Goal: Task Accomplishment & Management: Manage account settings

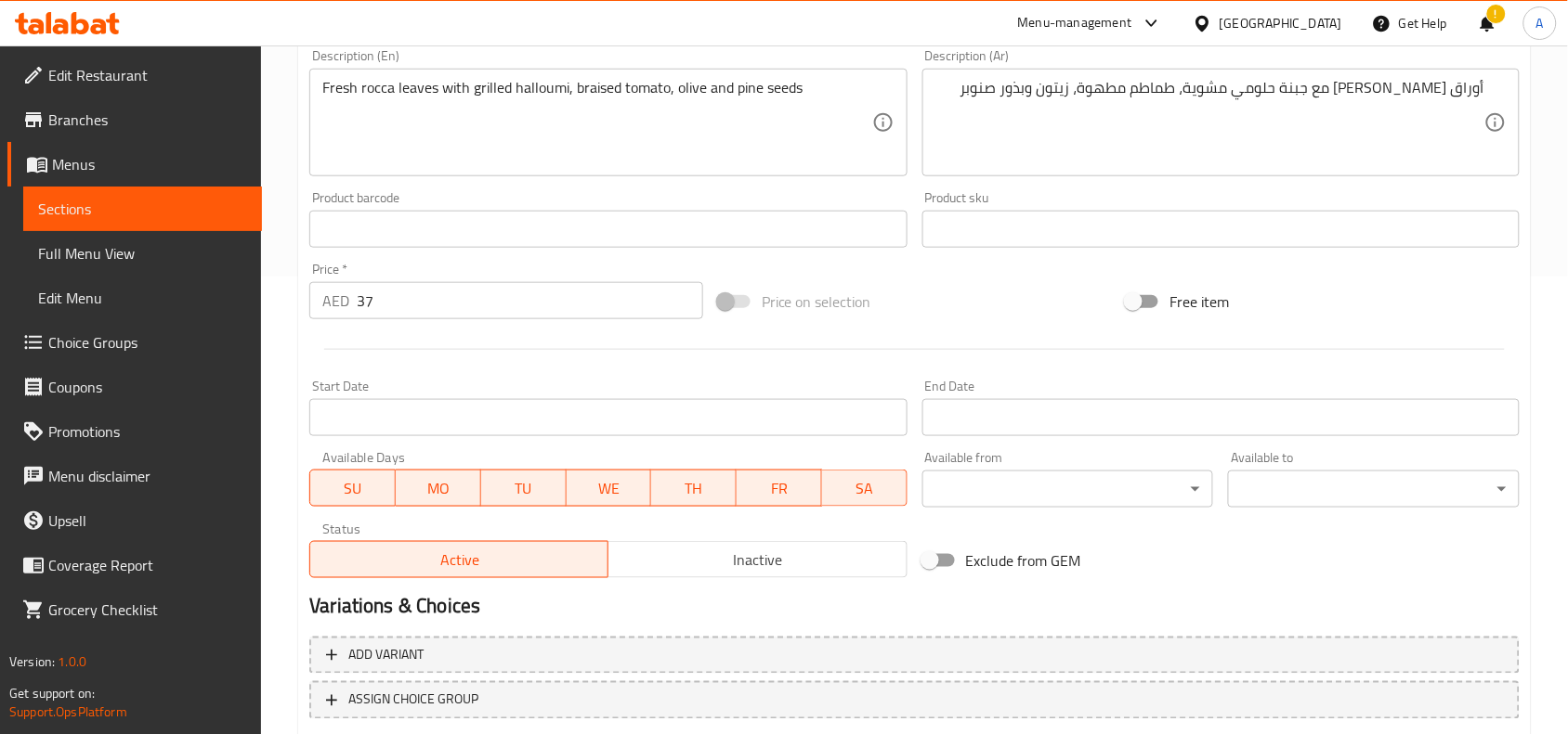
scroll to position [574, 0]
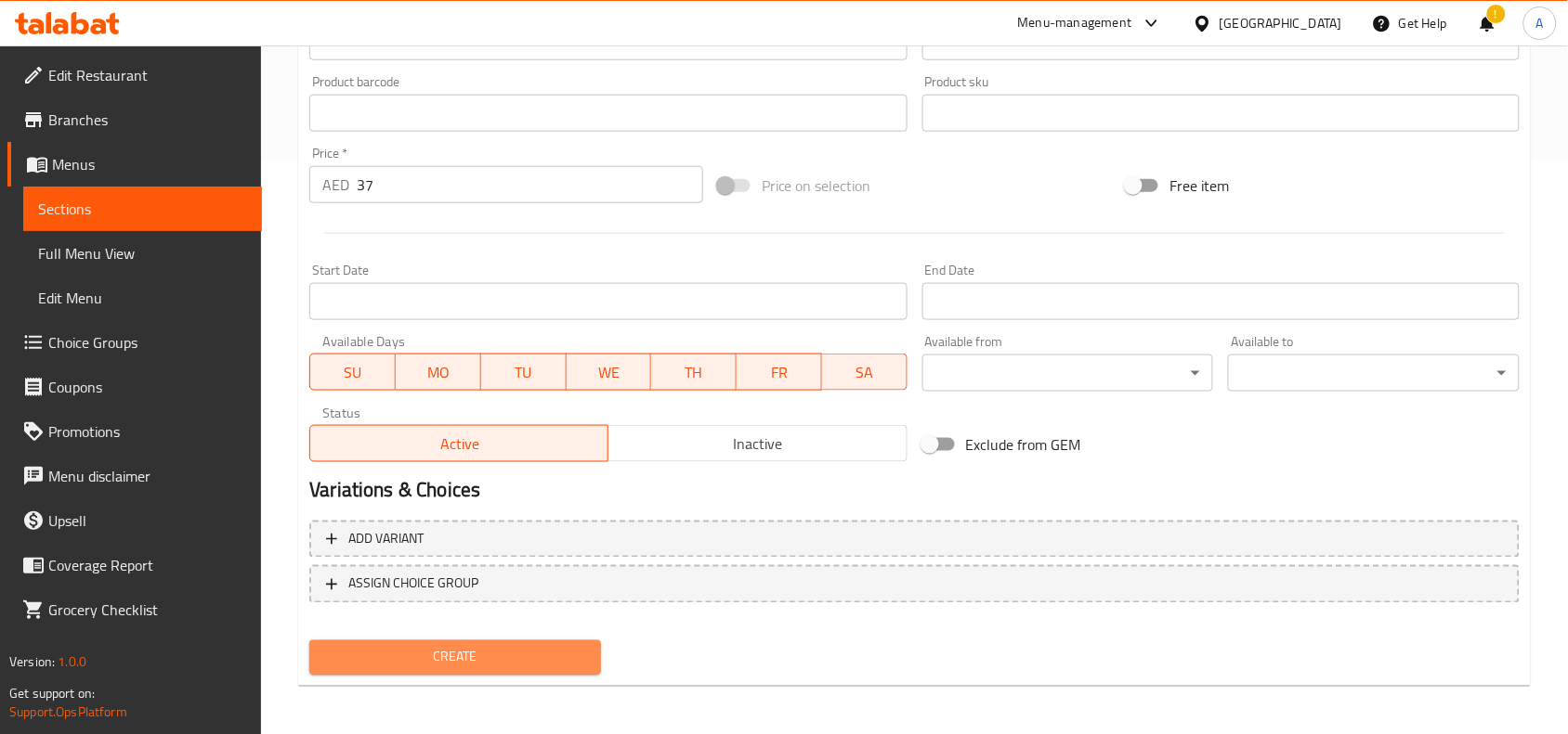
click at [456, 646] on span "Create" at bounding box center [456, 658] width 262 height 23
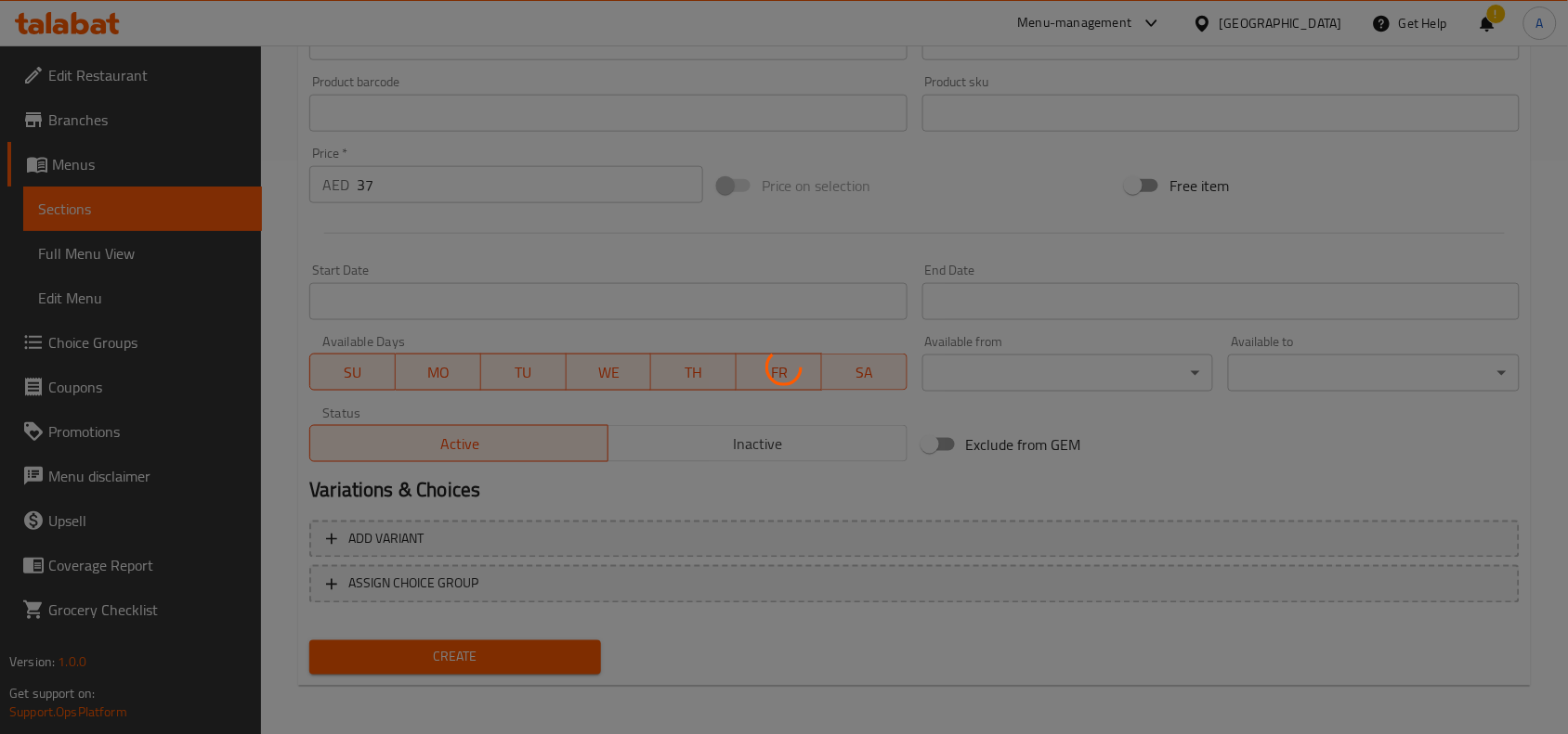
type input "0"
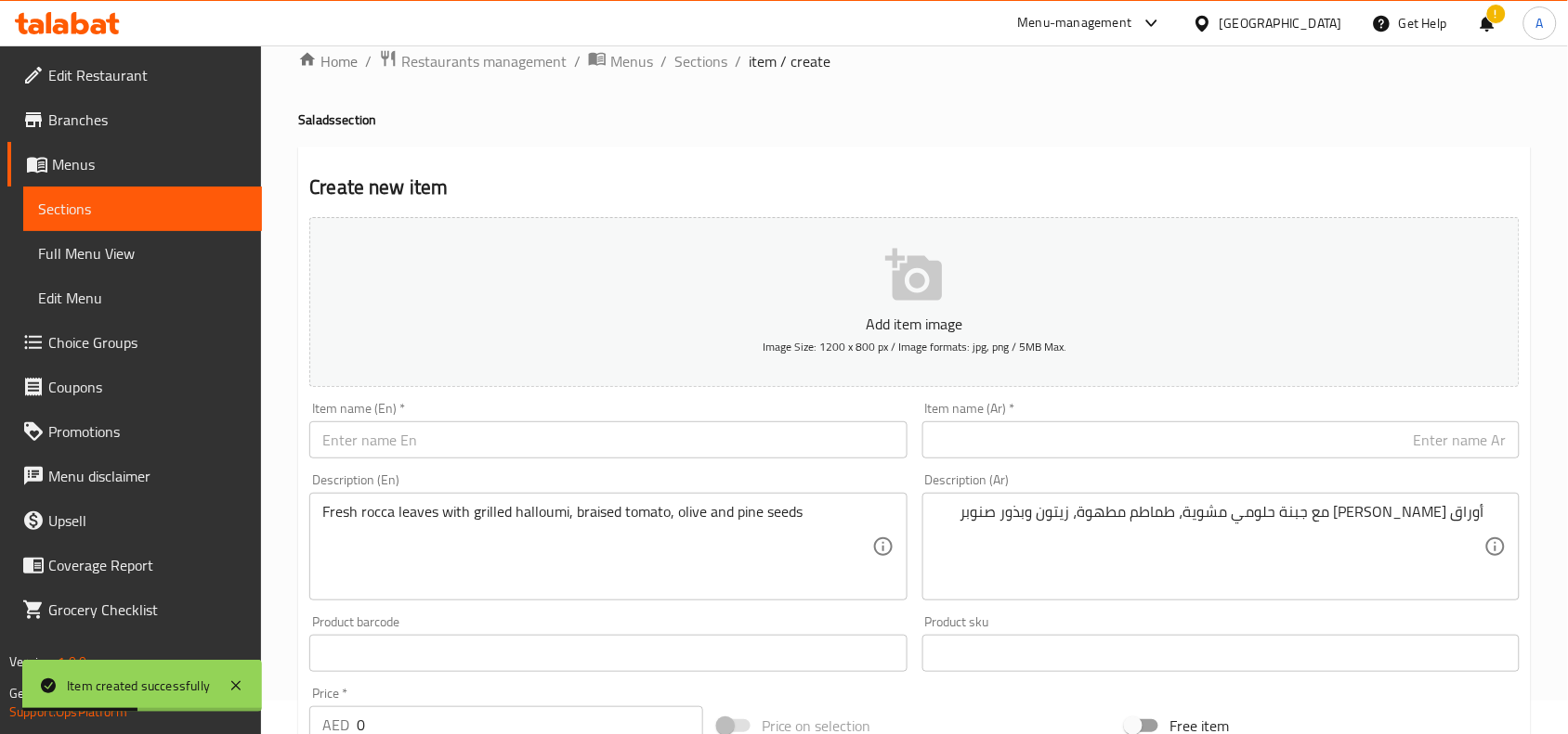
scroll to position [0, 0]
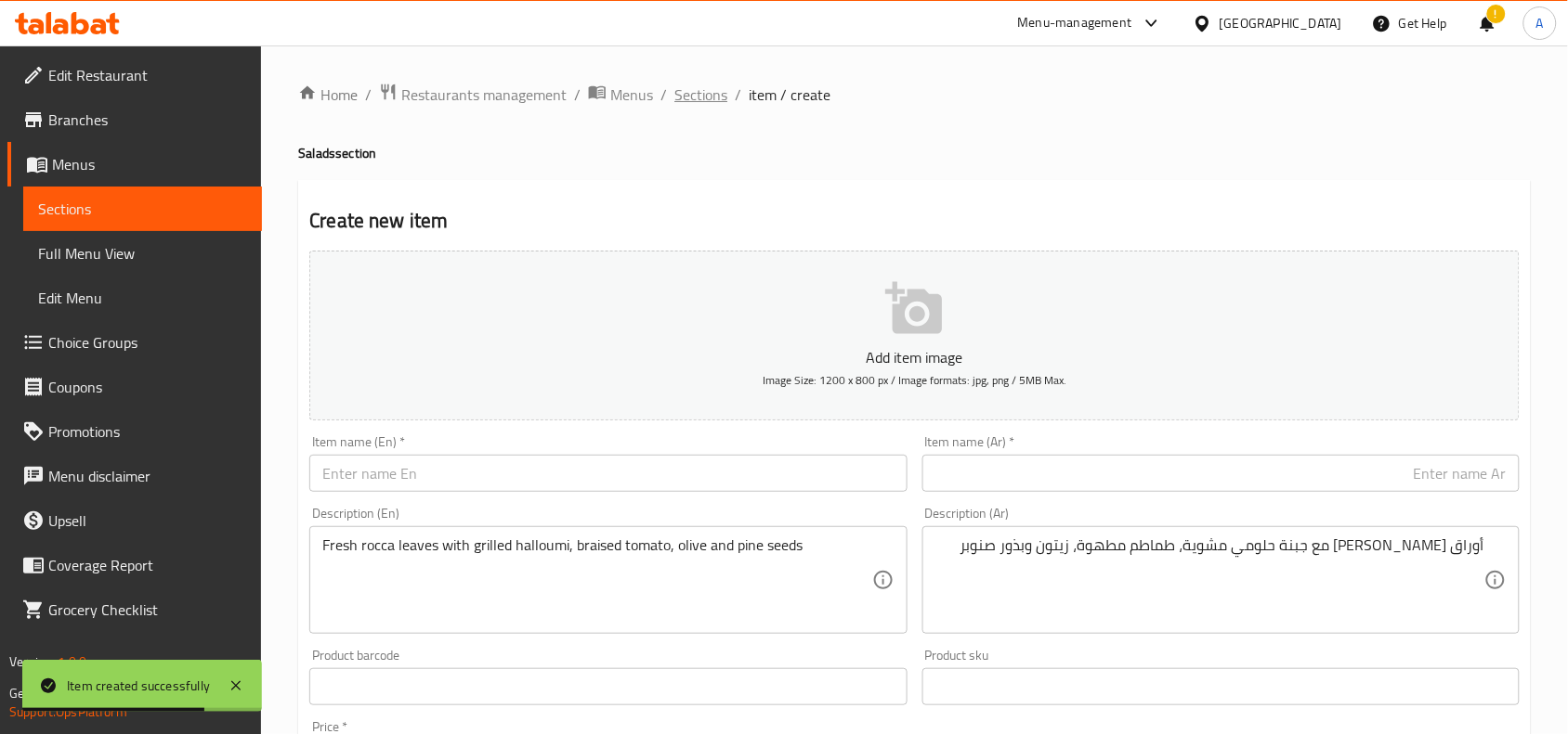
click at [707, 93] on span "Sections" at bounding box center [701, 94] width 53 height 22
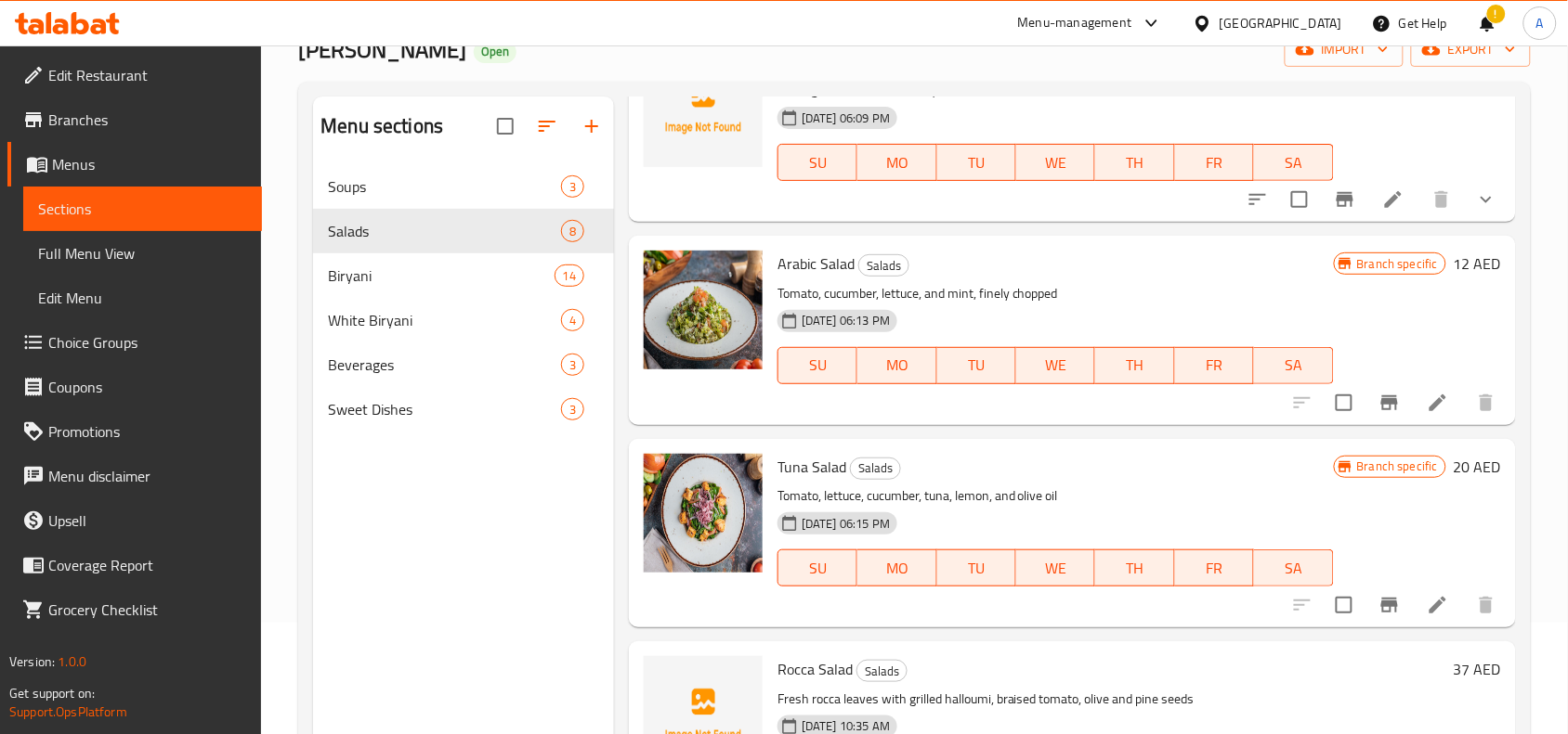
scroll to position [261, 0]
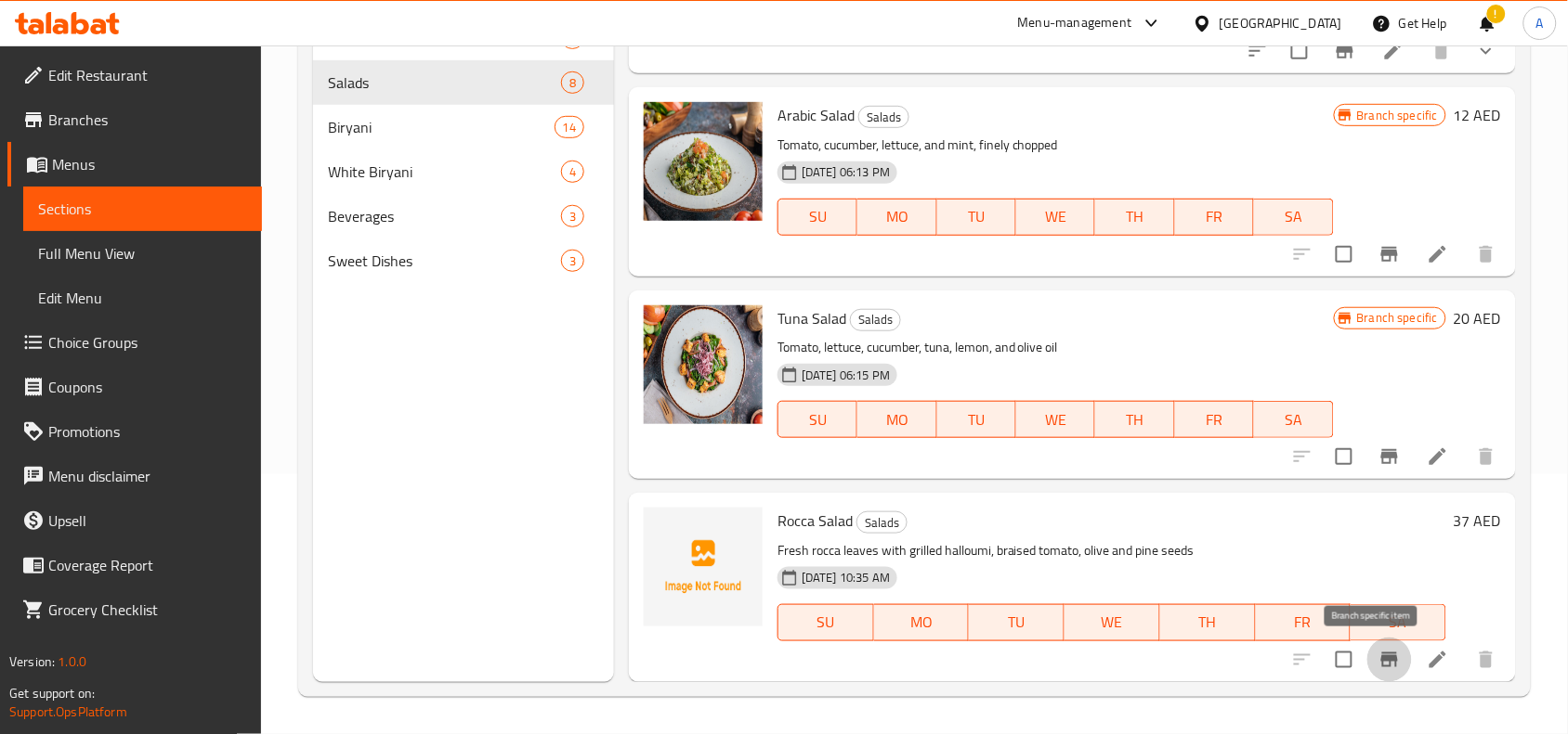
click at [1381, 662] on icon "Branch-specific-item" at bounding box center [1389, 660] width 22 height 22
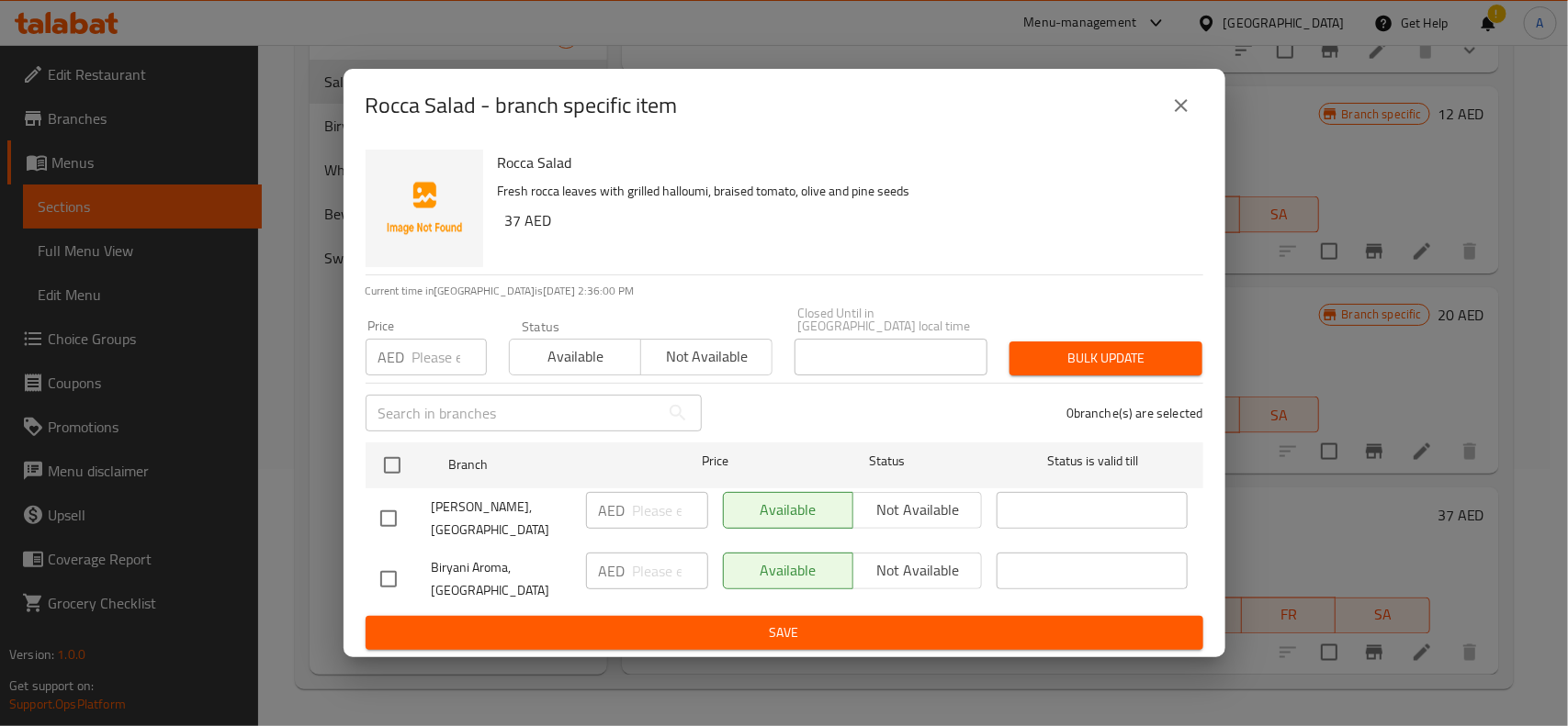
click at [392, 566] on input "checkbox" at bounding box center [389, 579] width 39 height 39
checkbox input "true"
click at [924, 566] on span "Not available" at bounding box center [917, 571] width 115 height 27
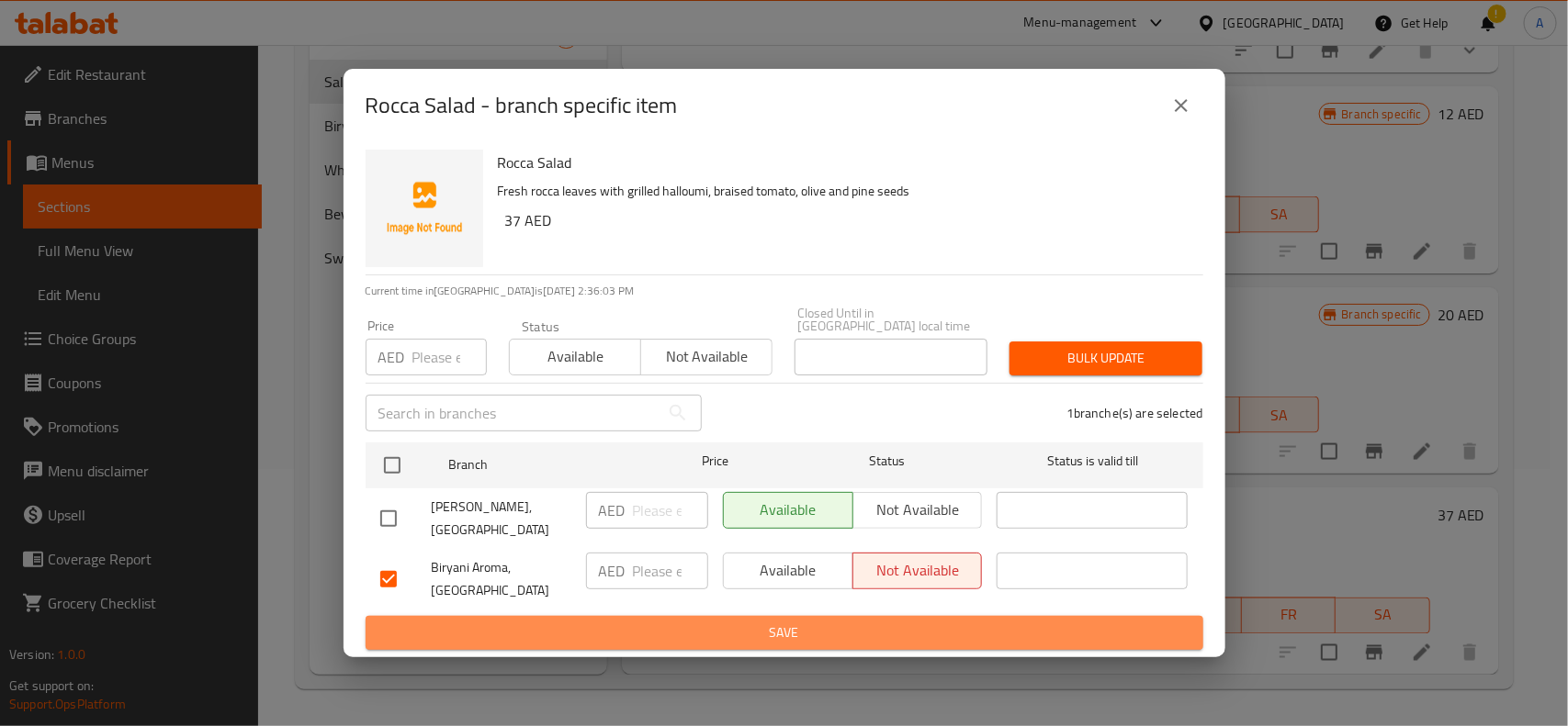
click at [751, 622] on span "Save" at bounding box center [784, 633] width 808 height 23
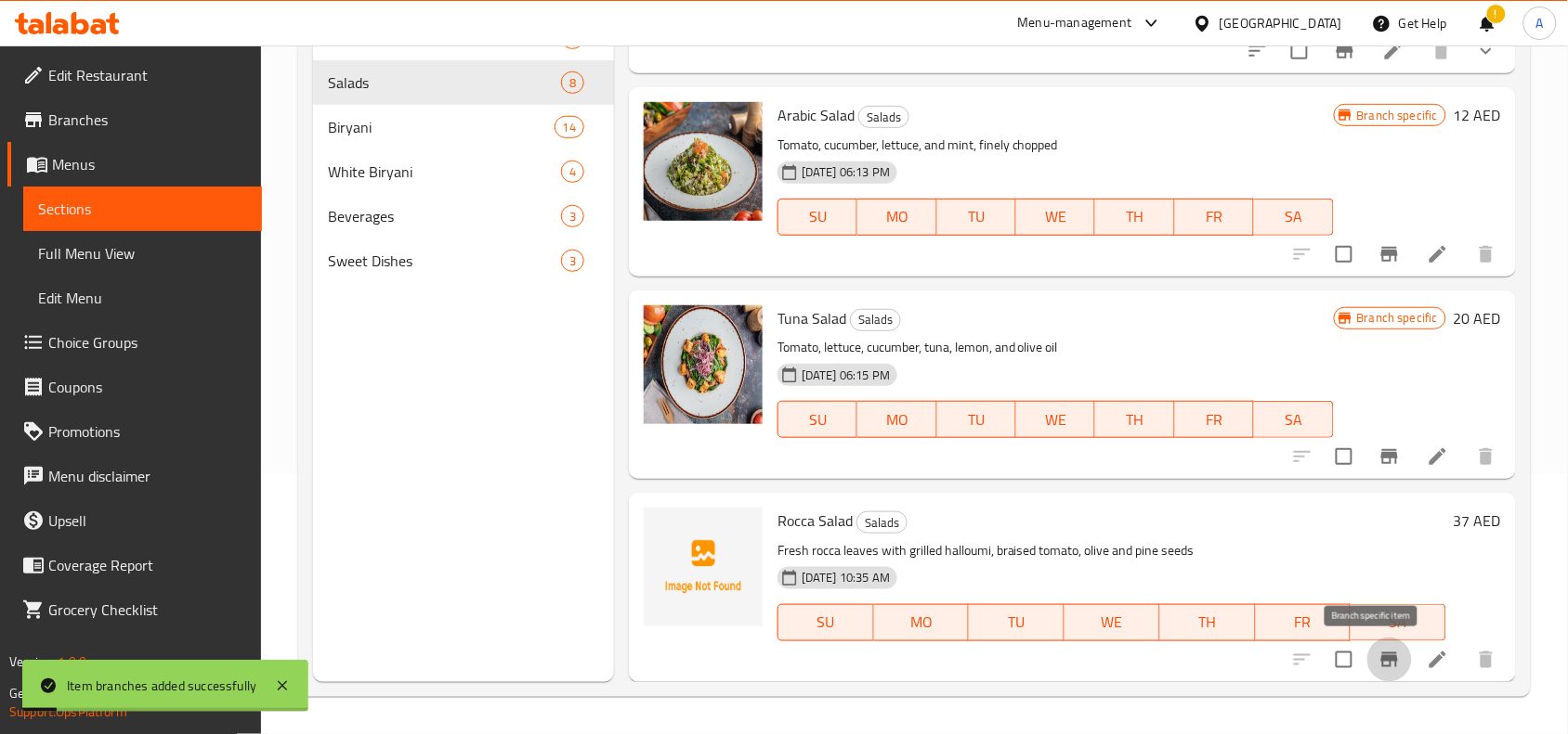
click at [1378, 662] on icon "Branch-specific-item" at bounding box center [1389, 660] width 22 height 22
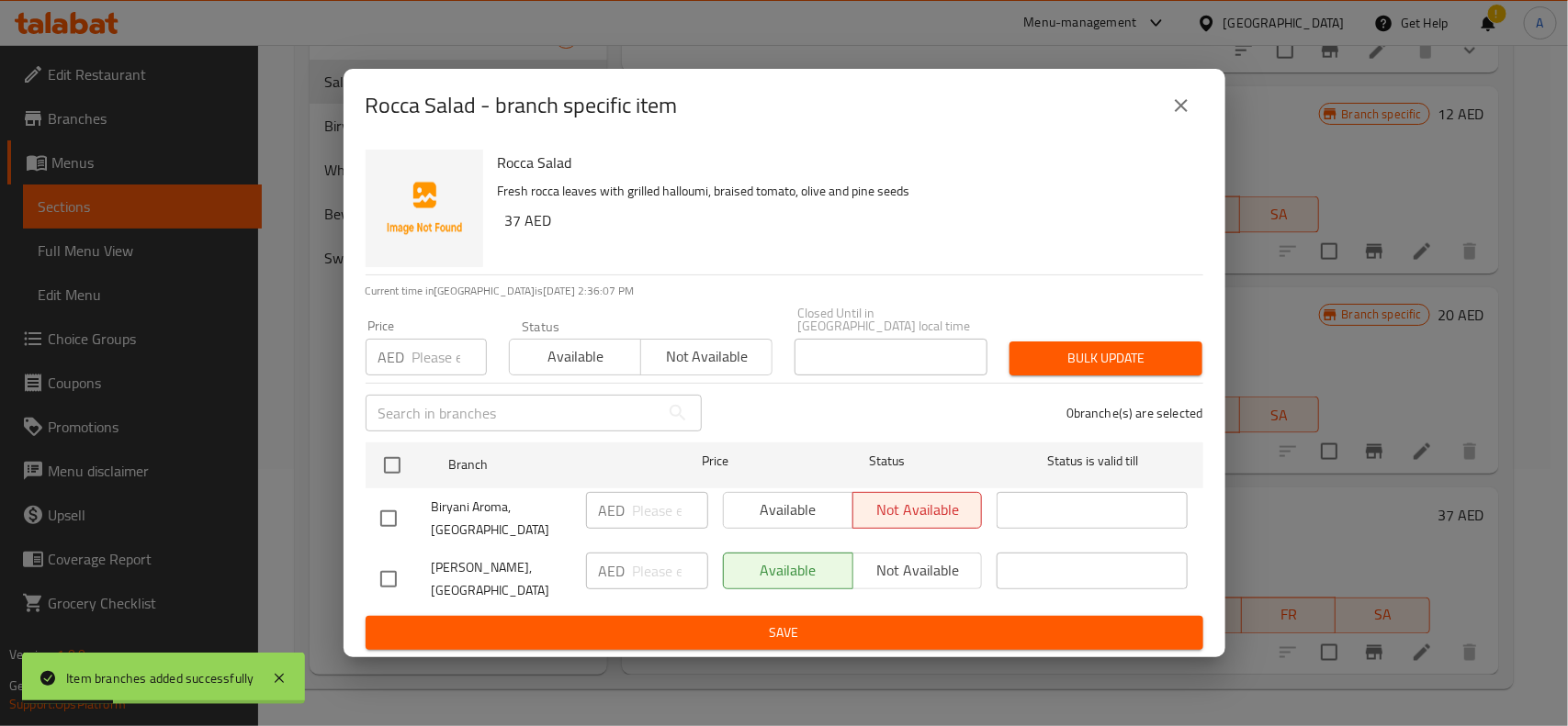
click at [401, 588] on input "checkbox" at bounding box center [389, 579] width 39 height 39
checkbox input "true"
click at [431, 357] on input "number" at bounding box center [450, 358] width 74 height 37
type input "37"
click at [1141, 356] on span "Bulk update" at bounding box center [1105, 359] width 163 height 23
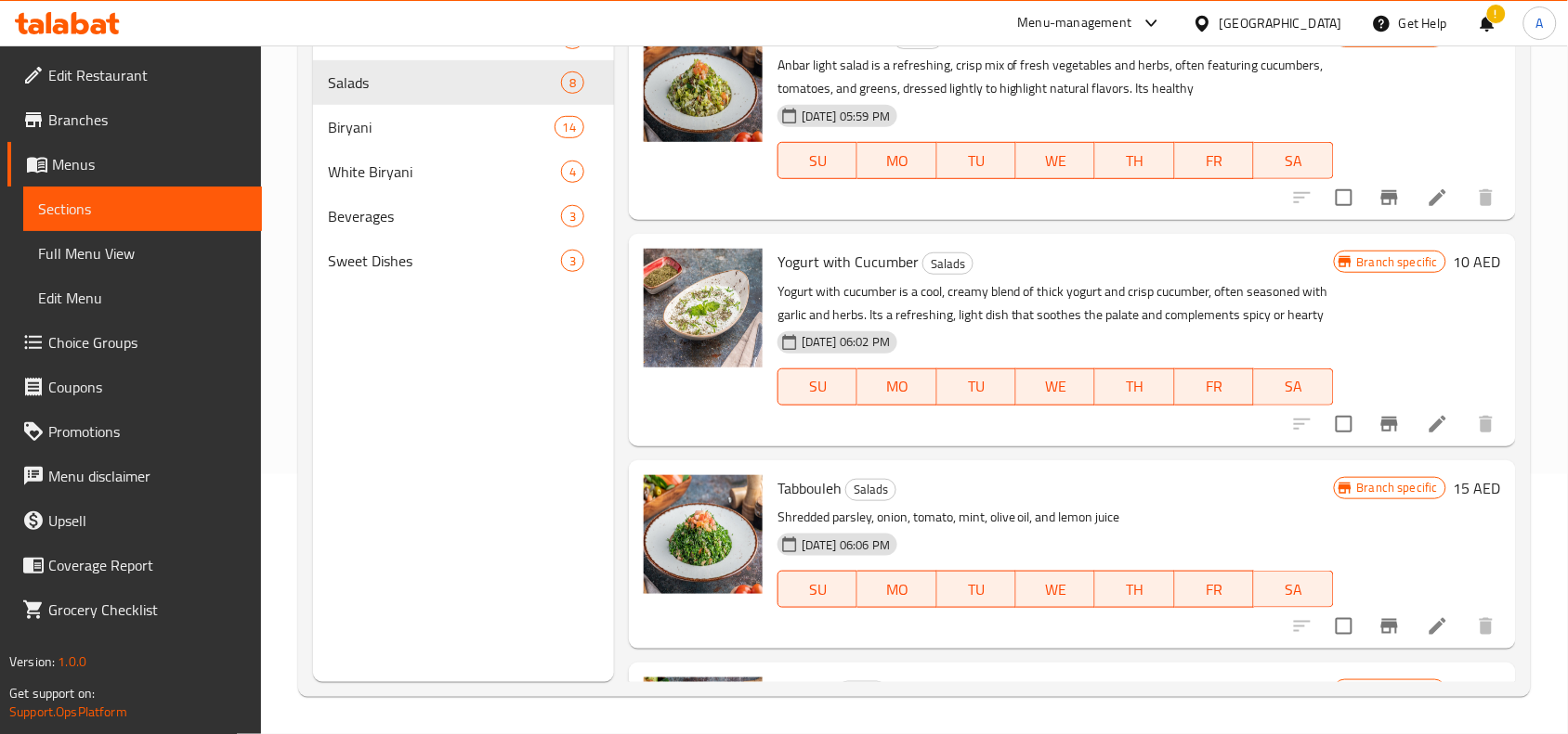
scroll to position [0, 0]
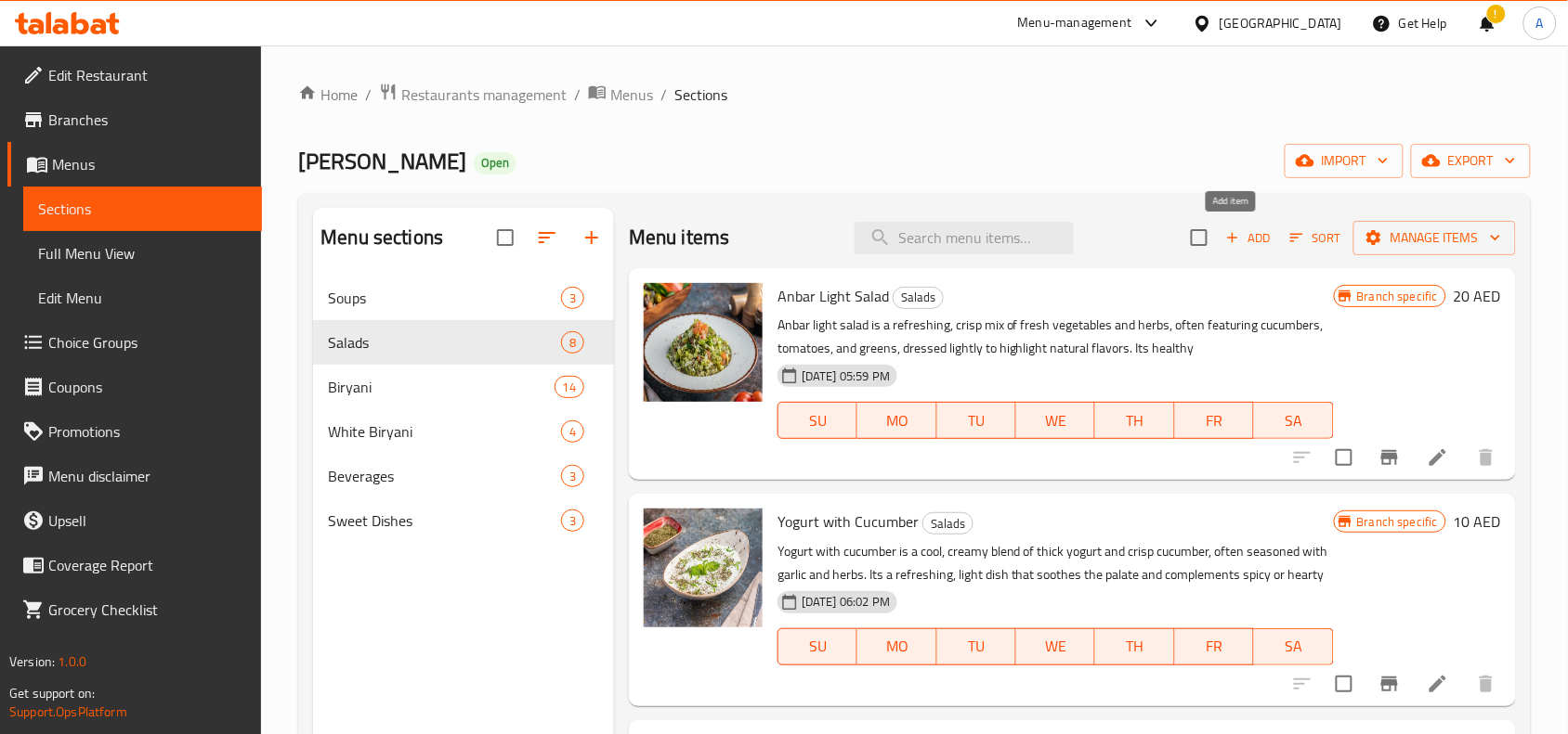
click at [1205, 237] on div "Add Sort Manage items" at bounding box center [1353, 237] width 325 height 39
click at [1224, 243] on icon "button" at bounding box center [1232, 237] width 17 height 17
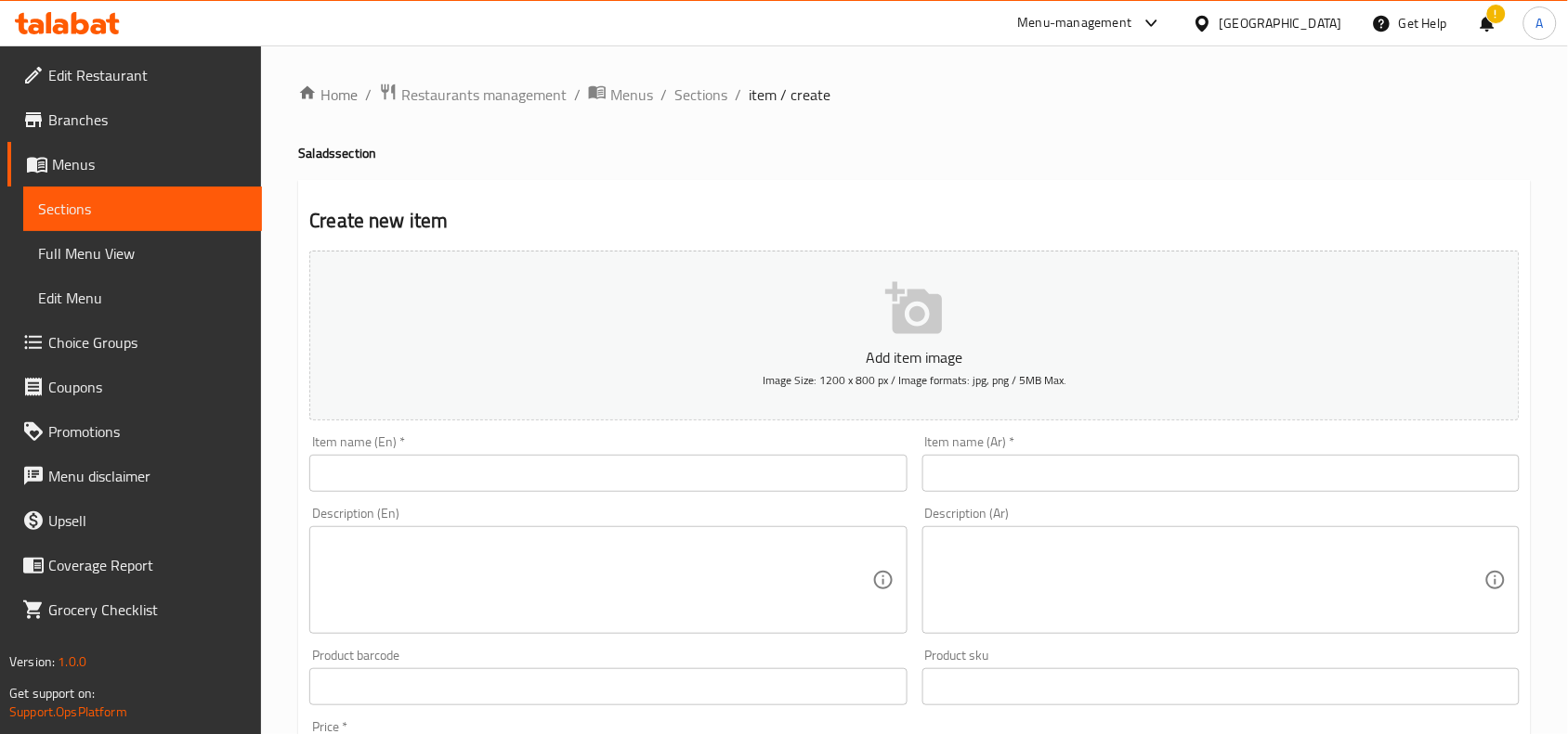
click at [488, 473] on input "text" at bounding box center [607, 473] width 597 height 37
paste input "Cucumber And Yogurt Salad"
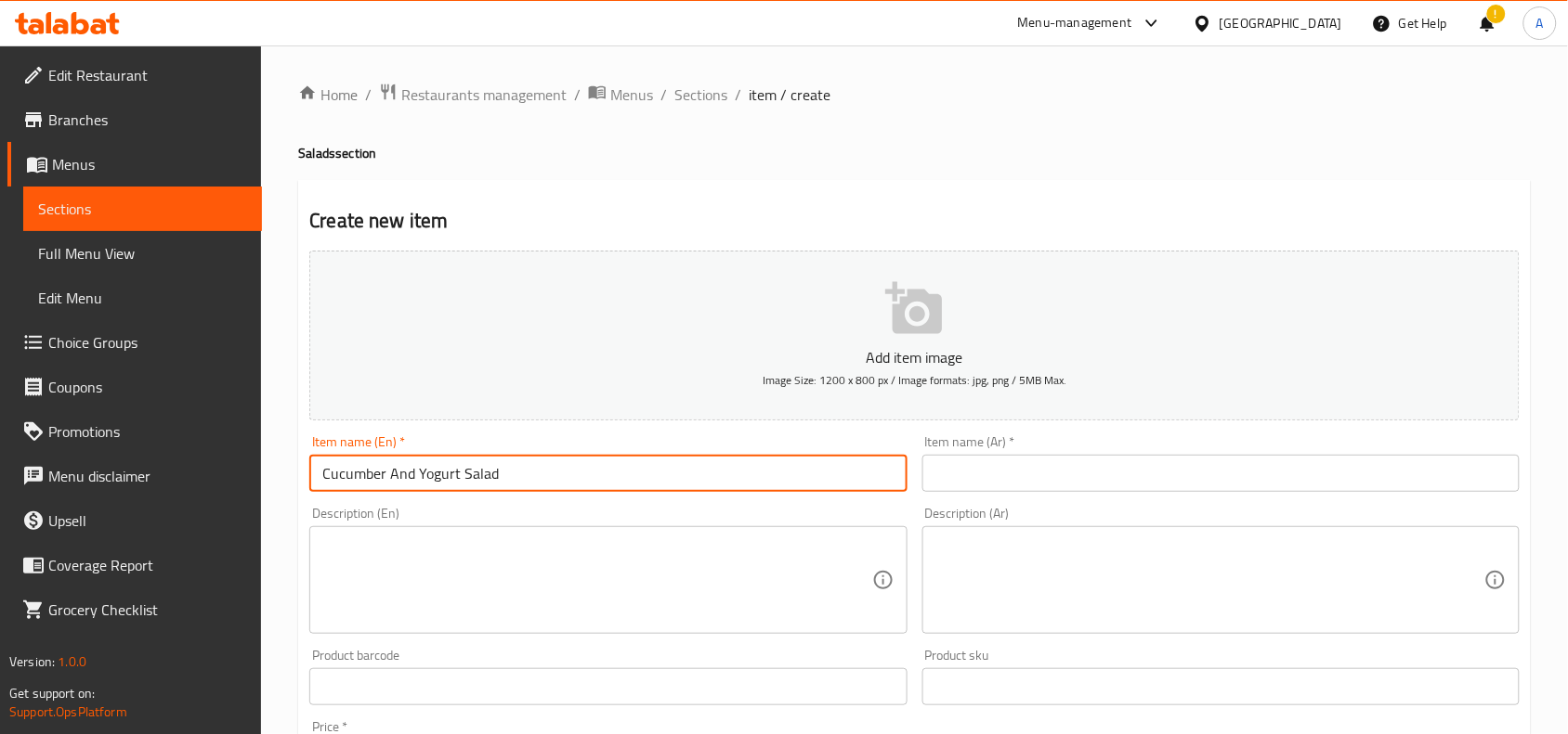
drag, startPoint x: 518, startPoint y: 472, endPoint x: 179, endPoint y: 448, distance: 339.8
click at [179, 448] on div "Edit Restaurant Branches Menus Sections Full Menu View Edit Menu Choice Groups …" at bounding box center [784, 679] width 1568 height 1267
type input "Cucumber And Yogurt Salad"
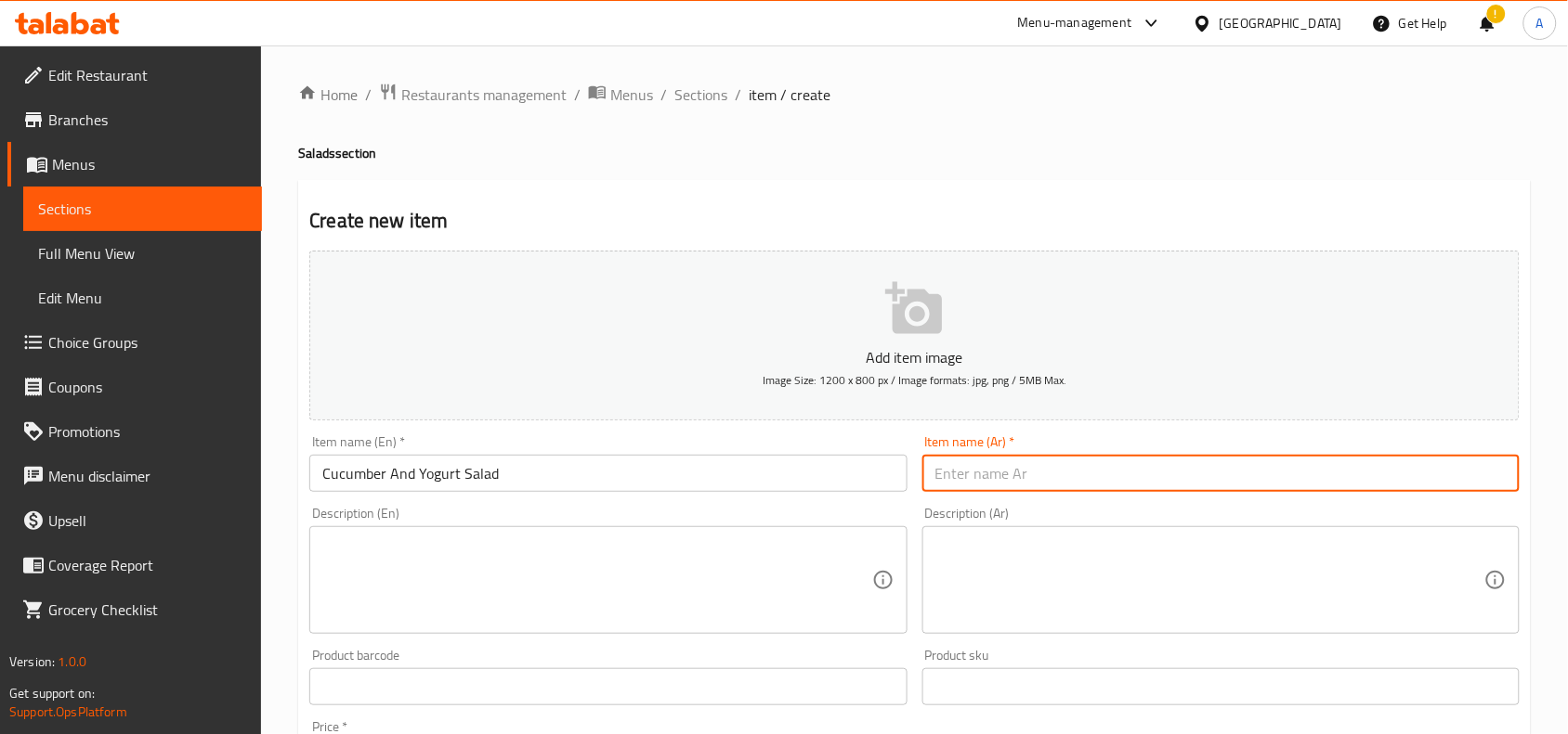
click at [1116, 469] on input "text" at bounding box center [1220, 473] width 597 height 37
paste input "سلطة الخيار والزبادي"
type input "سلطة الخيار والزبادي"
click at [1092, 155] on h4 "Salads section" at bounding box center [914, 152] width 1233 height 19
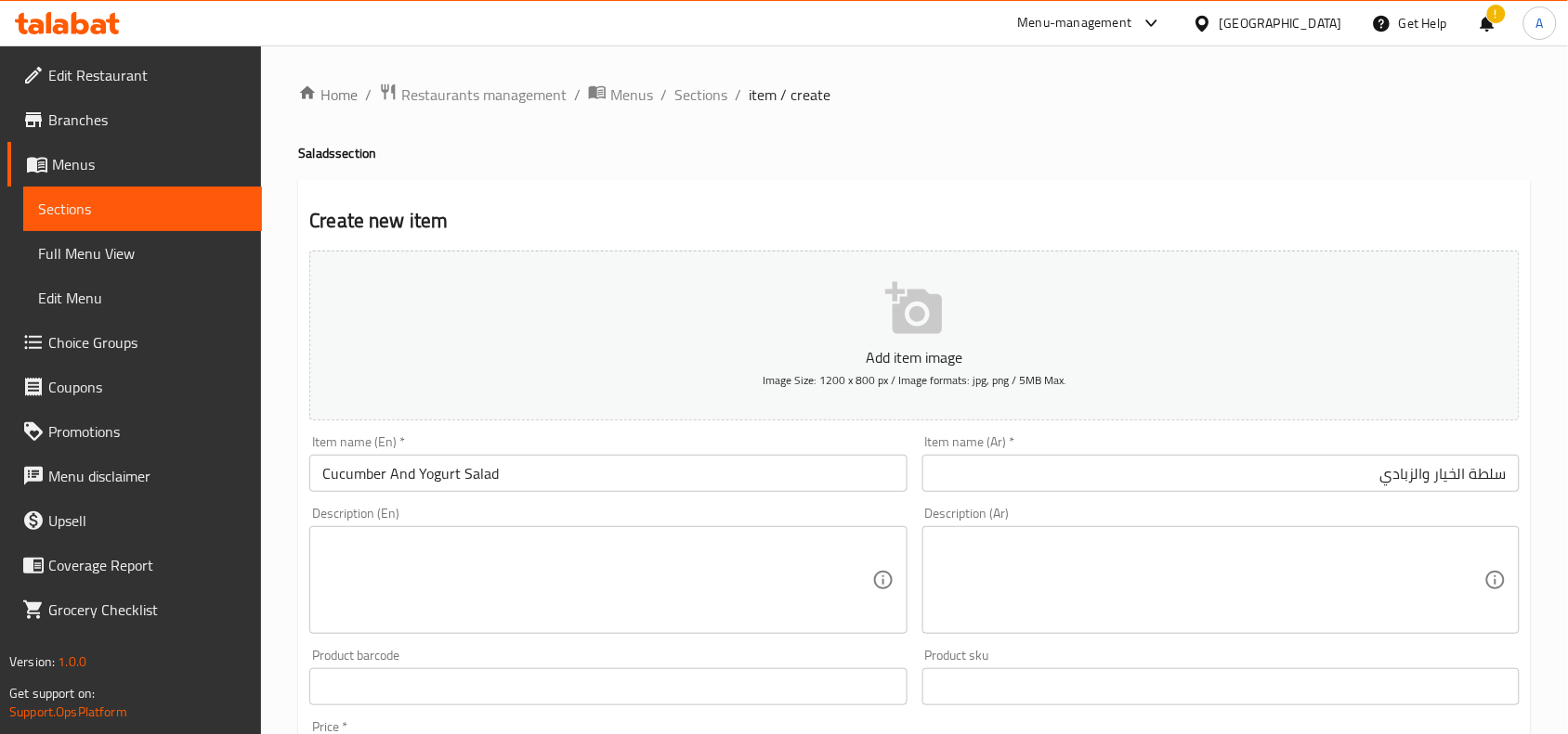
click at [1043, 214] on h2 "Create new item" at bounding box center [914, 221] width 1210 height 27
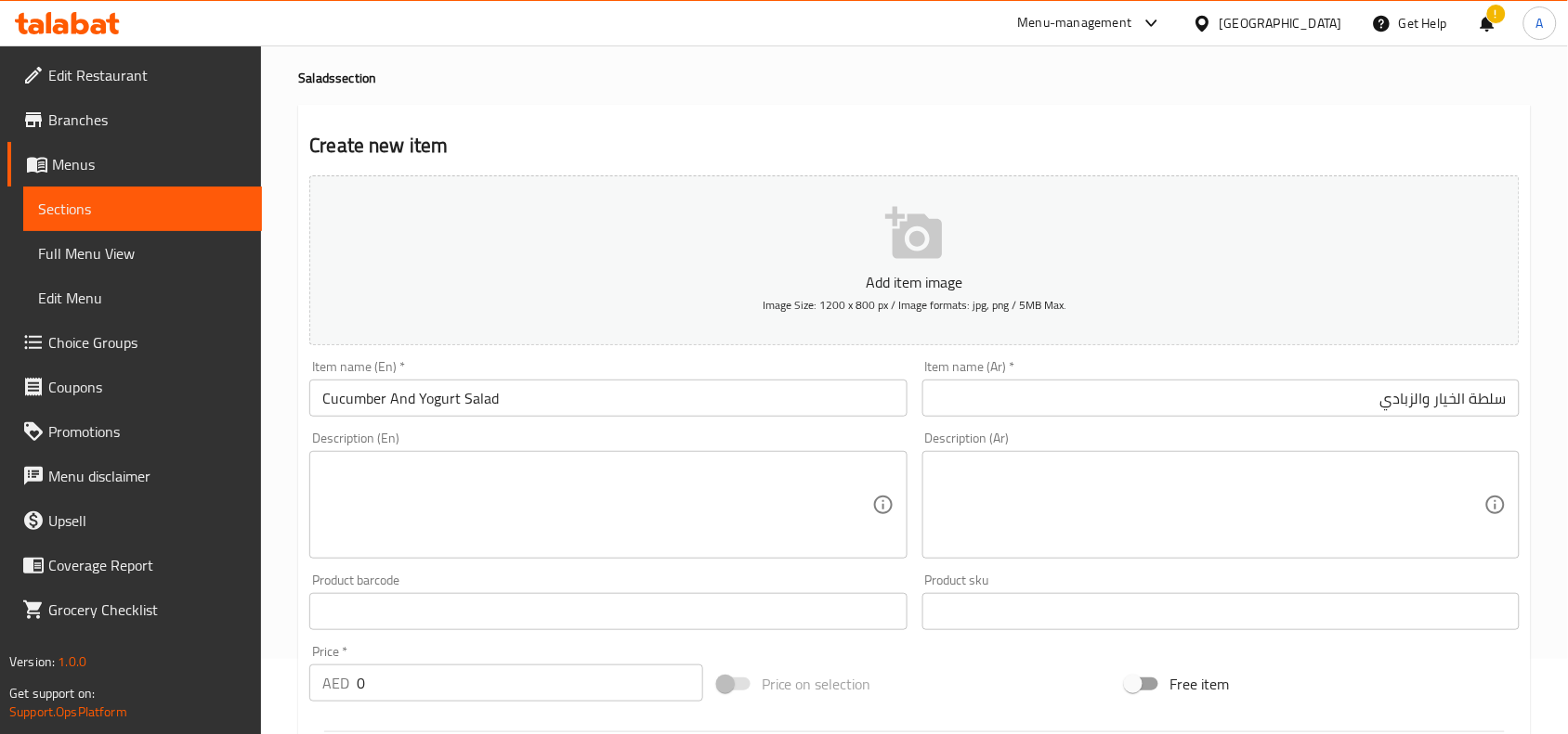
scroll to position [116, 0]
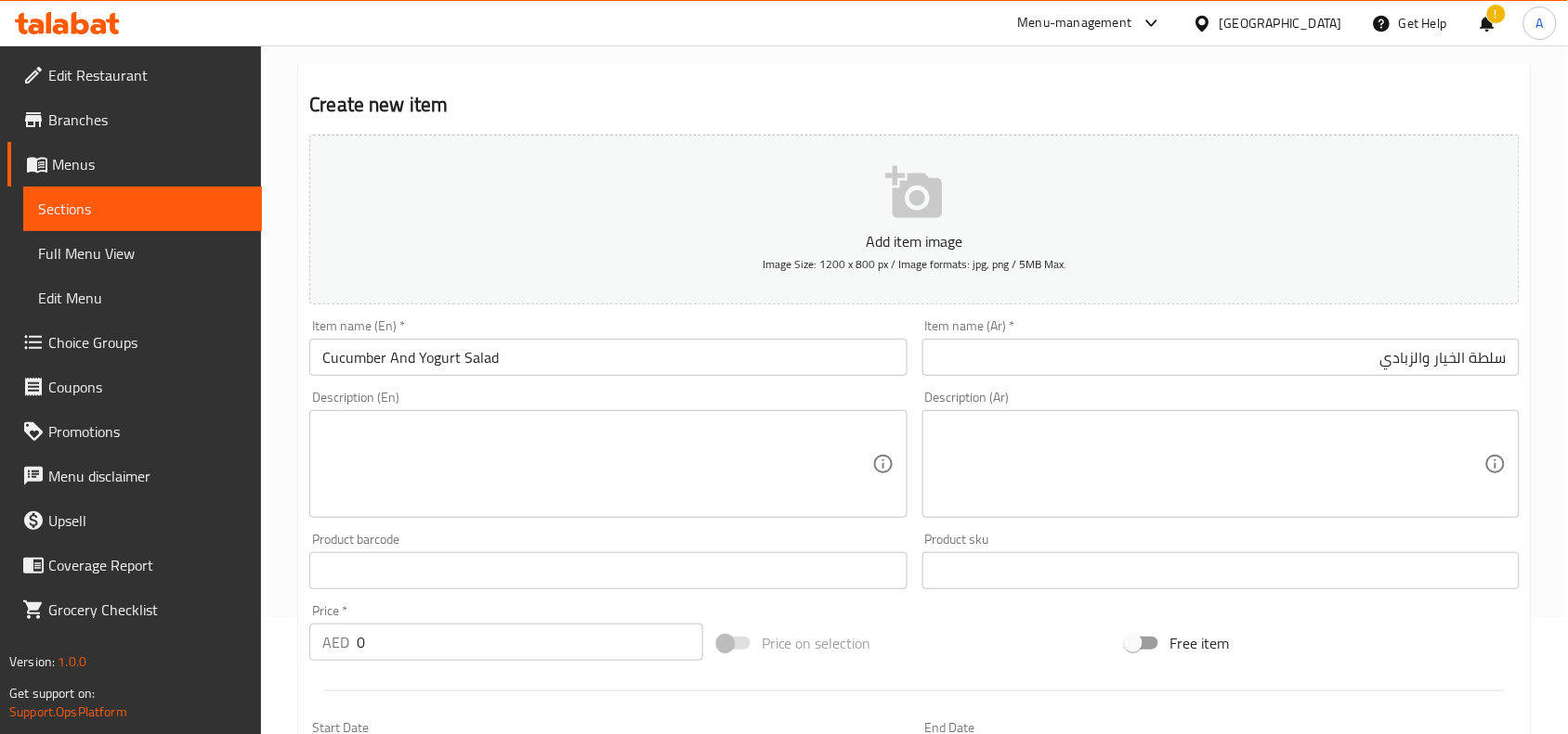
click at [465, 453] on textarea at bounding box center [596, 464] width 548 height 88
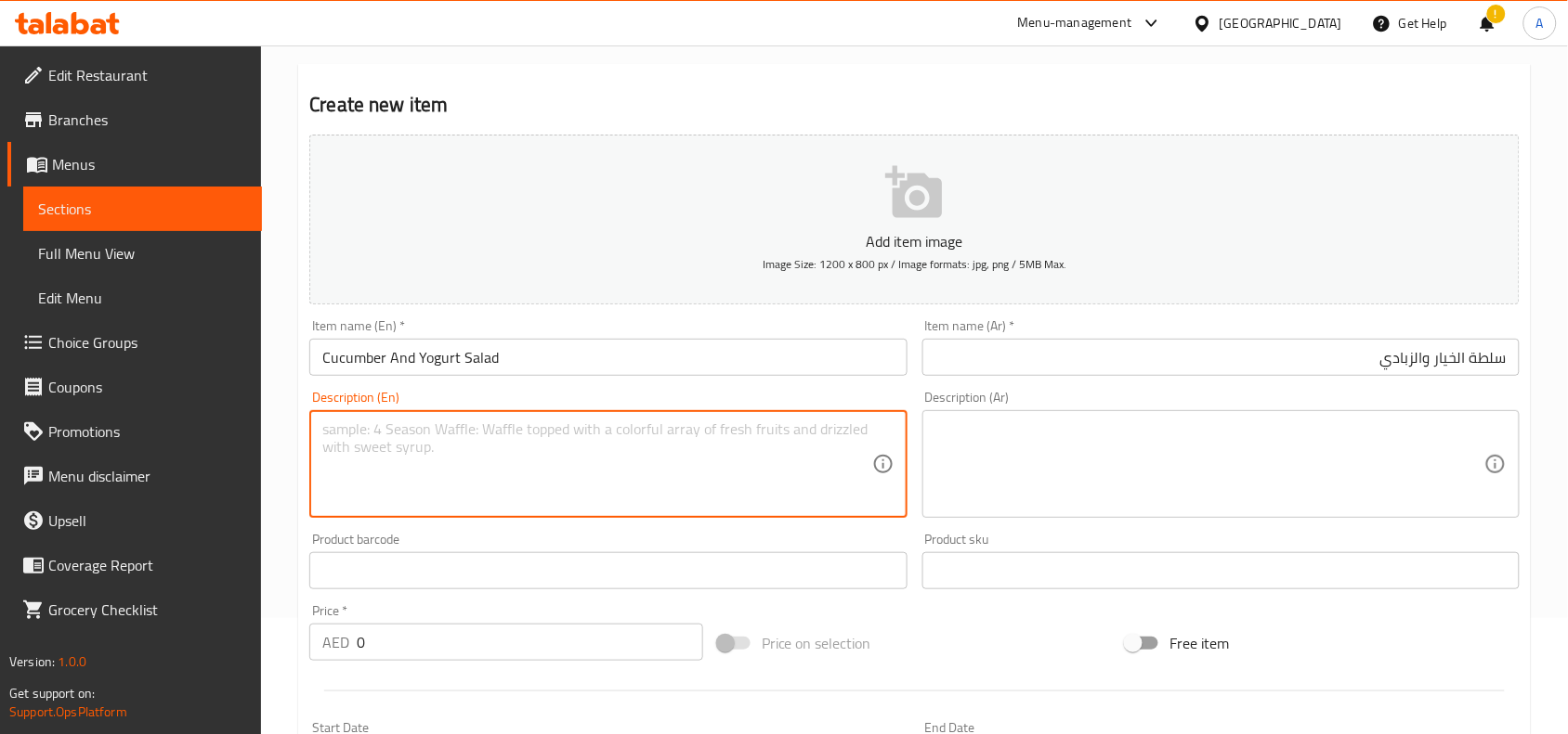
paste textarea "Cucumbers, plain yogurt, fresh dill"
drag, startPoint x: 557, startPoint y: 429, endPoint x: 312, endPoint y: 437, distance: 245.1
click at [312, 437] on div "Cucumbers, plain yogurt, fresh dill Description (En)" at bounding box center [607, 464] width 597 height 108
type textarea "Cucumbers, plain yogurt, fresh dill"
click at [1131, 453] on textarea at bounding box center [1209, 464] width 548 height 88
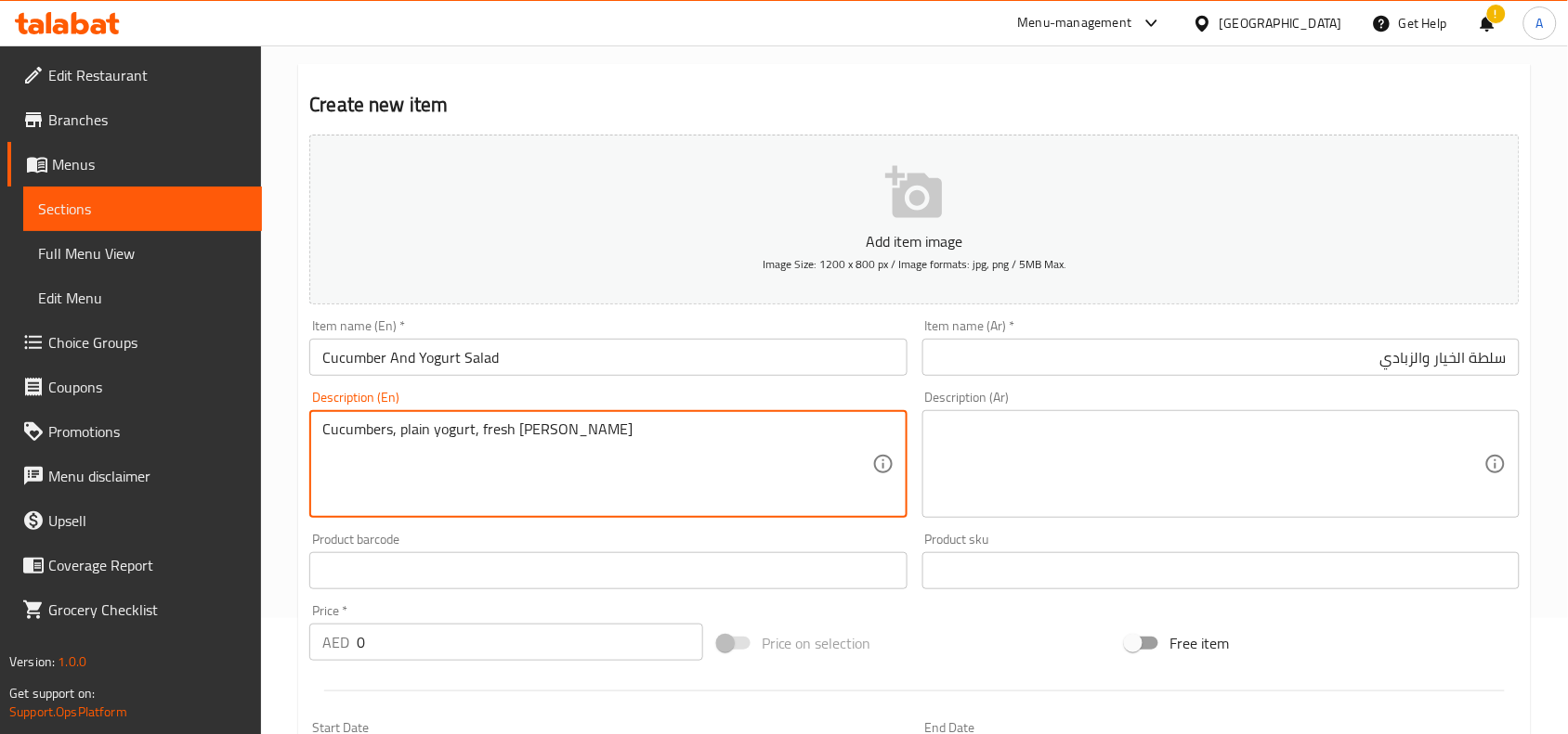
paste textarea "خيار، زبادي عادي، شبت طازج"
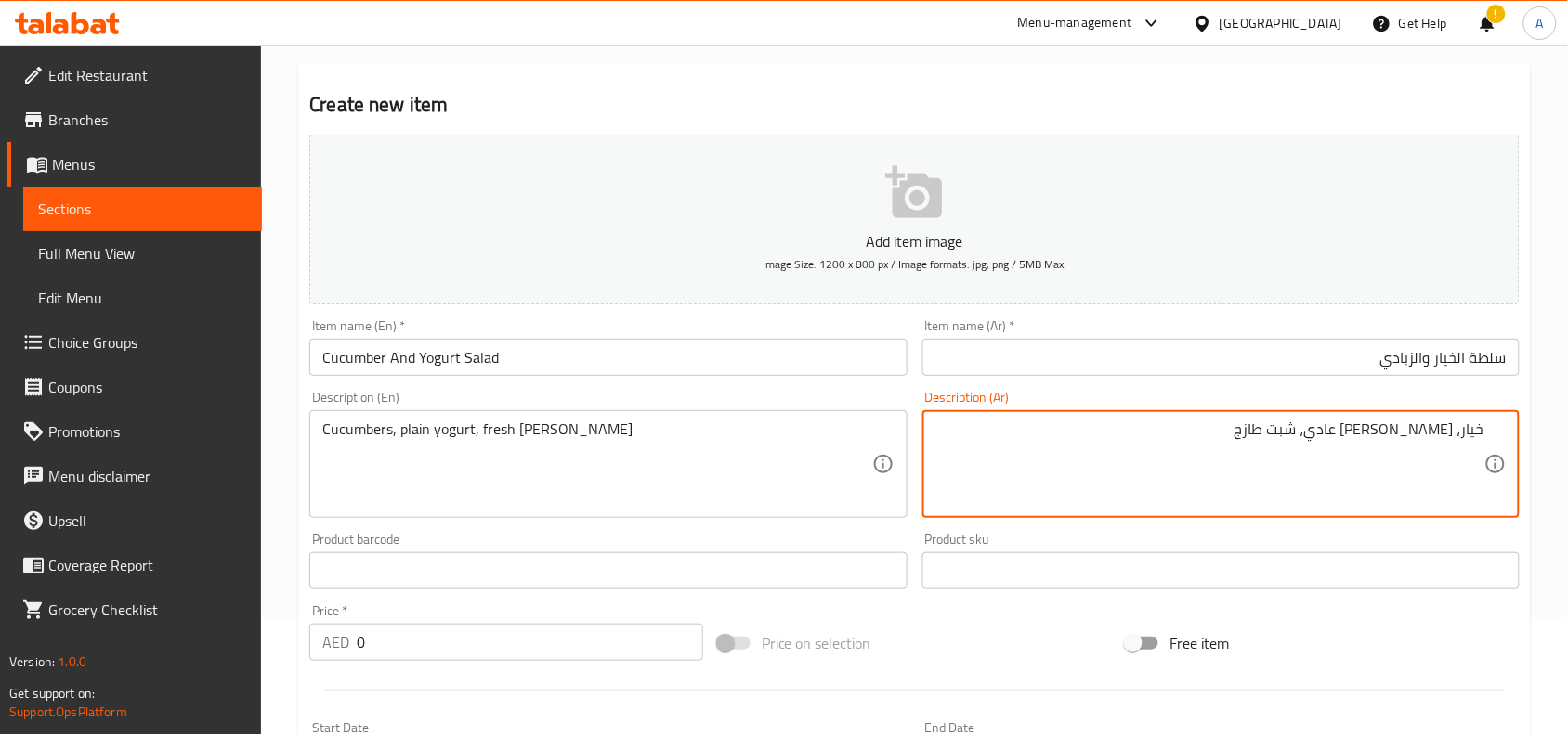
type textarea "خيار، زبادي عادي، شبت طازج"
click at [1046, 104] on h2 "Create new item" at bounding box center [914, 105] width 1210 height 27
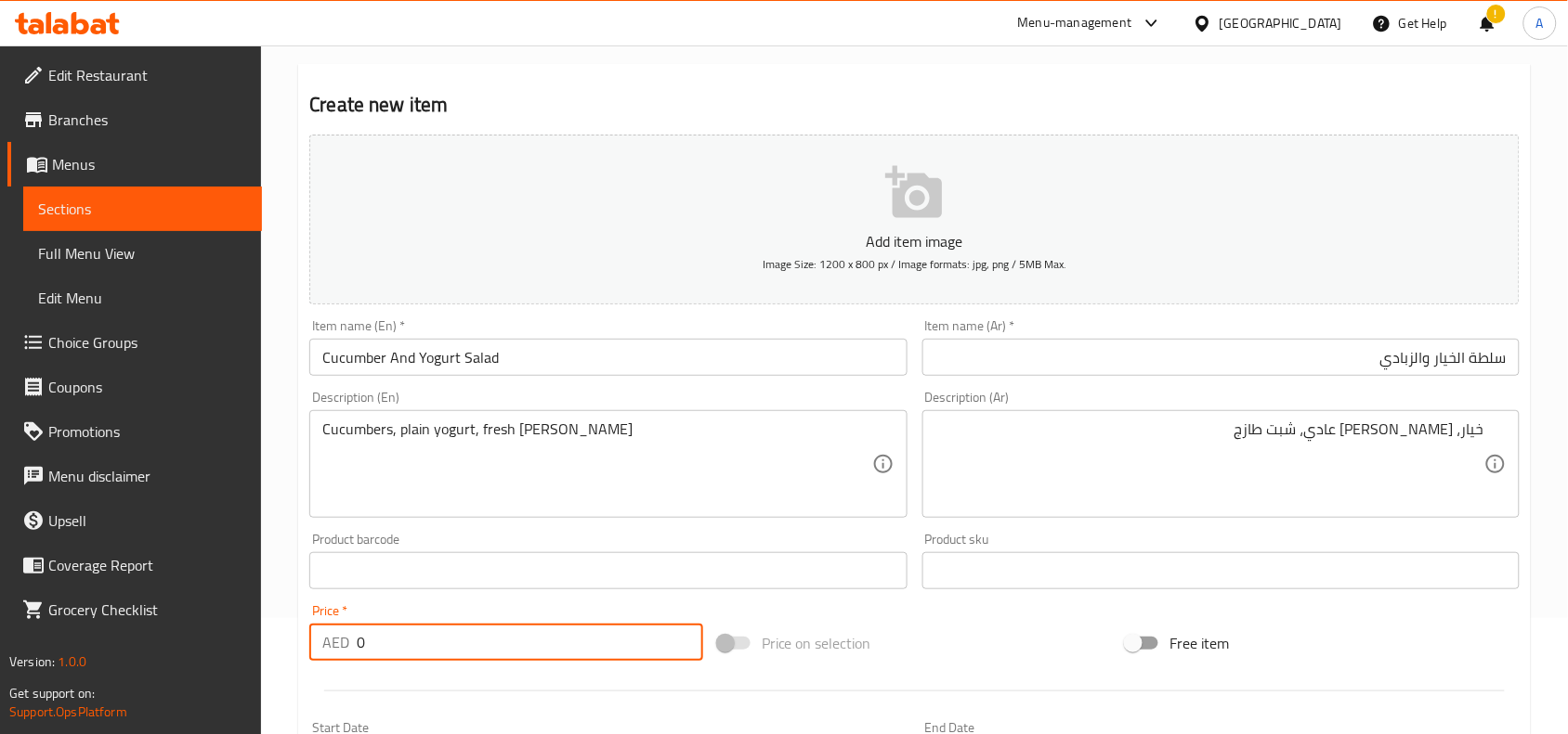
drag, startPoint x: 382, startPoint y: 641, endPoint x: 277, endPoint y: 639, distance: 105.0
click at [271, 642] on div "Home / Restaurants management / Menus / Sections / item / create Salads section…" at bounding box center [914, 563] width 1307 height 1267
type input "2"
click at [390, 647] on input "number" at bounding box center [530, 642] width 346 height 37
paste input "25.30"
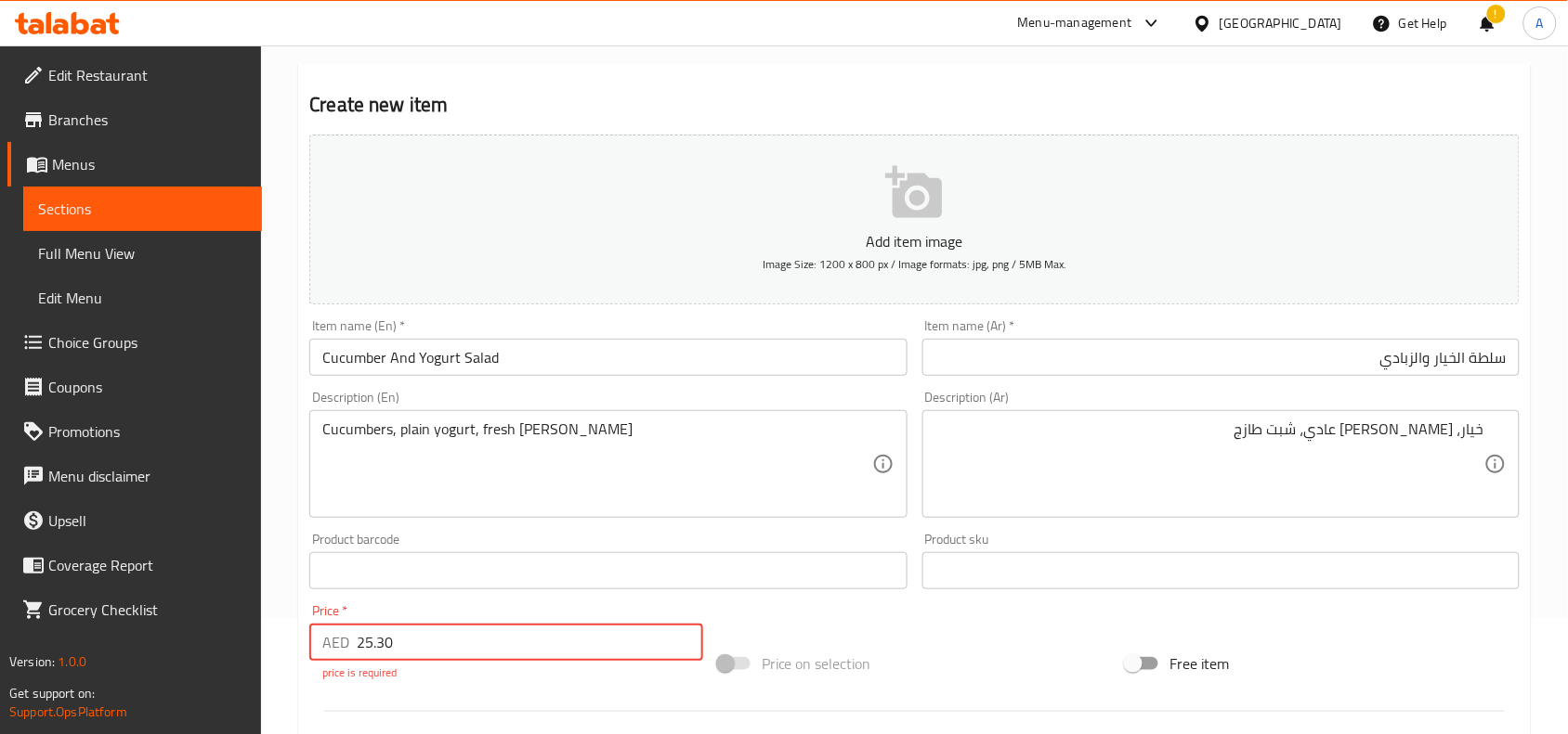
type input "25.30"
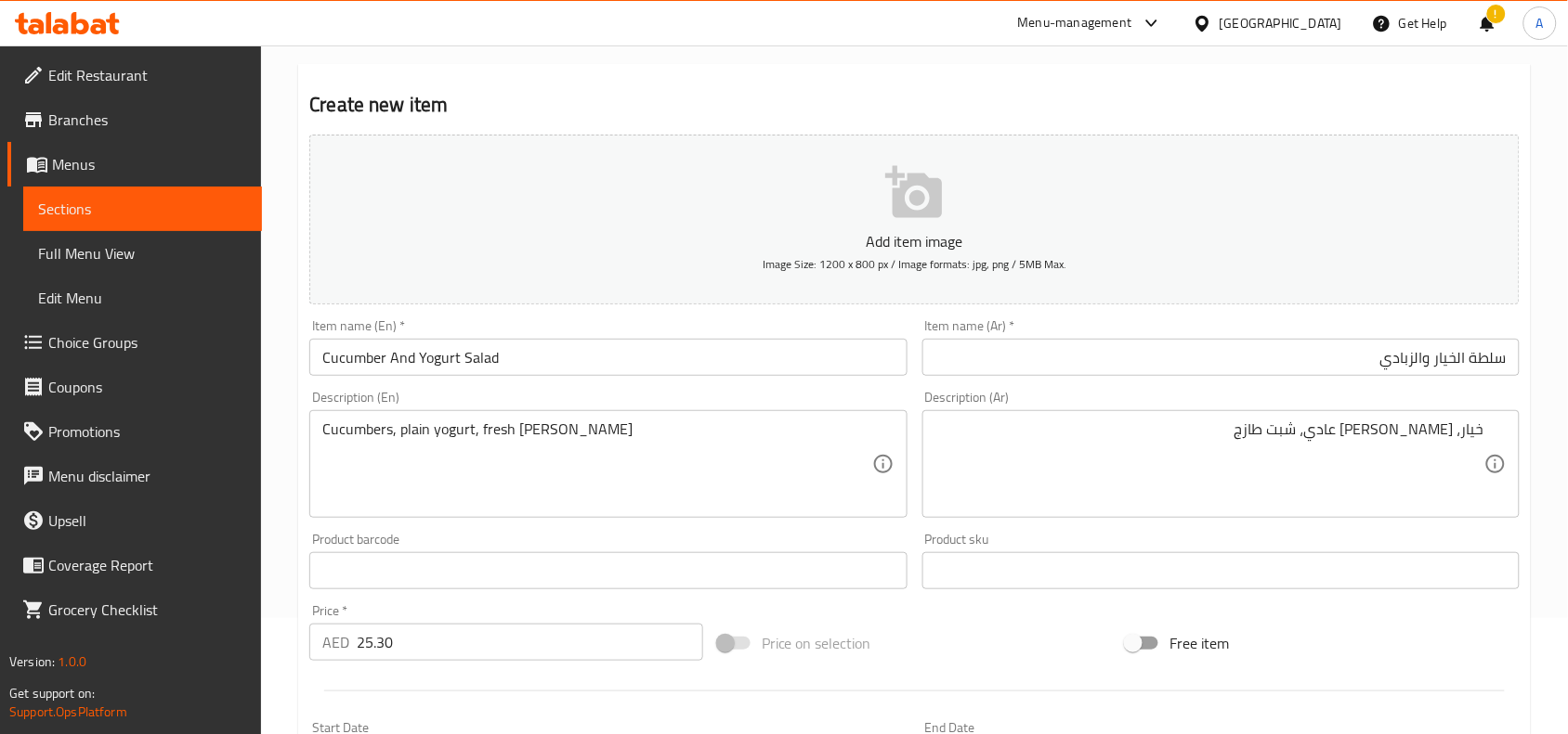
click at [464, 683] on div "Add item image Image Size: 1200 x 800 px / Image formats: jpg, png / 5MB Max. I…" at bounding box center [914, 527] width 1225 height 800
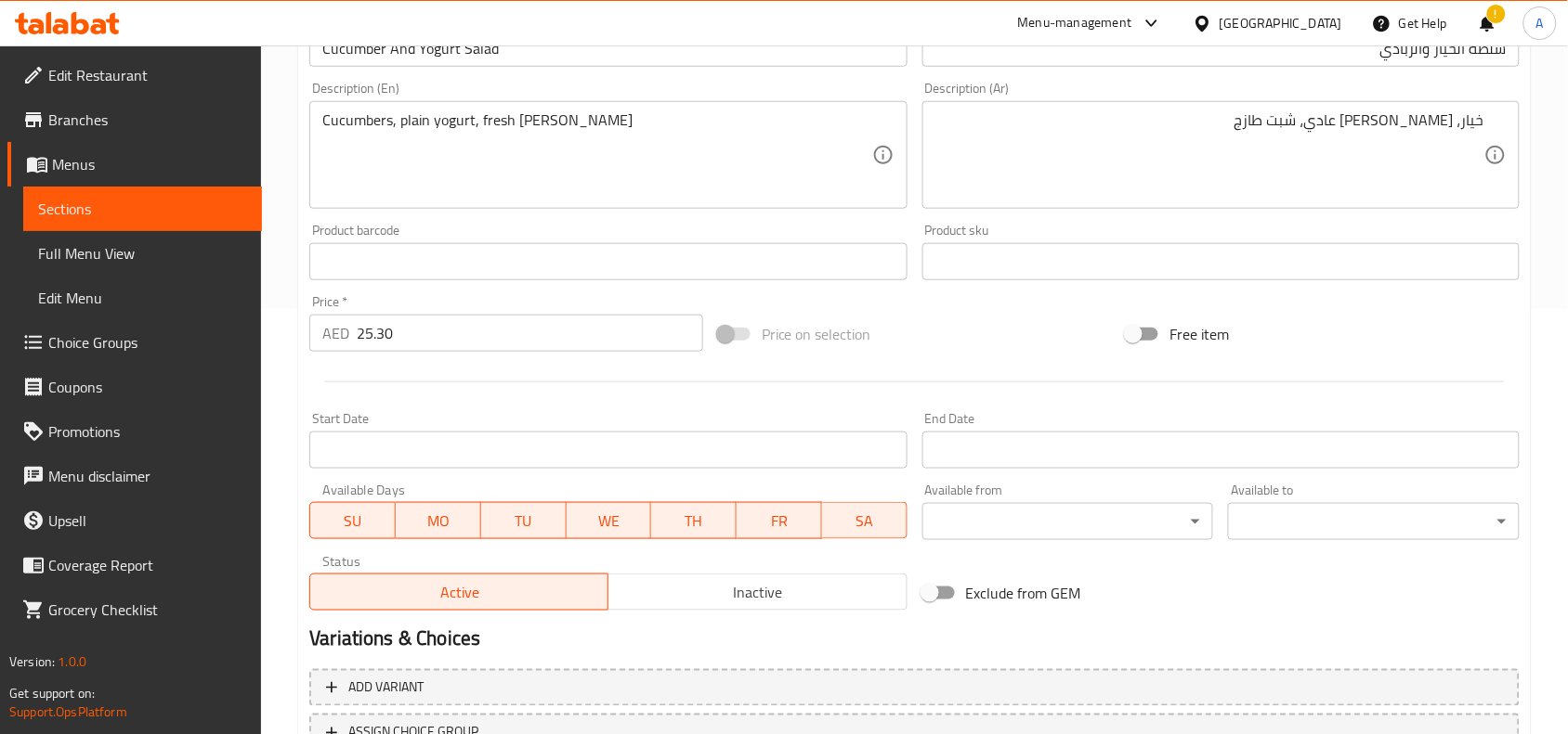
scroll to position [464, 0]
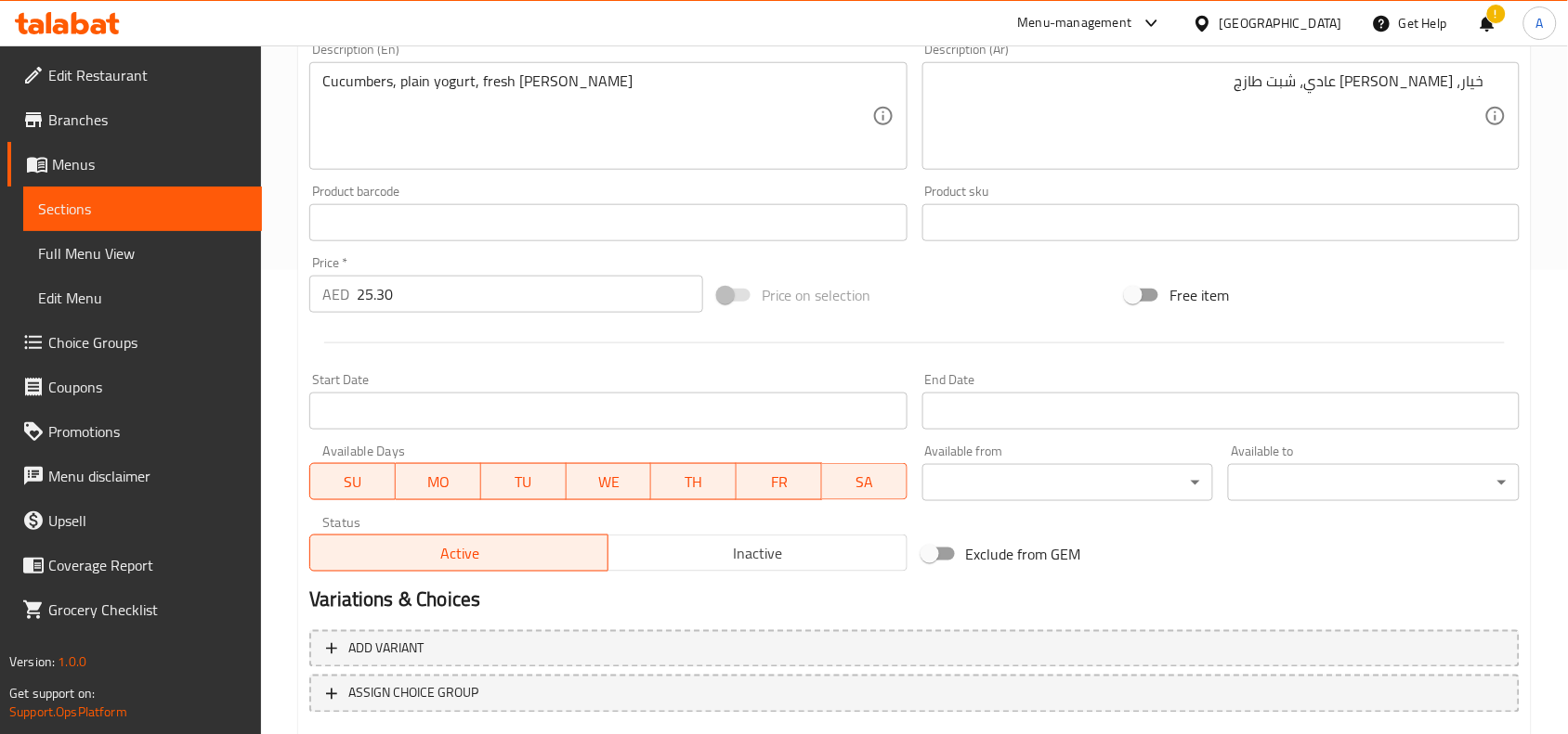
click at [855, 605] on h2 "Variations & Choices" at bounding box center [914, 600] width 1210 height 27
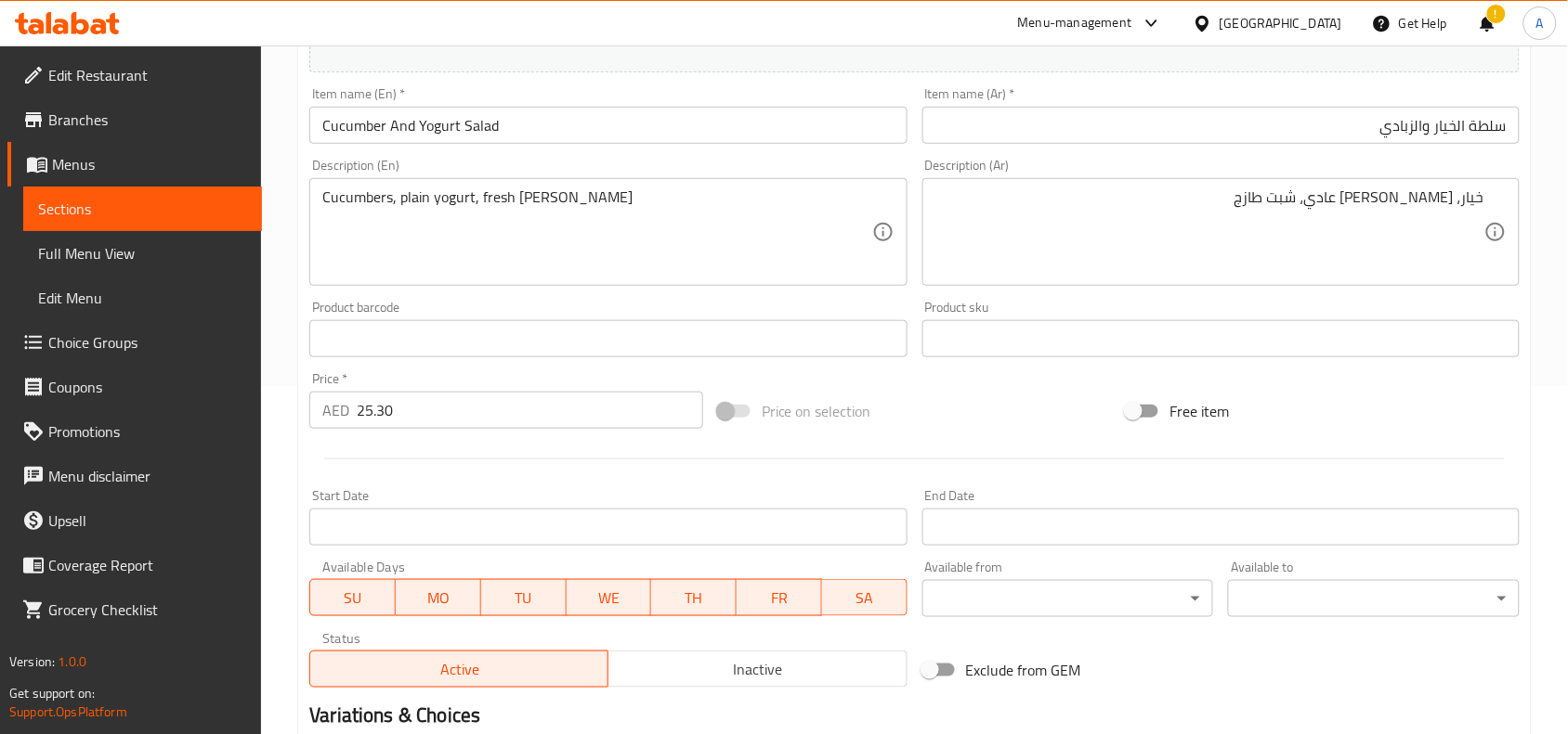
scroll to position [574, 0]
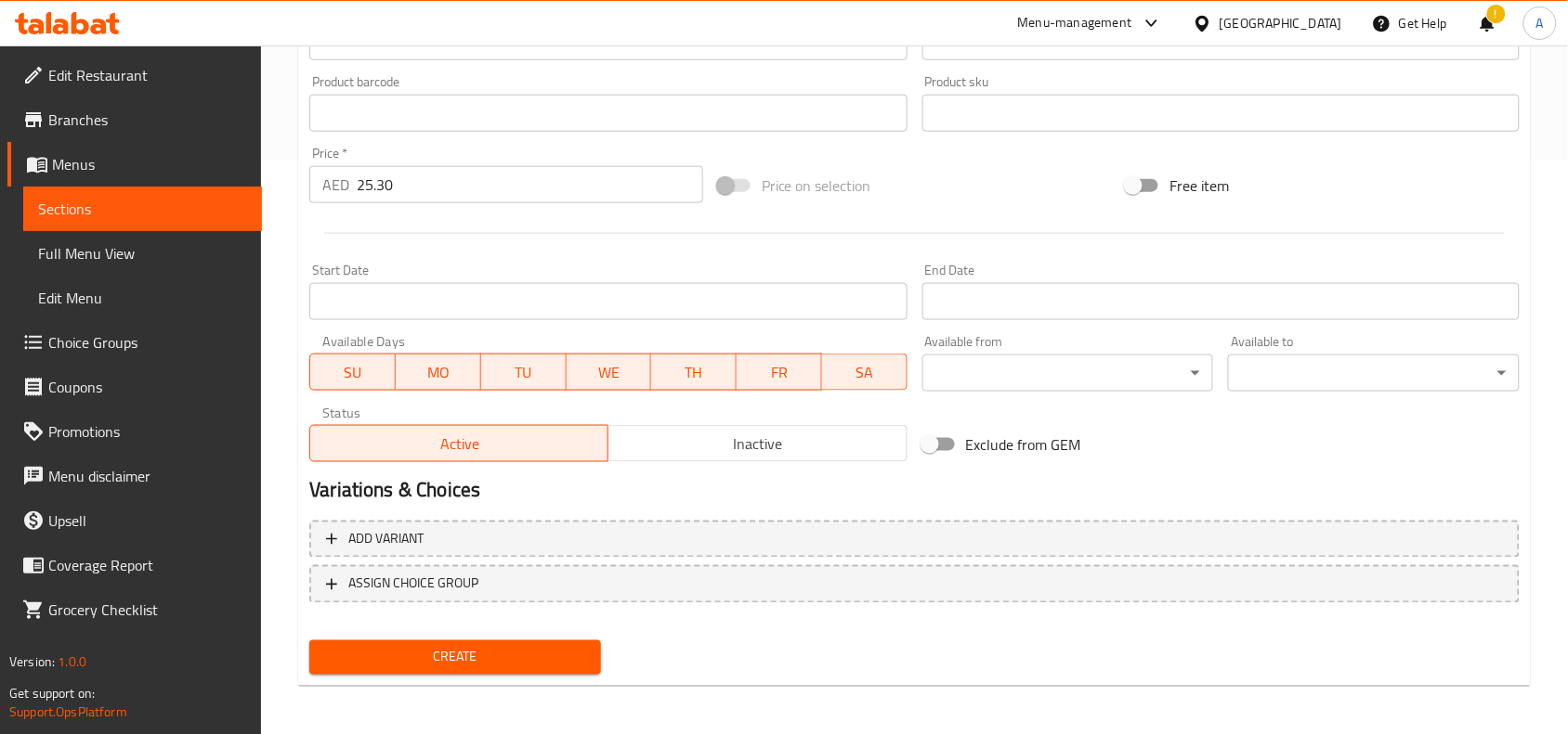
click at [453, 657] on span "Create" at bounding box center [456, 658] width 262 height 23
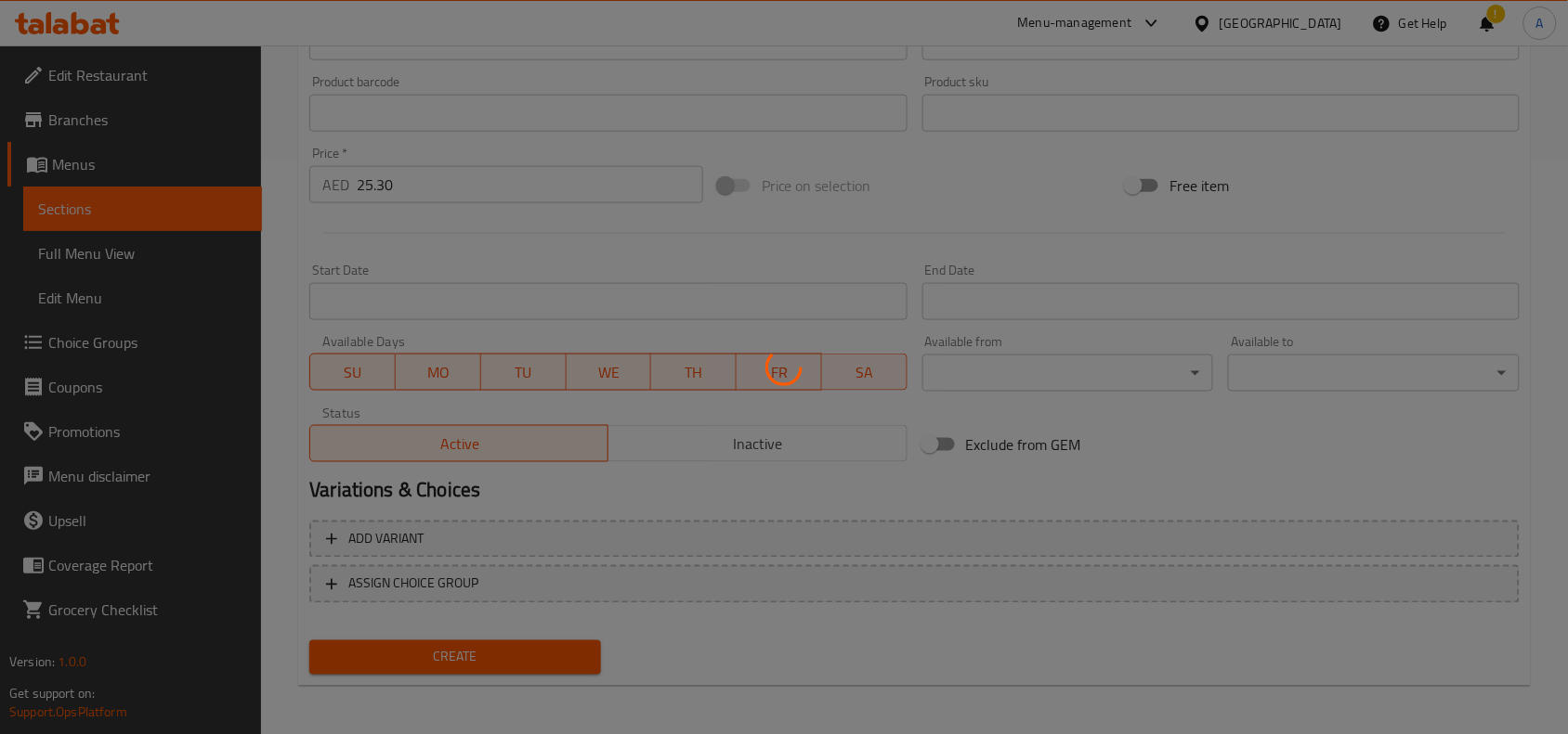
type input "0"
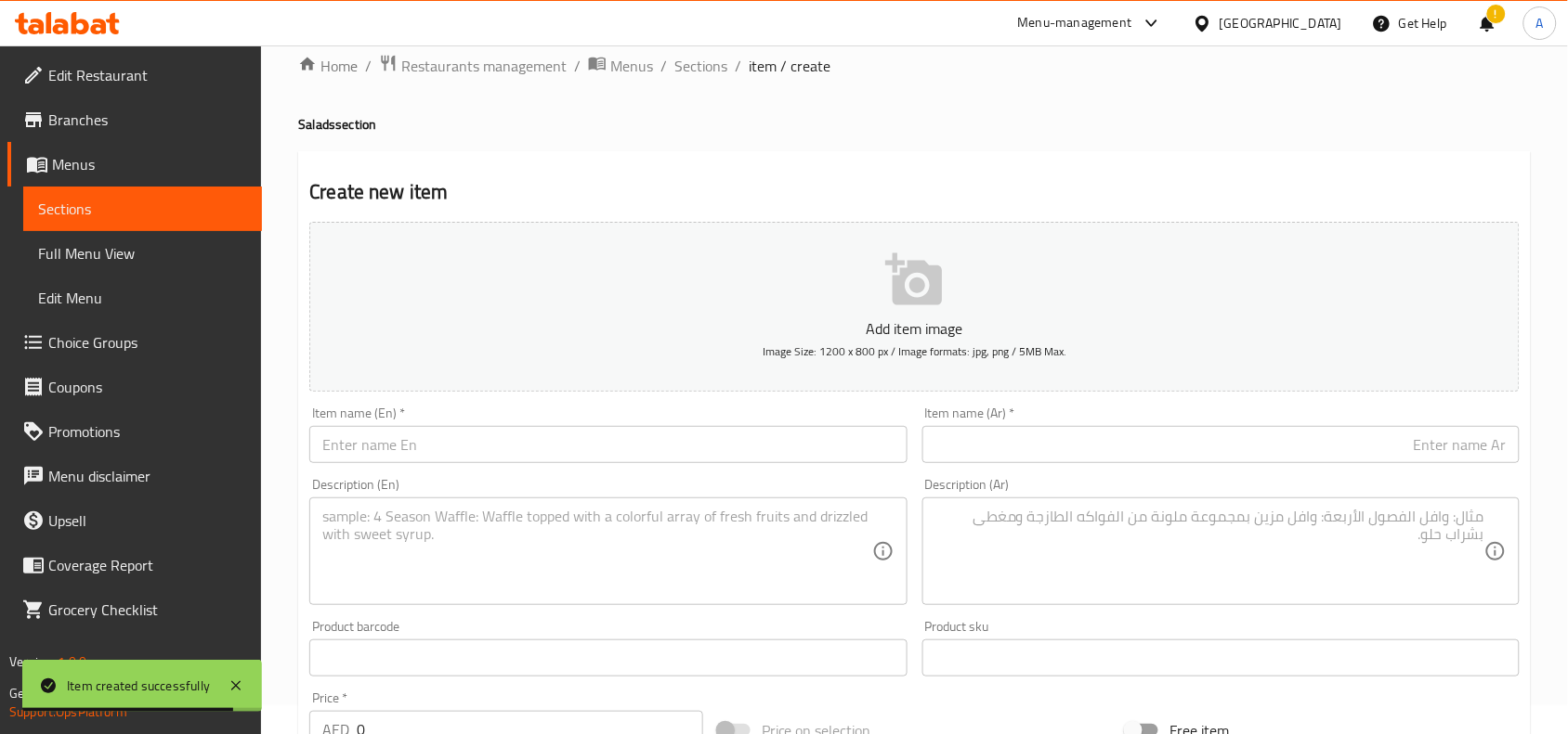
scroll to position [0, 0]
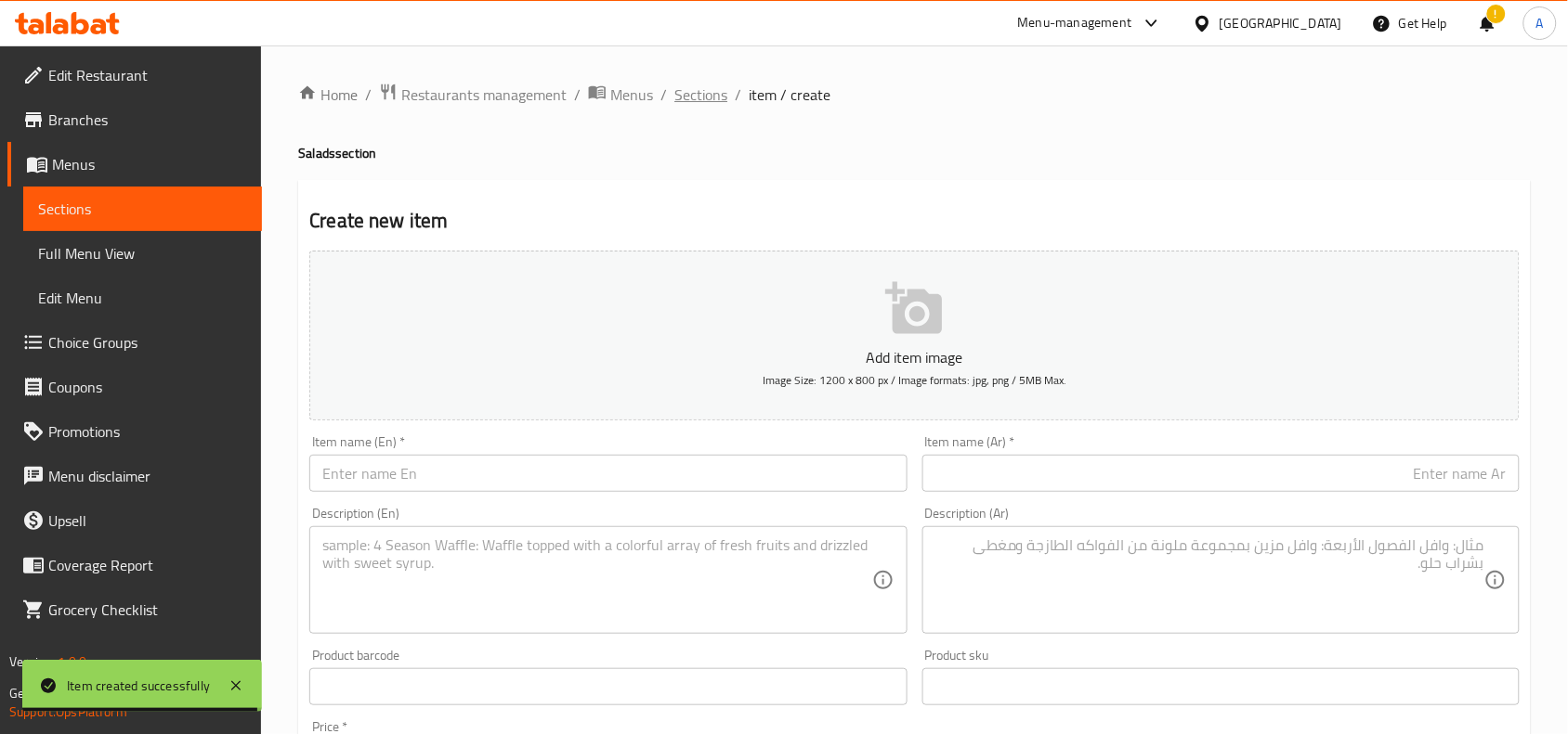
click at [695, 94] on span "Sections" at bounding box center [701, 94] width 53 height 22
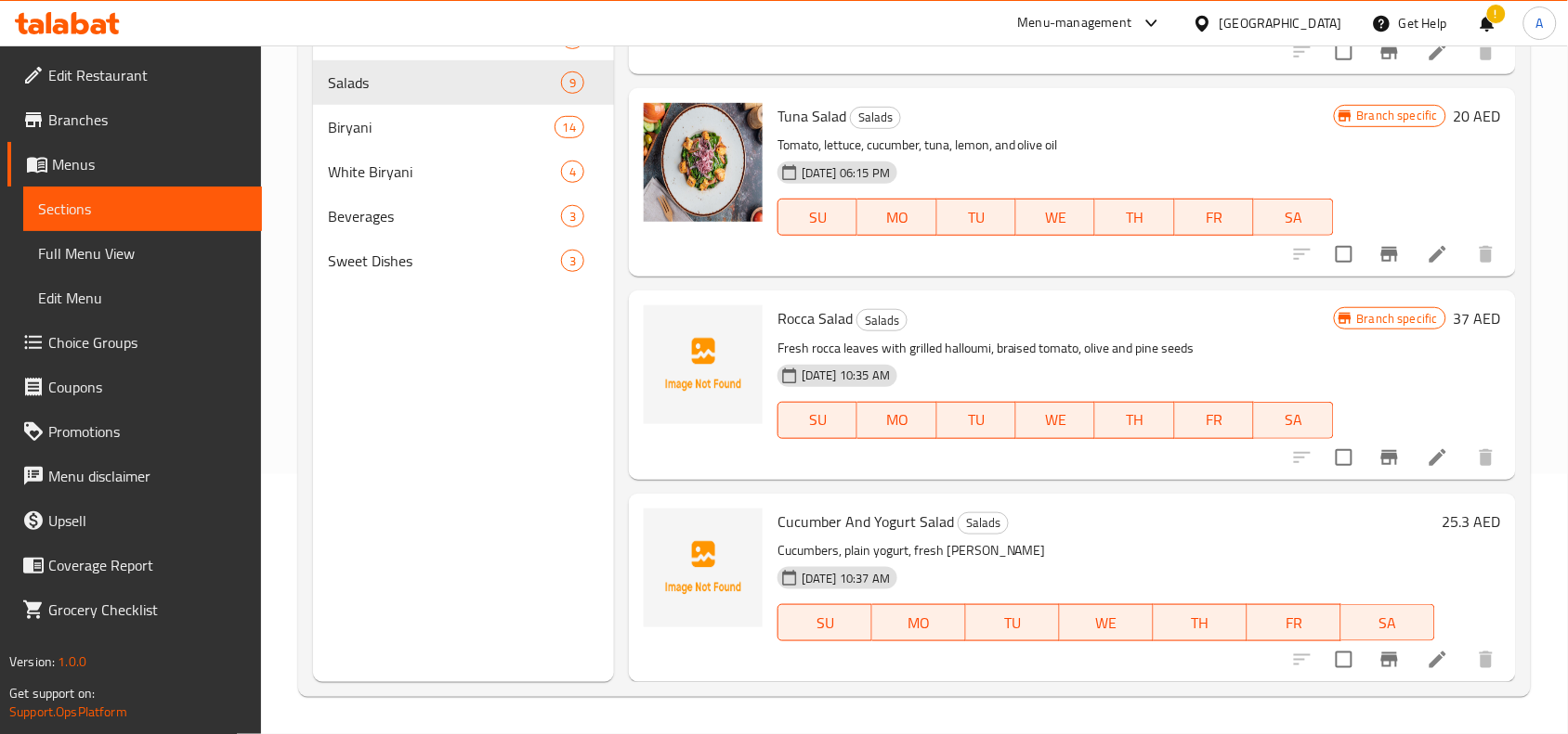
scroll to position [261, 0]
click at [1381, 658] on icon "Branch-specific-item" at bounding box center [1389, 660] width 22 height 22
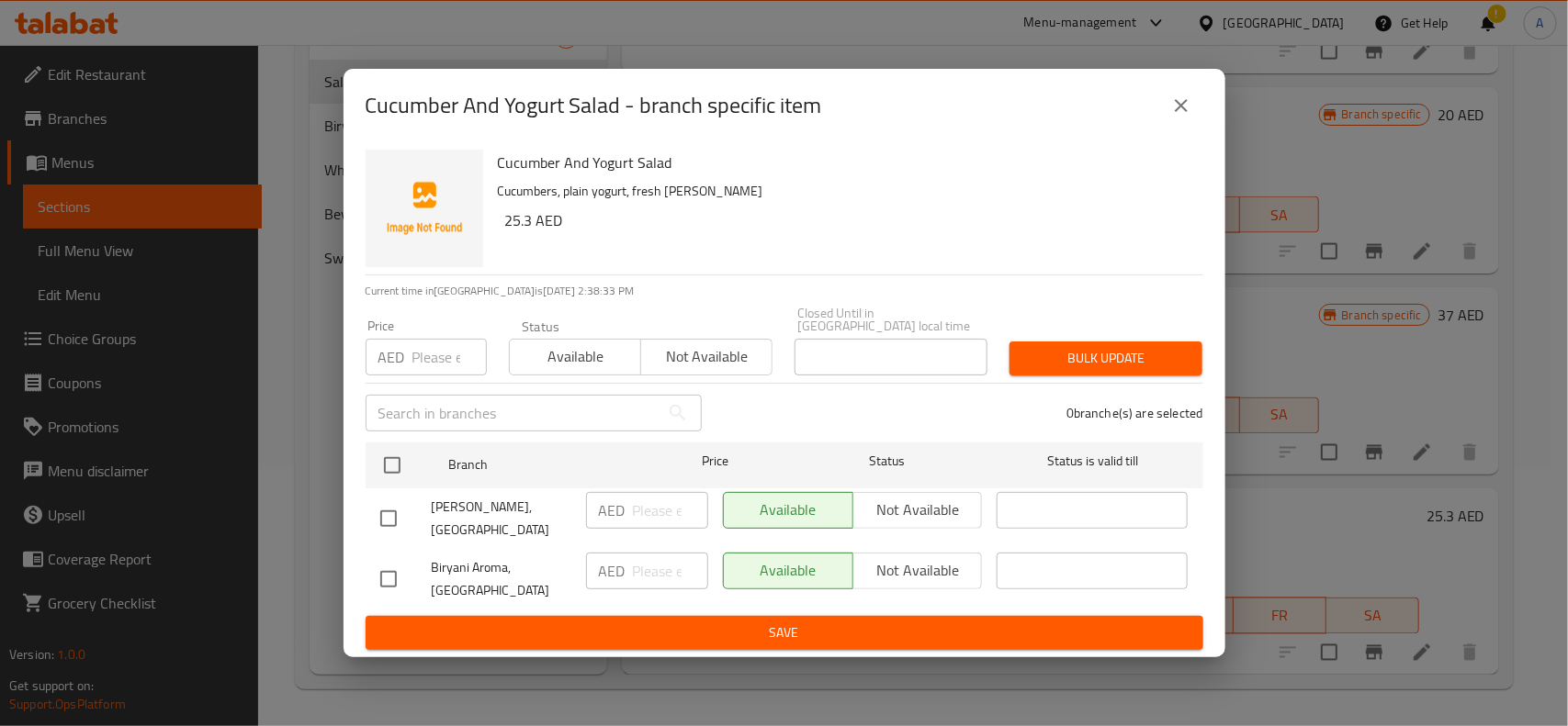
click at [391, 577] on input "checkbox" at bounding box center [389, 579] width 39 height 39
checkbox input "true"
click at [910, 574] on span "Not available" at bounding box center [917, 571] width 115 height 27
click at [836, 629] on span "Save" at bounding box center [784, 633] width 808 height 23
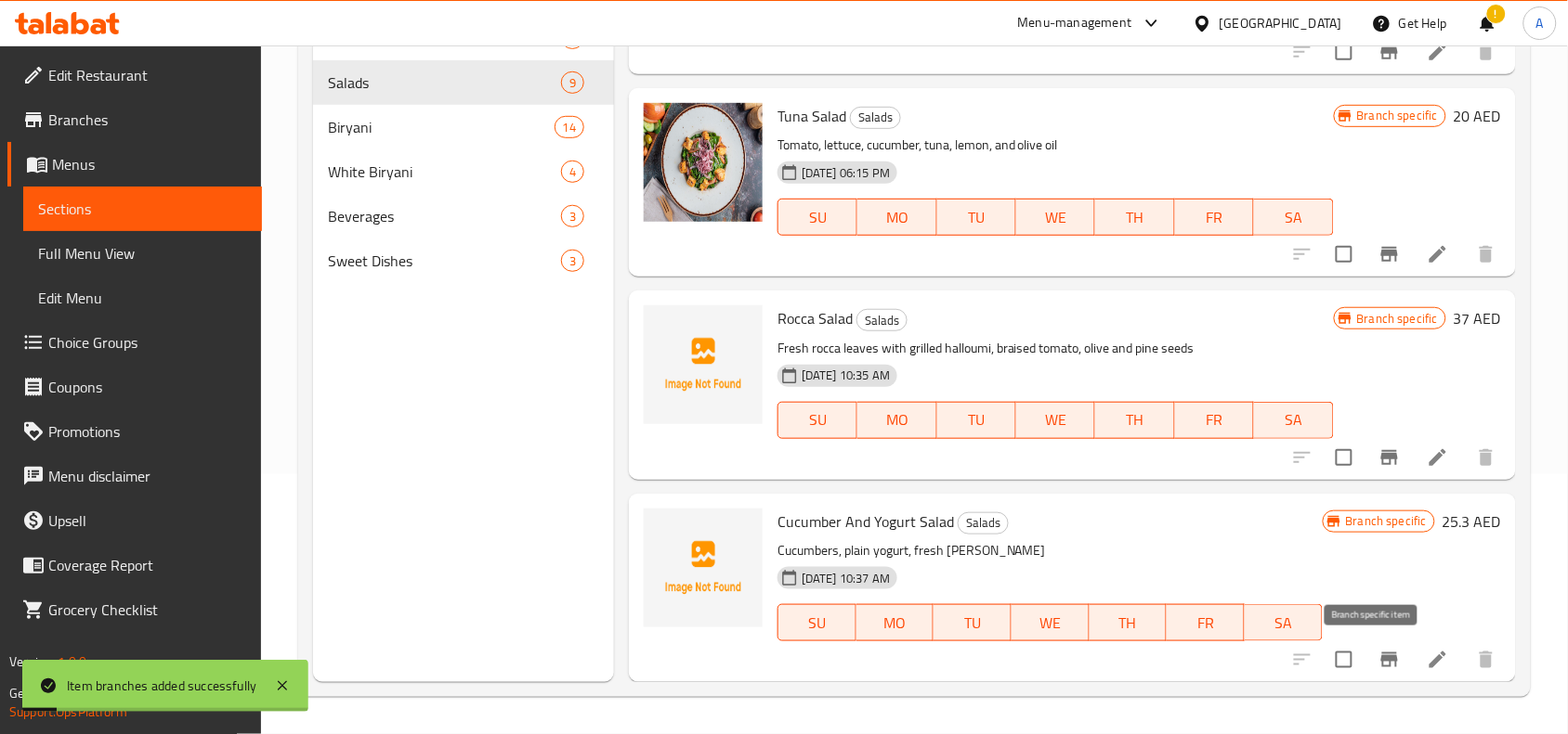
click at [1378, 662] on icon "Branch-specific-item" at bounding box center [1389, 660] width 22 height 22
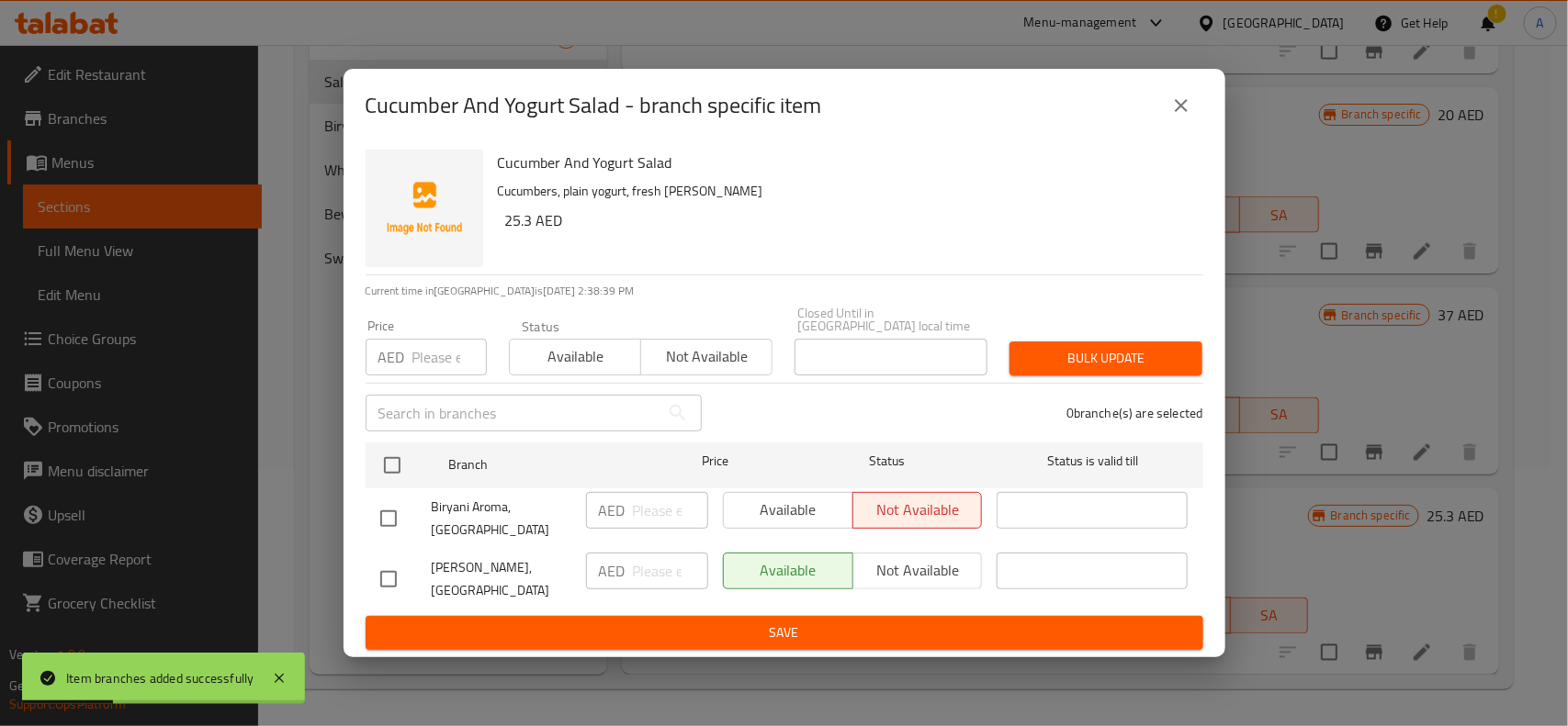
click at [389, 586] on input "checkbox" at bounding box center [389, 579] width 39 height 39
checkbox input "true"
click at [661, 577] on input "number" at bounding box center [671, 571] width 75 height 37
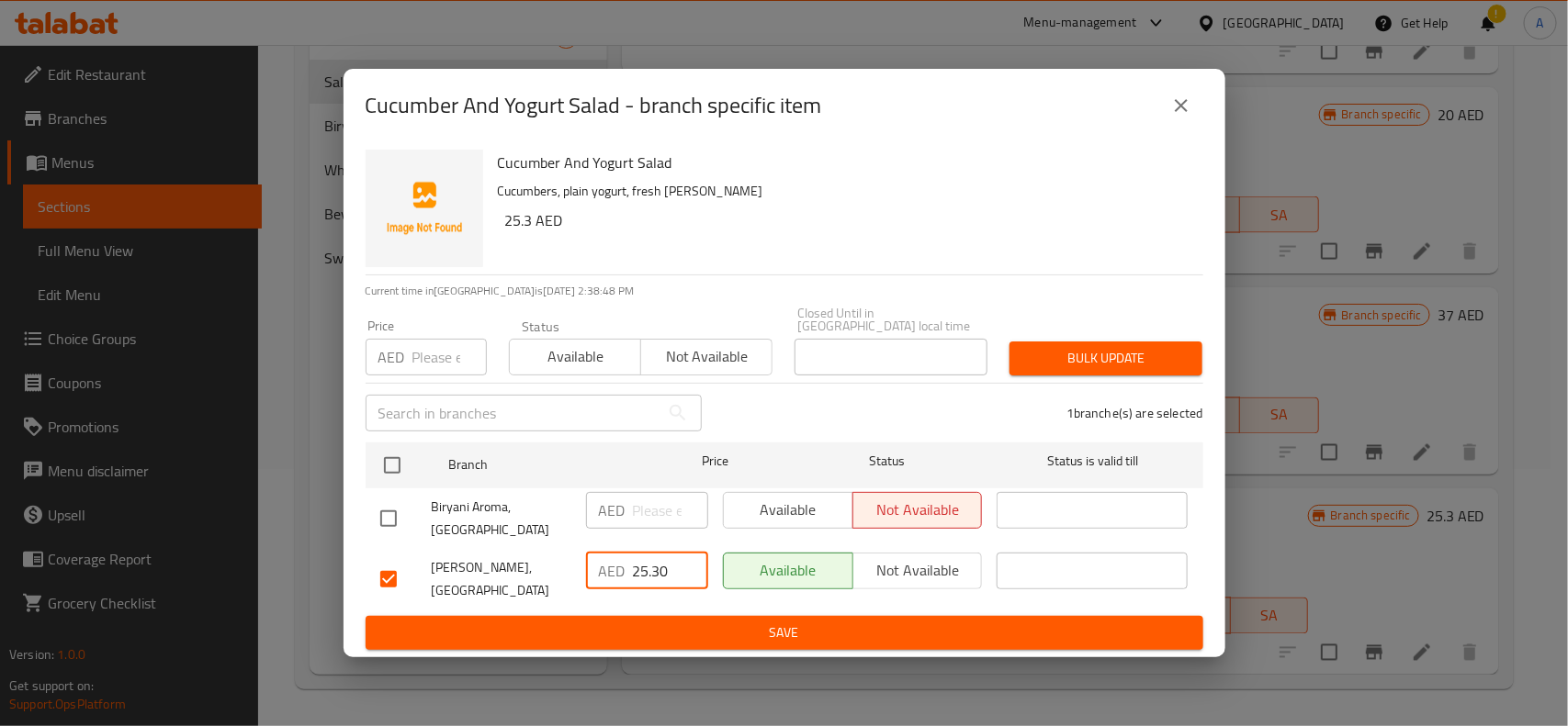
type input "25.30"
click at [1099, 352] on span "Bulk update" at bounding box center [1105, 359] width 163 height 23
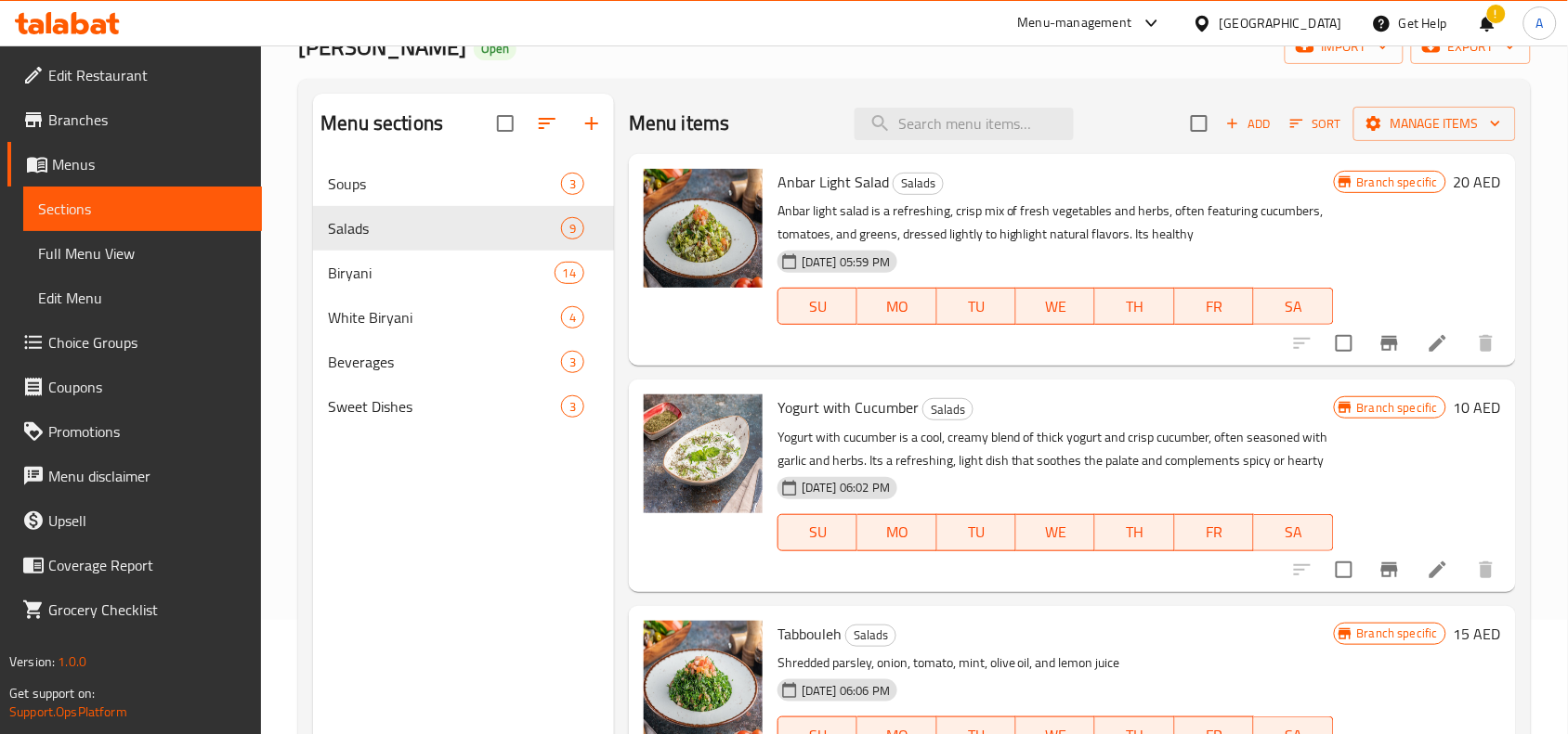
scroll to position [0, 0]
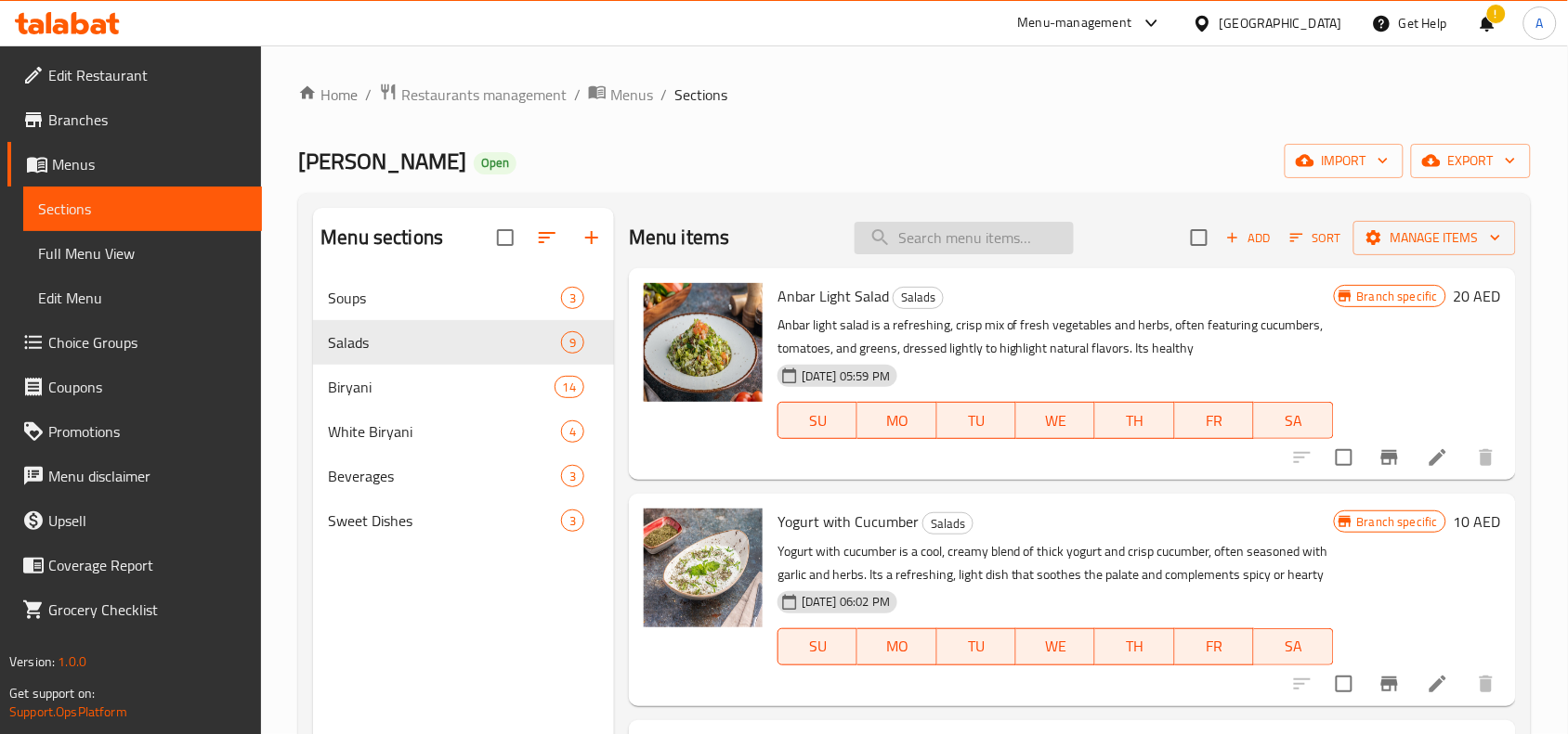
click at [959, 250] on input "search" at bounding box center [964, 237] width 219 height 32
paste input "Vegetable Salad"
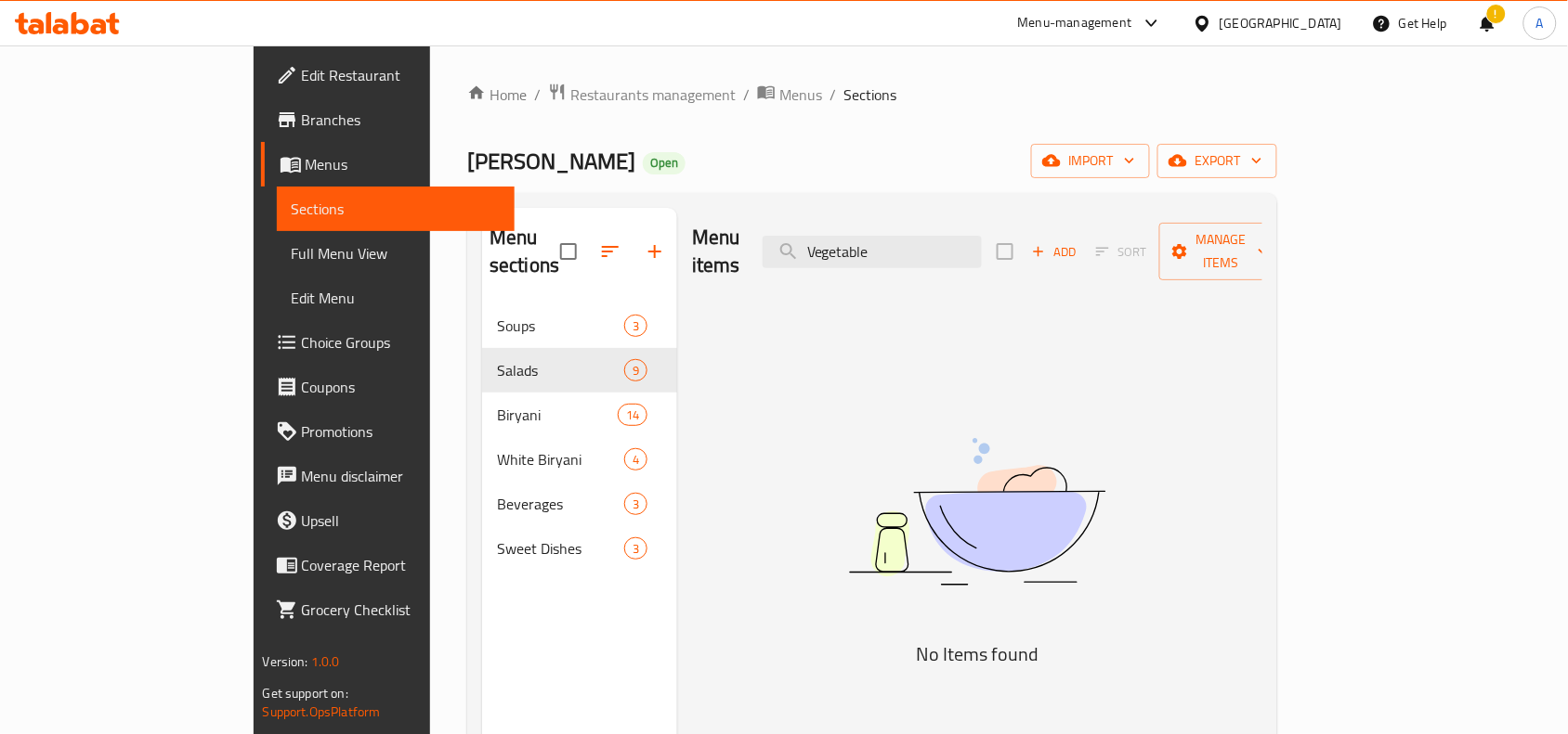
type input "Vegetable"
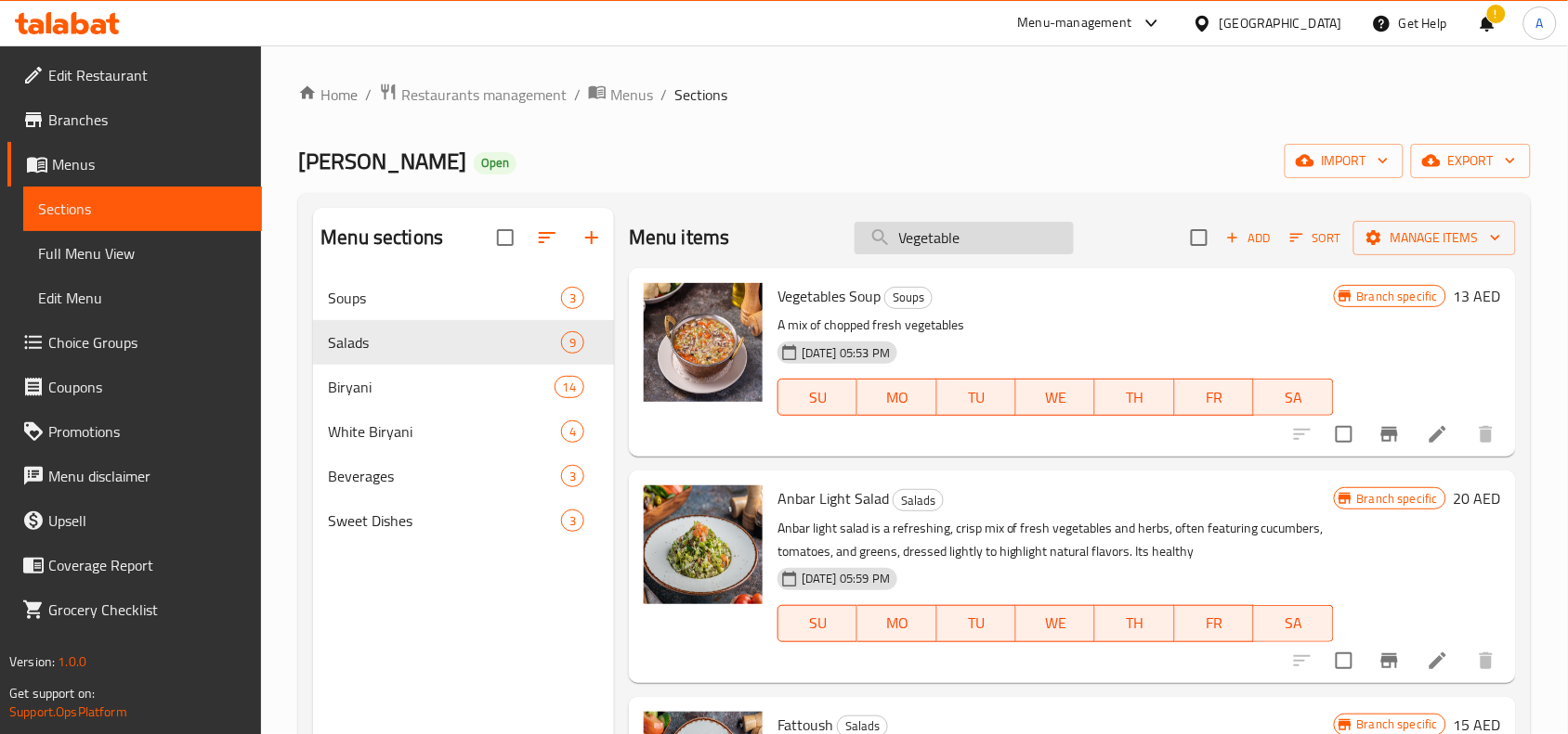
drag, startPoint x: 985, startPoint y: 241, endPoint x: 852, endPoint y: 223, distance: 134.2
click at [854, 223] on input "Vegetable" at bounding box center [964, 237] width 219 height 32
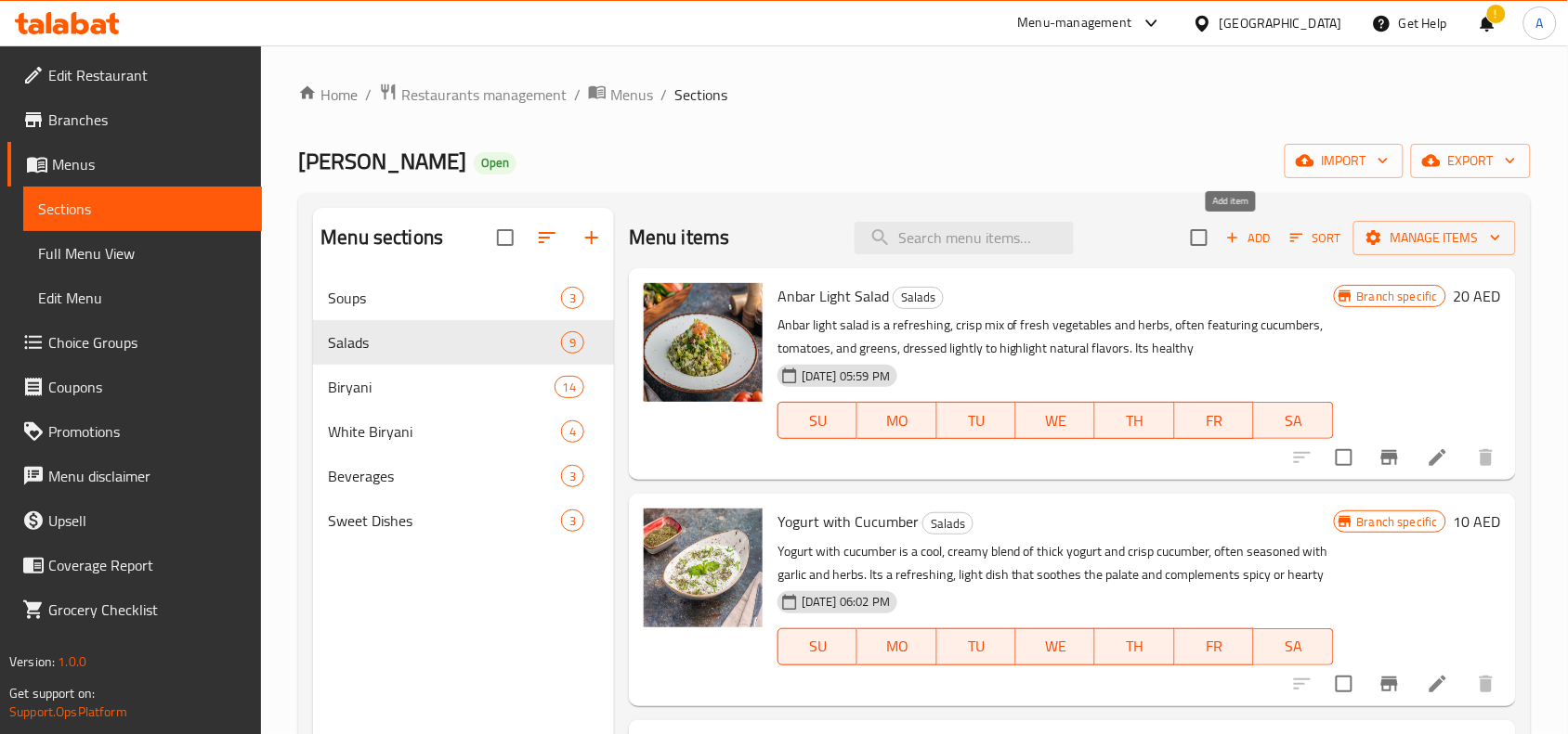
click at [1224, 237] on icon "button" at bounding box center [1232, 237] width 17 height 17
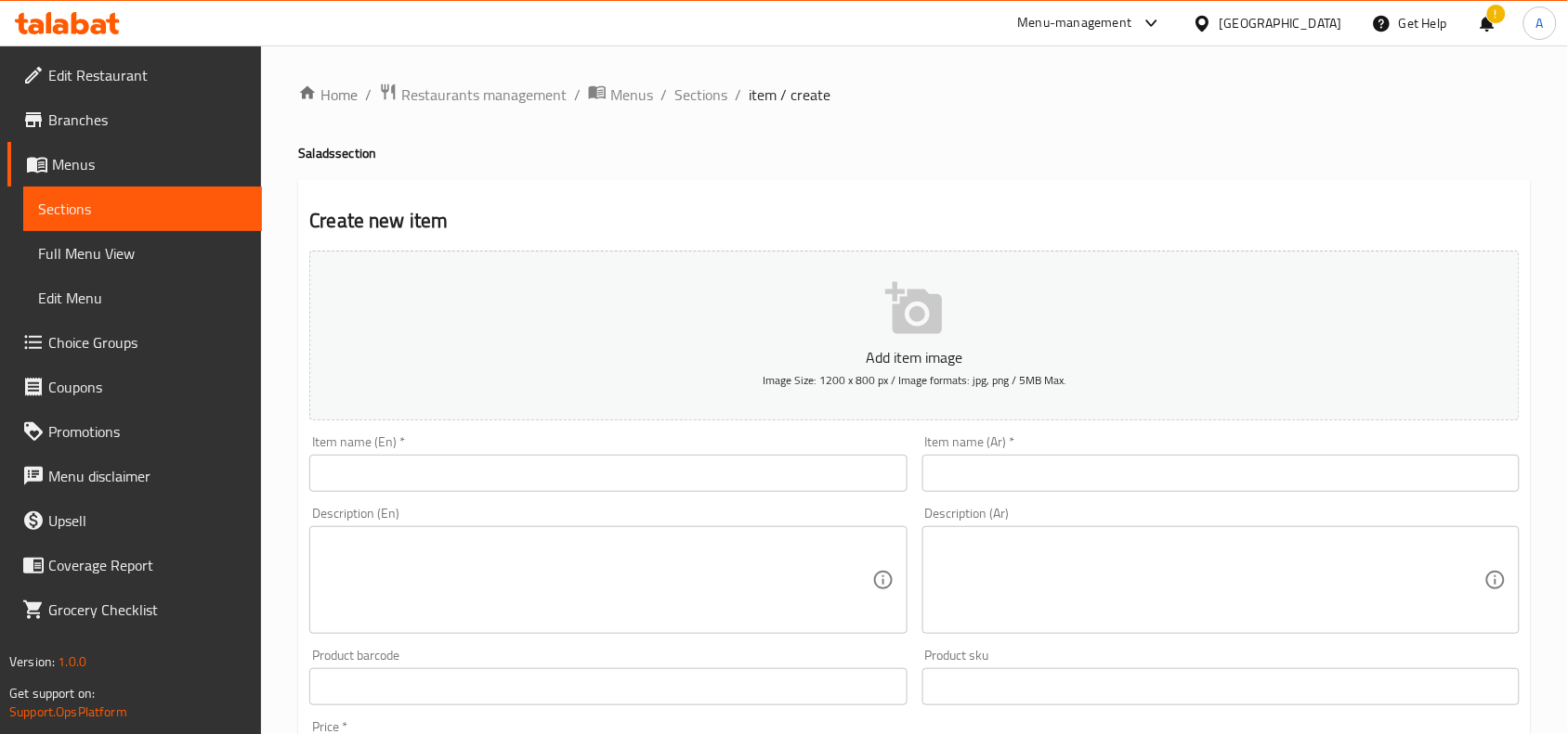
click at [422, 464] on input "text" at bounding box center [607, 473] width 597 height 37
paste input "Vegetable Salad"
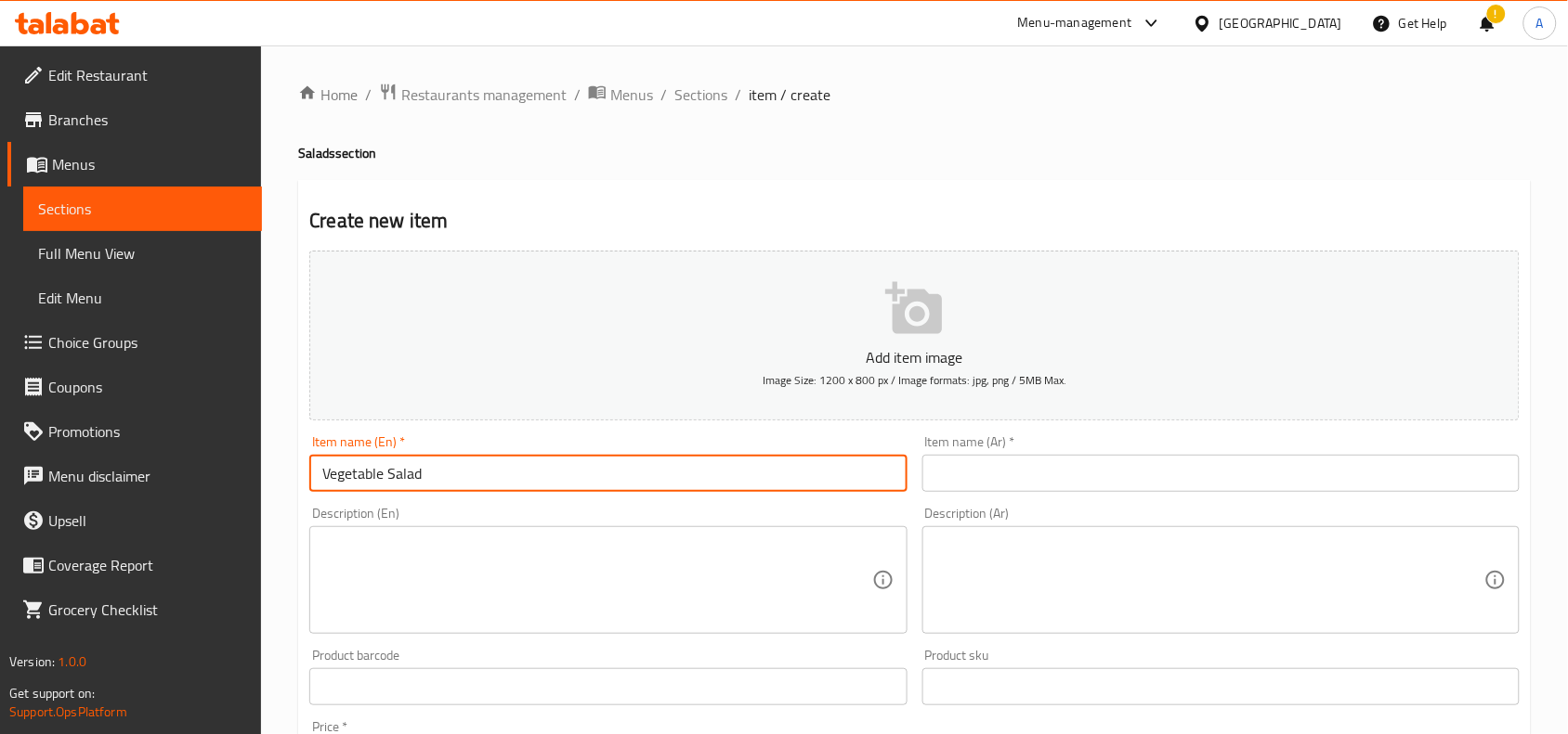
drag, startPoint x: 448, startPoint y: 473, endPoint x: 32, endPoint y: 453, distance: 416.5
click at [32, 453] on div "Edit Restaurant Branches Menus Sections Full Menu View Edit Menu Choice Groups …" at bounding box center [784, 679] width 1568 height 1267
type input "Vegetable Salad"
click at [1004, 469] on input "text" at bounding box center [1220, 473] width 597 height 37
paste input "سلطة الخضار"
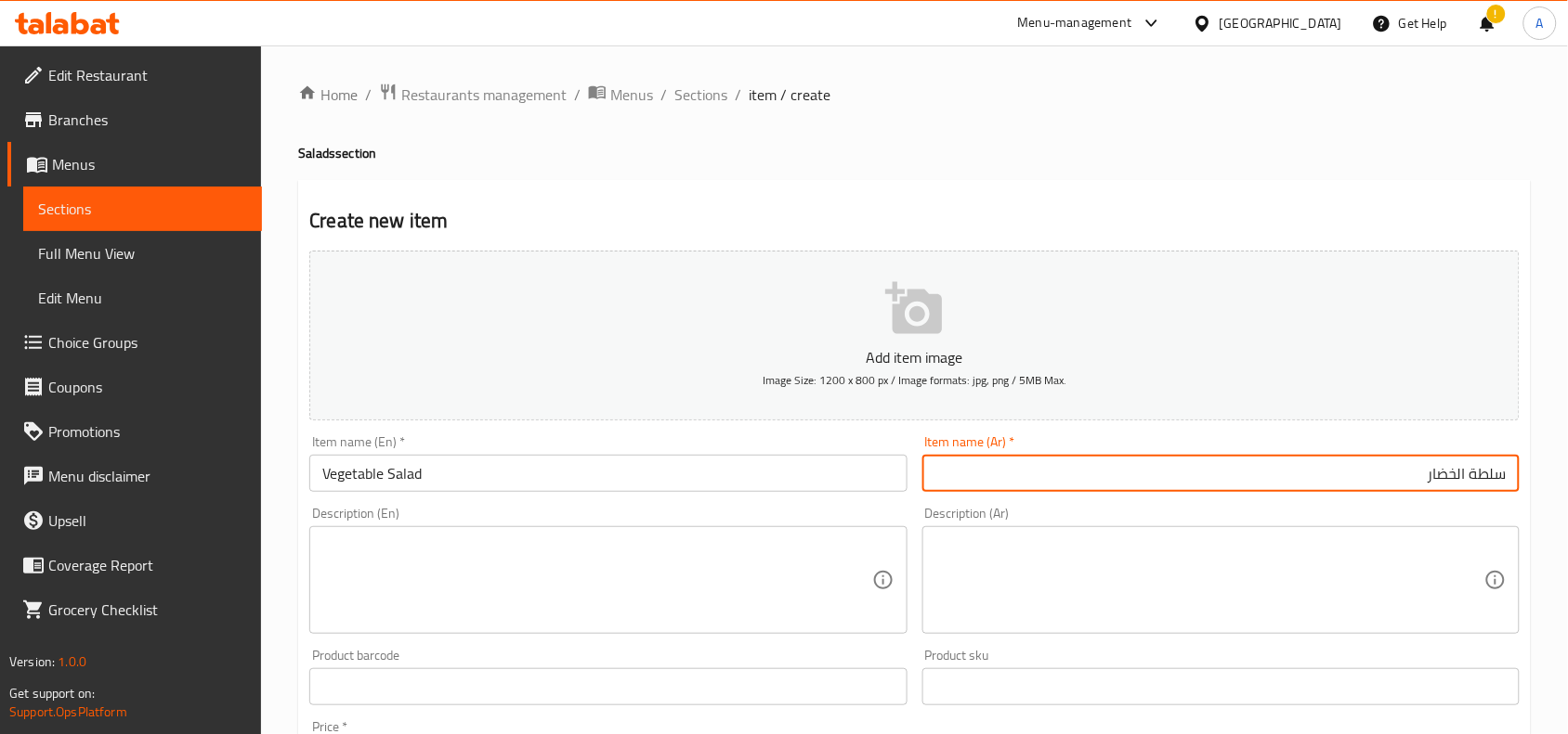
type input "سلطة الخضار"
click at [1077, 181] on div "Create new item Add item image Image Size: 1200 x 800 px / Image formats: jpg, …" at bounding box center [914, 720] width 1233 height 1081
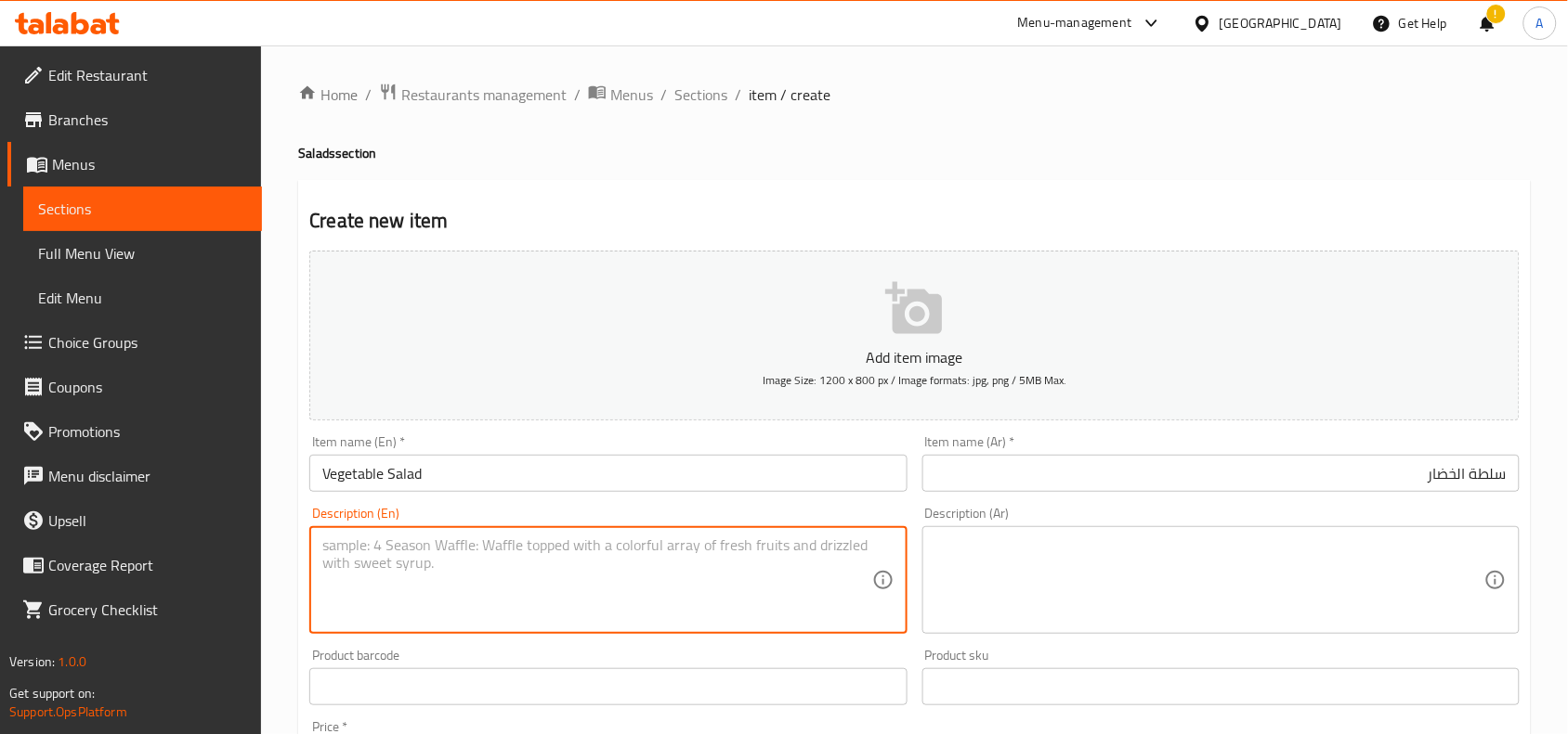
click at [478, 568] on textarea at bounding box center [596, 581] width 548 height 88
paste textarea "Cucumber, onion, lettuce, tomato and crispy bread"
drag, startPoint x: 325, startPoint y: 549, endPoint x: 230, endPoint y: 550, distance: 95.0
click at [230, 550] on div "Edit Restaurant Branches Menus Sections Full Menu View Edit Menu Choice Groups …" at bounding box center [784, 679] width 1568 height 1267
drag, startPoint x: 652, startPoint y: 545, endPoint x: 303, endPoint y: 497, distance: 352.3
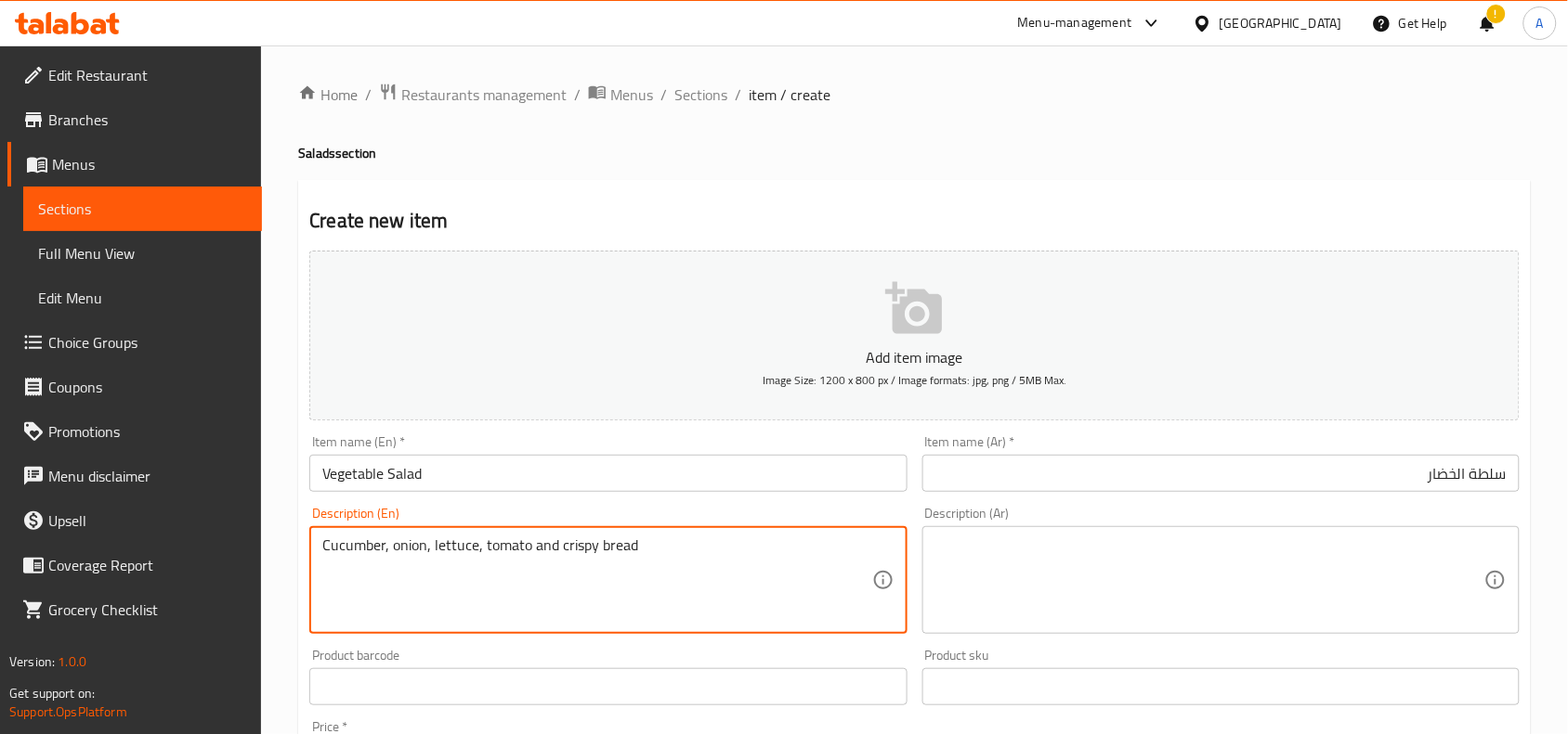
click at [303, 497] on div "Add item image Image Size: 1200 x 800 px / Image formats: jpg, png / 5MB Max. I…" at bounding box center [914, 643] width 1225 height 800
type textarea "Cucumber, onion, lettuce, tomato and crispy bread"
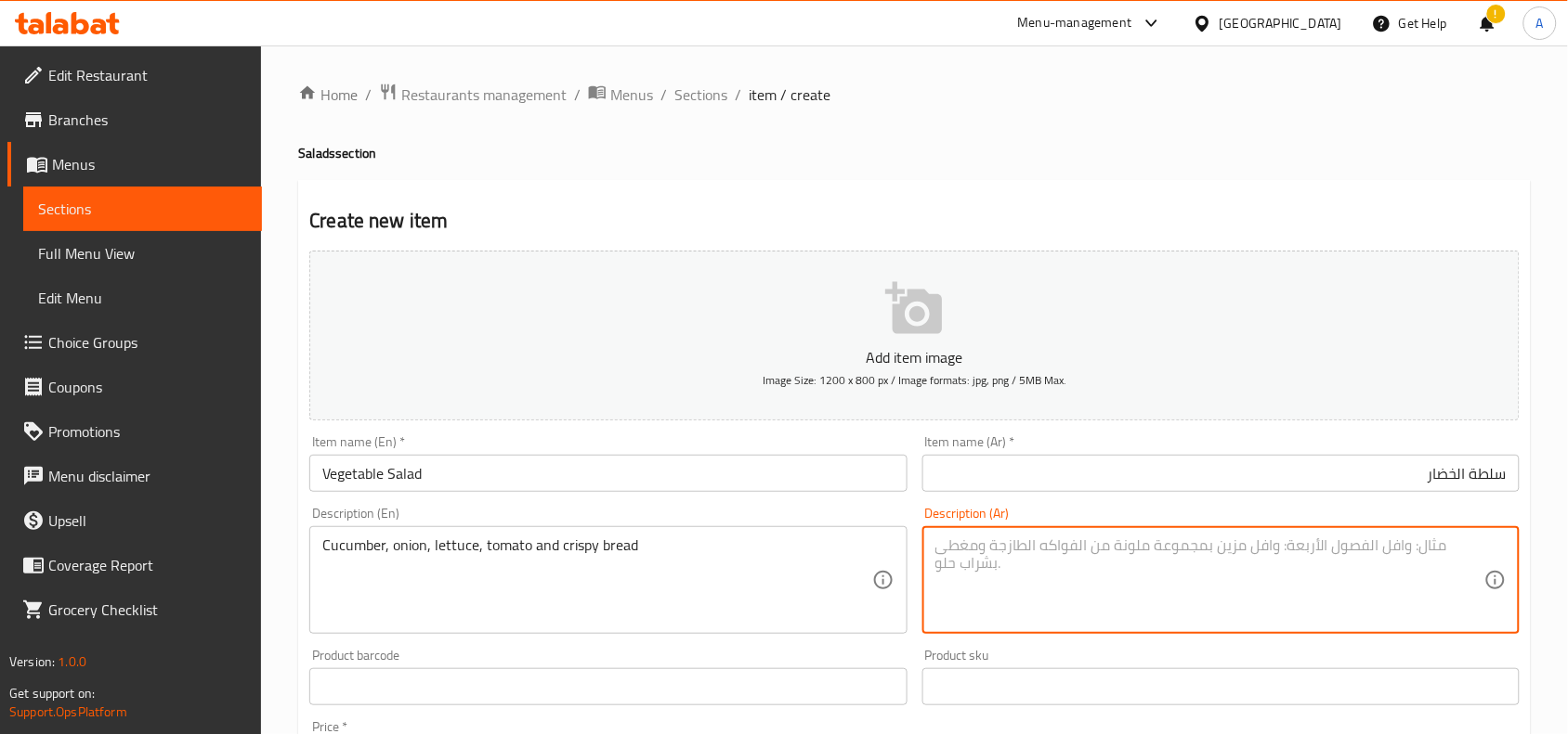
click at [1005, 540] on textarea at bounding box center [1209, 581] width 548 height 88
paste textarea "خيار، بصل، خس، طماطم وخبز مقرمش"
type textarea "خيار، بصل، خس، طماطم وخبز مقرمش"
click at [993, 112] on div "Home / Restaurants management / Menus / Sections / item / create Salads section…" at bounding box center [914, 679] width 1233 height 1192
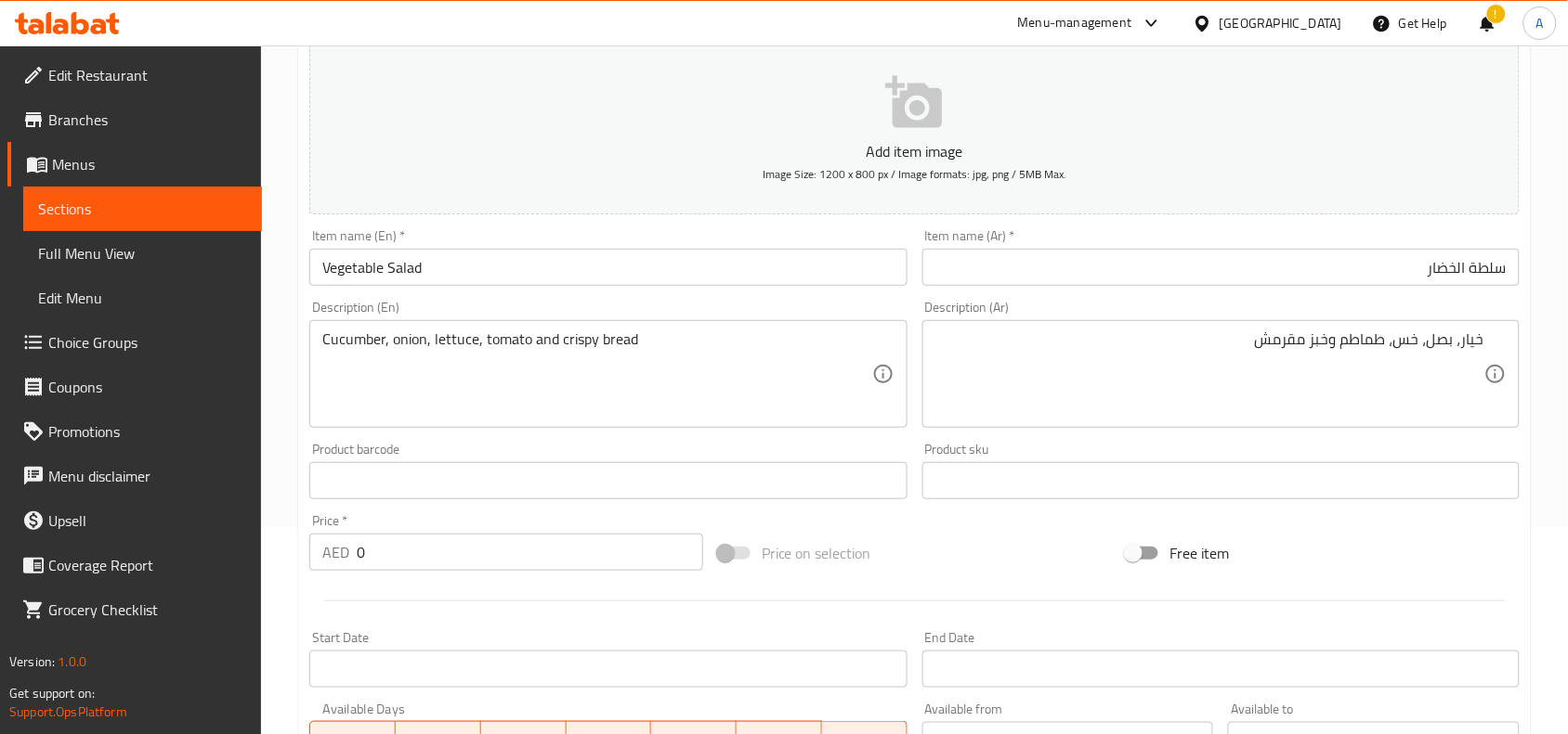
scroll to position [232, 0]
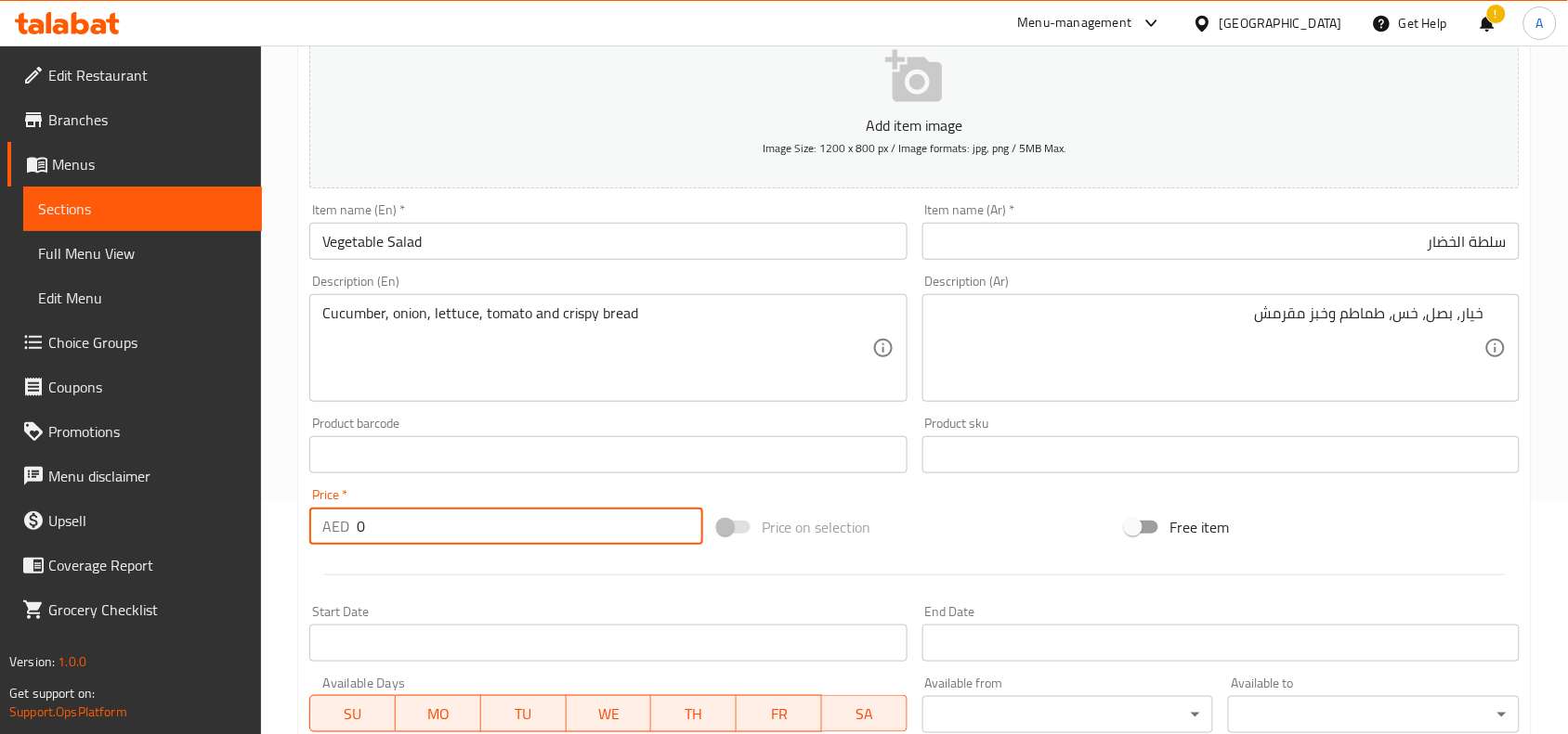
drag, startPoint x: 376, startPoint y: 530, endPoint x: 181, endPoint y: 509, distance: 196.1
click at [157, 523] on div "Edit Restaurant Branches Menus Sections Full Menu View Edit Menu Choice Groups …" at bounding box center [784, 447] width 1568 height 1267
paste input "23"
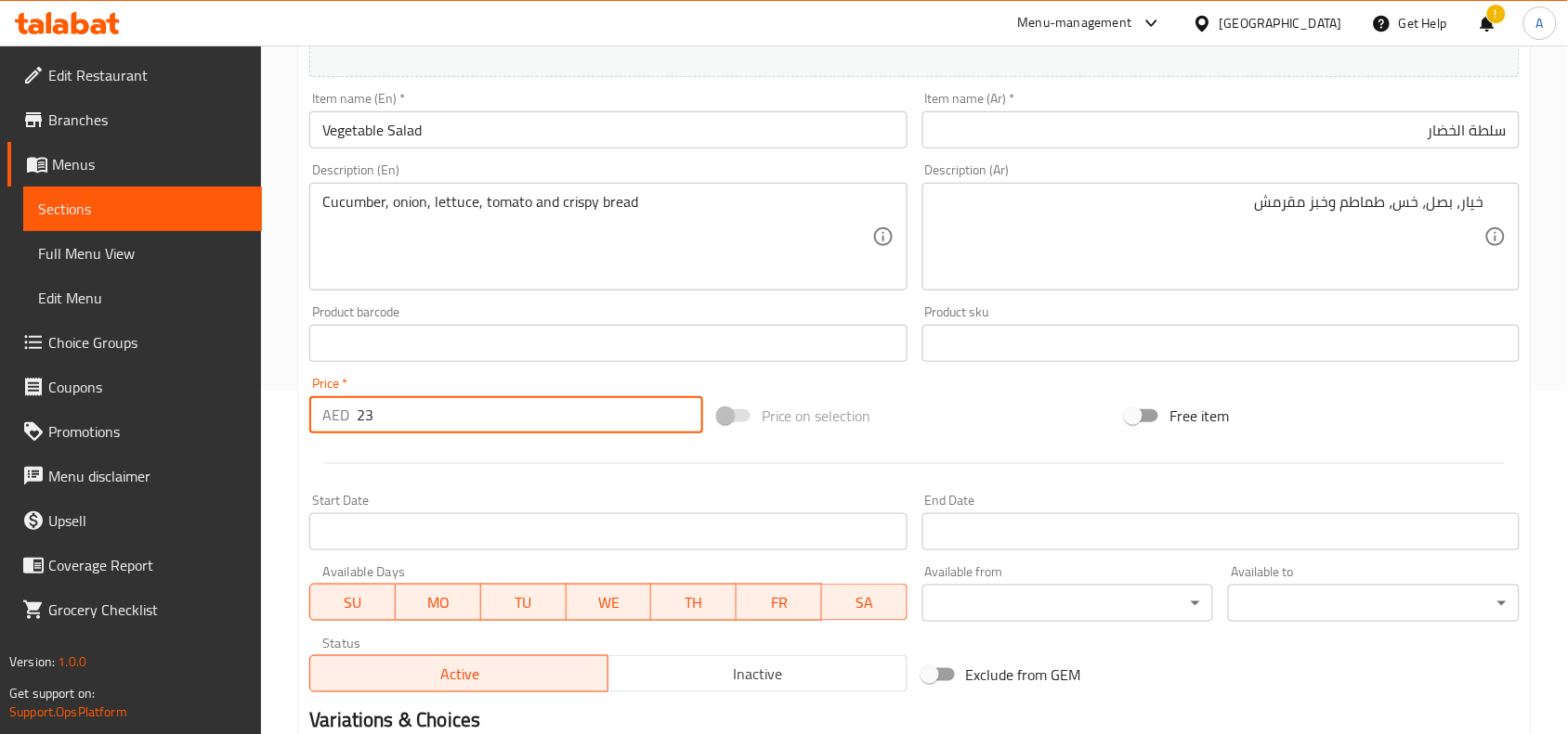
scroll to position [464, 0]
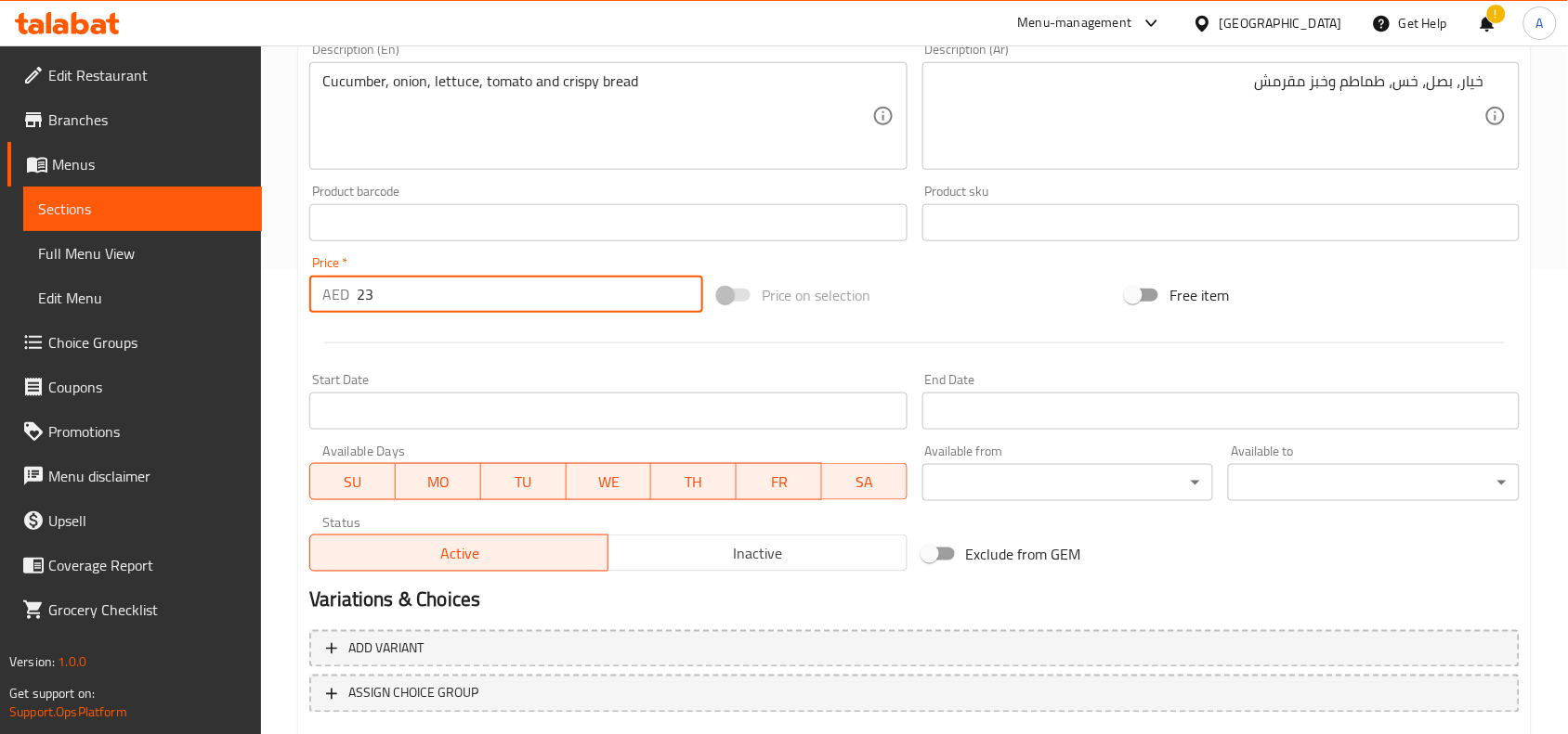
type input "23"
click at [636, 616] on div "Variations & Choices" at bounding box center [914, 601] width 1225 height 43
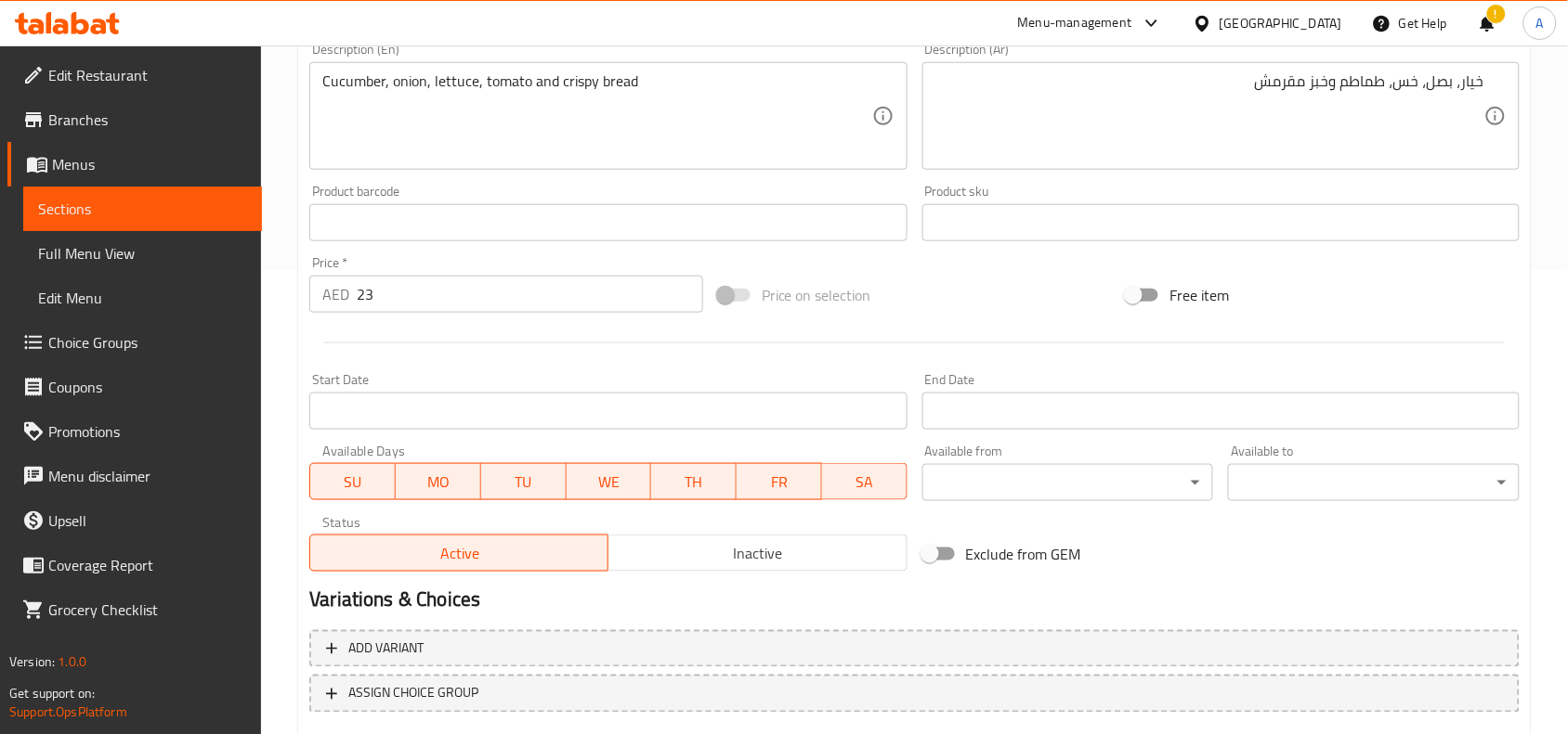
scroll to position [574, 0]
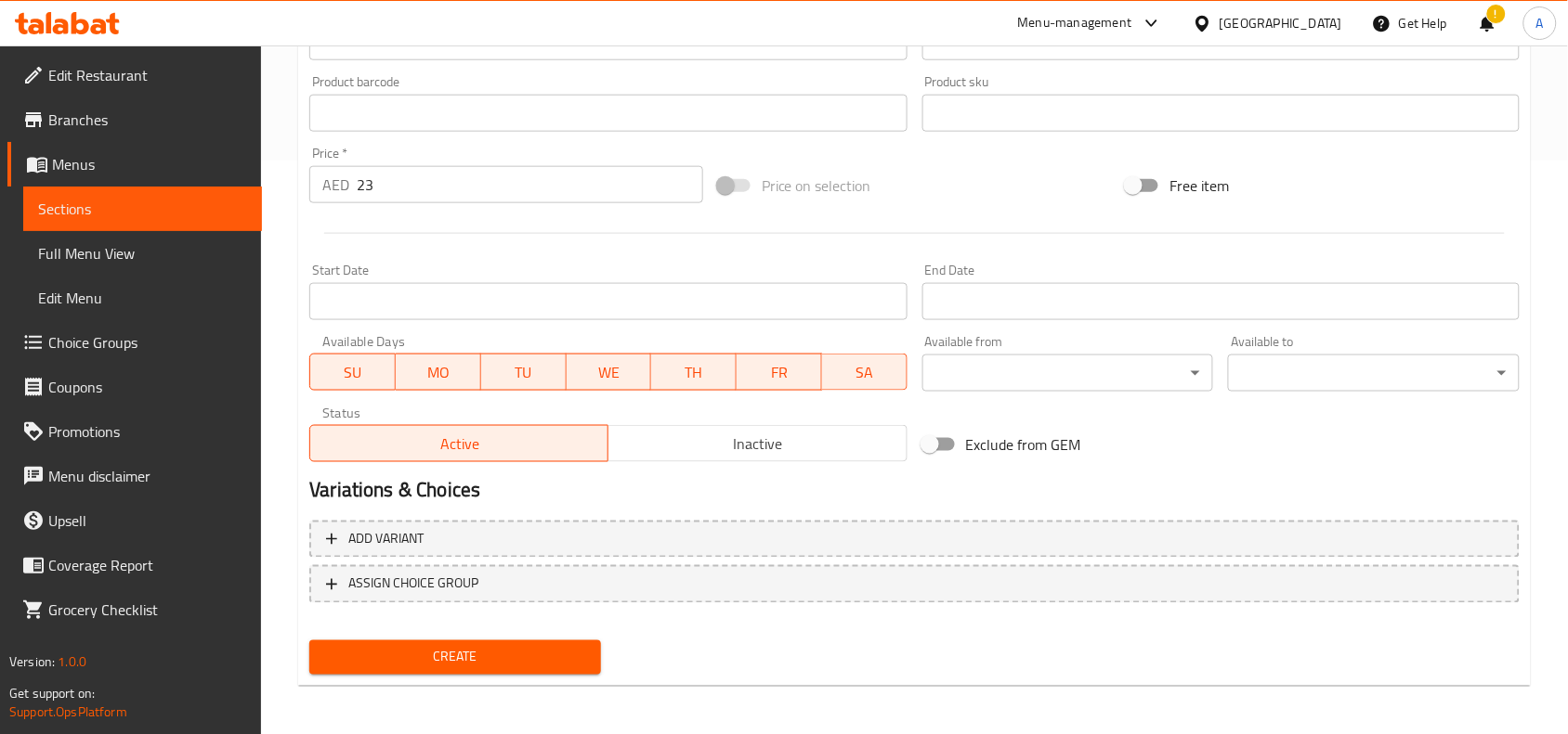
click at [492, 646] on span "Create" at bounding box center [456, 658] width 262 height 23
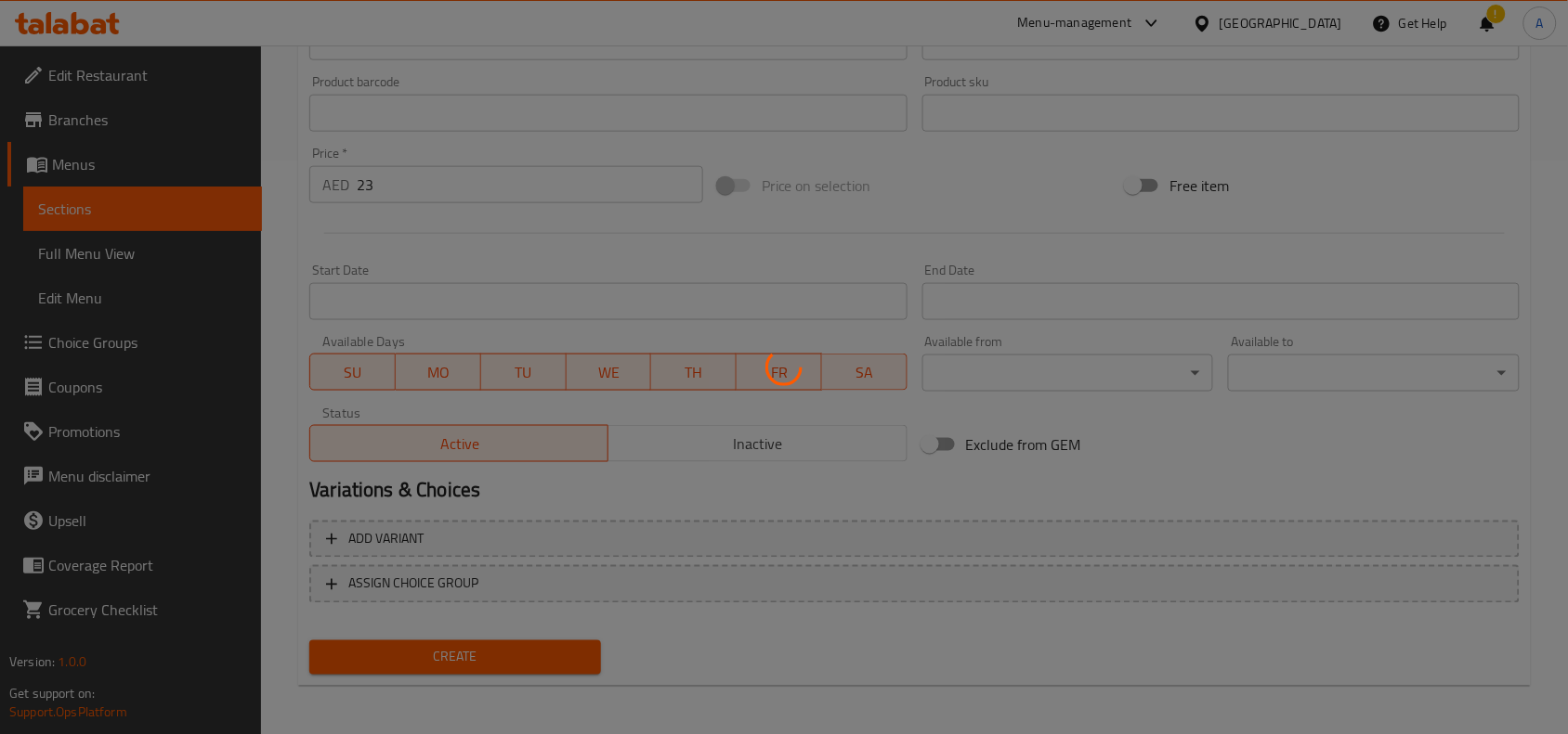
type input "0"
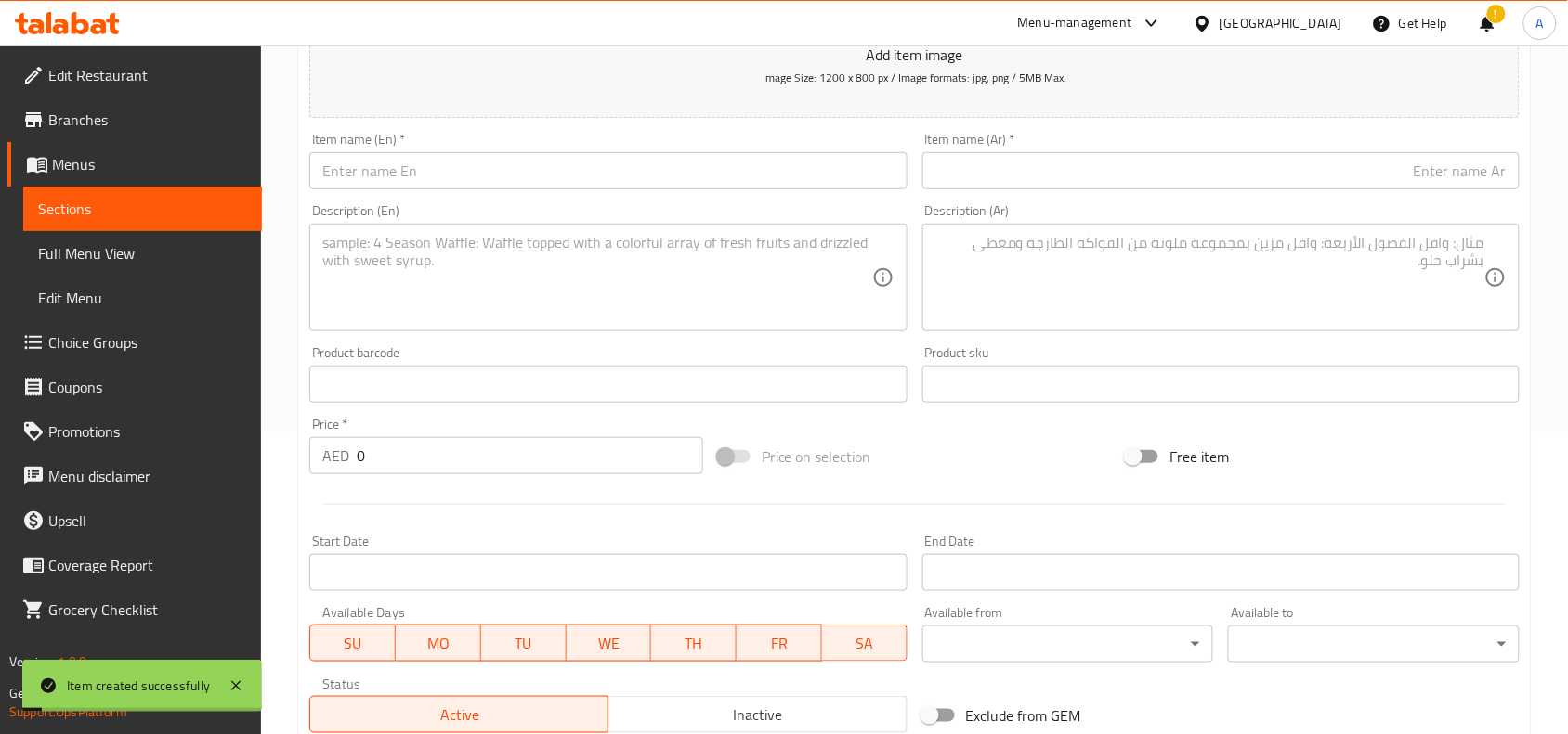
scroll to position [0, 0]
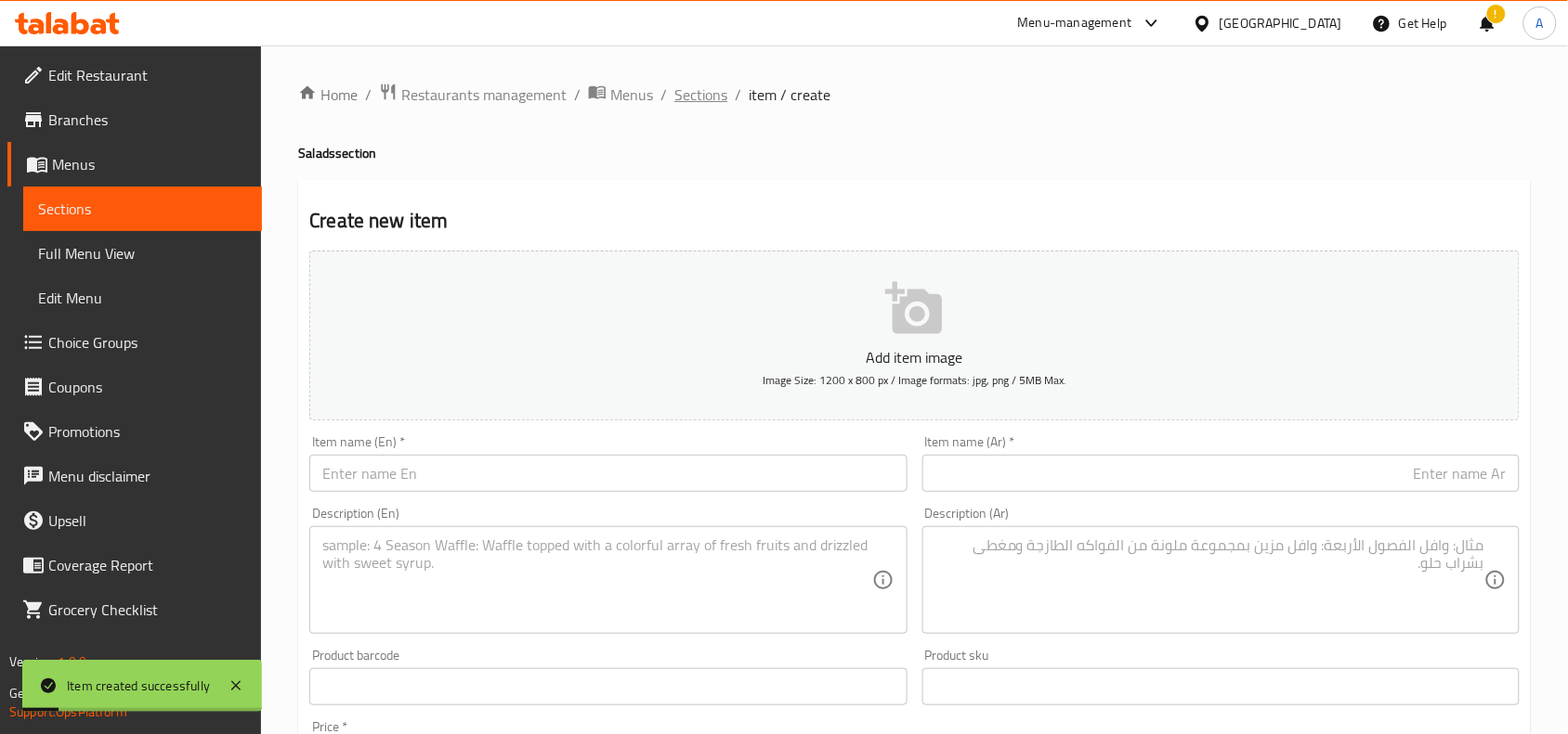
click at [706, 96] on span "Sections" at bounding box center [701, 94] width 53 height 22
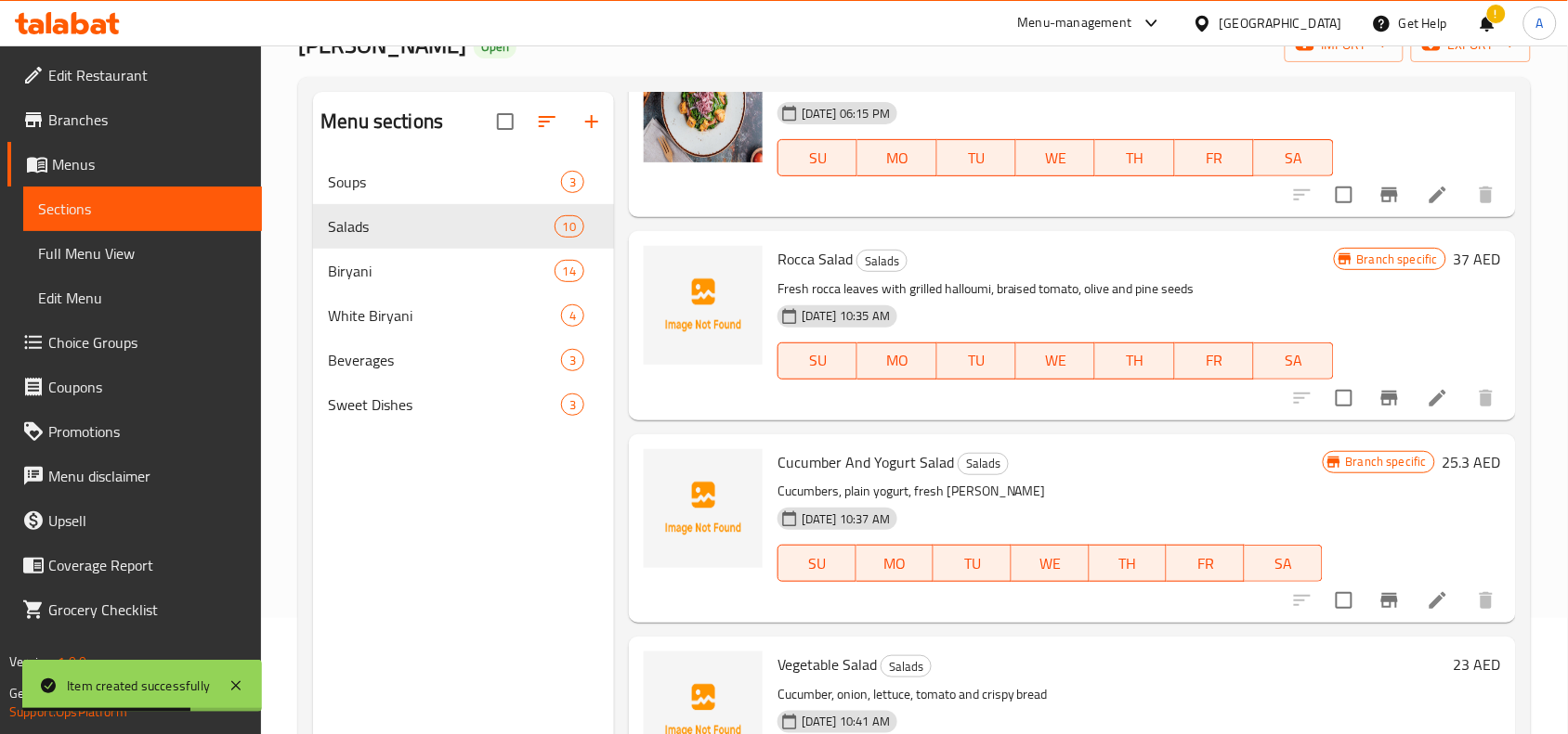
scroll to position [261, 0]
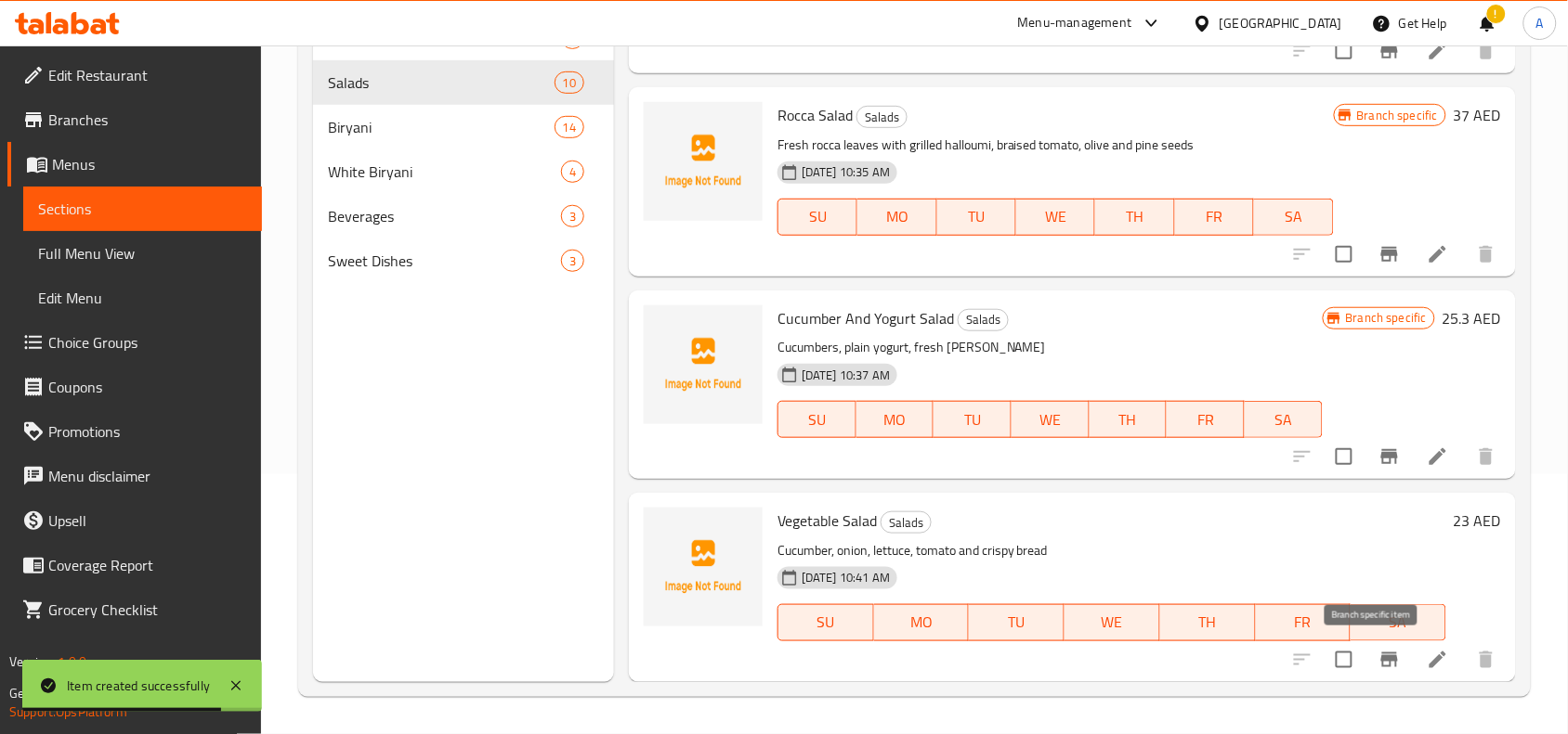
click at [1379, 651] on icon "Branch-specific-item" at bounding box center [1389, 660] width 22 height 22
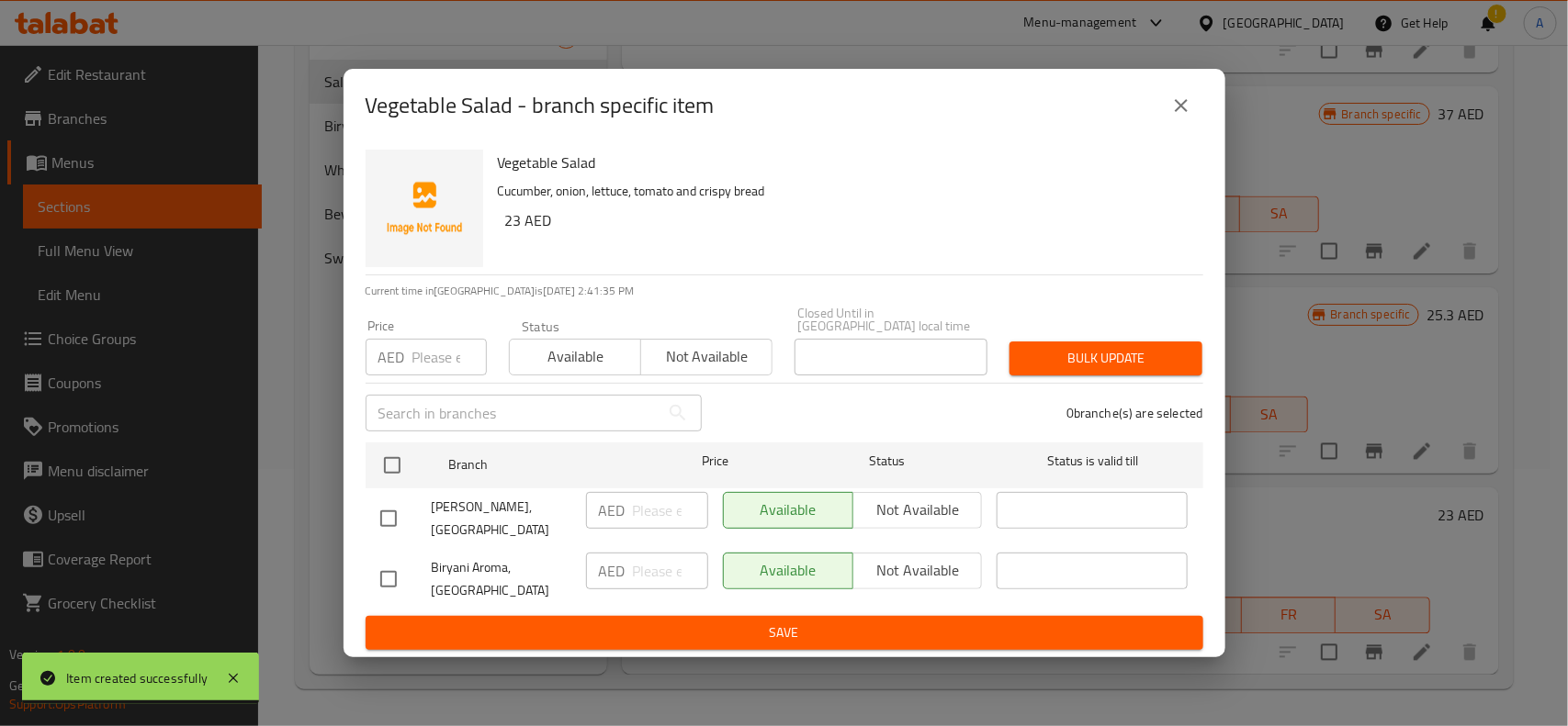
click at [389, 581] on input "checkbox" at bounding box center [389, 579] width 39 height 39
checkbox input "true"
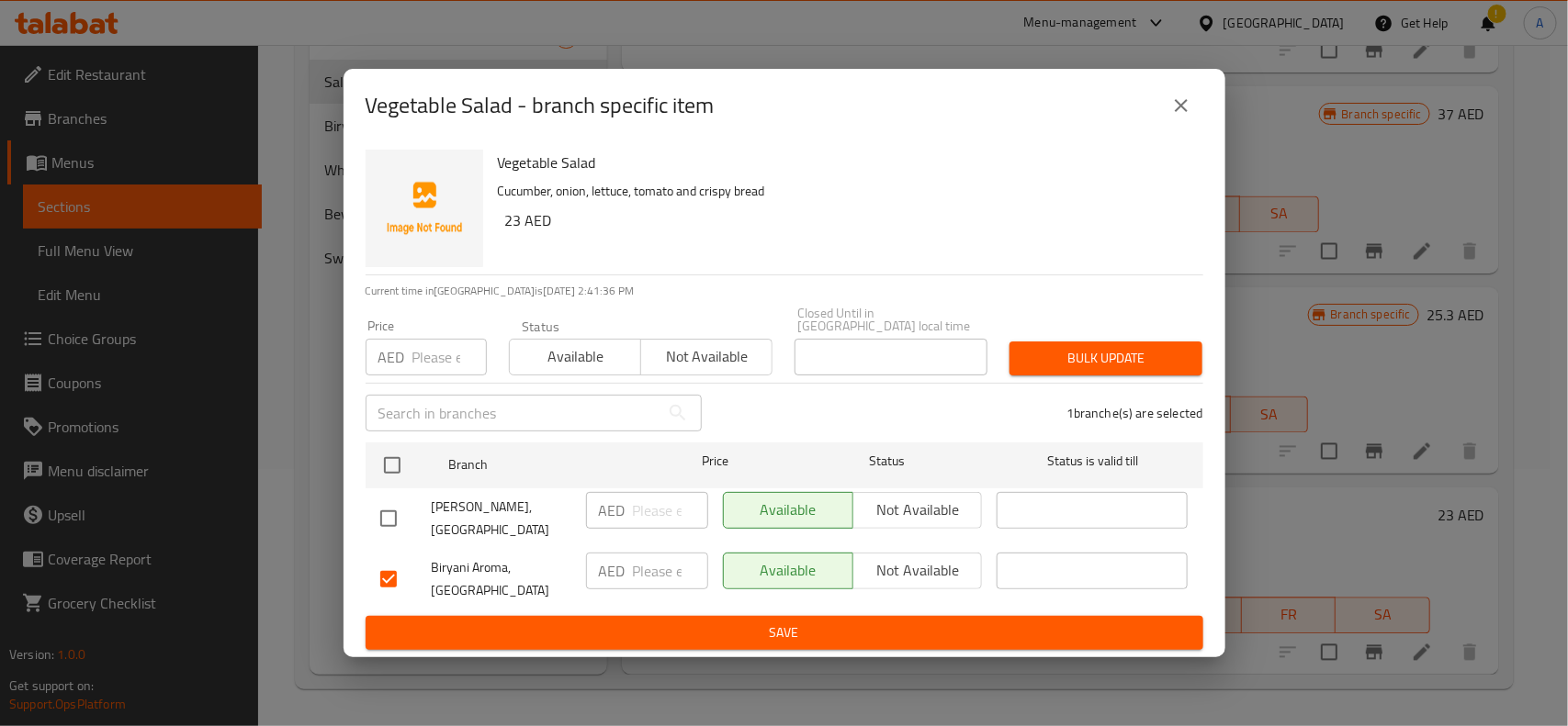
click at [907, 551] on div "Available Not available" at bounding box center [853, 579] width 275 height 68
click at [927, 562] on span "Not available" at bounding box center [917, 571] width 115 height 27
click at [763, 631] on span "Save" at bounding box center [784, 633] width 808 height 23
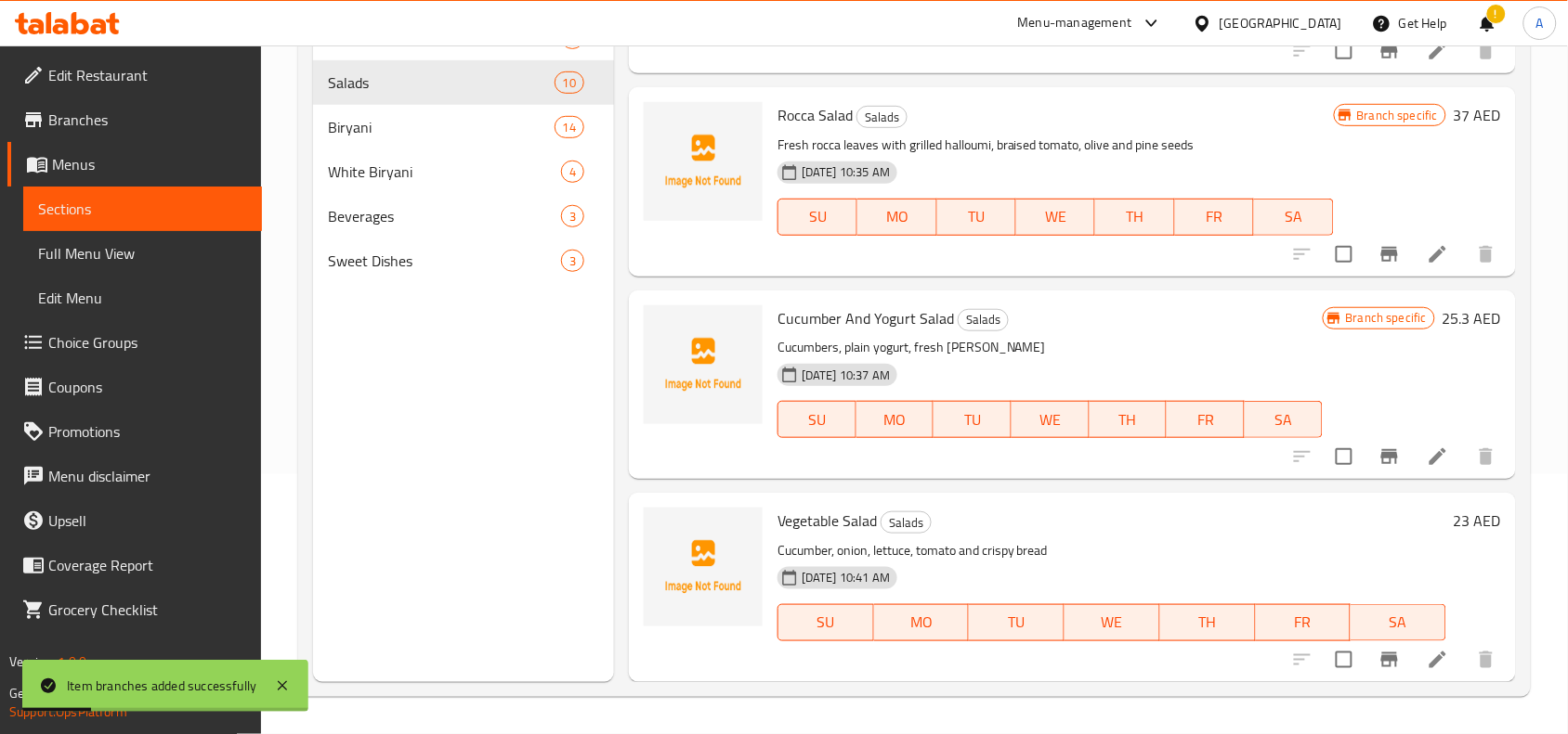
click at [1381, 665] on icon "Branch-specific-item" at bounding box center [1389, 660] width 17 height 15
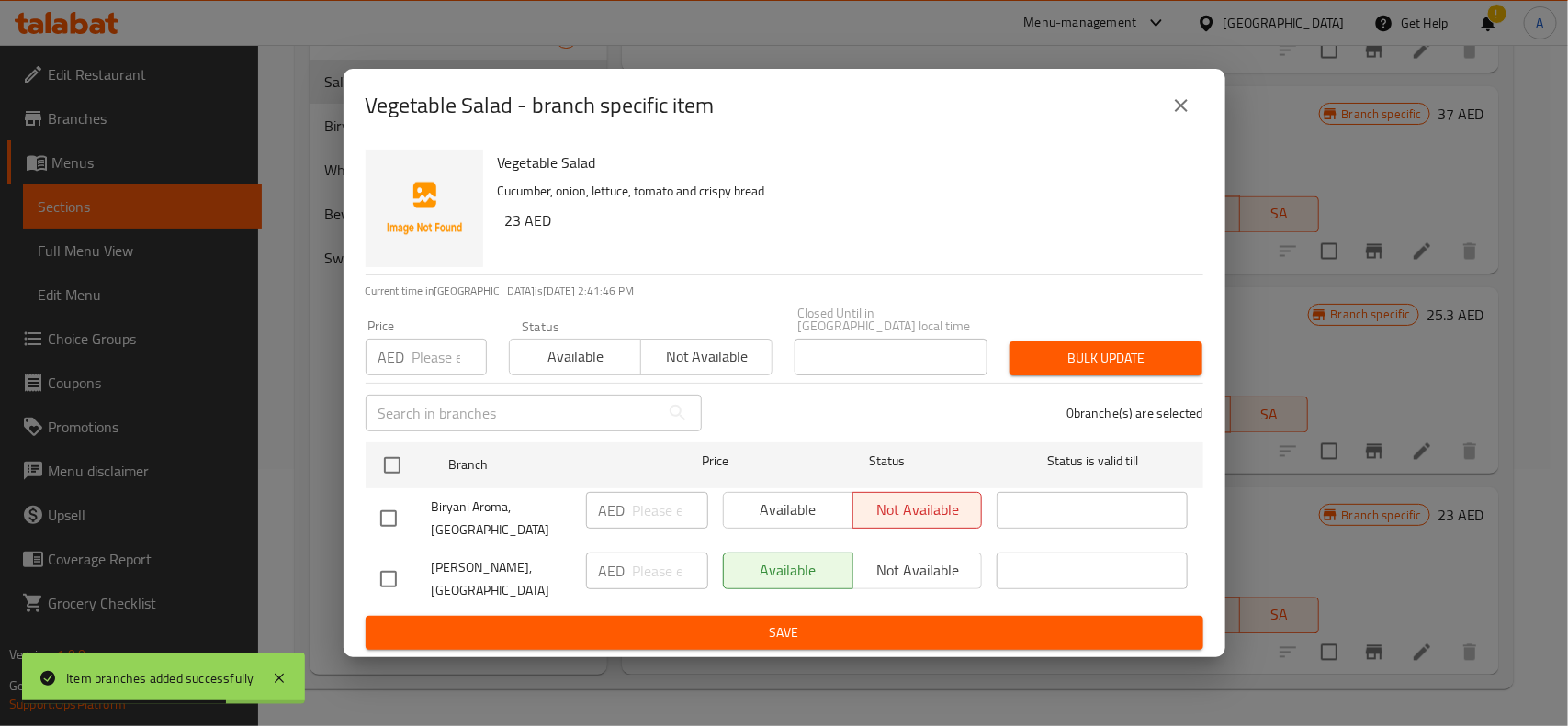
click at [388, 577] on input "checkbox" at bounding box center [389, 579] width 39 height 39
checkbox input "true"
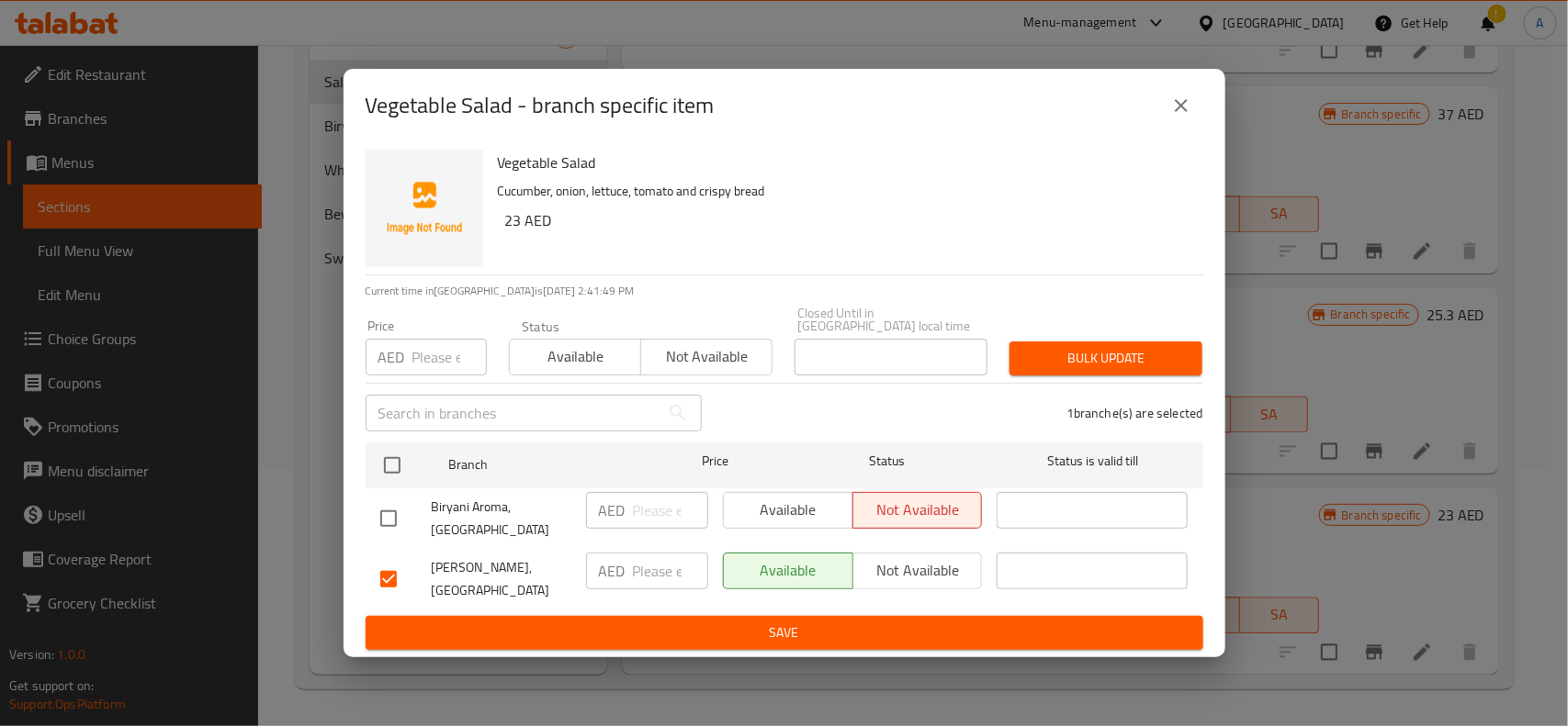
click at [429, 355] on input "number" at bounding box center [450, 358] width 74 height 37
type input "23"
click at [1097, 364] on span "Bulk update" at bounding box center [1105, 359] width 163 height 23
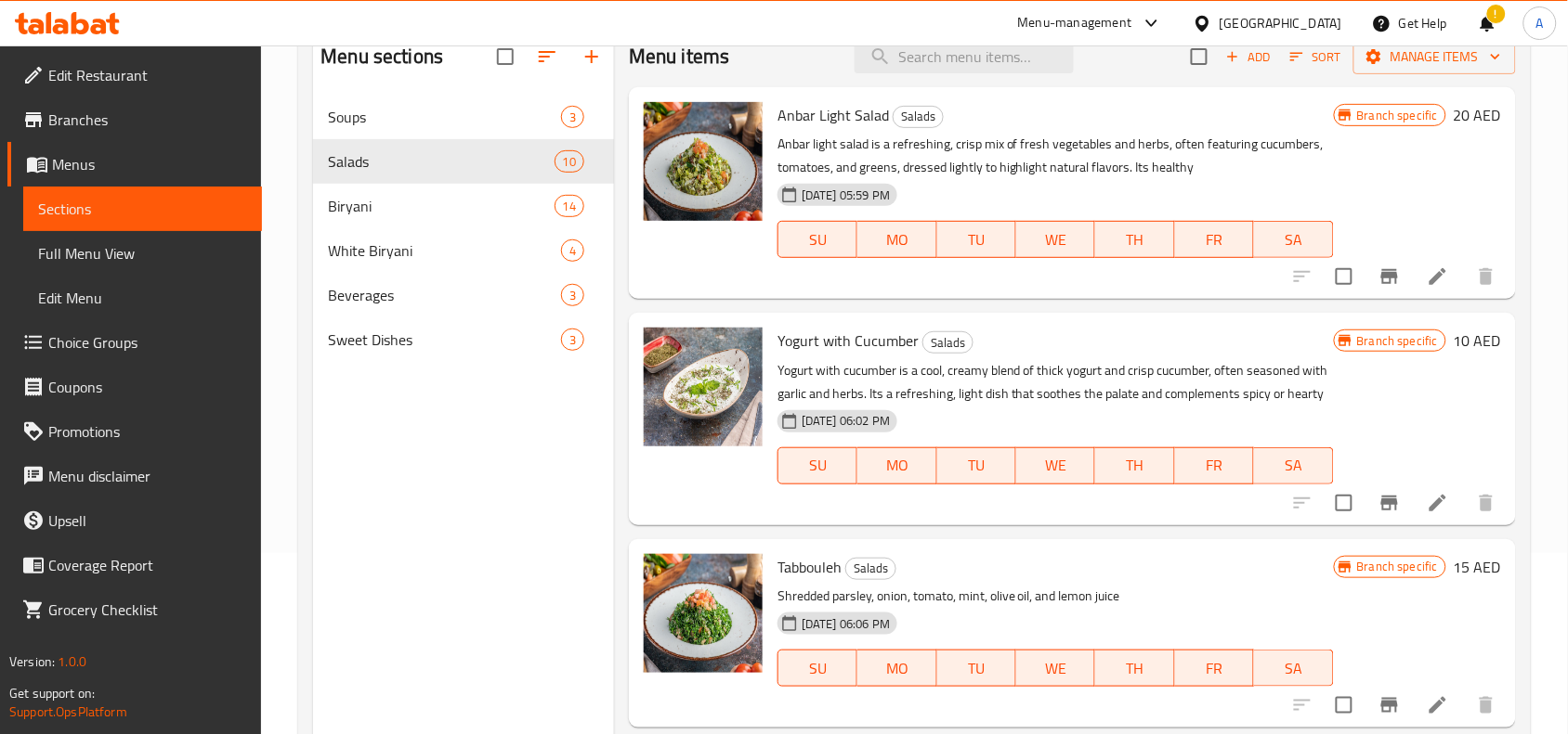
scroll to position [0, 0]
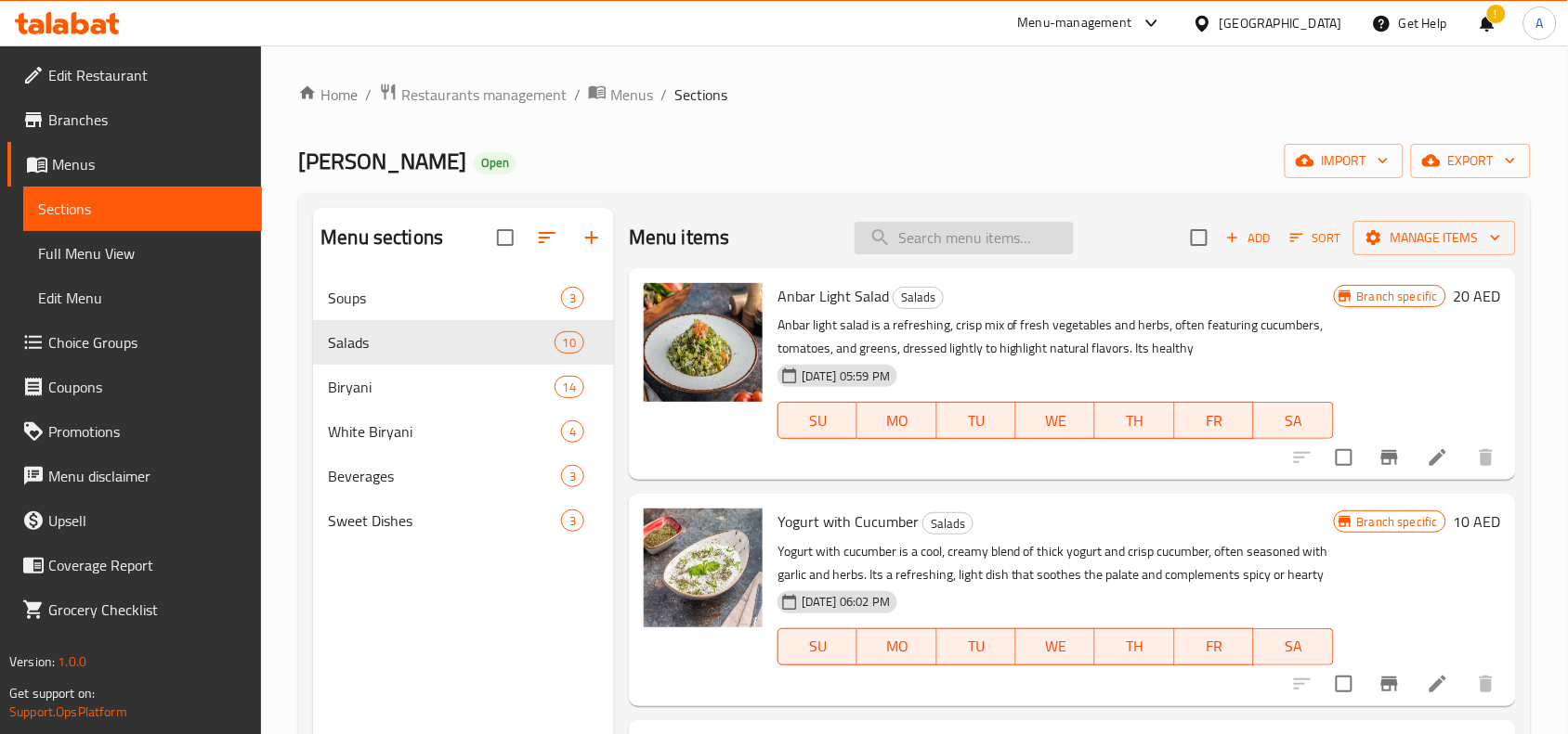
click at [969, 250] on input "search" at bounding box center [964, 237] width 219 height 32
paste input "Arabic Salad"
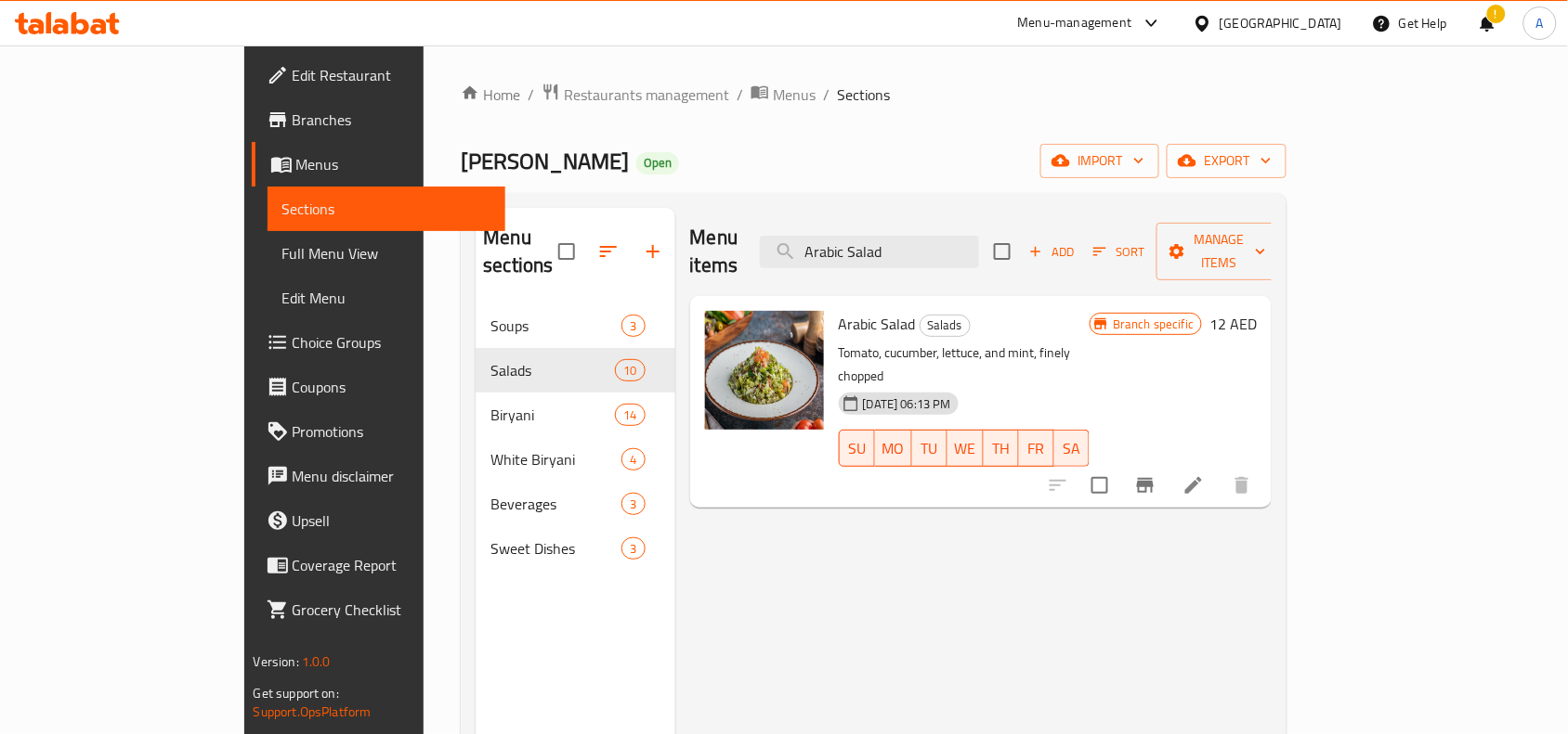
type input "Arabic Salad"
click at [1156, 474] on icon "Branch-specific-item" at bounding box center [1145, 485] width 22 height 22
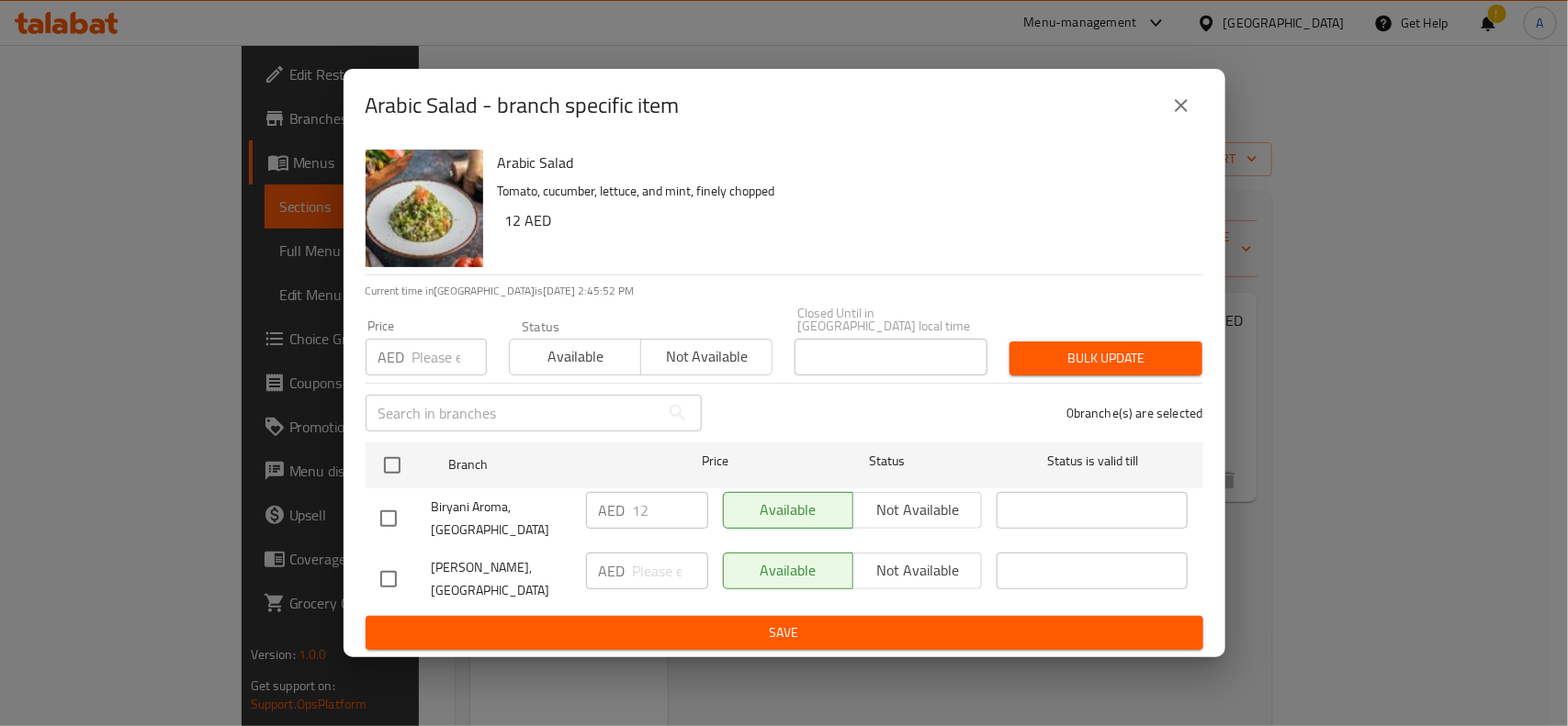
click at [1172, 89] on button "close" at bounding box center [1181, 105] width 44 height 44
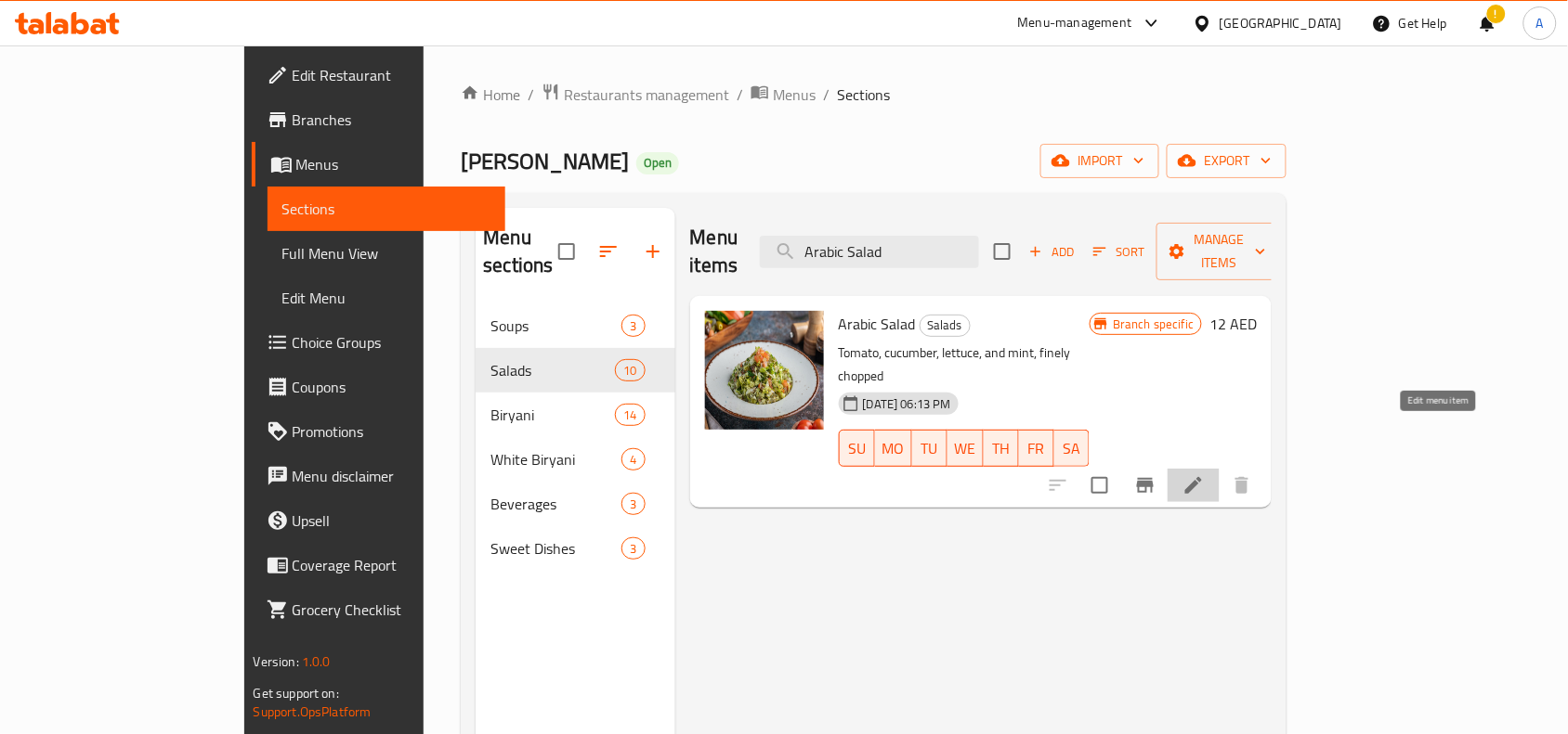
click at [1201, 477] on icon at bounding box center [1193, 485] width 17 height 17
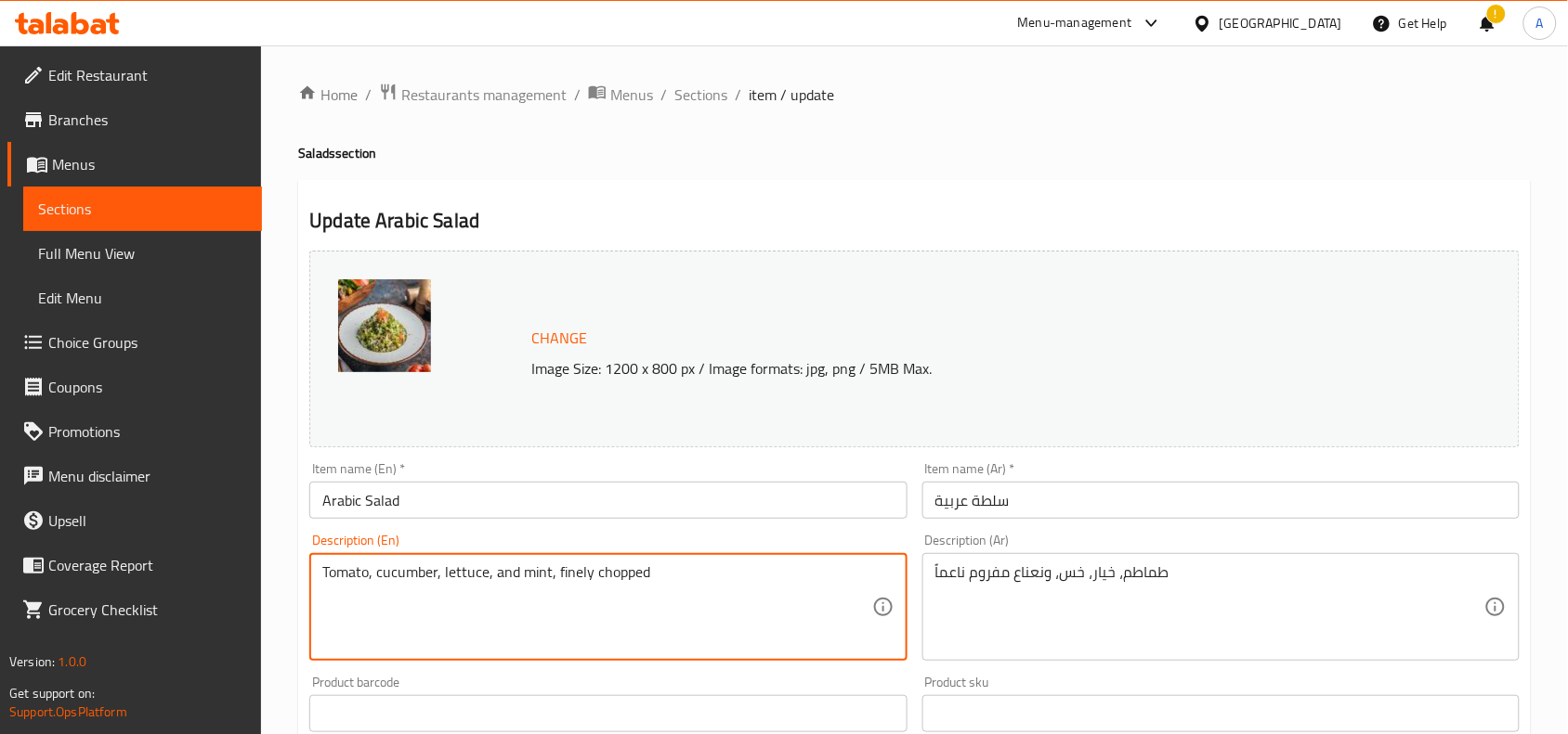
drag, startPoint x: 676, startPoint y: 569, endPoint x: 730, endPoint y: 637, distance: 86.8
paste textarea "Assorted vegetables in lemon juice,topped with crispy bread and pomegranate sau…"
click at [566, 569] on textarea "Assorted vegetables in lemon juice,topped with crispy bread and pomegranate sau…" at bounding box center [596, 608] width 548 height 88
click at [542, 578] on textarea "Assorted vegetables in lemon juice,topped with crispy bread and pomegranate sau…" at bounding box center [596, 608] width 548 height 88
click at [573, 606] on textarea "Assorted vegetables in lemon juice, topped with crispy bread and pomegranate sa…" at bounding box center [596, 608] width 548 height 88
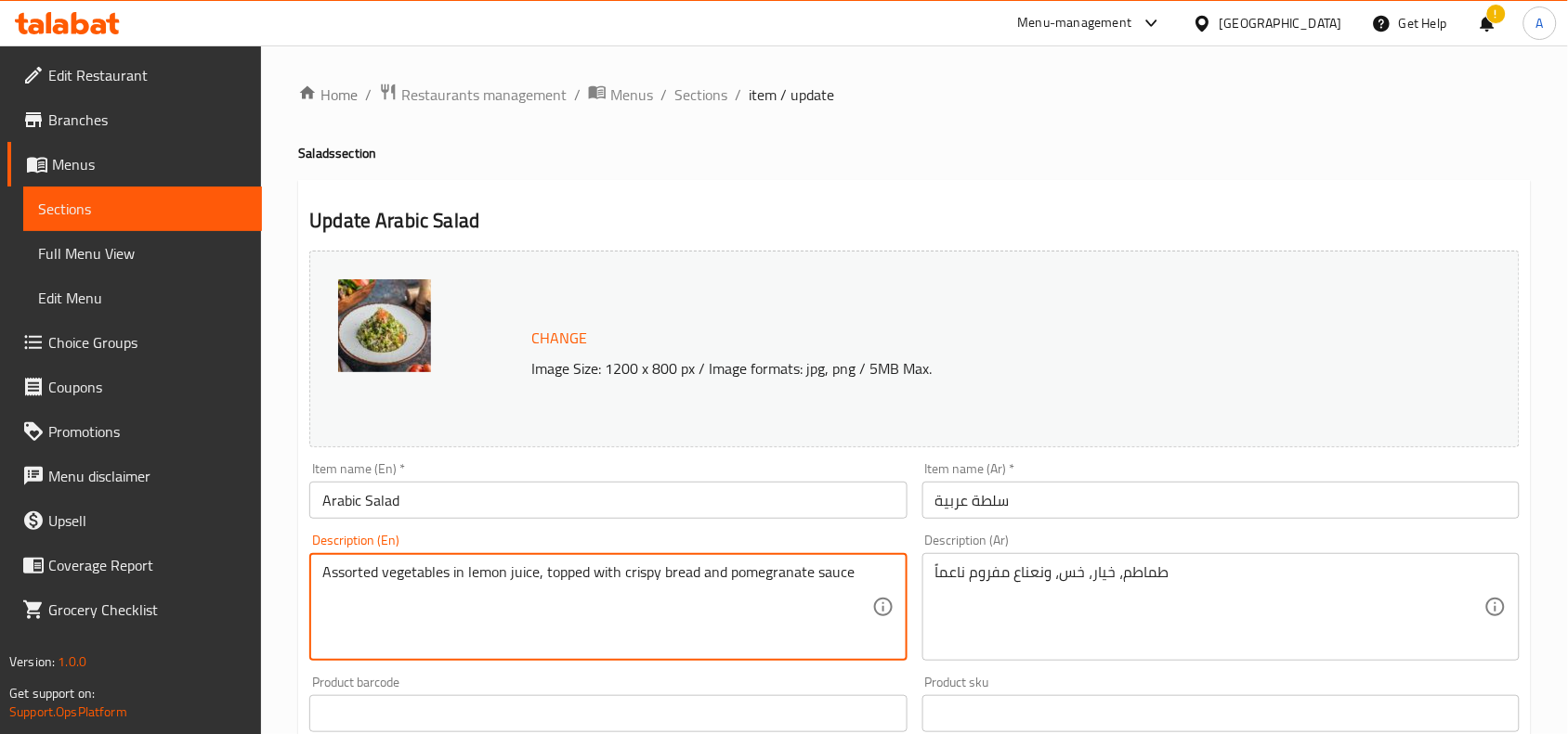
drag, startPoint x: 863, startPoint y: 565, endPoint x: 282, endPoint y: 537, distance: 581.7
click at [282, 537] on div "Home / Restaurants management / Menus / Sections / item / update Salads section…" at bounding box center [914, 692] width 1307 height 1293
type textarea "Assorted vegetables in lemon juice, topped with crispy bread and pomegranate sa…"
drag, startPoint x: 1202, startPoint y: 574, endPoint x: 490, endPoint y: 543, distance: 712.7
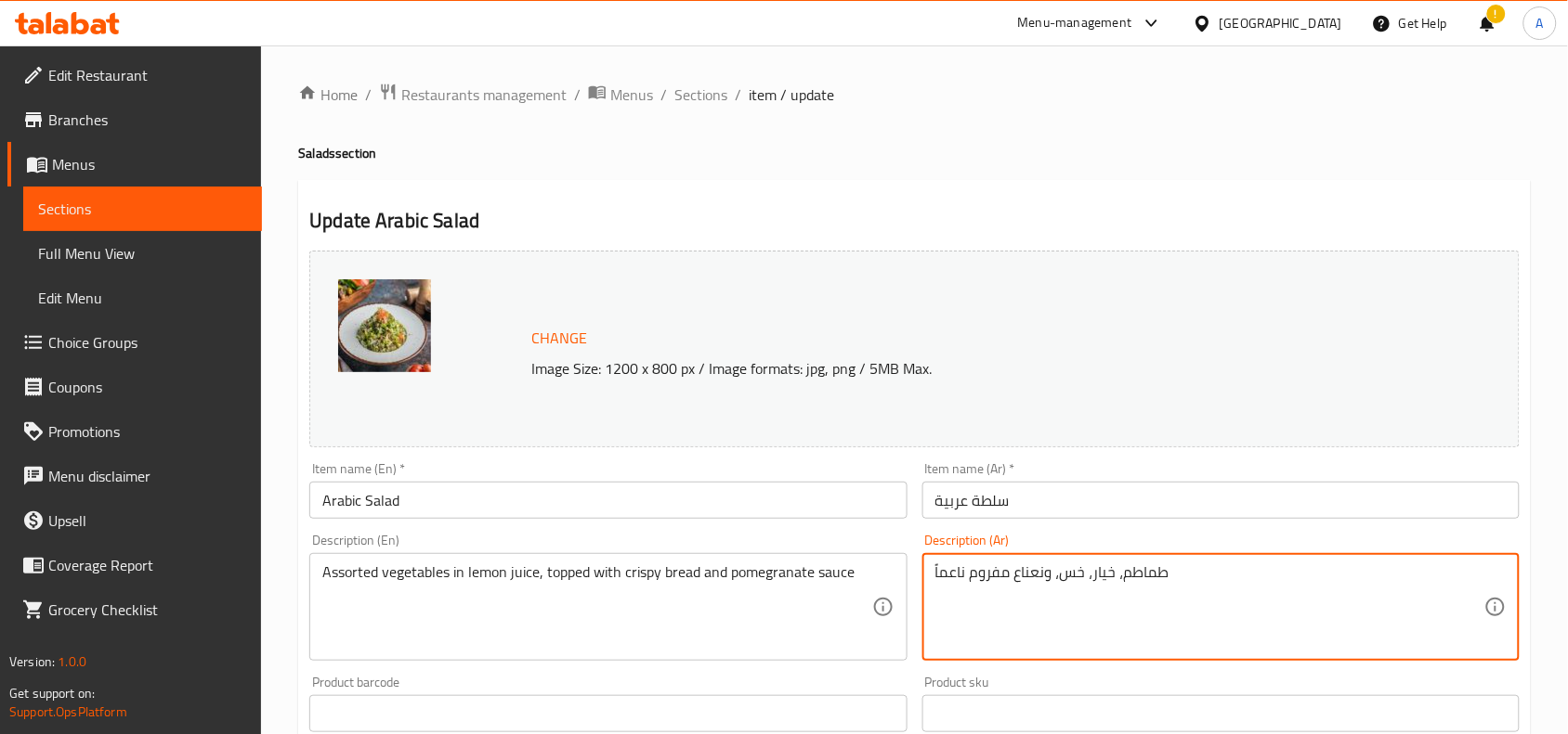
paste textarea "ضراوات متنوعة في عصير الليمون، مغطاة بالخبز المقرمش وصلصة الرمان"
type textarea "خضراوات متنوعة في عصير الليمون، مغطاة بالخبز المقرمش وصلصة الرمان"
click at [1209, 140] on div "Home / Restaurants management / Menus / Sections / item / update Salads section…" at bounding box center [914, 692] width 1233 height 1219
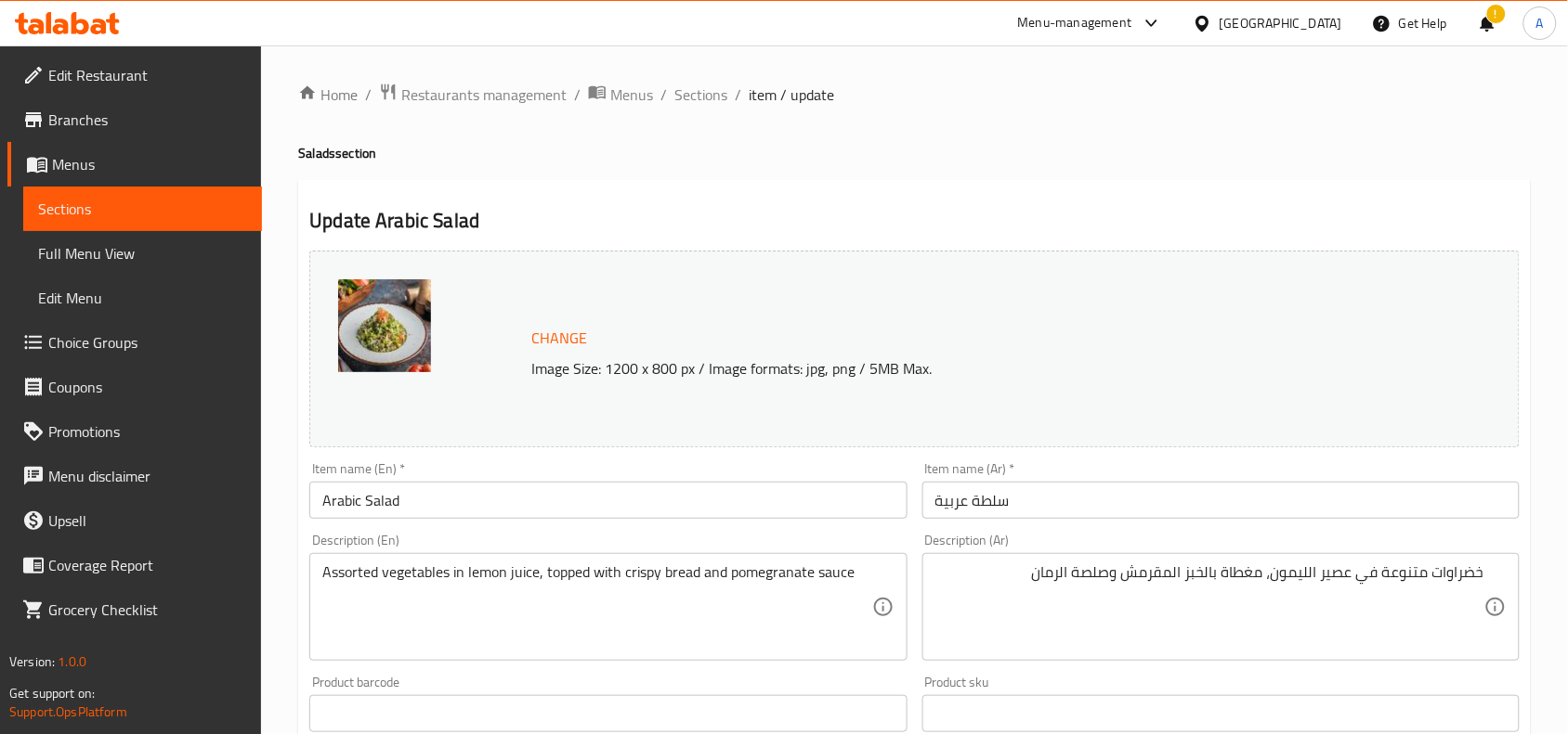
scroll to position [348, 0]
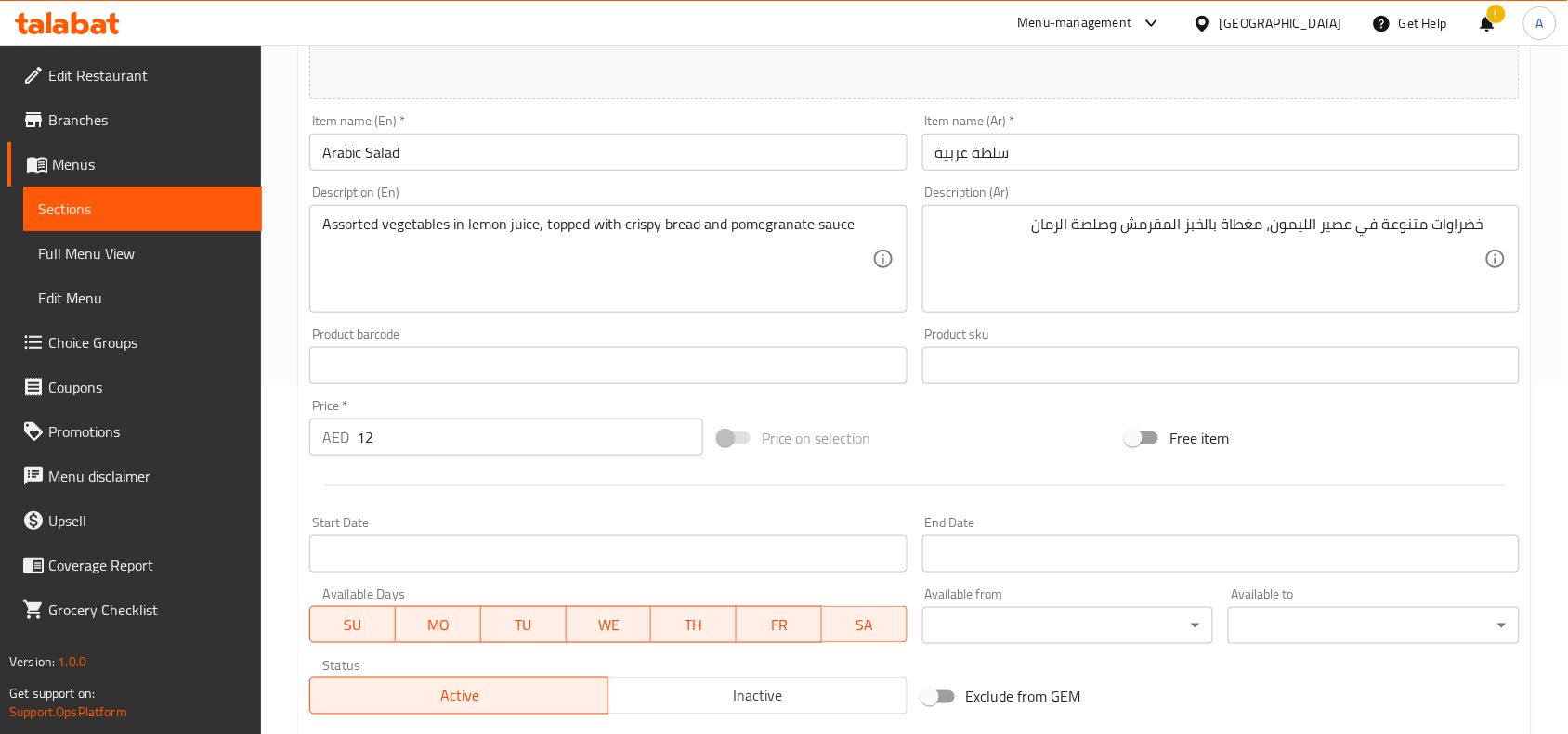
click at [1030, 156] on input "سلطة عربية" at bounding box center [1220, 152] width 597 height 37
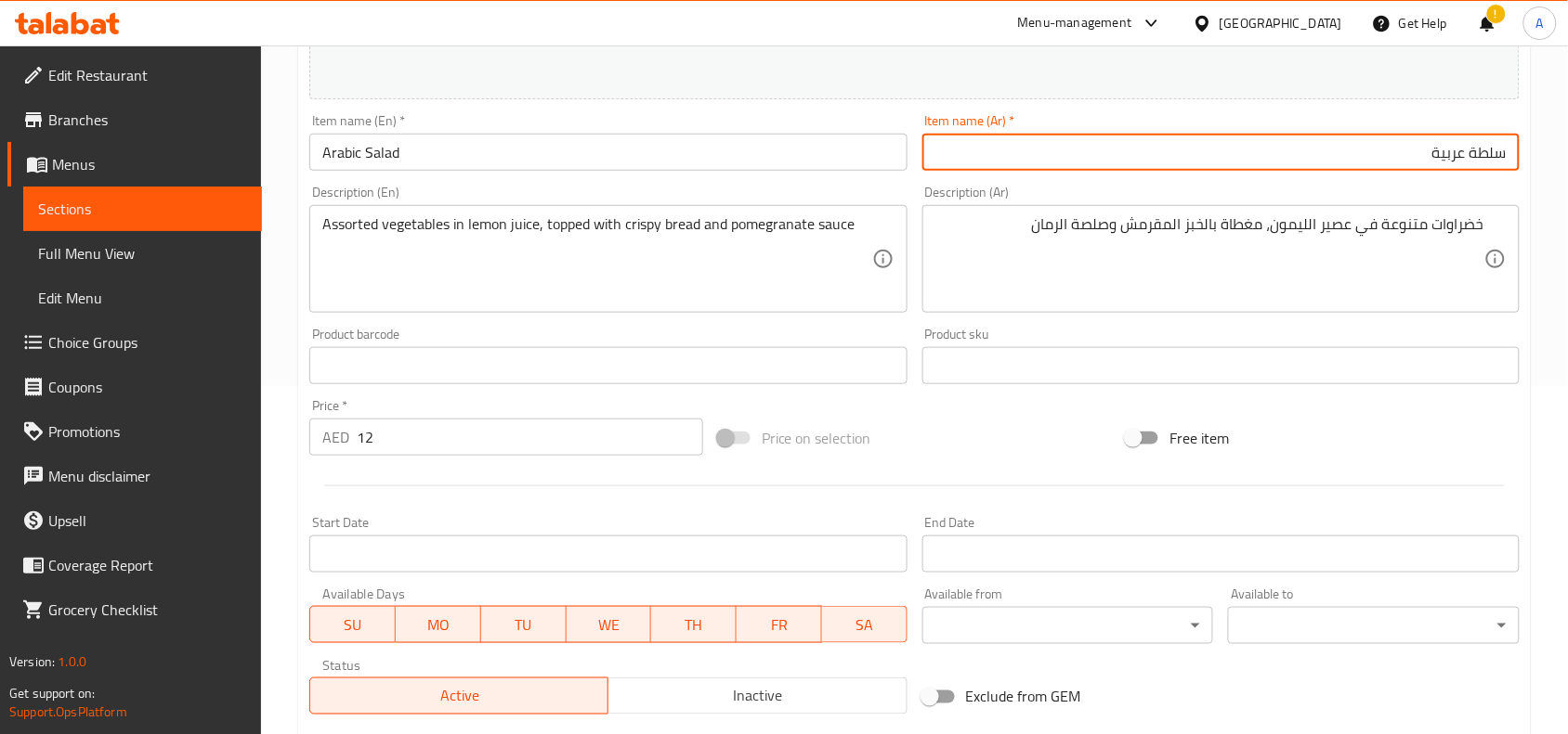
click at [283, 399] on div "Home / Restaurants management / Menus / Sections / item / update Salads section…" at bounding box center [914, 343] width 1307 height 1293
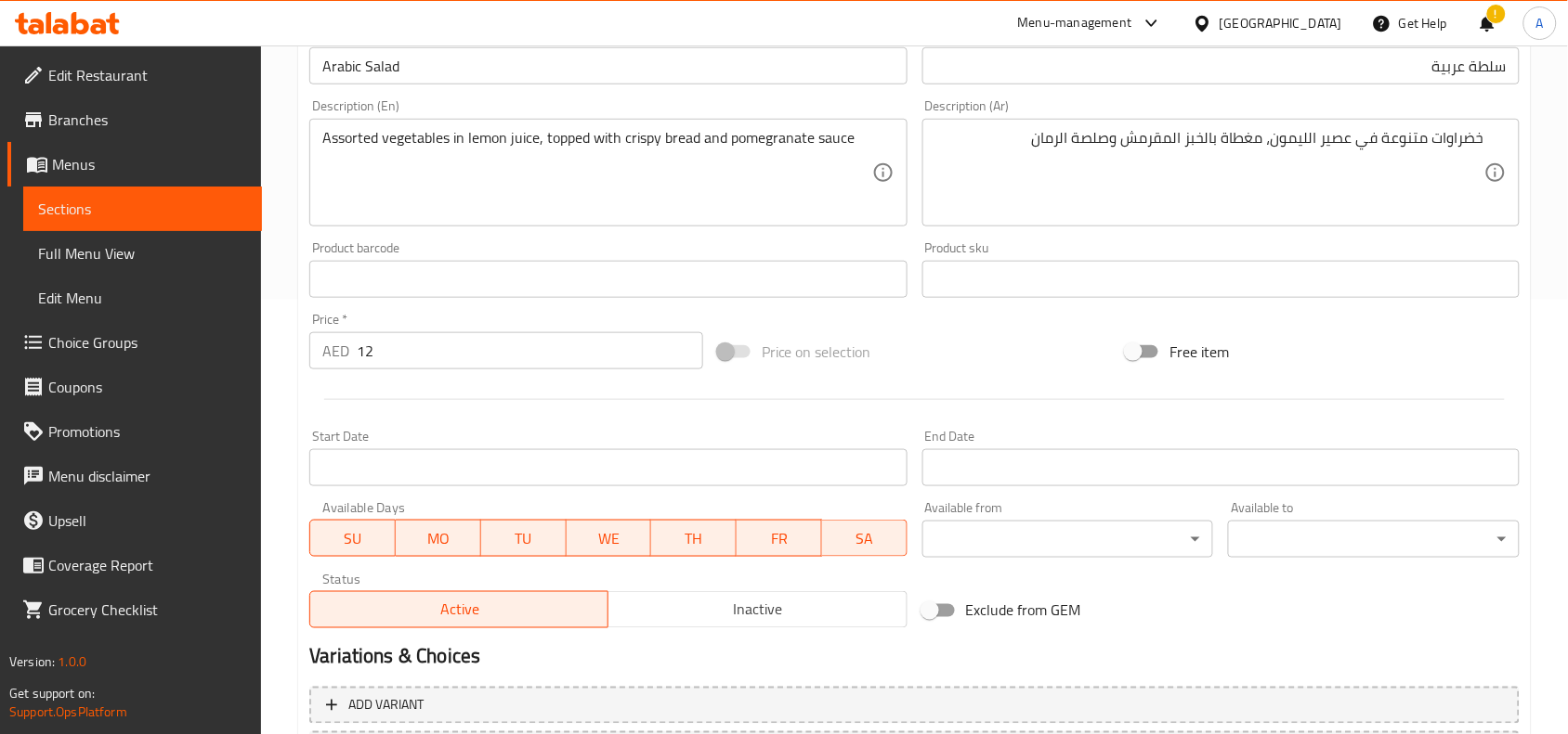
scroll to position [581, 0]
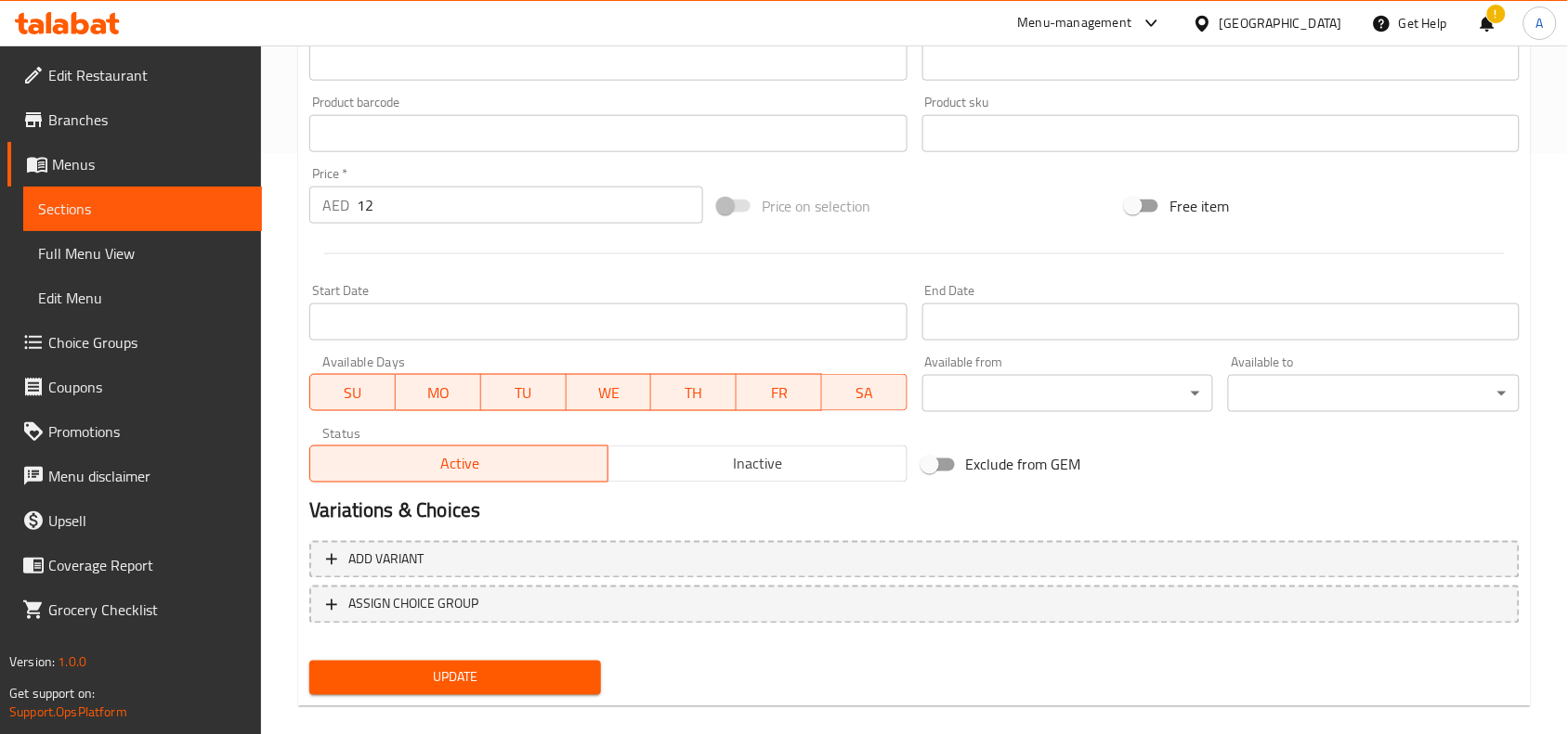
click at [439, 667] on span "Update" at bounding box center [456, 678] width 262 height 23
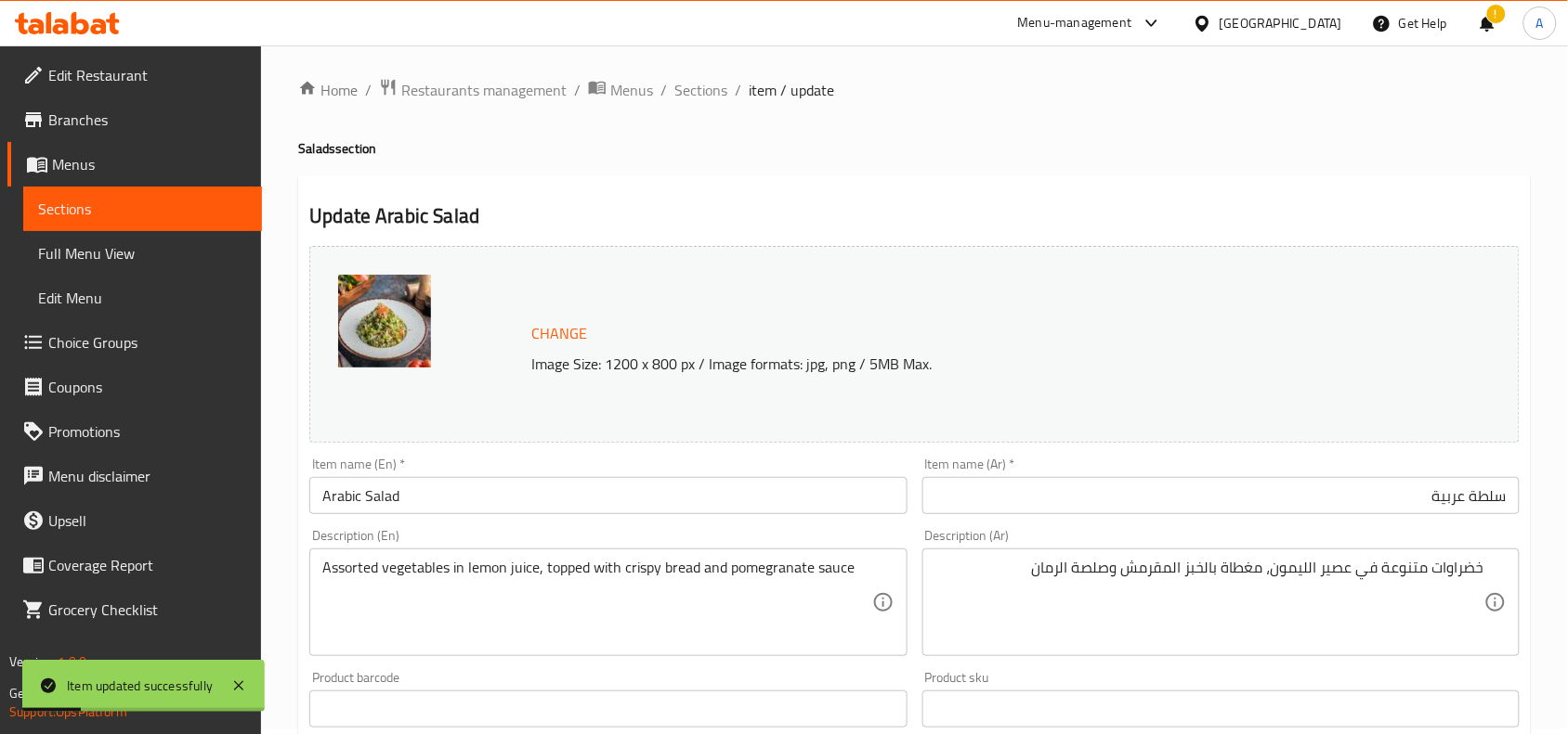
scroll to position [0, 0]
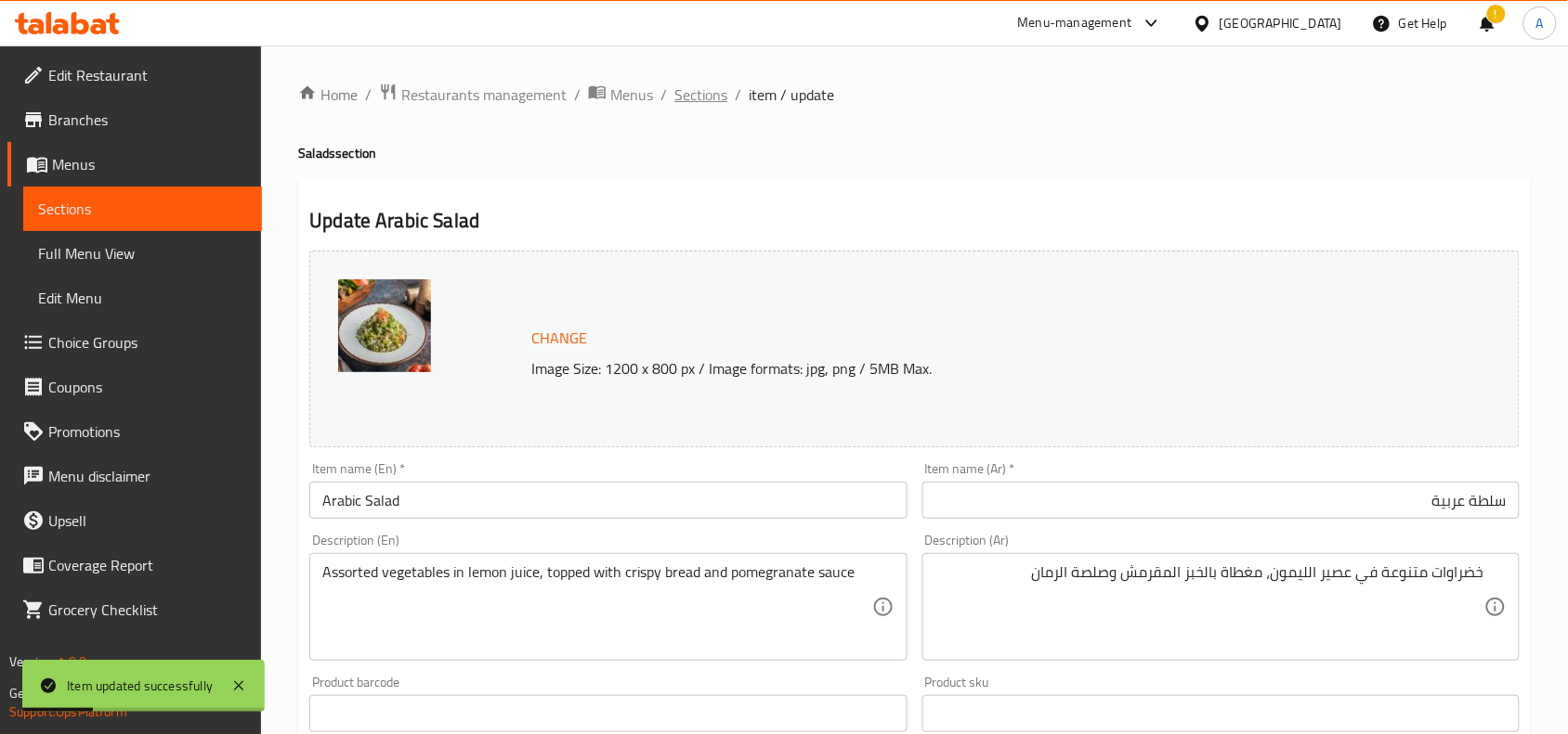
click at [711, 101] on span "Sections" at bounding box center [701, 94] width 53 height 22
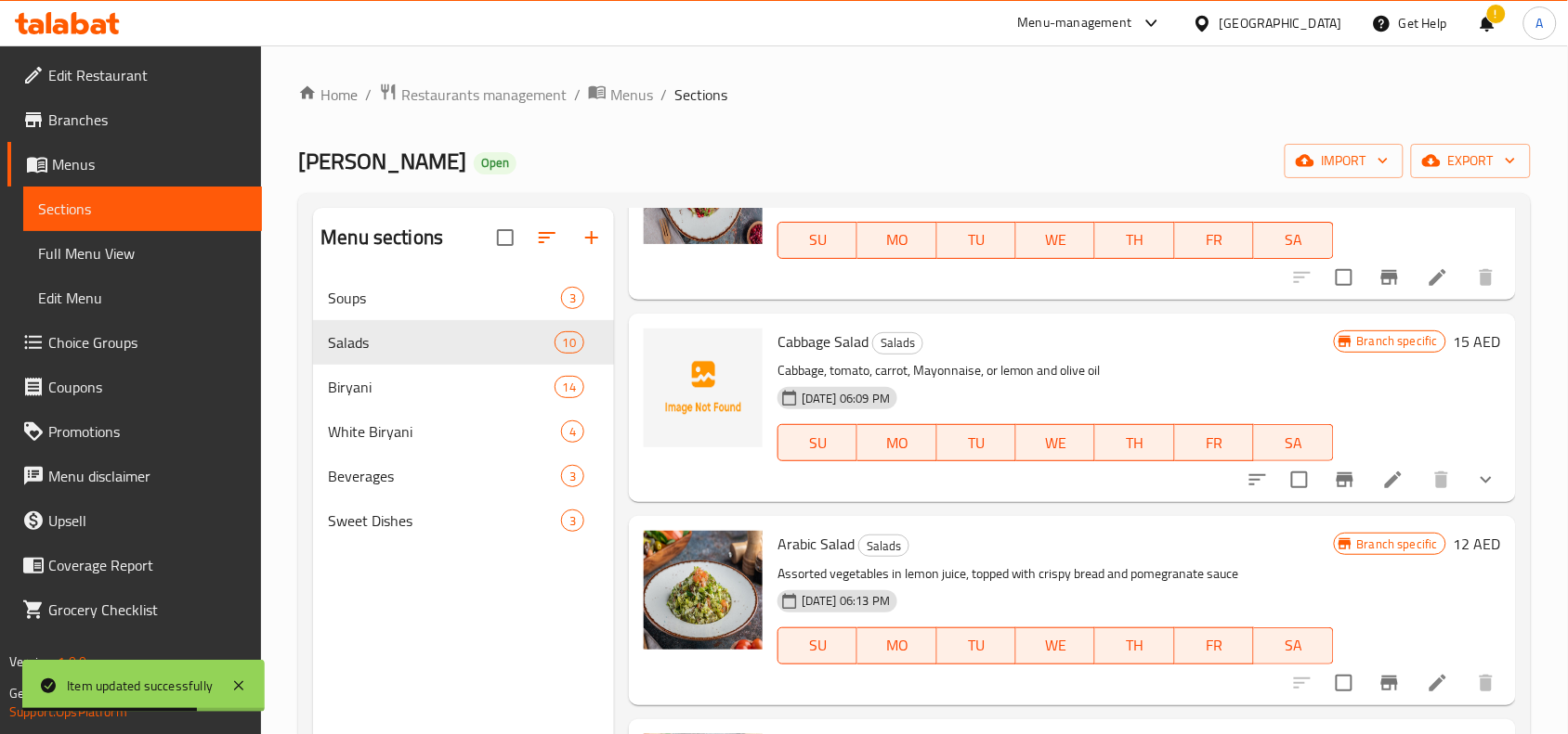
scroll to position [928, 0]
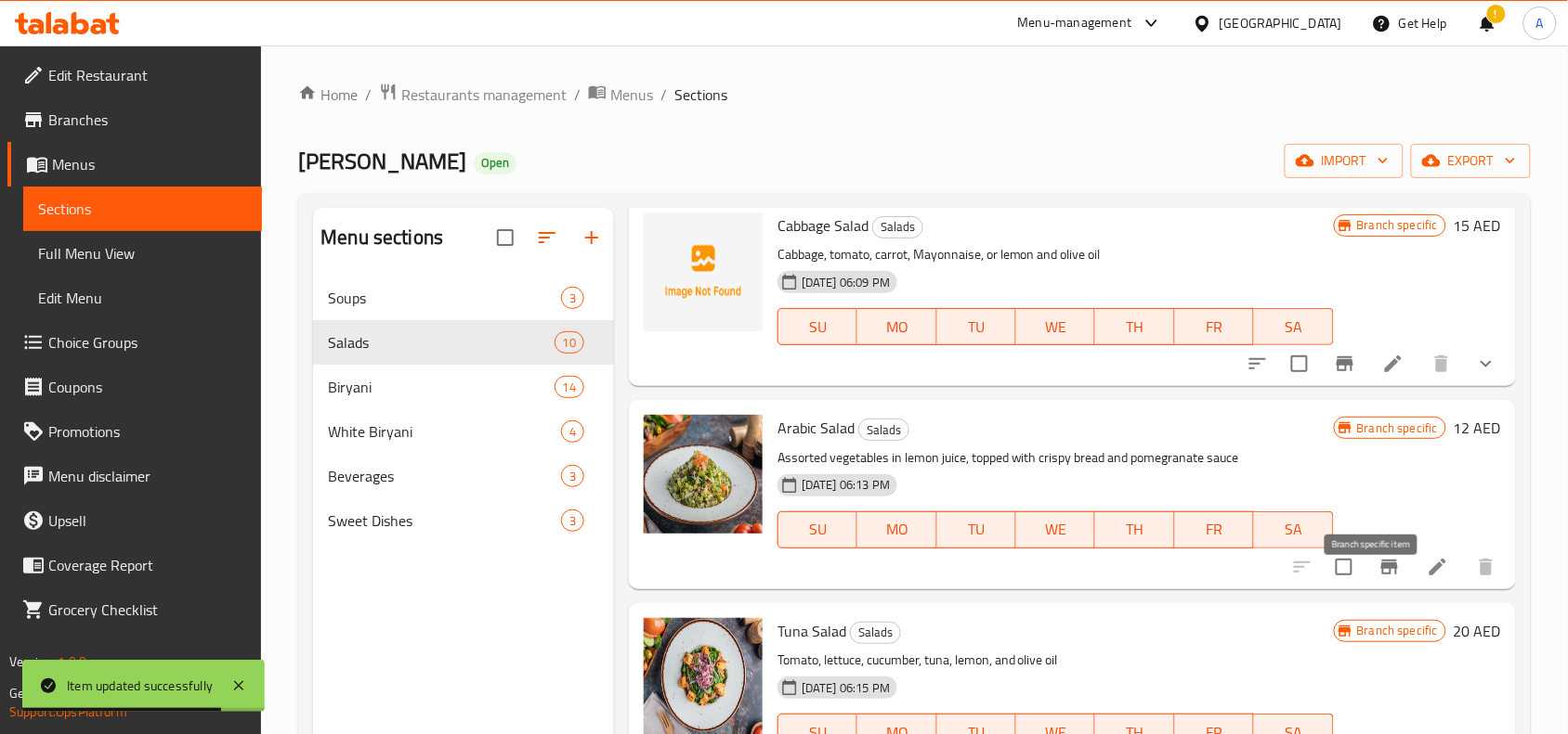
click at [1381, 575] on icon "Branch-specific-item" at bounding box center [1389, 567] width 17 height 15
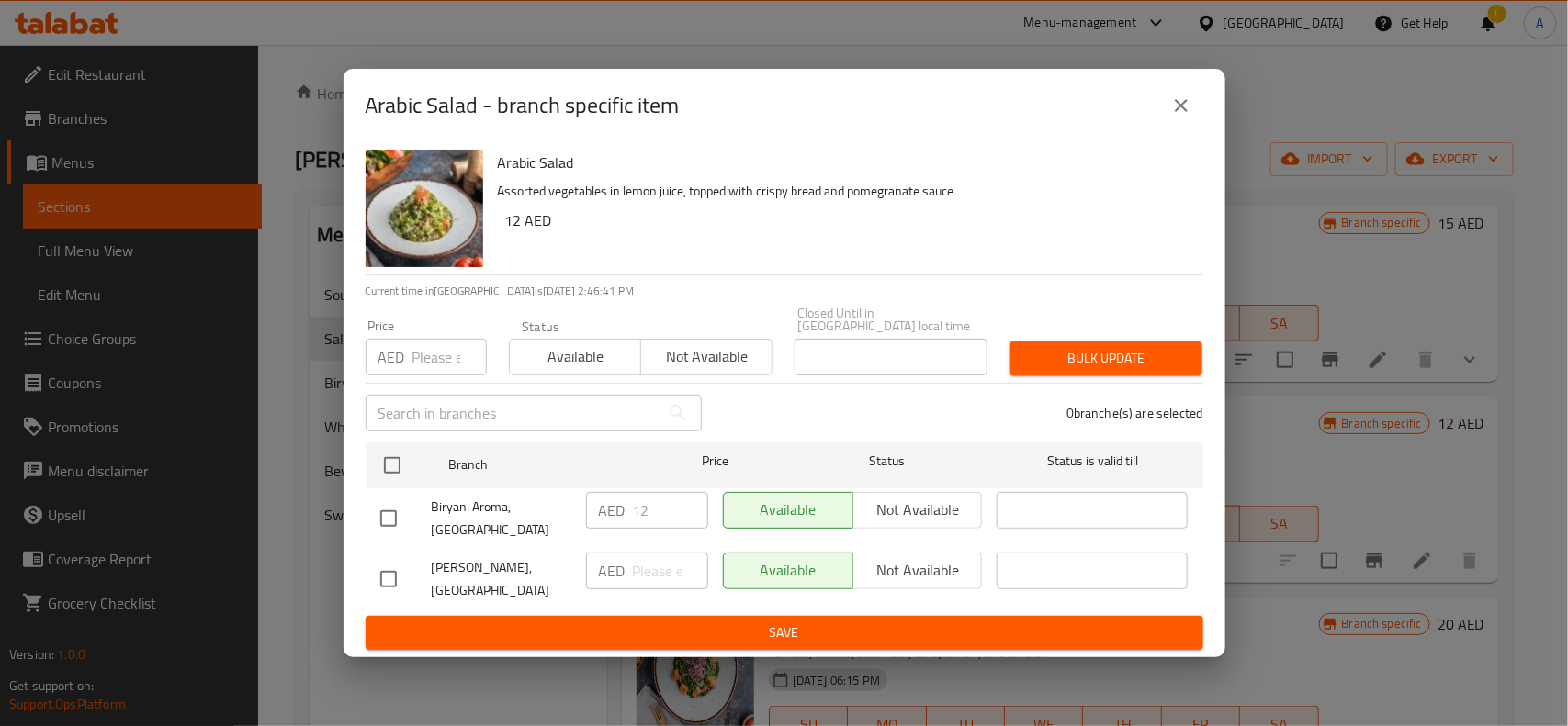
click at [392, 566] on input "checkbox" at bounding box center [389, 579] width 39 height 39
checkbox input "true"
click at [635, 579] on input "number" at bounding box center [671, 571] width 75 height 37
type input "28.75"
click at [1089, 347] on span "Bulk update" at bounding box center [1105, 359] width 163 height 23
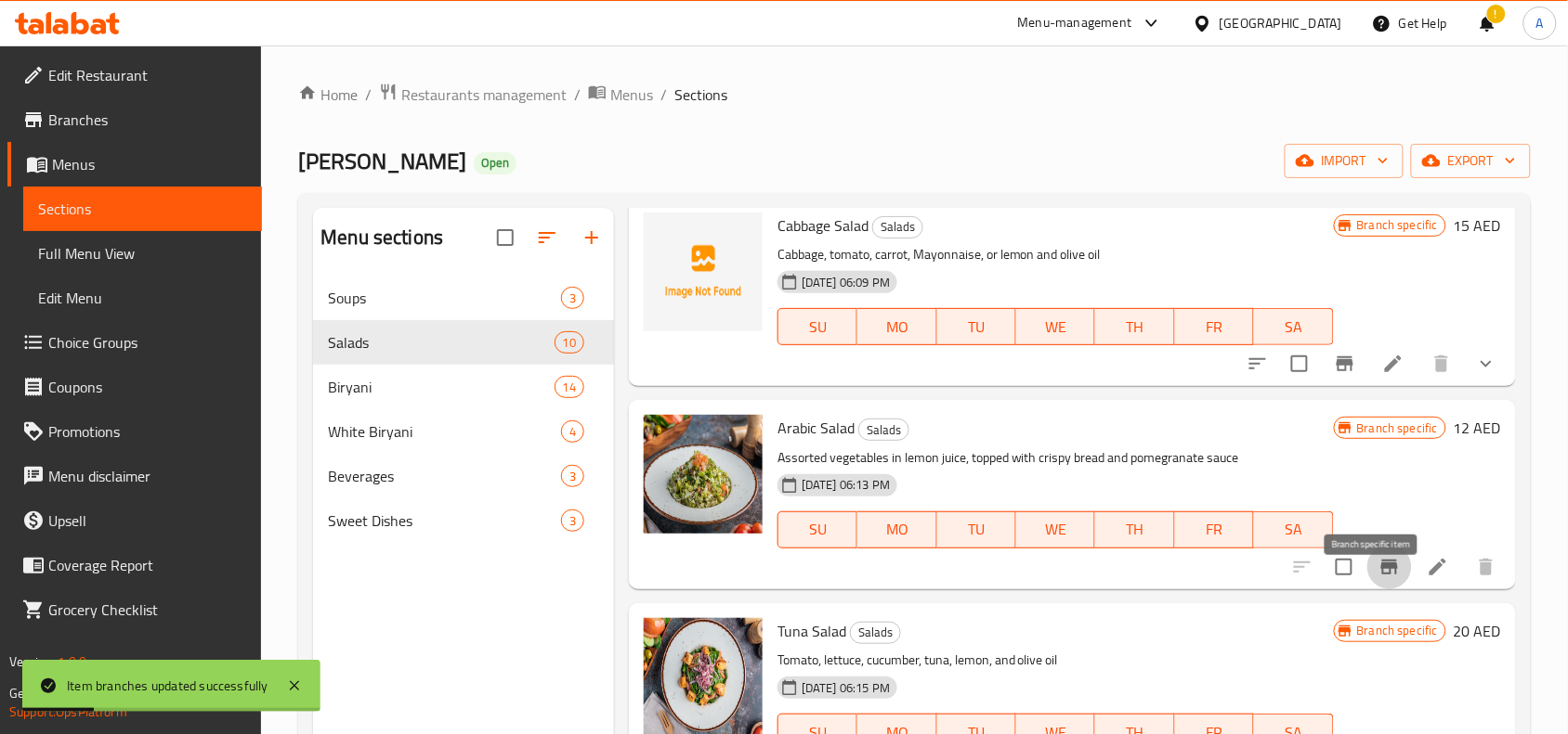
click at [1378, 579] on icon "Branch-specific-item" at bounding box center [1389, 567] width 22 height 22
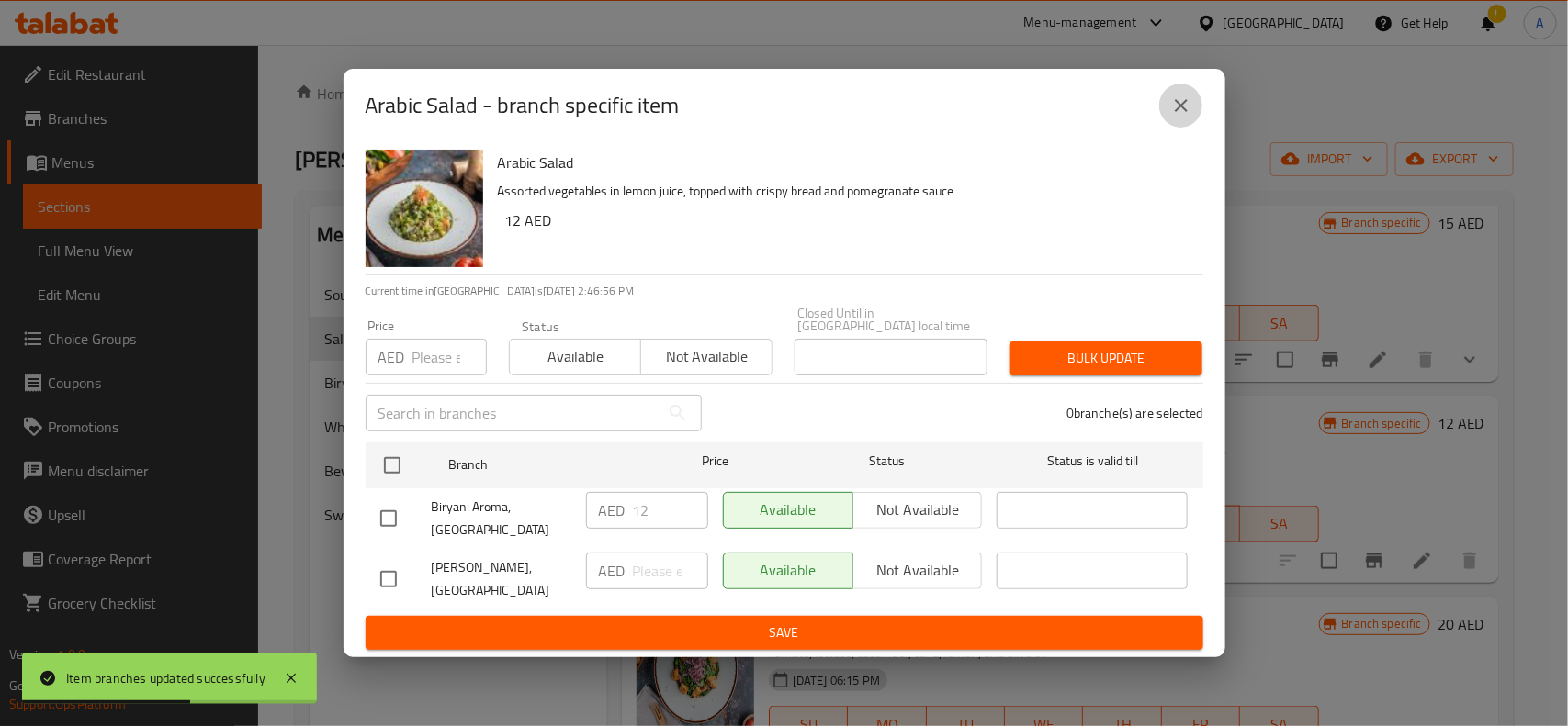
click at [1176, 107] on icon "close" at bounding box center [1180, 105] width 22 height 22
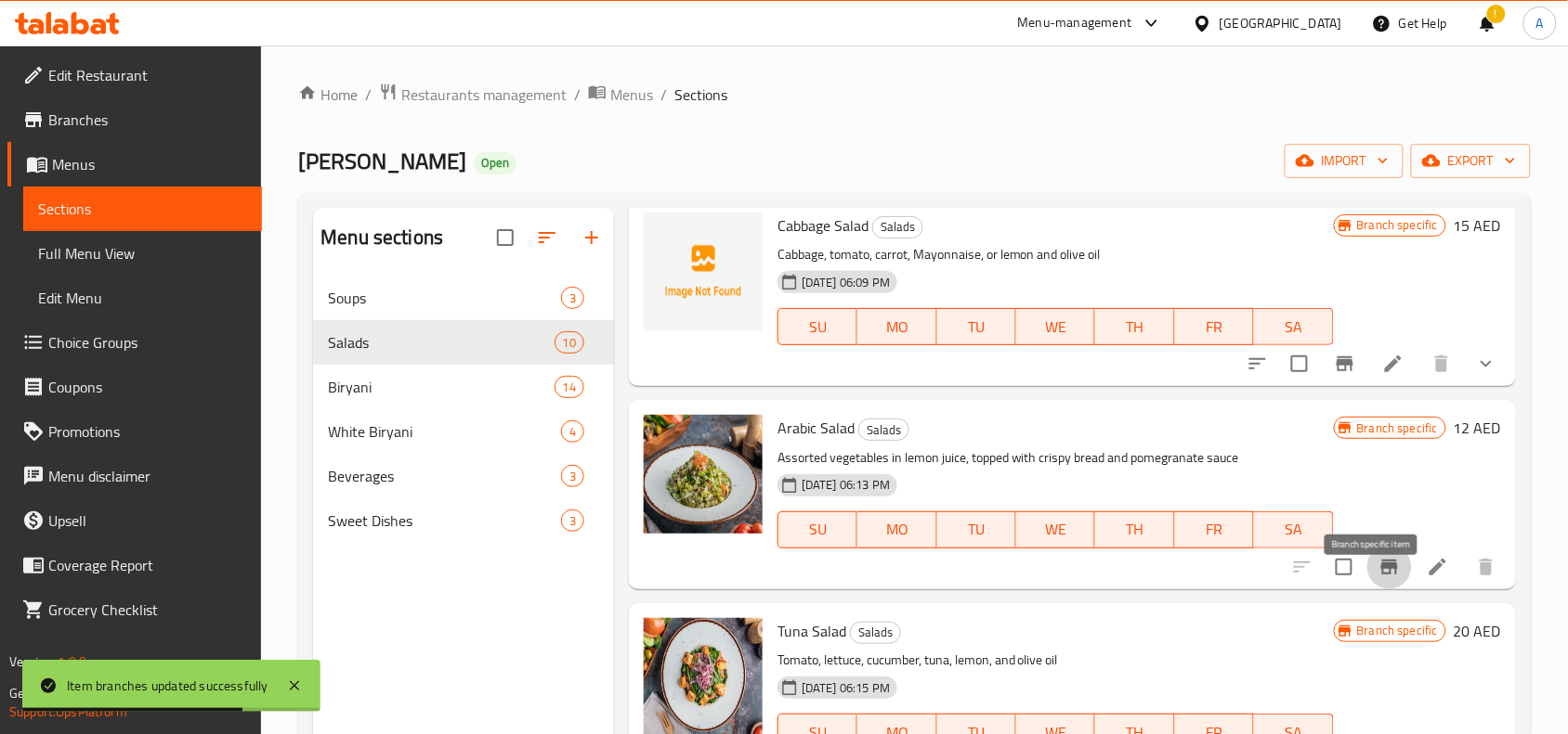
click at [1378, 579] on icon "Branch-specific-item" at bounding box center [1389, 567] width 22 height 22
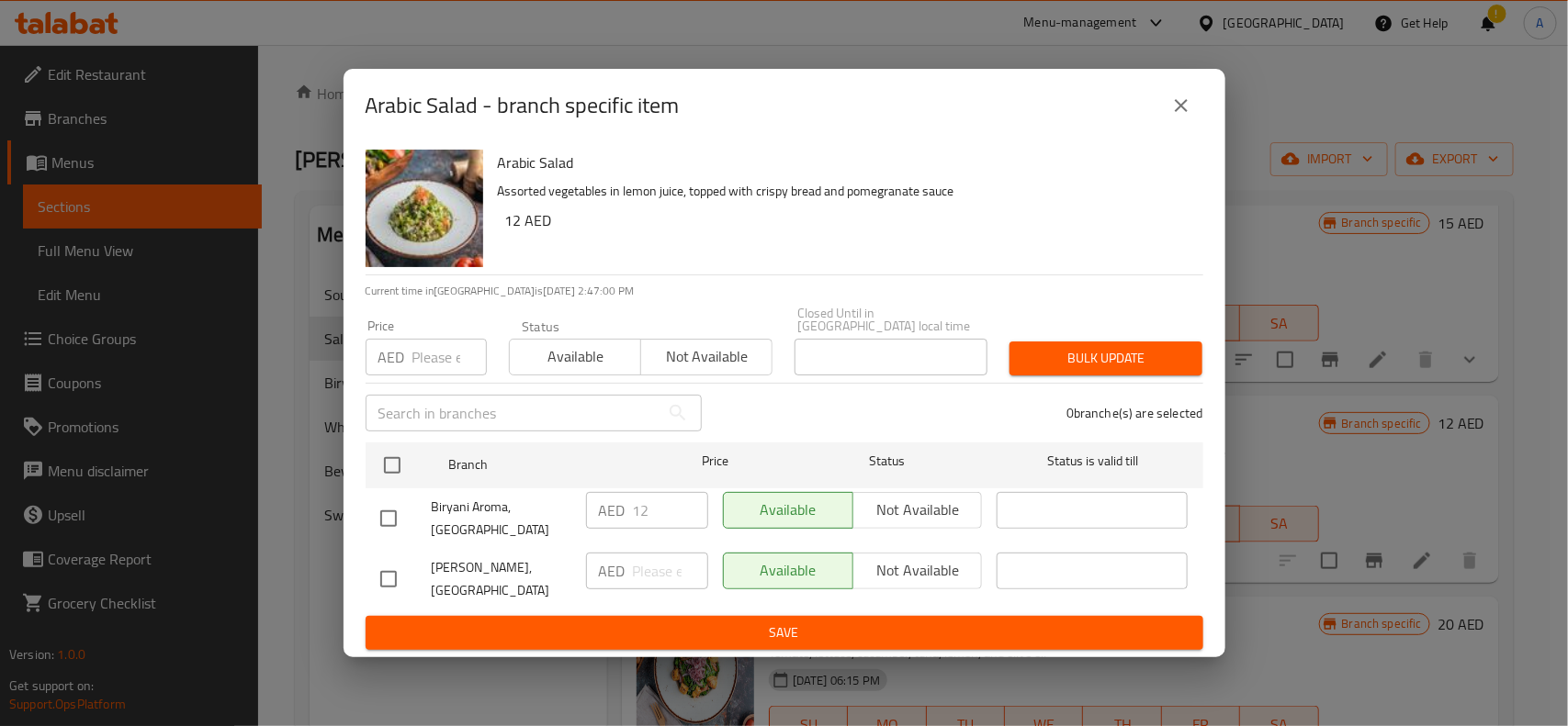
click at [1182, 98] on icon "close" at bounding box center [1180, 105] width 22 height 22
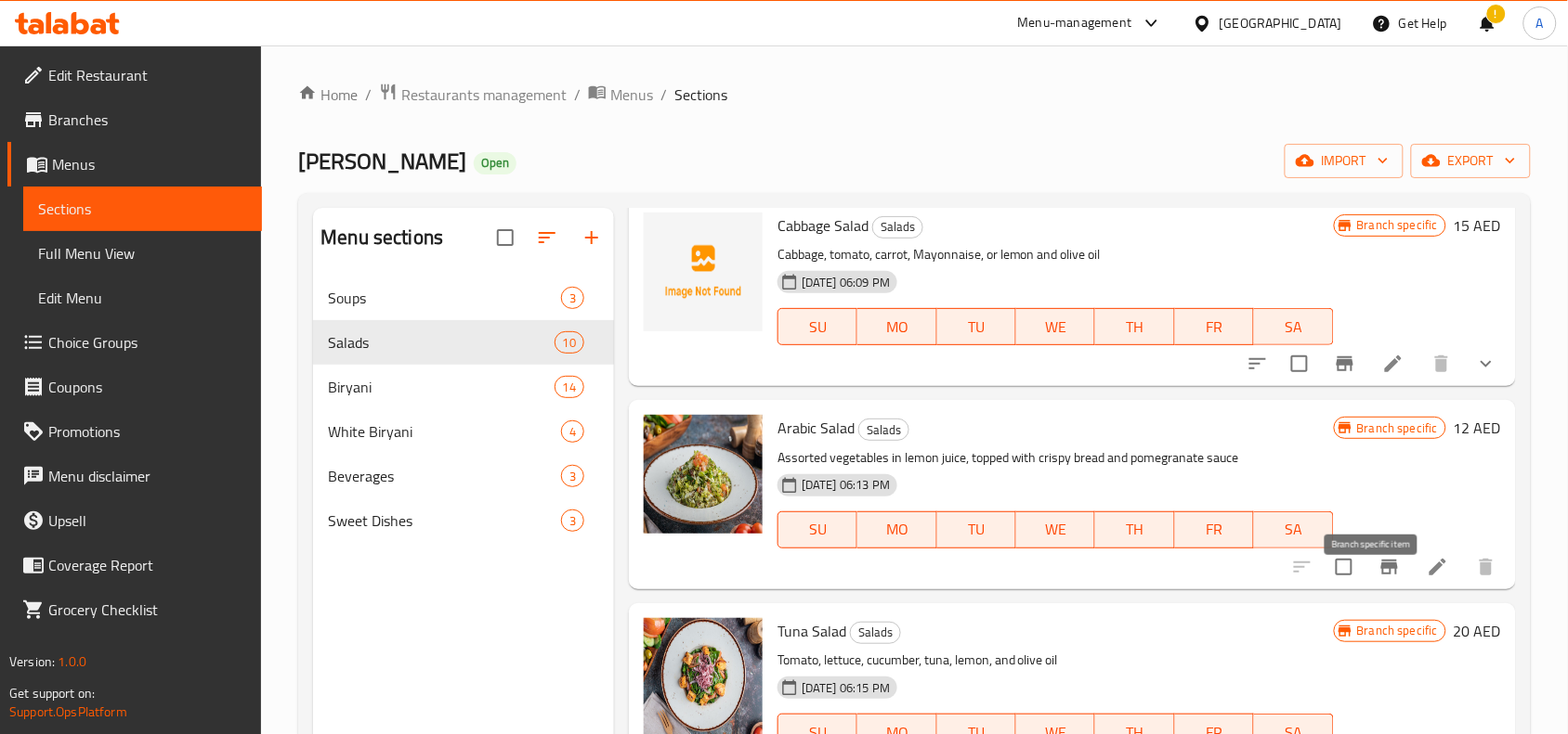
click at [1378, 579] on icon "Branch-specific-item" at bounding box center [1389, 567] width 22 height 22
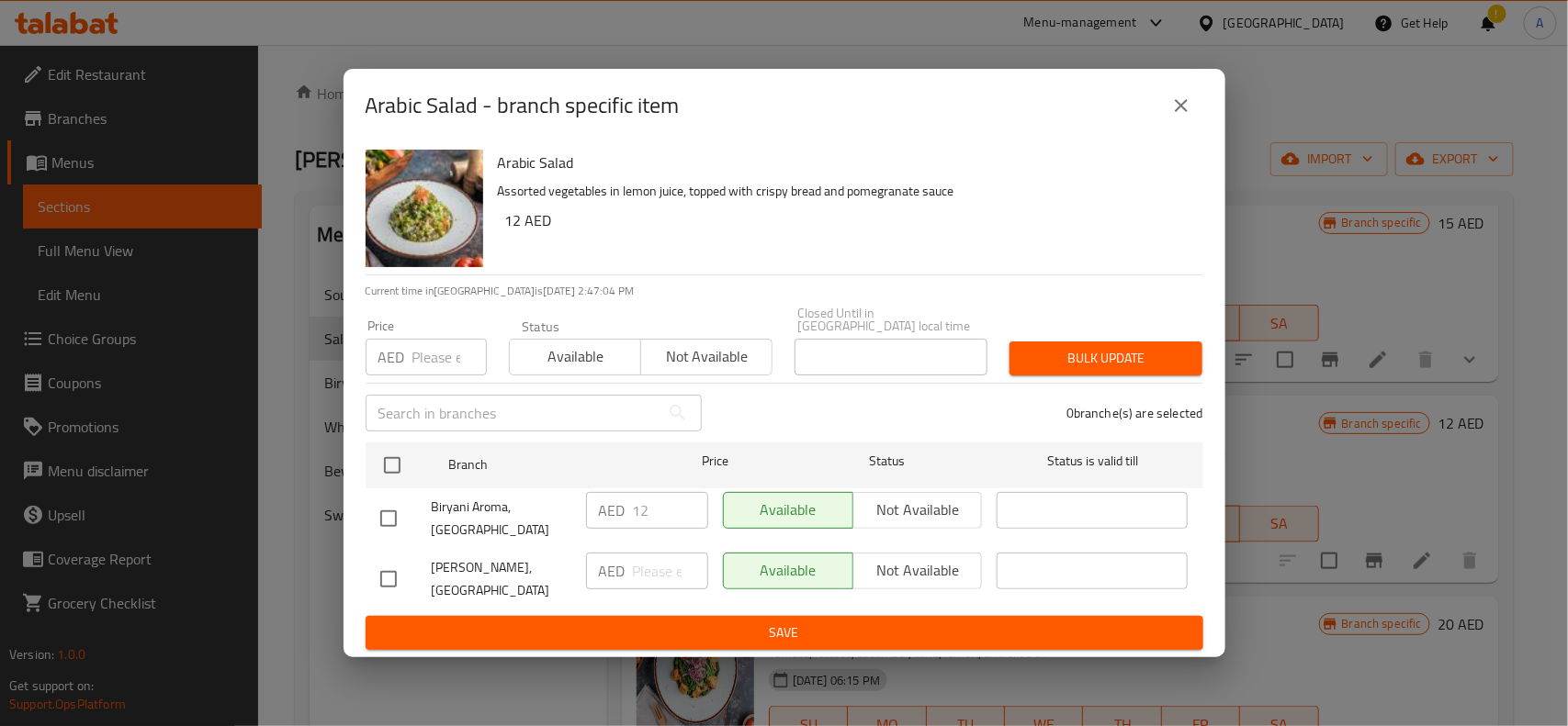
click at [1184, 120] on button "close" at bounding box center [1181, 105] width 44 height 44
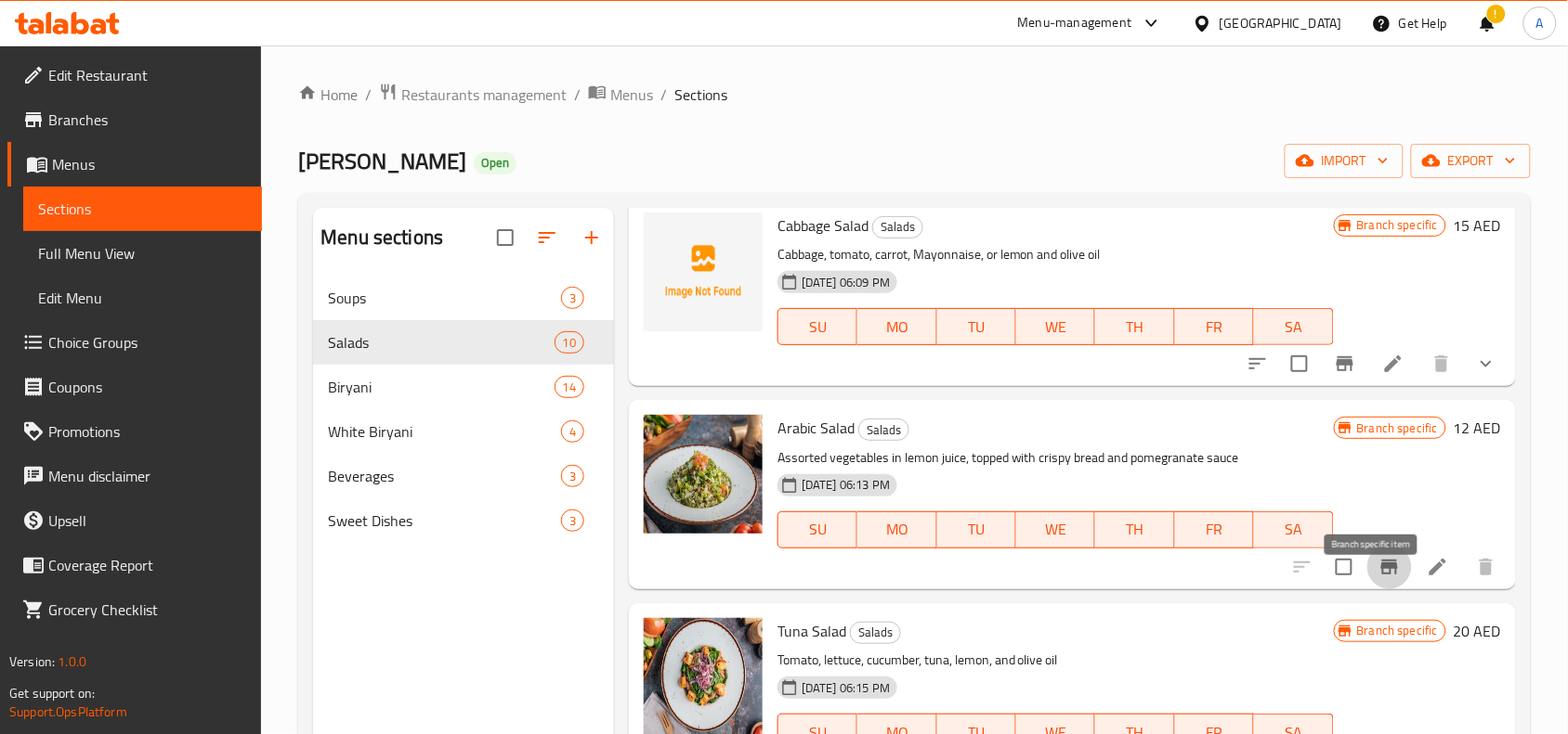
click at [1381, 575] on icon "Branch-specific-item" at bounding box center [1389, 567] width 17 height 15
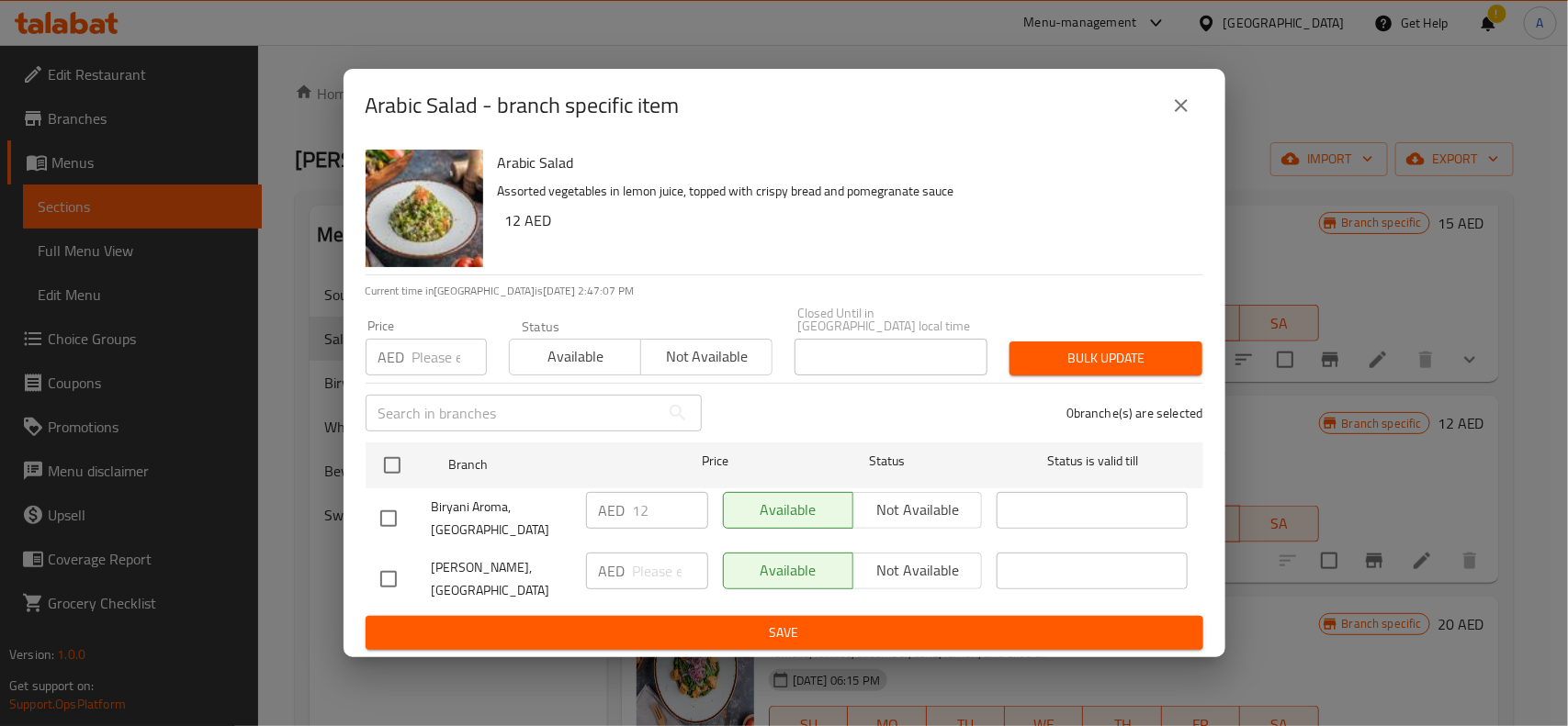
click at [1165, 103] on button "close" at bounding box center [1181, 105] width 44 height 44
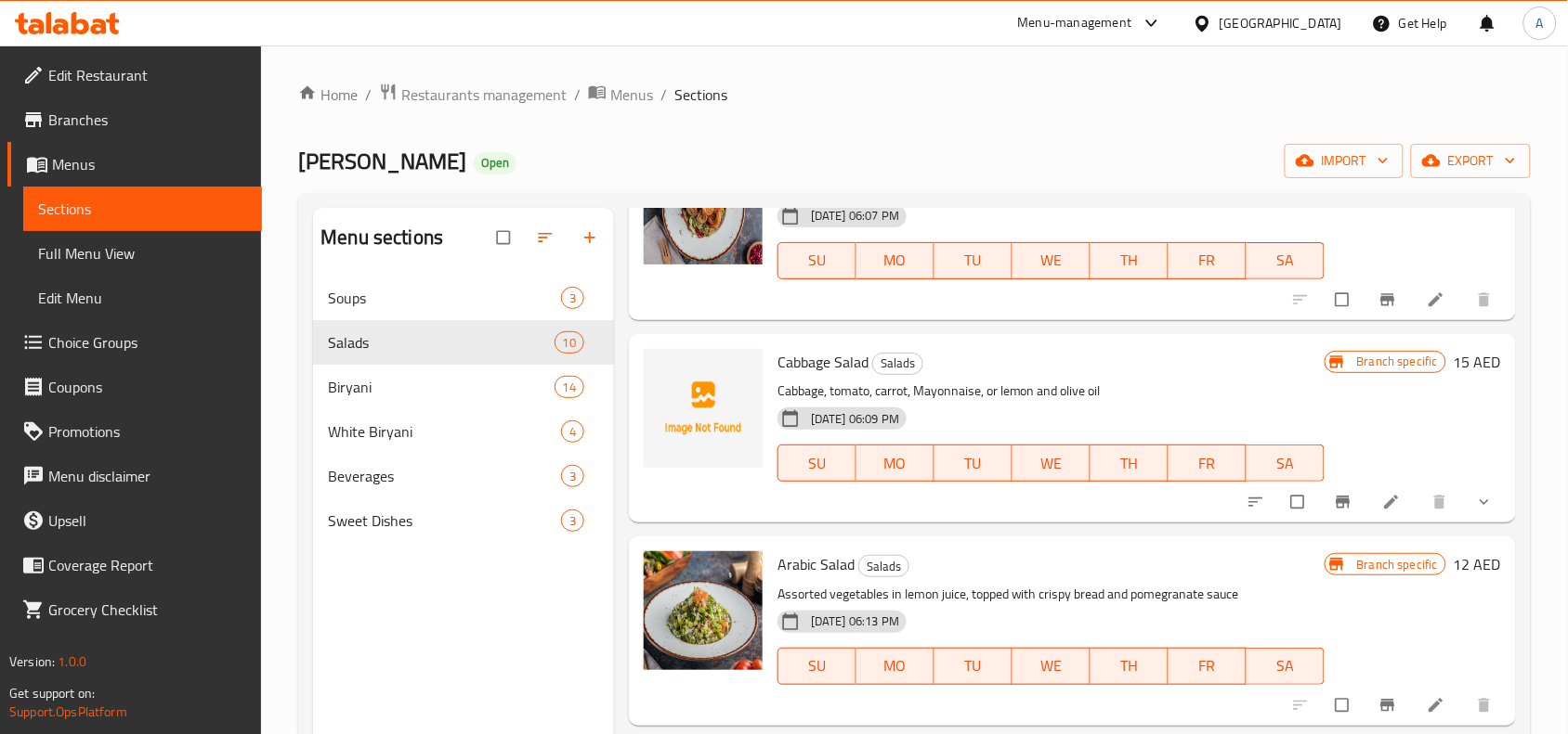
scroll to position [928, 0]
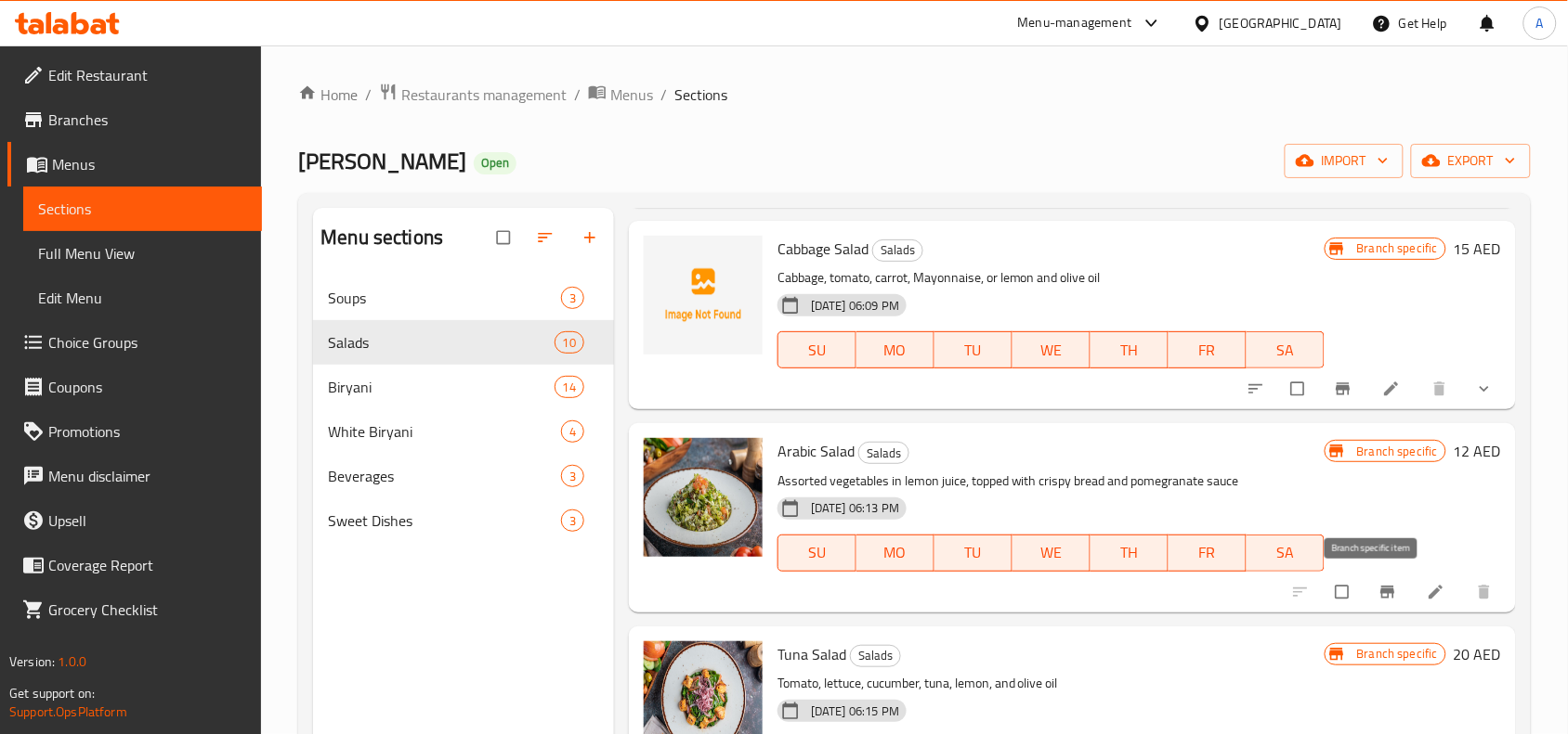
click at [1380, 585] on icon "Branch-specific-item" at bounding box center [1387, 591] width 14 height 12
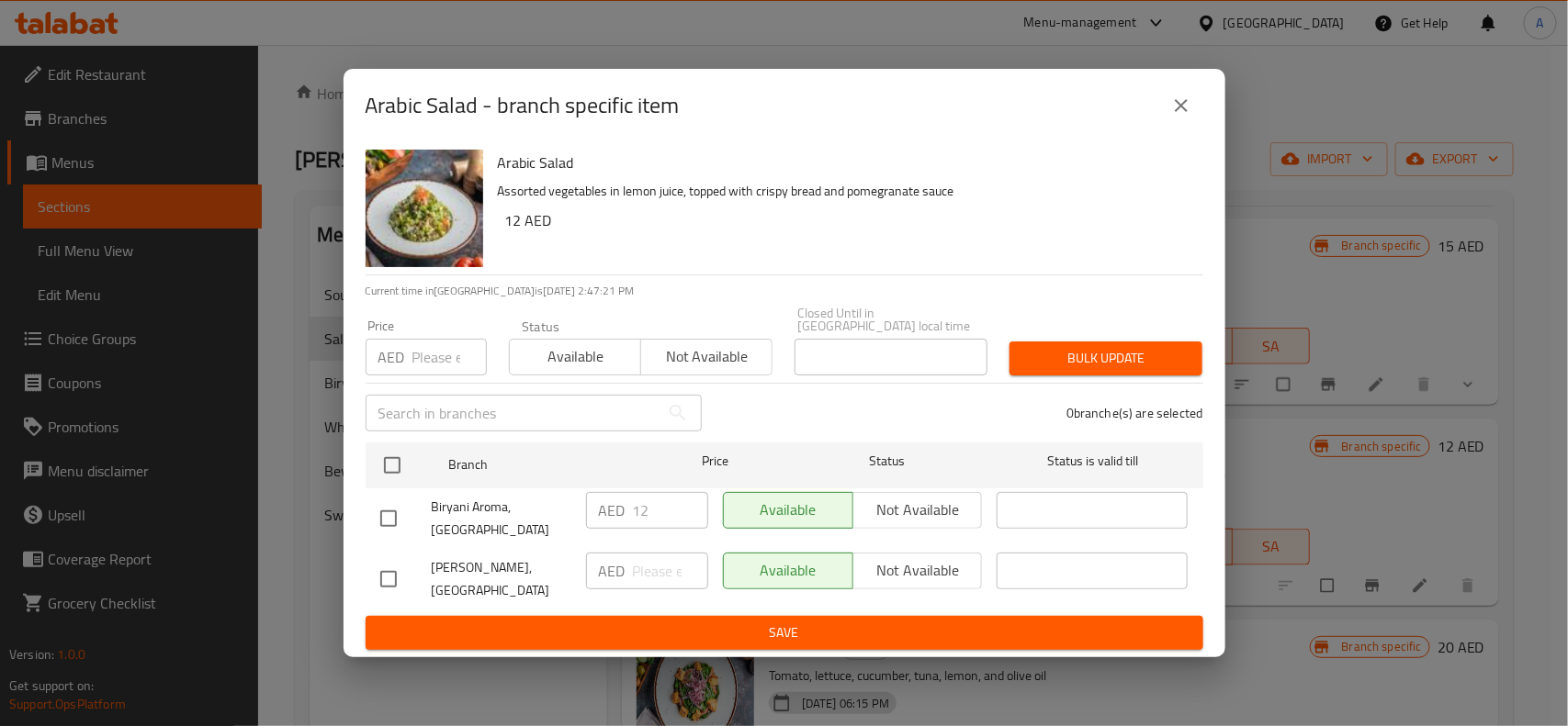
click at [391, 583] on input "checkbox" at bounding box center [389, 579] width 39 height 39
checkbox input "true"
click at [658, 567] on input "number" at bounding box center [671, 571] width 75 height 37
type input "28.75"
click at [1113, 339] on div "Bulk update" at bounding box center [1106, 359] width 215 height 56
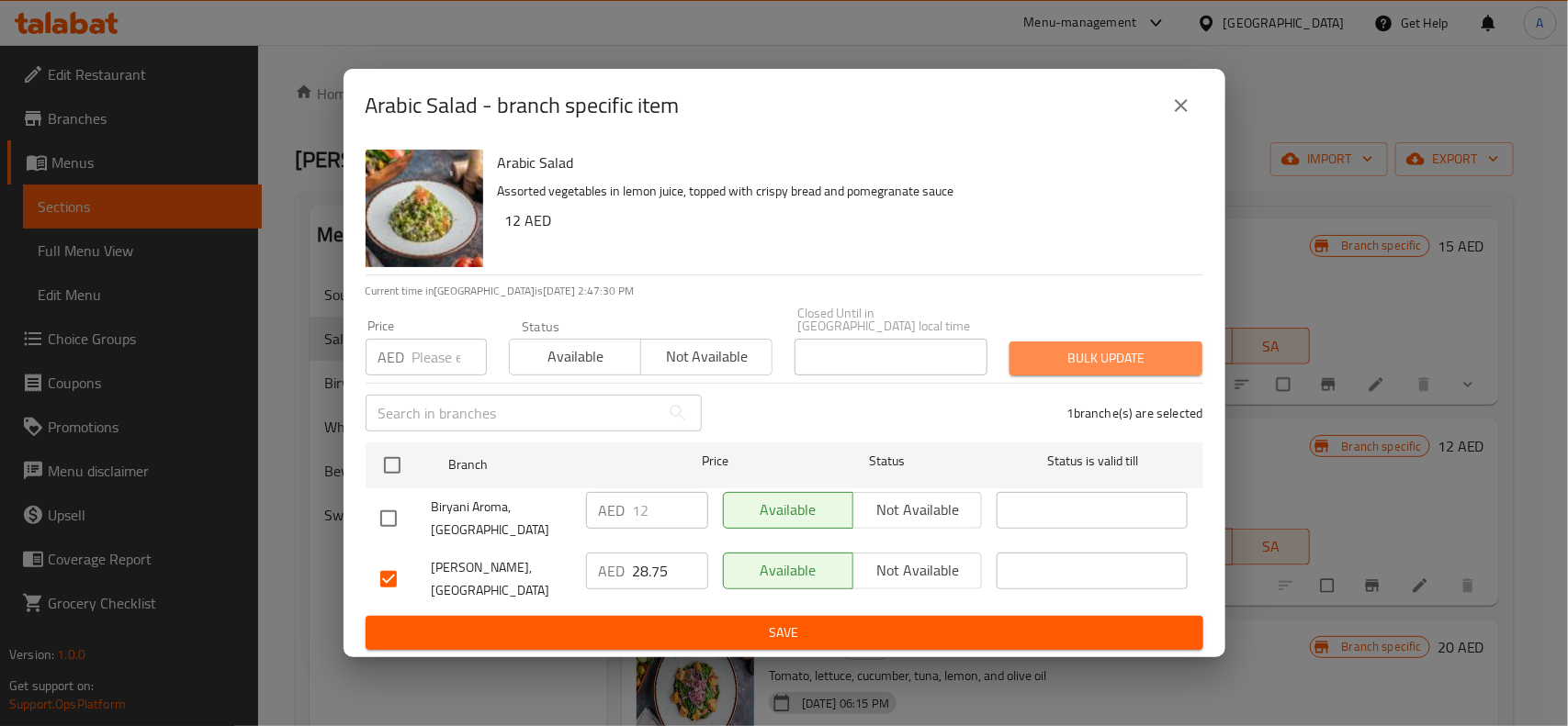
click at [1118, 347] on span "Bulk update" at bounding box center [1105, 359] width 163 height 23
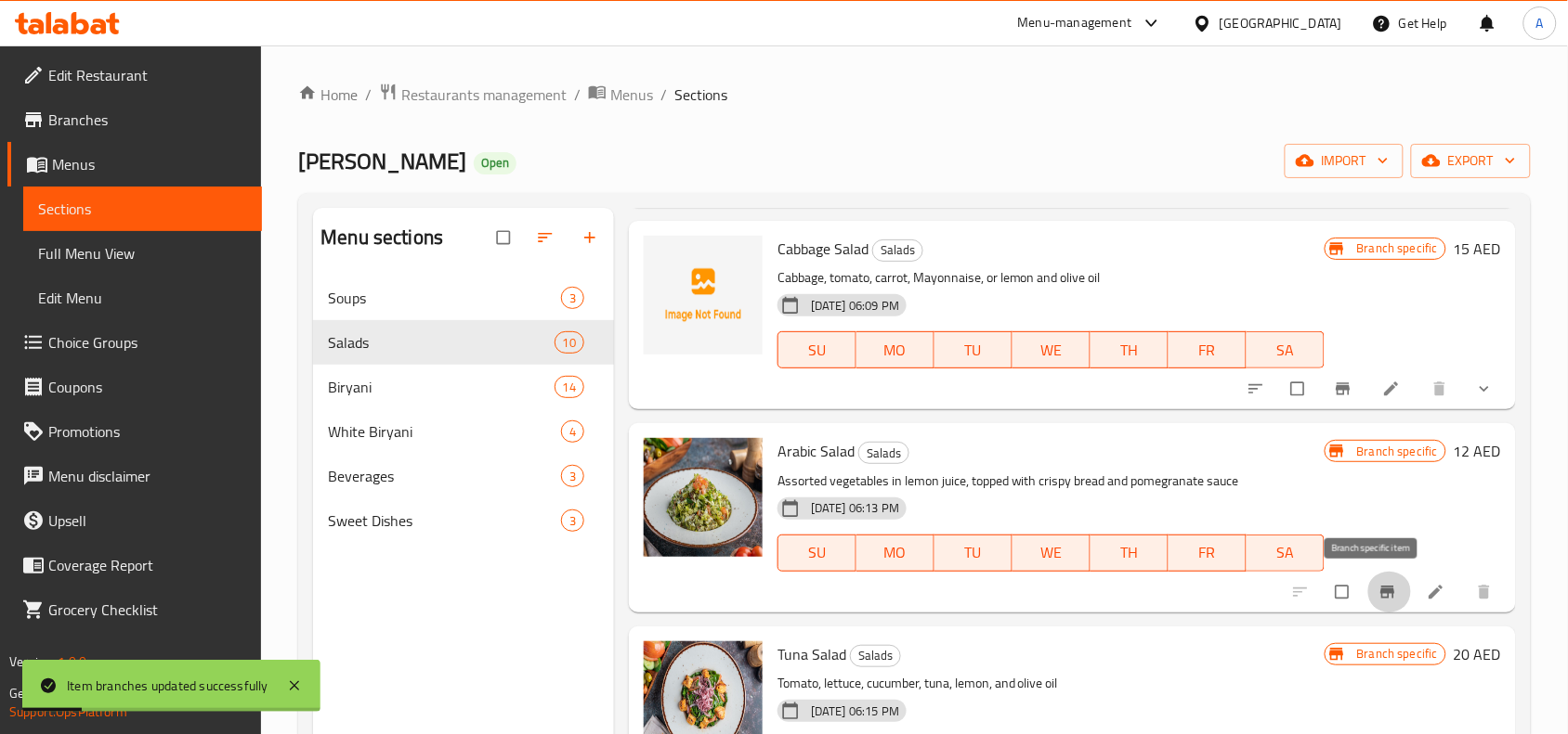
click at [1380, 587] on icon "Branch-specific-item" at bounding box center [1387, 591] width 14 height 12
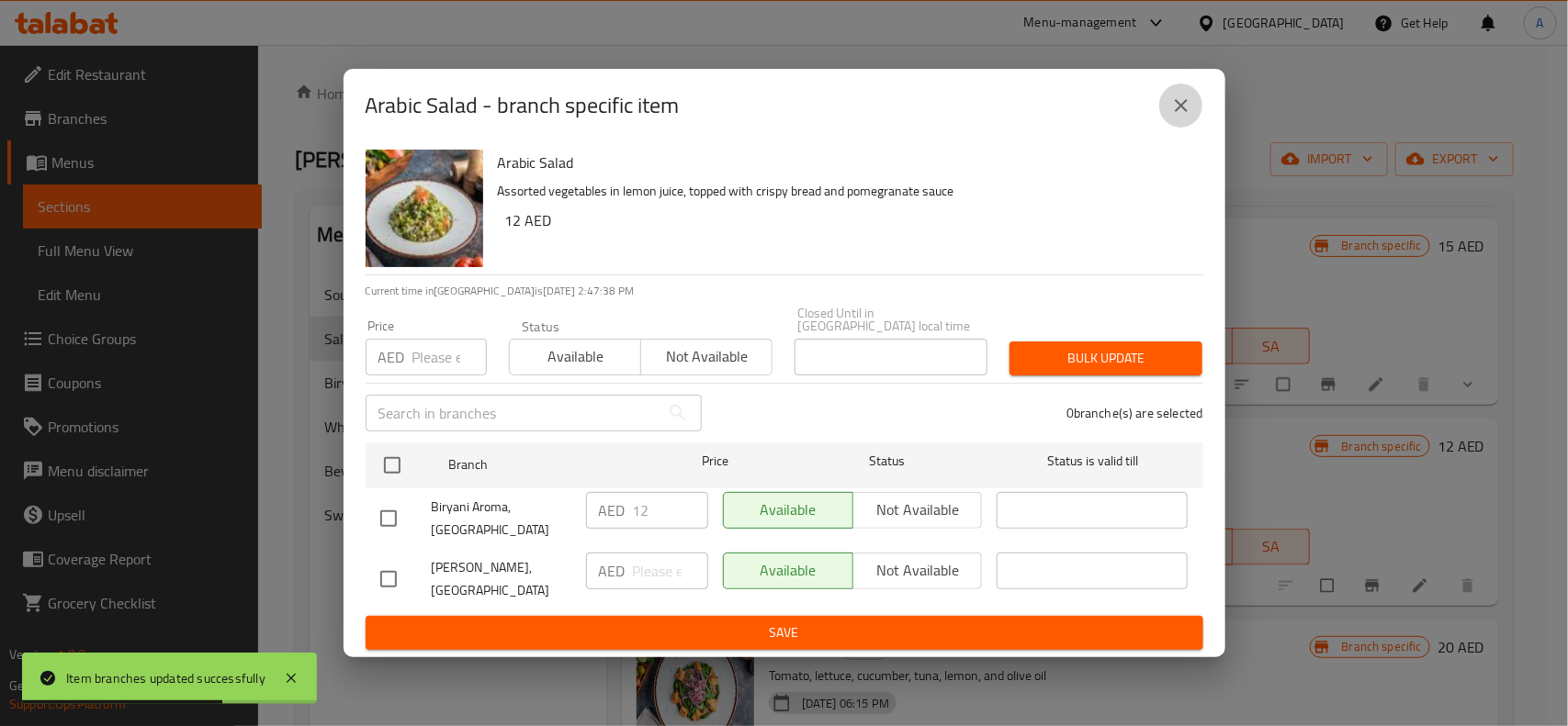
click at [1176, 106] on icon "close" at bounding box center [1180, 105] width 22 height 22
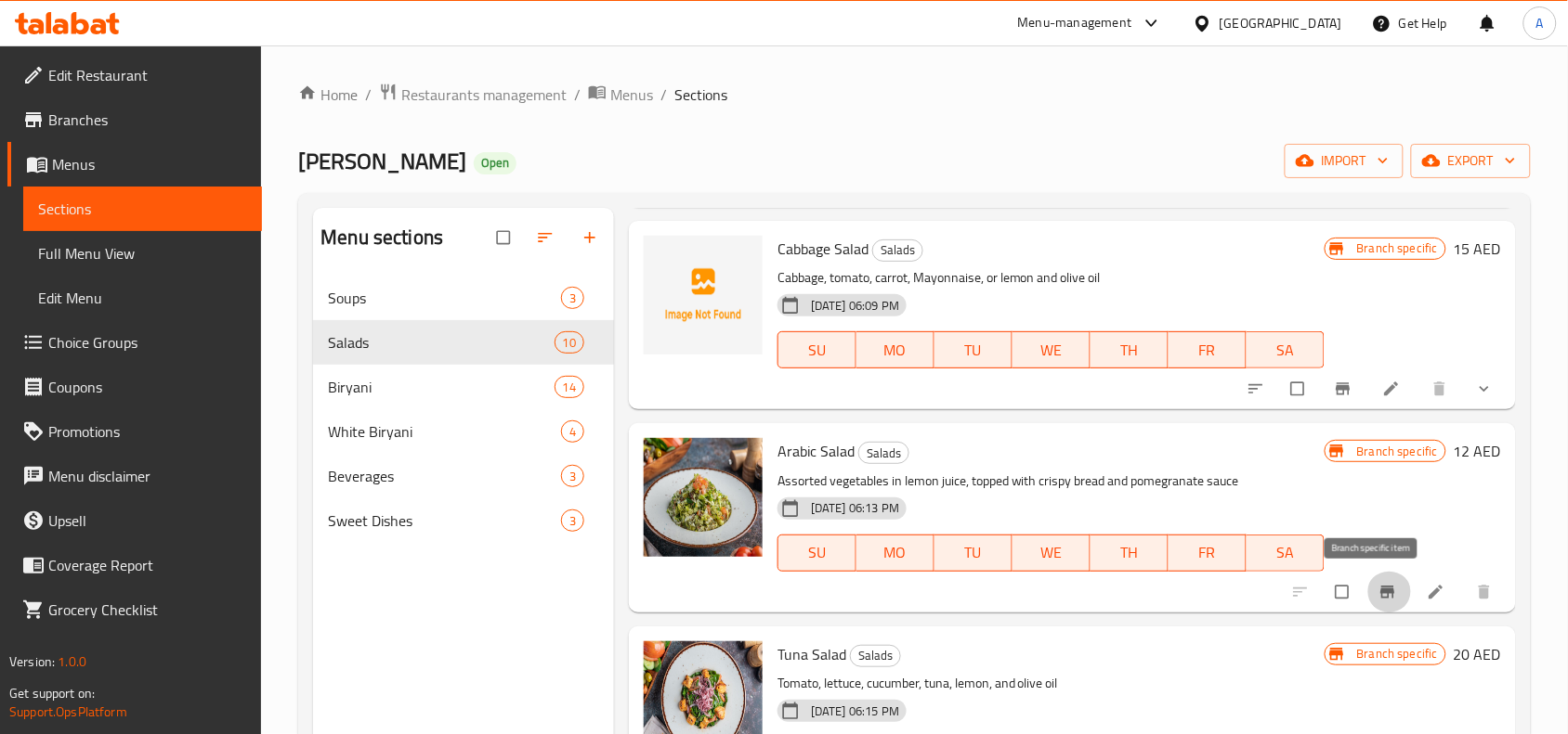
click at [1380, 590] on icon "Branch-specific-item" at bounding box center [1387, 591] width 14 height 12
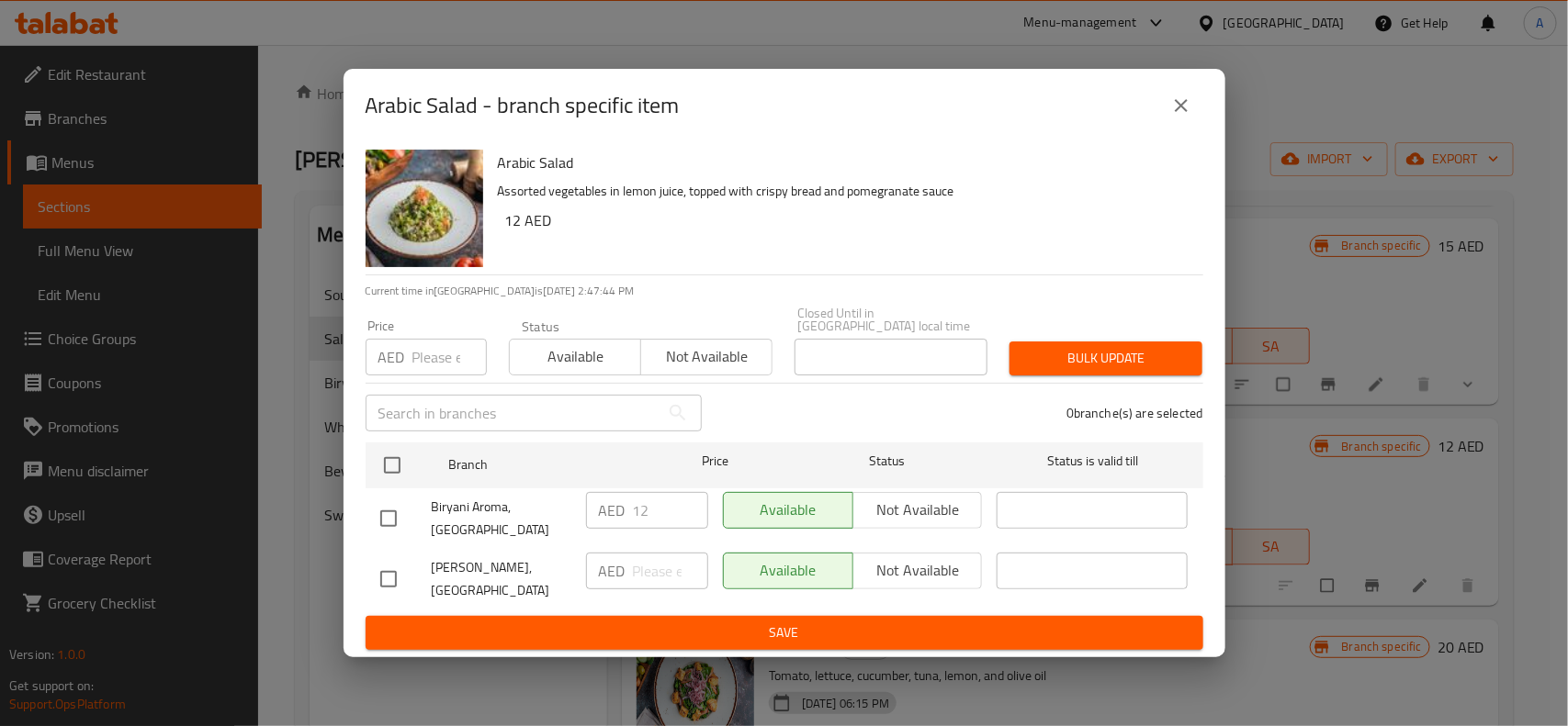
click at [1183, 108] on icon "close" at bounding box center [1180, 105] width 13 height 13
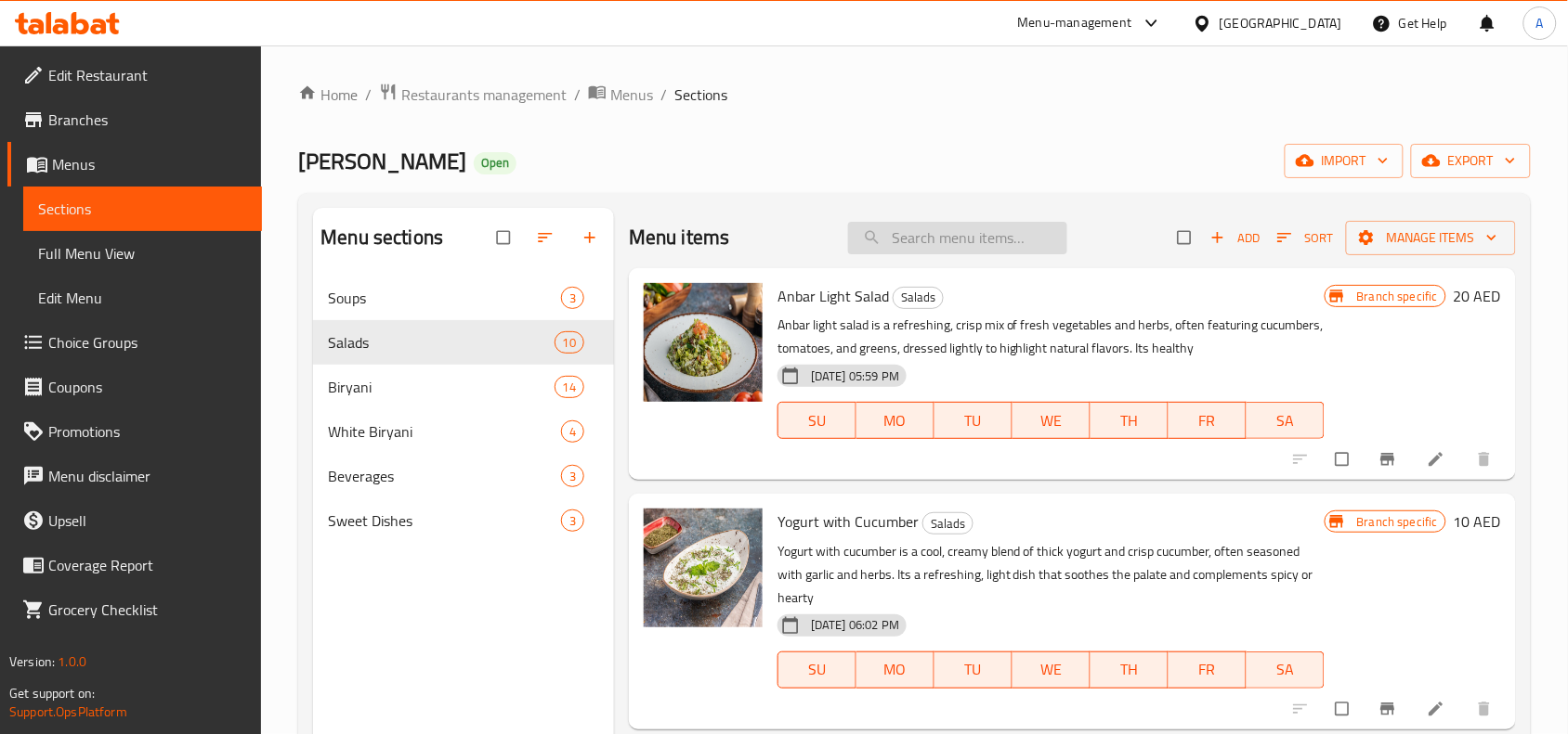
click at [947, 237] on input "search" at bounding box center [957, 237] width 219 height 32
paste input "خضراوات متنوعة في عصير الليمون، مغطاة بالخبز المقرمش وصلصة الرمان"
type input "خضراوات متنوعة في عصير الليمون، مغطاة بالخبز المقرمش وصلصة الرمان"
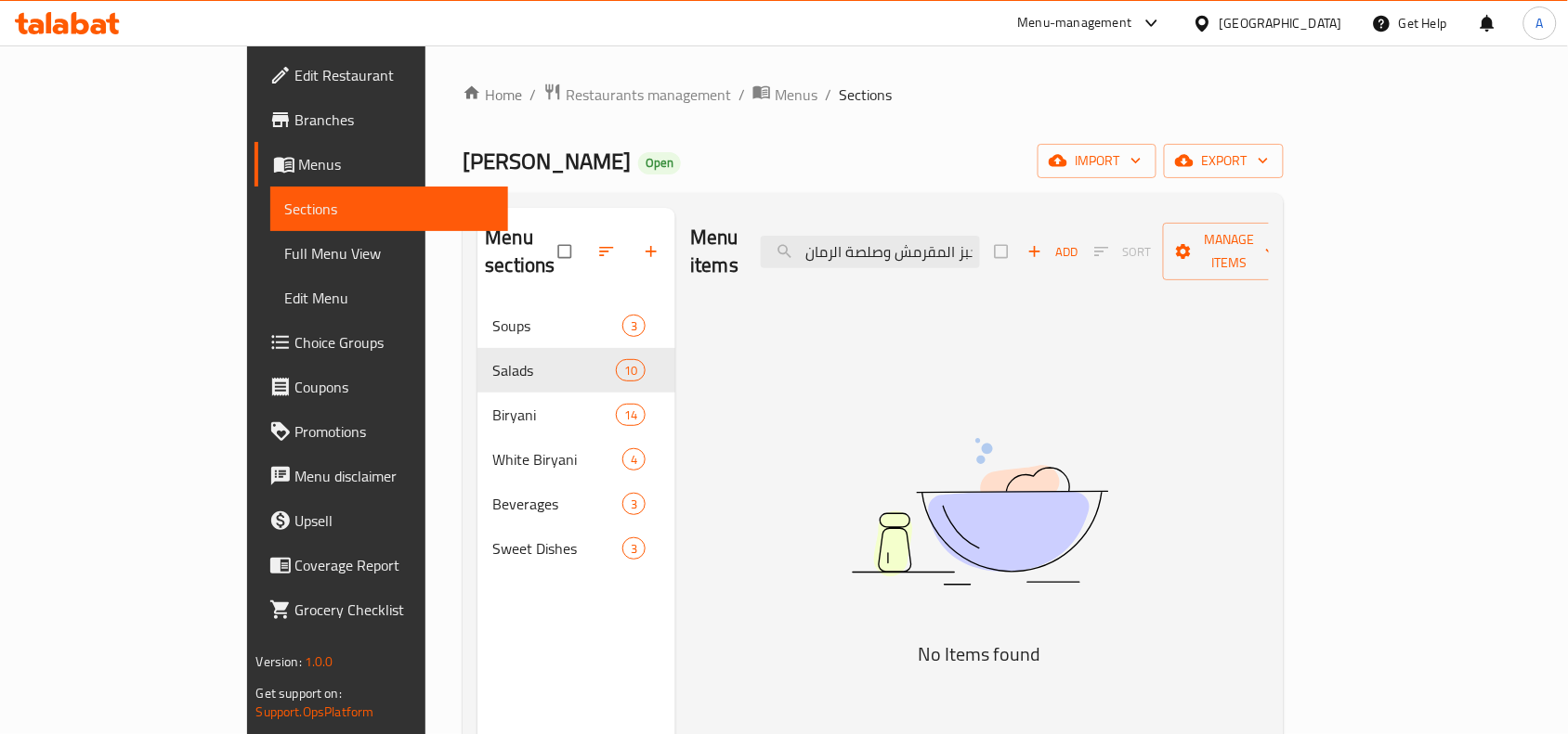
drag, startPoint x: 1056, startPoint y: 237, endPoint x: 791, endPoint y: 249, distance: 265.3
click at [791, 249] on div "Menu items خضراوات متنوعة في عصير الليمون، مغطاة بالخبز المقرمش وصلصة الرمان Ad…" at bounding box center [980, 252] width 579 height 88
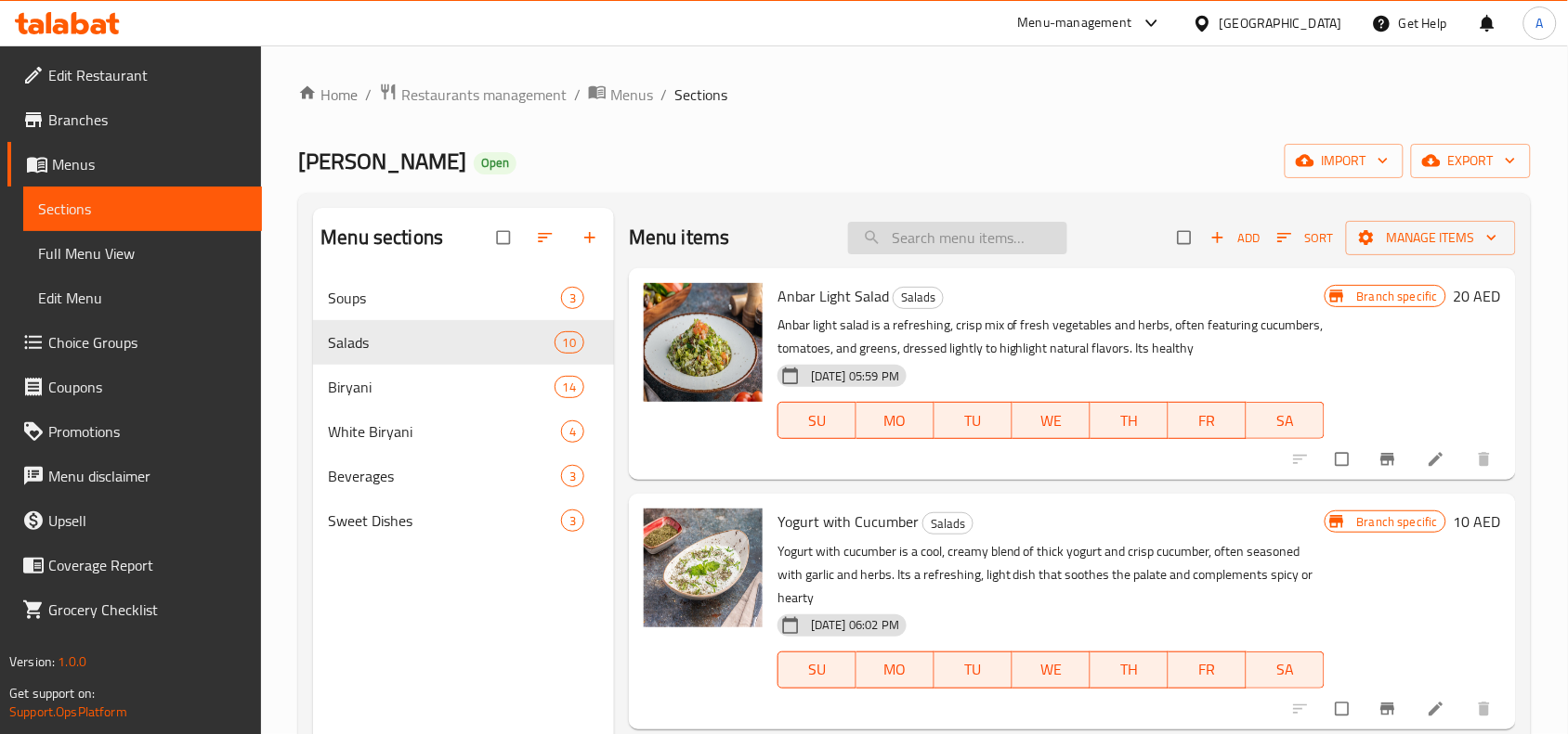
click at [930, 234] on input "search" at bounding box center [957, 237] width 219 height 32
paste input "Arabic Salad"
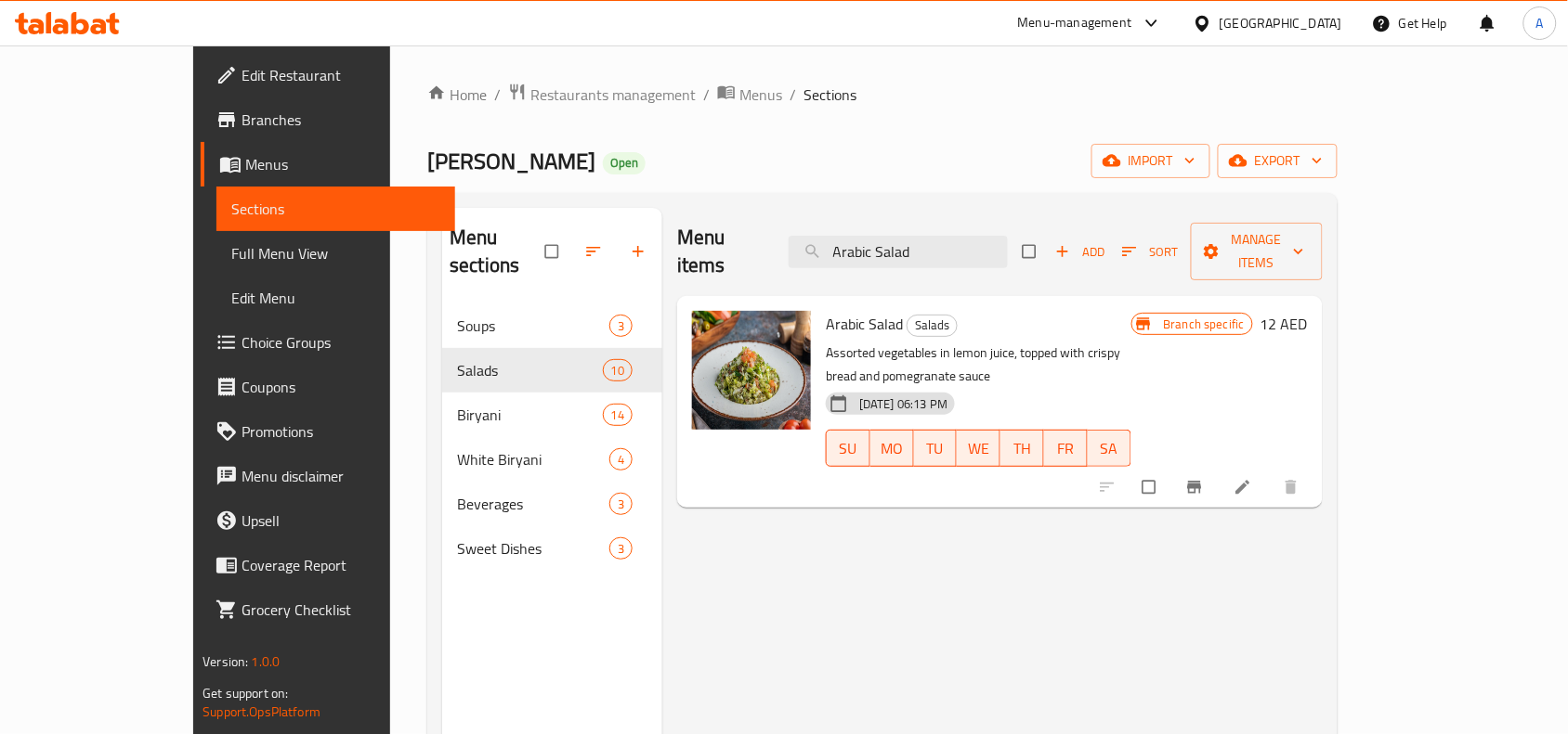
type input "Arabic Salad"
click at [1203, 478] on icon "Branch-specific-item" at bounding box center [1194, 487] width 19 height 19
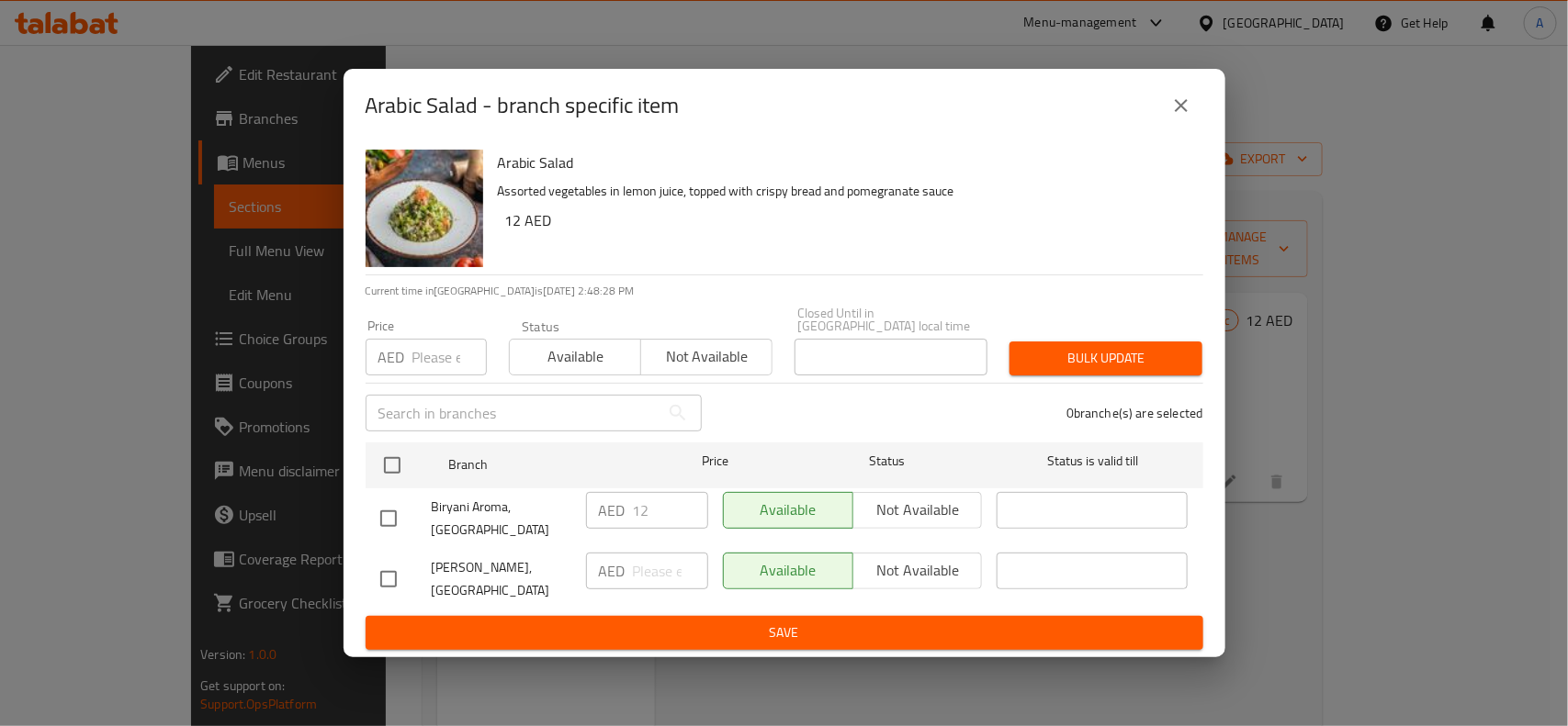
click at [389, 572] on input "checkbox" at bounding box center [389, 579] width 39 height 39
checkbox input "true"
click at [654, 572] on input "number" at bounding box center [671, 571] width 75 height 37
click at [653, 570] on input "number" at bounding box center [671, 571] width 75 height 37
paste input "28.75"
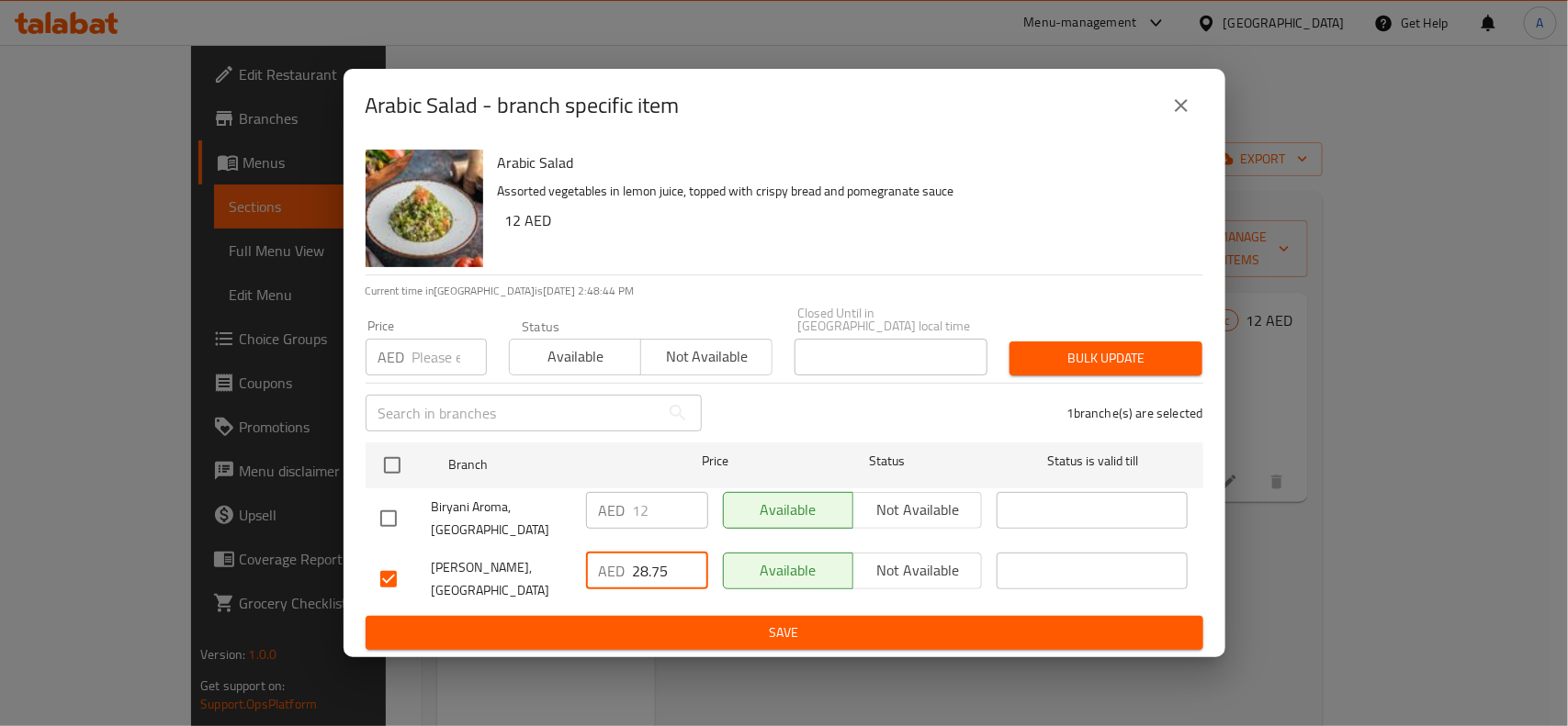
type input "28.75"
click at [427, 357] on input "number" at bounding box center [450, 358] width 74 height 37
paste input "28.75"
type input "28.75"
click at [1121, 351] on span "Bulk update" at bounding box center [1105, 359] width 163 height 23
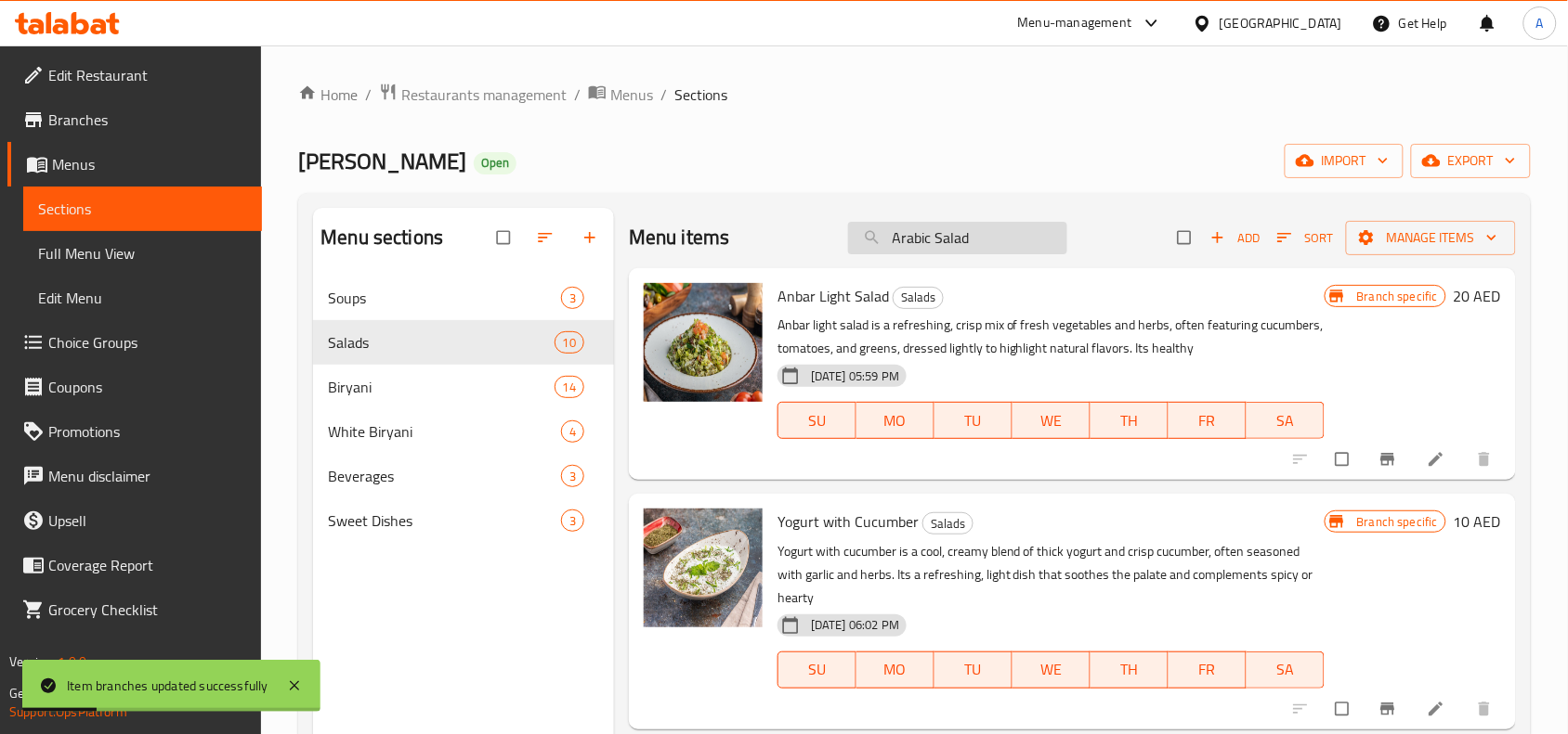
click at [974, 233] on input "Arabic Salad" at bounding box center [957, 237] width 219 height 32
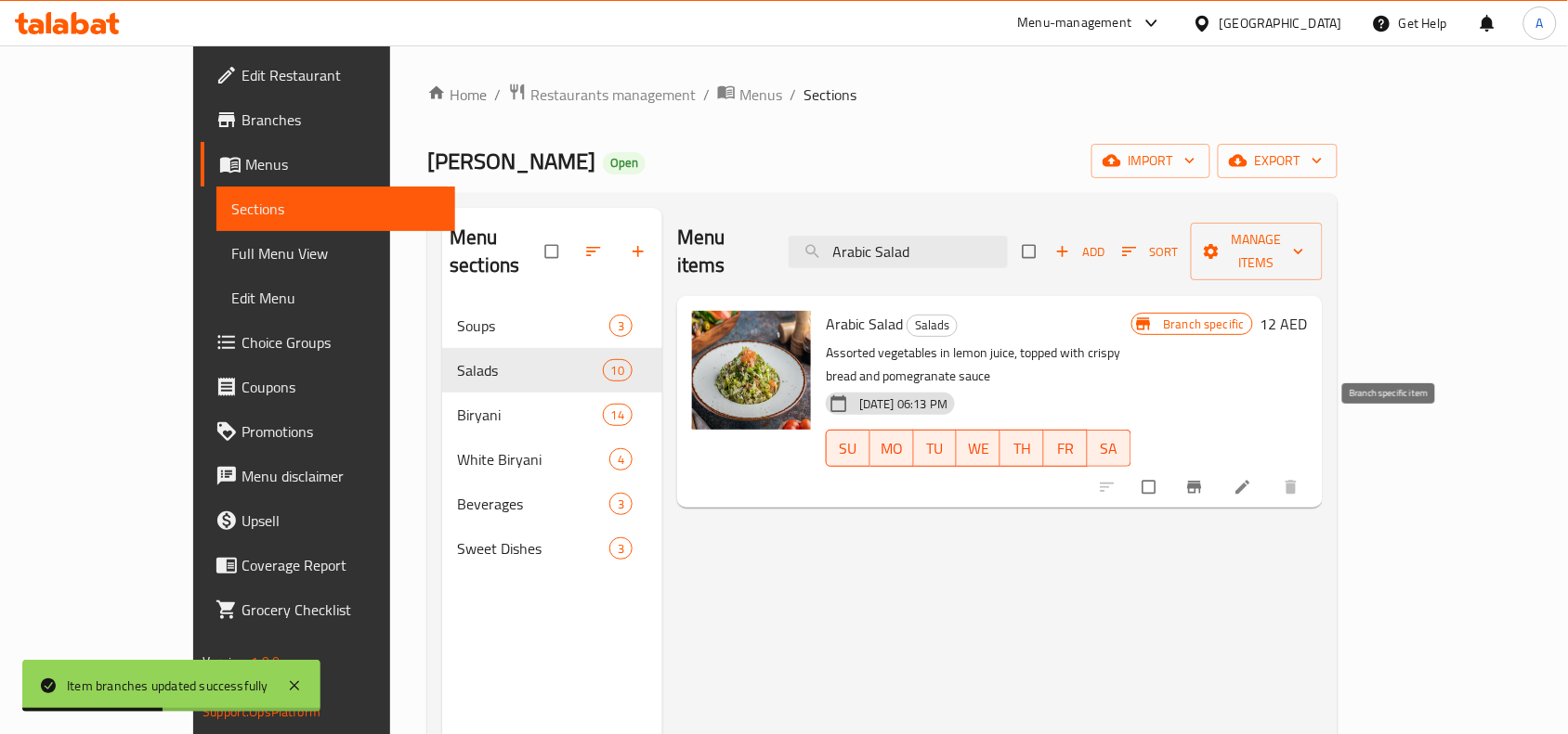
click at [1200, 482] on icon "Branch-specific-item" at bounding box center [1194, 488] width 14 height 12
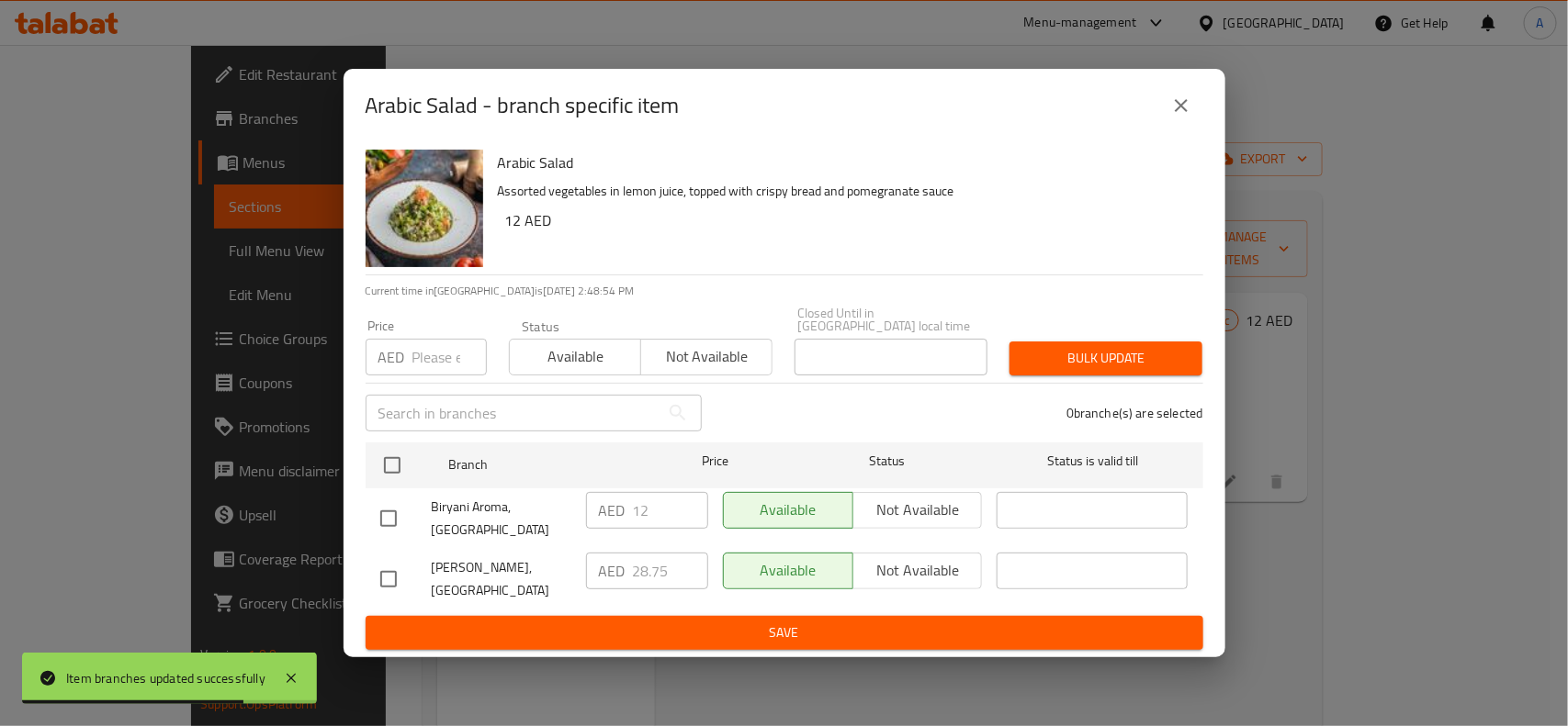
click at [1180, 112] on icon "close" at bounding box center [1180, 105] width 22 height 22
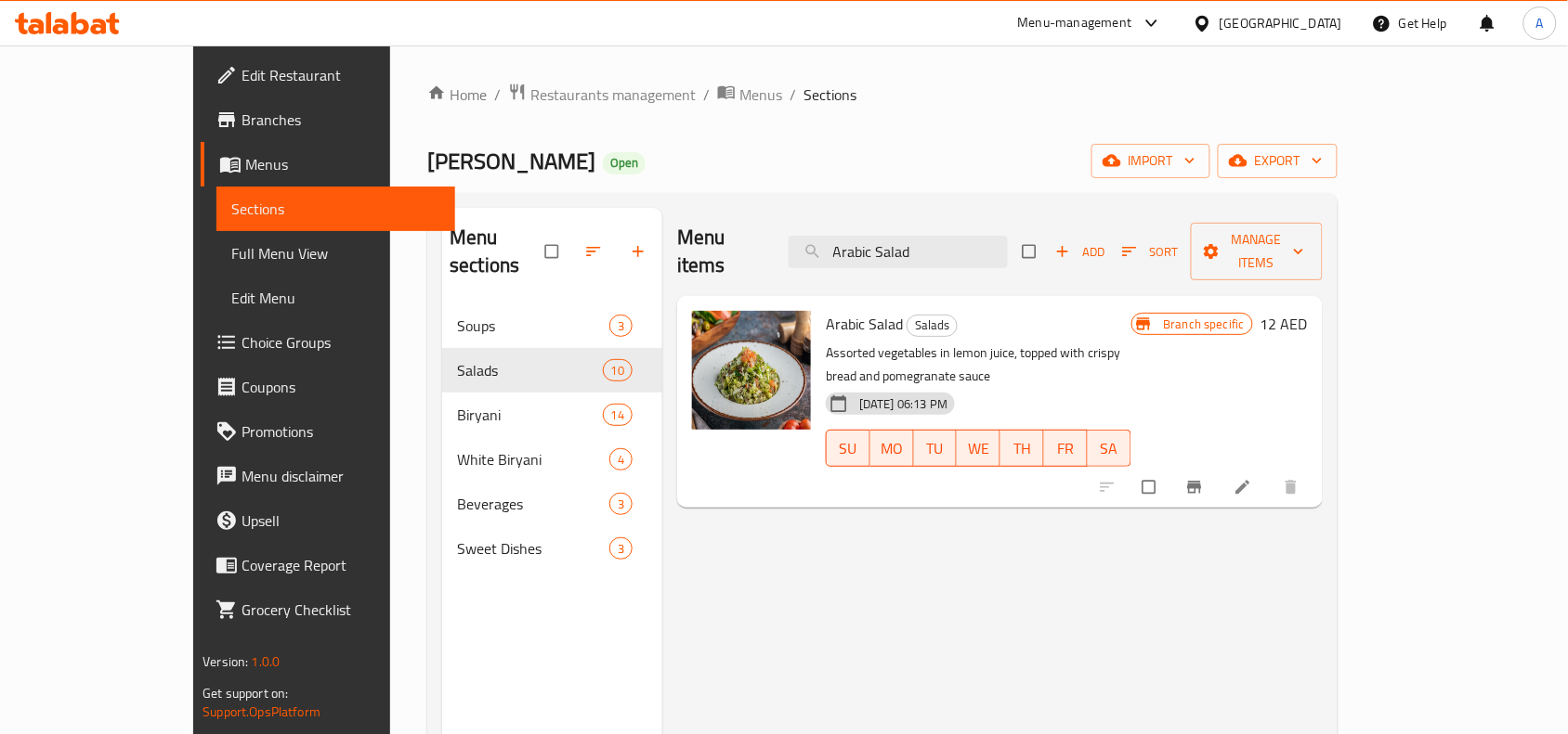
drag, startPoint x: 978, startPoint y: 249, endPoint x: 393, endPoint y: 244, distance: 585.0
click at [442, 263] on div "Menu sections Soups 3 Salads 10 Biryani 14 White Biryani 4 Beverages 3 Sweet Di…" at bounding box center [882, 575] width 881 height 734
paste input "Tabbouleh"
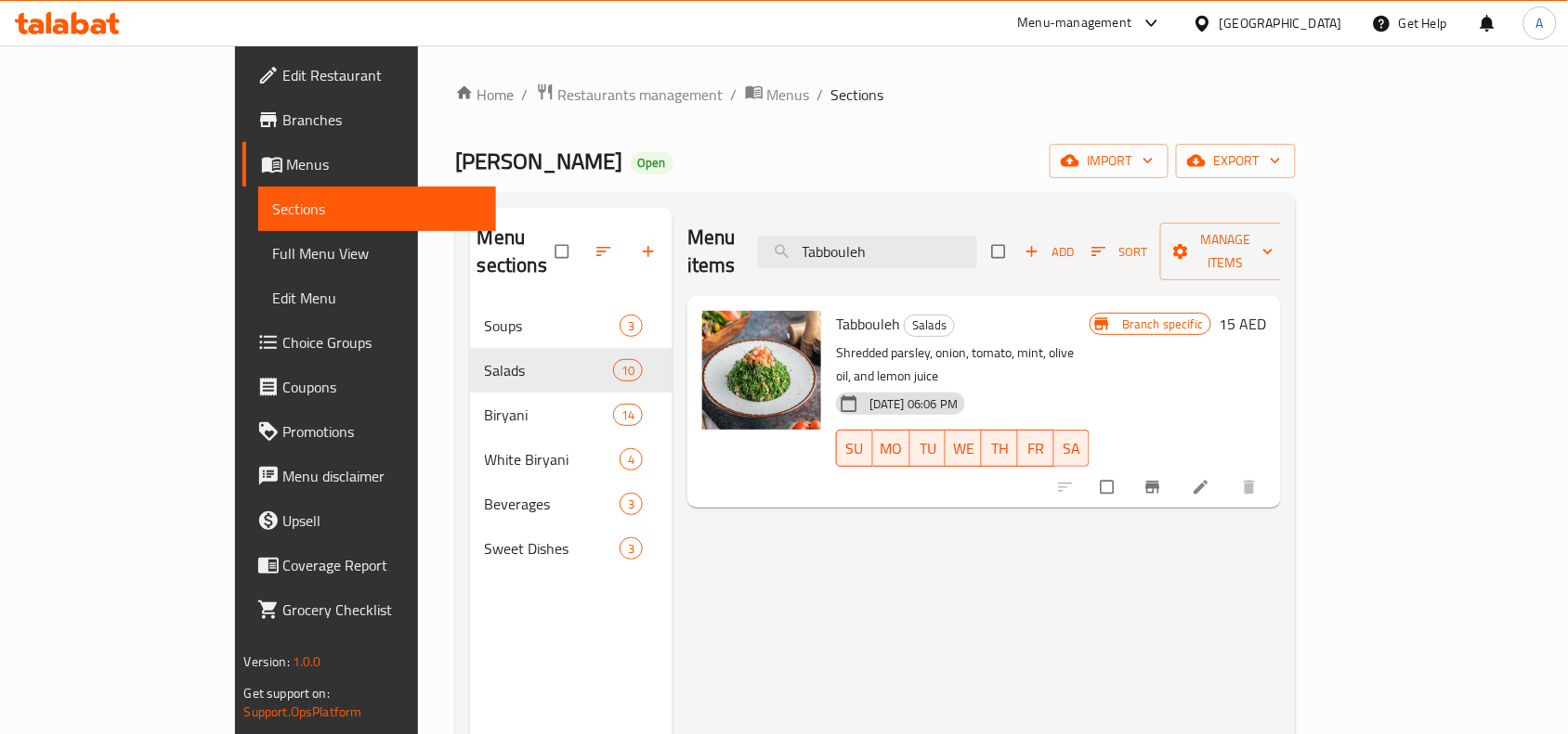
type input "Tabbouleh"
click at [1161, 478] on icon "Branch-specific-item" at bounding box center [1152, 487] width 19 height 19
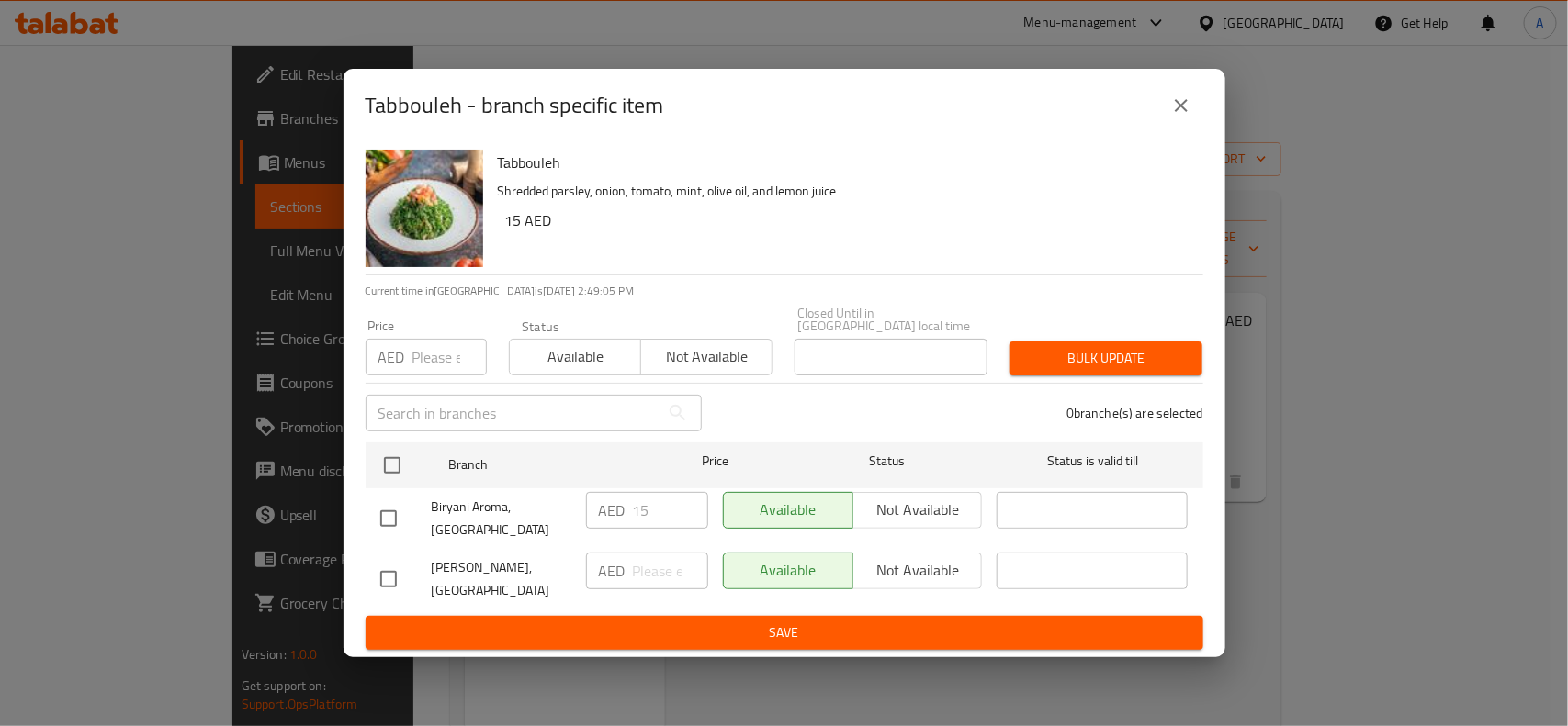
click at [1180, 89] on button "close" at bounding box center [1181, 105] width 44 height 44
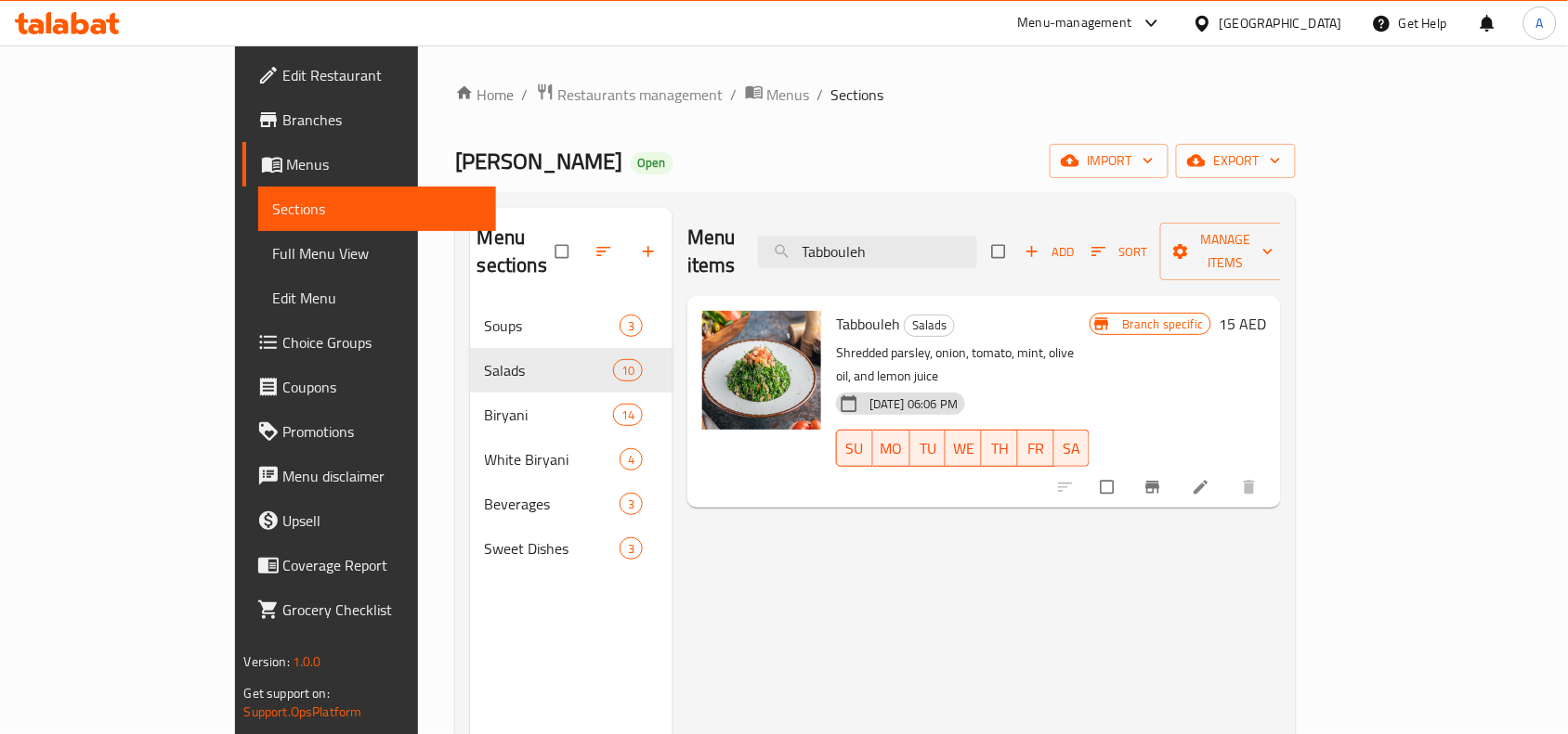
click at [1210, 478] on icon at bounding box center [1200, 487] width 19 height 19
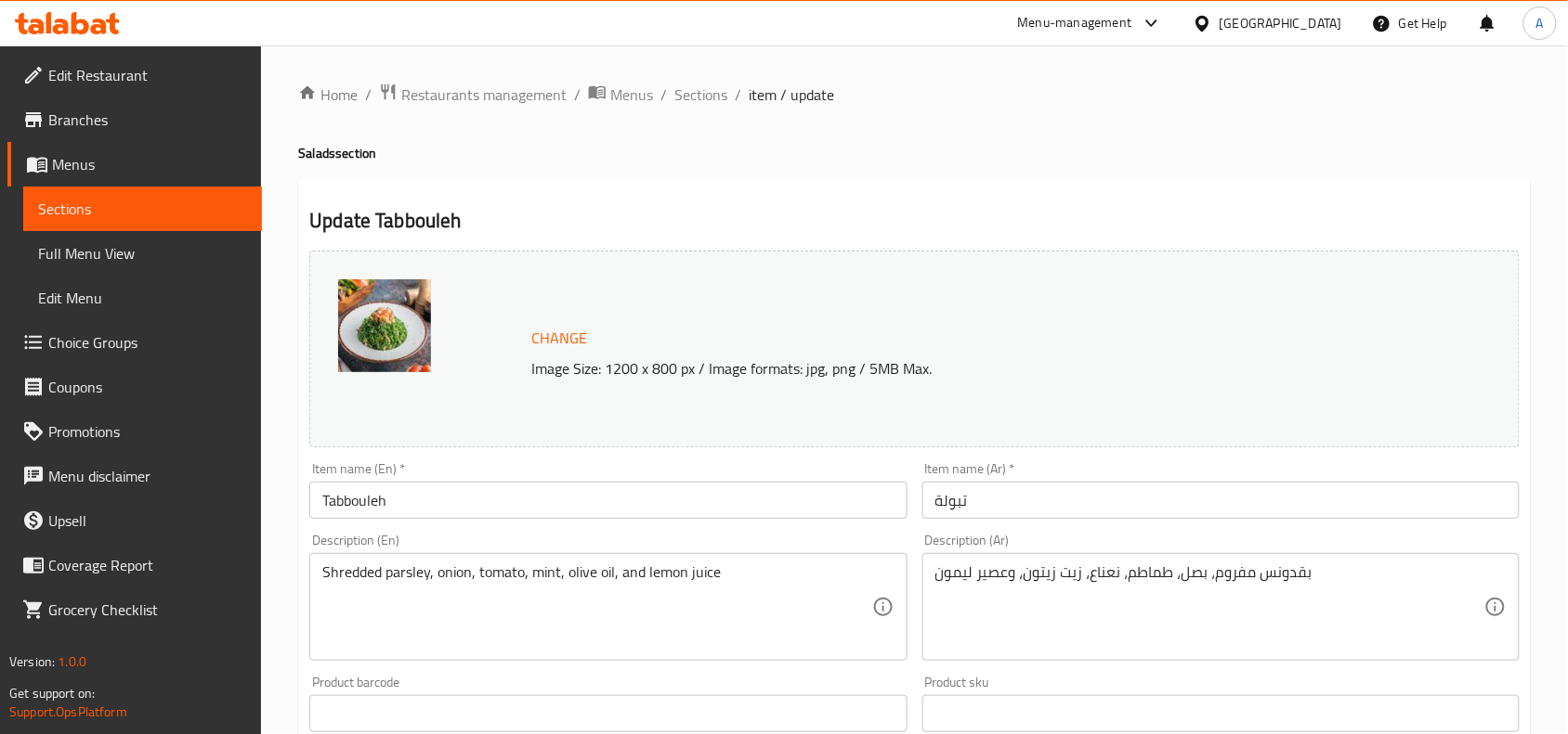
drag, startPoint x: 735, startPoint y: 581, endPoint x: 10, endPoint y: 543, distance: 726.0
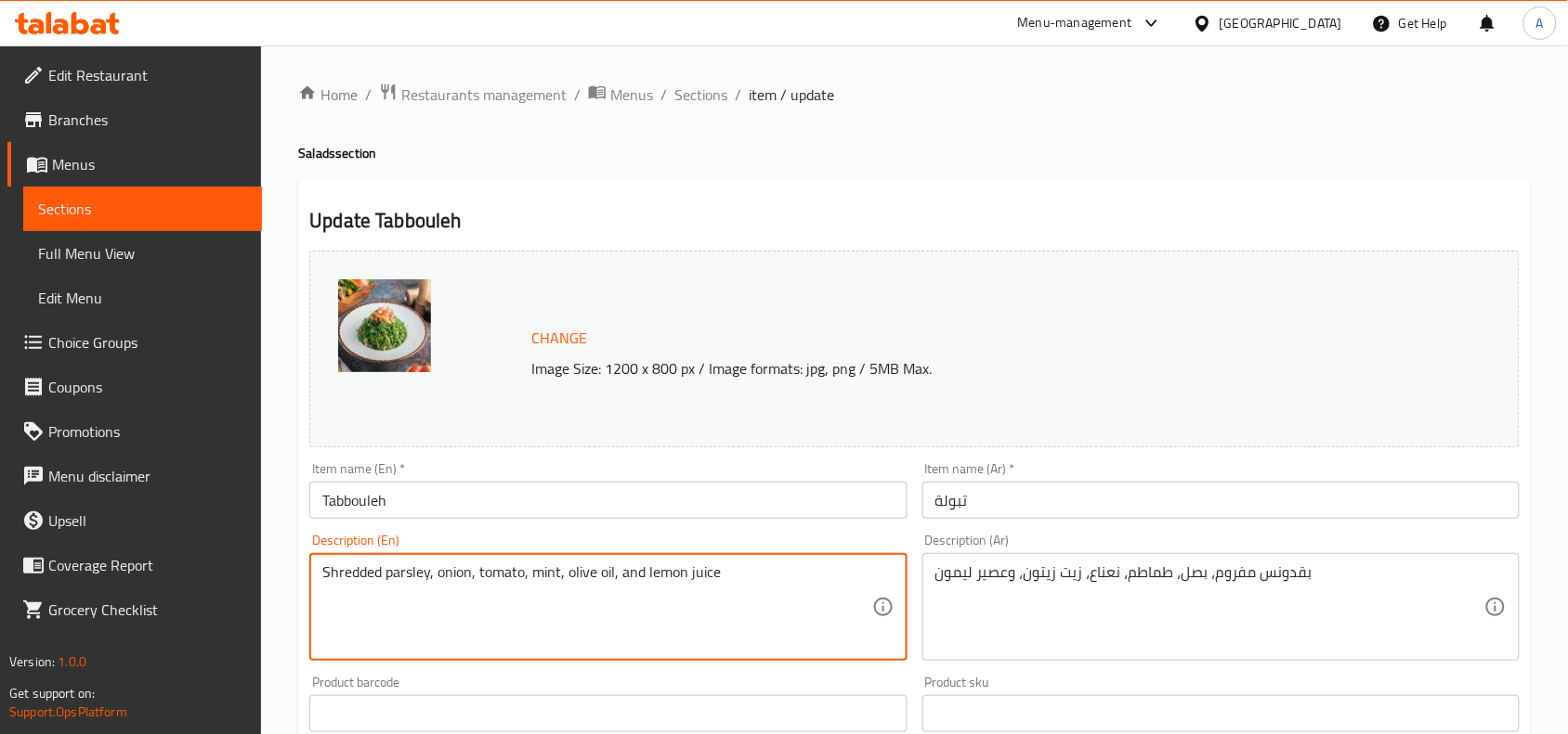
paste textarea "bulgur with tomato, onion, mint, lemon juice and olive oil."
drag, startPoint x: 804, startPoint y: 567, endPoint x: 104, endPoint y: 518, distance: 701.7
click at [104, 518] on div "Edit Restaurant Branches Menus Sections Full Menu View Edit Menu Choice Groups …" at bounding box center [784, 692] width 1568 height 1293
type textarea "Shredded parsley, bulgur with tomato, onion, mint, lemon juice and olive oil."
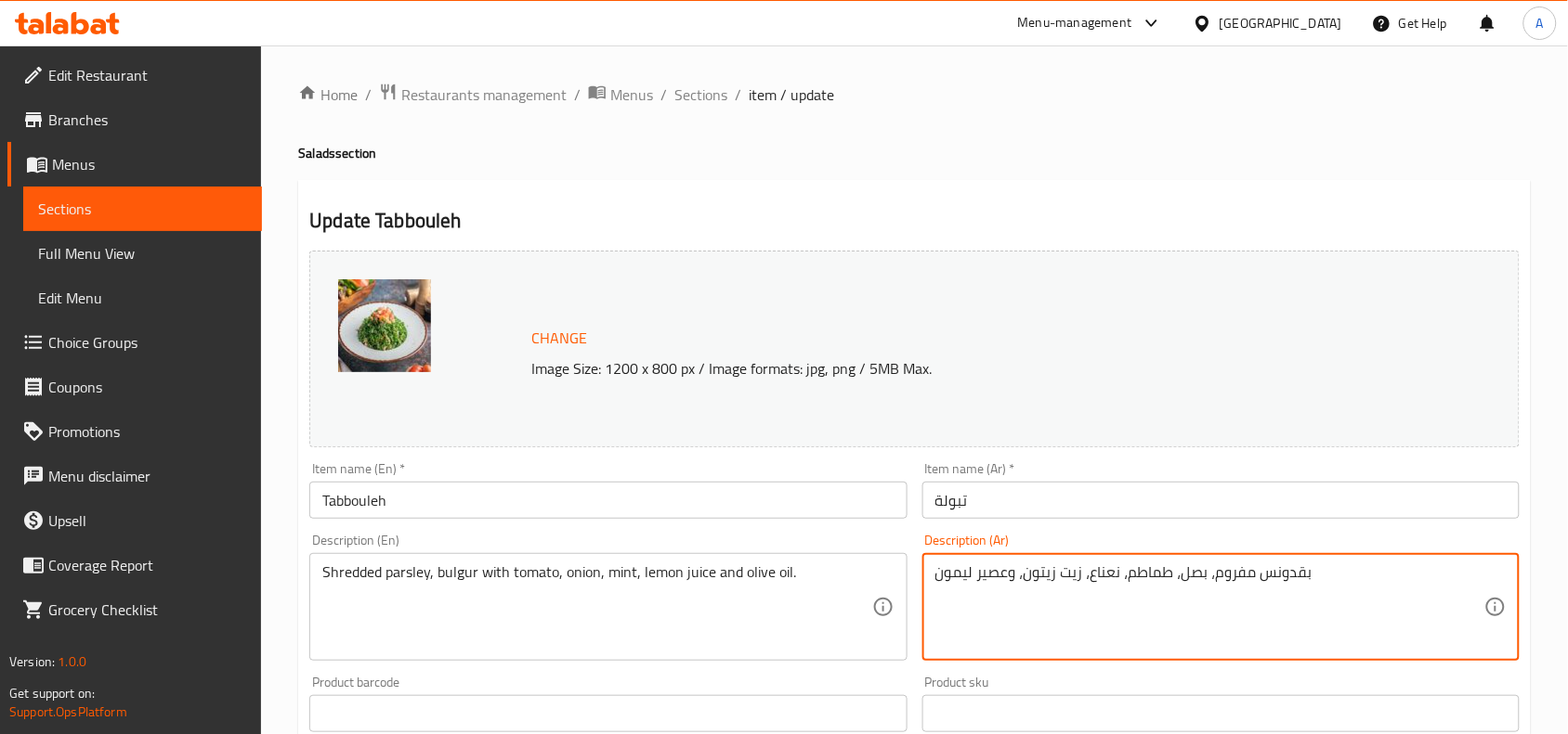
drag, startPoint x: 1329, startPoint y: 572, endPoint x: 1348, endPoint y: 565, distance: 20.2
paste textarea "بشور، برغل مع طماطم، بصل، نعناع، ​​عصير ليمون وزيت زيتون."
type textarea "بقدونس مبشور، برغل مع طماطم، بصل، نعناع، ​​عصير ليمون وزيت زيتون."
click at [1037, 512] on input "تبولة" at bounding box center [1220, 500] width 597 height 37
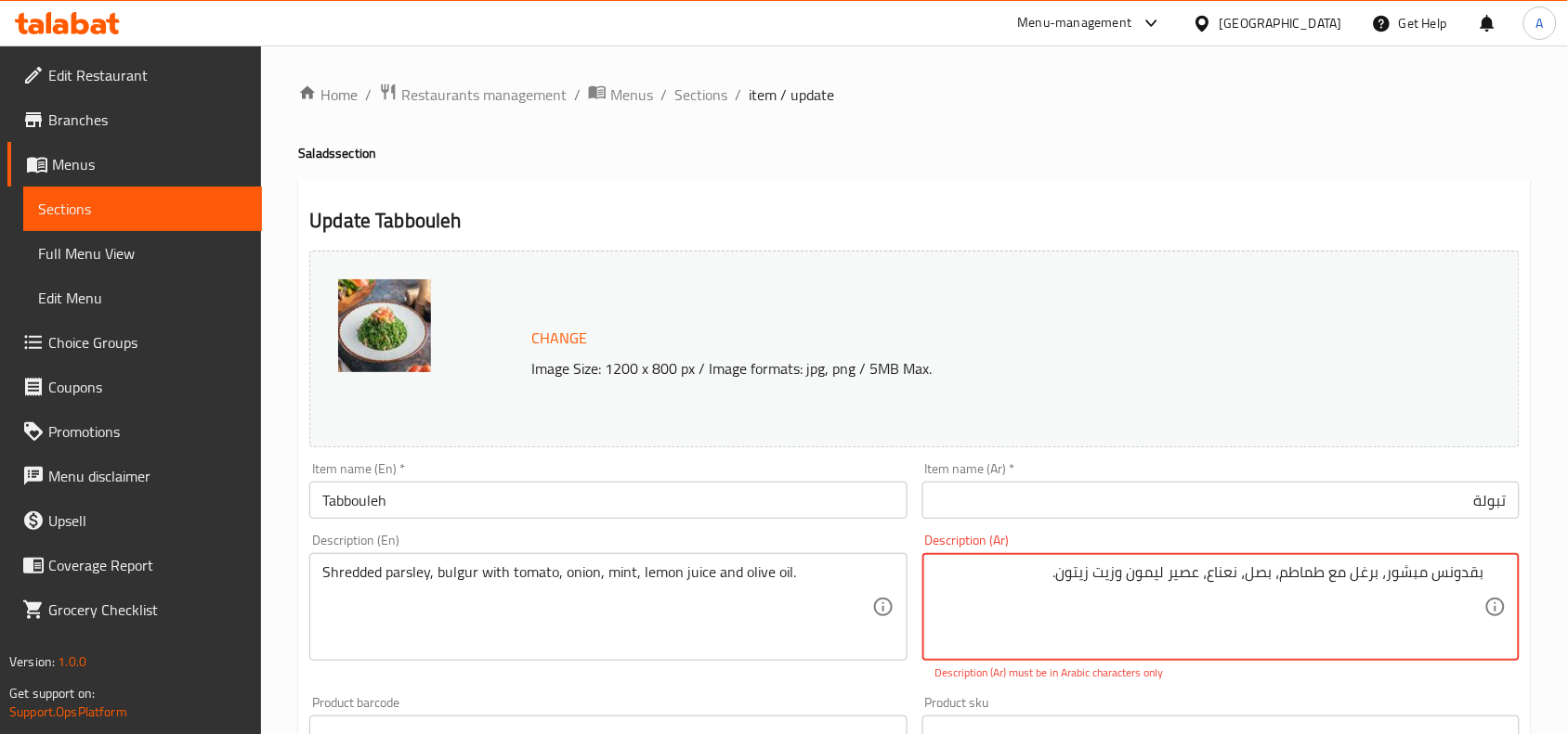
click at [1314, 600] on textarea "بقدونس مبشور، برغل مع طماطم، بصل، نعناع، ​​عصير ليمون وزيت زيتون." at bounding box center [1209, 608] width 548 height 88
click at [1173, 628] on textarea "بقدونس مبشور، برغل مع طماطم، بصل، نعناع، ​​عصير ليمون وزيت زيتون." at bounding box center [1209, 608] width 548 height 88
drag, startPoint x: 1051, startPoint y: 586, endPoint x: 1111, endPoint y: 572, distance: 61.6
click at [1111, 572] on textarea "بقدونس مبشور، برغل مع طماطم، بصل، نعناع، ​​عصير ليمون وزيت زيتون." at bounding box center [1209, 608] width 548 height 88
click at [1026, 591] on textarea "بقدونس مبشور، برغل مع طماطم، بصل، نعناع، ​​عصير ليمون وزيت زيتون." at bounding box center [1209, 608] width 548 height 88
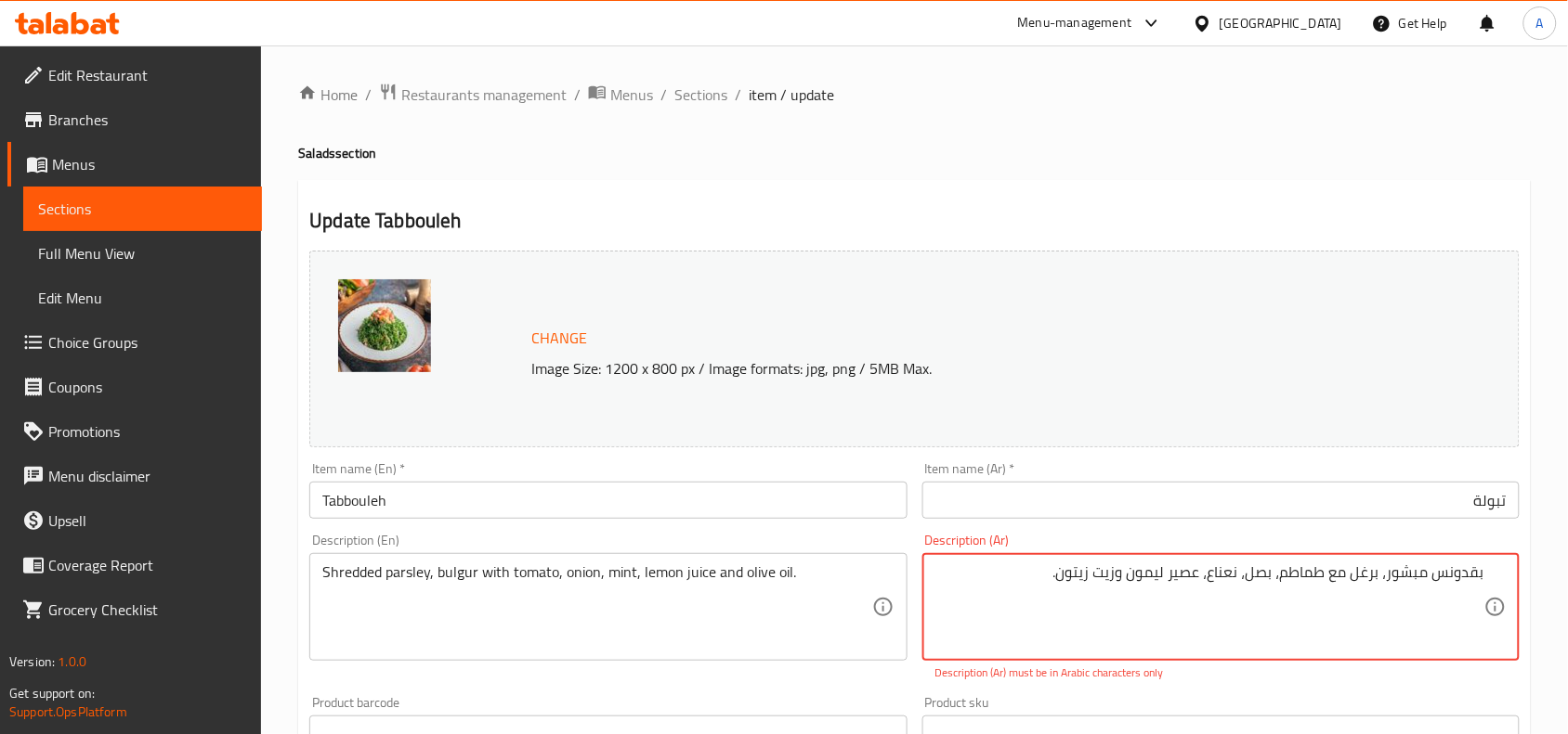
drag, startPoint x: 1024, startPoint y: 581, endPoint x: 1655, endPoint y: 582, distance: 631.0
click at [1568, 582] on html "​ Menu-management United Arab Emirates Get Help A Edit Restaurant Branches Menu…" at bounding box center [784, 367] width 1568 height 734
click at [1272, 625] on textarea "بقدونس مبشور، برغل مع طماطم، بصل، نعناع، ​​عصير ليمون وزيت زيتون." at bounding box center [1209, 608] width 548 height 88
click at [1176, 680] on p "Description (Ar) must be in Arabic characters only" at bounding box center [1221, 672] width 571 height 17
click at [898, 692] on div "Product barcode Product barcode" at bounding box center [608, 724] width 612 height 71
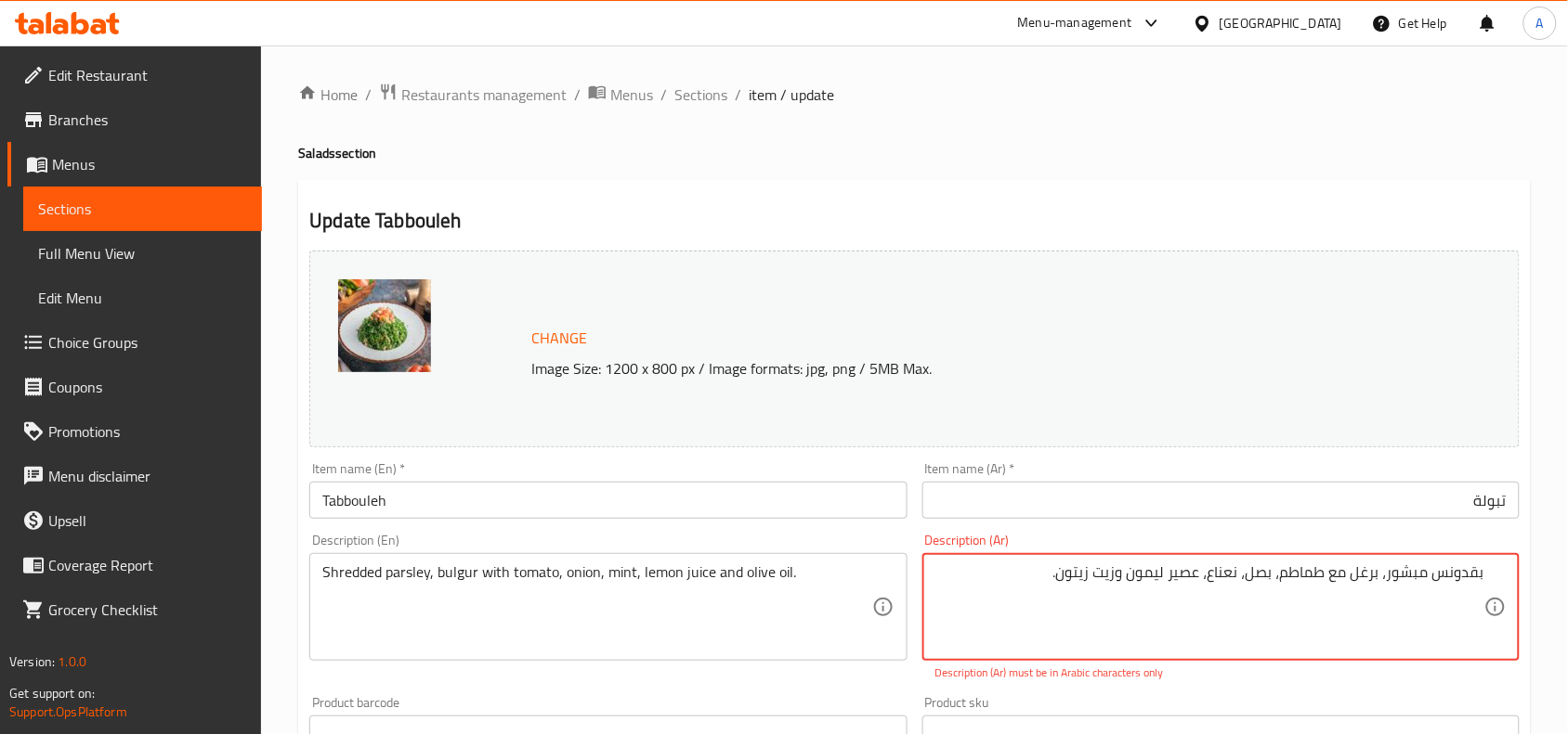
drag, startPoint x: 1043, startPoint y: 583, endPoint x: 1560, endPoint y: 557, distance: 517.7
click at [1038, 601] on textarea "بقدونس مبشور، برغل مع طماطم، بصل، نعناع، ​​عصير ليمون وزيت زيتون." at bounding box center [1209, 608] width 548 height 88
drag, startPoint x: 1030, startPoint y: 583, endPoint x: 2393, endPoint y: 591, distance: 1363.0
click at [1568, 591] on html "​ Menu-management United Arab Emirates Get Help A Edit Restaurant Branches Menu…" at bounding box center [784, 367] width 1568 height 734
click at [1253, 684] on div "Change Image Size: 1200 x 800 px / Image formats: jpg, png / 5MB Max. Item name…" at bounding box center [914, 667] width 1225 height 847
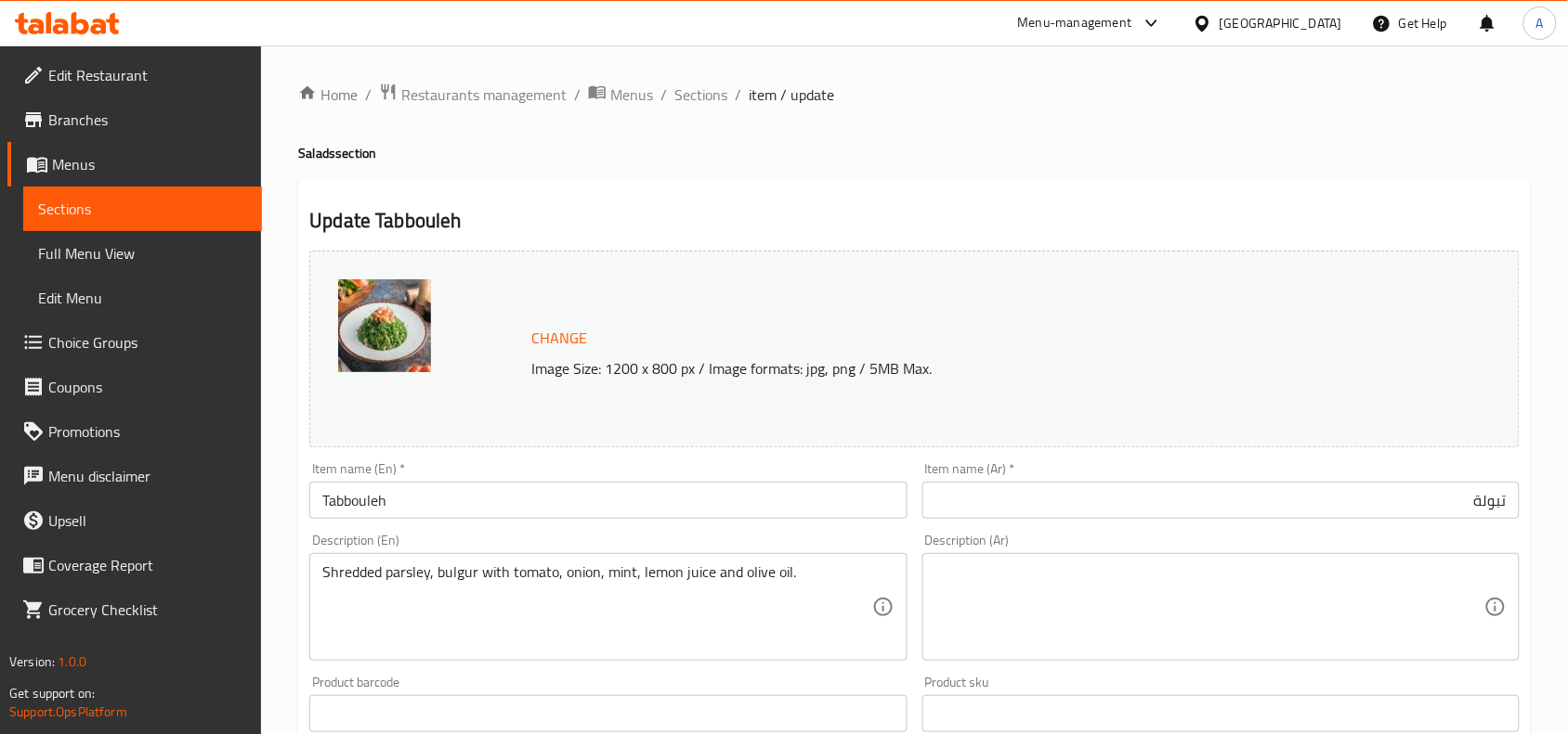
click at [1290, 584] on textarea at bounding box center [1209, 608] width 548 height 88
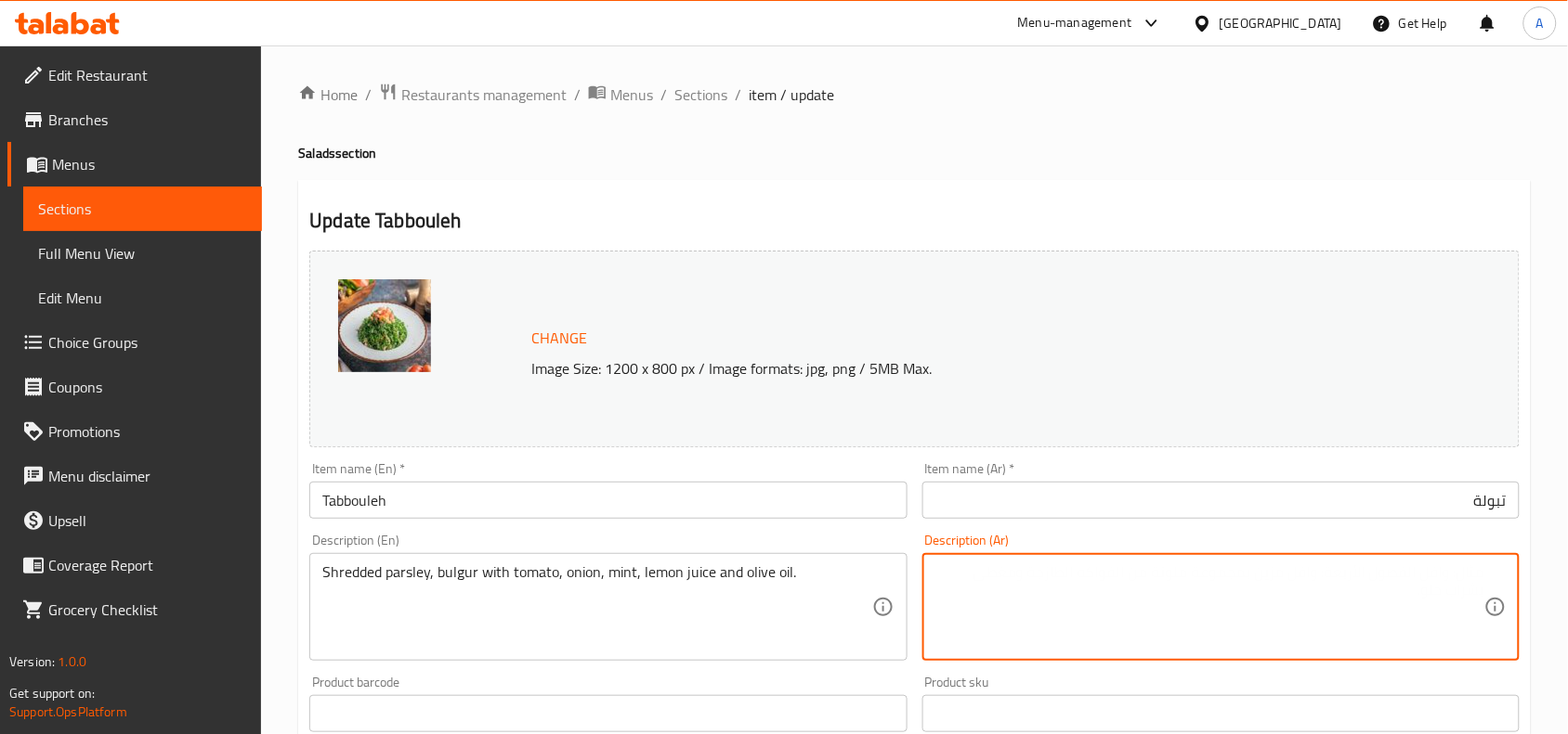
paste textarea "بقدونس مبشور، برغل مع طماطم، بصل، نعناع، ​​عصير ليمون وزيت زيتون."
type textarea "بقدونس مبشور، برغل مع طماطم، بصل، نعناع، ​​عصير ليمون وزيت زيتون."
click at [1018, 680] on div "Change Image Size: 1200 x 800 px / Image formats: jpg, png / 5MB Max. Item name…" at bounding box center [914, 657] width 1225 height 827
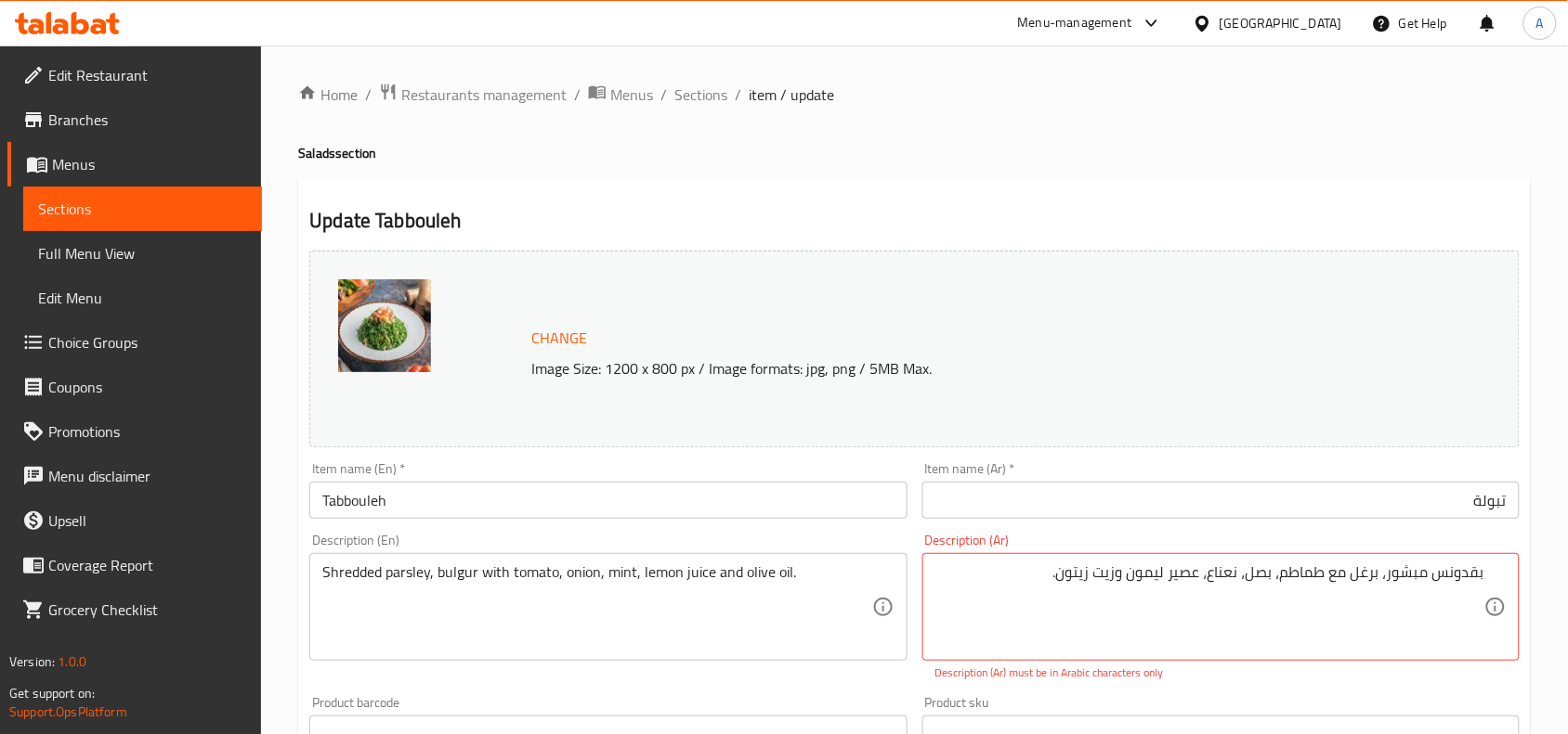
click at [856, 693] on div "Product barcode Product barcode" at bounding box center [608, 724] width 612 height 71
drag, startPoint x: 1037, startPoint y: 576, endPoint x: 1548, endPoint y: 583, distance: 511.0
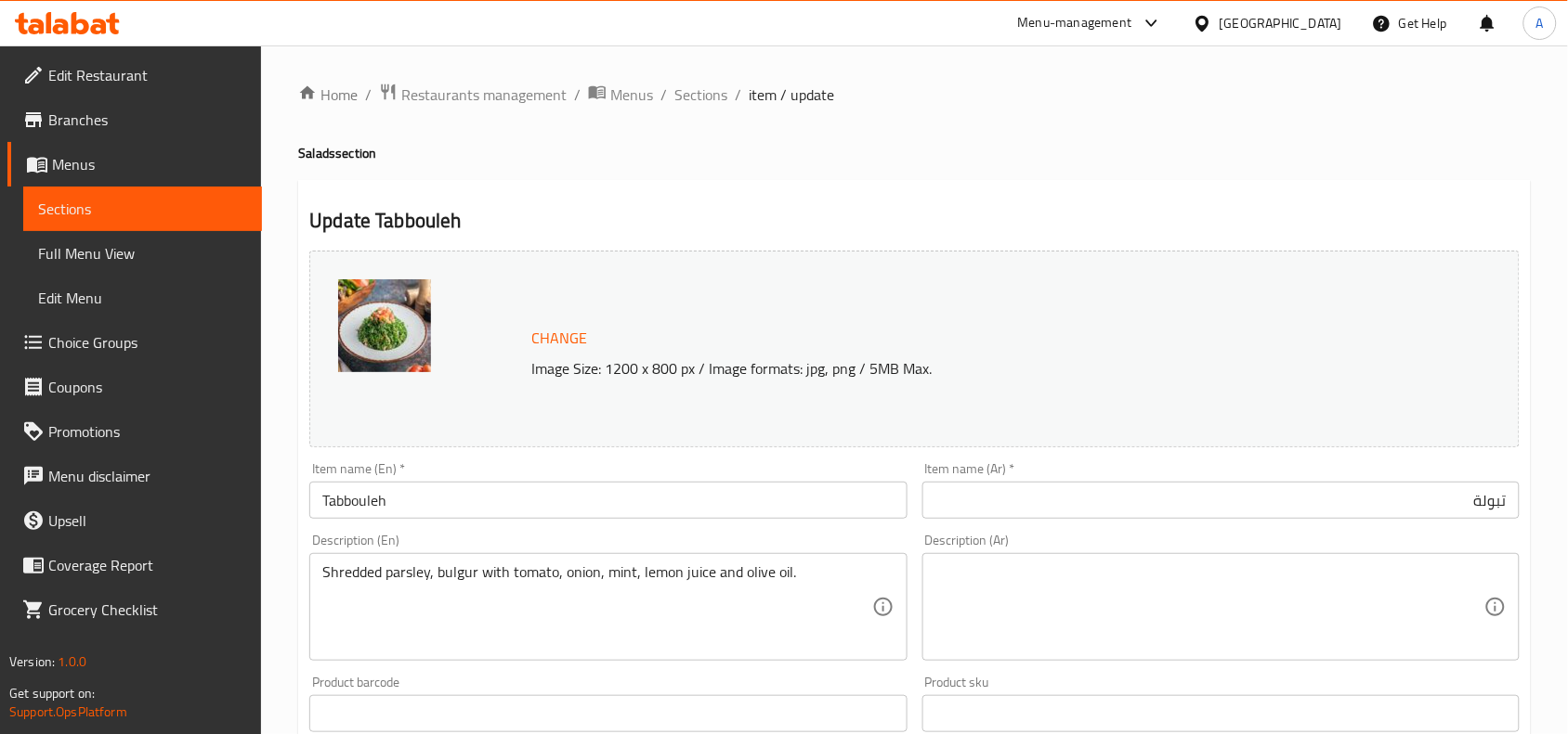
click at [1234, 688] on div "Change Image Size: 1200 x 800 px / Image formats: jpg, png / 5MB Max. Item name…" at bounding box center [914, 657] width 1225 height 827
click at [1303, 587] on textarea at bounding box center [1209, 608] width 548 height 88
click at [1103, 616] on textarea at bounding box center [1209, 608] width 548 height 88
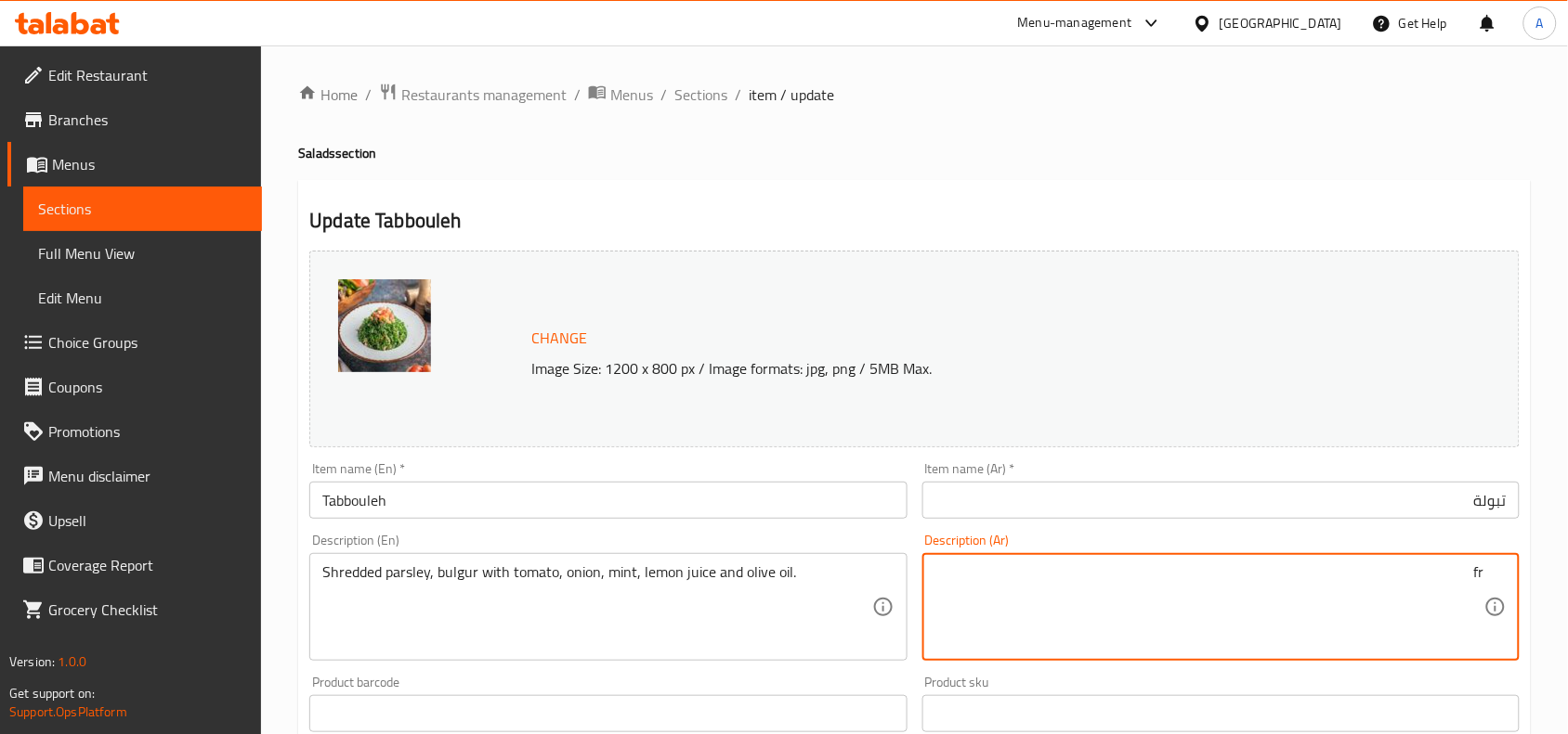
type textarea "f"
type textarea "بقدونس مبشور، برغل مع طماطم، بصل، نعناع، عصير ليمون و زيت زيتون."
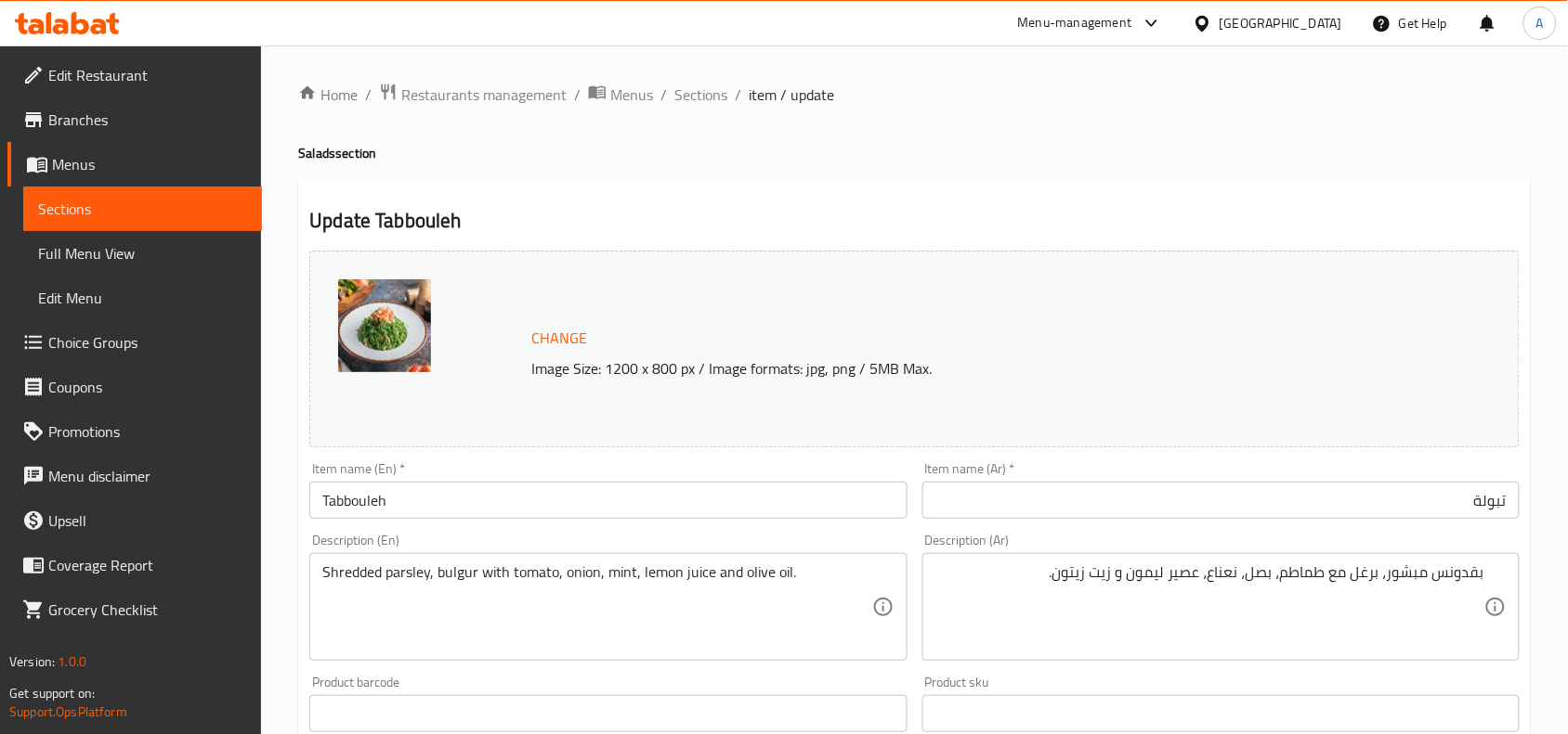
click at [1073, 680] on div "Product sku Product sku" at bounding box center [1220, 705] width 597 height 57
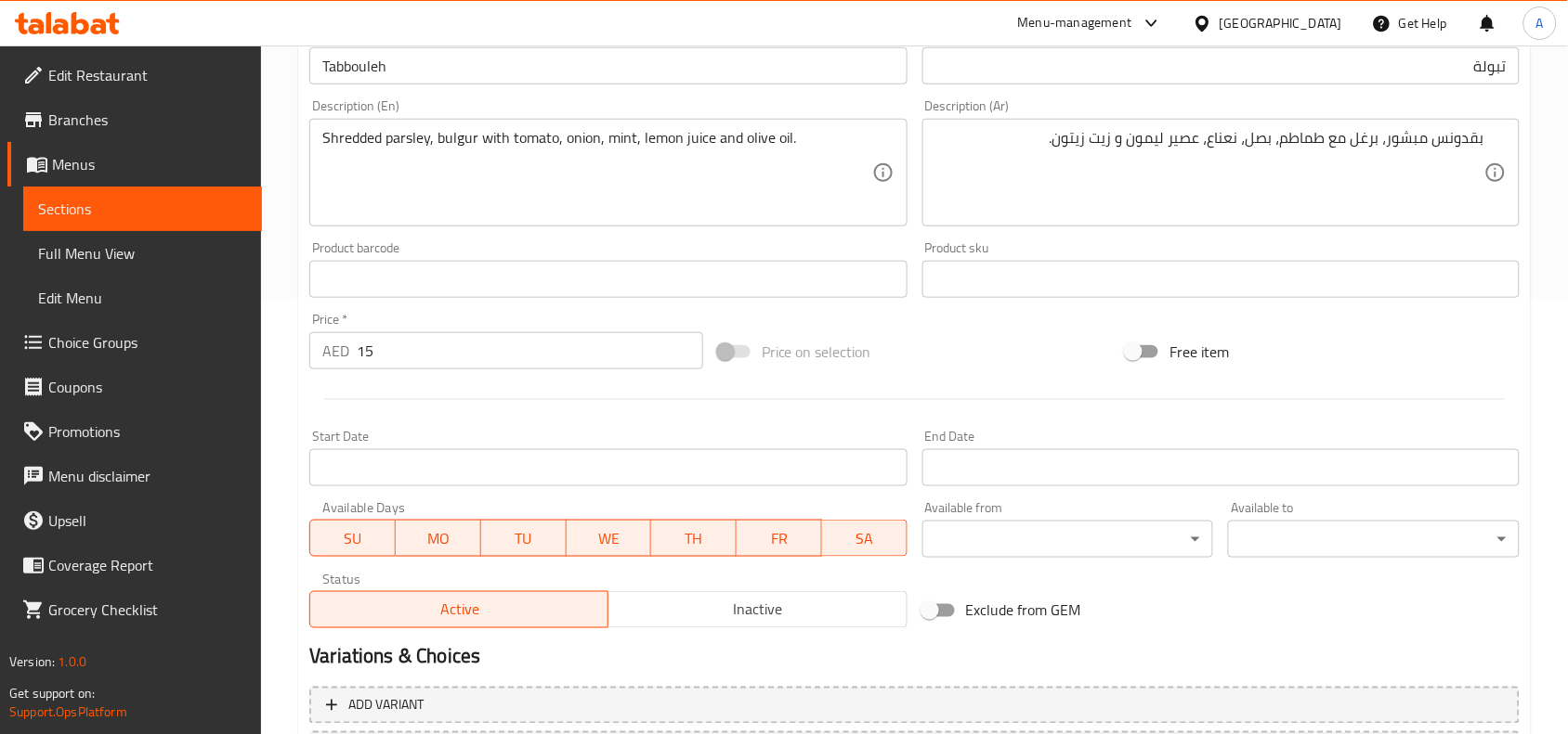
scroll to position [581, 0]
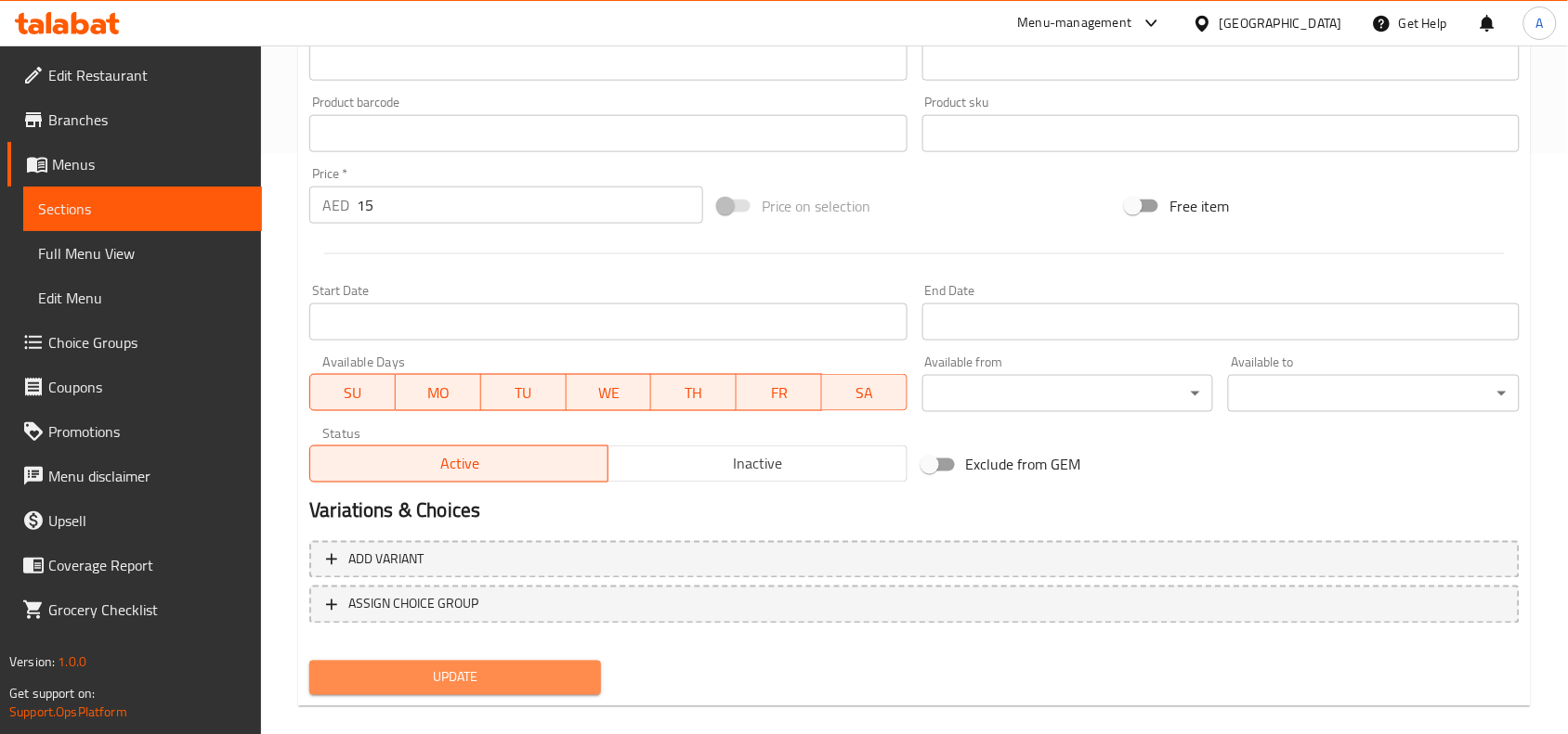
click at [439, 679] on span "Update" at bounding box center [456, 678] width 262 height 23
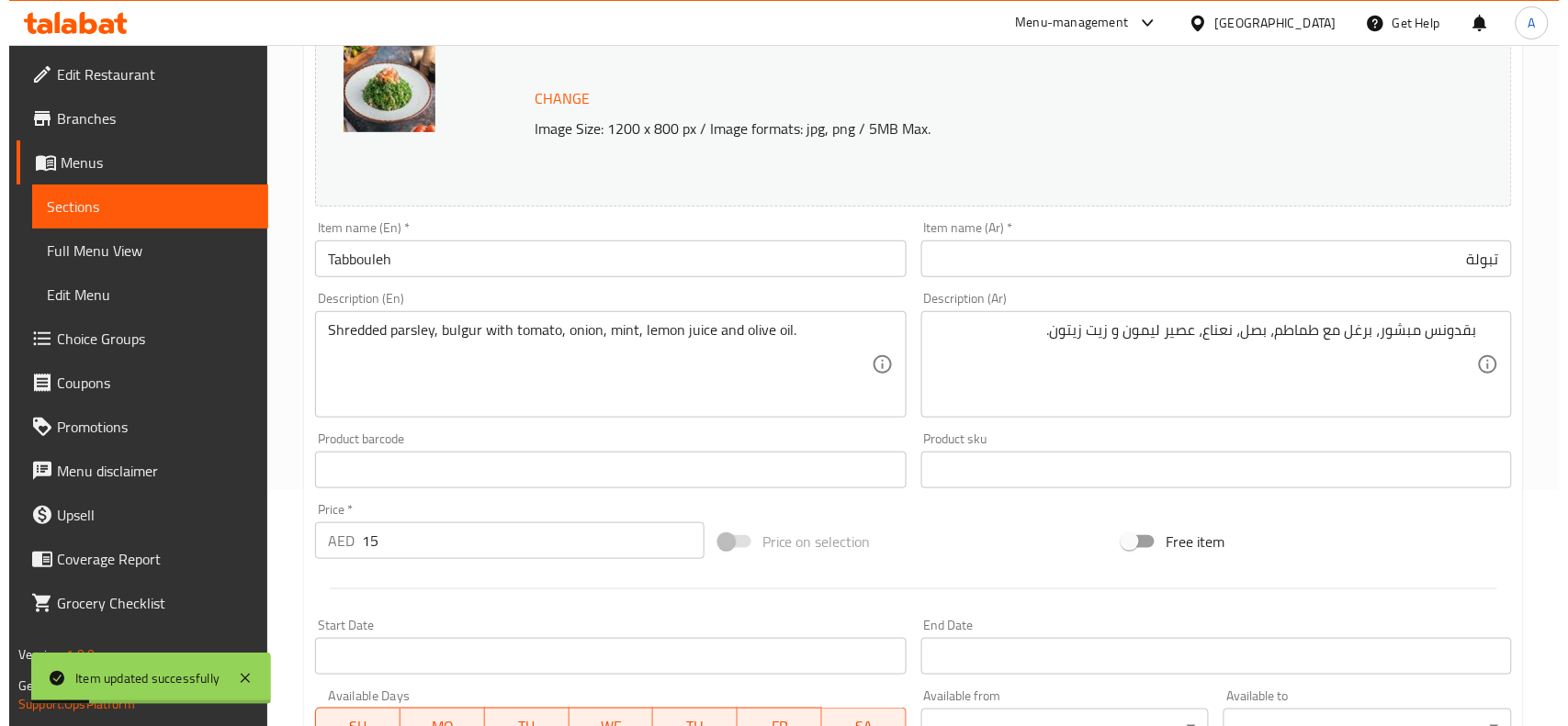
scroll to position [0, 0]
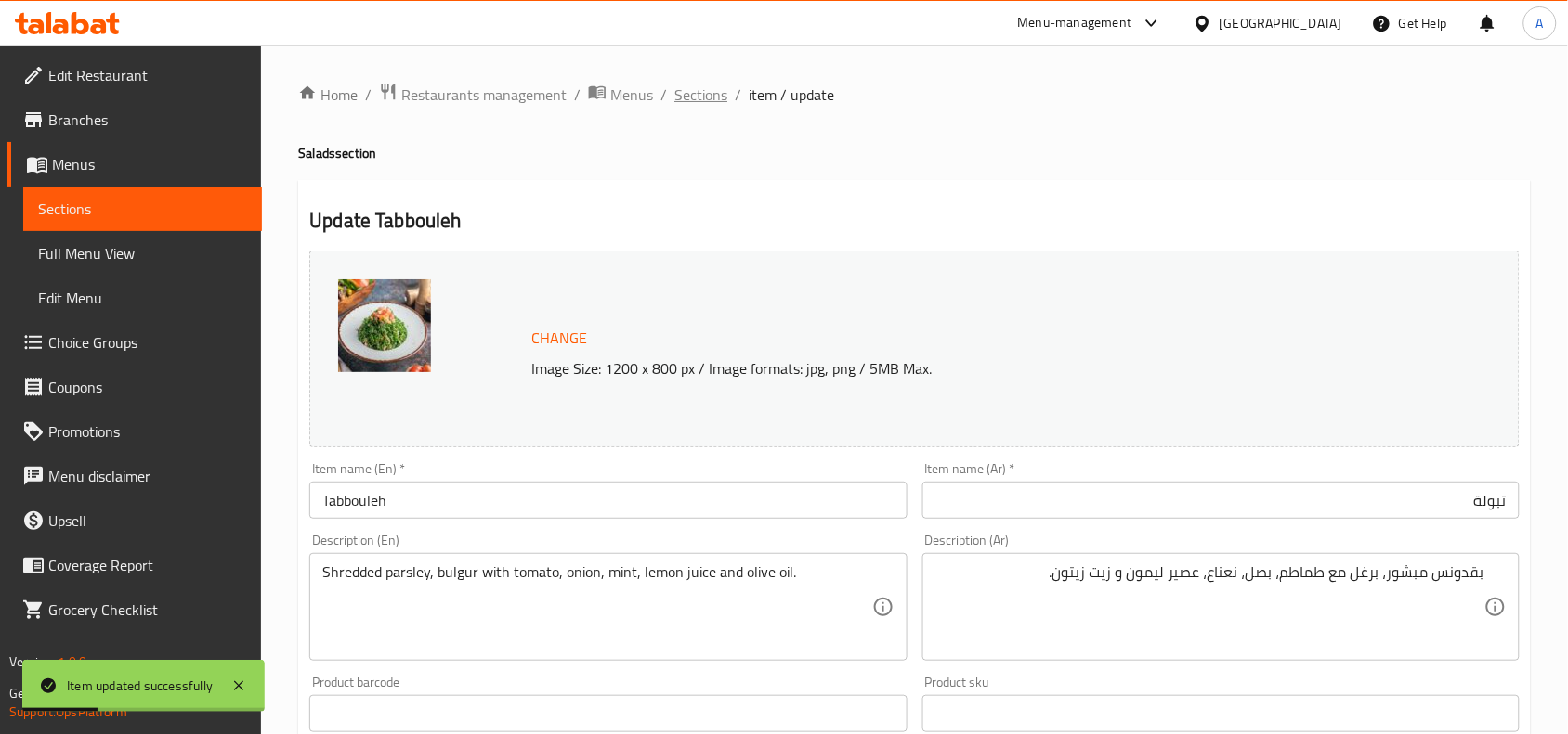
click at [688, 99] on span "Sections" at bounding box center [701, 94] width 53 height 22
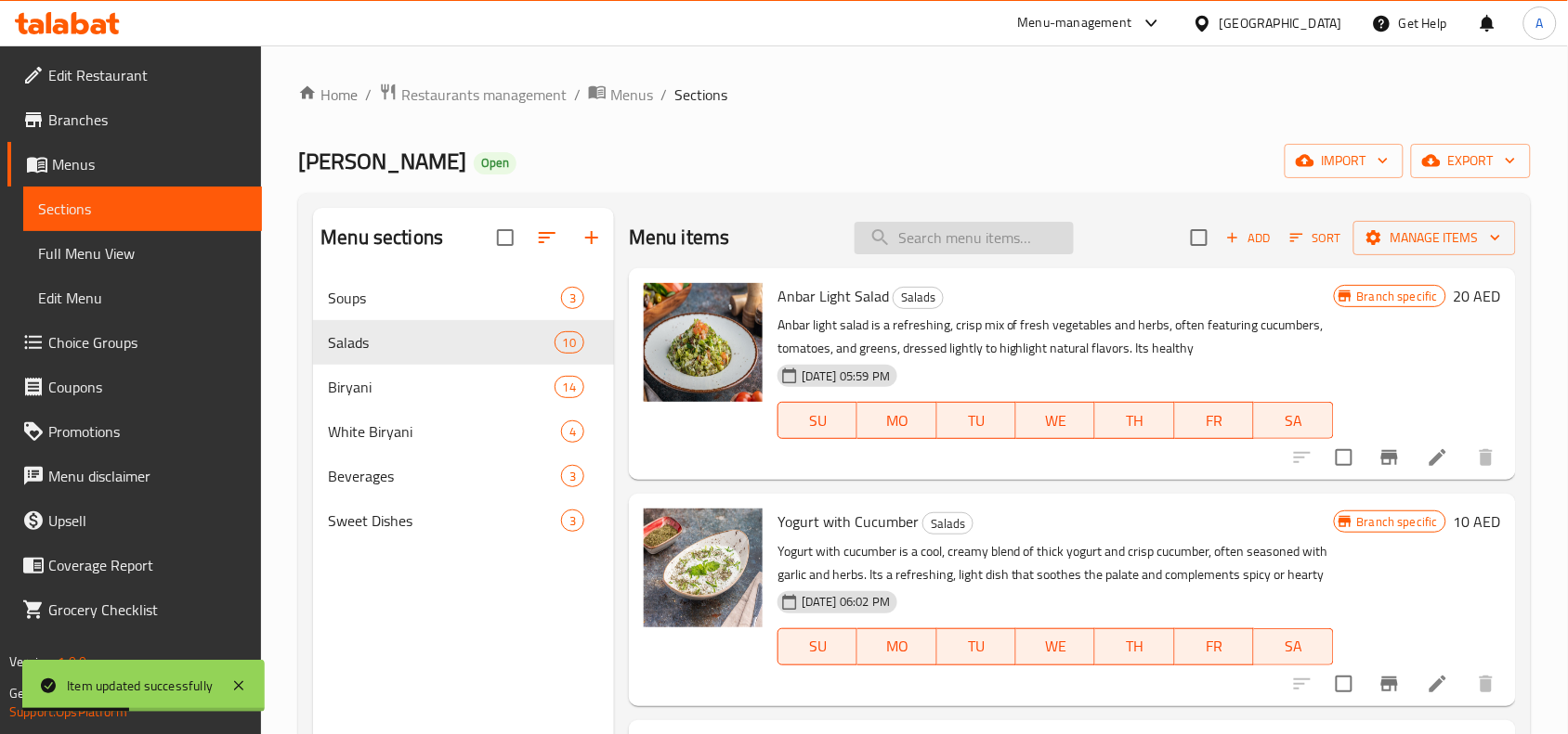
click at [953, 241] on input "search" at bounding box center [964, 237] width 219 height 32
paste input "Tabbouleh"
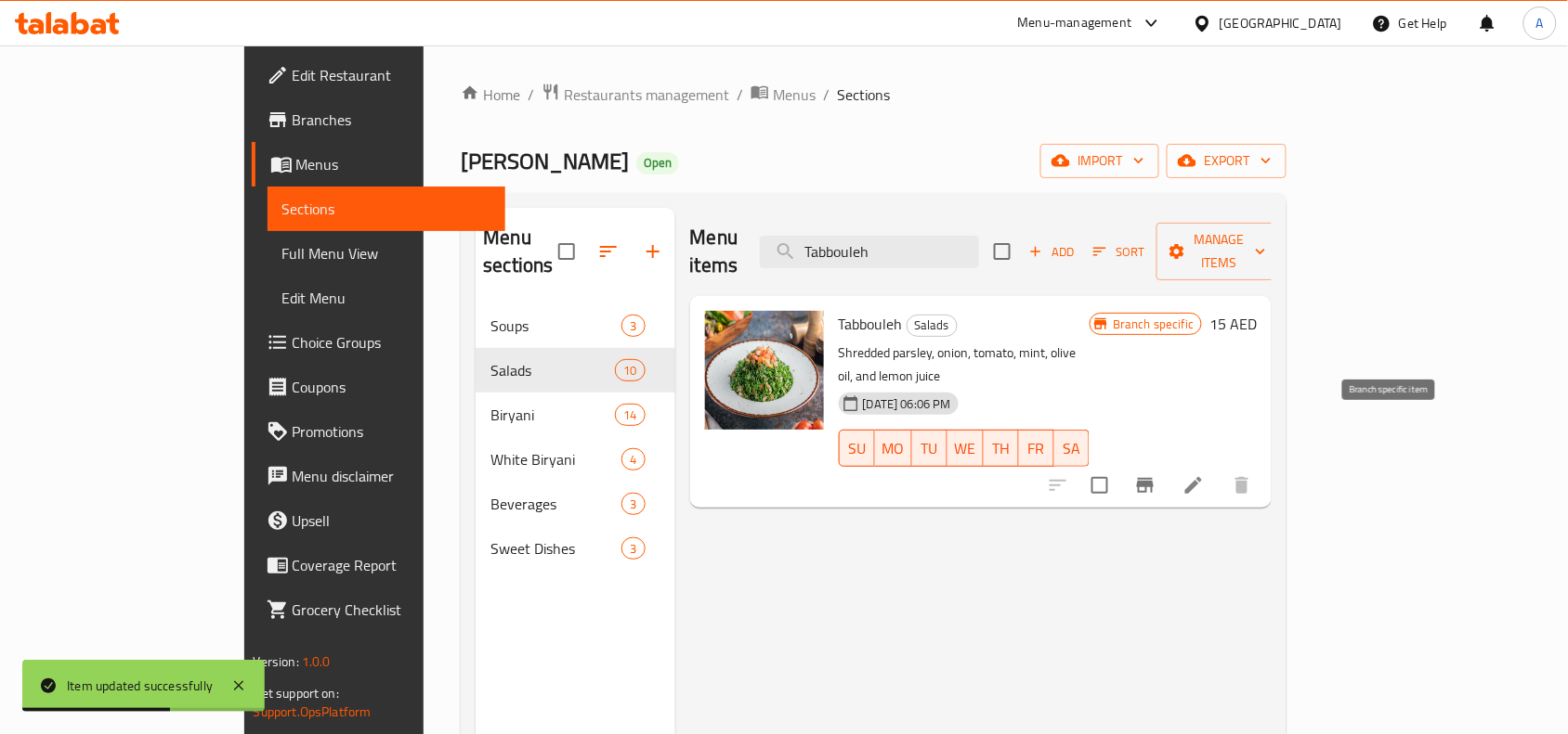
type input "Tabbouleh"
click at [1154, 478] on icon "Branch-specific-item" at bounding box center [1145, 485] width 17 height 15
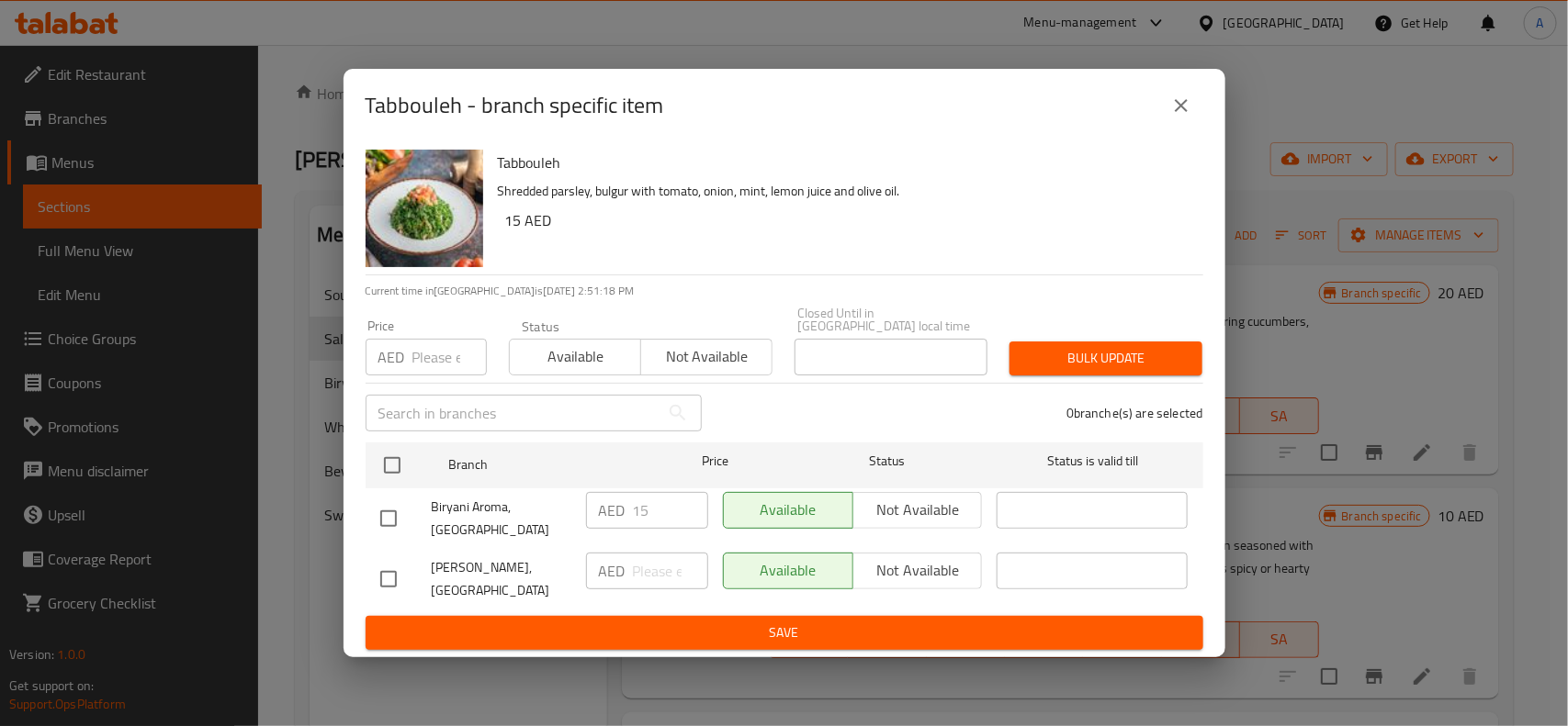
click at [388, 566] on input "checkbox" at bounding box center [389, 579] width 39 height 39
checkbox input "true"
click at [442, 363] on input "number" at bounding box center [450, 358] width 74 height 37
type input "30"
click at [1110, 357] on span "Bulk update" at bounding box center [1105, 359] width 163 height 23
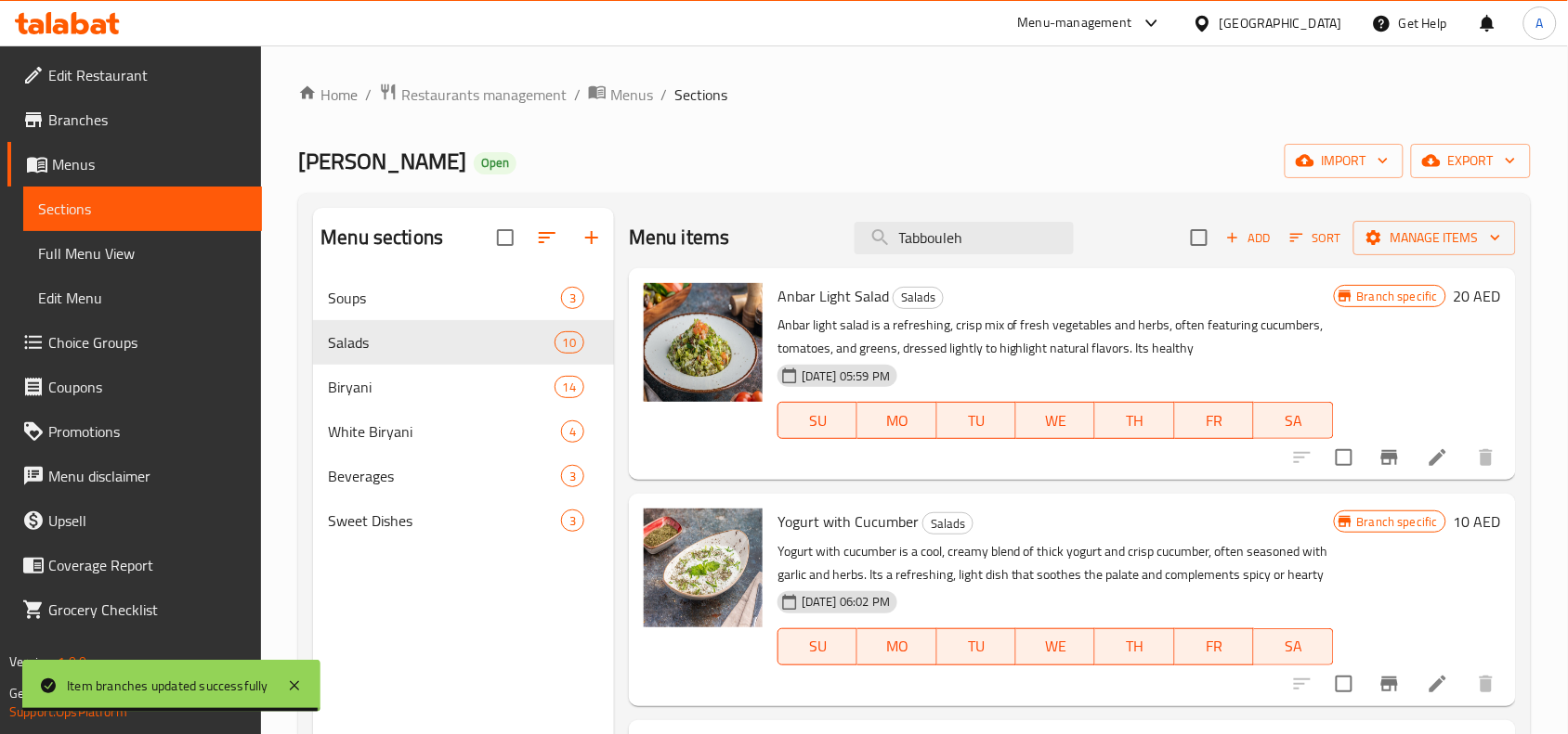
drag, startPoint x: 982, startPoint y: 237, endPoint x: 518, endPoint y: 235, distance: 464.0
click at [518, 235] on div "Menu sections Soups 3 Salads 10 Biryani 14 White Biryani 4 Beverages 3 Sweet Di…" at bounding box center [914, 575] width 1202 height 734
paste input "Fattous"
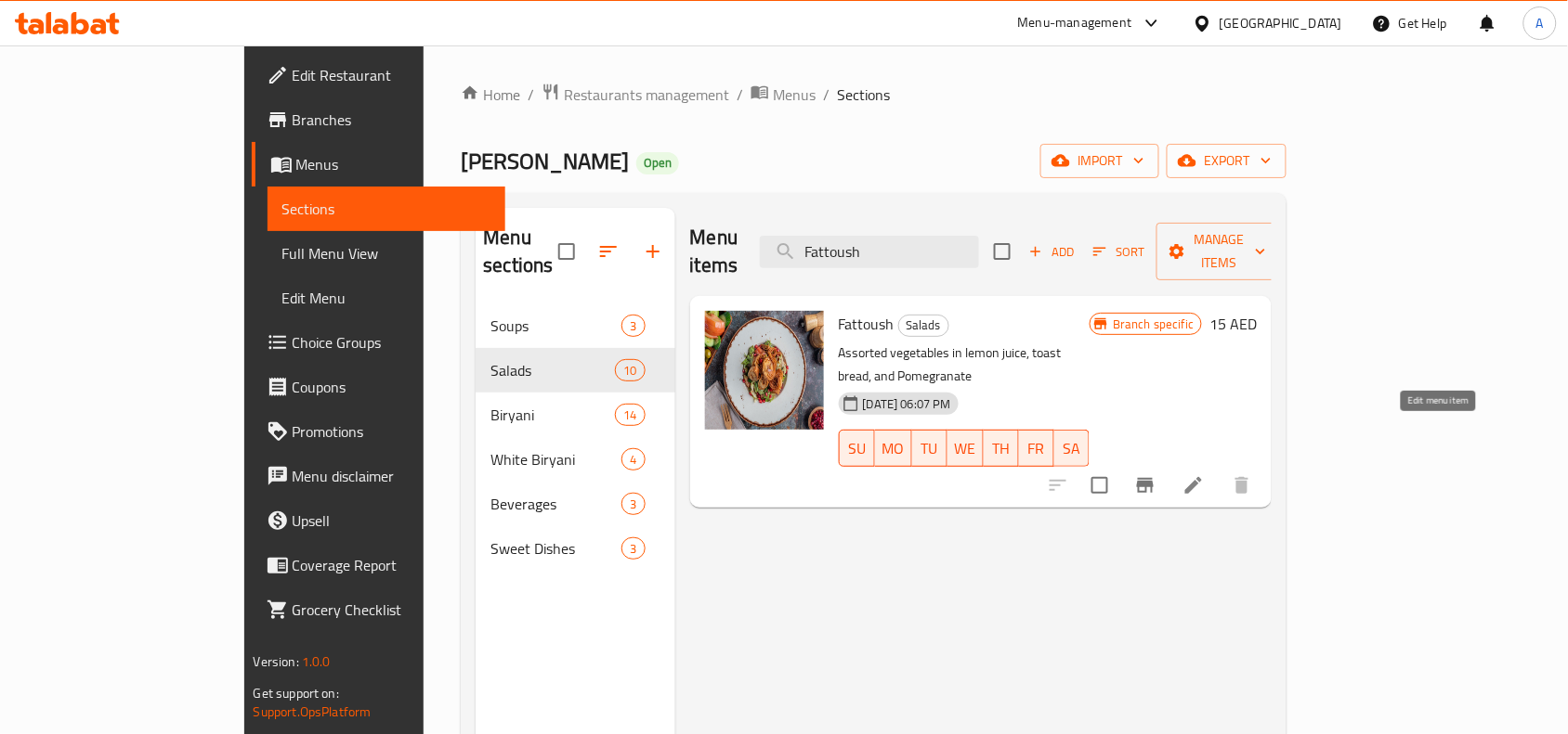
type input "Fattoush"
click at [1204, 474] on icon at bounding box center [1193, 485] width 22 height 22
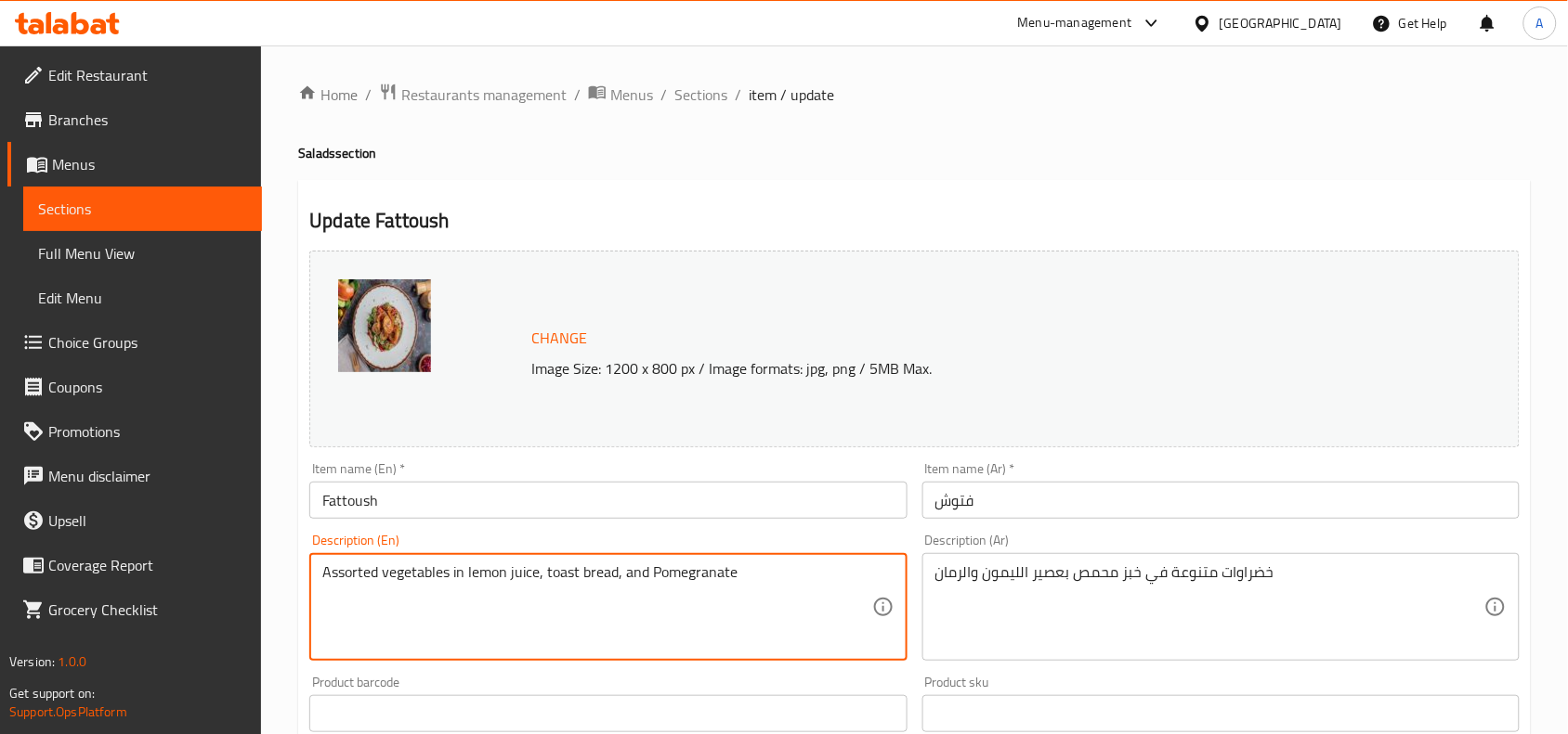
drag, startPoint x: 303, startPoint y: 595, endPoint x: 229, endPoint y: 579, distance: 75.7
paste textarea "topped with crispy bread and pomegranate sauce."
click at [697, 611] on textarea "Assorted vegetables in lemon juice topped with crispy bread and pomegranate sau…" at bounding box center [596, 608] width 548 height 88
drag, startPoint x: 869, startPoint y: 576, endPoint x: 309, endPoint y: 565, distance: 560.1
click at [303, 566] on div "Description (En) Assorted vegetables in lemon juice topped with crispy bread an…" at bounding box center [608, 597] width 612 height 142
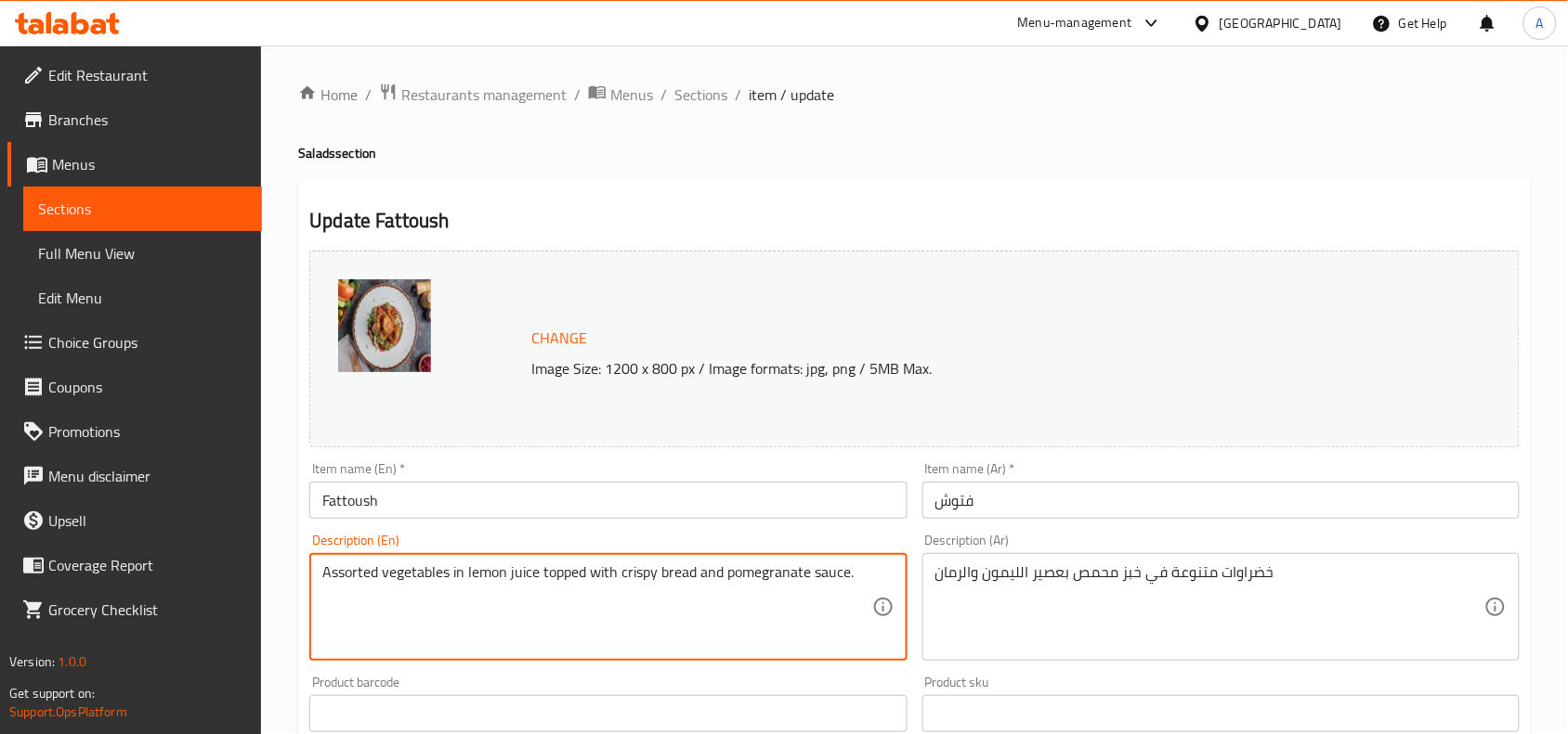
type textarea "Assorted vegetables in lemon juice topped with crispy bread and pomegranate sau…"
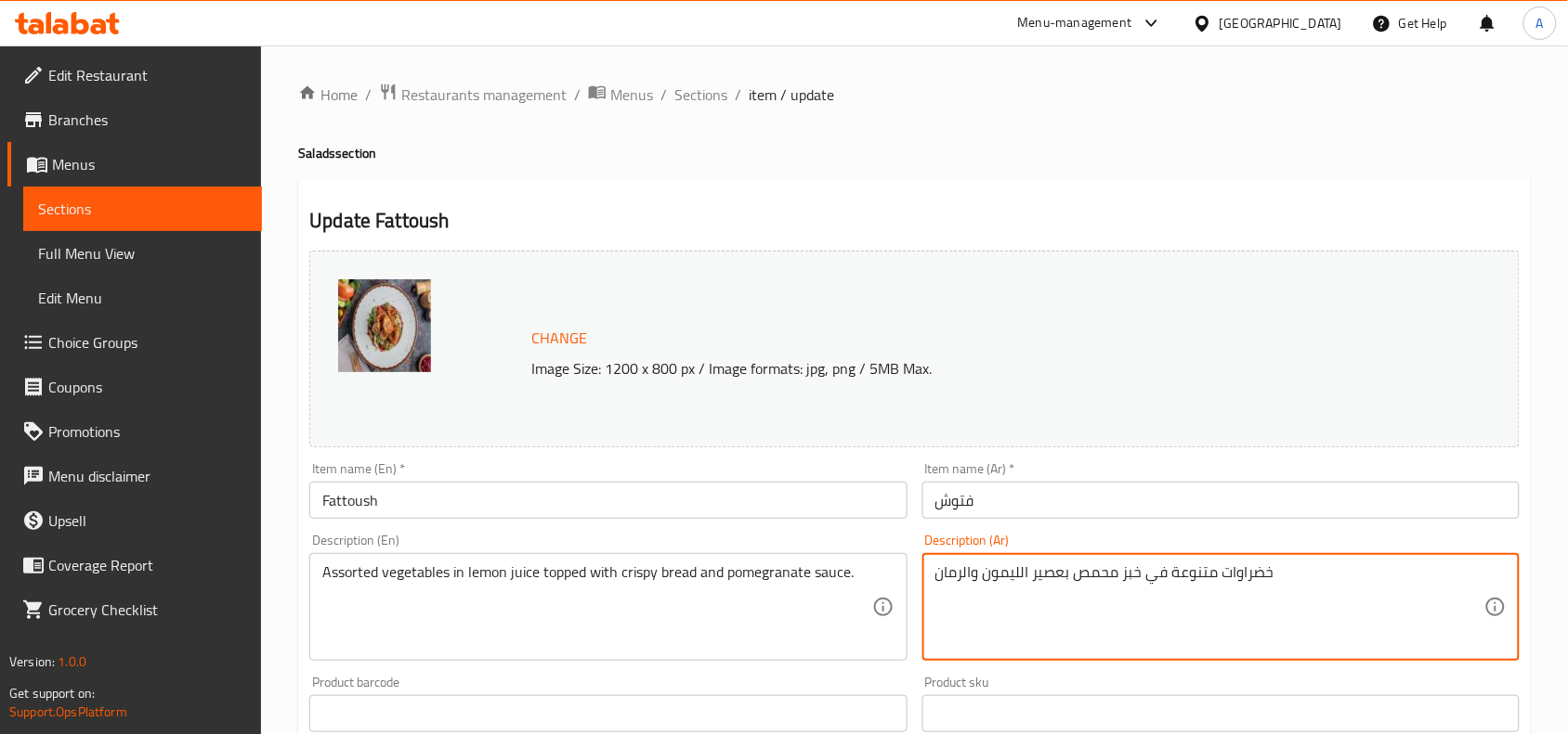
drag, startPoint x: 1291, startPoint y: 568, endPoint x: 836, endPoint y: 543, distance: 455.7
paste textarea "صير الليمون مغطاة بالخبز المقرمش وصلصة الرمان."
type textarea "خضراوات متنوعة في عصير الليمون مغطاة بالخبز المقرمش وصلصة الرمان."
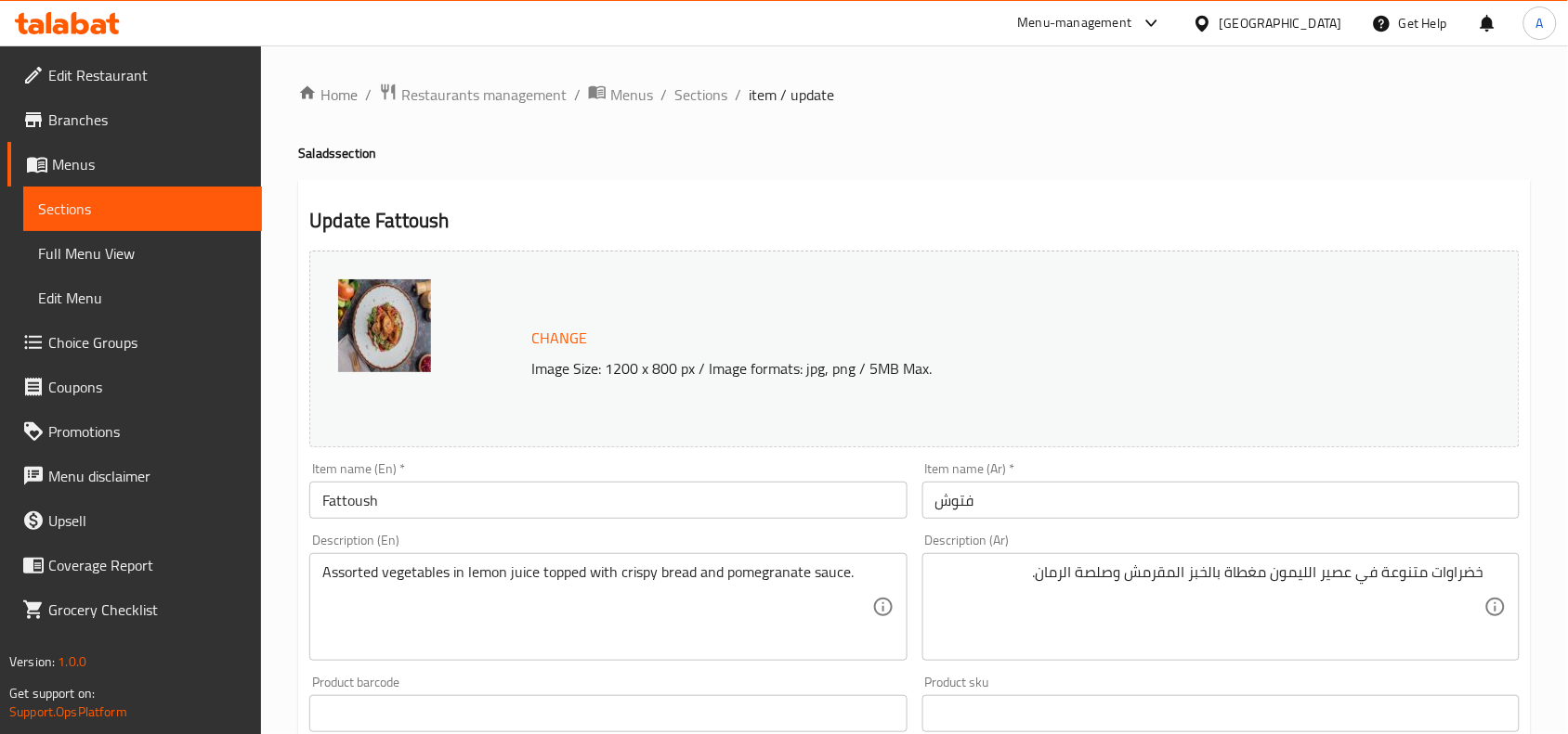
click at [1170, 676] on div "Product sku Product sku" at bounding box center [1220, 705] width 597 height 57
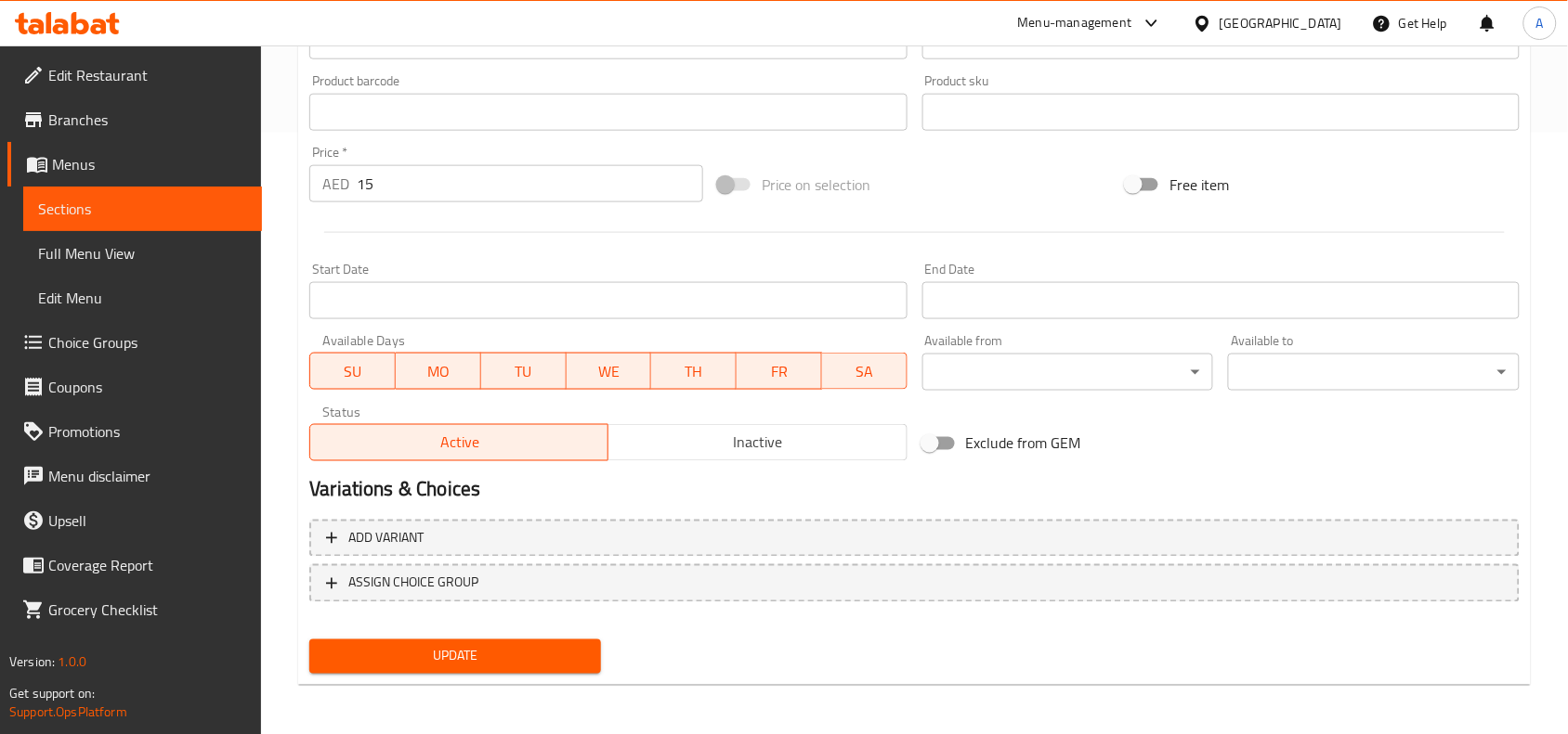
click at [467, 640] on button "Update" at bounding box center [455, 657] width 291 height 34
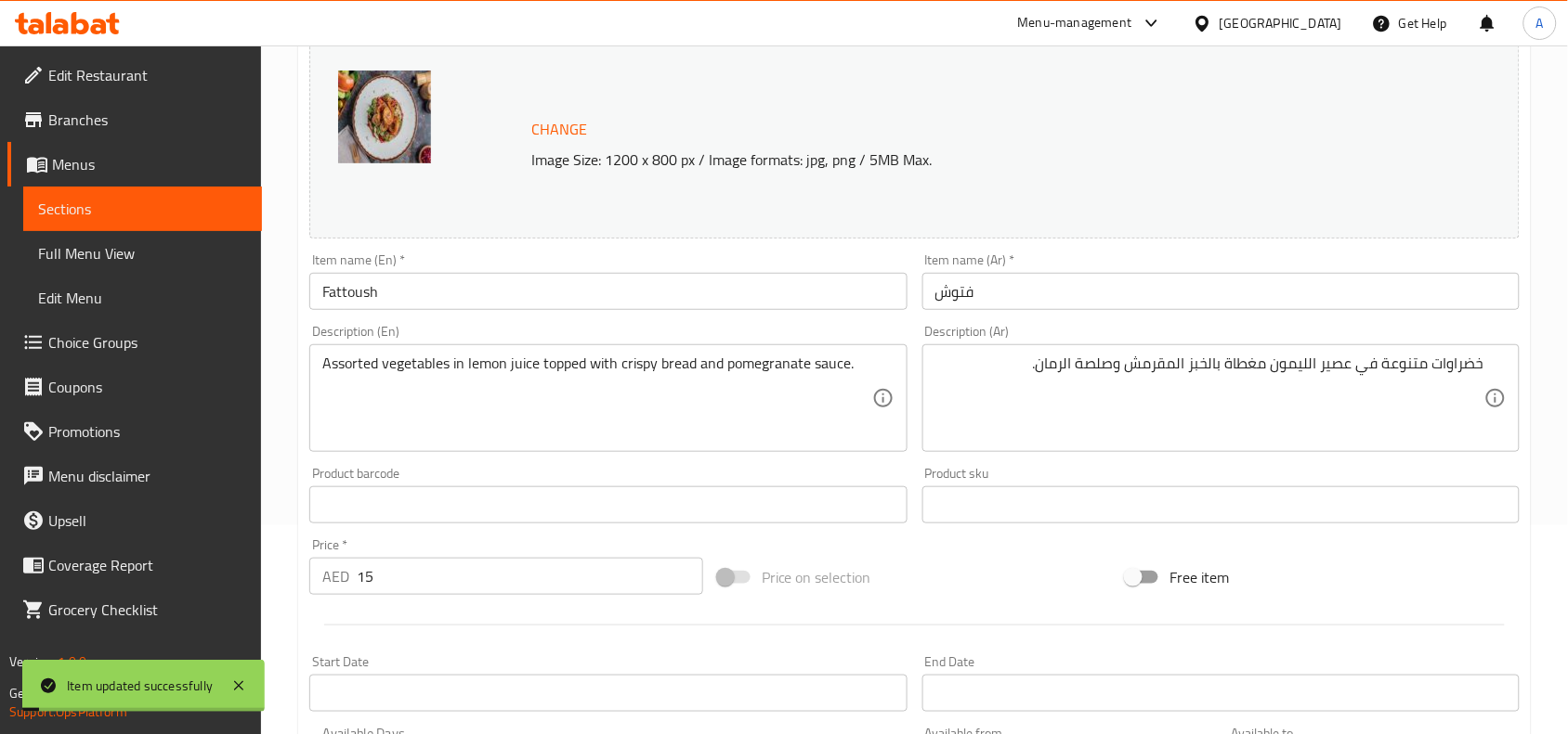
scroll to position [0, 0]
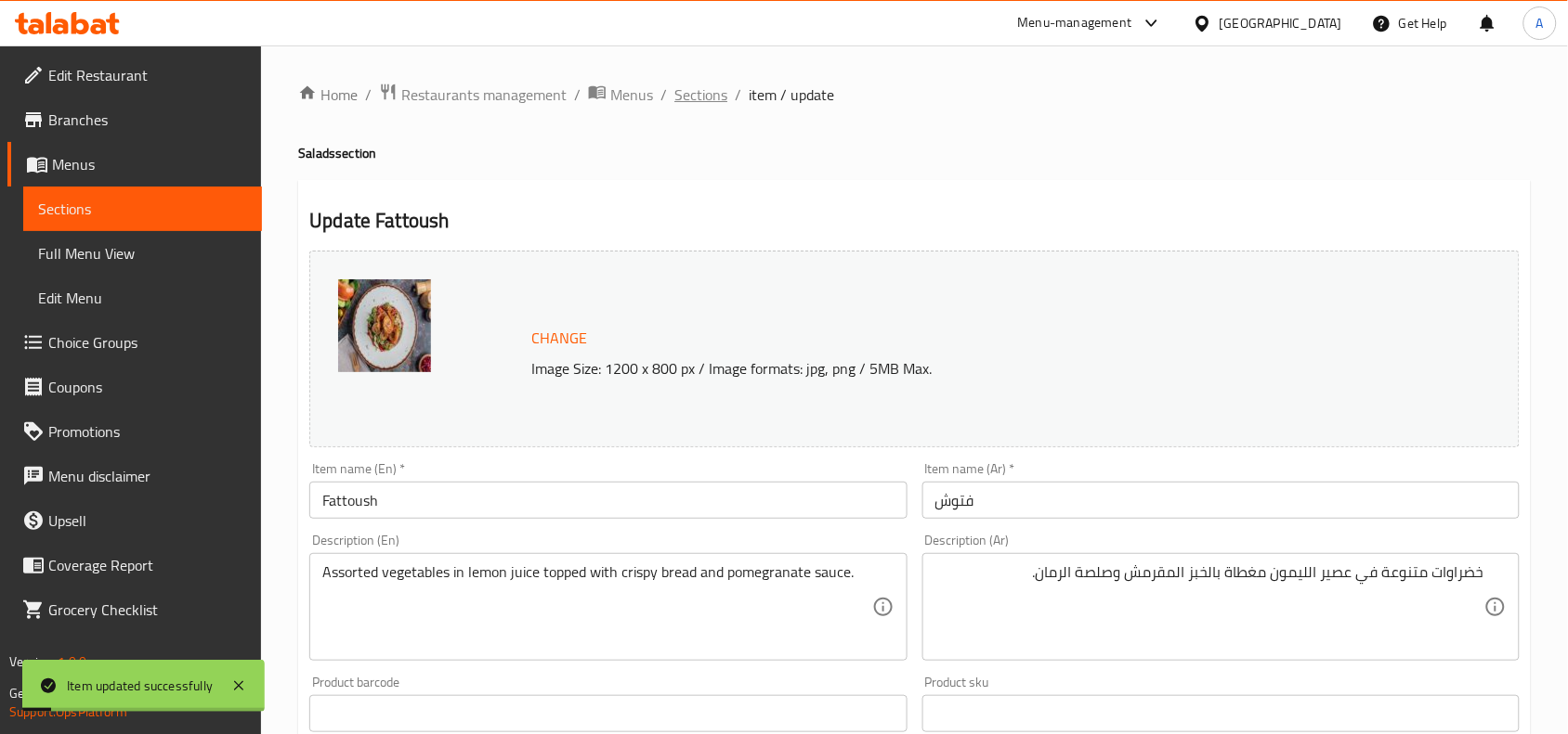
click at [685, 85] on span "Sections" at bounding box center [701, 94] width 53 height 22
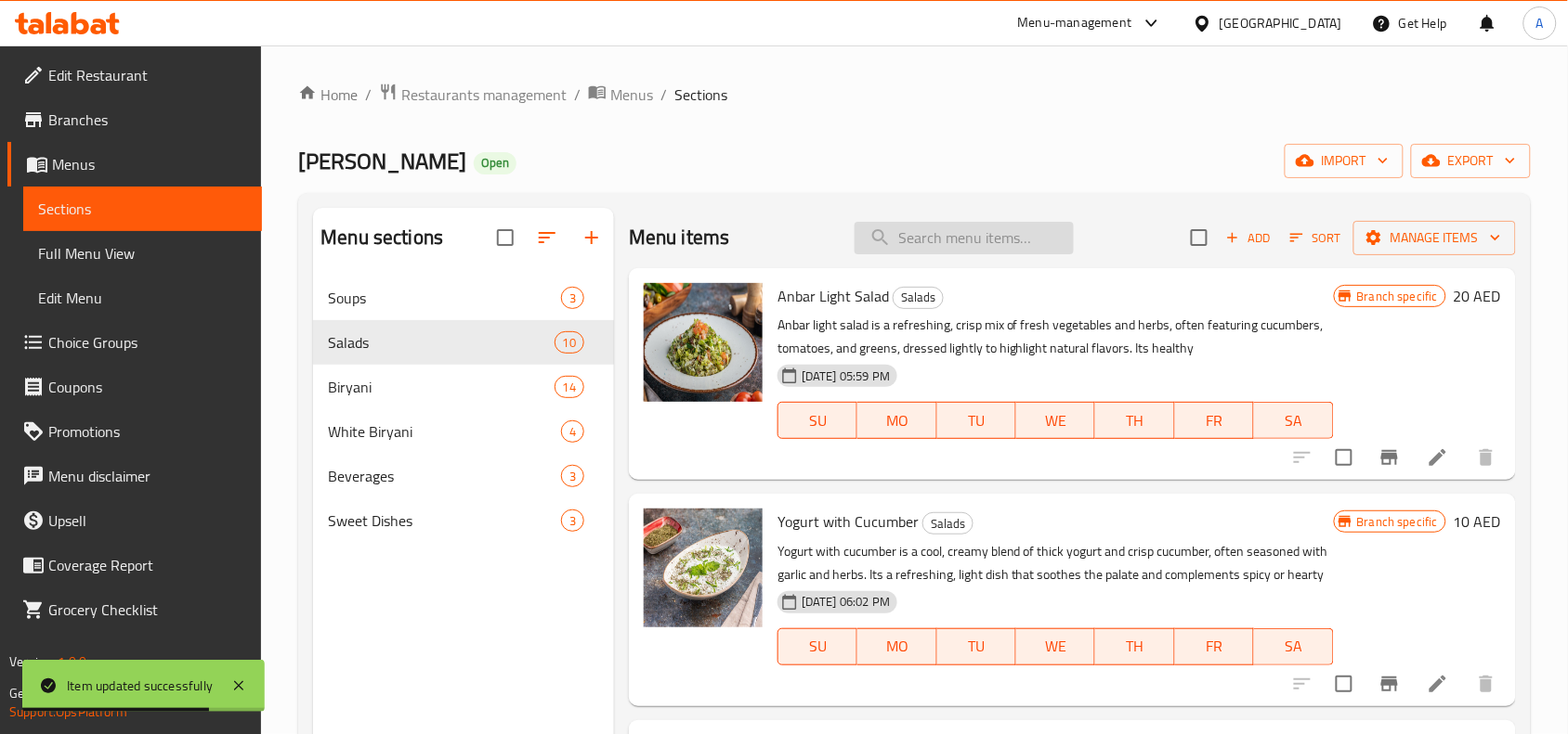
click at [947, 244] on input "search" at bounding box center [964, 237] width 219 height 32
paste input "Fattoush"
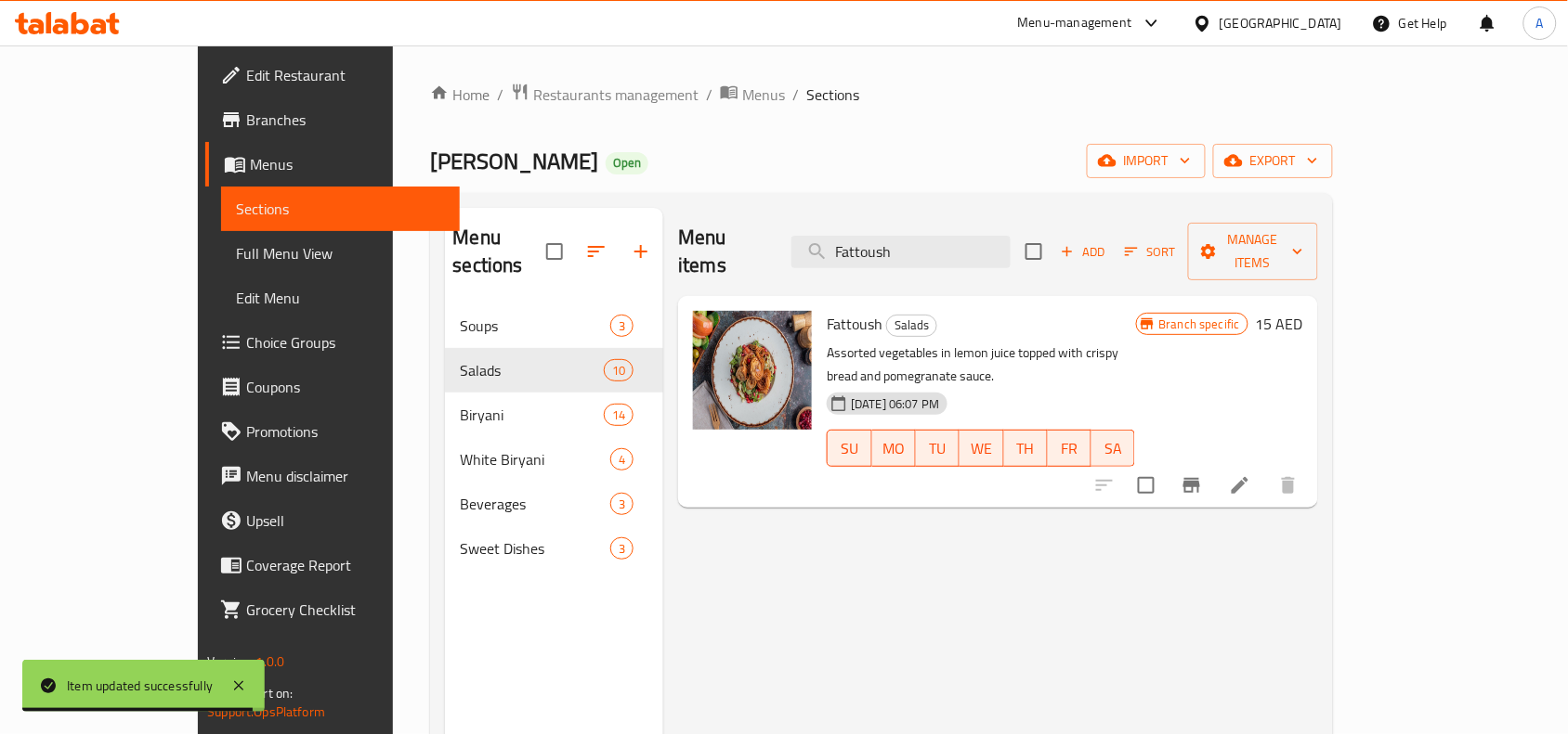
type input "Fattoush"
click at [1202, 474] on icon "Branch-specific-item" at bounding box center [1191, 485] width 22 height 22
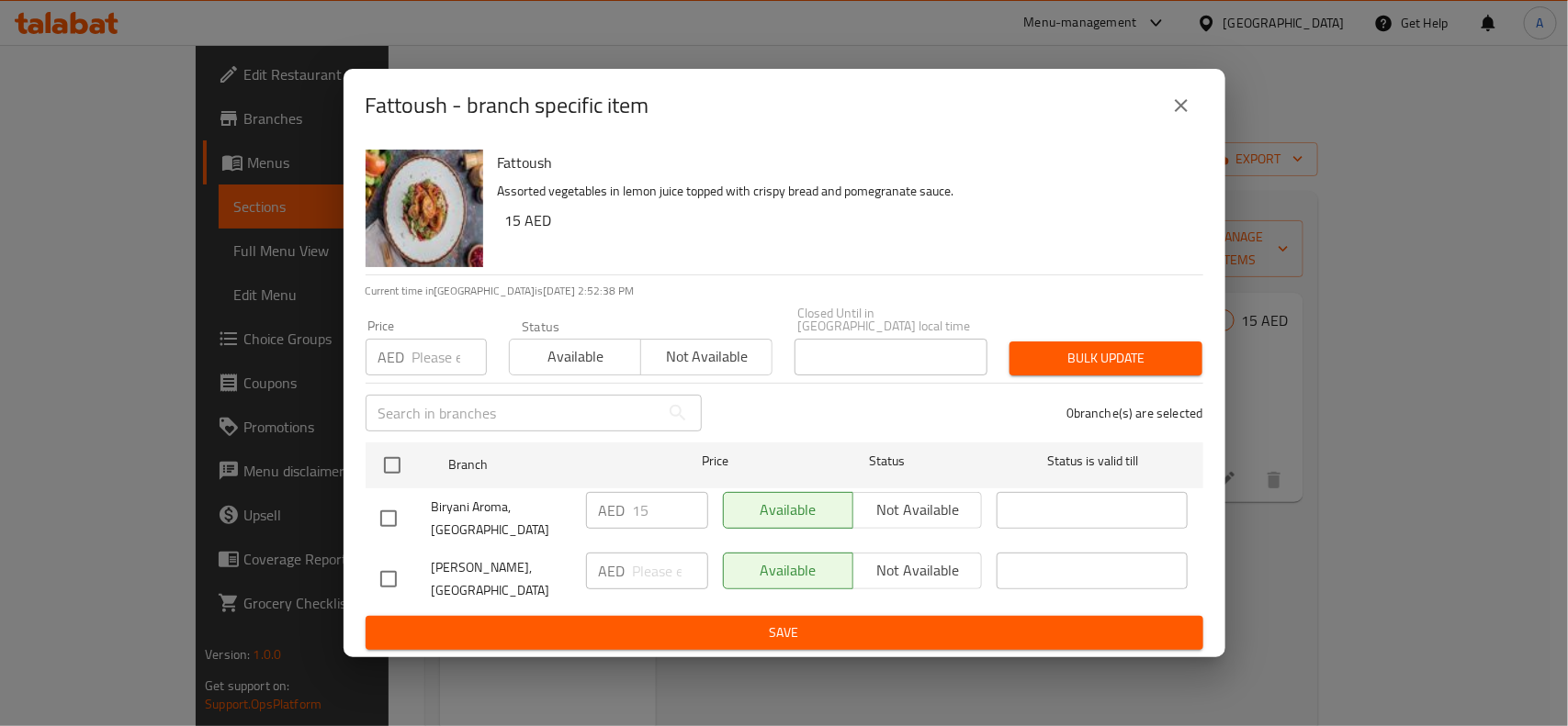
click at [394, 575] on input "checkbox" at bounding box center [389, 579] width 39 height 39
checkbox input "true"
click at [432, 364] on input "number" at bounding box center [450, 358] width 74 height 37
type input "29"
click at [1086, 341] on button "Bulk update" at bounding box center [1105, 358] width 192 height 34
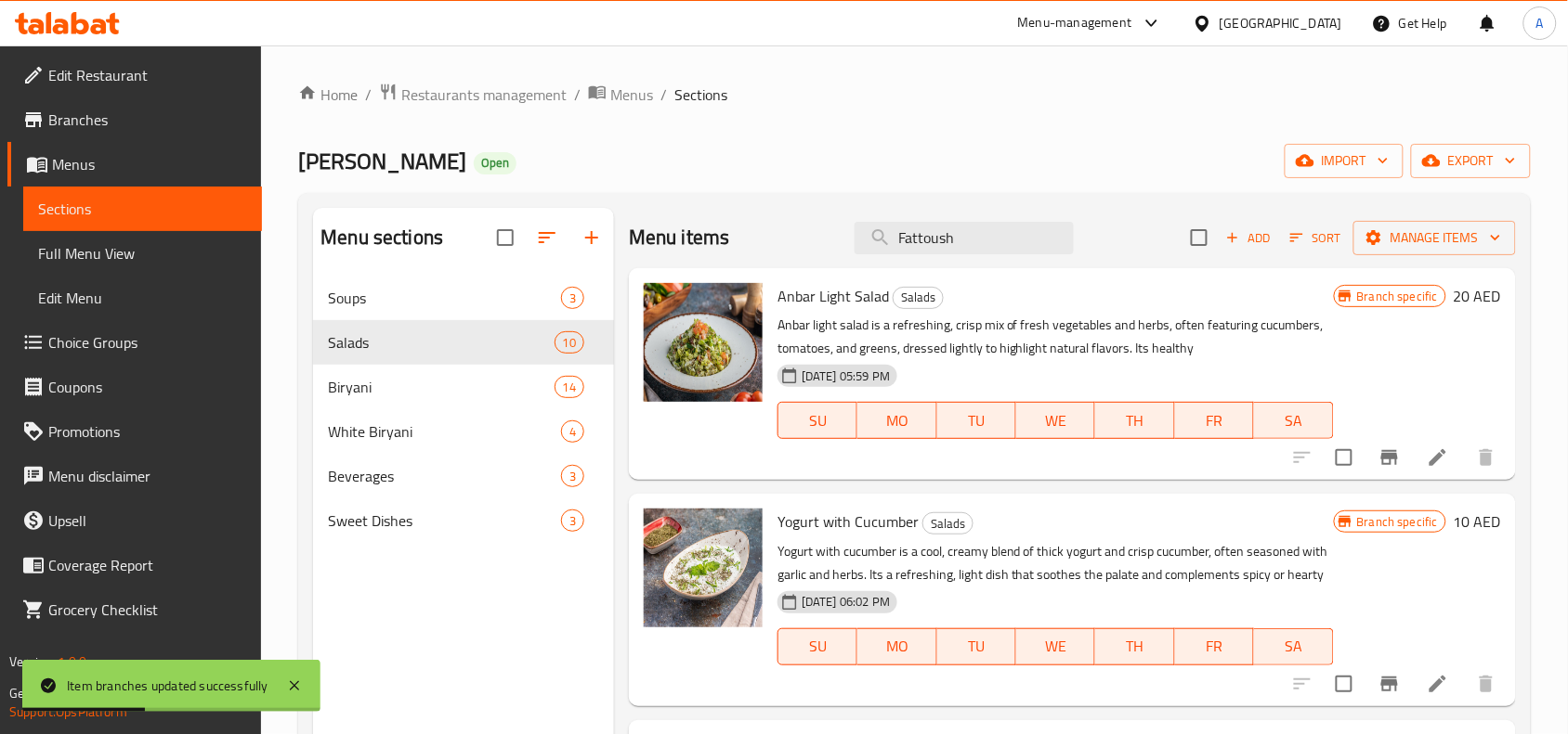
drag, startPoint x: 969, startPoint y: 243, endPoint x: 557, endPoint y: 210, distance: 413.3
click at [511, 220] on div "Menu sections Soups 3 Salads 10 Biryani 14 White Biryani 4 Beverages 3 Sweet Di…" at bounding box center [914, 575] width 1202 height 734
paste input "Thyme And Olive Salad"
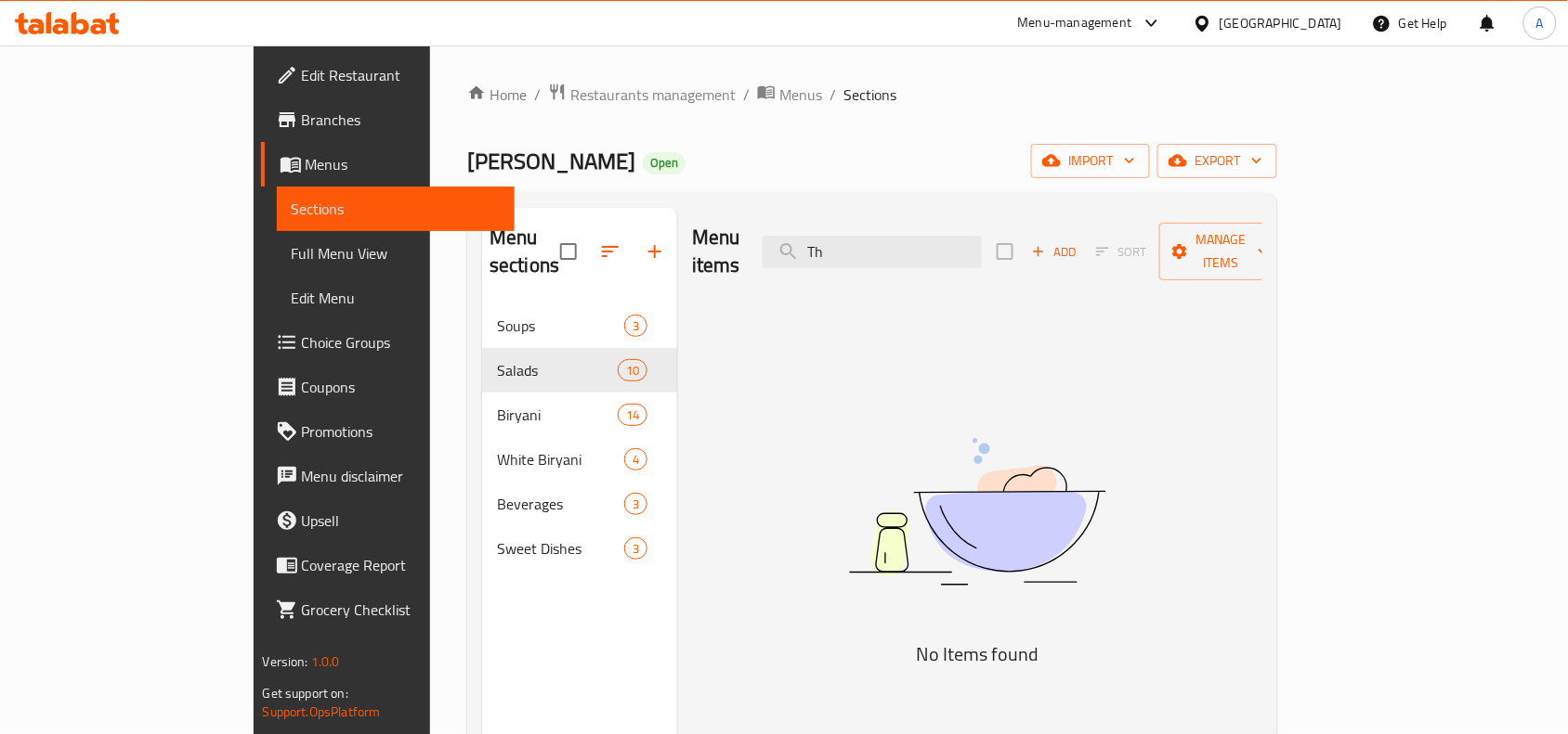
type input "T"
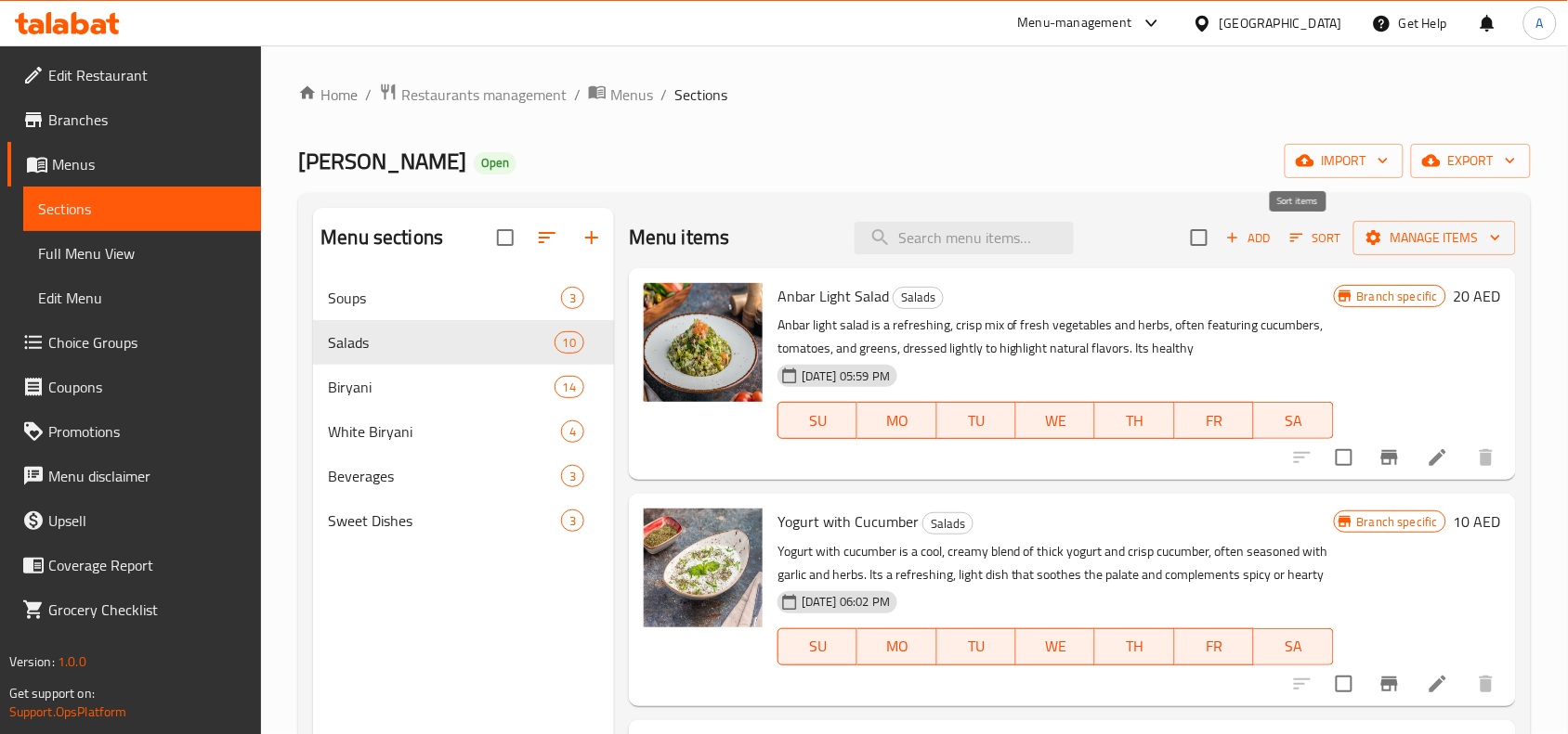
click at [1278, 237] on span "Sort" at bounding box center [1315, 237] width 75 height 28
click at [1234, 242] on span "Add" at bounding box center [1247, 238] width 50 height 22
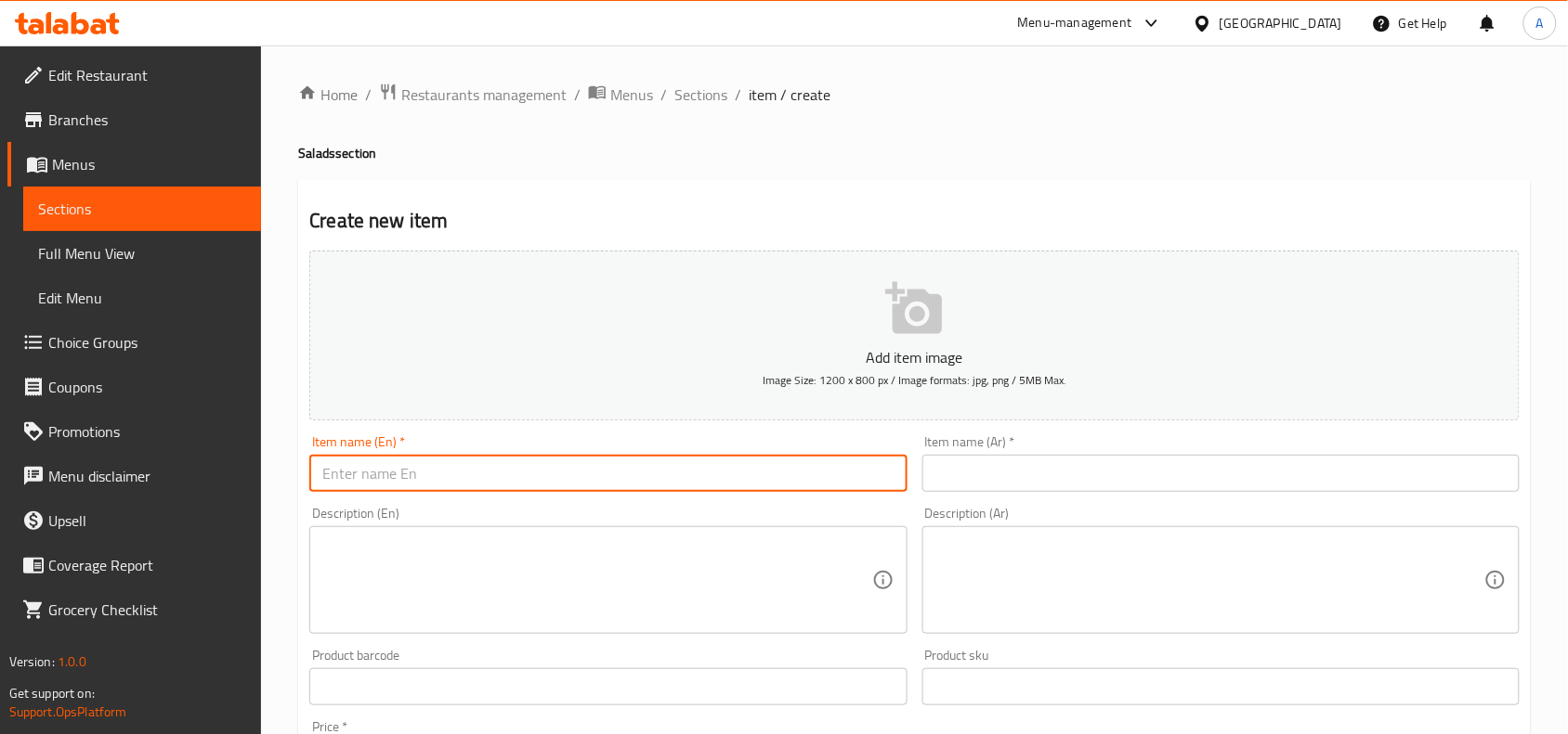
click at [554, 491] on input "text" at bounding box center [607, 473] width 597 height 37
paste input "Thyme And Olive Salad"
type input "Thyme And Olive Salad"
click at [655, 180] on div "Create new item Add item image Image Size: 1200 x 800 px / Image formats: jpg, …" at bounding box center [914, 720] width 1233 height 1081
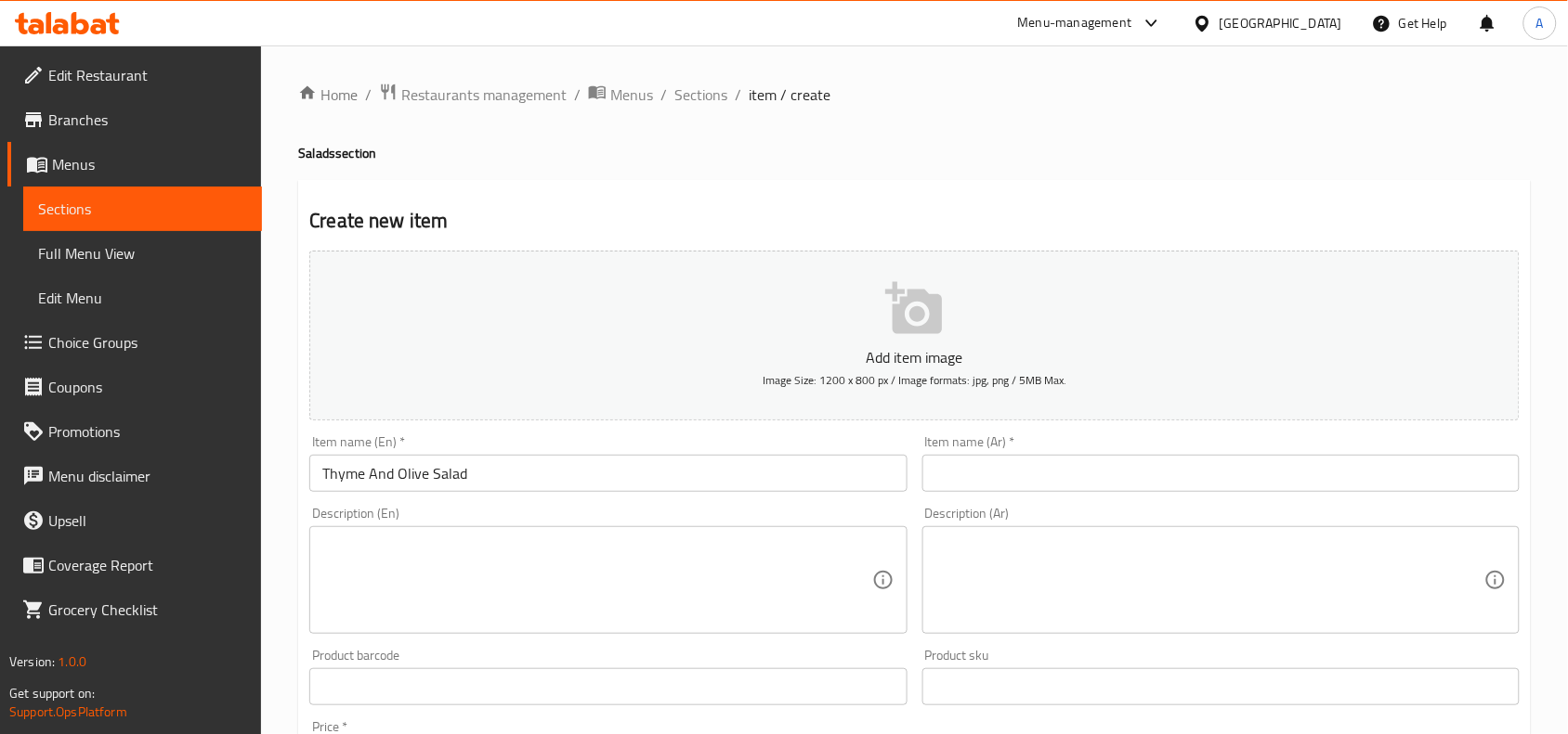
click at [1067, 460] on input "text" at bounding box center [1220, 473] width 597 height 37
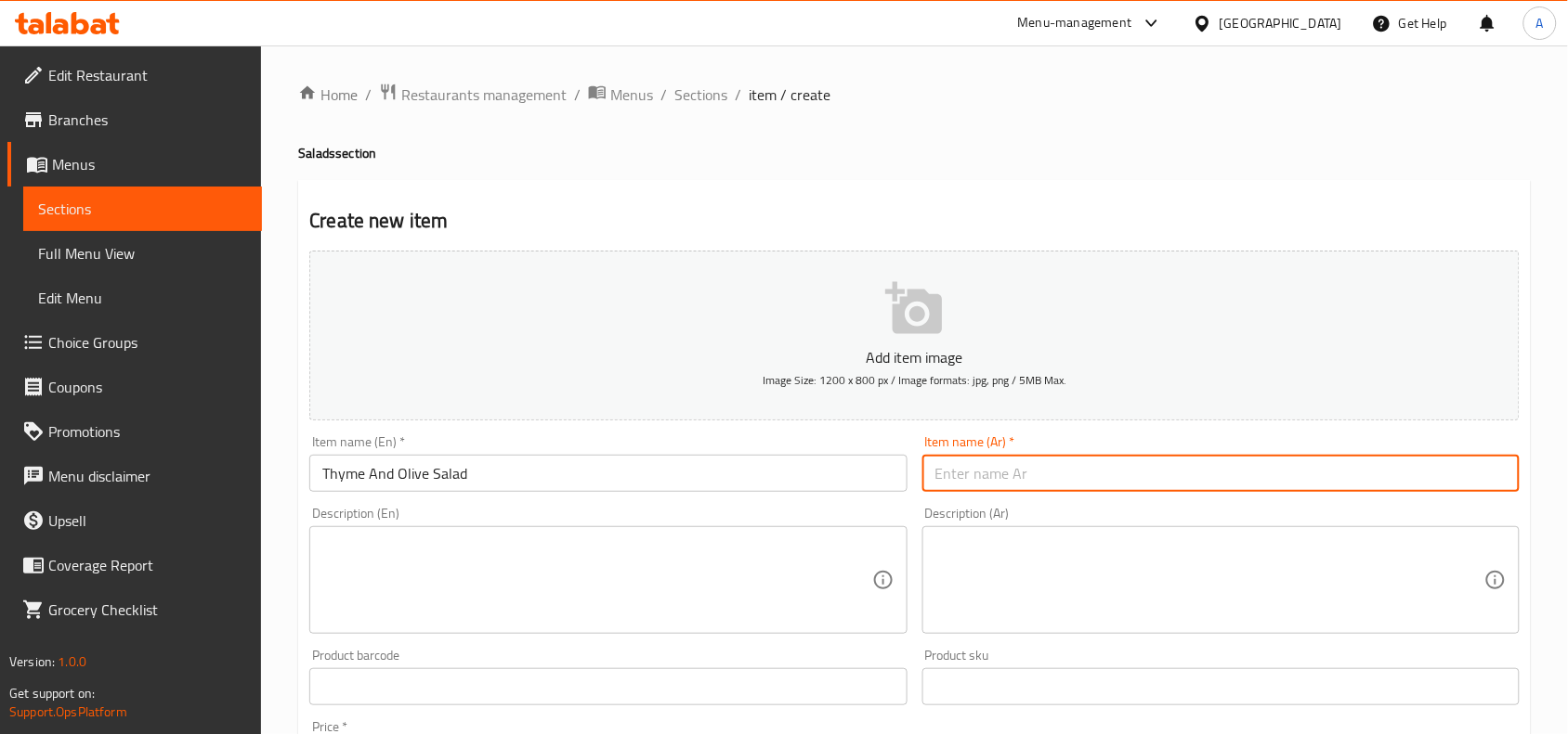
paste input "سلطة الزعتر والزيتون"
type input "سلطة الزعتر والزيتون"
click at [1027, 192] on div "Create new item Add item image Image Size: 1200 x 800 px / Image formats: jpg, …" at bounding box center [914, 720] width 1233 height 1081
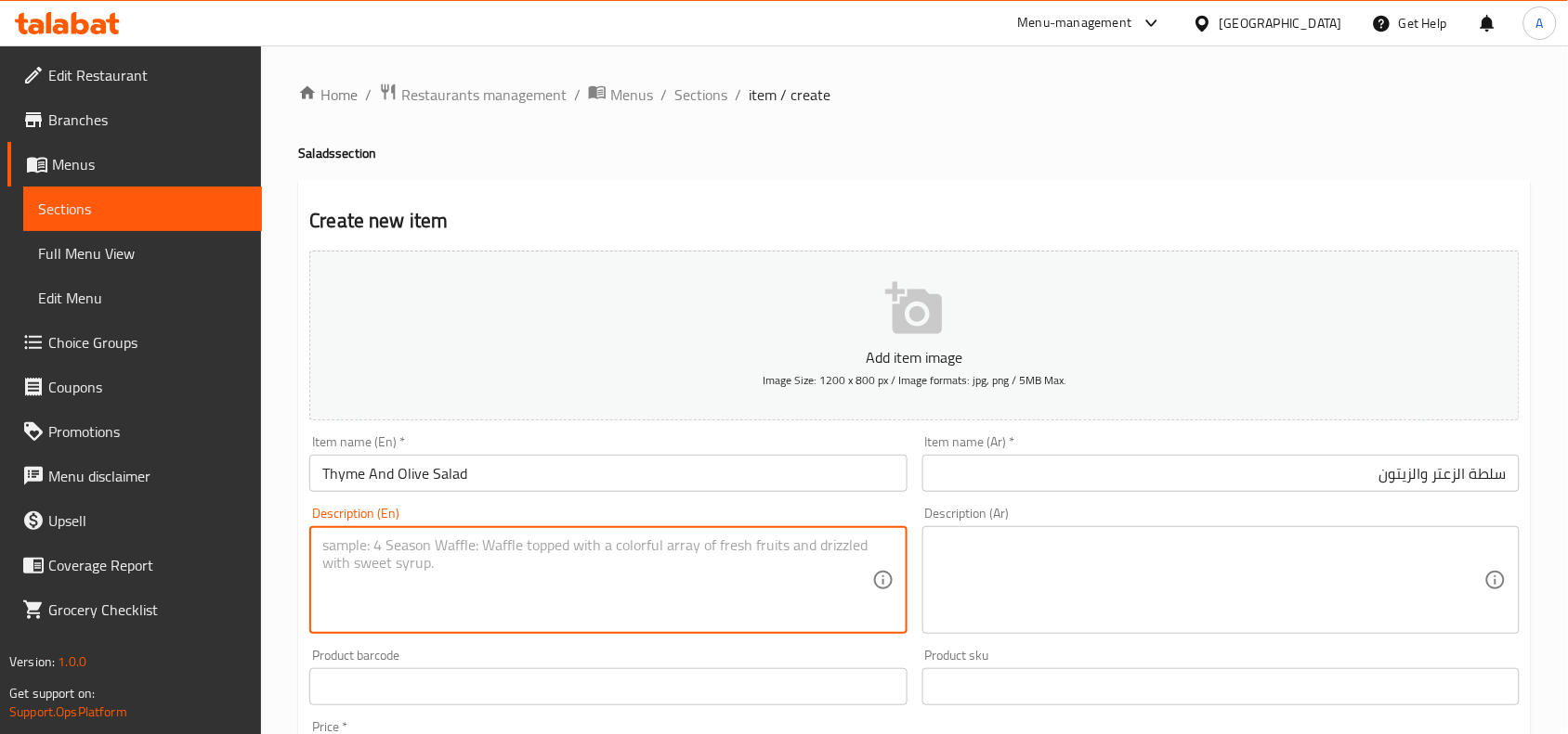
click at [589, 579] on textarea at bounding box center [596, 581] width 548 height 88
paste textarea "Fresh thyme with olives, Bulgarian cheese and rocca in lemon juice and olive oil"
drag, startPoint x: 829, startPoint y: 547, endPoint x: 19, endPoint y: 526, distance: 810.3
click at [19, 526] on div "Edit Restaurant Branches Menus Sections Full Menu View Edit Menu Choice Groups …" at bounding box center [784, 679] width 1568 height 1267
type textarea "Fresh thyme with olives, Bulgarian cheese and rocca in lemon juice and olive oil"
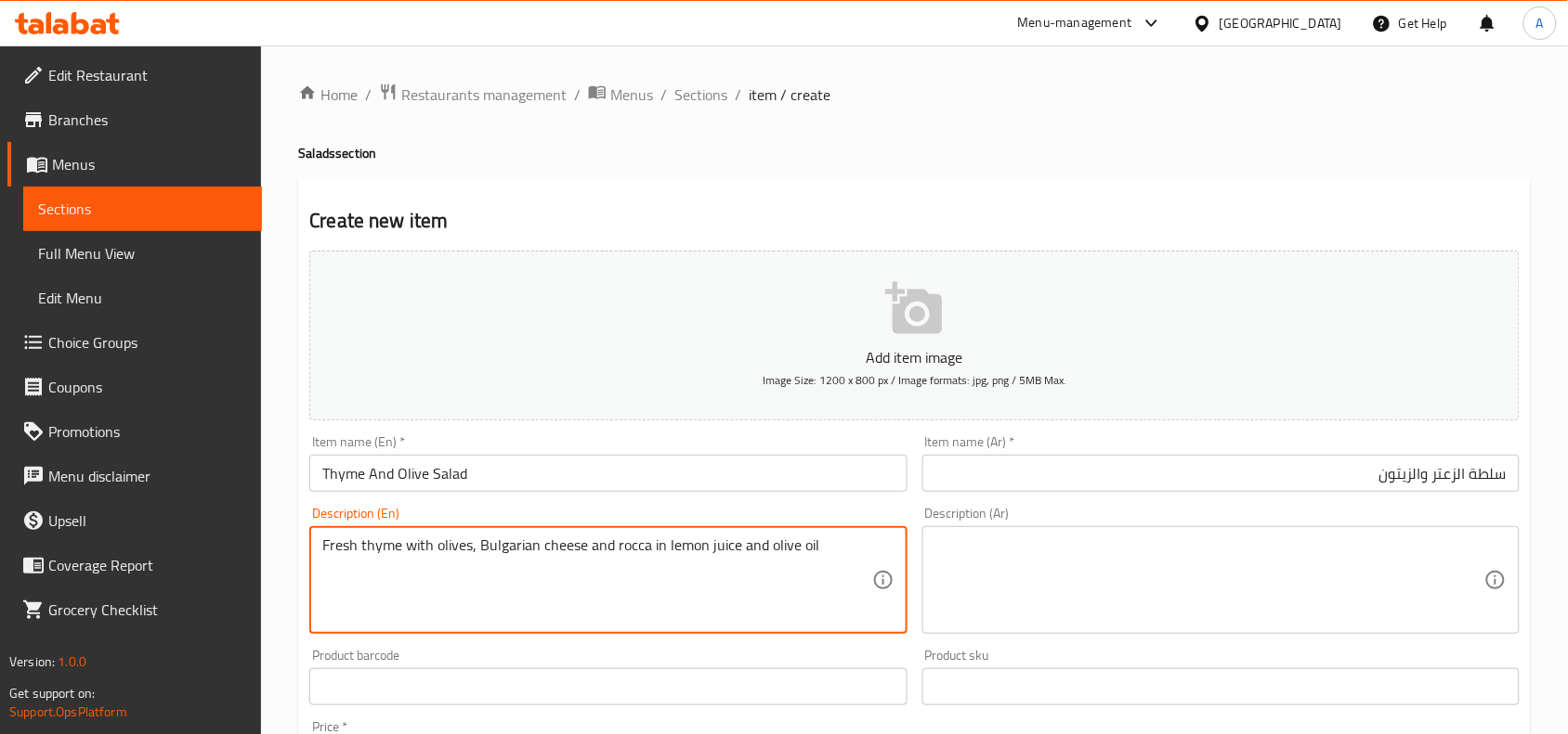
click at [1204, 546] on textarea at bounding box center [1209, 581] width 548 height 88
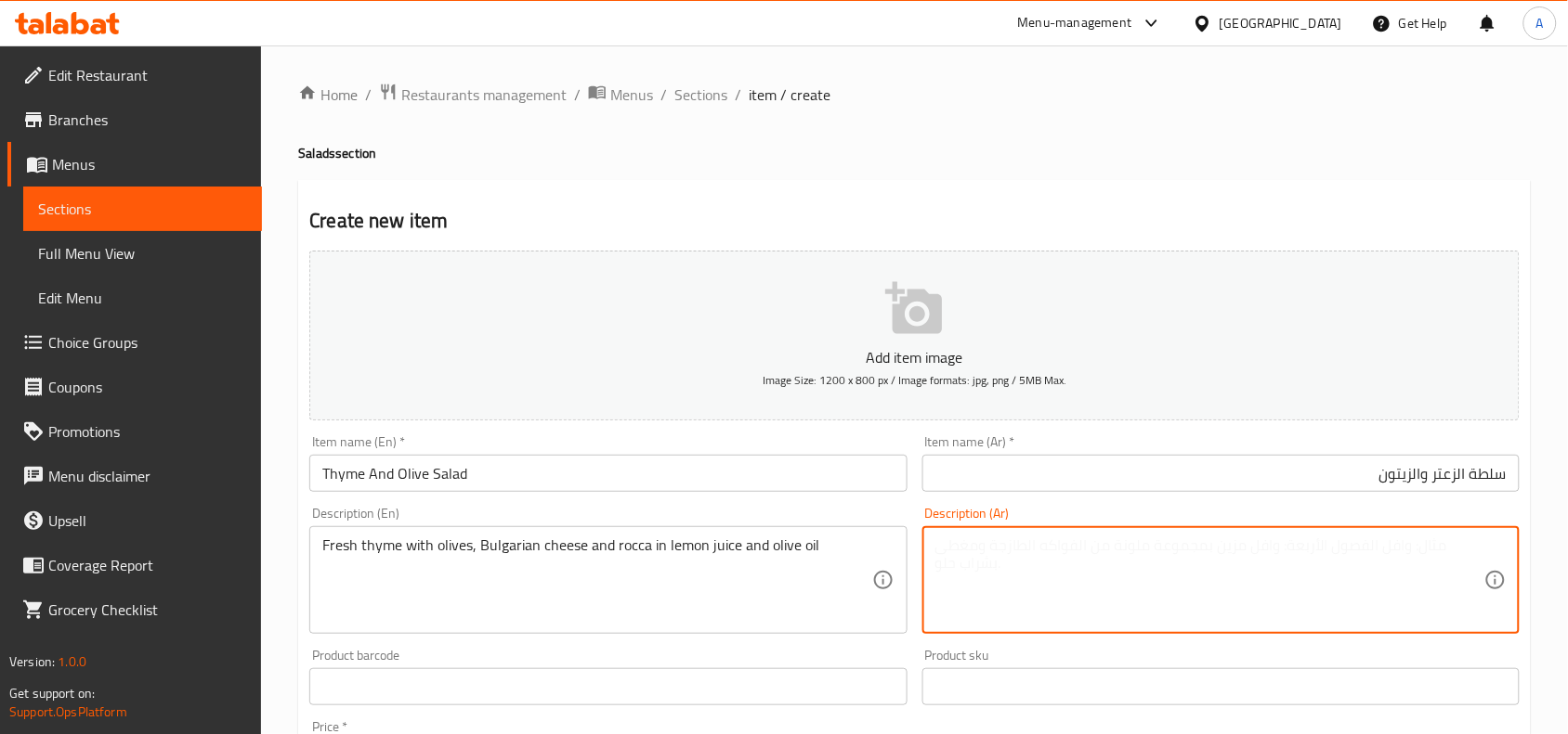
paste textarea "زعتر طازج مع زيتون وجبن بلغاري وجرجير في عصير ليمون وزيت زيتون"
type textarea "زعتر طازج مع زيتون وجبن بلغاري وجرجير في عصير ليمون وزيت زيتون"
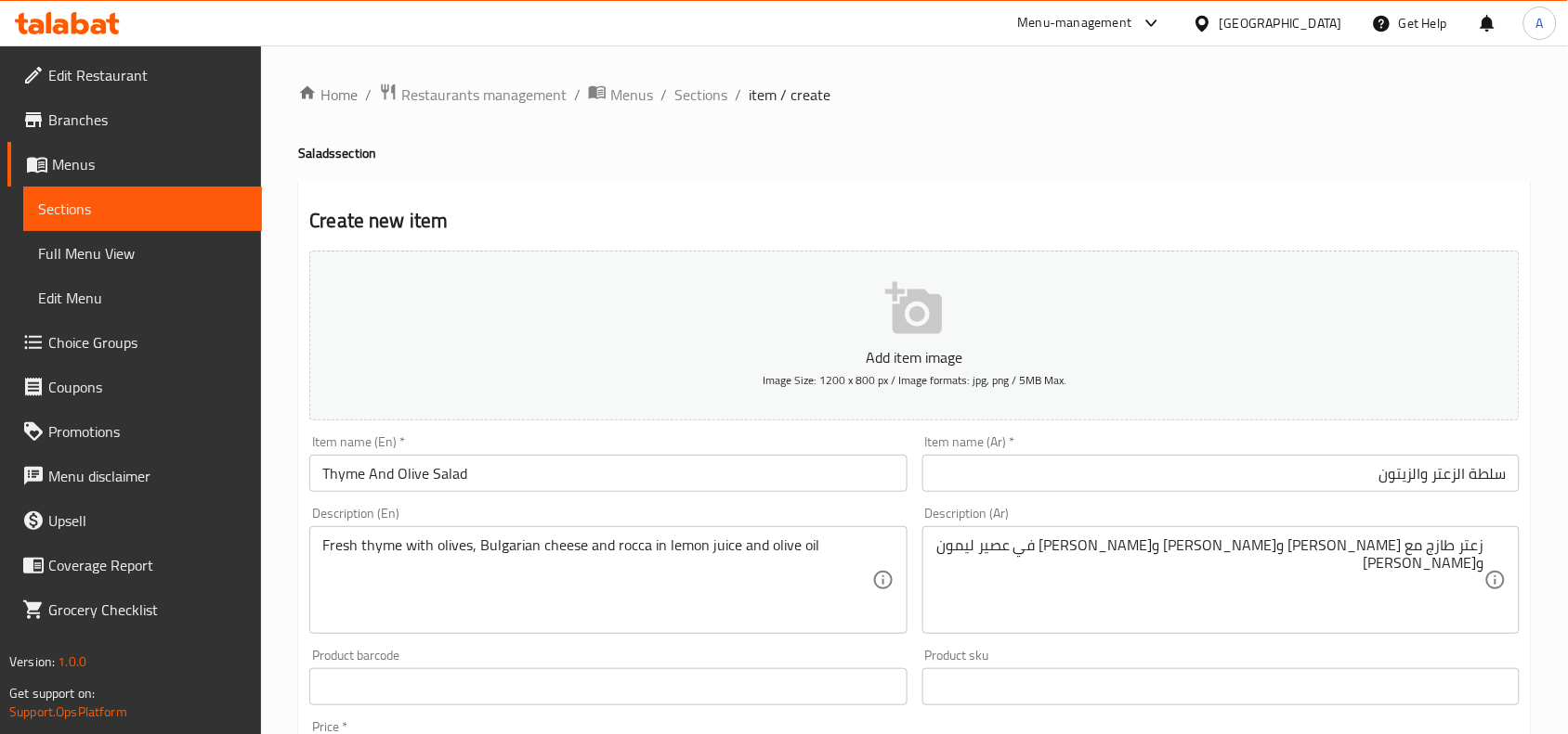
click at [1377, 218] on h2 "Create new item" at bounding box center [914, 221] width 1210 height 27
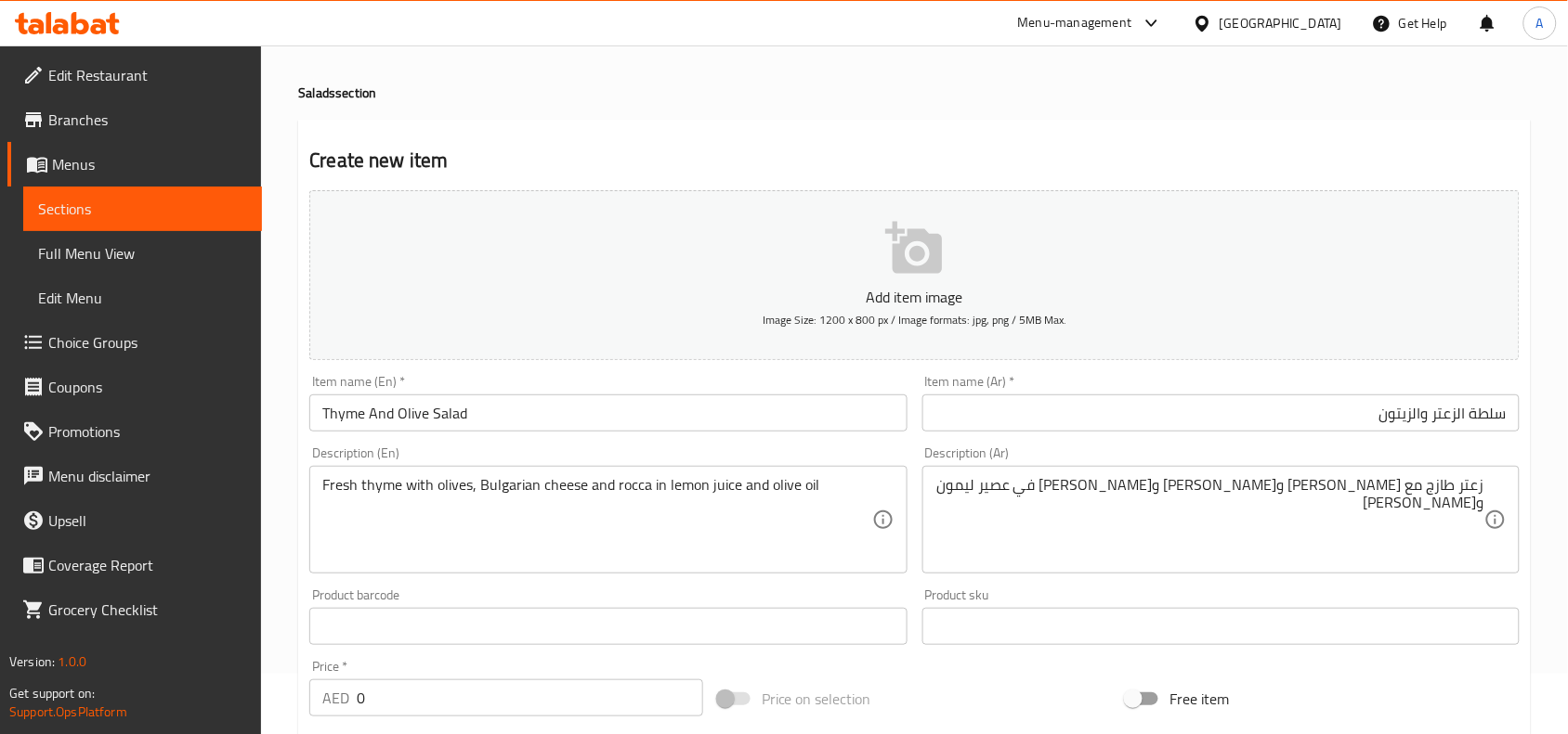
scroll to position [116, 0]
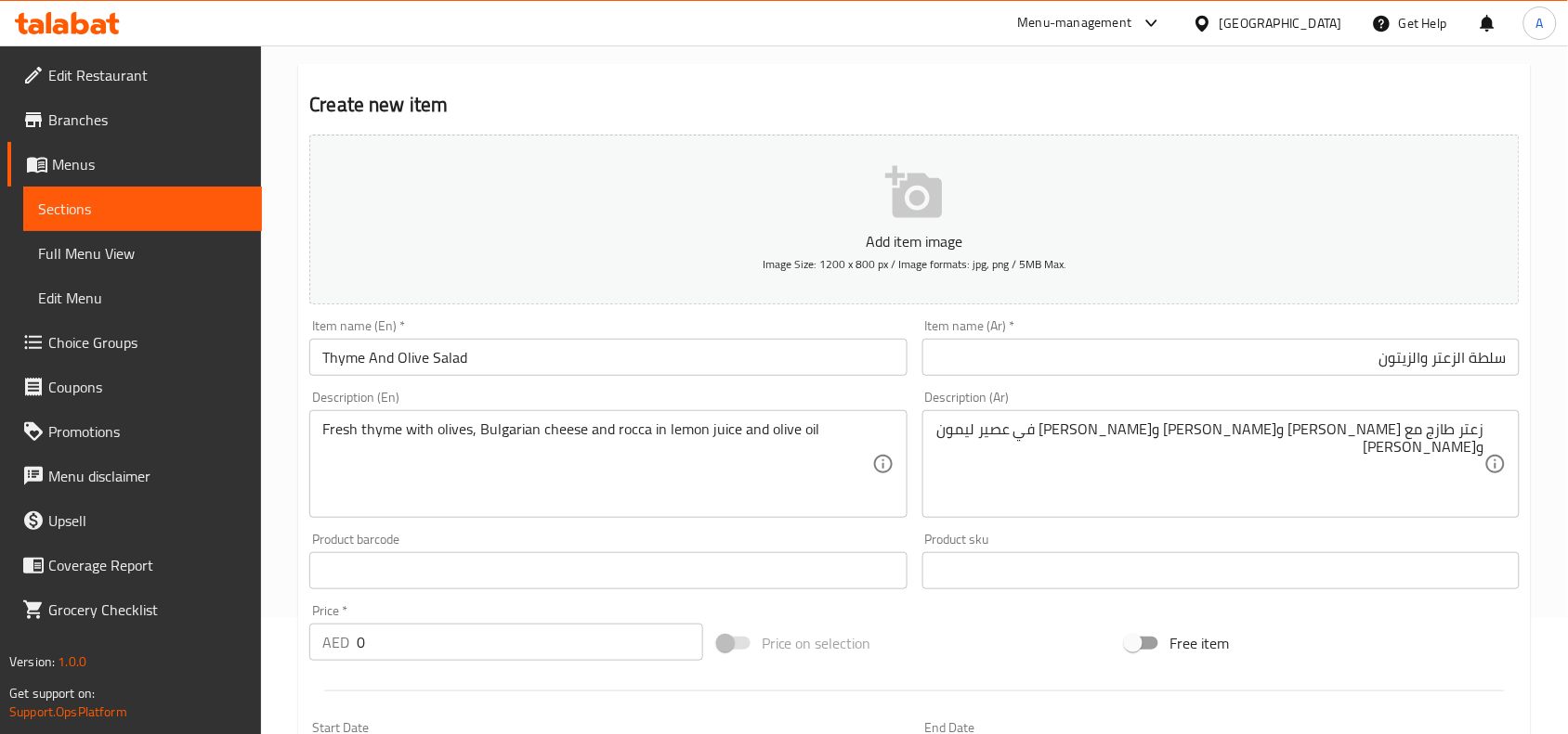
drag, startPoint x: 417, startPoint y: 637, endPoint x: 265, endPoint y: 653, distance: 152.8
click at [233, 670] on div "Edit Restaurant Branches Menus Sections Full Menu View Edit Menu Choice Groups …" at bounding box center [784, 563] width 1568 height 1267
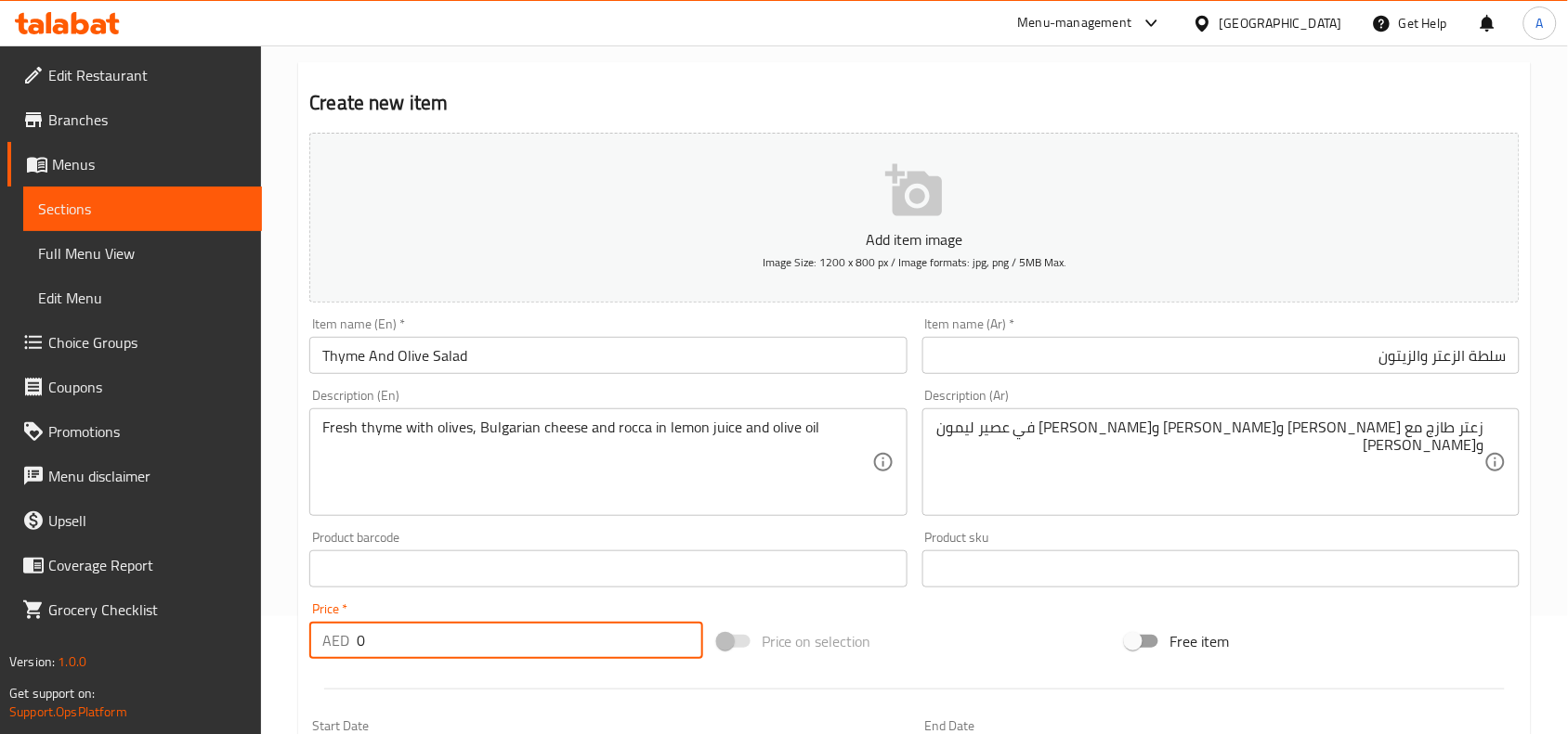
paste input "29"
type input "29"
click at [455, 671] on div at bounding box center [914, 689] width 1225 height 46
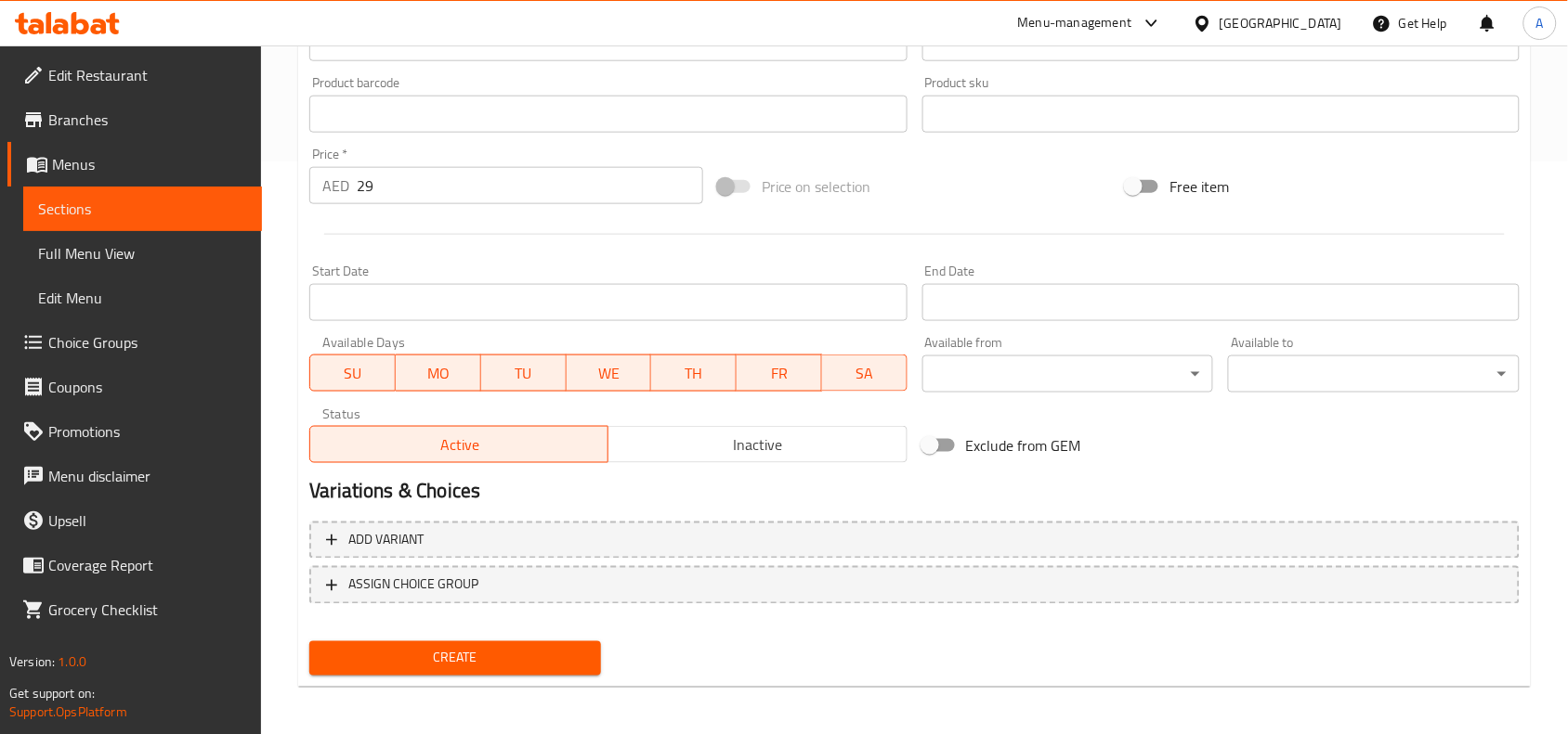
scroll to position [574, 0]
click at [474, 660] on span "Create" at bounding box center [456, 658] width 262 height 23
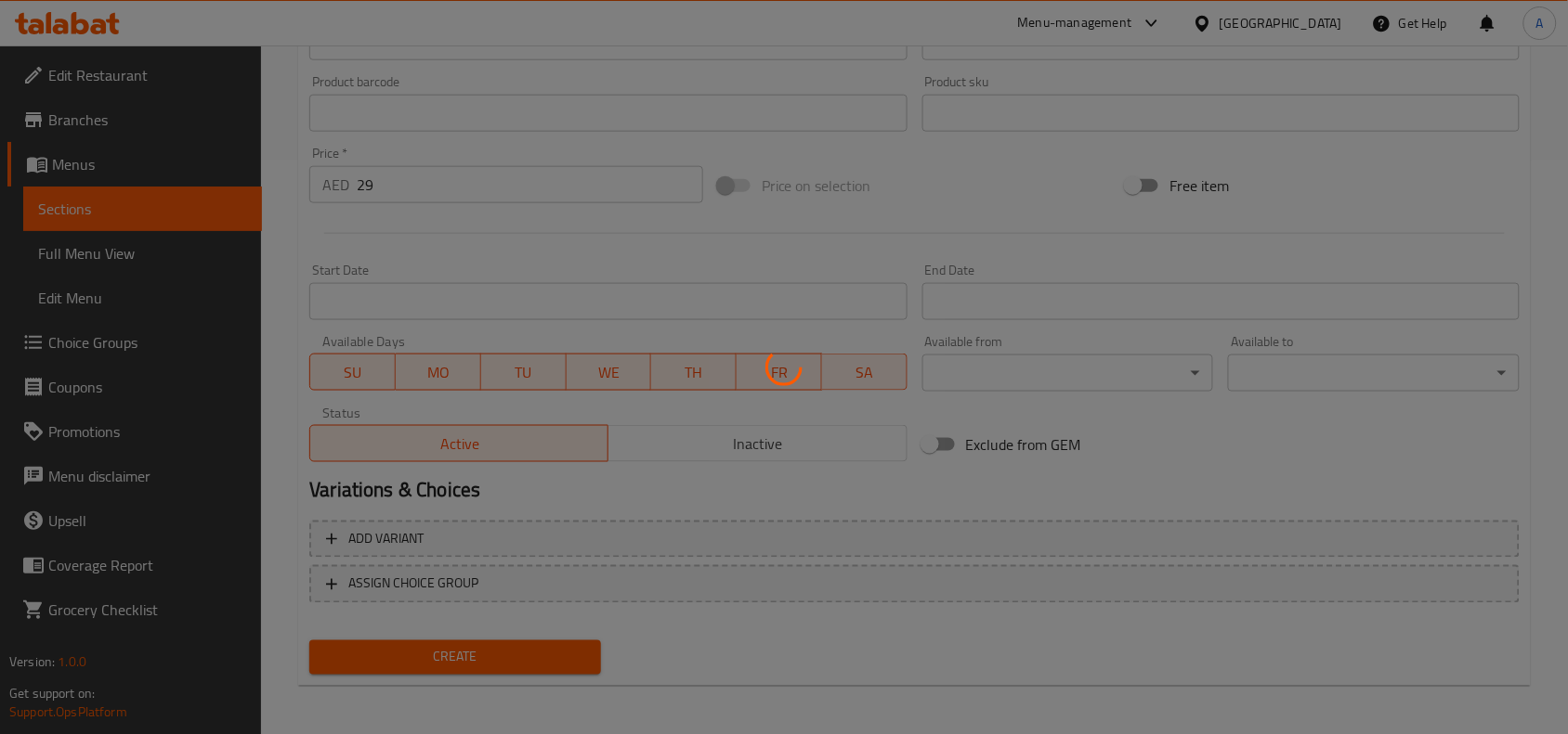
type input "0"
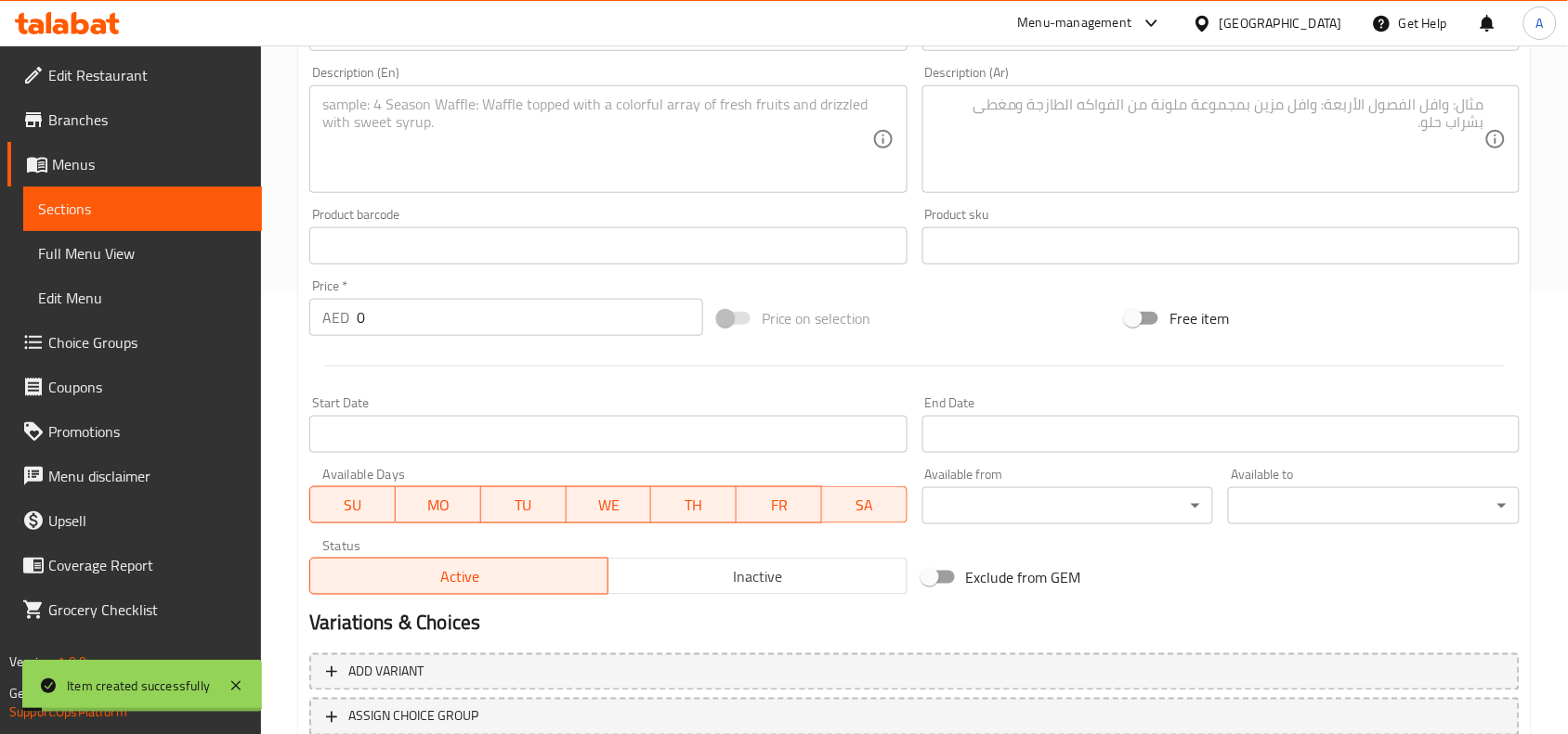
scroll to position [0, 0]
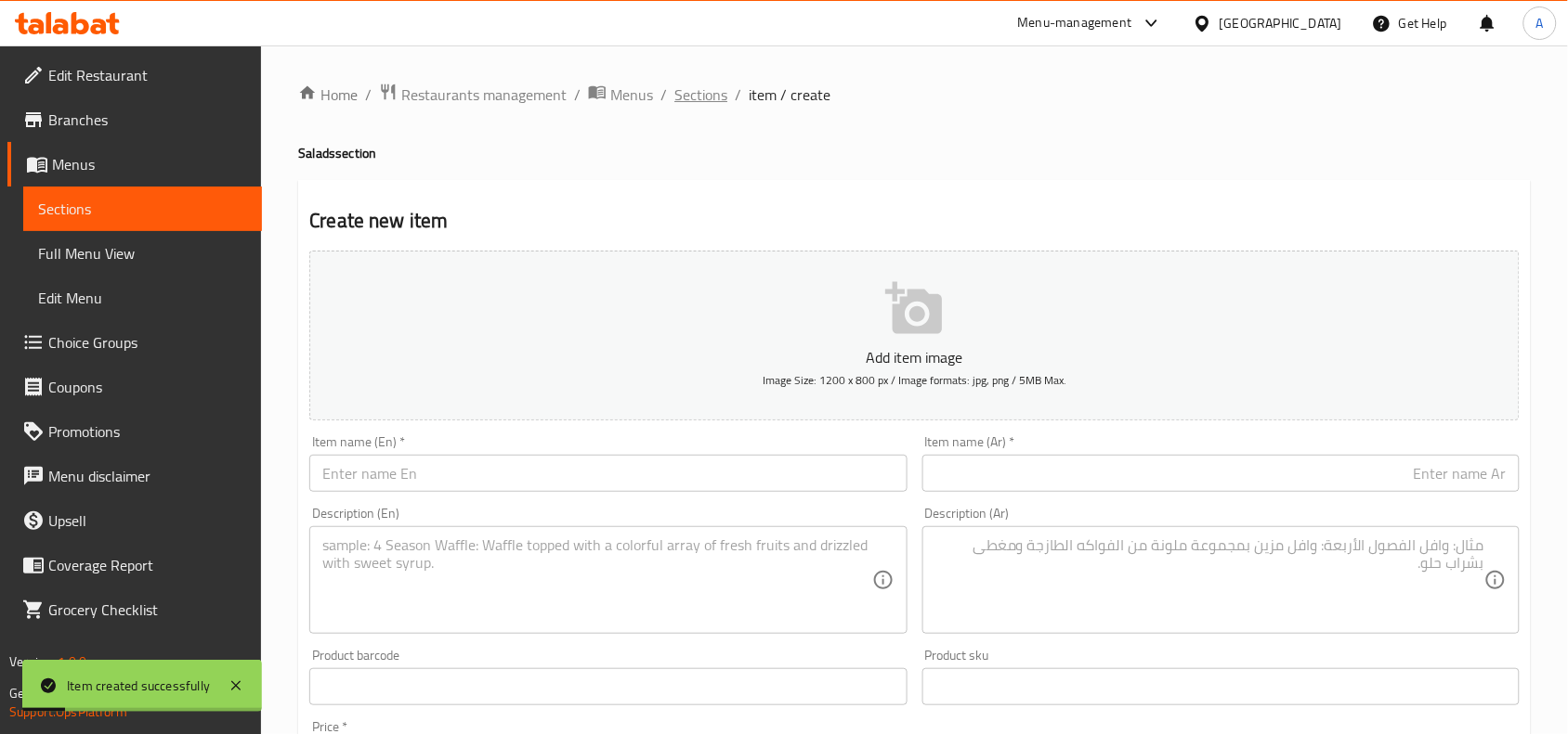
click at [680, 94] on span "Sections" at bounding box center [701, 94] width 53 height 22
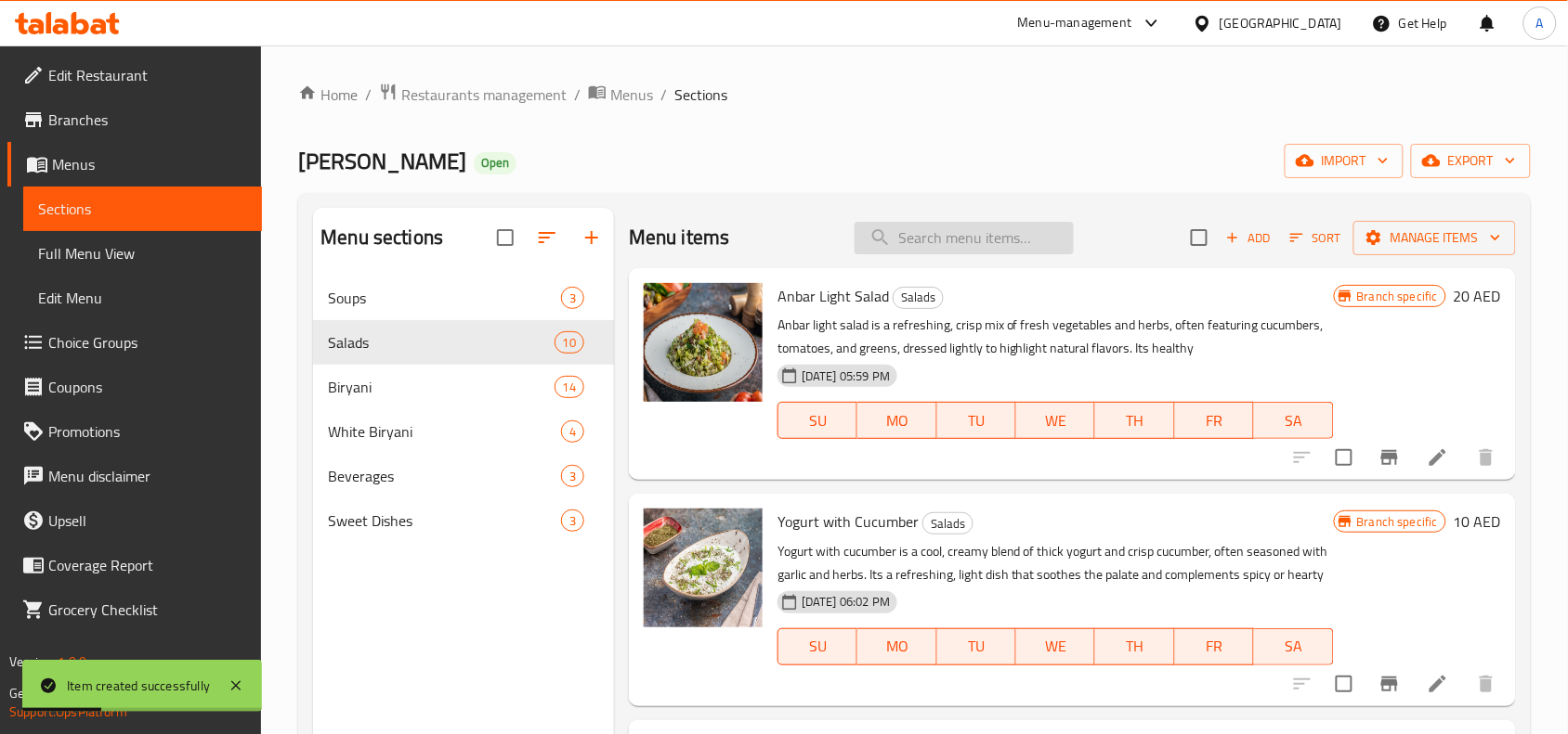
click at [944, 237] on input "search" at bounding box center [964, 237] width 219 height 32
paste input "29"
type input "29"
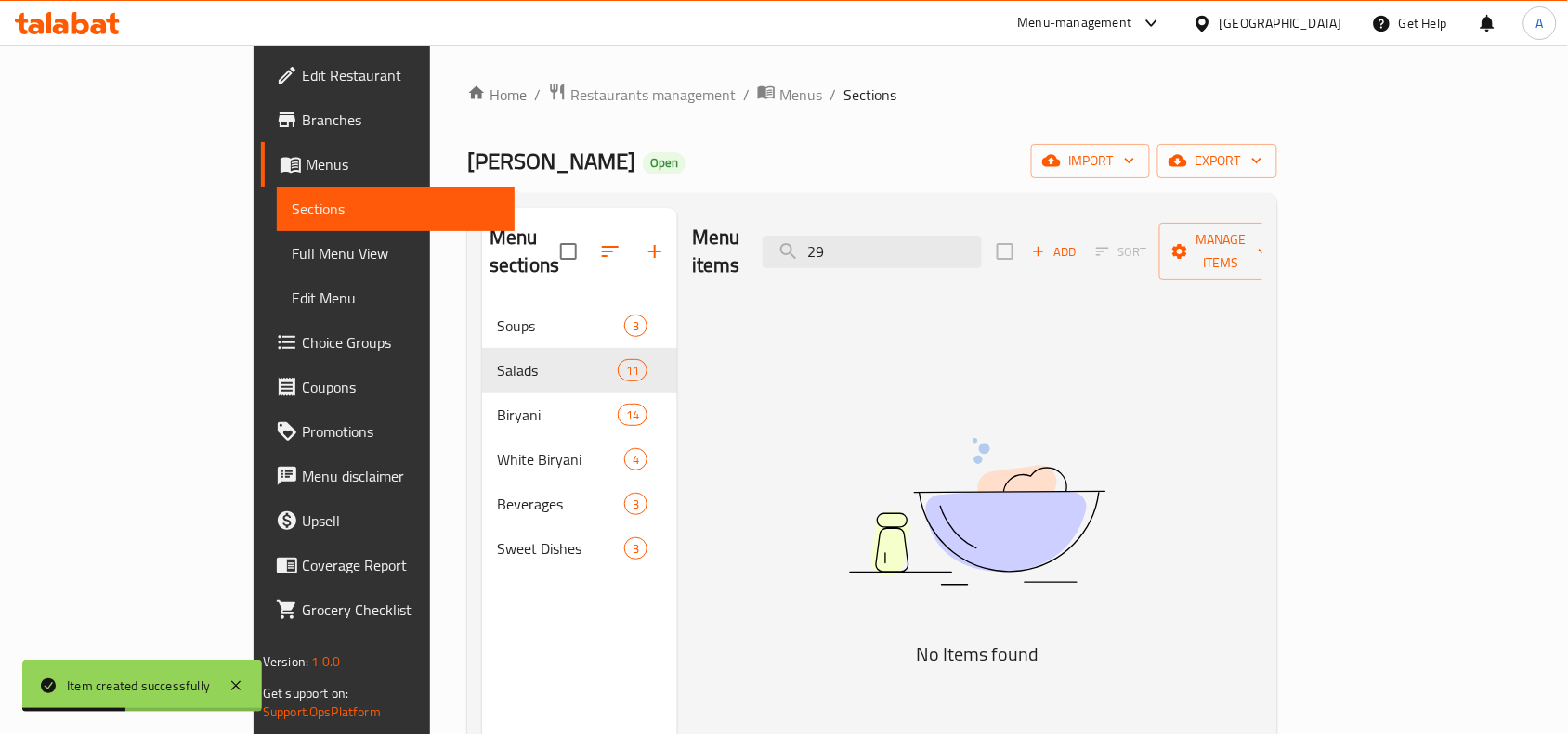
drag, startPoint x: 996, startPoint y: 237, endPoint x: 498, endPoint y: 184, distance: 500.8
click at [253, 368] on div "Edit Restaurant Branches Menus Sections Full Menu View Edit Menu Choice Groups …" at bounding box center [784, 520] width 1062 height 949
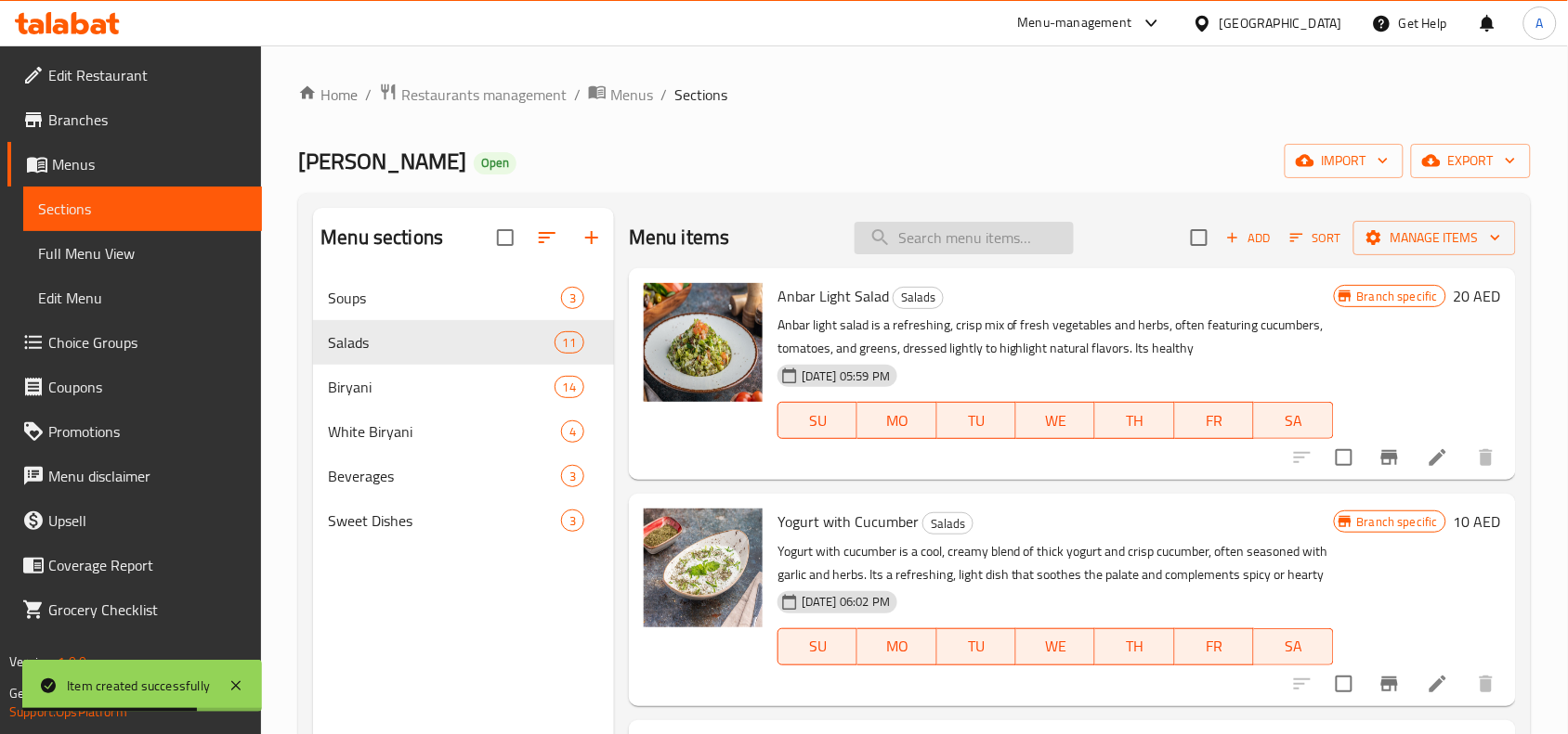
click at [901, 235] on input "search" at bounding box center [964, 237] width 219 height 32
paste input "Thyme And Olive Salad"
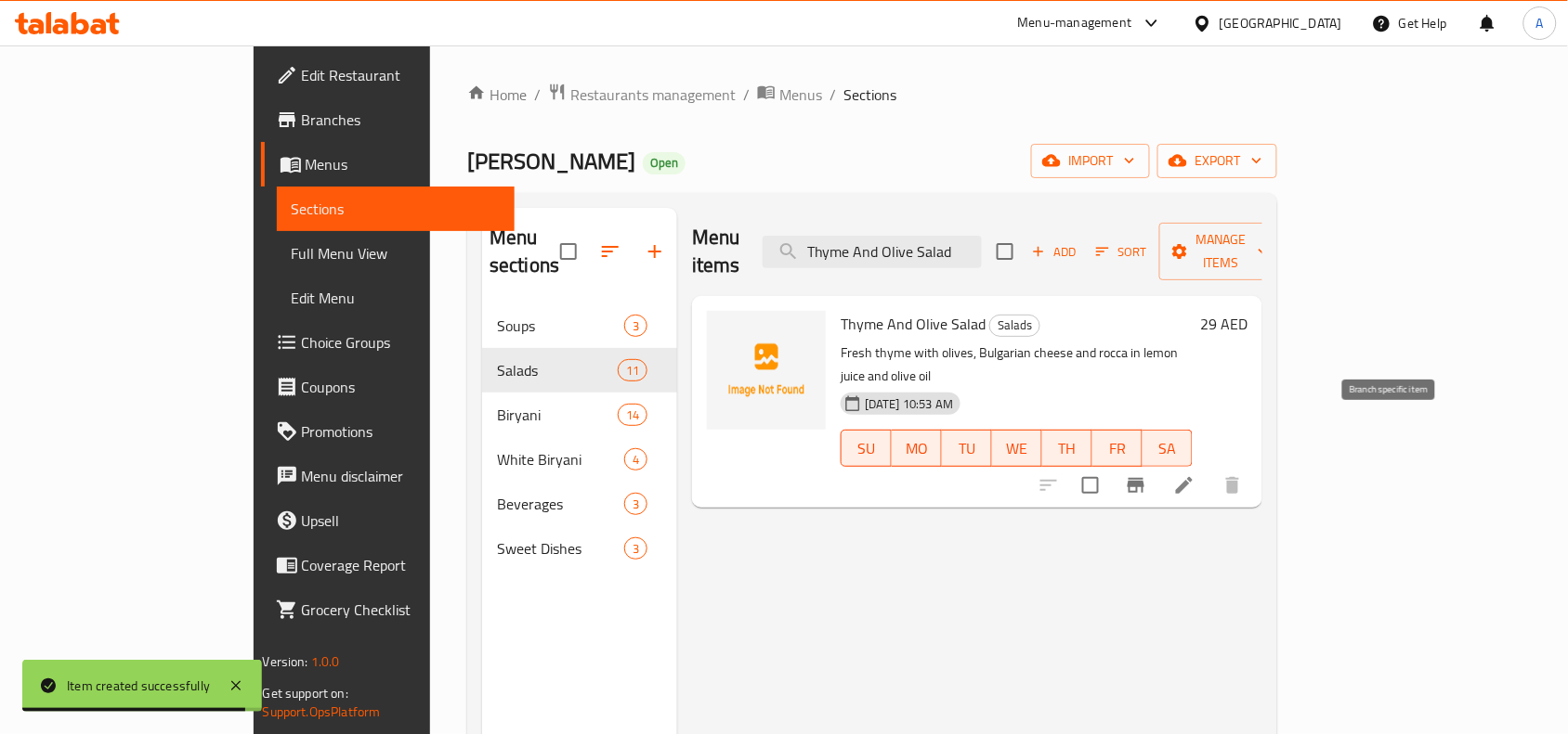
type input "Thyme And Olive Salad"
click at [1147, 474] on icon "Branch-specific-item" at bounding box center [1135, 485] width 22 height 22
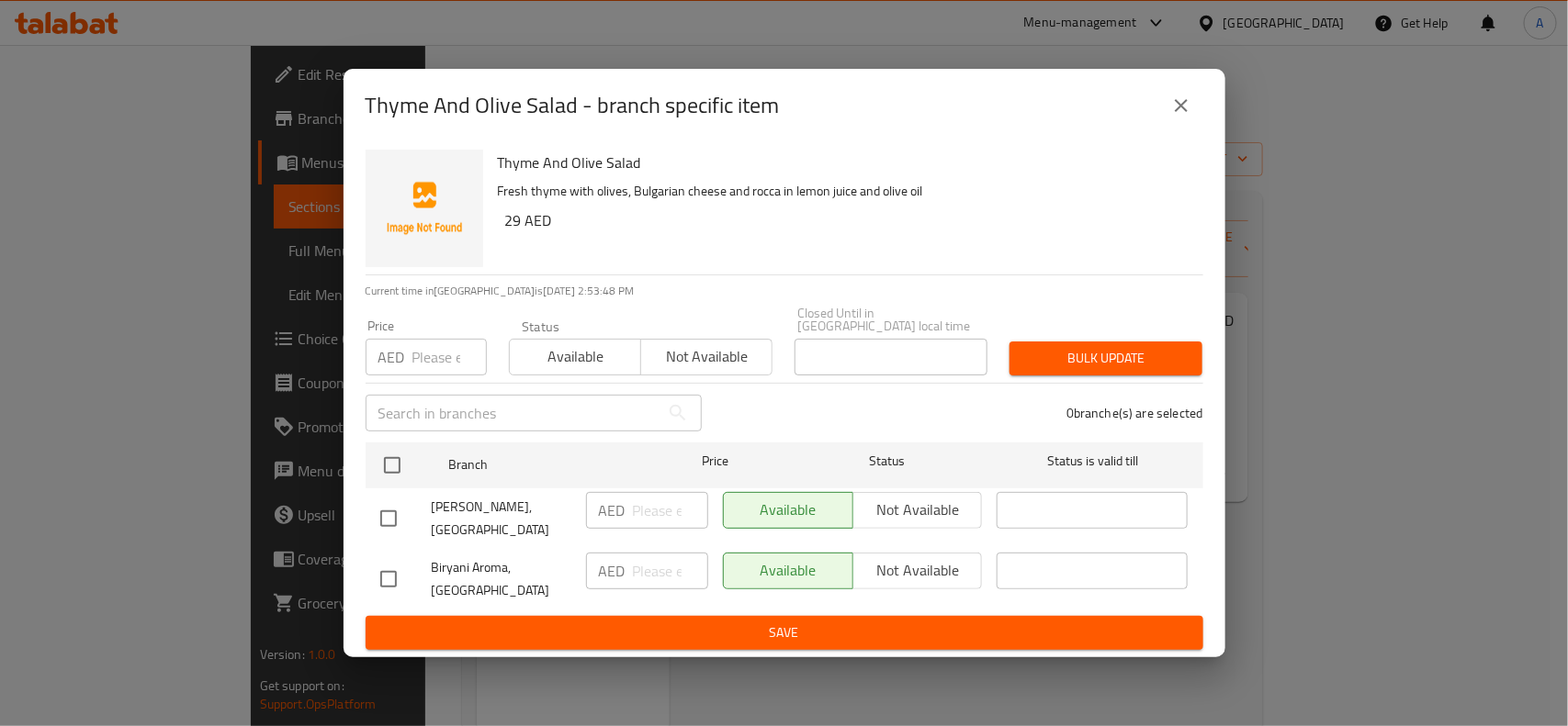
click at [386, 522] on input "checkbox" at bounding box center [389, 519] width 39 height 39
click at [375, 514] on input "checkbox" at bounding box center [389, 519] width 39 height 39
checkbox input "false"
click at [393, 577] on input "checkbox" at bounding box center [389, 579] width 39 height 39
checkbox input "true"
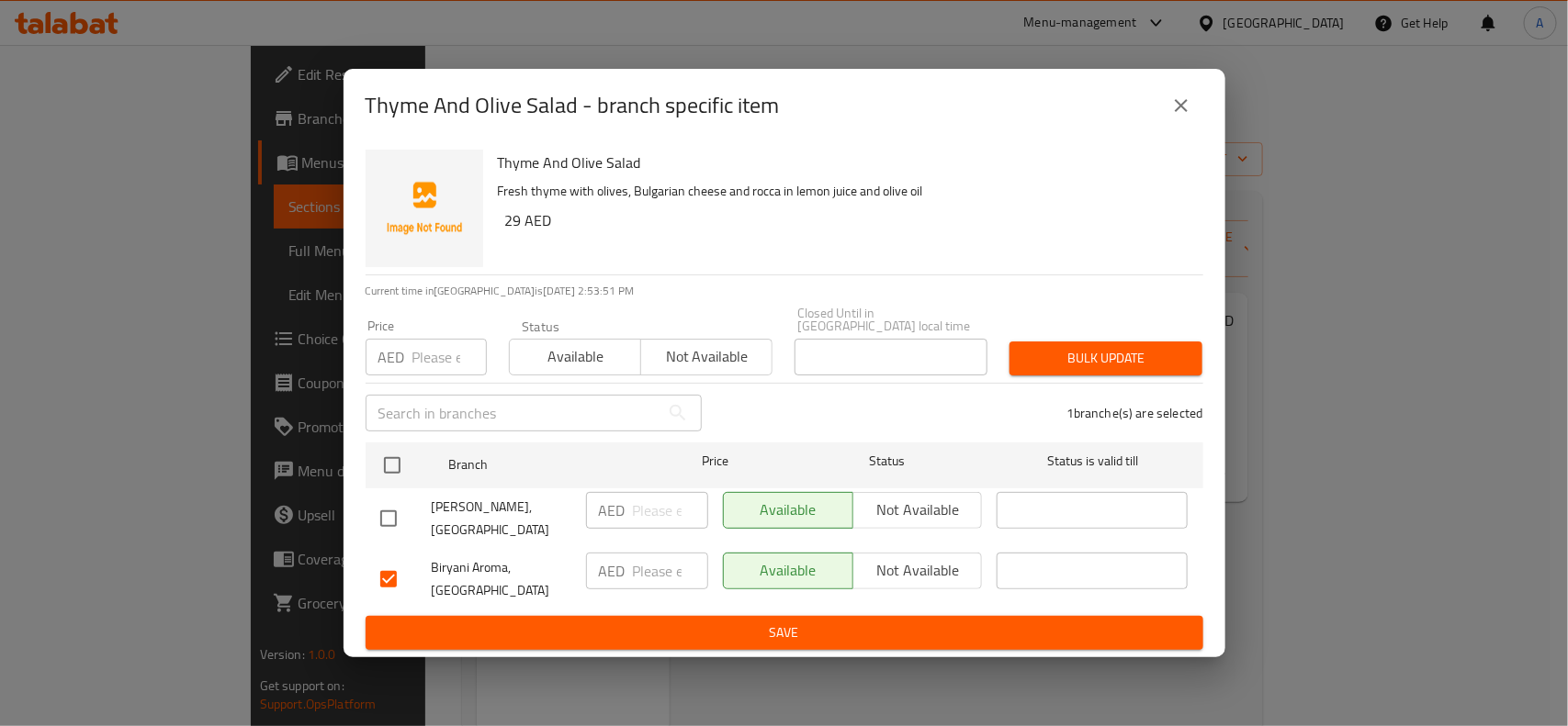
click at [893, 583] on span "Not available" at bounding box center [917, 571] width 115 height 27
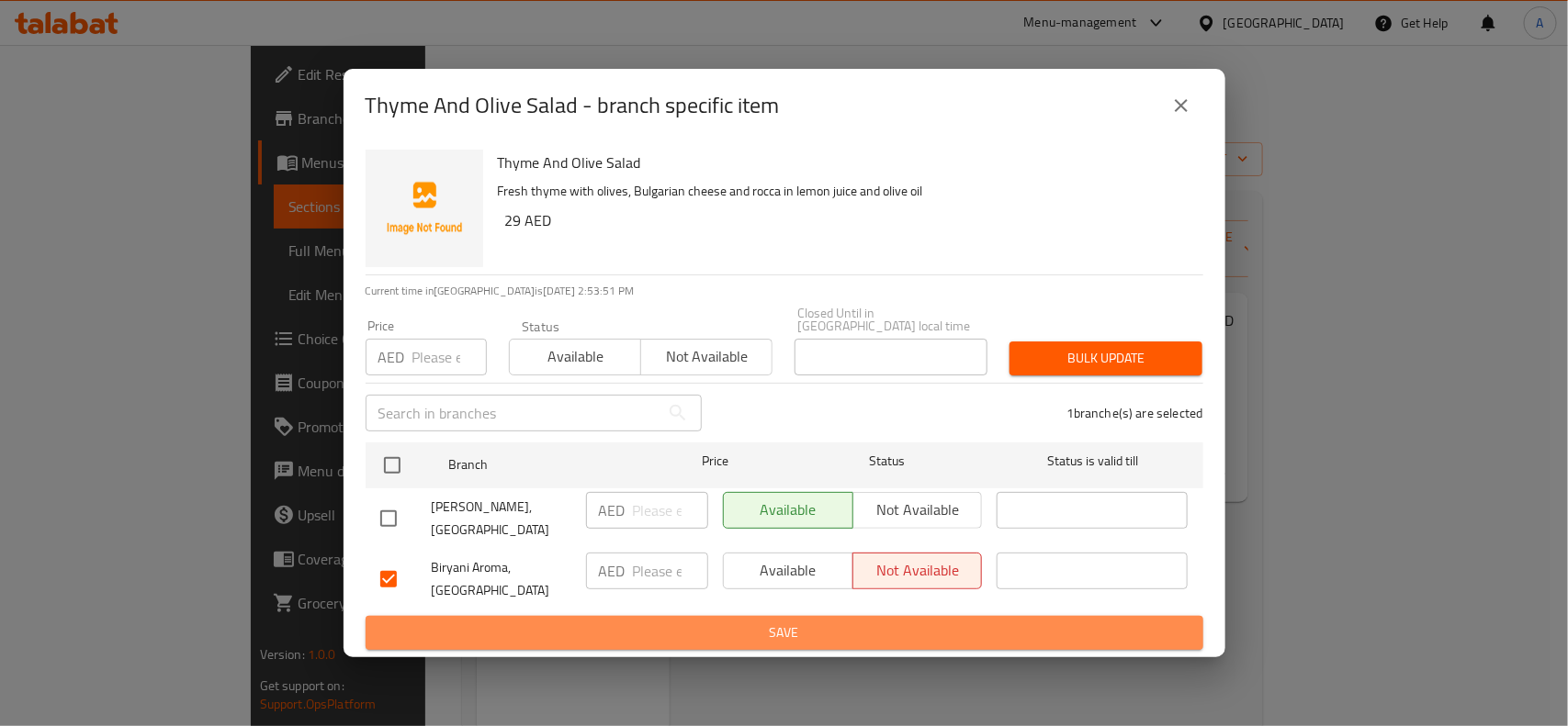
click at [738, 626] on span "Save" at bounding box center [784, 633] width 808 height 23
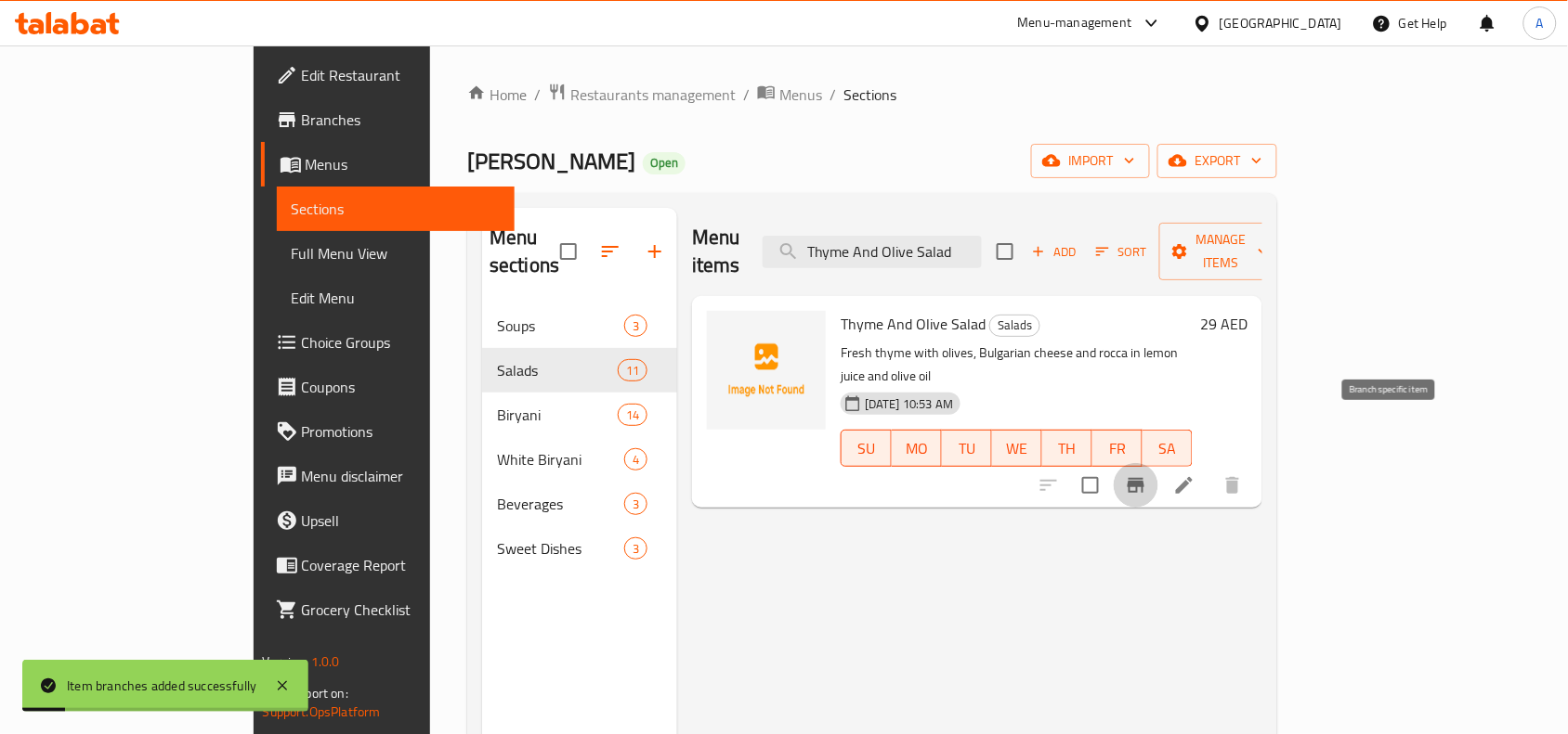
click at [1144, 478] on icon "Branch-specific-item" at bounding box center [1135, 485] width 17 height 15
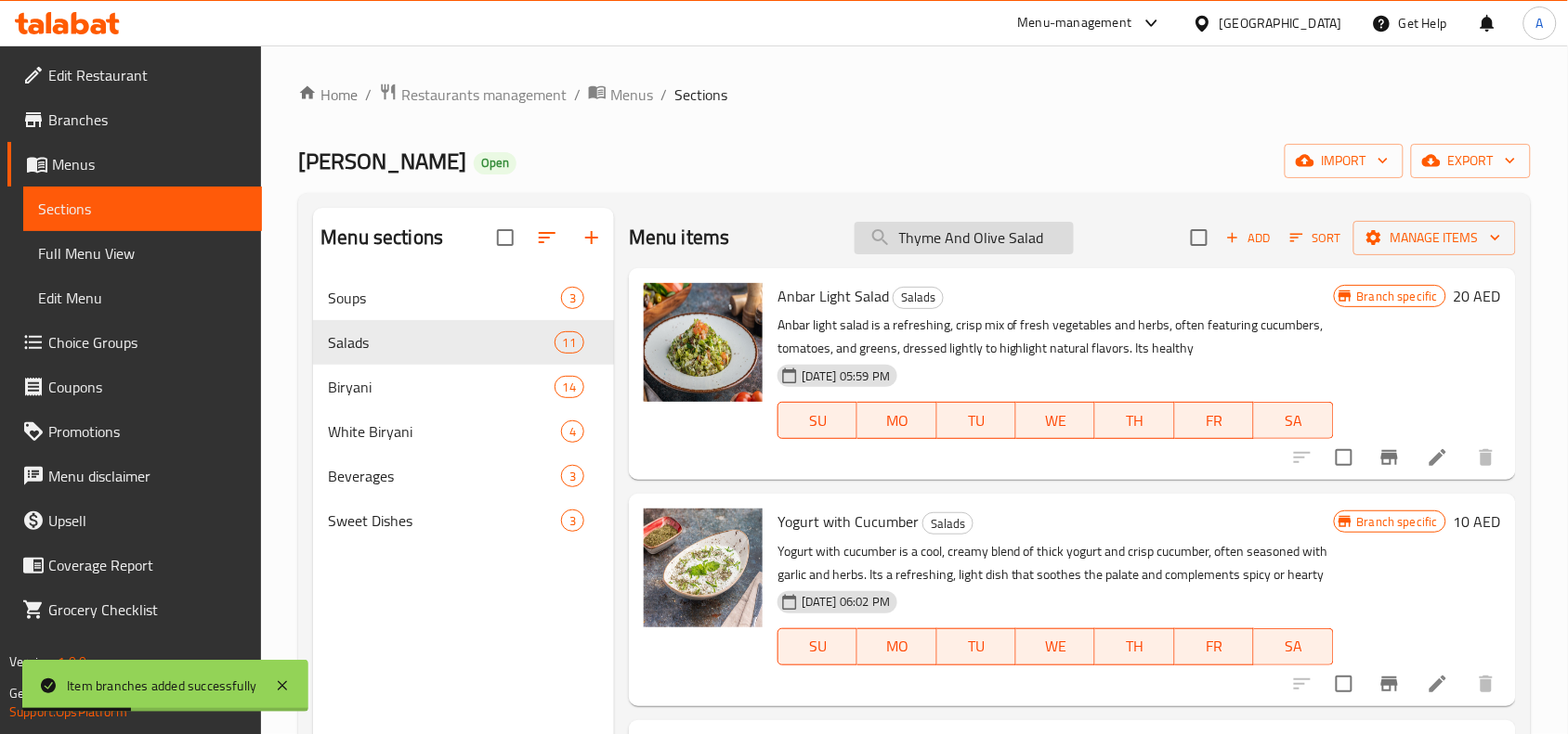
click at [1042, 246] on input "Thyme And Olive Salad" at bounding box center [964, 237] width 219 height 32
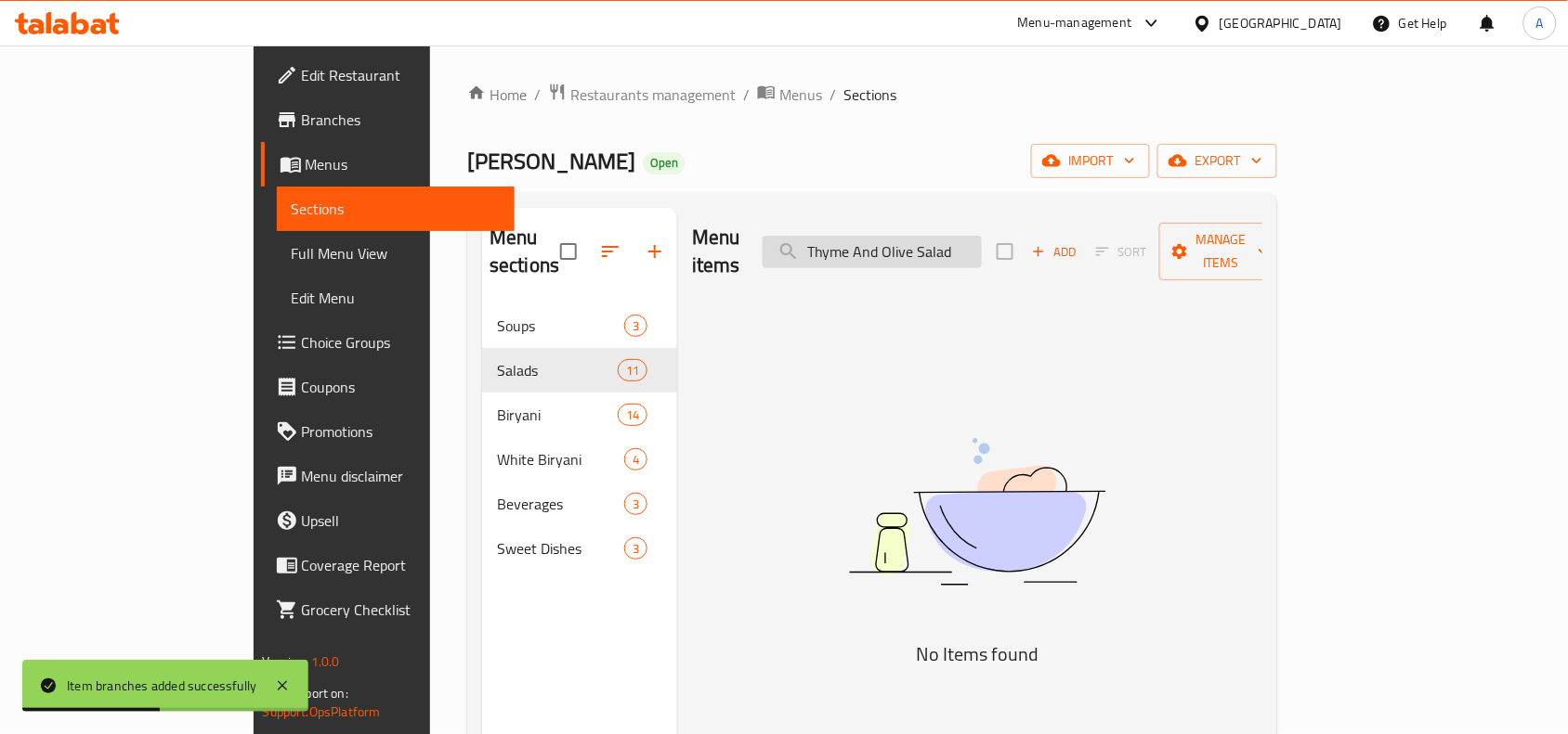
type input "Thyme And Olive Salad"
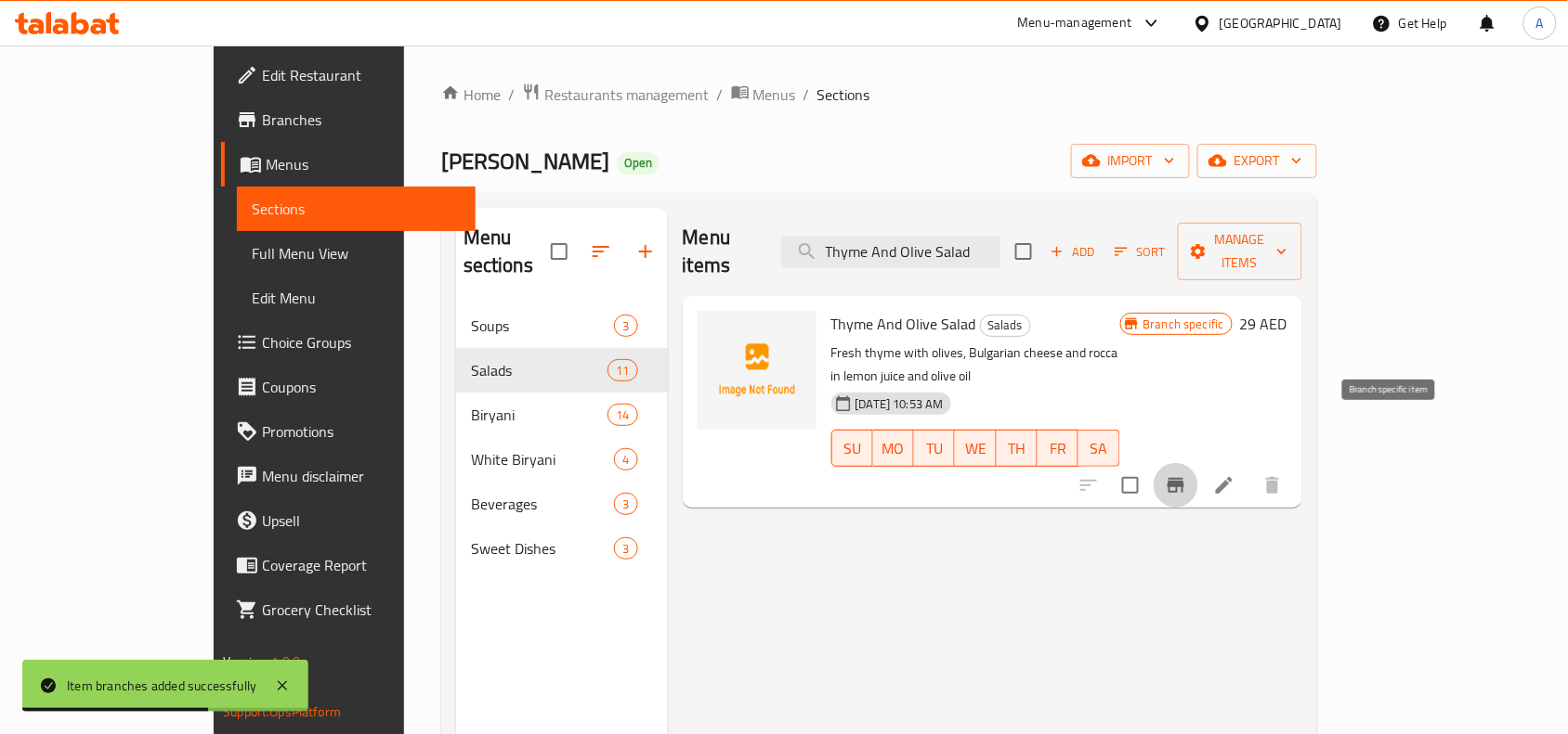
click at [1184, 478] on icon "Branch-specific-item" at bounding box center [1175, 485] width 17 height 15
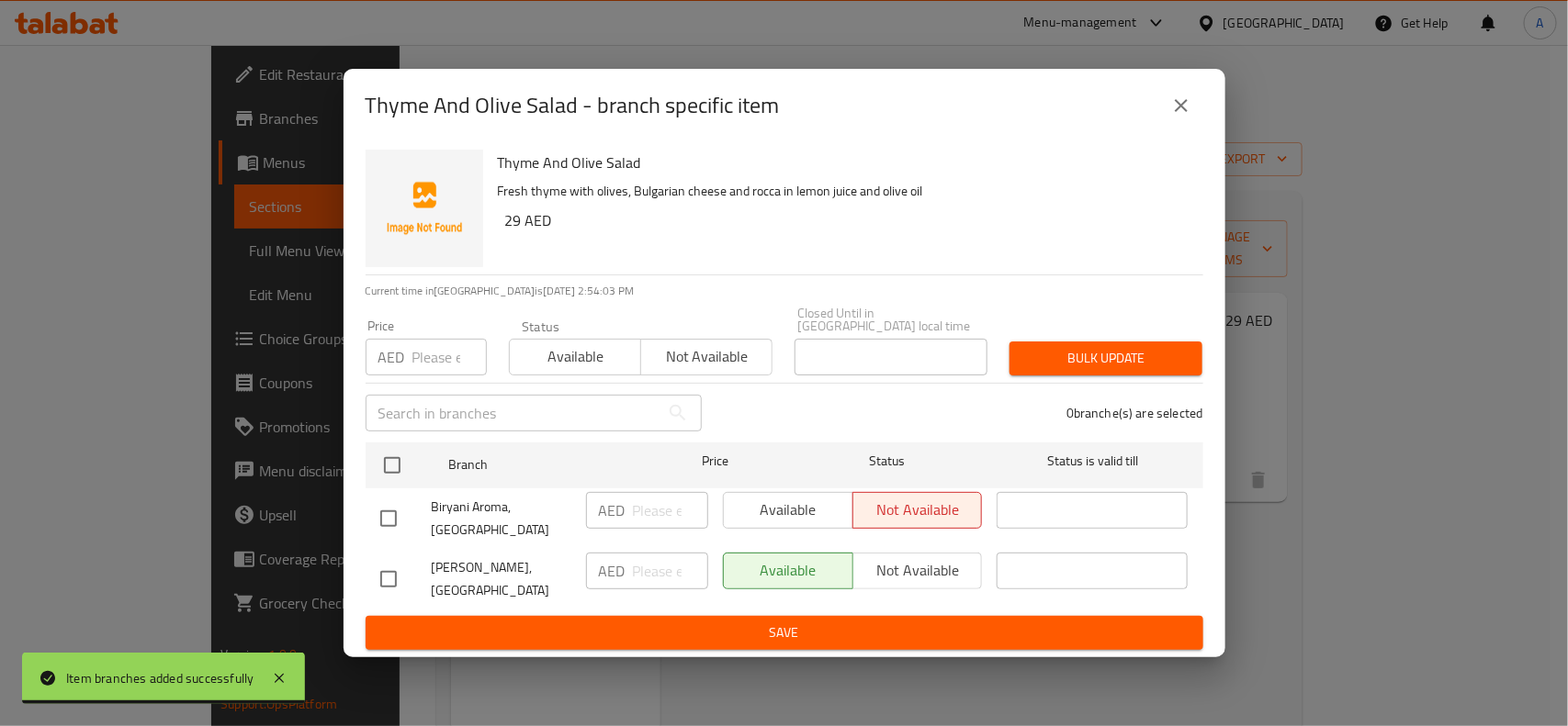
click at [387, 589] on input "checkbox" at bounding box center [389, 579] width 39 height 39
checkbox input "true"
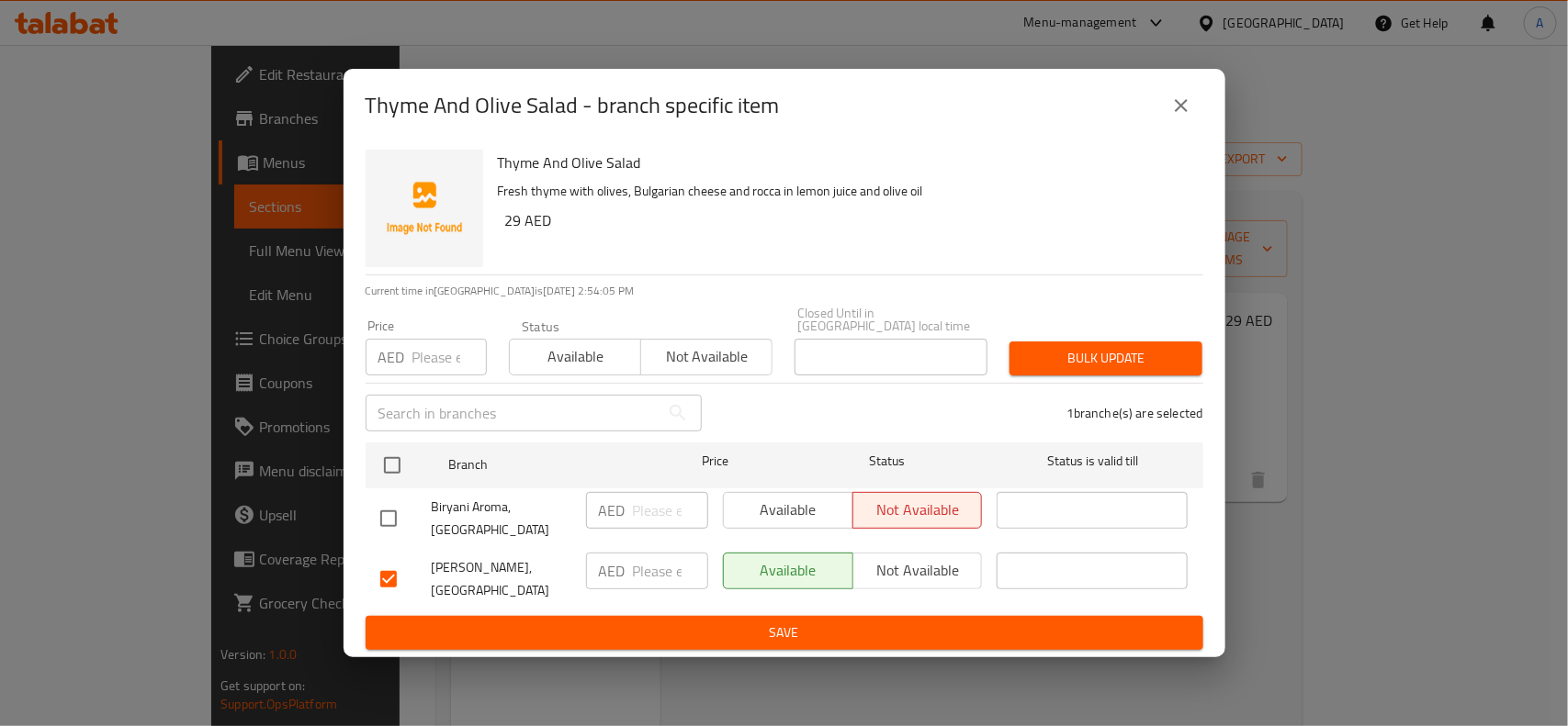
click at [424, 361] on input "number" at bounding box center [450, 358] width 74 height 37
type input "29"
click at [1113, 351] on span "Bulk update" at bounding box center [1105, 359] width 163 height 23
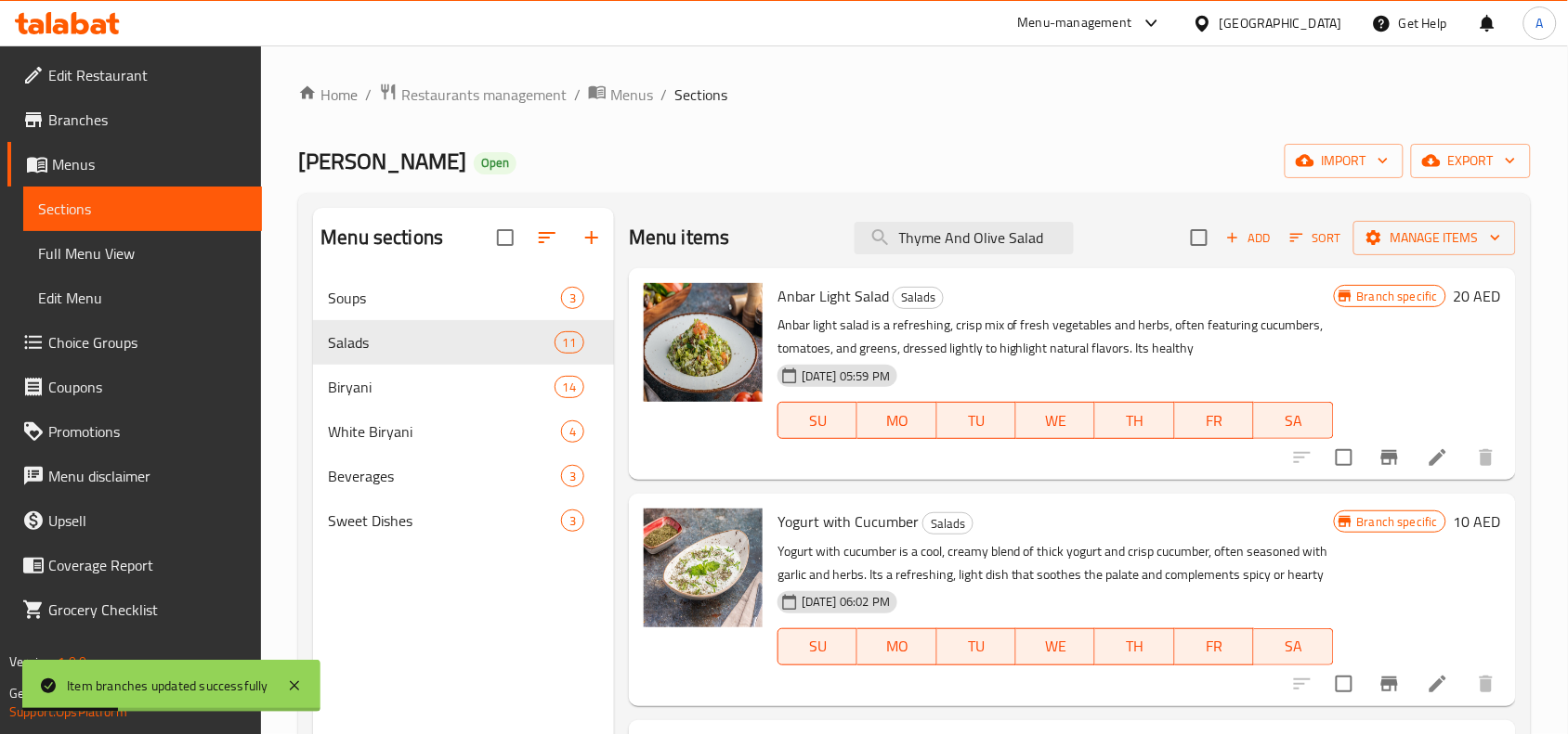
click at [438, 585] on div "Menu sections Soups 3 Salads 11 Biryani 14 White Biryani 4 Beverages 3 Sweet Di…" at bounding box center [463, 575] width 301 height 734
click at [594, 232] on icon "button" at bounding box center [591, 237] width 22 height 22
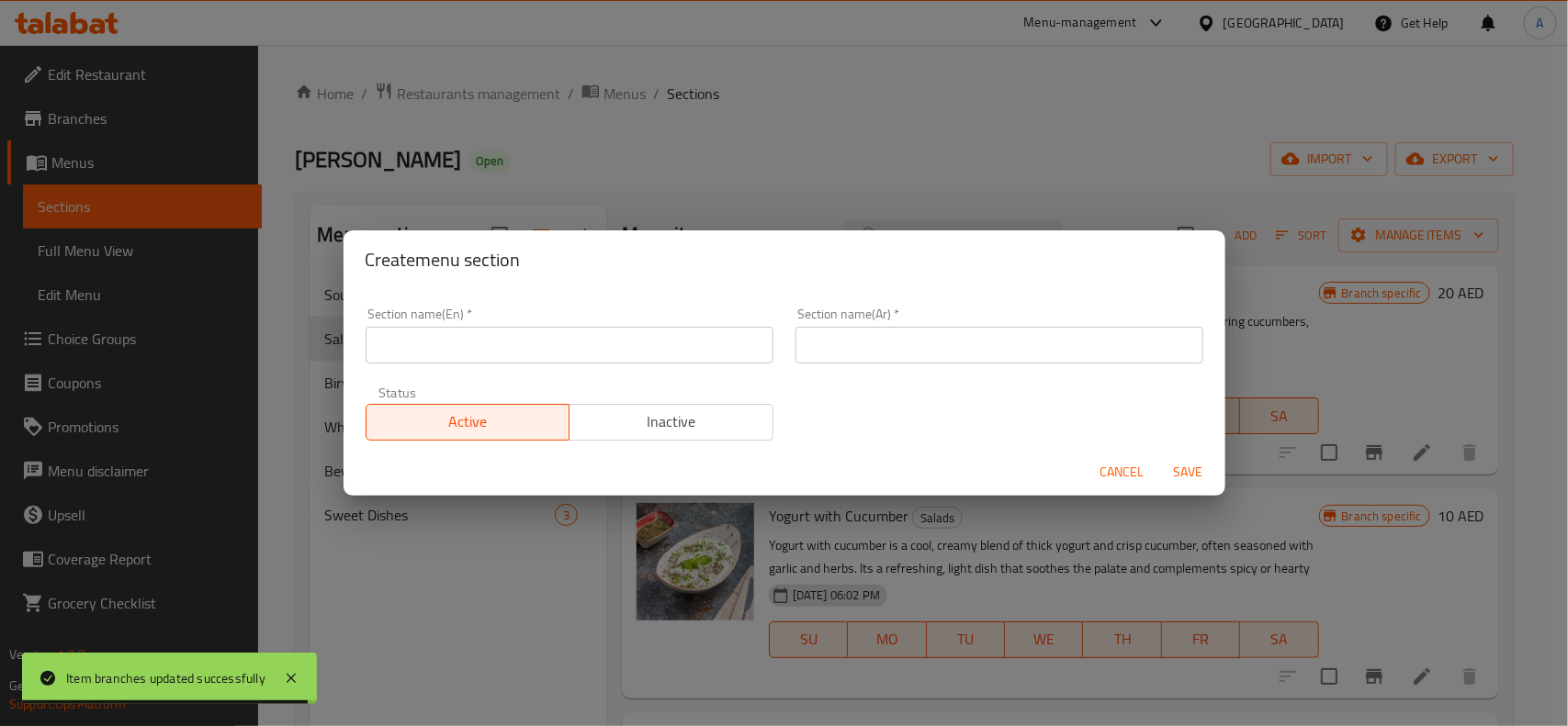
click at [591, 363] on input "text" at bounding box center [569, 345] width 408 height 37
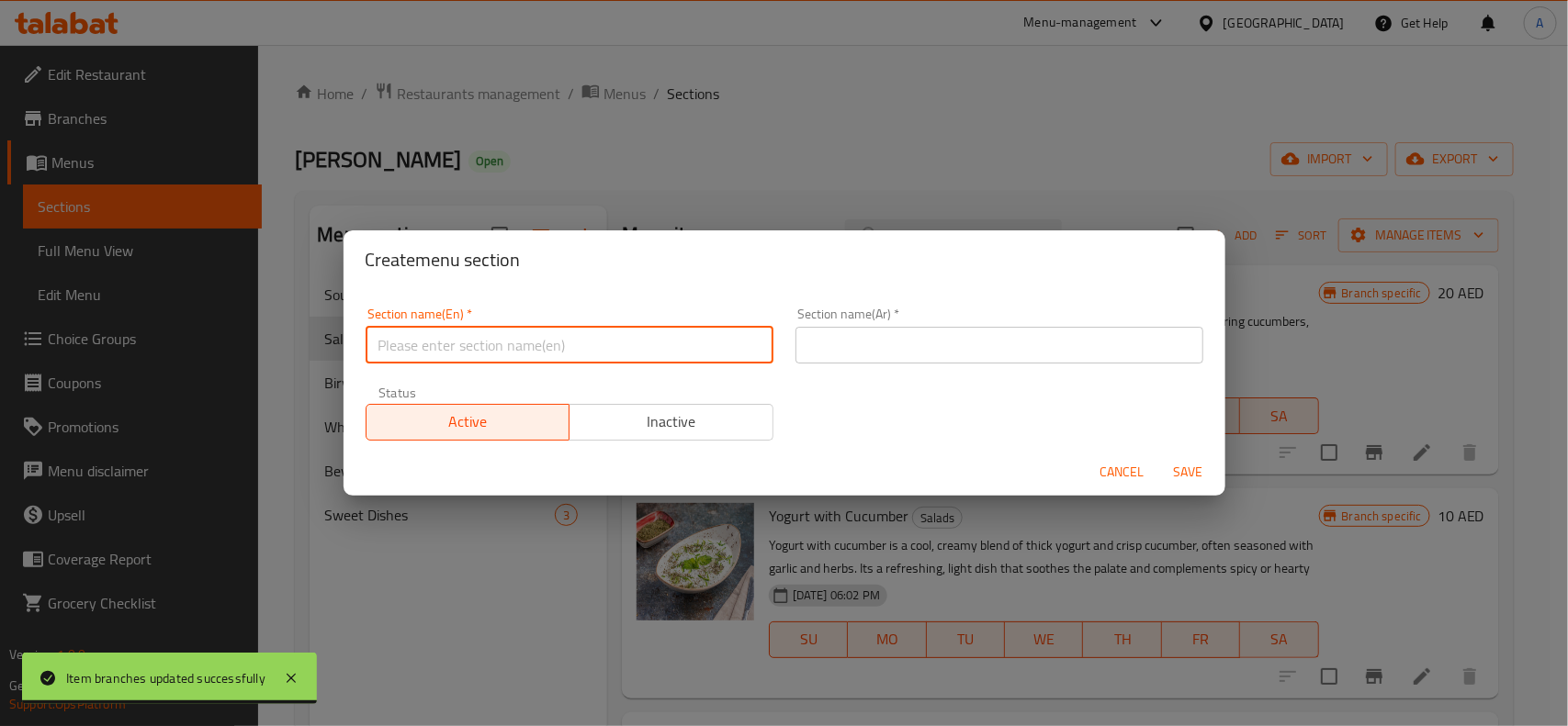
paste input "Special Biryani"
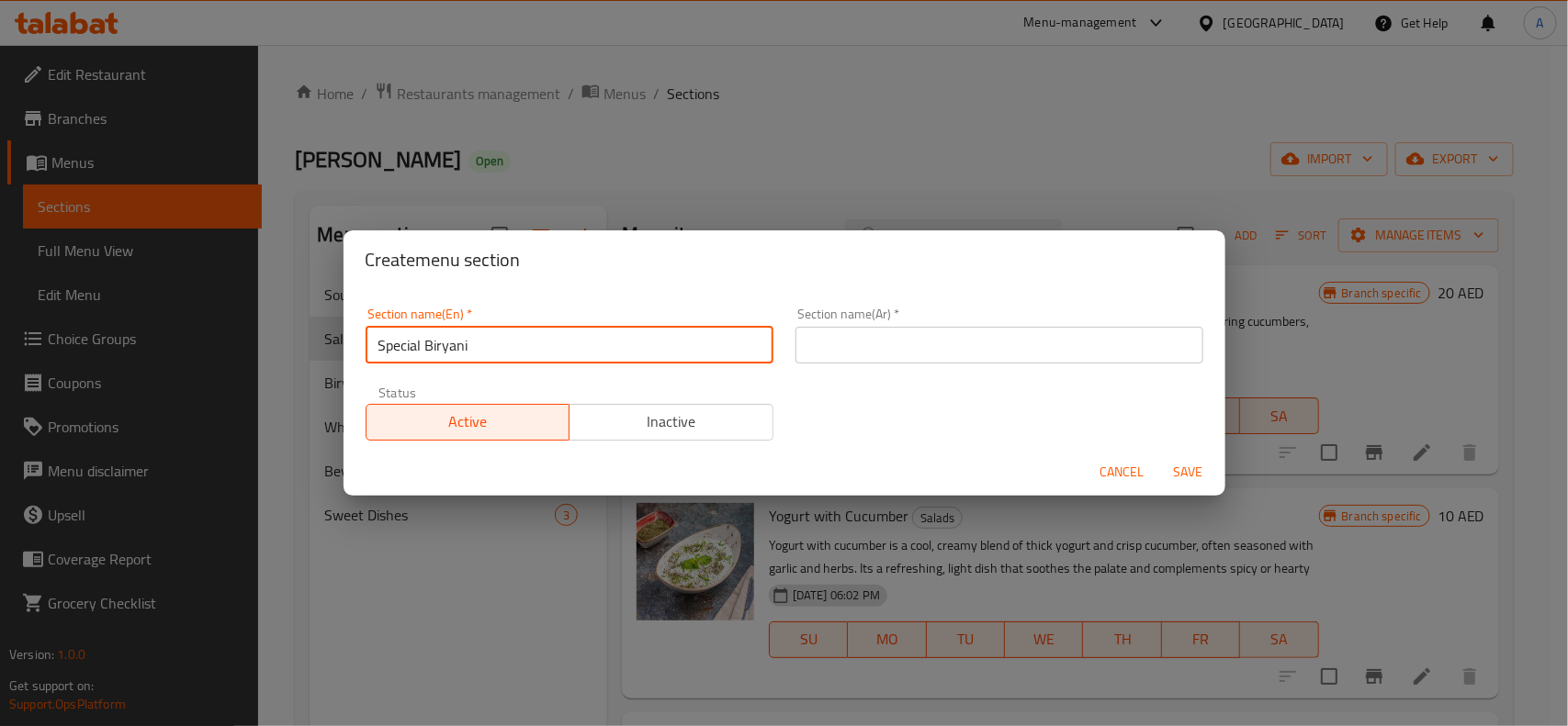
type input "Special Biryani"
drag, startPoint x: 479, startPoint y: 344, endPoint x: 302, endPoint y: 356, distance: 177.4
click at [302, 356] on div "Create menu section Section name(En)   * Special Biryani Section name(En) * Sec…" at bounding box center [784, 363] width 1568 height 726
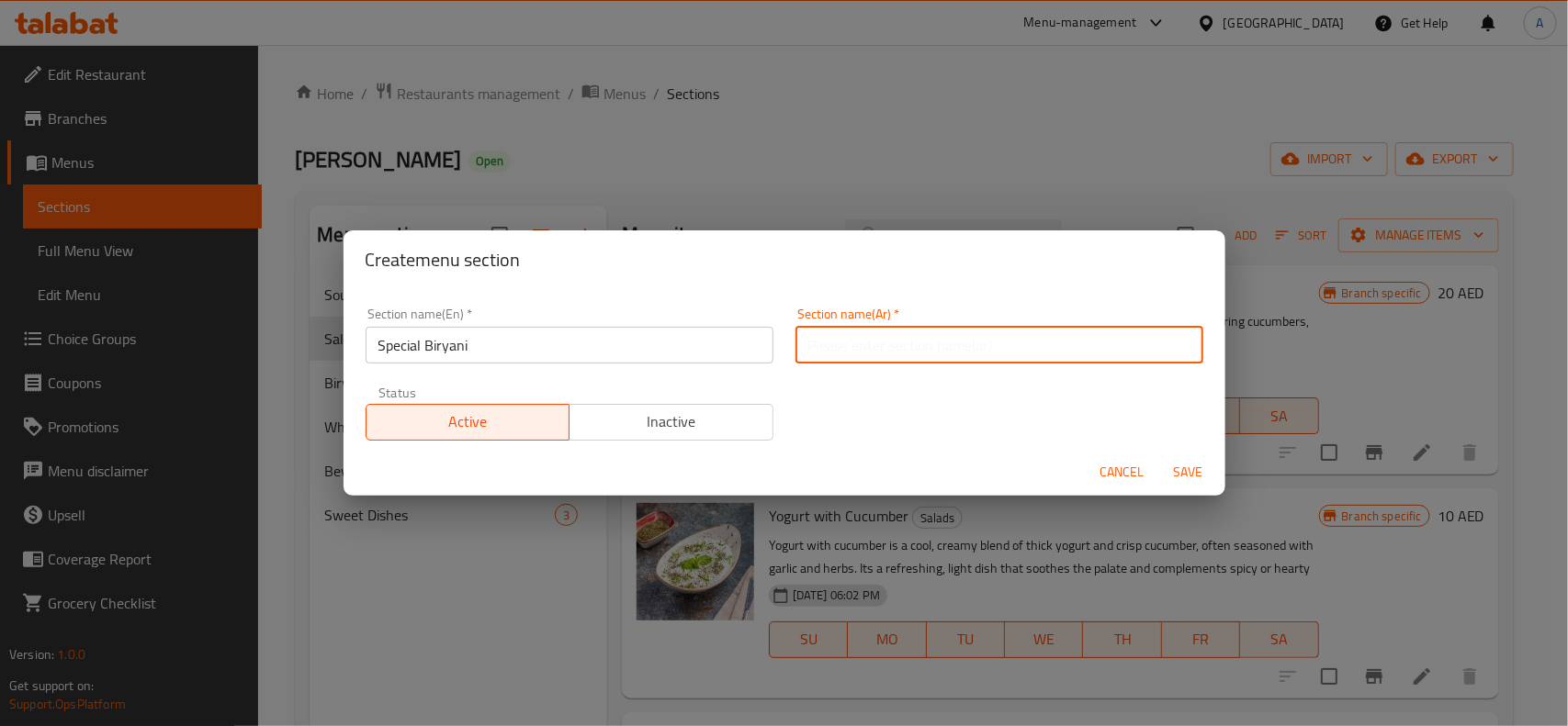
click at [1027, 341] on input "text" at bounding box center [1000, 345] width 408 height 37
paste input "برياني خاص"
type input "برياني خاص"
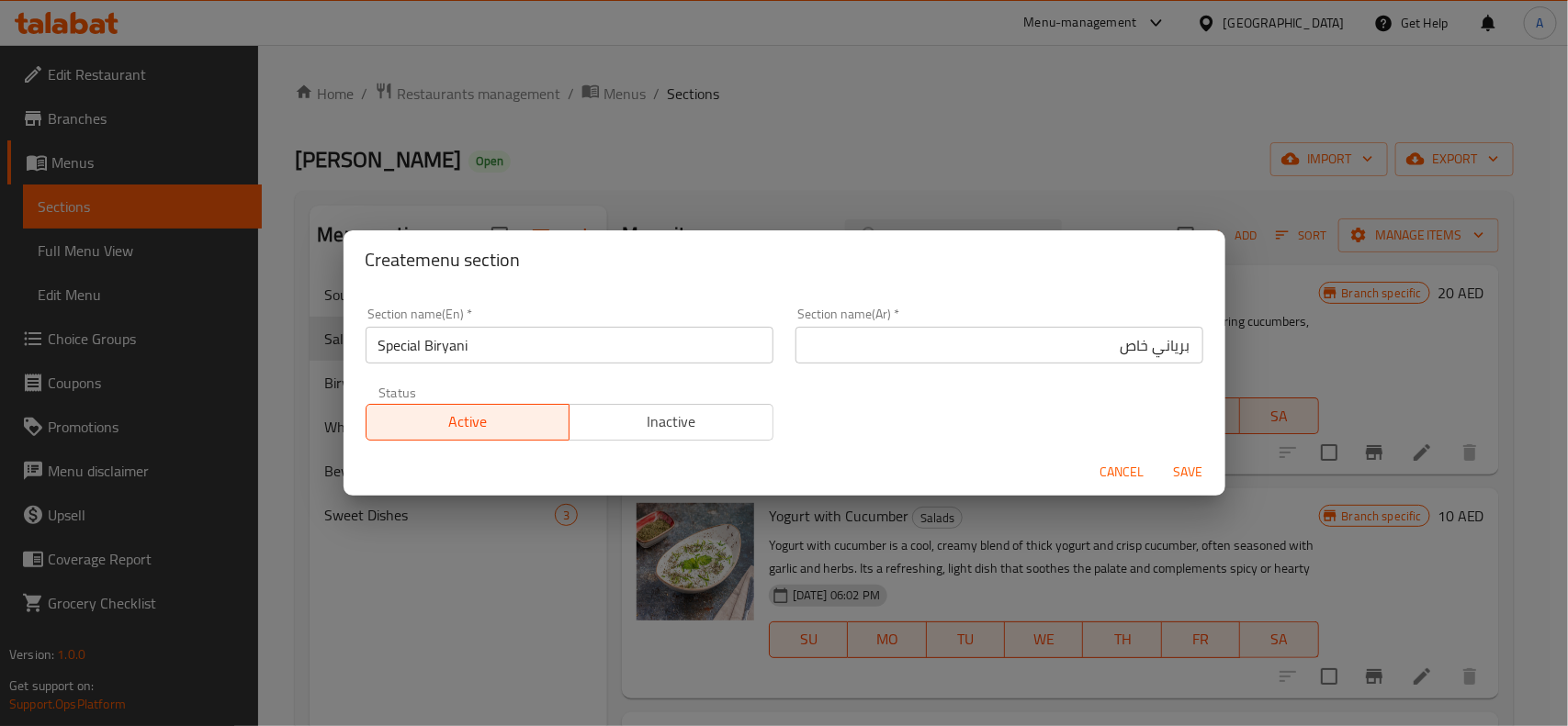
click at [1024, 433] on div "Section name(En)   * Special Biryani Section name(En) * Section name(Ar)   * بر…" at bounding box center [784, 374] width 859 height 156
click at [1196, 467] on span "Save" at bounding box center [1188, 473] width 44 height 23
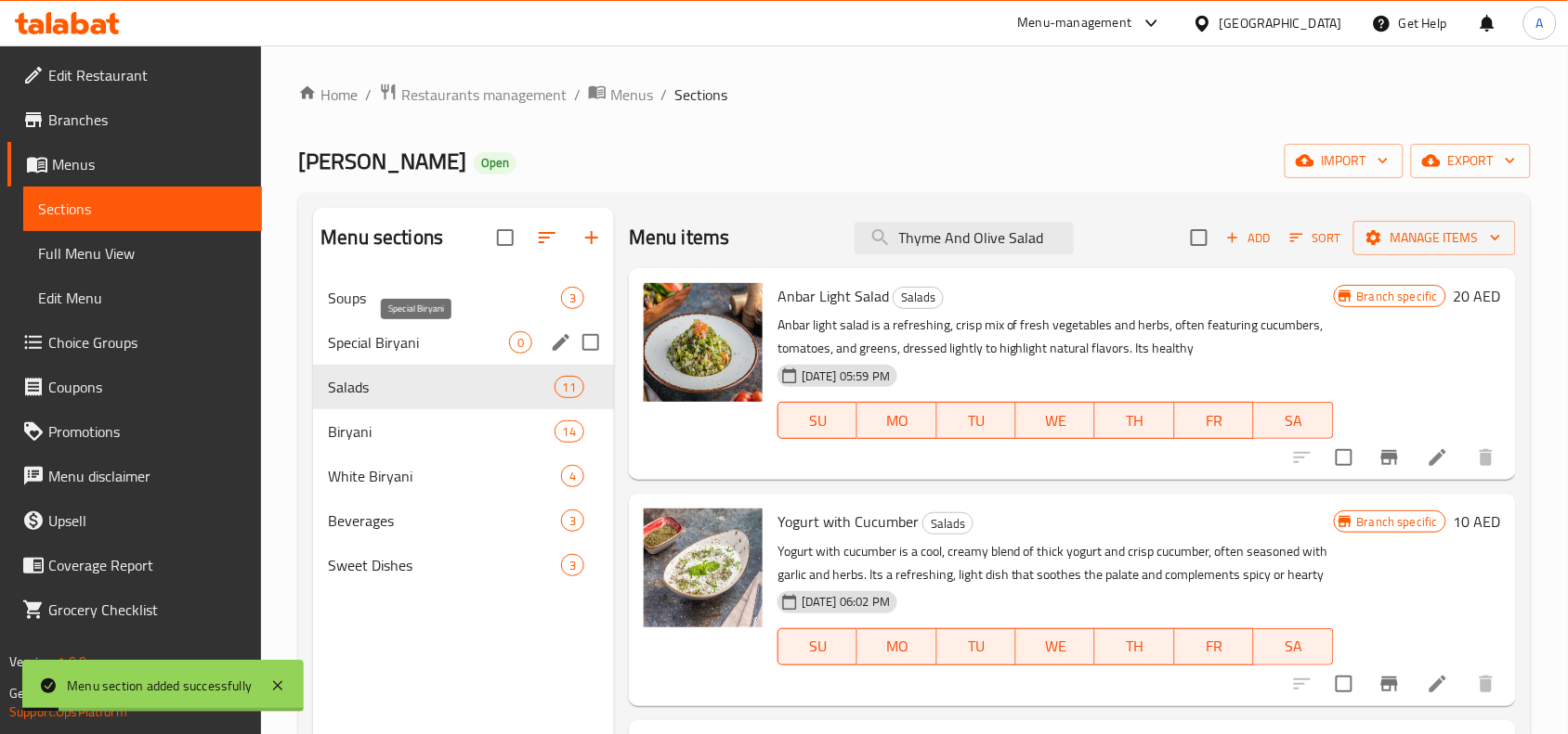
click at [447, 345] on span "Special Biryani" at bounding box center [417, 342] width 181 height 22
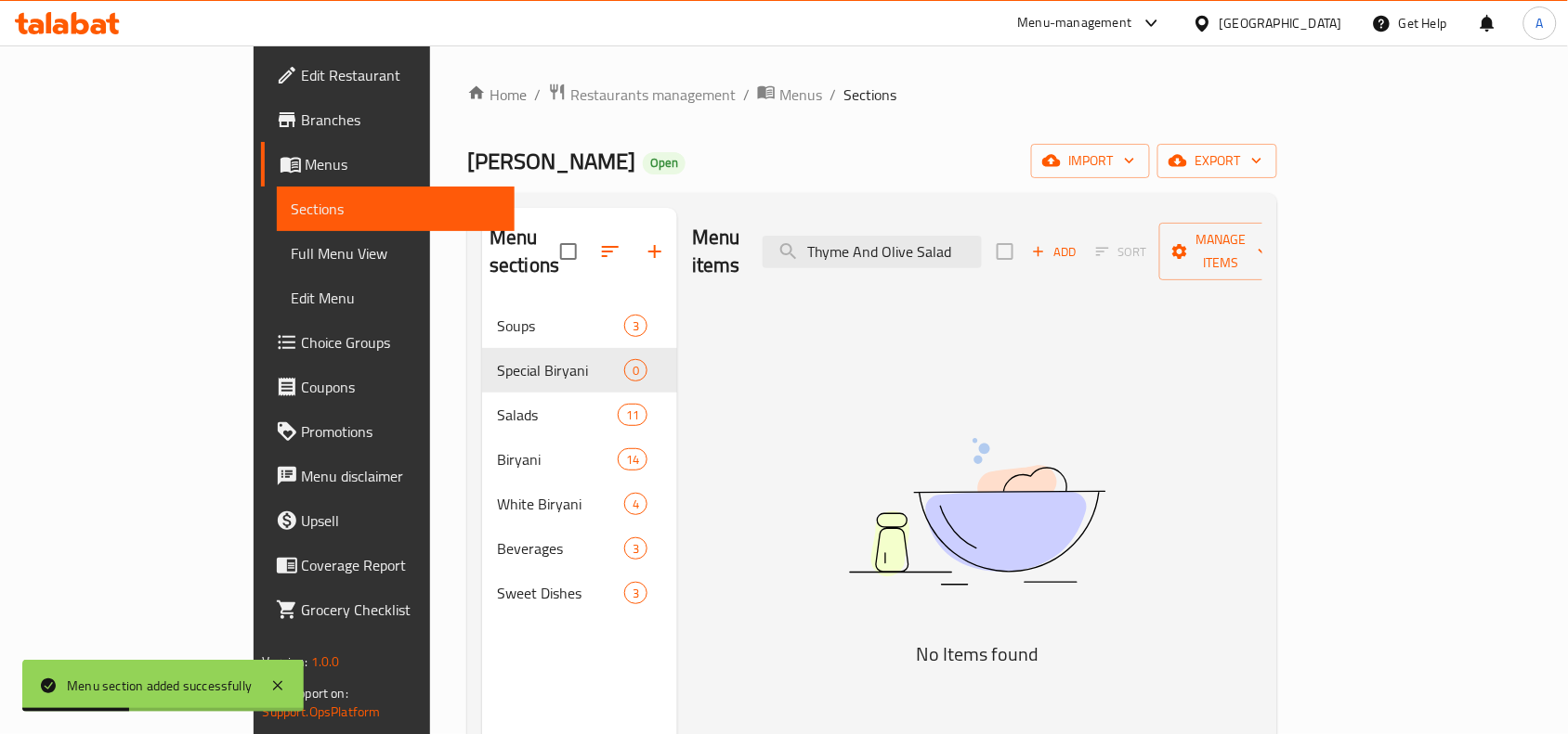
drag, startPoint x: 978, startPoint y: 261, endPoint x: 313, endPoint y: 274, distance: 665.1
click at [467, 275] on div "Menu sections Soups 3 Special Biryani 0 Salads 11 Biryani 14 White Biryani 4 Be…" at bounding box center [872, 576] width 809 height 764
click at [980, 236] on input "search" at bounding box center [872, 251] width 219 height 32
paste input "Mix Grill Biryani"
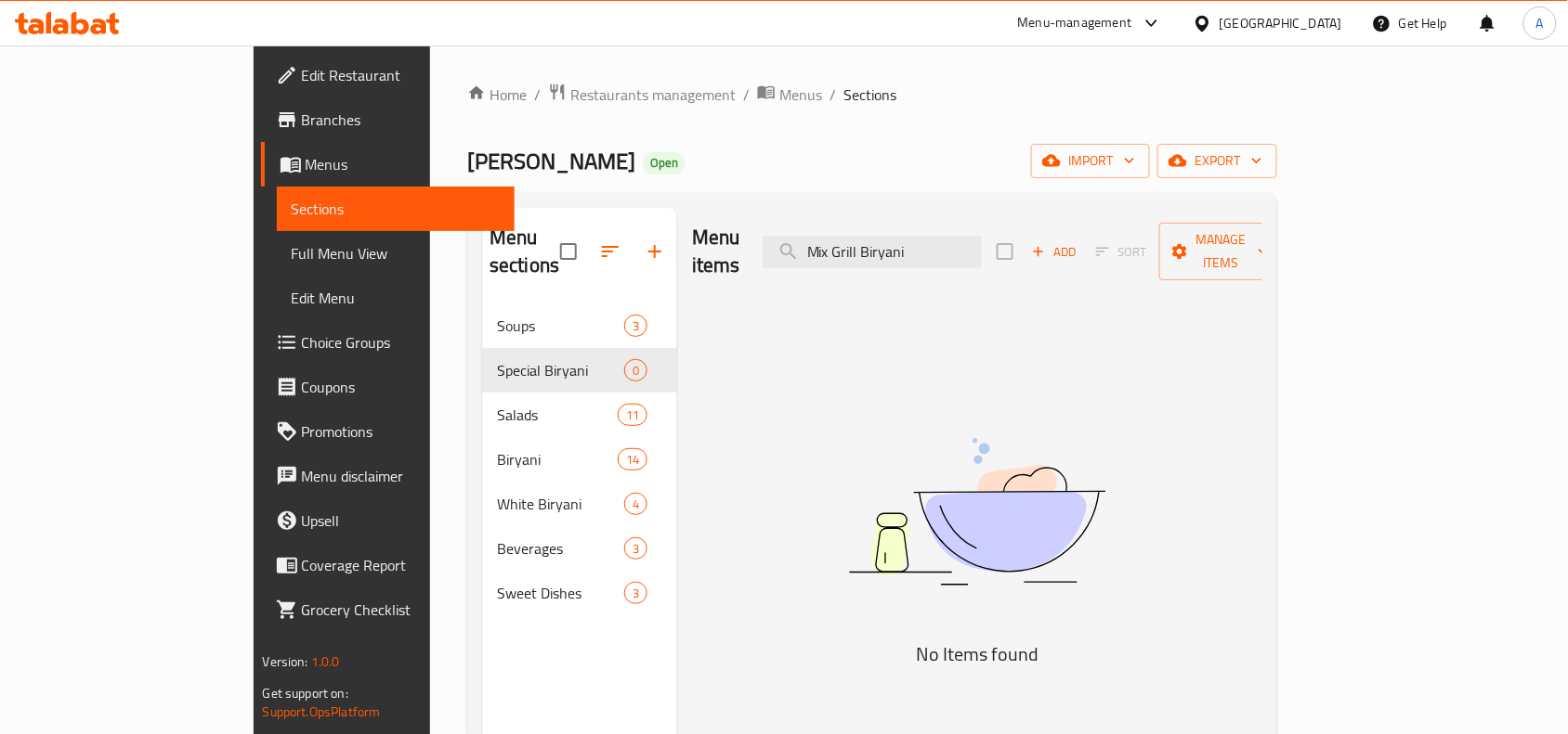
type input "Mix Grill Biryani"
click at [990, 640] on h5 "No Items found" at bounding box center [977, 655] width 464 height 29
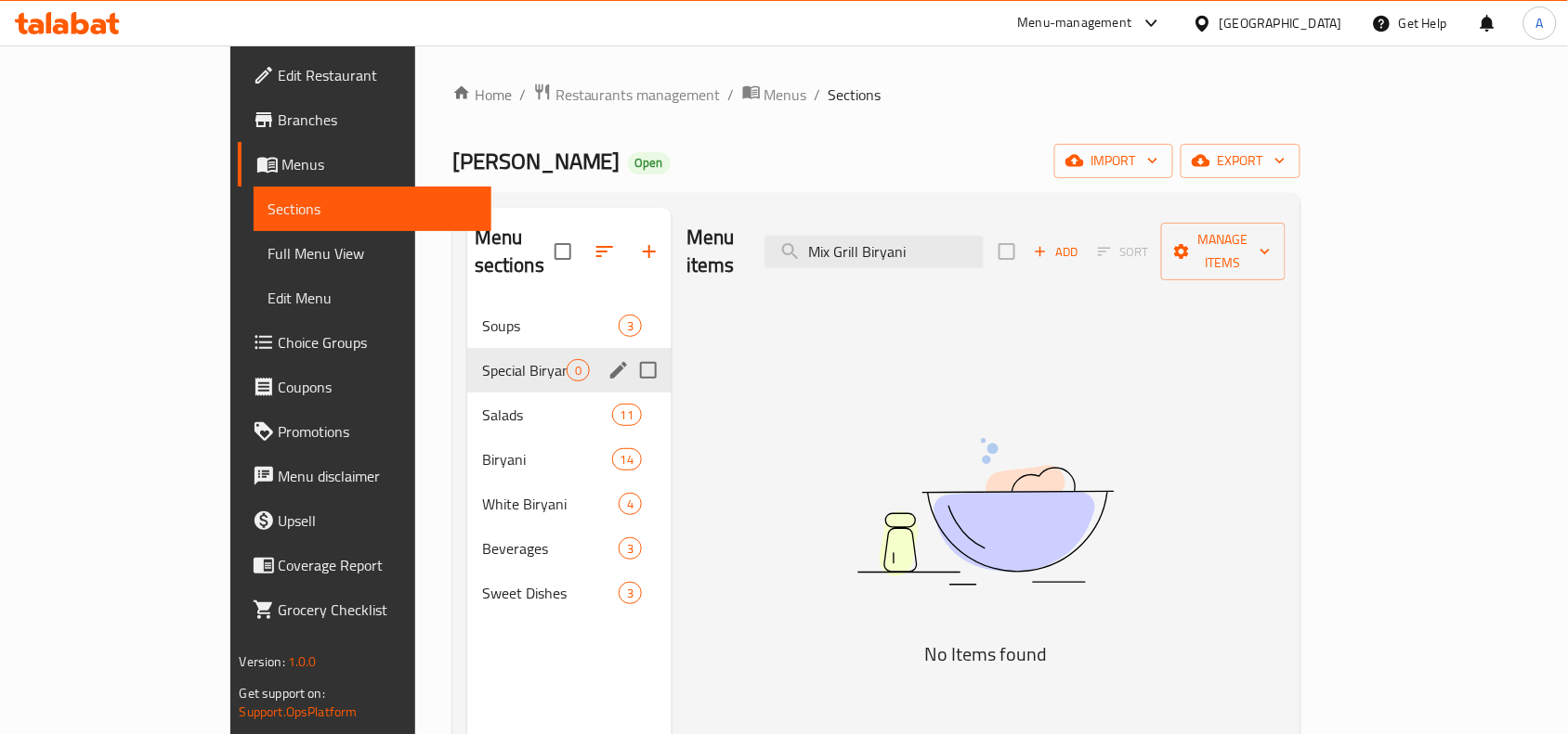
click at [467, 360] on div "Special Biryani 0" at bounding box center [569, 370] width 204 height 45
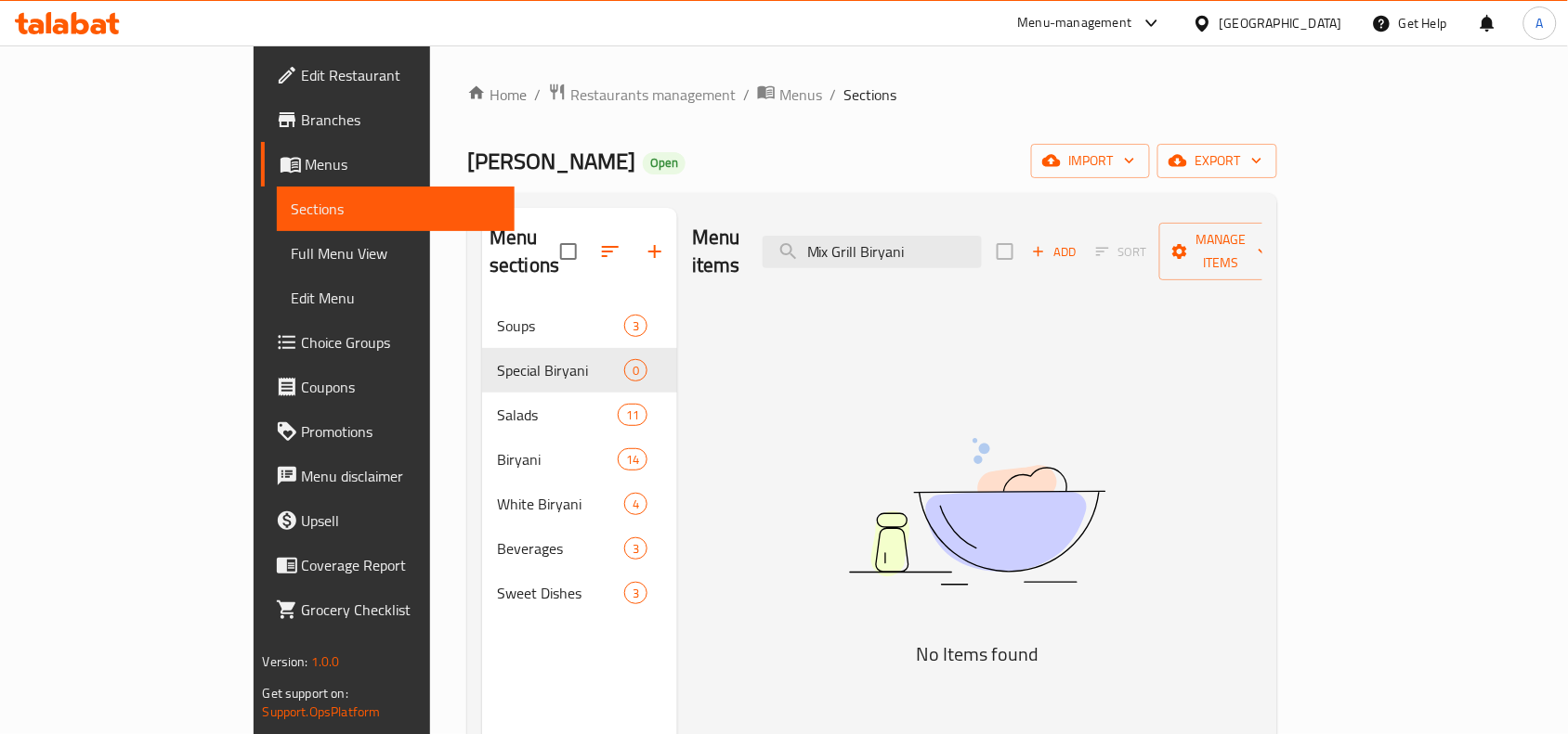
click at [1047, 243] on icon "button" at bounding box center [1037, 251] width 17 height 17
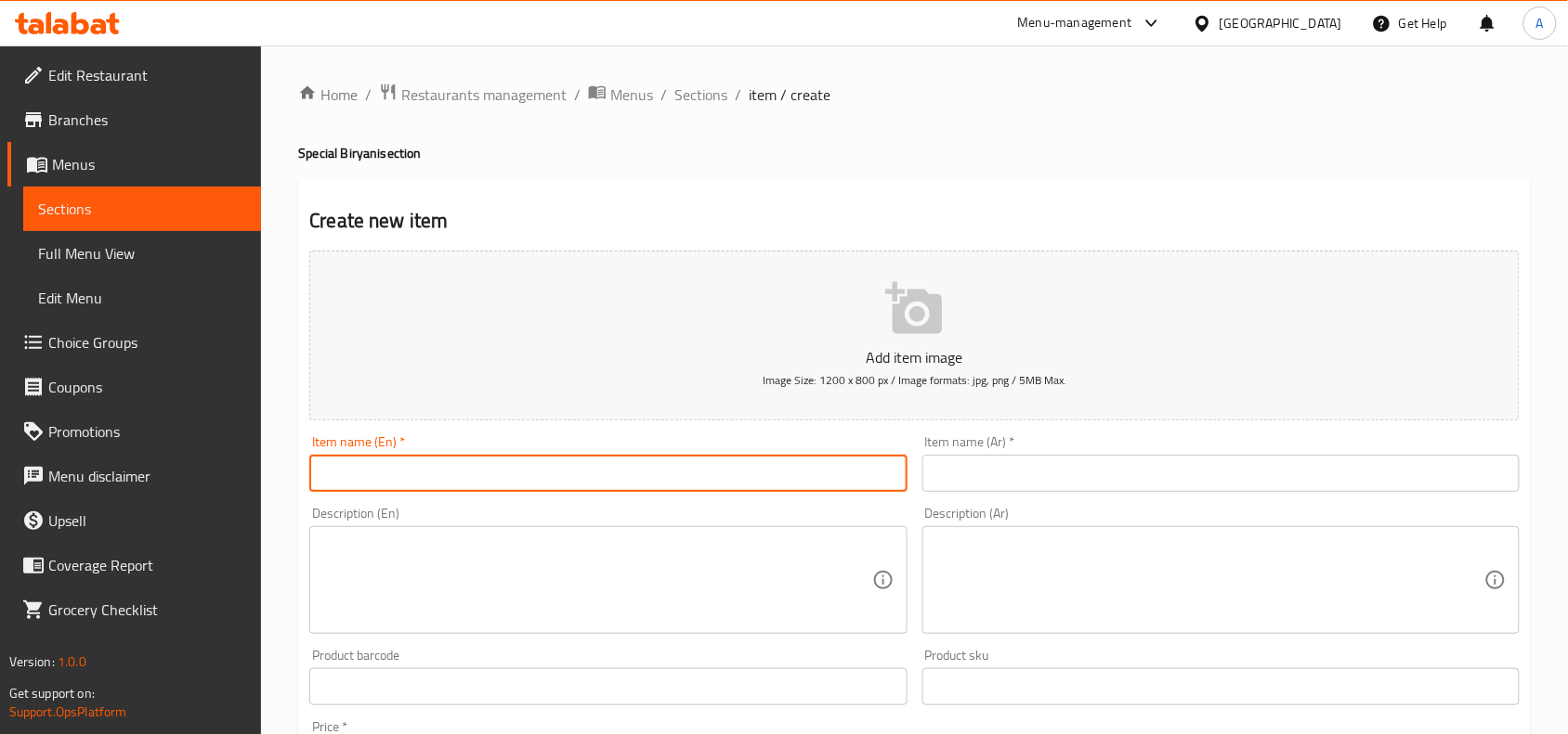
click at [447, 455] on input "text" at bounding box center [607, 473] width 597 height 37
paste input "Mix Grill Biryani"
type input "Mix Grill Biryani"
click at [466, 502] on div "Description (En) Description (En)" at bounding box center [608, 570] width 612 height 142
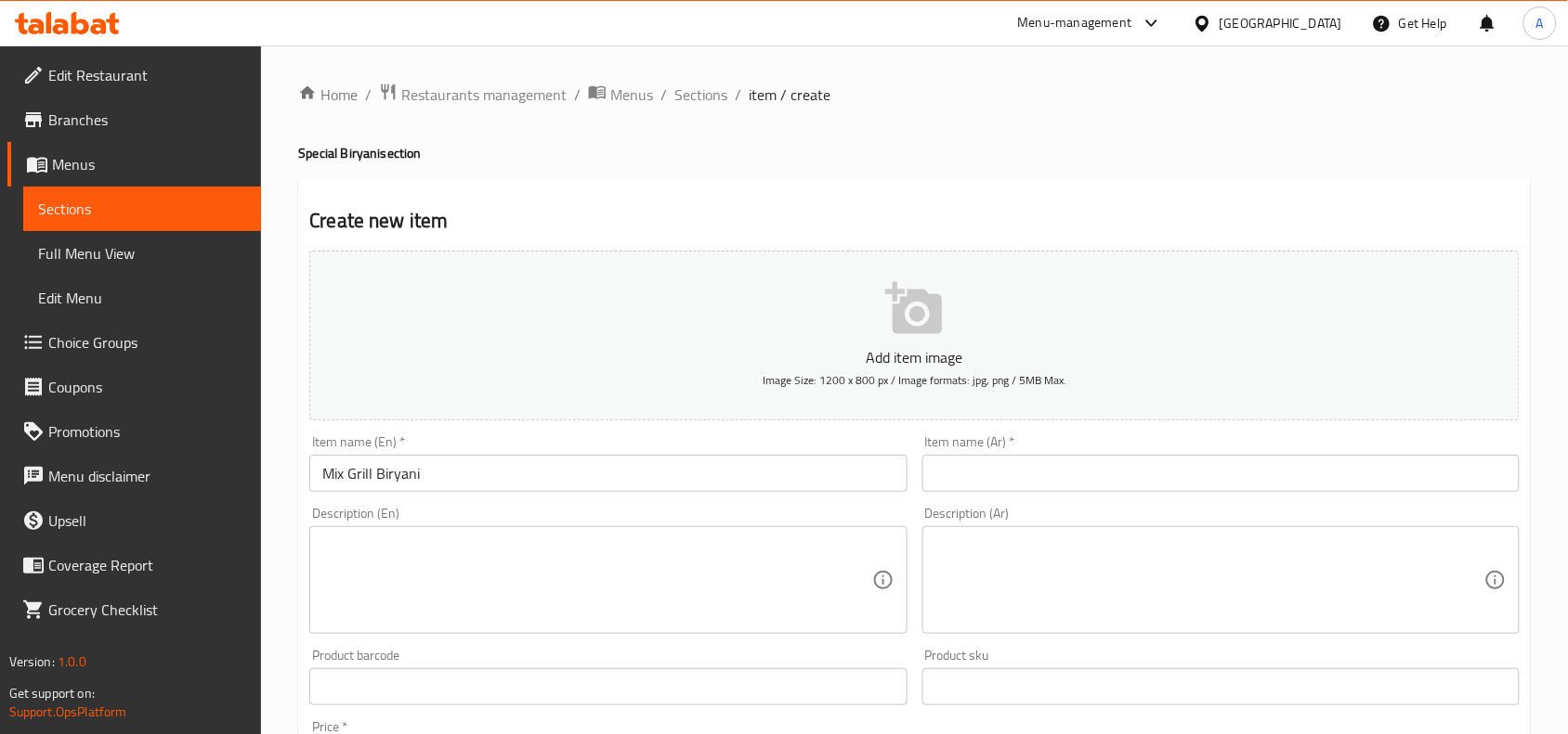
drag, startPoint x: 141, startPoint y: 481, endPoint x: 665, endPoint y: 567, distance: 531.0
click at [43, 479] on div "Edit Restaurant Branches Menus Sections Full Menu View Edit Menu Choice Groups …" at bounding box center [784, 679] width 1568 height 1267
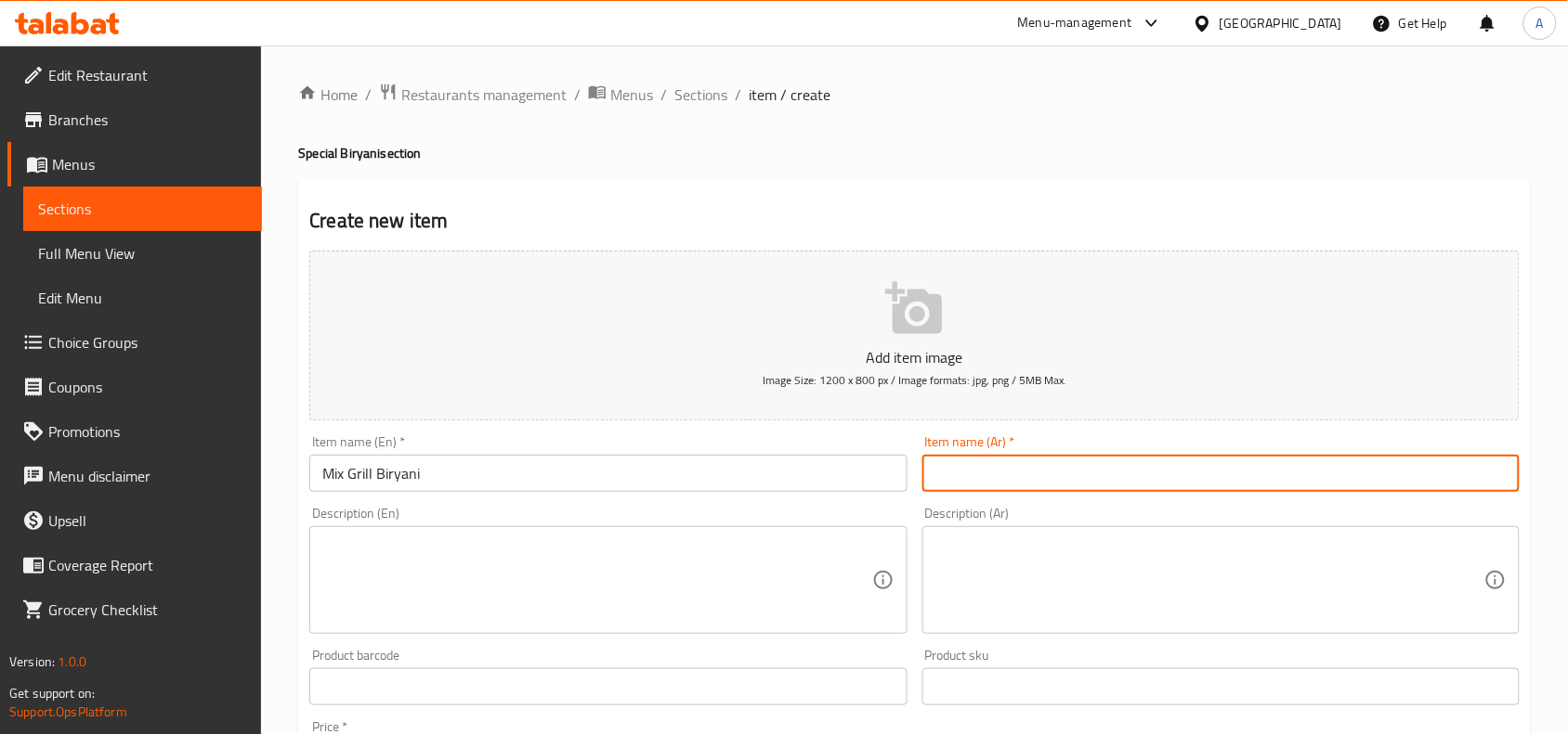
click at [1094, 481] on input "text" at bounding box center [1220, 473] width 597 height 37
paste input "برياني مشويات مشكلة"
type input "برياني مشويات مشكلة"
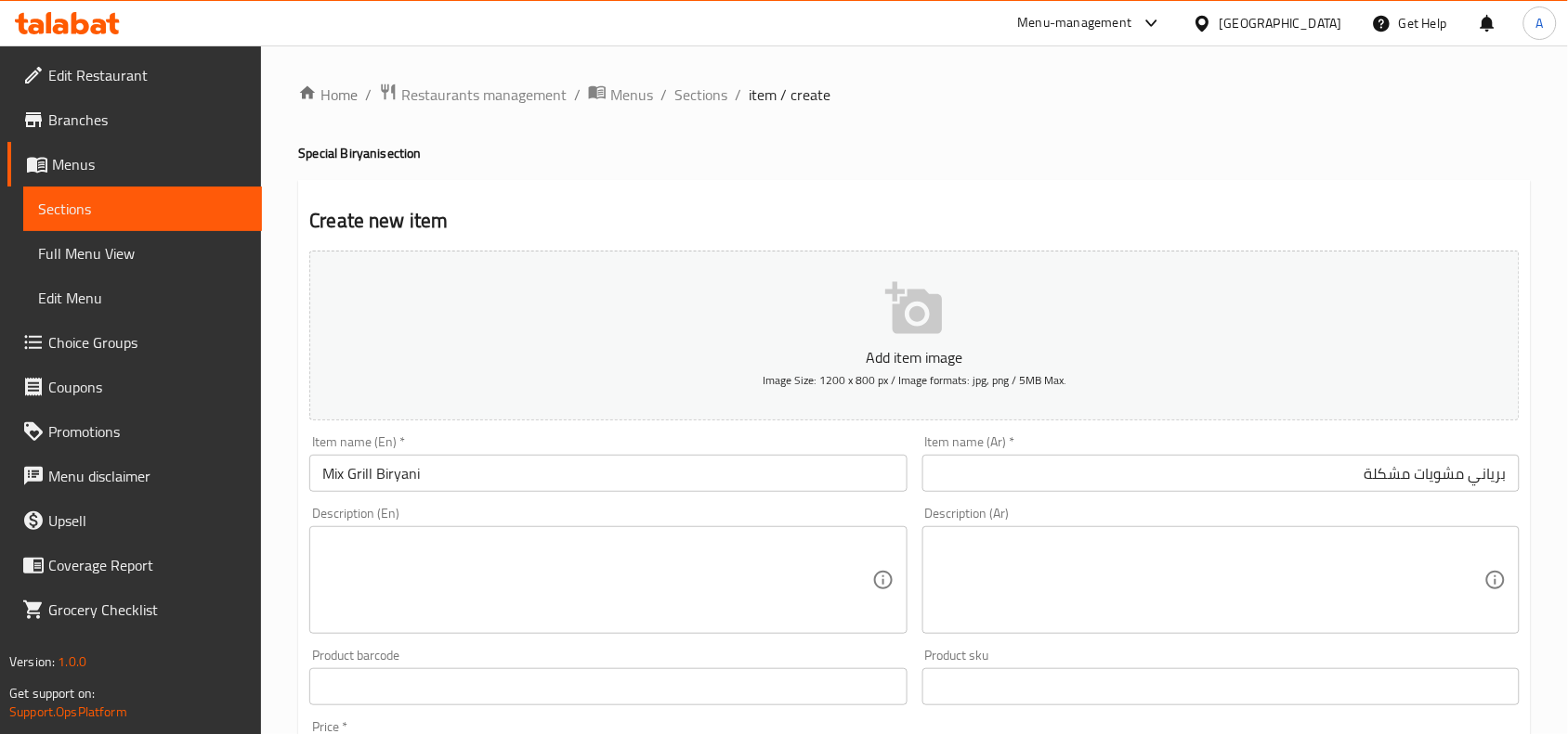
click at [992, 108] on div "Home / Restaurants management / Menus / Sections / item / create Special Biryan…" at bounding box center [914, 679] width 1233 height 1192
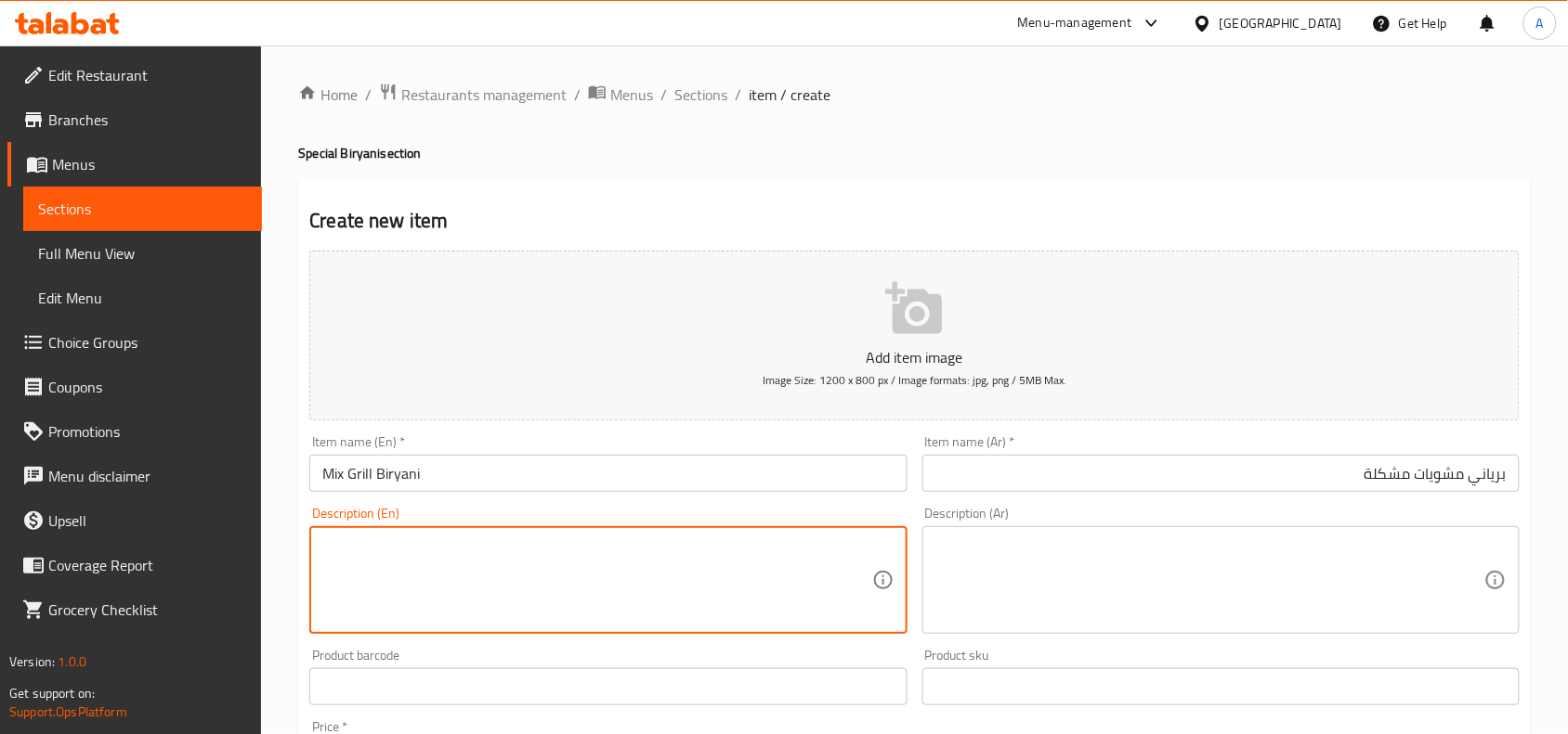
click at [391, 574] on textarea at bounding box center [596, 581] width 548 height 88
paste textarea "Aromatic basmati rice dum coed with mixed grill."
drag, startPoint x: 664, startPoint y: 545, endPoint x: 90, endPoint y: 516, distance: 574.7
click at [90, 516] on div "Edit Restaurant Branches Menus Sections Full Menu View Edit Menu Choice Groups …" at bounding box center [784, 679] width 1568 height 1267
drag, startPoint x: 507, startPoint y: 548, endPoint x: 544, endPoint y: 618, distance: 79.2
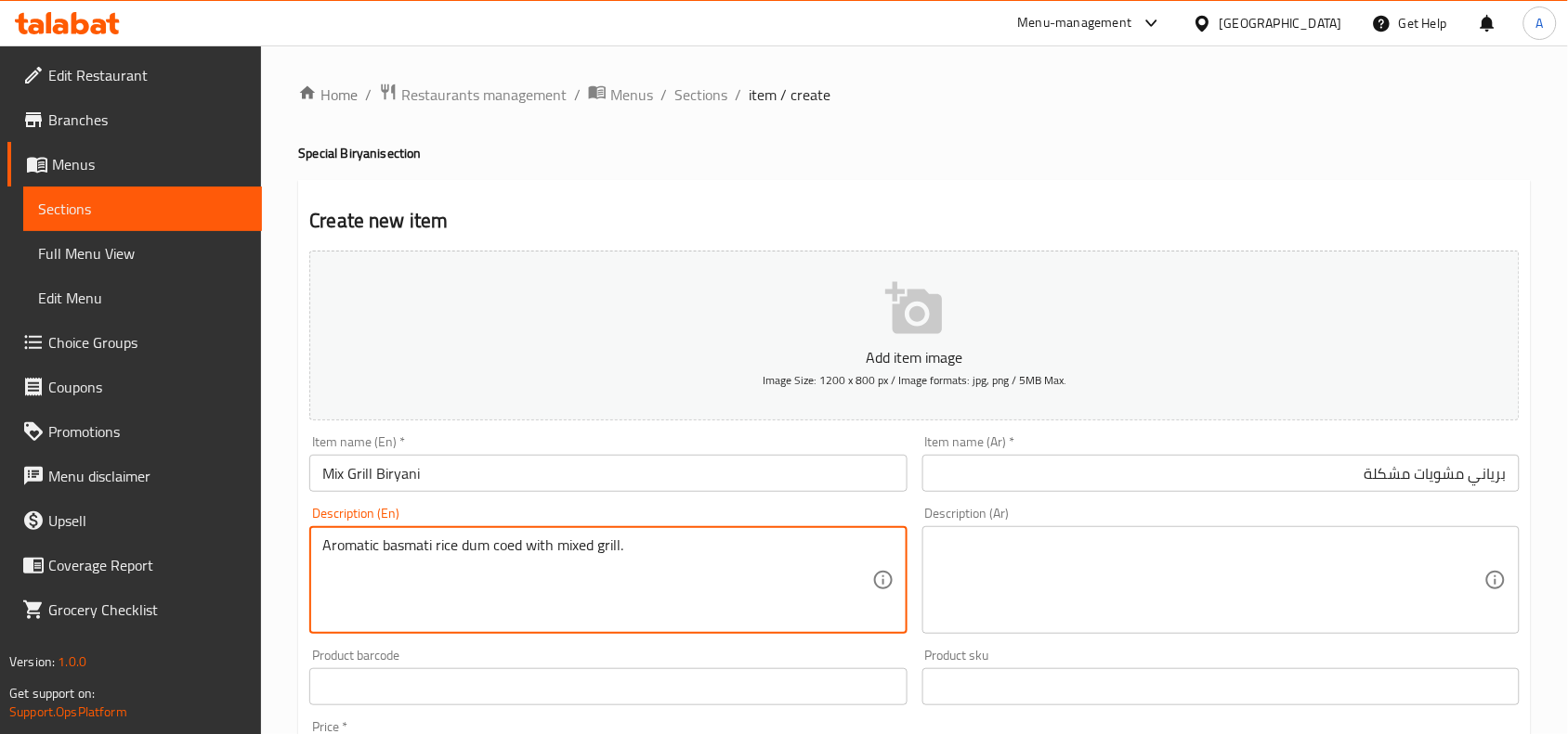
click at [507, 548] on textarea "Aromatic basmati rice dum coed with mixed grill." at bounding box center [596, 581] width 548 height 88
type textarea "Aromatic basmati rice dum cooked with mixed grill."
click at [283, 478] on div "Home / Restaurants management / Menus / Sections / item / create Special Biryan…" at bounding box center [914, 679] width 1307 height 1267
drag, startPoint x: 670, startPoint y: 552, endPoint x: 135, endPoint y: 522, distance: 535.8
click at [1122, 559] on textarea at bounding box center [1209, 581] width 548 height 88
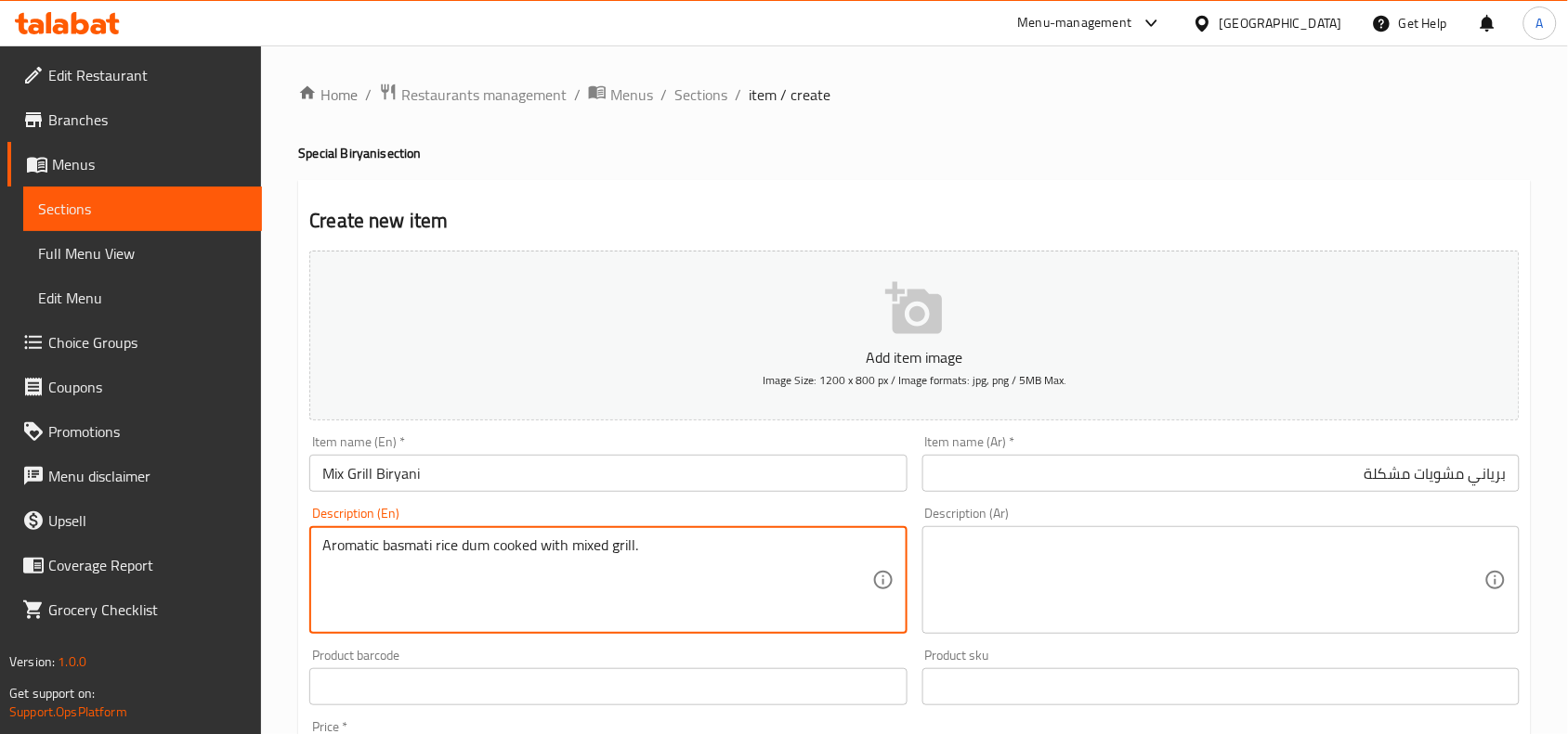
paste textarea "أرز بسمتي عطري مطبوخ مع مشاوي مشكلة."
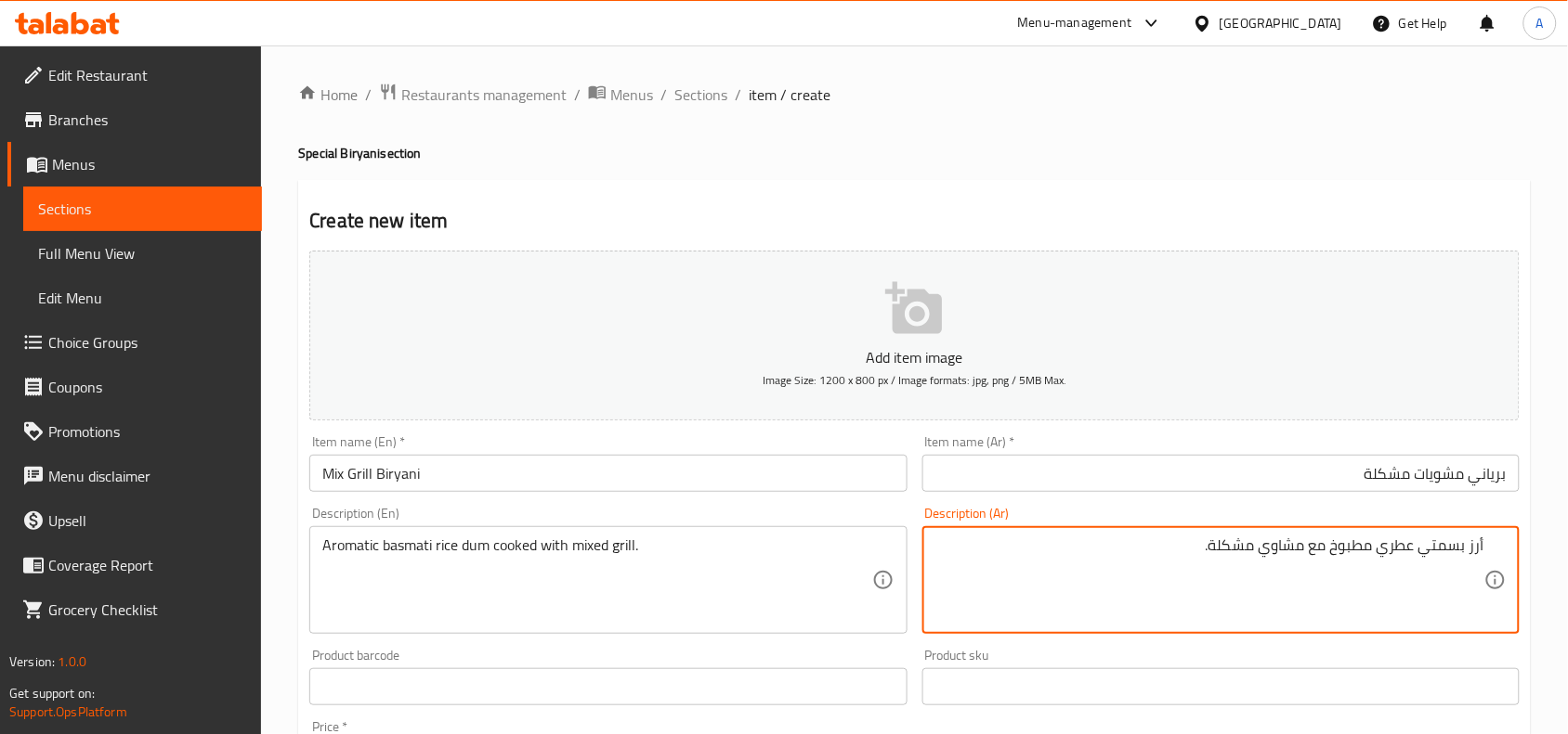
type textarea "أرز بسمتي عطري مطبوخ مع مشاوي مشكلة."
click at [1241, 216] on h2 "Create new item" at bounding box center [914, 221] width 1210 height 27
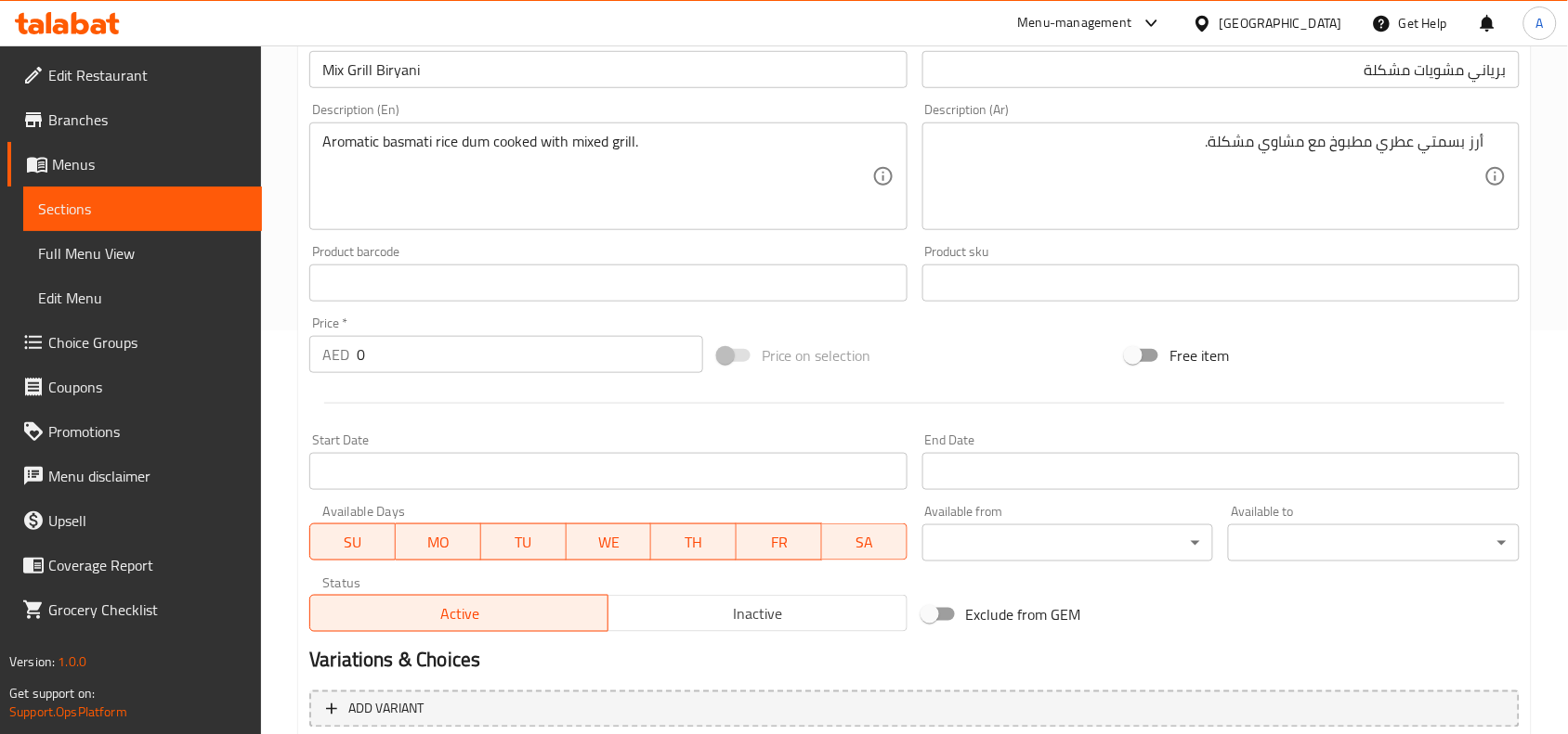
scroll to position [464, 0]
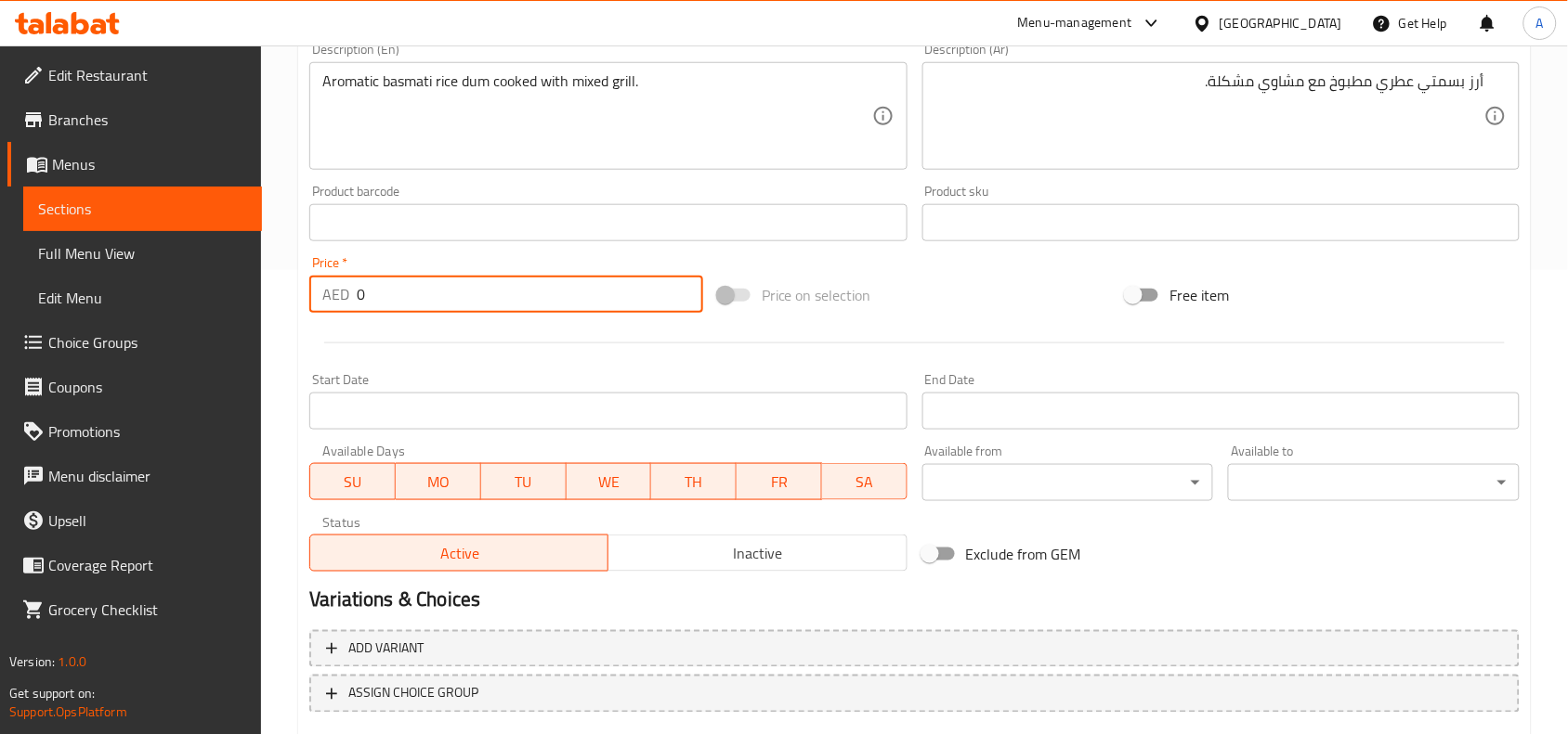
drag, startPoint x: 395, startPoint y: 299, endPoint x: 316, endPoint y: 302, distance: 79.1
click at [316, 302] on div "AED 0 Price *" at bounding box center [505, 294] width 394 height 37
type input "69"
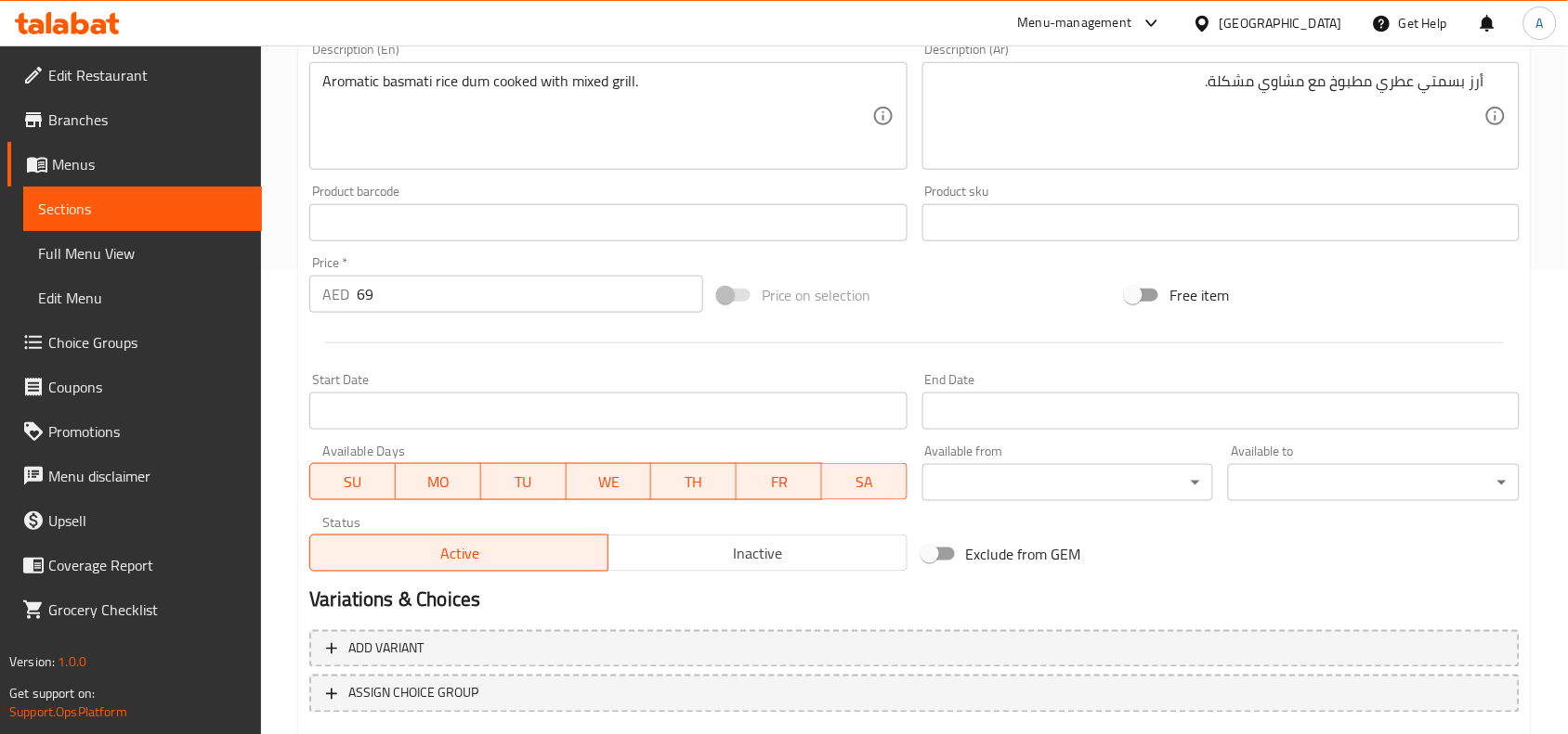
click at [435, 359] on div at bounding box center [914, 343] width 1225 height 46
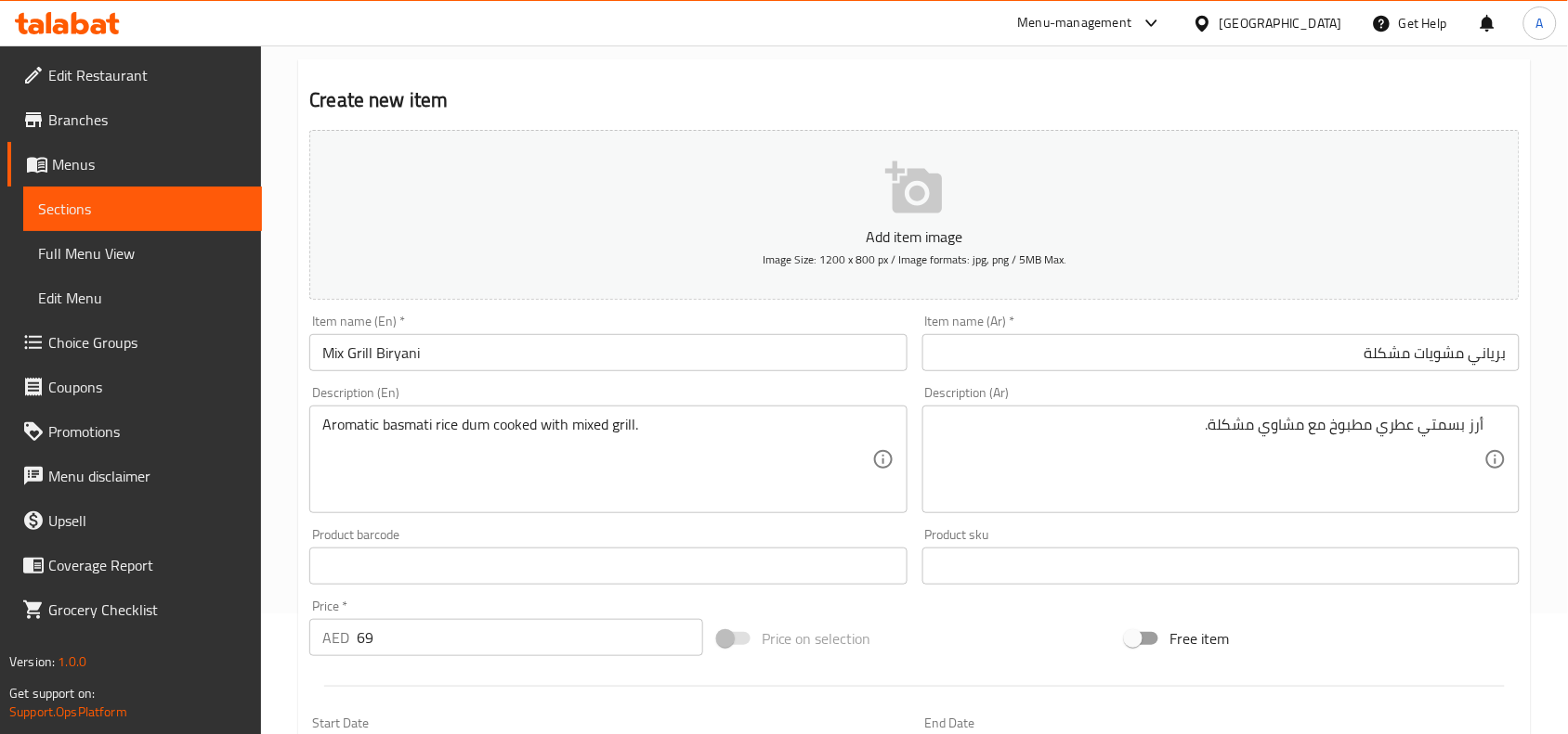
scroll to position [348, 0]
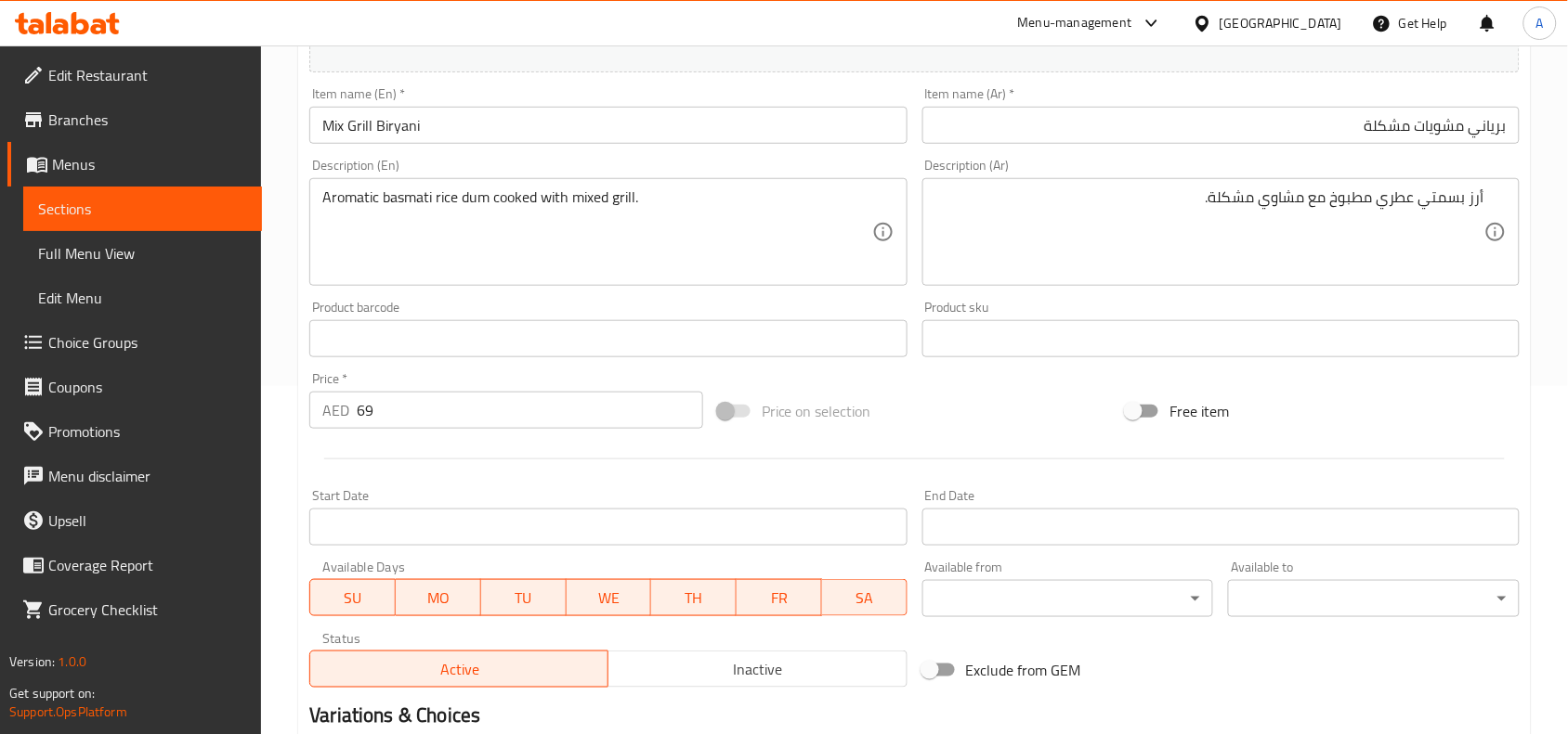
drag, startPoint x: 1489, startPoint y: 200, endPoint x: 1523, endPoint y: 197, distance: 34.1
click at [1523, 197] on div "Description (Ar) أرز بسمتي عطري مطبوخ مع مشاوي مشكلة. Description (Ar)" at bounding box center [1221, 222] width 612 height 142
click at [1502, 194] on div "أرز بسمتي عطري مطبوخ مع مشاوي مشكلة. Description (Ar)" at bounding box center [1220, 232] width 597 height 108
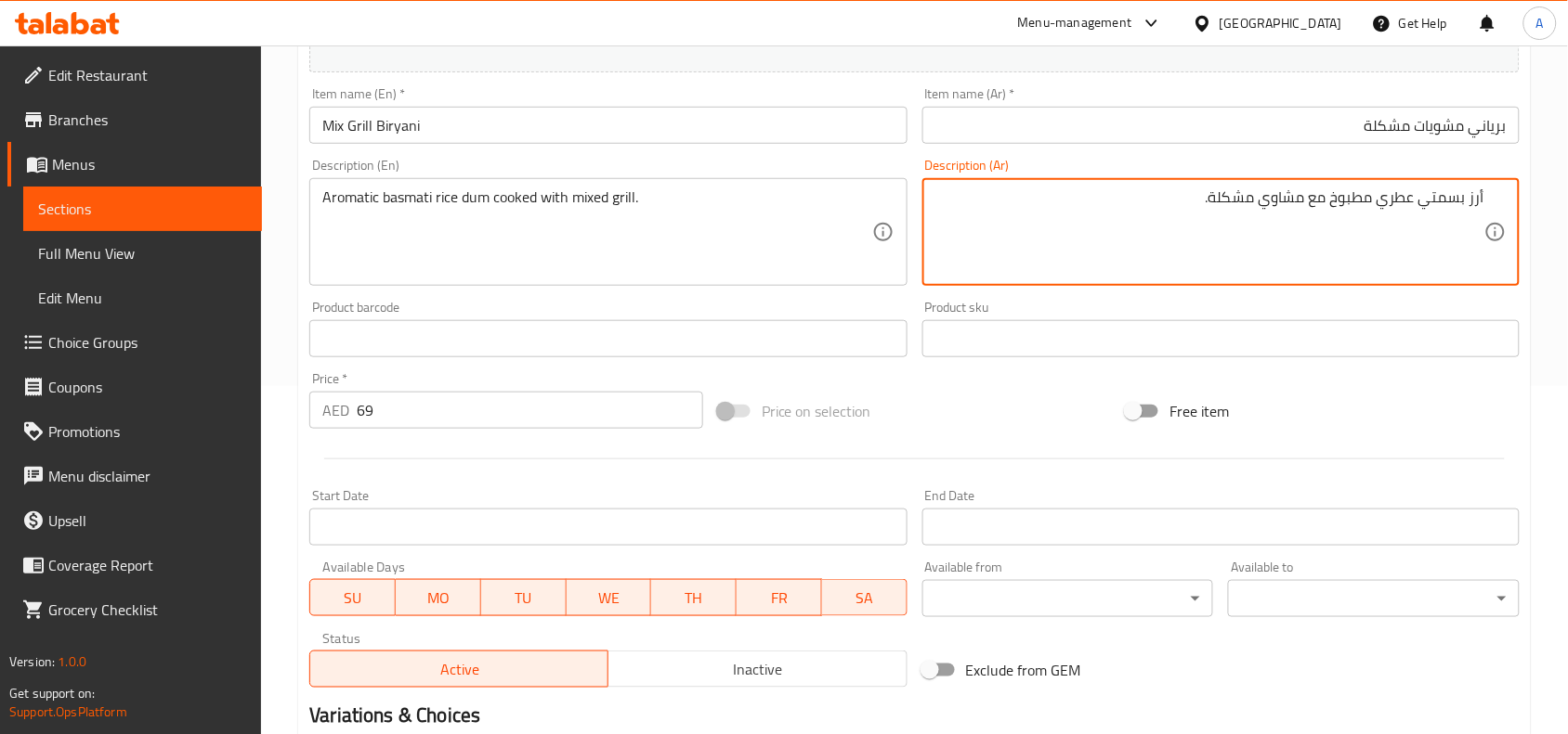
click at [1059, 380] on div "Add item image Image Size: 1200 x 800 px / Image formats: jpg, png / 5MB Max. I…" at bounding box center [914, 295] width 1225 height 800
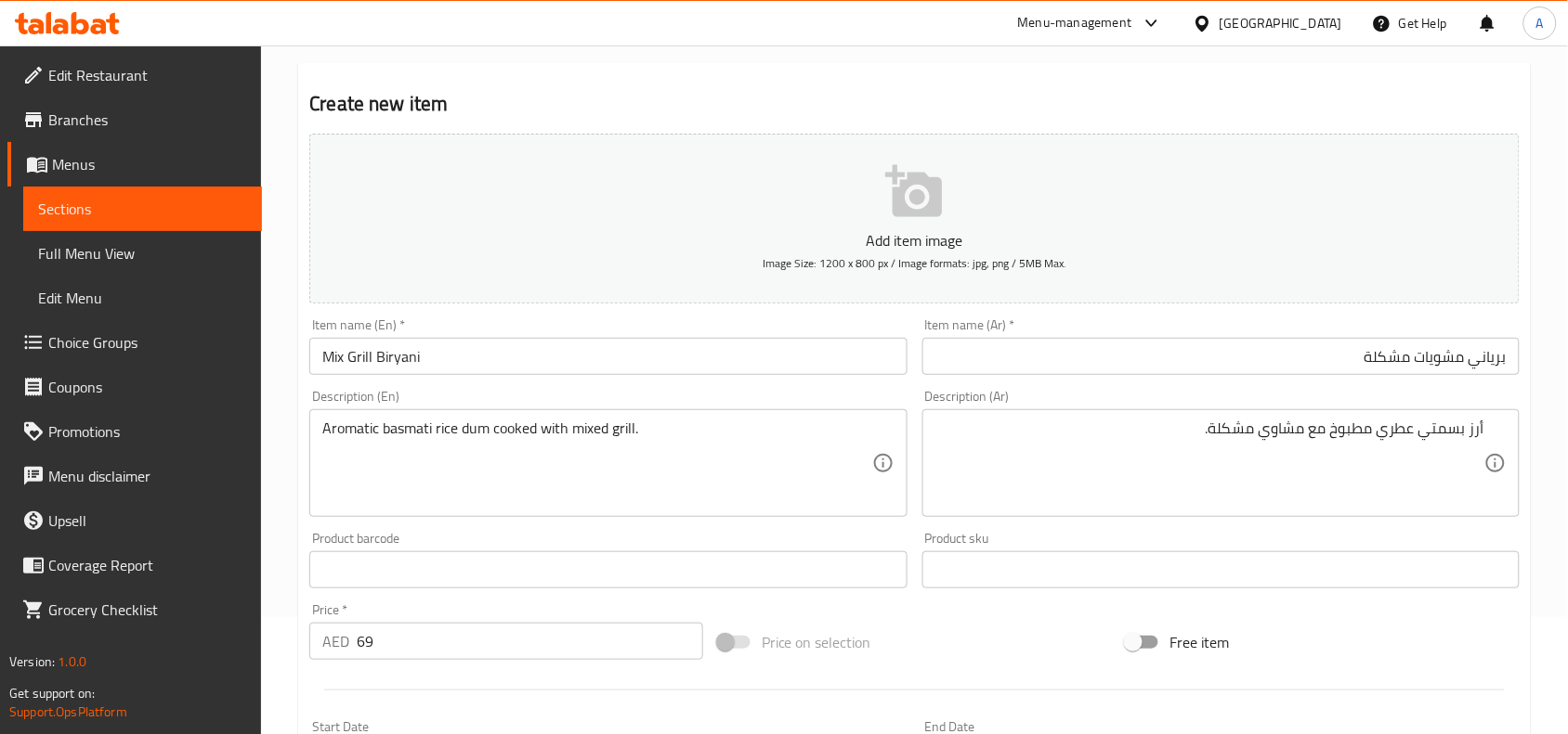
scroll to position [116, 0]
click at [569, 539] on div "Product barcode Product barcode" at bounding box center [607, 561] width 597 height 57
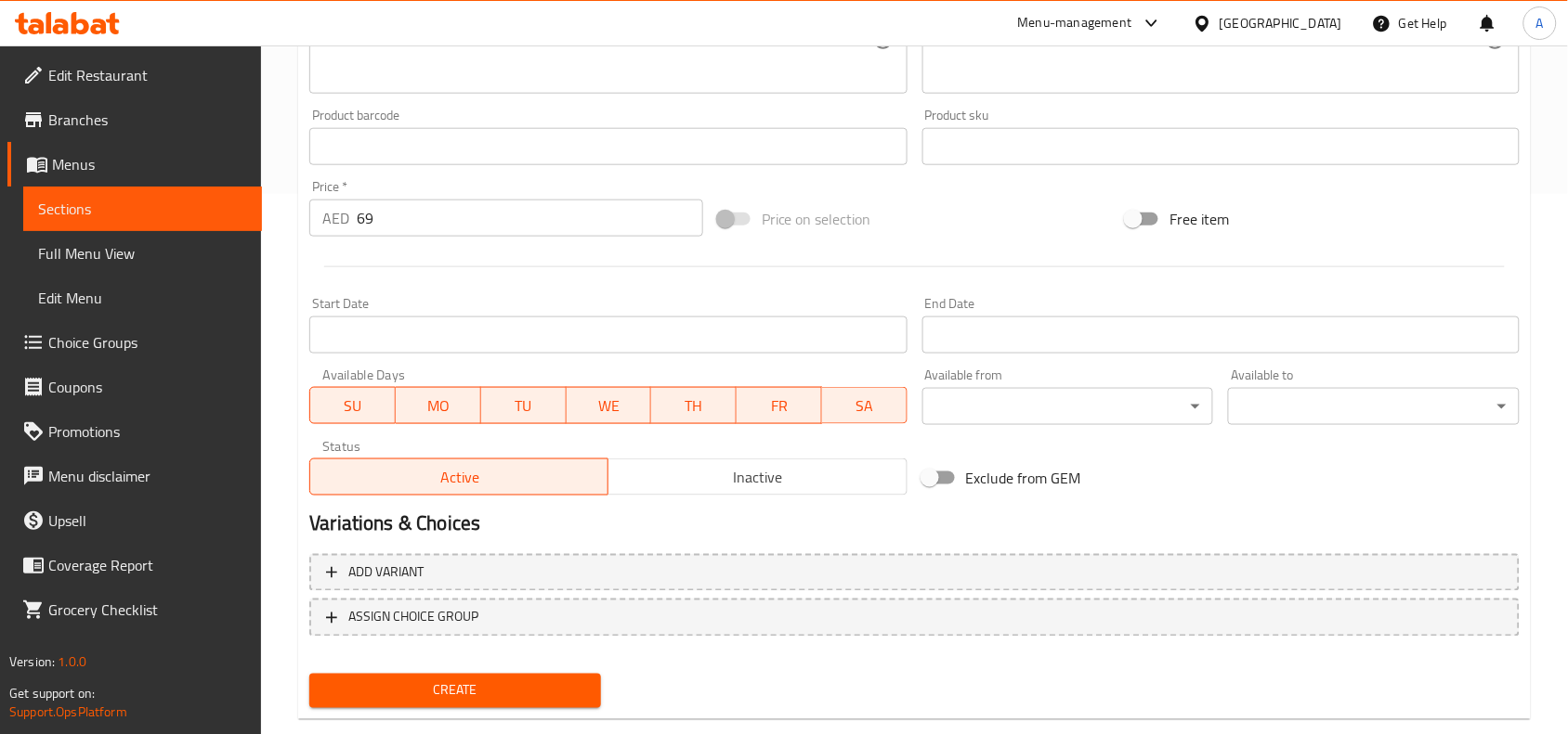
scroll to position [574, 0]
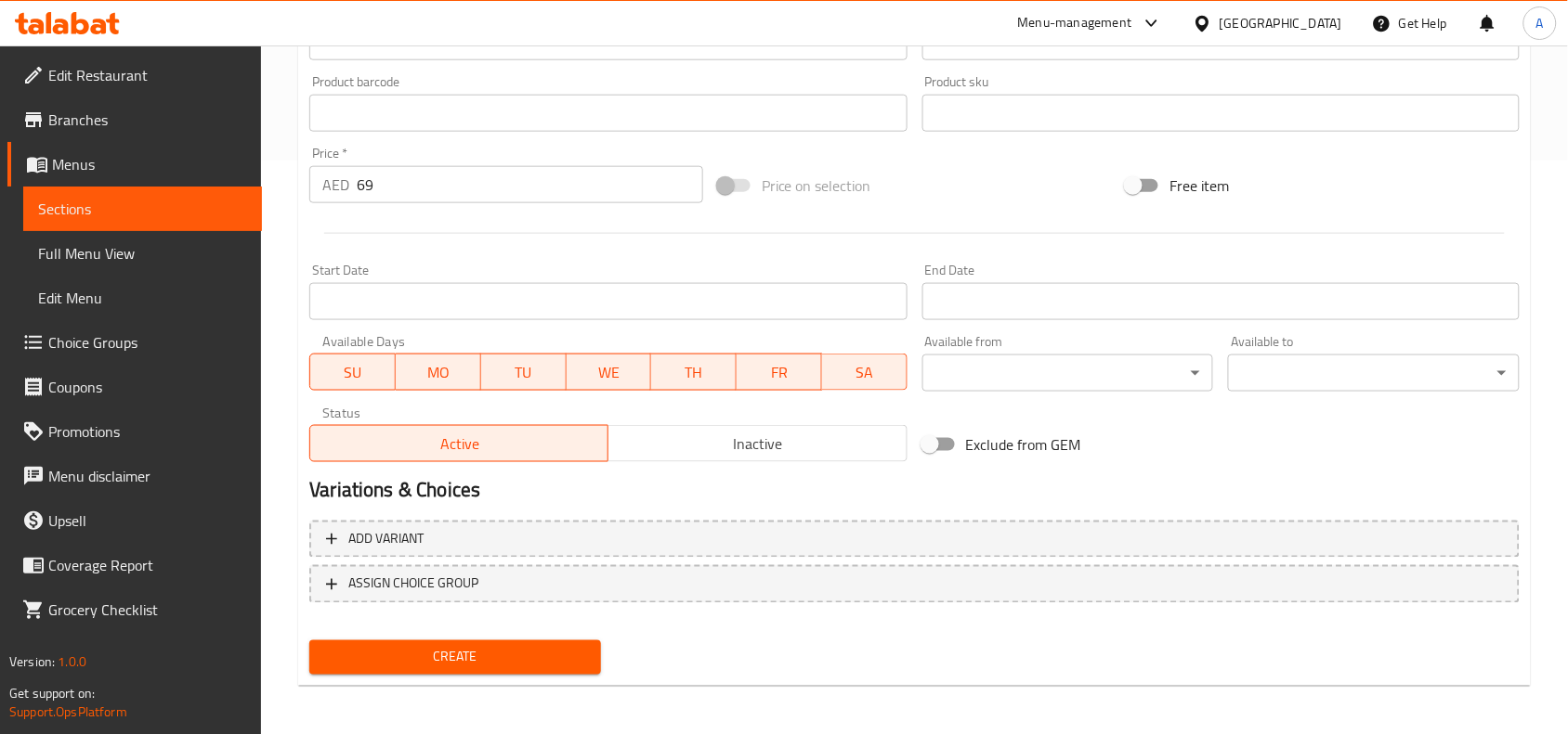
click at [464, 657] on span "Create" at bounding box center [456, 658] width 262 height 23
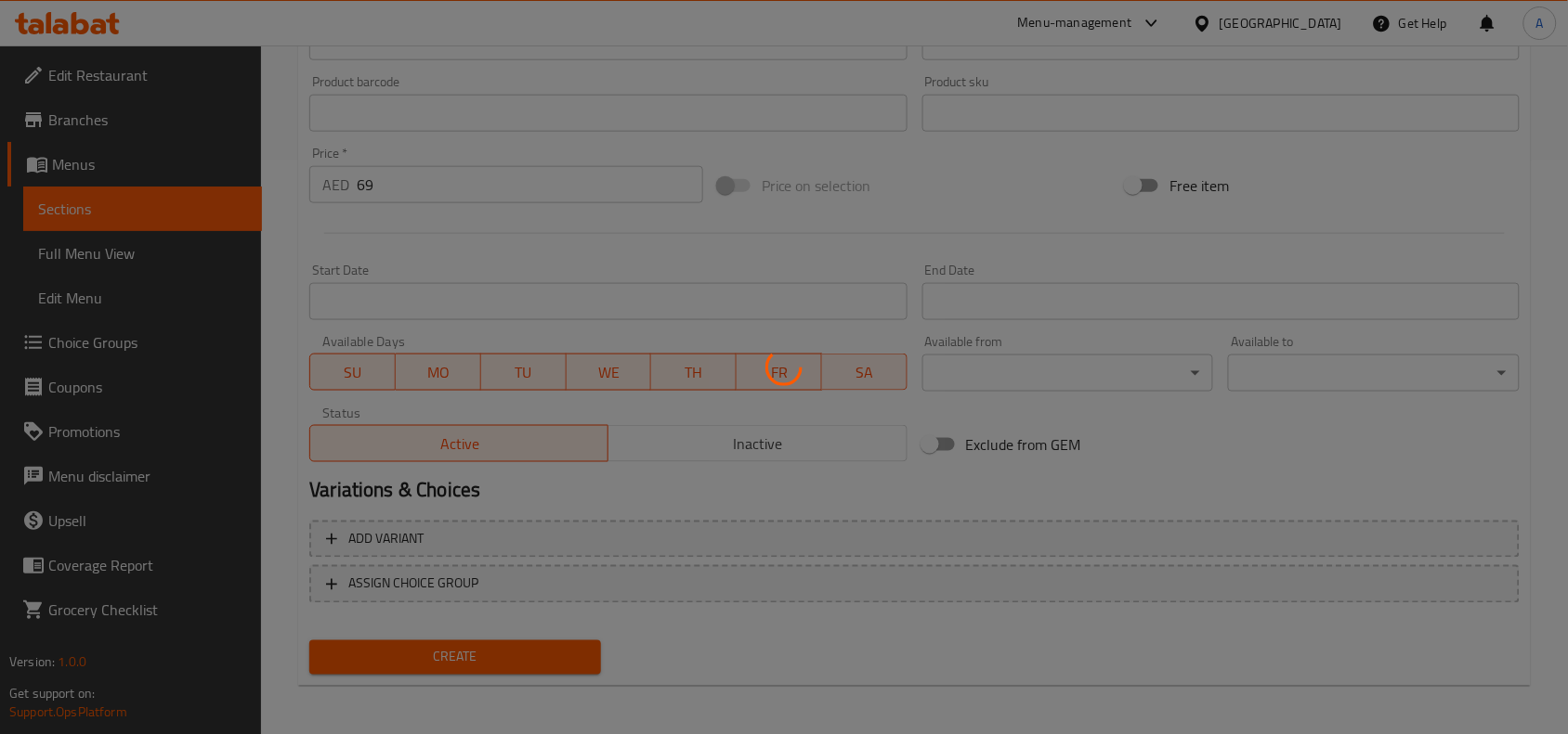
type input "0"
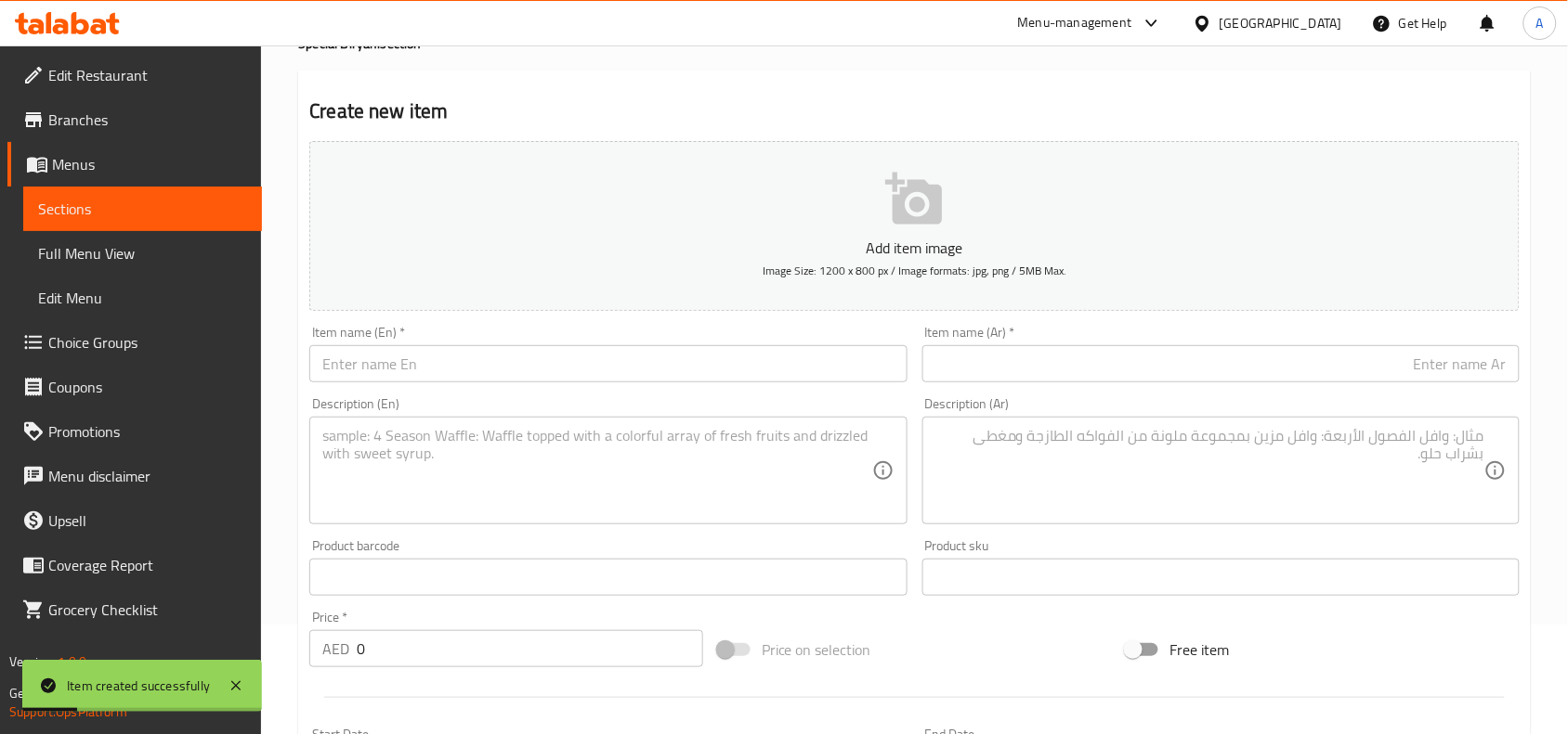
scroll to position [0, 0]
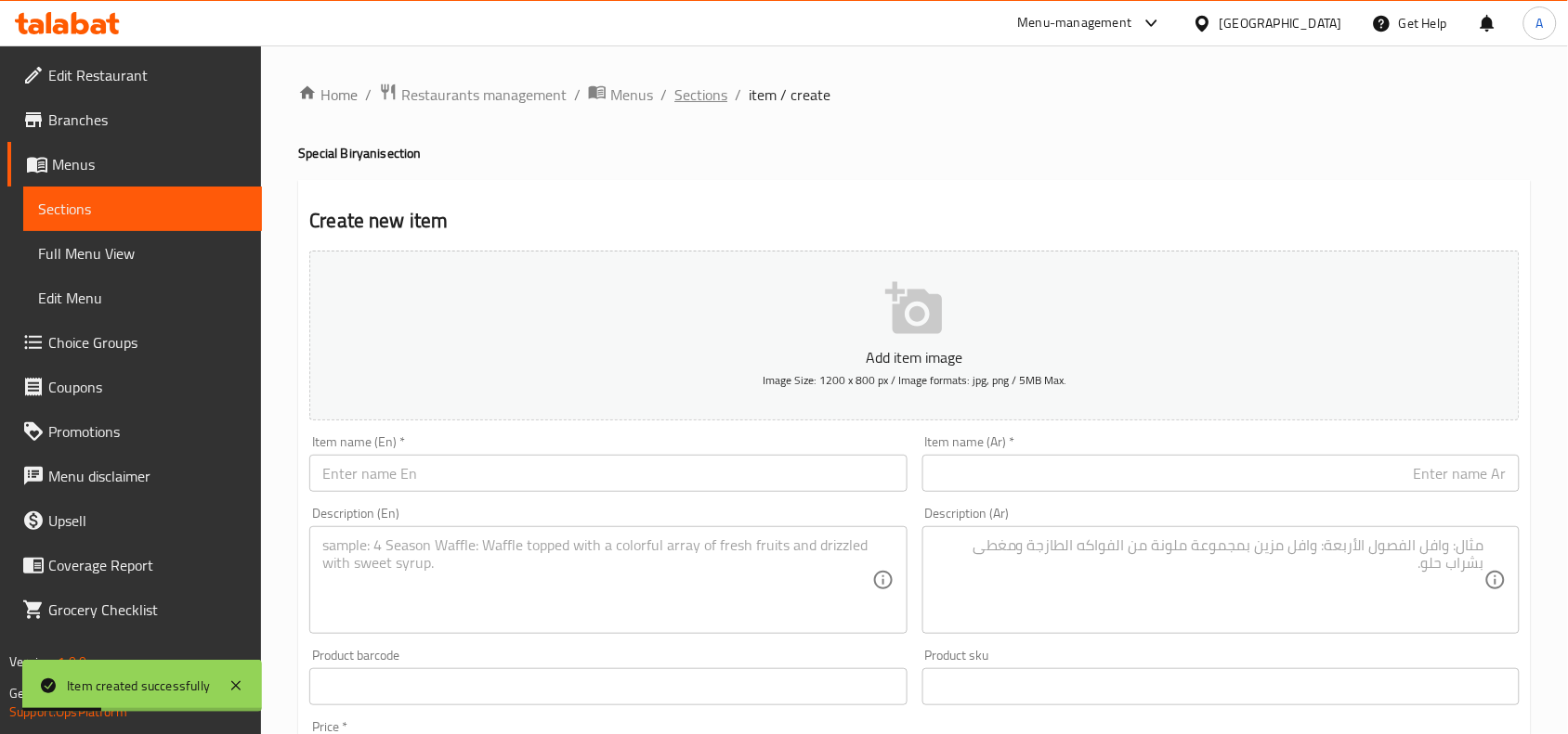
click at [684, 100] on span "Sections" at bounding box center [701, 94] width 53 height 22
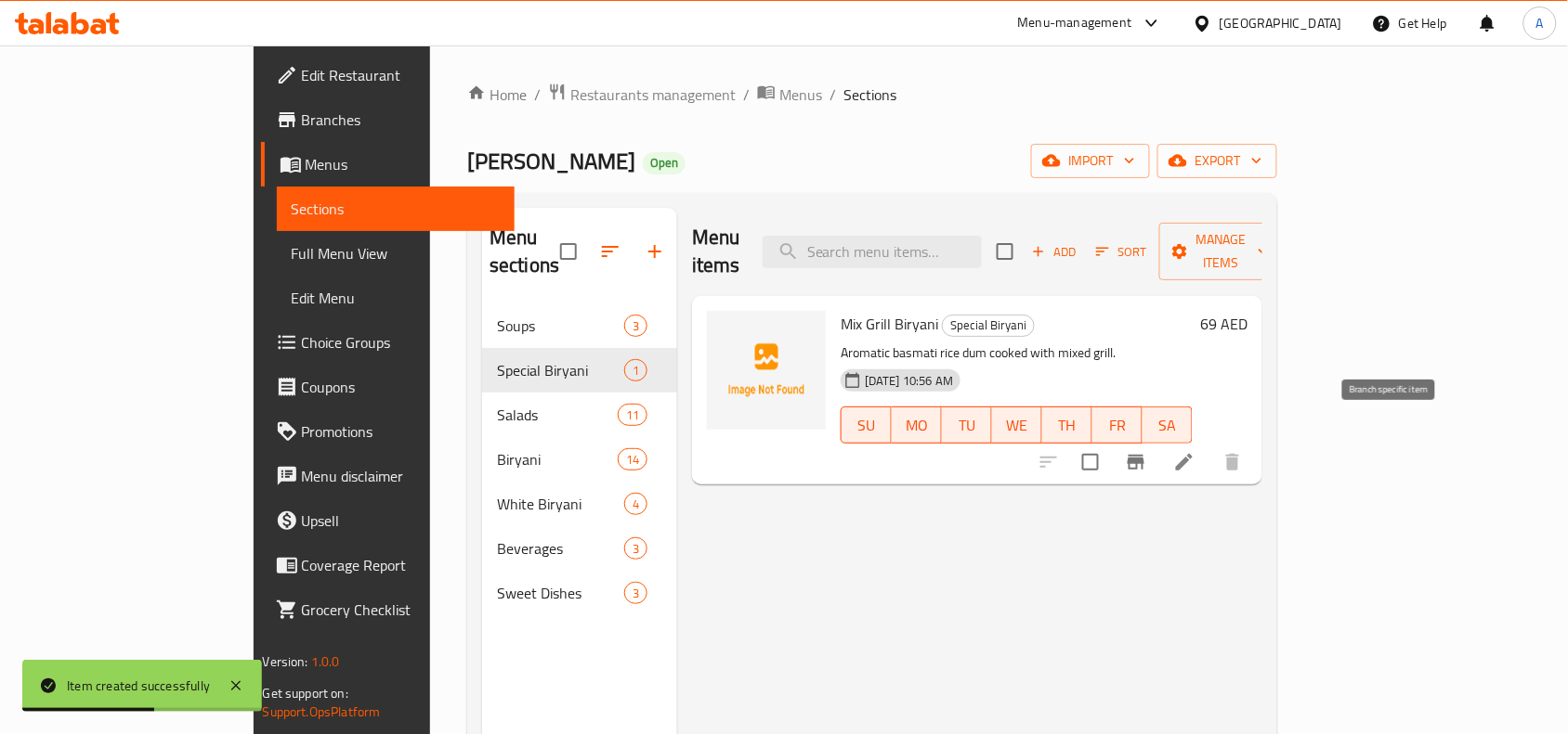
click at [1147, 452] on icon "Branch-specific-item" at bounding box center [1135, 462] width 22 height 22
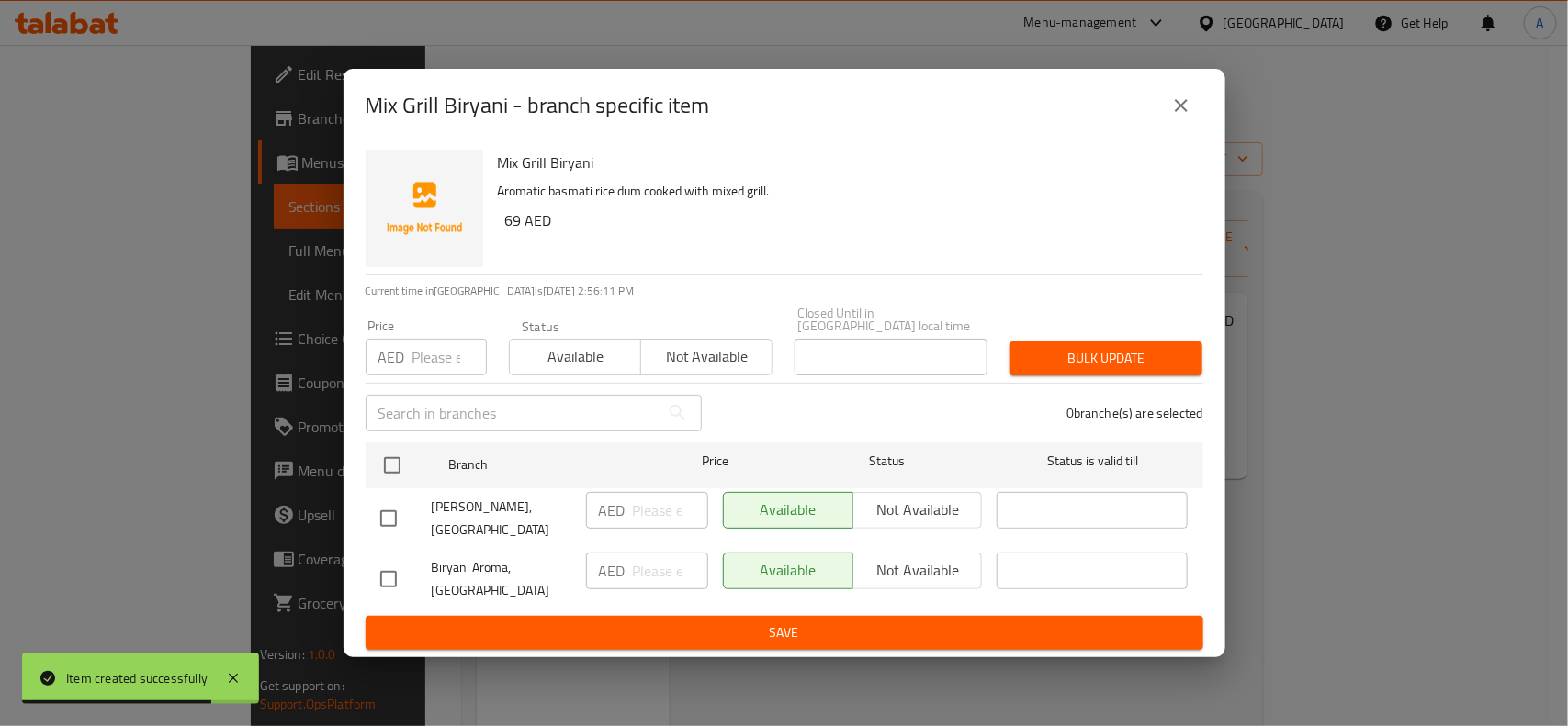
click at [391, 574] on input "checkbox" at bounding box center [389, 579] width 39 height 39
checkbox input "true"
click at [934, 572] on span "Not available" at bounding box center [917, 571] width 115 height 27
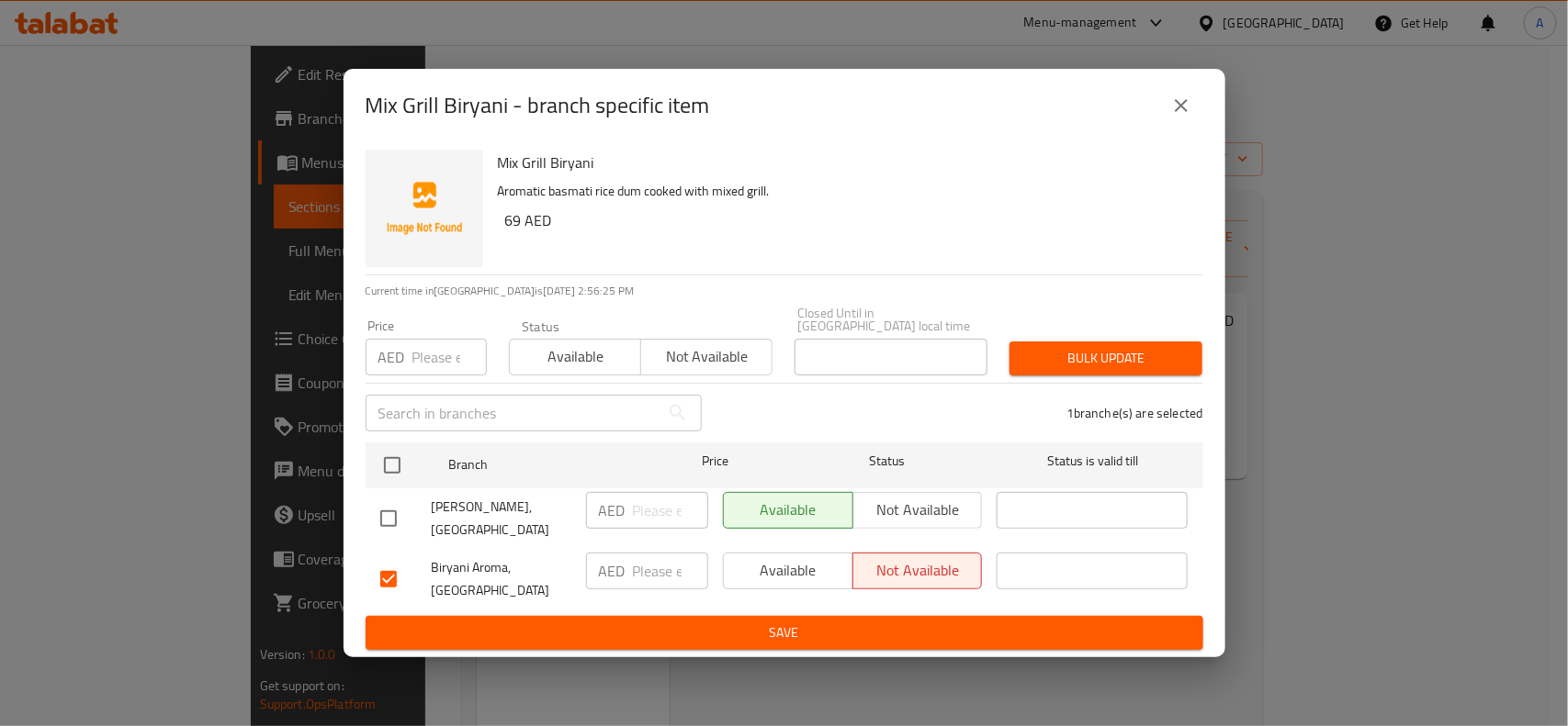
click at [681, 640] on span "Save" at bounding box center [784, 633] width 808 height 23
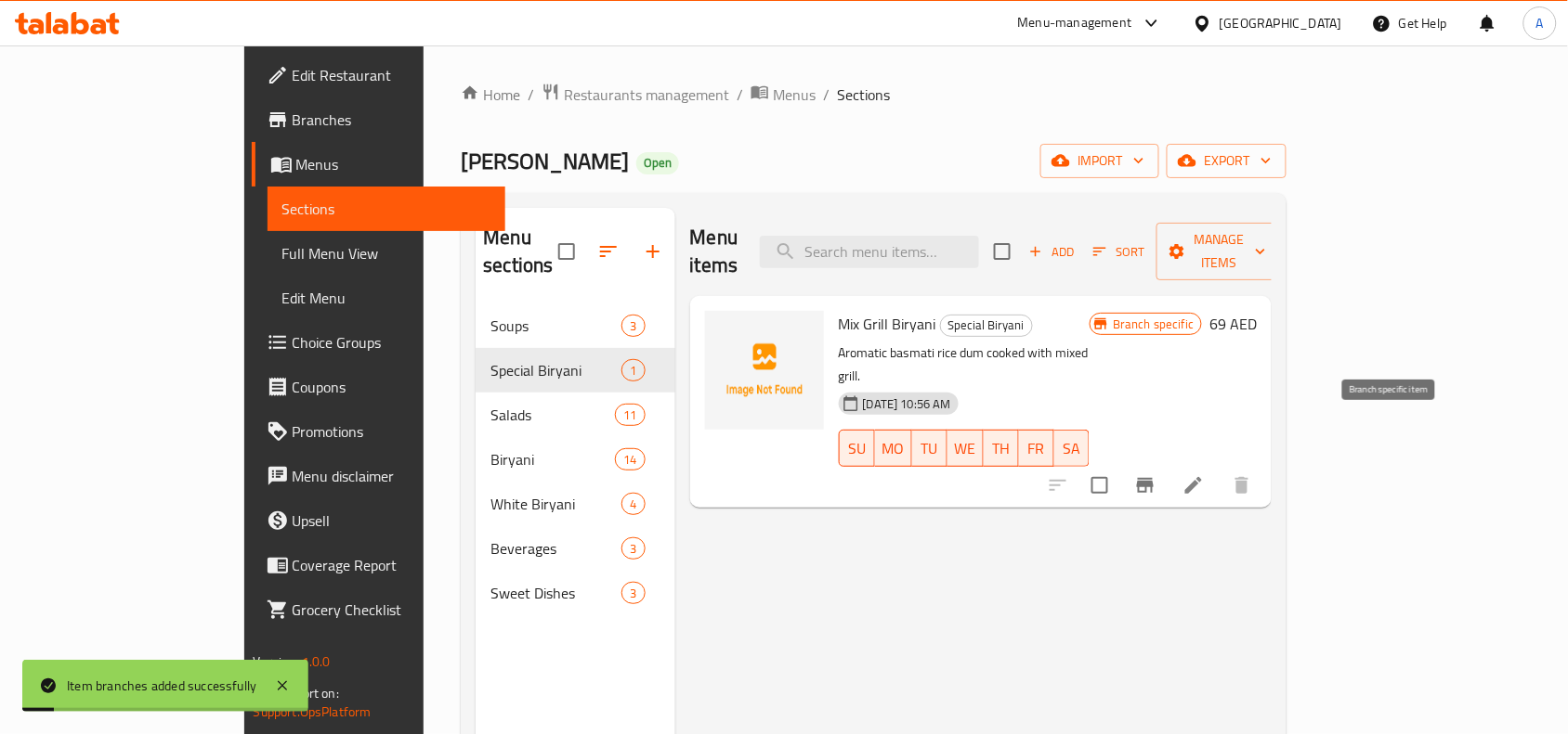
click at [1156, 474] on icon "Branch-specific-item" at bounding box center [1145, 485] width 22 height 22
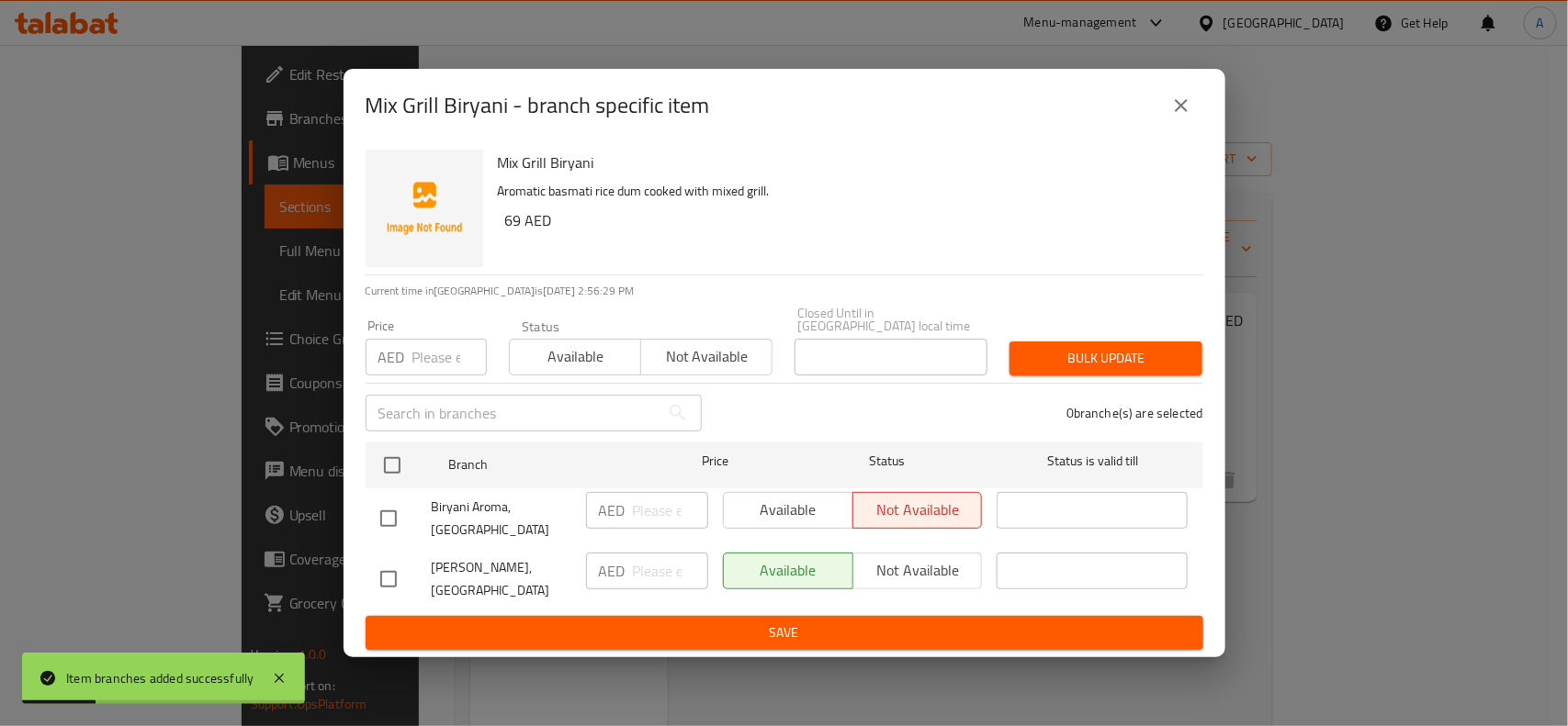
click at [384, 577] on input "checkbox" at bounding box center [389, 579] width 39 height 39
checkbox input "true"
click at [437, 360] on input "number" at bounding box center [450, 358] width 74 height 37
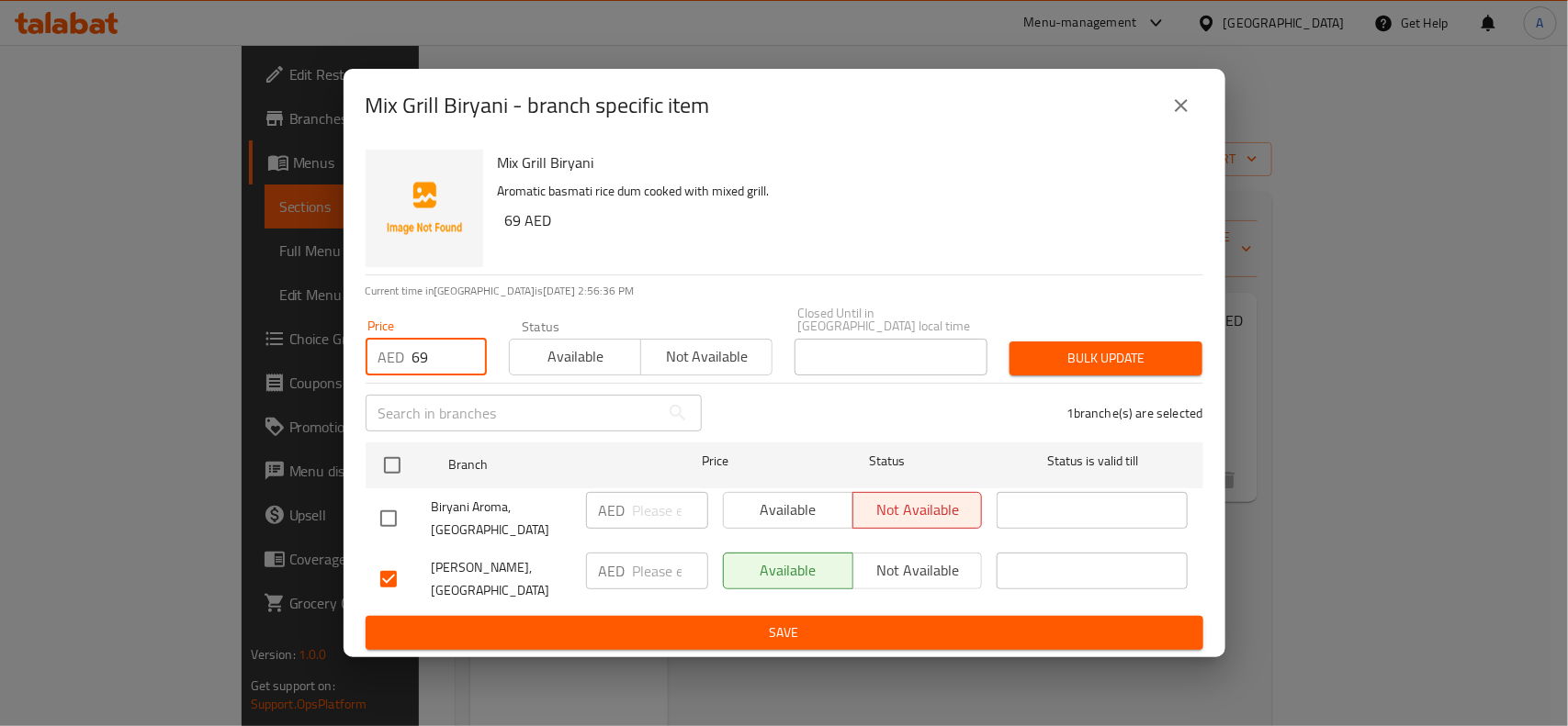
type input "69"
click at [1114, 357] on span "Bulk update" at bounding box center [1105, 359] width 163 height 23
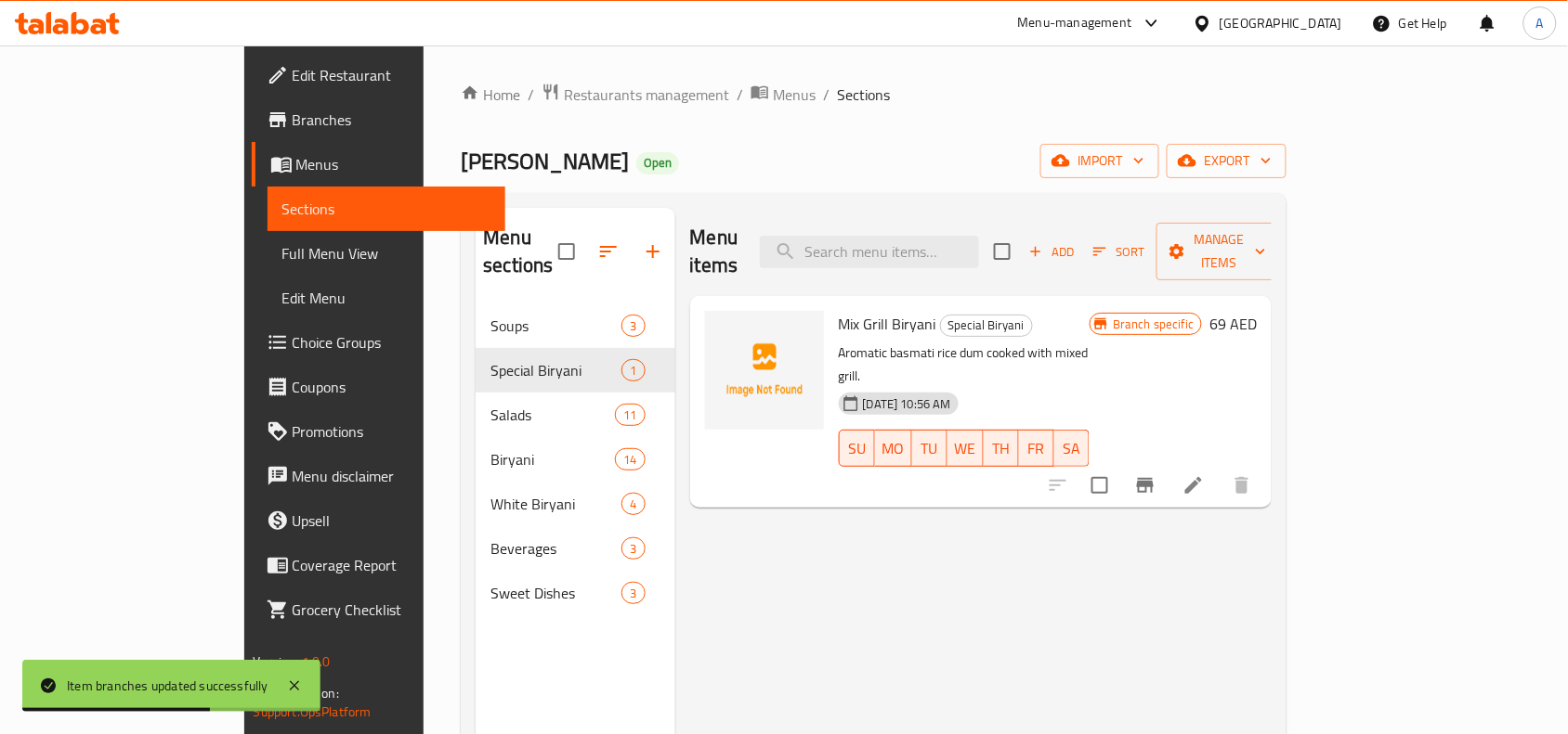
click at [1156, 474] on icon "Branch-specific-item" at bounding box center [1145, 485] width 22 height 22
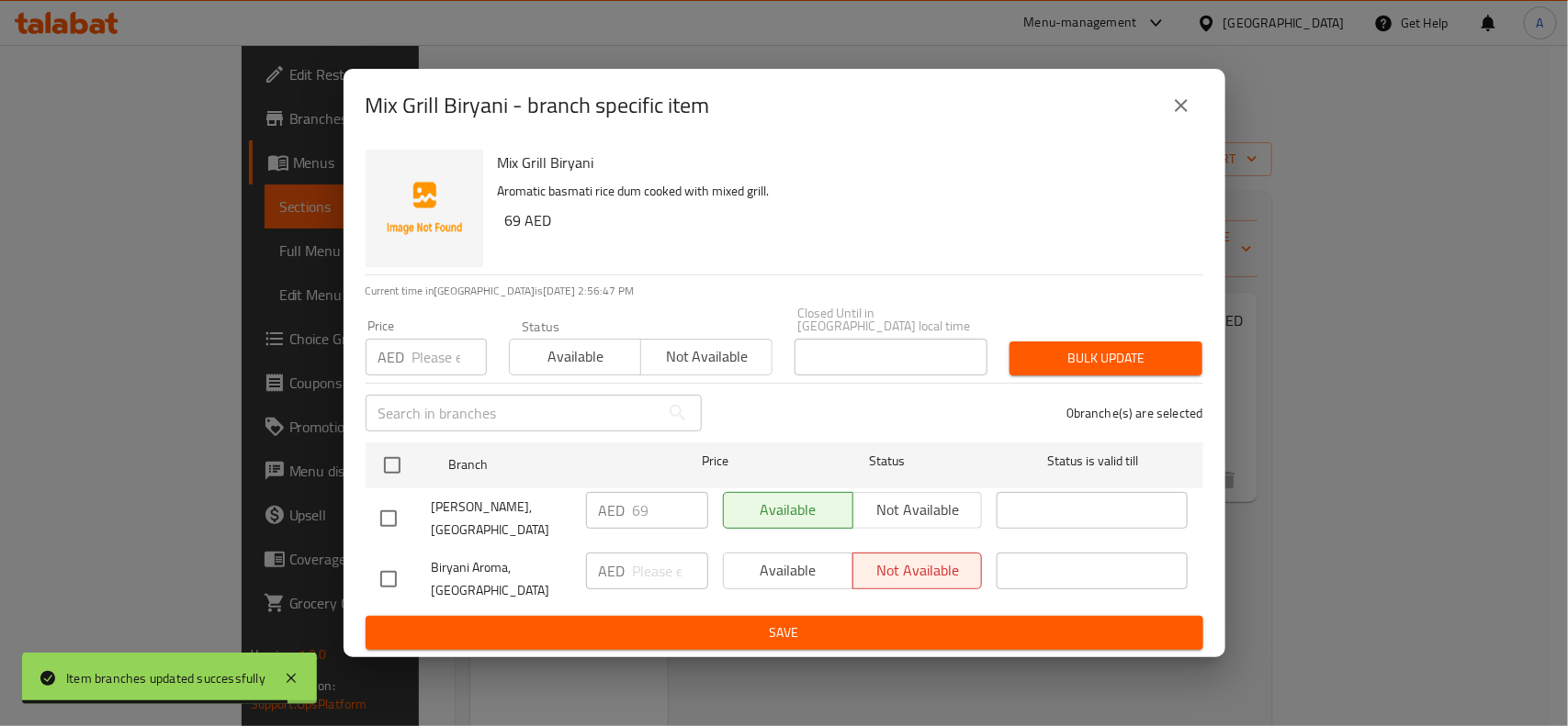
click at [1177, 97] on icon "close" at bounding box center [1180, 105] width 22 height 22
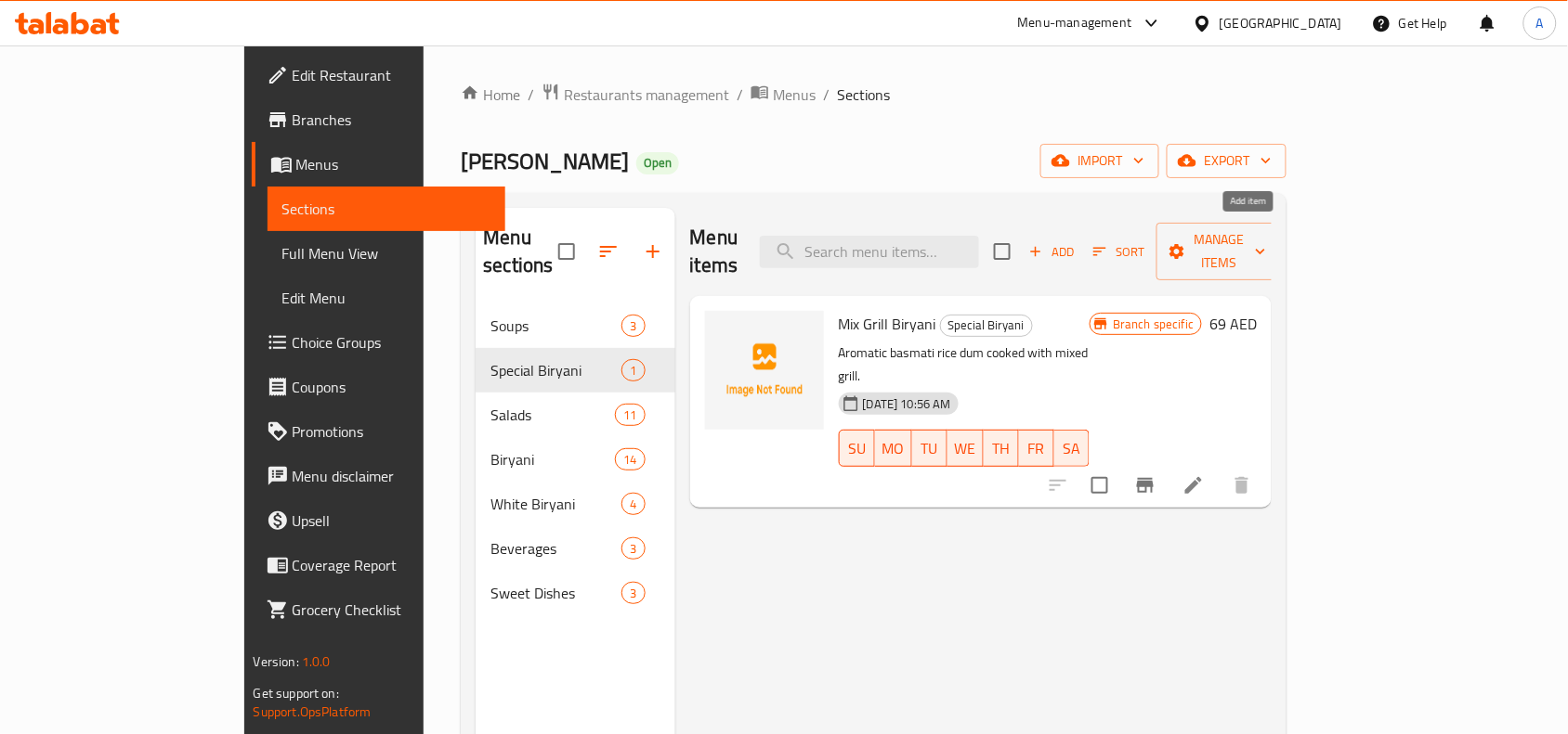
click at [1076, 241] on span "Add" at bounding box center [1051, 252] width 50 height 22
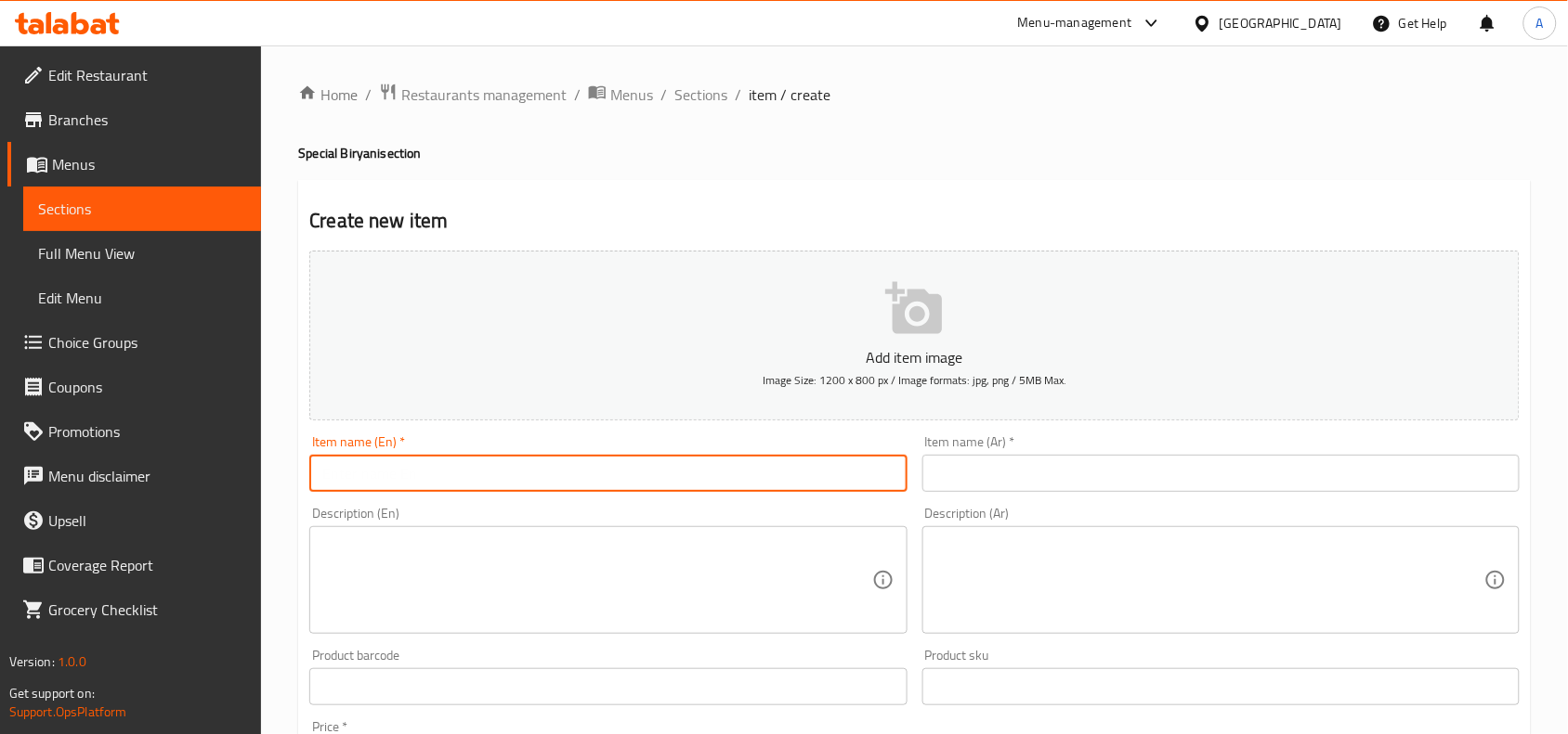
click at [531, 478] on input "text" at bounding box center [607, 473] width 597 height 37
paste input "Lamp Chops Biryani"
drag, startPoint x: 460, startPoint y: 479, endPoint x: 133, endPoint y: 478, distance: 327.0
click at [133, 478] on div "Edit Restaurant Branches Menus Sections Full Menu View Edit Menu Choice Groups …" at bounding box center [784, 679] width 1568 height 1267
click at [500, 472] on input "Lamp Chops Biryani" at bounding box center [607, 473] width 597 height 37
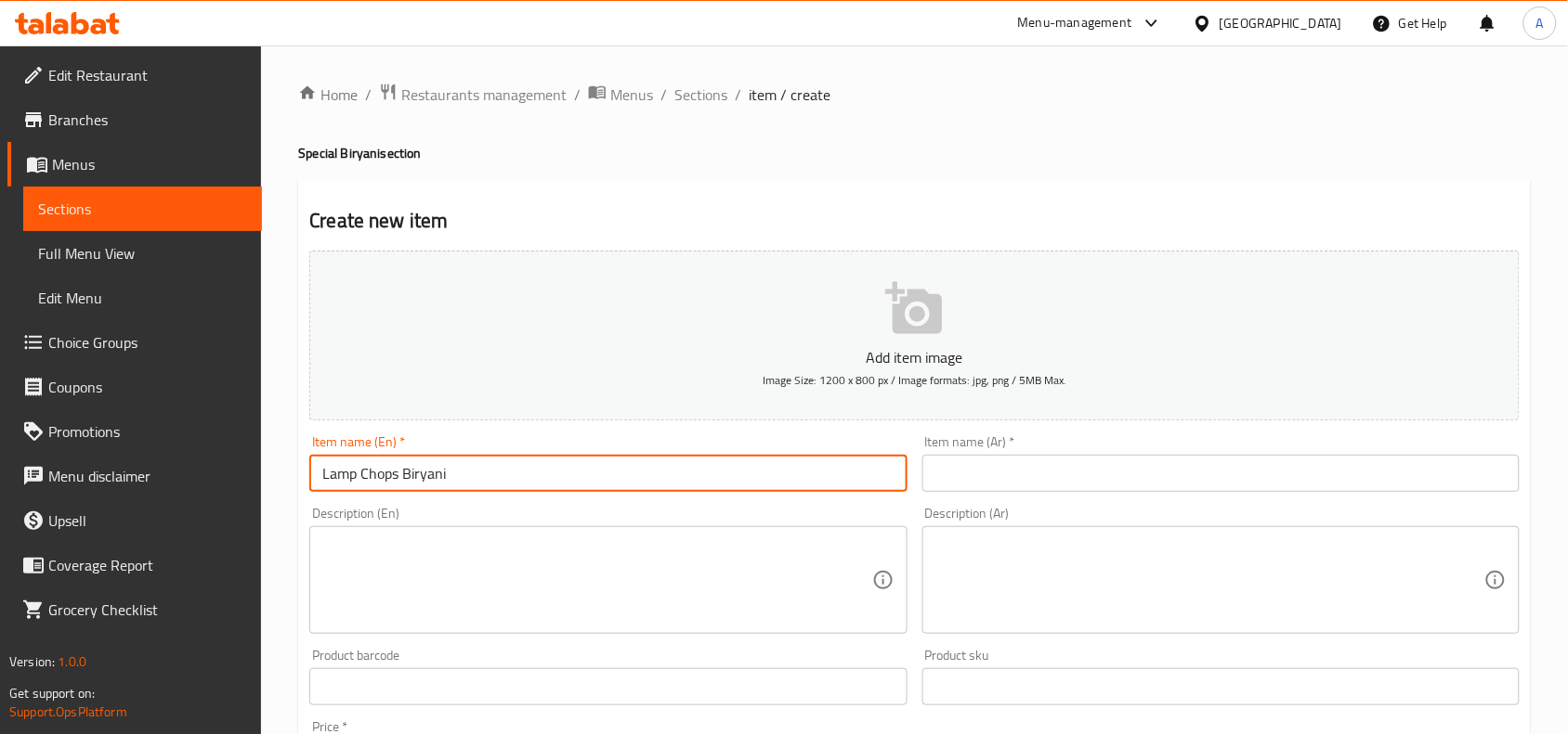
drag, startPoint x: 529, startPoint y: 479, endPoint x: 126, endPoint y: 501, distance: 403.6
click at [6, 502] on div "Edit Restaurant Branches Menus Sections Full Menu View Edit Menu Choice Groups …" at bounding box center [784, 679] width 1568 height 1267
paste input "b"
type input "Lamb Chops Biryani"
click at [289, 503] on div "Home / Restaurants management / Menus / Sections / item / create Special Biryan…" at bounding box center [914, 679] width 1307 height 1267
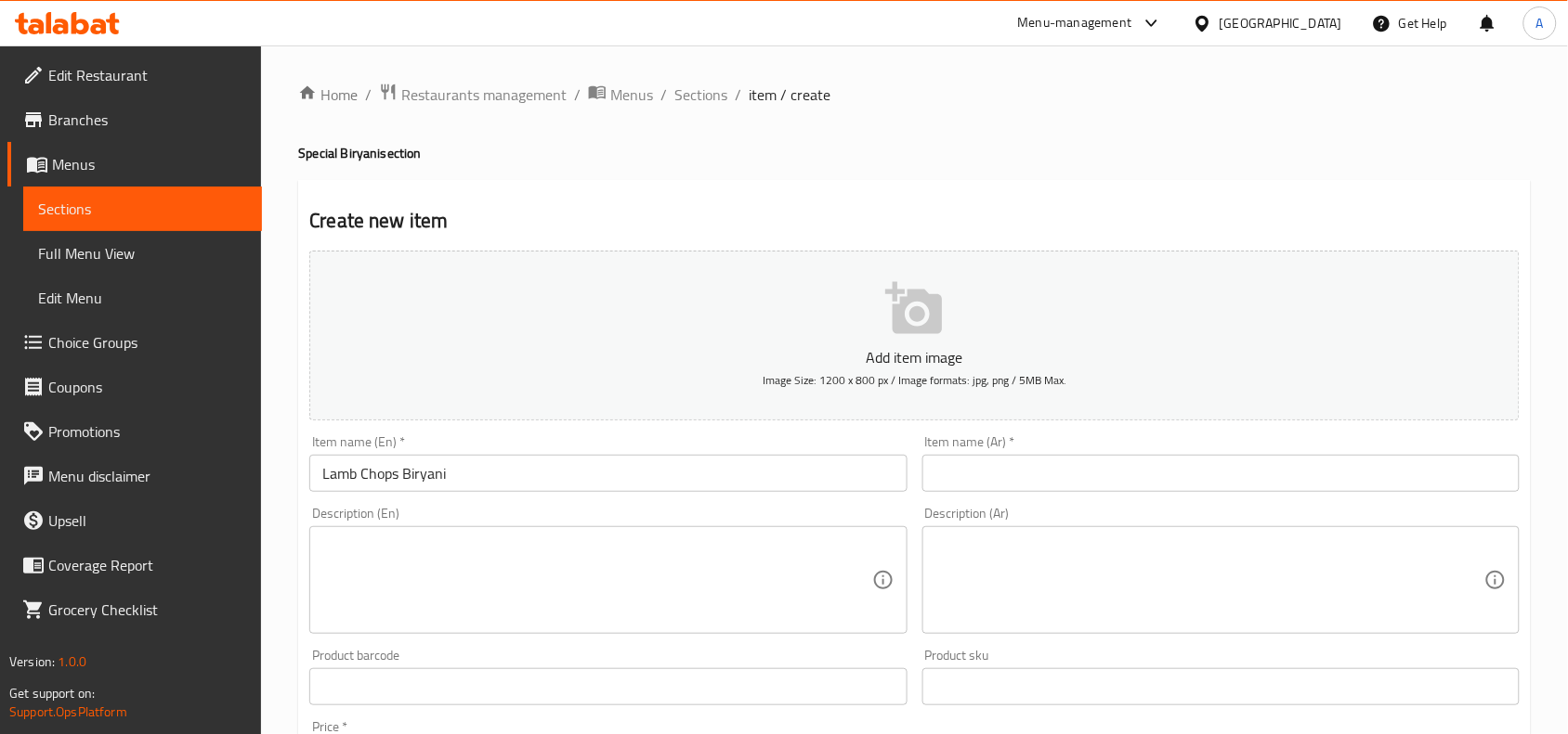
click at [1024, 479] on input "text" at bounding box center [1220, 473] width 597 height 37
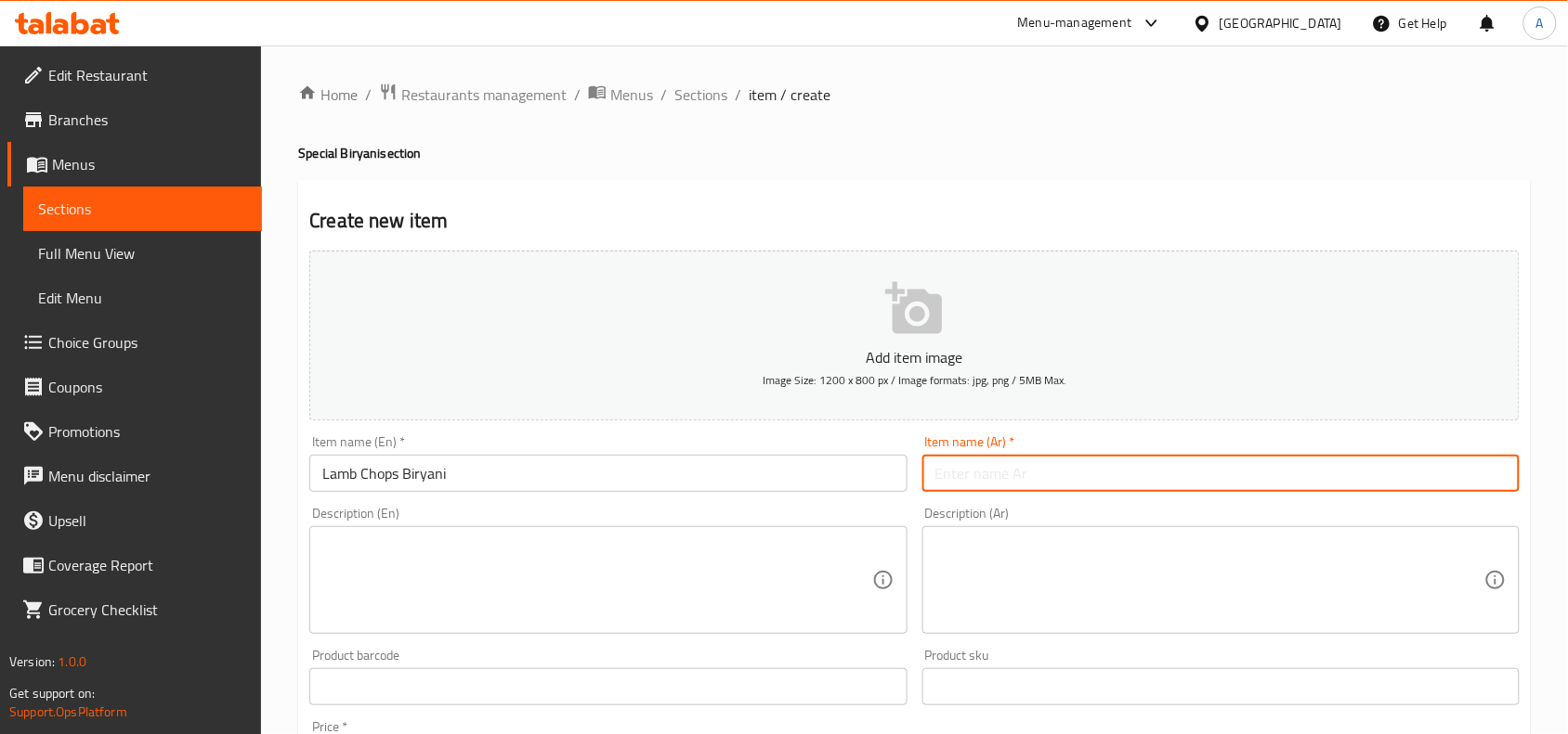
paste input "برياني شرائح لحم الضأن"
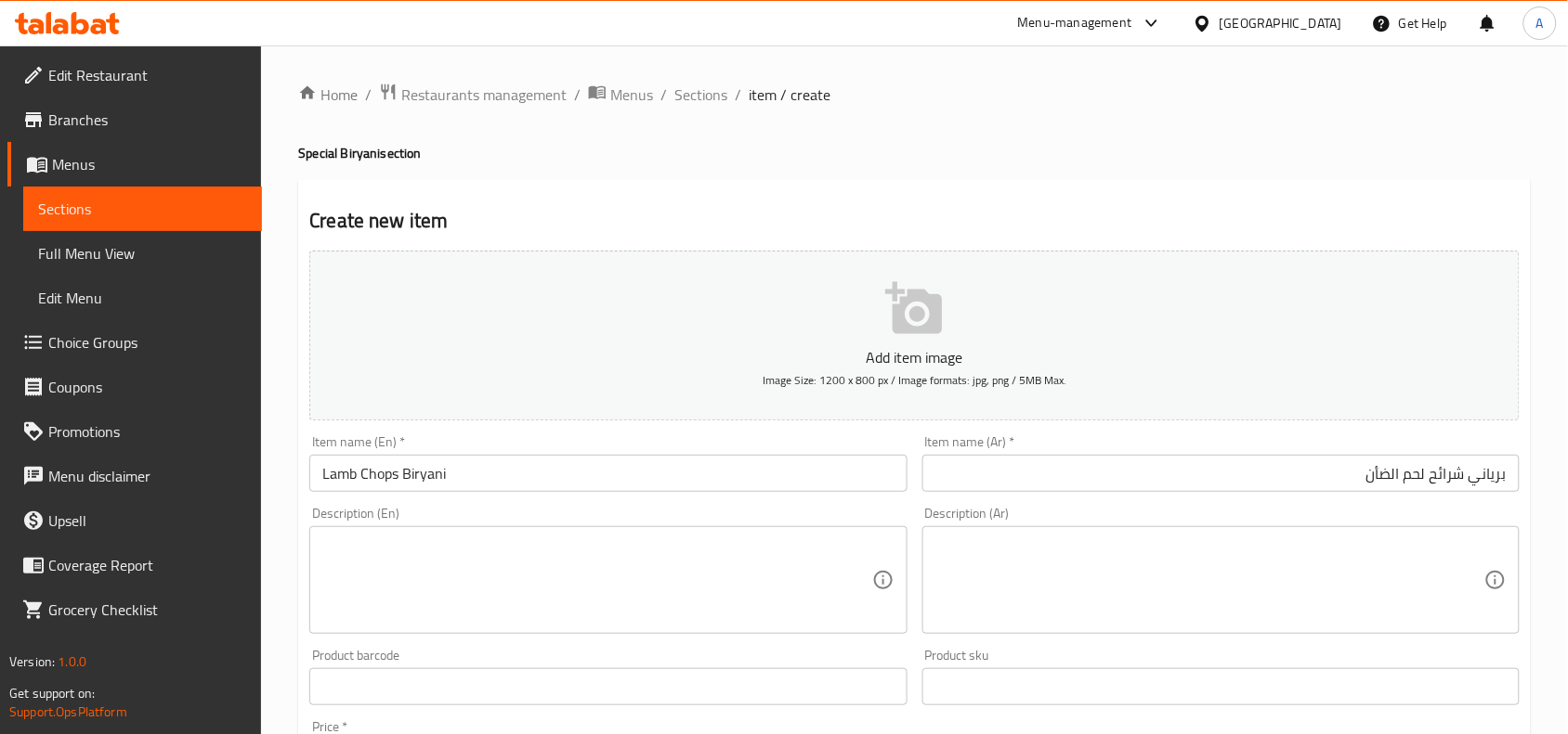
click at [1219, 512] on div "Description (Ar) Description (Ar)" at bounding box center [1220, 571] width 597 height 127
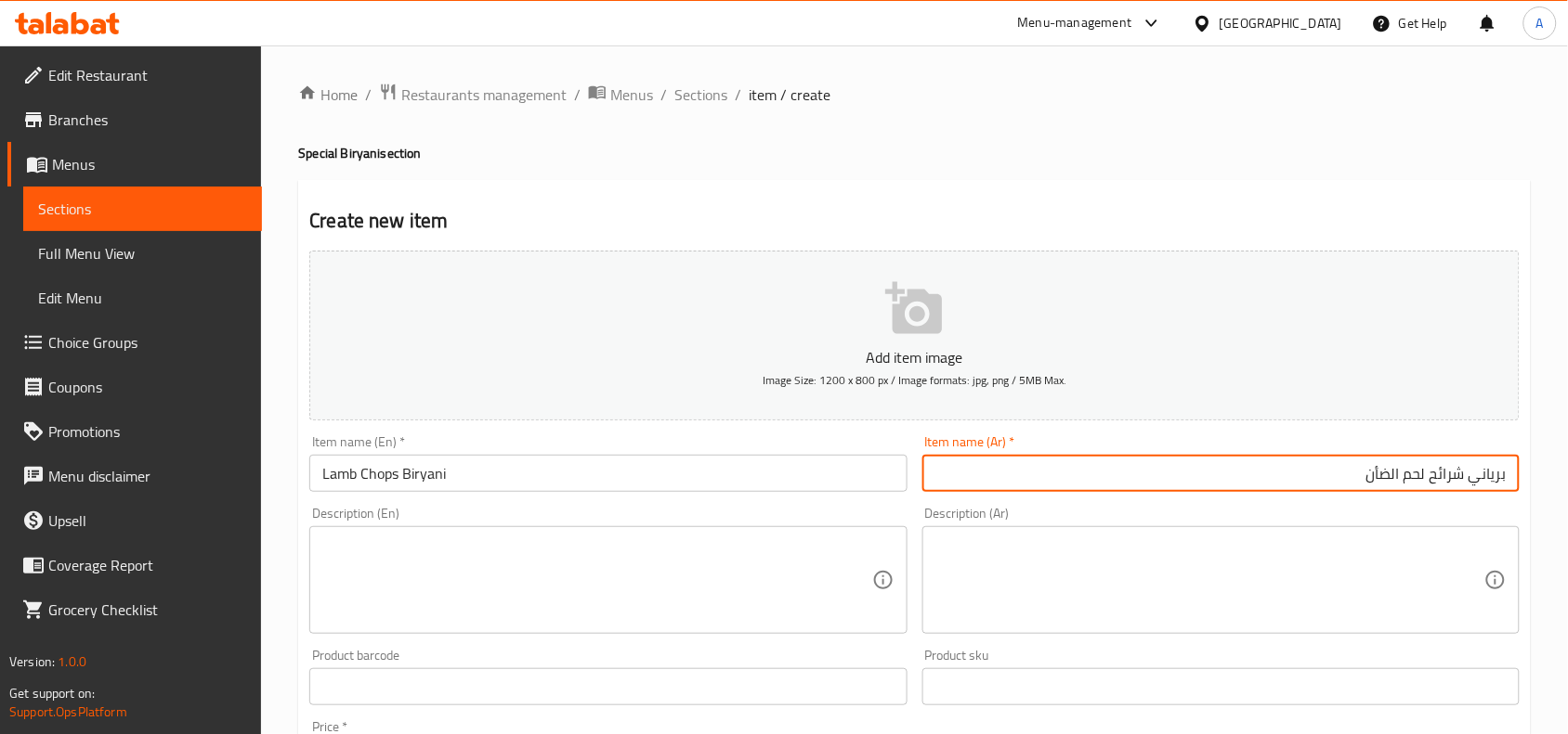
click at [1400, 484] on input "برياني شرائح لحم الضأن" at bounding box center [1220, 473] width 597 height 37
type input "برياني شرائح لحم ضأن"
click at [1073, 156] on h4 "Special Biryani section" at bounding box center [914, 152] width 1233 height 19
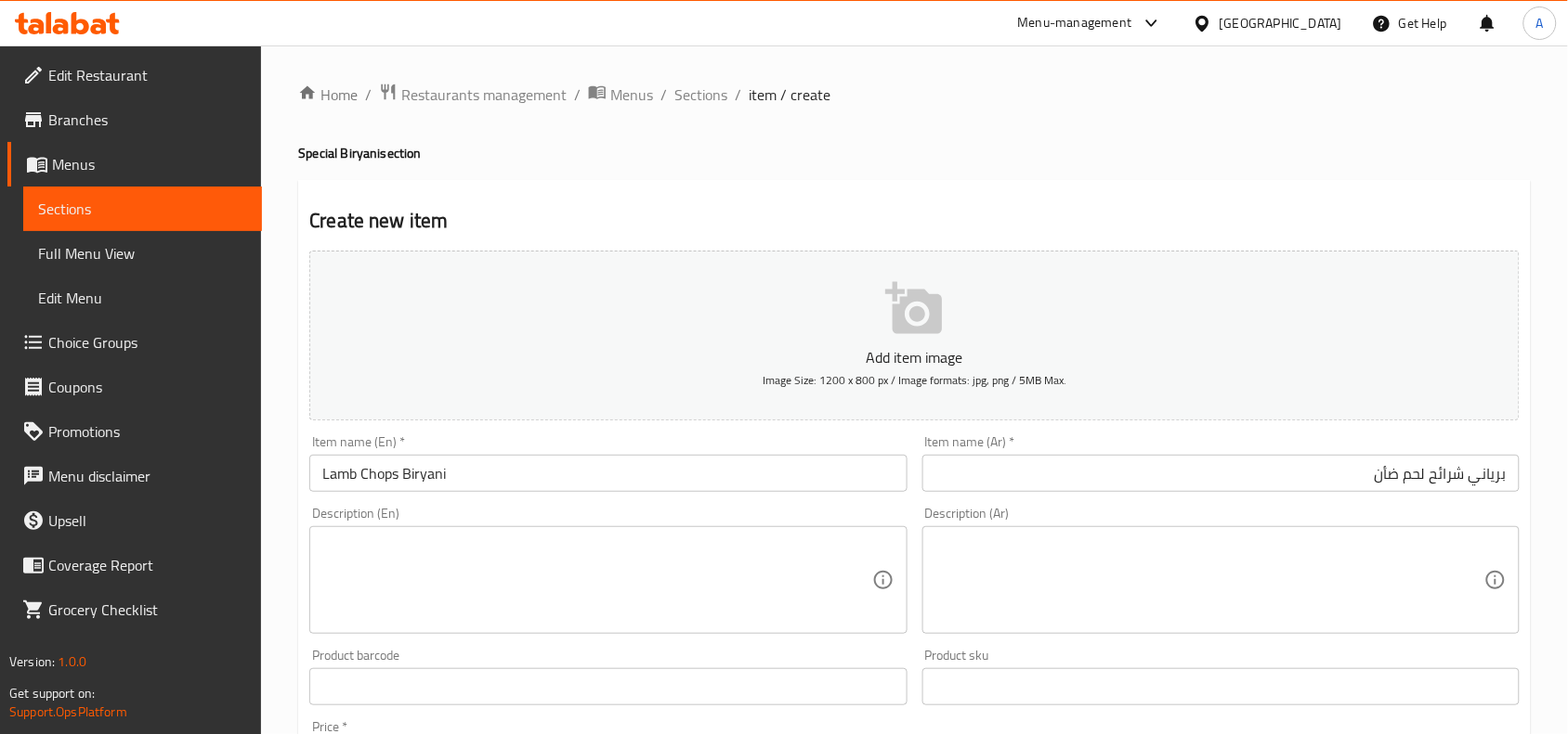
click at [348, 560] on textarea at bounding box center [596, 581] width 548 height 88
paste textarea "Aromatic basmati rice dum coed with lamb chops"
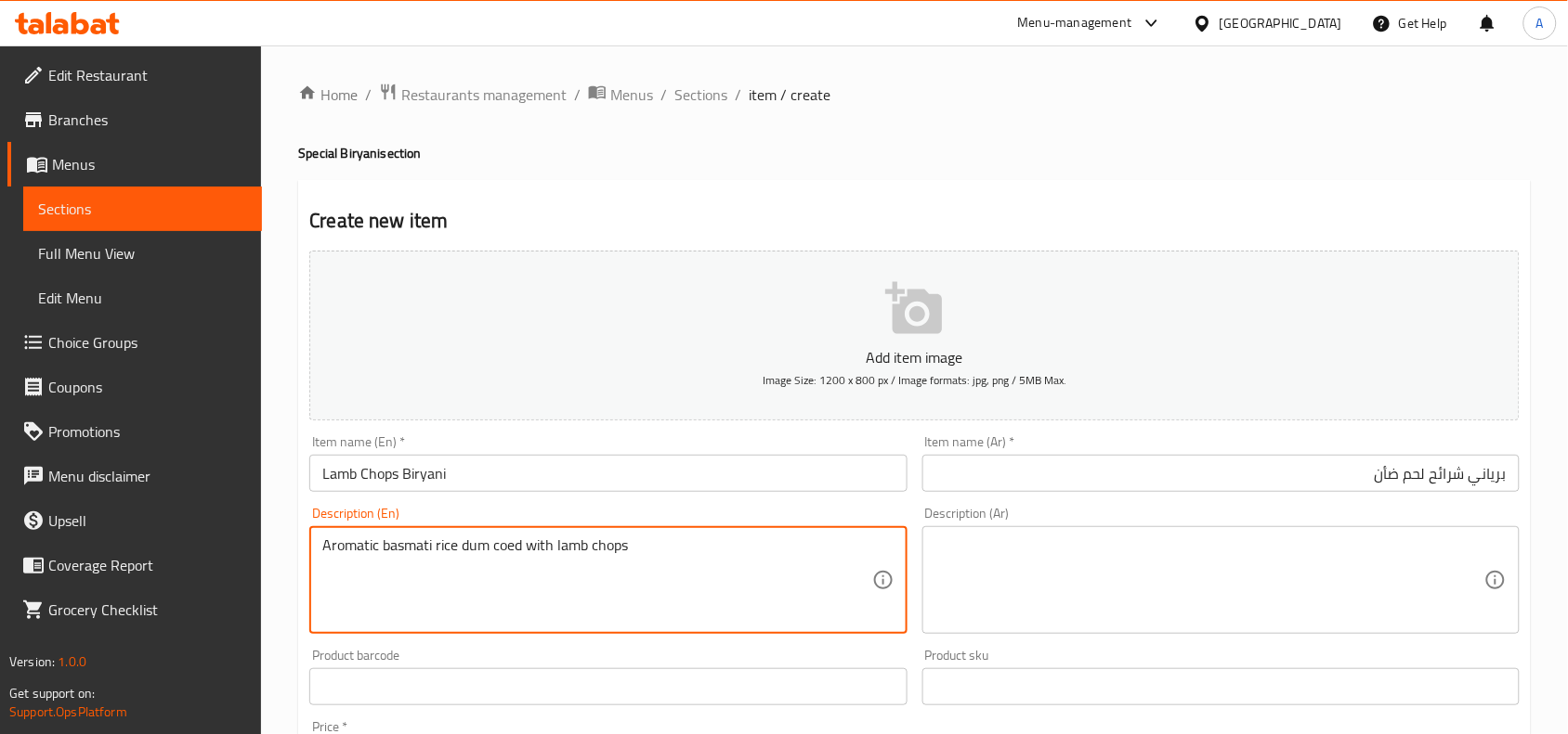
click at [509, 544] on textarea "Aromatic basmati rice dum coed with lamb chops" at bounding box center [596, 581] width 548 height 88
drag, startPoint x: 651, startPoint y: 544, endPoint x: 275, endPoint y: 531, distance: 376.2
click at [275, 531] on div "Home / Restaurants management / Menus / Sections / item / create Special Biryan…" at bounding box center [914, 679] width 1307 height 1267
type textarea "Aromatic basmati rice dum cooked with lamb chops"
click at [996, 573] on textarea at bounding box center [1209, 581] width 548 height 88
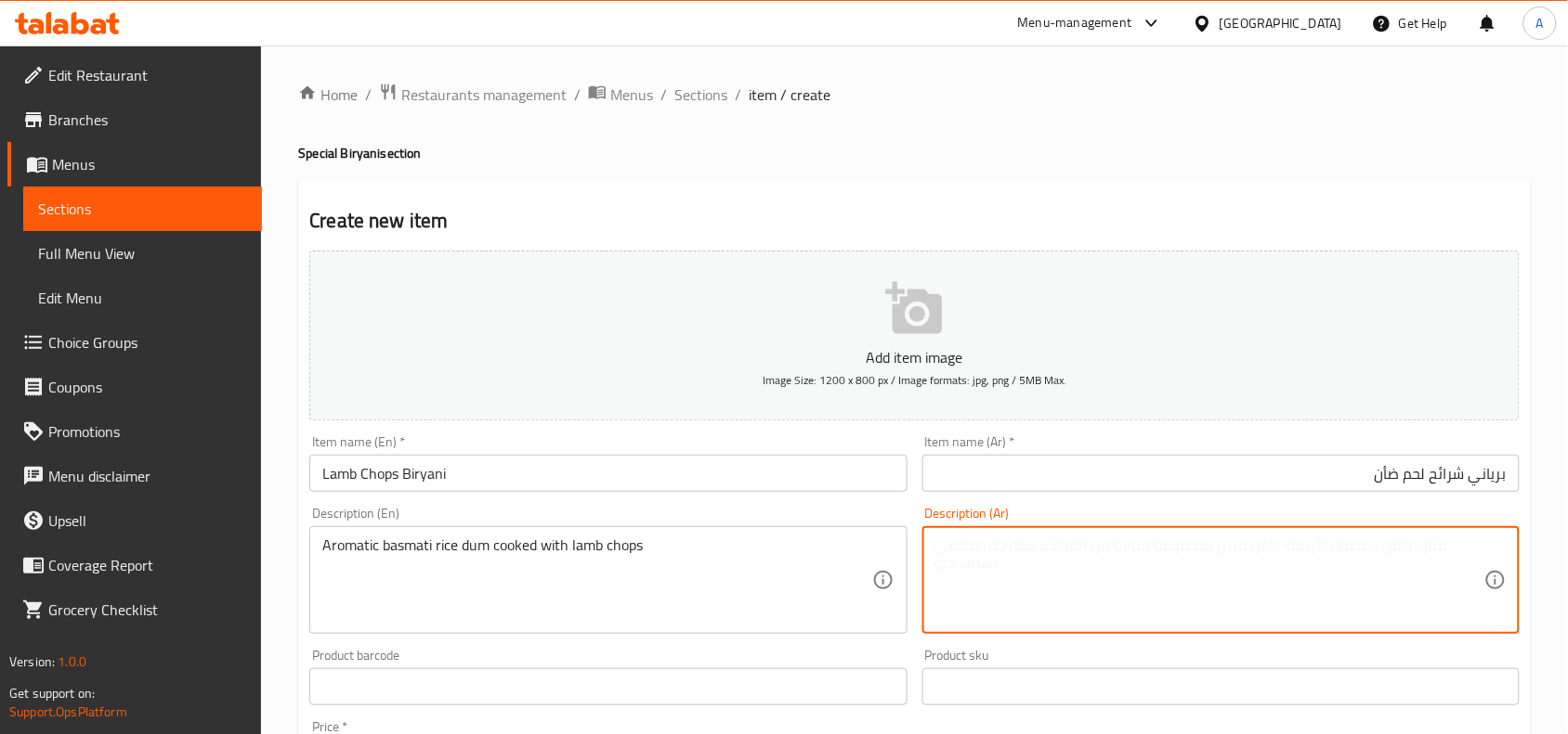
paste textarea "أرز بسمتي عطري مطبوخ مع شرائح لحم الضأن"
click at [1241, 548] on textarea "أرز بسمتي عطري مطبوخ مع شرائح لحم الضأن" at bounding box center [1209, 581] width 548 height 88
type textarea "أرز بسمتي عطري مطبوخ مع شرائح لحم ضأن"
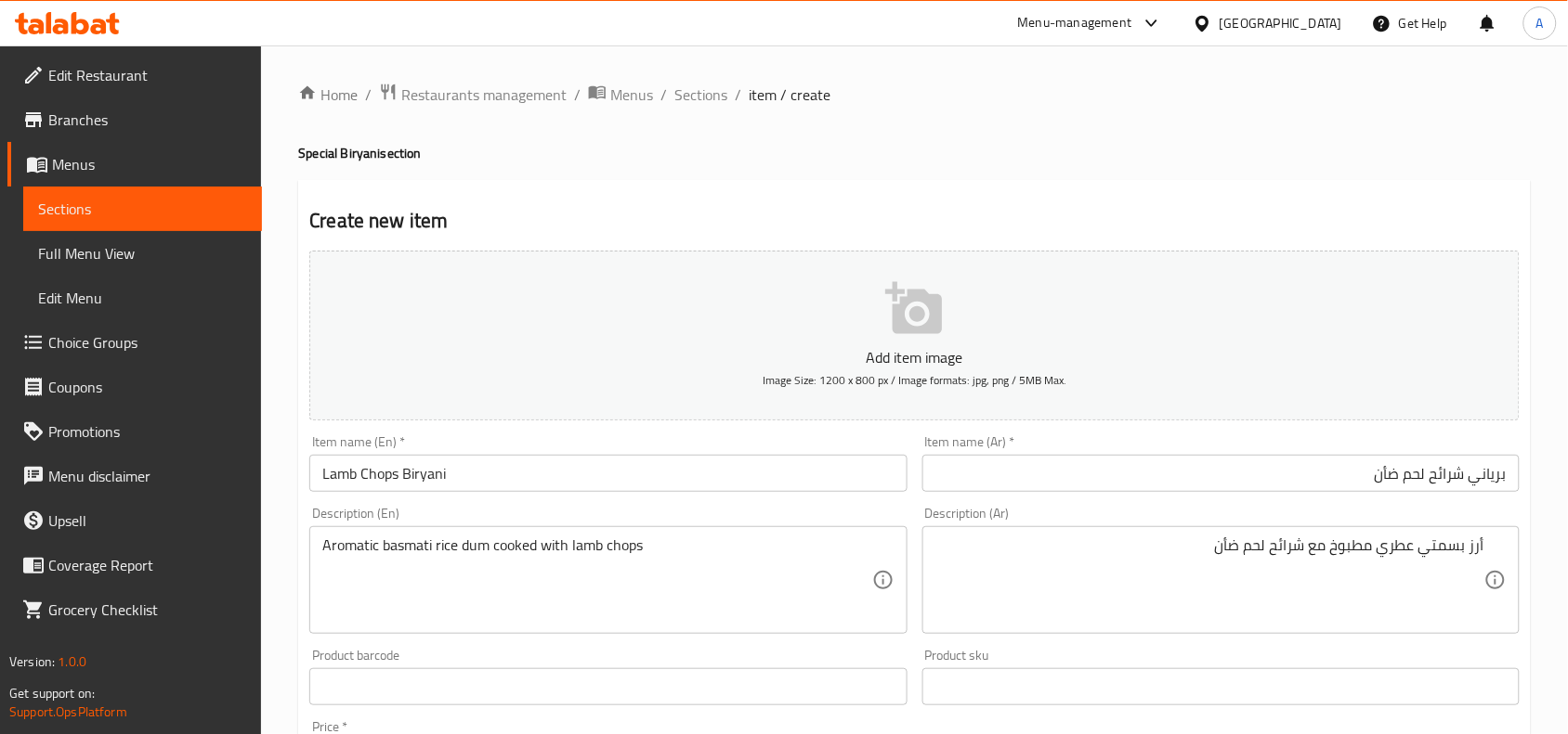
click at [1092, 174] on div "Home / Restaurants management / Menus / Sections / item / create Special Biryan…" at bounding box center [914, 679] width 1233 height 1192
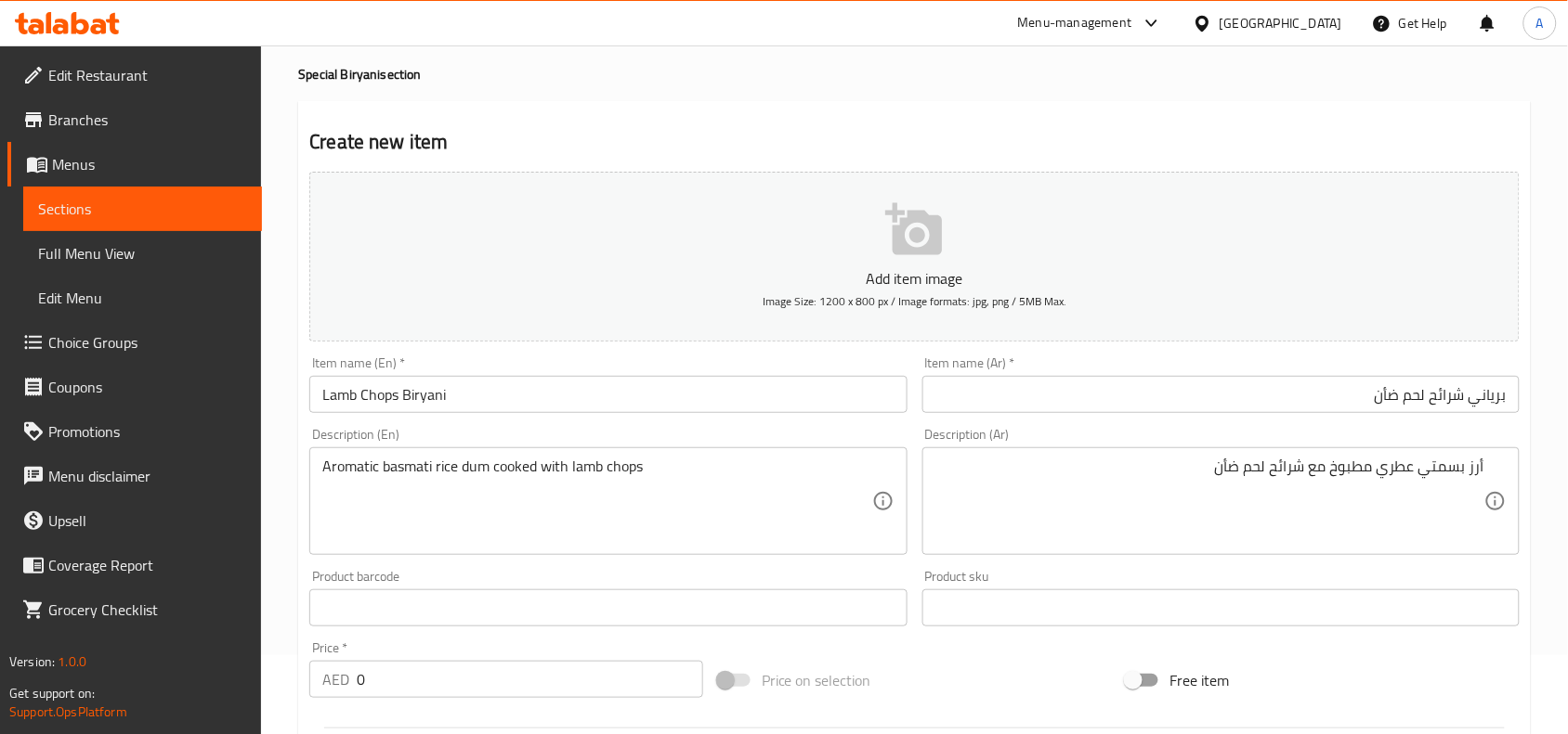
scroll to position [116, 0]
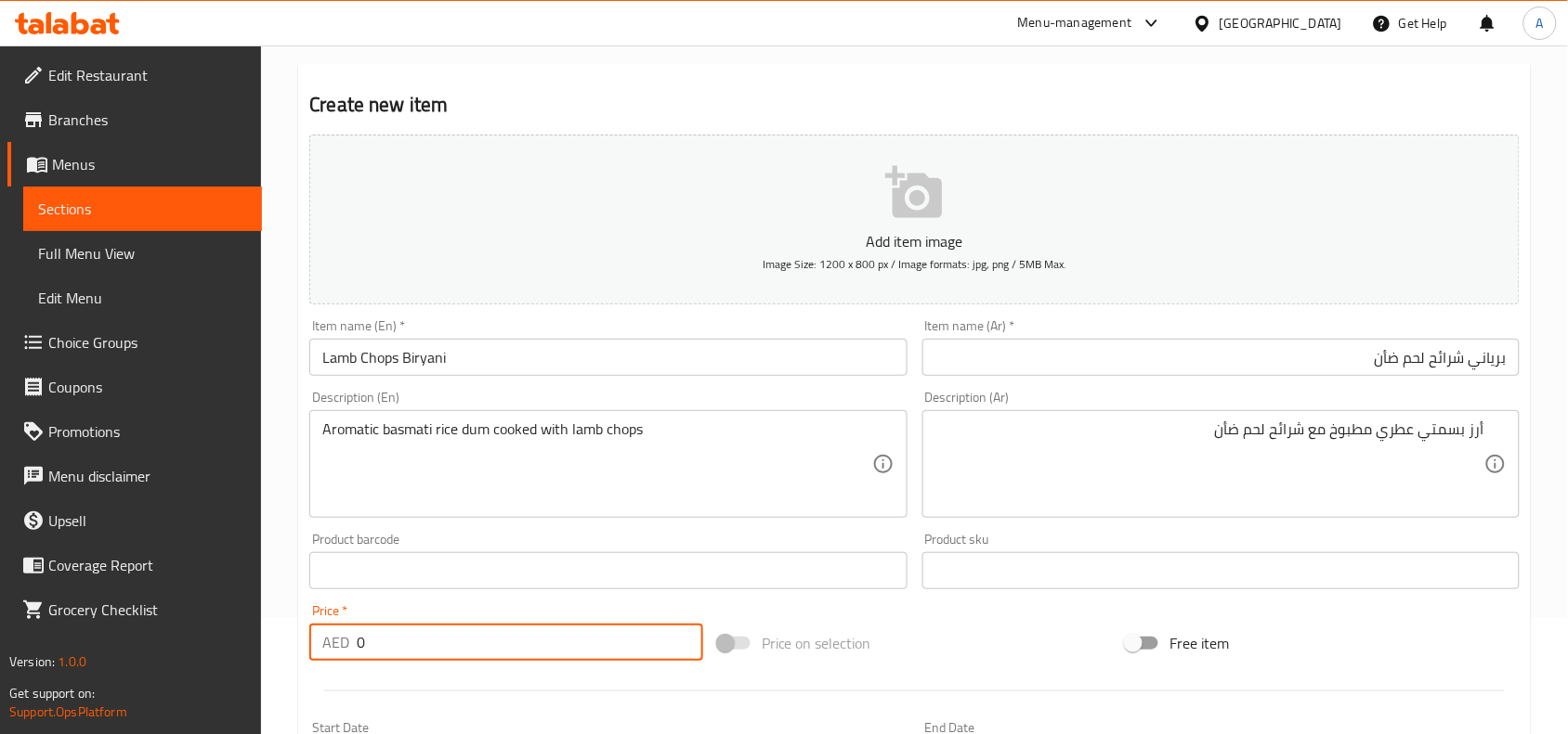
drag, startPoint x: 381, startPoint y: 643, endPoint x: 344, endPoint y: 641, distance: 37.1
click at [344, 641] on div "AED 0 Price *" at bounding box center [505, 642] width 394 height 37
type input "69"
click at [387, 677] on div at bounding box center [914, 691] width 1225 height 46
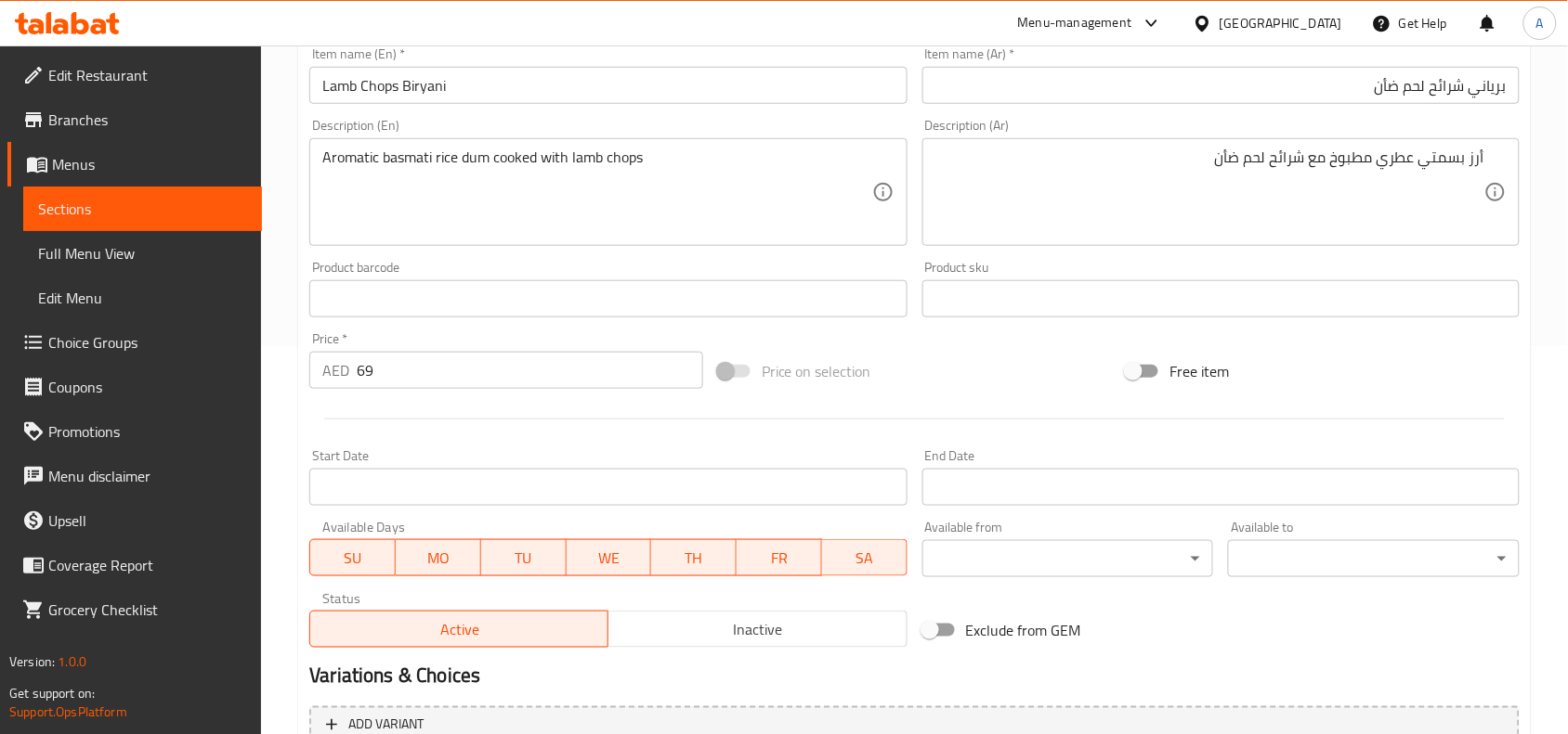
scroll to position [574, 0]
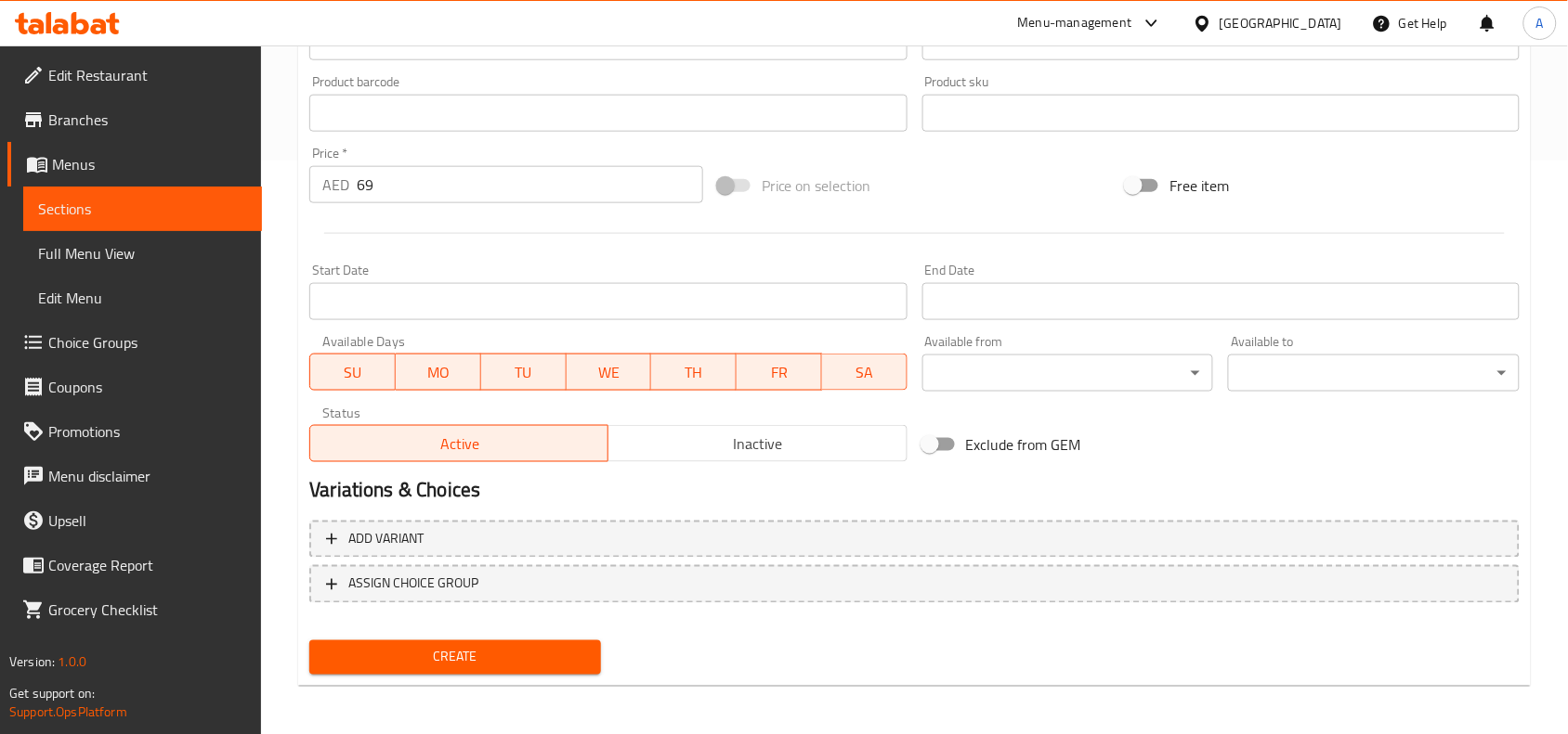
click at [427, 640] on button "Create" at bounding box center [455, 657] width 291 height 34
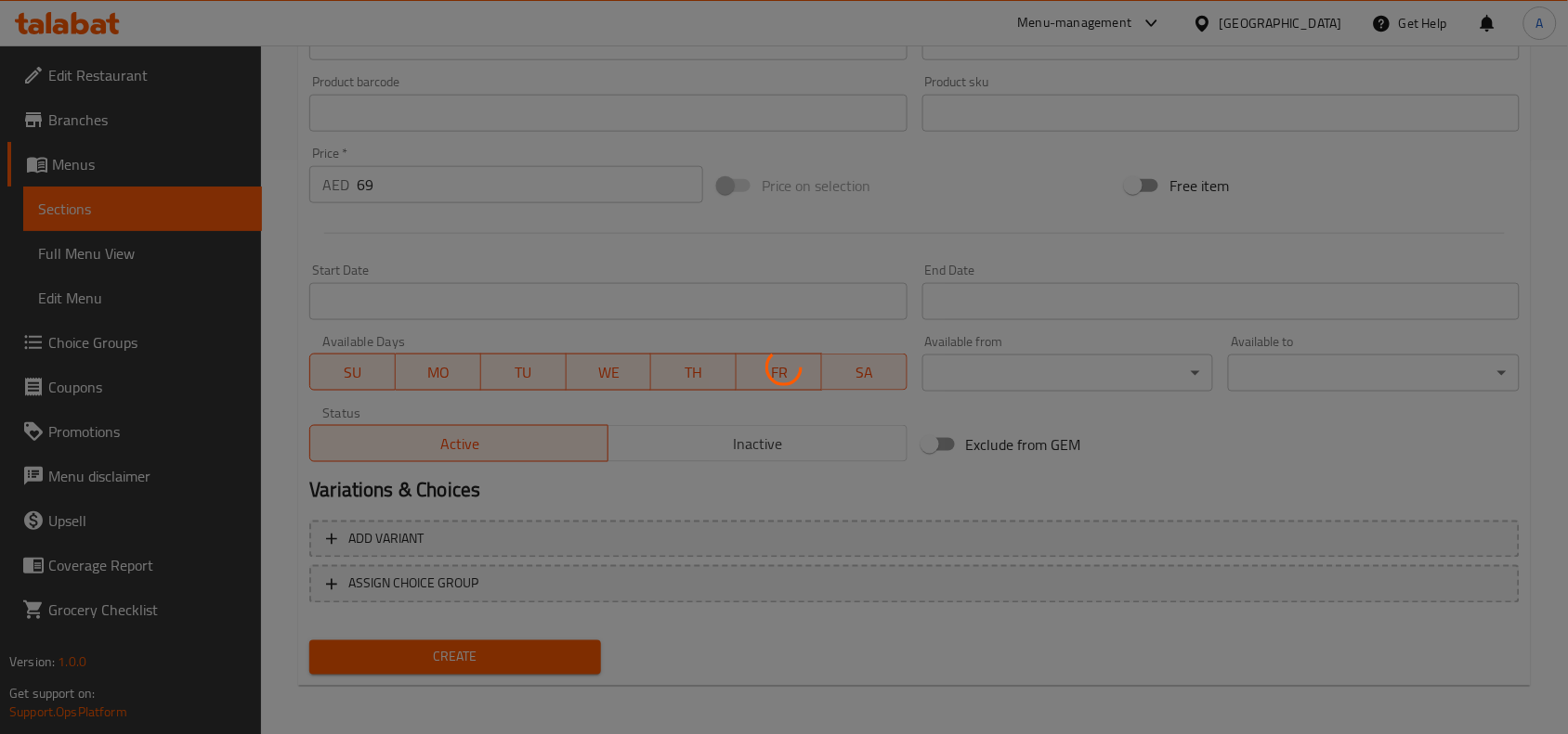
type input "0"
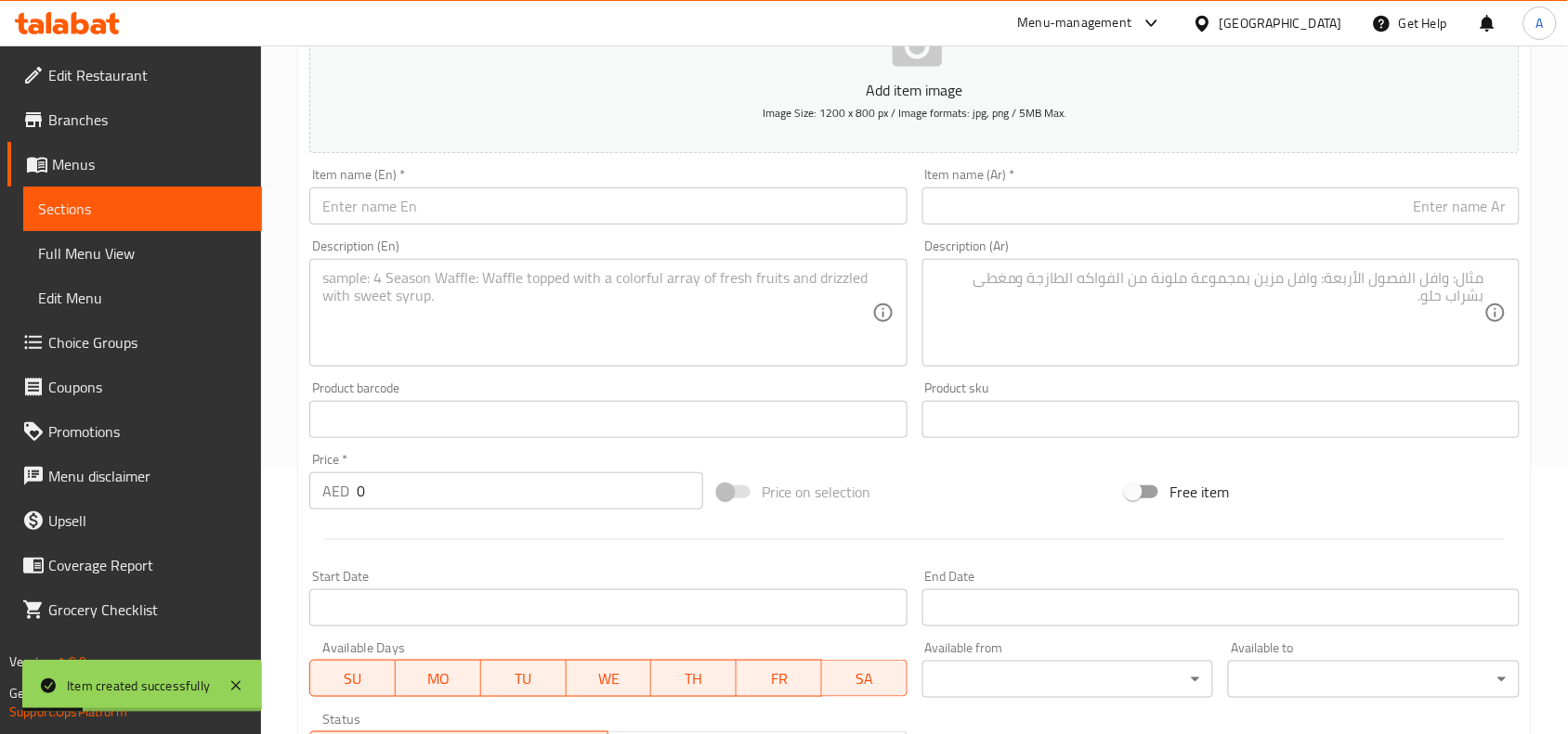
scroll to position [0, 0]
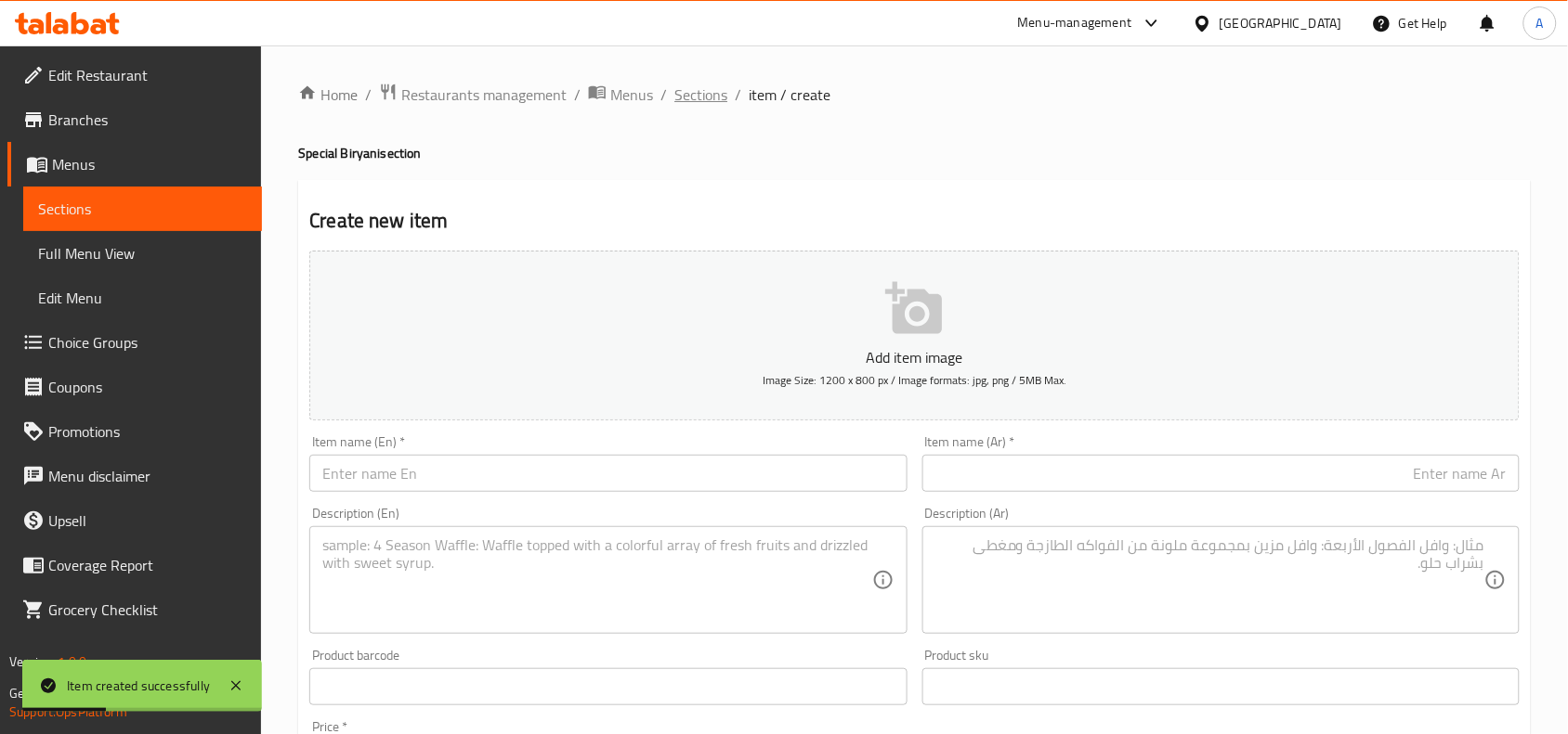
click at [702, 91] on span "Sections" at bounding box center [701, 94] width 53 height 22
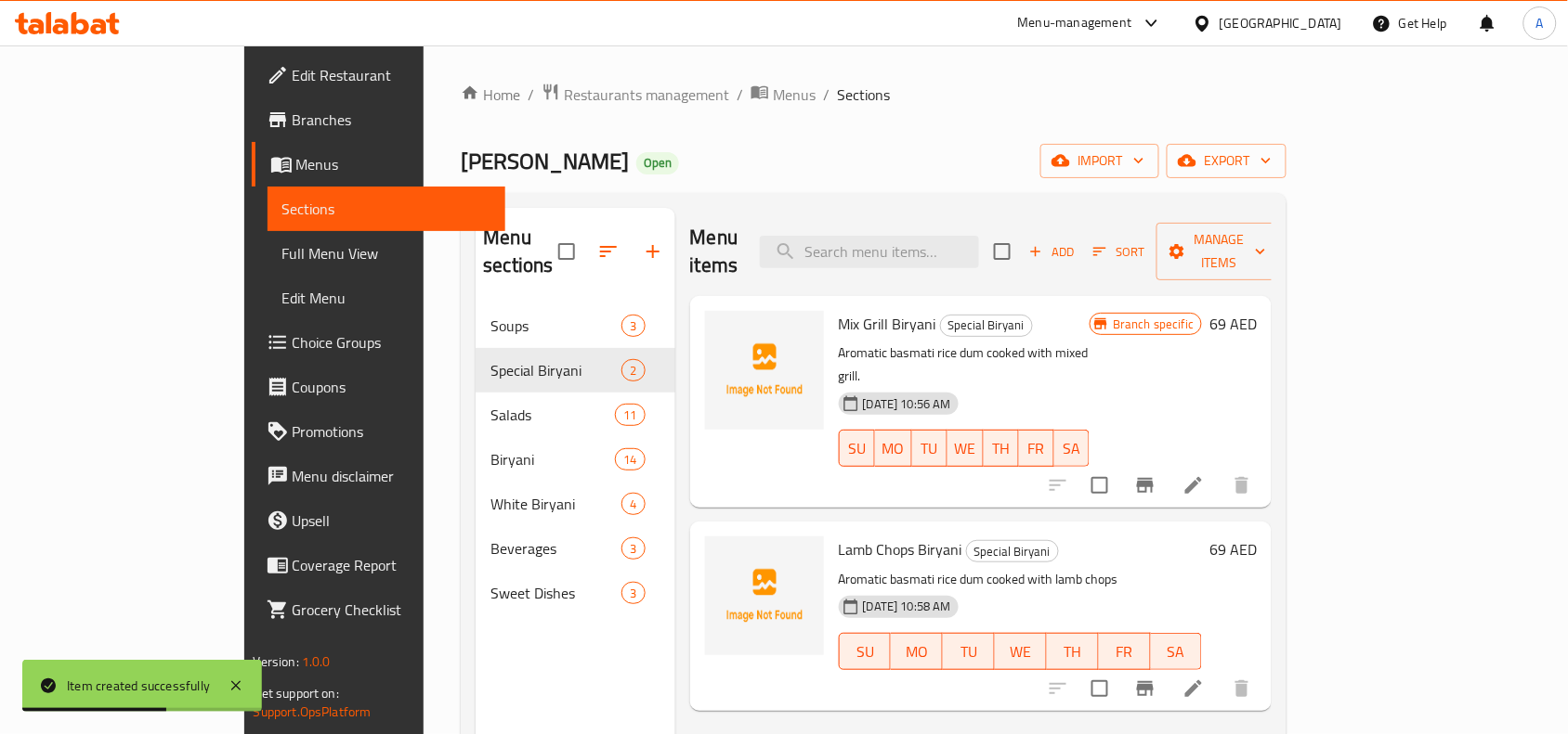
scroll to position [116, 0]
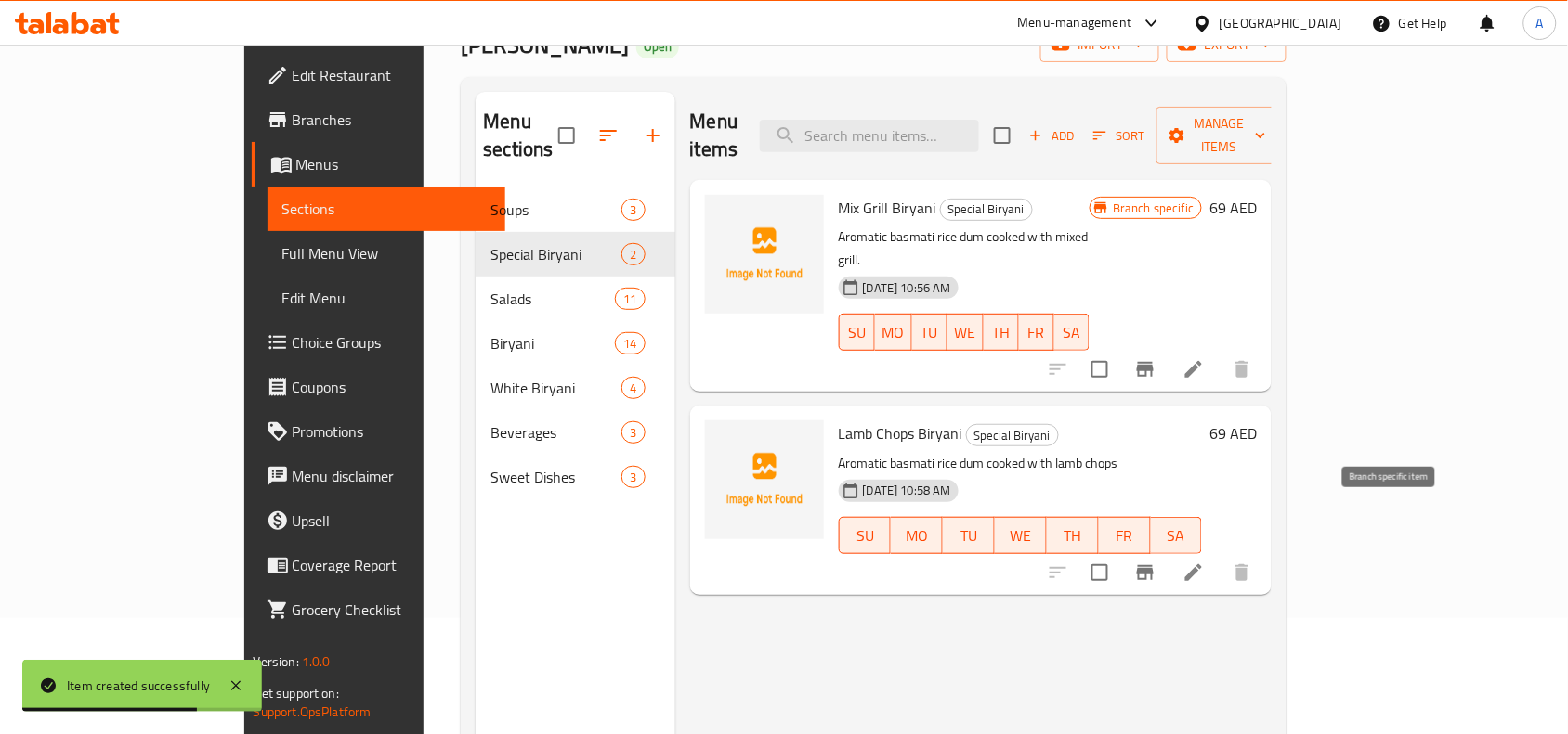
click at [1156, 562] on icon "Branch-specific-item" at bounding box center [1145, 573] width 22 height 22
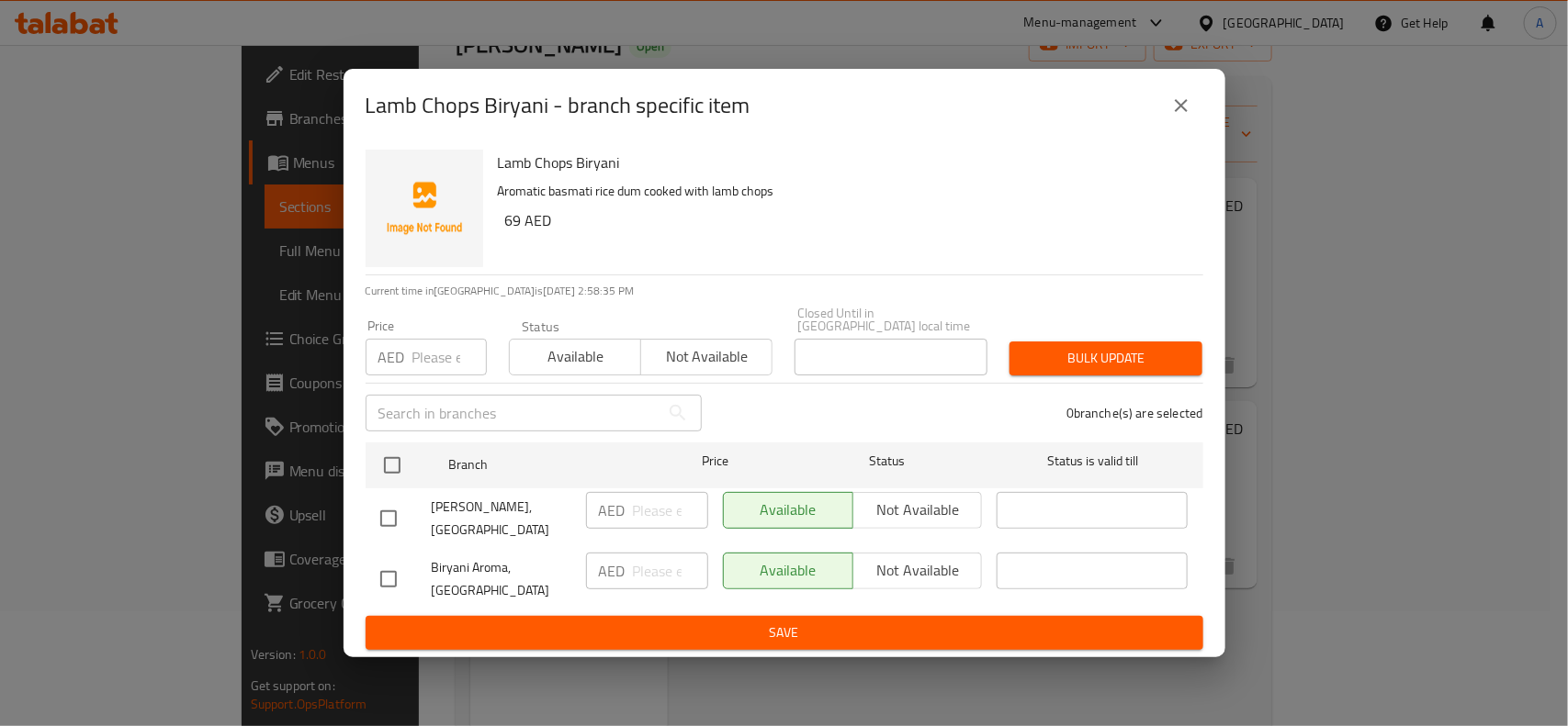
click at [386, 578] on input "checkbox" at bounding box center [389, 579] width 39 height 39
checkbox input "true"
click at [907, 570] on span "Not available" at bounding box center [917, 571] width 115 height 27
click at [796, 640] on span "Save" at bounding box center [784, 633] width 808 height 23
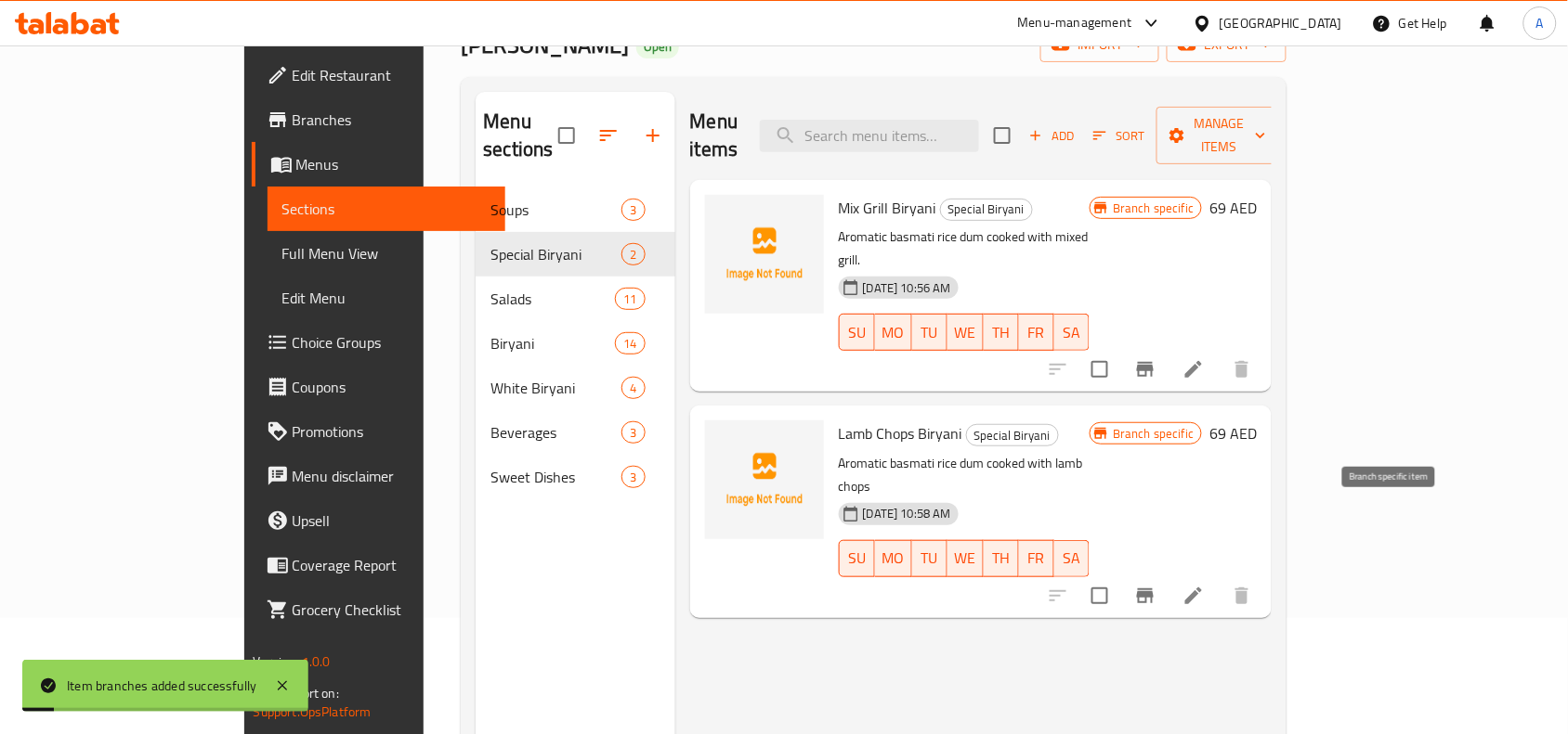
click at [1154, 588] on icon "Branch-specific-item" at bounding box center [1145, 595] width 17 height 15
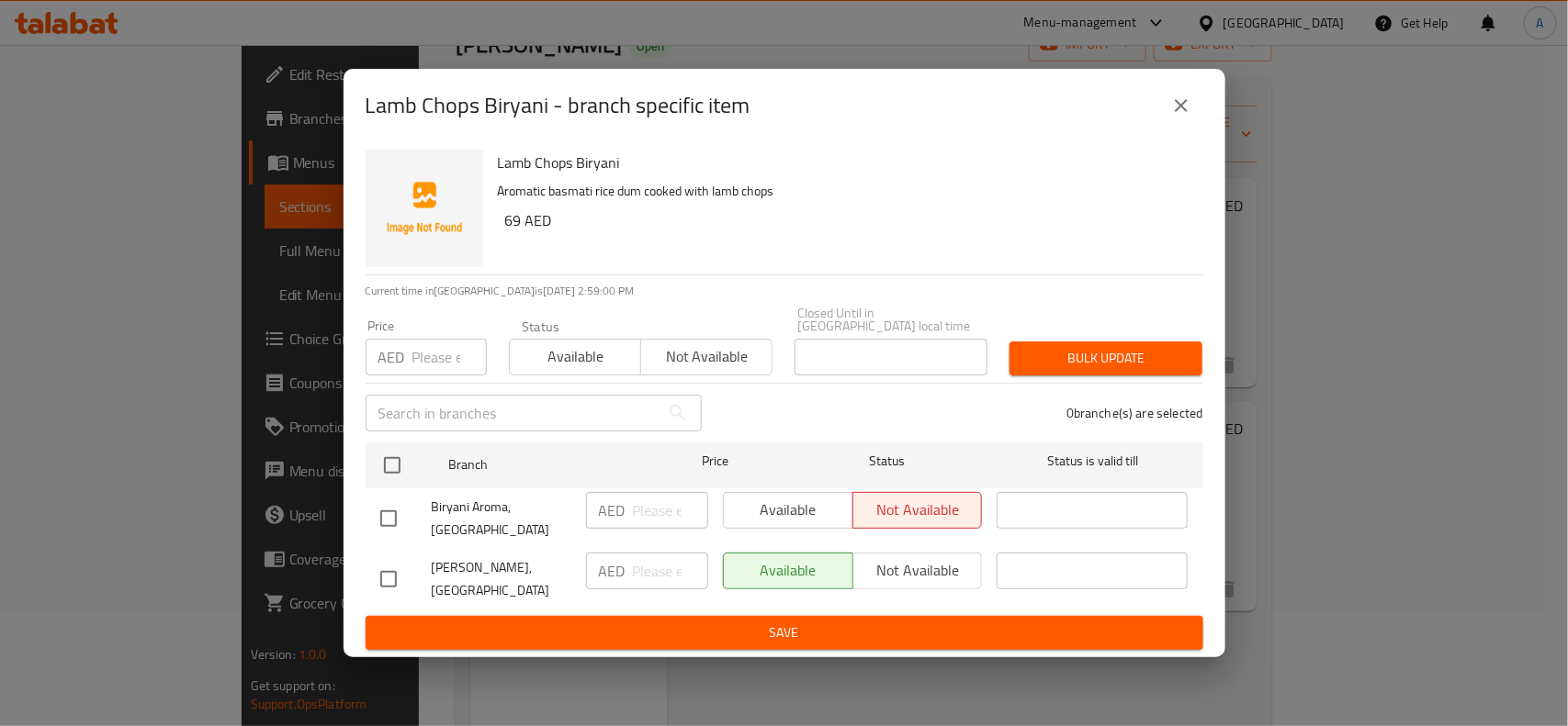
click at [383, 586] on input "checkbox" at bounding box center [389, 579] width 39 height 39
checkbox input "true"
click at [420, 363] on input "number" at bounding box center [450, 358] width 74 height 37
type input "69"
click at [1052, 357] on span "Bulk update" at bounding box center [1105, 359] width 163 height 23
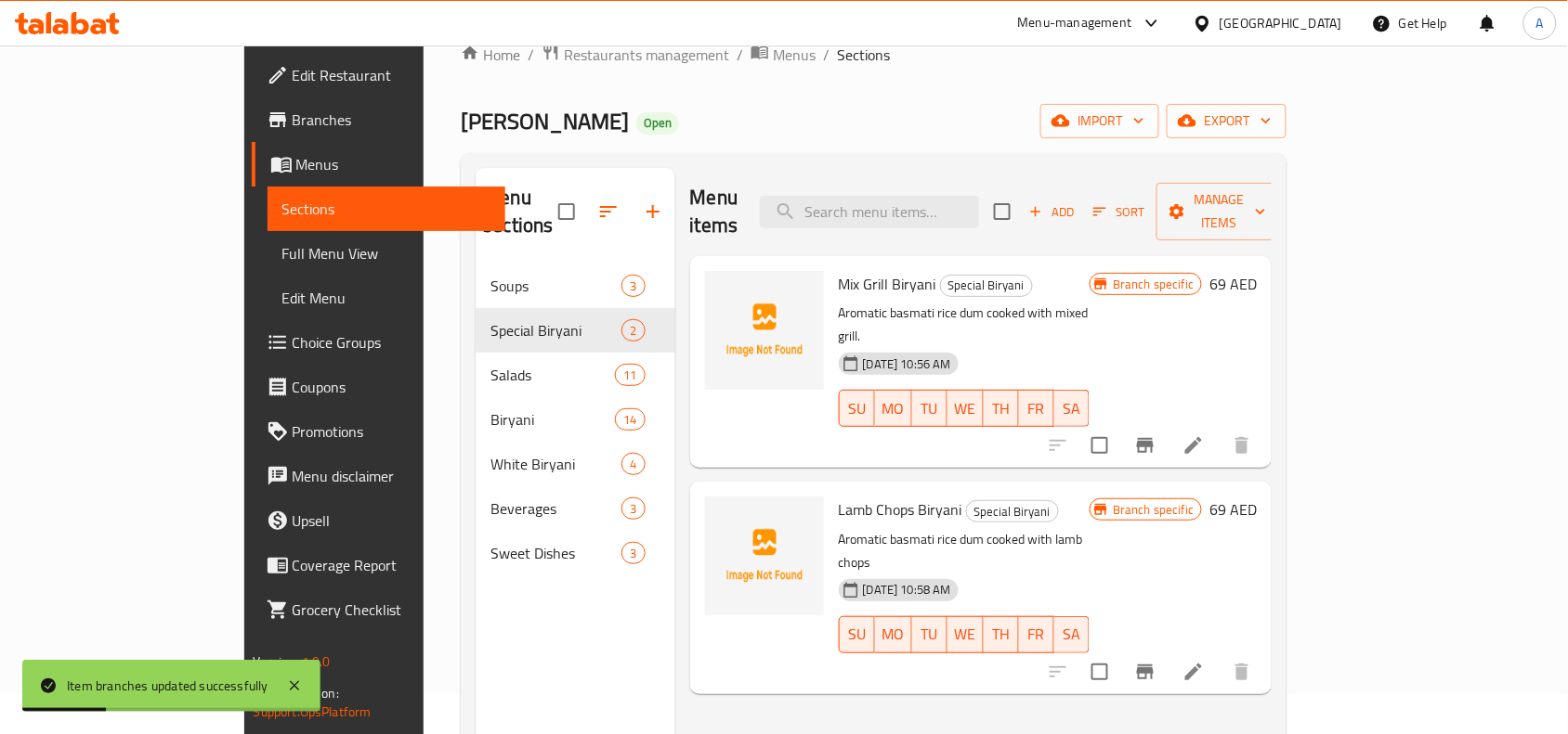
scroll to position [0, 0]
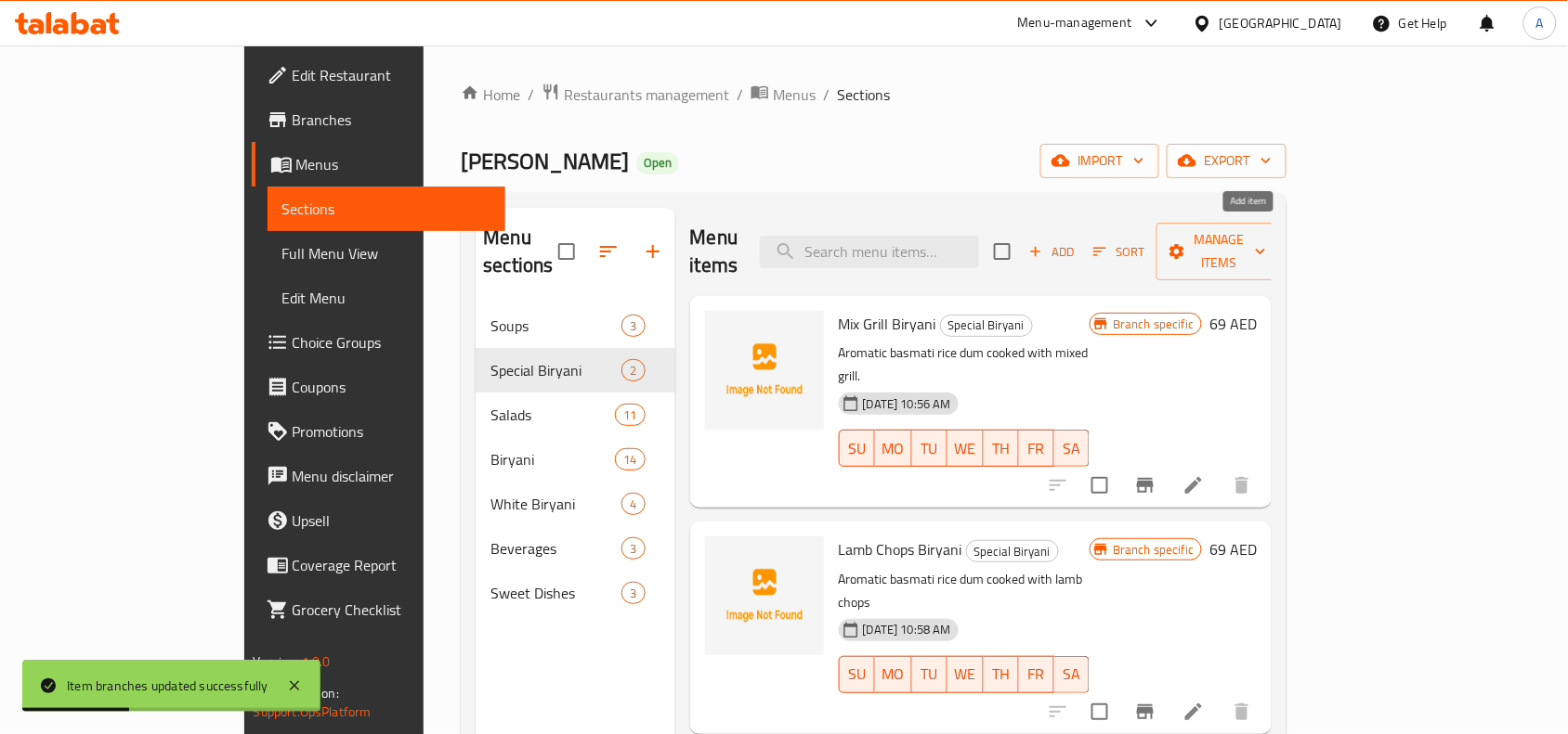
click at [1076, 241] on span "Add" at bounding box center [1051, 252] width 50 height 22
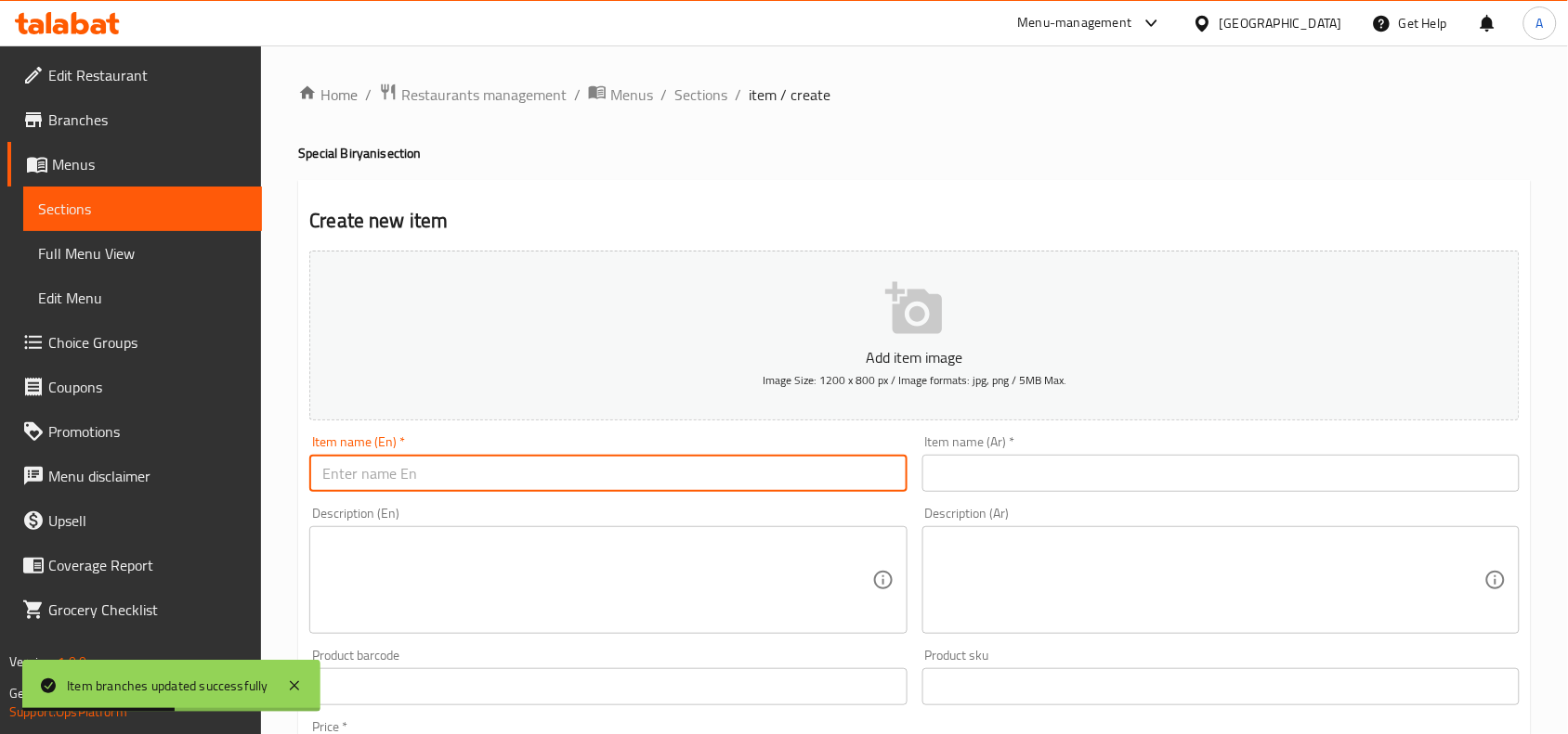
click at [441, 483] on input "text" at bounding box center [607, 473] width 597 height 37
paste input "Shish Tawo Biryani"
click at [417, 508] on div "Description (En) Description (En)" at bounding box center [607, 571] width 597 height 127
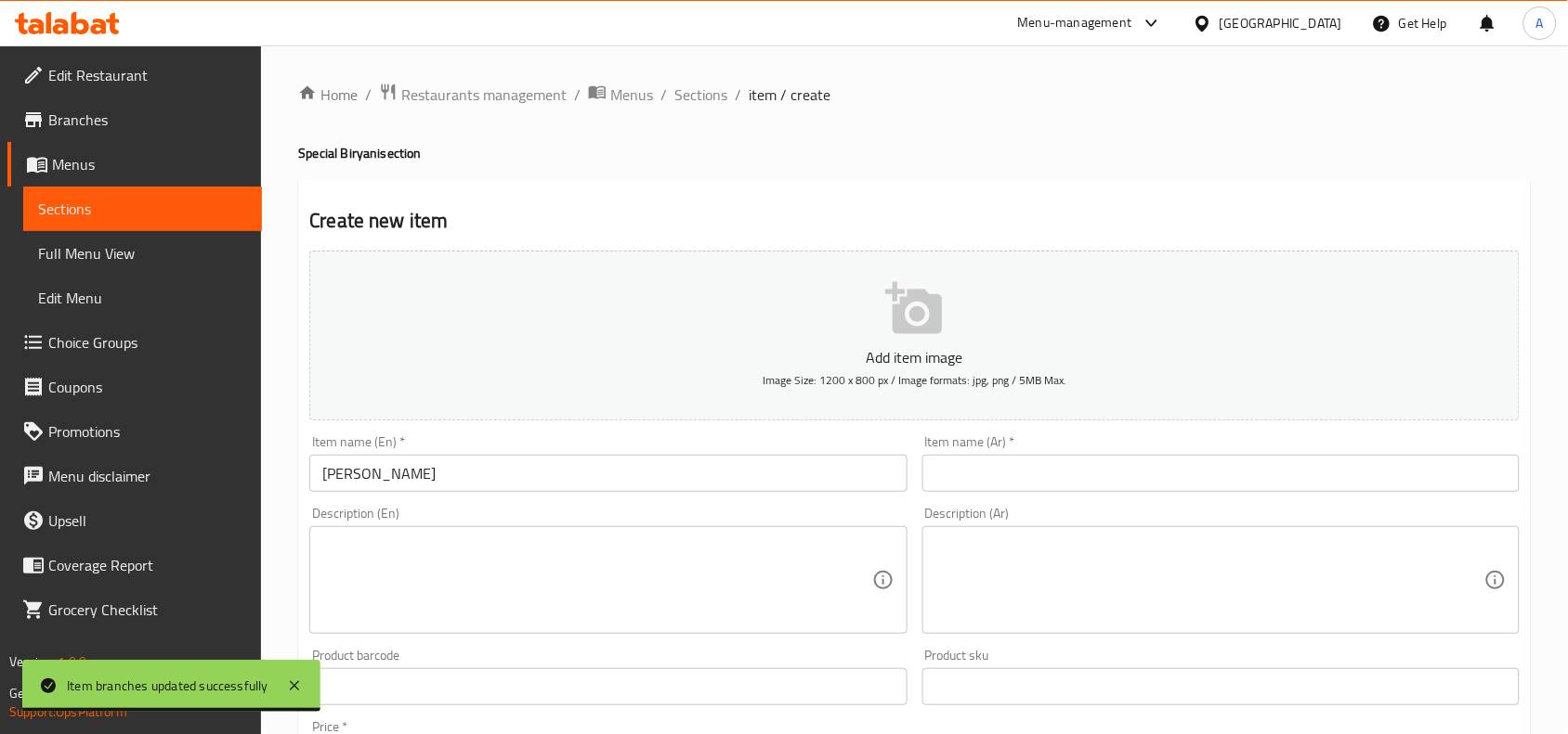
click at [385, 478] on input "Shish Tawo Biryani" at bounding box center [607, 473] width 597 height 37
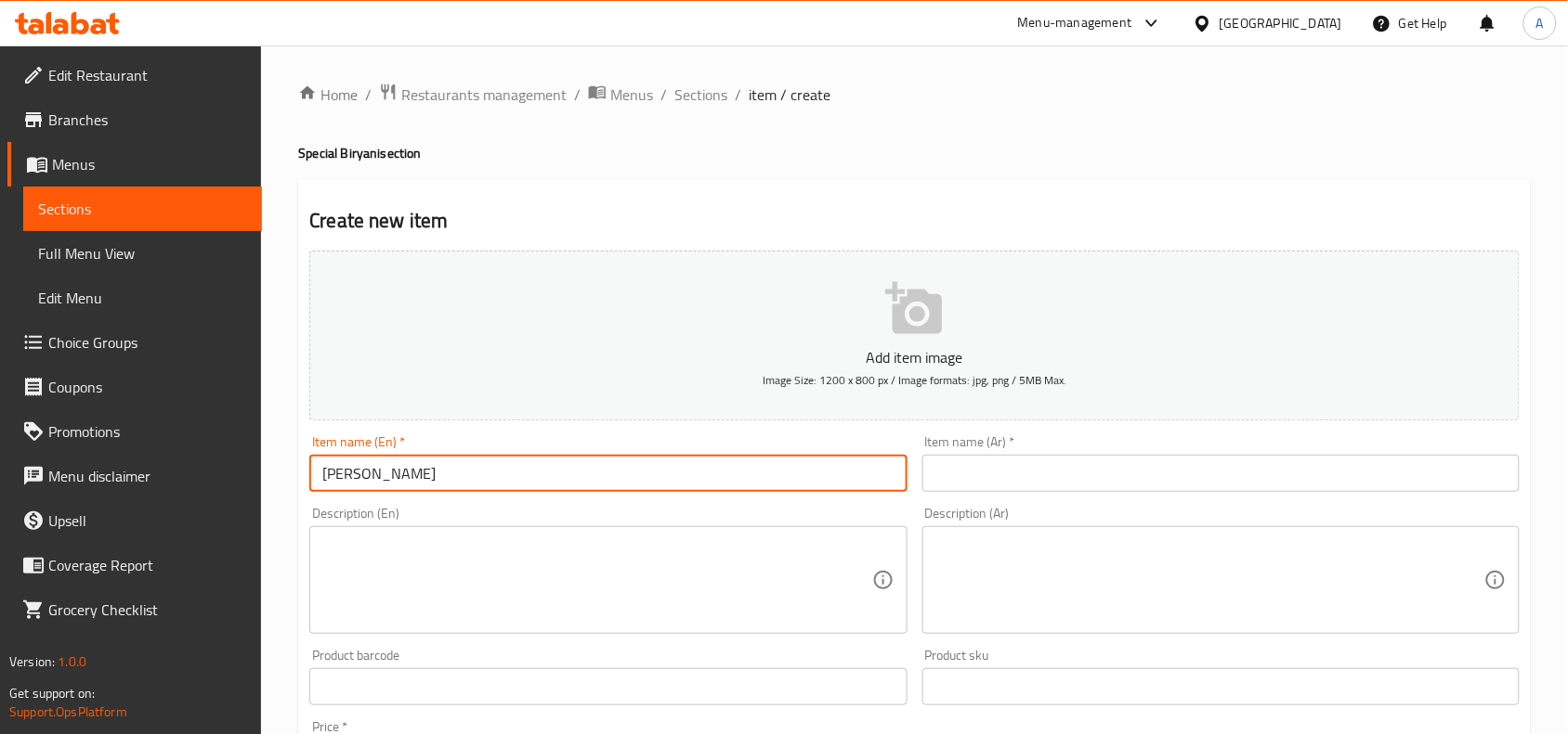
click at [391, 470] on input "Shish Tawo Biryani" at bounding box center [607, 473] width 597 height 37
type input "Shish Tawok Biryani"
click at [414, 501] on div "Description (En) Description (En)" at bounding box center [608, 570] width 612 height 142
drag, startPoint x: 473, startPoint y: 476, endPoint x: 146, endPoint y: 484, distance: 327.1
click at [146, 484] on div "Edit Restaurant Branches Menus Sections Full Menu View Edit Menu Choice Groups …" at bounding box center [784, 679] width 1568 height 1267
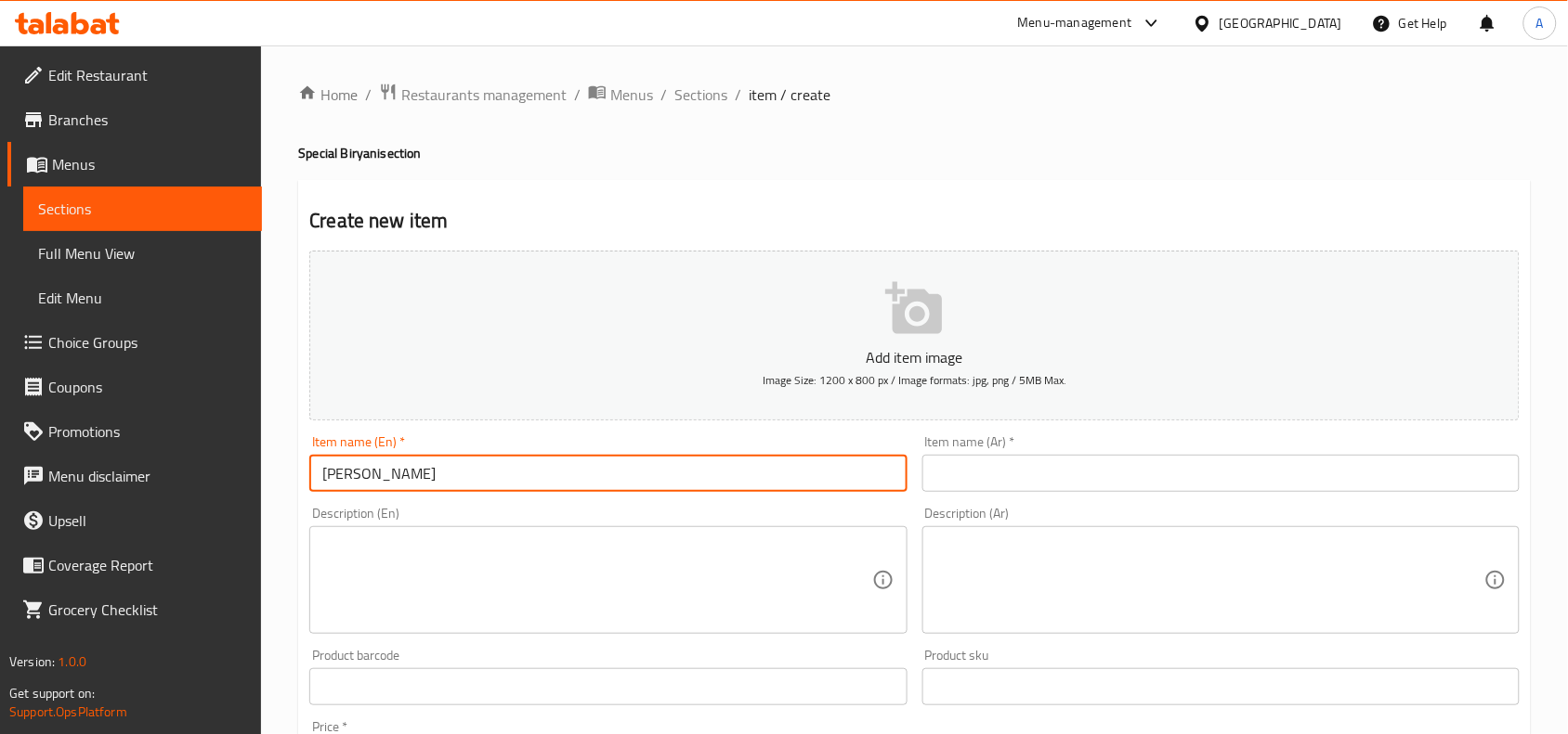
click at [1103, 473] on input "text" at bounding box center [1220, 473] width 597 height 37
paste input "برياني شيش طاووق"
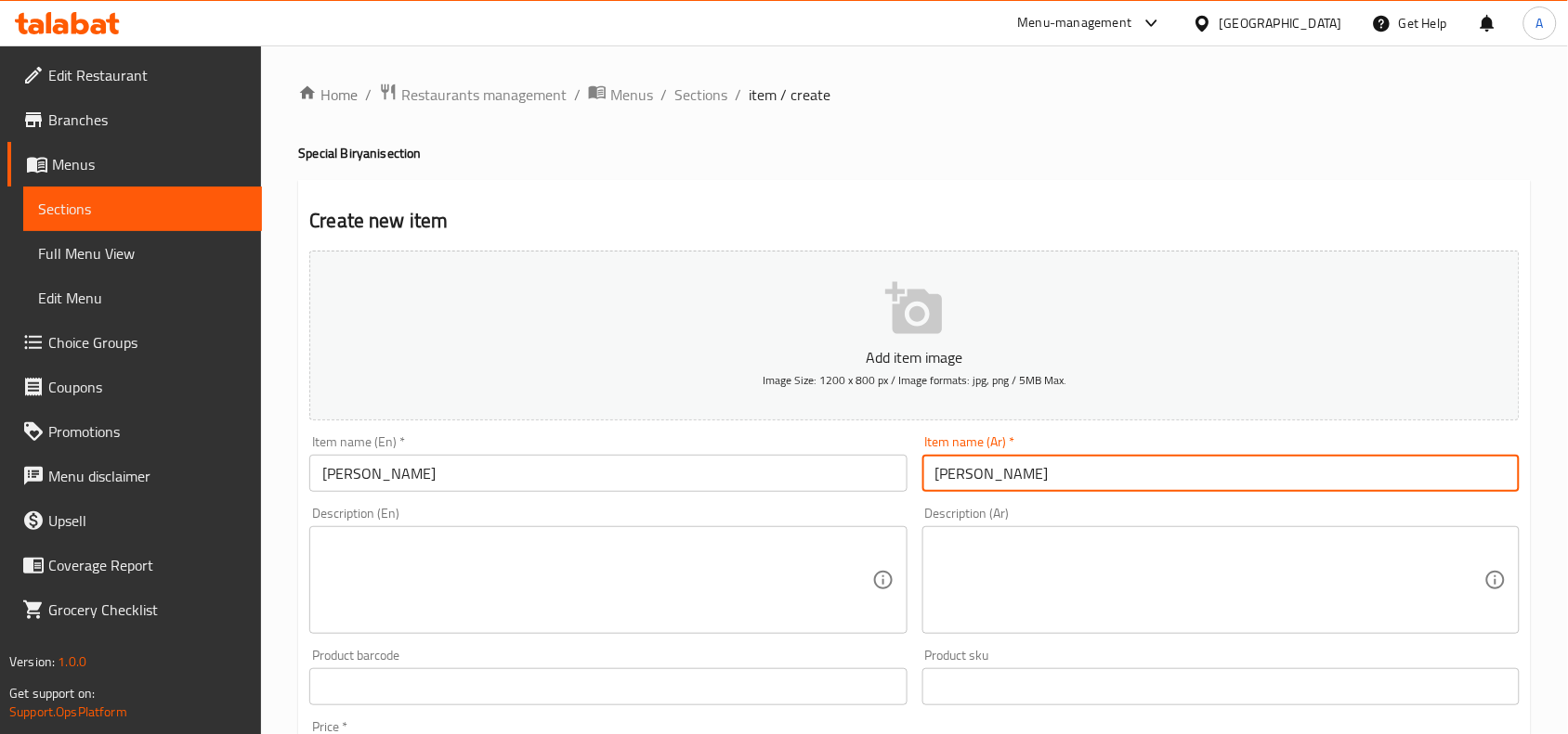
type input "برياني شيش طاووق"
click at [391, 474] on input "Shish Tawok Biryani" at bounding box center [607, 473] width 597 height 37
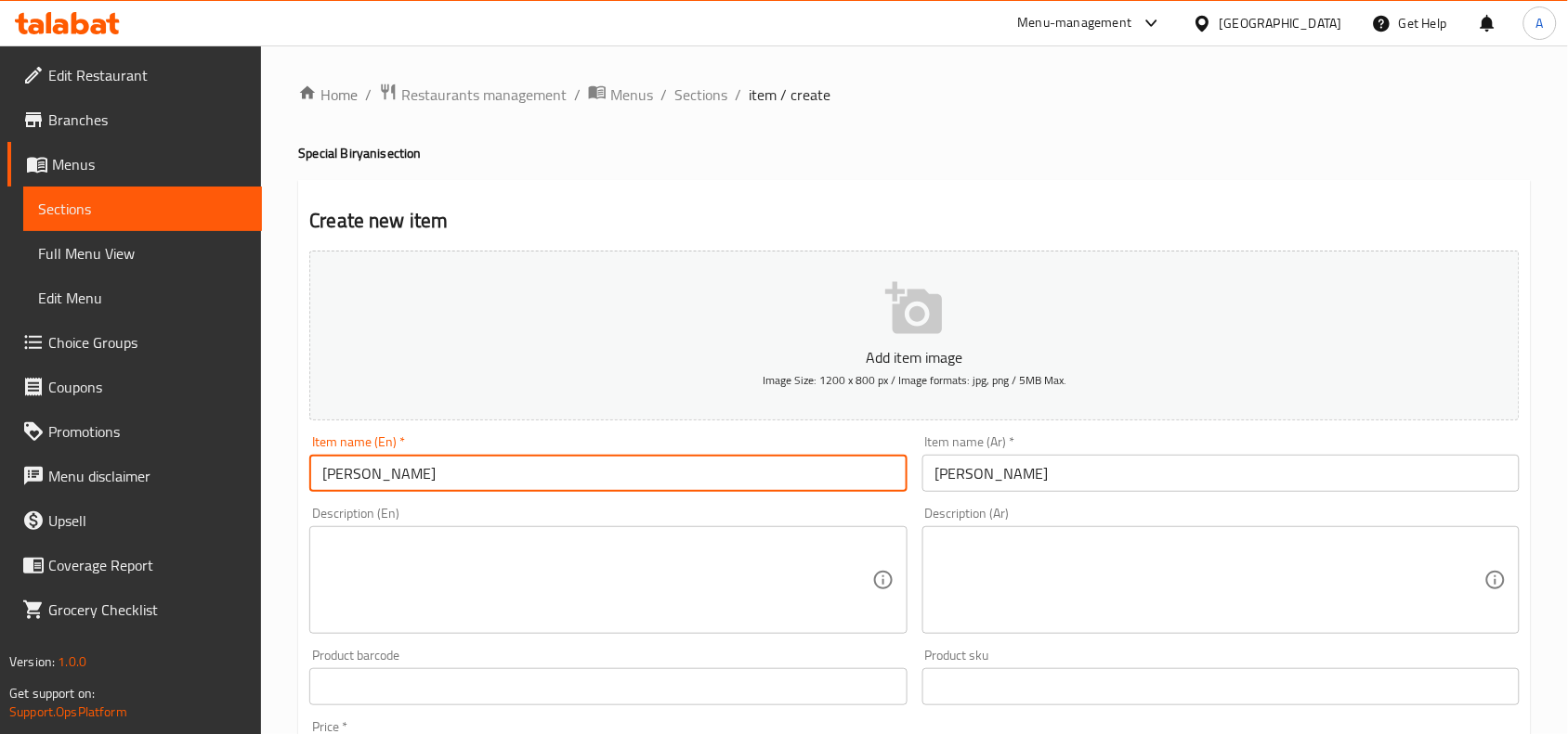
type input "[PERSON_NAME]"
click at [480, 507] on div "Description (En) Description (En)" at bounding box center [607, 571] width 597 height 127
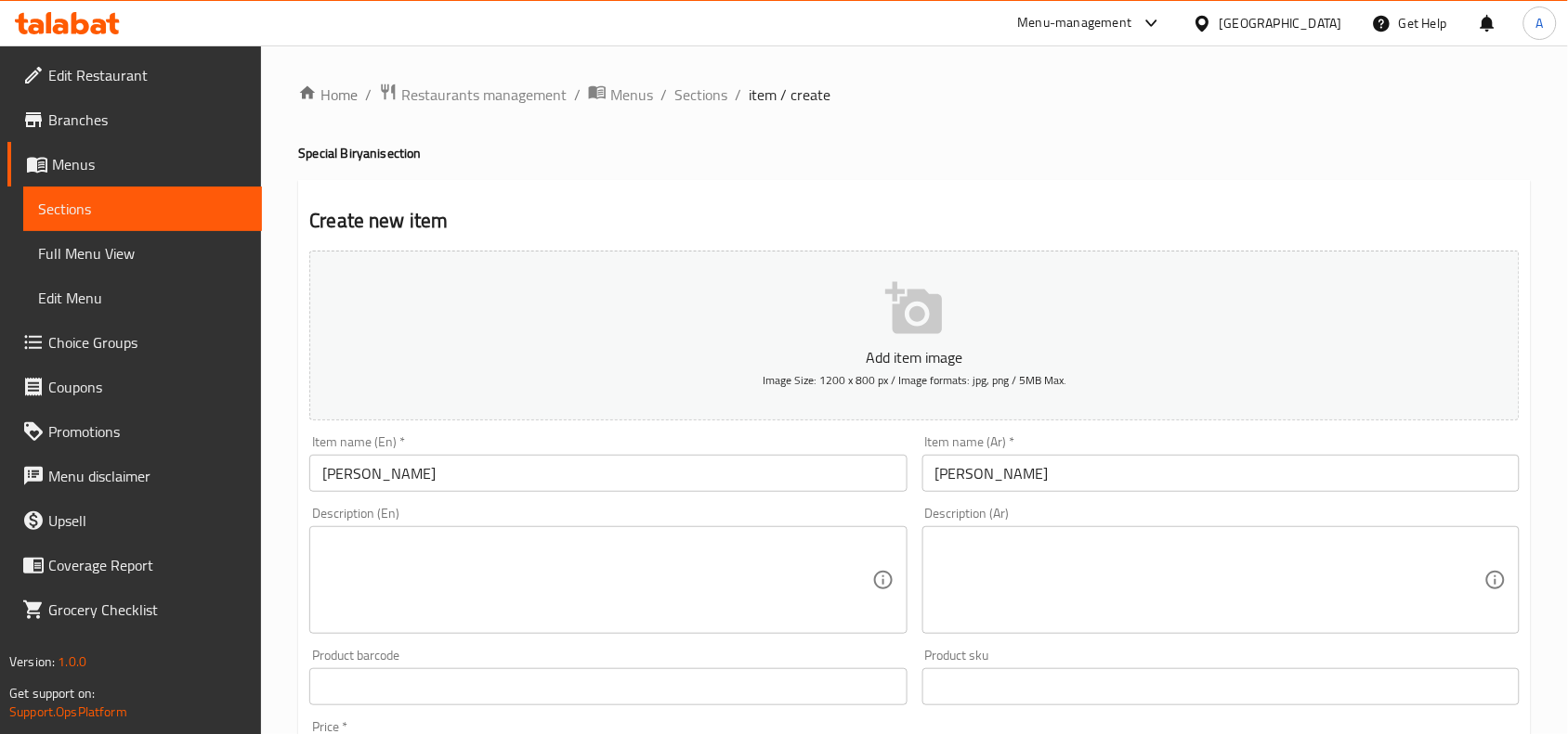
click at [480, 507] on div "Description (En) Description (En)" at bounding box center [607, 571] width 597 height 127
click at [1108, 484] on input "برياني شيش طاووق" at bounding box center [1220, 473] width 597 height 37
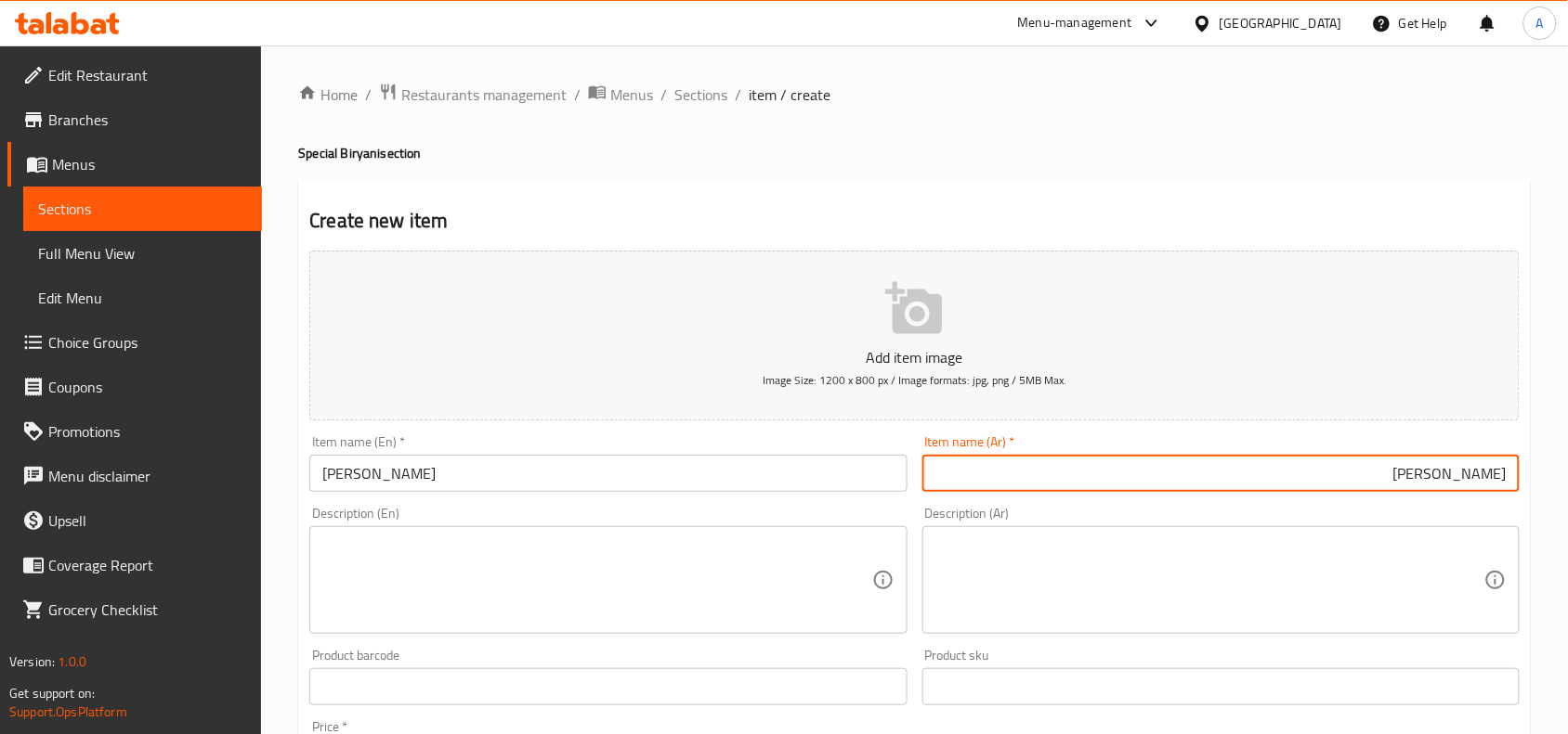
click at [1115, 225] on h2 "Create new item" at bounding box center [914, 221] width 1210 height 27
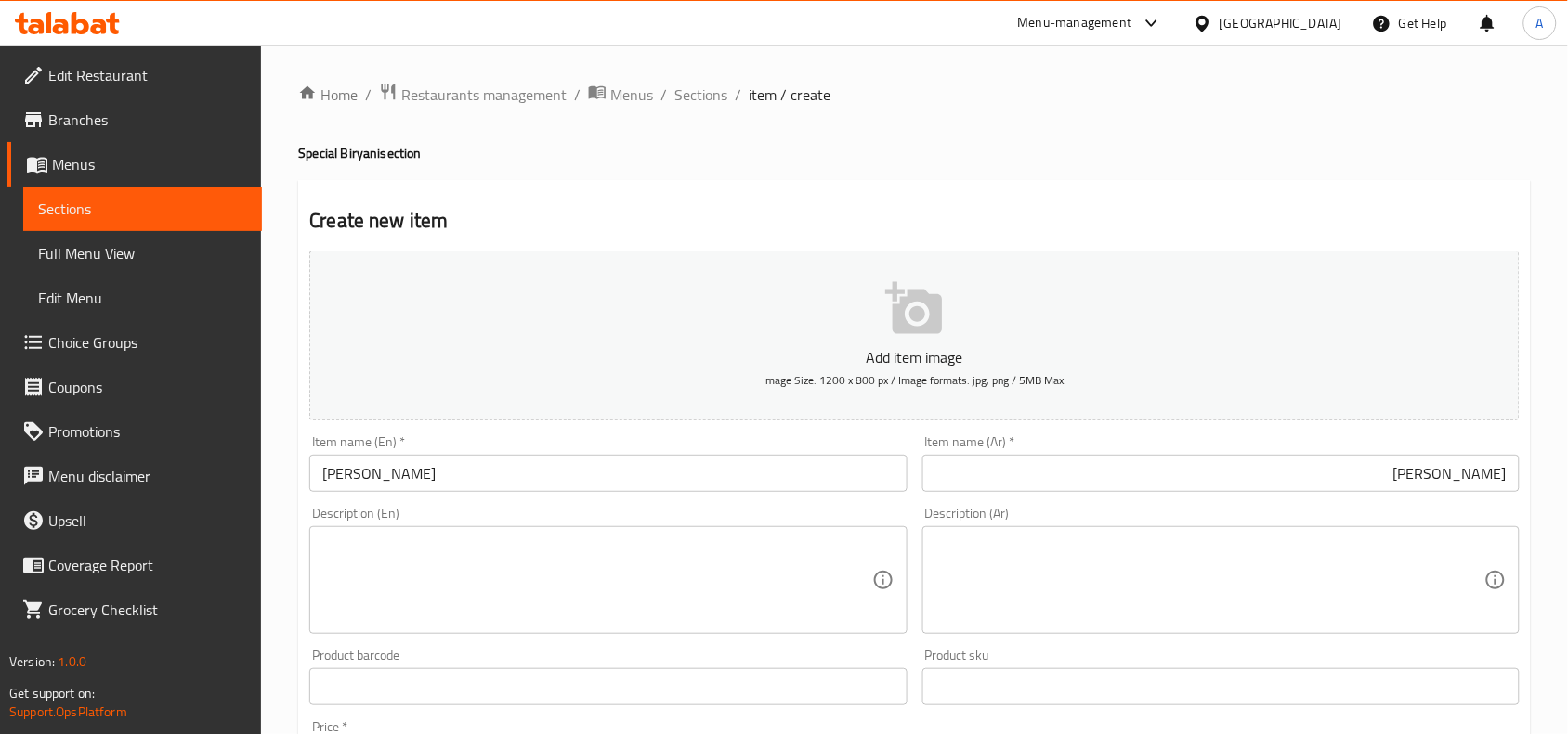
click at [442, 545] on textarea at bounding box center [596, 581] width 548 height 88
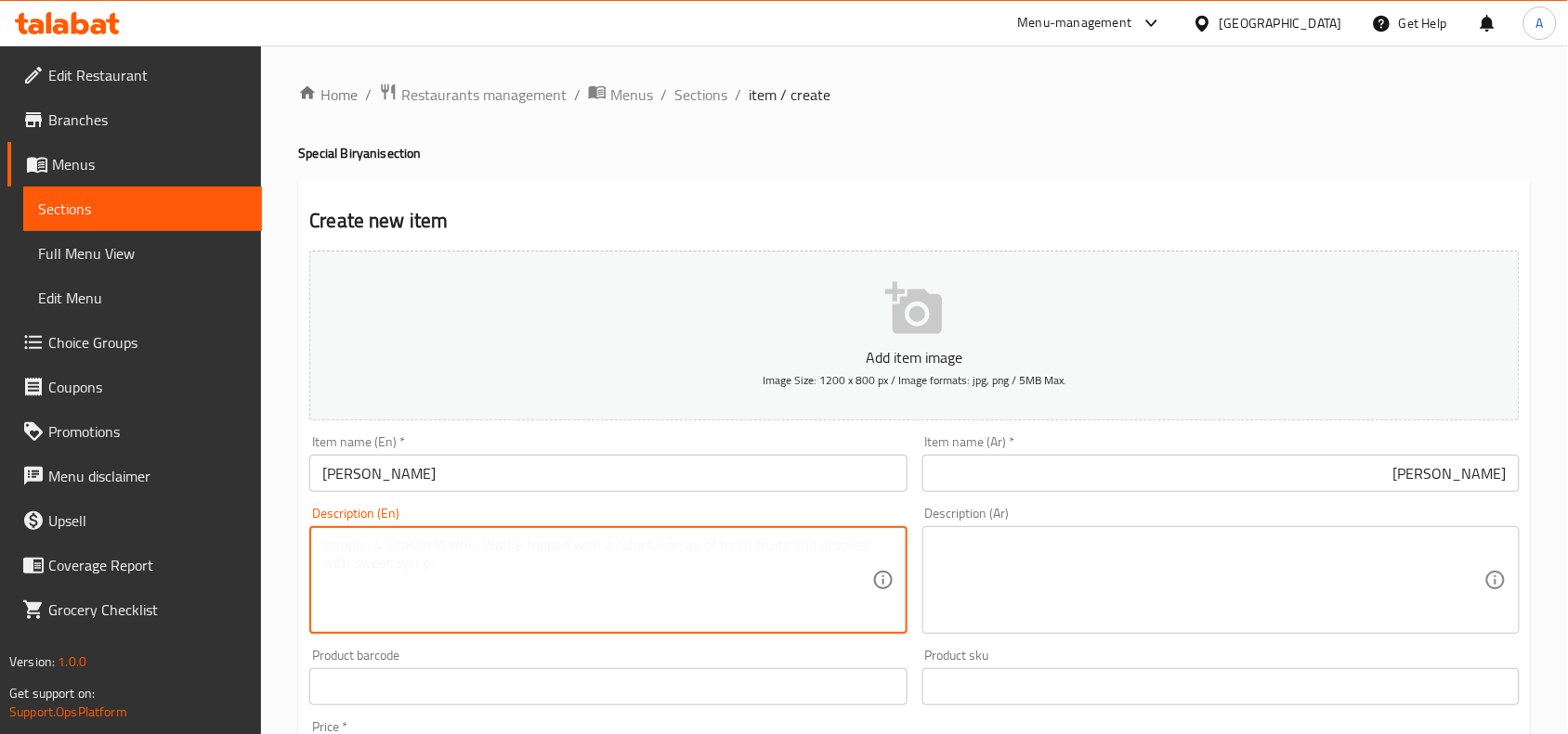
paste textarea "Tender grilled chicken kebabs coed in fragrant Arabic spices and herbs are laye…"
drag, startPoint x: 623, startPoint y: 569, endPoint x: 287, endPoint y: 530, distance: 338.3
click at [287, 530] on div "Home / Restaurants management / Menus / Sections / item / create Special Biryan…" at bounding box center [914, 679] width 1307 height 1267
click at [661, 614] on textarea "Tender grilled chicken kebabs coed in fragrant Arabic spices and herbs are laye…" at bounding box center [596, 581] width 548 height 88
click at [521, 547] on textarea "Tender grilled chicken kebabs coed in fragrant Arabic spices and herbs are laye…" at bounding box center [596, 581] width 548 height 88
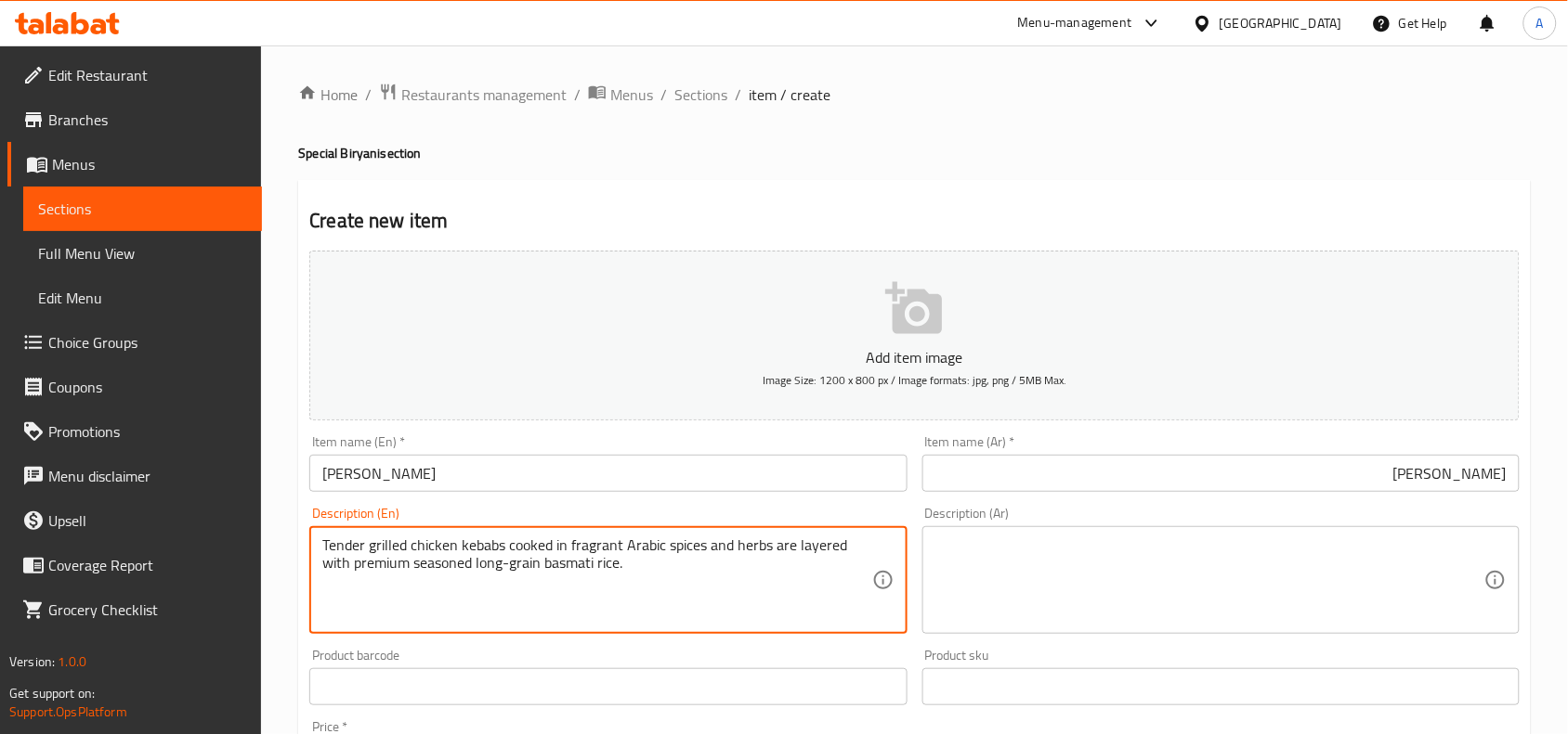
click at [577, 604] on textarea "Tender grilled chicken kebabs cooked in fragrant Arabic spices and herbs are la…" at bounding box center [596, 581] width 548 height 88
drag, startPoint x: 628, startPoint y: 568, endPoint x: 275, endPoint y: 502, distance: 359.1
click at [275, 502] on div "Home / Restaurants management / Menus / Sections / item / create Special Biryan…" at bounding box center [914, 679] width 1307 height 1267
type textarea "Tender grilled chicken kebabs cooked in fragrant Arabic spices and herbs are la…"
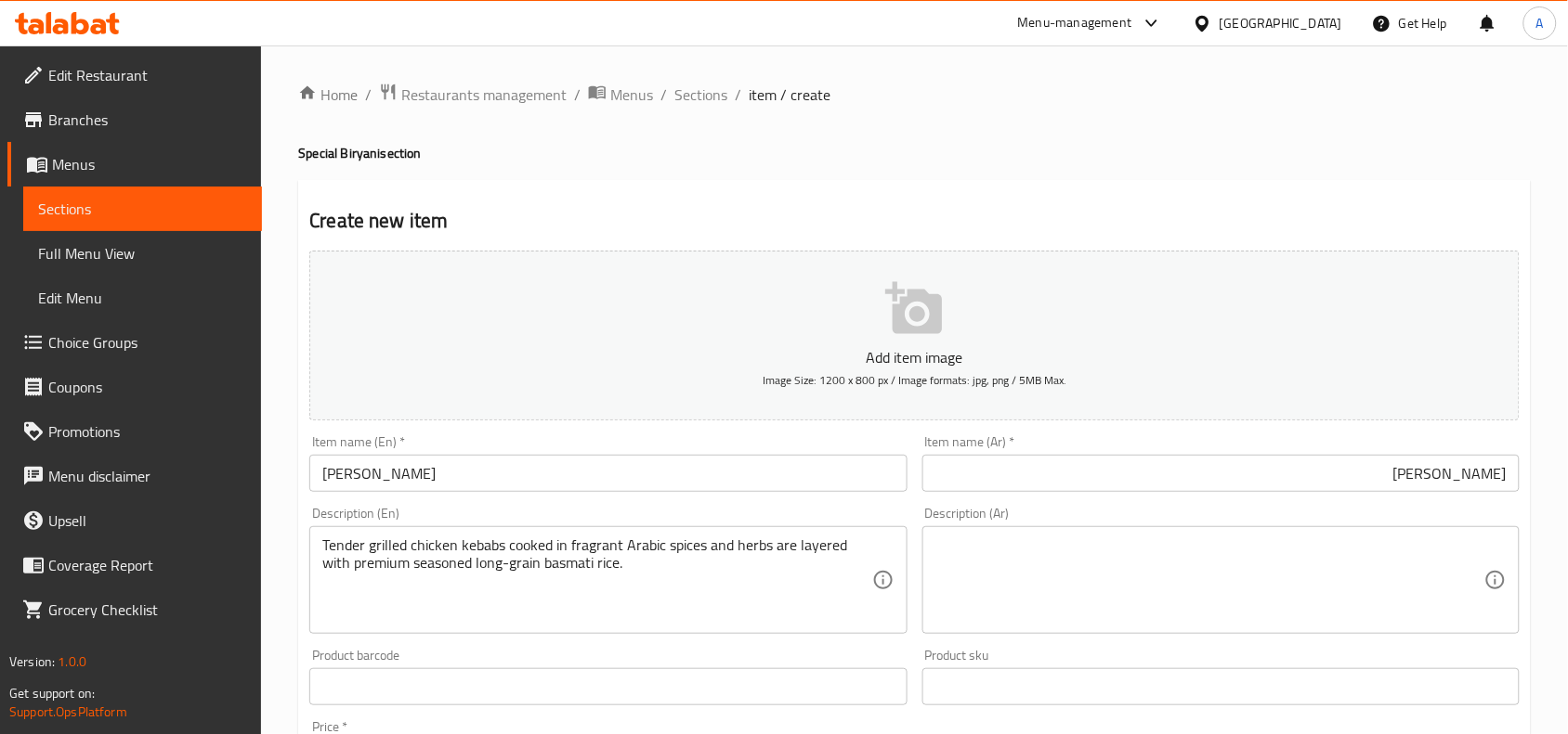
click at [497, 642] on div "Product barcode Product barcode" at bounding box center [608, 676] width 612 height 71
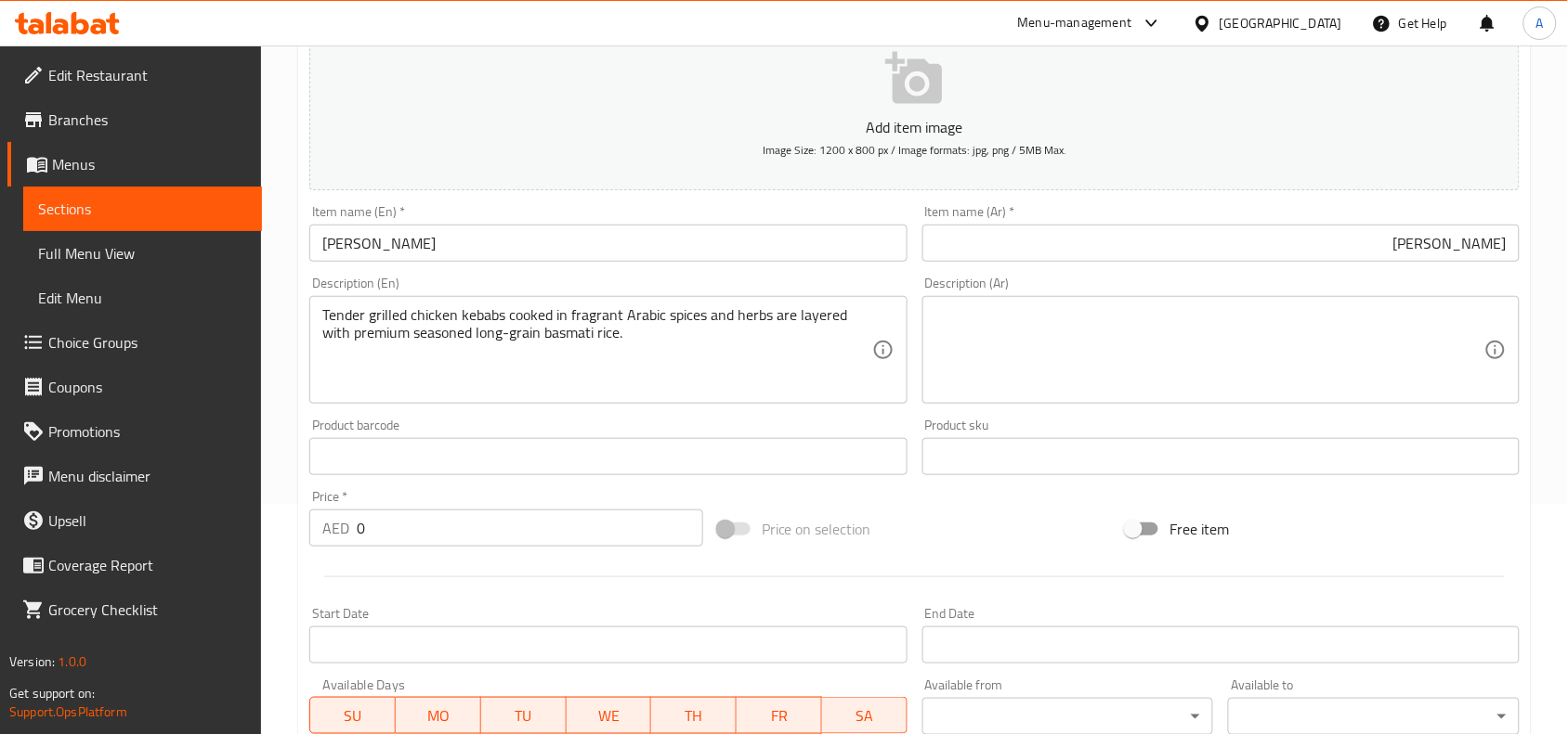
scroll to position [232, 0]
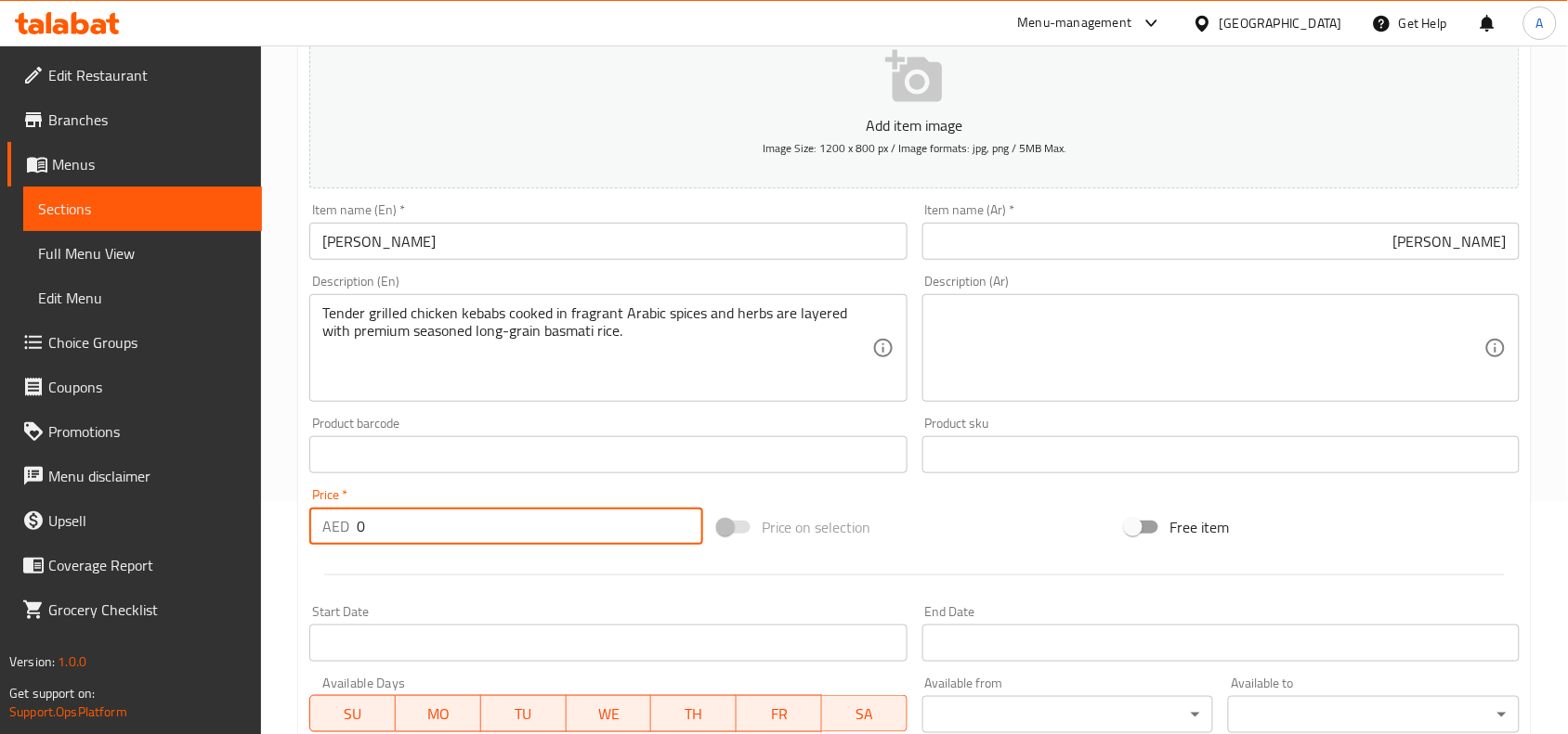
drag, startPoint x: 422, startPoint y: 540, endPoint x: 128, endPoint y: 546, distance: 294.1
click at [122, 548] on div "Edit Restaurant Branches Menus Sections Full Menu View Edit Menu Choice Groups …" at bounding box center [784, 447] width 1568 height 1267
paste input "52"
type input "52"
click at [380, 576] on hr at bounding box center [914, 575] width 1180 height 1
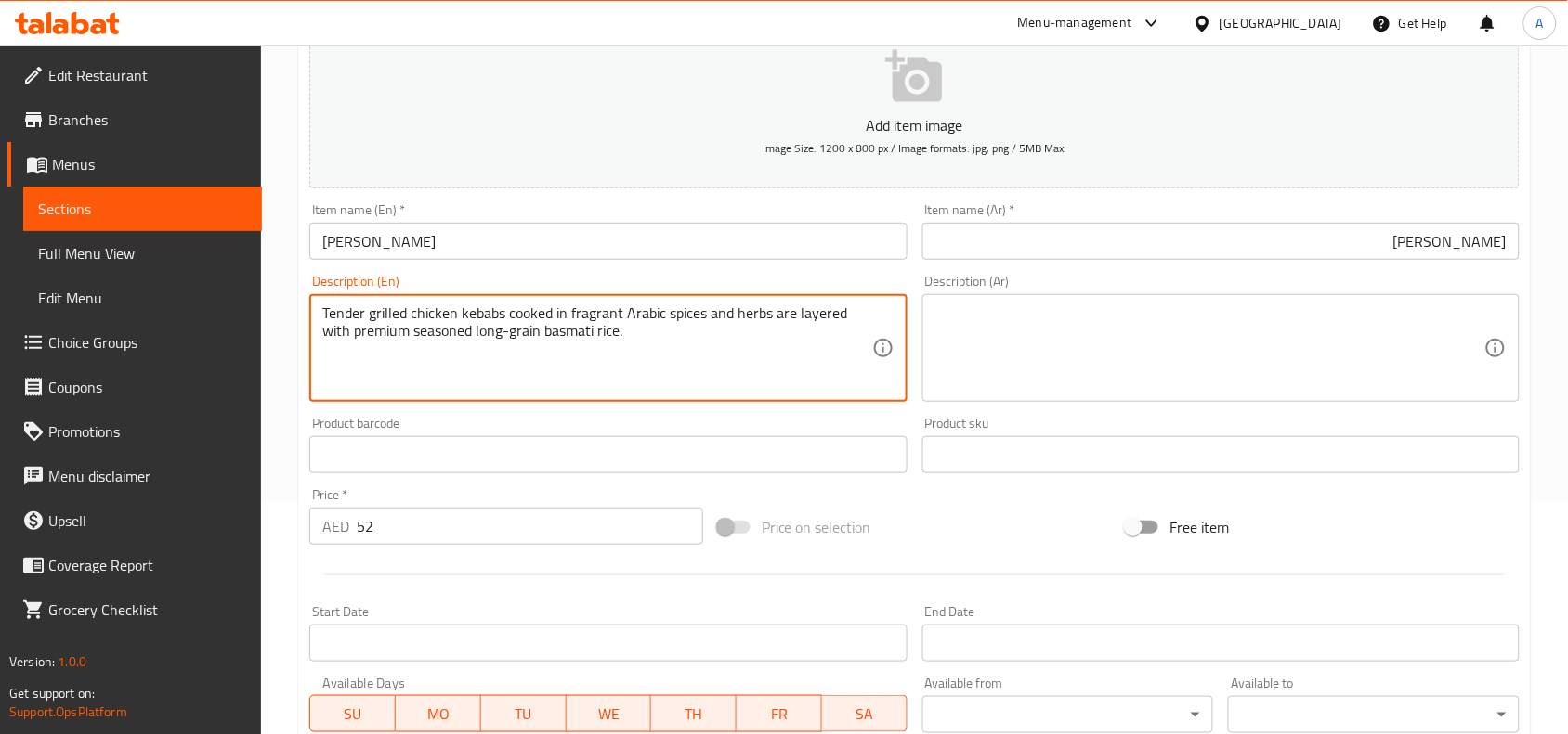
drag, startPoint x: 544, startPoint y: 348, endPoint x: 159, endPoint y: 292, distance: 389.1
click at [738, 414] on div "Product barcode Product barcode" at bounding box center [608, 445] width 612 height 71
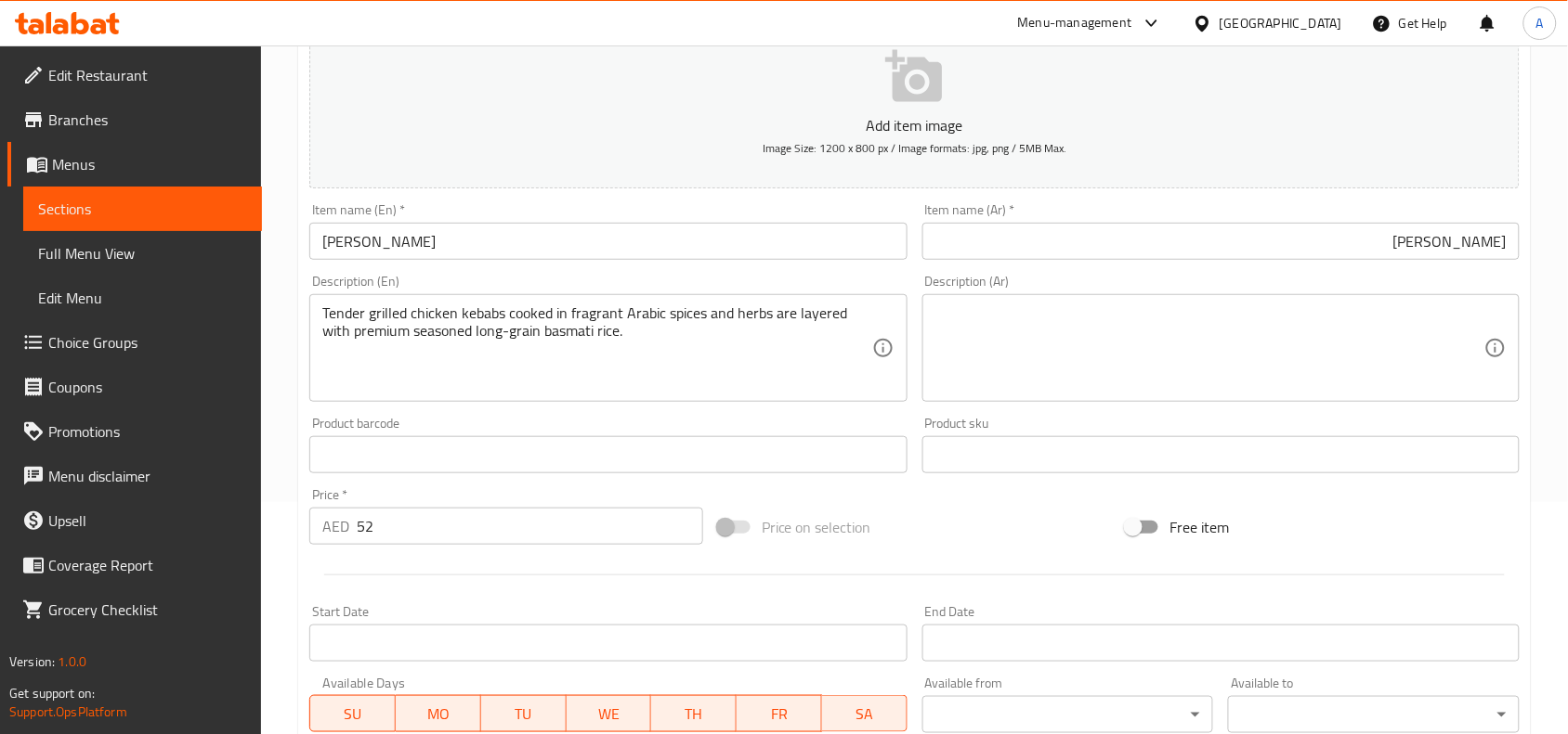
click at [1000, 327] on textarea at bounding box center [1209, 349] width 548 height 88
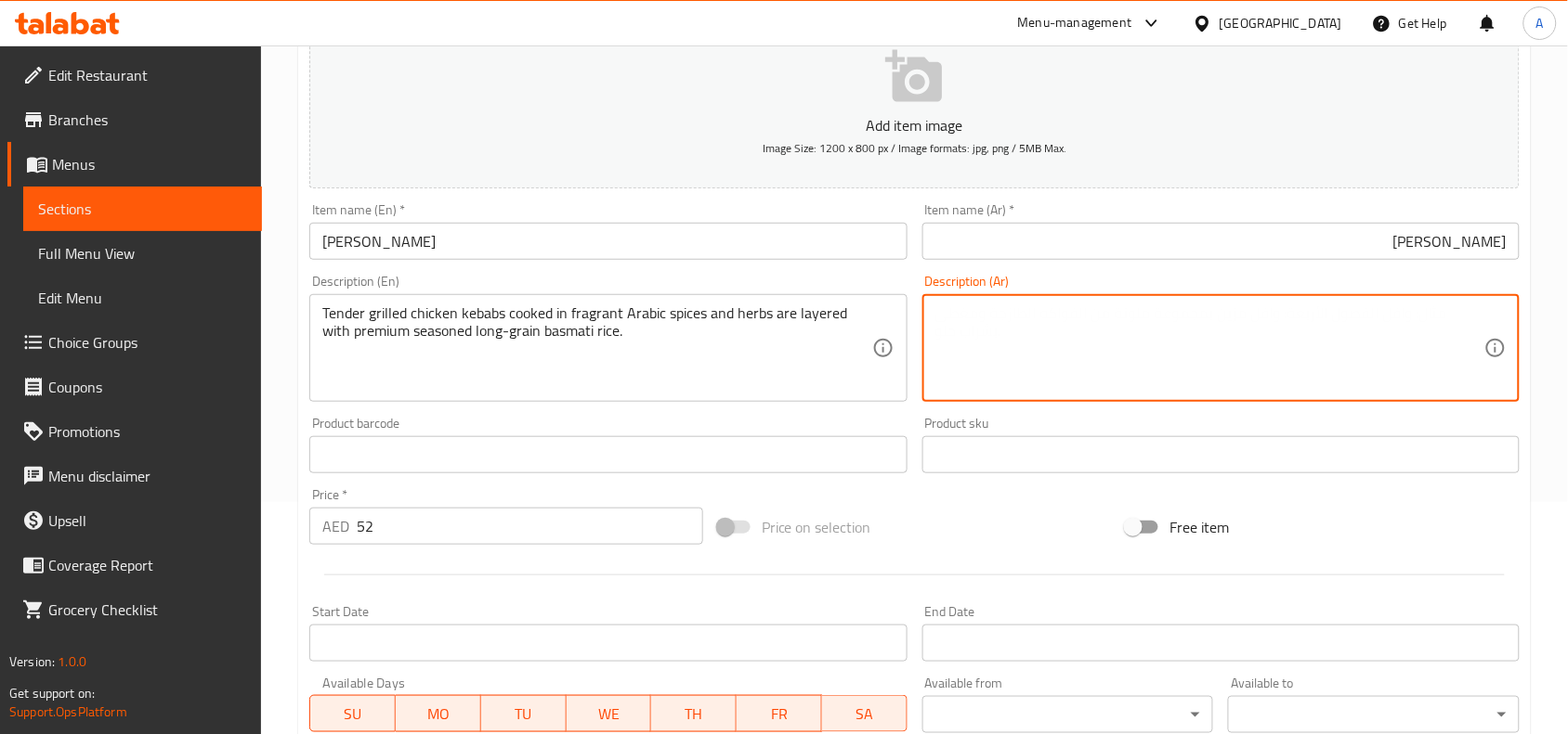
paste textarea "كباب الدجاج المشوي الطري المطبوخ في التوابل والأعشاب العربية العطرية مع طبقات م…"
click at [1059, 423] on div "Product sku Product sku" at bounding box center [1220, 446] width 597 height 57
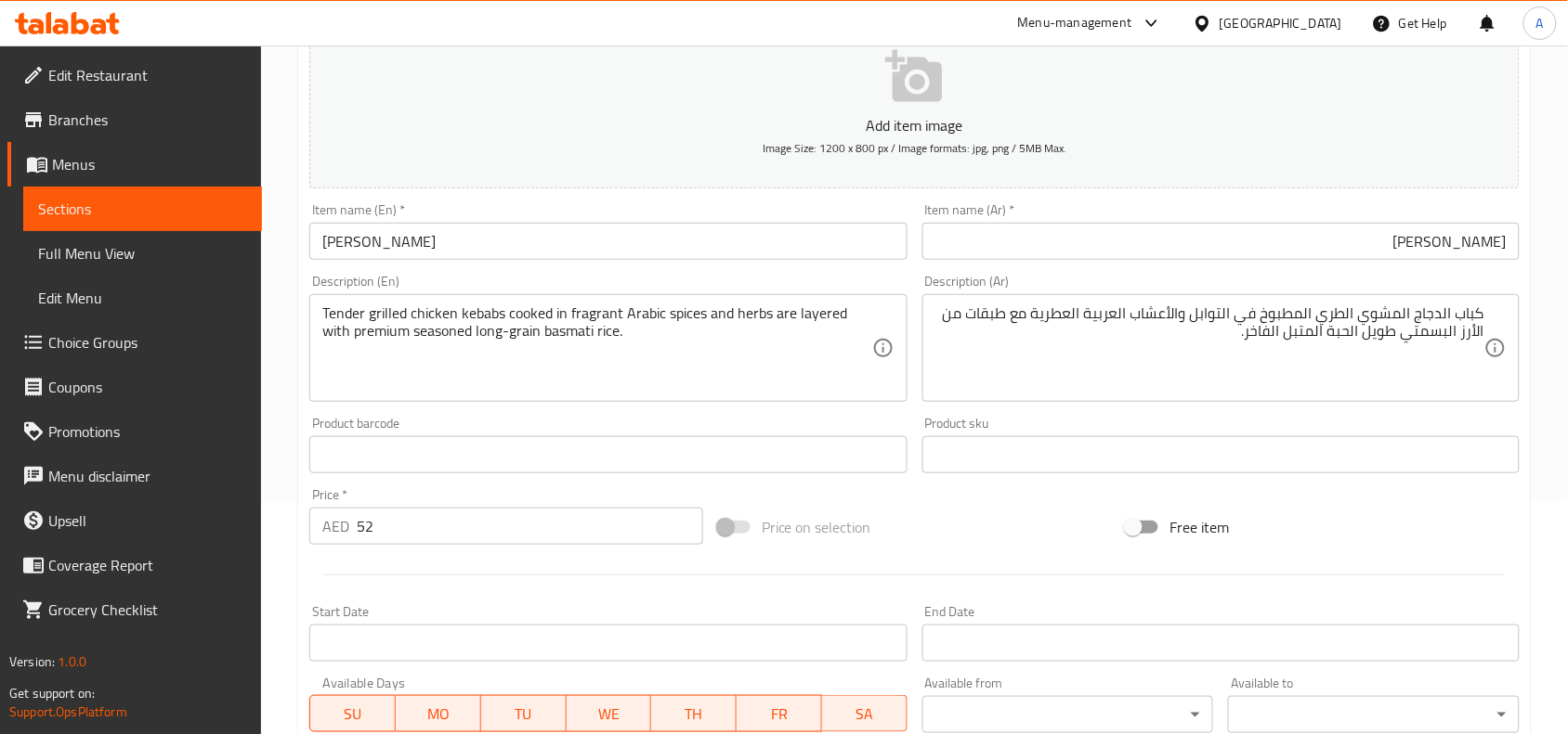
click at [1041, 511] on div "Price on selection" at bounding box center [915, 527] width 409 height 50
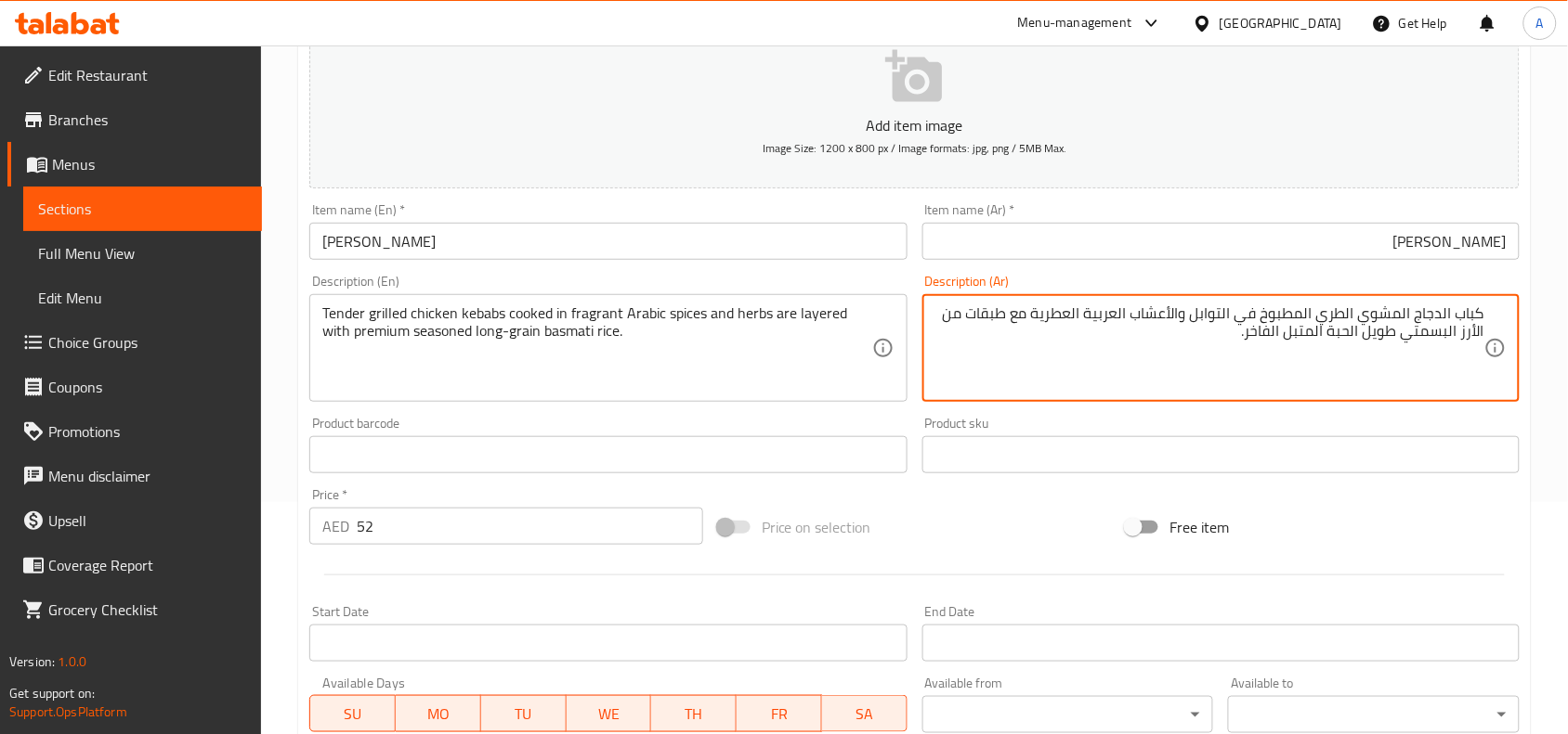
drag, startPoint x: 1349, startPoint y: 321, endPoint x: 1325, endPoint y: 314, distance: 25.0
drag, startPoint x: 1357, startPoint y: 319, endPoint x: 1322, endPoint y: 316, distance: 35.1
click at [1322, 316] on textarea "كباب الدجاج المشوي الطري المطبوخ في التوابل والأعشاب العربية العطرية مع طبقات م…" at bounding box center [1209, 349] width 548 height 88
click at [1451, 318] on textarea "كباب الدجاج المشوي تندر المطبوخ في التوابل والأعشاب العربية العطرية مع طبقات من…" at bounding box center [1209, 349] width 548 height 88
drag, startPoint x: 1410, startPoint y: 317, endPoint x: 1420, endPoint y: 319, distance: 10.2
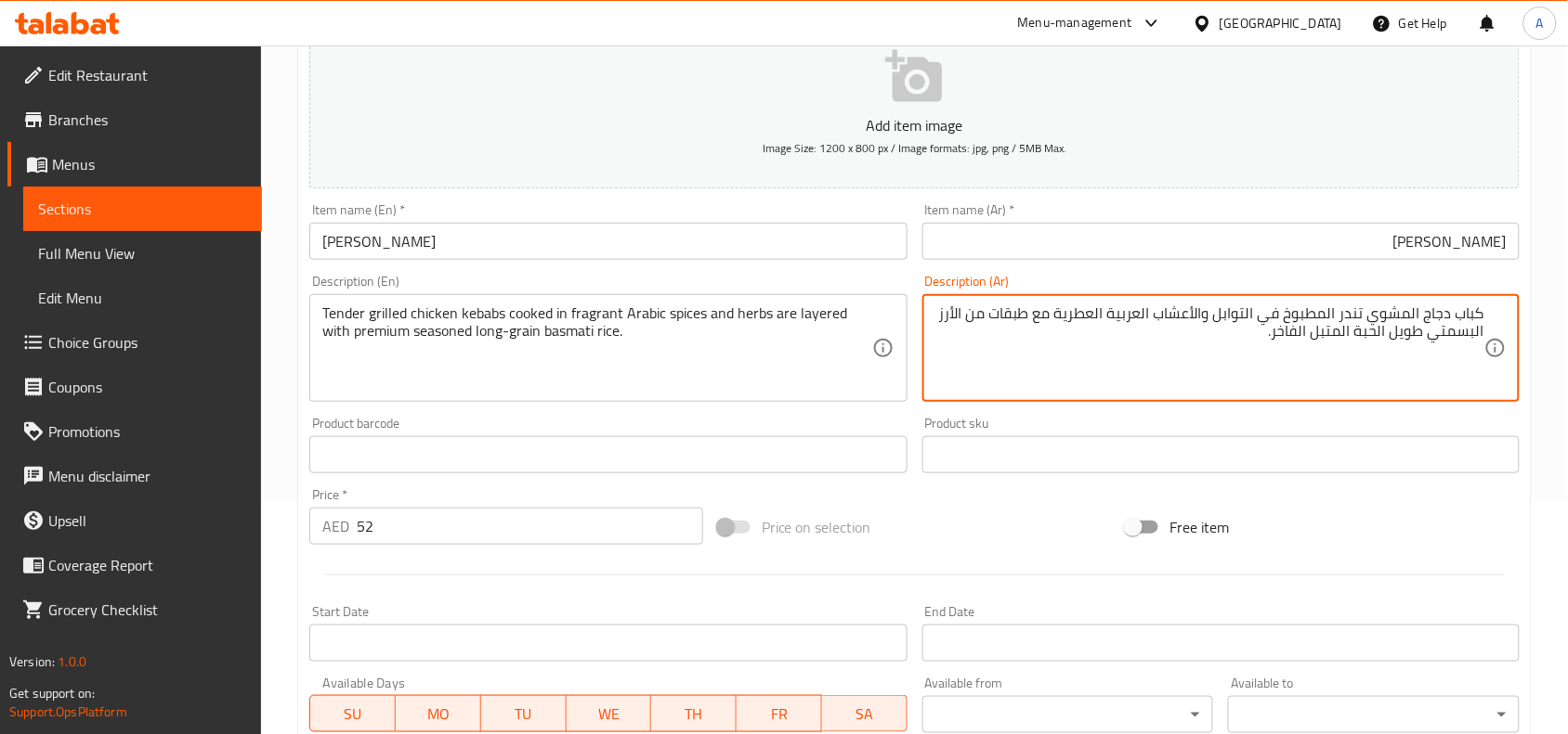
click at [1420, 319] on textarea "كباب دجاج المشوي تندر المطبوخ في التوابل والأعشاب العربية العطرية مع طبقات من ا…" at bounding box center [1209, 349] width 548 height 88
click at [1347, 318] on textarea "كباب دجاج مشوي تندر المطبوخ في التوابل والأعشاب العربية العطرية مع طبقات من الأ…" at bounding box center [1209, 349] width 548 height 88
click at [1268, 314] on textarea "كباب دجاج مشوي تندر مطبوخ في التوابل والأعشاب العربية العطرية مع طبقات من الأرز…" at bounding box center [1209, 349] width 548 height 88
click at [1259, 309] on textarea "كباب دجاج مشوي تندر مطبوخ في التوابل والأعشاب العربية العطرية مع طبقات من الأرز…" at bounding box center [1209, 349] width 548 height 88
type textarea "كباب دجاج مشوي تندر مطبوخ في التوابل والأعشاب العربية العطرية مع طبقات من الأرز…"
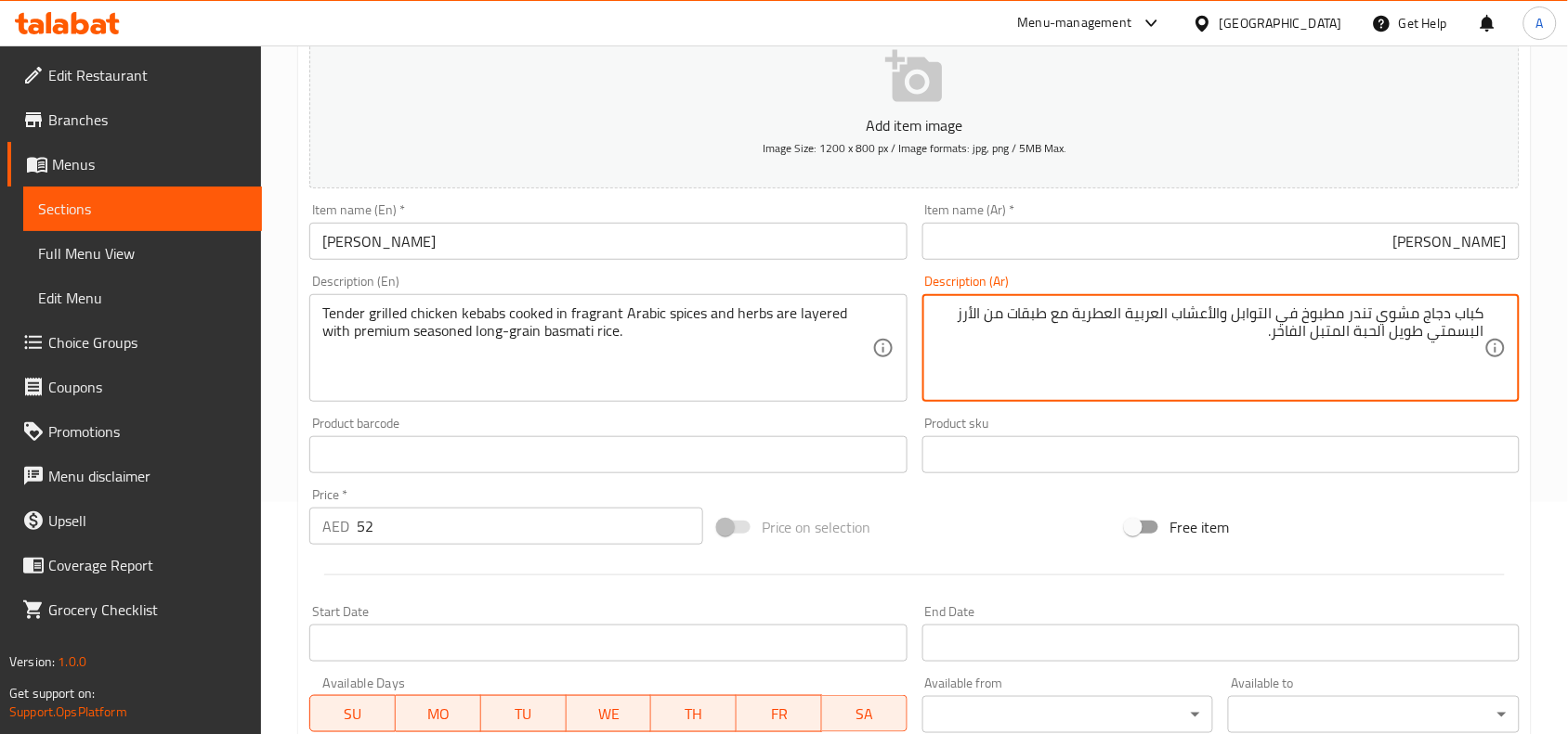
click at [1049, 513] on div "Price on selection" at bounding box center [915, 527] width 409 height 50
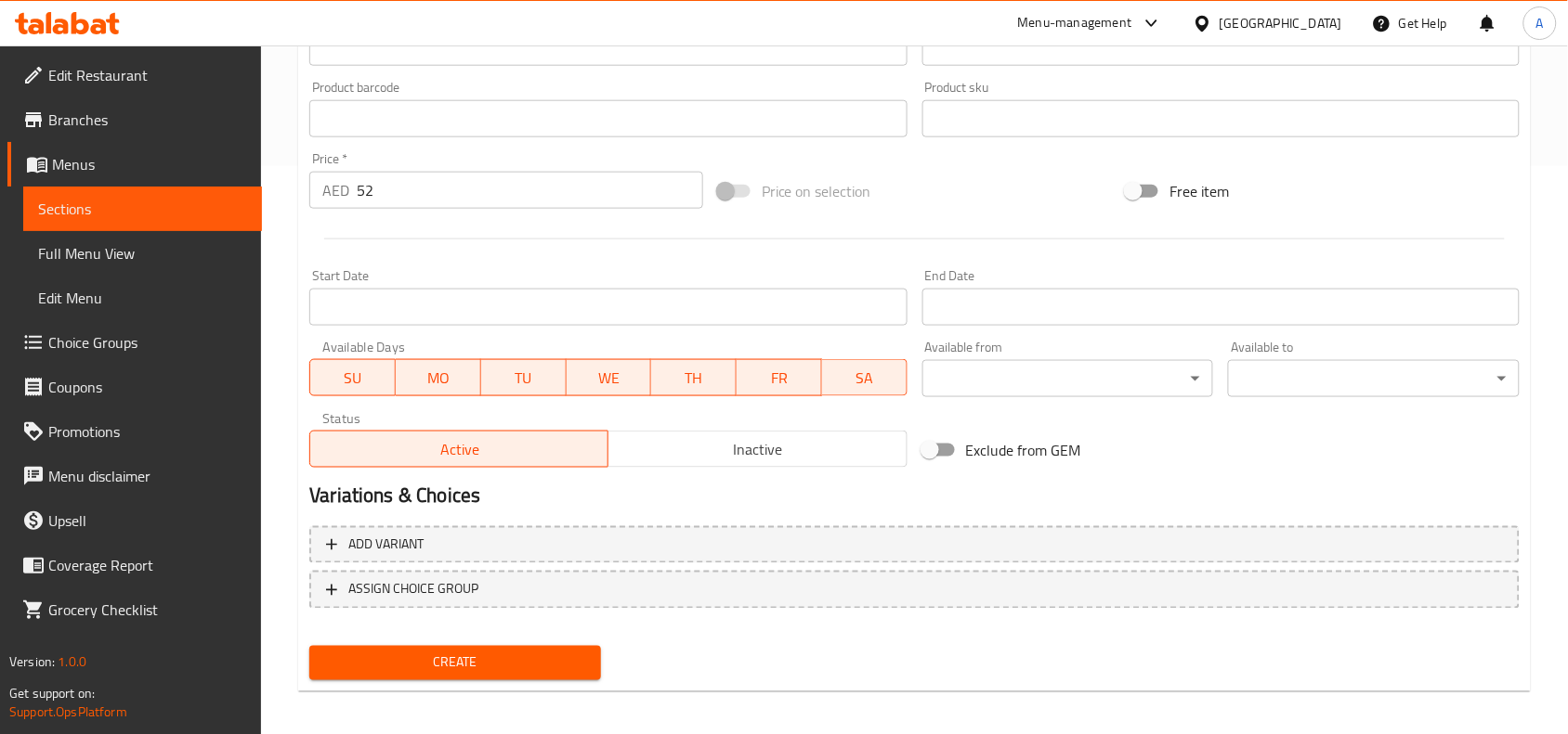
scroll to position [574, 0]
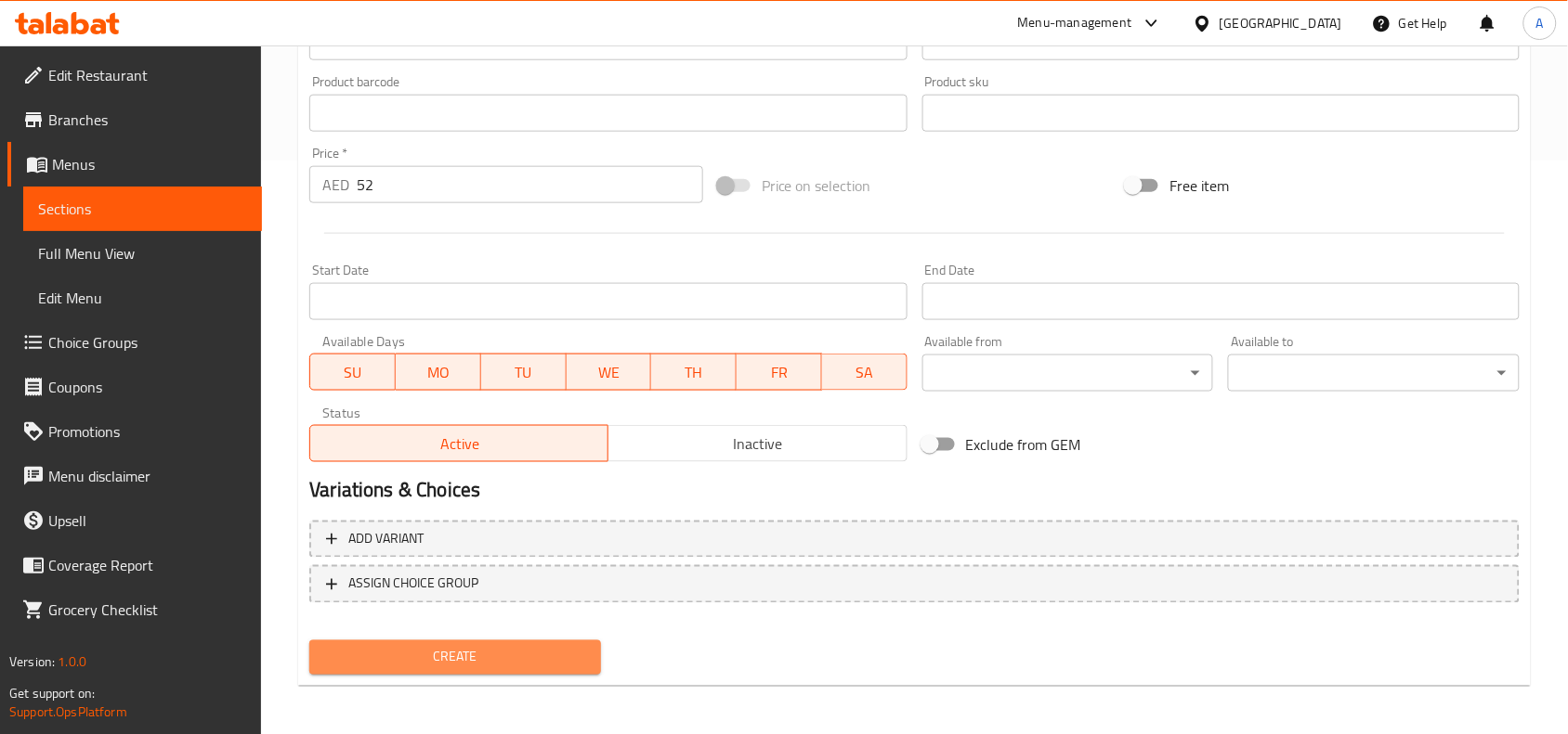
click at [453, 651] on span "Create" at bounding box center [456, 658] width 262 height 23
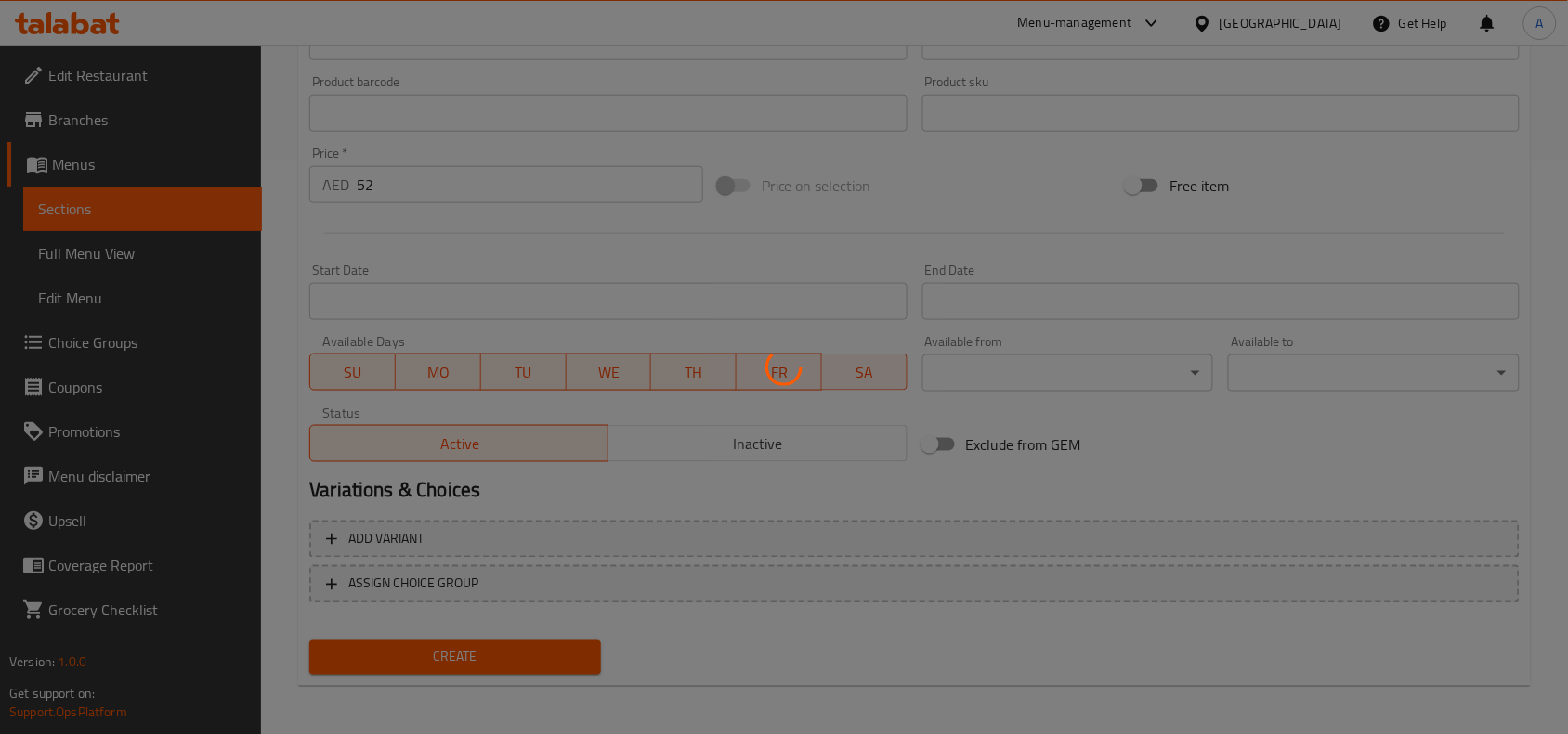
type input "0"
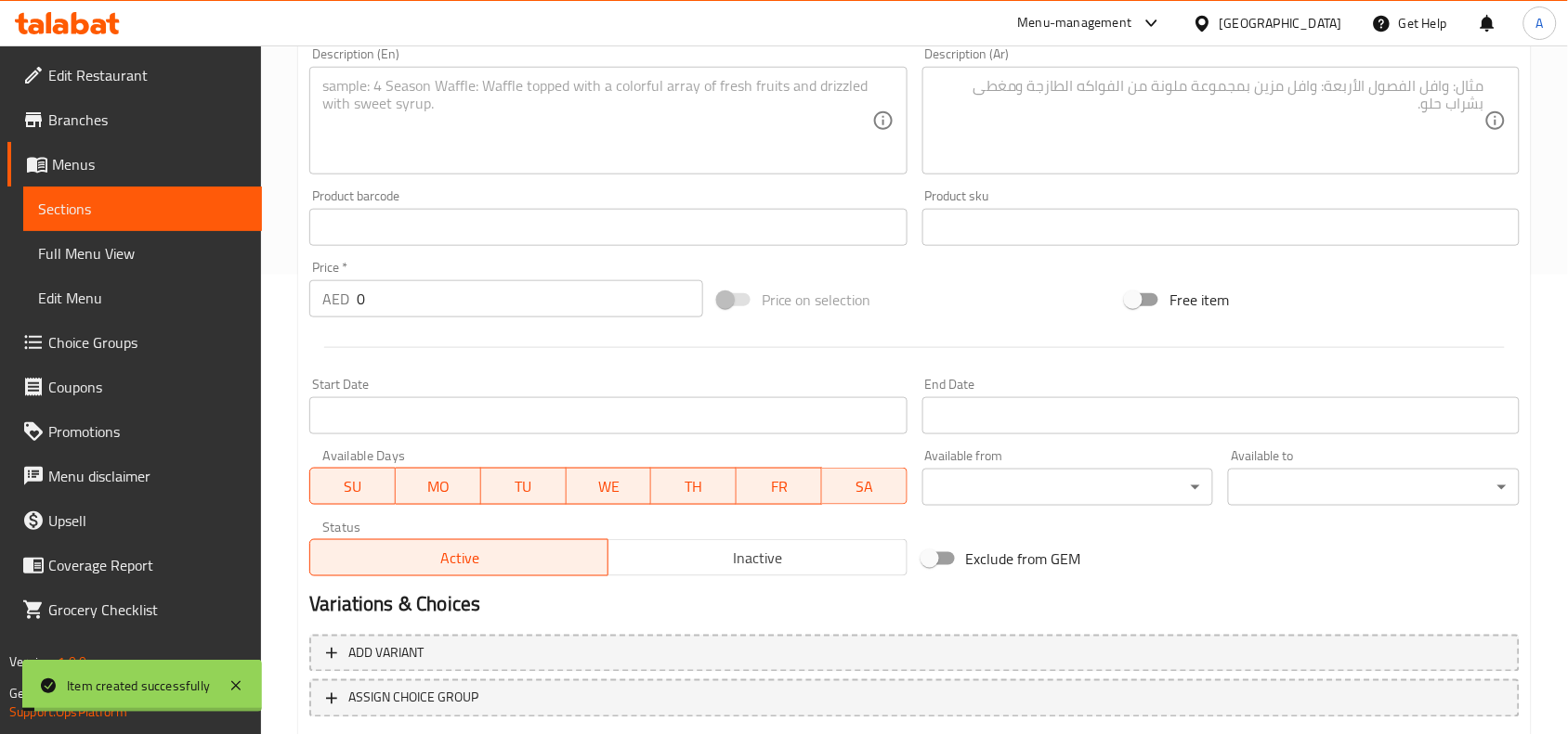
scroll to position [0, 0]
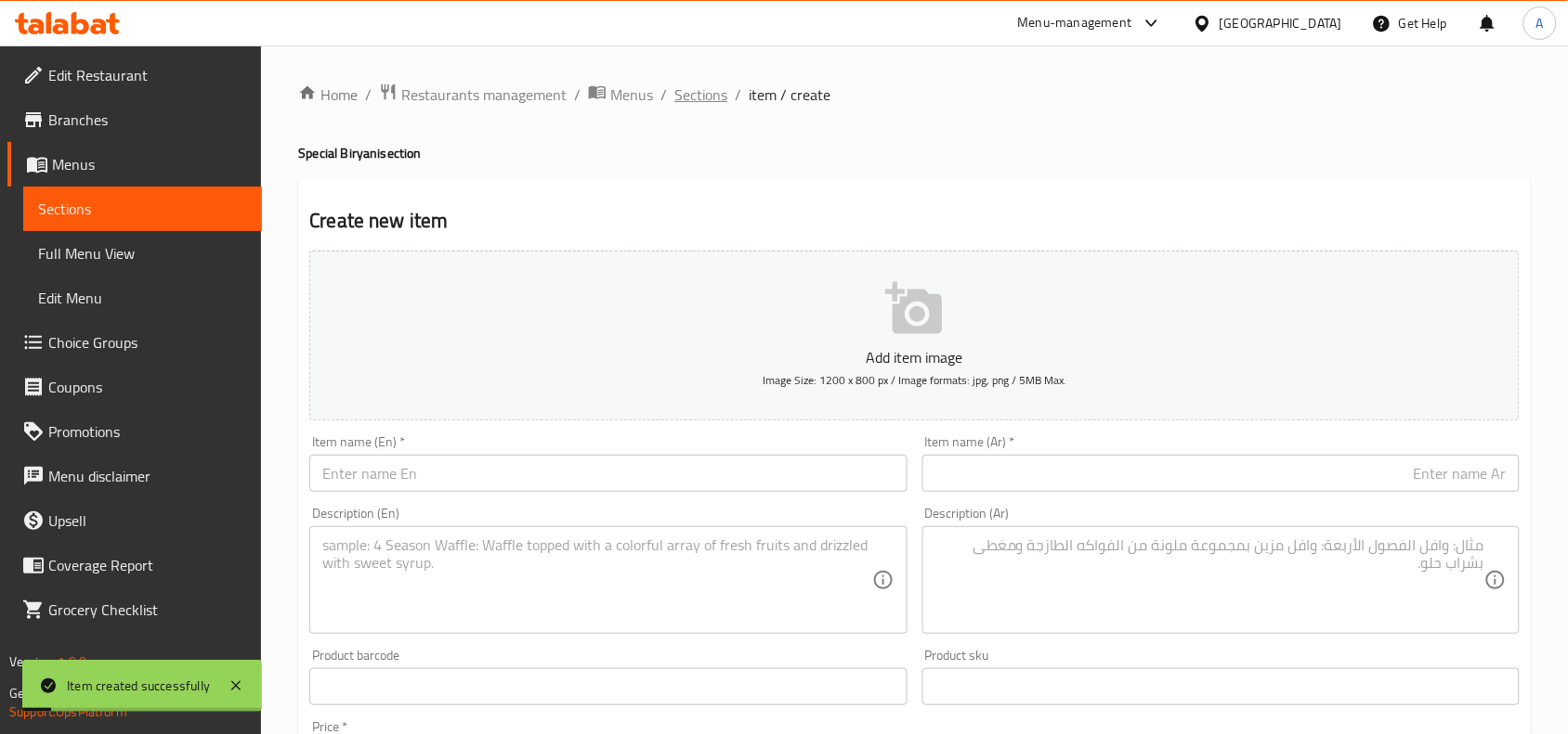
click at [687, 90] on span "Sections" at bounding box center [701, 94] width 53 height 22
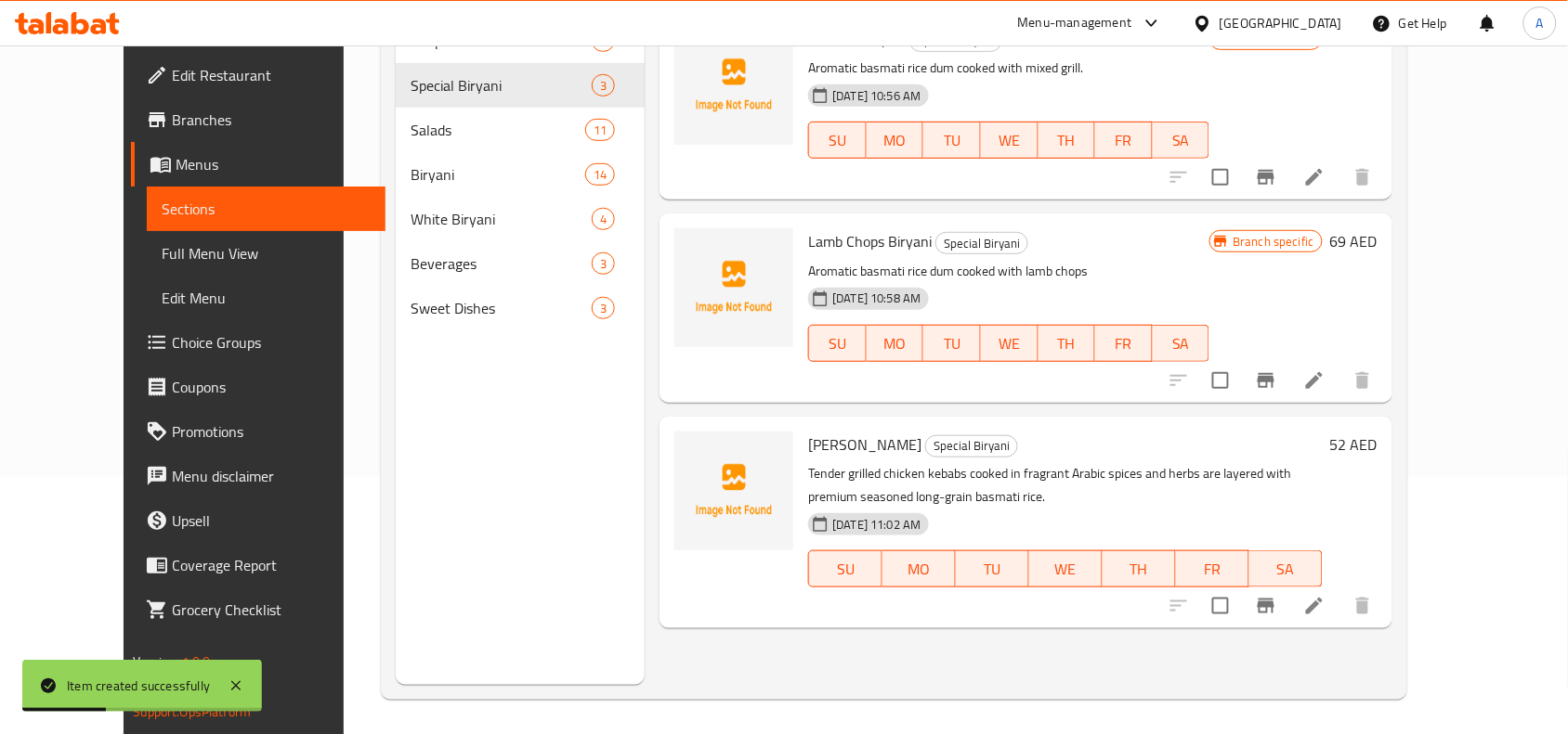
scroll to position [261, 0]
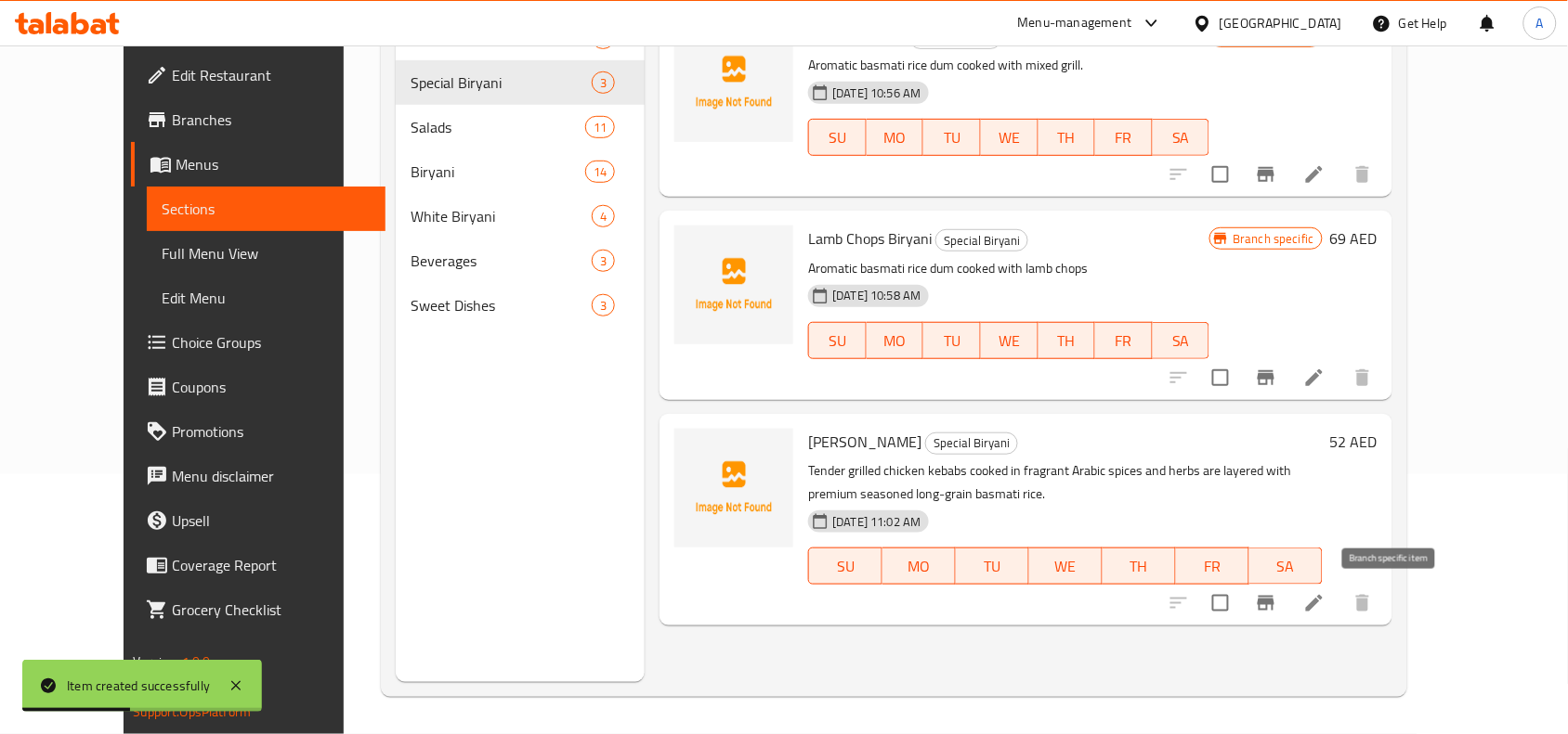
click at [1288, 604] on button "Branch-specific-item" at bounding box center [1266, 604] width 45 height 45
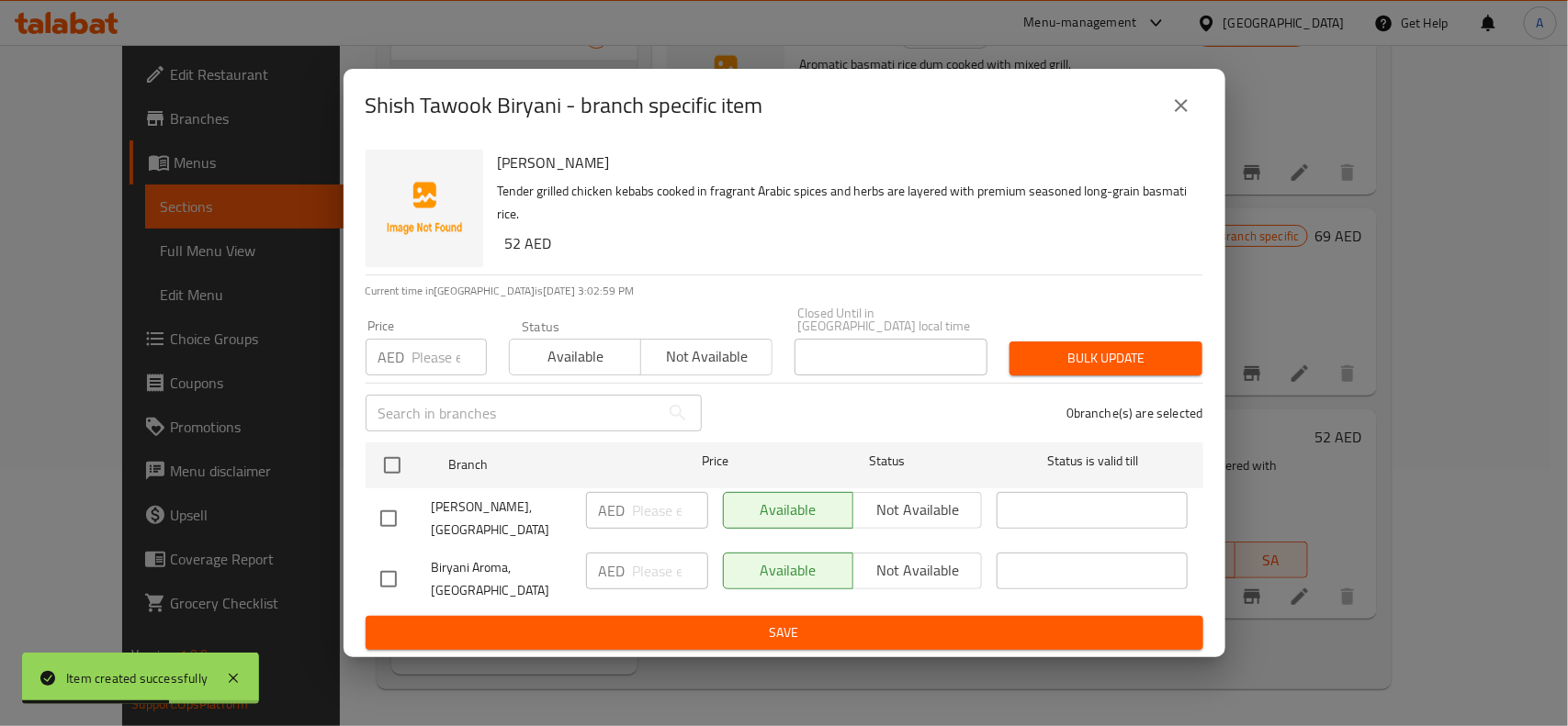
click at [394, 572] on input "checkbox" at bounding box center [389, 579] width 39 height 39
checkbox input "true"
click at [898, 574] on span "Not available" at bounding box center [917, 571] width 115 height 27
click at [816, 639] on span "Save" at bounding box center [784, 633] width 808 height 23
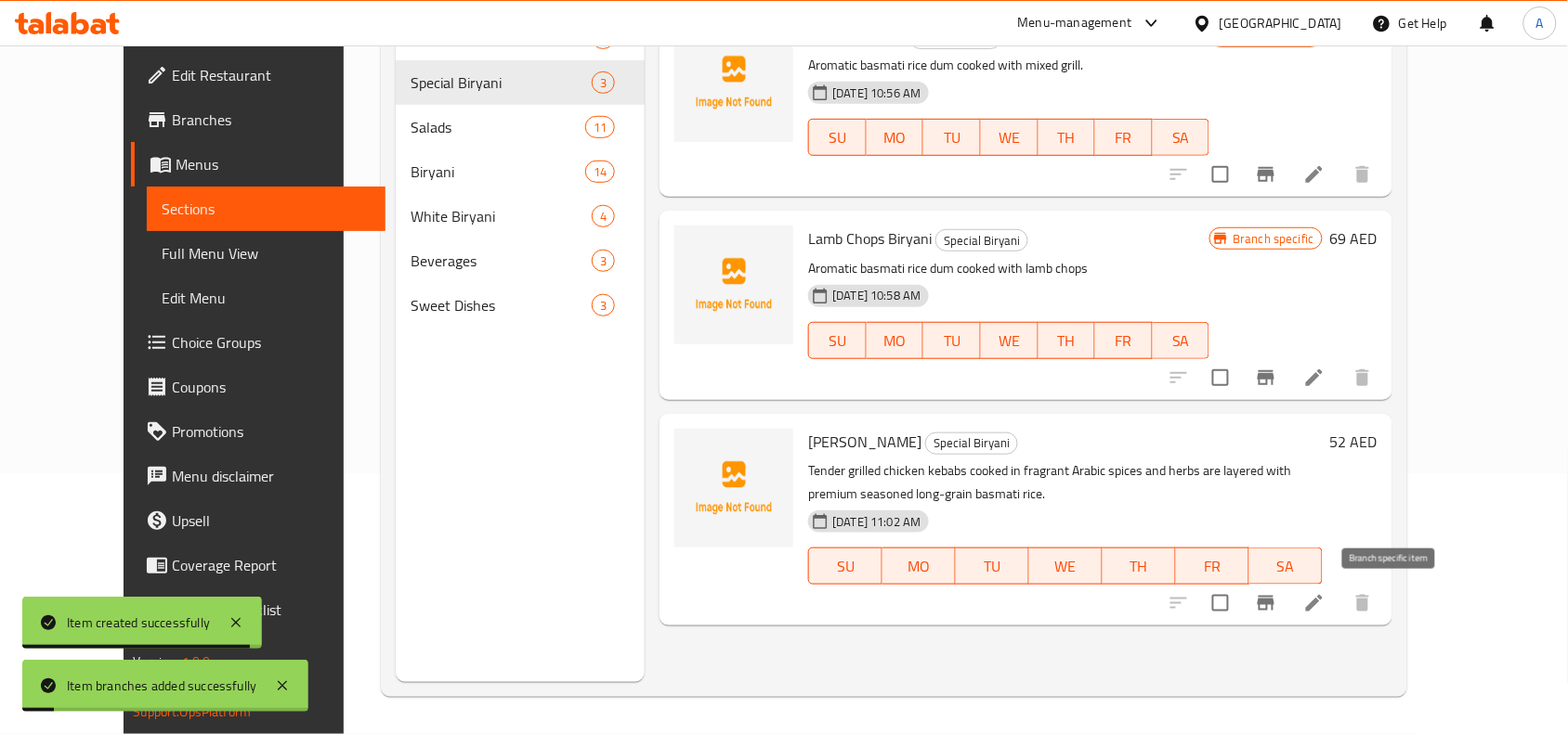
click at [1277, 597] on icon "Branch-specific-item" at bounding box center [1265, 603] width 22 height 22
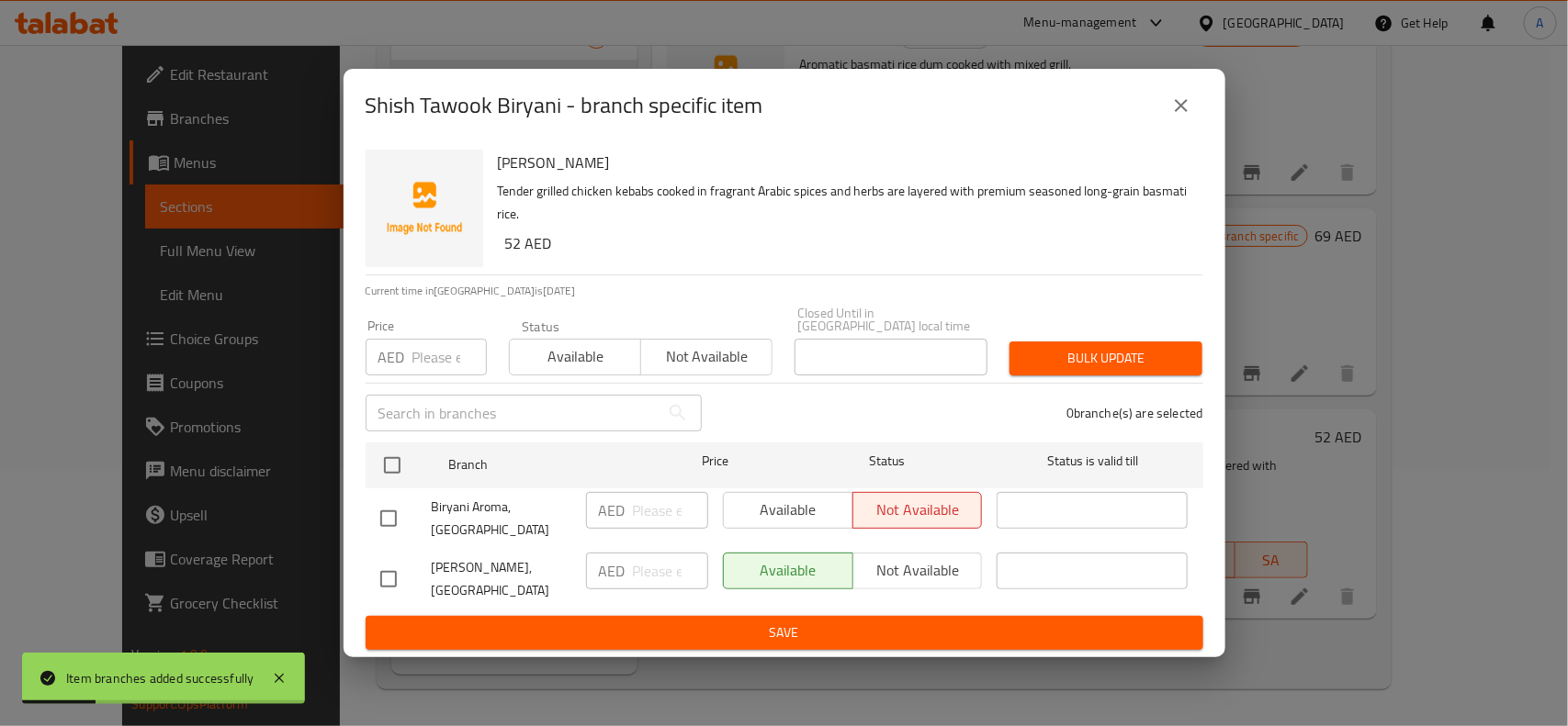
click at [388, 580] on input "checkbox" at bounding box center [389, 579] width 39 height 39
checkbox input "true"
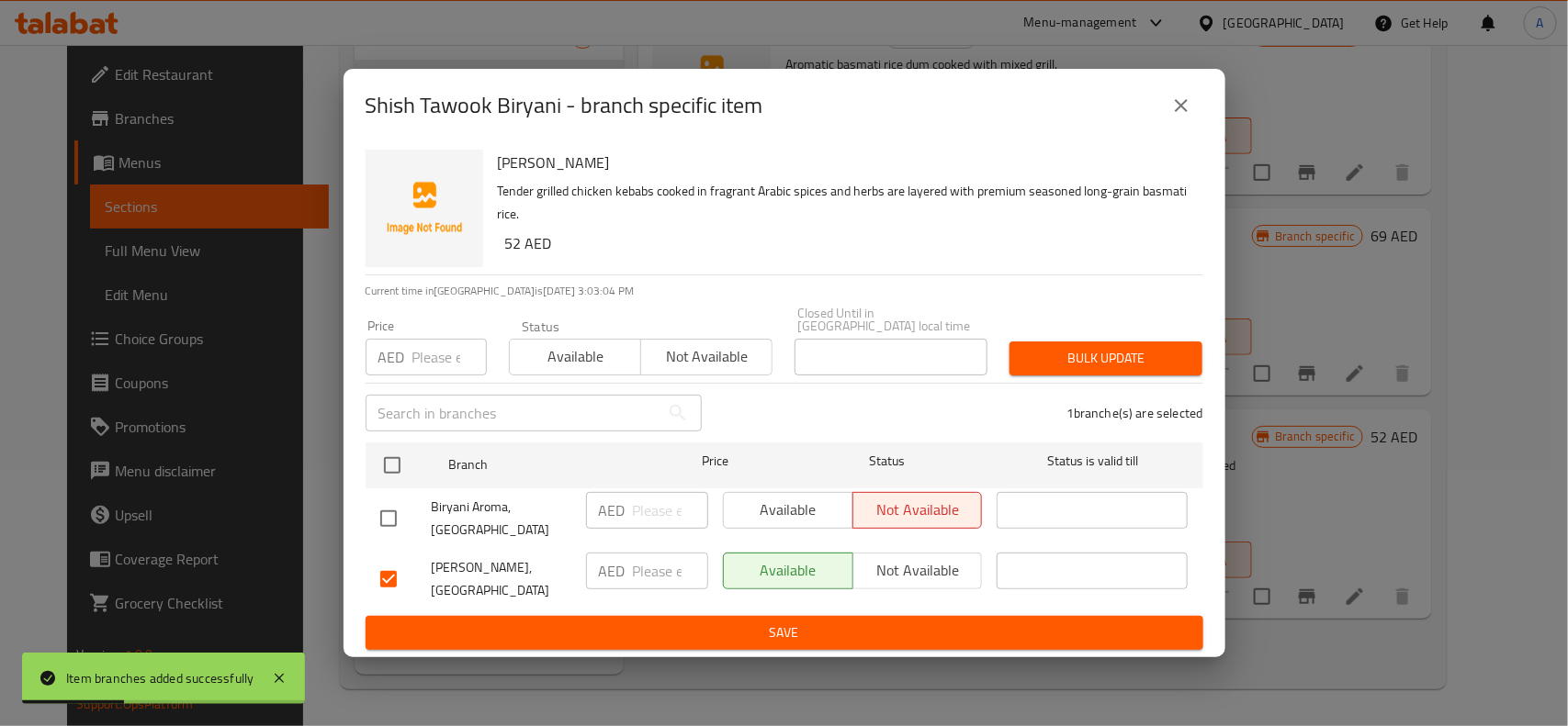
click at [437, 352] on input "number" at bounding box center [450, 358] width 74 height 37
type input "52"
click at [1053, 342] on button "Bulk update" at bounding box center [1105, 358] width 192 height 34
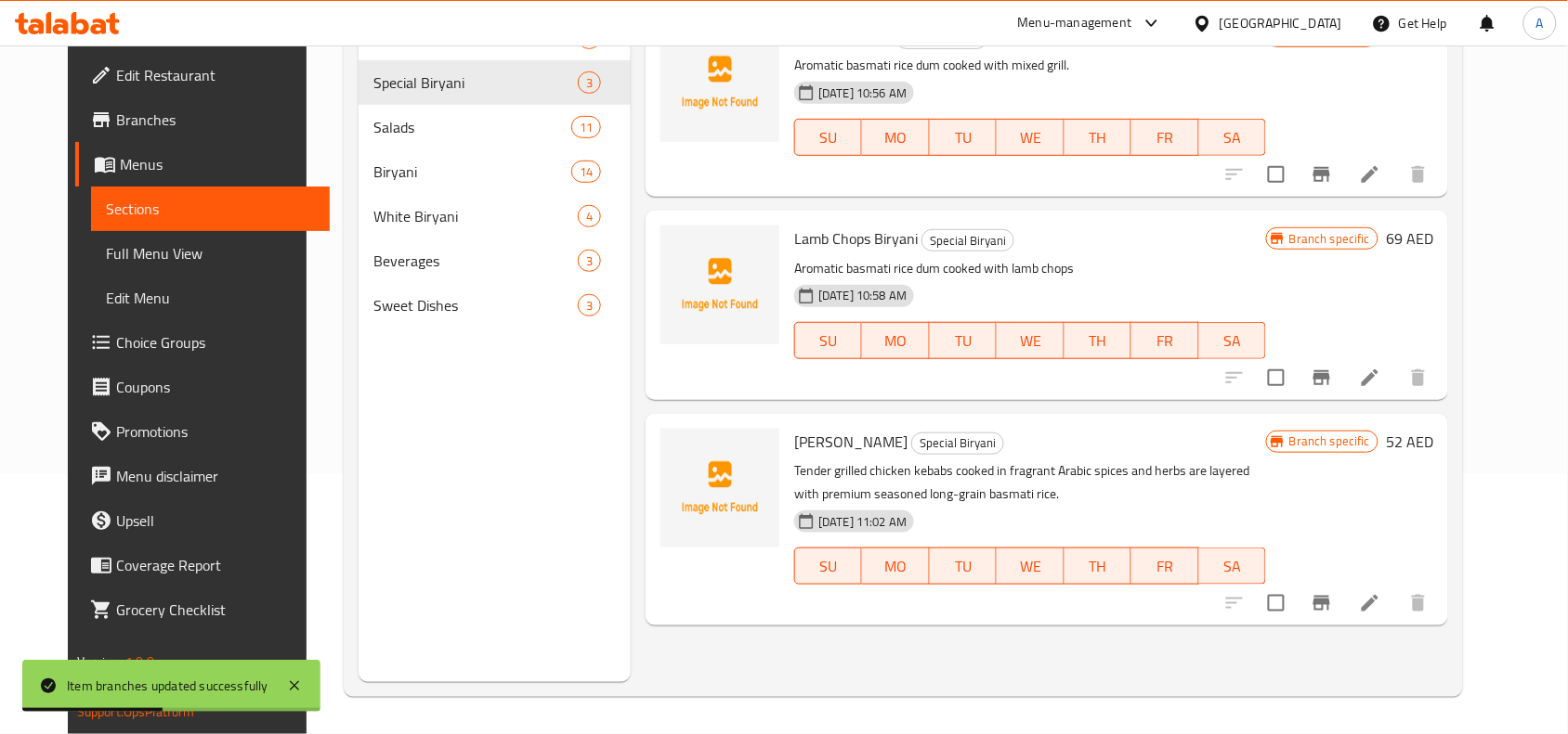
scroll to position [0, 0]
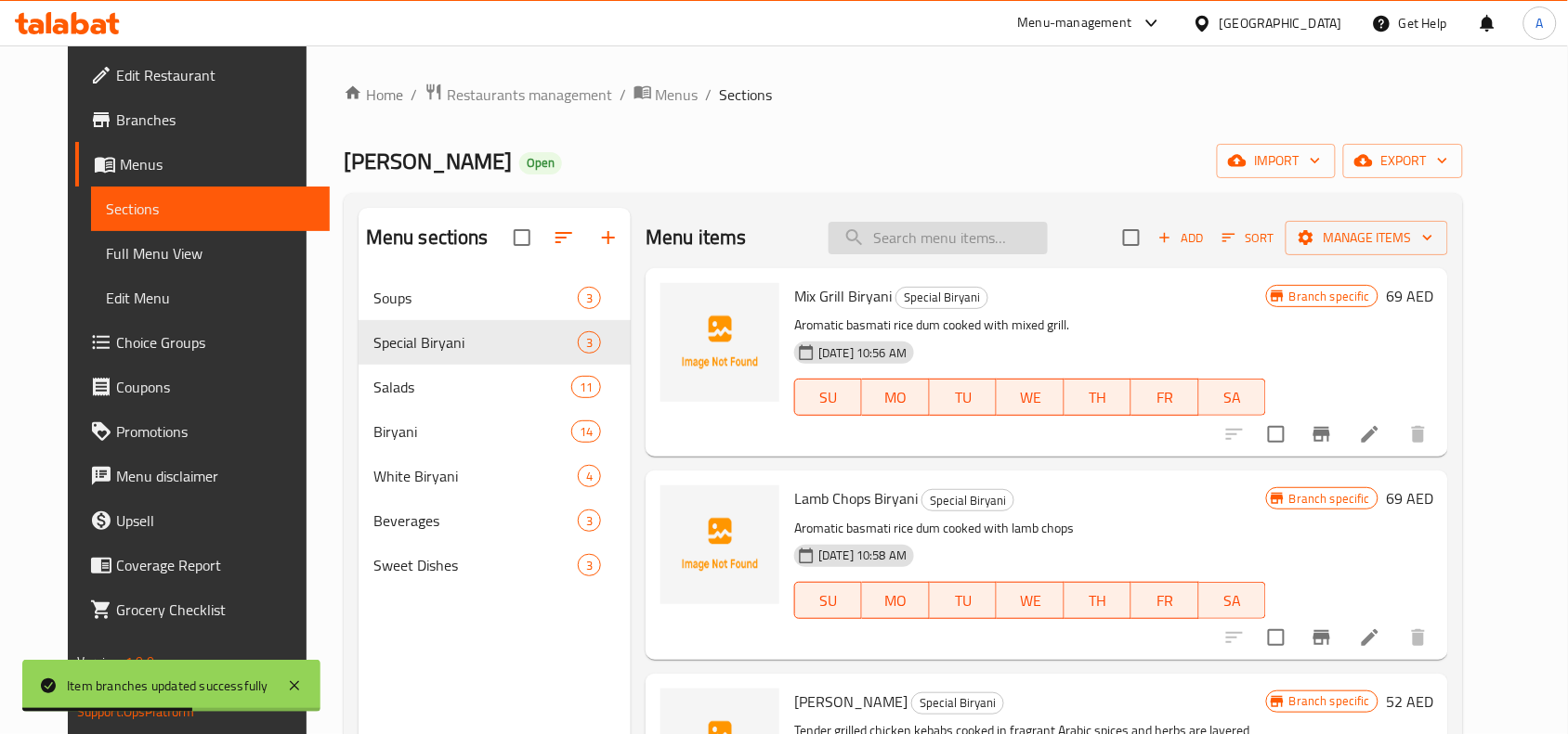
click at [982, 231] on input "search" at bounding box center [937, 237] width 219 height 32
paste input "Chicken Tikka Biryani"
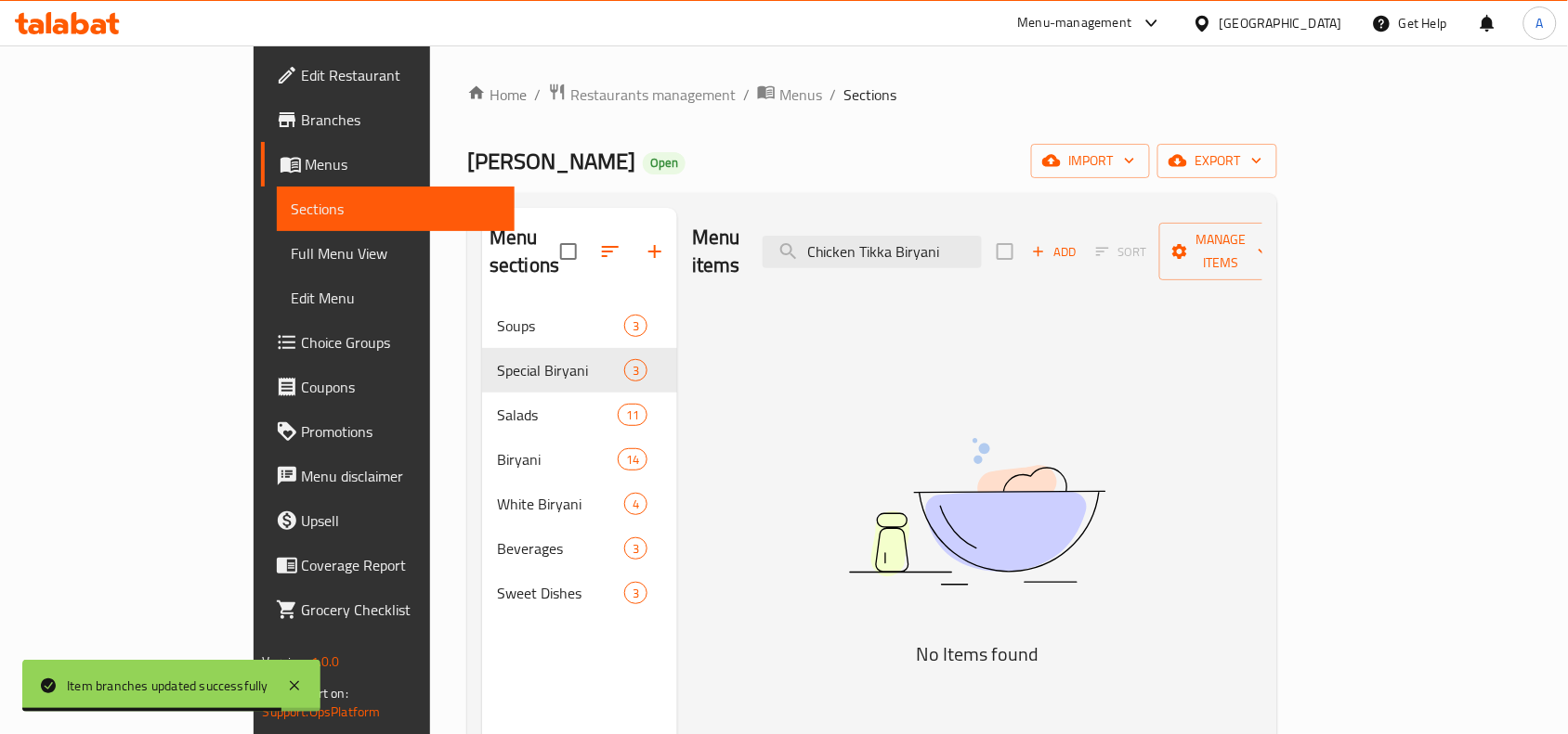
drag, startPoint x: 980, startPoint y: 243, endPoint x: 1539, endPoint y: 225, distance: 559.3
click at [1314, 225] on div "Home / Restaurants management / Menus / Sections Biryani Aroma Open import expo…" at bounding box center [872, 520] width 884 height 949
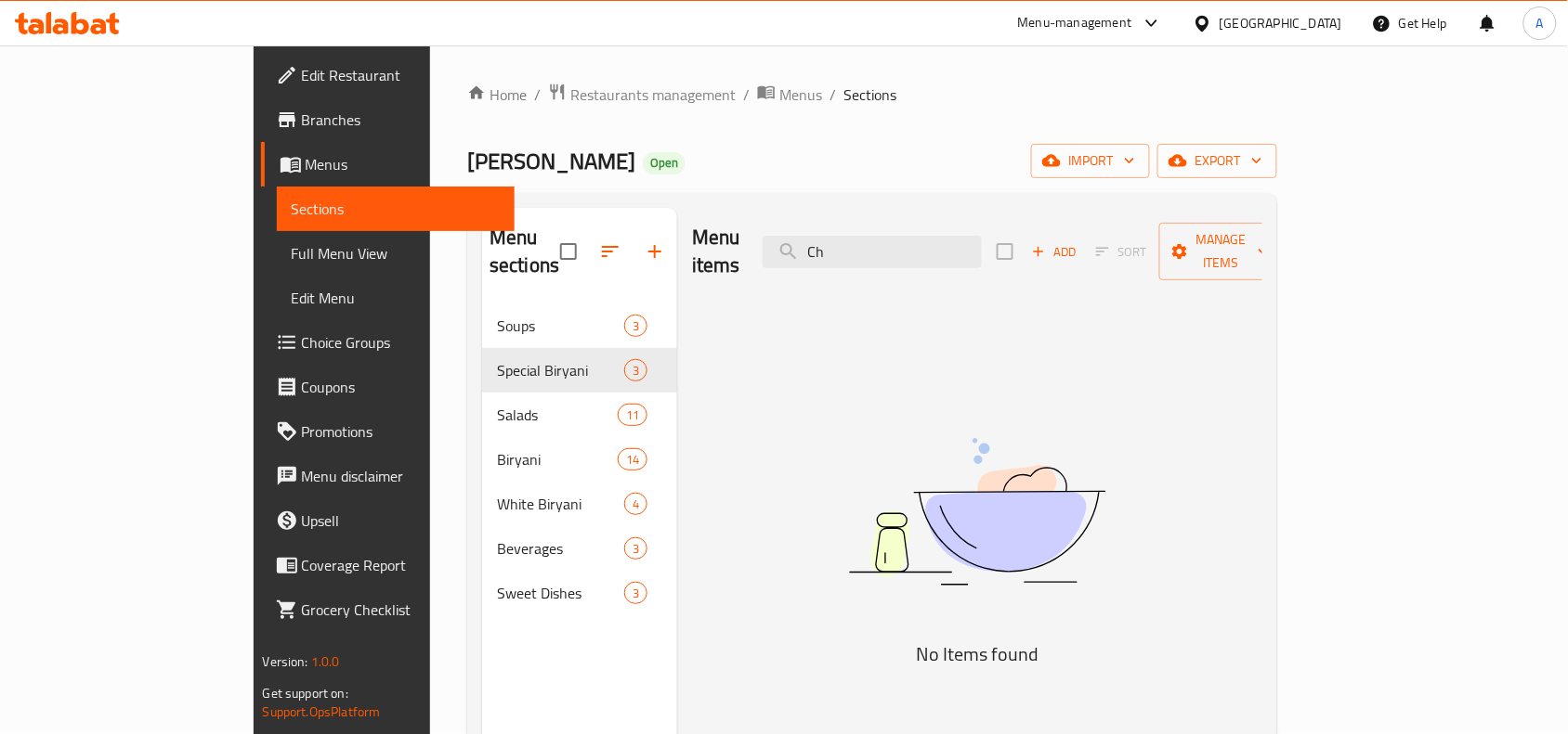
type input "C"
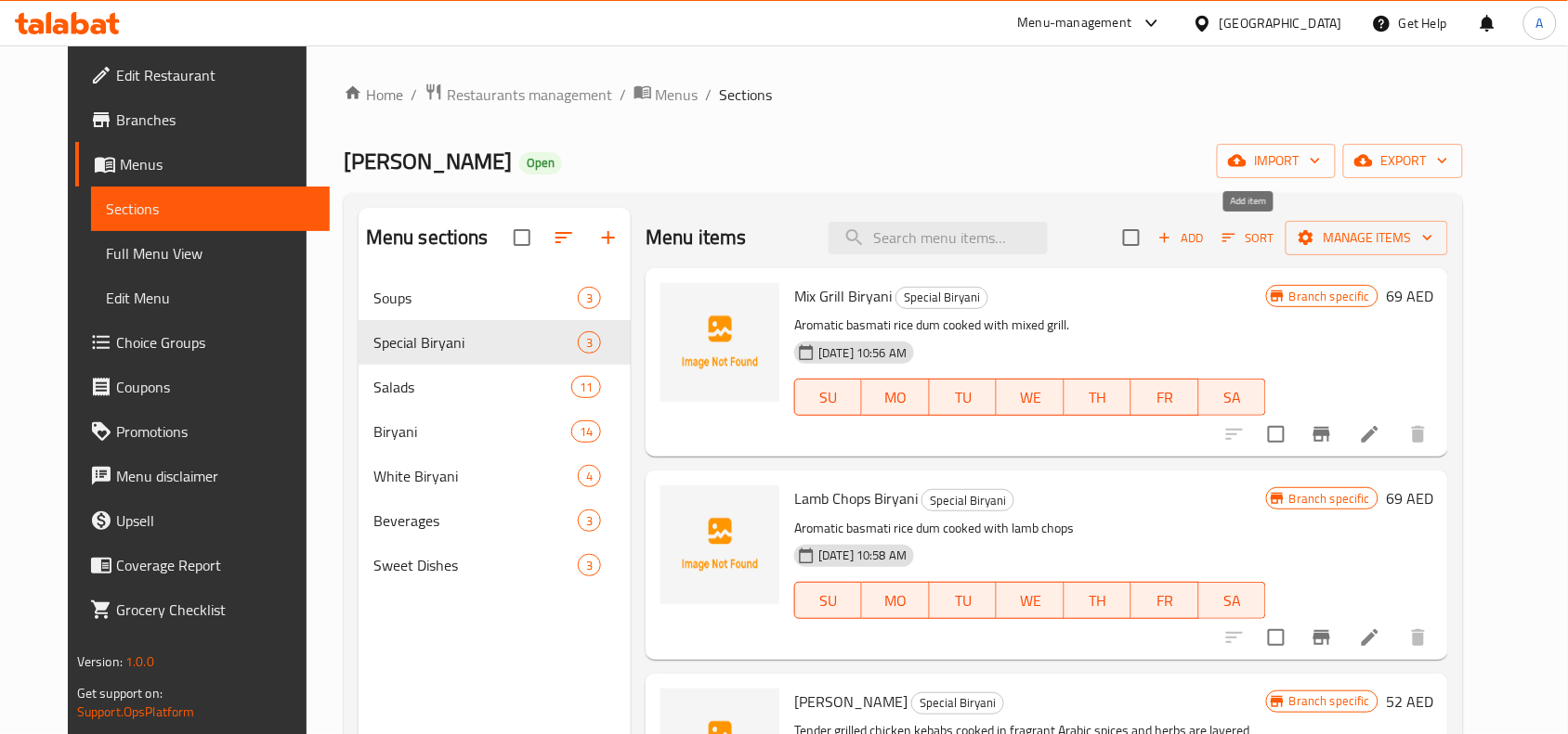
click at [1205, 235] on span "Add" at bounding box center [1180, 238] width 50 height 22
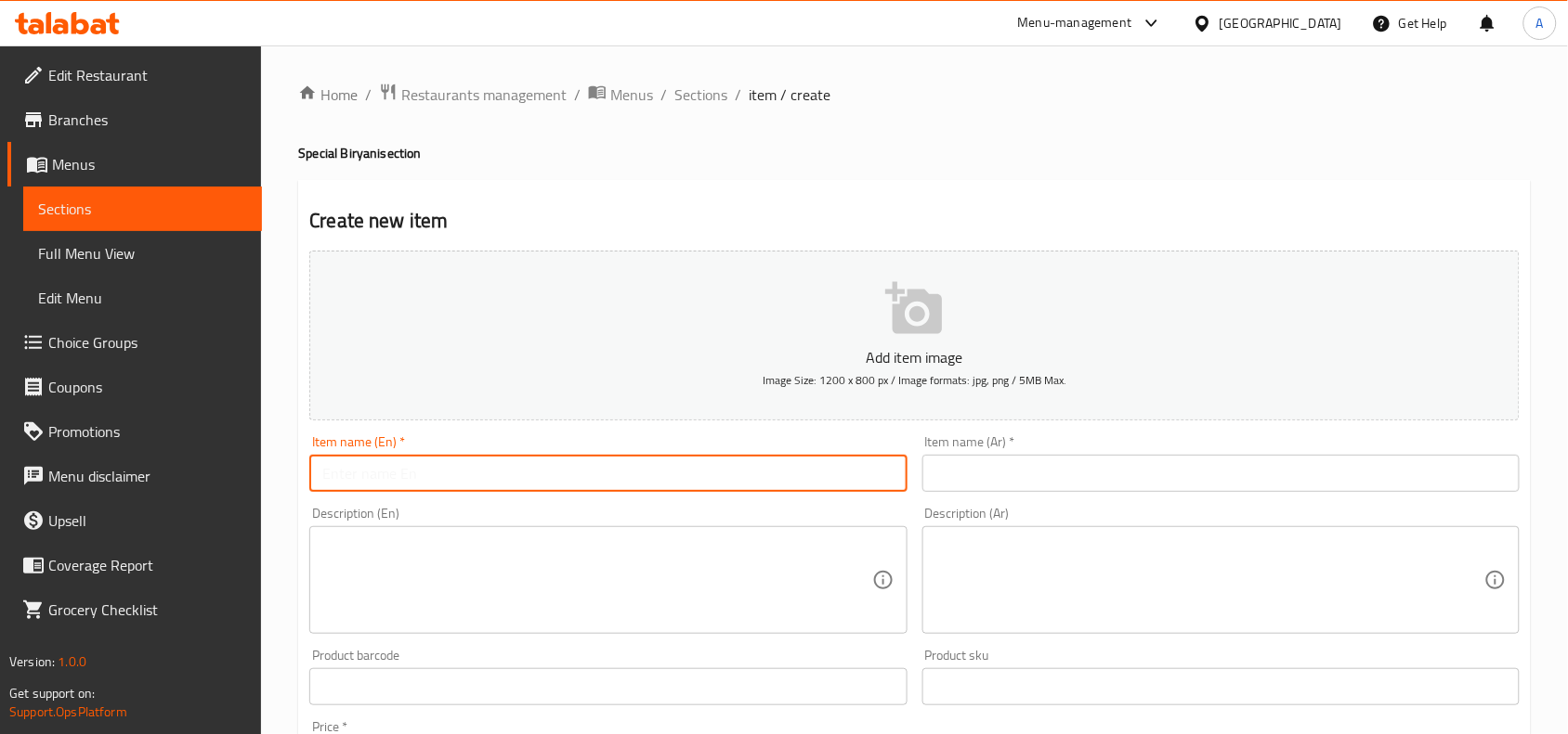
click at [523, 474] on input "text" at bounding box center [607, 473] width 597 height 37
paste input "Chicken Tikka Biryani"
drag, startPoint x: 491, startPoint y: 475, endPoint x: 231, endPoint y: 479, distance: 260.0
click at [231, 479] on div "Edit Restaurant Branches Menus Sections Full Menu View Edit Menu Choice Groups …" at bounding box center [784, 679] width 1568 height 1267
type input "Chicken Tikka Biryani"
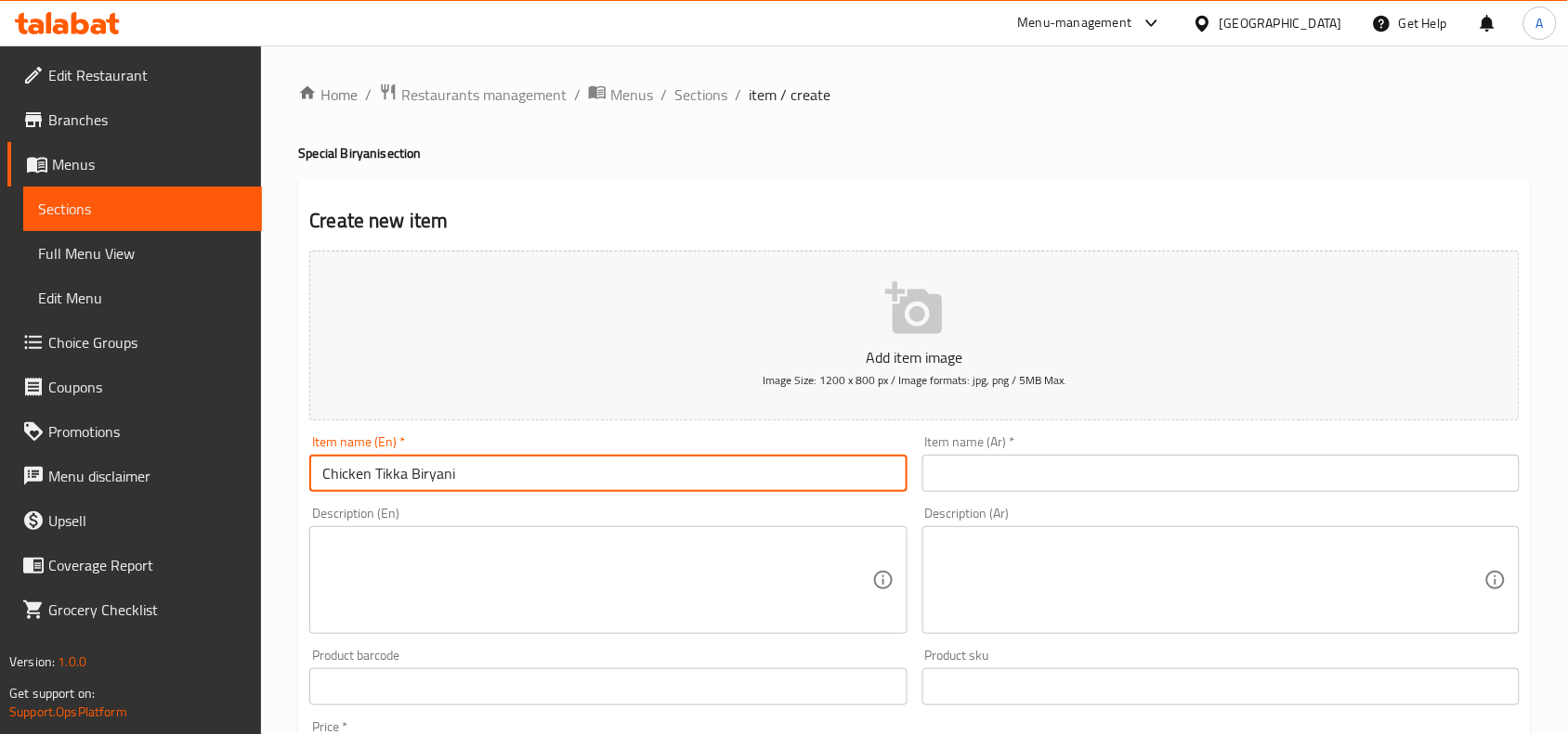
click at [1074, 471] on input "text" at bounding box center [1220, 473] width 597 height 37
paste input "برياني دجاج تيكا"
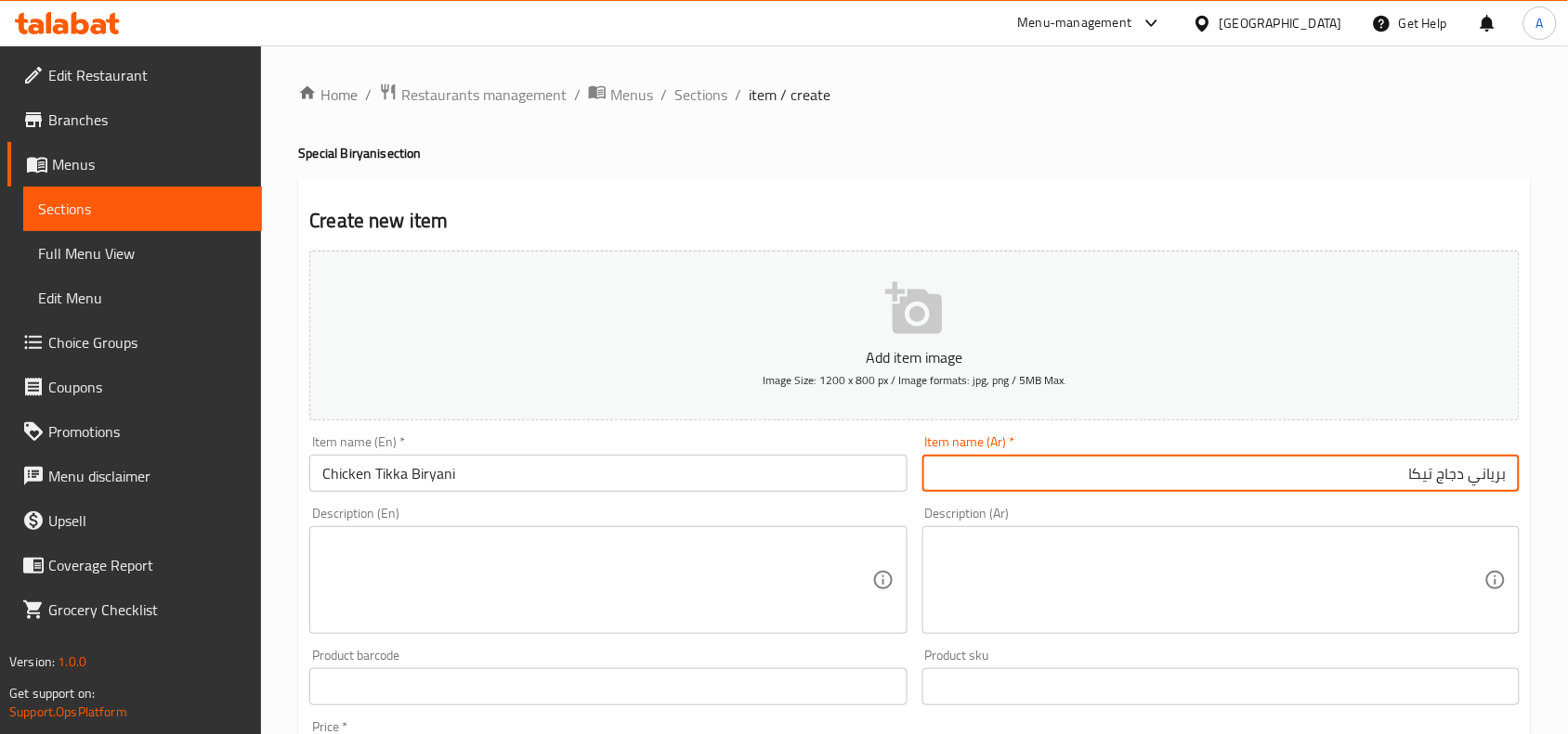
click at [1422, 475] on input "برياني دجاج تيكا" at bounding box center [1220, 473] width 597 height 37
type input "برياني دجاج تكا"
click at [1384, 507] on div "Description (Ar) Description (Ar)" at bounding box center [1220, 571] width 597 height 127
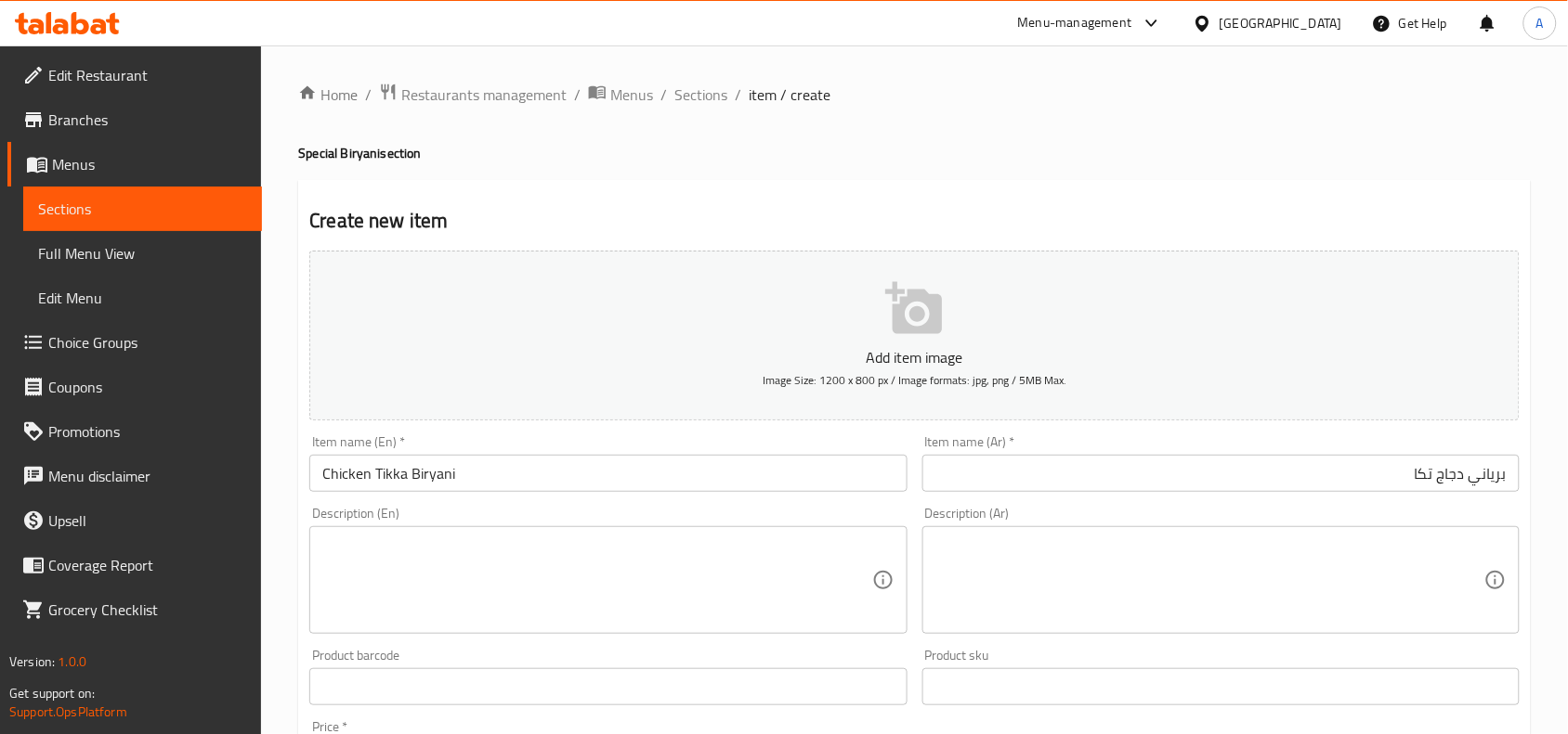
click at [478, 590] on textarea at bounding box center [596, 581] width 548 height 88
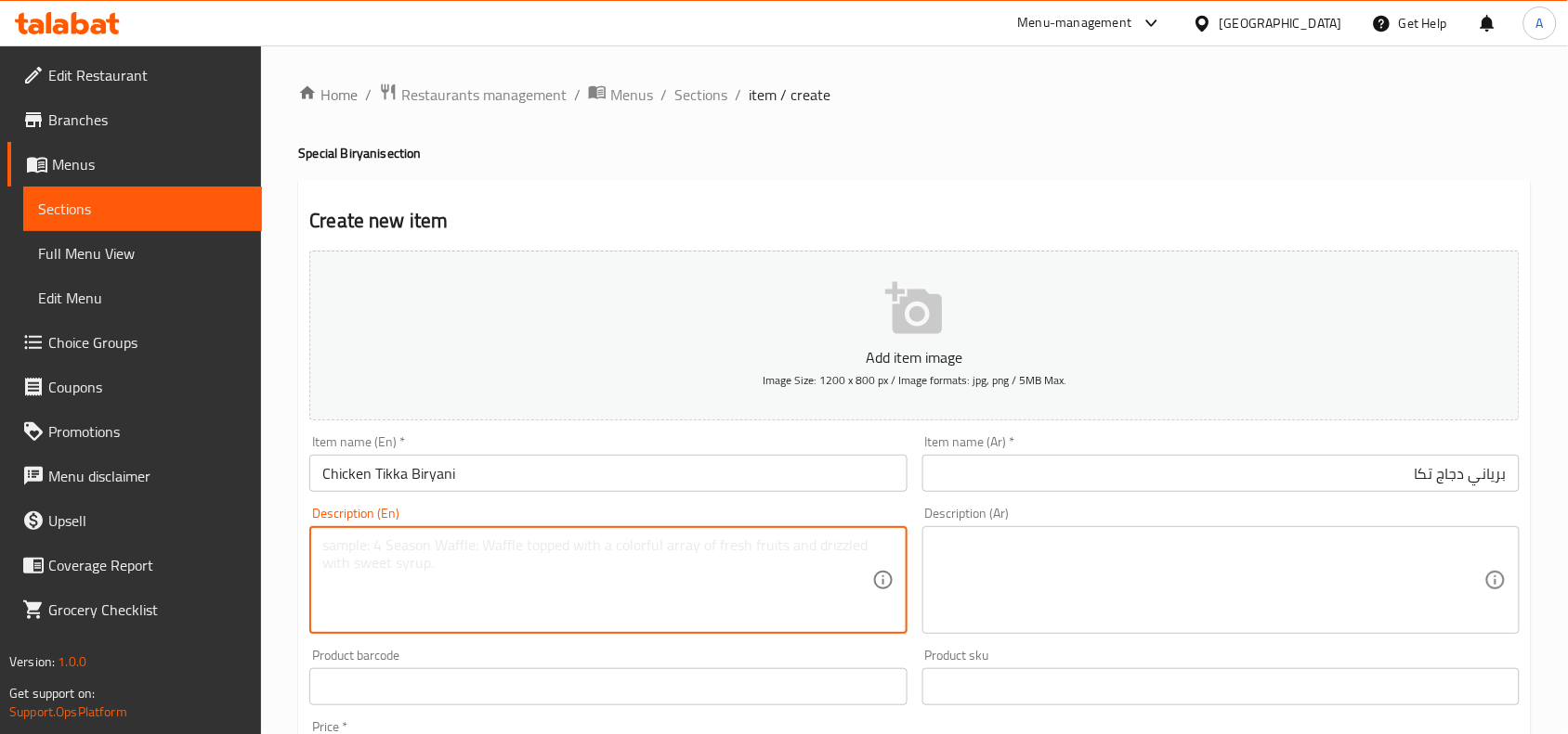
paste textarea "Chicken tikka, basmati rice, biryani masala, rose water,"
click at [677, 546] on textarea "Chicken tikka, basmati rice, biryani masala, rose water," at bounding box center [596, 581] width 548 height 88
type textarea "Chicken tikka, basmati rice, biryani masala, rose water."
drag, startPoint x: 689, startPoint y: 548, endPoint x: 150, endPoint y: 501, distance: 541.0
click at [150, 501] on div "Edit Restaurant Branches Menus Sections Full Menu View Edit Menu Choice Groups …" at bounding box center [784, 679] width 1568 height 1267
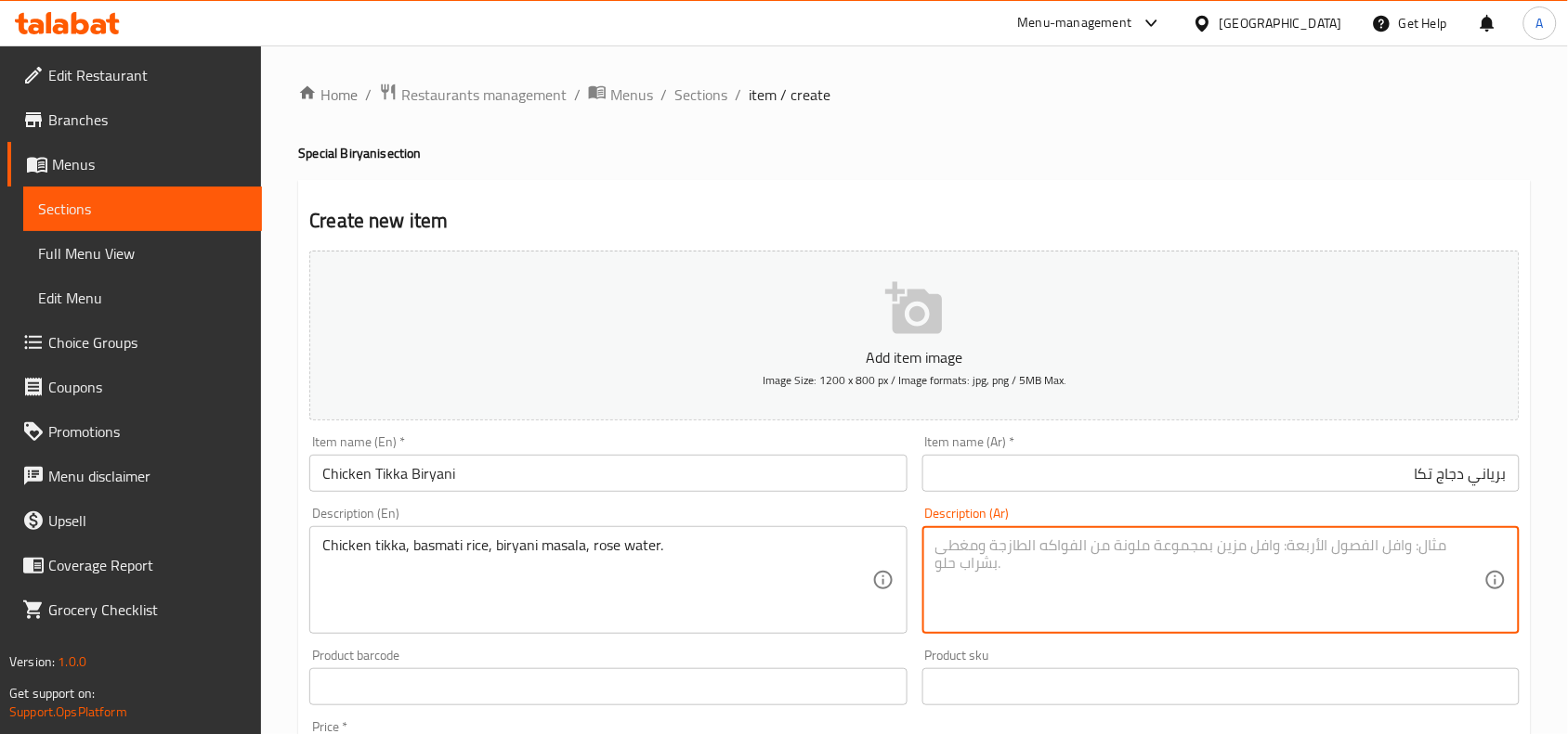
click at [1033, 553] on textarea at bounding box center [1209, 581] width 548 height 88
paste textarea "دجاج تكا، أرز بسمتي، برياني ماسالا، ماء الورد."
type textarea "دجاج تكا، أرز بسمتي، برياني ماسالا، ماء الورد."
click at [981, 130] on div "Home / Restaurants management / Menus / Sections / item / create Special Biryan…" at bounding box center [914, 679] width 1233 height 1192
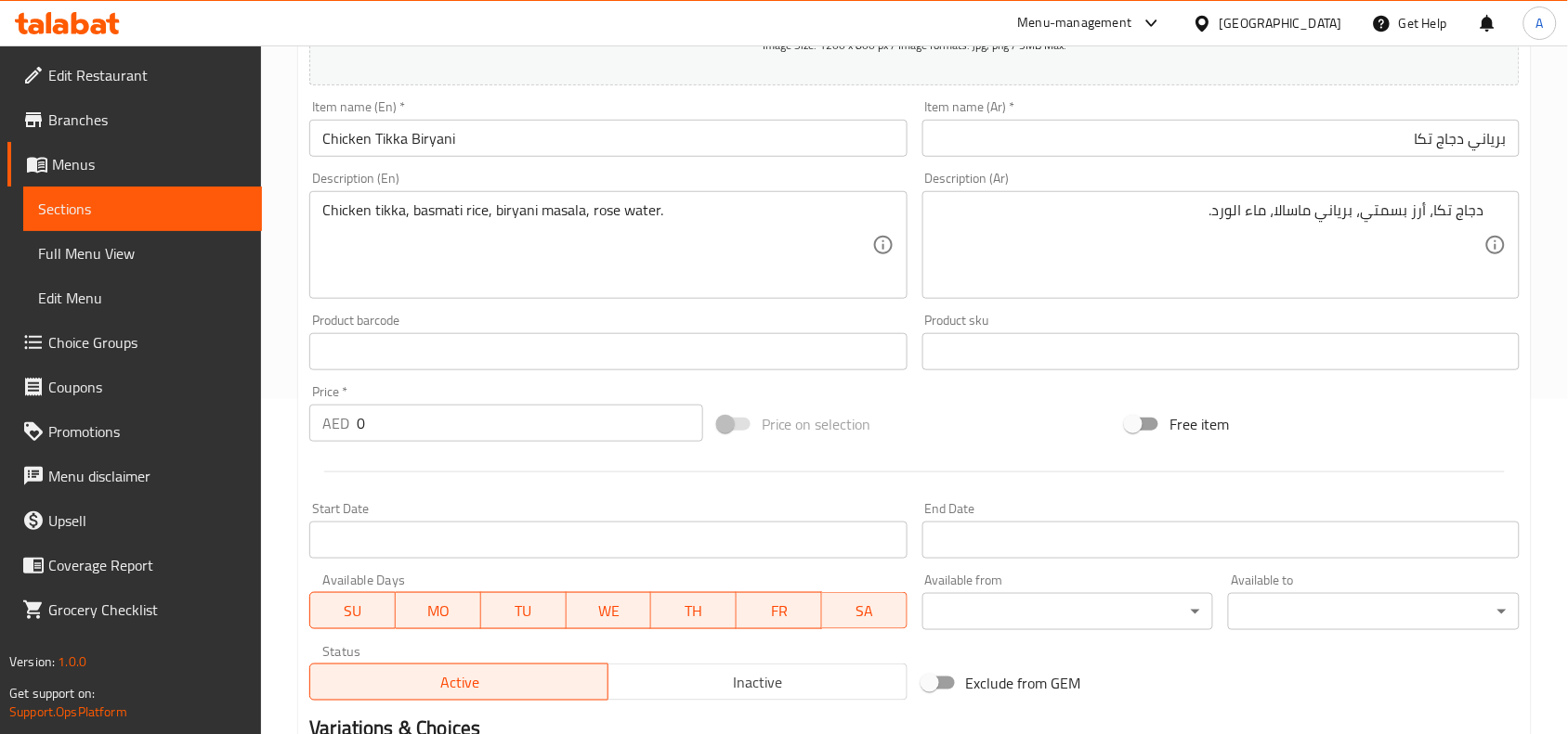
scroll to position [348, 0]
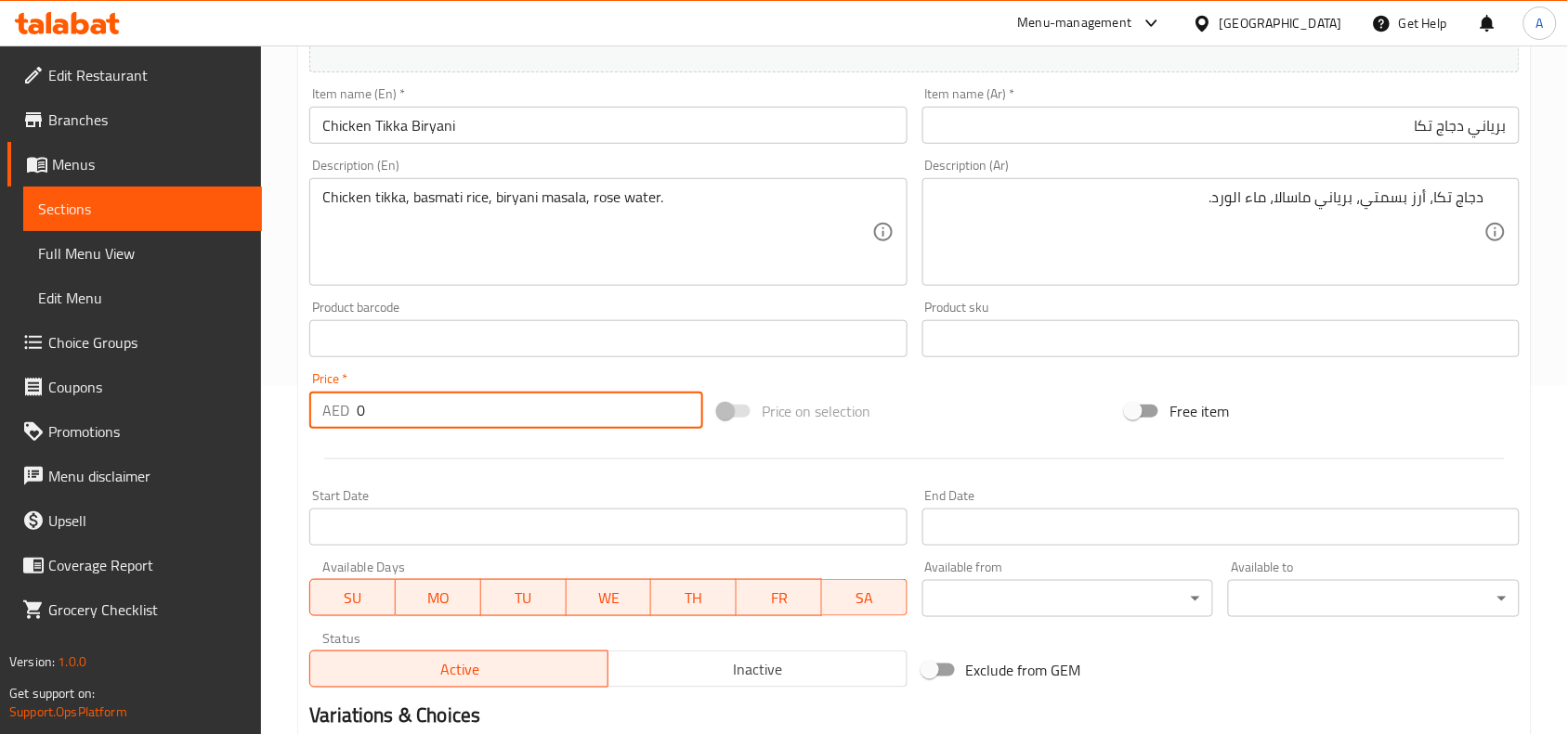
drag, startPoint x: 424, startPoint y: 419, endPoint x: 241, endPoint y: 423, distance: 183.0
click at [84, 428] on div "Edit Restaurant Branches Menus Sections Full Menu View Edit Menu Choice Groups …" at bounding box center [784, 330] width 1568 height 1267
type input "52"
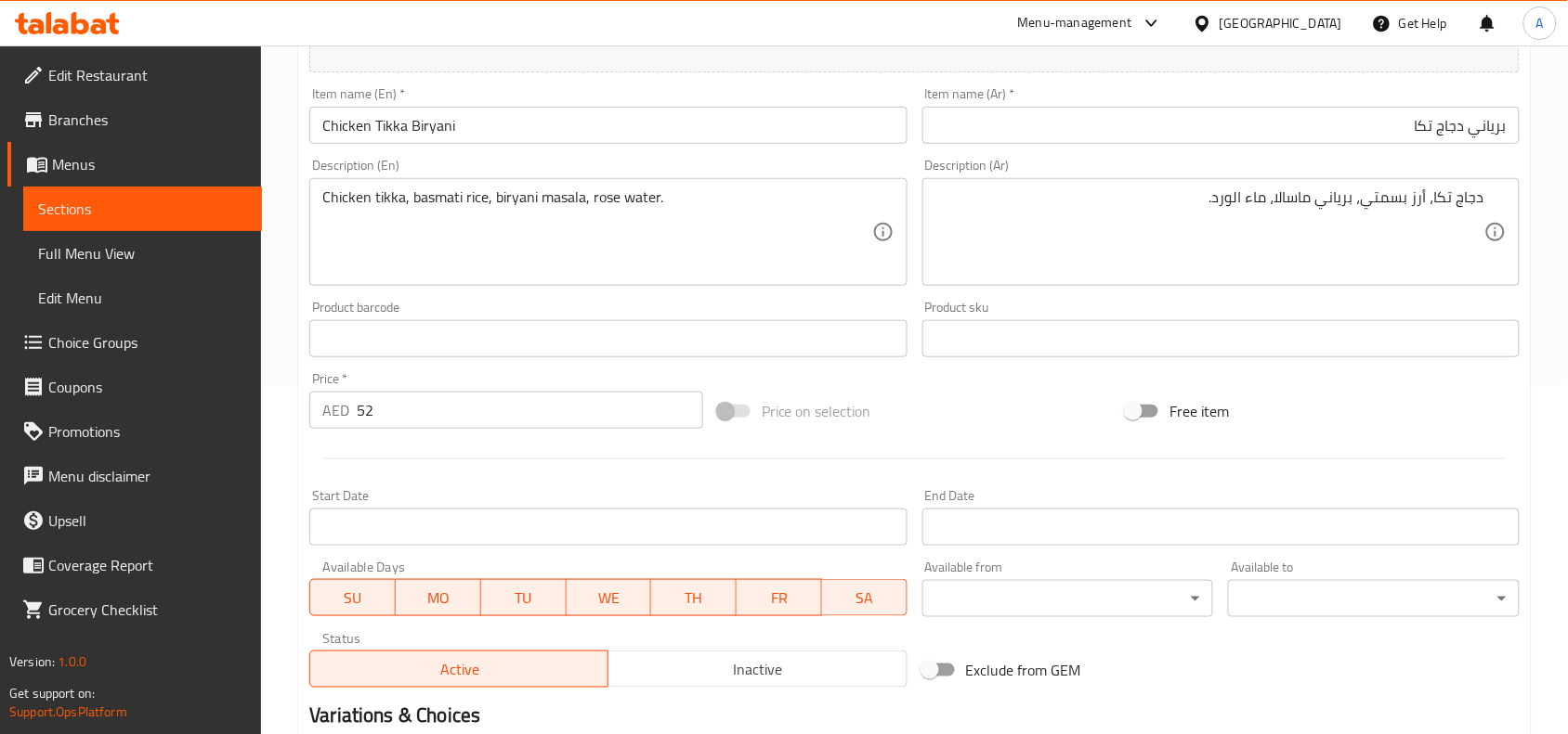
click at [465, 473] on div at bounding box center [914, 458] width 1225 height 46
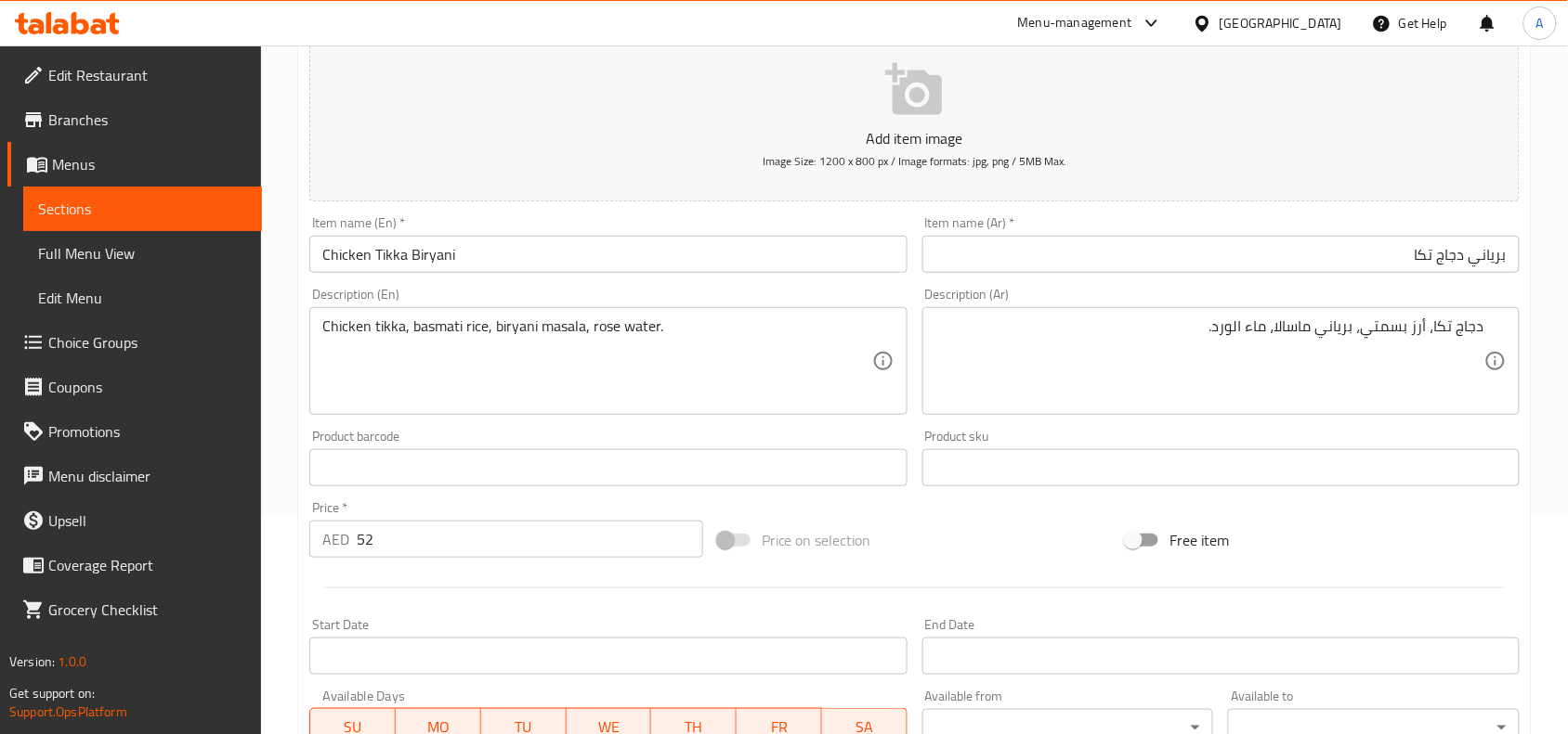
scroll to position [109, 0]
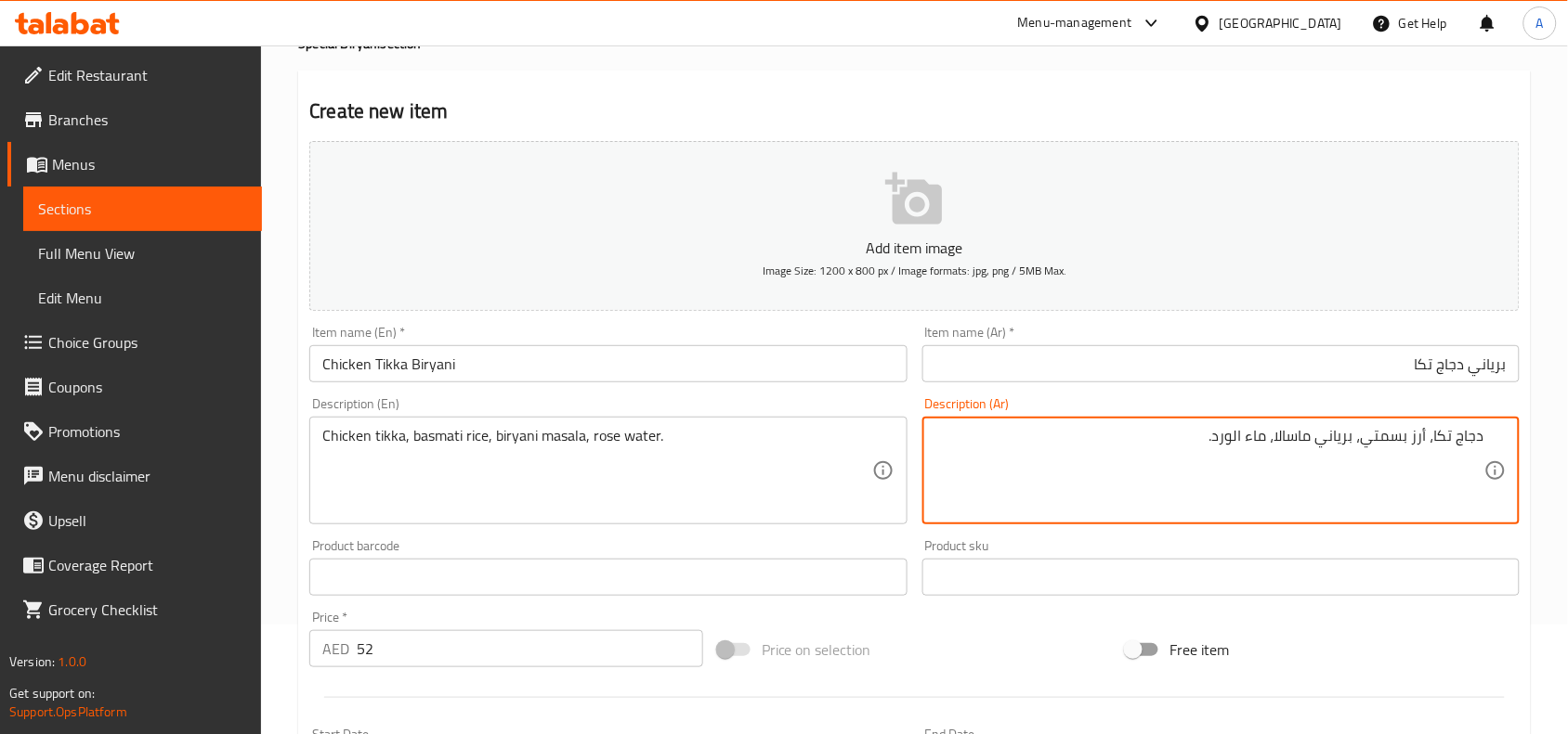
drag, startPoint x: 1483, startPoint y: 437, endPoint x: 1520, endPoint y: 435, distance: 37.1
click at [913, 539] on div "Product barcode Product barcode" at bounding box center [608, 567] width 612 height 71
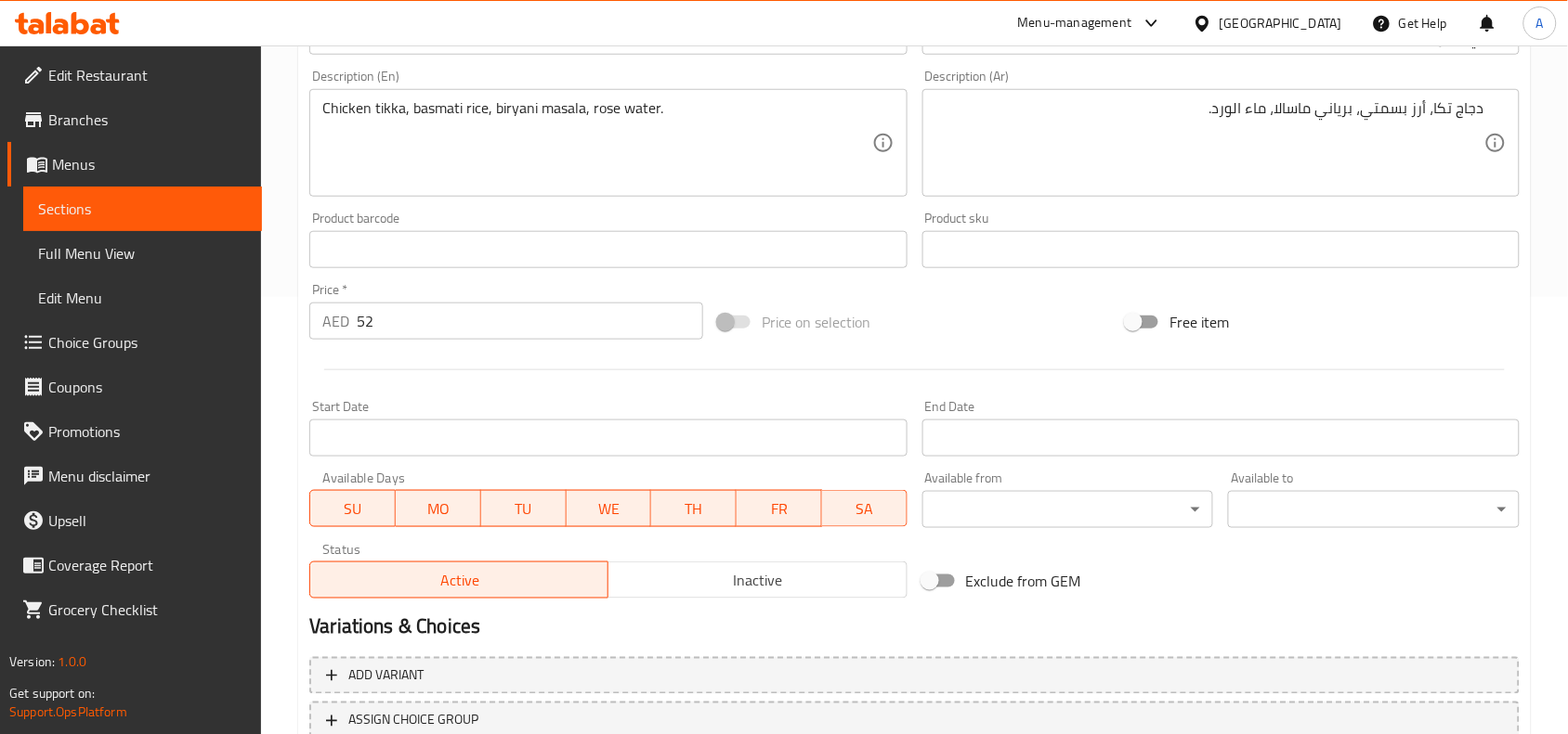
scroll to position [574, 0]
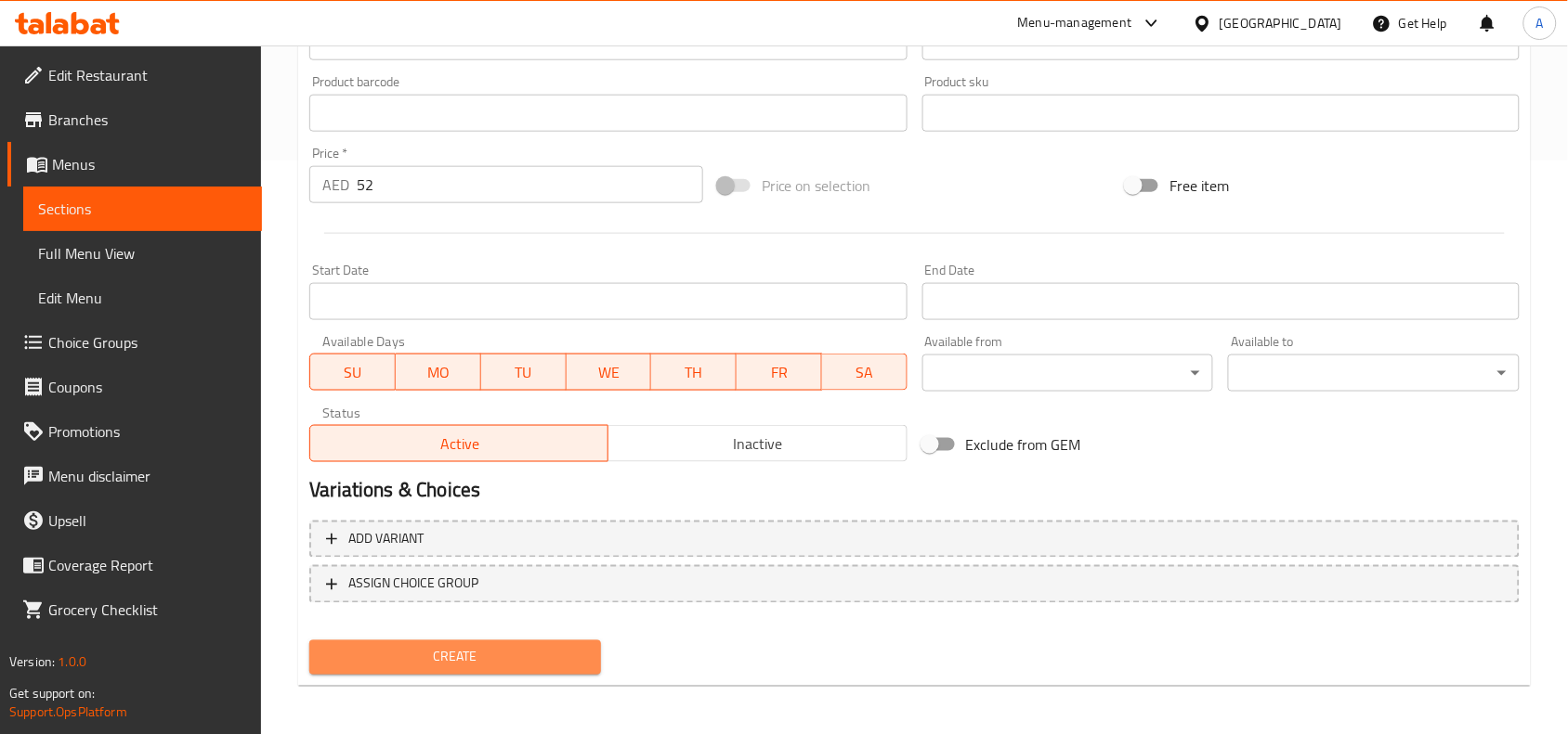
click at [479, 646] on span "Create" at bounding box center [456, 658] width 262 height 23
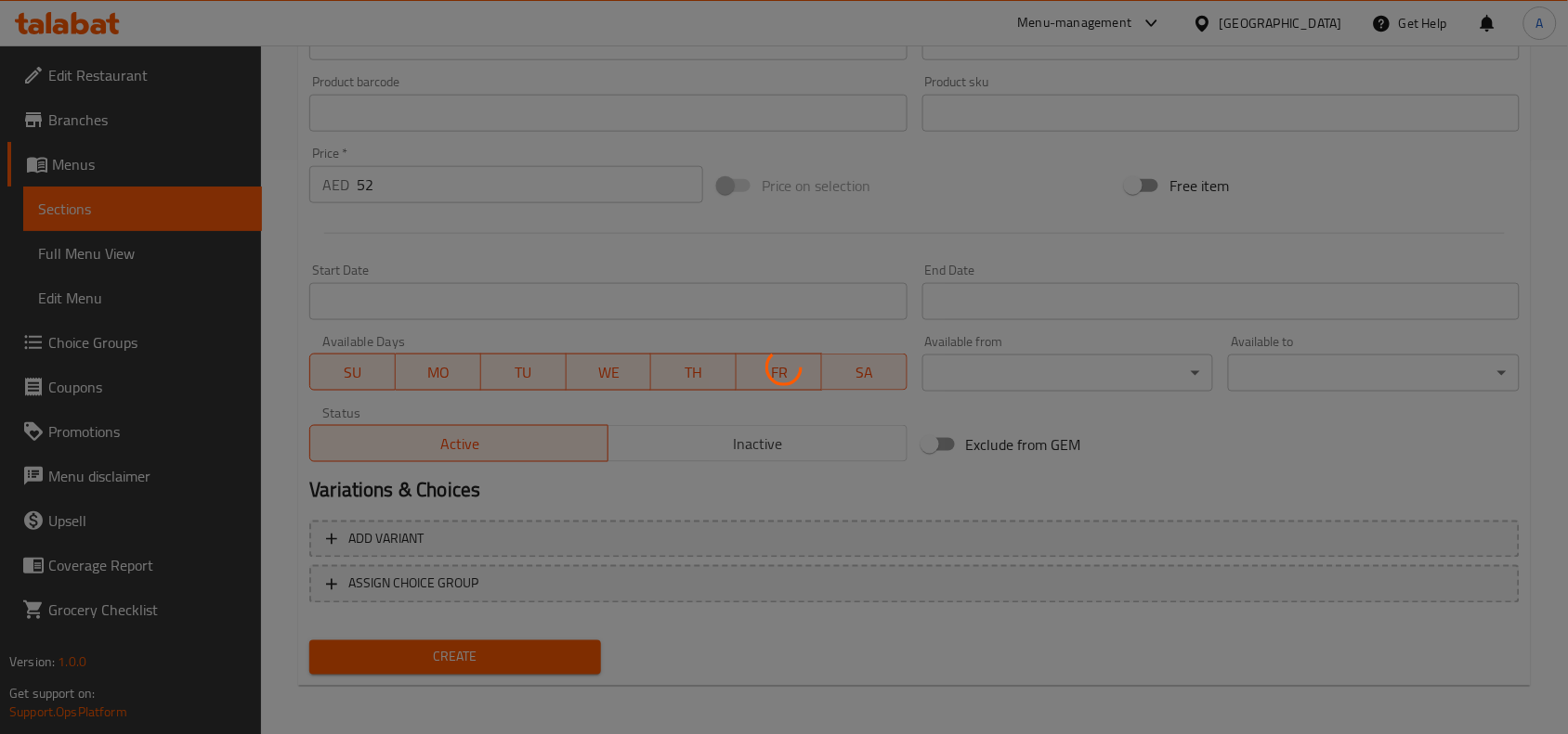
type input "0"
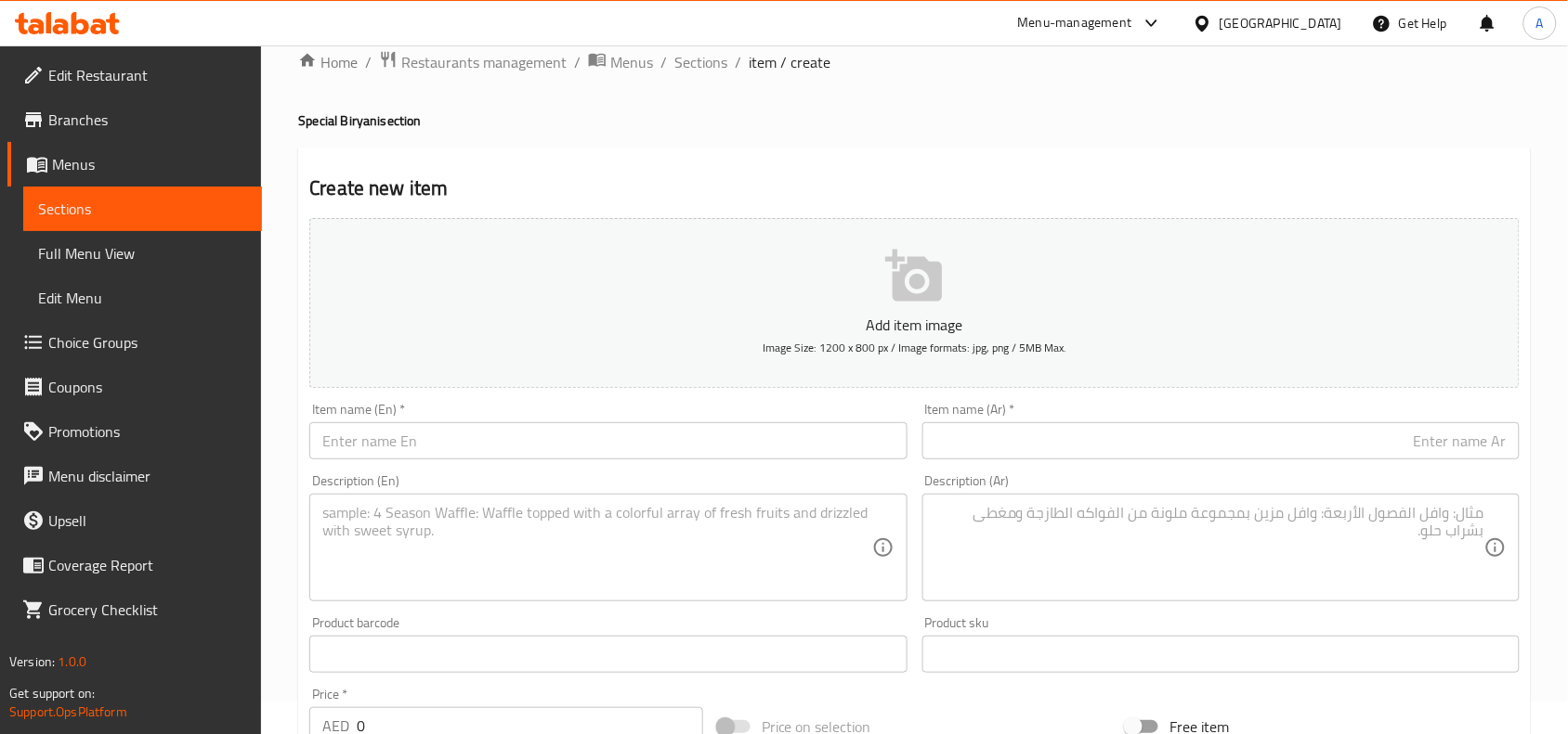
scroll to position [0, 0]
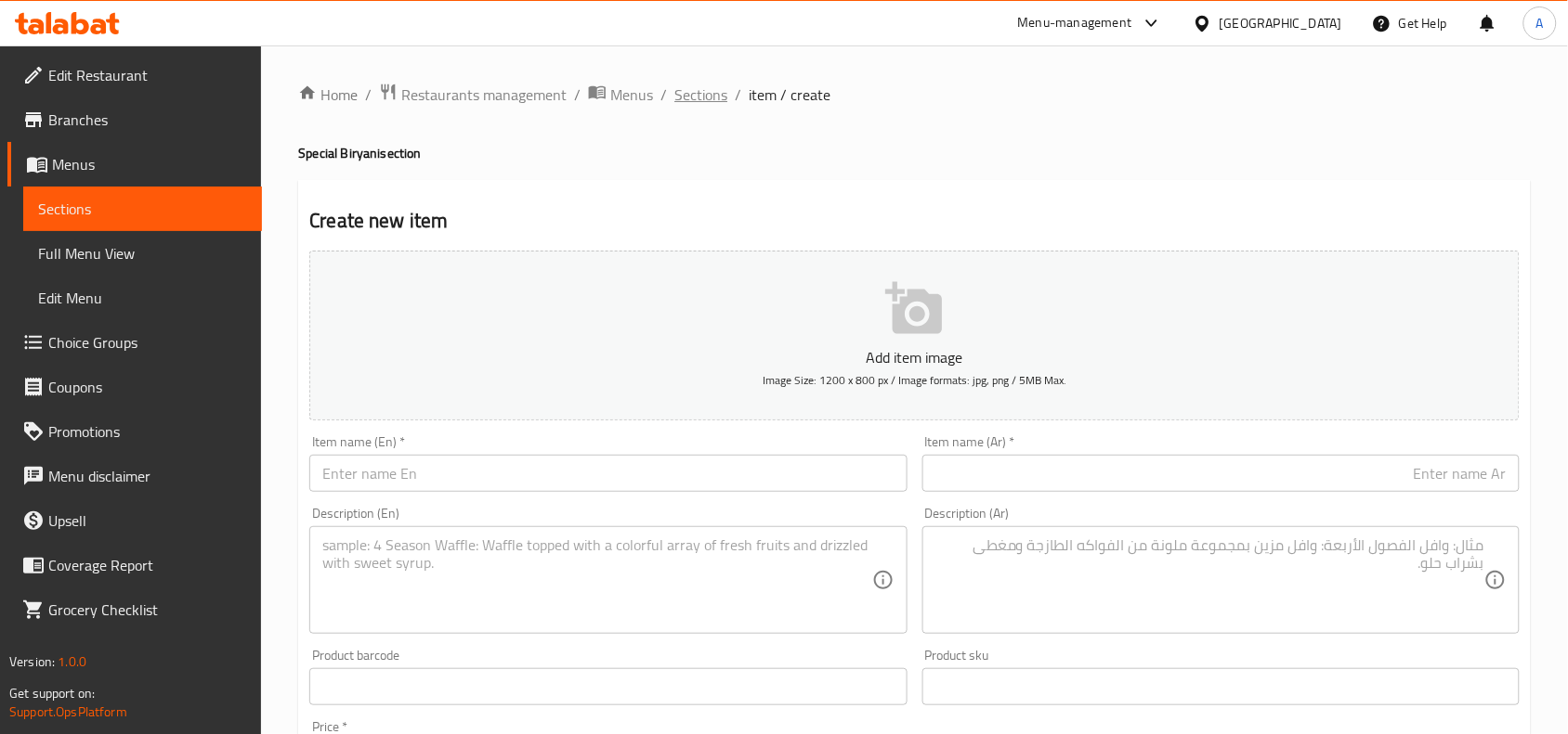
click at [696, 96] on span "Sections" at bounding box center [701, 94] width 53 height 22
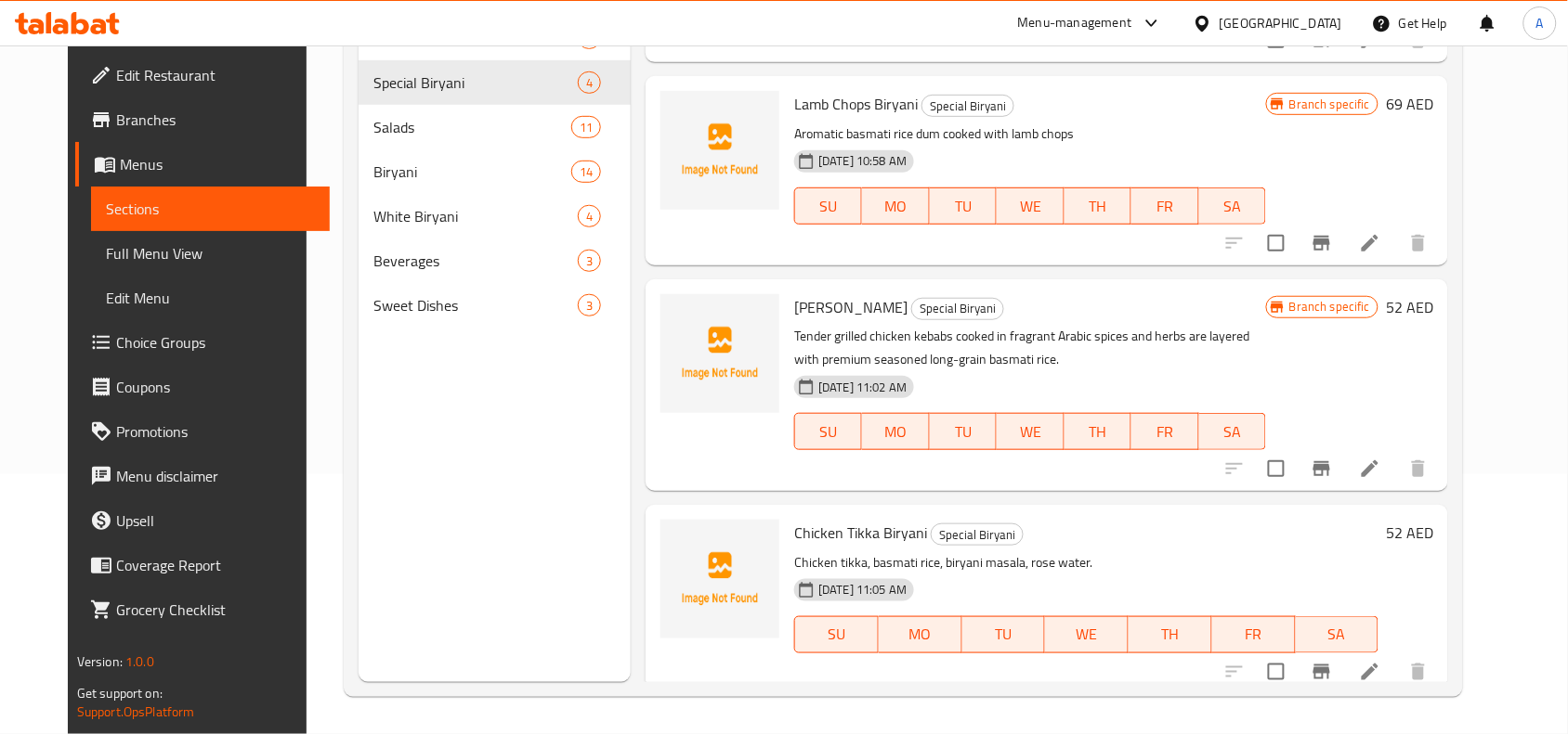
scroll to position [146, 0]
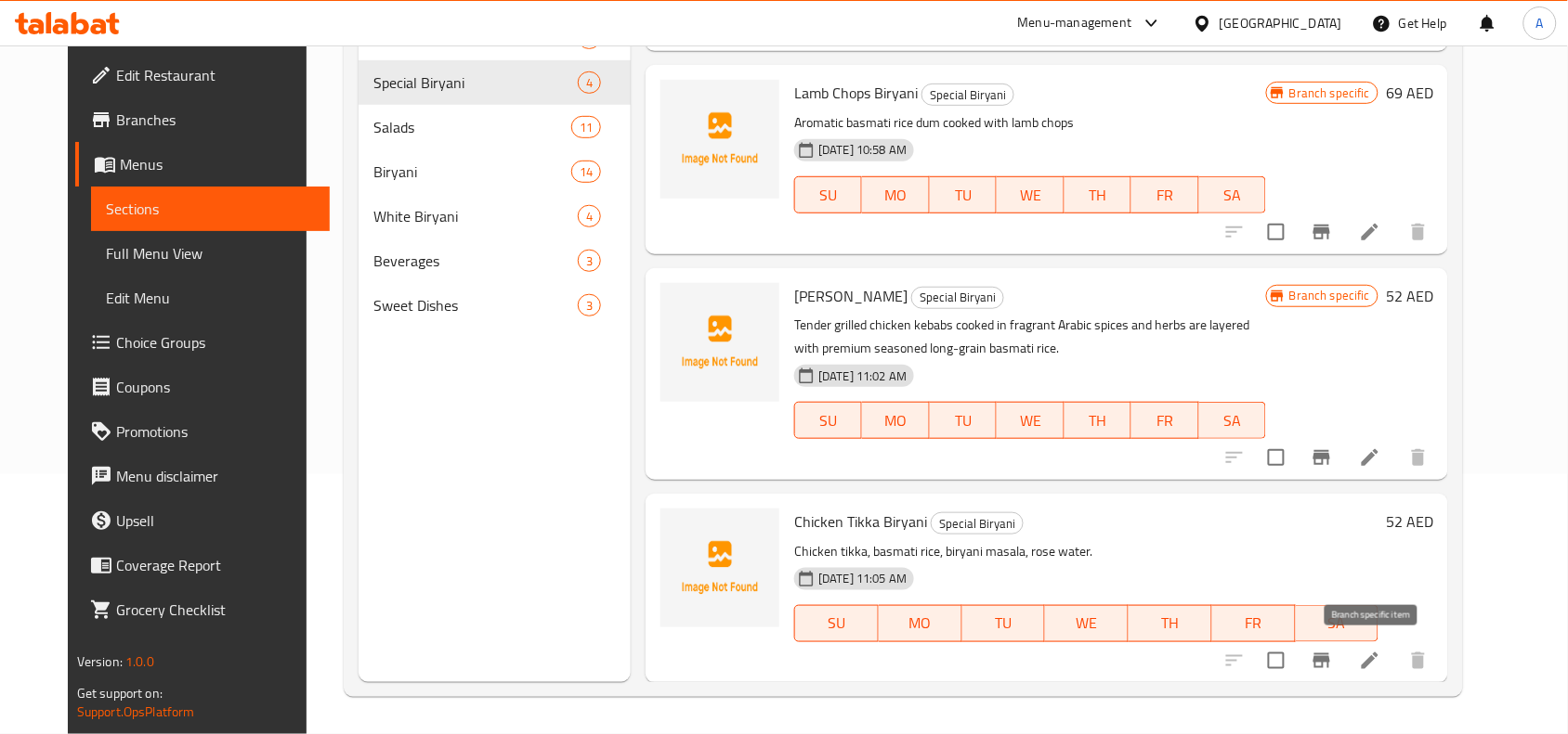
click at [1332, 662] on icon "Branch-specific-item" at bounding box center [1321, 661] width 22 height 22
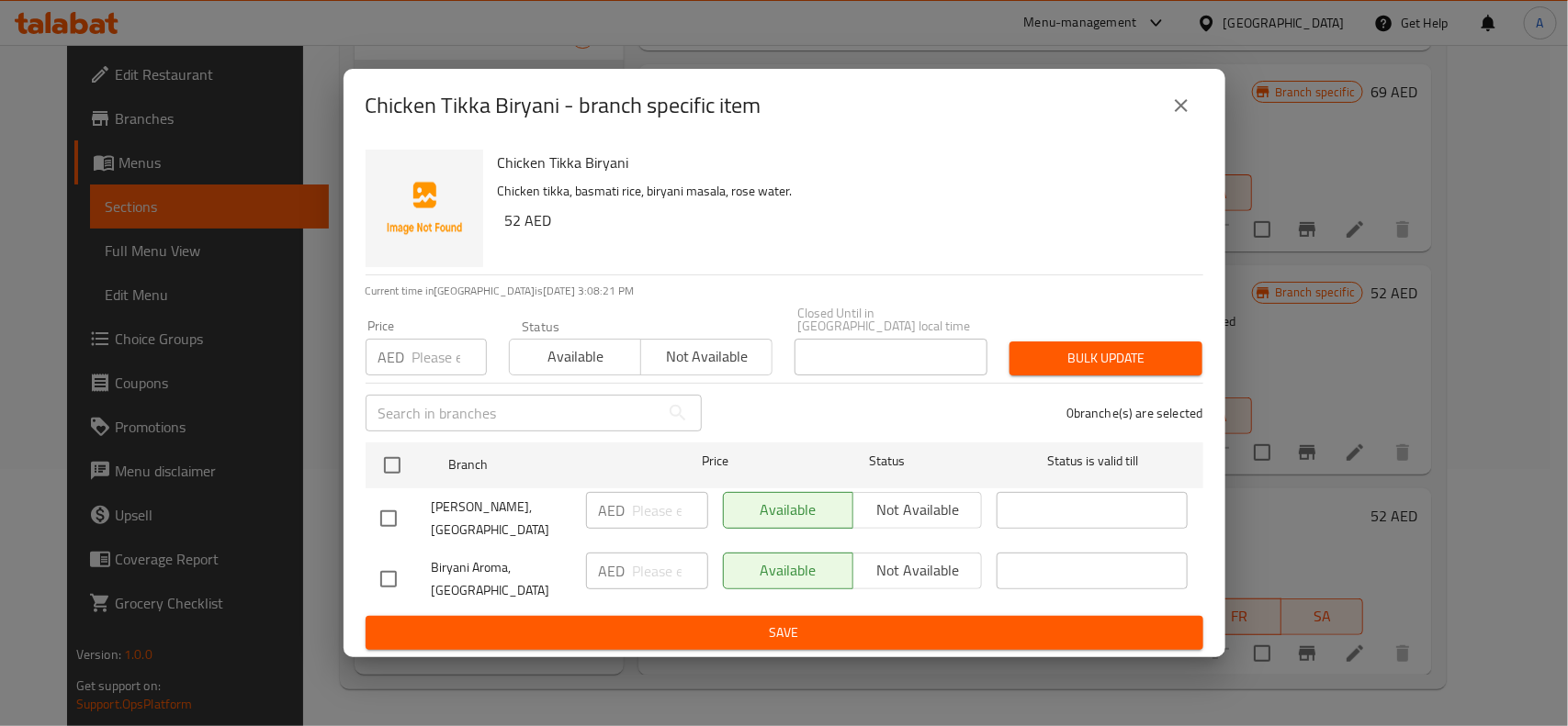
click at [388, 576] on input "checkbox" at bounding box center [389, 579] width 39 height 39
checkbox input "true"
click at [905, 577] on span "Not available" at bounding box center [917, 571] width 115 height 27
click at [780, 631] on span "Save" at bounding box center [784, 633] width 808 height 23
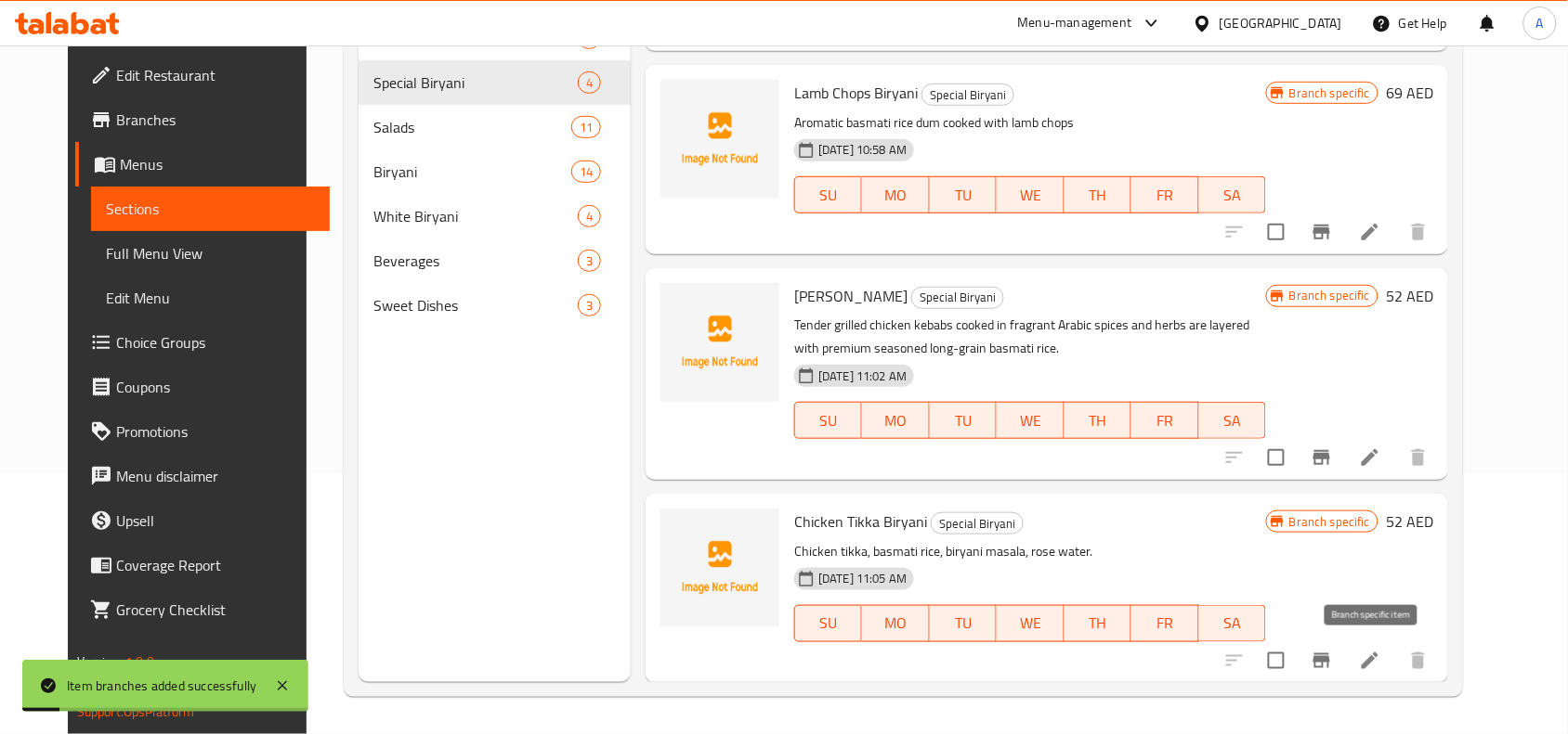
click at [1329, 659] on icon "Branch-specific-item" at bounding box center [1321, 661] width 17 height 15
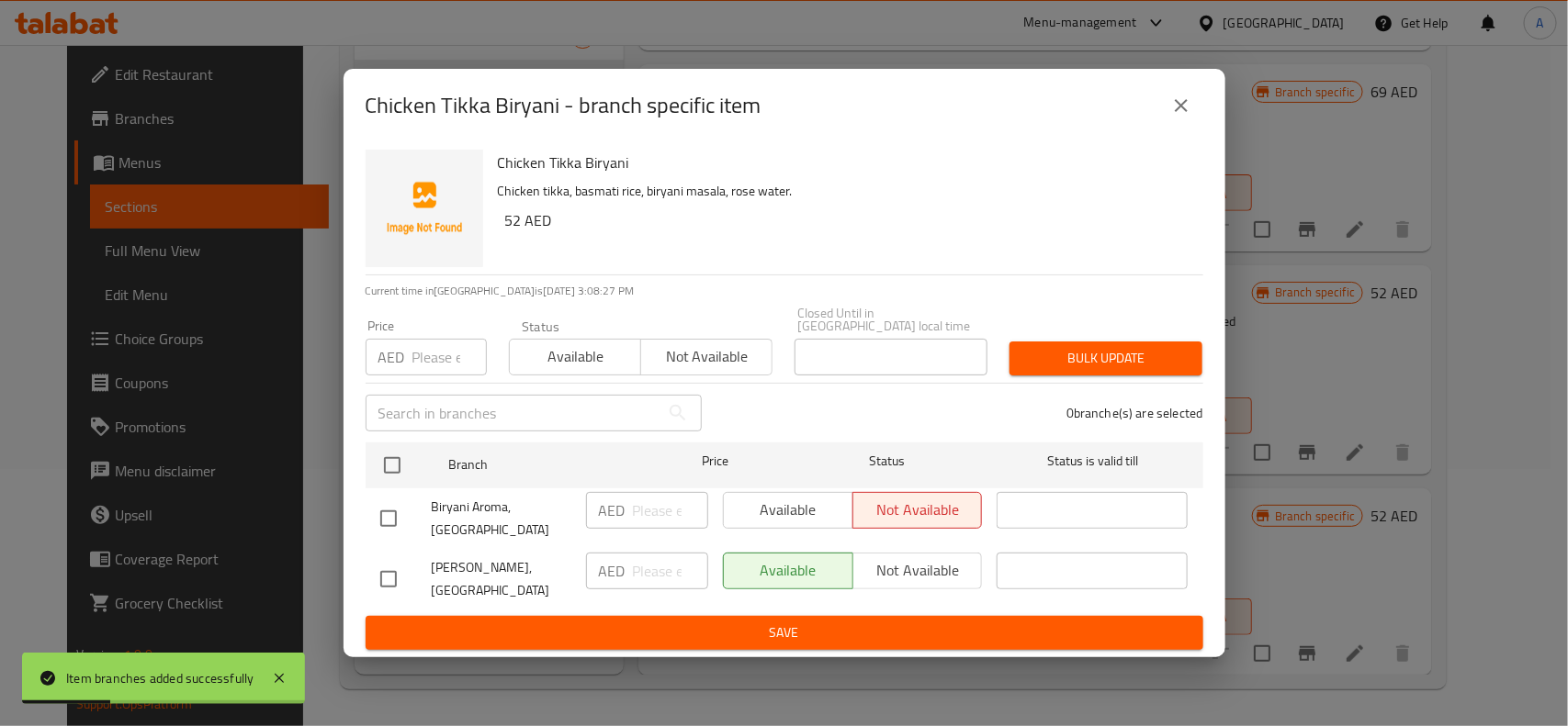
click at [378, 572] on input "checkbox" at bounding box center [389, 579] width 39 height 39
checkbox input "true"
click at [437, 359] on input "number" at bounding box center [450, 358] width 74 height 37
type input "52"
click at [1070, 363] on span "Bulk update" at bounding box center [1105, 359] width 163 height 23
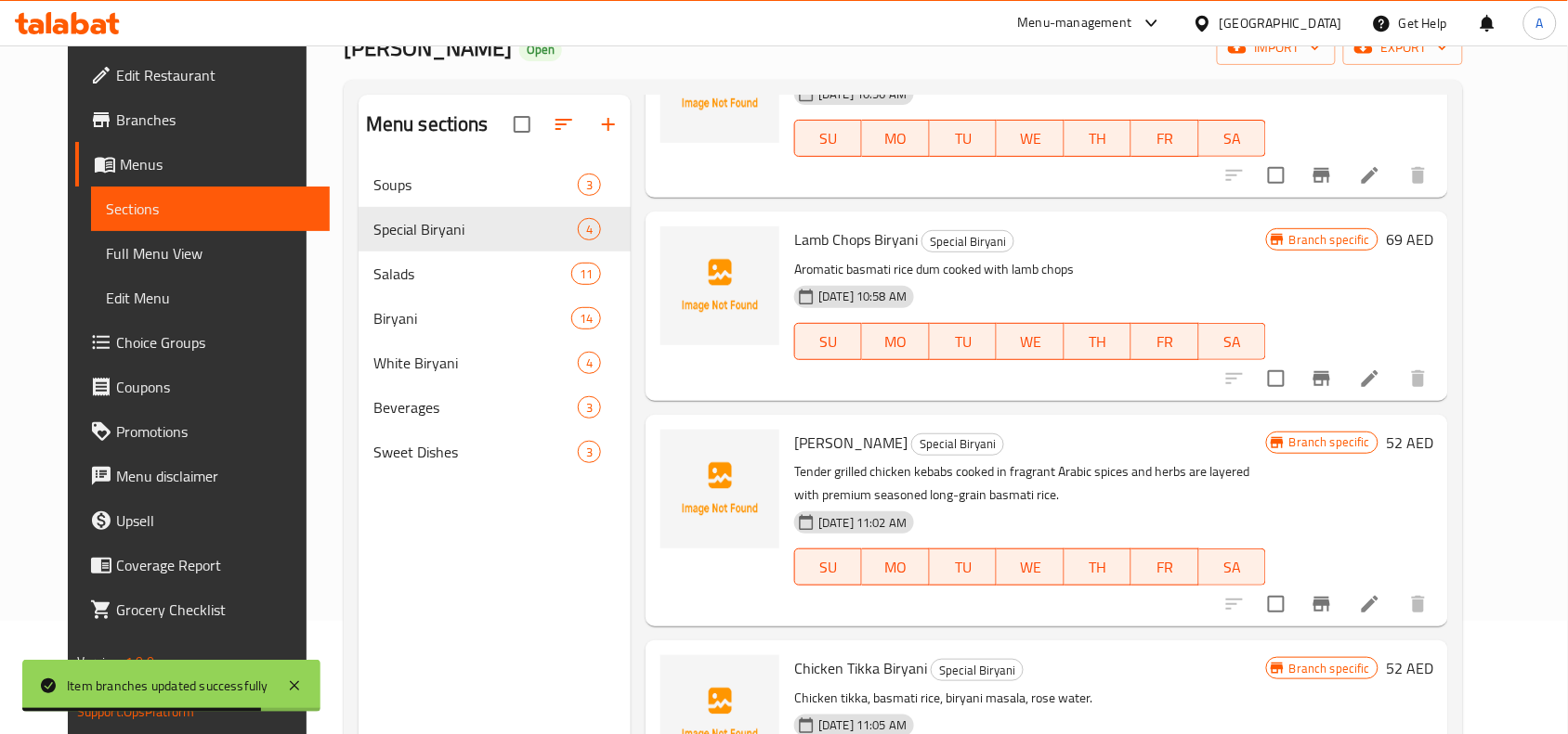
scroll to position [0, 0]
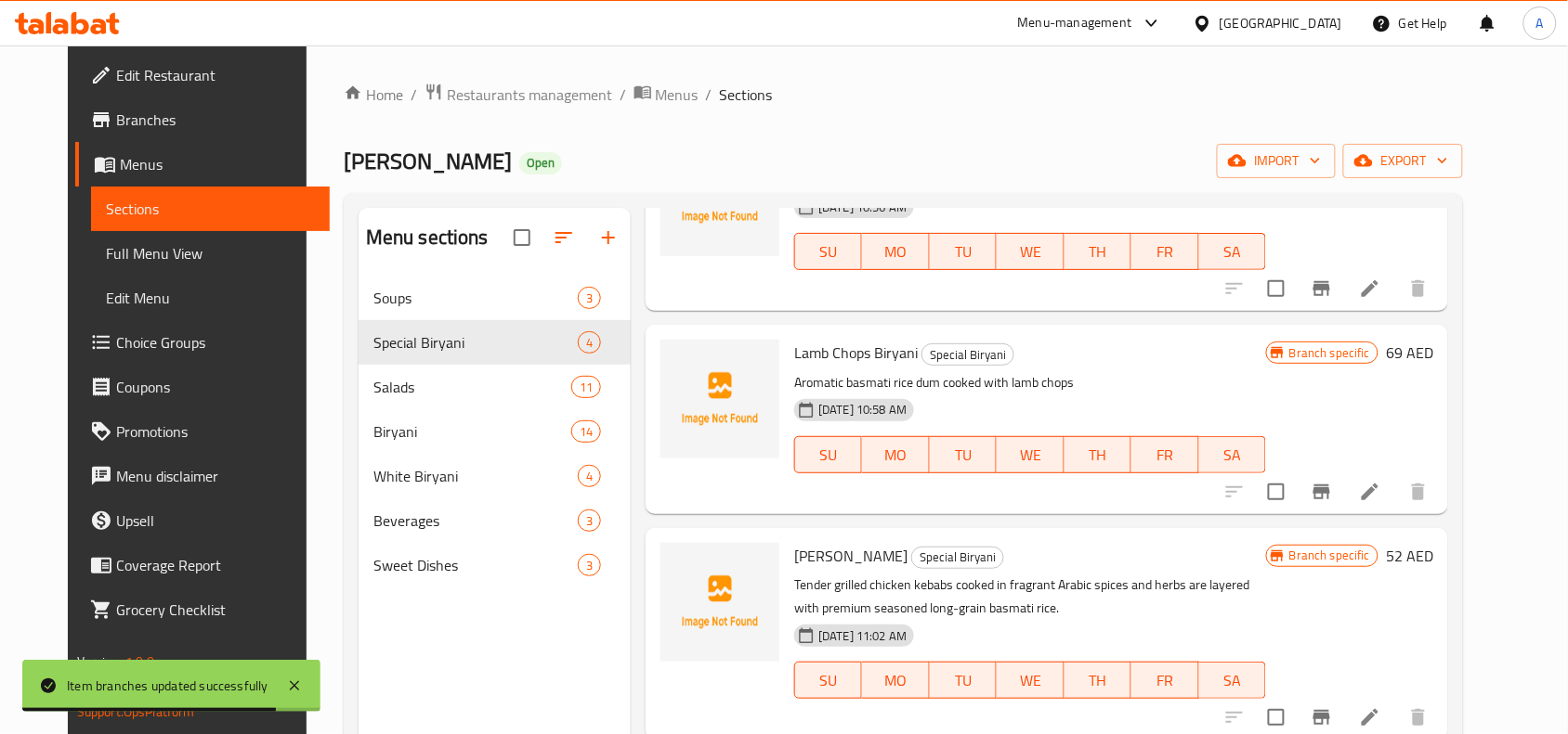
click at [599, 239] on icon "button" at bounding box center [608, 237] width 22 height 22
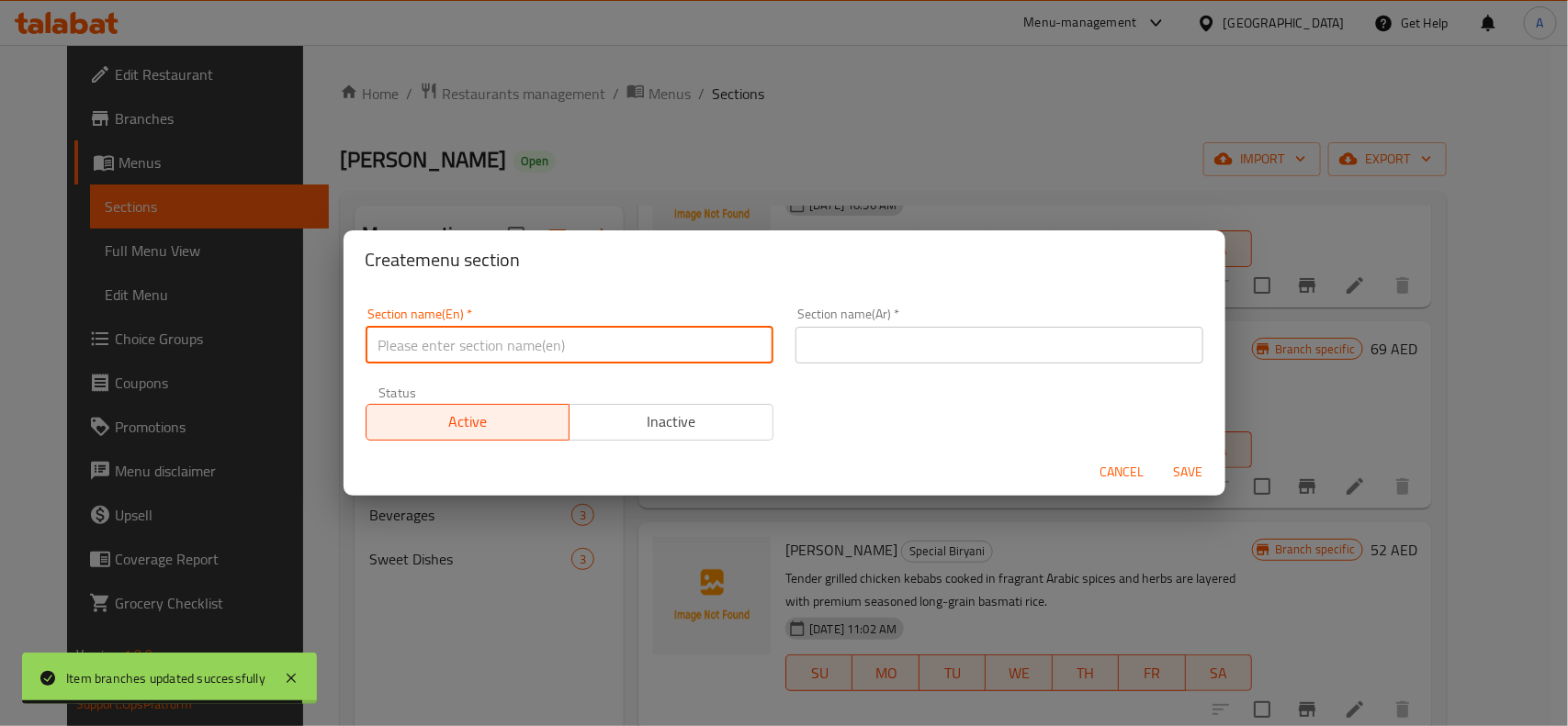
click at [529, 337] on input "text" at bounding box center [569, 345] width 408 height 37
paste input "Cold Drinks"
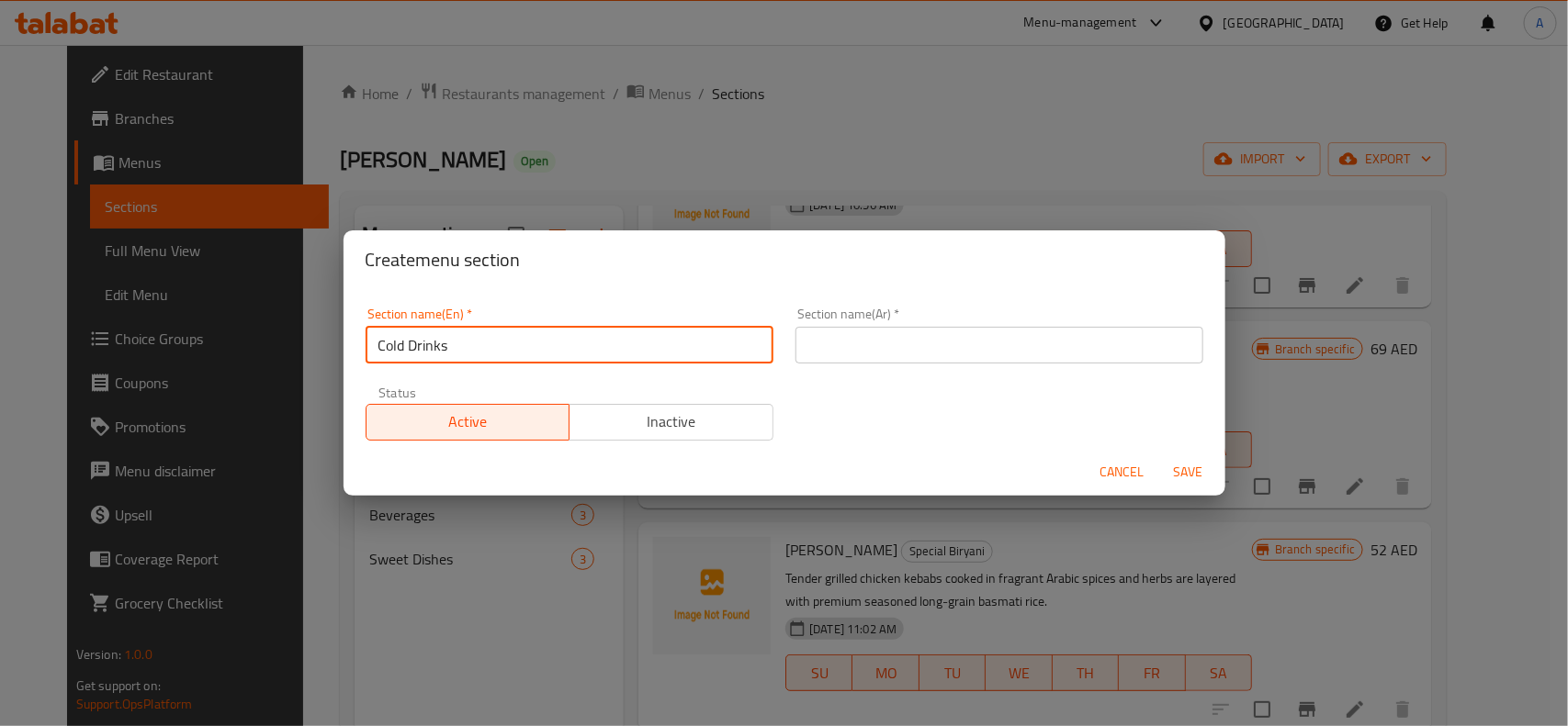
drag, startPoint x: 464, startPoint y: 341, endPoint x: 397, endPoint y: 384, distance: 79.6
click at [236, 387] on div "Create menu section Section name(En)   * Cold Drinks Section name(En) * Section…" at bounding box center [784, 363] width 1568 height 726
type input "Cold Drinks"
click at [948, 334] on input "text" at bounding box center [1000, 345] width 408 height 37
paste input "المشروبات الباردة"
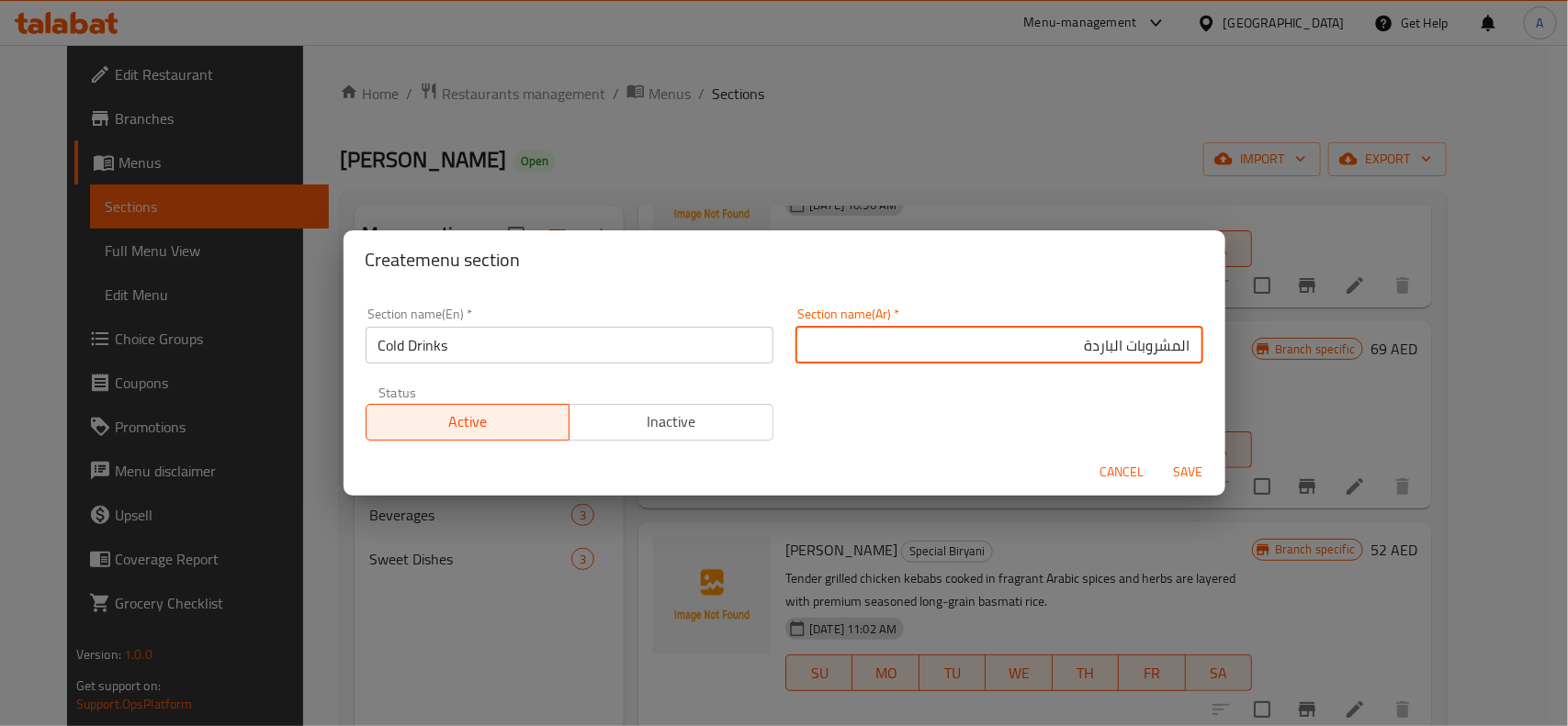
drag, startPoint x: 1163, startPoint y: 347, endPoint x: 1502, endPoint y: 328, distance: 339.5
click at [1502, 328] on div "Create menu section Section name(En)   * Cold Drinks Section name(En) * Section…" at bounding box center [784, 363] width 1568 height 726
click at [1114, 352] on input "مشروبات الباردة" at bounding box center [1000, 345] width 408 height 37
type input "مشروبات باردة"
click at [1104, 397] on div "Section name(En)   * Cold Drinks Section name(En) * Section name(Ar)   * مشروبا…" at bounding box center [784, 374] width 859 height 156
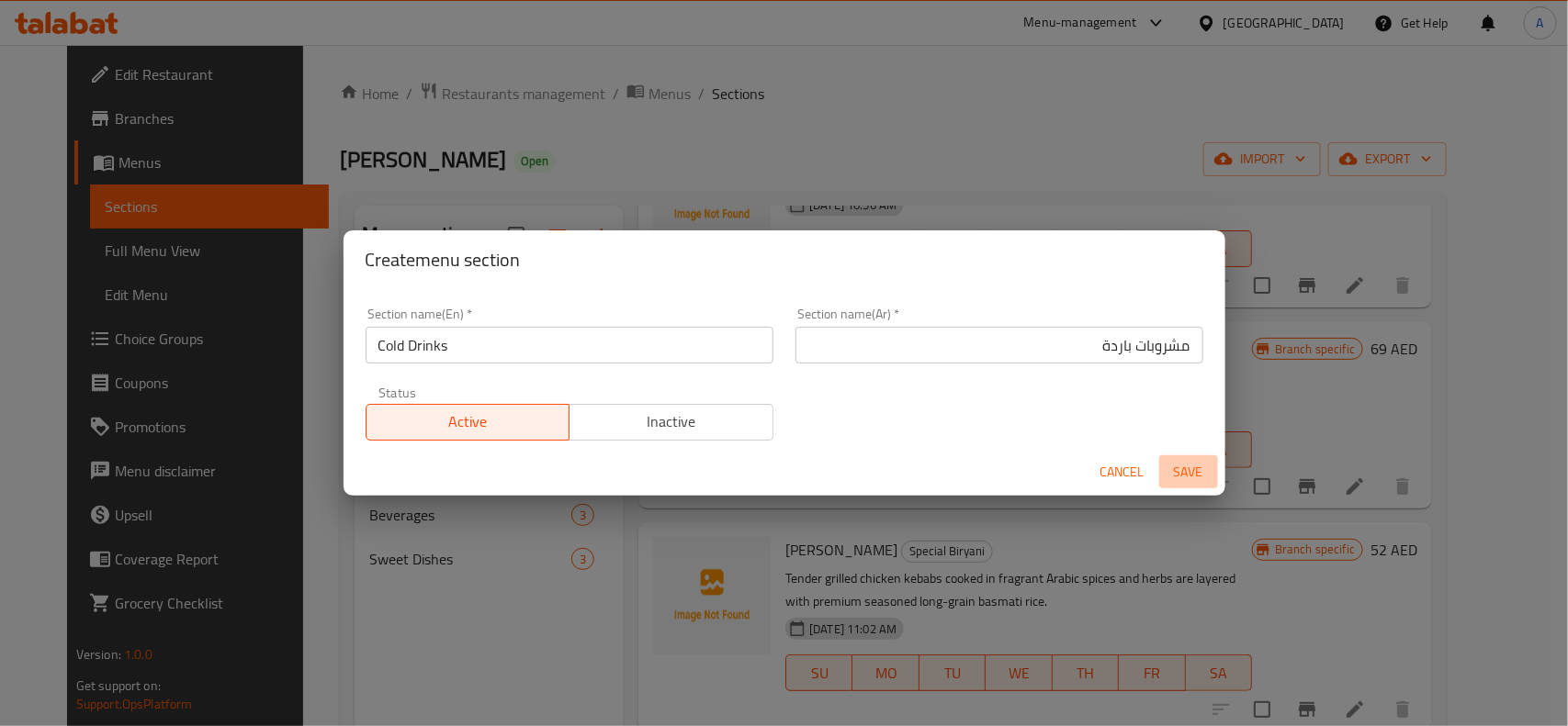
click at [1190, 466] on span "Save" at bounding box center [1188, 473] width 44 height 23
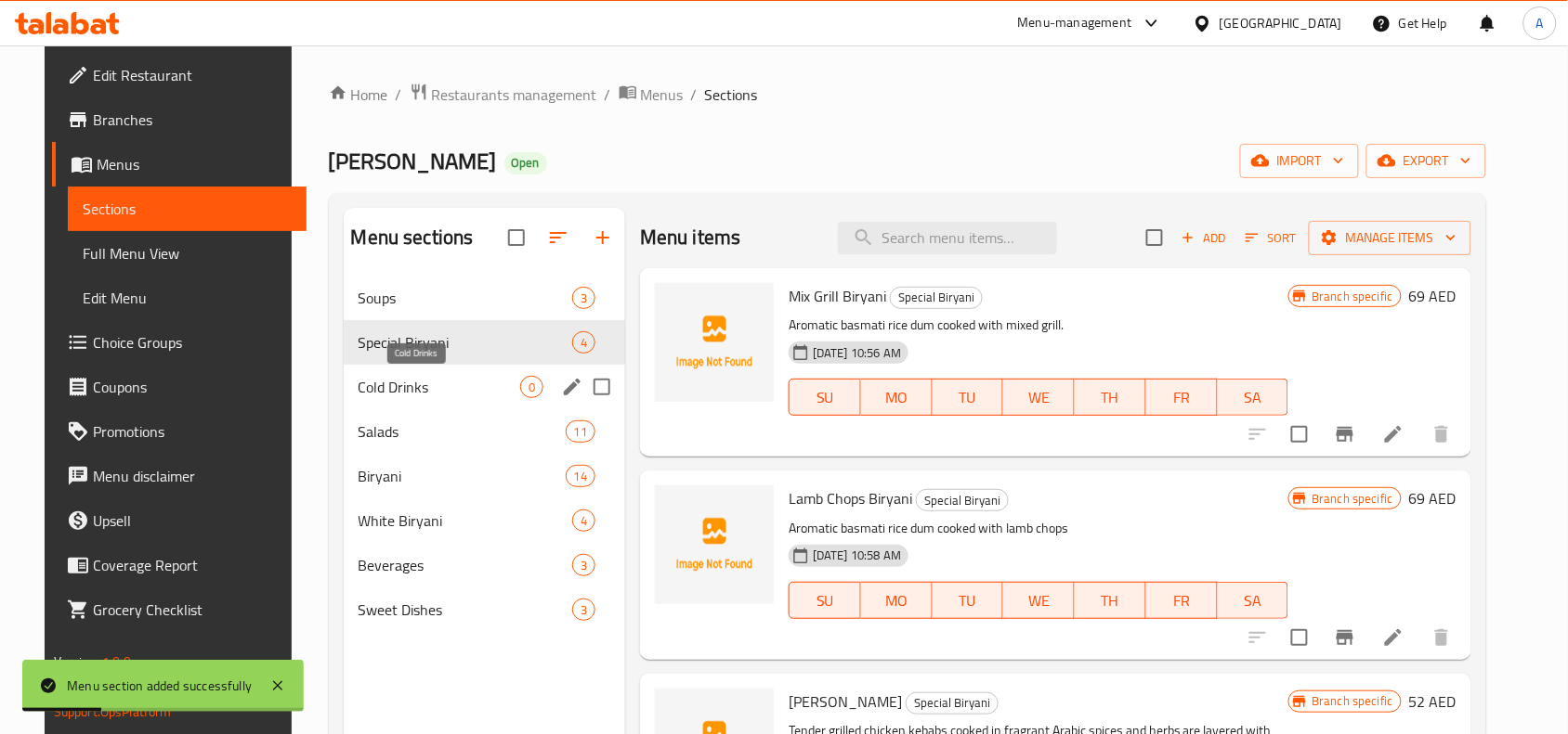
click at [430, 390] on span "Cold Drinks" at bounding box center [439, 387] width 161 height 22
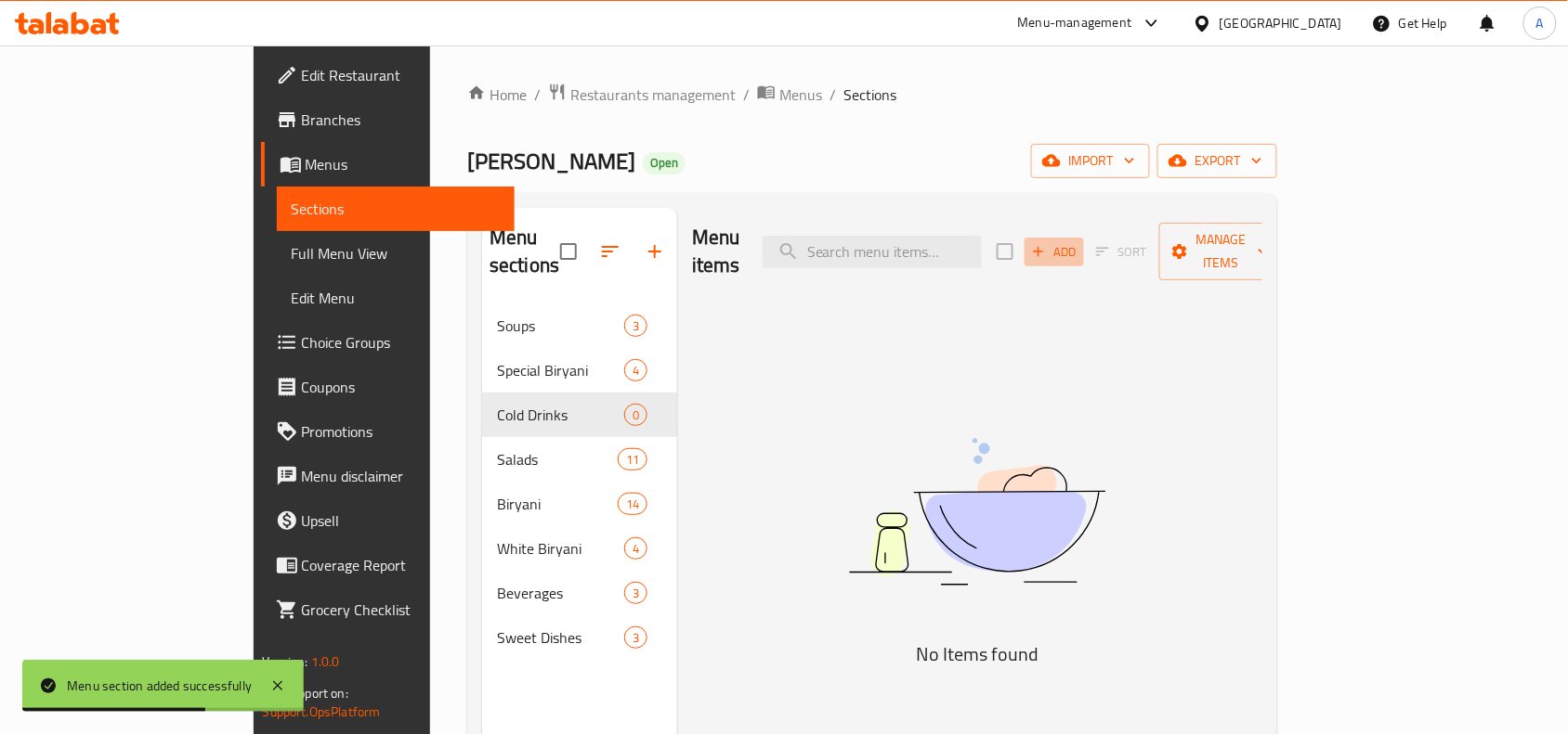
click at [1079, 241] on span "Add" at bounding box center [1054, 252] width 50 height 22
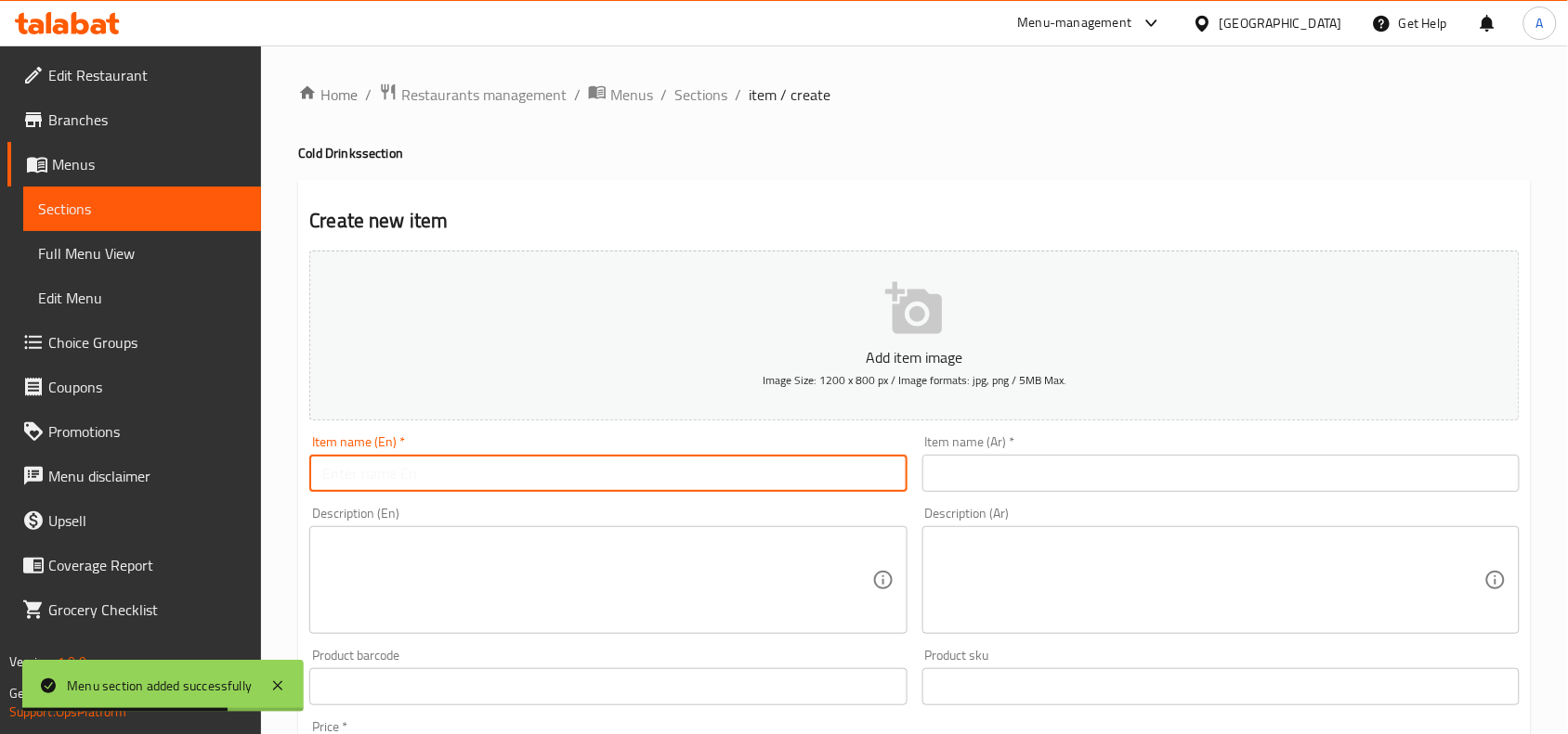
click at [409, 462] on input "text" at bounding box center [607, 473] width 597 height 37
paste input "Energy Drink"
drag, startPoint x: 177, startPoint y: 495, endPoint x: 263, endPoint y: 469, distance: 89.8
click at [167, 492] on div "Edit Restaurant Branches Menus Sections Full Menu View Edit Menu Choice Groups …" at bounding box center [784, 679] width 1568 height 1267
type input "Energy Drink"
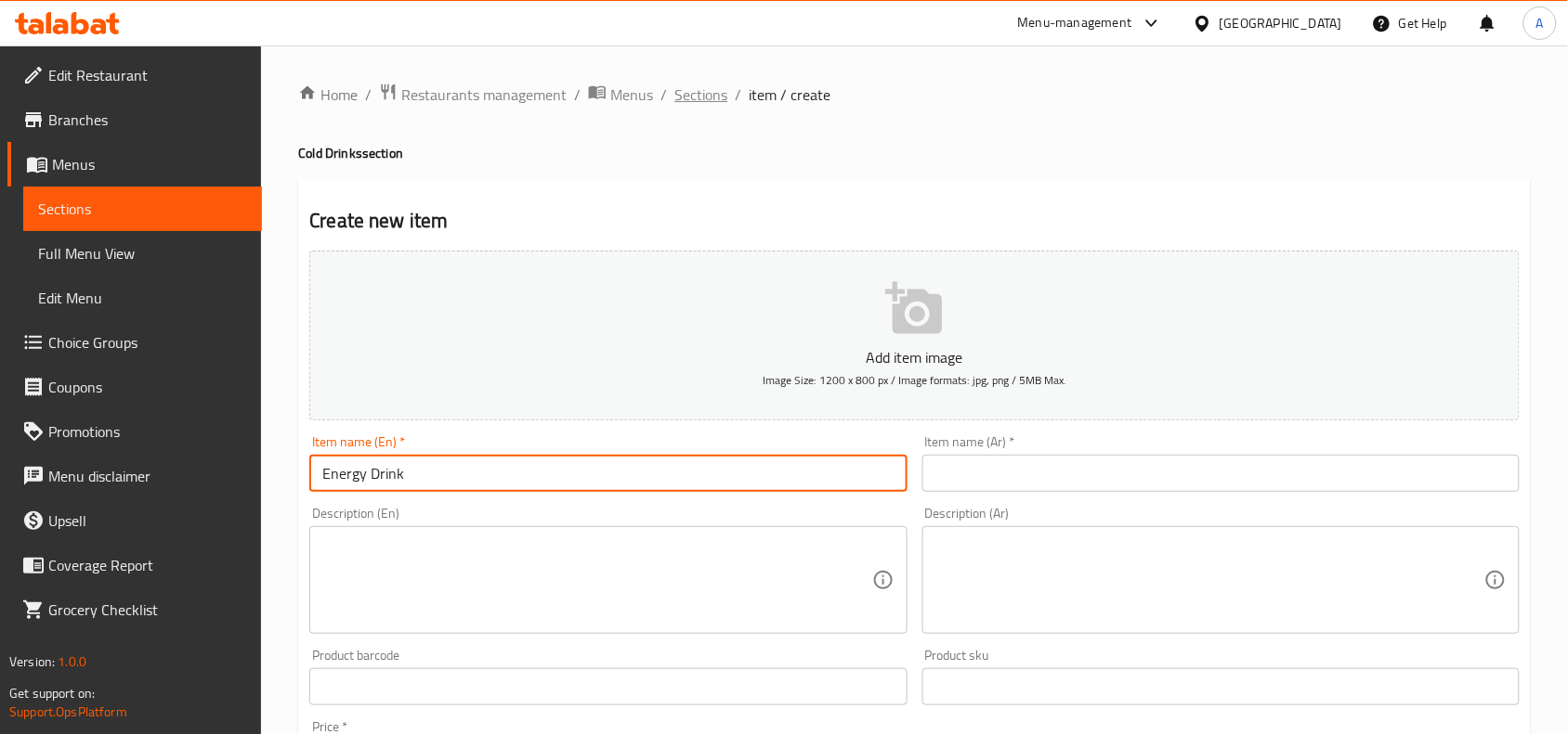
click at [694, 98] on span "Sections" at bounding box center [701, 94] width 53 height 22
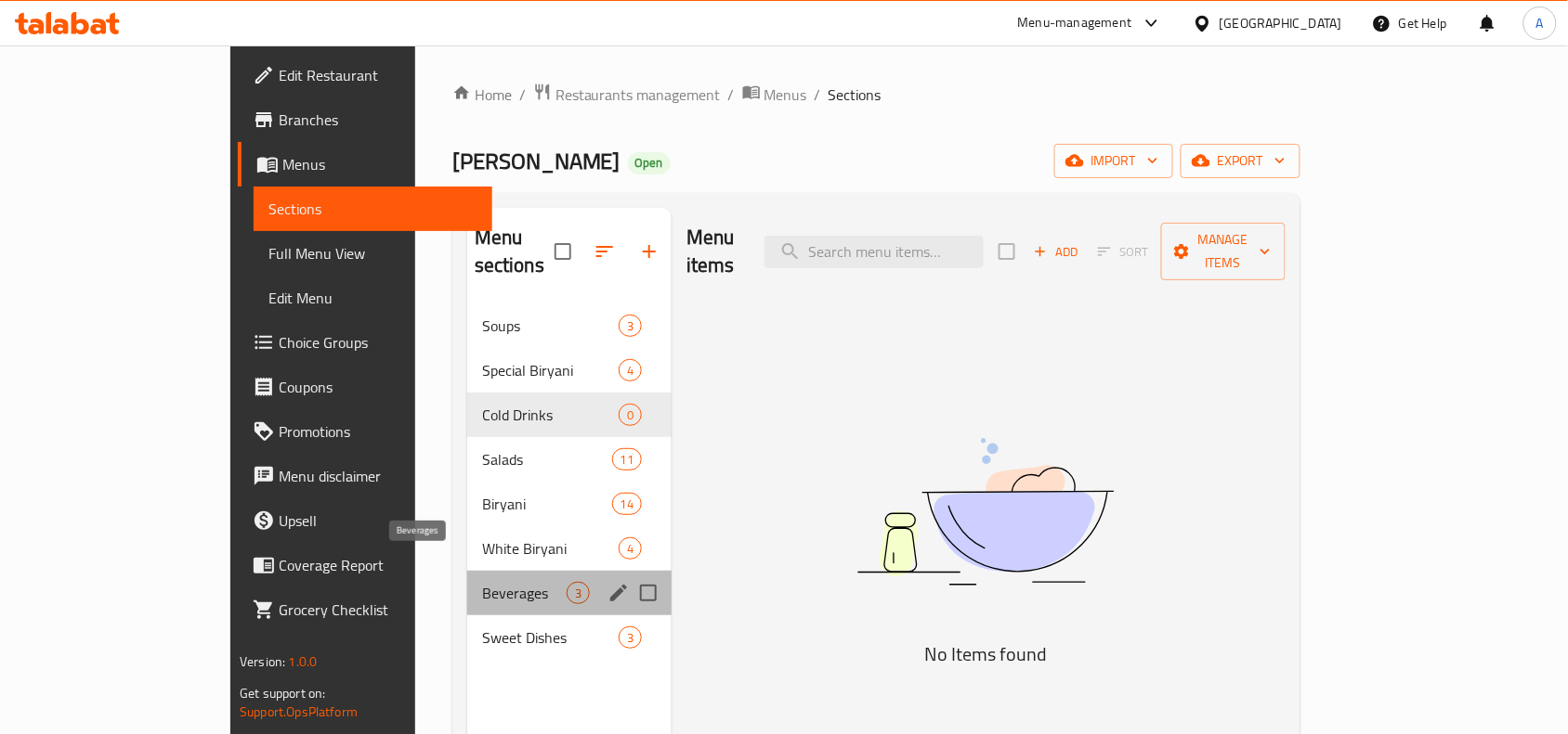
click at [482, 583] on span "Beverages" at bounding box center [524, 593] width 84 height 22
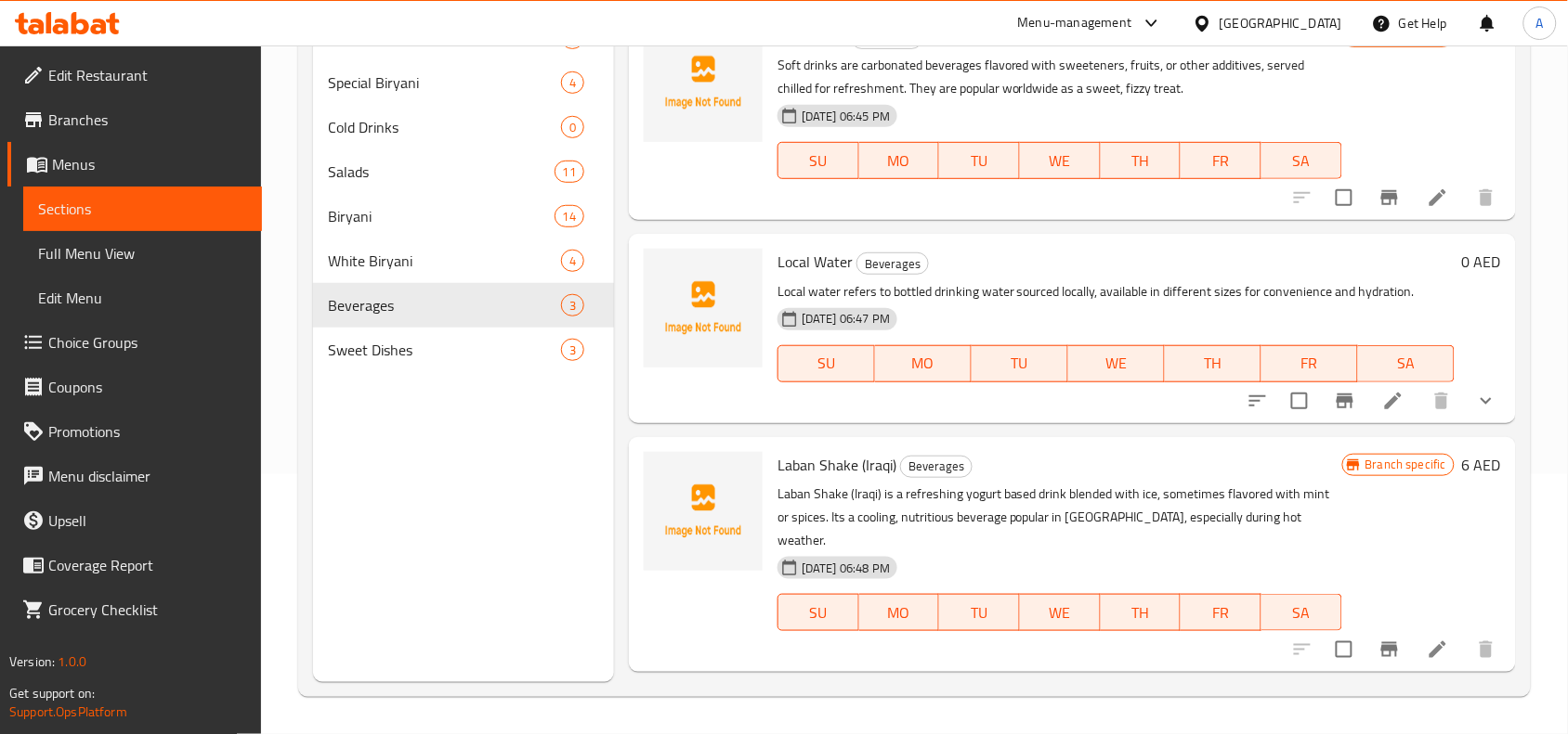
scroll to position [145, 0]
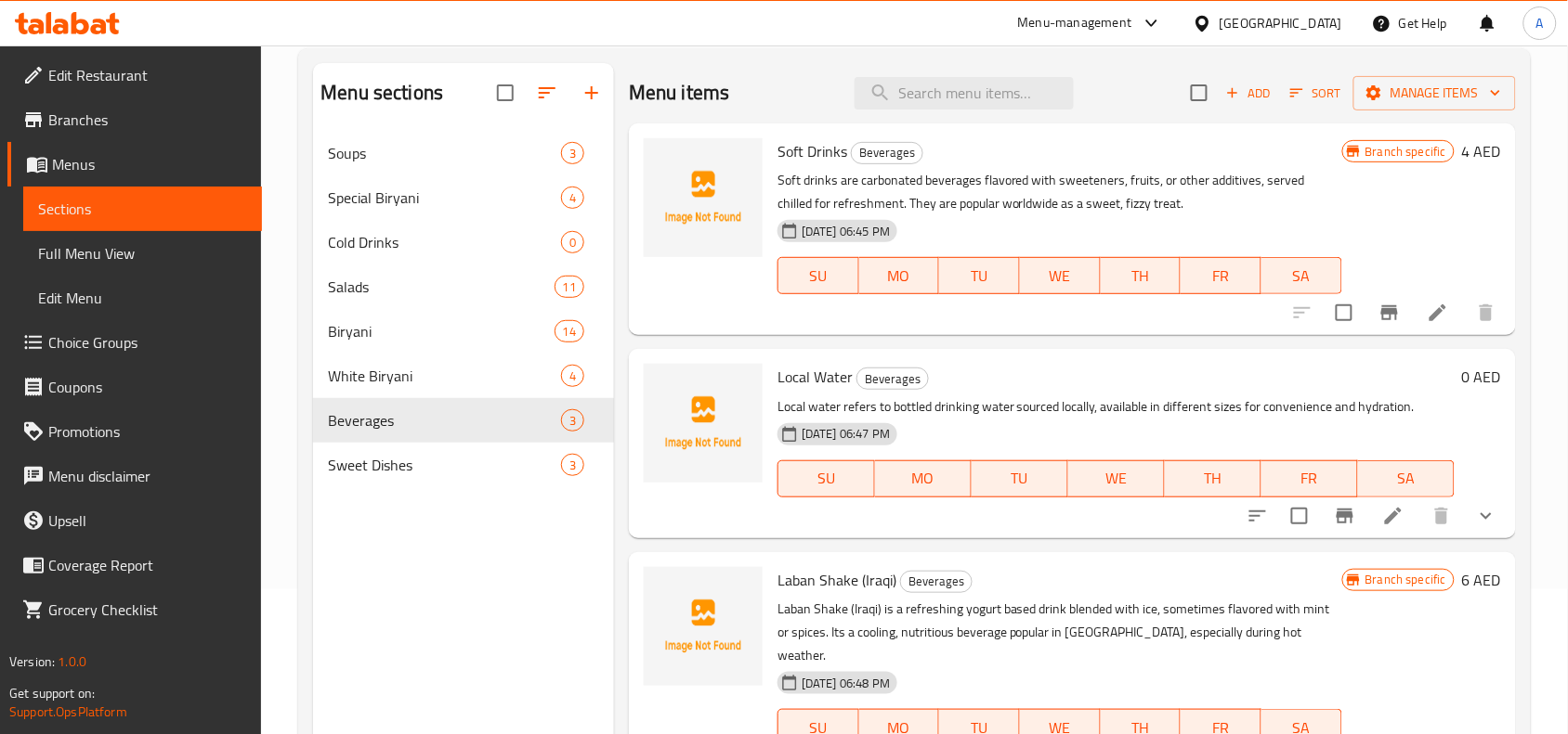
click at [1475, 516] on icon "show more" at bounding box center [1486, 516] width 22 height 22
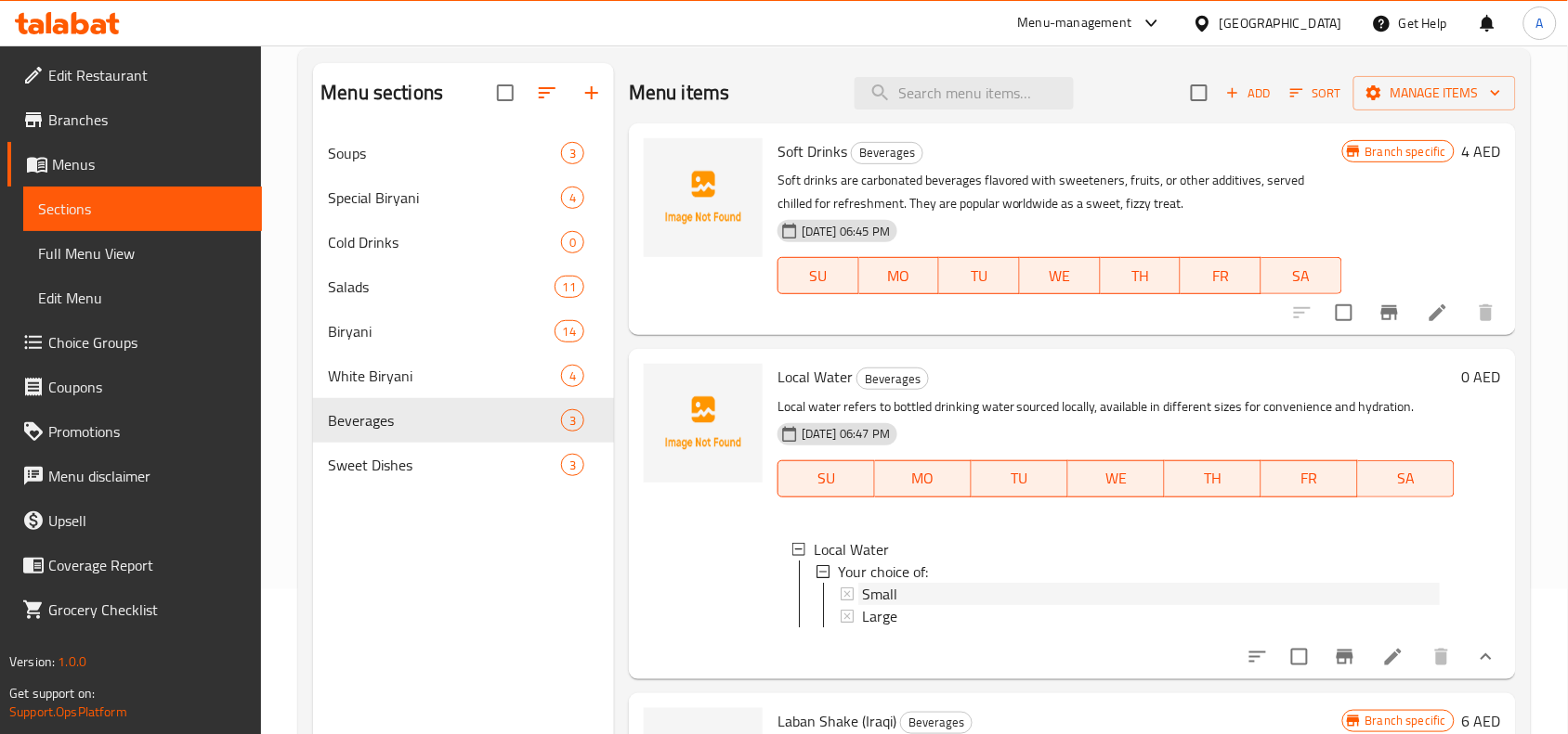
click at [905, 595] on div "Small" at bounding box center [1151, 594] width 578 height 22
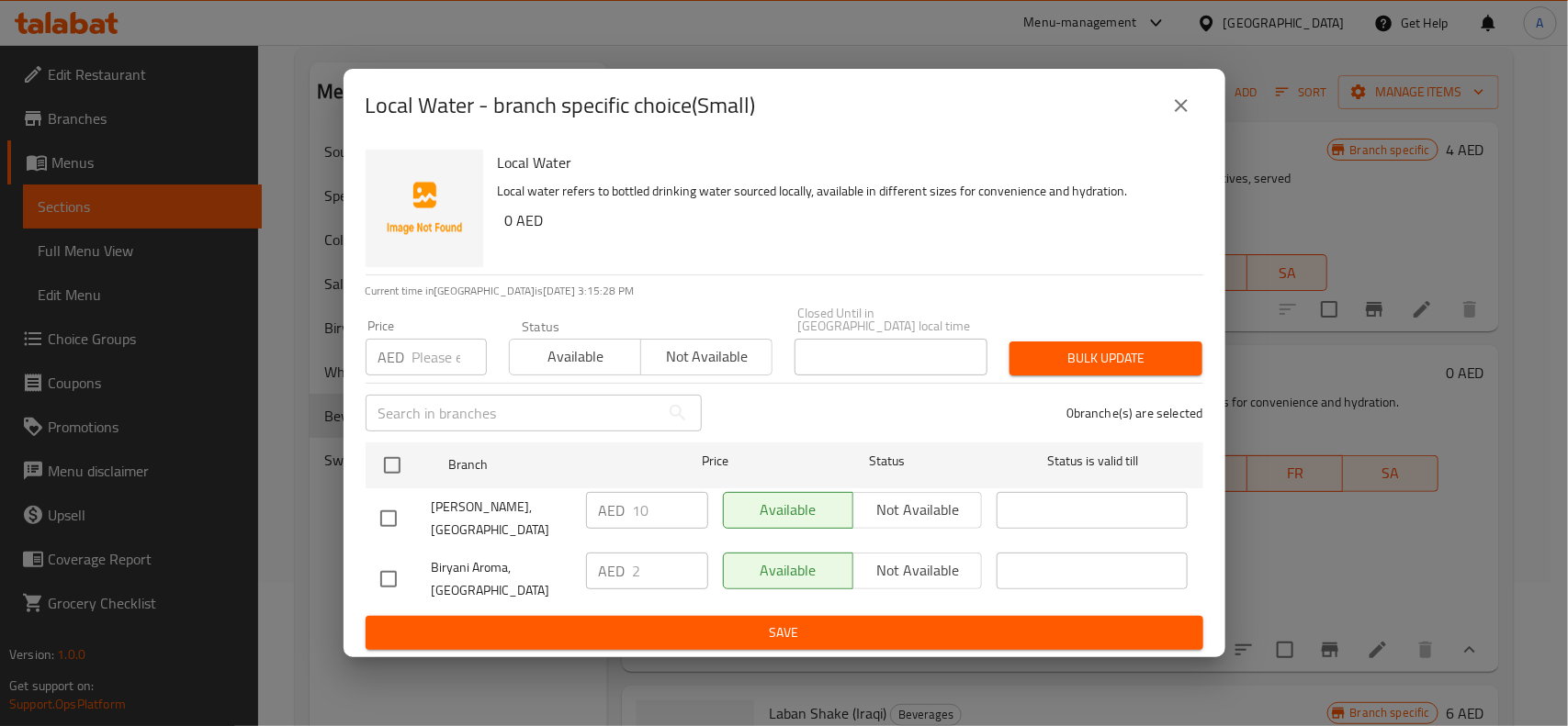
click at [1184, 102] on icon "close" at bounding box center [1180, 105] width 22 height 22
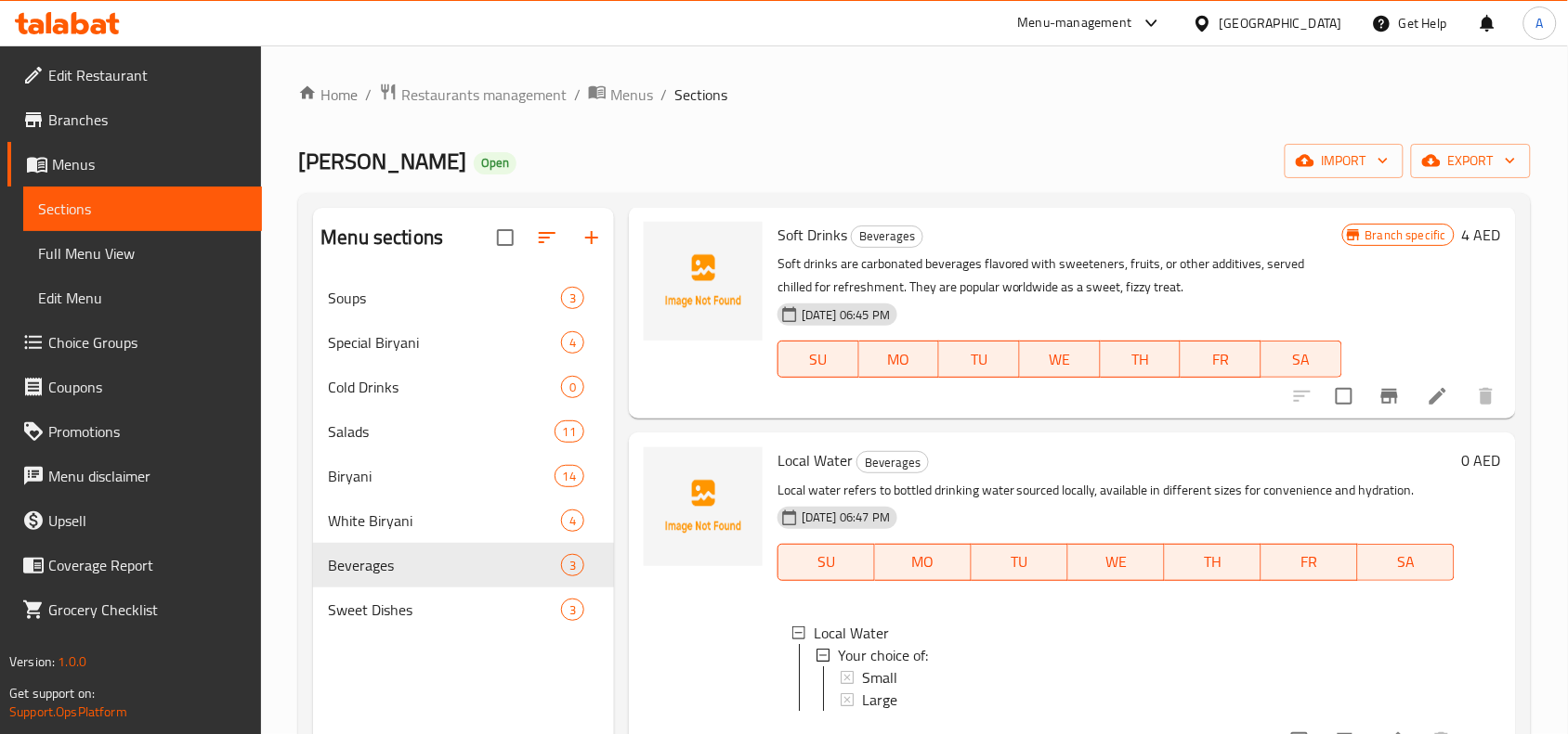
scroll to position [123, 0]
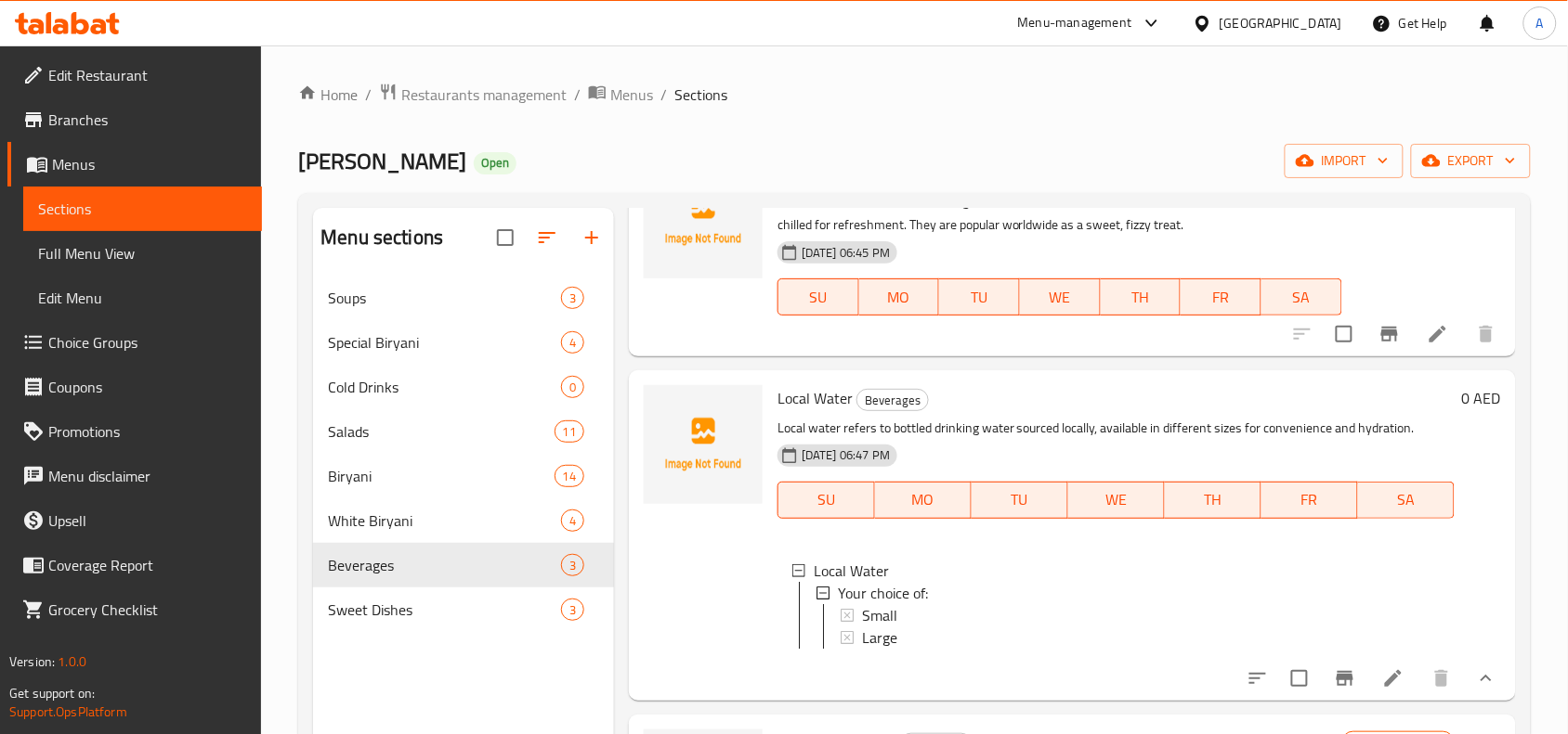
click at [651, 587] on div at bounding box center [703, 536] width 134 height 315
click at [478, 400] on div "Cold Drinks 0" at bounding box center [463, 387] width 301 height 45
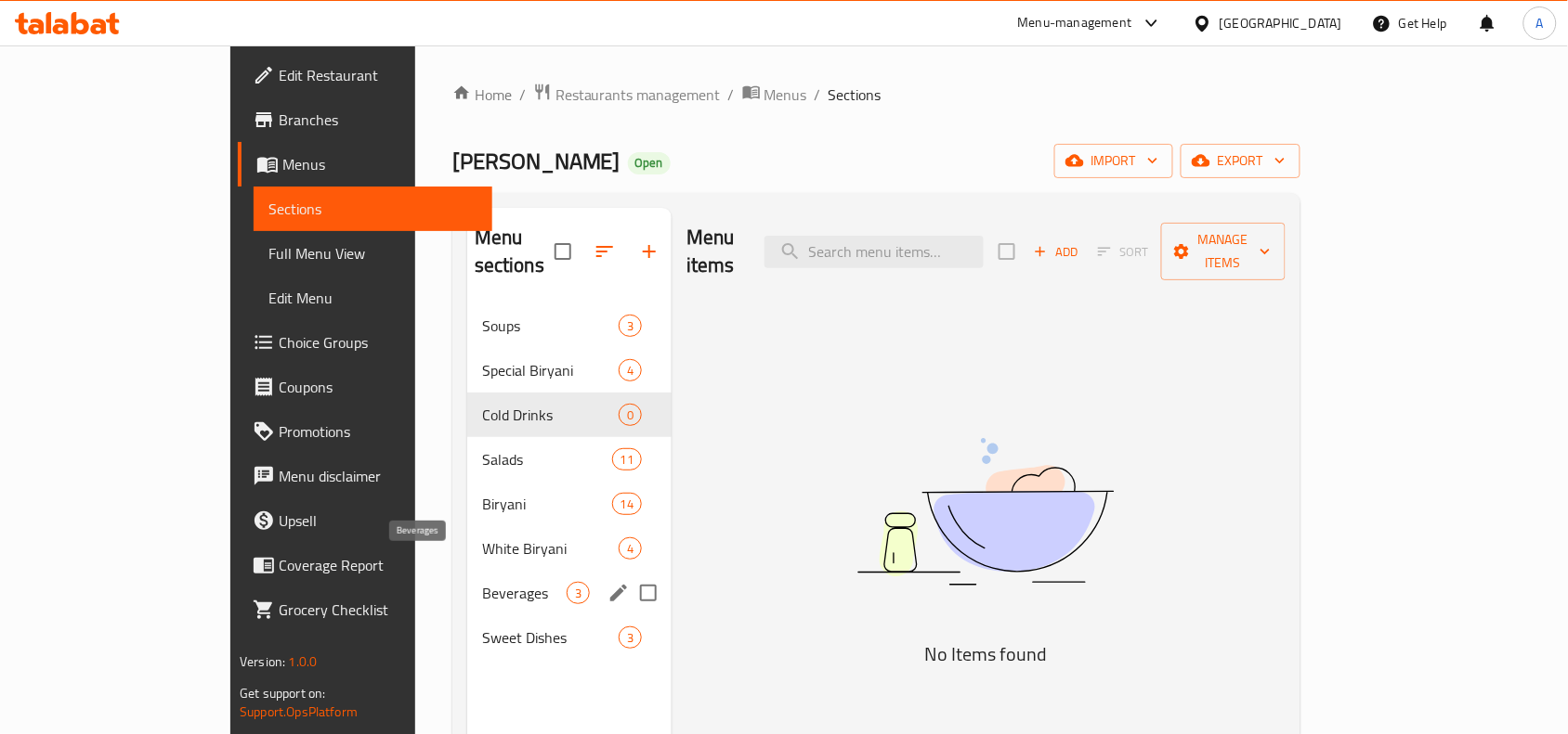
click at [482, 583] on span "Beverages" at bounding box center [524, 593] width 84 height 22
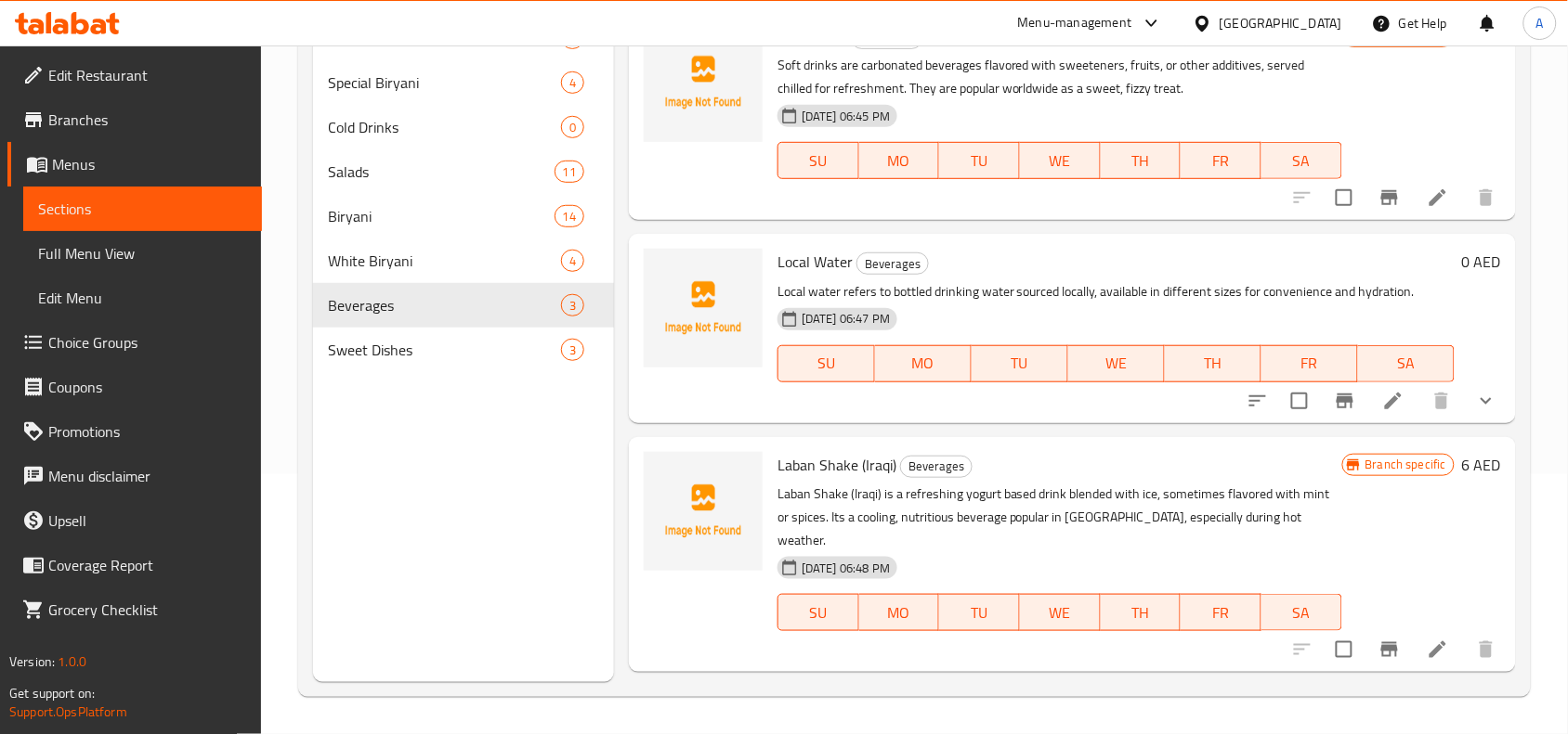
scroll to position [145, 0]
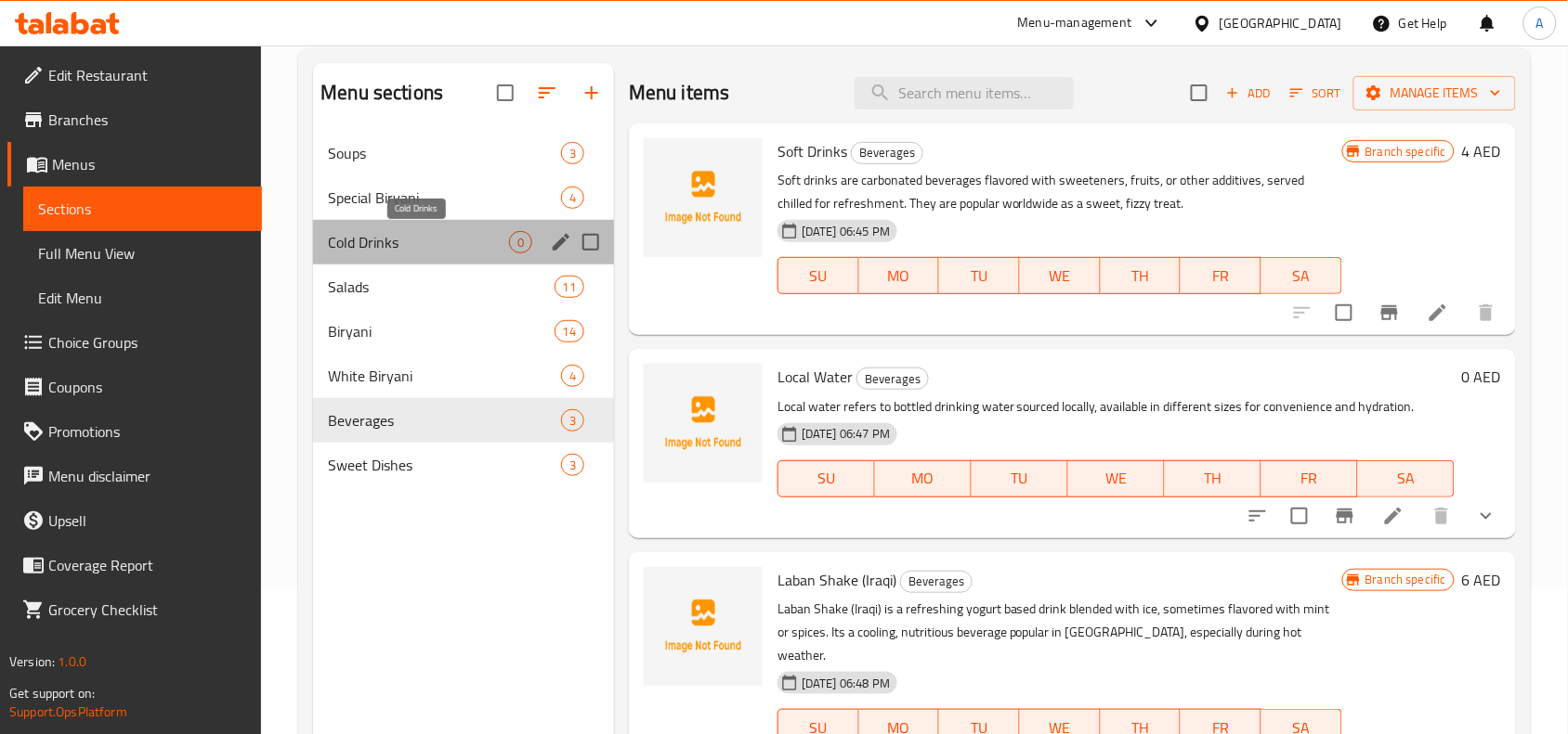
click at [424, 241] on span "Cold Drinks" at bounding box center [417, 242] width 181 height 22
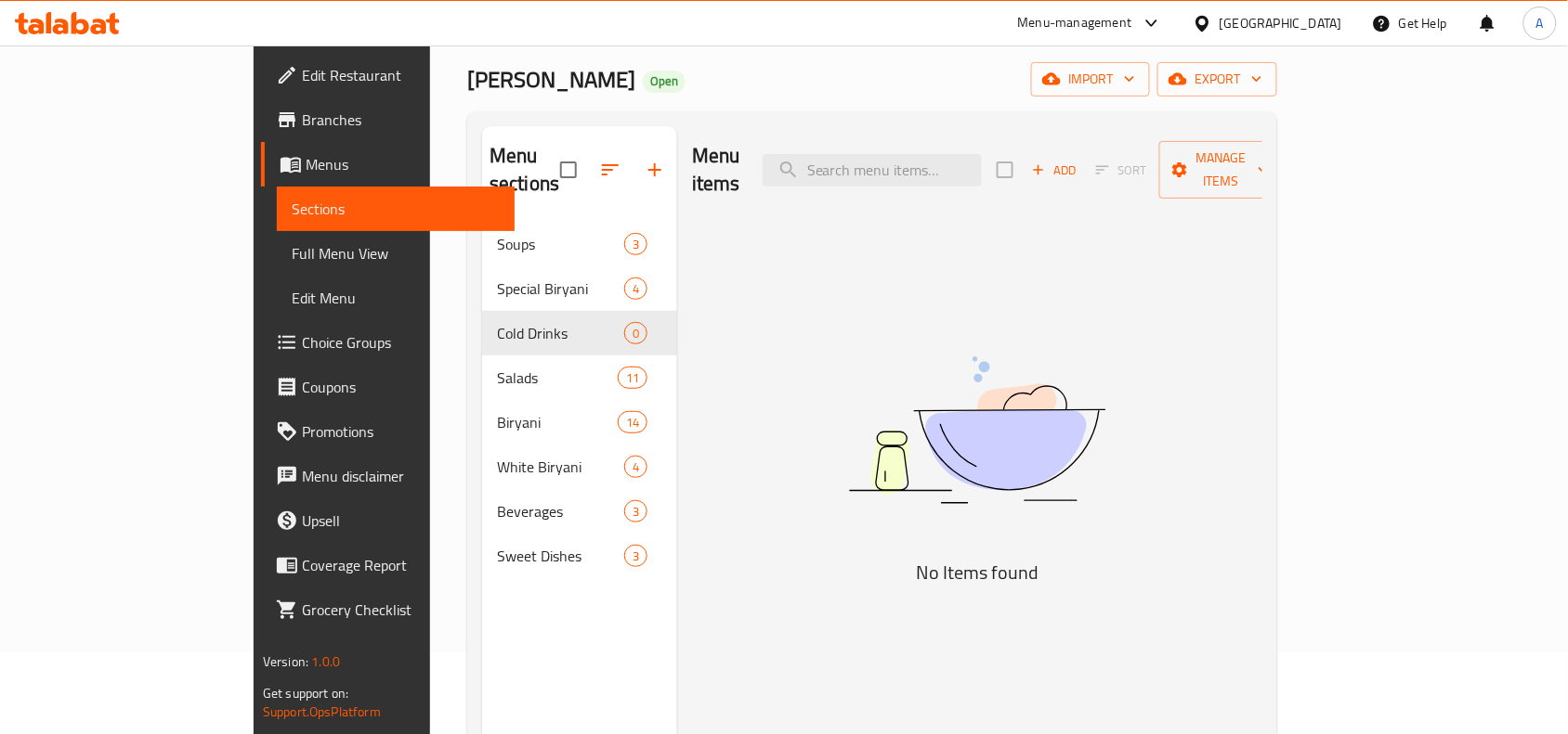
scroll to position [28, 0]
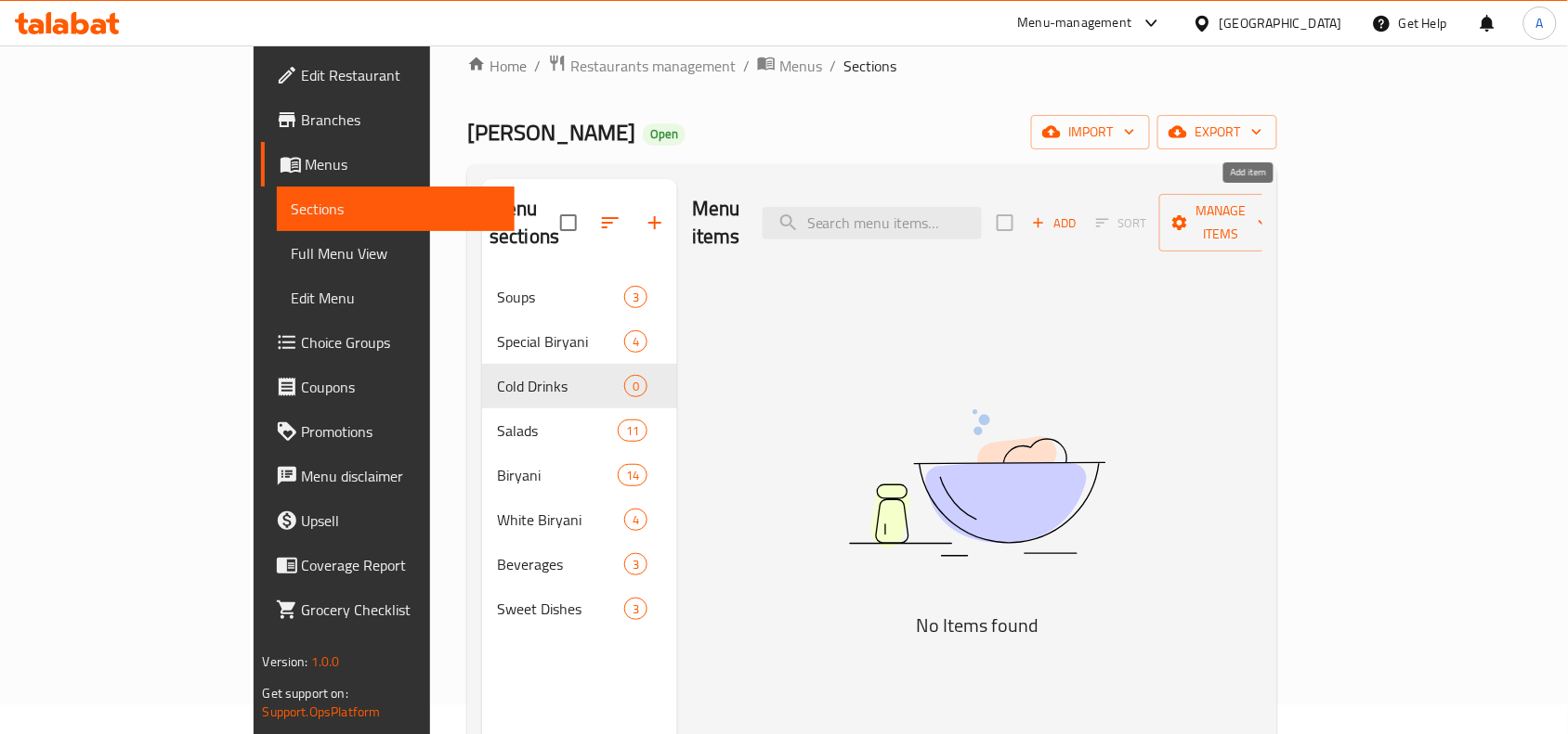
click at [1047, 214] on icon "button" at bounding box center [1037, 222] width 17 height 17
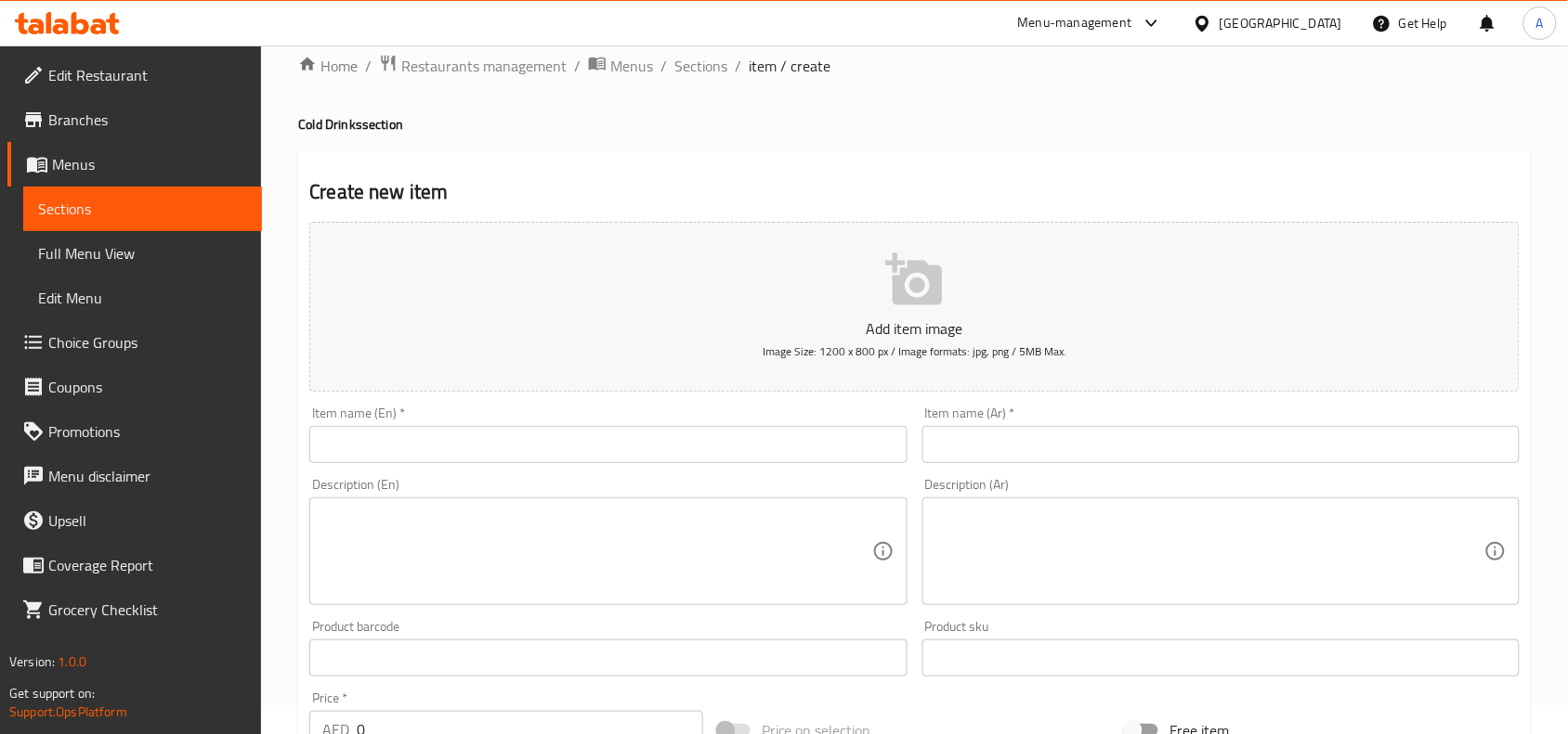
click at [592, 434] on input "text" at bounding box center [607, 445] width 597 height 37
paste input "Energy Drink"
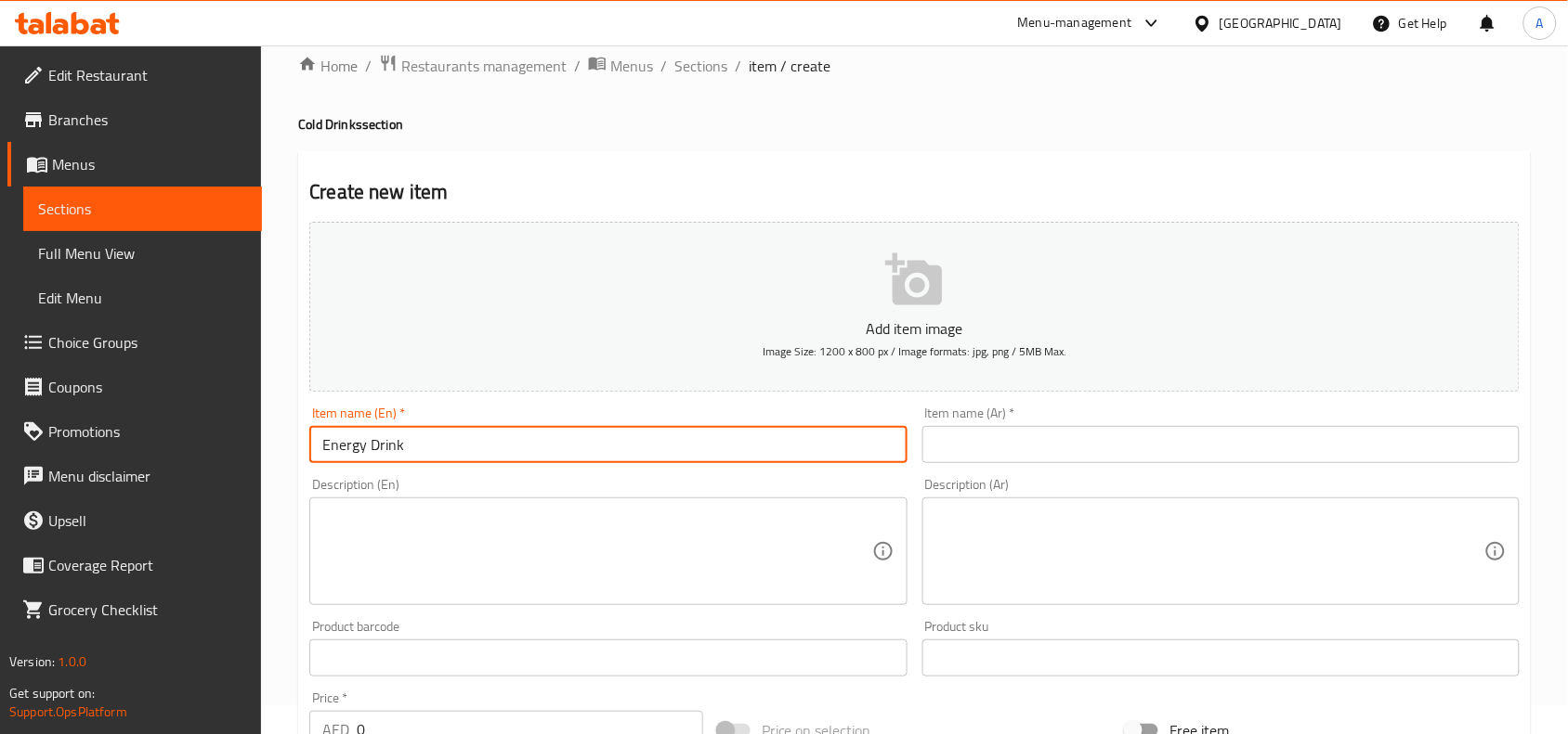
drag, startPoint x: 443, startPoint y: 451, endPoint x: 211, endPoint y: 414, distance: 234.9
click at [193, 427] on div "Edit Restaurant Branches Menus Sections Full Menu View Edit Menu Choice Groups …" at bounding box center [784, 650] width 1568 height 1267
type input "Energy Drink"
click at [1052, 447] on input "text" at bounding box center [1220, 445] width 597 height 37
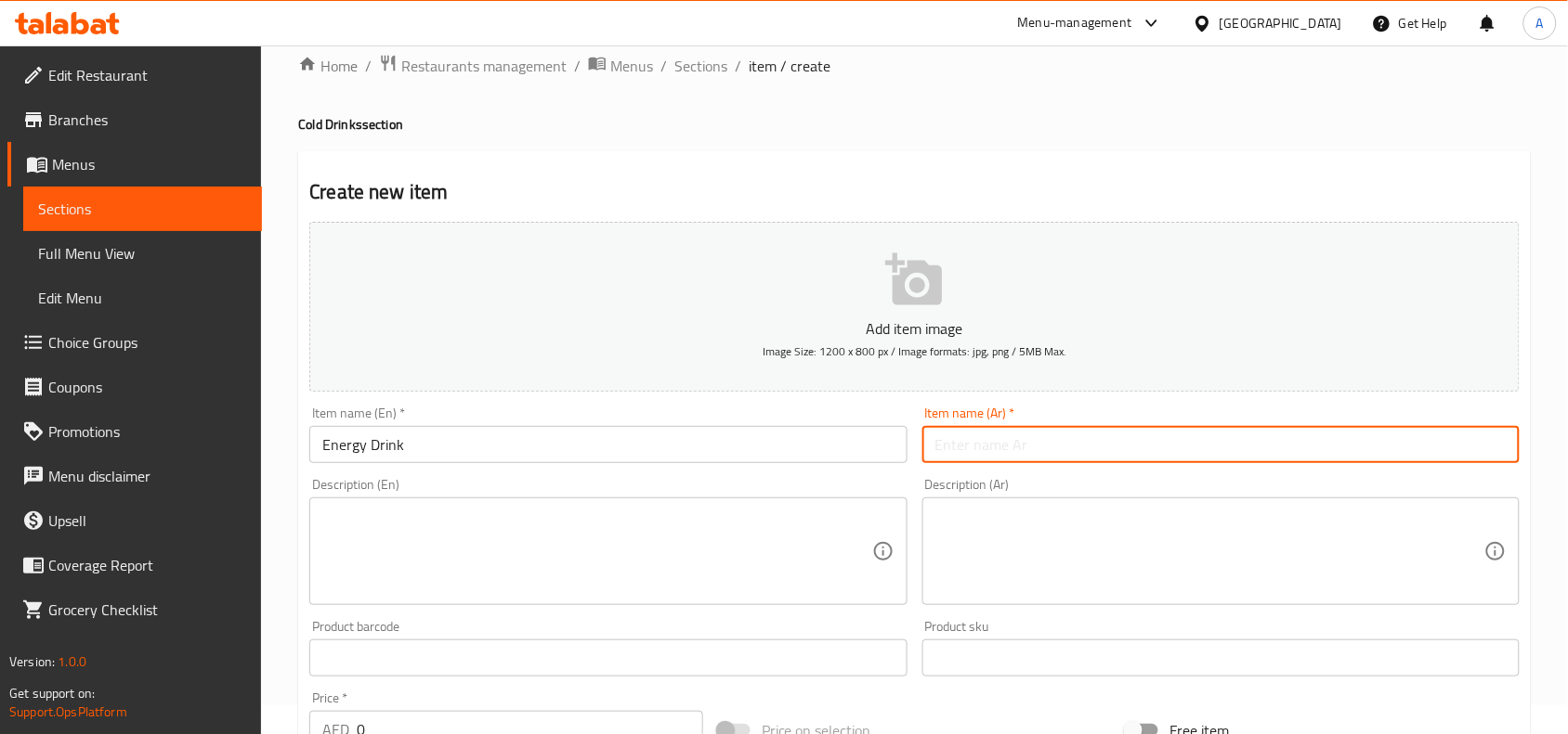
paste input "مشروب الطاقة"
click at [1456, 453] on input "مشروب الطاقة" at bounding box center [1220, 445] width 597 height 37
type input "مشروب طاقة"
click at [1439, 474] on div "Description (Ar) Description (Ar)" at bounding box center [1221, 541] width 612 height 142
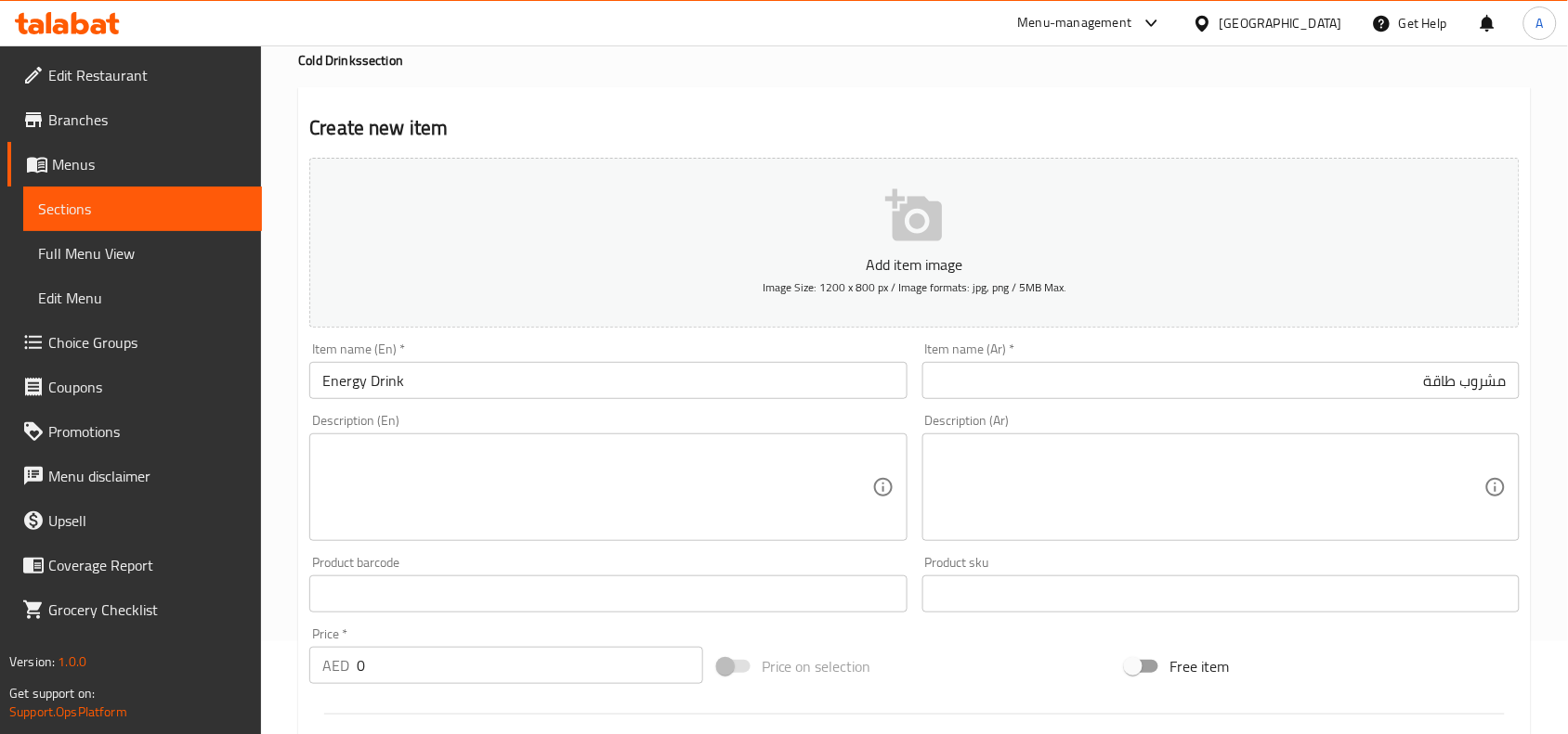
scroll to position [145, 0]
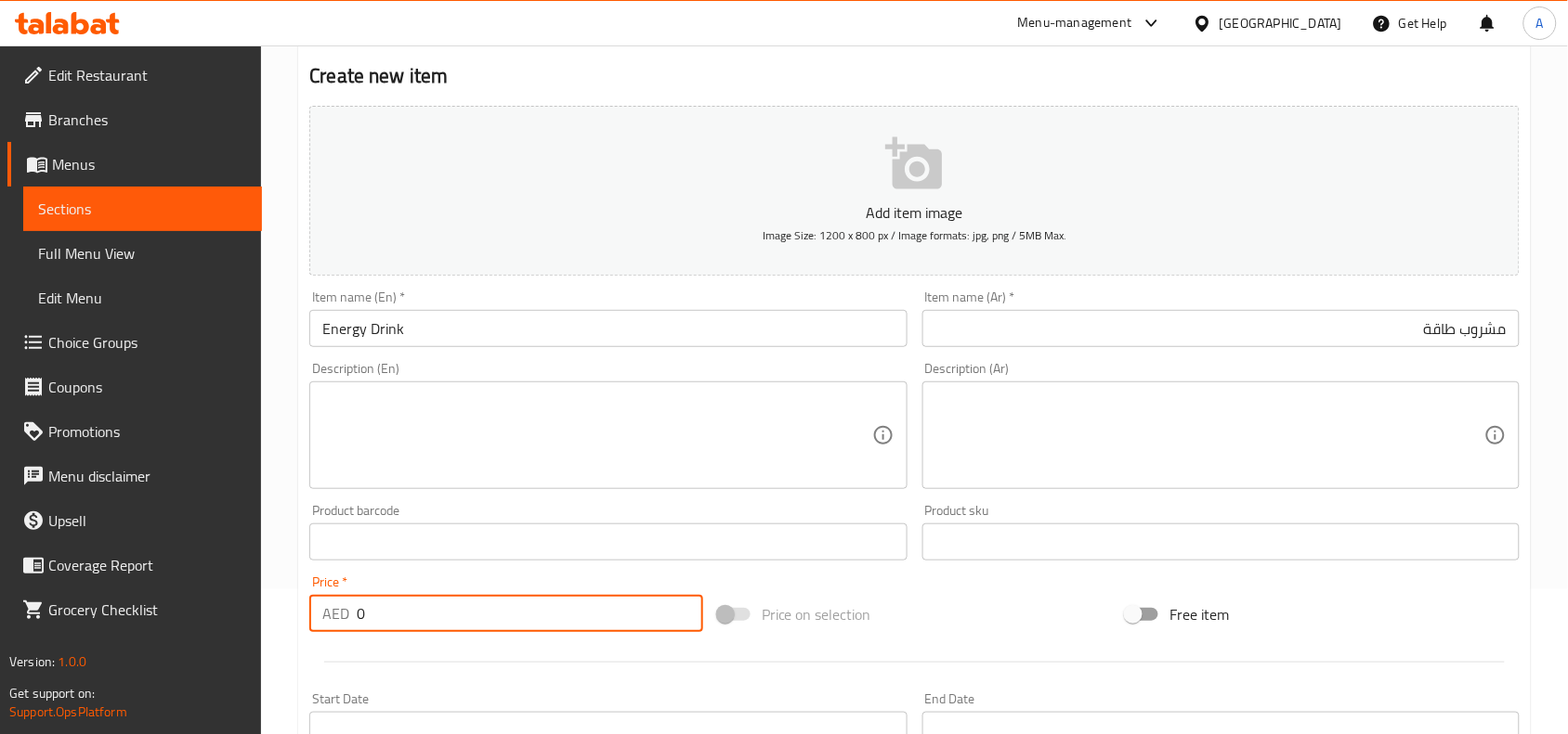
drag, startPoint x: 353, startPoint y: 611, endPoint x: 299, endPoint y: 601, distance: 54.9
click at [285, 594] on div "Home / Restaurants management / Menus / Sections / item / create Cold Drinks se…" at bounding box center [914, 534] width 1307 height 1267
paste input "23"
type input "23"
click at [455, 662] on hr at bounding box center [914, 662] width 1180 height 1
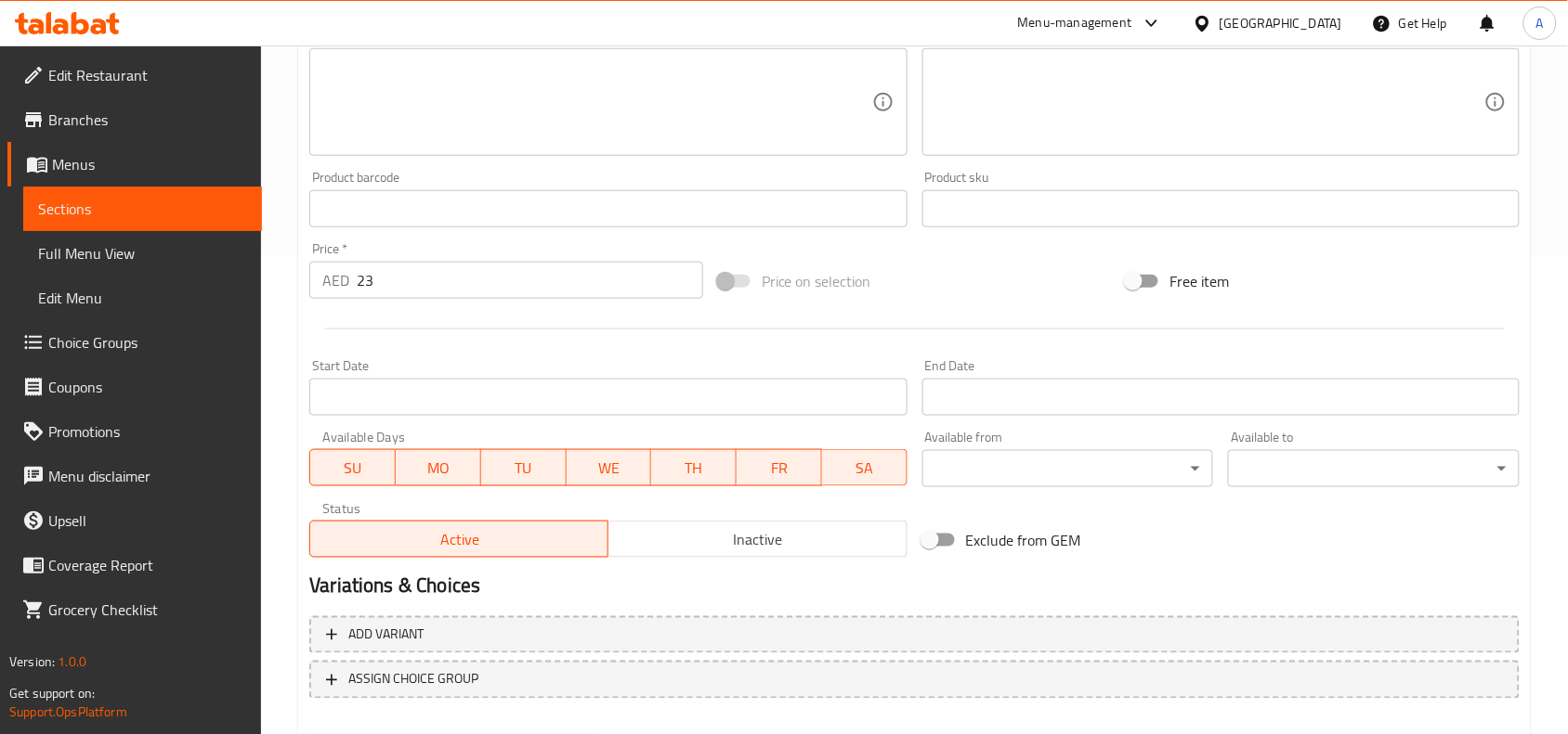
scroll to position [574, 0]
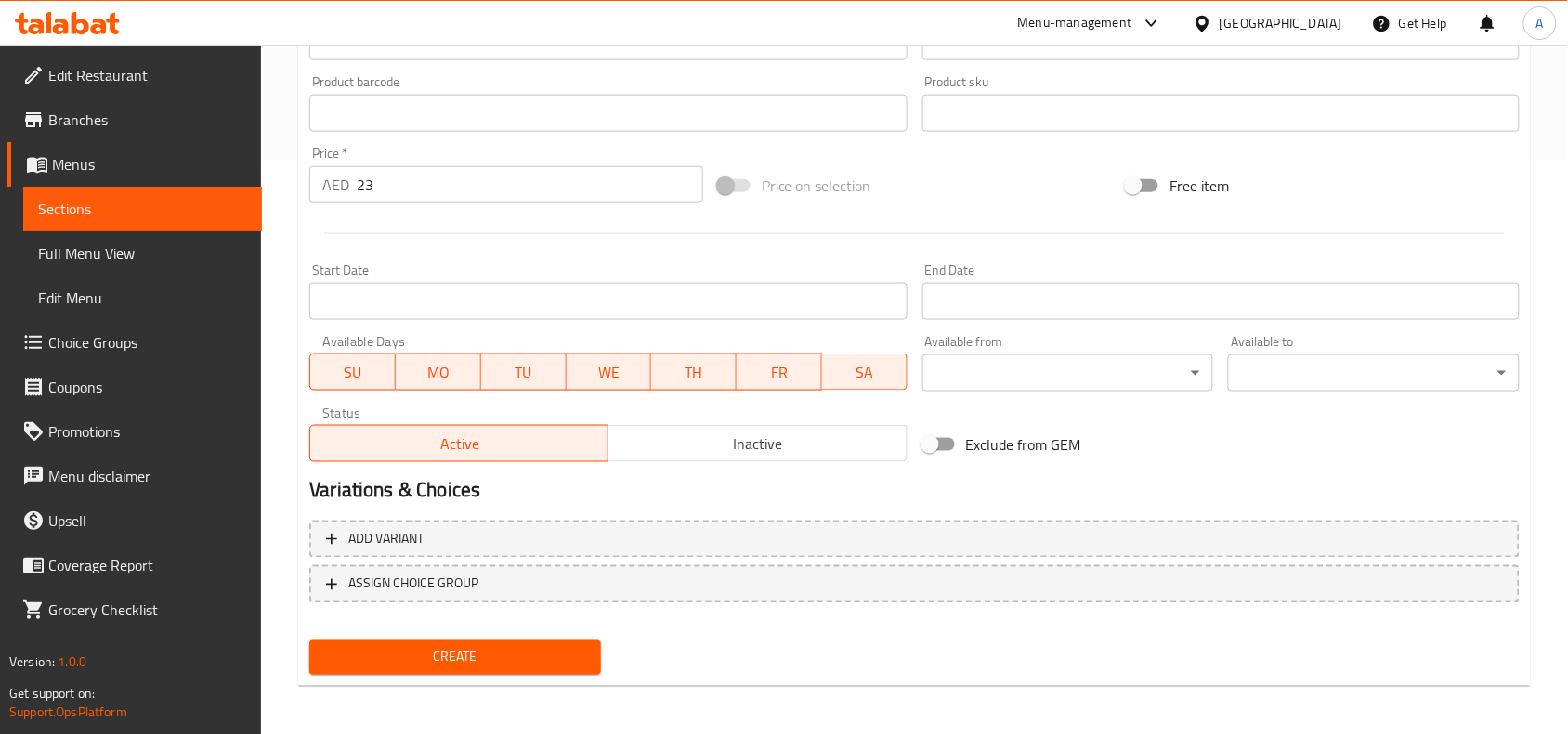
click at [433, 659] on span "Create" at bounding box center [456, 658] width 262 height 23
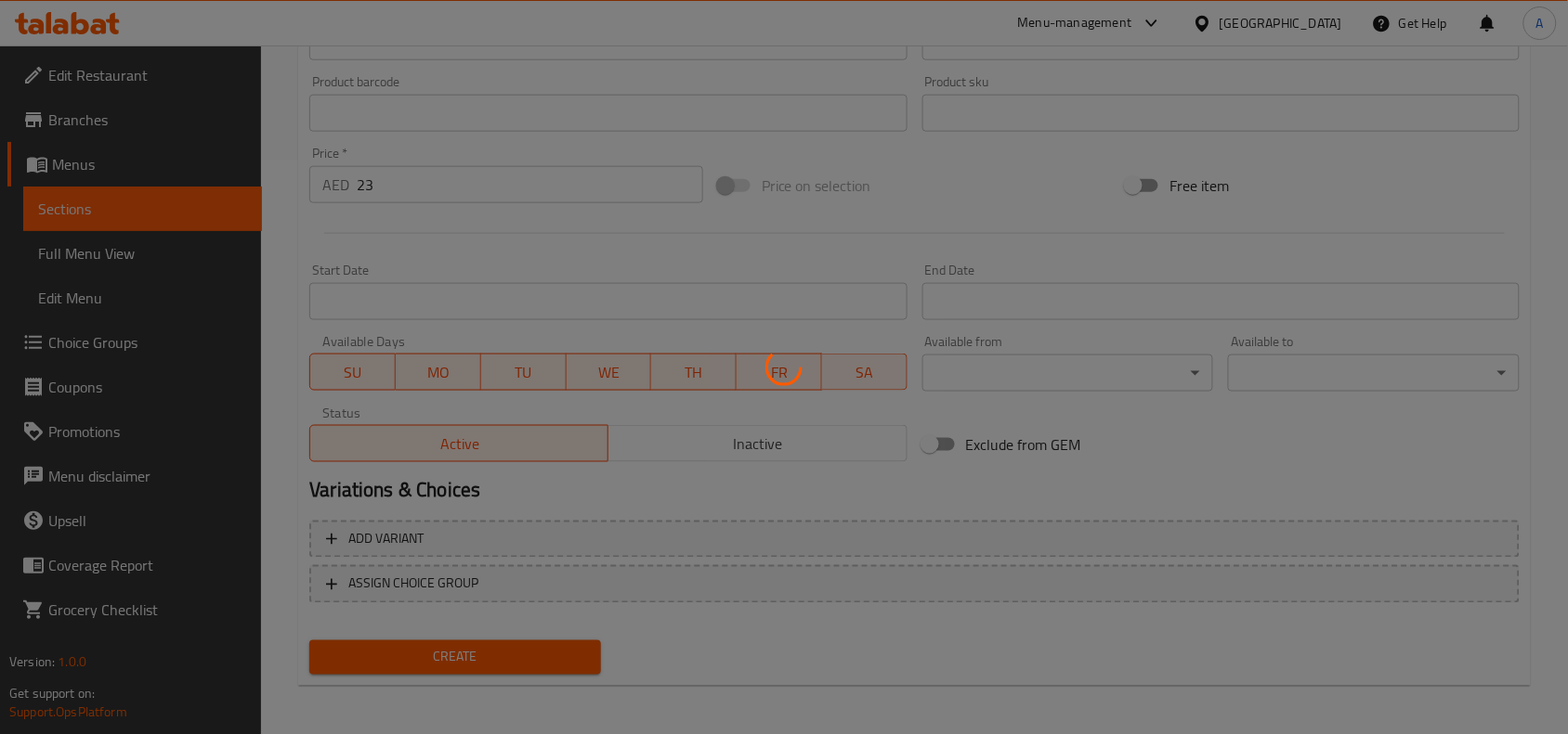
type input "0"
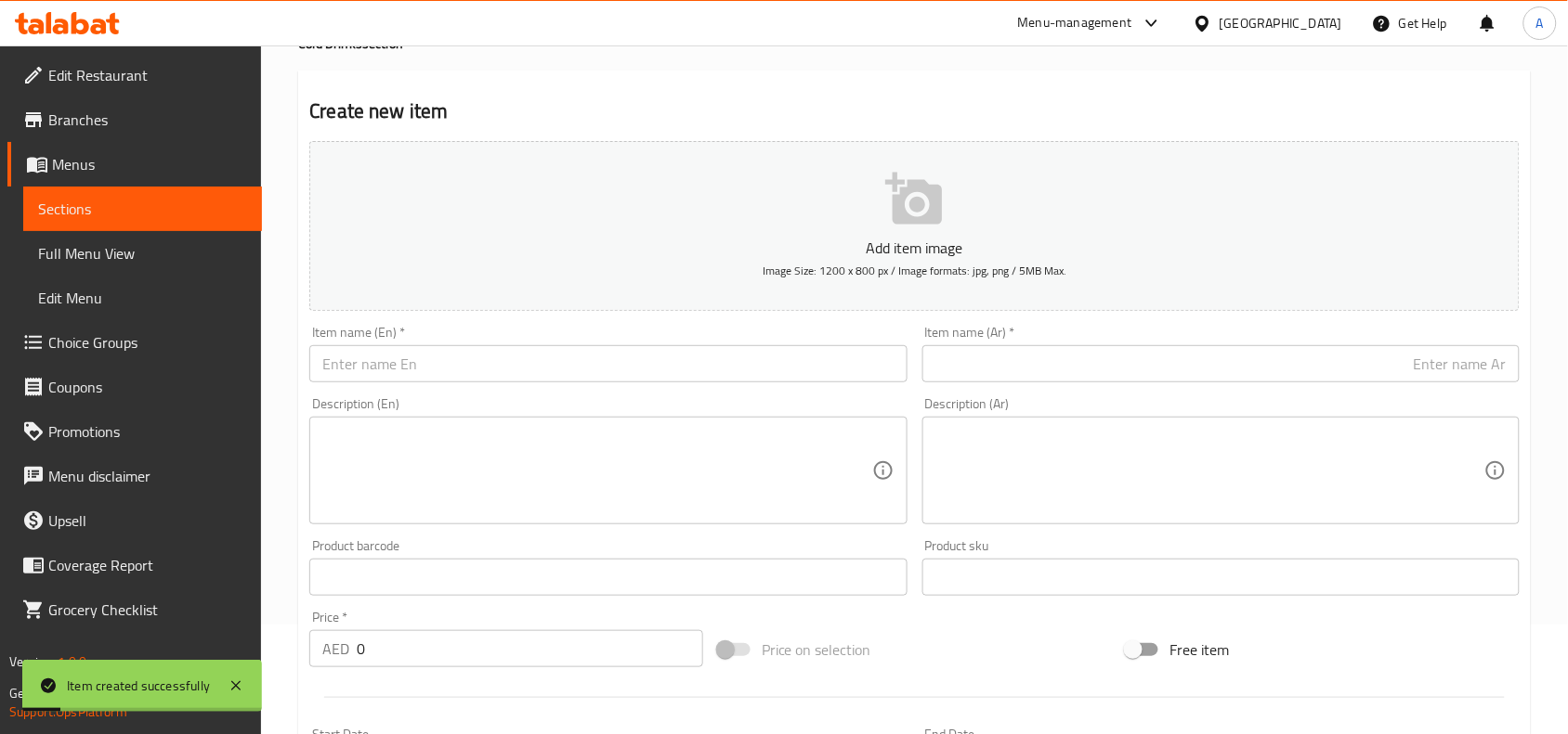
scroll to position [0, 0]
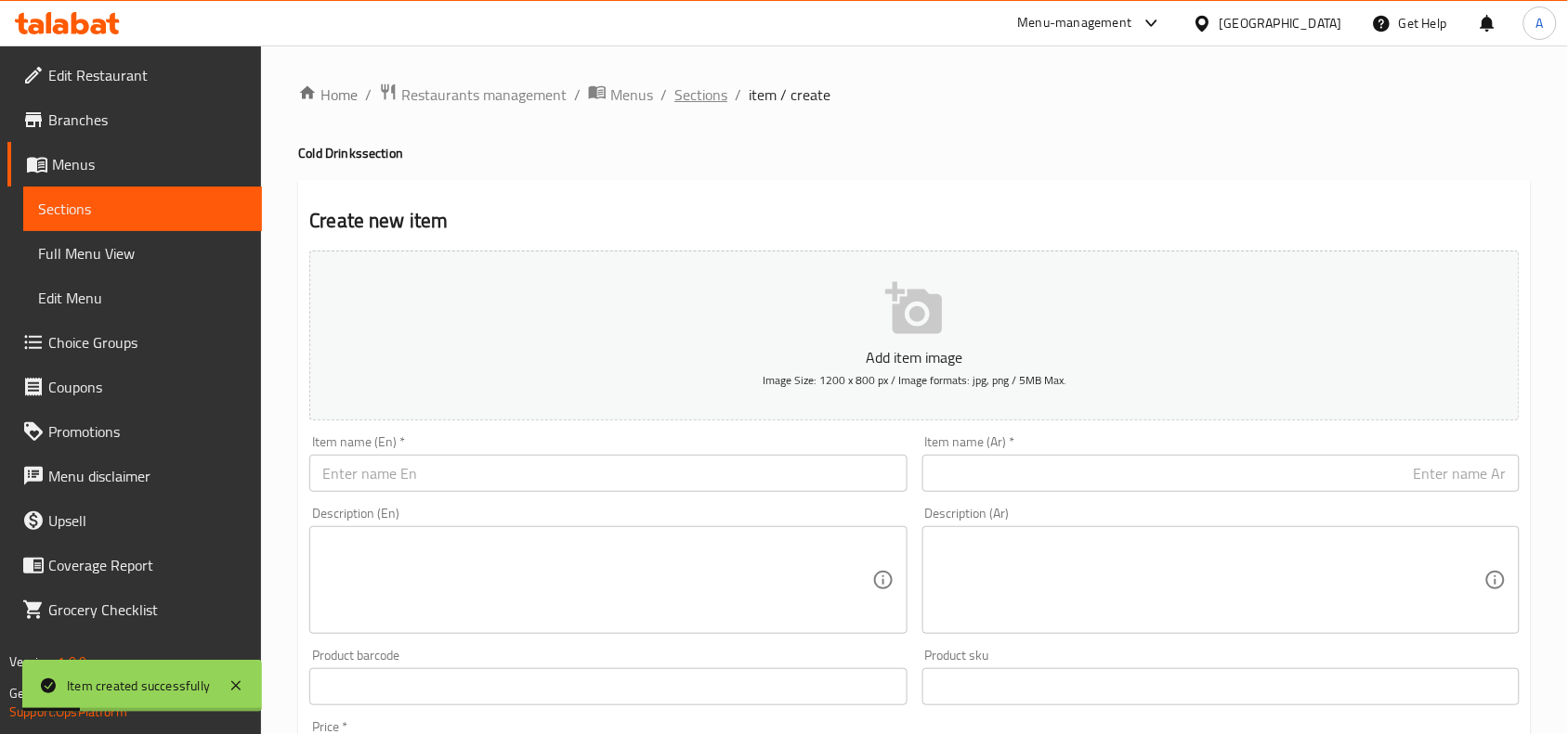
click at [693, 94] on span "Sections" at bounding box center [701, 94] width 53 height 22
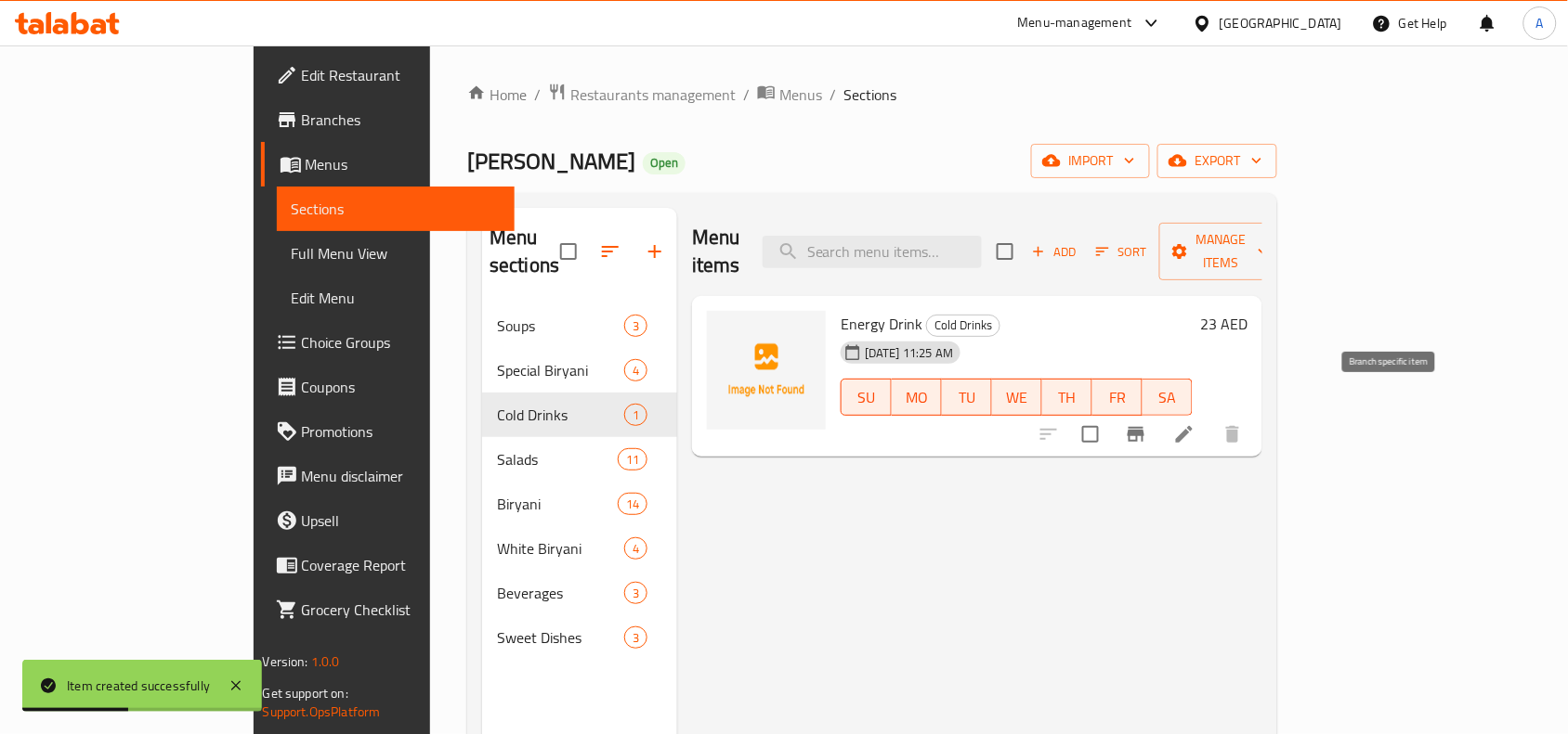
click at [1147, 423] on icon "Branch-specific-item" at bounding box center [1135, 434] width 22 height 22
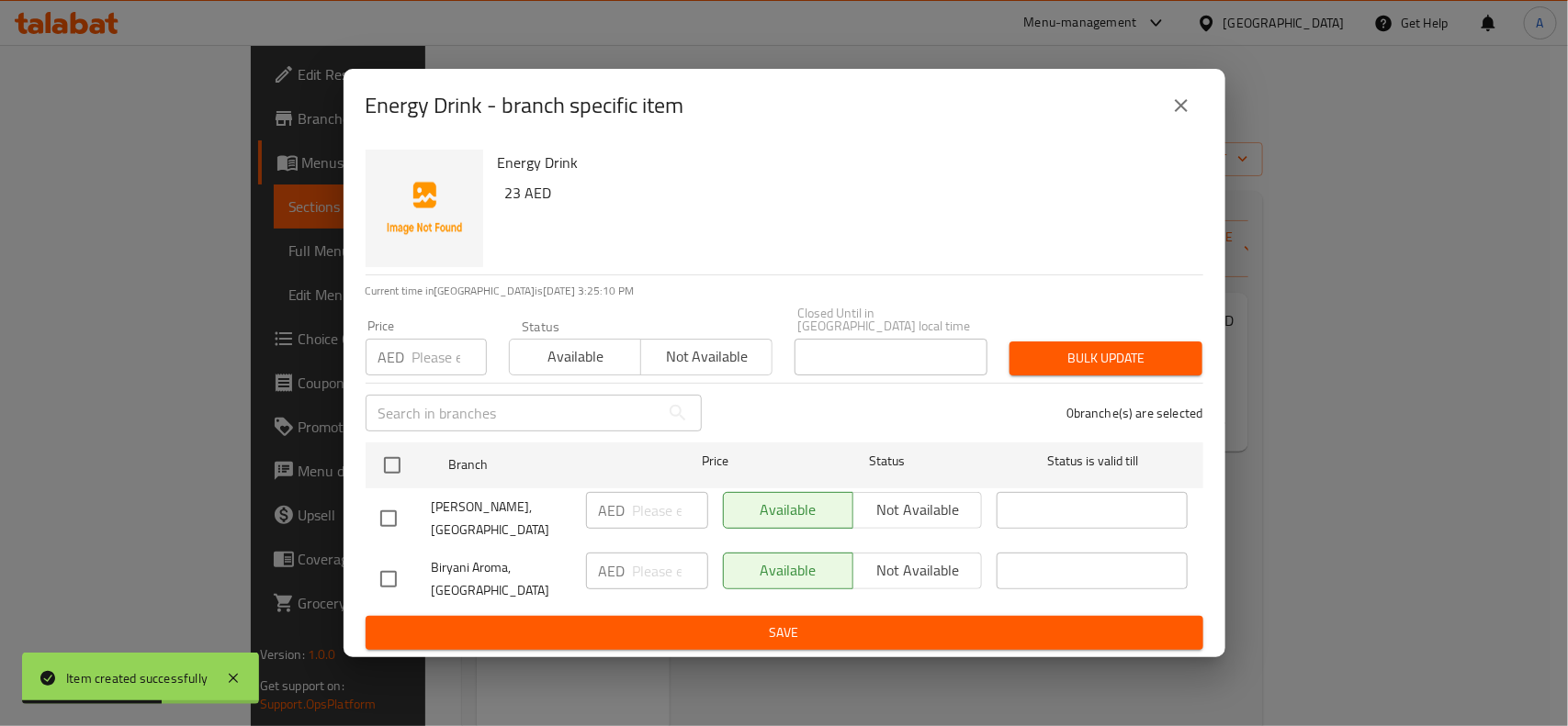
click at [392, 580] on input "checkbox" at bounding box center [389, 579] width 39 height 39
checkbox input "true"
click at [900, 563] on span "Not available" at bounding box center [917, 571] width 115 height 27
click at [779, 634] on span "Save" at bounding box center [784, 633] width 808 height 23
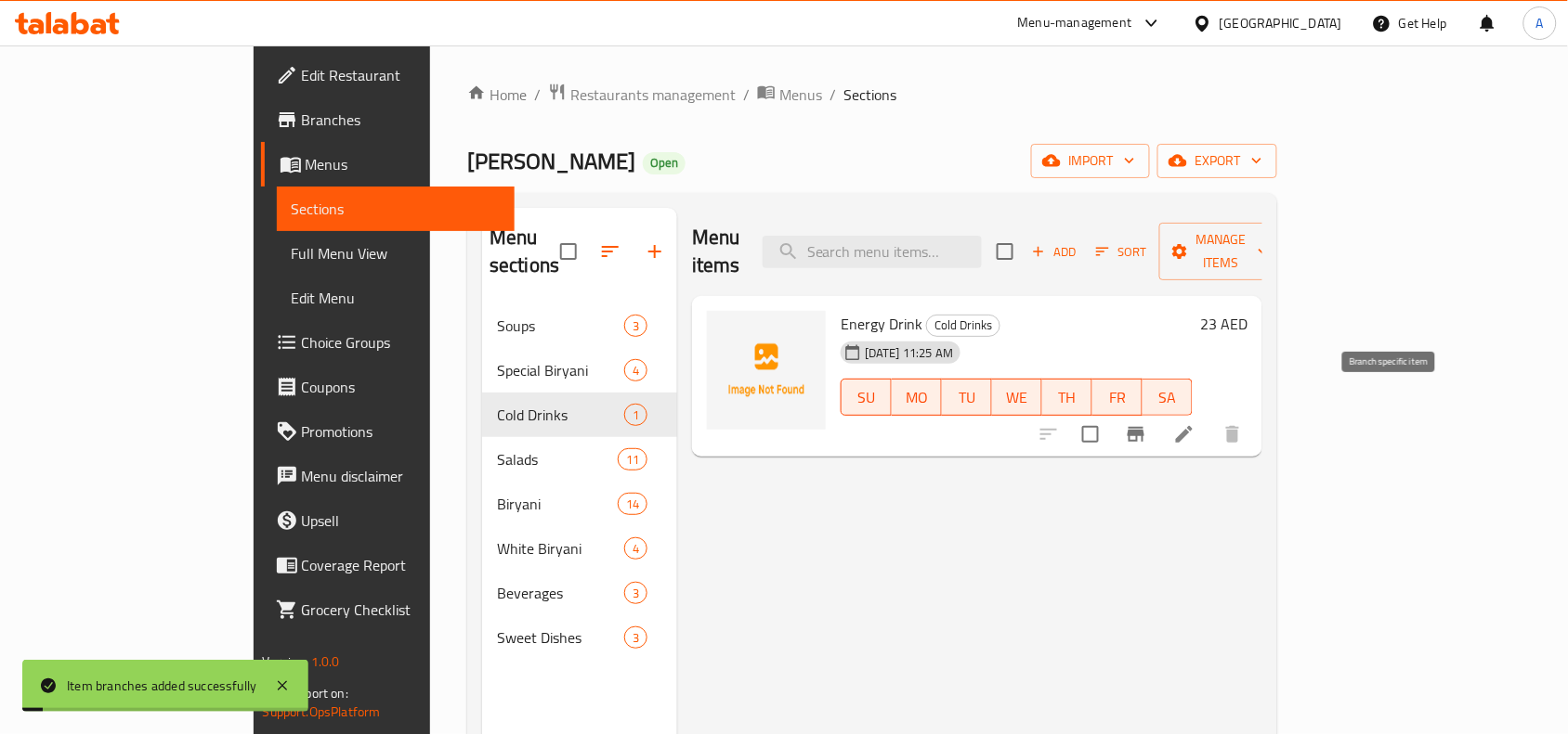
click at [1144, 427] on icon "Branch-specific-item" at bounding box center [1135, 434] width 17 height 15
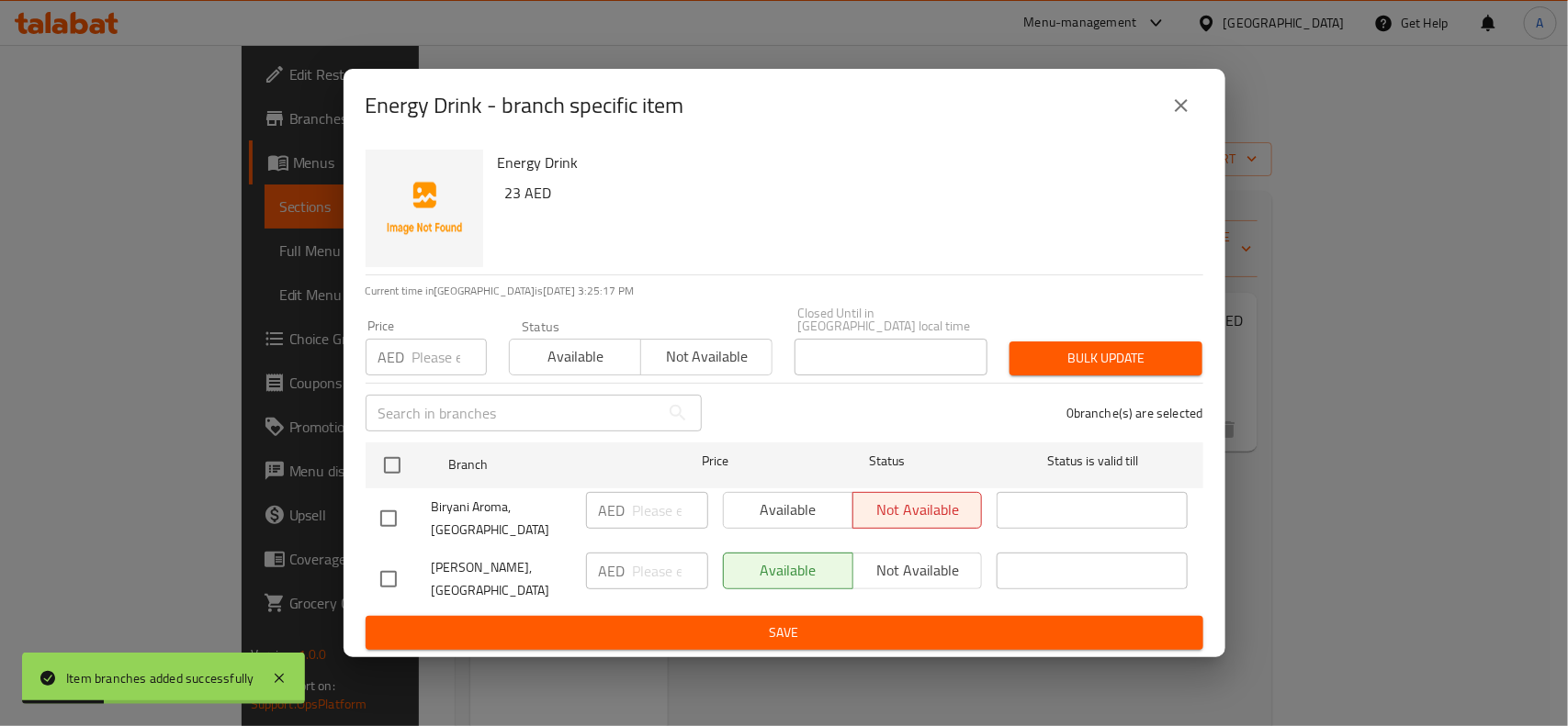
click at [383, 566] on input "checkbox" at bounding box center [389, 579] width 39 height 39
checkbox input "true"
click at [443, 357] on input "number" at bounding box center [450, 358] width 74 height 37
type input "23"
click at [1076, 350] on span "Bulk update" at bounding box center [1105, 359] width 163 height 23
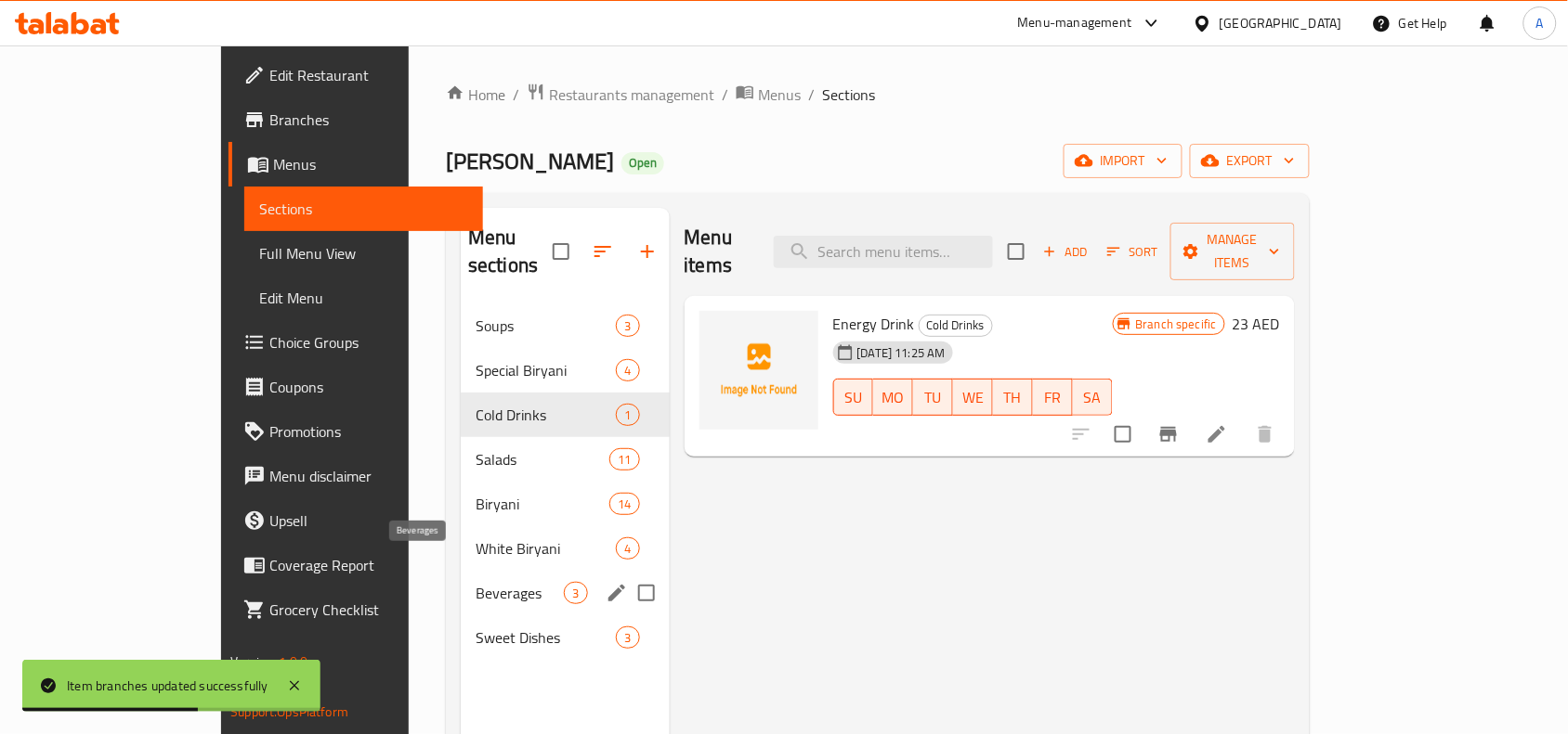
click at [475, 583] on span "Beverages" at bounding box center [519, 593] width 88 height 22
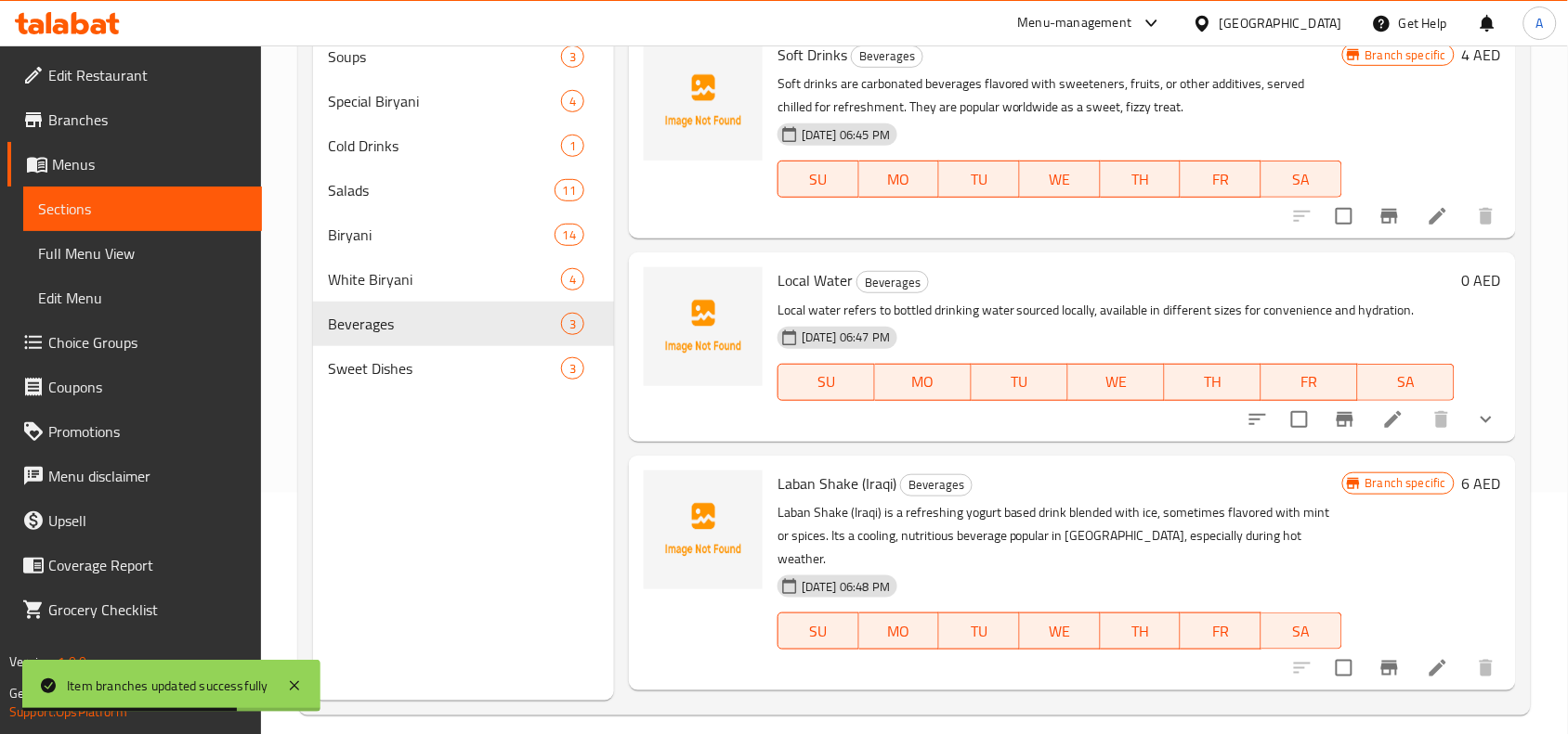
scroll to position [261, 0]
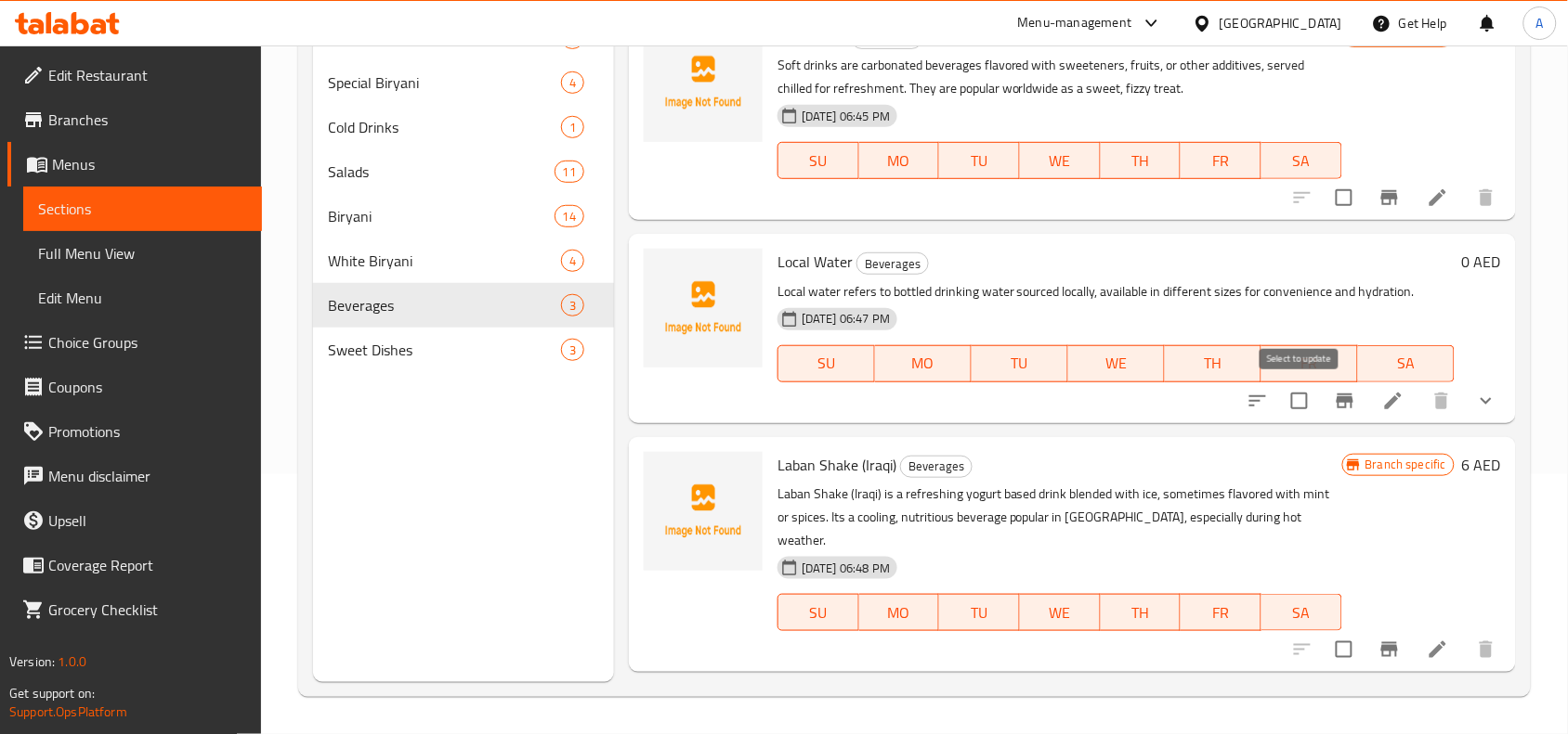
click at [1298, 401] on input "checkbox" at bounding box center [1299, 401] width 39 height 39
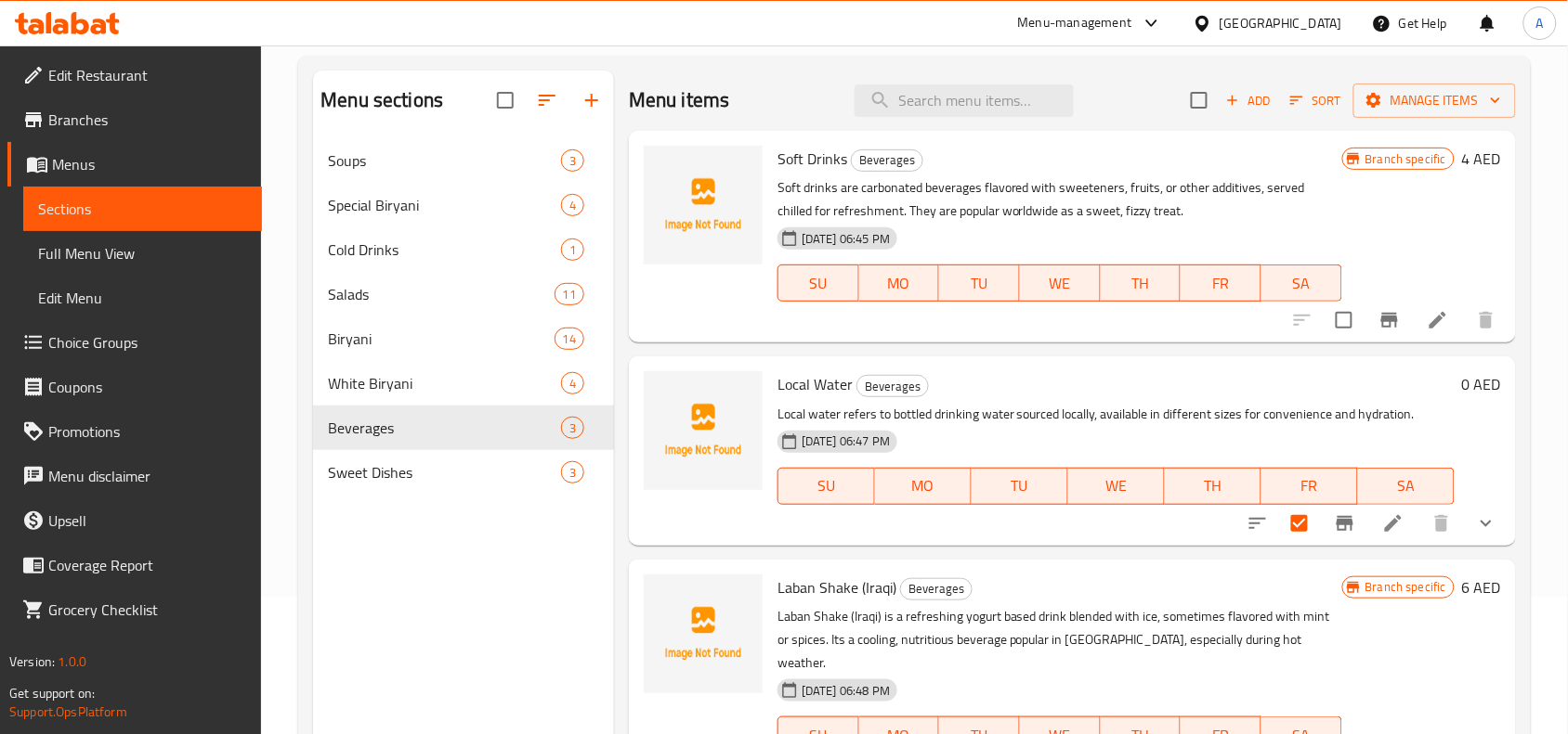
scroll to position [0, 0]
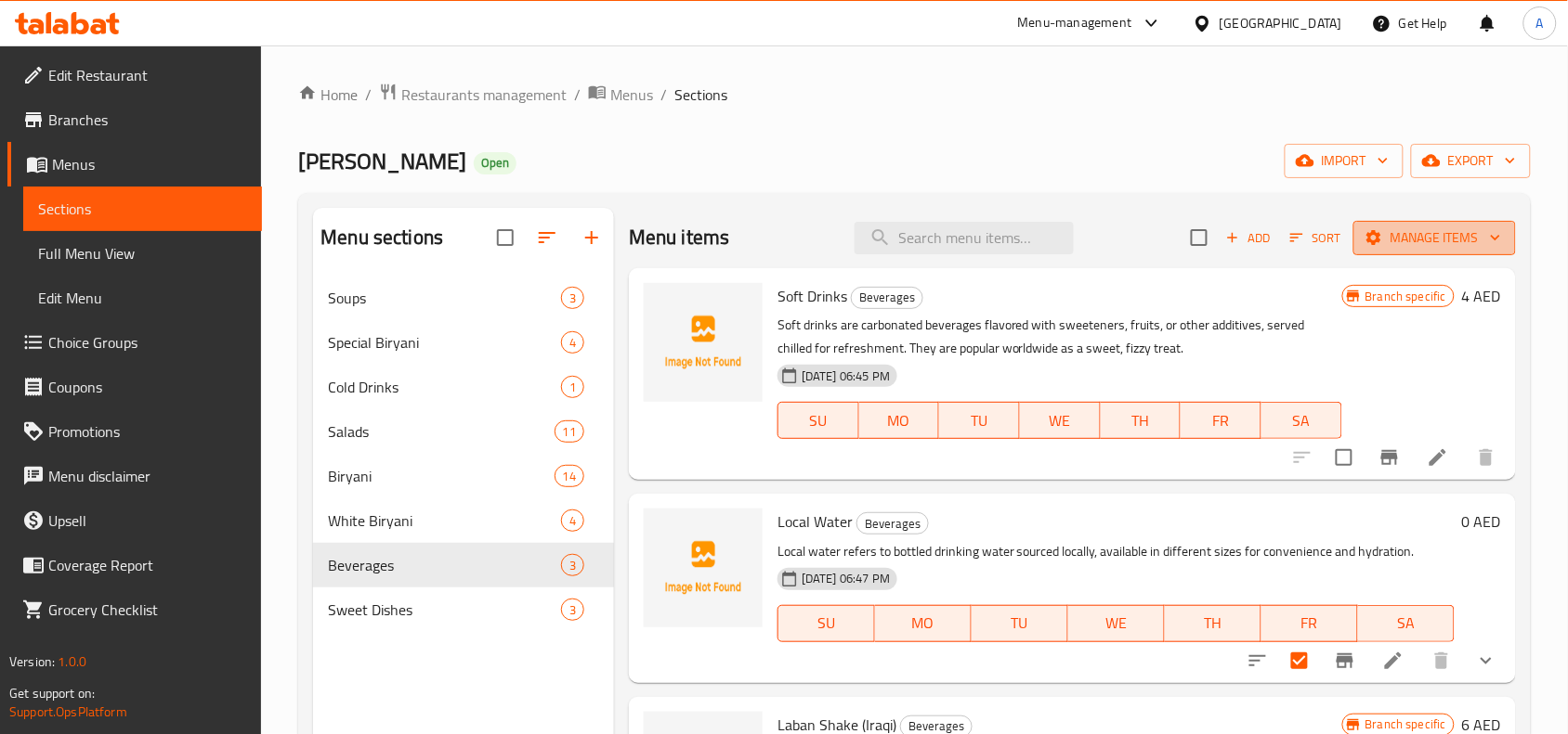
click at [1442, 233] on span "Manage items" at bounding box center [1434, 238] width 133 height 23
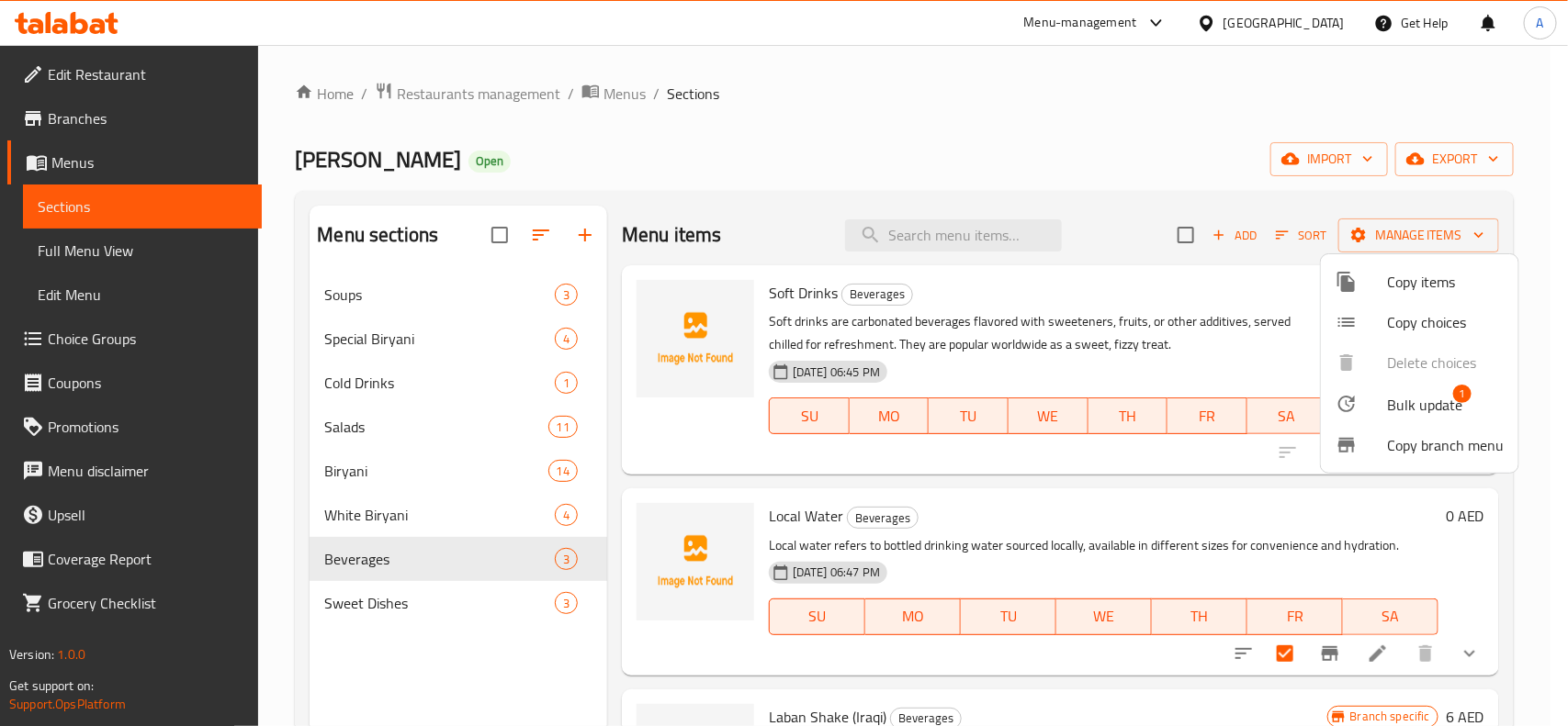
click at [1407, 413] on span "Bulk update" at bounding box center [1424, 405] width 75 height 22
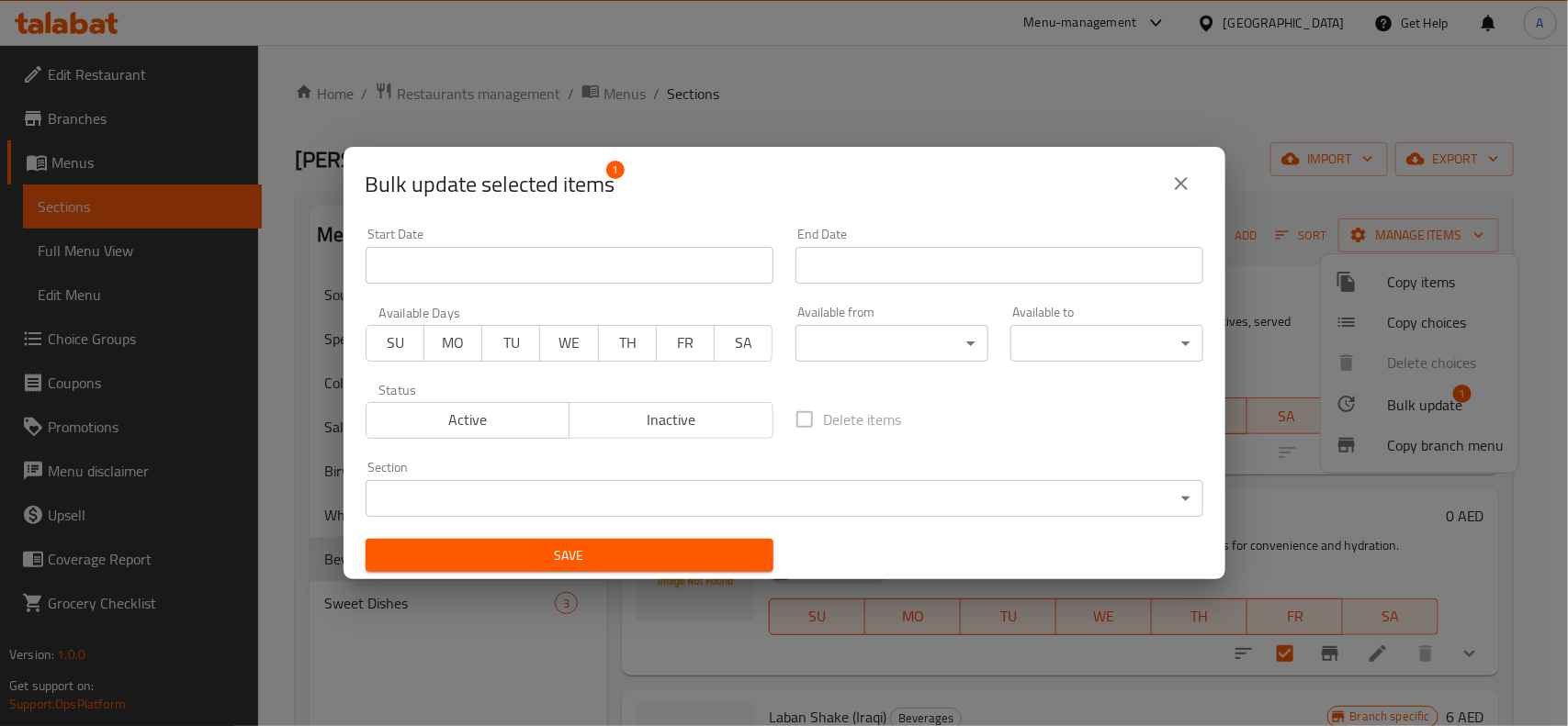
click at [508, 488] on body "​ Menu-management United Arab Emirates Get Help A Edit Restaurant Branches Menu…" at bounding box center [784, 386] width 1568 height 682
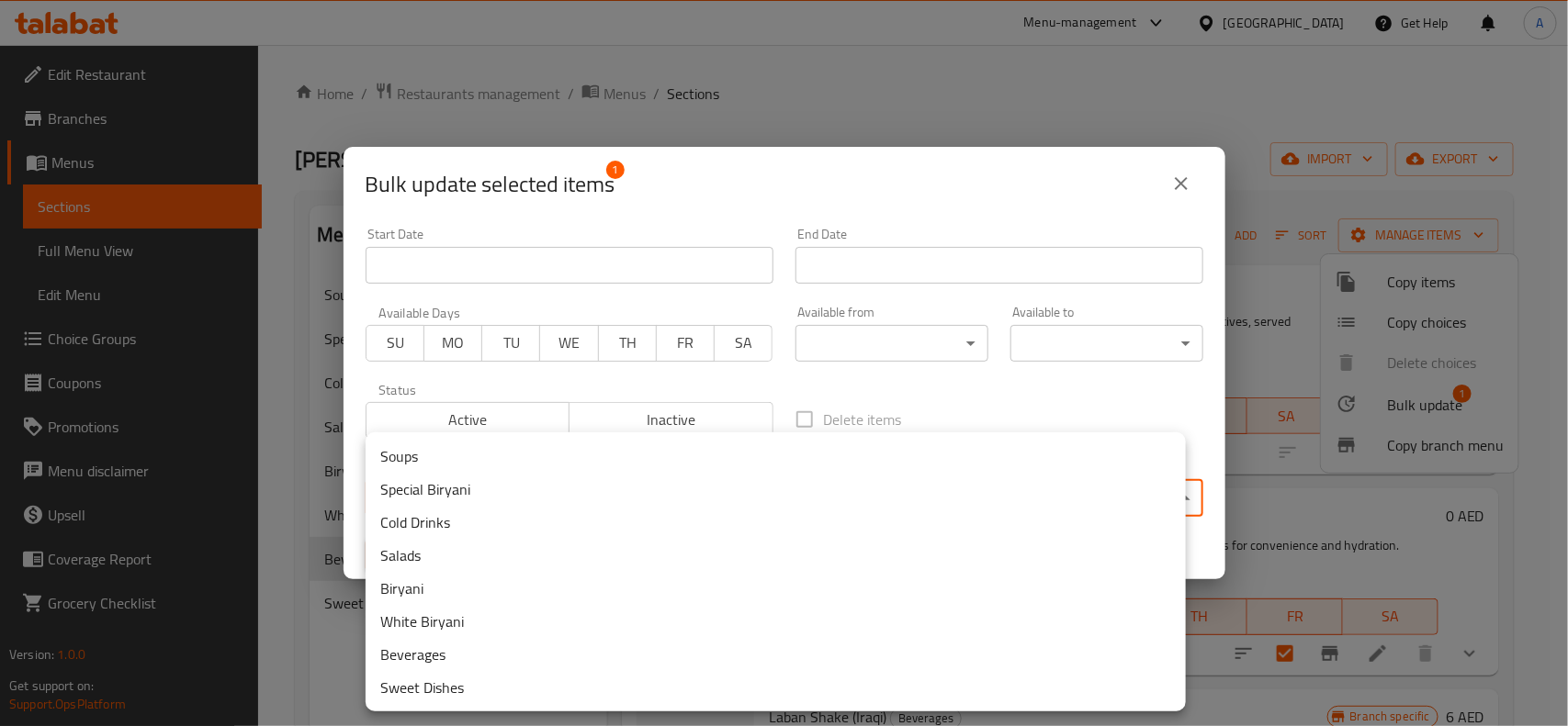
click at [468, 530] on li "Cold Drinks" at bounding box center [775, 522] width 820 height 33
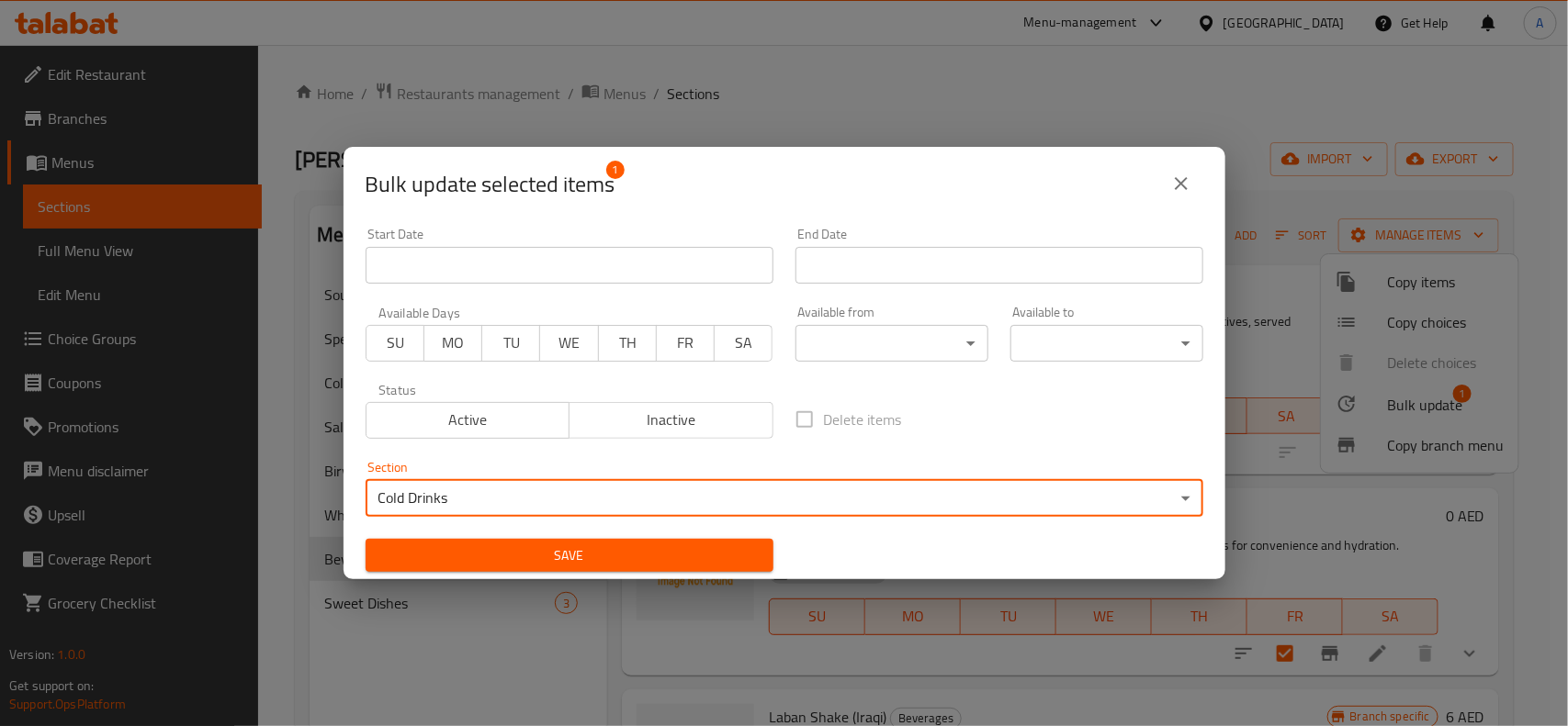
click at [569, 547] on span "Save" at bounding box center [568, 556] width 378 height 23
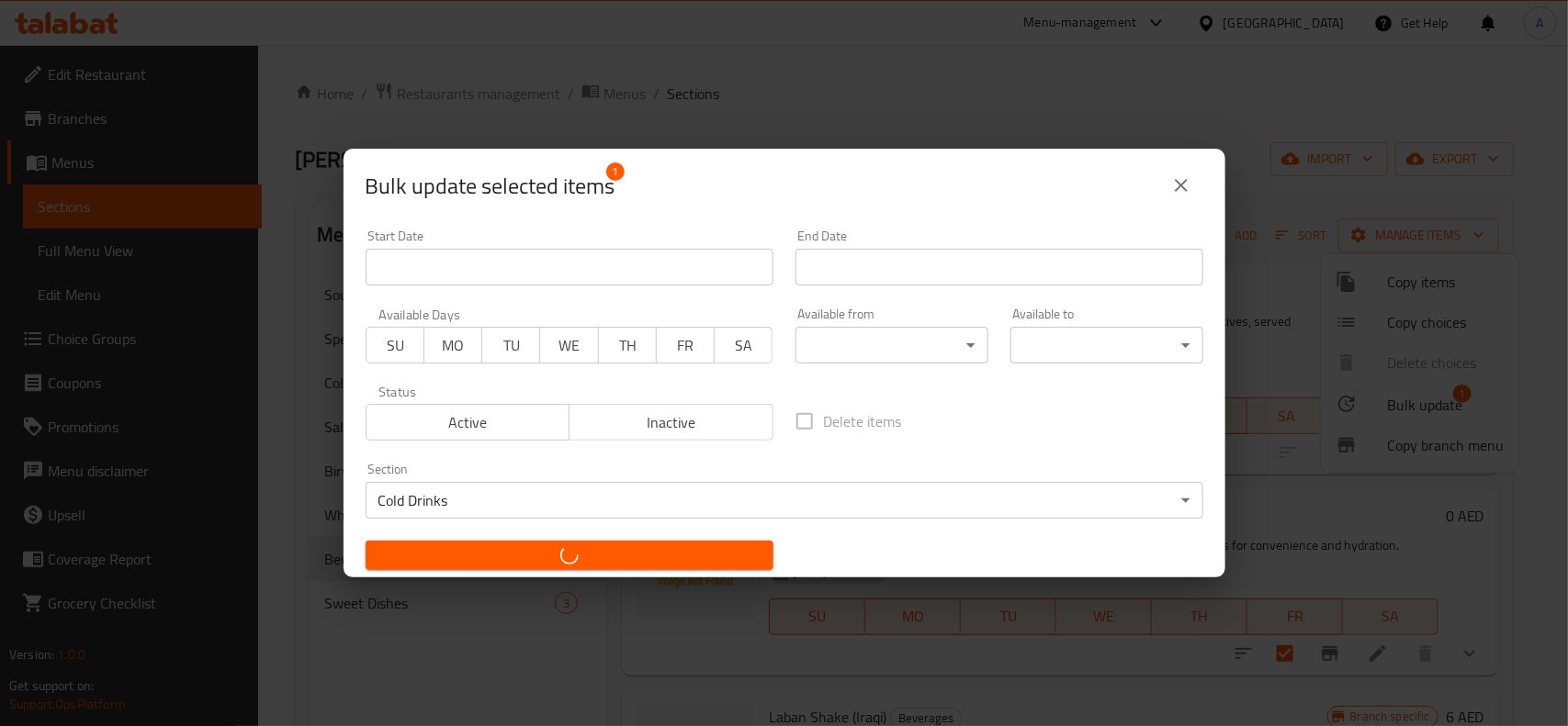
checkbox input "false"
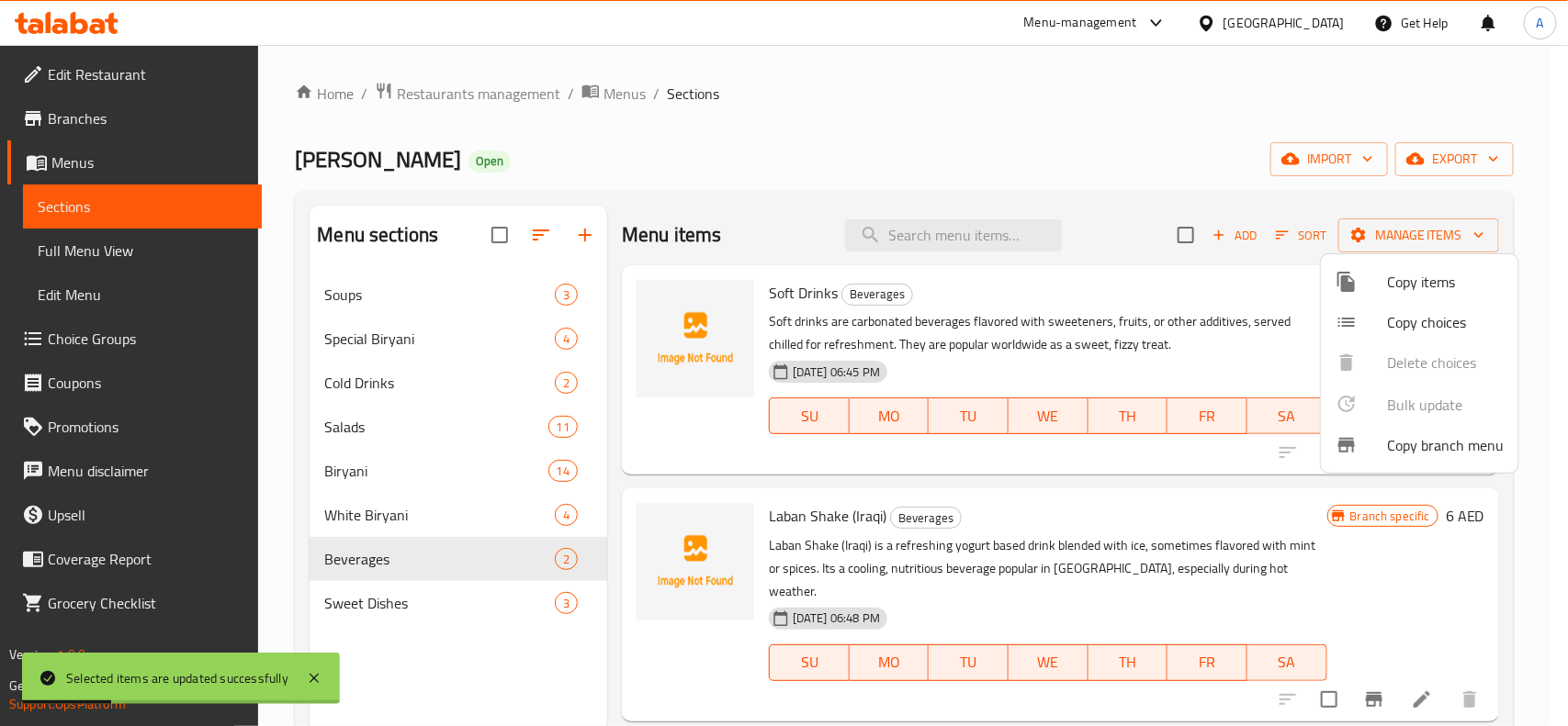
click at [1434, 597] on div at bounding box center [784, 363] width 1568 height 726
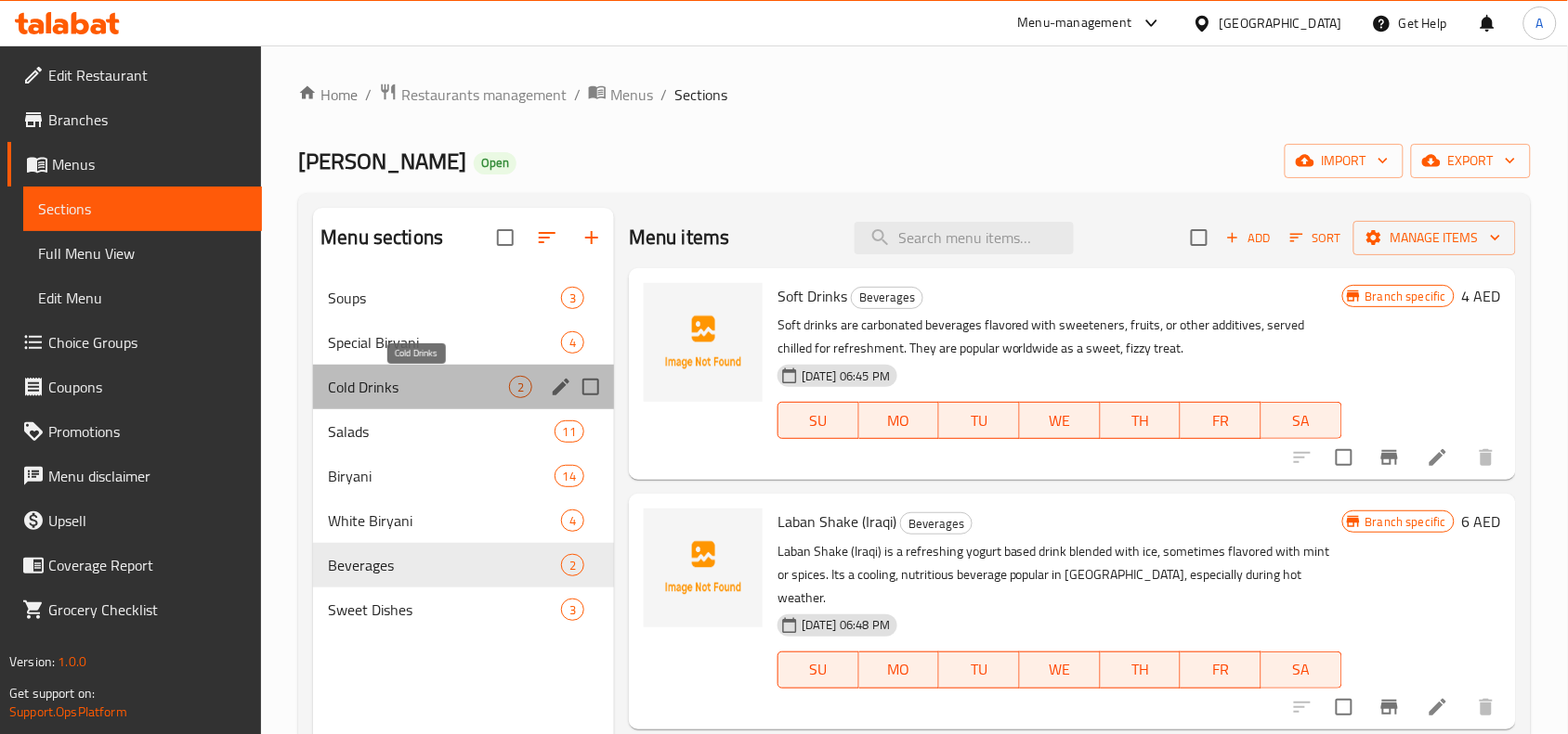
click at [416, 377] on span "Cold Drinks" at bounding box center [417, 387] width 181 height 22
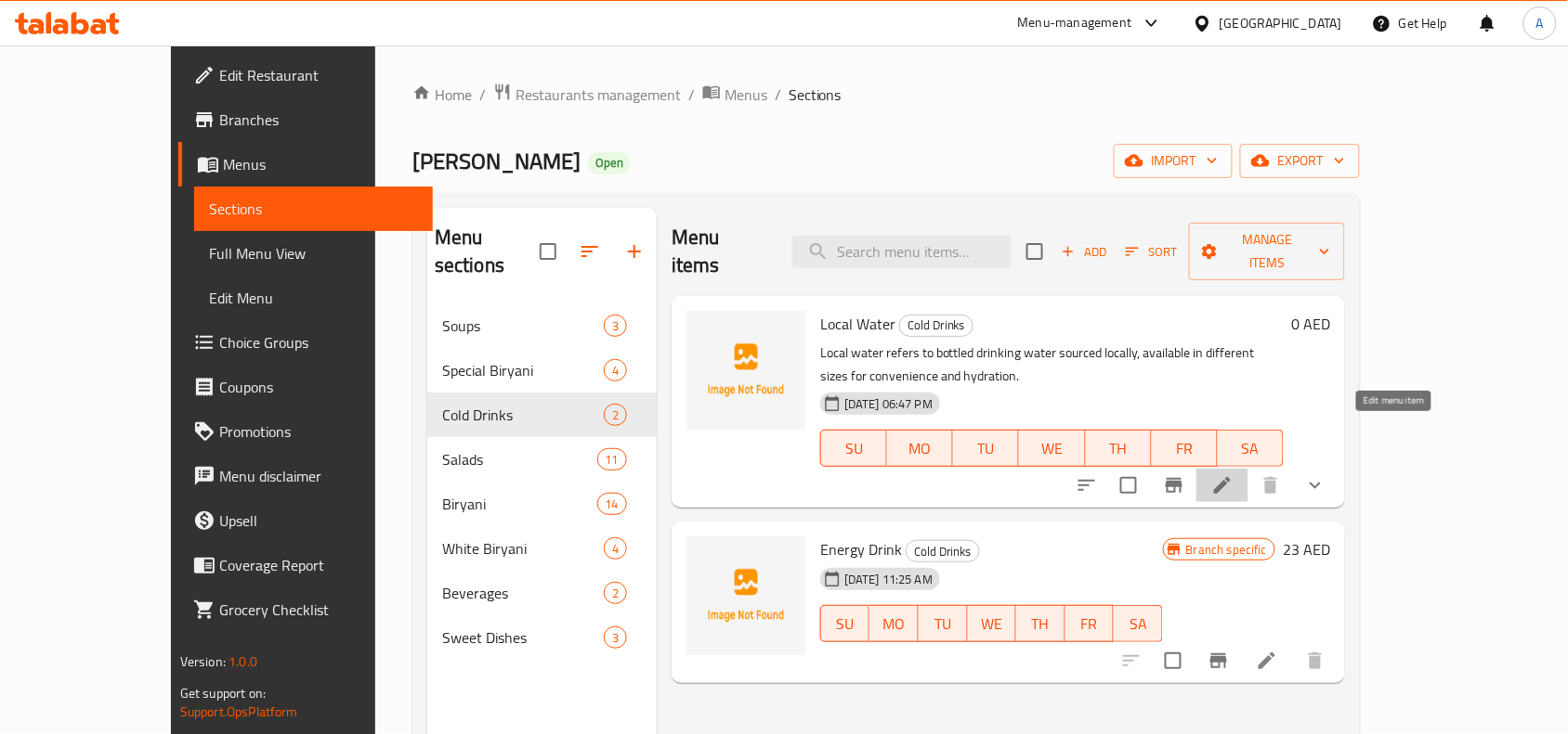
click at [1231, 477] on icon at bounding box center [1222, 485] width 17 height 17
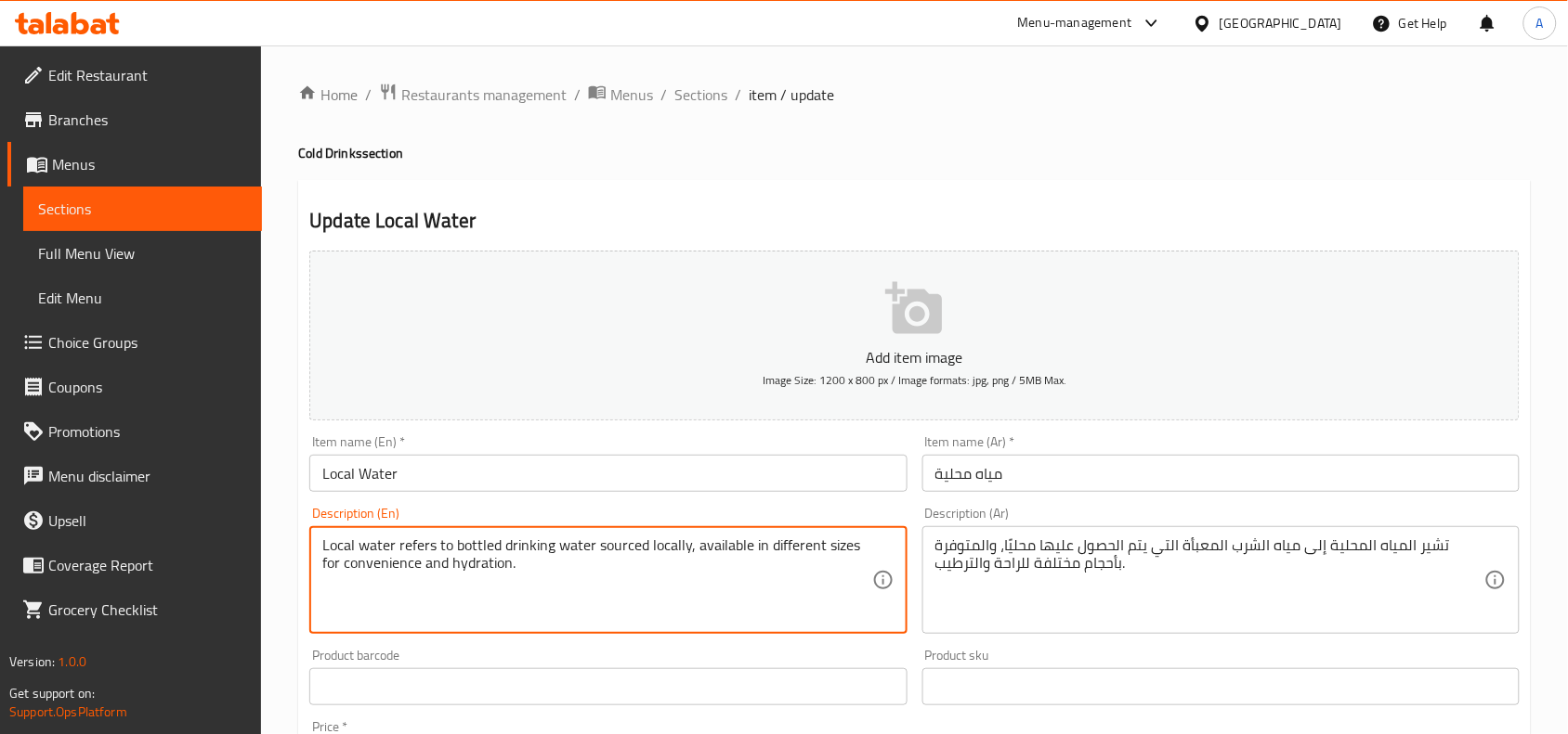
drag, startPoint x: 521, startPoint y: 572, endPoint x: 144, endPoint y: 508, distance: 382.4
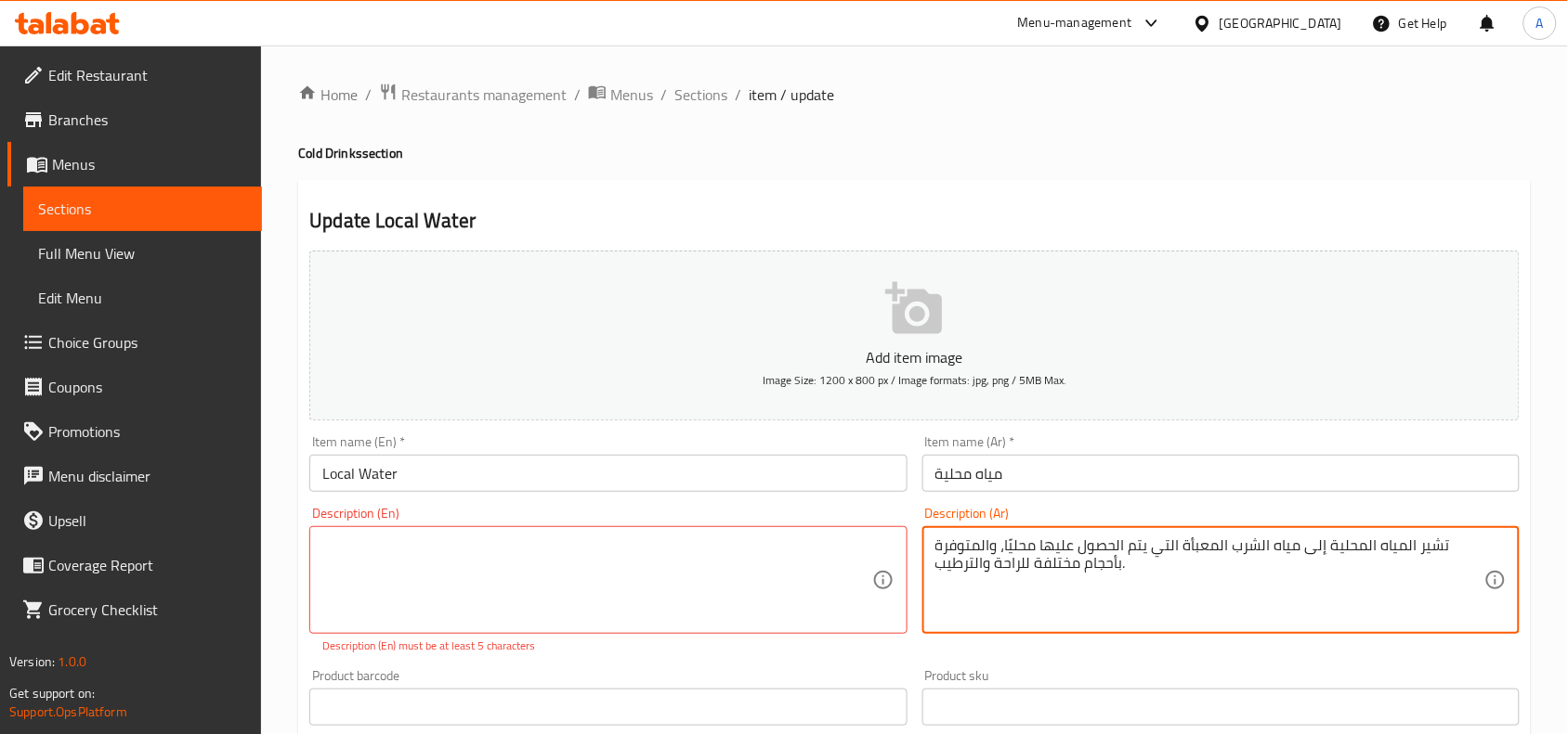
drag, startPoint x: 1142, startPoint y: 565, endPoint x: 889, endPoint y: 462, distance: 273.2
type textarea "تشير المياه المحلية إلى مياه الشرب المعبأة التي يتم الحصول عليها محليًا، والمتو…"
drag, startPoint x: 1345, startPoint y: 544, endPoint x: 771, endPoint y: 541, distance: 574.0
click at [771, 541] on div "Add item image Image Size: 1200 x 800 px / Image formats: jpg, png / 5MB Max. I…" at bounding box center [914, 654] width 1225 height 821
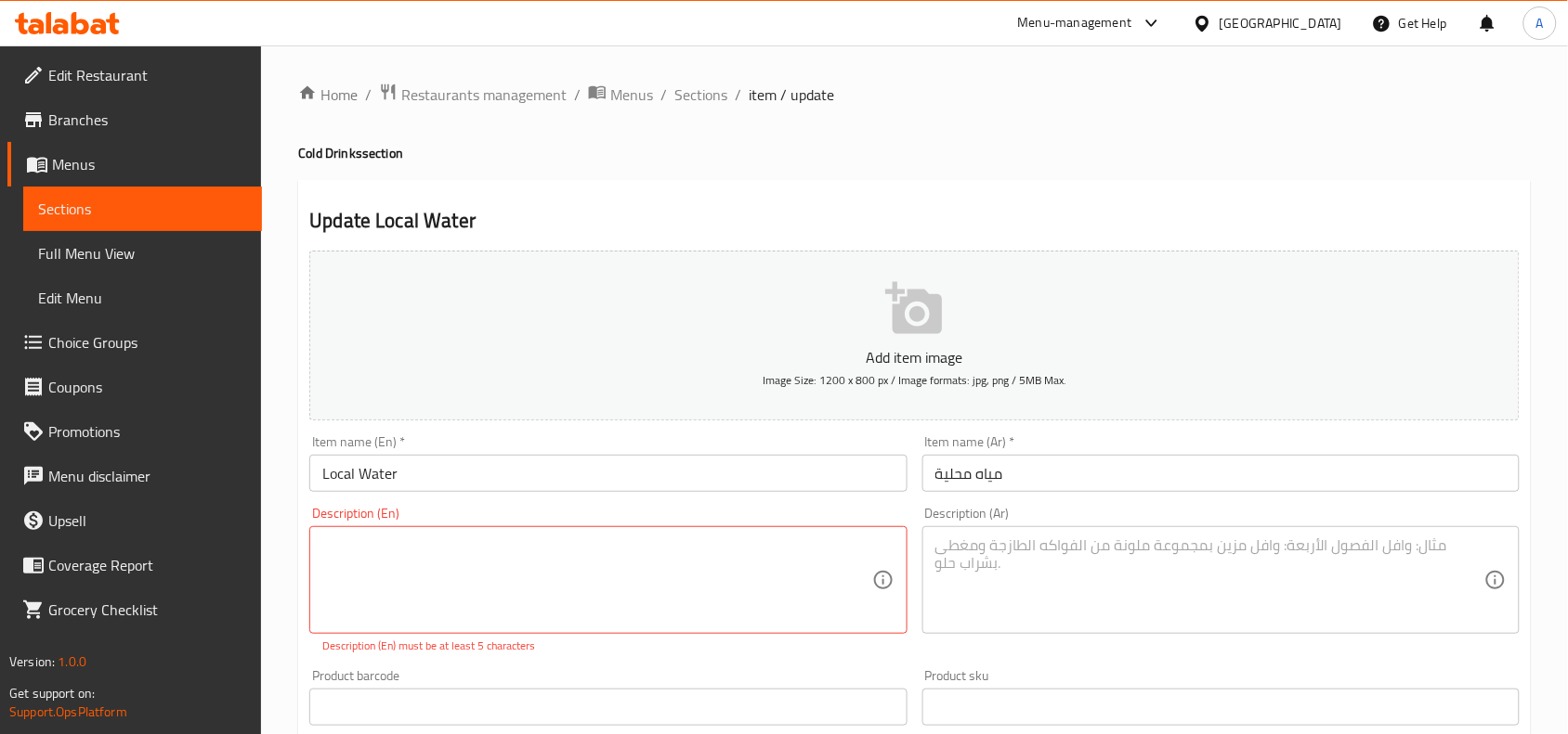
click at [1096, 163] on div "Home / Restaurants management / Menus / Sections / item / update Cold Drinks se…" at bounding box center [914, 710] width 1233 height 1254
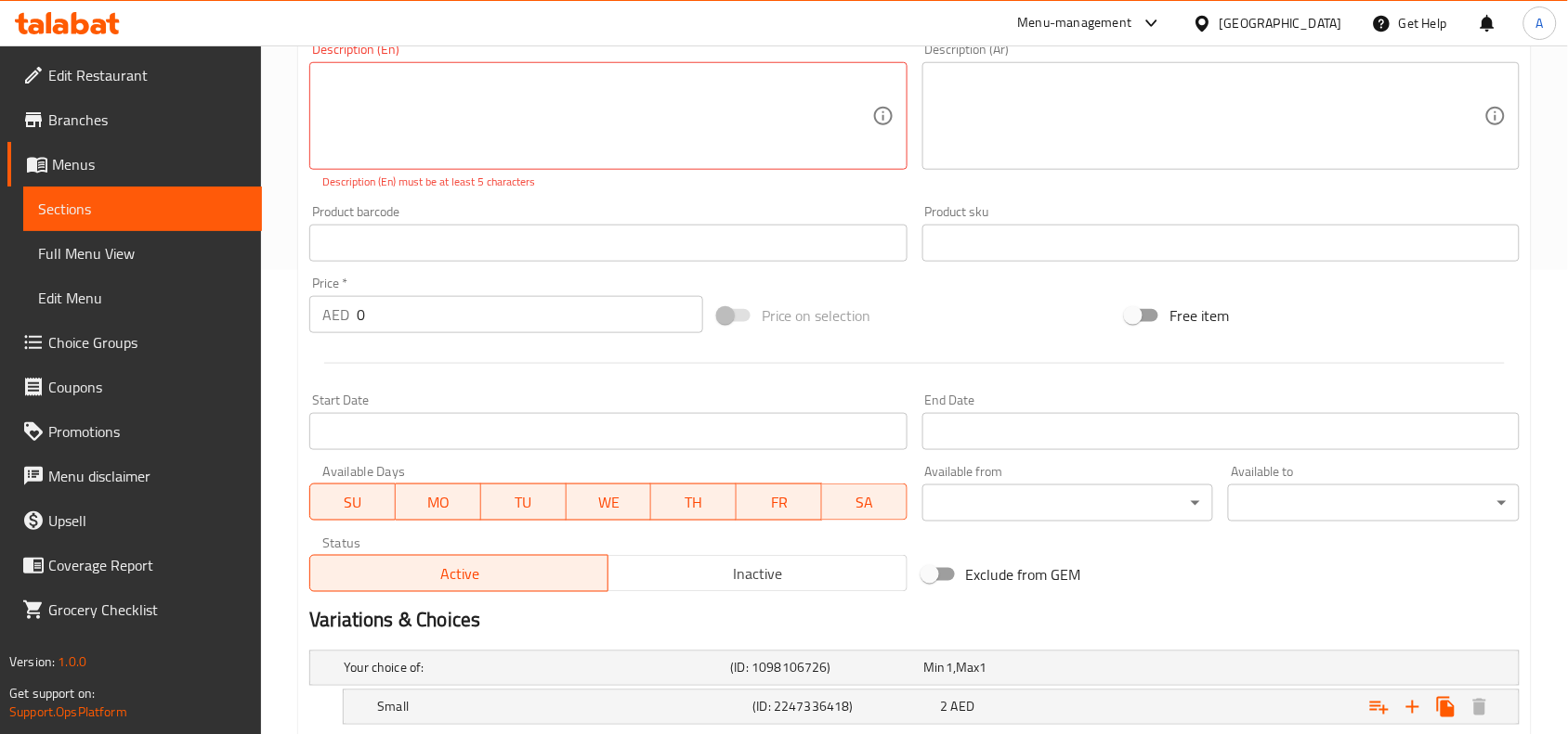
click at [534, 277] on div "Price   * AED 0 Price *" at bounding box center [505, 305] width 394 height 57
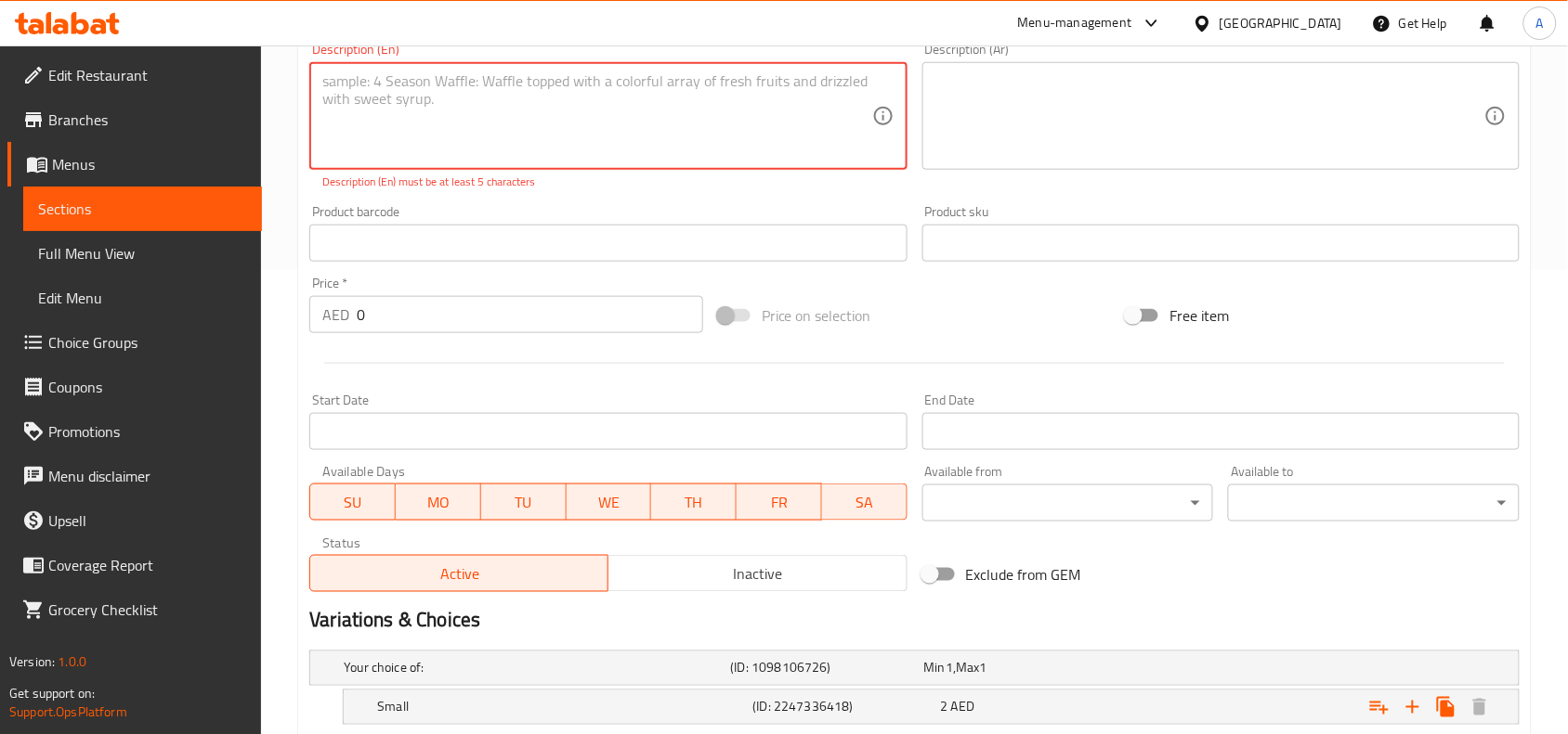
type textarea "="
click at [521, 210] on div "Product barcode Product barcode" at bounding box center [607, 234] width 597 height 57
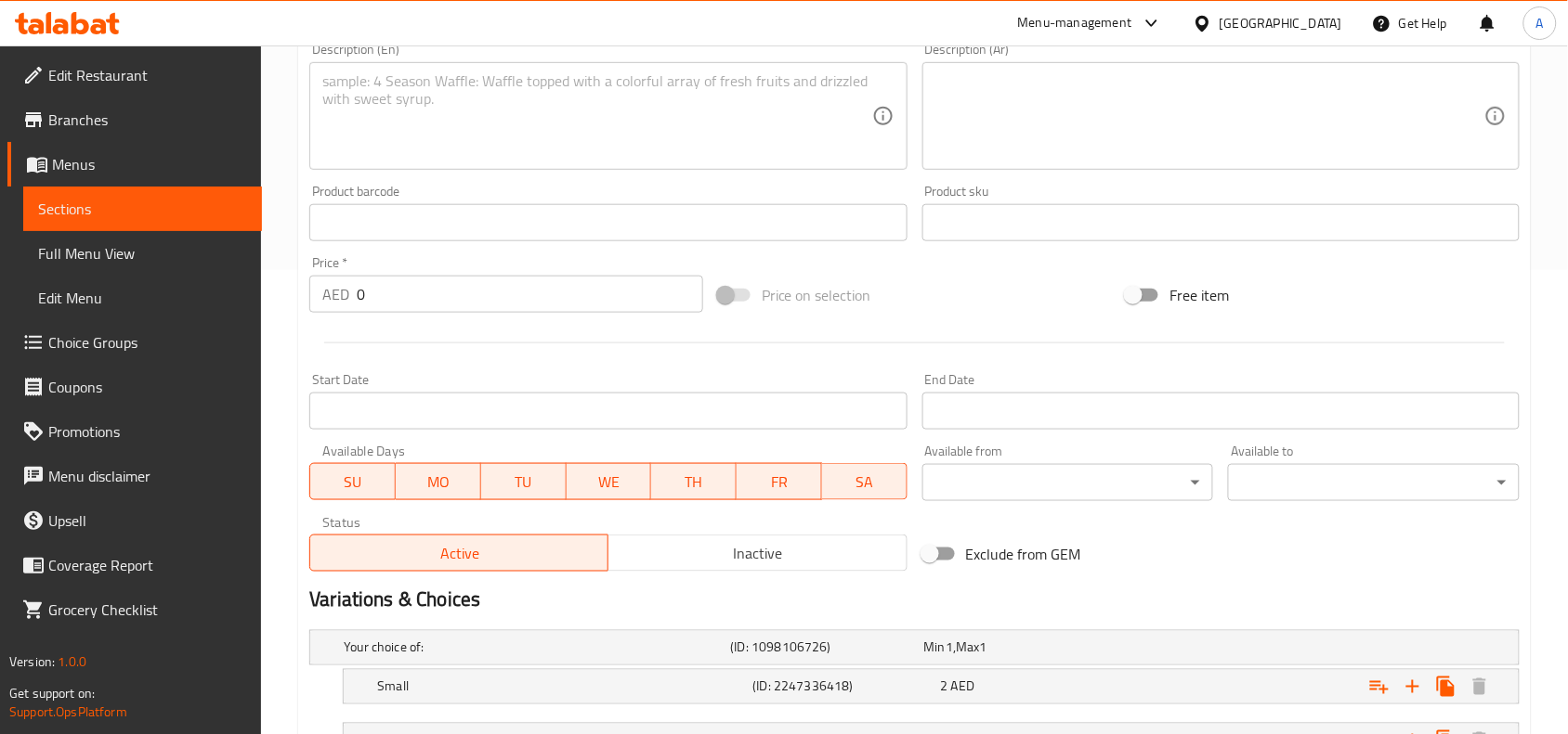
click at [510, 185] on div "Product barcode Product barcode" at bounding box center [607, 213] width 597 height 57
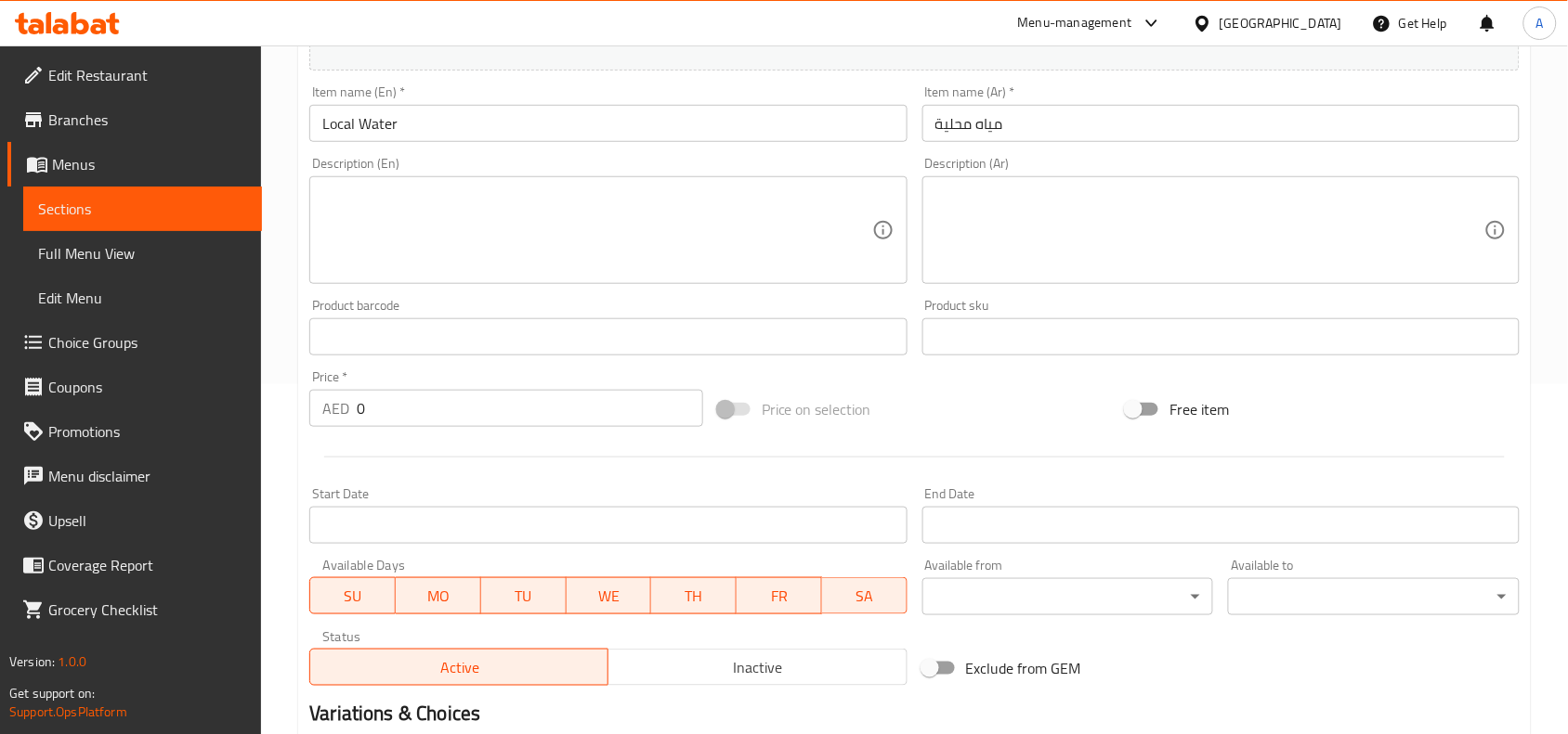
scroll to position [0, 0]
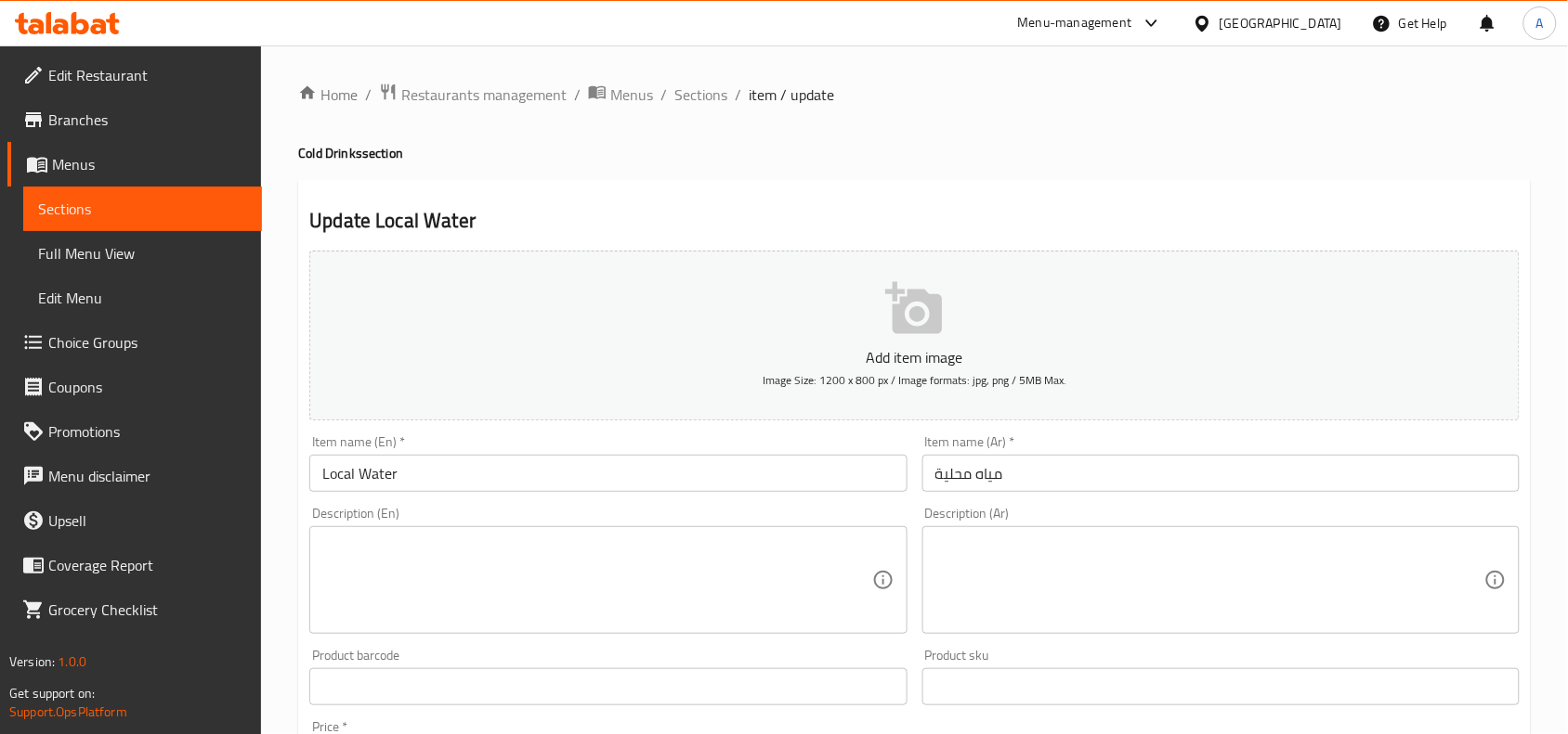
drag, startPoint x: 417, startPoint y: 480, endPoint x: 379, endPoint y: 462, distance: 42.0
click at [379, 462] on input "Local Water" at bounding box center [607, 473] width 597 height 37
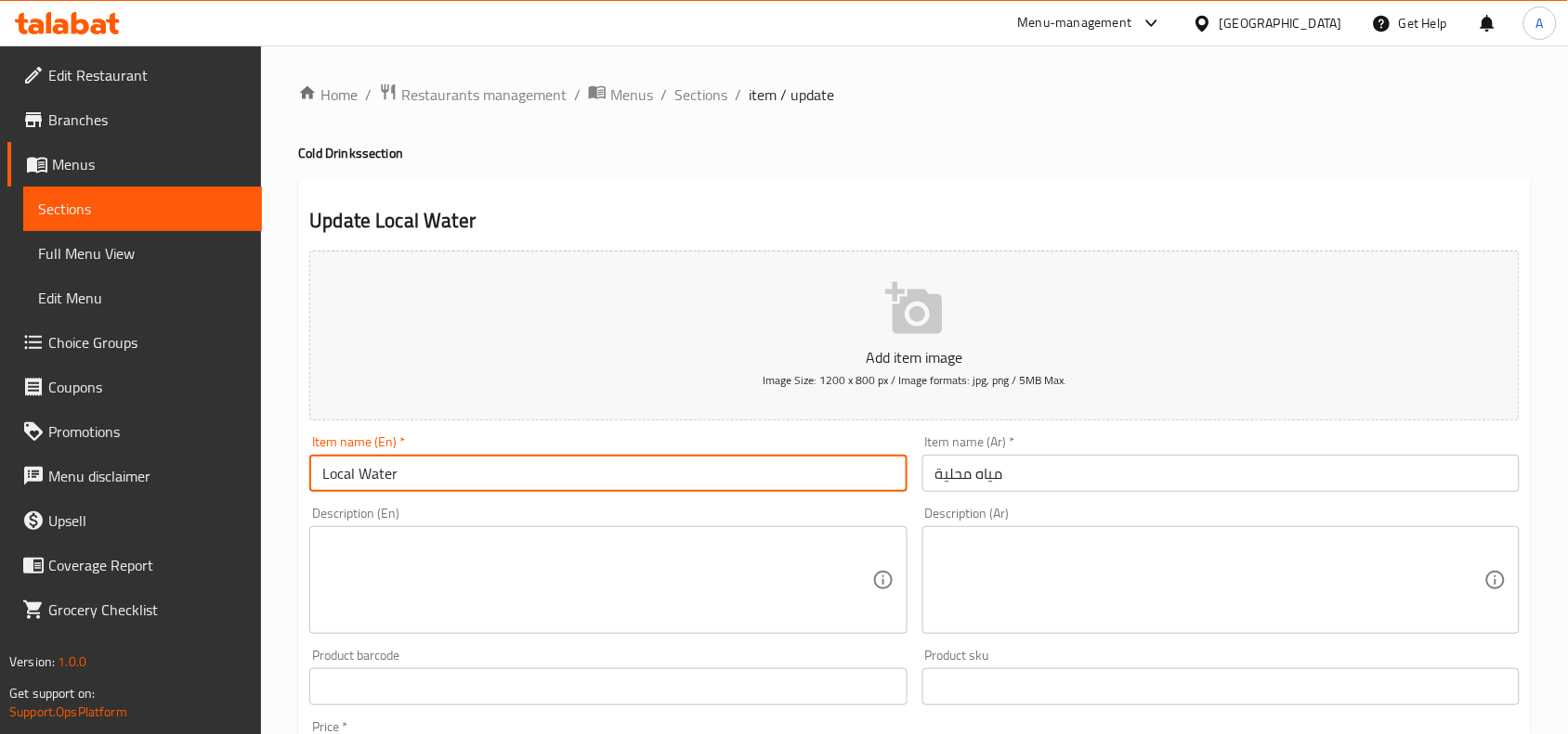
click at [423, 464] on input "Local Water" at bounding box center [607, 473] width 597 height 37
drag, startPoint x: 429, startPoint y: 470, endPoint x: 67, endPoint y: 453, distance: 362.4
click at [0, 455] on div "Edit Restaurant Branches Menus Sections Full Menu View Edit Menu Choice Groups …" at bounding box center [784, 700] width 1568 height 1308
paste input "Miner"
type input "Mineral Water"
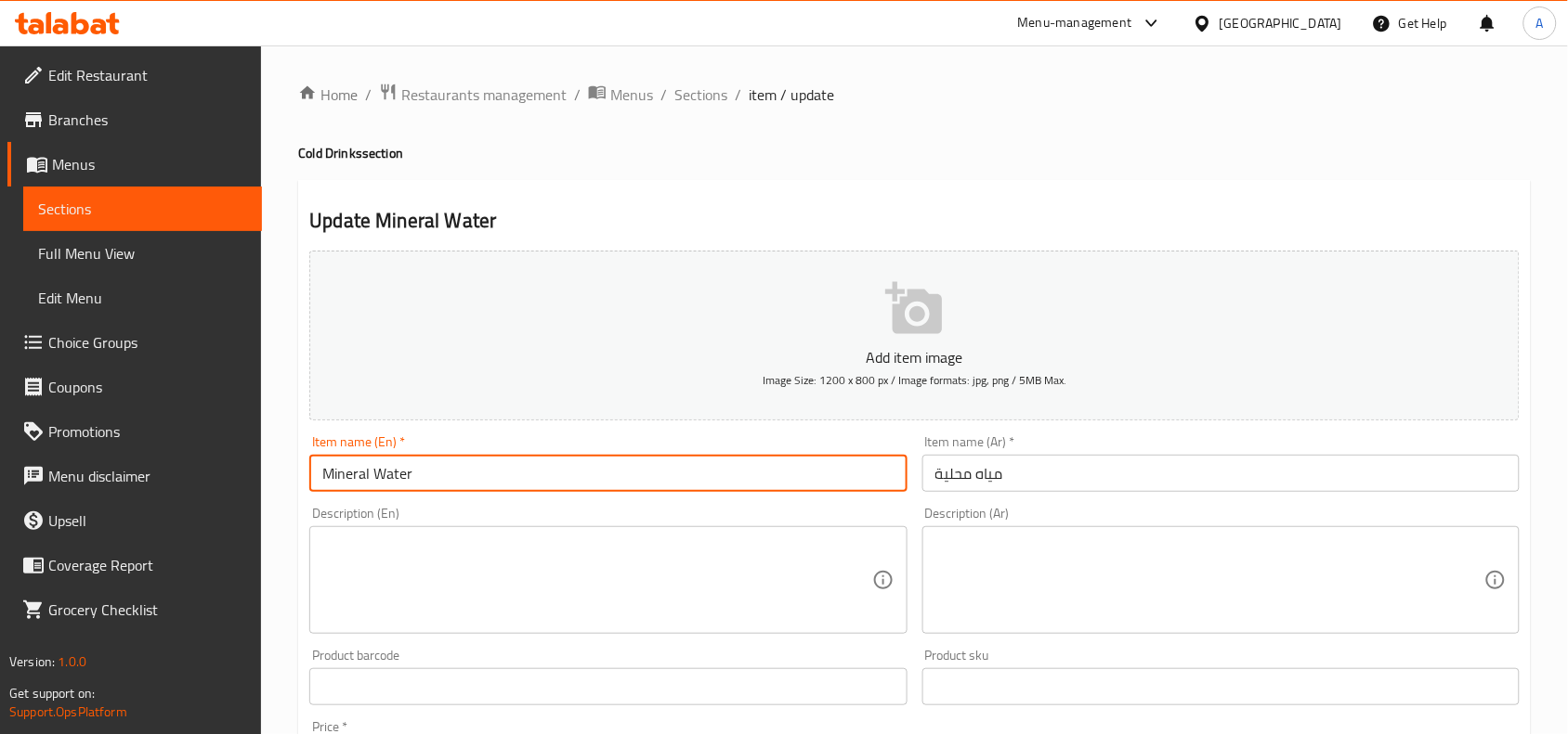
click at [286, 506] on div "Home / Restaurants management / Menus / Sections / item / update Cold Drinks se…" at bounding box center [914, 700] width 1307 height 1308
drag, startPoint x: 428, startPoint y: 480, endPoint x: 266, endPoint y: 460, distance: 163.2
click at [266, 460] on div "Home / Restaurants management / Menus / Sections / item / update Cold Drinks se…" at bounding box center [914, 700] width 1307 height 1308
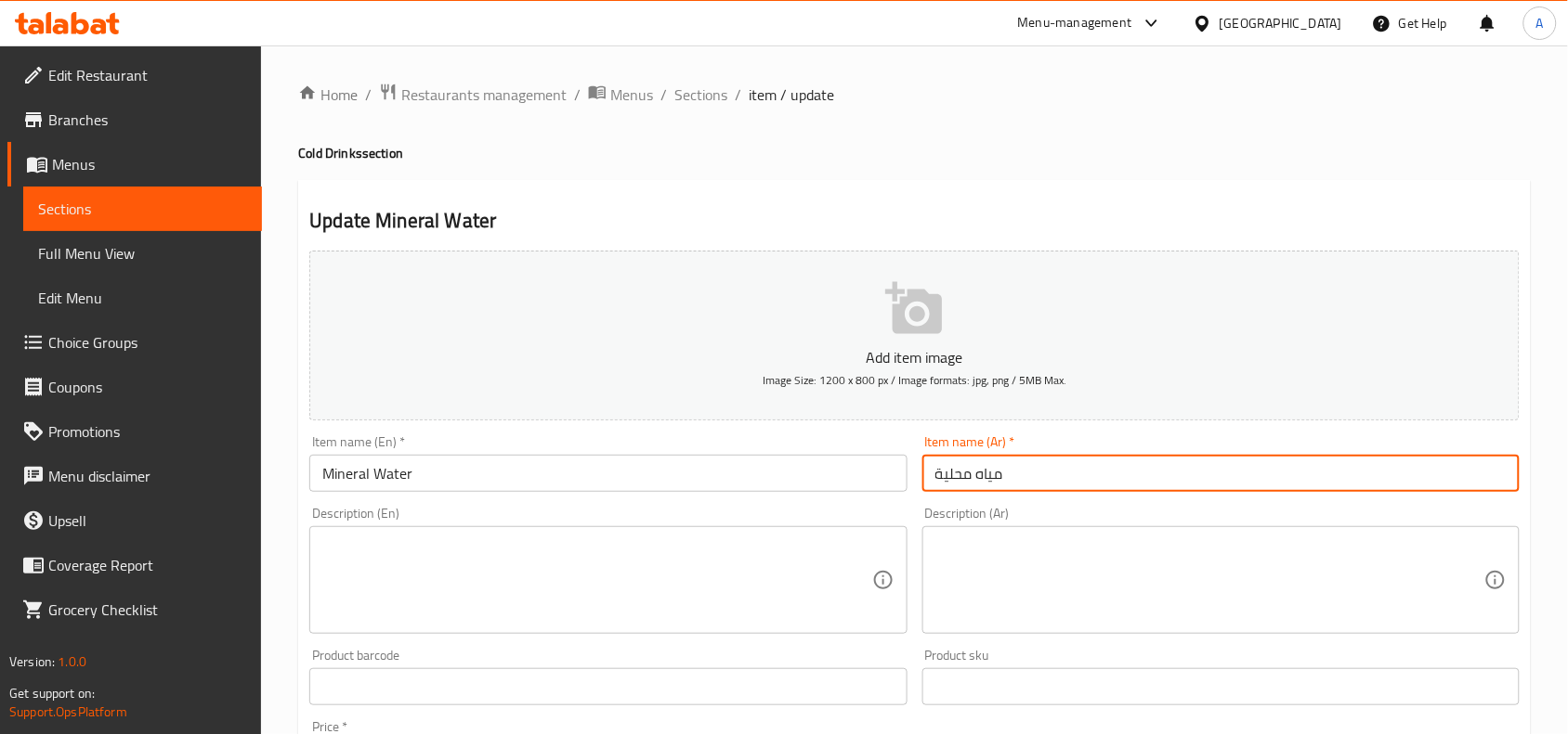
drag, startPoint x: 1037, startPoint y: 483, endPoint x: 564, endPoint y: 417, distance: 477.6
click at [564, 417] on div "Add item image Image Size: 1200 x 800 px / Image formats: jpg, png / 5MB Max. I…" at bounding box center [914, 643] width 1225 height 800
paste input "دن"
type input "مياه معدنية"
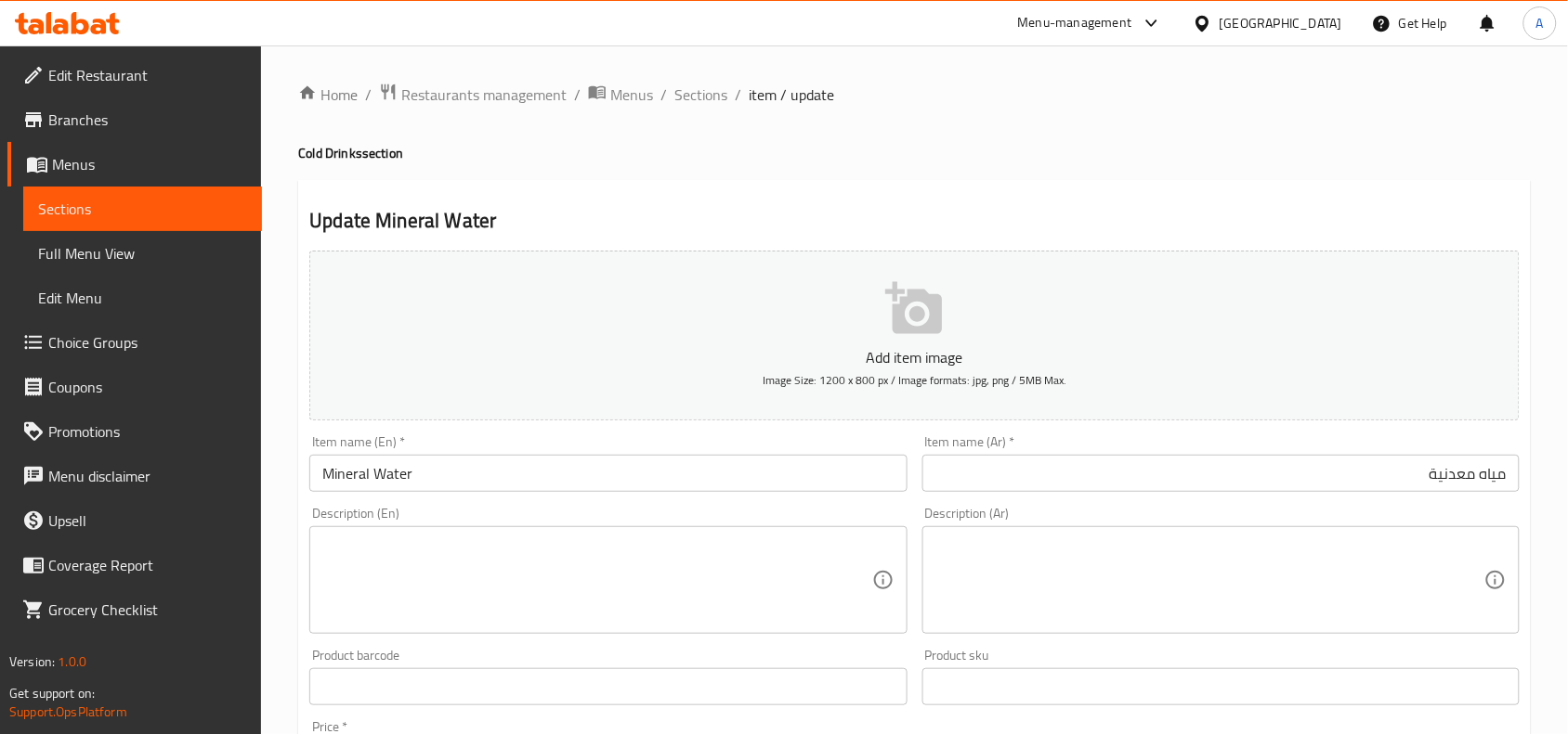
click at [948, 149] on h4 "Cold Drinks section" at bounding box center [914, 152] width 1233 height 19
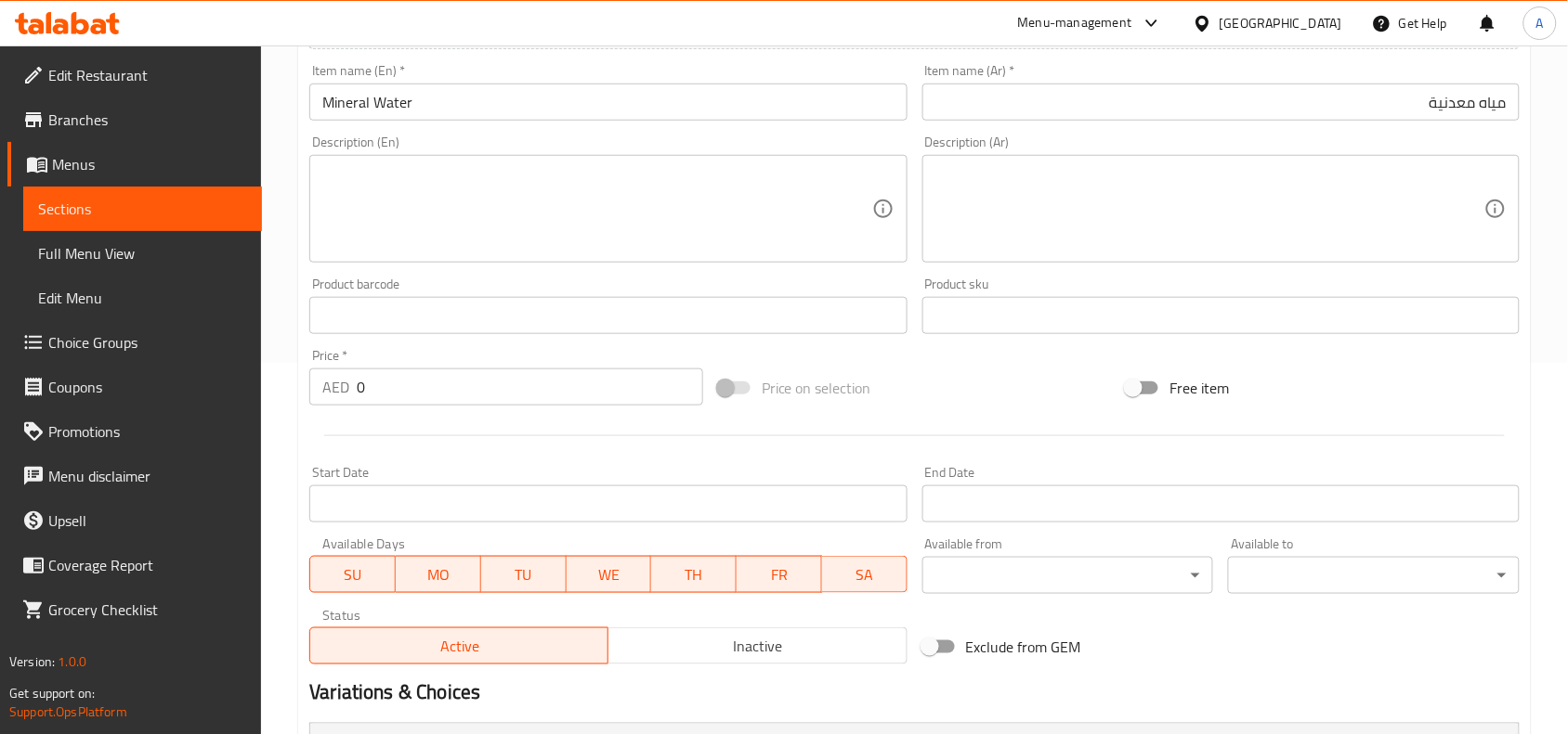
scroll to position [620, 0]
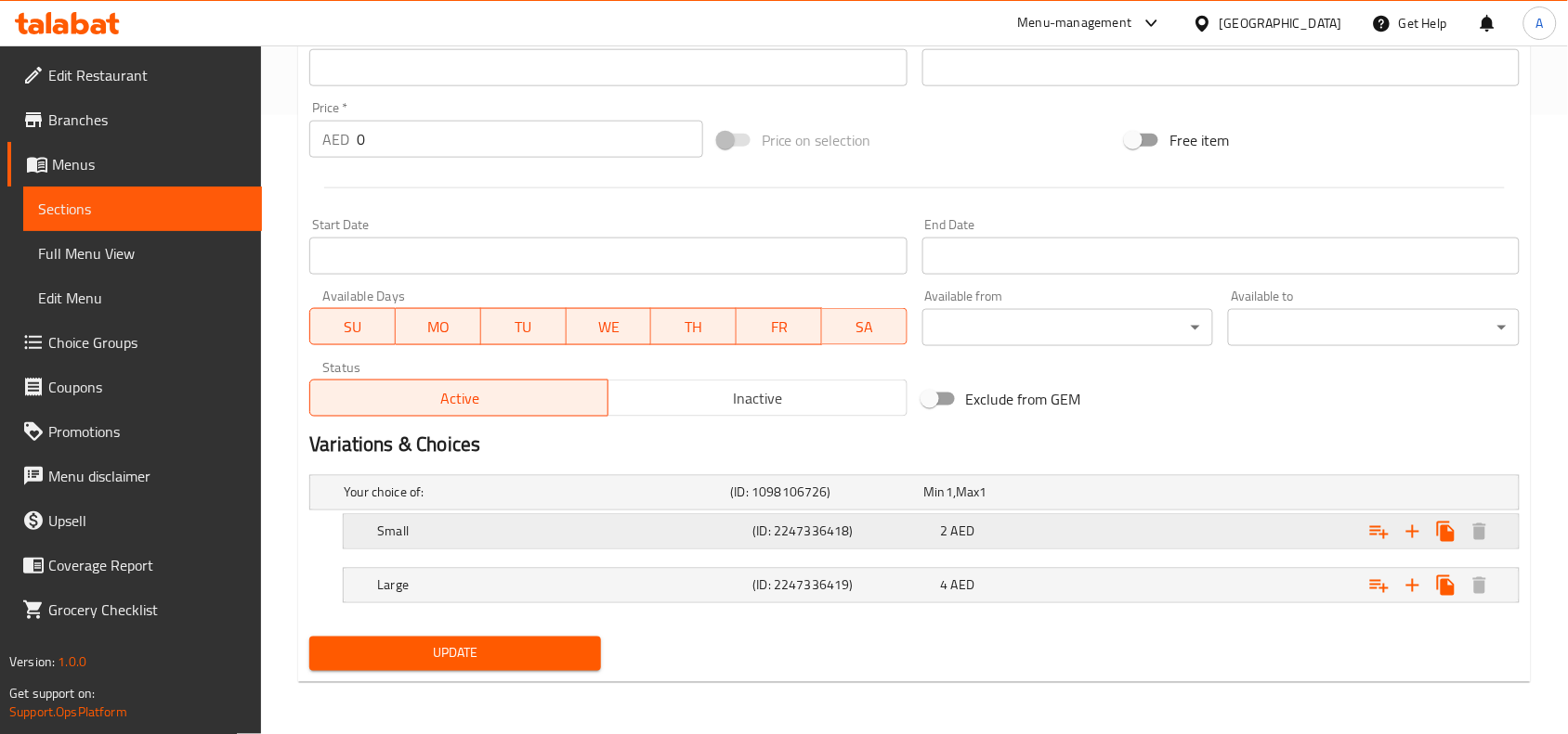
click at [1045, 521] on div "2 AED" at bounding box center [1031, 532] width 188 height 26
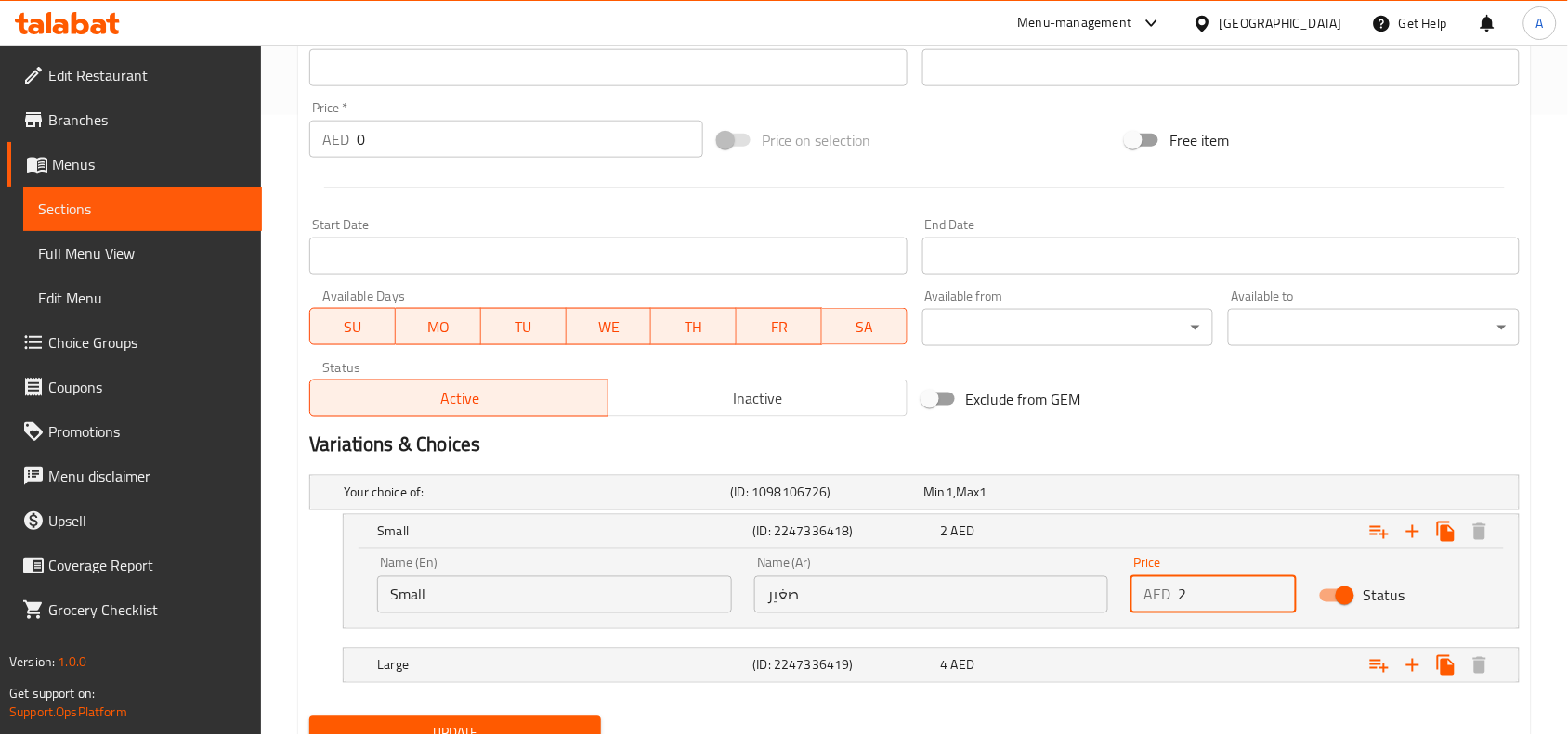
drag, startPoint x: 1216, startPoint y: 591, endPoint x: 1159, endPoint y: 596, distance: 57.2
click at [1159, 596] on div "AED 2 Price" at bounding box center [1213, 595] width 166 height 37
type input "11.50"
click at [1117, 666] on div "4 AED" at bounding box center [1030, 666] width 180 height 19
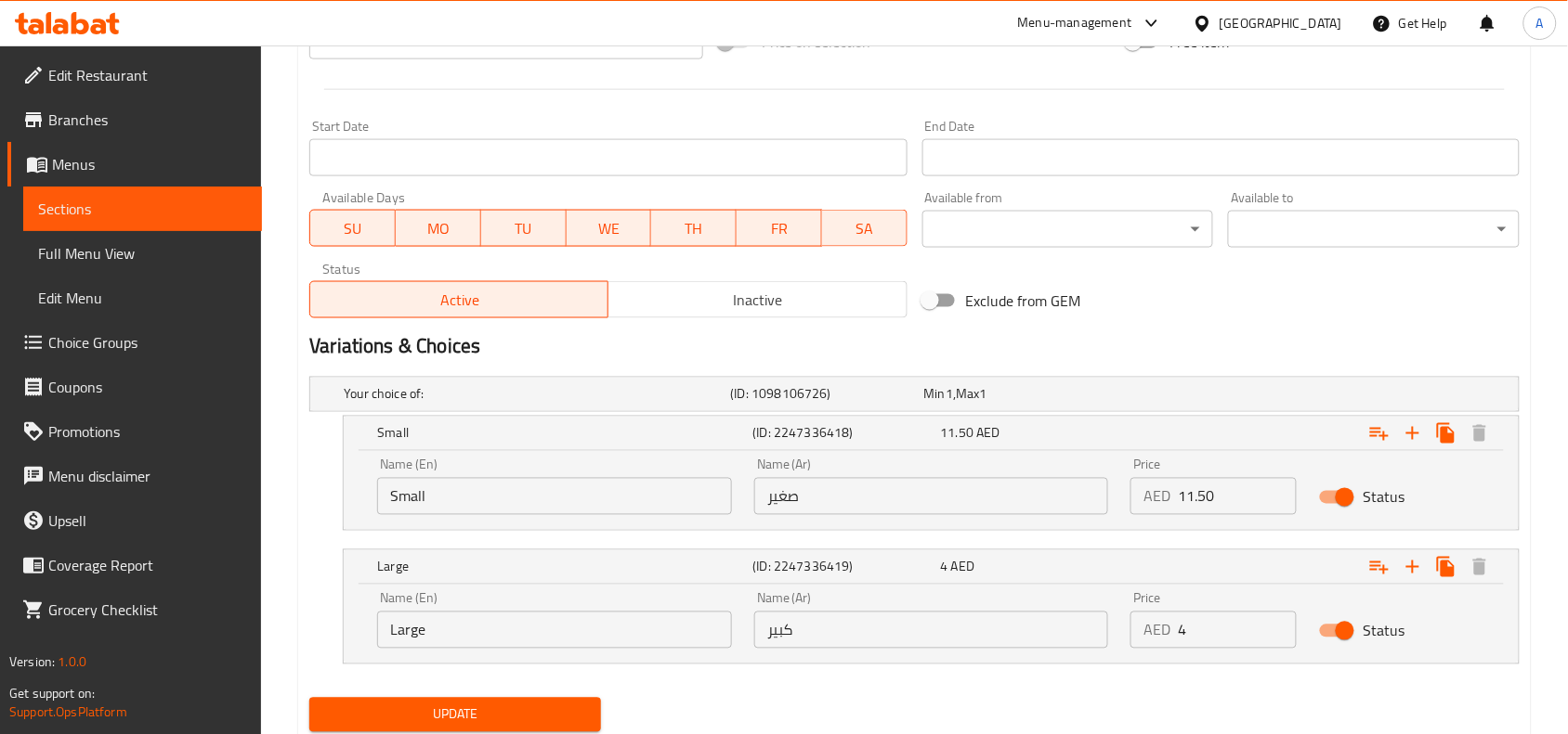
scroll to position [778, 0]
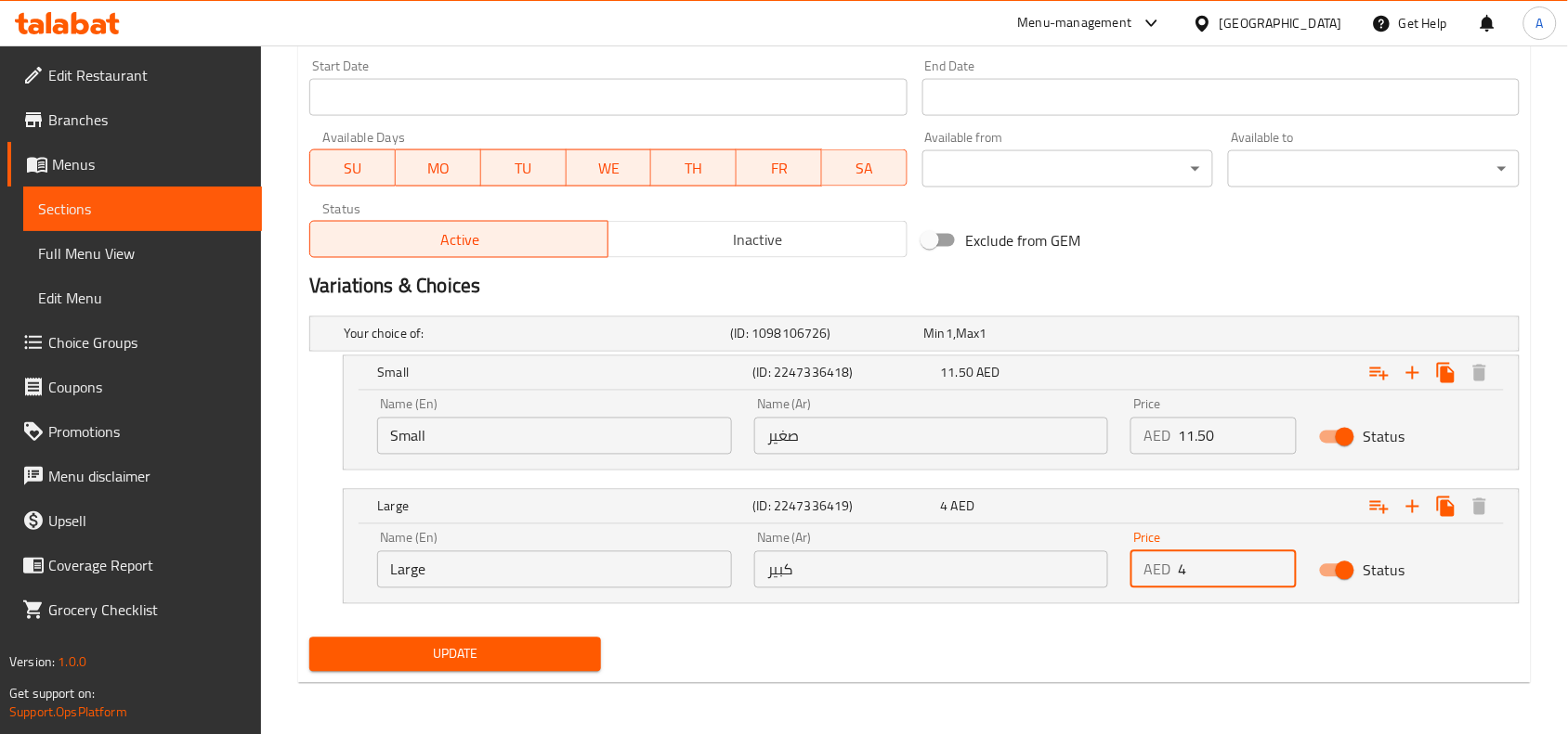
drag, startPoint x: 1214, startPoint y: 571, endPoint x: 1133, endPoint y: 577, distance: 81.2
click at [1075, 574] on div "Name (En) Large Name (En) Name (Ar) كبير Name (Ar) Price AED 4 Price Status" at bounding box center [931, 560] width 1130 height 79
type input "20.70"
click at [1136, 623] on div "Your choice of: (ID: 1098106726) Min 1 , Max 1 Name (En) Your choice of: Name (…" at bounding box center [914, 469] width 1225 height 322
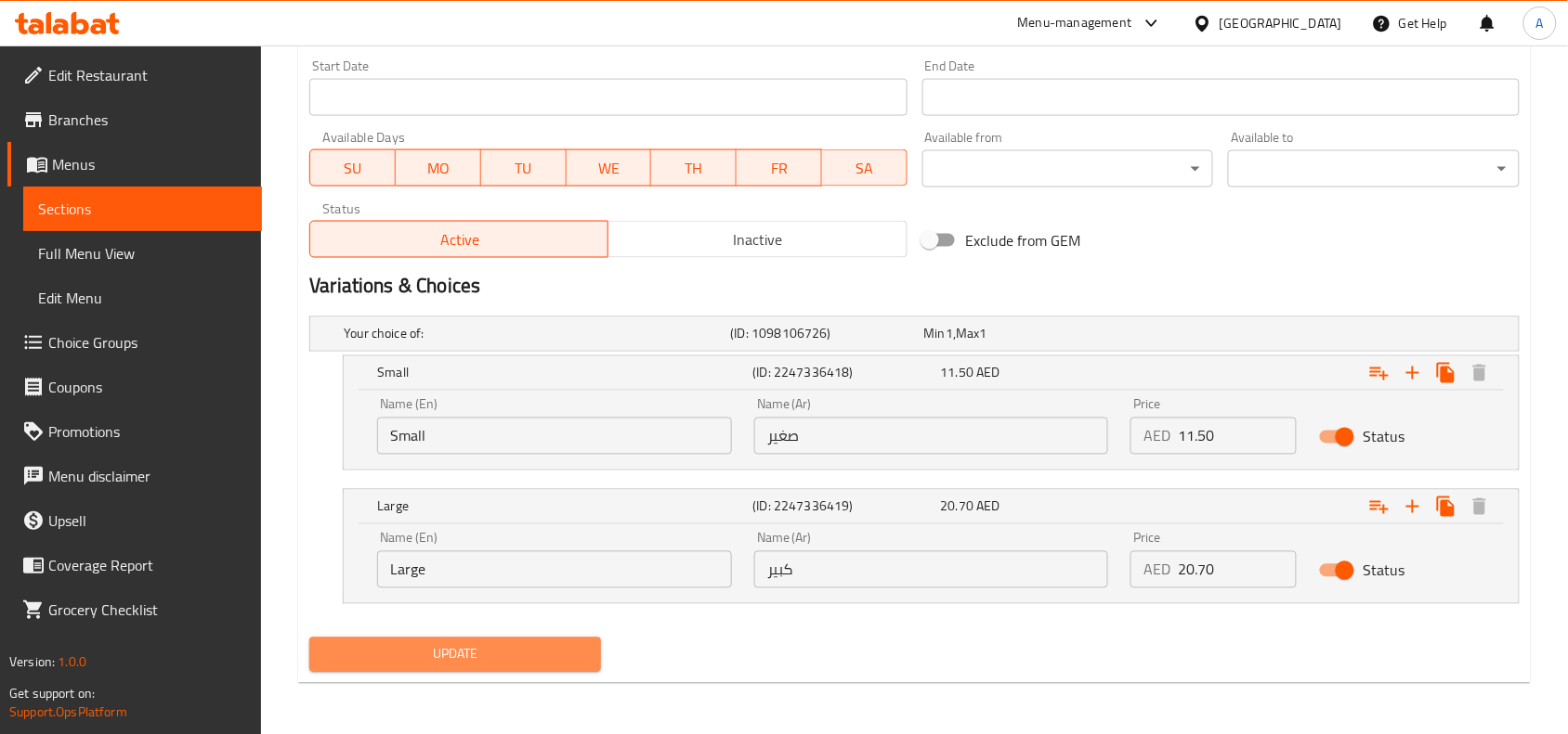
click at [509, 645] on span "Update" at bounding box center [456, 655] width 262 height 23
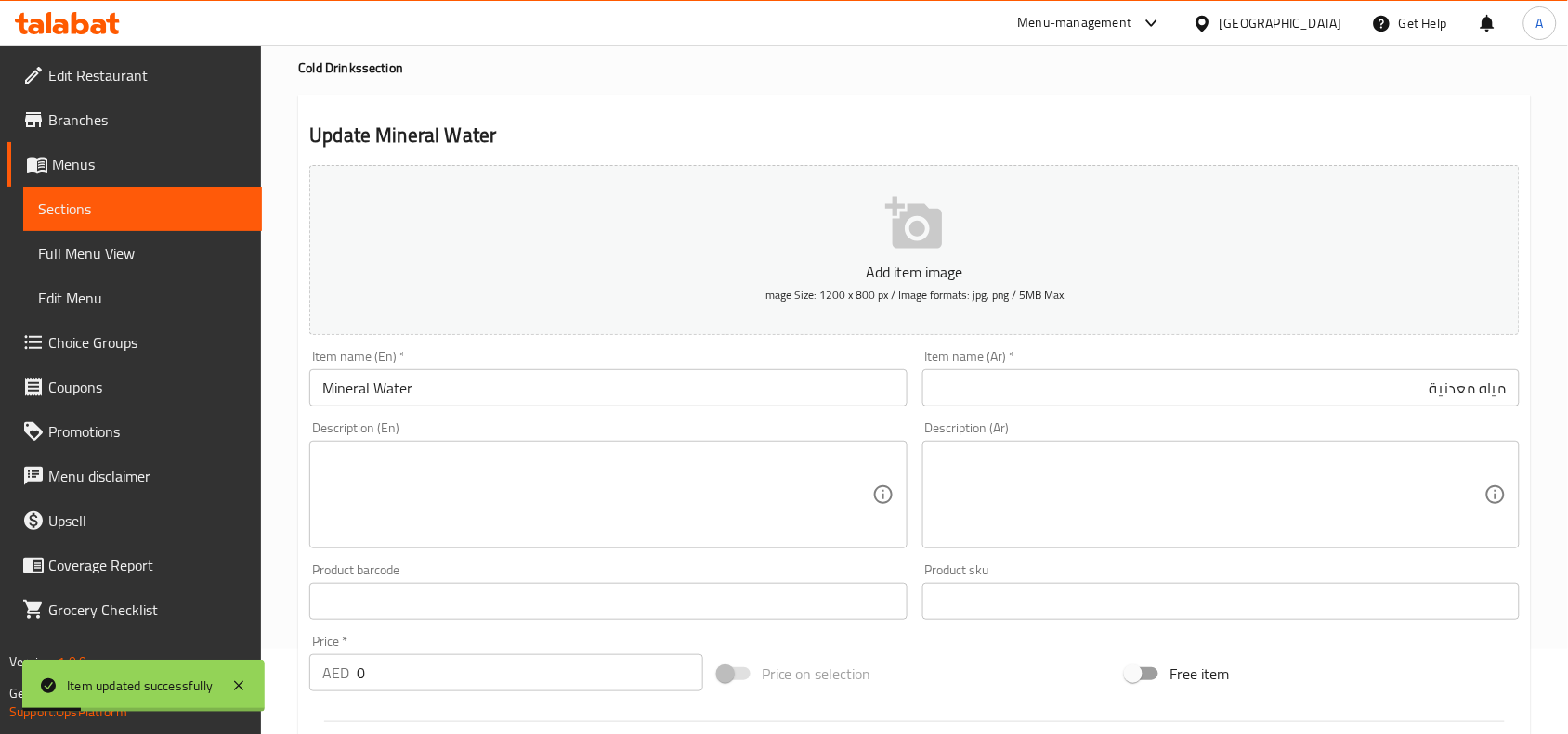
scroll to position [0, 0]
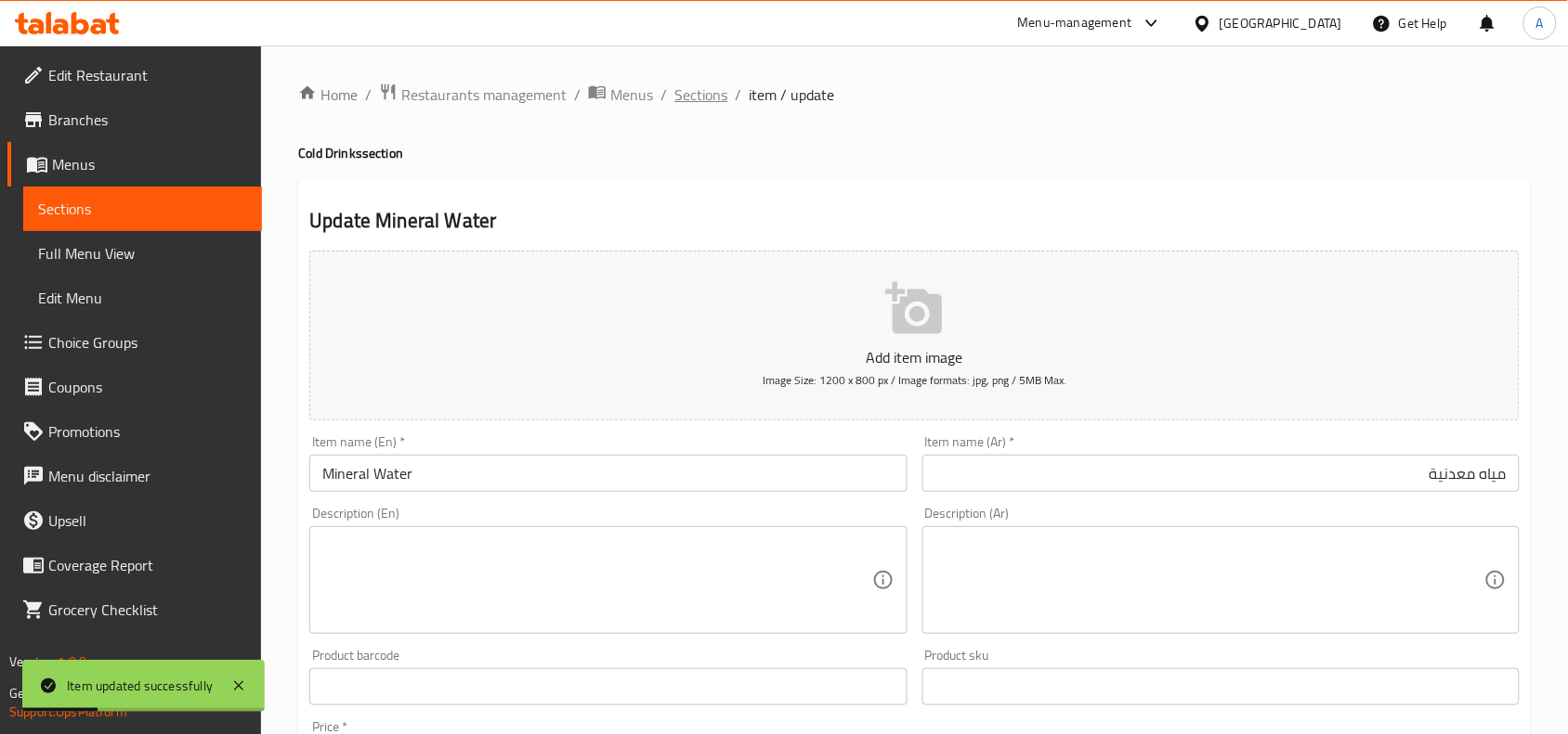
click at [687, 96] on span "Sections" at bounding box center [701, 94] width 53 height 22
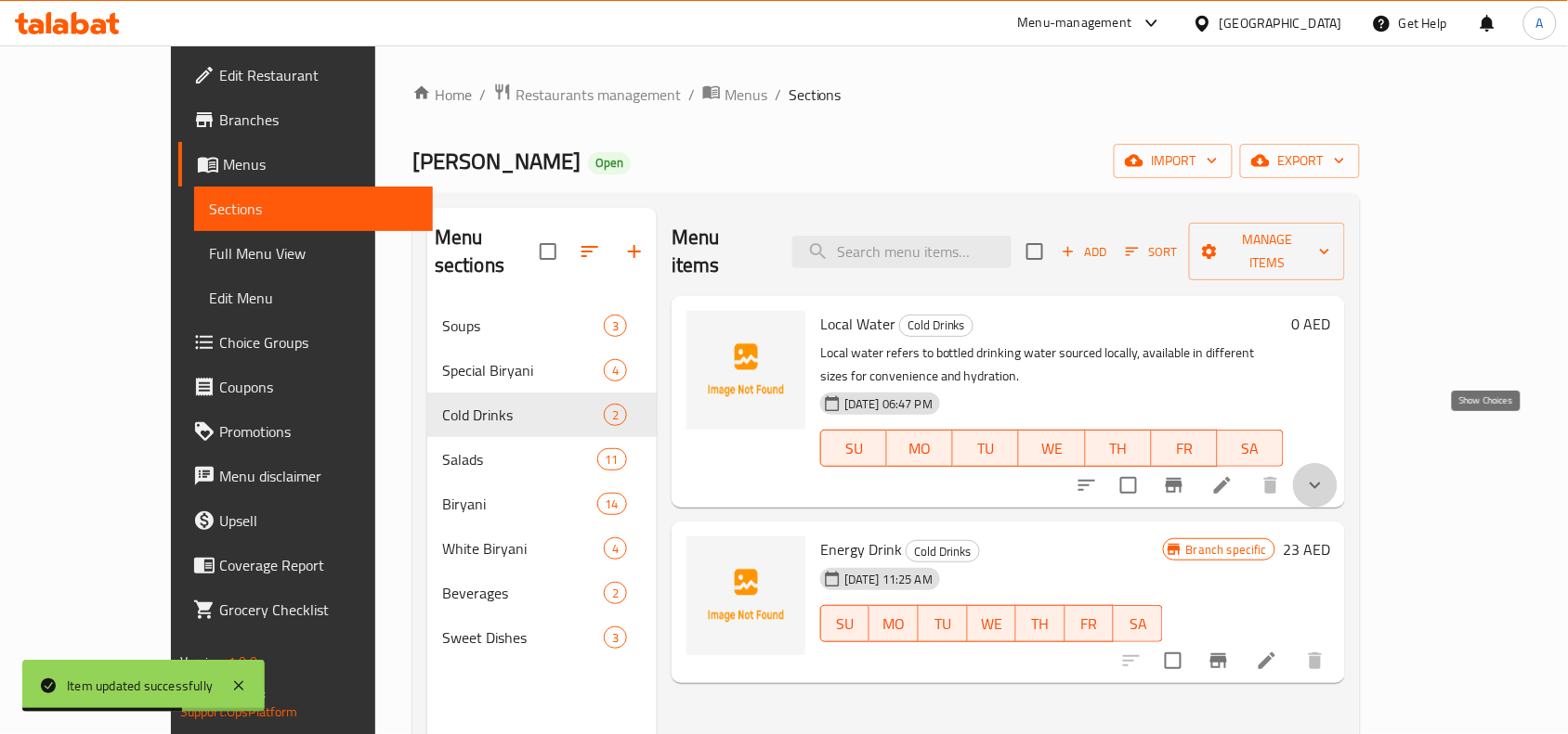
click at [1321, 483] on icon "show more" at bounding box center [1314, 486] width 11 height 7
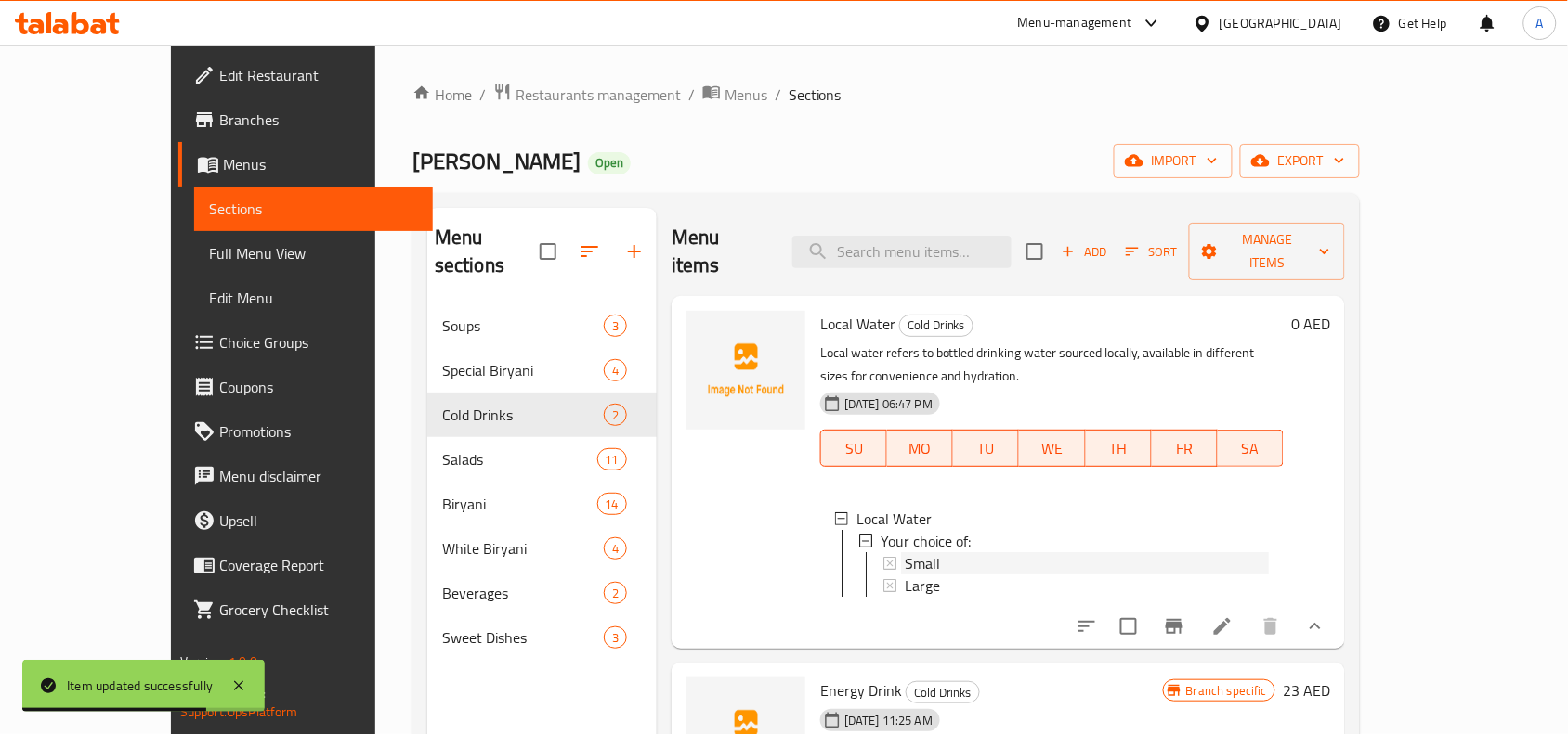
click at [915, 552] on div "Small" at bounding box center [1086, 563] width 364 height 22
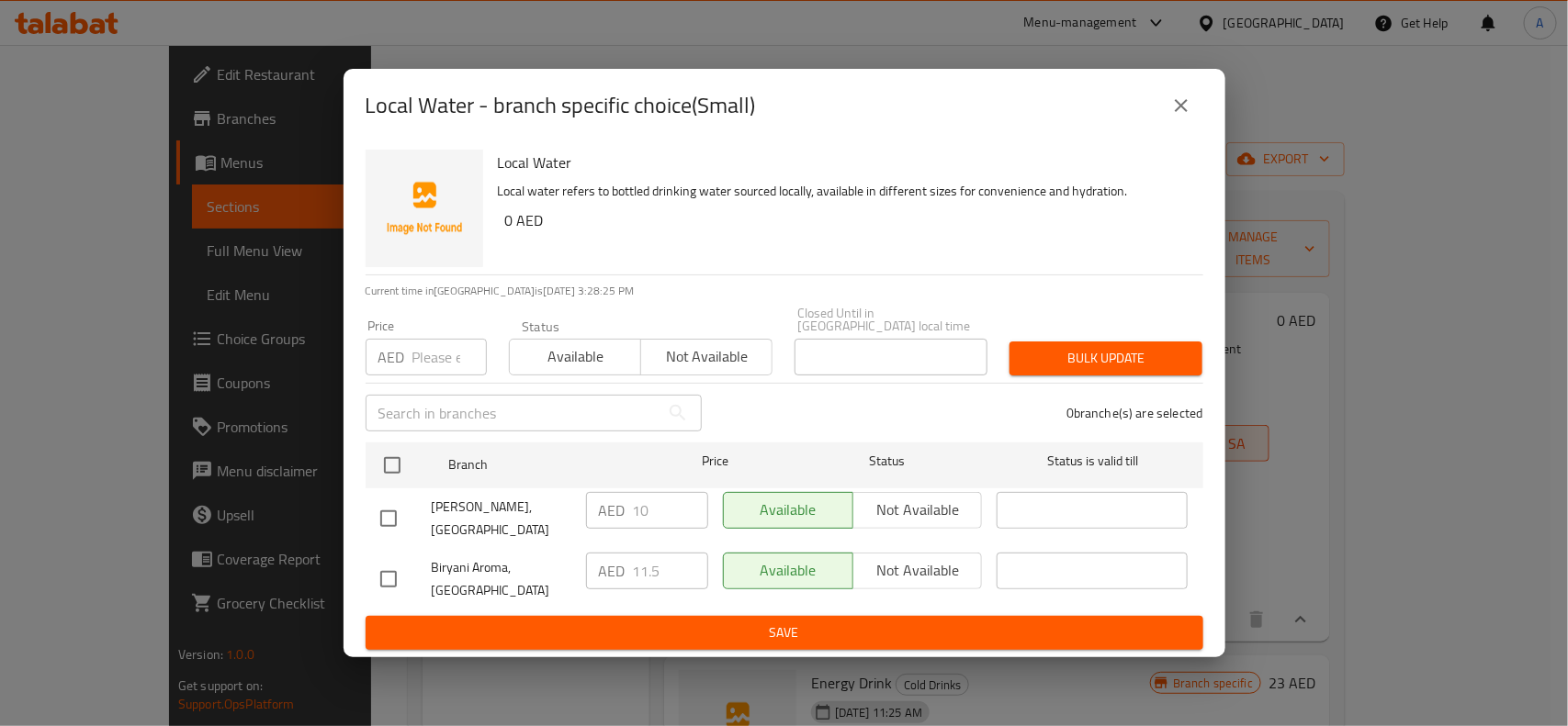
click at [1170, 102] on icon "close" at bounding box center [1180, 105] width 22 height 22
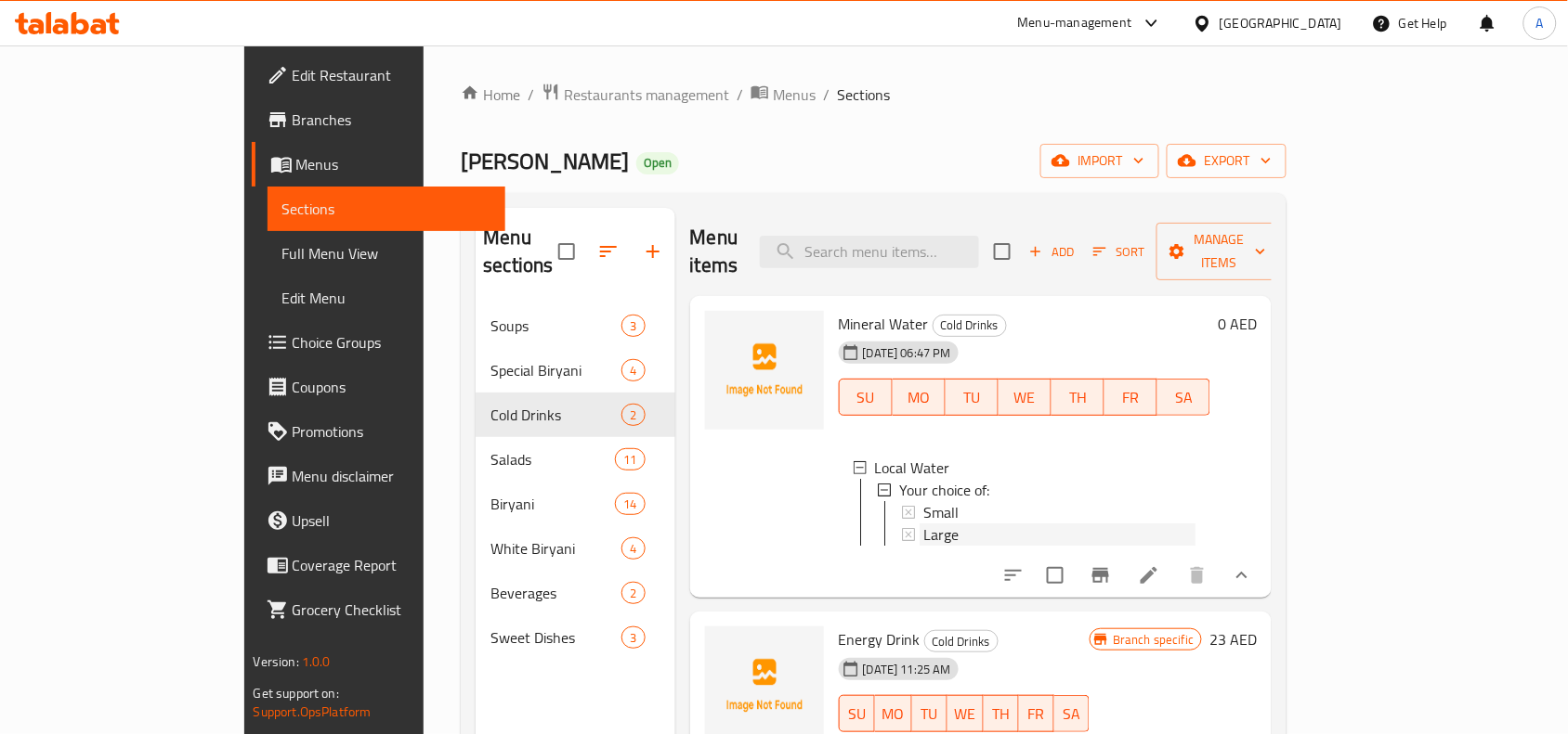
click at [923, 524] on span "Large" at bounding box center [940, 535] width 35 height 22
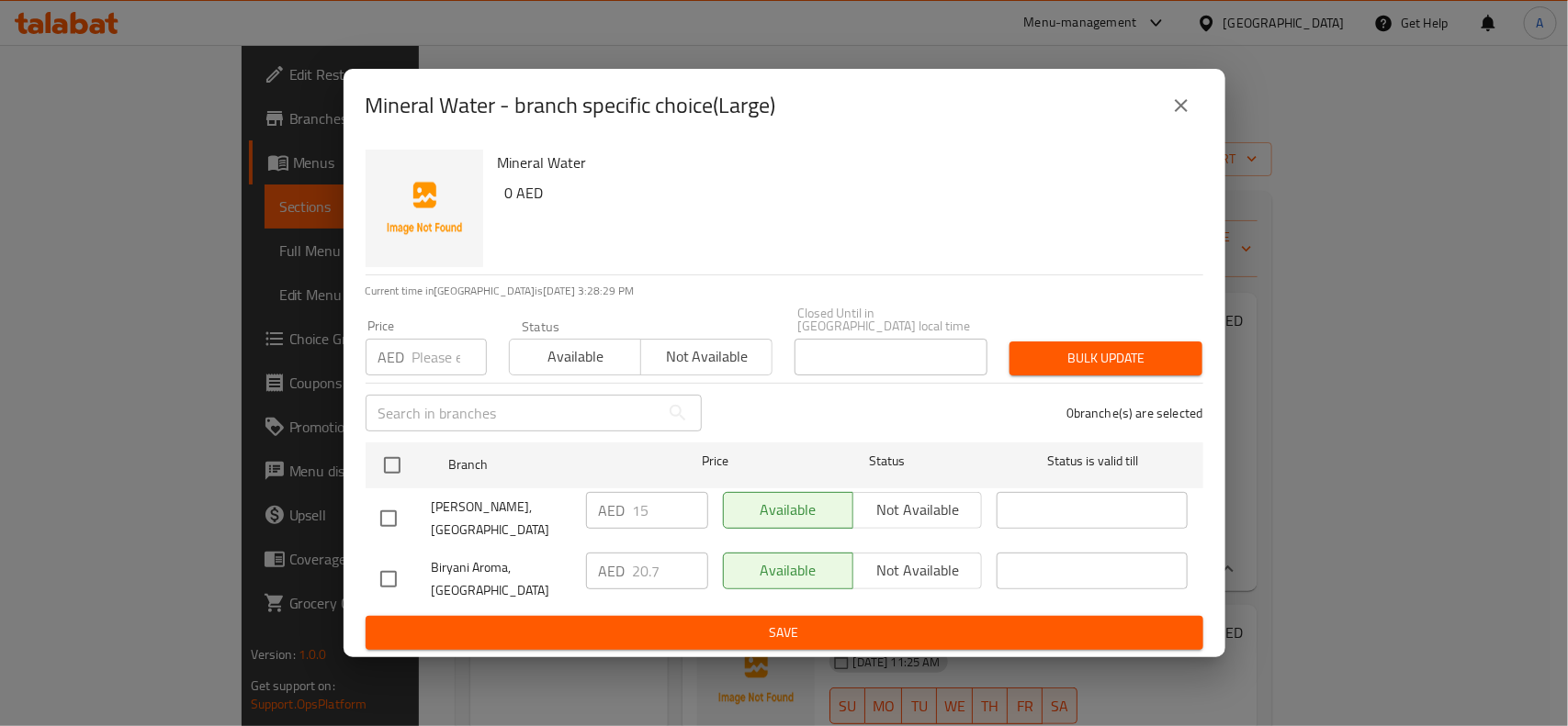
click at [1180, 97] on icon "close" at bounding box center [1180, 105] width 22 height 22
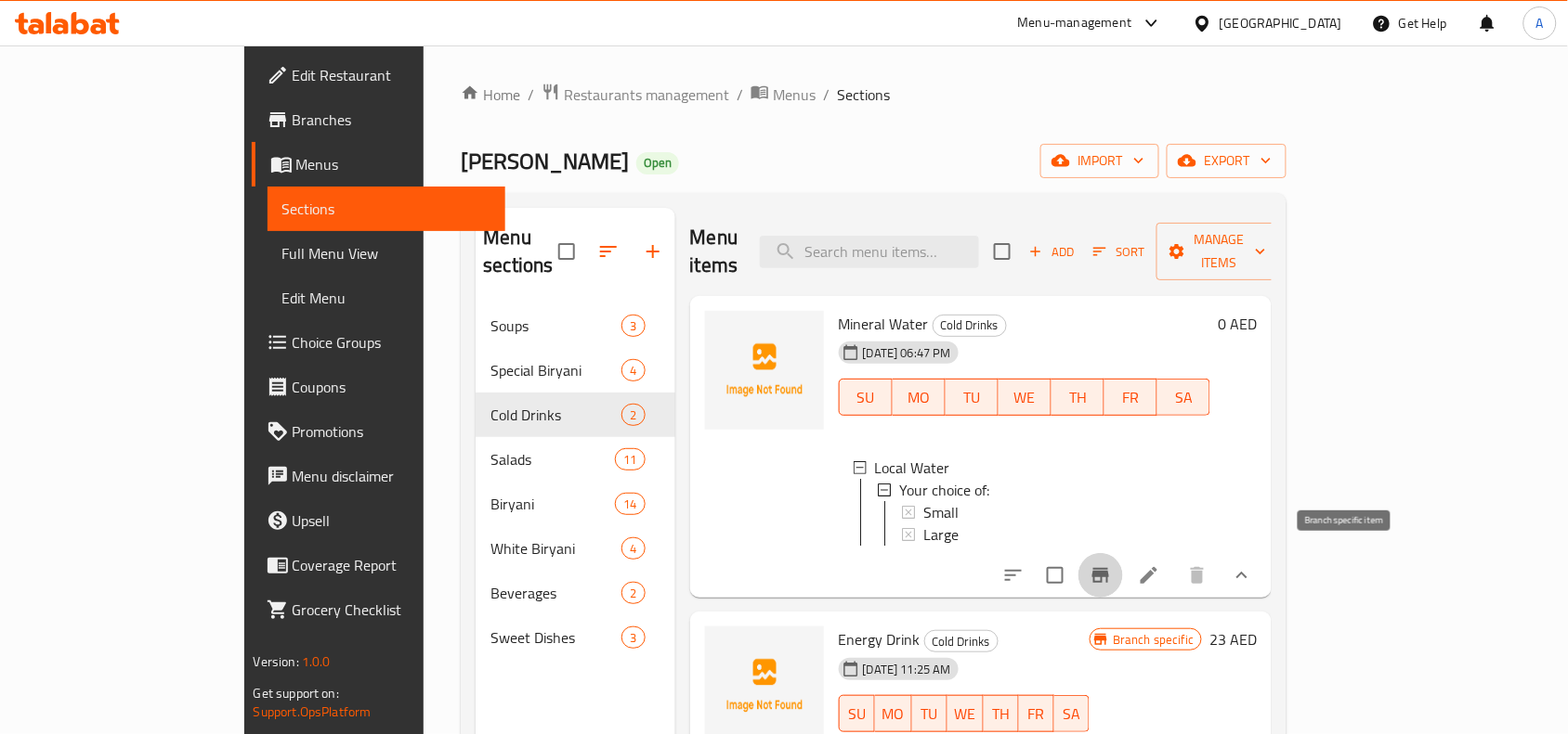
click at [1109, 568] on icon "Branch-specific-item" at bounding box center [1100, 575] width 17 height 15
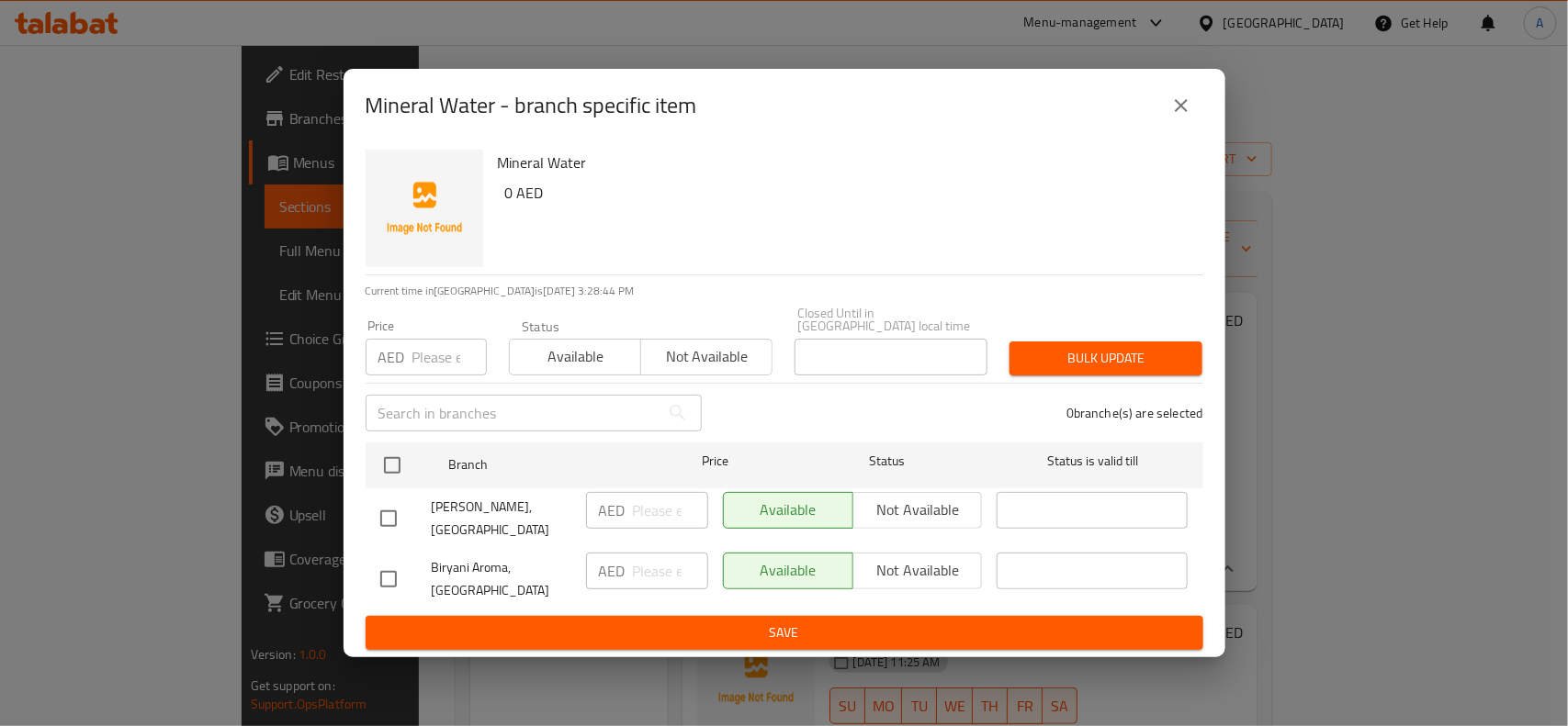
click at [388, 574] on input "checkbox" at bounding box center [389, 579] width 39 height 39
checkbox input "true"
click at [918, 563] on span "Not available" at bounding box center [917, 571] width 115 height 27
click at [767, 626] on span "Save" at bounding box center [784, 633] width 808 height 23
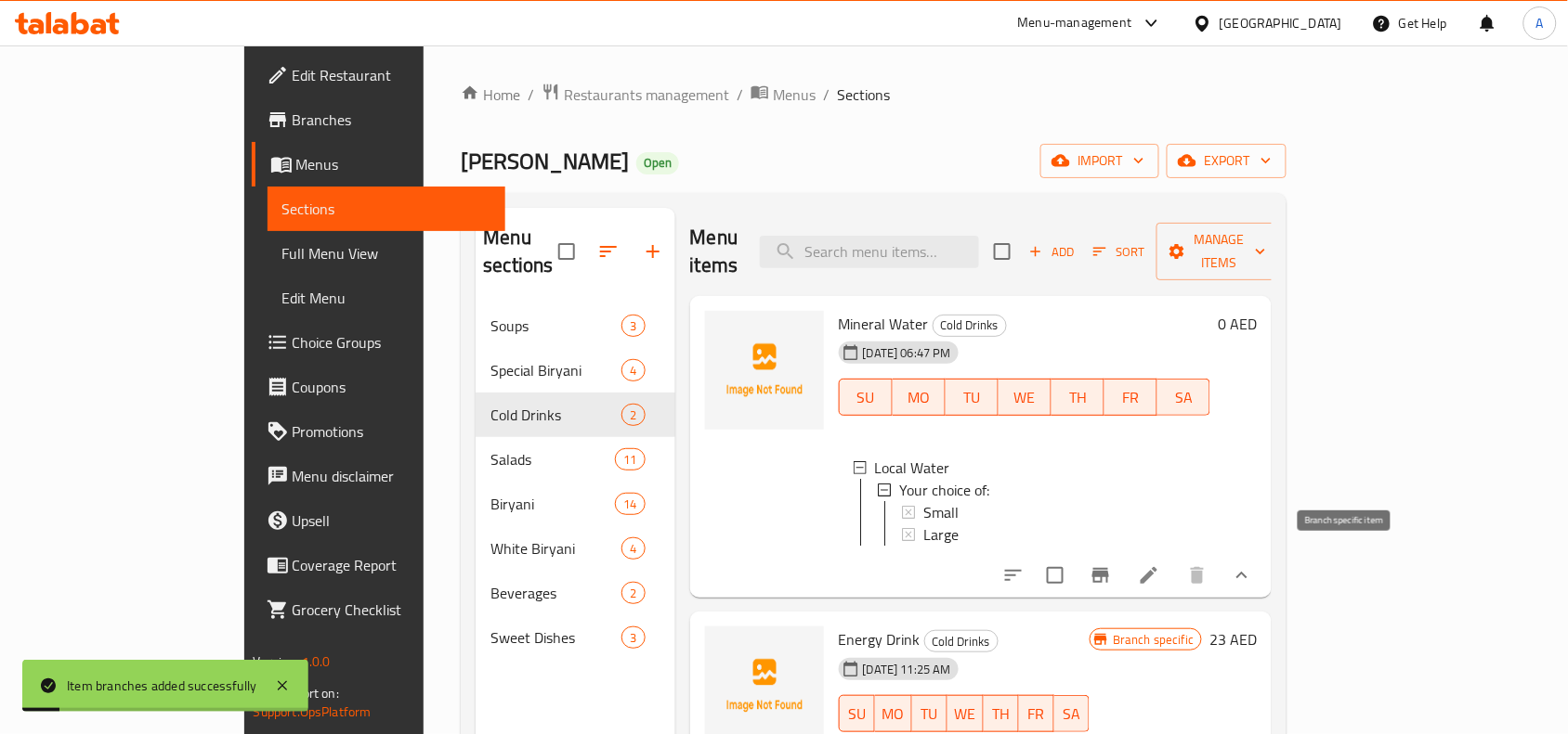
click at [1111, 571] on icon "Branch-specific-item" at bounding box center [1100, 576] width 22 height 22
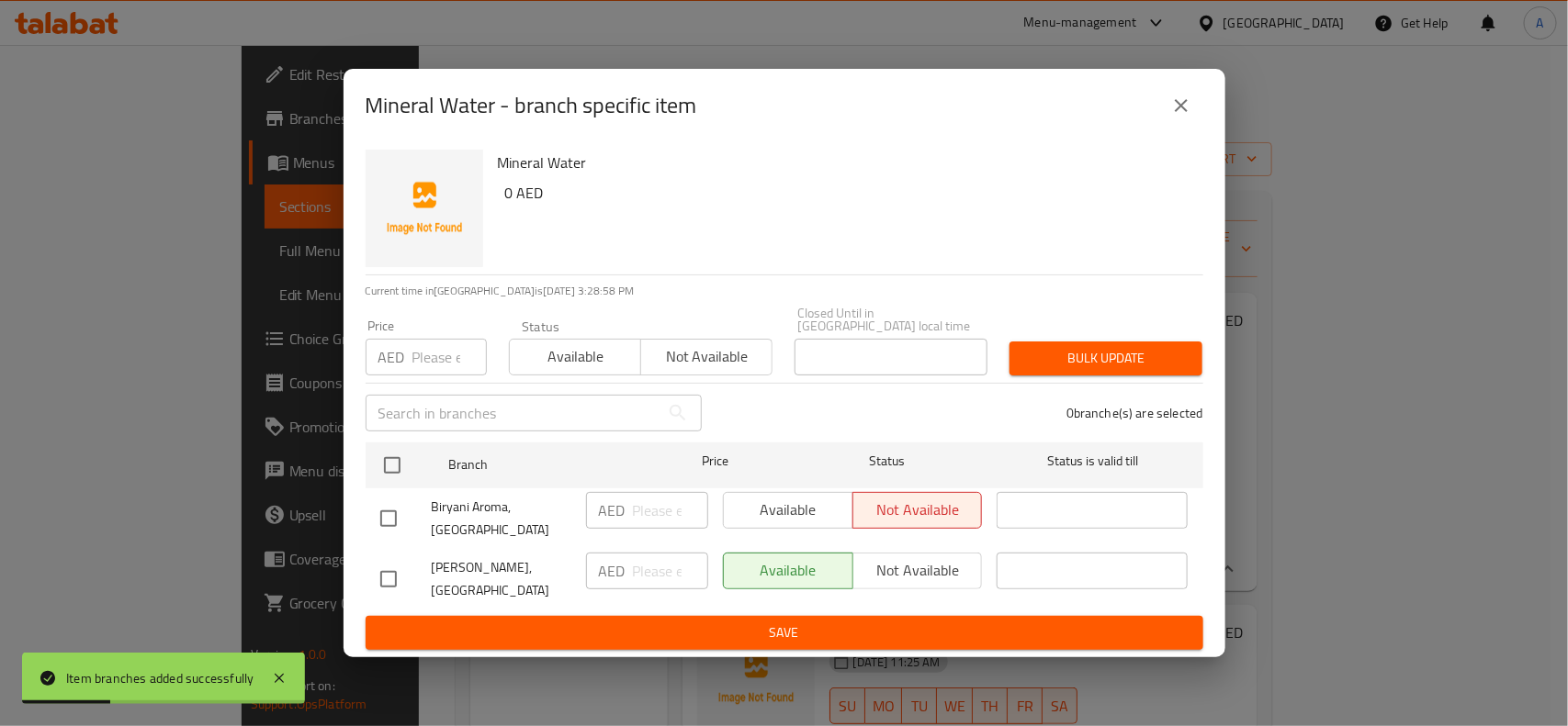
click at [1189, 113] on icon "close" at bounding box center [1180, 105] width 22 height 22
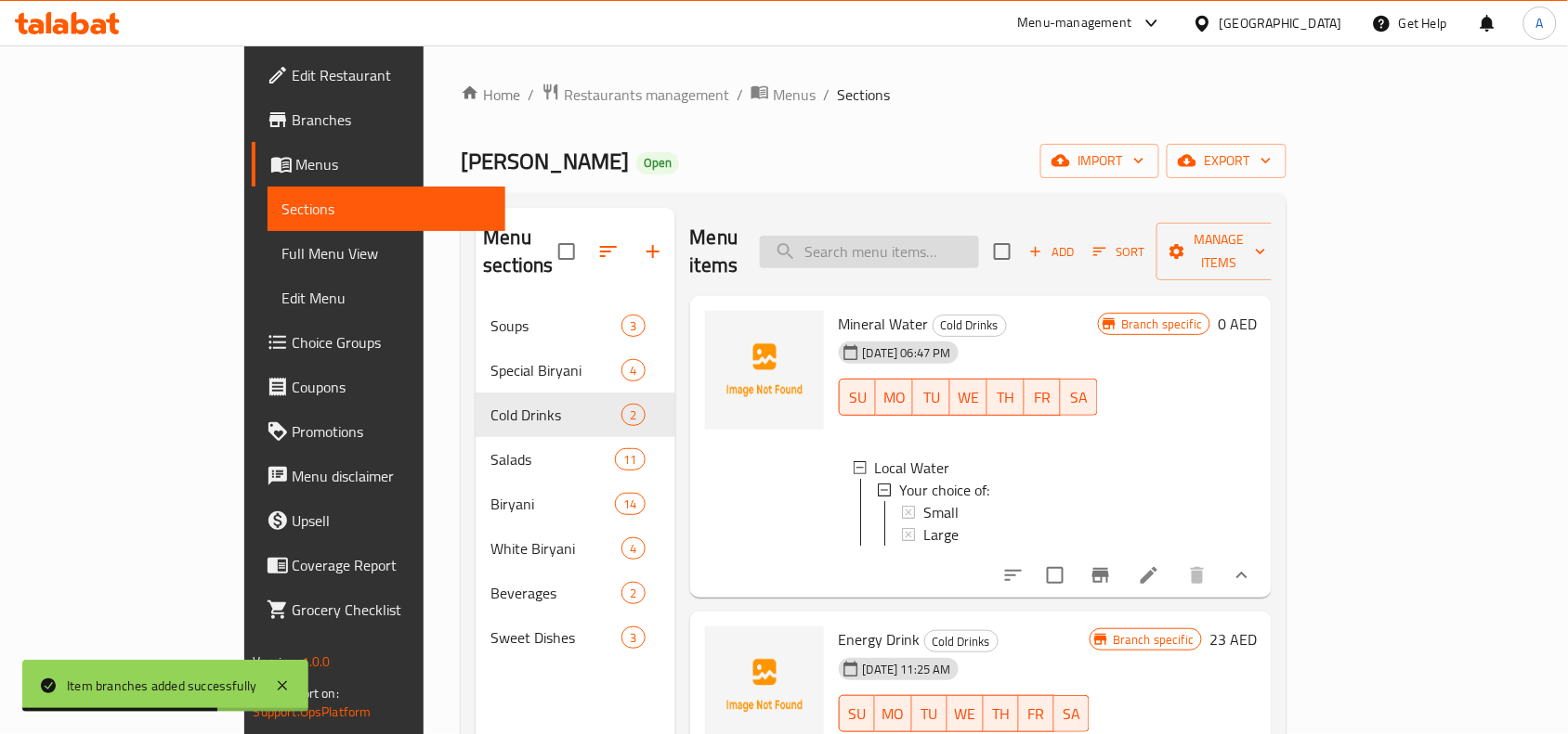
click at [979, 242] on input "search" at bounding box center [869, 251] width 219 height 32
paste input "Sparkling Water"
type input "Sparkling Water"
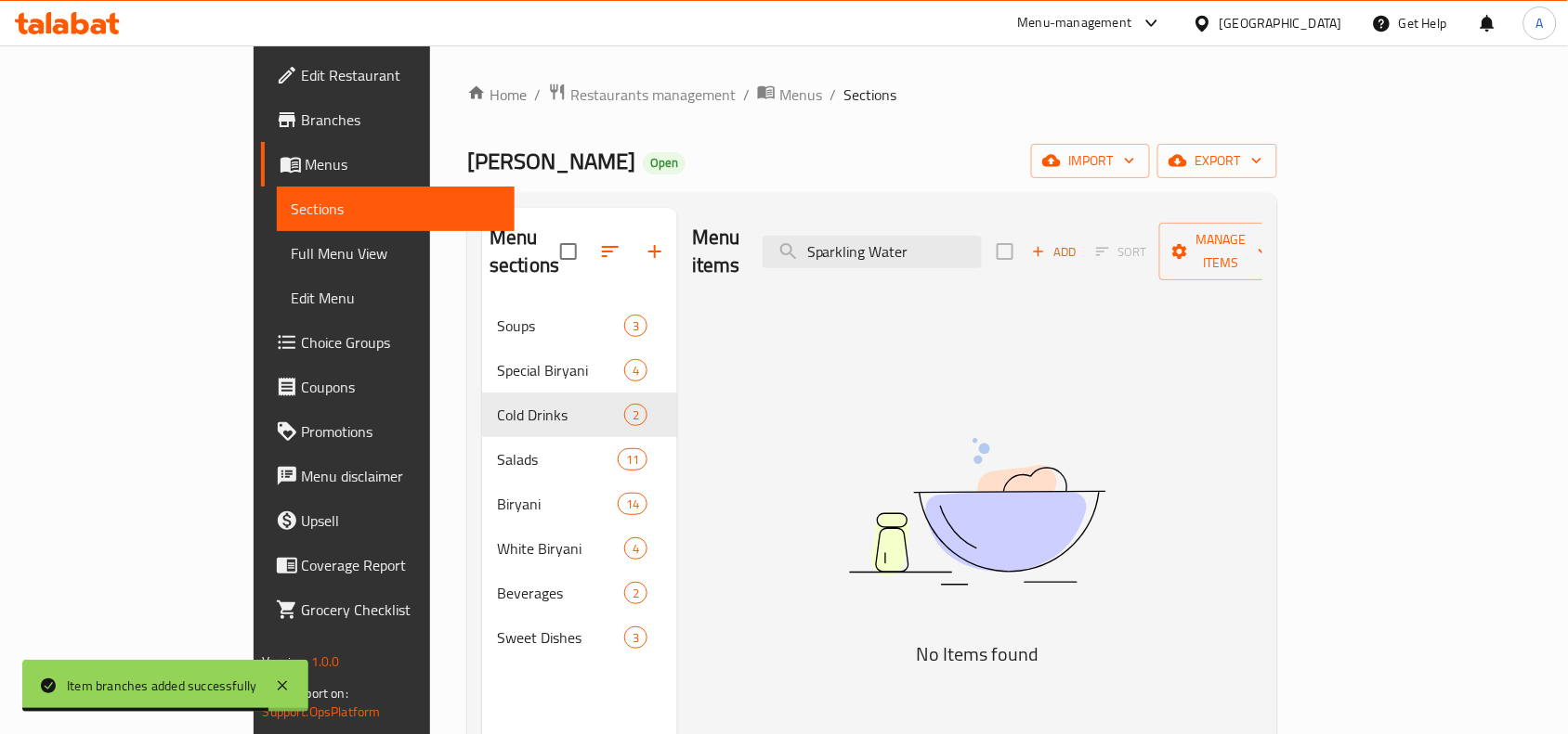
drag, startPoint x: 1020, startPoint y: 234, endPoint x: 221, endPoint y: 138, distance: 804.7
click at [253, 145] on div "Edit Restaurant Branches Menus Sections Full Menu View Edit Menu Choice Groups …" at bounding box center [784, 520] width 1062 height 949
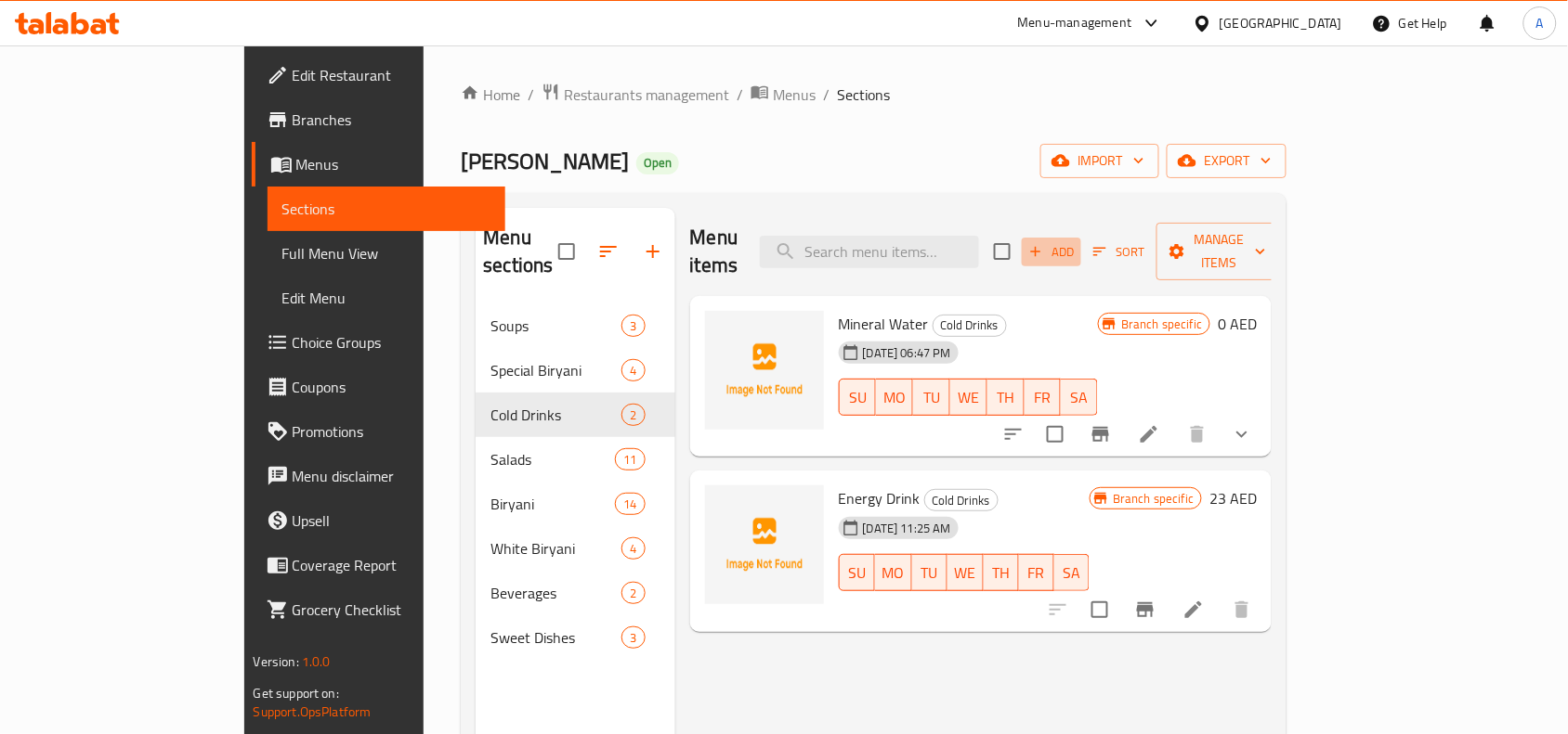
click at [1081, 237] on button "Add" at bounding box center [1051, 251] width 60 height 28
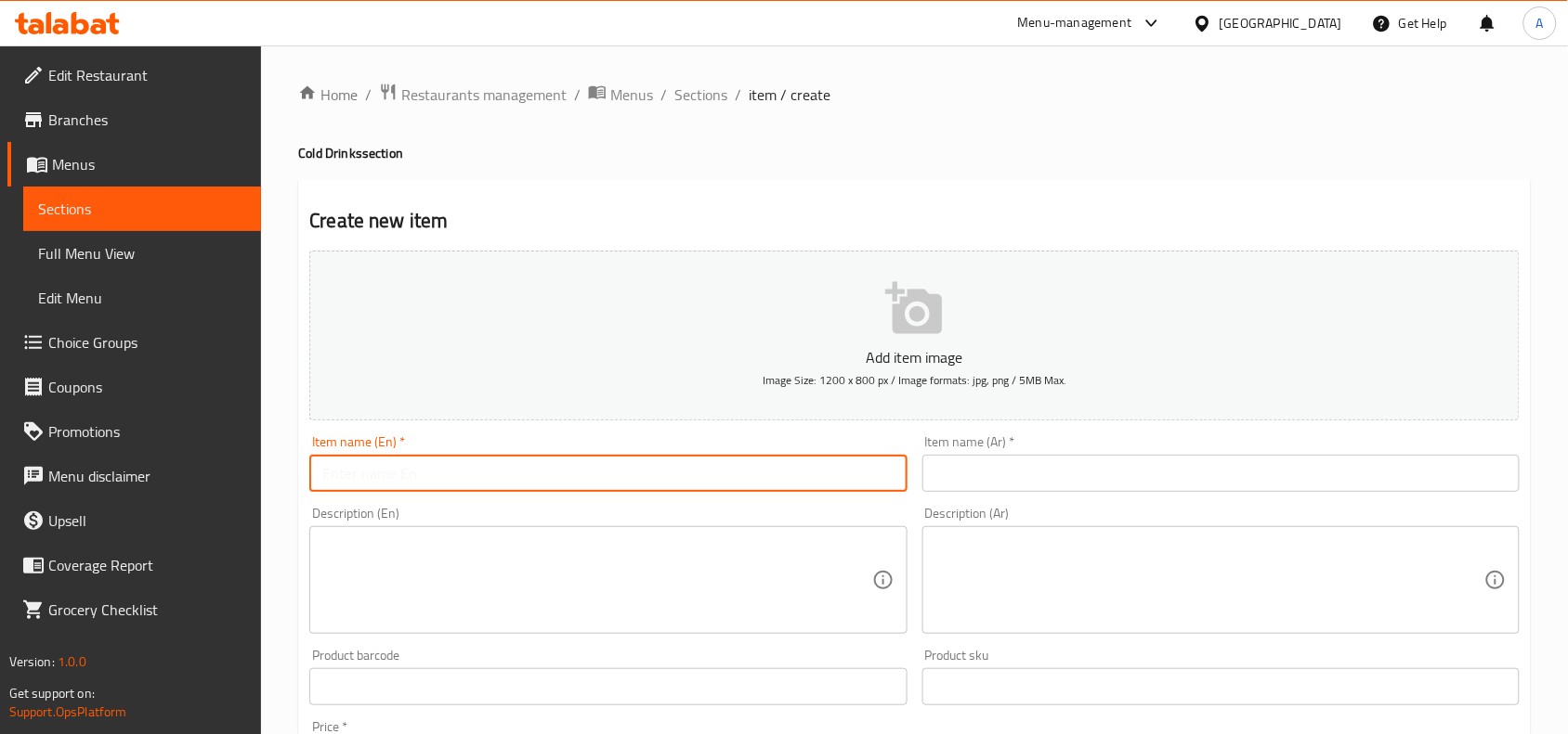
click at [469, 462] on input "text" at bounding box center [607, 473] width 597 height 37
paste input "Sparkling Water"
type input "Sparkling Water"
click at [601, 199] on div "Create new item Add item image Image Size: 1200 x 800 px / Image formats: jpg, …" at bounding box center [914, 720] width 1233 height 1081
drag, startPoint x: 455, startPoint y: 484, endPoint x: 346, endPoint y: 405, distance: 134.6
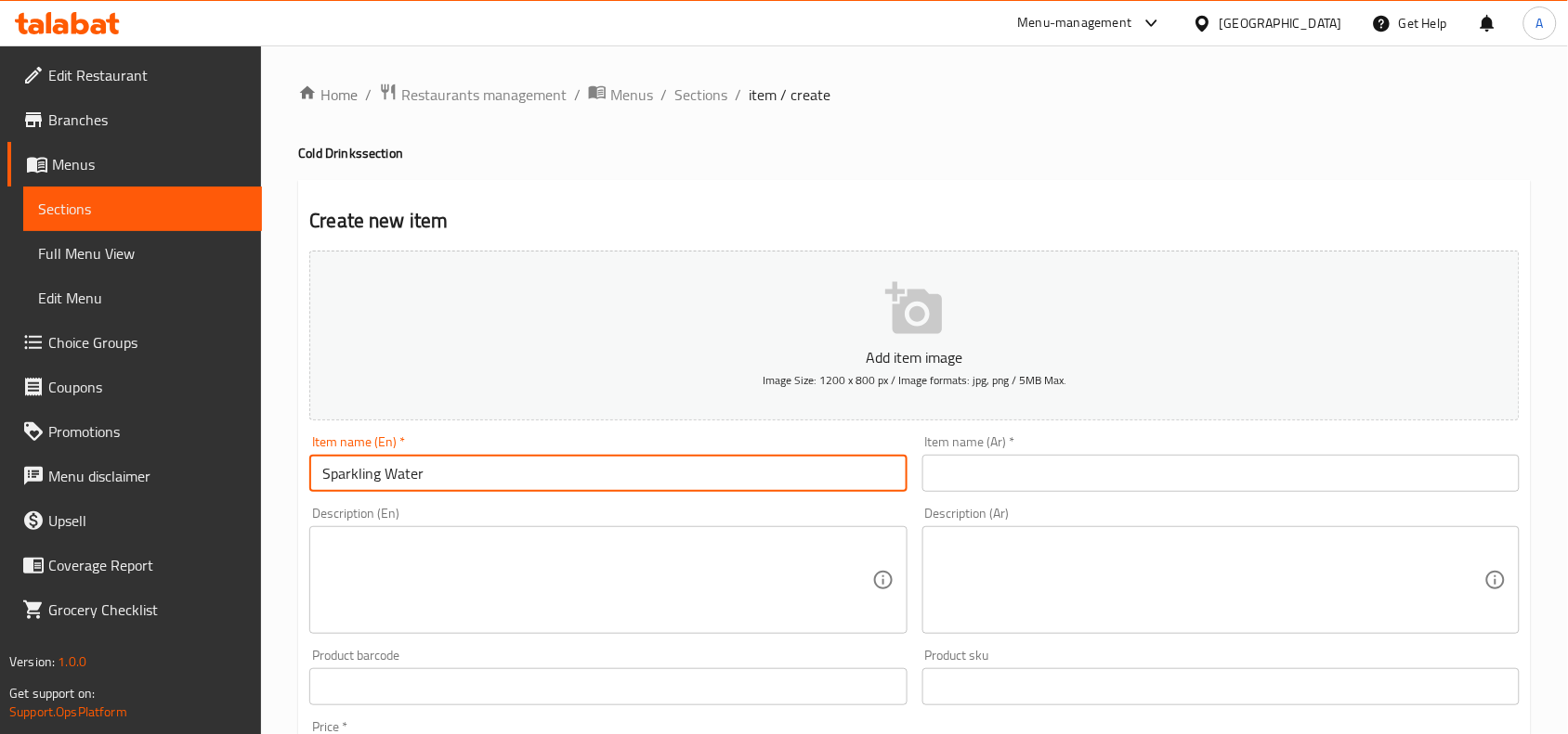
click at [22, 435] on div "Edit Restaurant Branches Menus Sections Full Menu View Edit Menu Choice Groups …" at bounding box center [784, 679] width 1568 height 1267
click at [591, 173] on div "Home / Restaurants management / Menus / Sections / item / create Cold Drinks se…" at bounding box center [914, 679] width 1233 height 1192
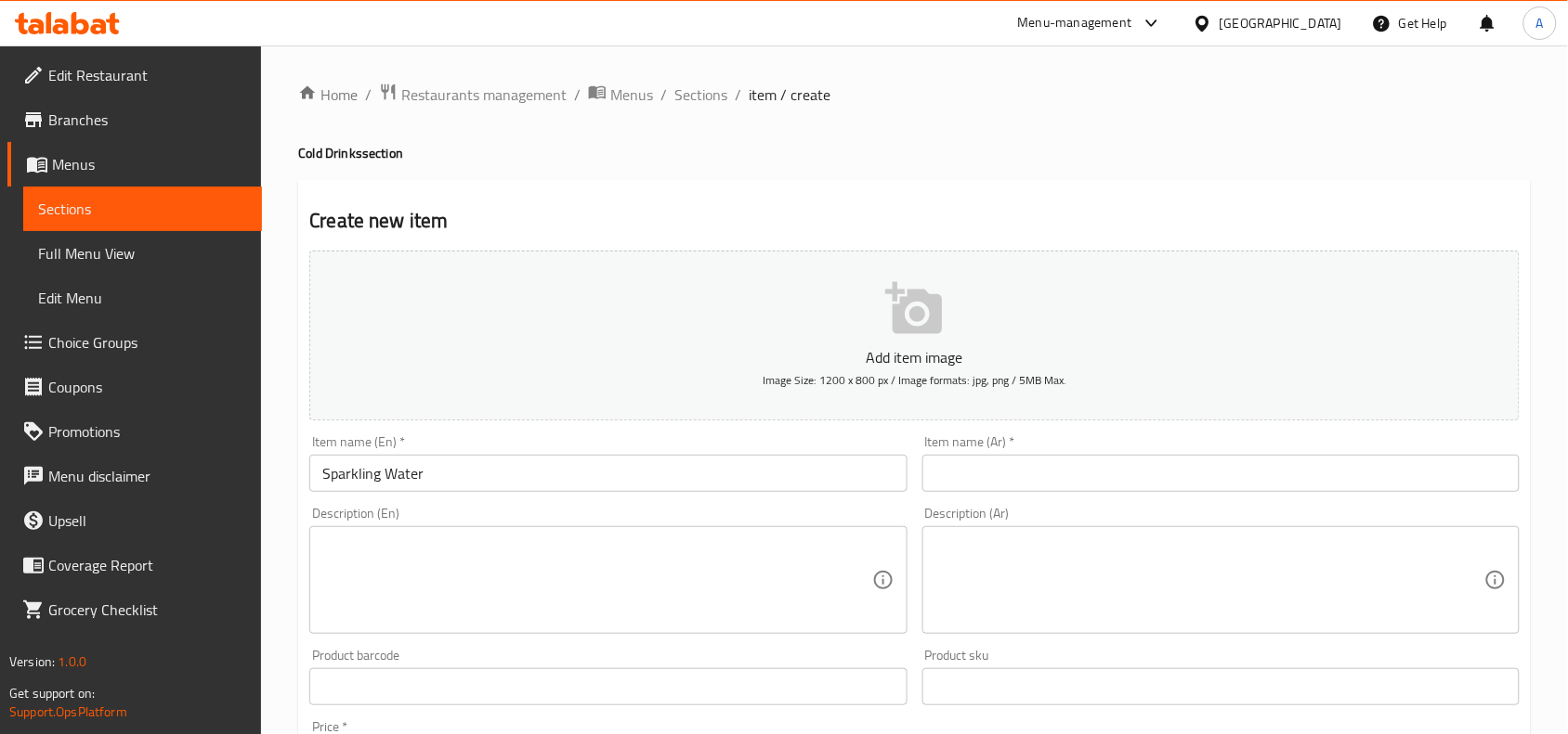
click at [1001, 472] on input "text" at bounding box center [1220, 473] width 597 height 37
paste input "مياه غازية"
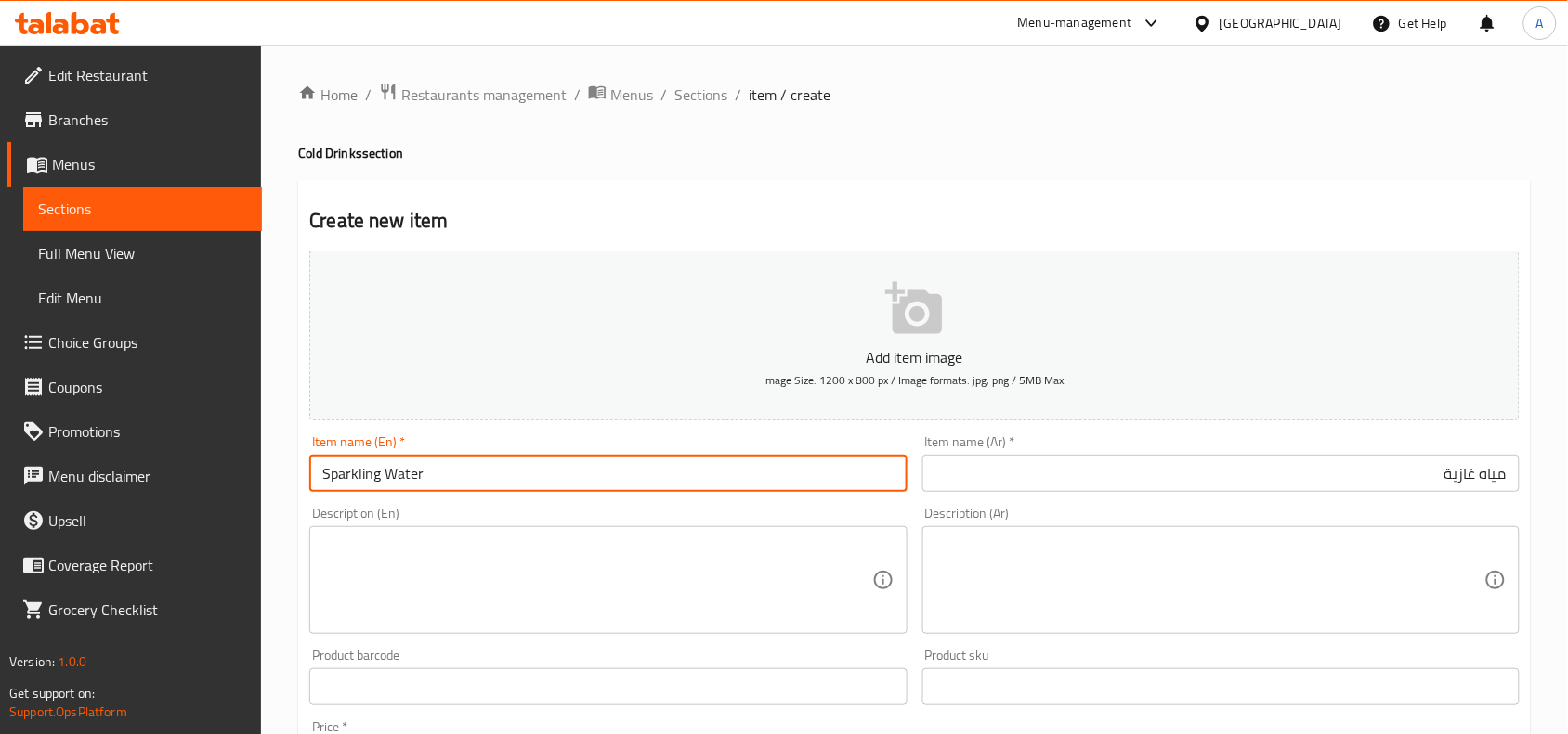
drag, startPoint x: 379, startPoint y: 480, endPoint x: 275, endPoint y: 492, distance: 104.7
click at [275, 492] on div "Home / Restaurants management / Menus / Sections / item / create Cold Drinks se…" at bounding box center [914, 679] width 1307 height 1267
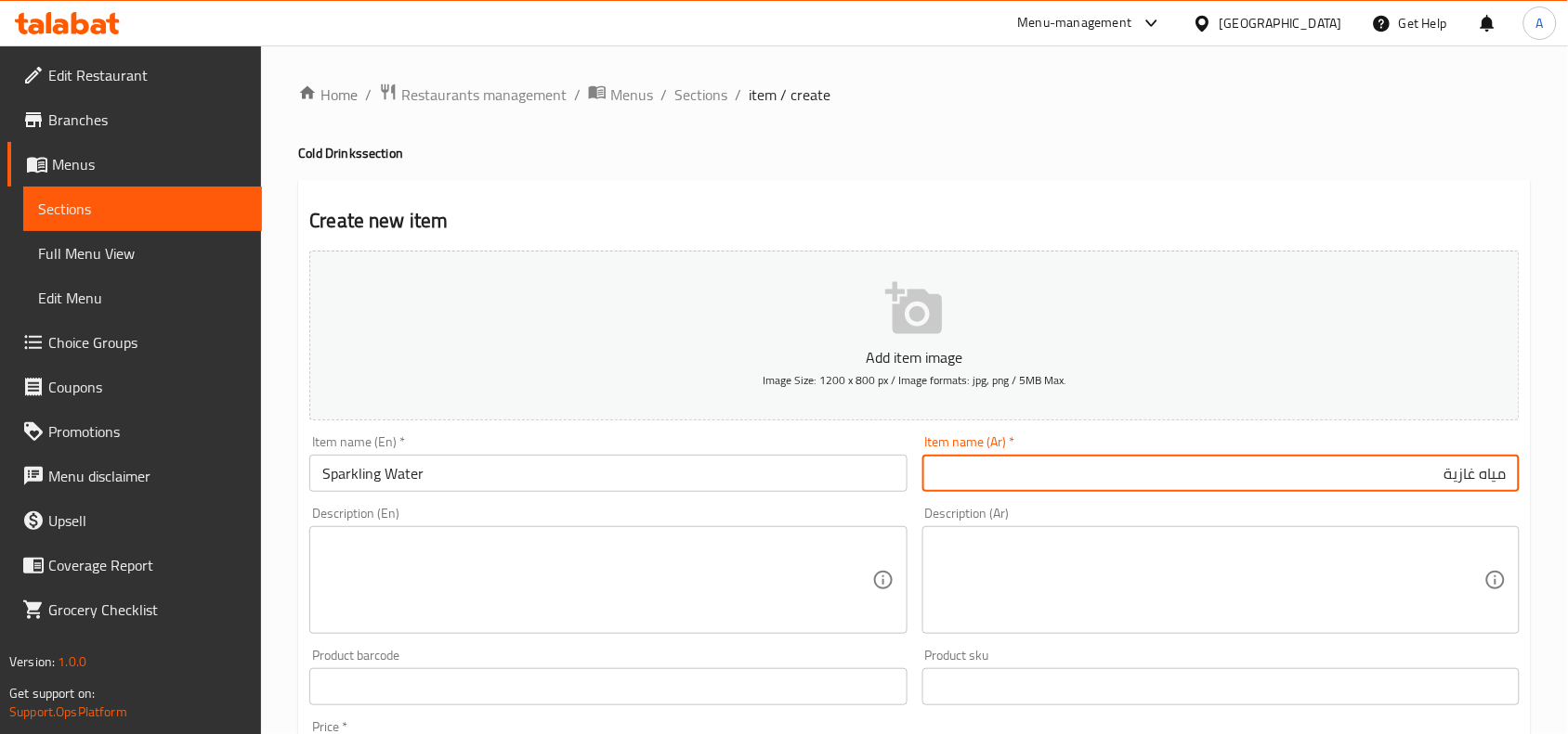
drag, startPoint x: 1178, startPoint y: 484, endPoint x: 2345, endPoint y: 353, distance: 1174.3
click at [1568, 353] on html "​ Menu-management United Arab Emirates Get Help A Edit Restaurant Branches Menu…" at bounding box center [784, 367] width 1568 height 734
paste input "فوار"
type input "مياه فوارة"
click at [896, 193] on div "Create new item Add item image Image Size: 1200 x 800 px / Image formats: jpg, …" at bounding box center [914, 720] width 1233 height 1081
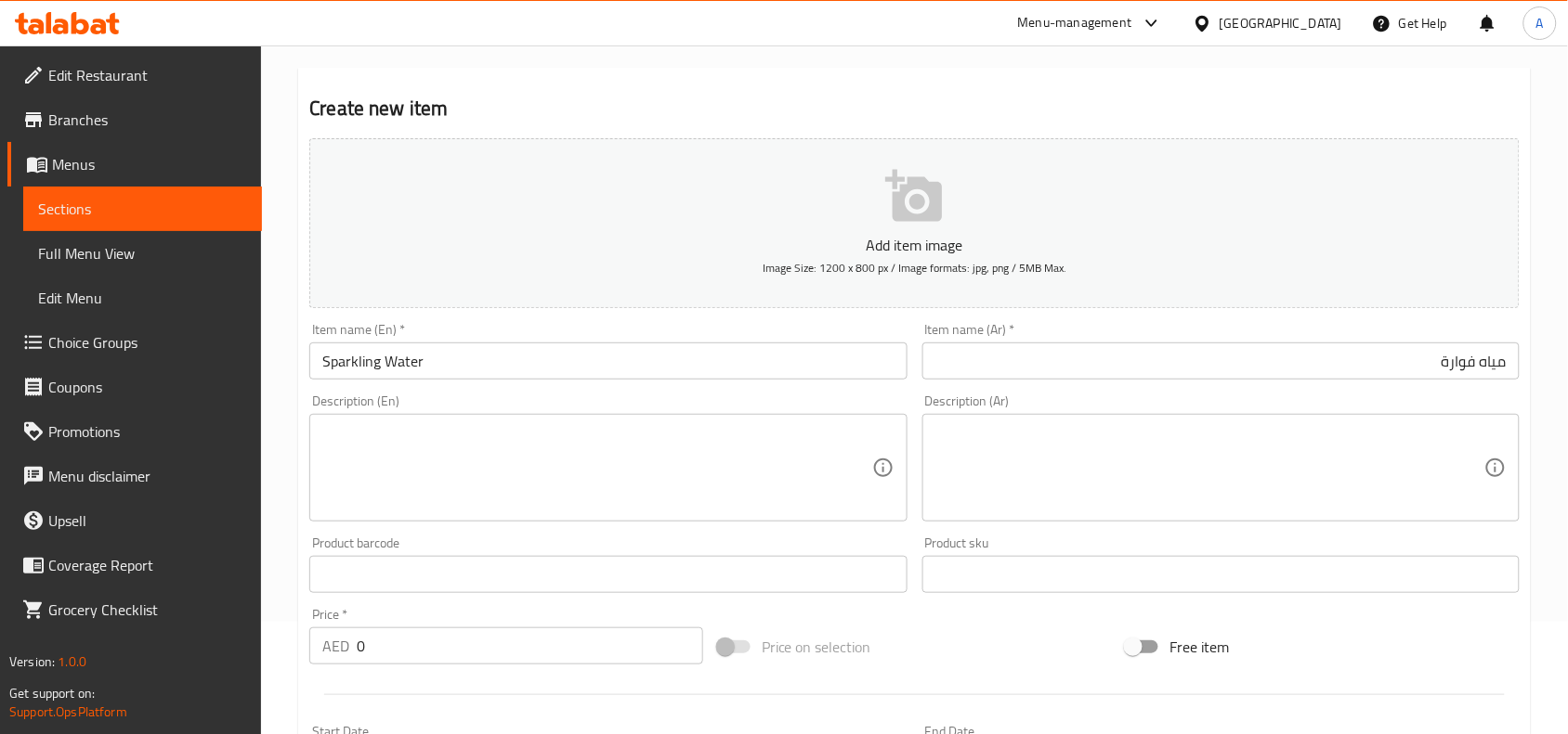
scroll to position [232, 0]
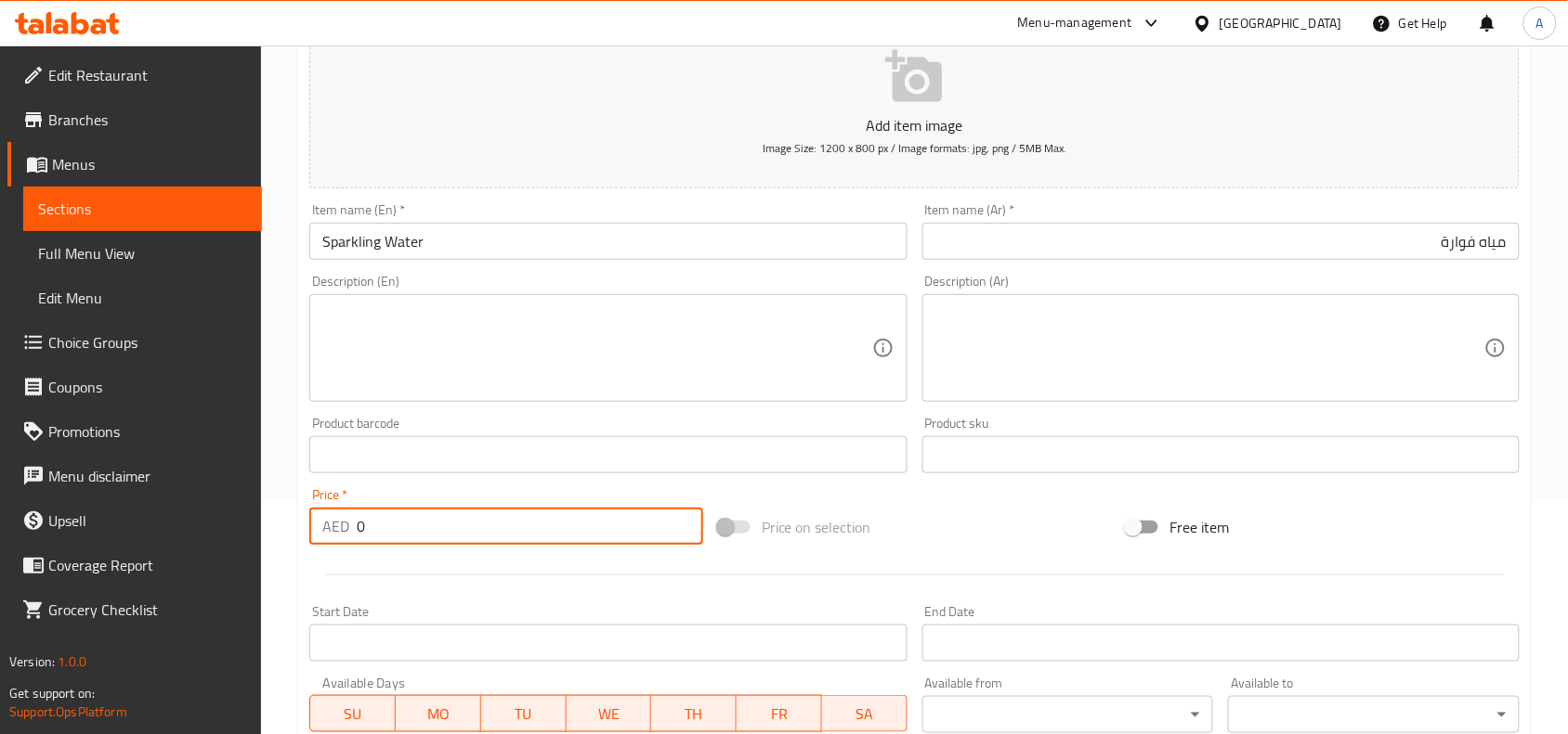
drag, startPoint x: 399, startPoint y: 517, endPoint x: 305, endPoint y: 526, distance: 94.4
click at [305, 526] on div "Price   * AED 0 Price *" at bounding box center [506, 516] width 409 height 71
type input "17.50"
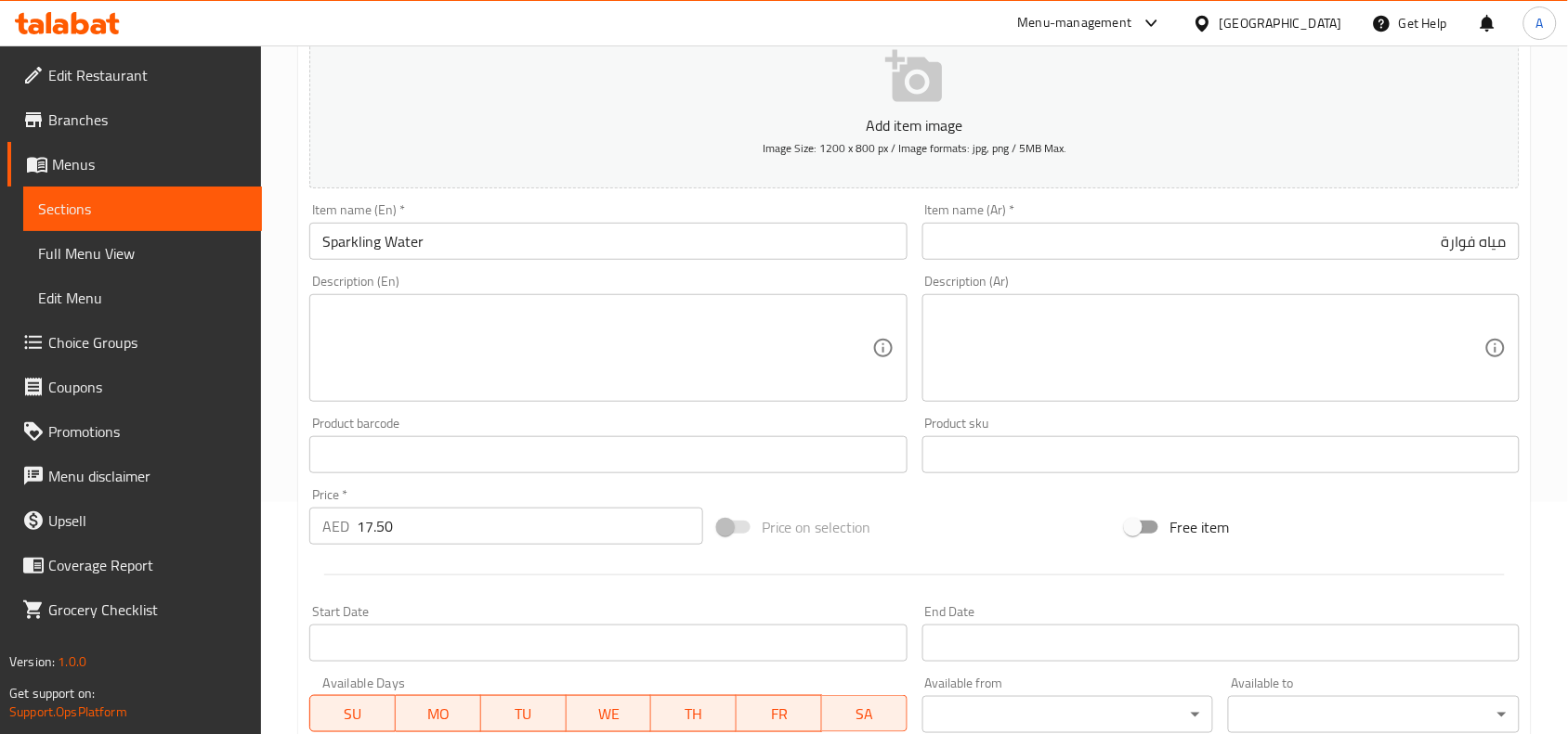
click at [428, 609] on div "Start Date Start Date" at bounding box center [607, 633] width 597 height 57
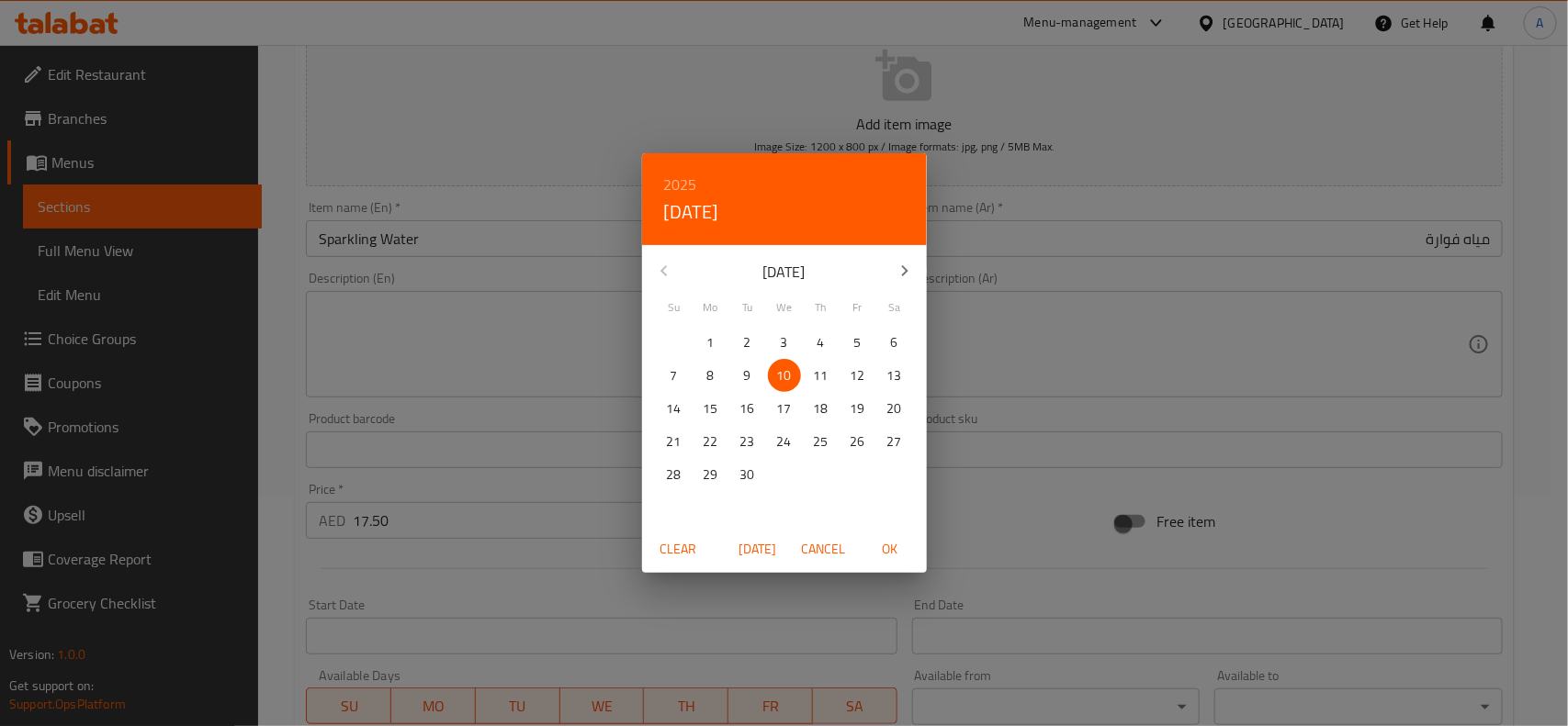
click at [829, 541] on span "Cancel" at bounding box center [824, 550] width 44 height 23
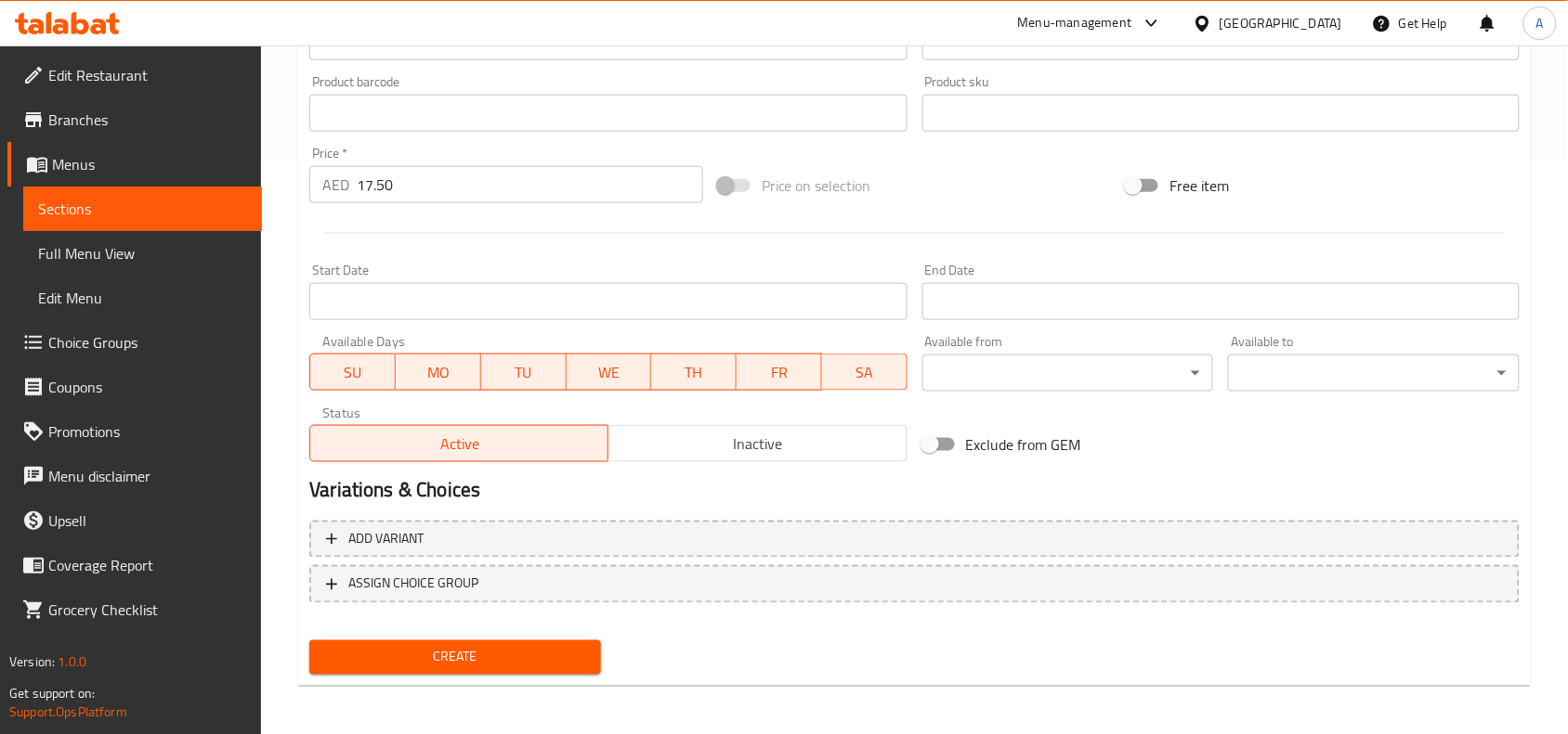
scroll to position [226, 0]
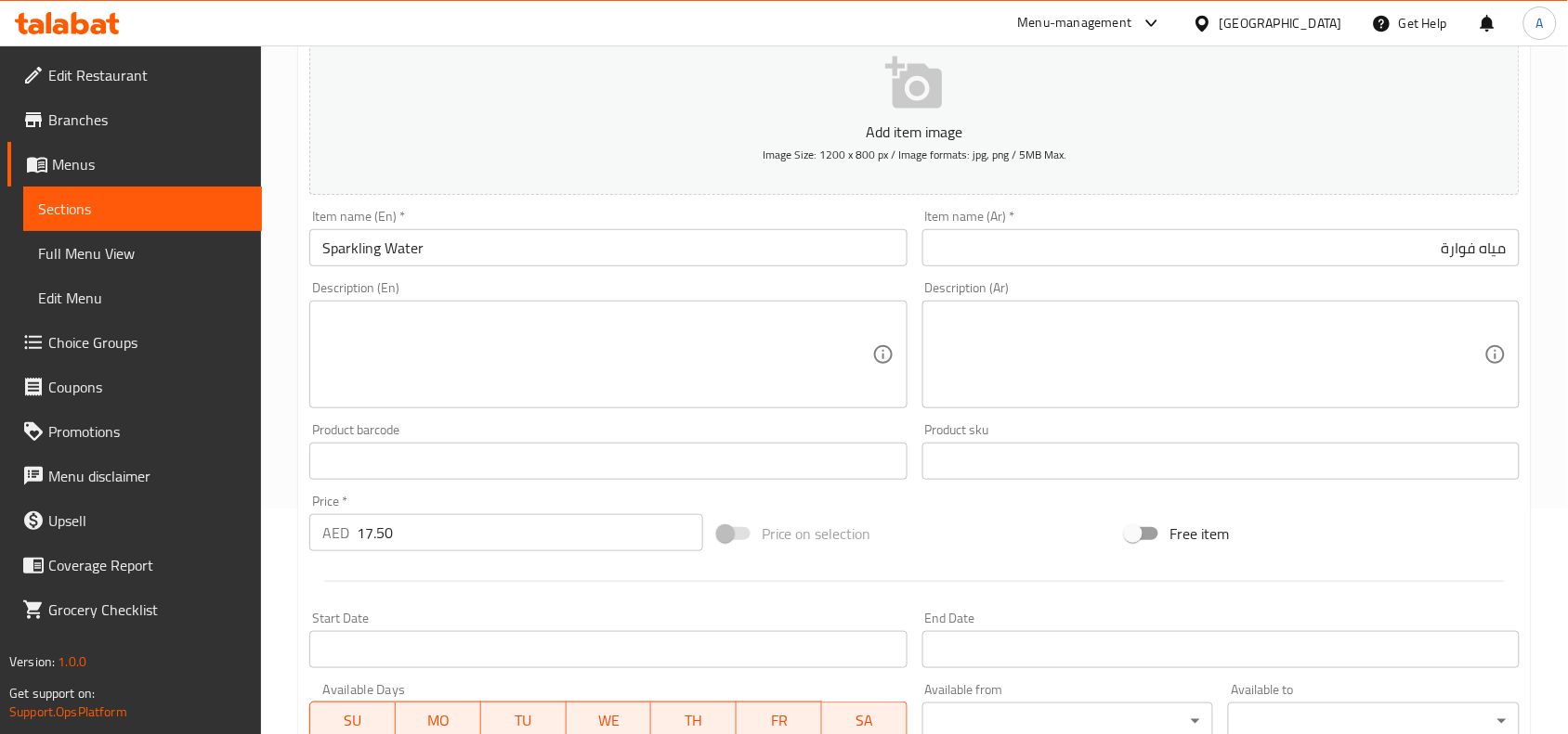
click at [948, 516] on div "Price on selection" at bounding box center [915, 534] width 409 height 50
click at [972, 529] on div "Price on selection" at bounding box center [915, 534] width 409 height 50
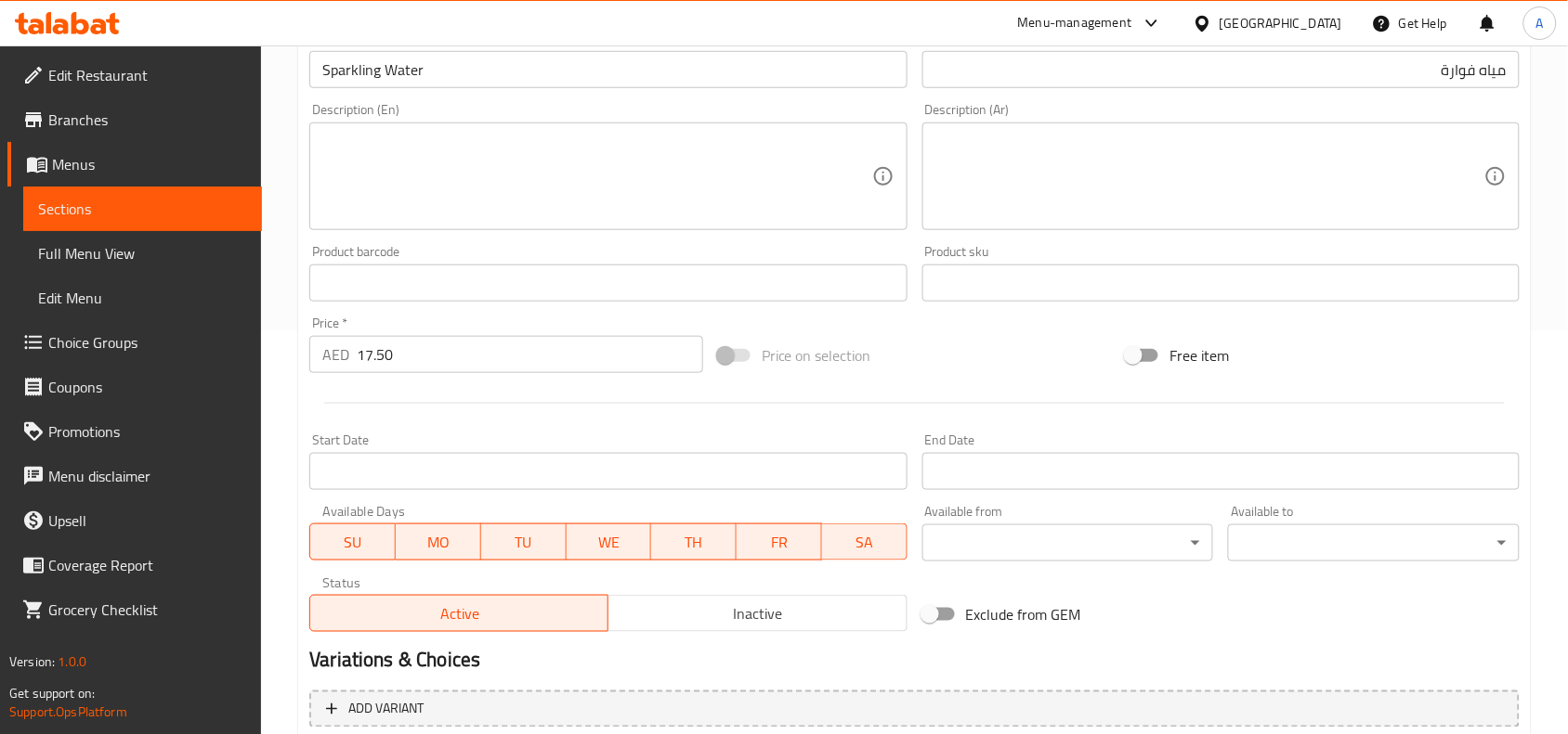
scroll to position [574, 0]
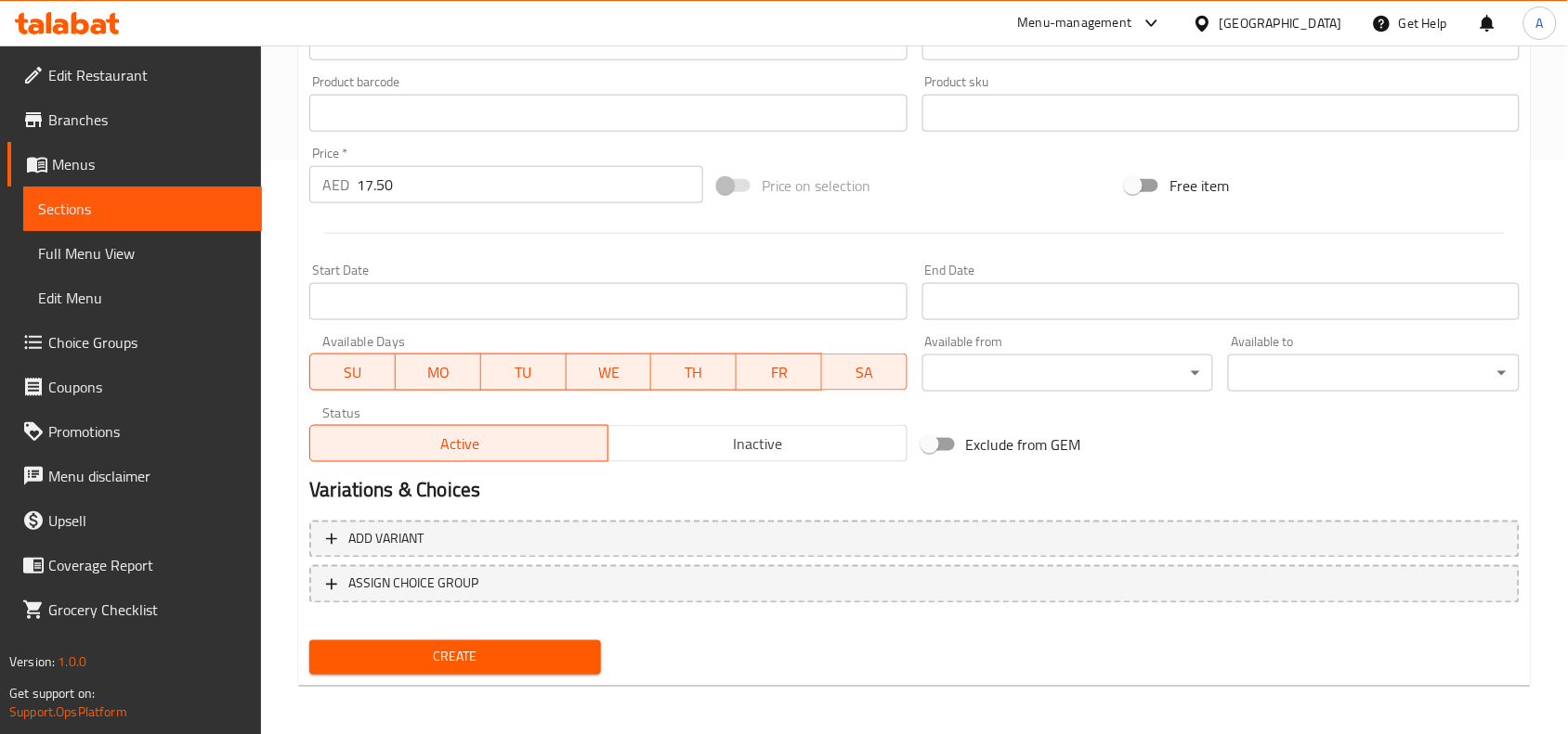
click at [553, 659] on span "Create" at bounding box center [456, 658] width 262 height 23
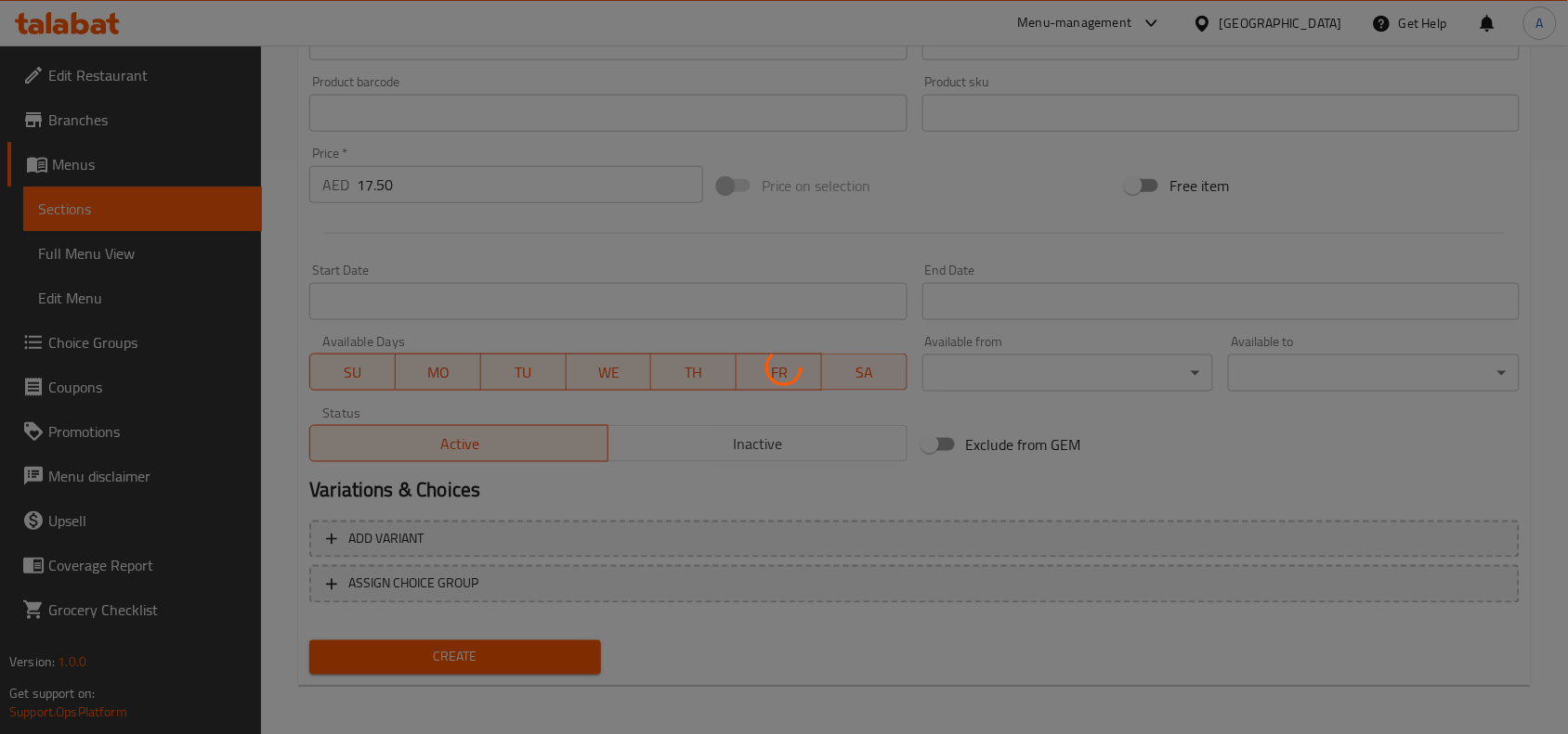
type input "0"
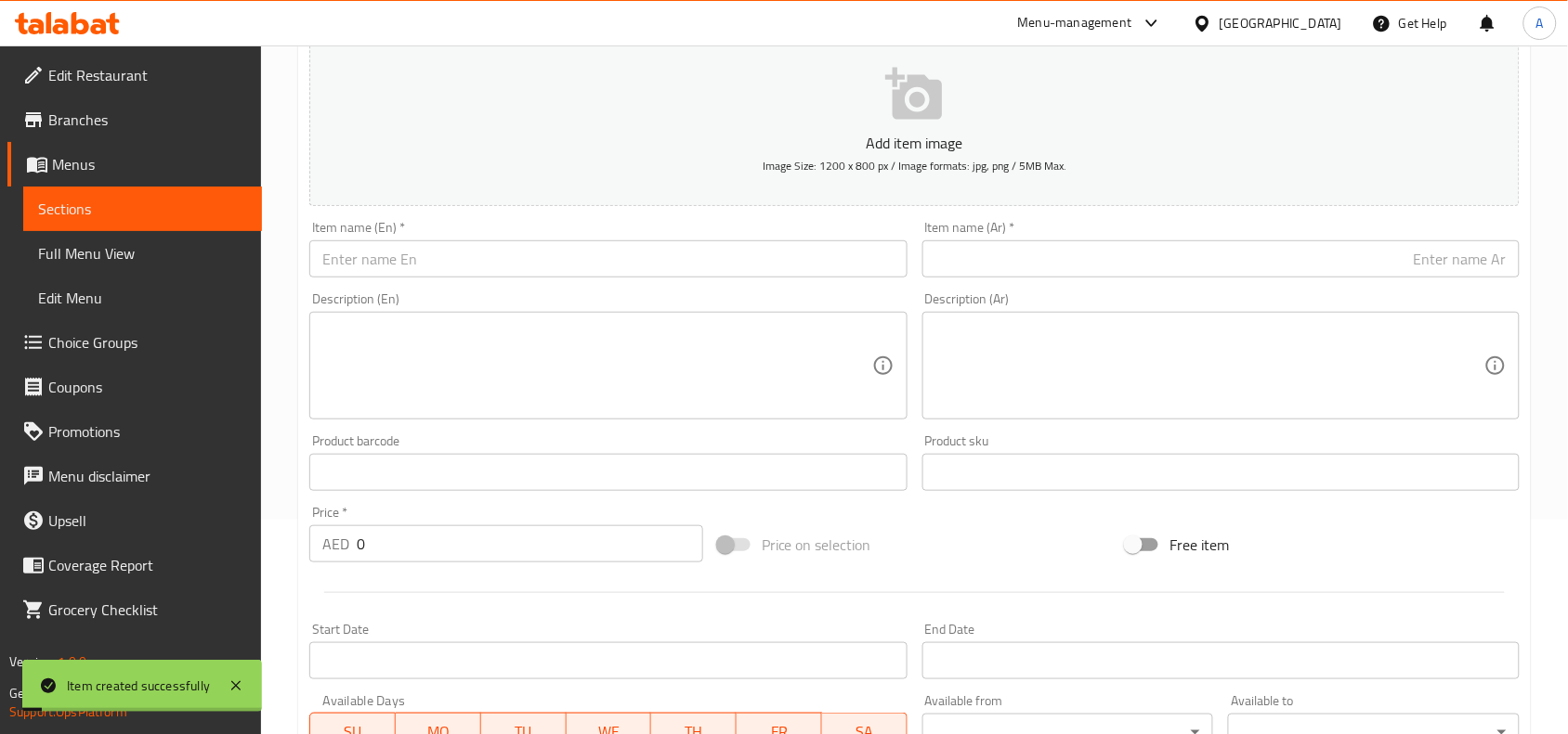
scroll to position [0, 0]
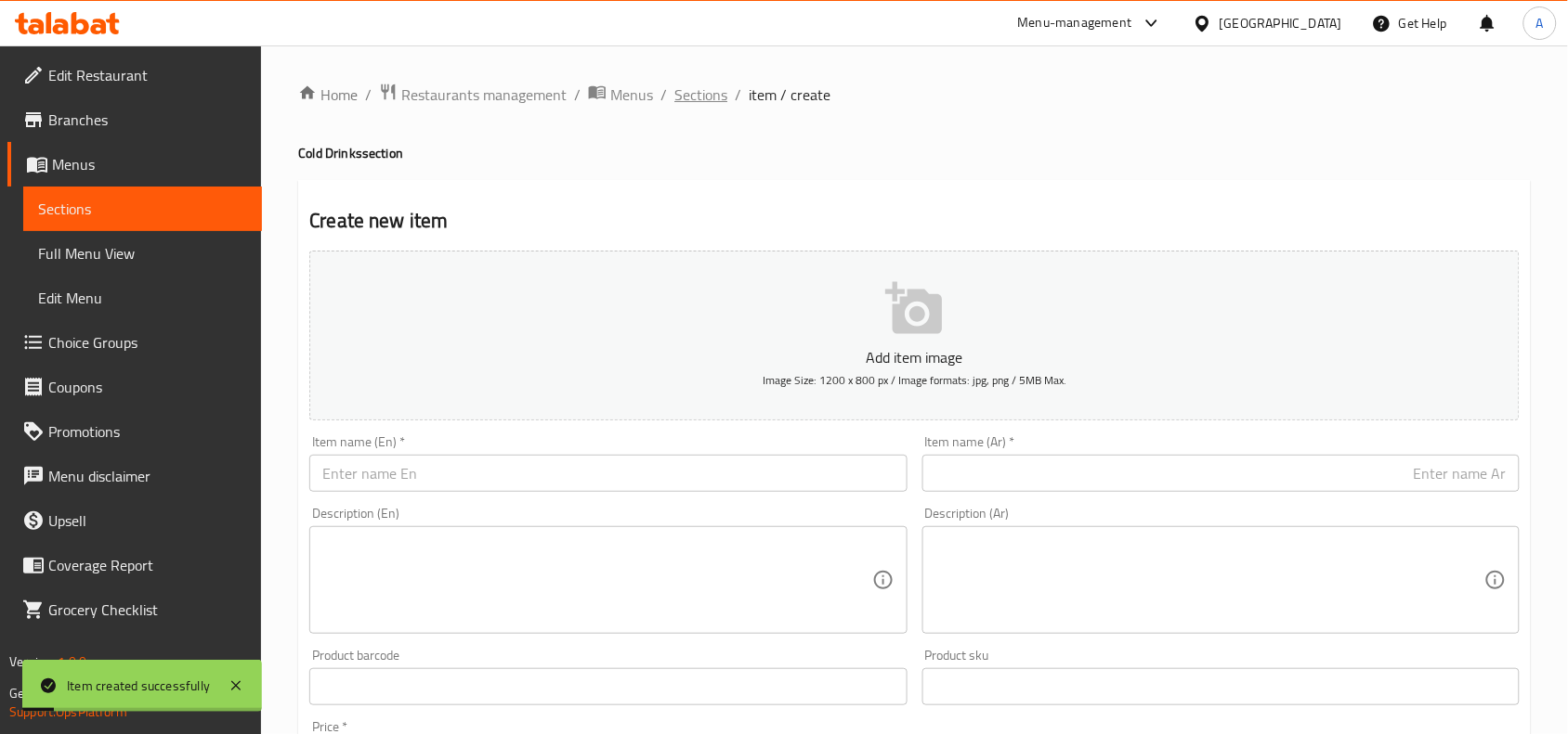
click at [693, 84] on span "Sections" at bounding box center [701, 94] width 53 height 22
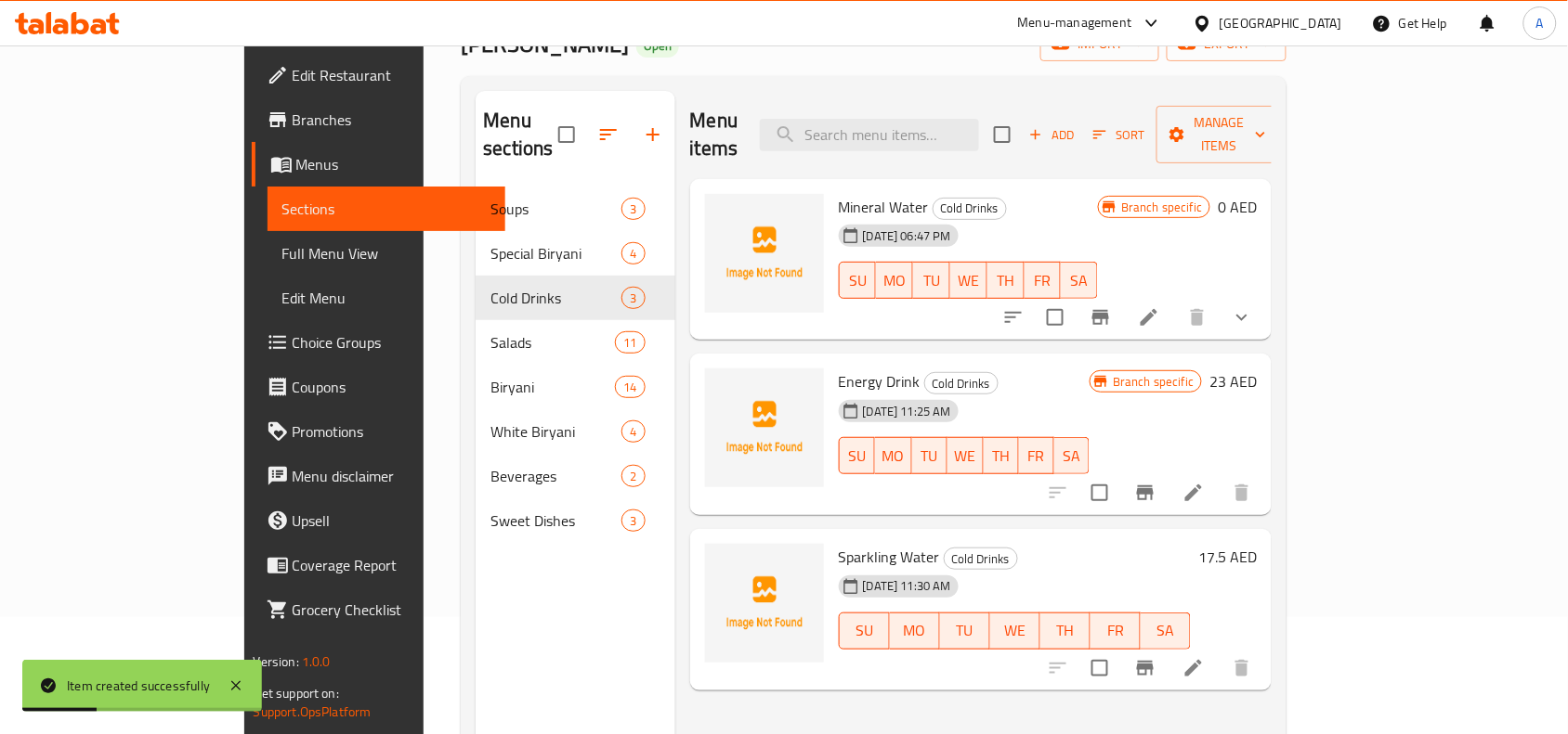
scroll to position [261, 0]
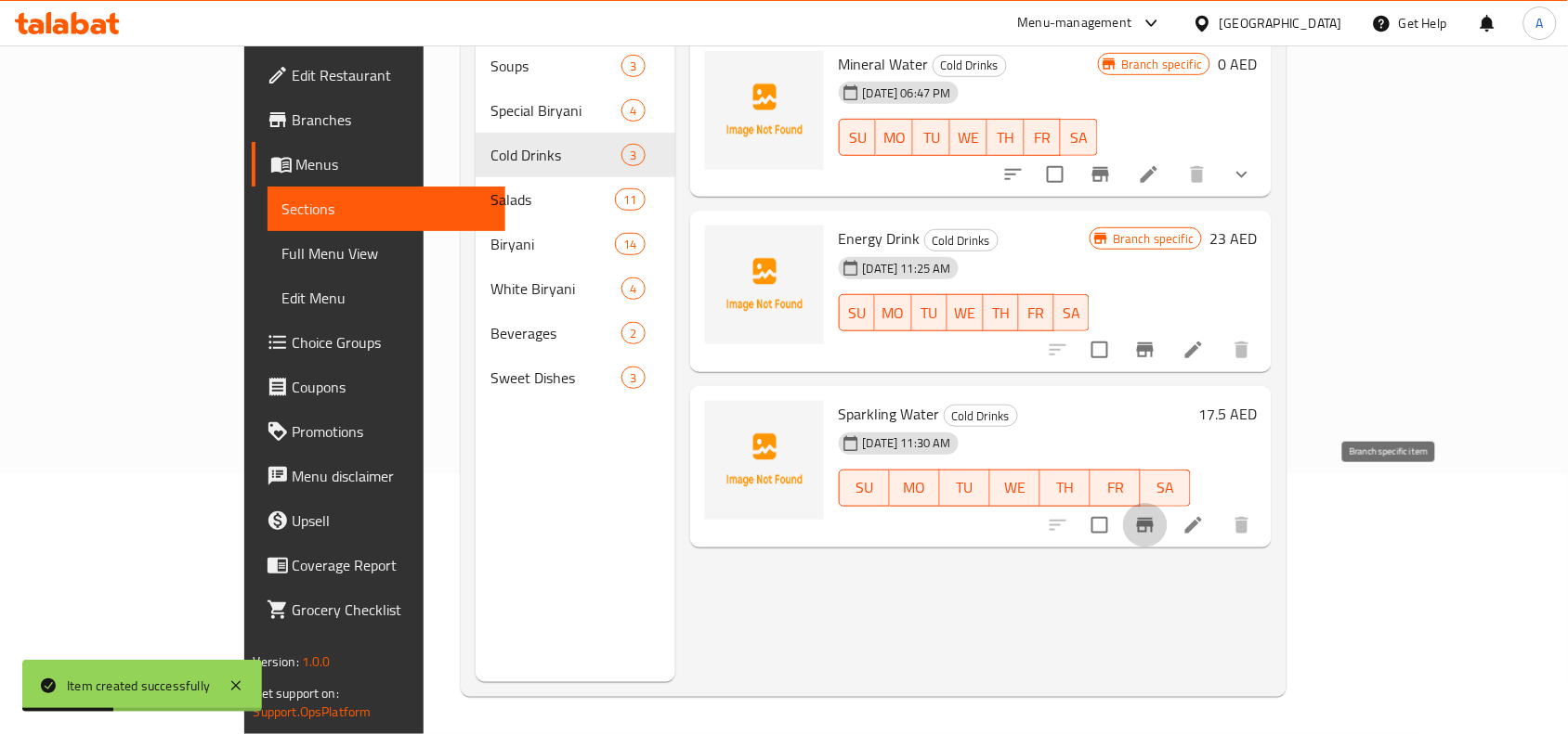
click at [1156, 514] on icon "Branch-specific-item" at bounding box center [1145, 525] width 22 height 22
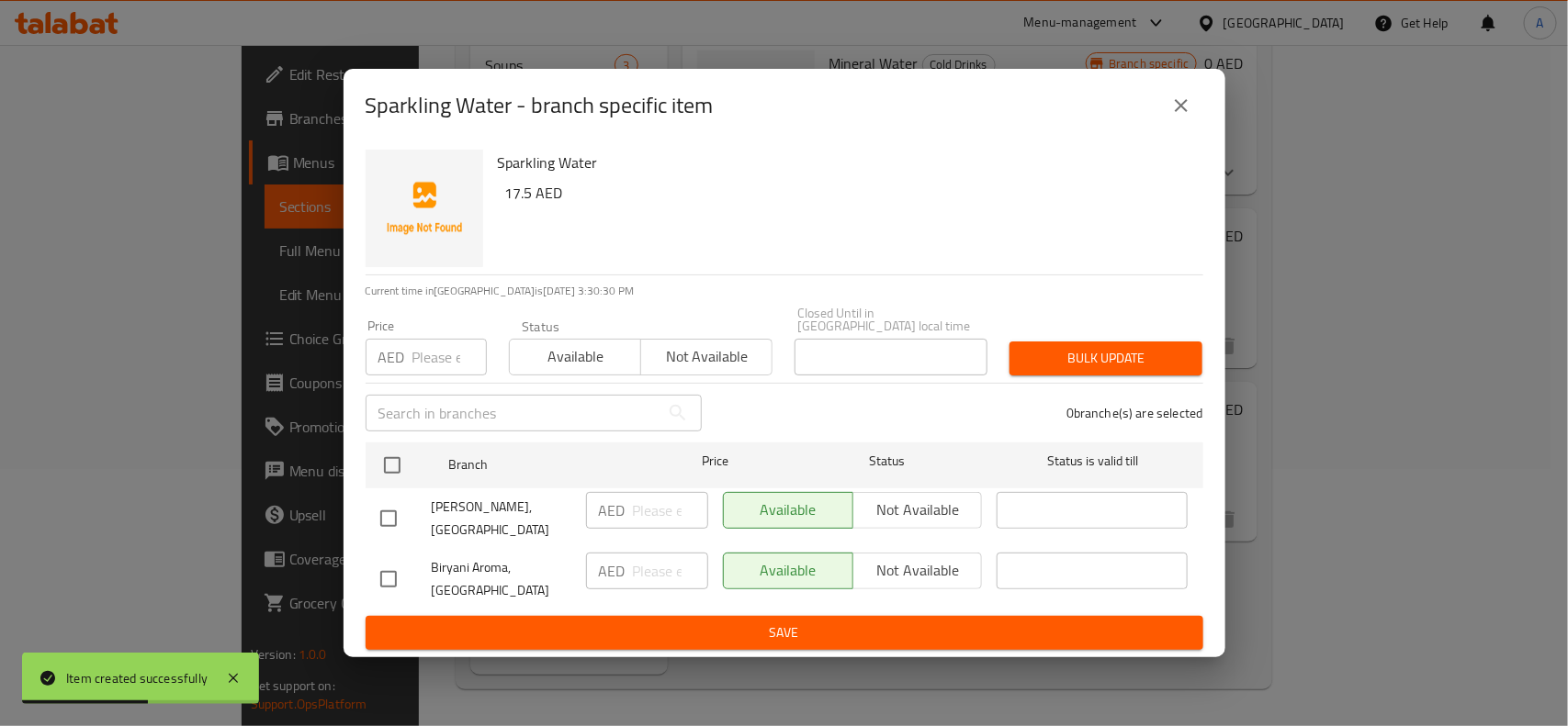
click at [383, 570] on input "checkbox" at bounding box center [389, 579] width 39 height 39
checkbox input "true"
click at [921, 570] on span "Not available" at bounding box center [917, 571] width 115 height 27
click at [711, 633] on span "Save" at bounding box center [784, 633] width 808 height 23
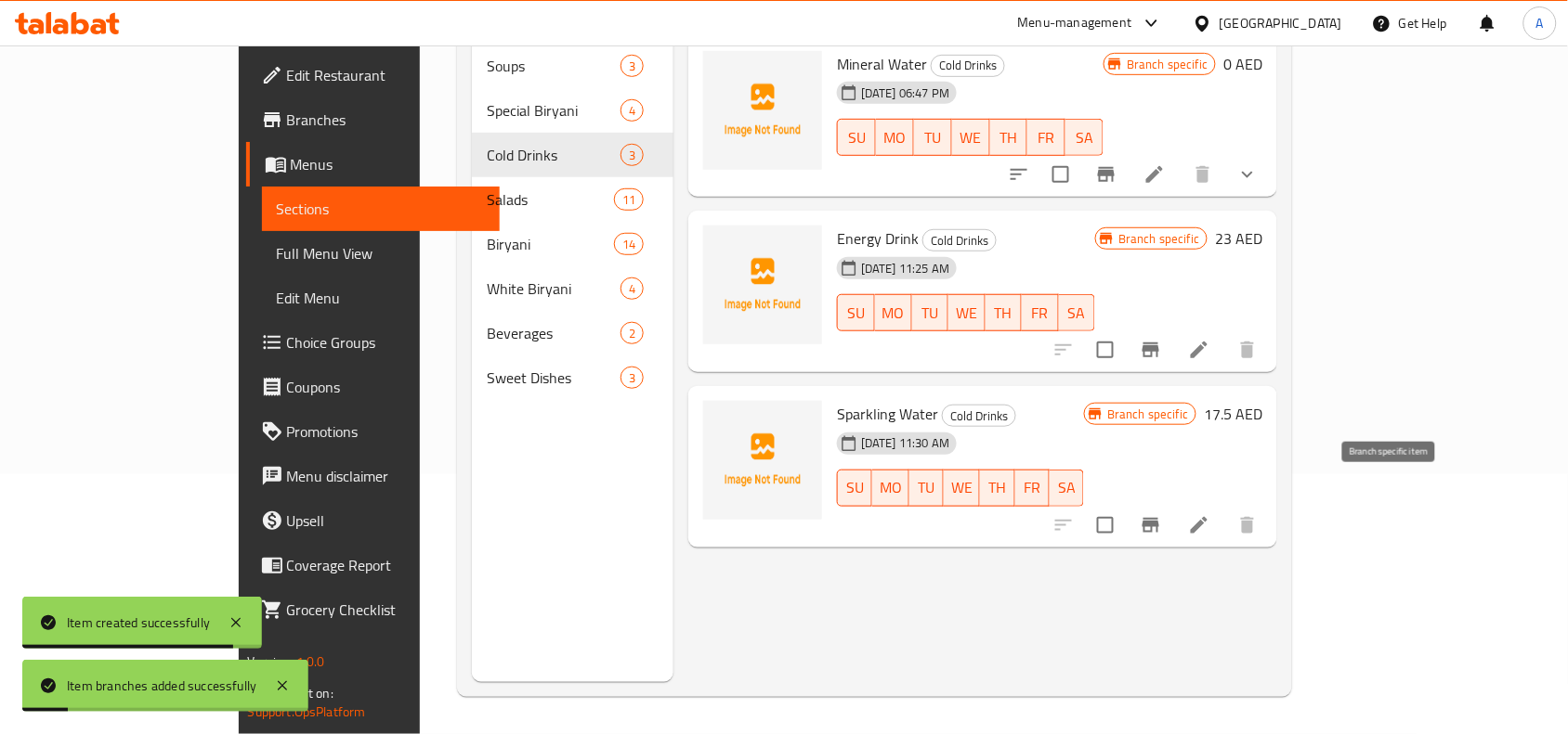
click at [1159, 518] on icon "Branch-specific-item" at bounding box center [1150, 525] width 17 height 15
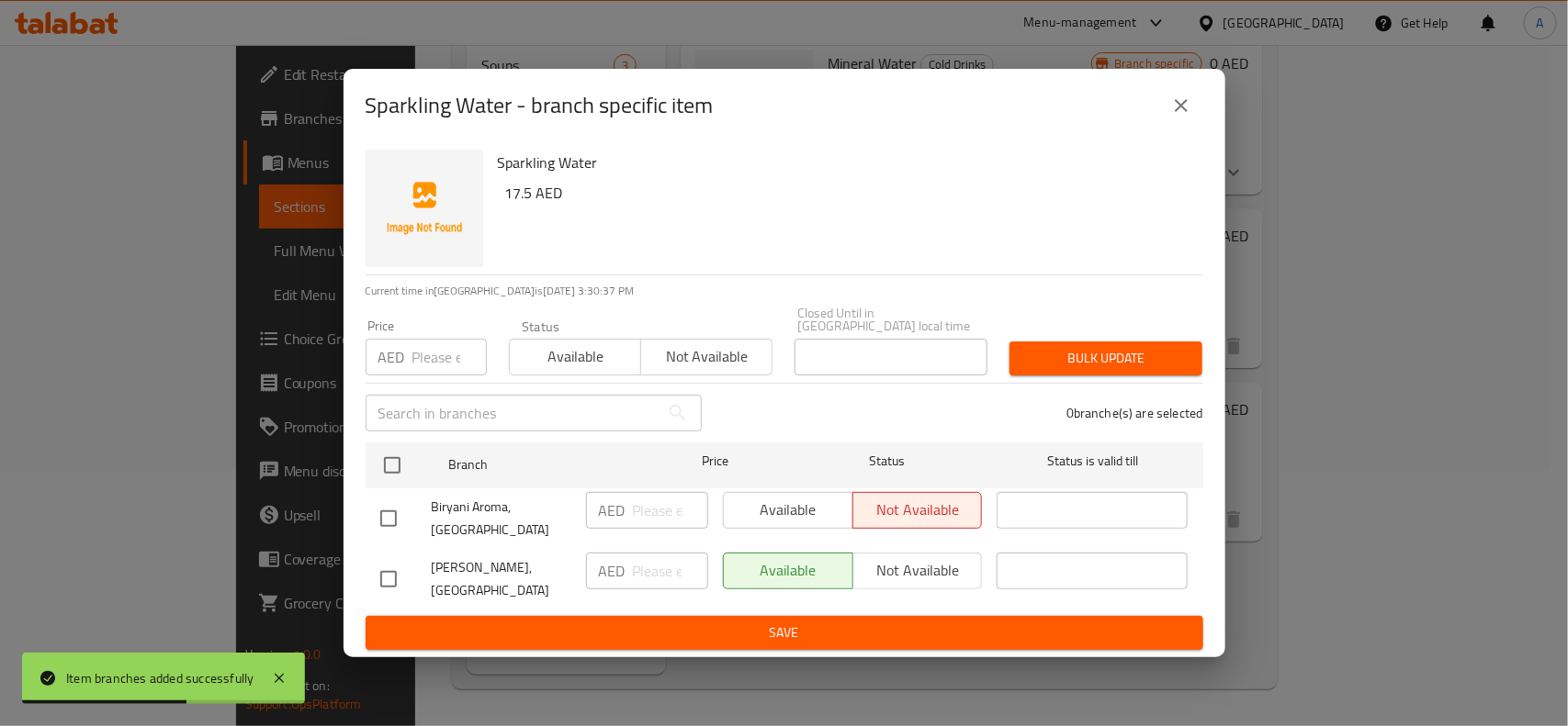
click at [394, 579] on input "checkbox" at bounding box center [389, 579] width 39 height 39
checkbox input "true"
click at [439, 367] on input "number" at bounding box center [450, 358] width 74 height 37
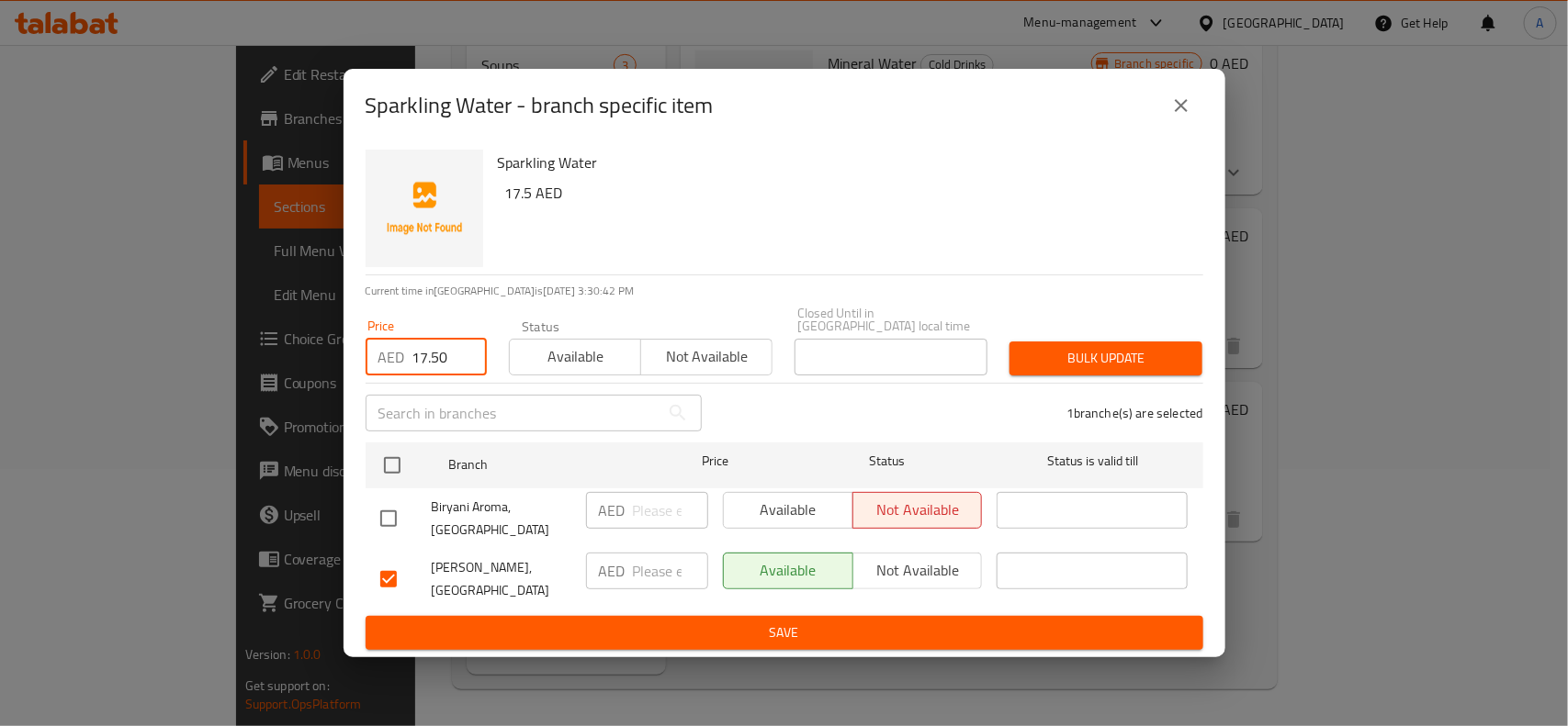
type input "17.50"
click at [1095, 358] on span "Bulk update" at bounding box center [1105, 359] width 163 height 23
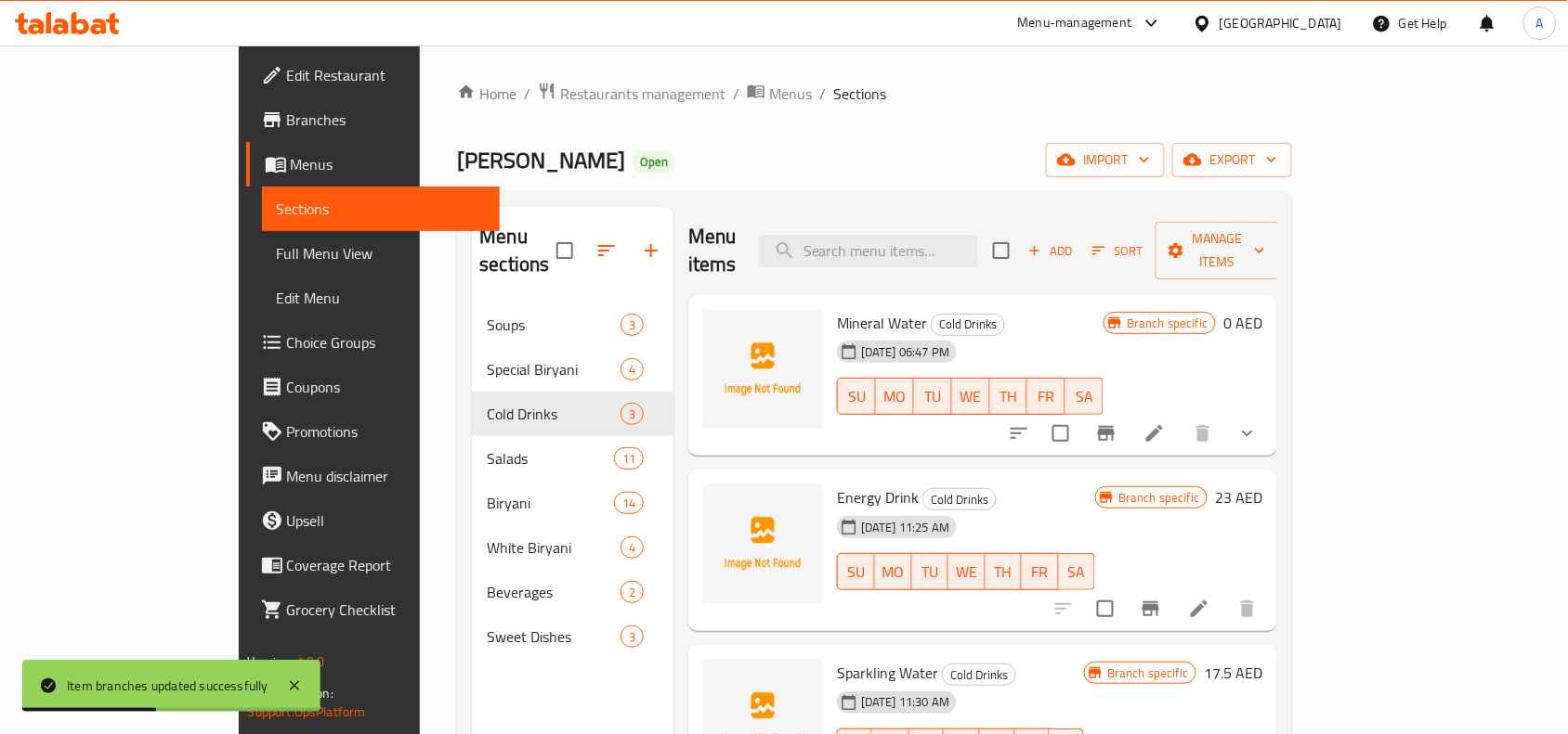
scroll to position [0, 0]
drag, startPoint x: 1238, startPoint y: 218, endPoint x: 1235, endPoint y: 244, distance: 26.2
click at [1238, 218] on div "Menu items Add Sort Manage items" at bounding box center [982, 252] width 588 height 88
click at [1043, 244] on icon "button" at bounding box center [1034, 251] width 17 height 17
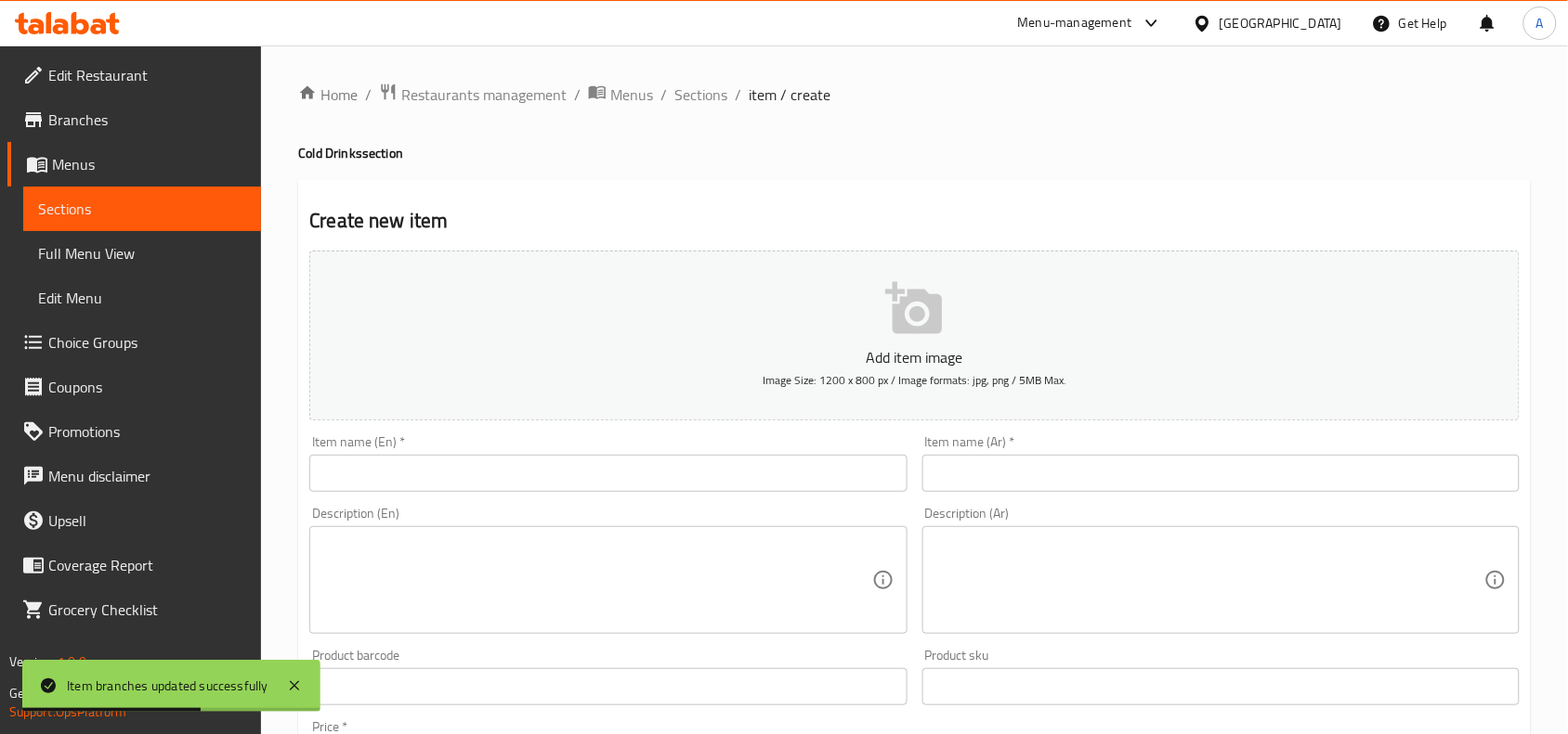
click at [483, 471] on input "text" at bounding box center [607, 473] width 597 height 37
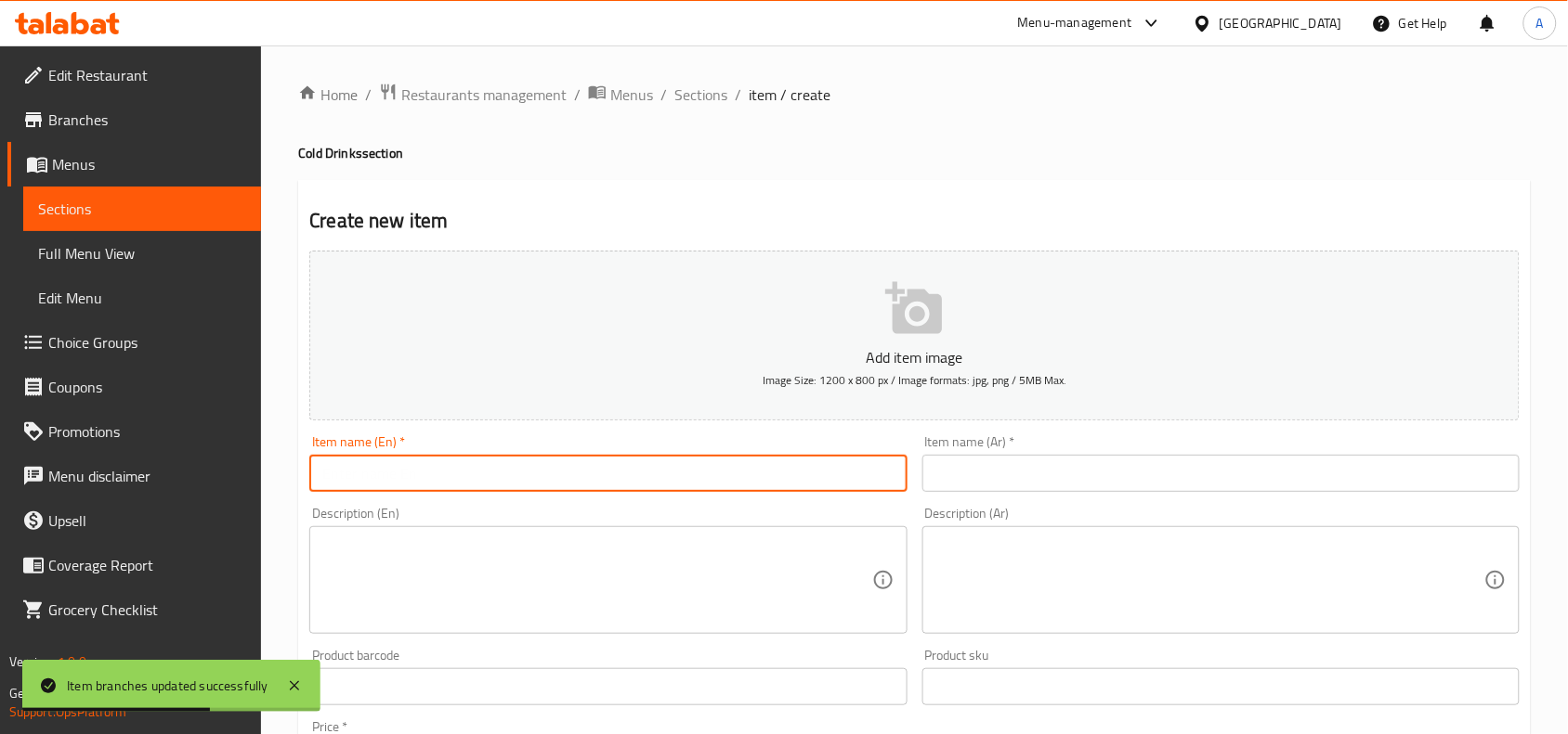
paste input "Laban"
type input "Laban"
click at [734, 150] on h4 "Cold Drinks section" at bounding box center [914, 152] width 1233 height 19
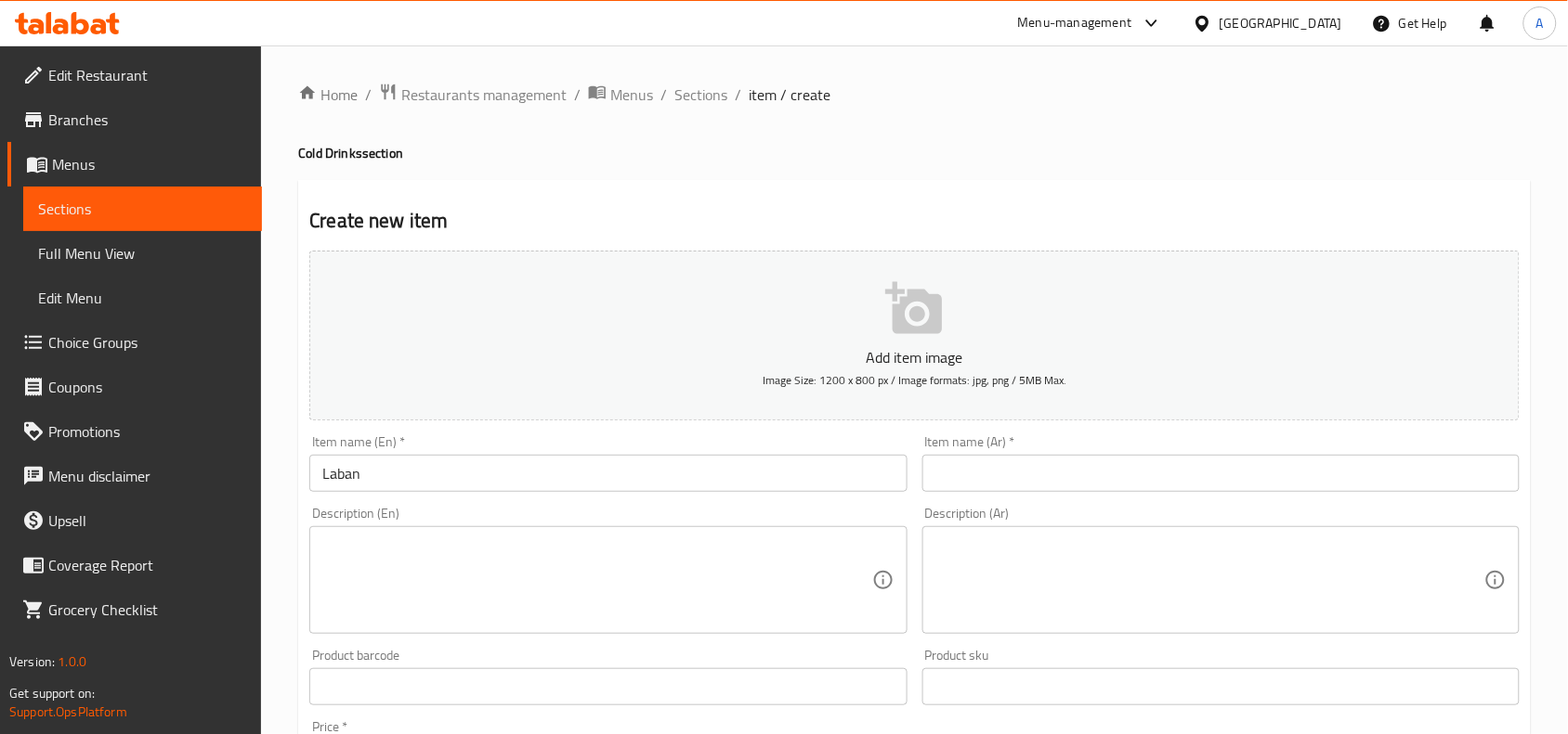
click at [1241, 476] on input "text" at bounding box center [1220, 473] width 597 height 37
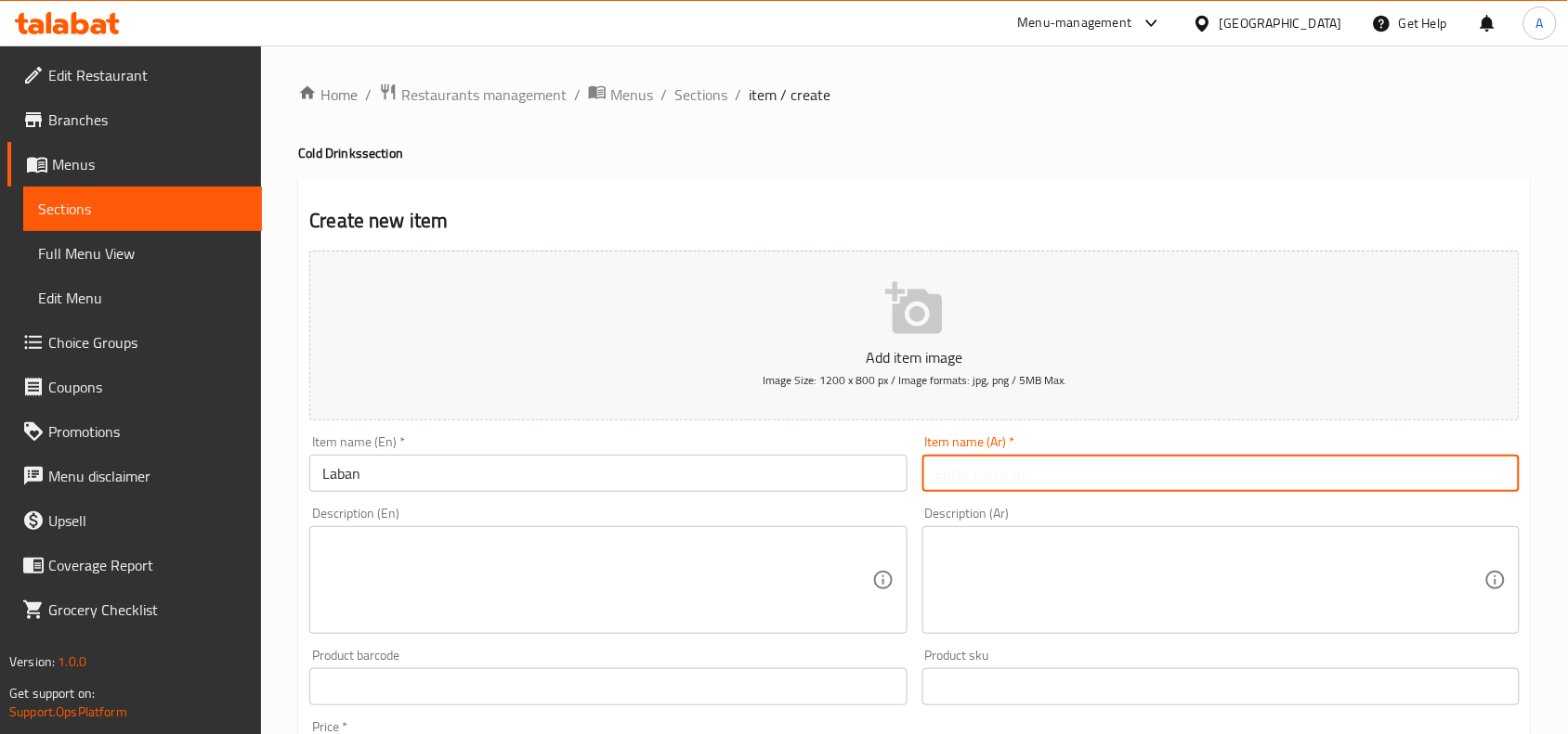
type input "s"
type input "لبن"
click at [839, 172] on div "Home / Restaurants management / Menus / Sections / item / create Cold Drinks se…" at bounding box center [914, 679] width 1233 height 1192
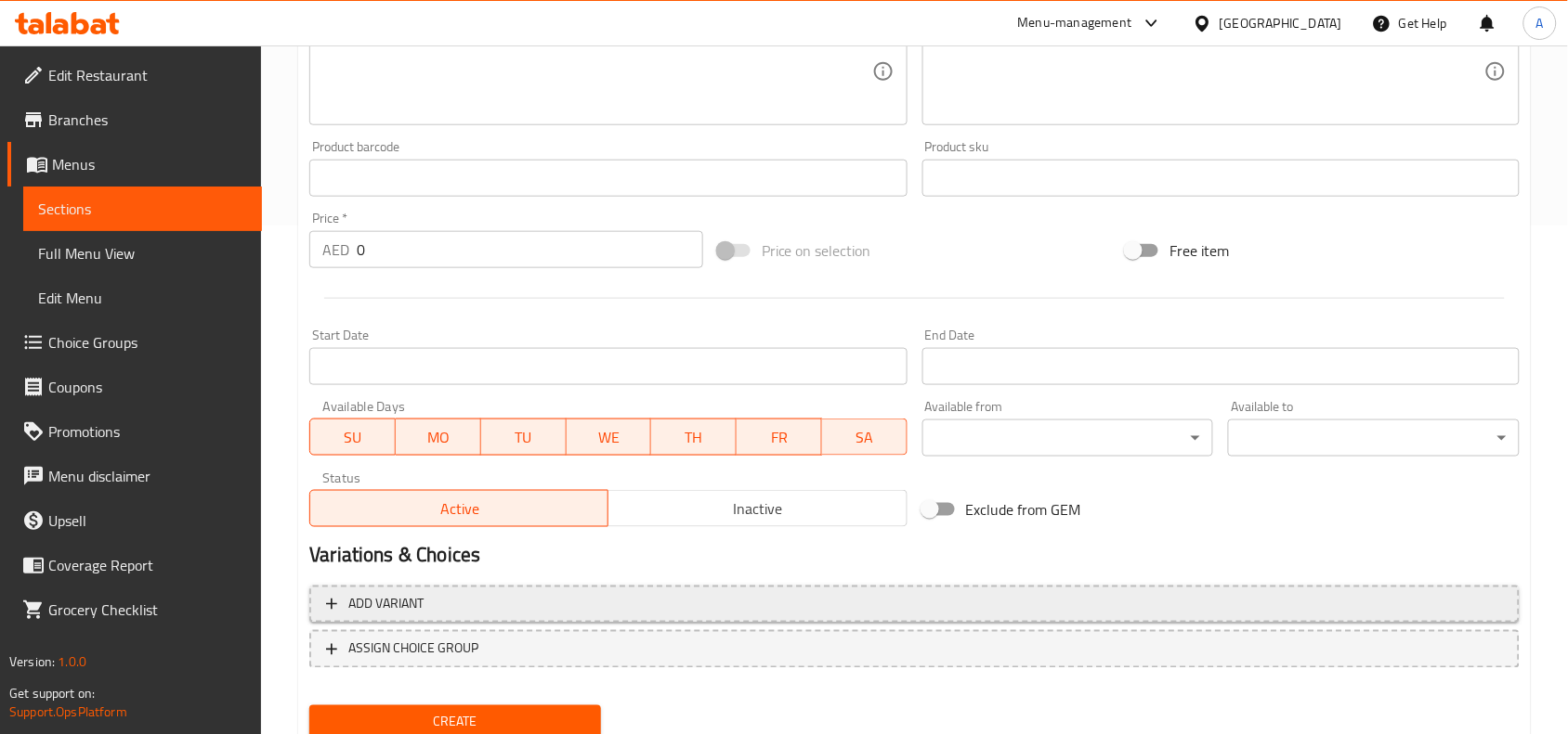
scroll to position [574, 0]
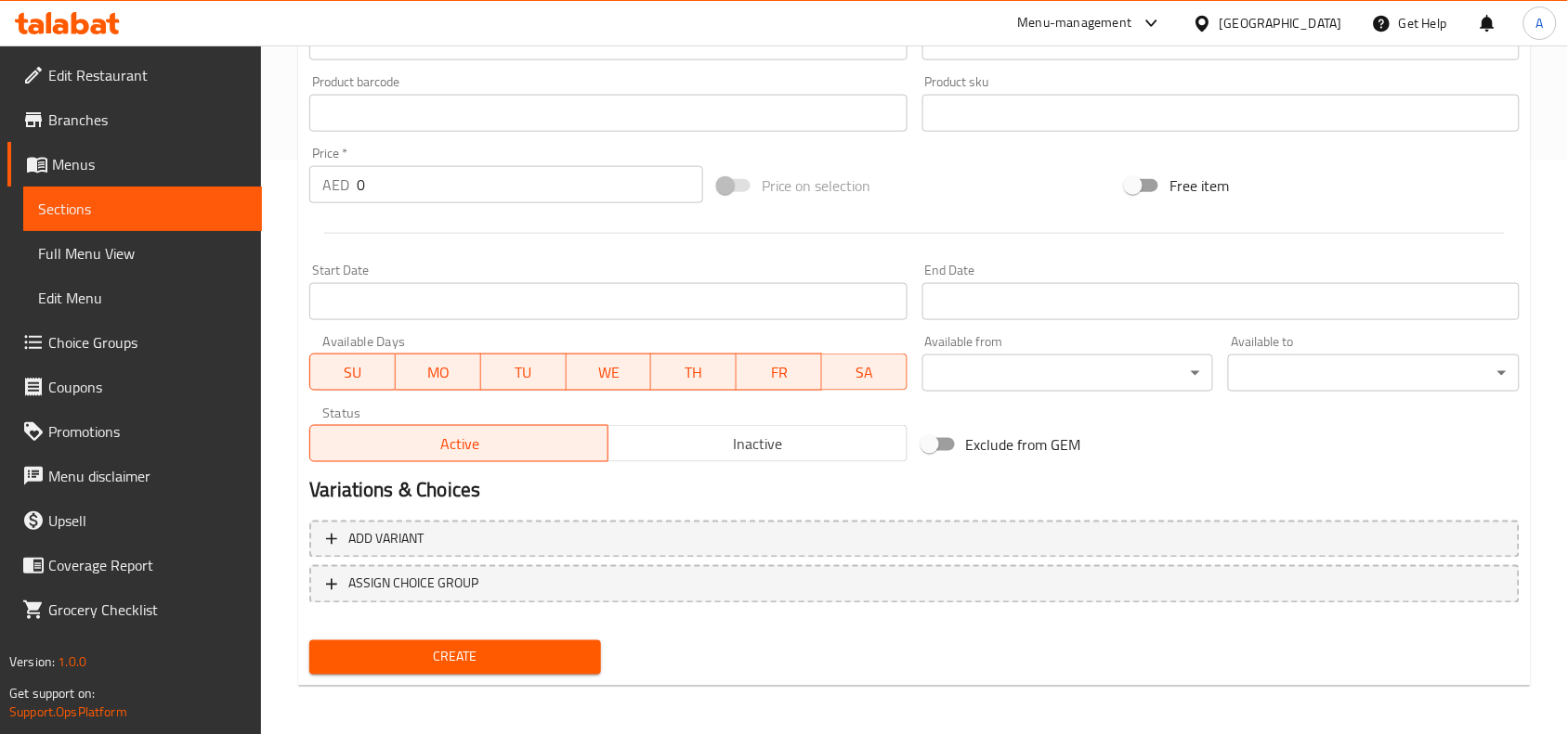
drag, startPoint x: 387, startPoint y: 188, endPoint x: 2, endPoint y: 147, distance: 387.2
click at [0, 147] on div "Edit Restaurant Branches Menus Sections Full Menu View Edit Menu Choice Groups …" at bounding box center [784, 105] width 1568 height 1267
paste input "20.7"
type input "20.70"
click at [406, 233] on hr at bounding box center [914, 233] width 1180 height 1
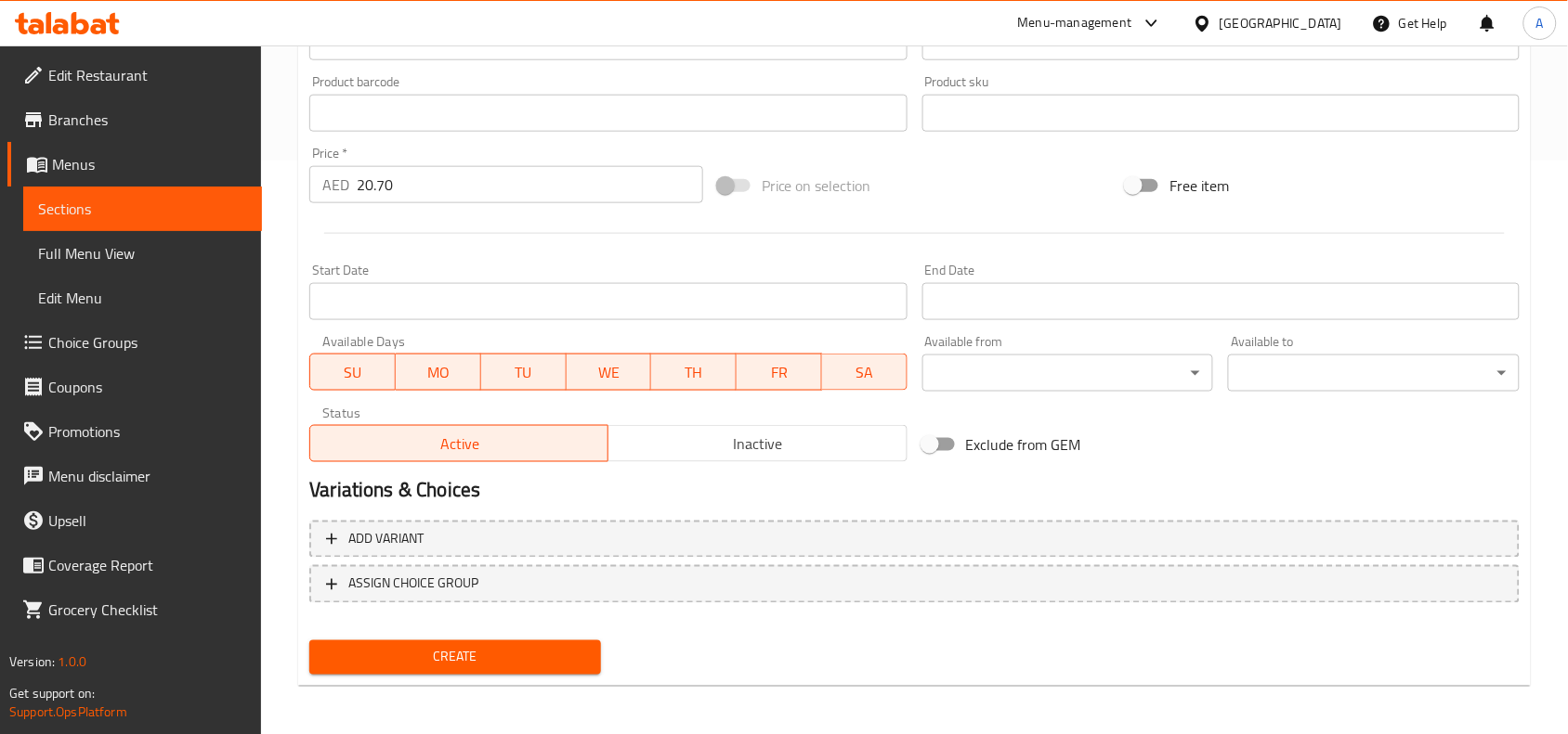
click at [437, 646] on span "Create" at bounding box center [456, 658] width 262 height 23
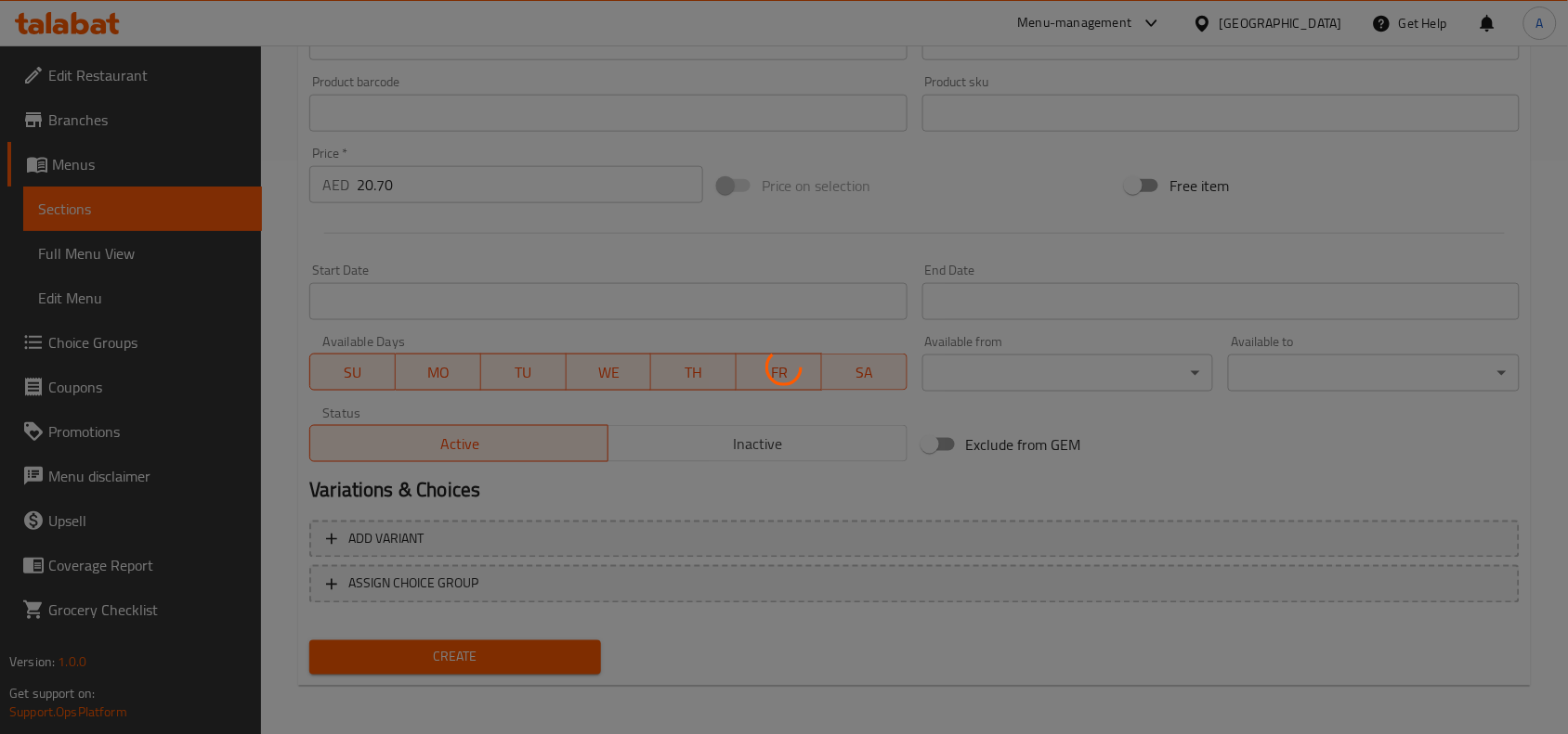
type input "0"
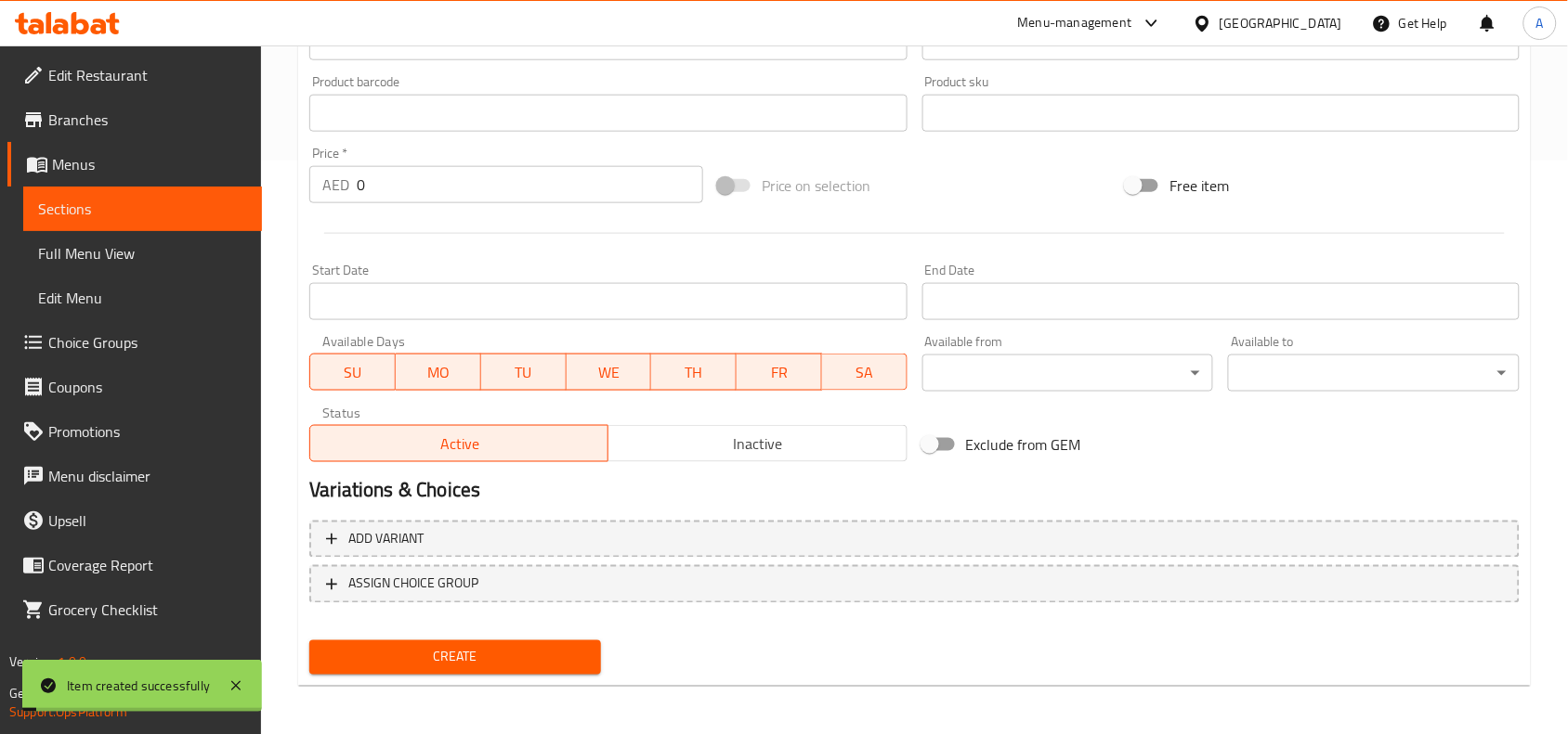
scroll to position [0, 0]
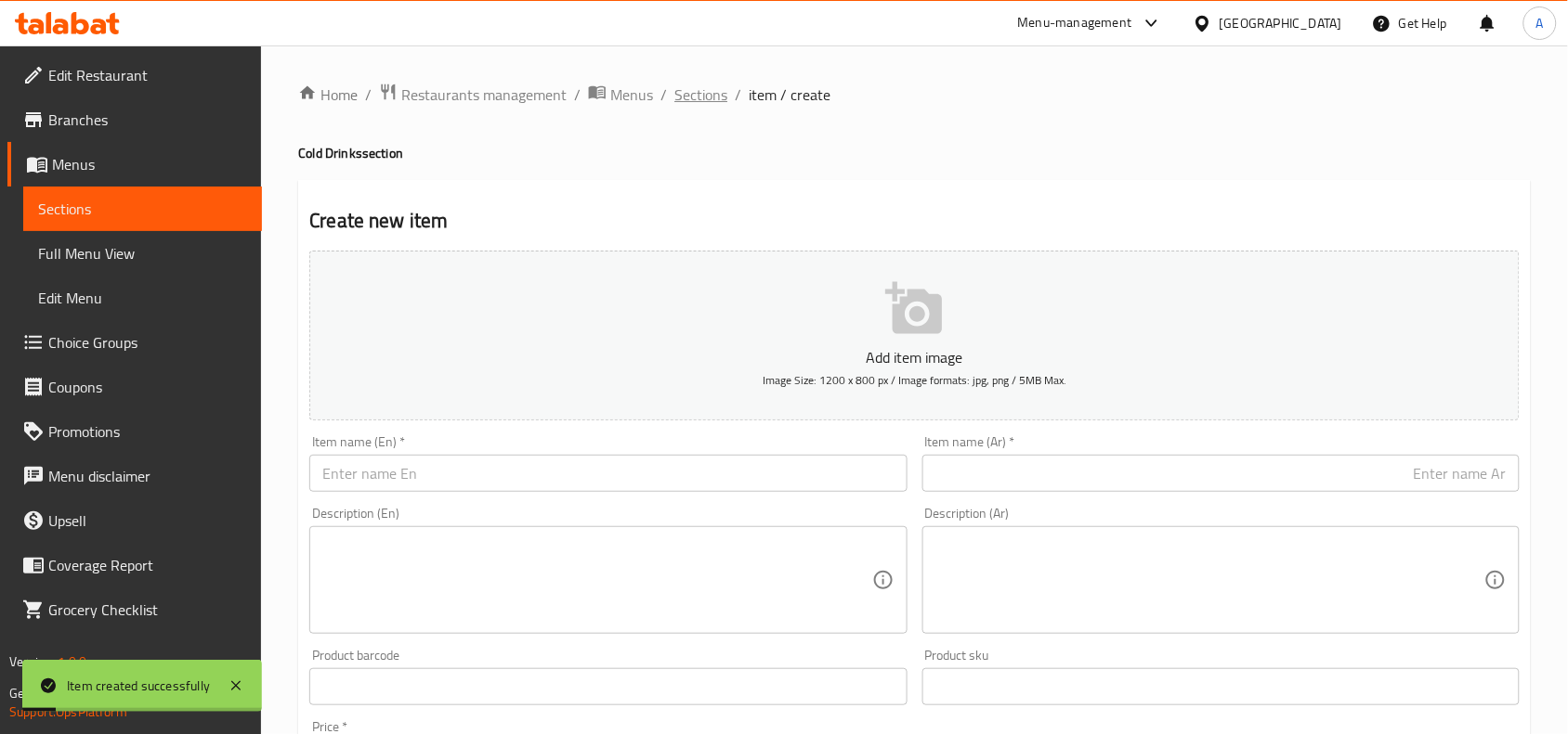
click at [696, 91] on span "Sections" at bounding box center [701, 94] width 53 height 22
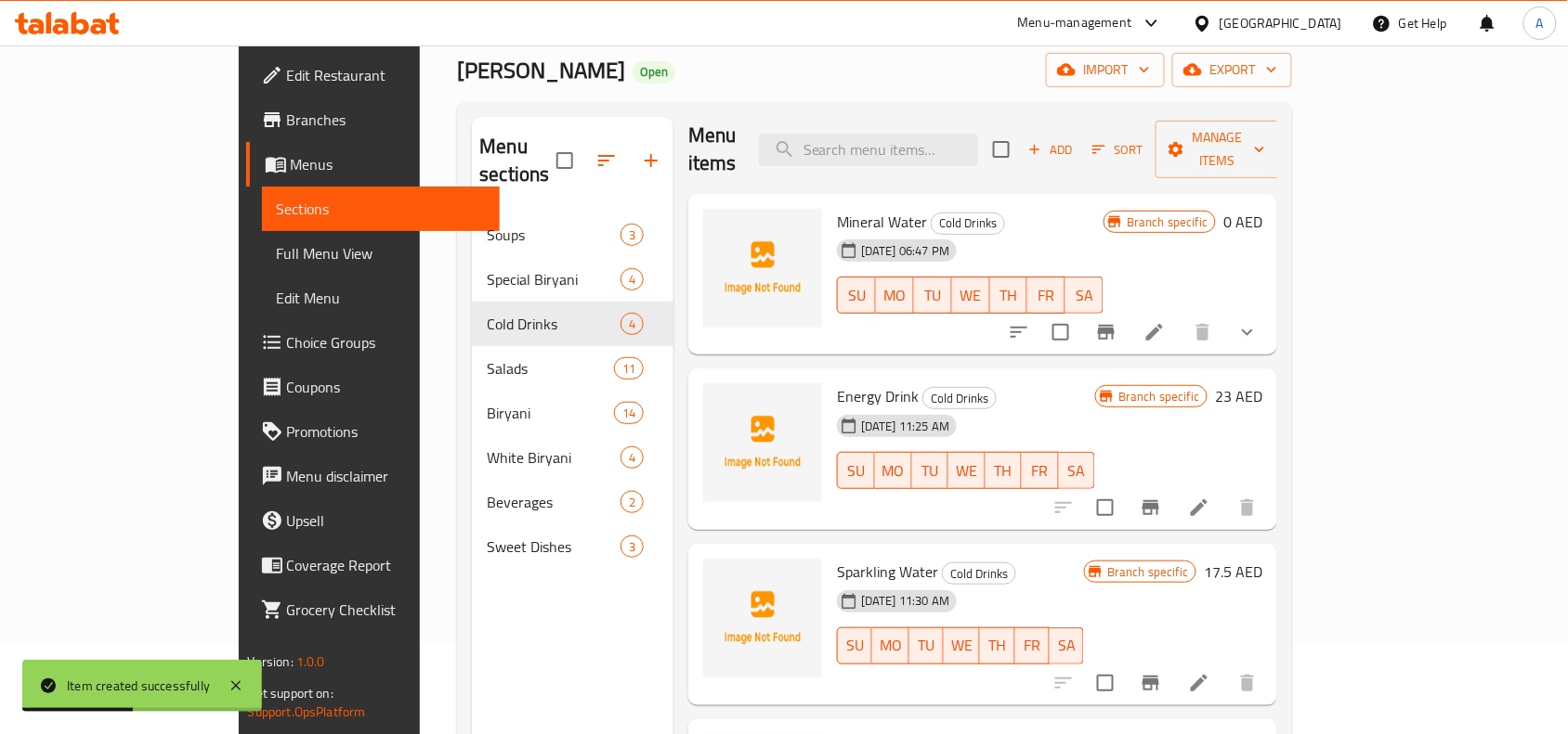
scroll to position [261, 0]
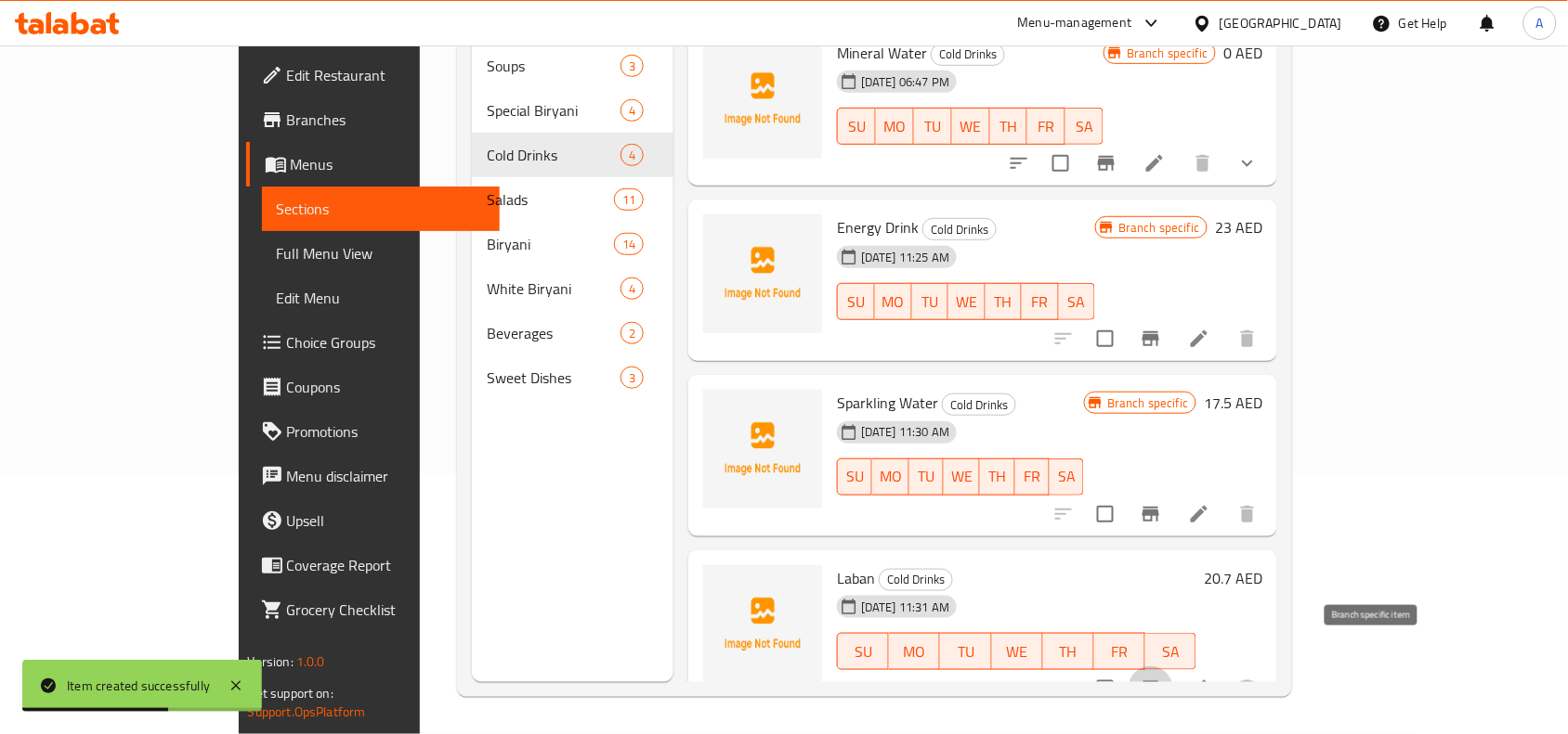
click at [1161, 677] on icon "Branch-specific-item" at bounding box center [1151, 688] width 22 height 22
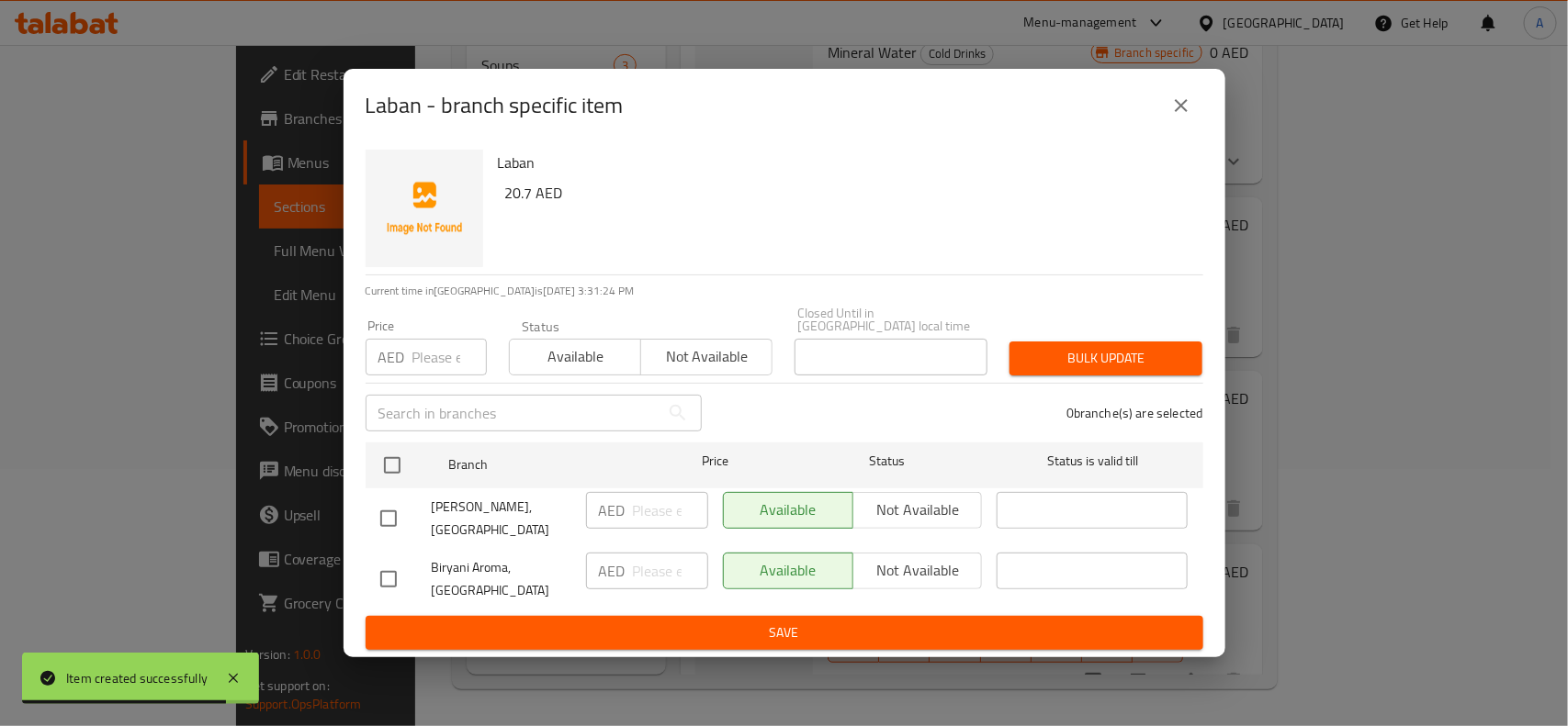
click at [388, 577] on input "checkbox" at bounding box center [389, 579] width 39 height 39
checkbox input "true"
click at [938, 562] on span "Not available" at bounding box center [917, 571] width 115 height 27
click at [825, 638] on span "Save" at bounding box center [784, 633] width 808 height 23
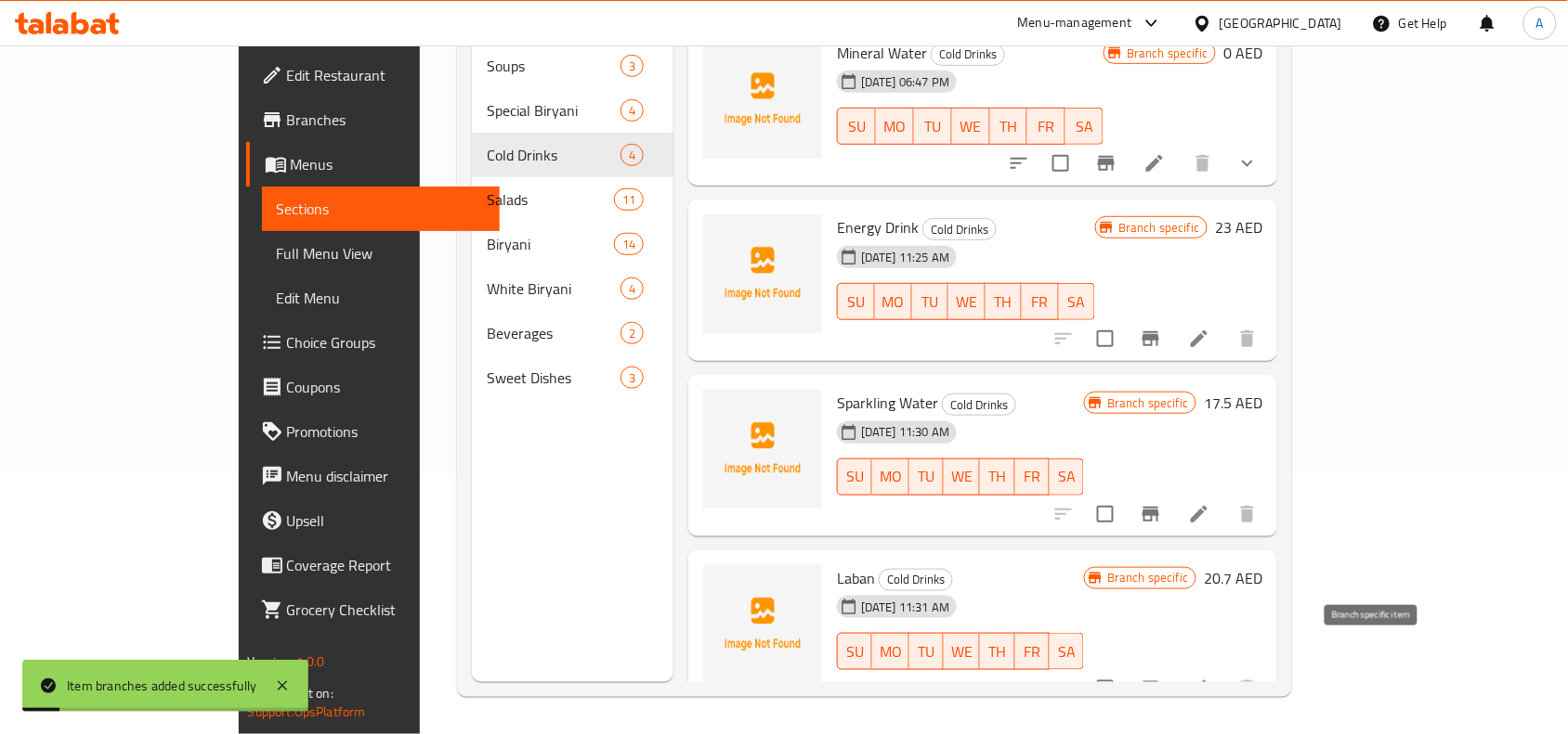
click at [1159, 681] on icon "Branch-specific-item" at bounding box center [1150, 688] width 17 height 15
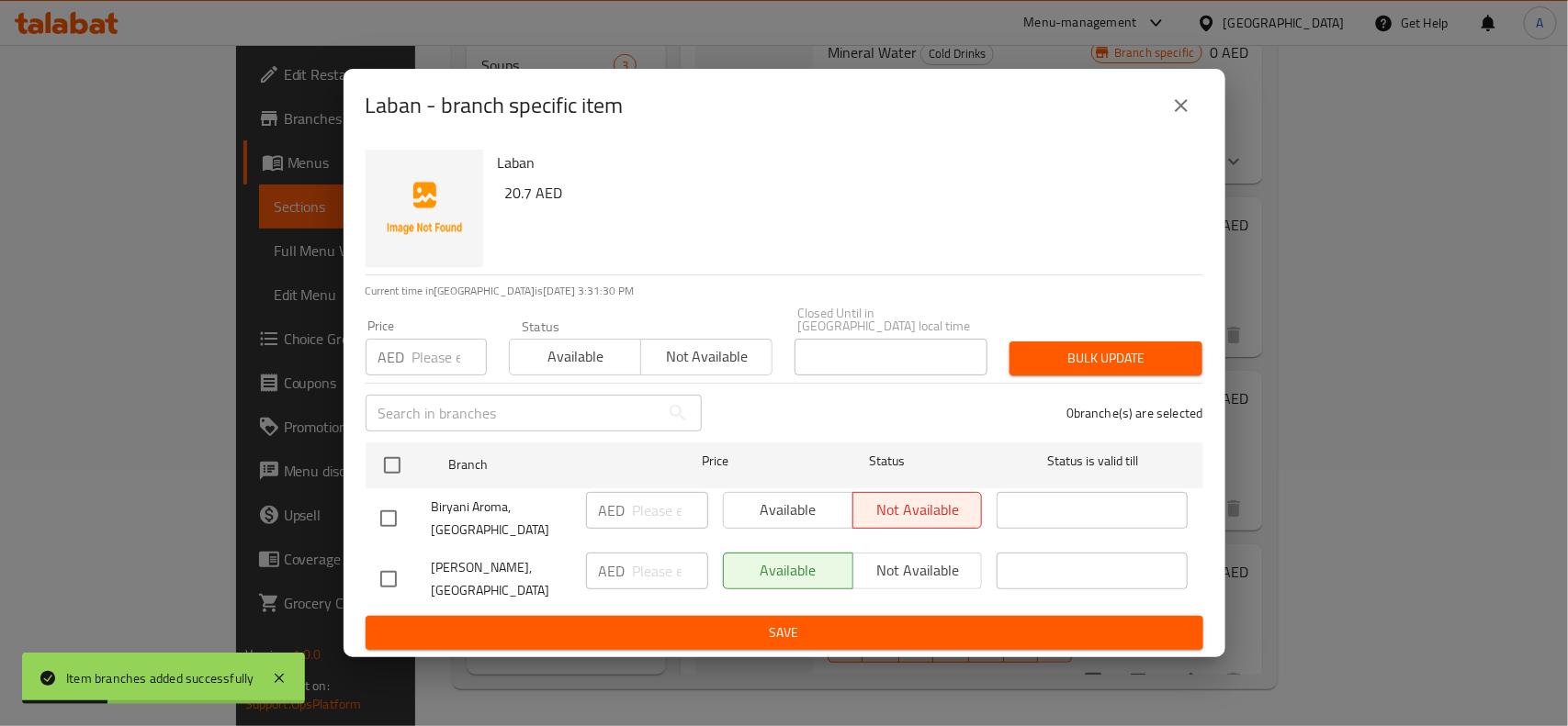
click at [384, 579] on input "checkbox" at bounding box center [389, 579] width 39 height 39
checkbox input "true"
click at [425, 352] on input "number" at bounding box center [450, 358] width 74 height 37
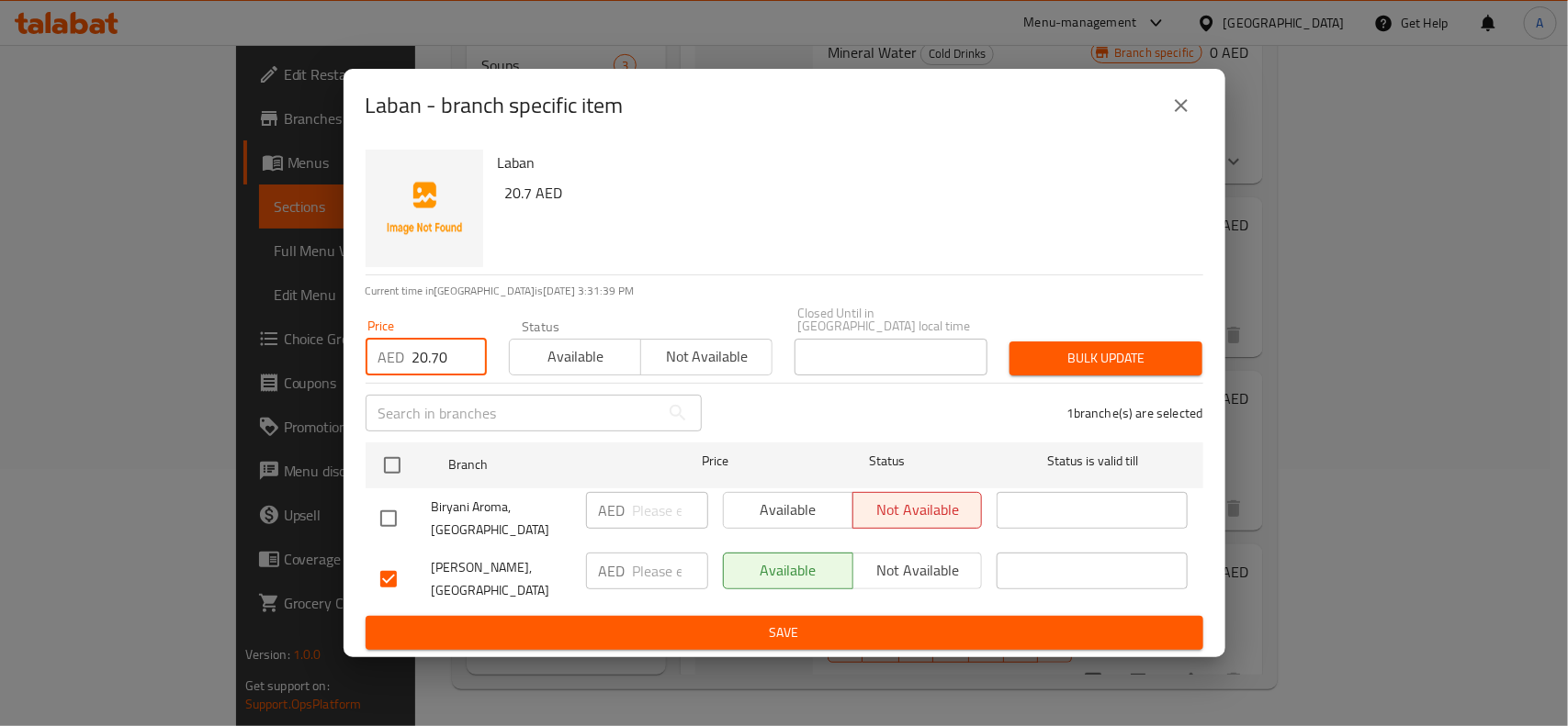
type input "20.70"
click at [1116, 359] on span "Bulk update" at bounding box center [1105, 359] width 163 height 23
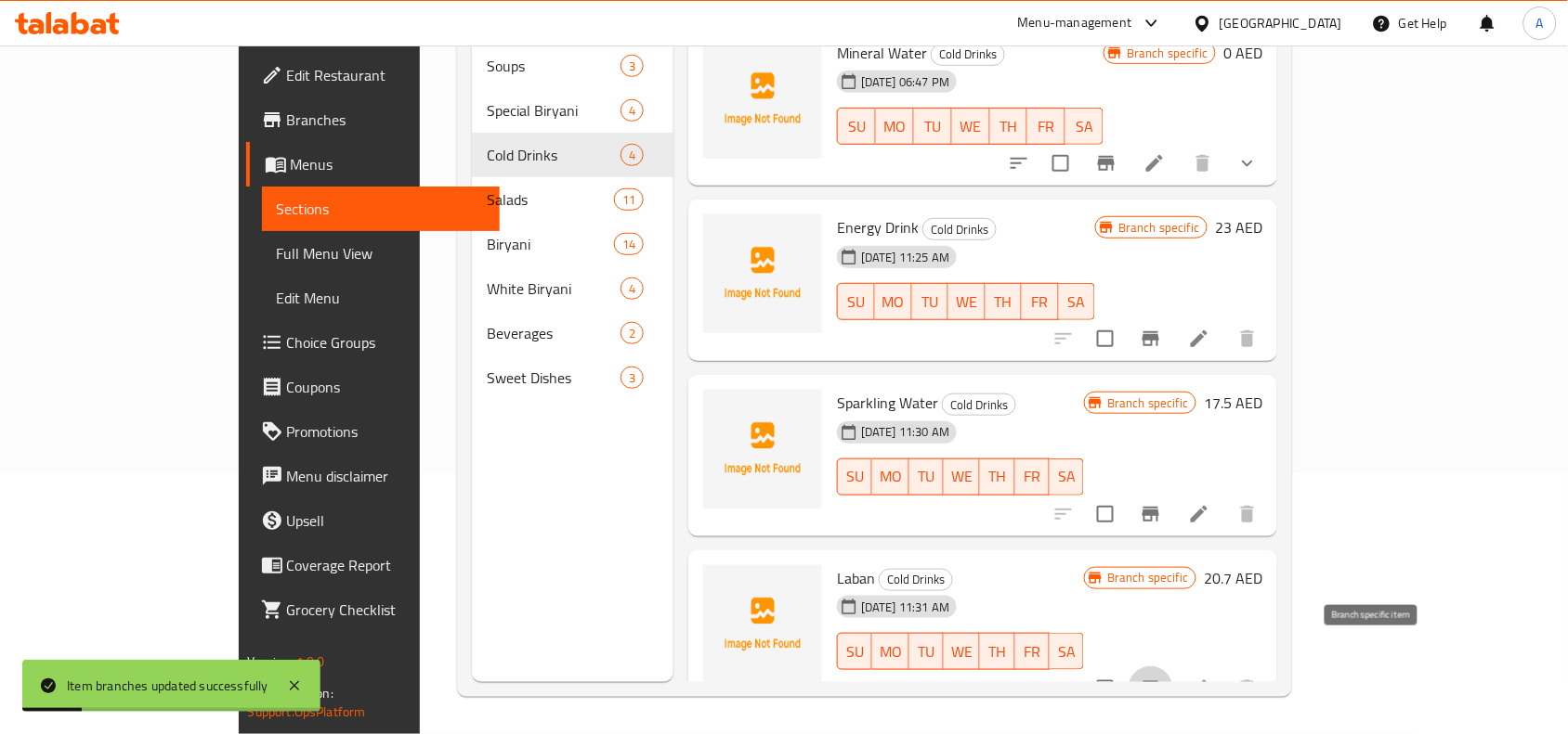
click at [1159, 681] on icon "Branch-specific-item" at bounding box center [1150, 688] width 17 height 15
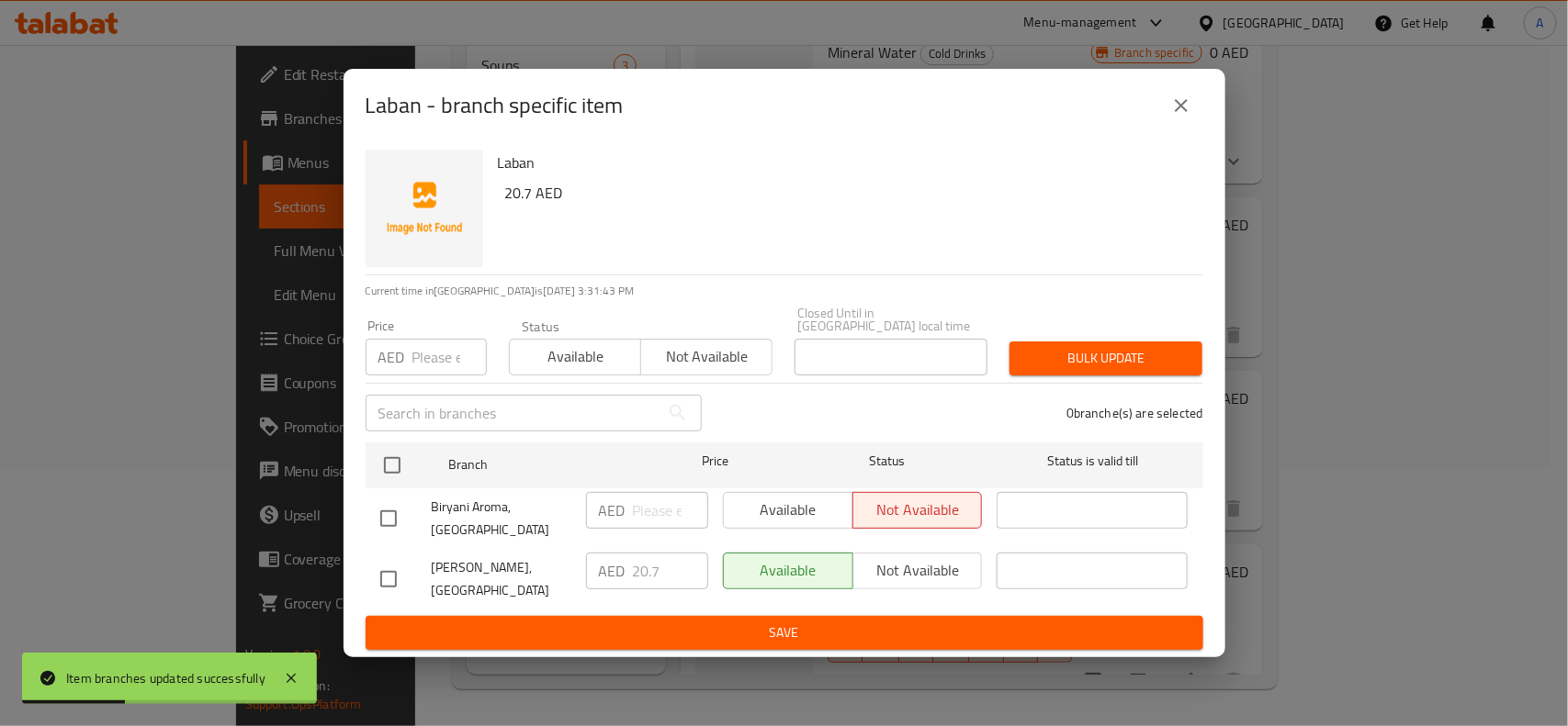
click at [1186, 90] on button "close" at bounding box center [1181, 105] width 44 height 44
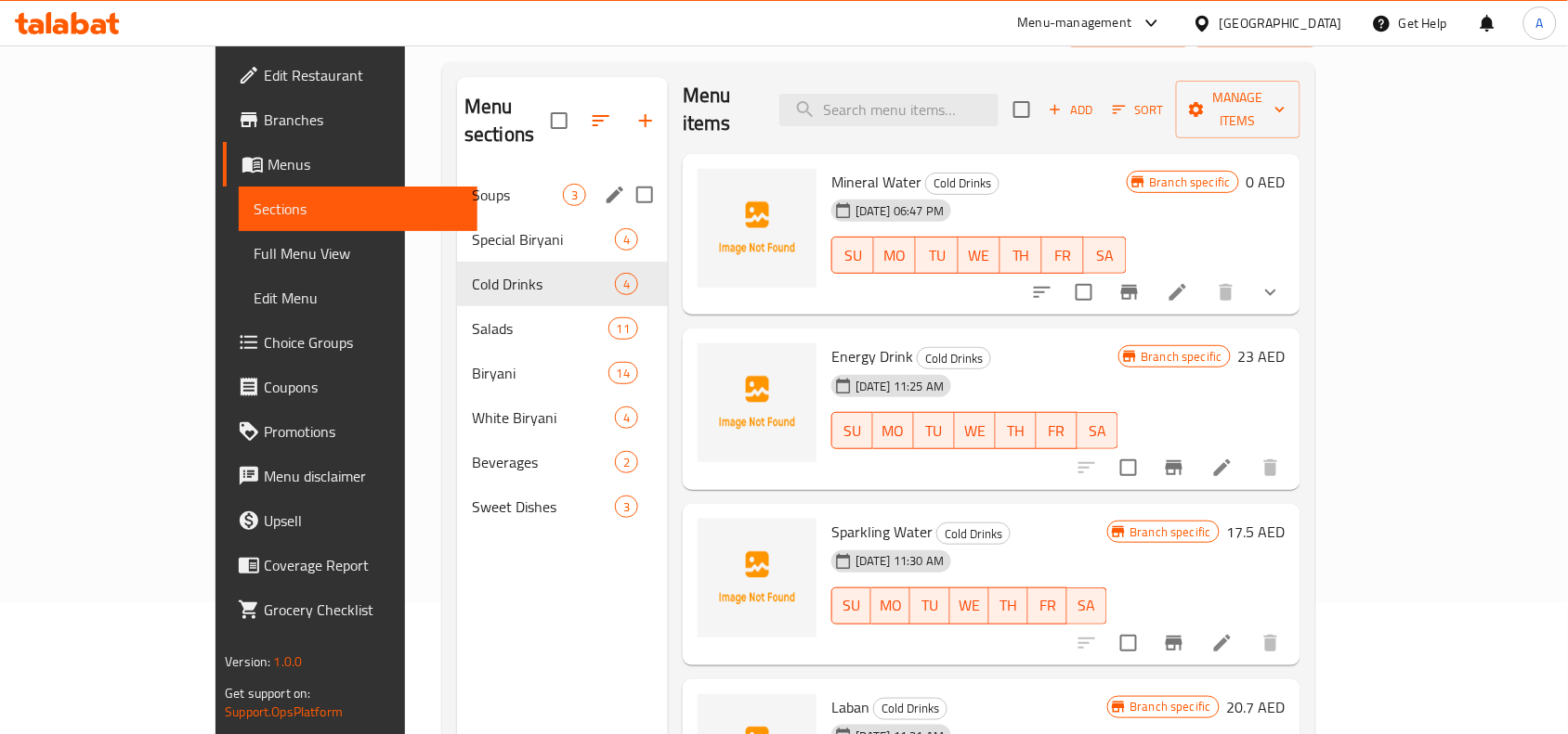
scroll to position [0, 0]
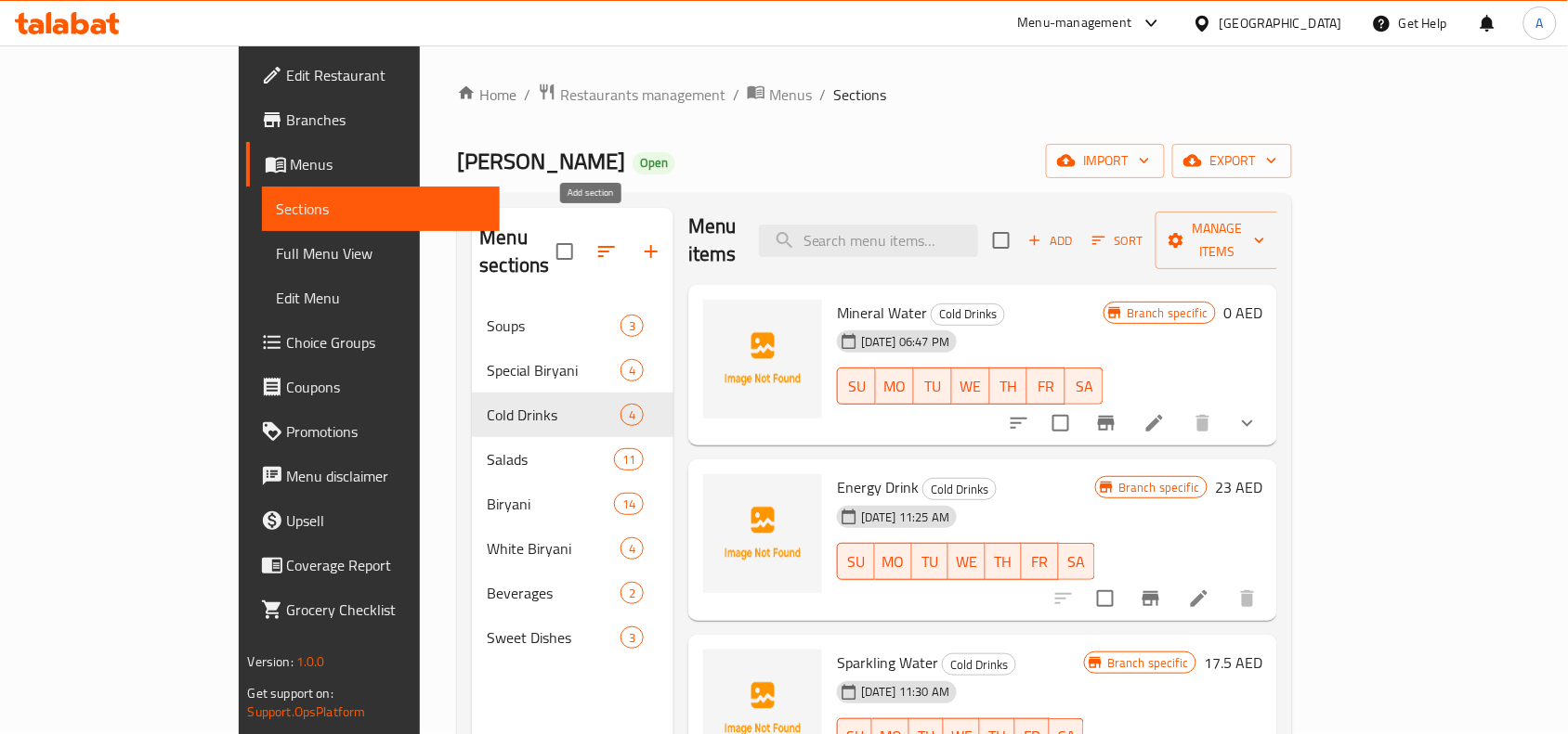
click at [640, 240] on icon "button" at bounding box center [651, 251] width 22 height 22
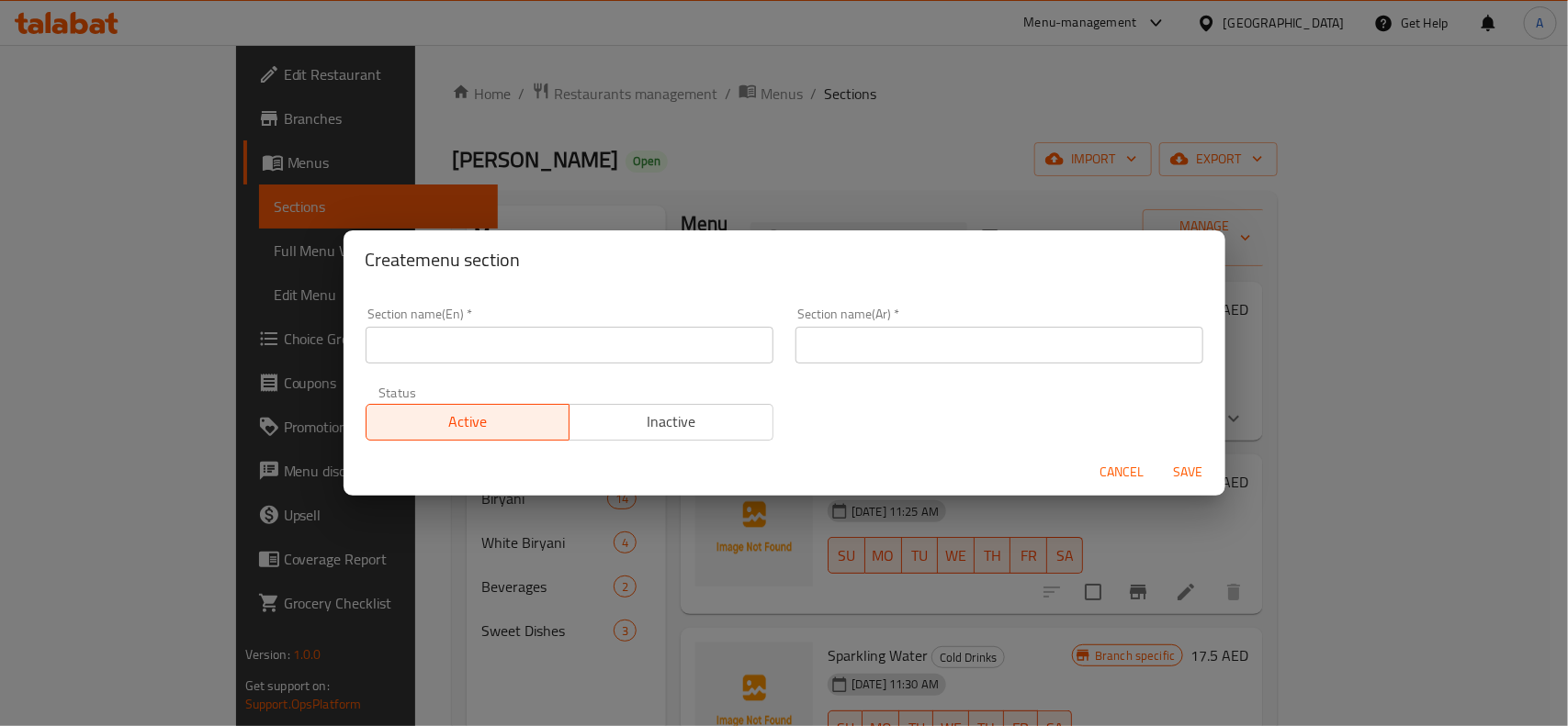
click at [502, 359] on input "text" at bounding box center [569, 345] width 408 height 37
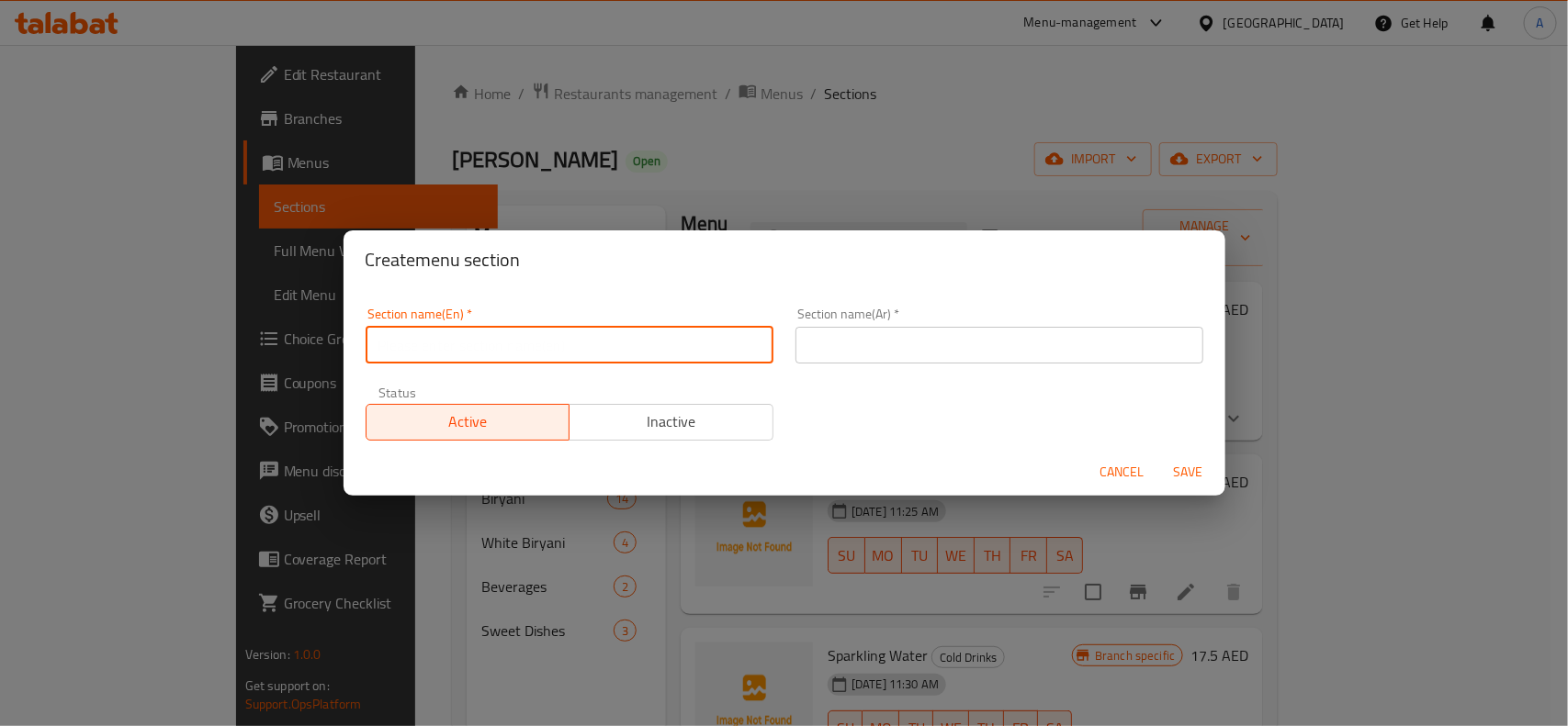
paste input "Fresh Juice"
drag, startPoint x: 520, startPoint y: 344, endPoint x: 240, endPoint y: 346, distance: 280.0
click at [240, 346] on div "Create menu section Section name(En)   * Fresh Juice Section name(En) * Section…" at bounding box center [784, 363] width 1568 height 726
type input "Fresh Juice"
click at [950, 397] on div "Section name(En)   * Fresh Juice Section name(En) * Section name(Ar)   * Sectio…" at bounding box center [784, 374] width 859 height 156
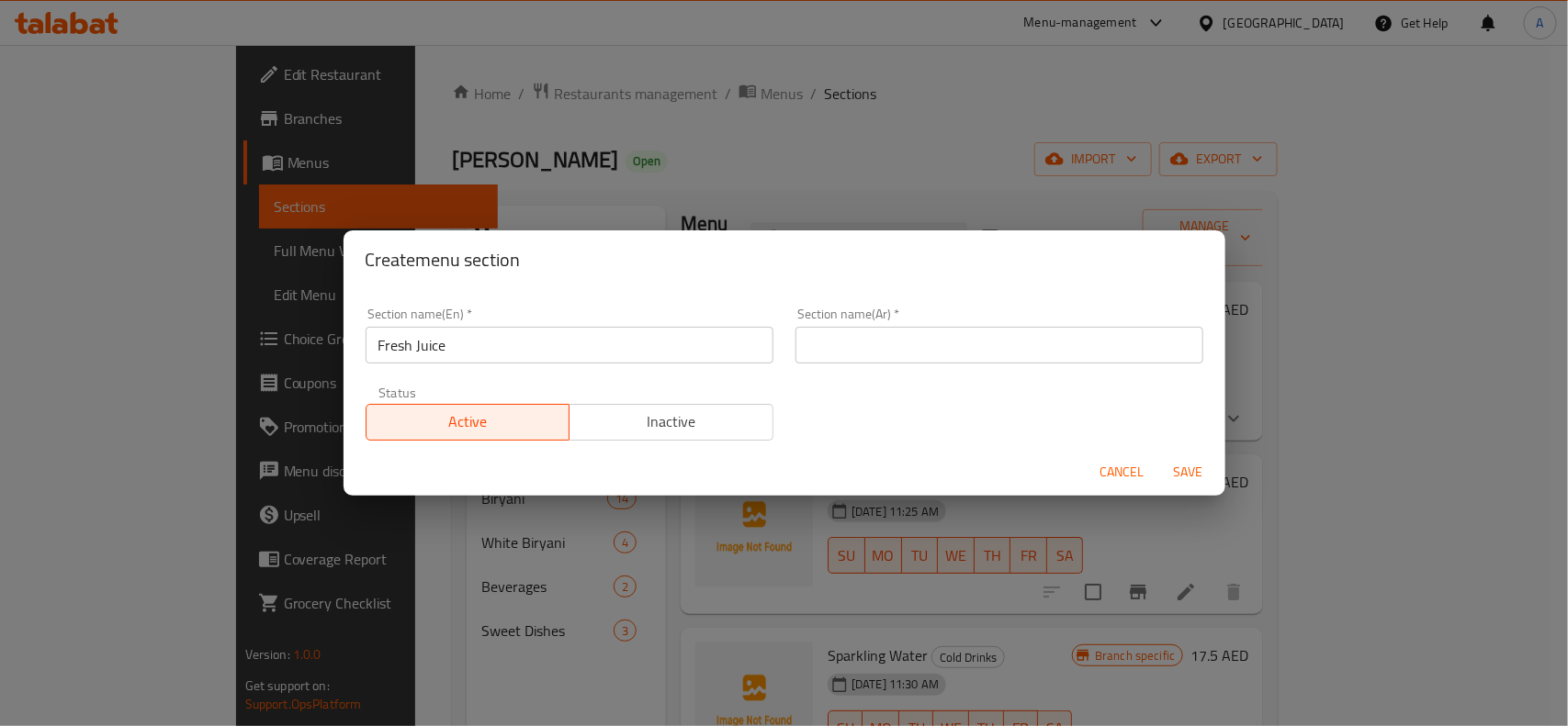
click at [878, 346] on input "text" at bounding box center [1000, 345] width 408 height 37
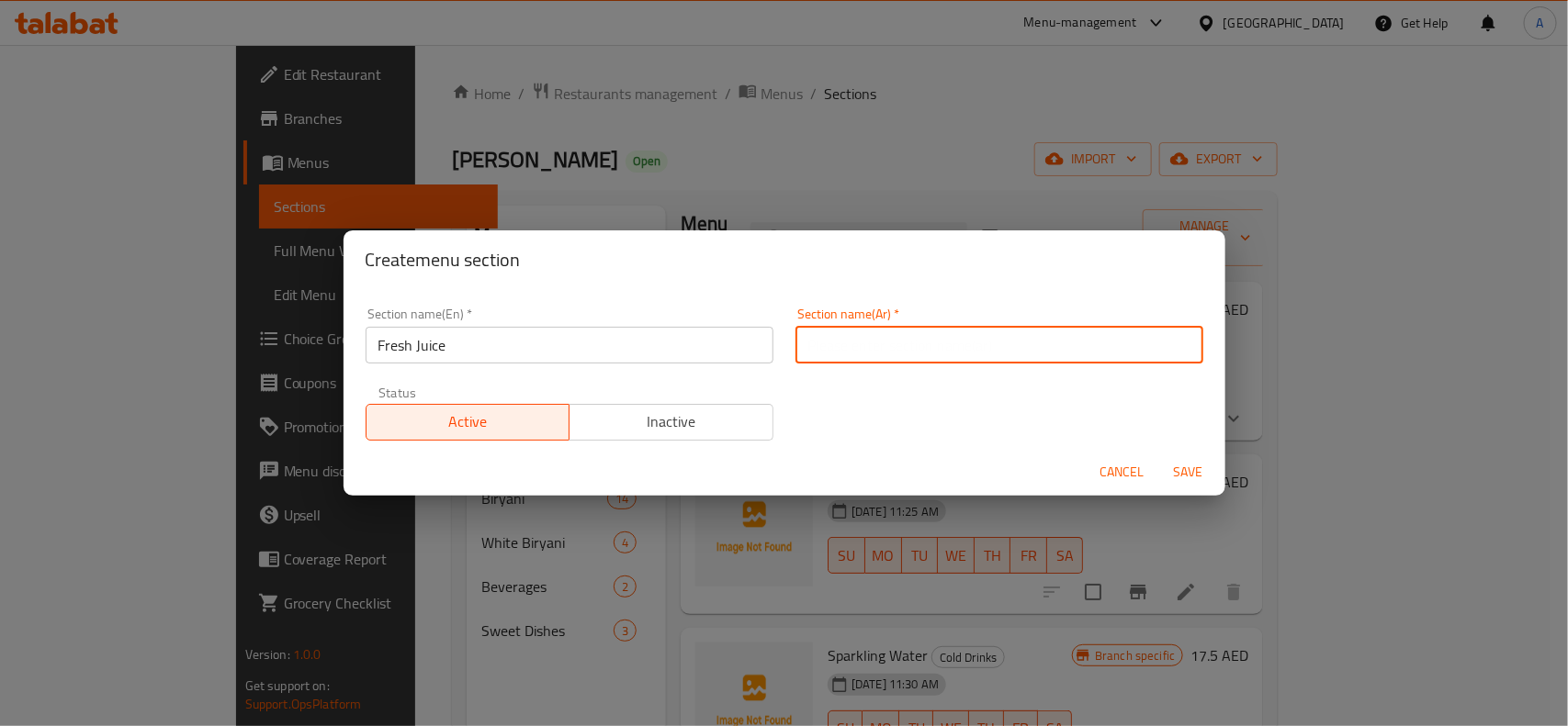
paste input "عصير طازج"
type input "عصير طازج"
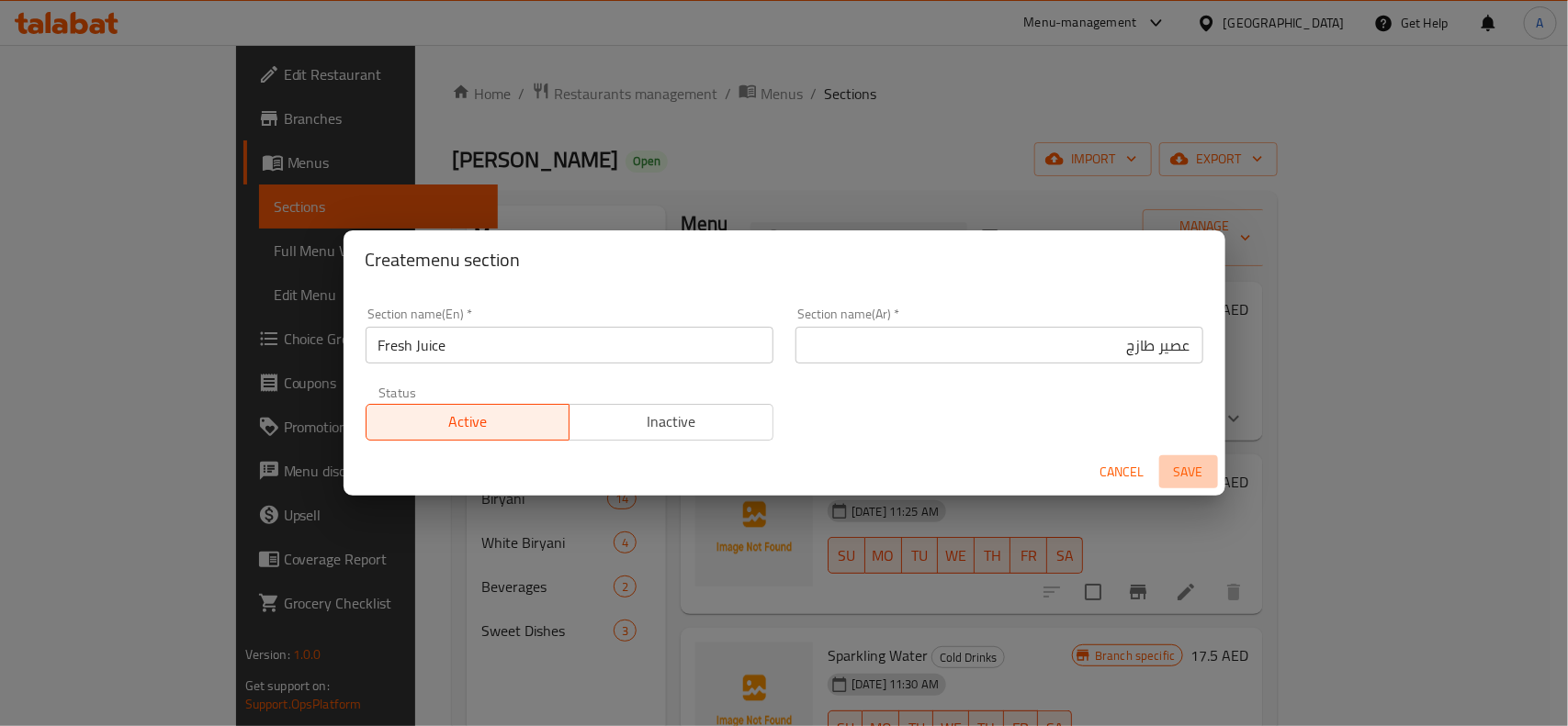
click at [1195, 469] on span "Save" at bounding box center [1188, 473] width 44 height 23
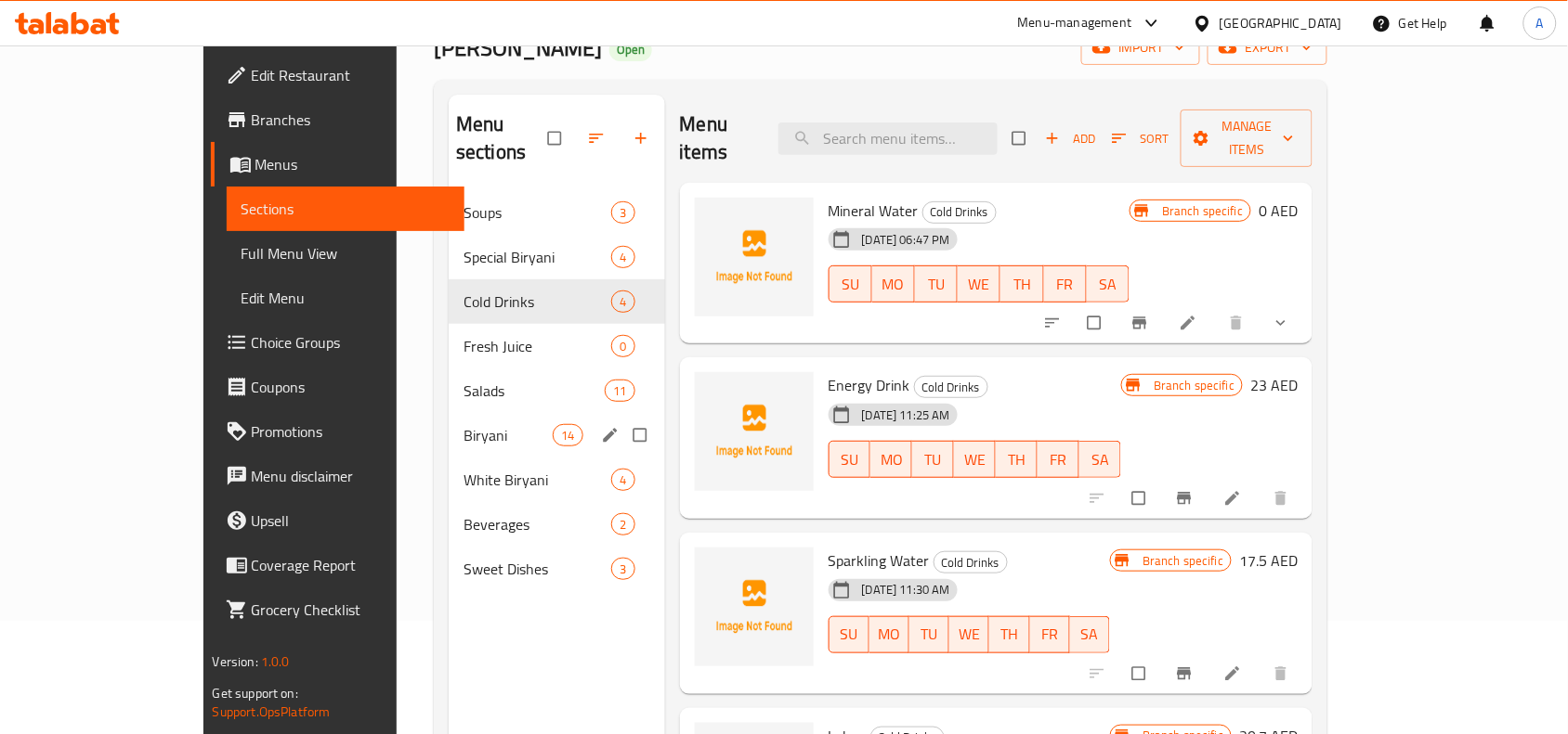
scroll to position [28, 0]
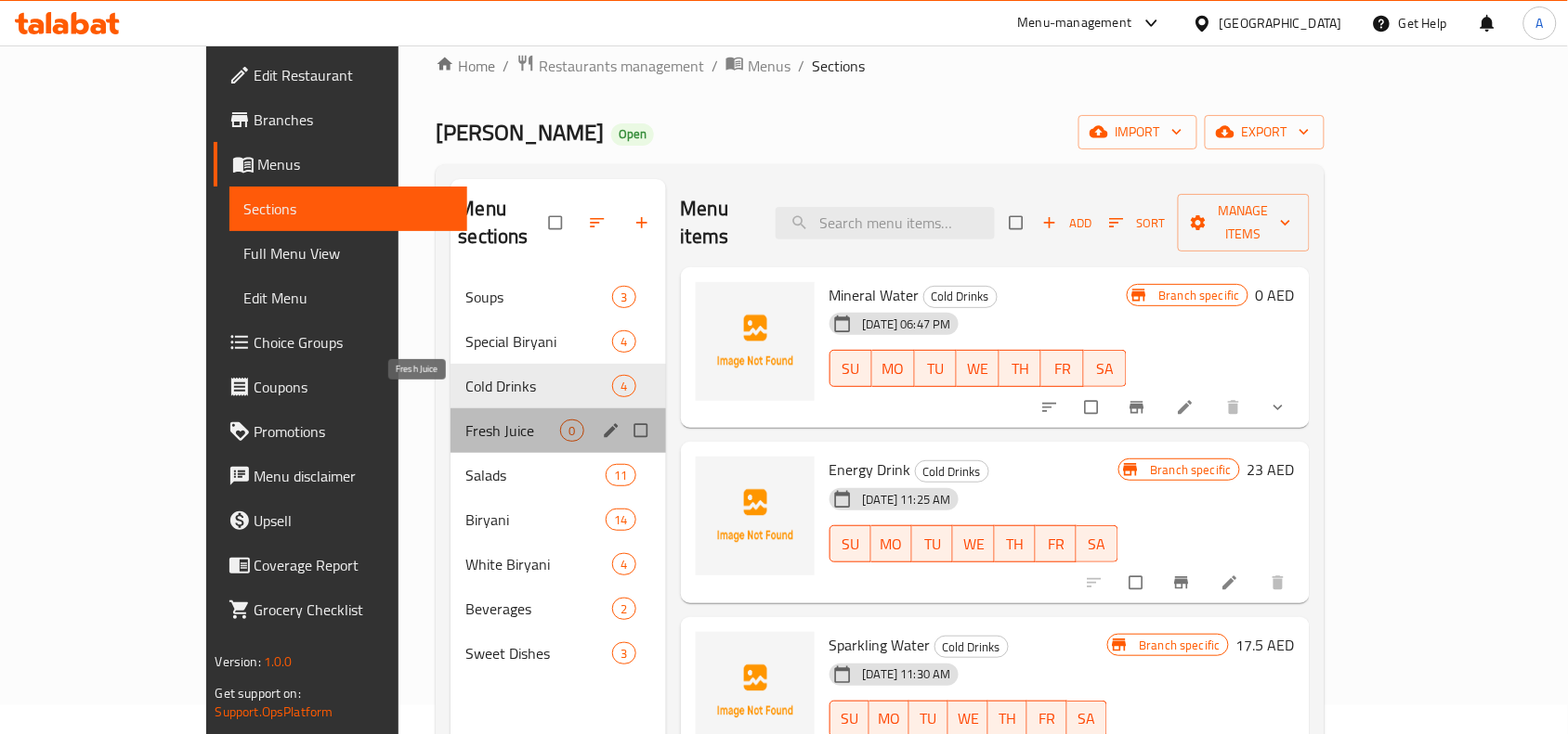
click at [465, 419] on span "Fresh Juice" at bounding box center [512, 430] width 95 height 22
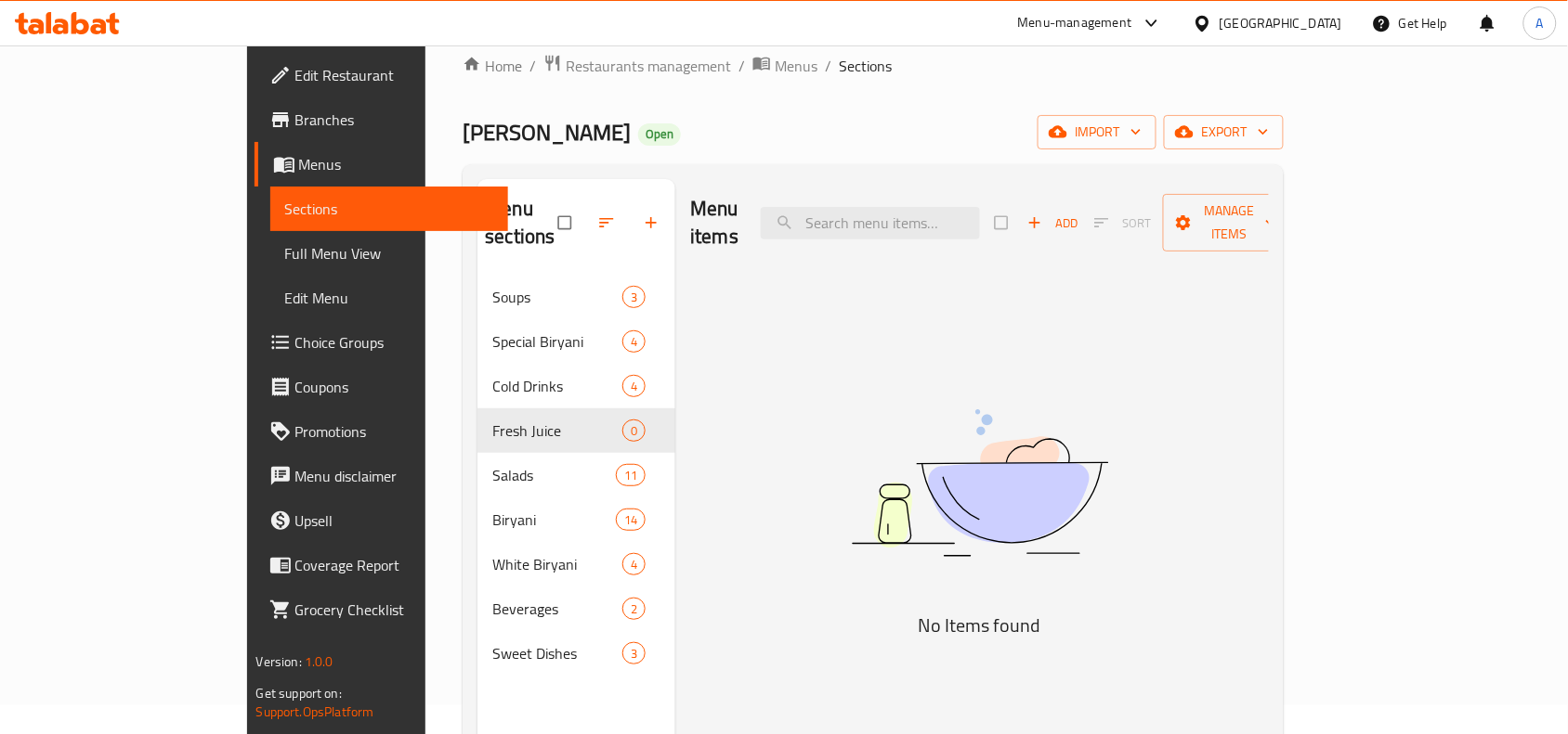
click at [1077, 214] on span "Add" at bounding box center [1052, 224] width 50 height 22
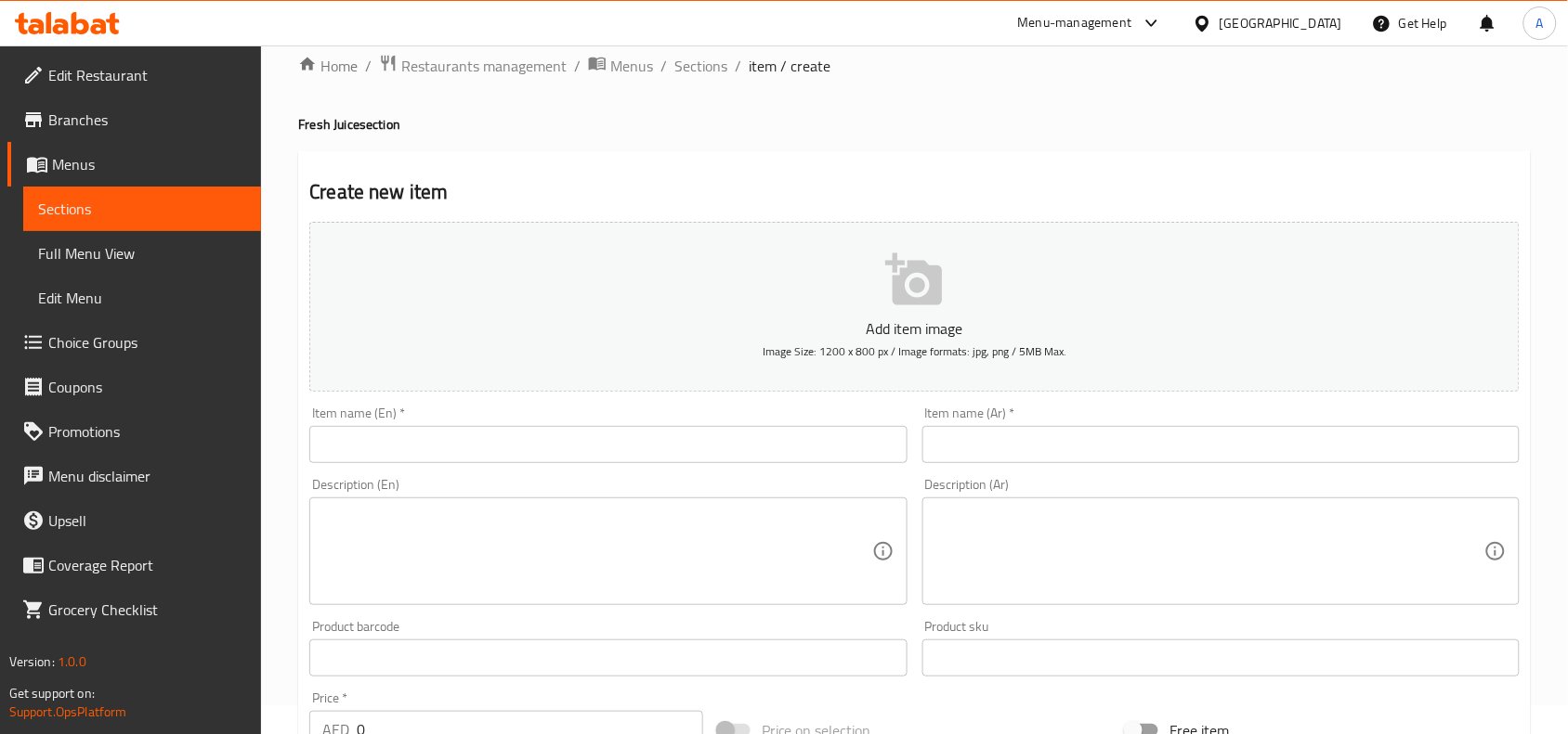
click at [430, 438] on input "text" at bounding box center [607, 445] width 597 height 37
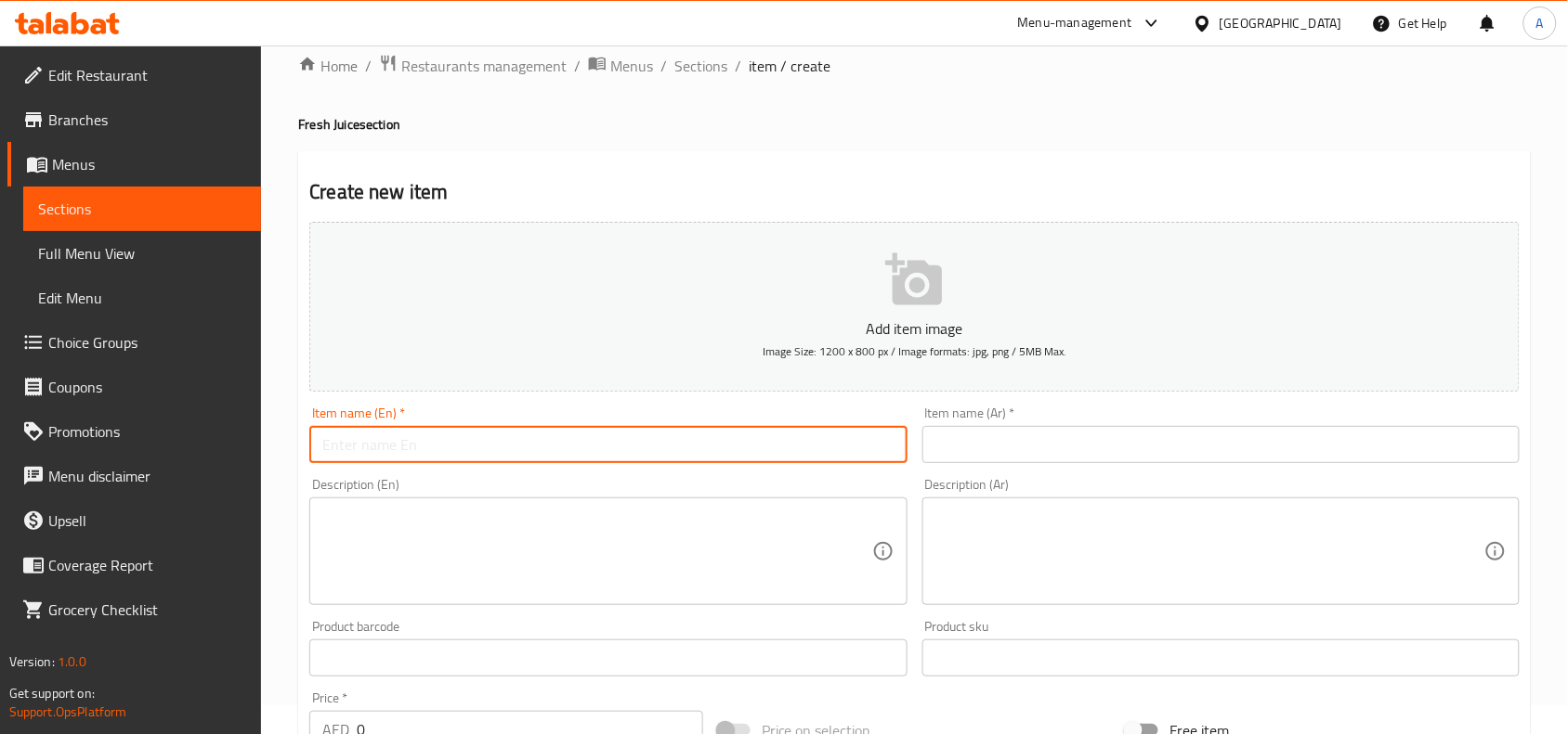
paste input "Cocktail Juice"
drag, startPoint x: 442, startPoint y: 454, endPoint x: 295, endPoint y: 455, distance: 147.0
click at [295, 455] on div "Home / Restaurants management / Menus / Sections / item / create Fresh Juice se…" at bounding box center [914, 650] width 1307 height 1267
type input "Cocktail Juice"
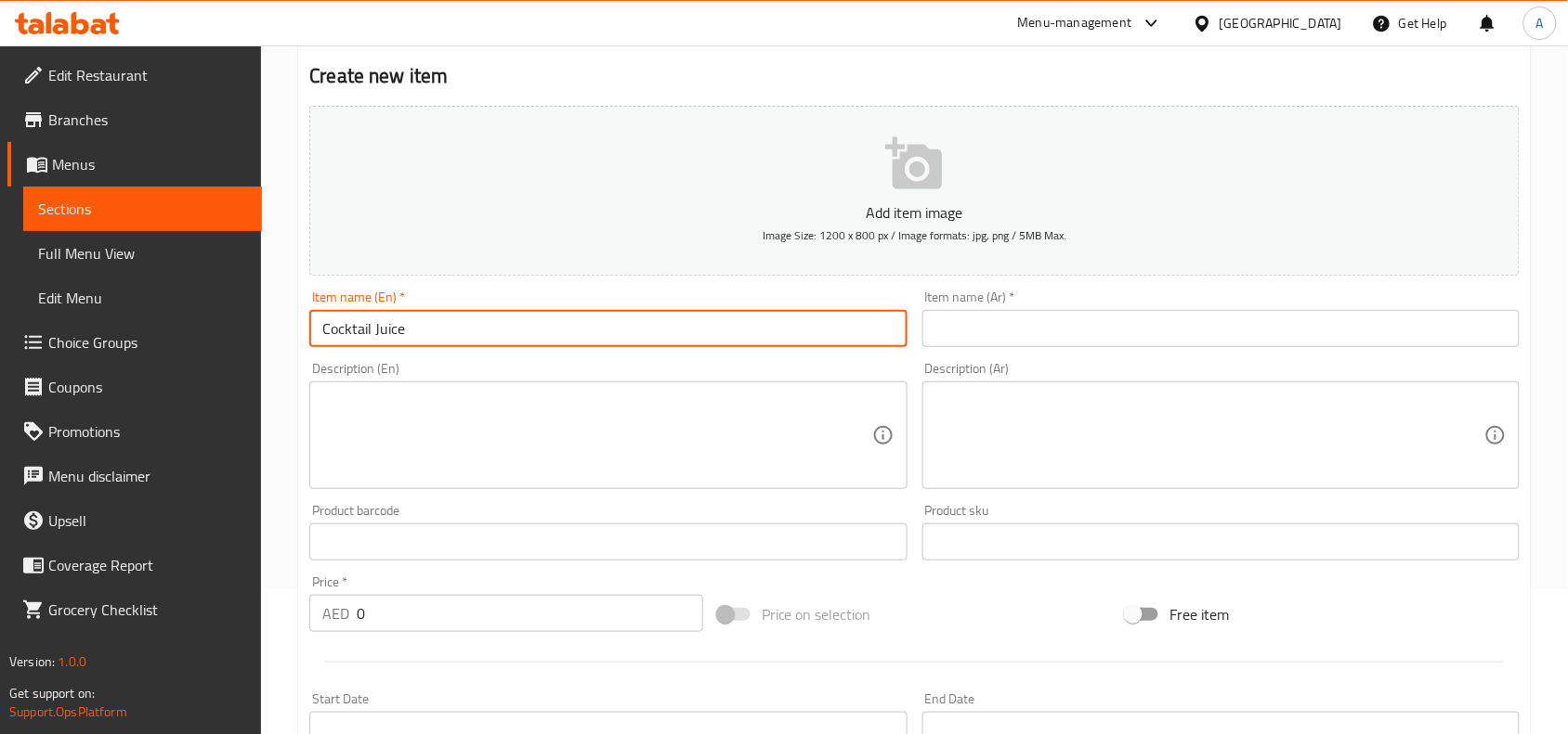
paste input "46"
drag, startPoint x: 388, startPoint y: 614, endPoint x: 283, endPoint y: 603, distance: 105.6
click at [283, 603] on div "Home / Restaurants management / Menus / Sections / item / create Fresh Juice se…" at bounding box center [914, 534] width 1307 height 1267
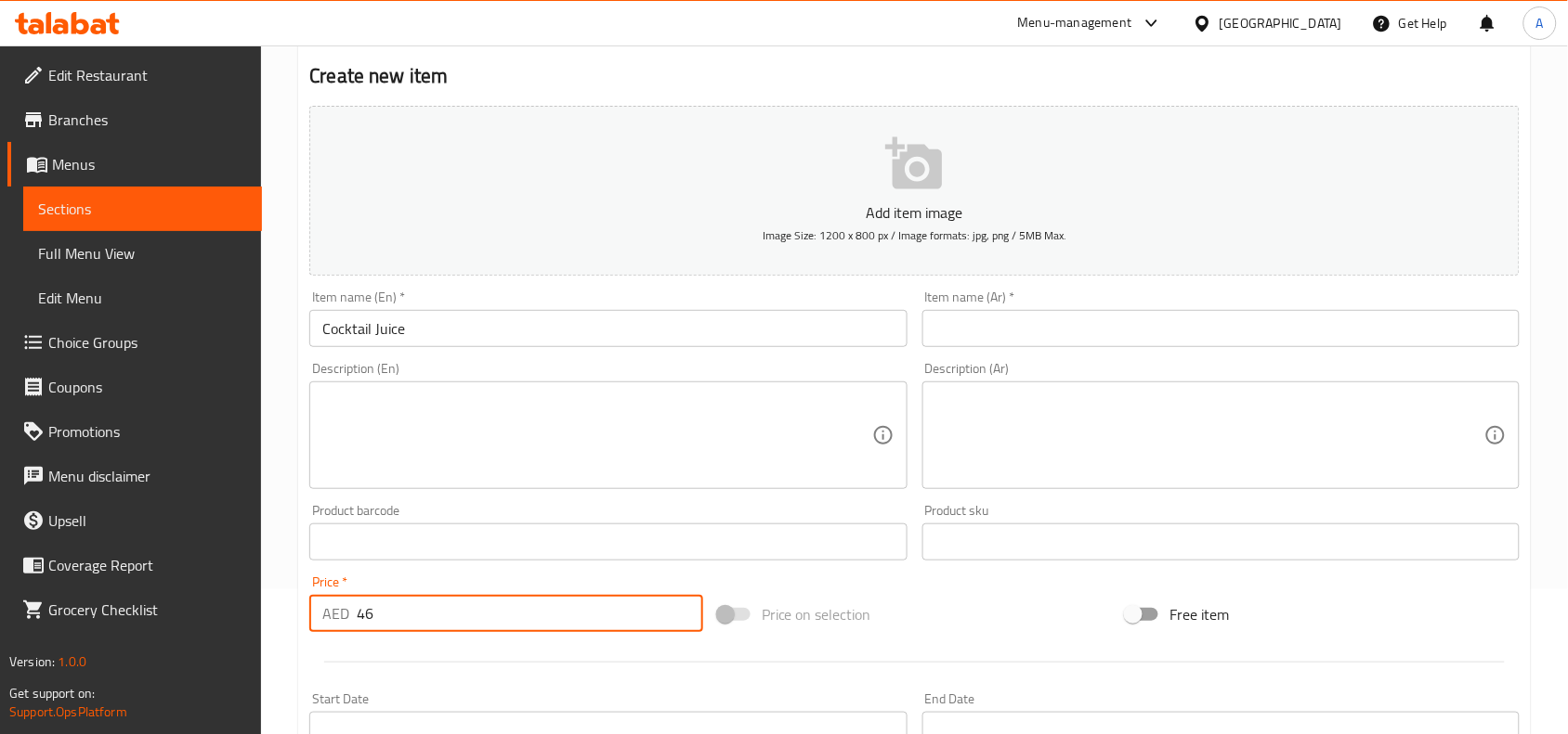
type input "46"
click at [390, 648] on div at bounding box center [914, 663] width 1225 height 46
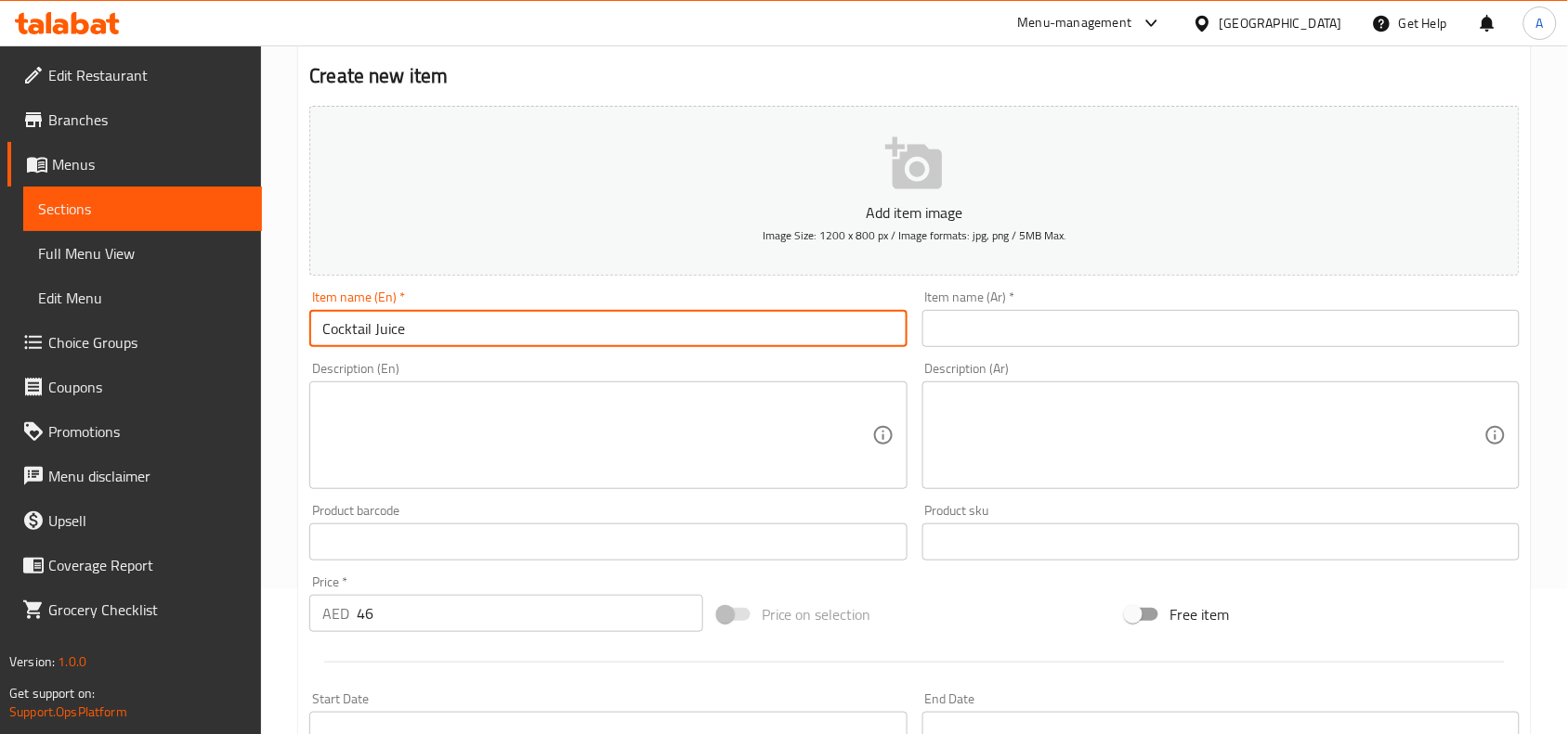
drag, startPoint x: 434, startPoint y: 325, endPoint x: 193, endPoint y: 334, distance: 241.2
click at [193, 334] on div "Edit Restaurant Branches Menus Sections Full Menu View Edit Menu Choice Groups …" at bounding box center [784, 534] width 1568 height 1267
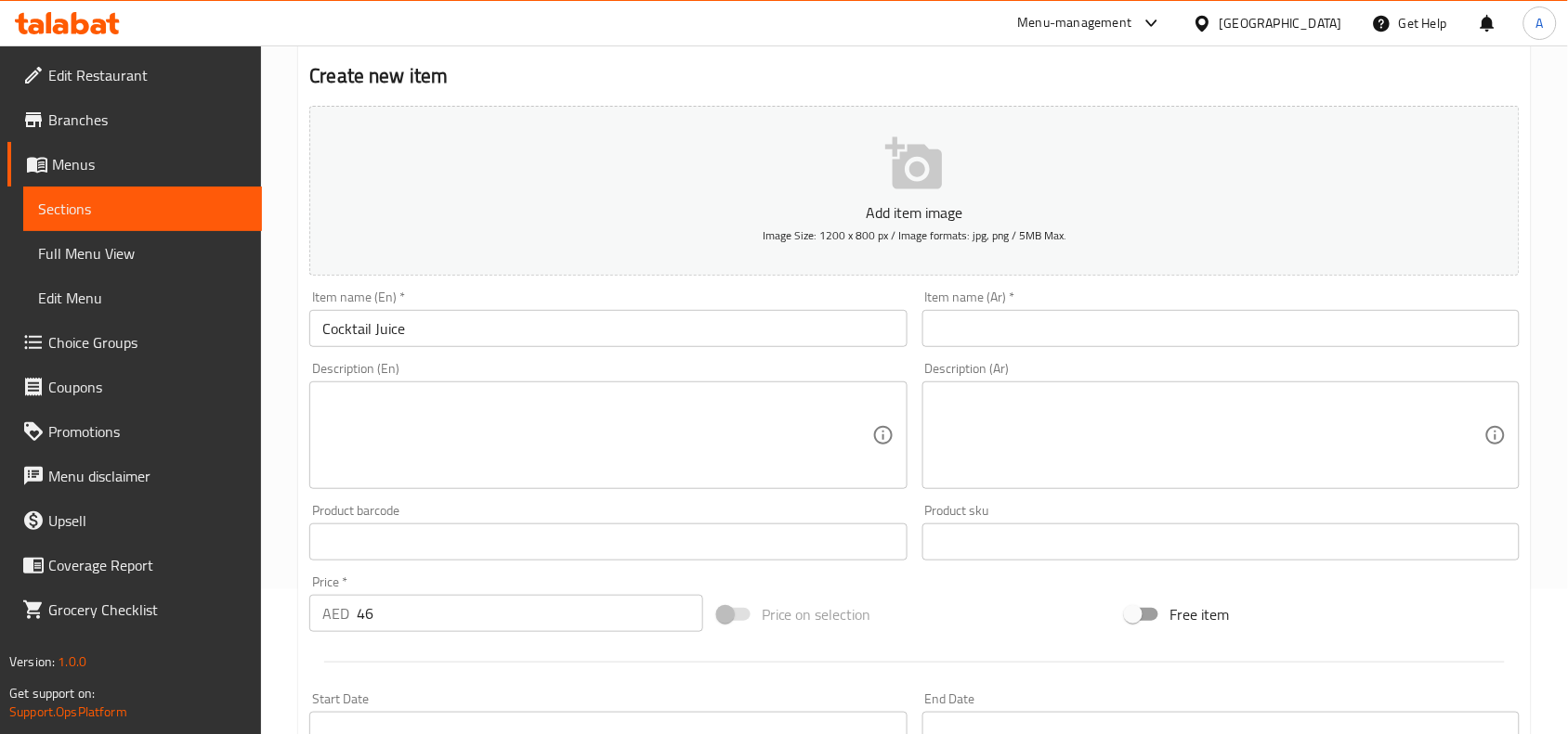
click at [1101, 306] on div "Item name (Ar)   * Item name (Ar) *" at bounding box center [1220, 319] width 597 height 57
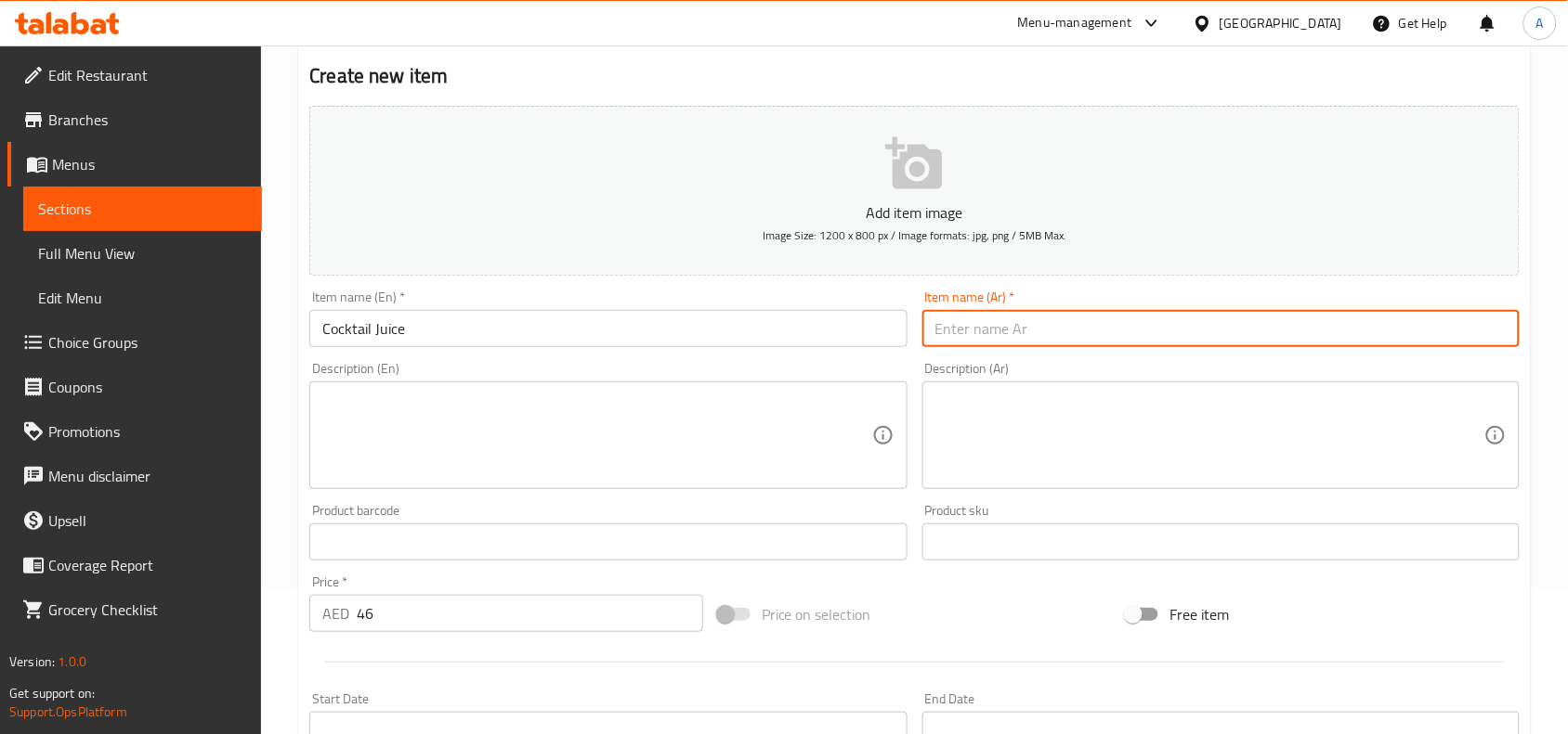
click at [1107, 318] on input "text" at bounding box center [1220, 328] width 597 height 37
paste input "عصير كوكتيل"
type input "عصير كوكتيل"
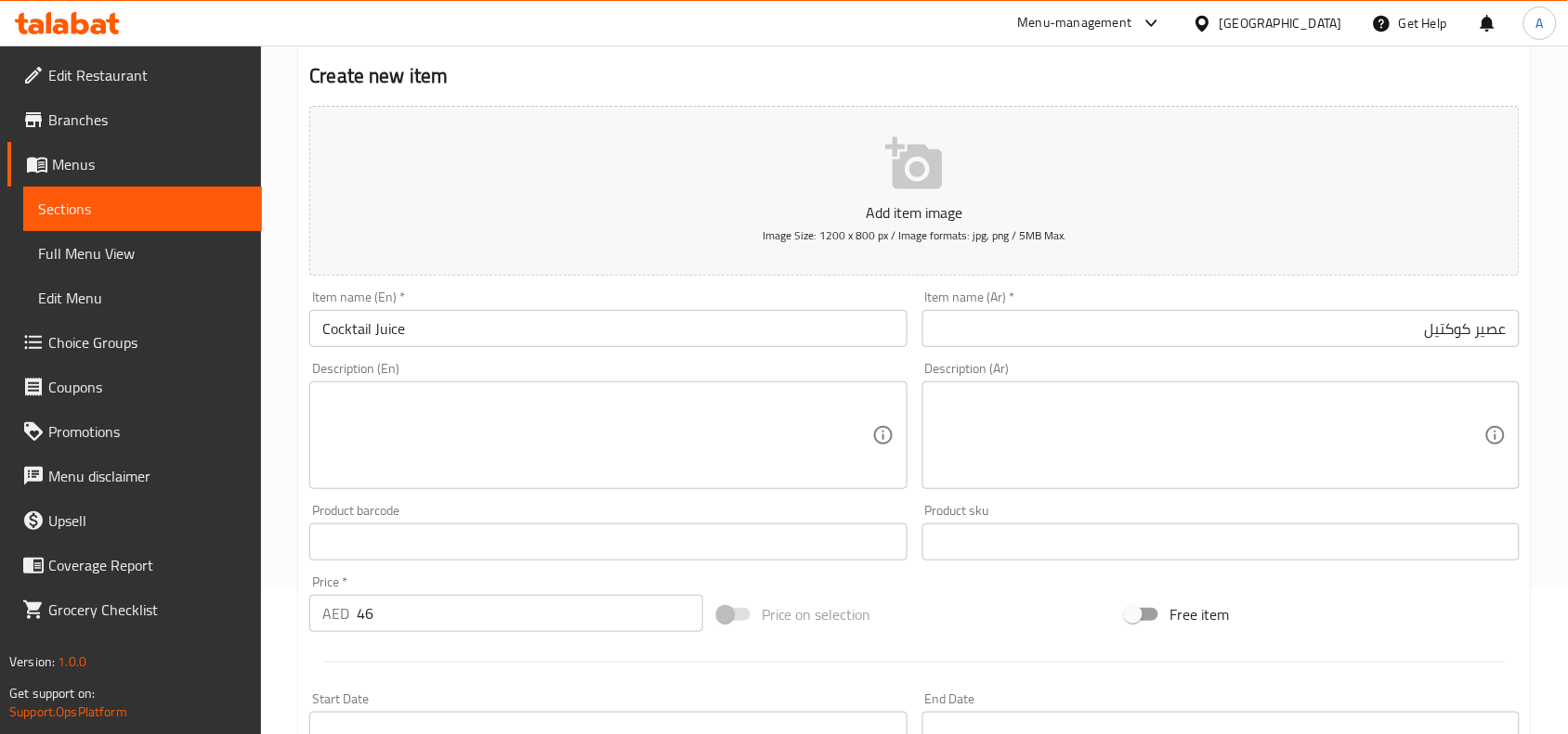
click at [1043, 74] on h2 "Create new item" at bounding box center [914, 76] width 1210 height 27
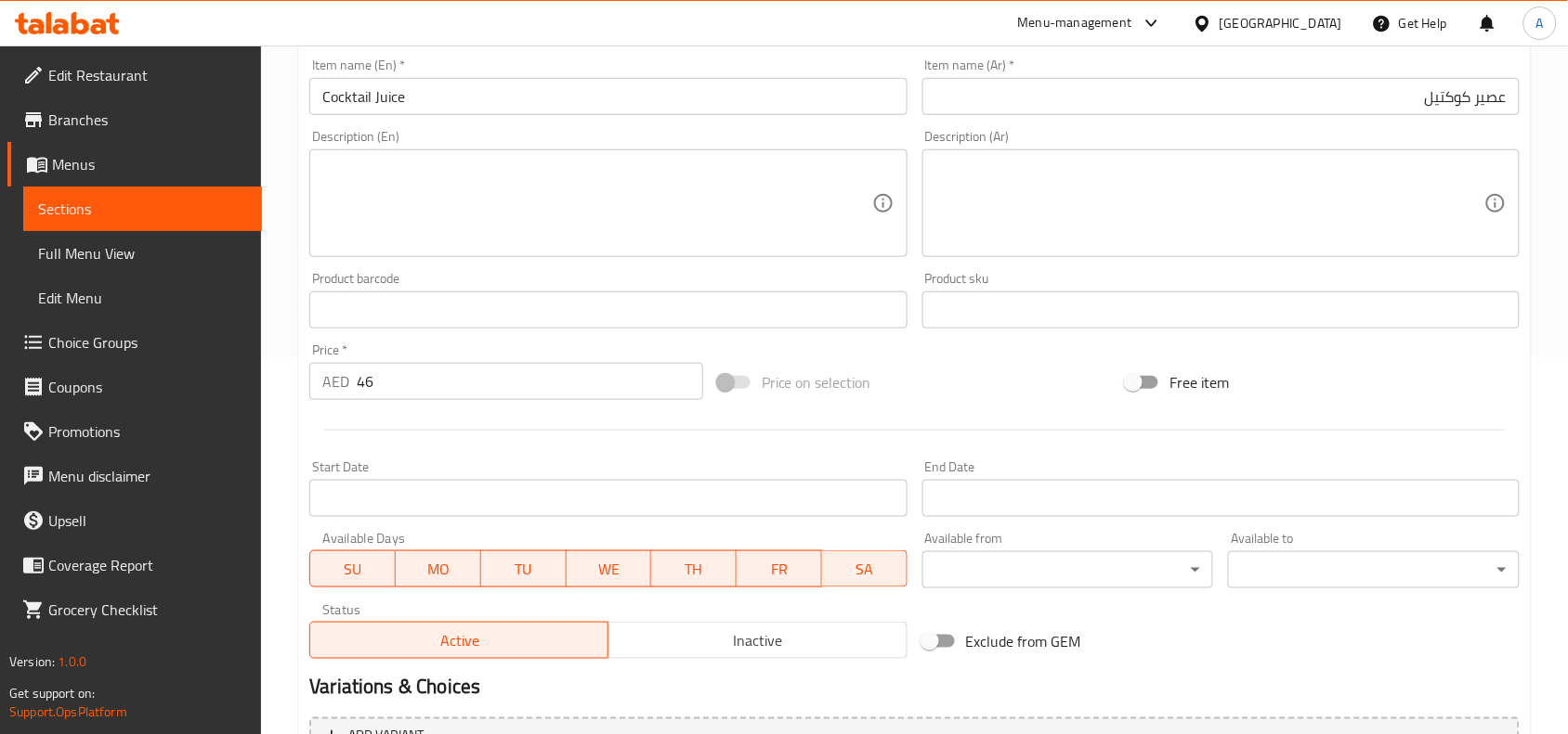
scroll to position [574, 0]
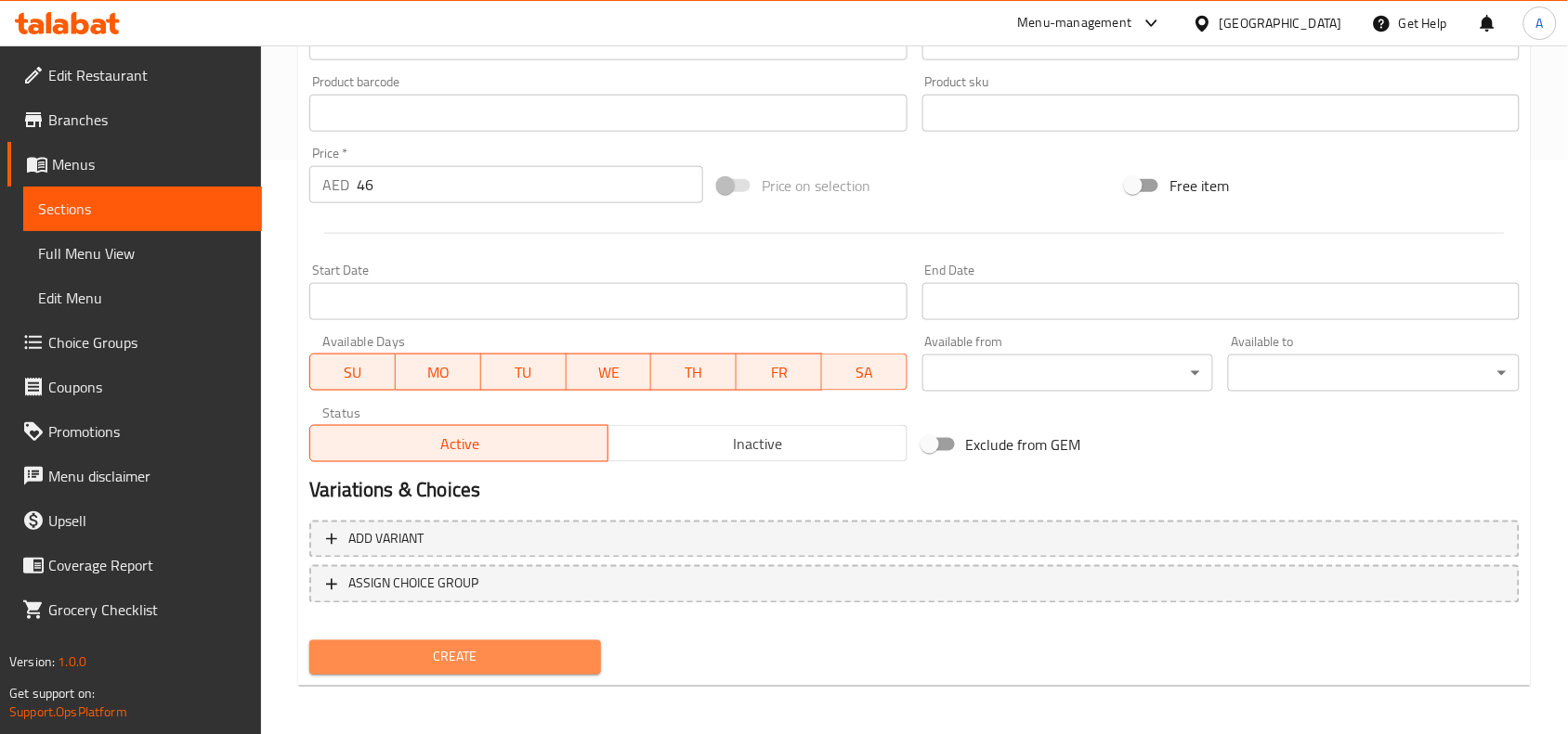
click at [474, 646] on span "Create" at bounding box center [456, 658] width 262 height 23
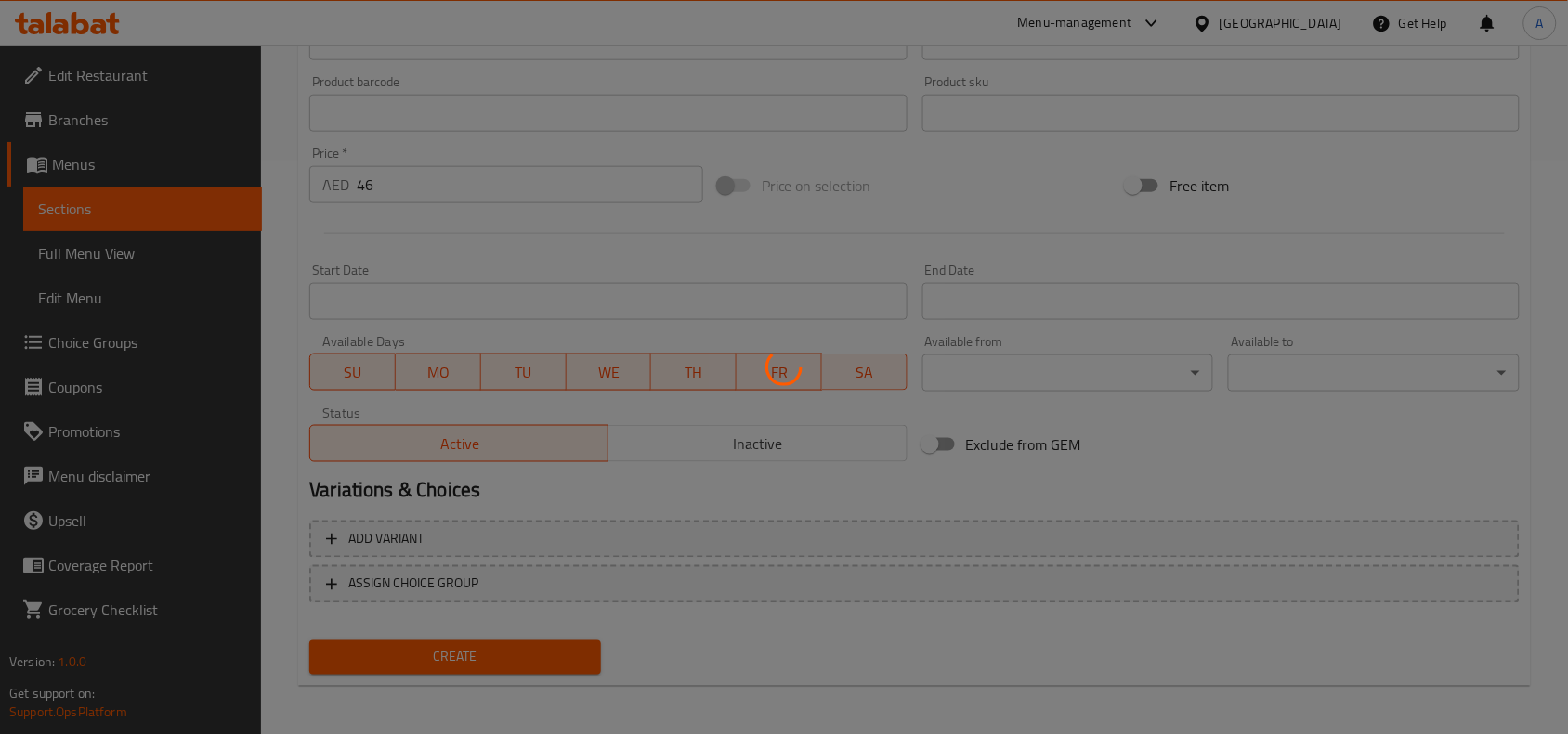
type input "0"
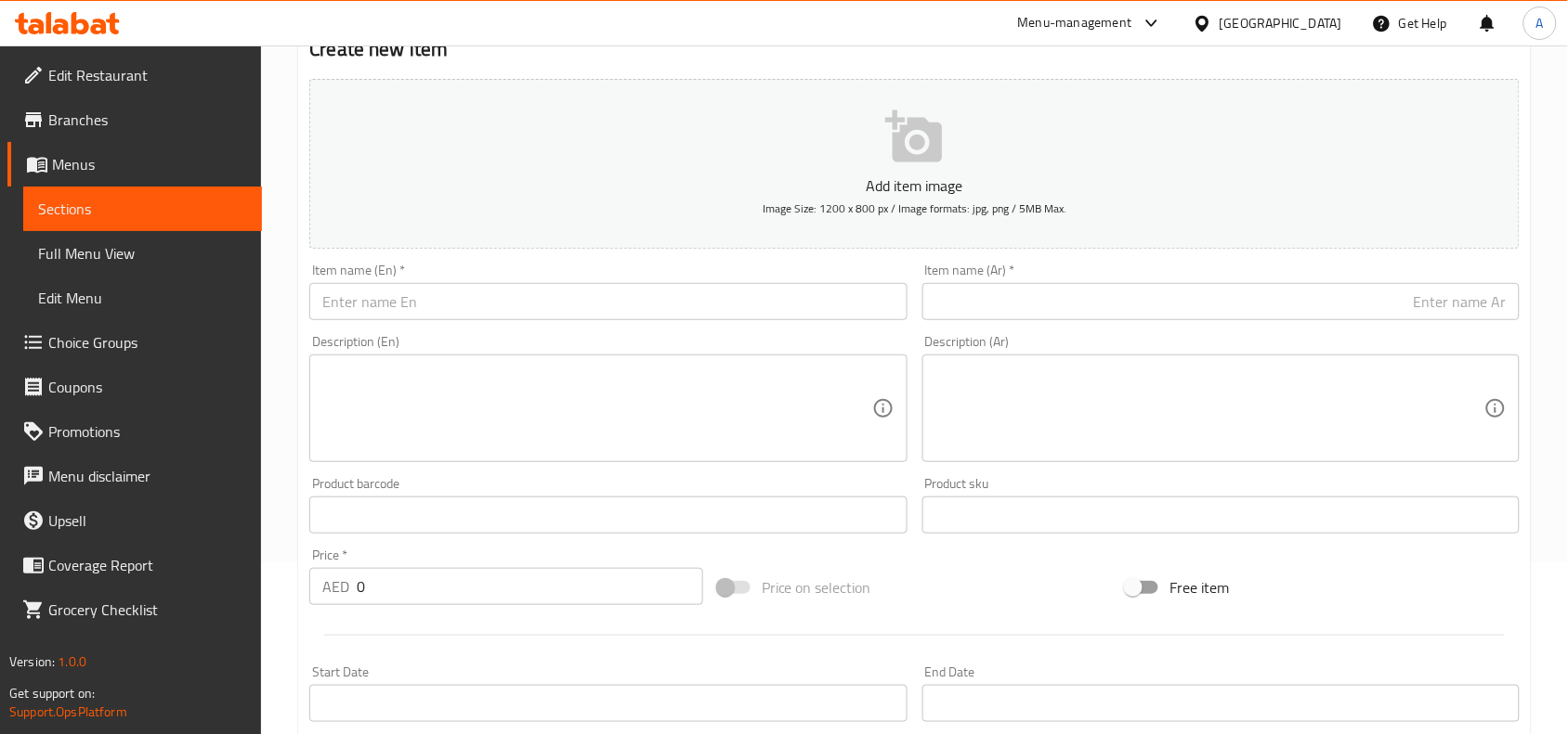
scroll to position [0, 0]
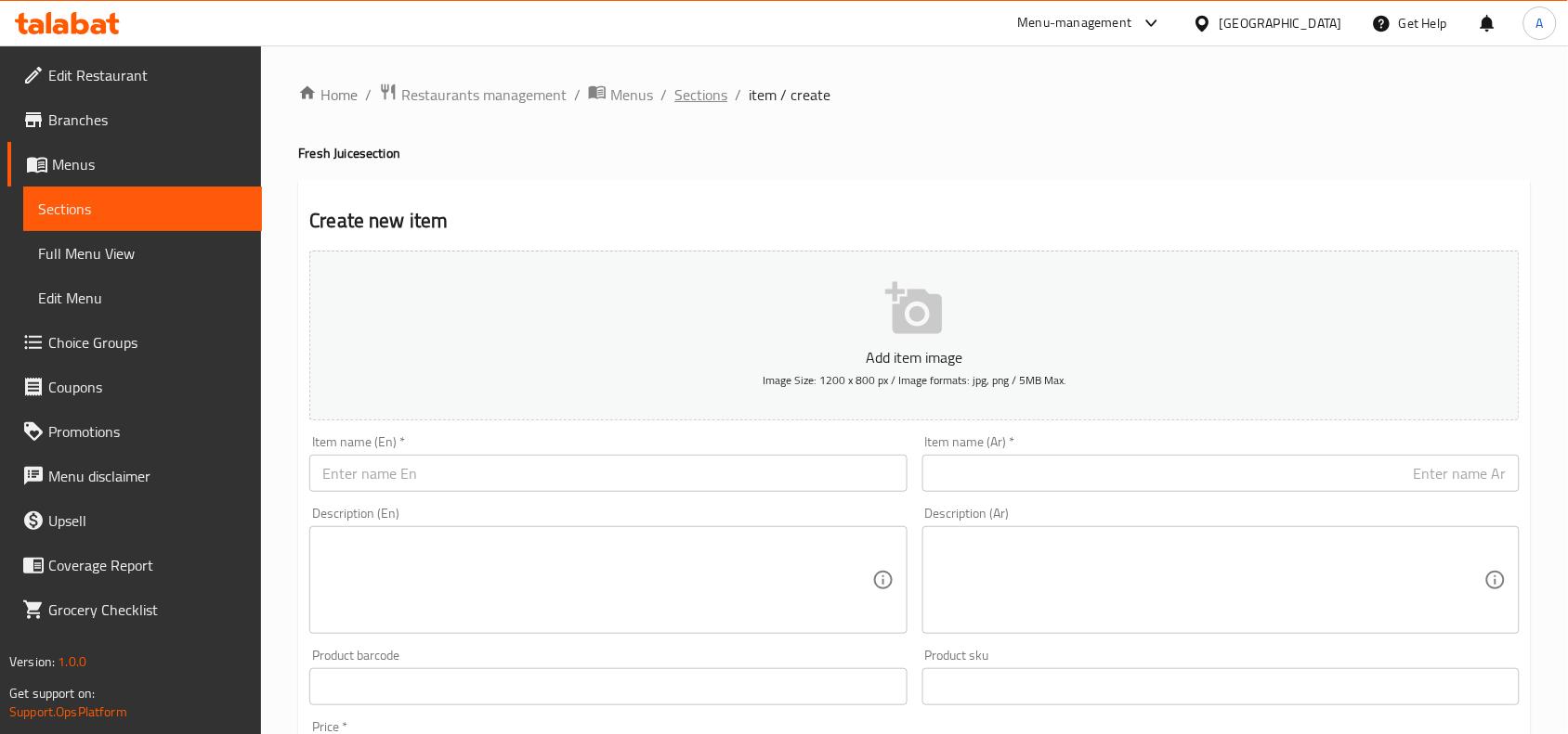
click at [703, 94] on span "Sections" at bounding box center [701, 94] width 53 height 22
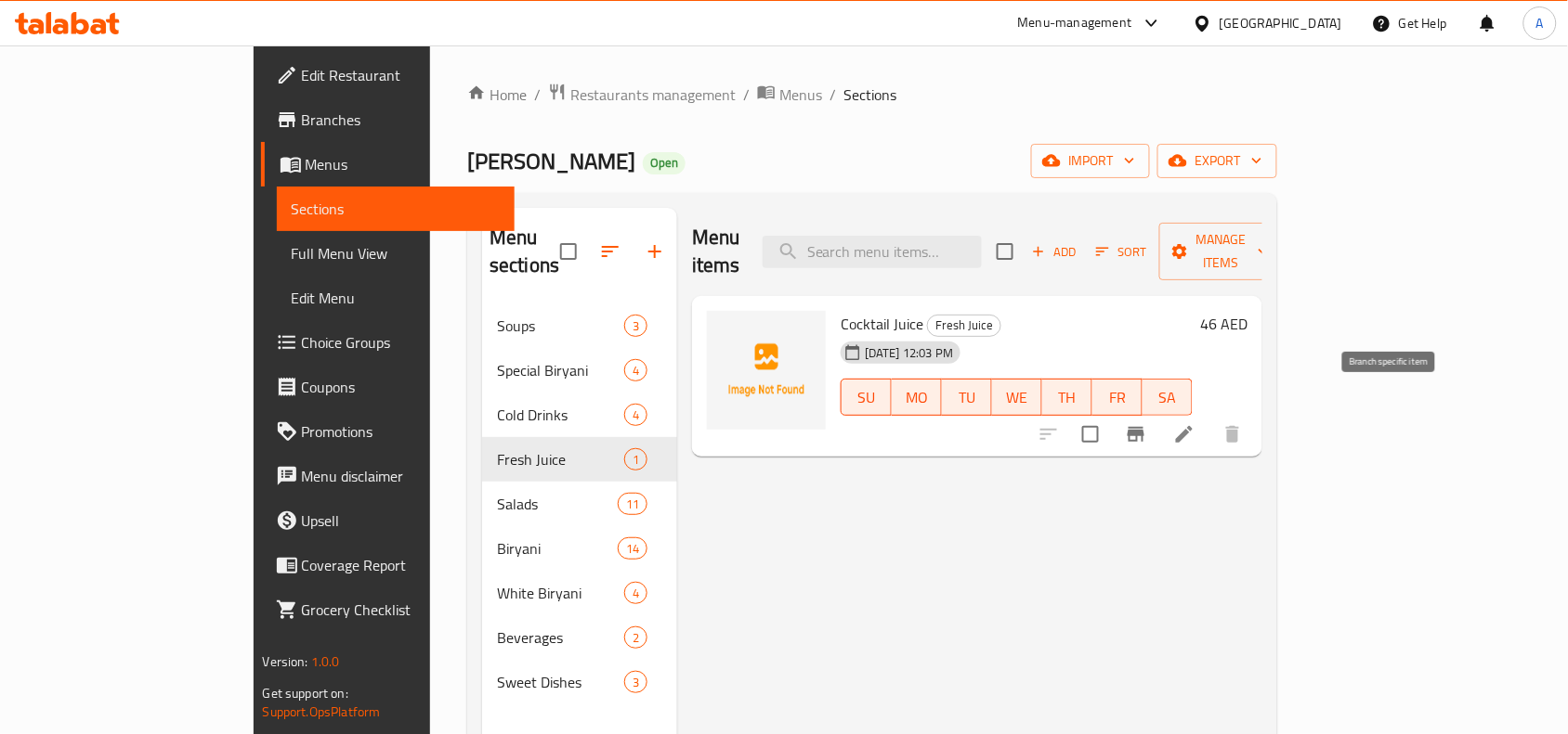
click at [1144, 427] on icon "Branch-specific-item" at bounding box center [1135, 434] width 17 height 15
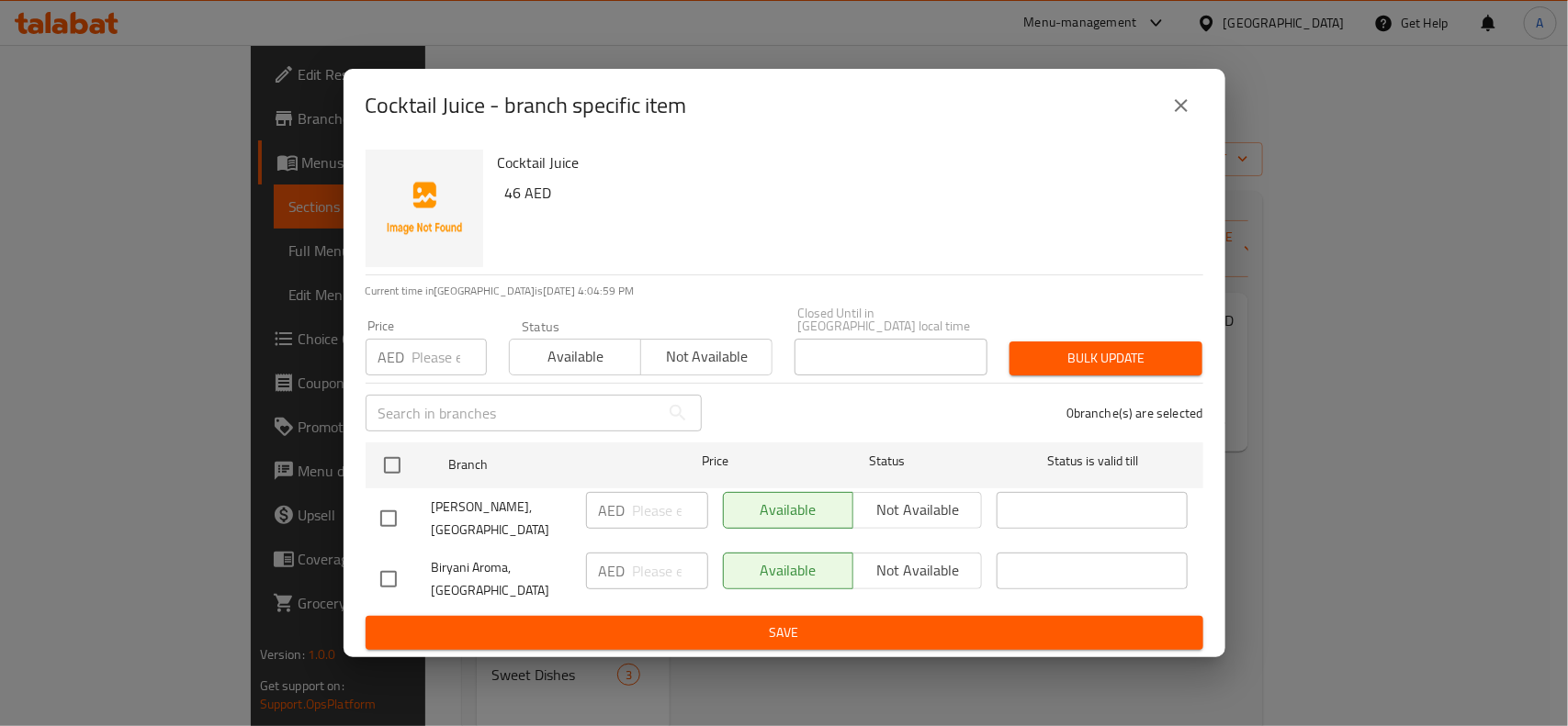
click at [1167, 111] on button "close" at bounding box center [1181, 105] width 44 height 44
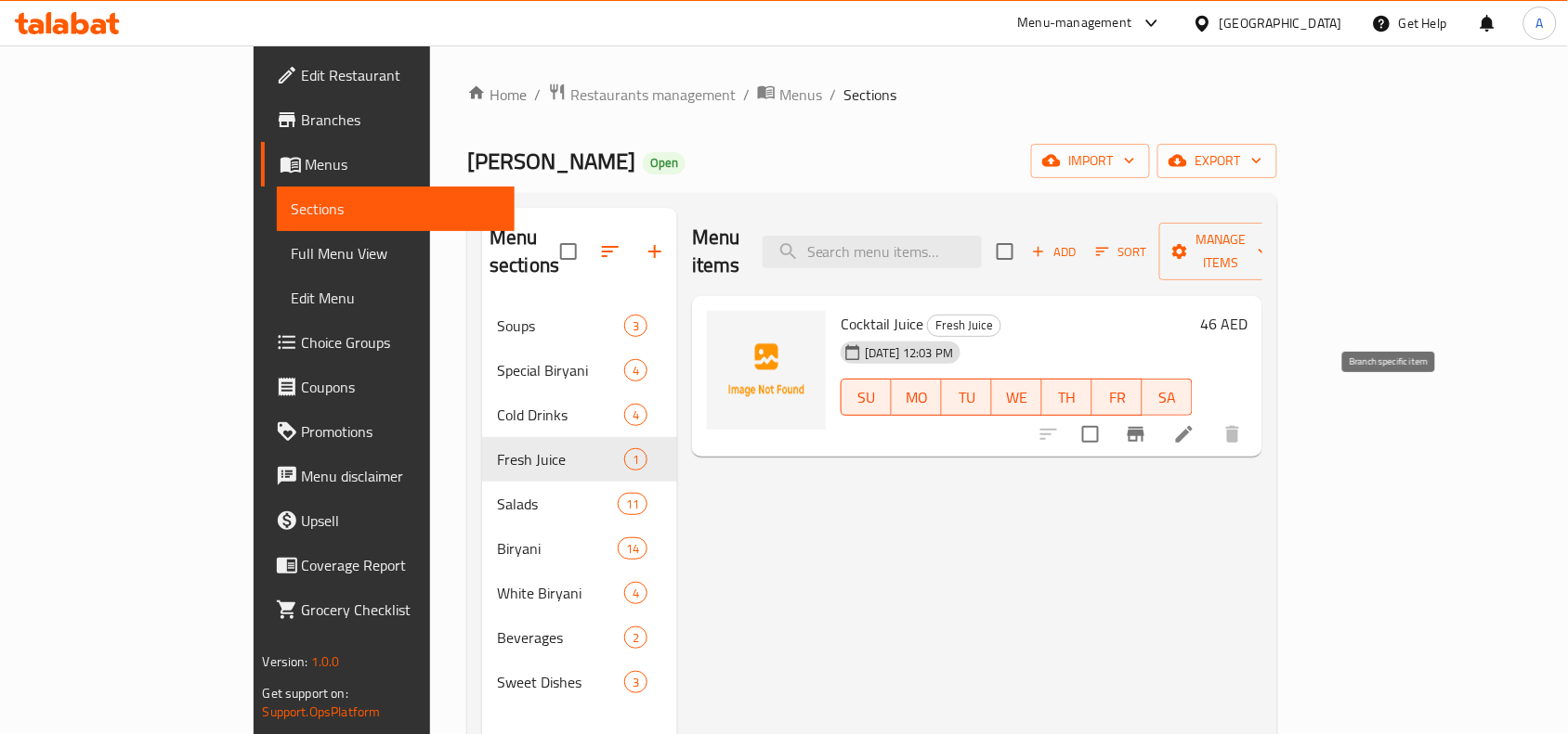
click at [1158, 412] on button "Branch-specific-item" at bounding box center [1136, 435] width 45 height 45
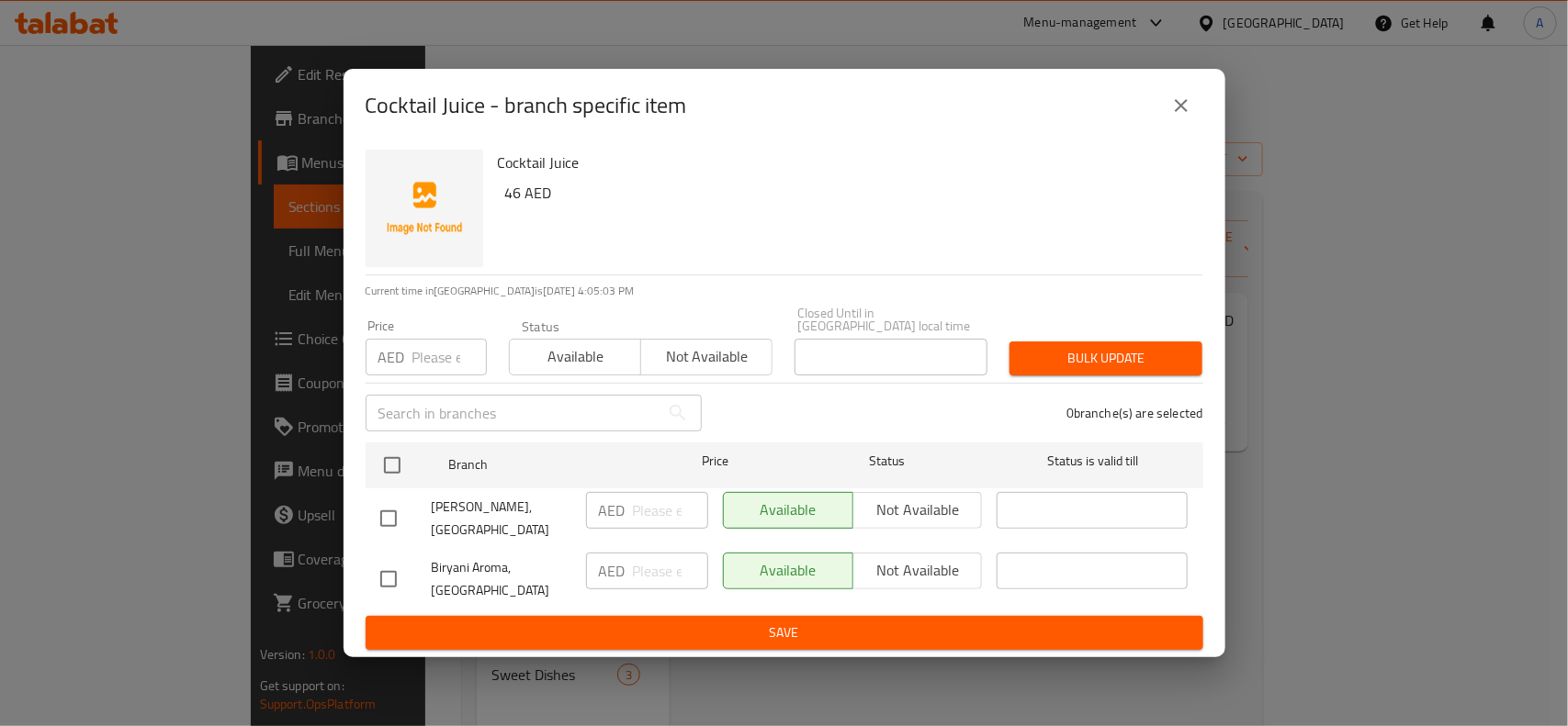
click at [393, 588] on input "checkbox" at bounding box center [389, 579] width 39 height 39
checkbox input "true"
click at [898, 569] on span "Not available" at bounding box center [917, 571] width 115 height 27
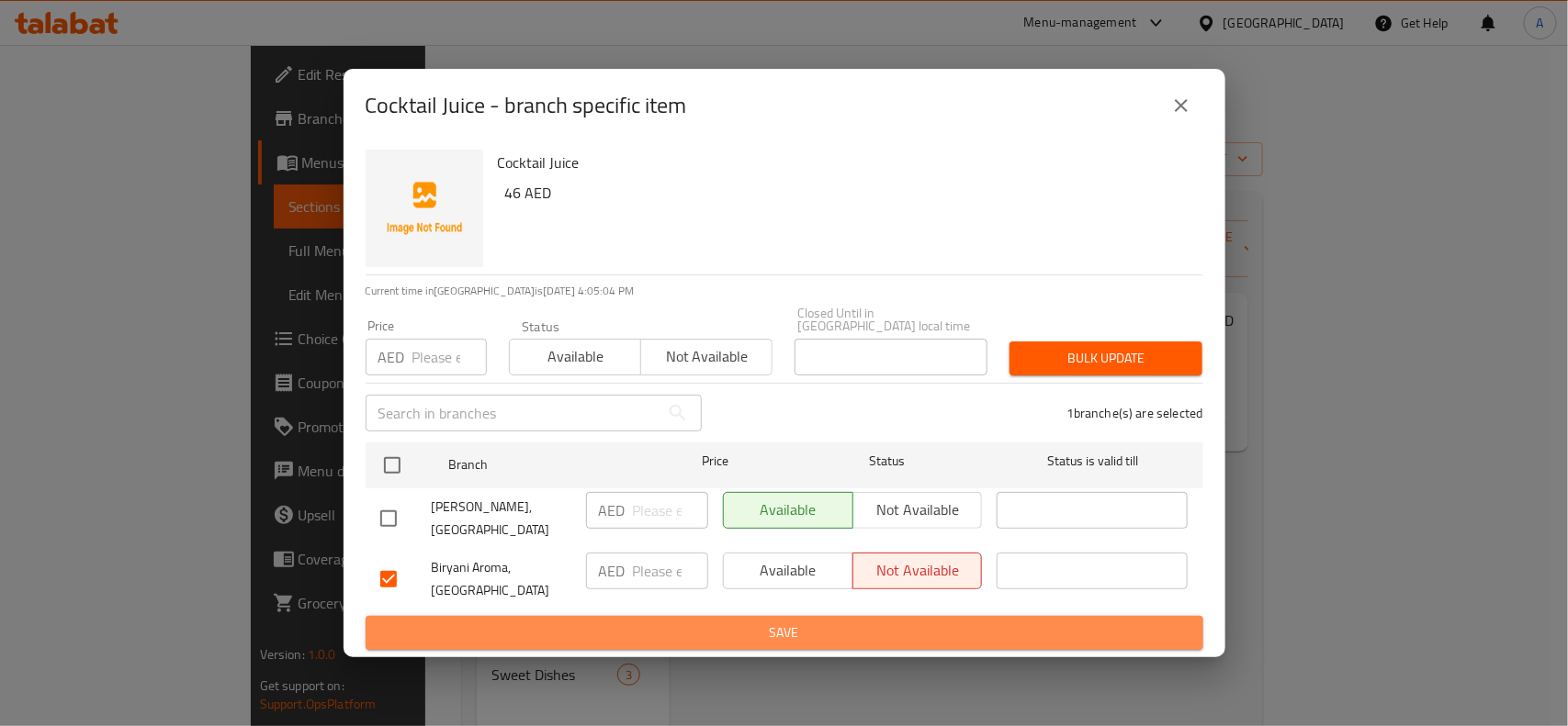
click at [817, 622] on span "Save" at bounding box center [784, 633] width 808 height 23
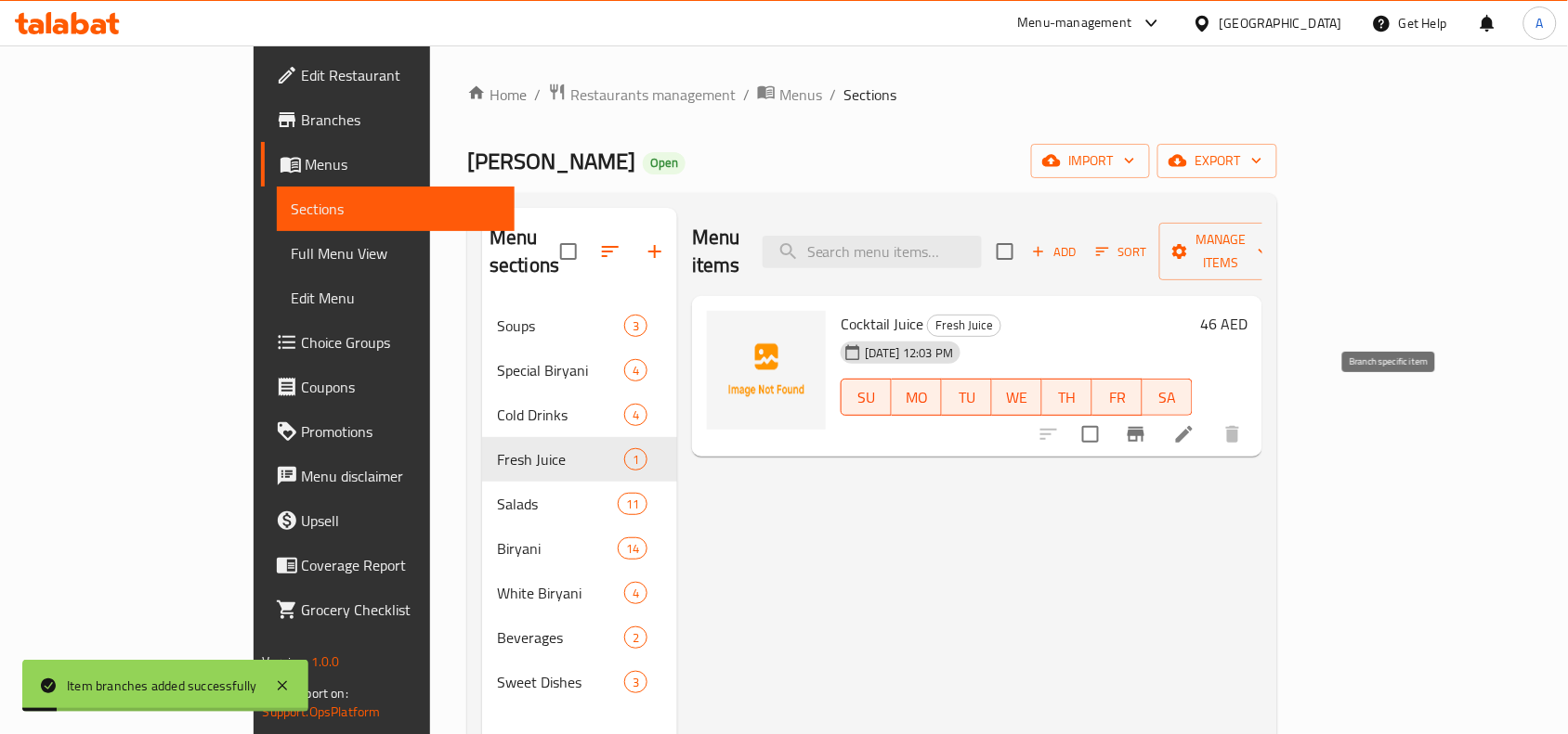
click at [1147, 423] on icon "Branch-specific-item" at bounding box center [1135, 434] width 22 height 22
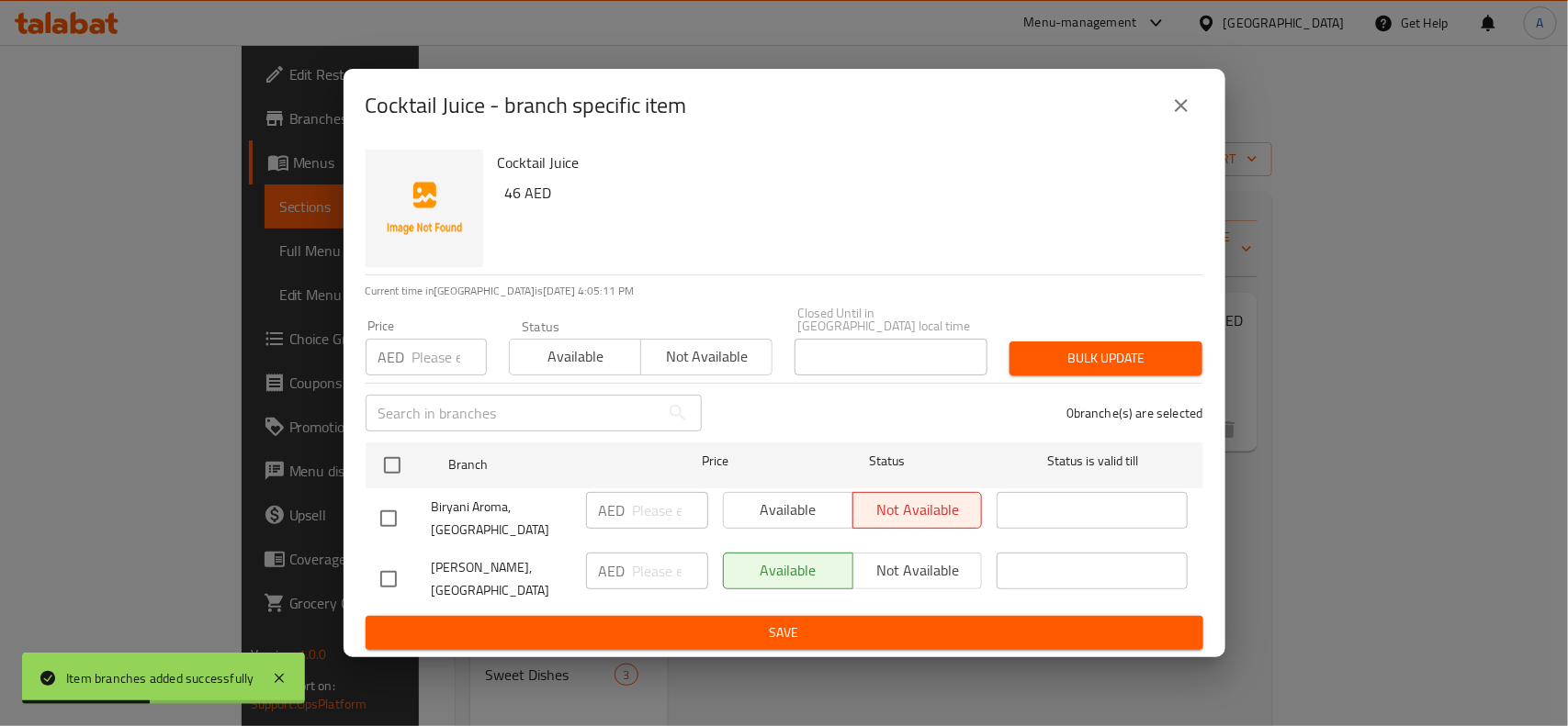
click at [389, 589] on input "checkbox" at bounding box center [389, 579] width 39 height 39
checkbox input "true"
click at [430, 361] on input "number" at bounding box center [450, 358] width 74 height 37
type input "46"
click at [1122, 354] on span "Bulk update" at bounding box center [1105, 359] width 163 height 23
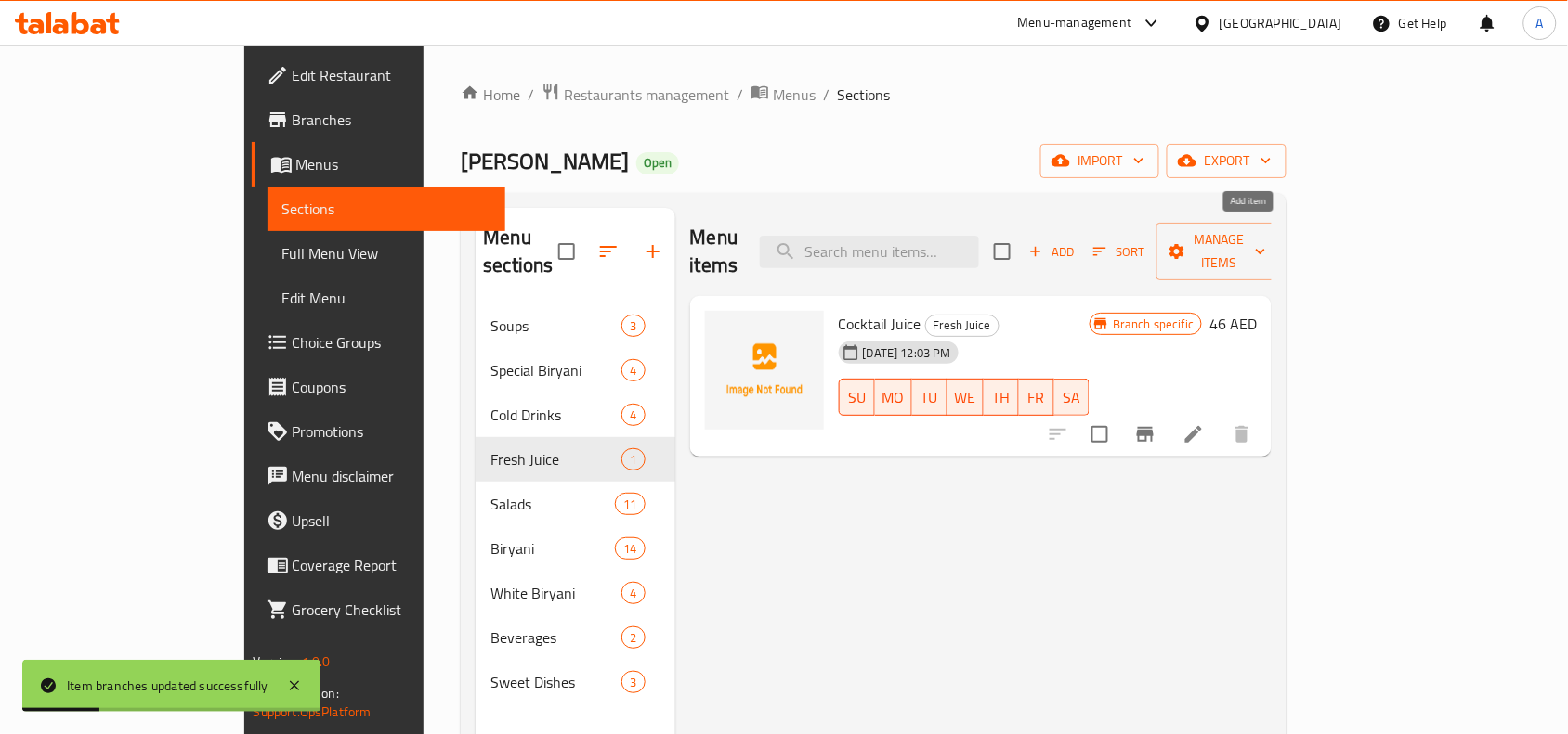
click at [1044, 243] on icon "button" at bounding box center [1035, 251] width 17 height 17
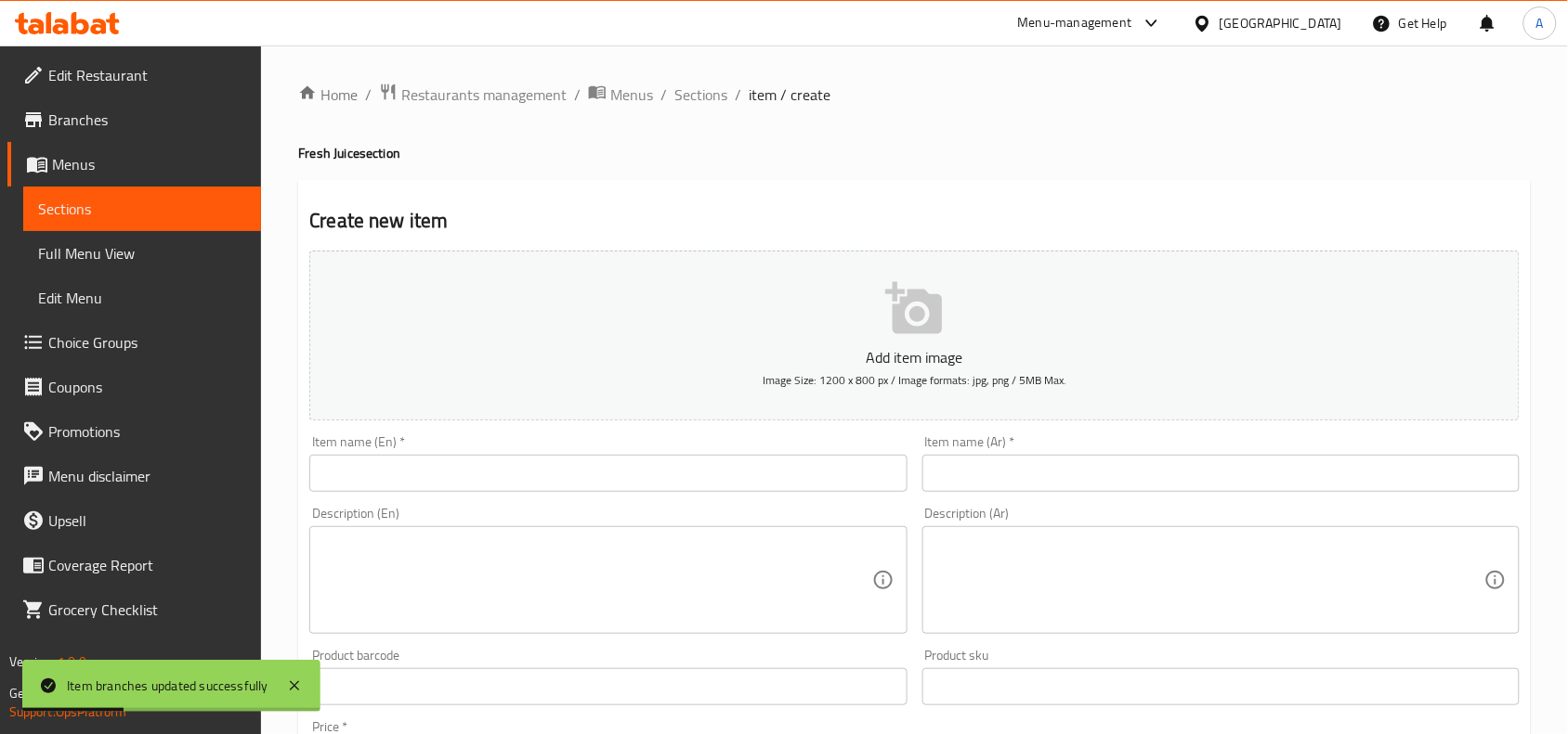
click at [423, 483] on input "text" at bounding box center [607, 473] width 597 height 37
paste input "Banana Milk Juice"
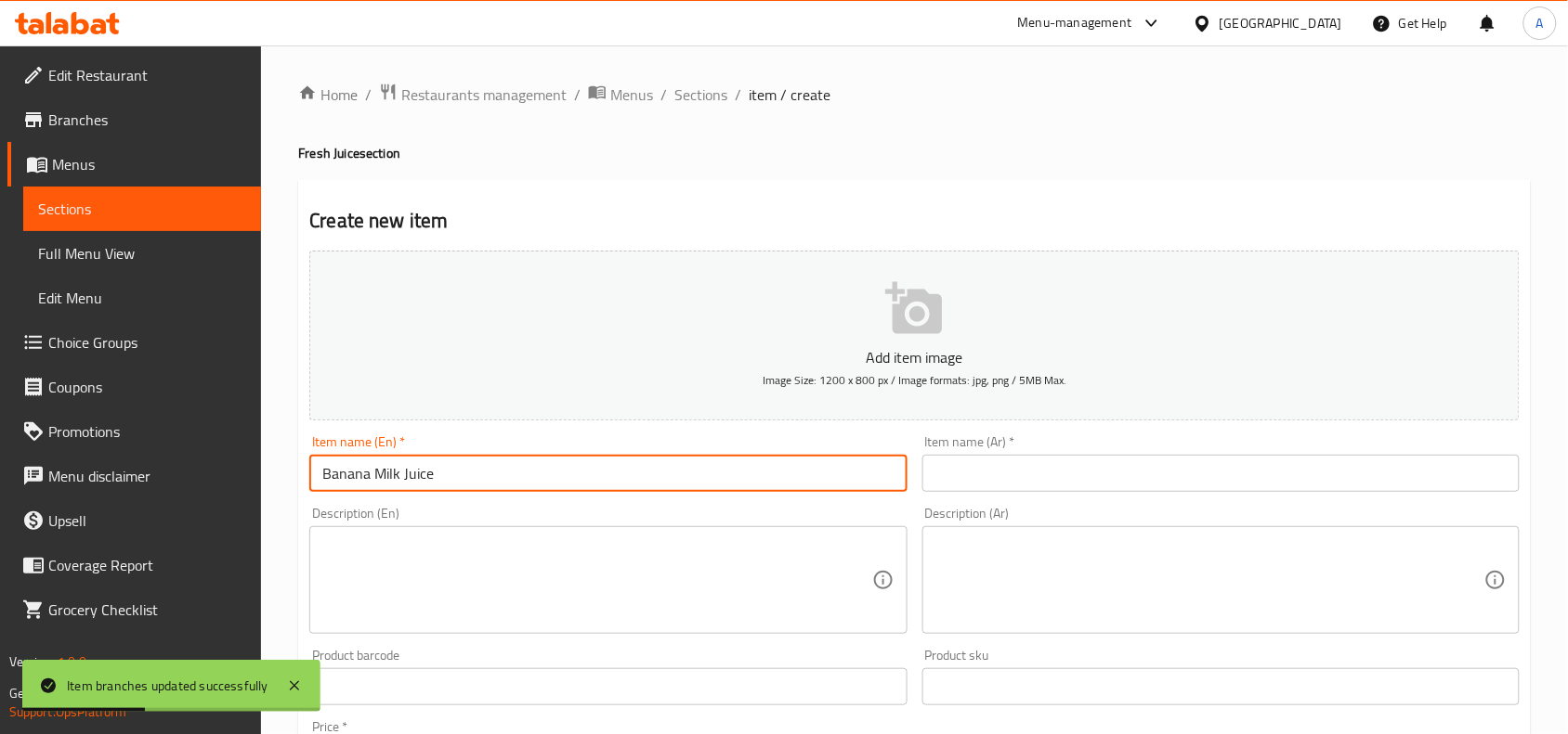
drag, startPoint x: 459, startPoint y: 476, endPoint x: 56, endPoint y: 446, distance: 404.1
click at [10, 451] on div "Edit Restaurant Branches Menus Sections Full Menu View Edit Menu Choice Groups …" at bounding box center [784, 679] width 1568 height 1267
type input "Banana Milk Juice"
click at [1078, 490] on input "text" at bounding box center [1220, 473] width 597 height 37
paste input "عصير الموز والحليب"
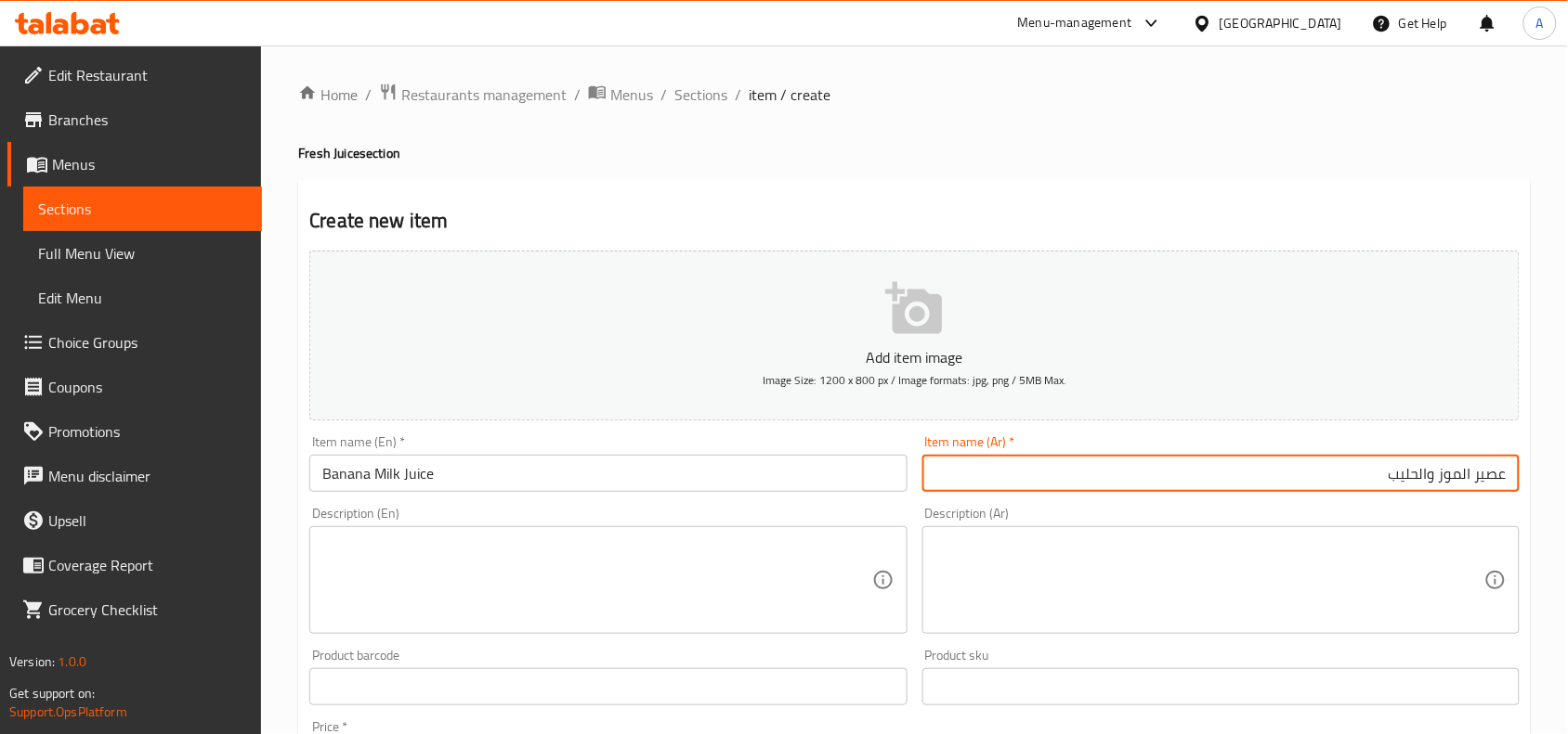
type input "عصير الموز والحليب"
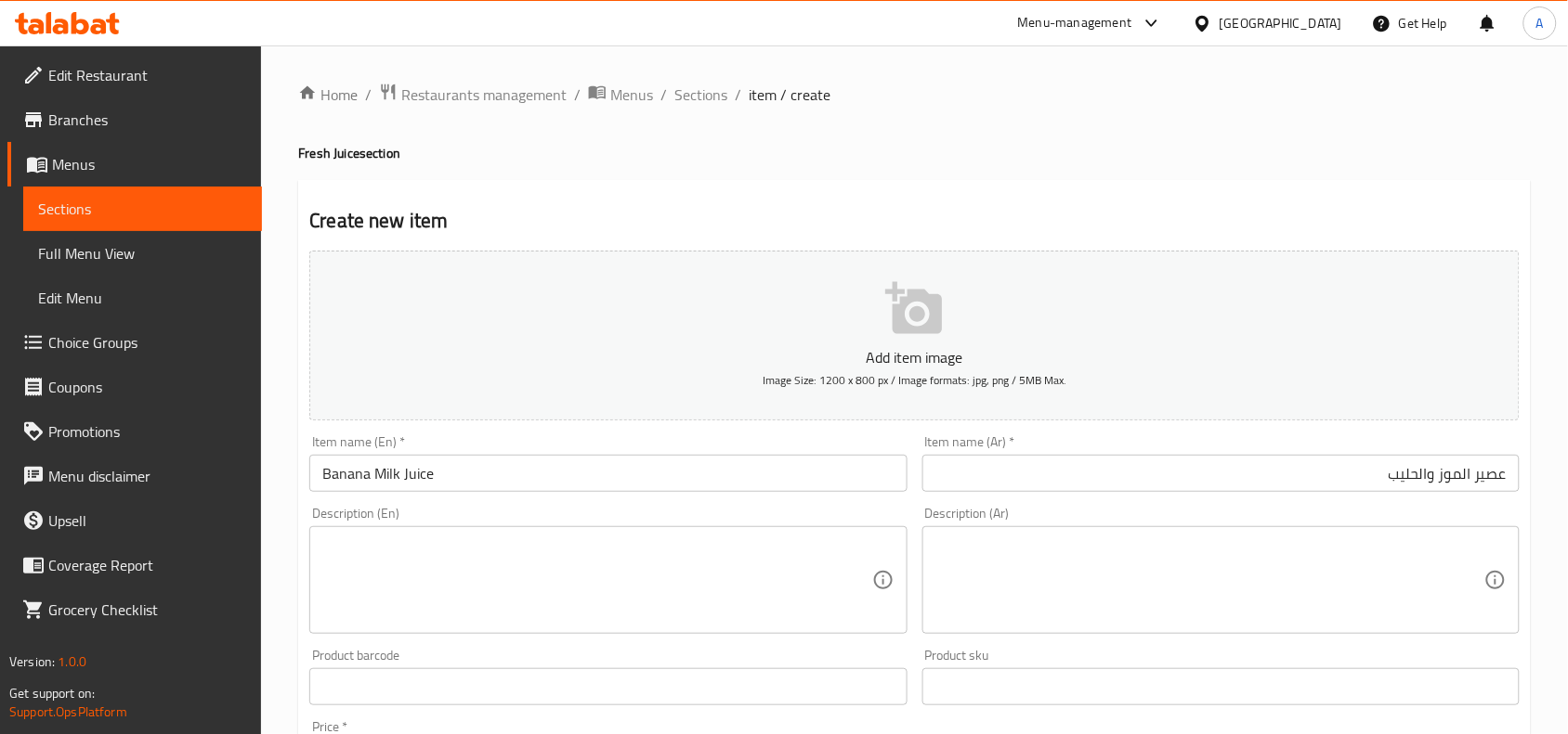
click at [1014, 142] on div "Home / Restaurants management / Menus / Sections / item / create Fresh Juice se…" at bounding box center [914, 679] width 1233 height 1192
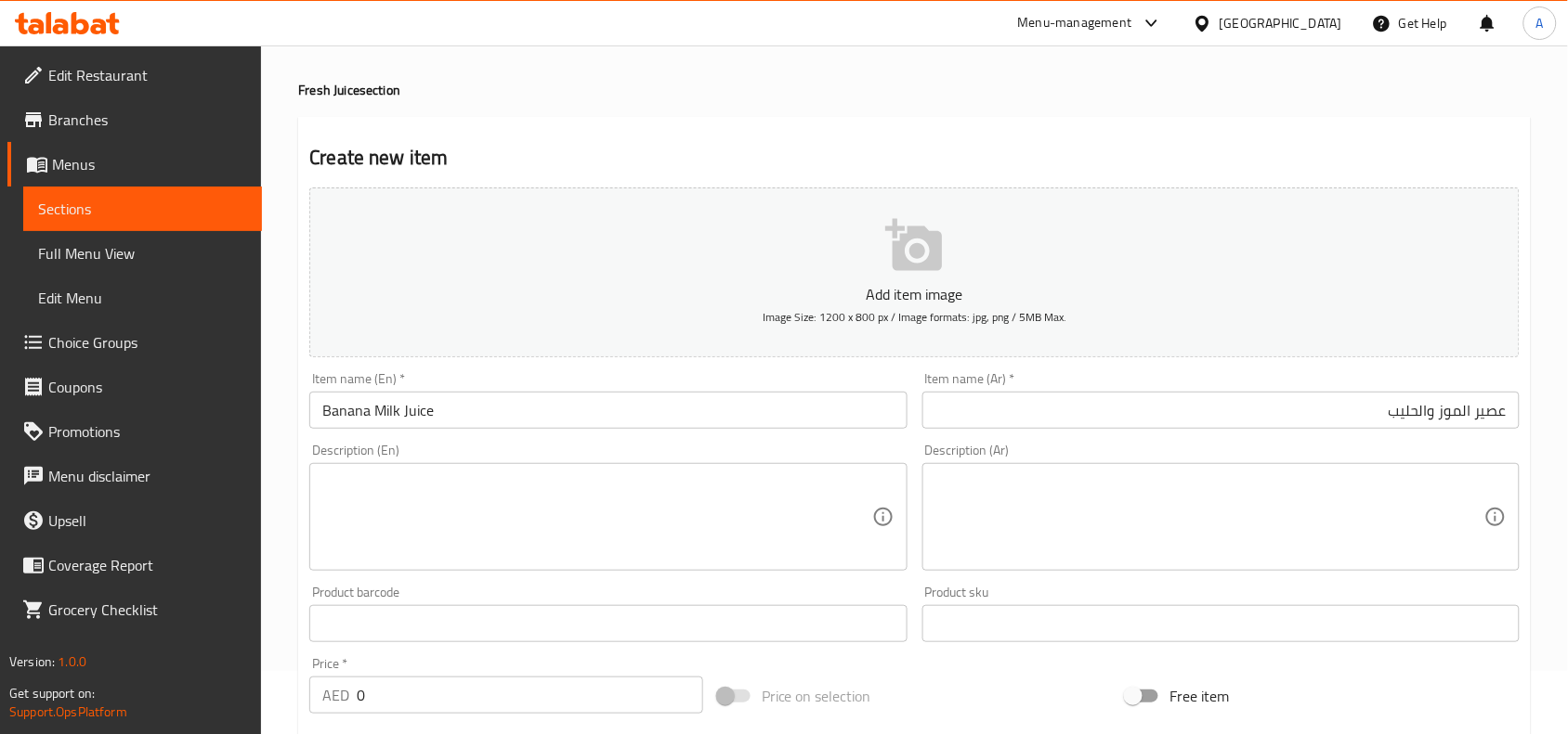
scroll to position [116, 0]
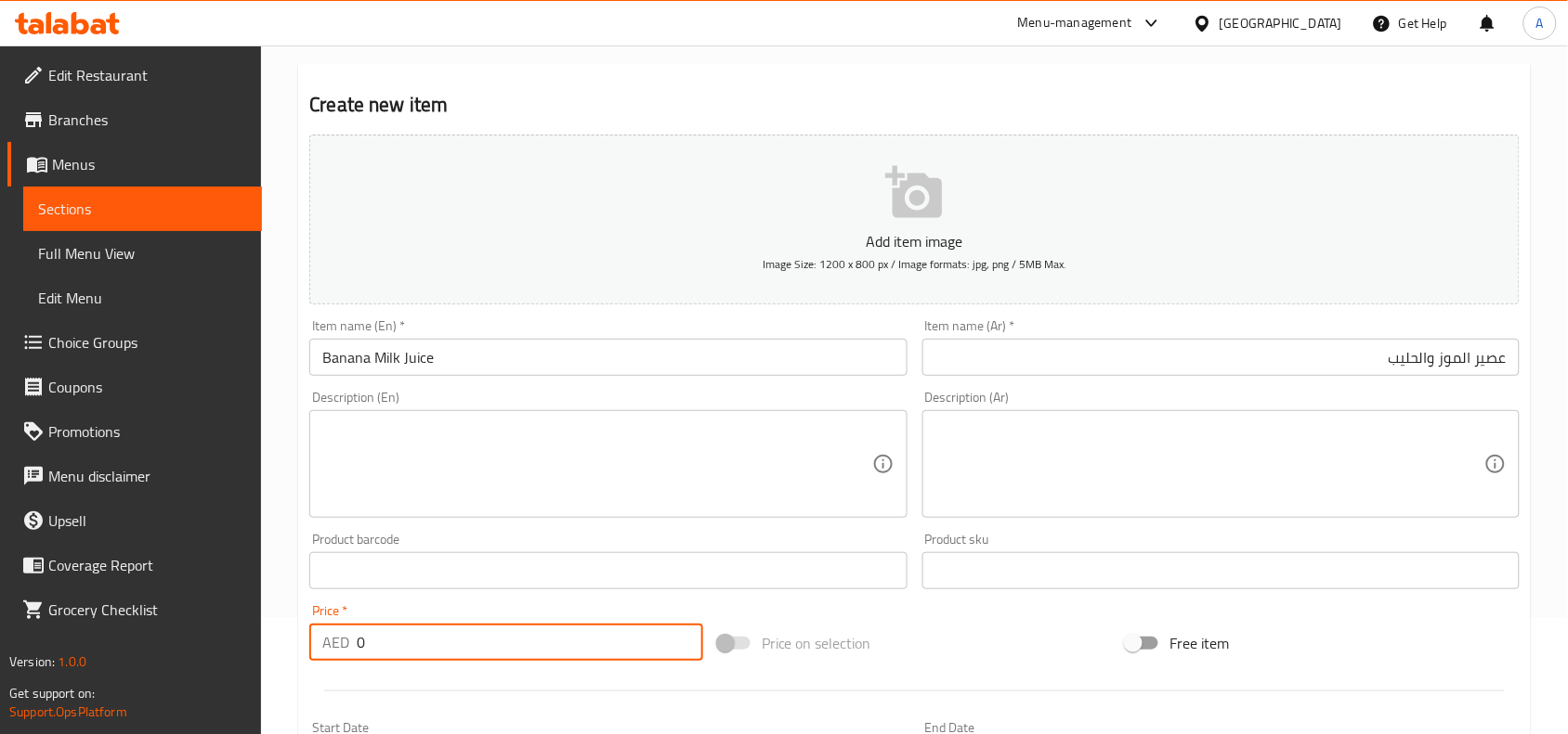
drag, startPoint x: 374, startPoint y: 646, endPoint x: 237, endPoint y: 658, distance: 137.5
click at [192, 639] on div "Edit Restaurant Branches Menus Sections Full Menu View Edit Menu Choice Groups …" at bounding box center [784, 563] width 1568 height 1267
paste input "27.6"
type input "27.60"
click at [377, 691] on hr at bounding box center [914, 691] width 1180 height 1
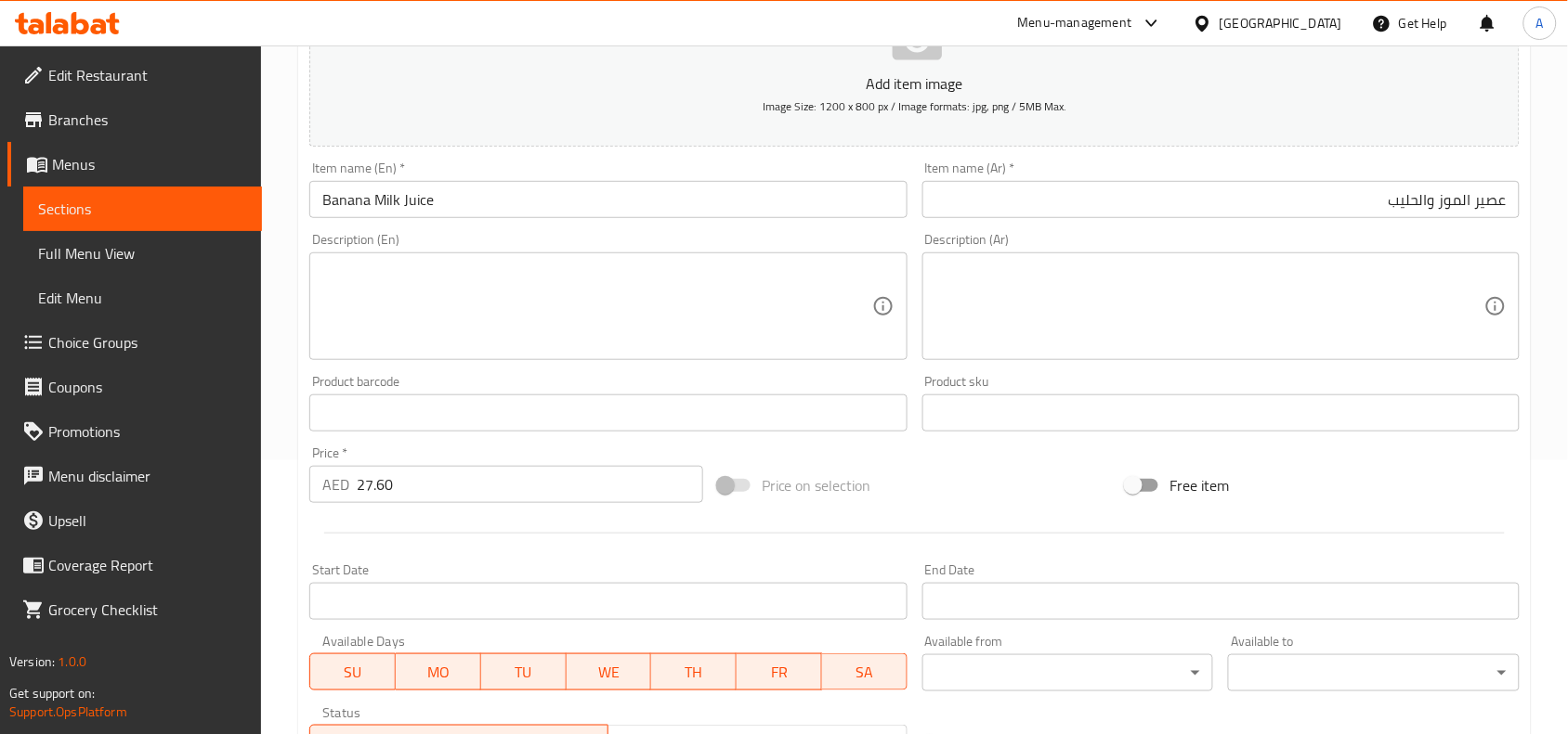
scroll to position [574, 0]
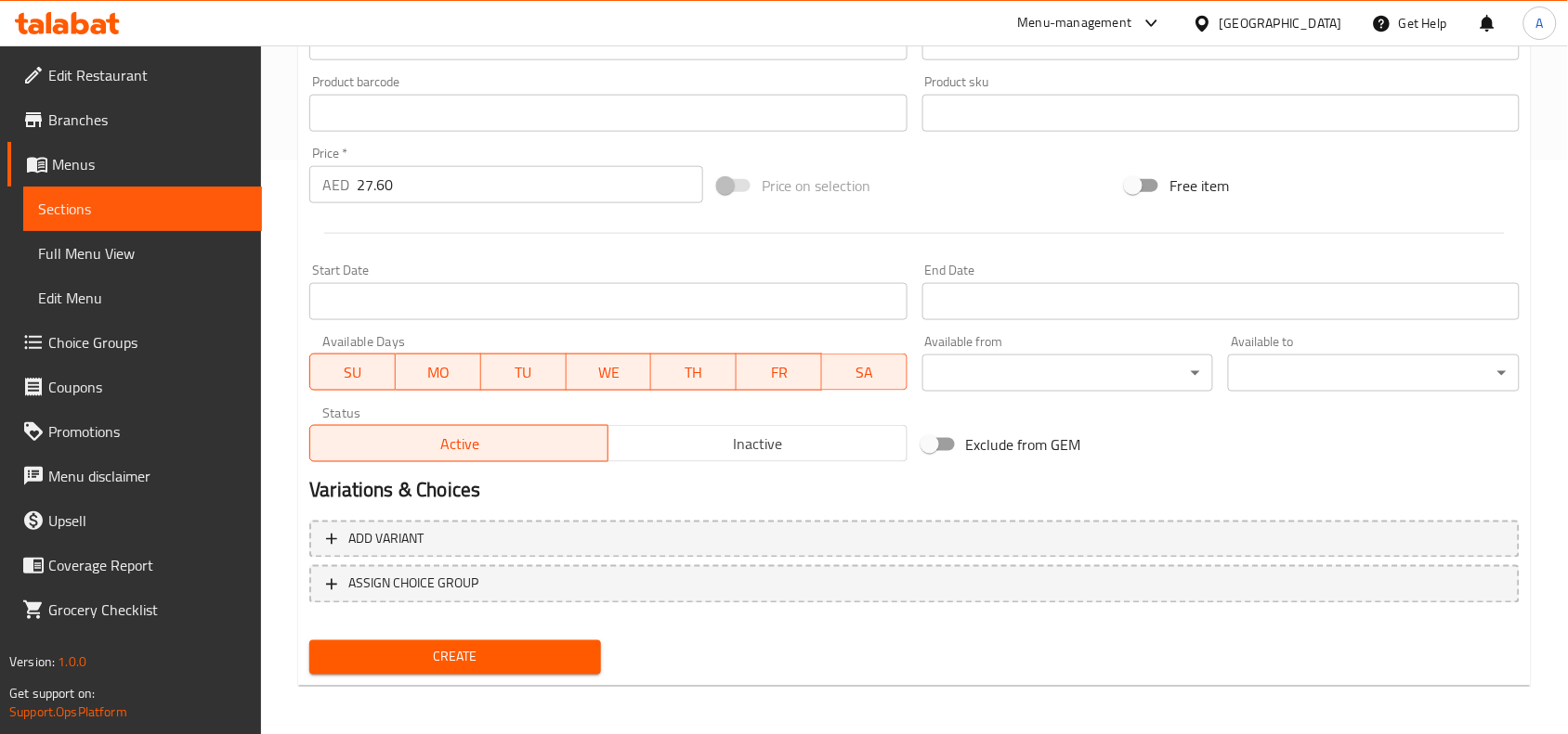
click at [380, 646] on span "Create" at bounding box center [456, 658] width 262 height 23
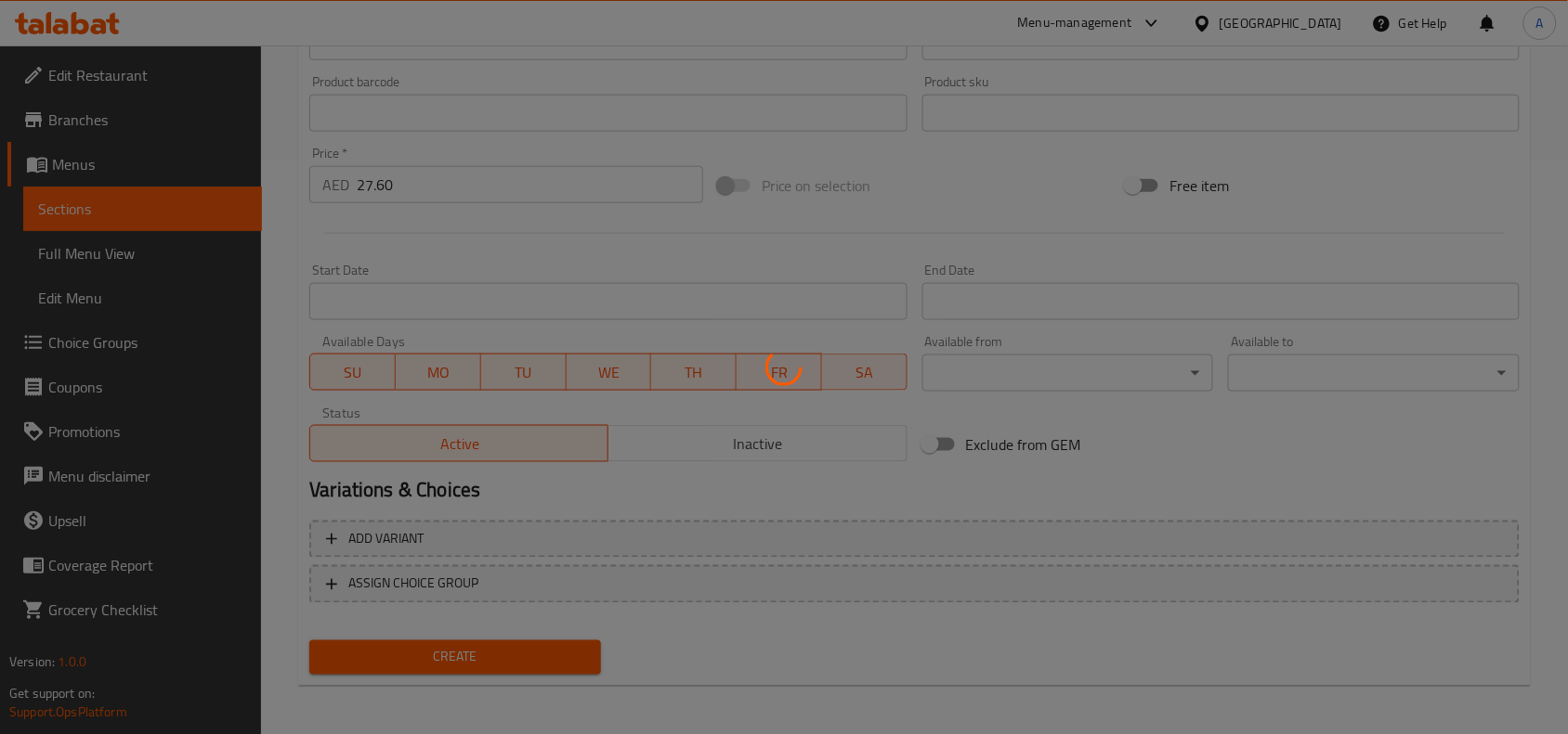
type input "0"
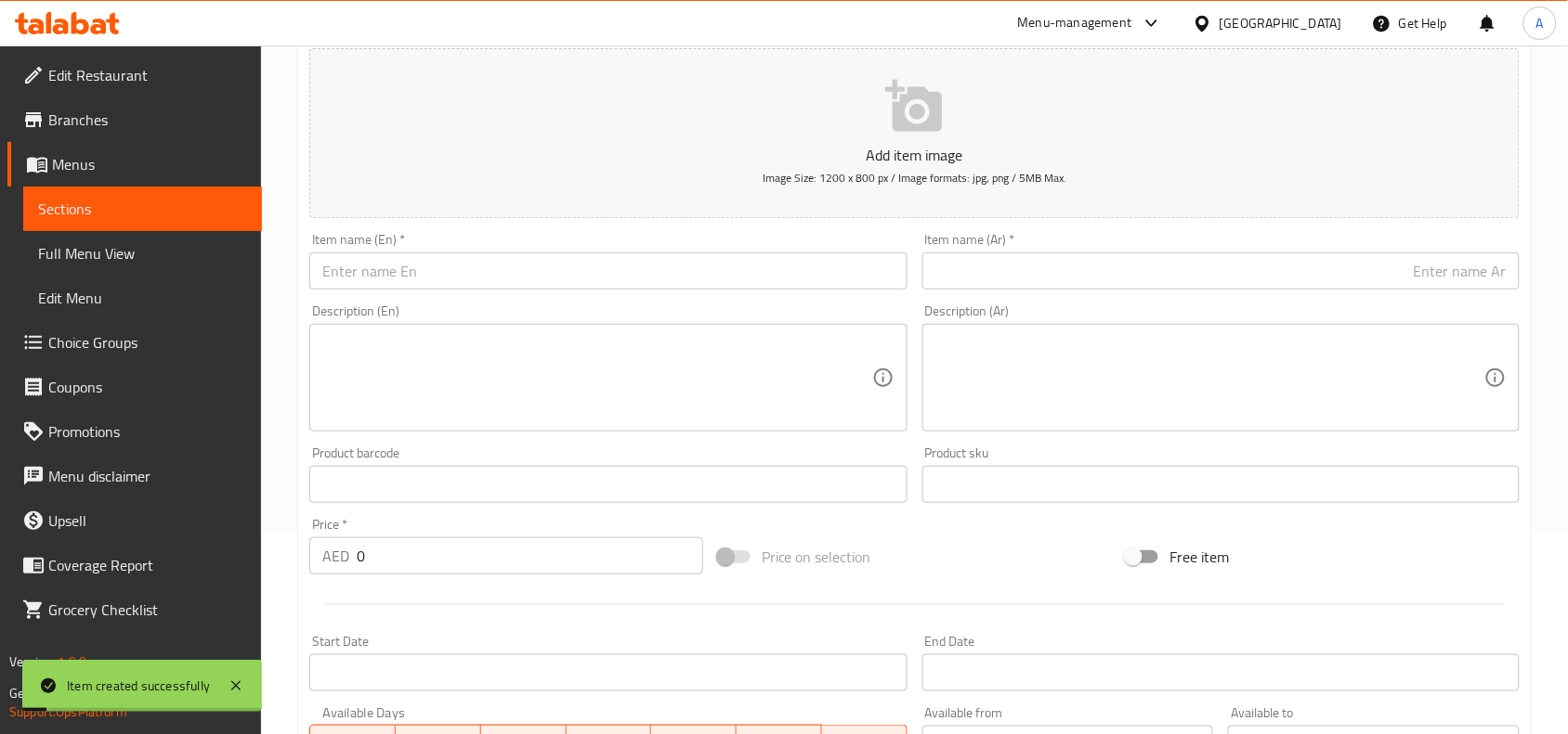
scroll to position [0, 0]
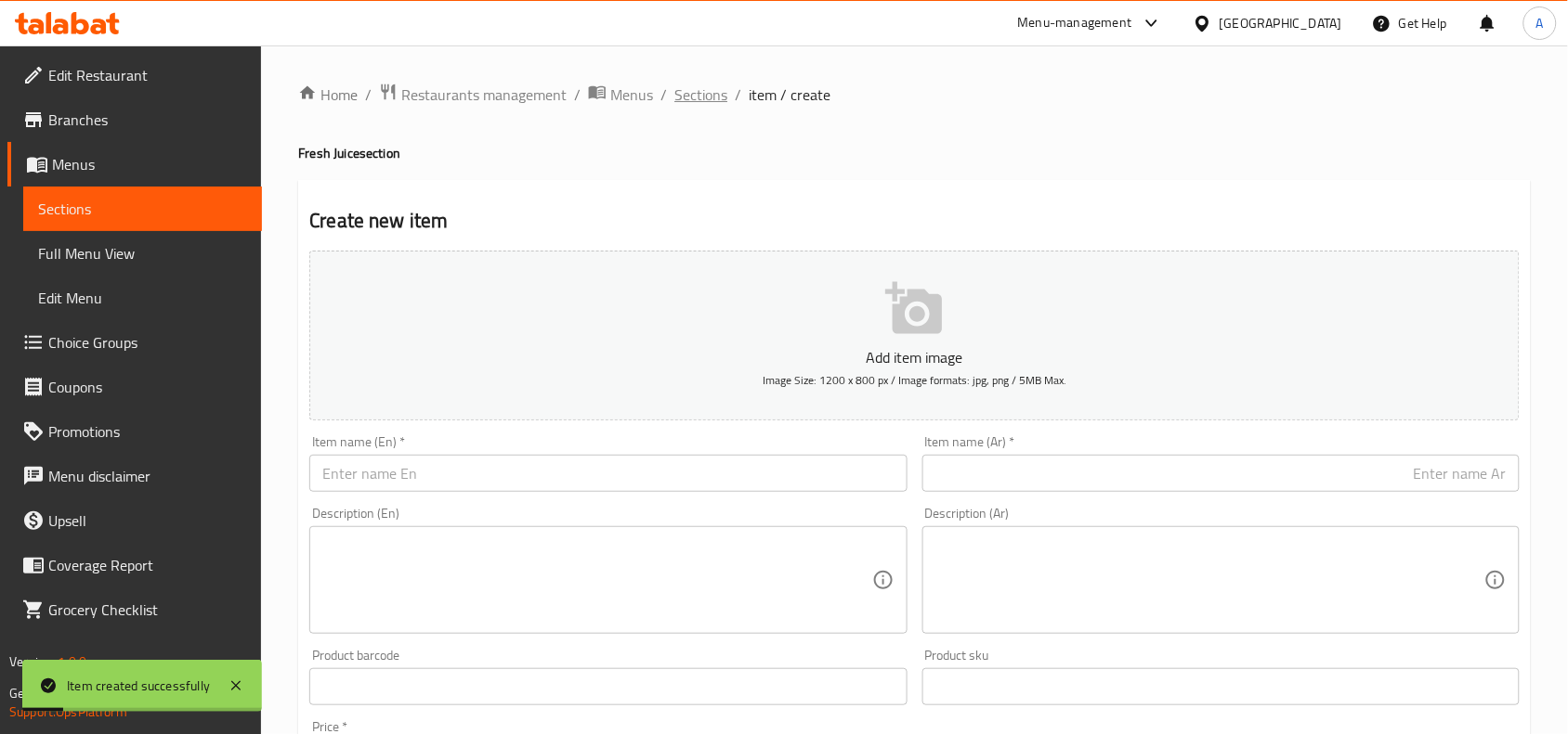
click at [695, 93] on span "Sections" at bounding box center [701, 94] width 53 height 22
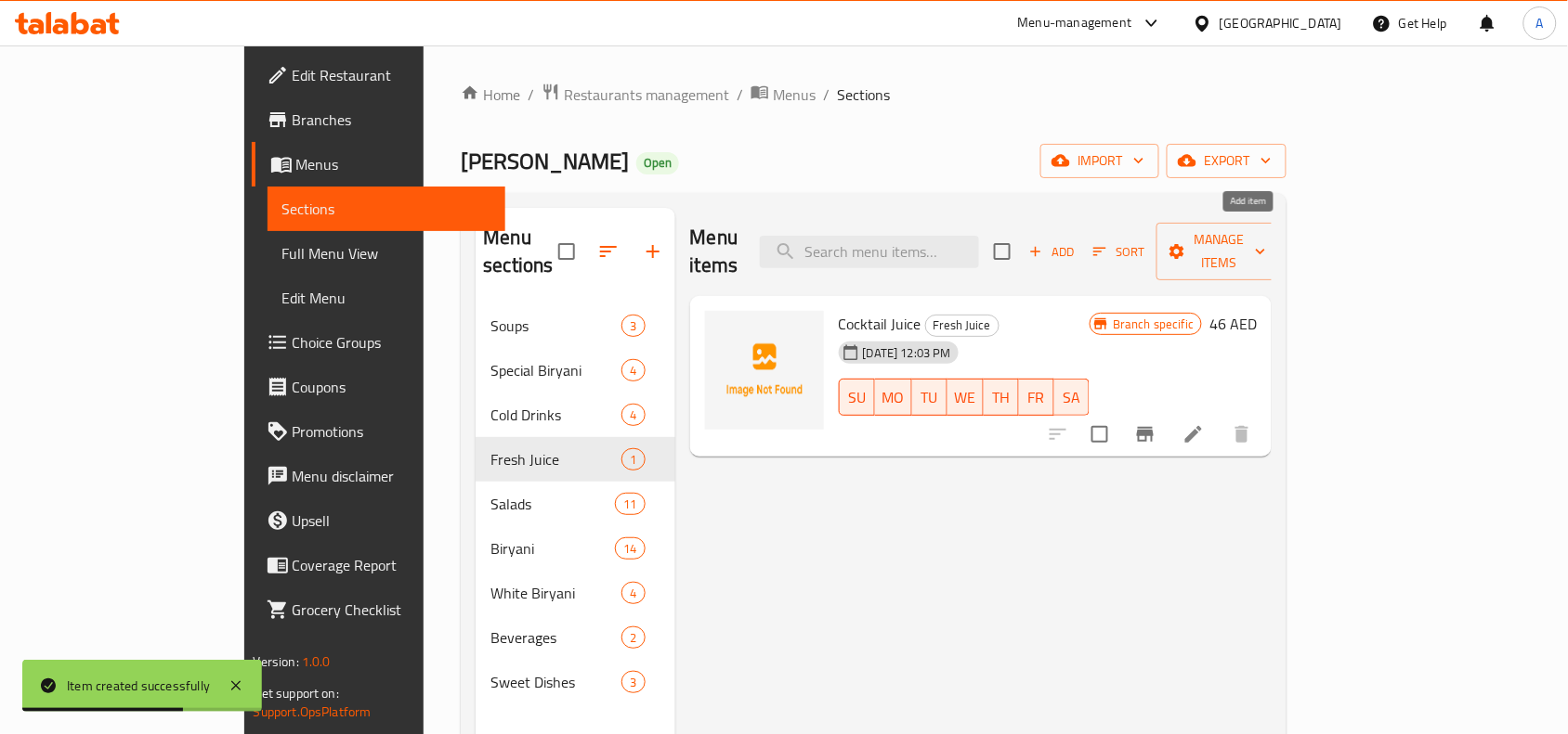
click at [1076, 241] on span "Add" at bounding box center [1051, 252] width 50 height 22
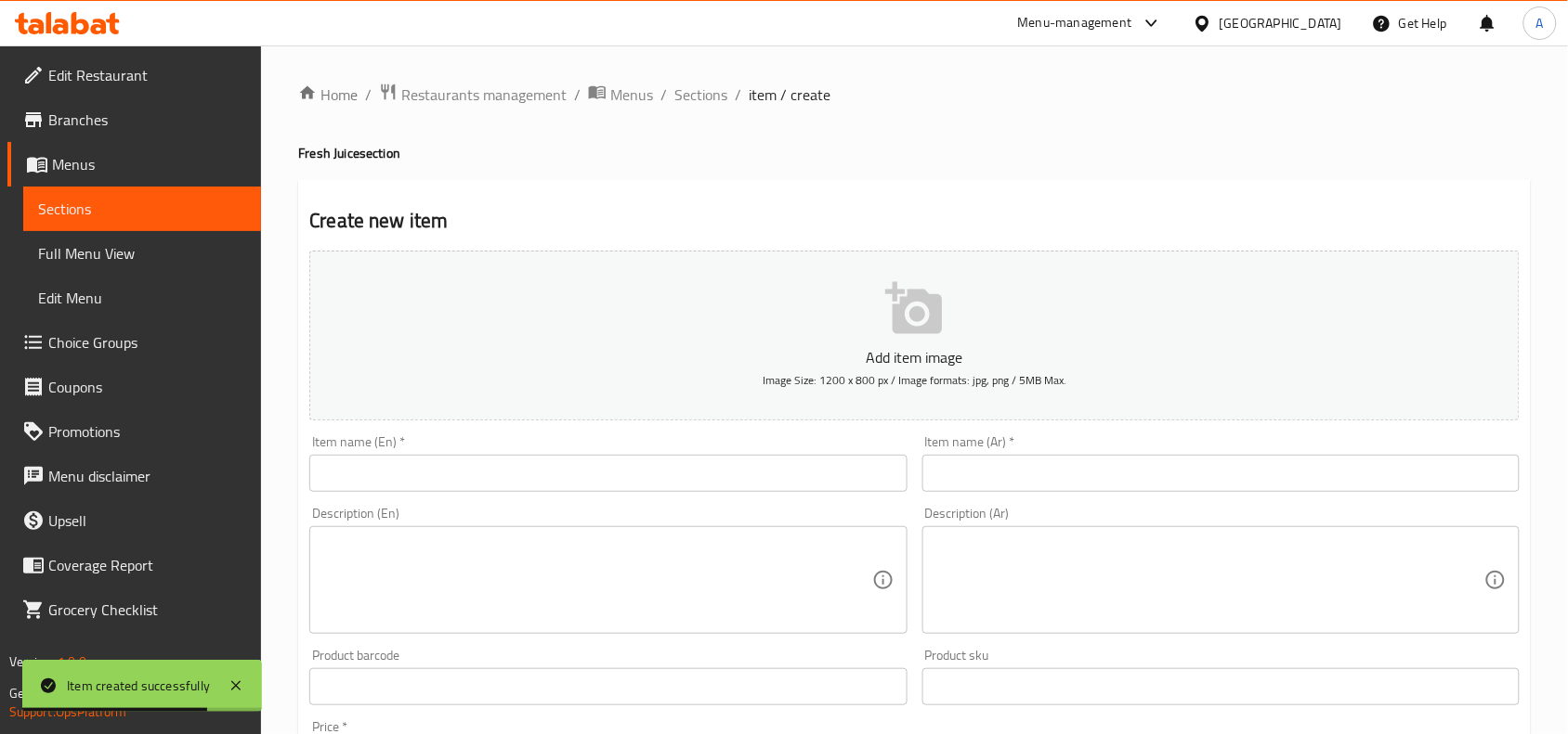
click at [376, 469] on input "text" at bounding box center [607, 473] width 597 height 37
paste input "Pomegranate Juice"
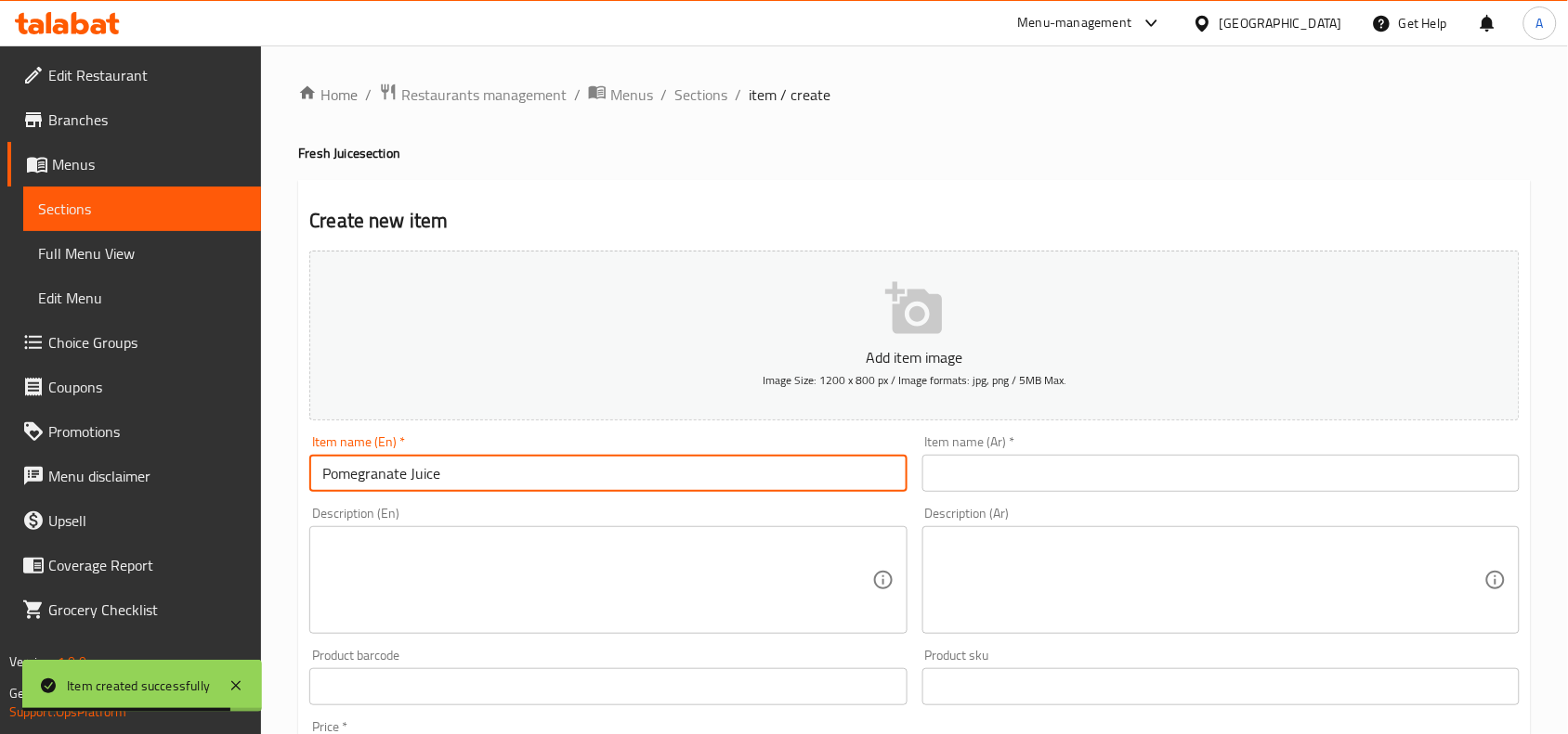
drag, startPoint x: 473, startPoint y: 479, endPoint x: 257, endPoint y: 481, distance: 216.0
click at [257, 481] on div "Edit Restaurant Branches Menus Sections Full Menu View Edit Menu Choice Groups …" at bounding box center [784, 679] width 1568 height 1267
type input "Pomegranate Juice"
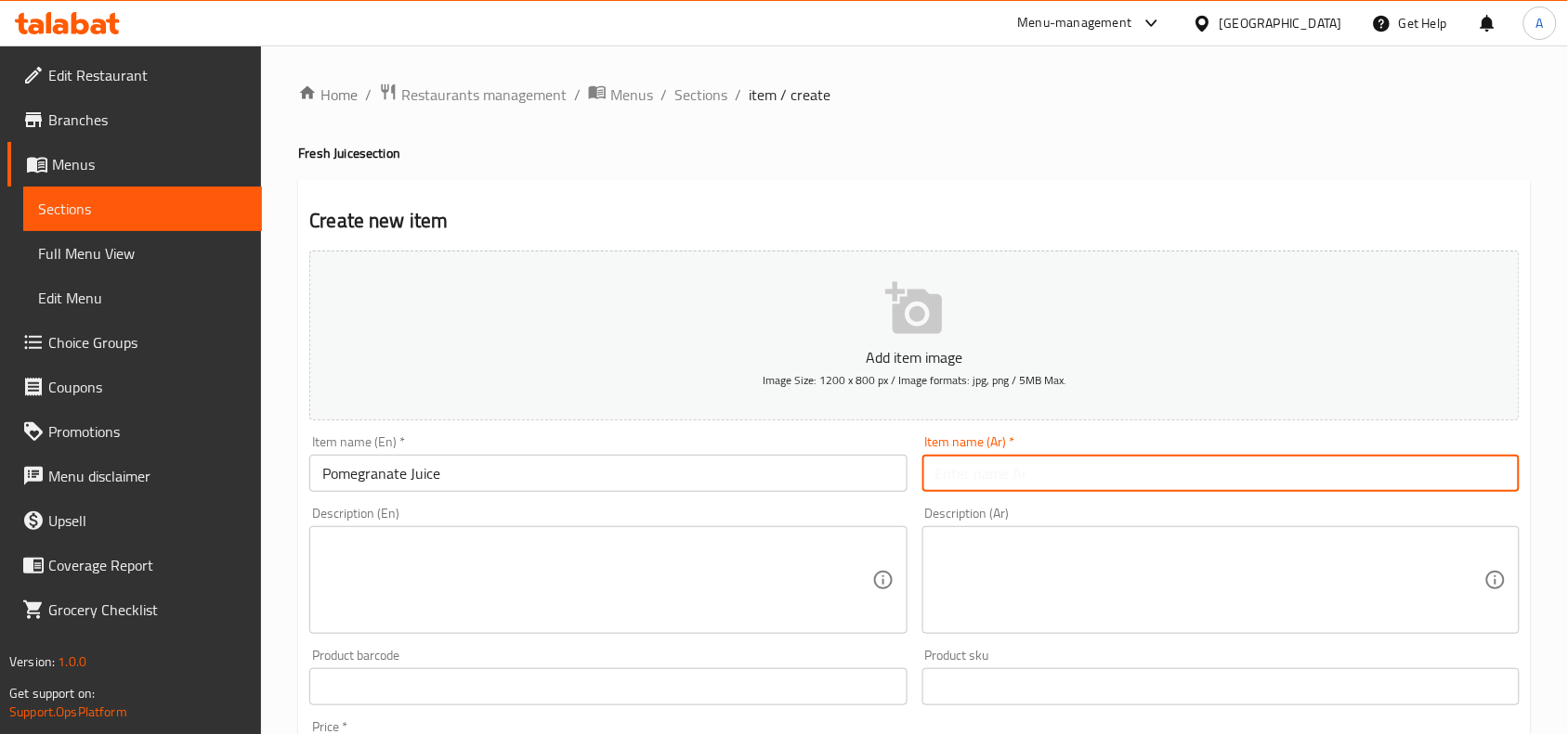
click at [995, 465] on input "text" at bounding box center [1220, 473] width 597 height 37
paste input "عصير الرمان"
type input "عصير الرمان"
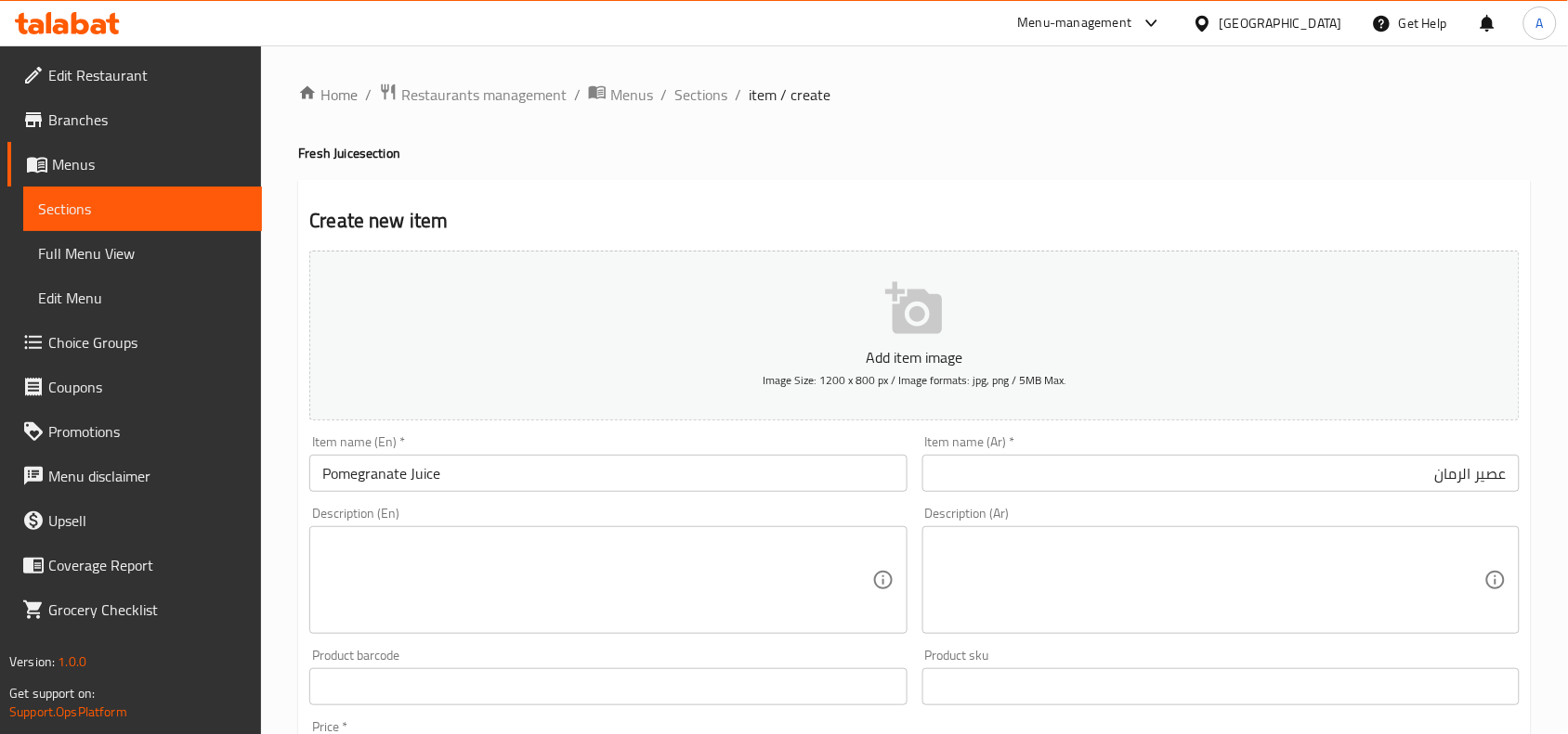
click at [1043, 127] on div "Home / Restaurants management / Menus / Sections / item / create Fresh Juice se…" at bounding box center [914, 679] width 1233 height 1192
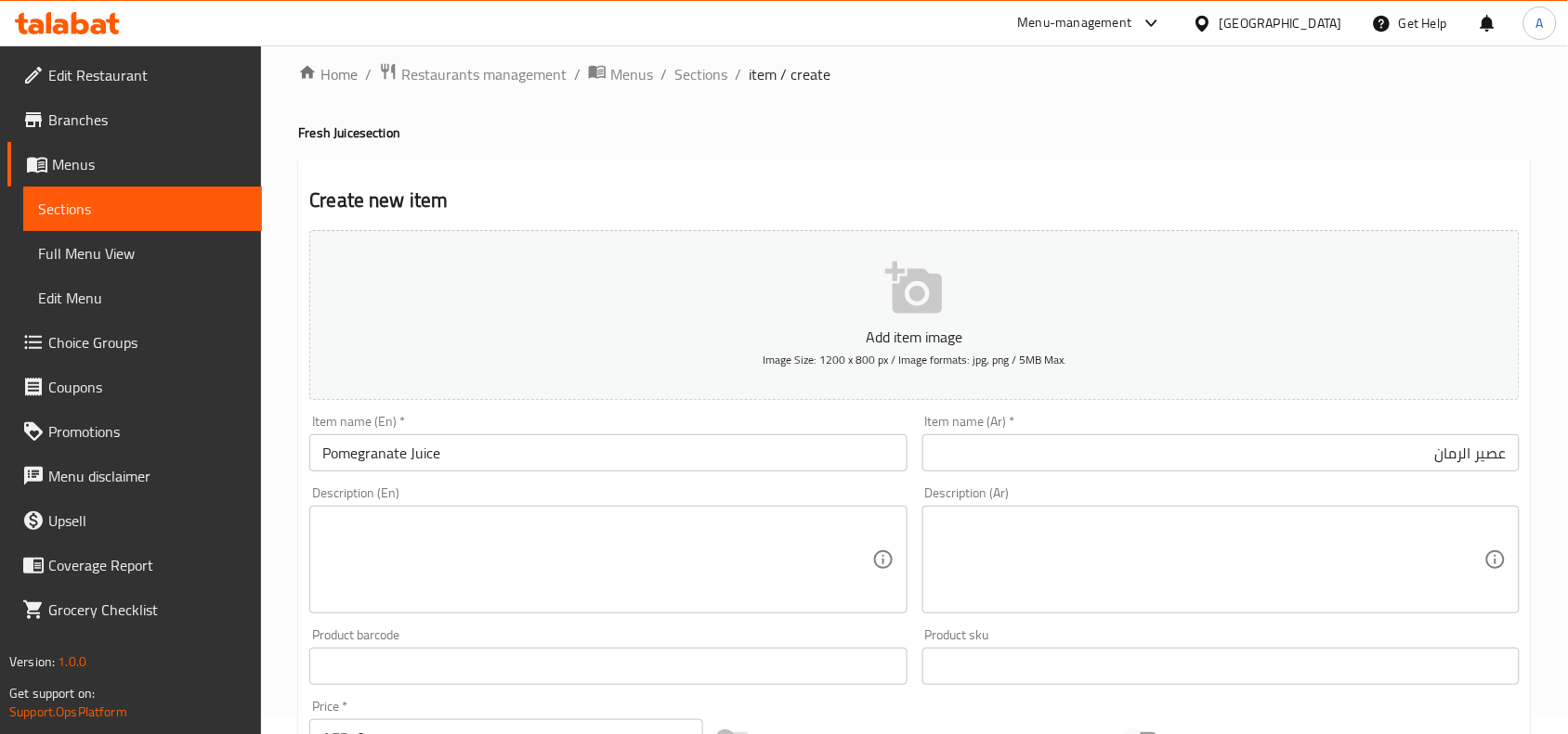
scroll to position [348, 0]
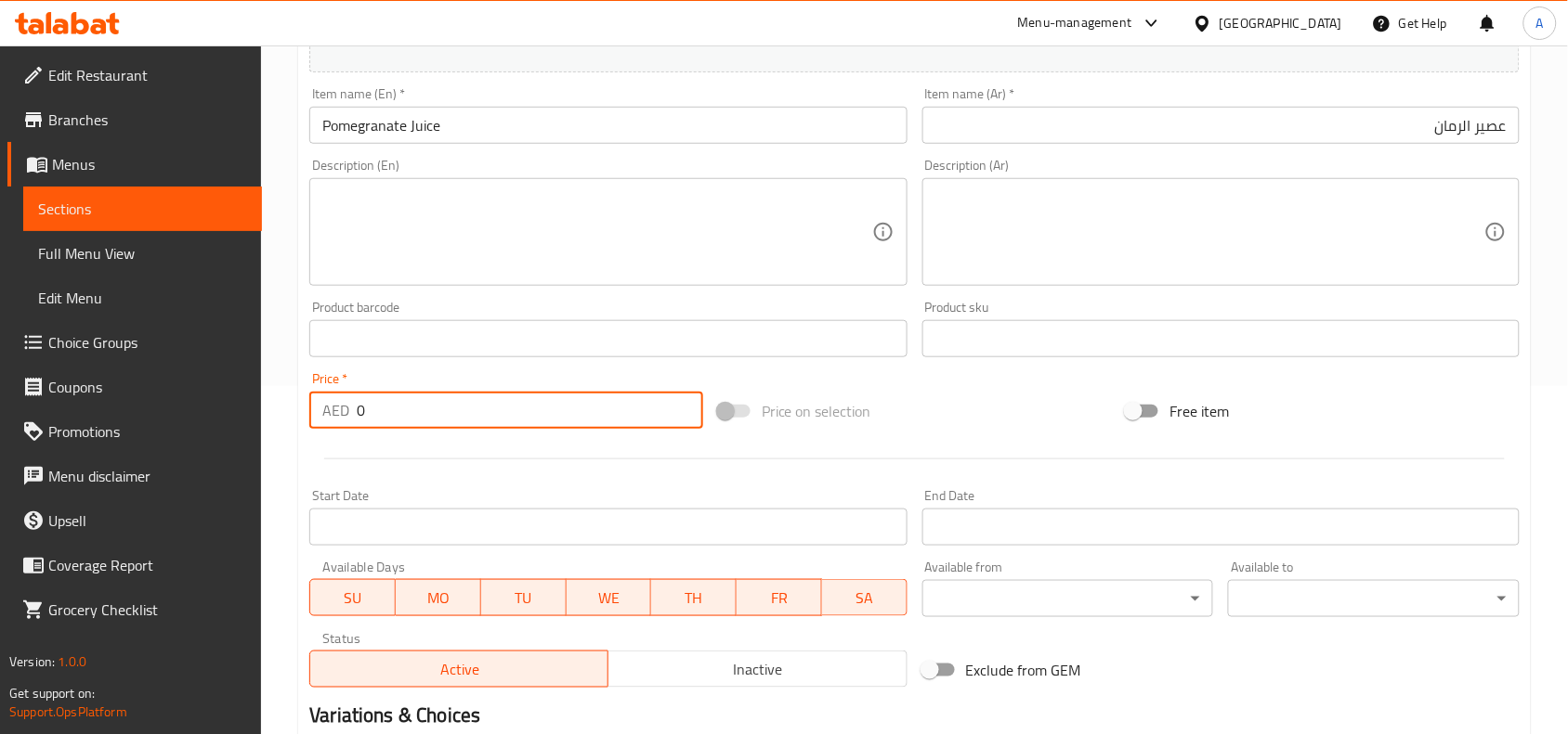
drag, startPoint x: 392, startPoint y: 410, endPoint x: 294, endPoint y: 395, distance: 99.1
click at [294, 395] on div "Home / Restaurants management / Menus / Sections / item / create Fresh Juice se…" at bounding box center [914, 330] width 1307 height 1267
paste input "34.5"
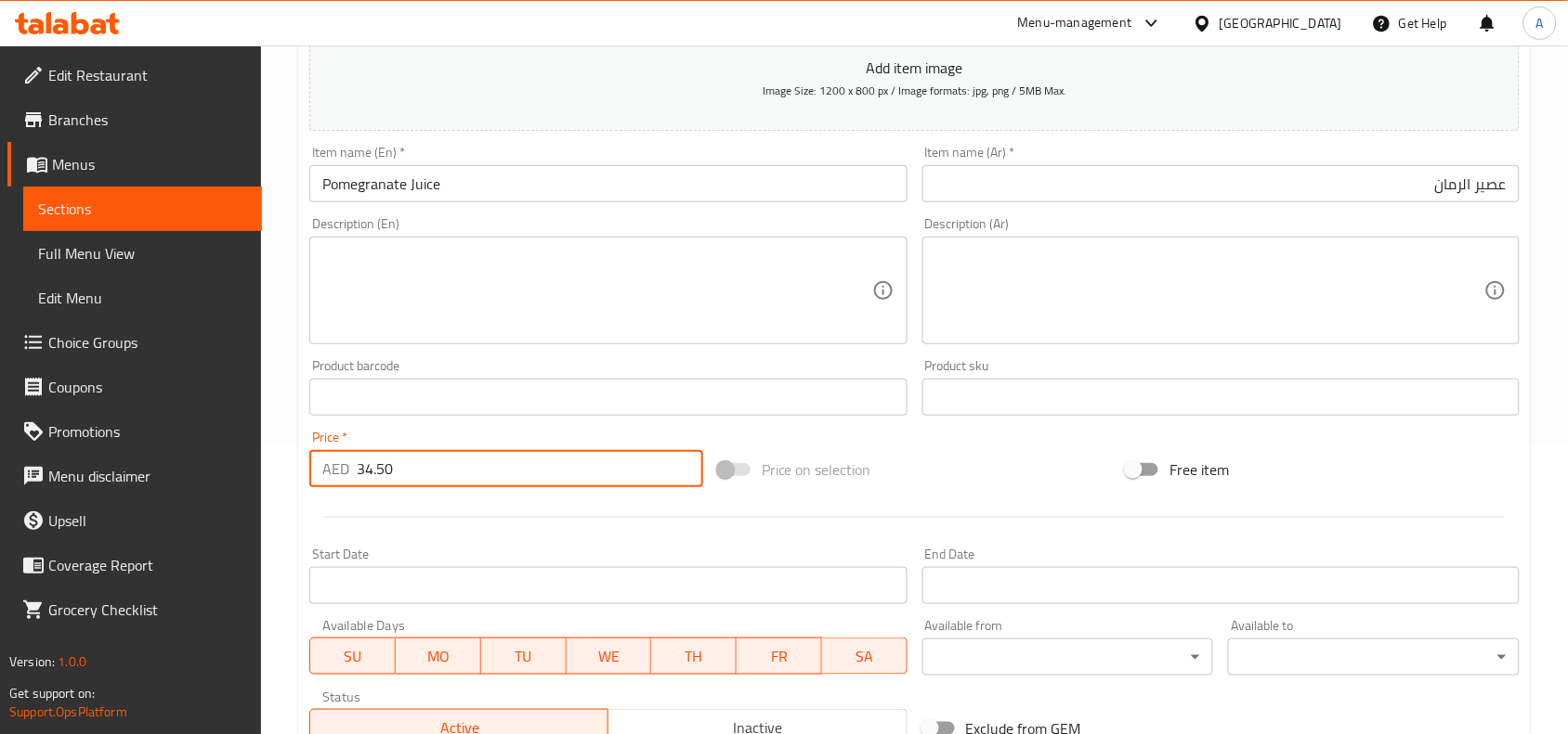
scroll to position [574, 0]
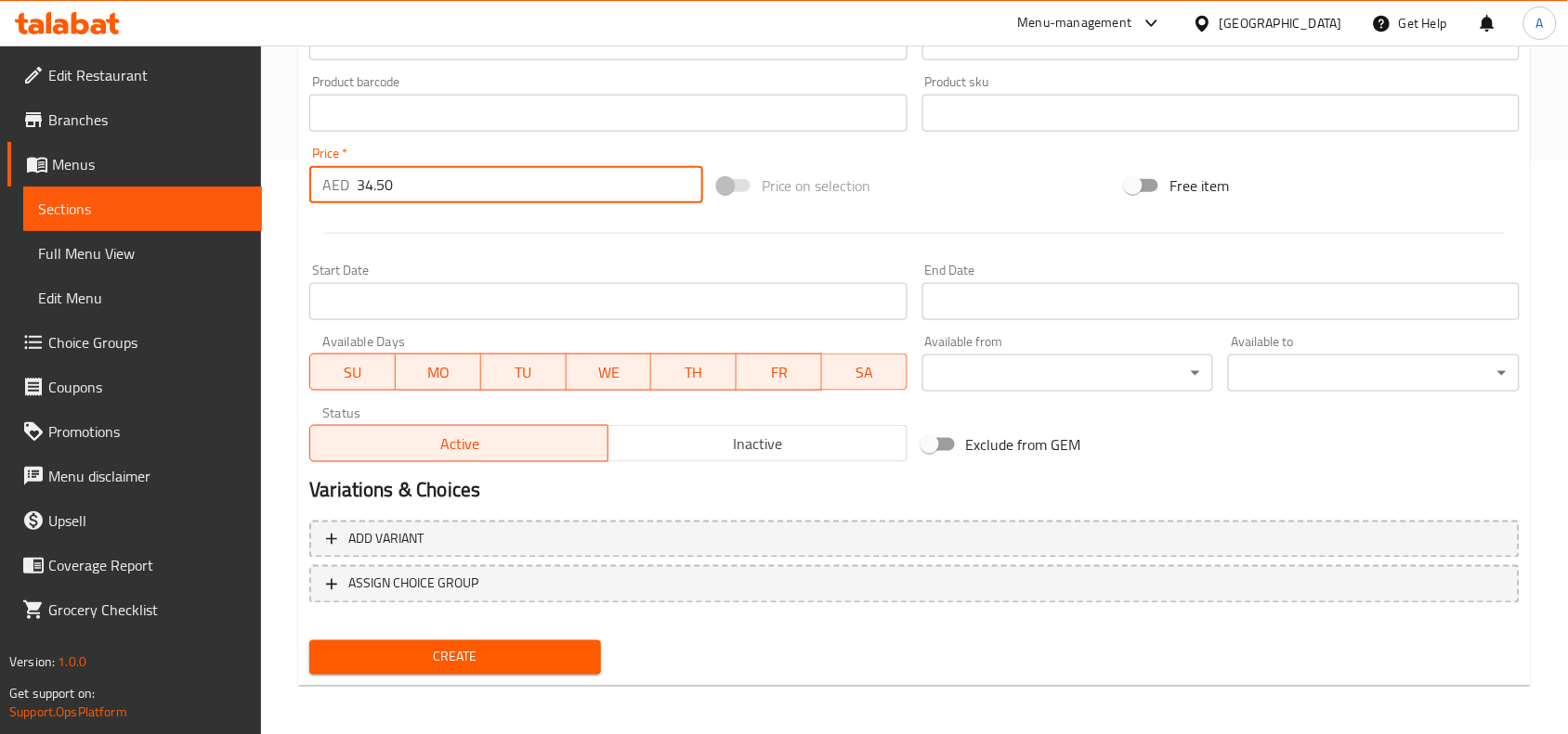
type input "34.50"
click at [457, 640] on button "Create" at bounding box center [455, 657] width 291 height 34
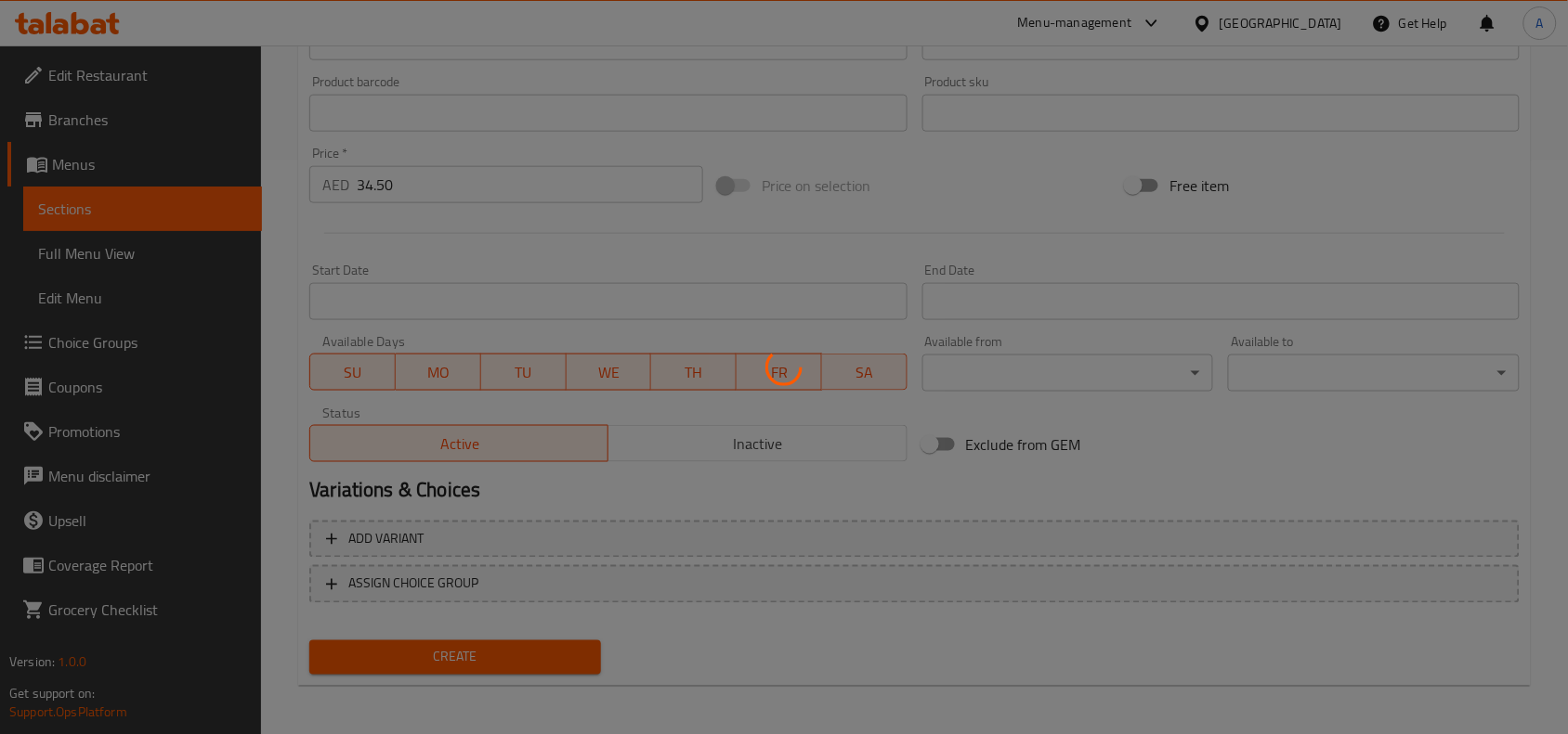
type input "0"
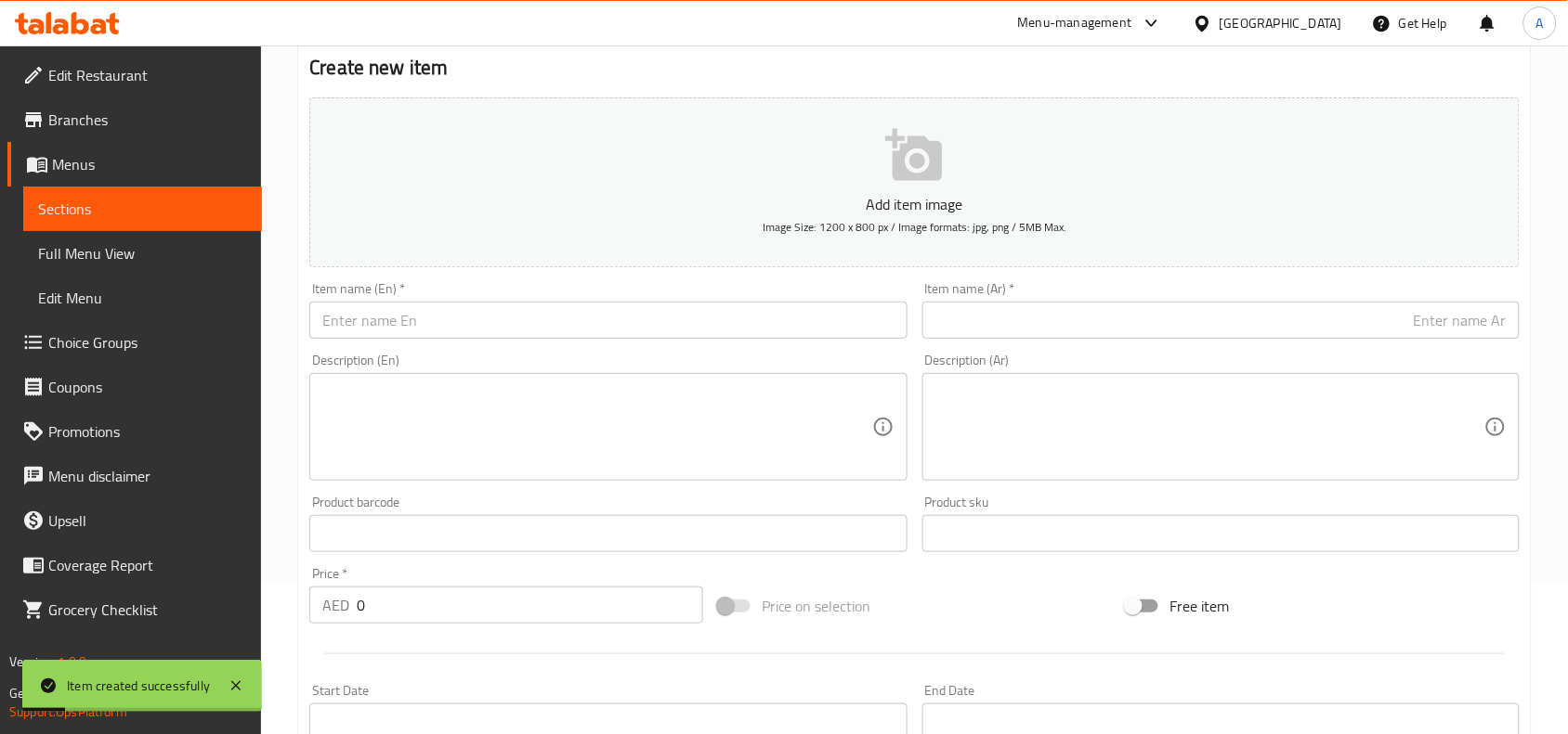
scroll to position [0, 0]
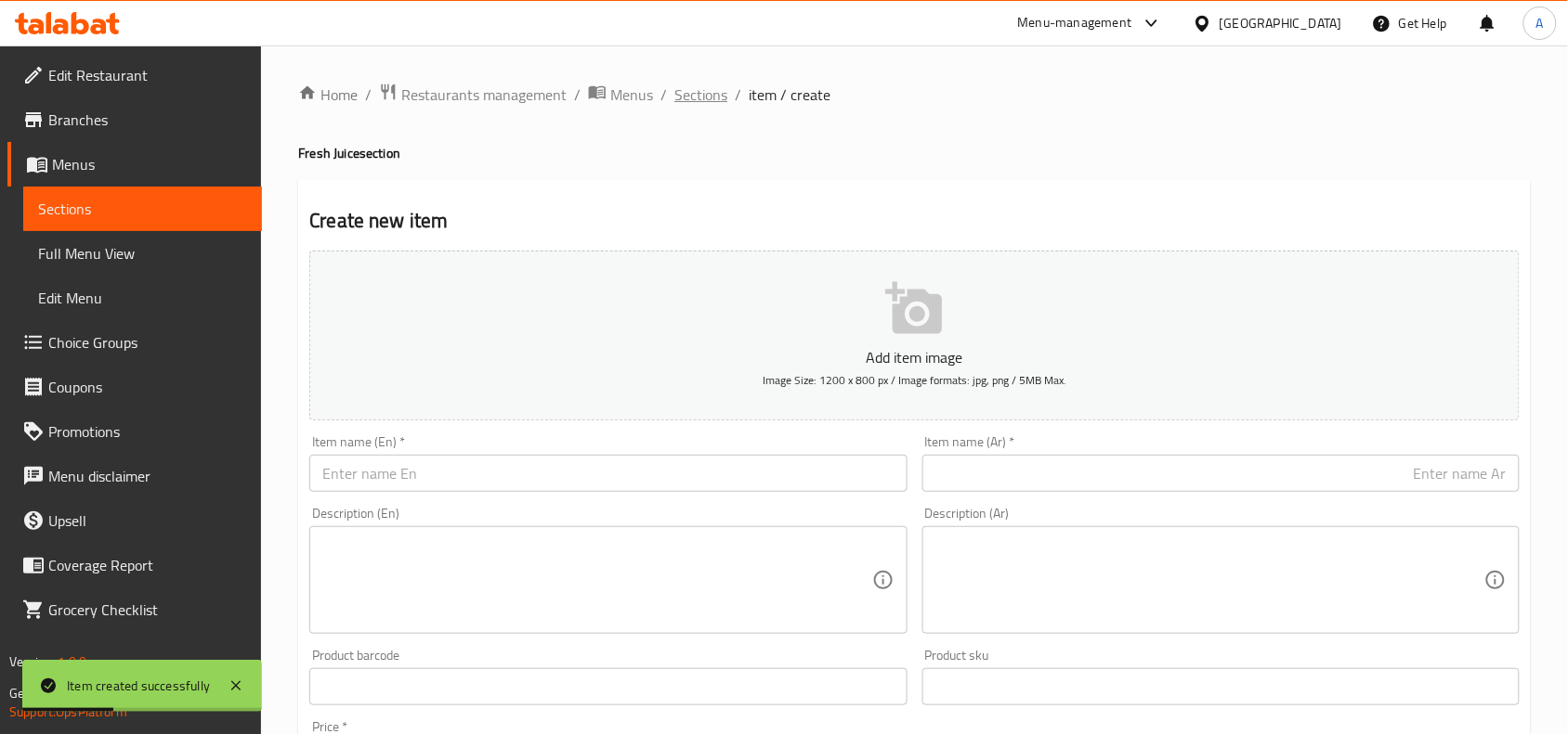
click at [711, 96] on span "Sections" at bounding box center [701, 94] width 53 height 22
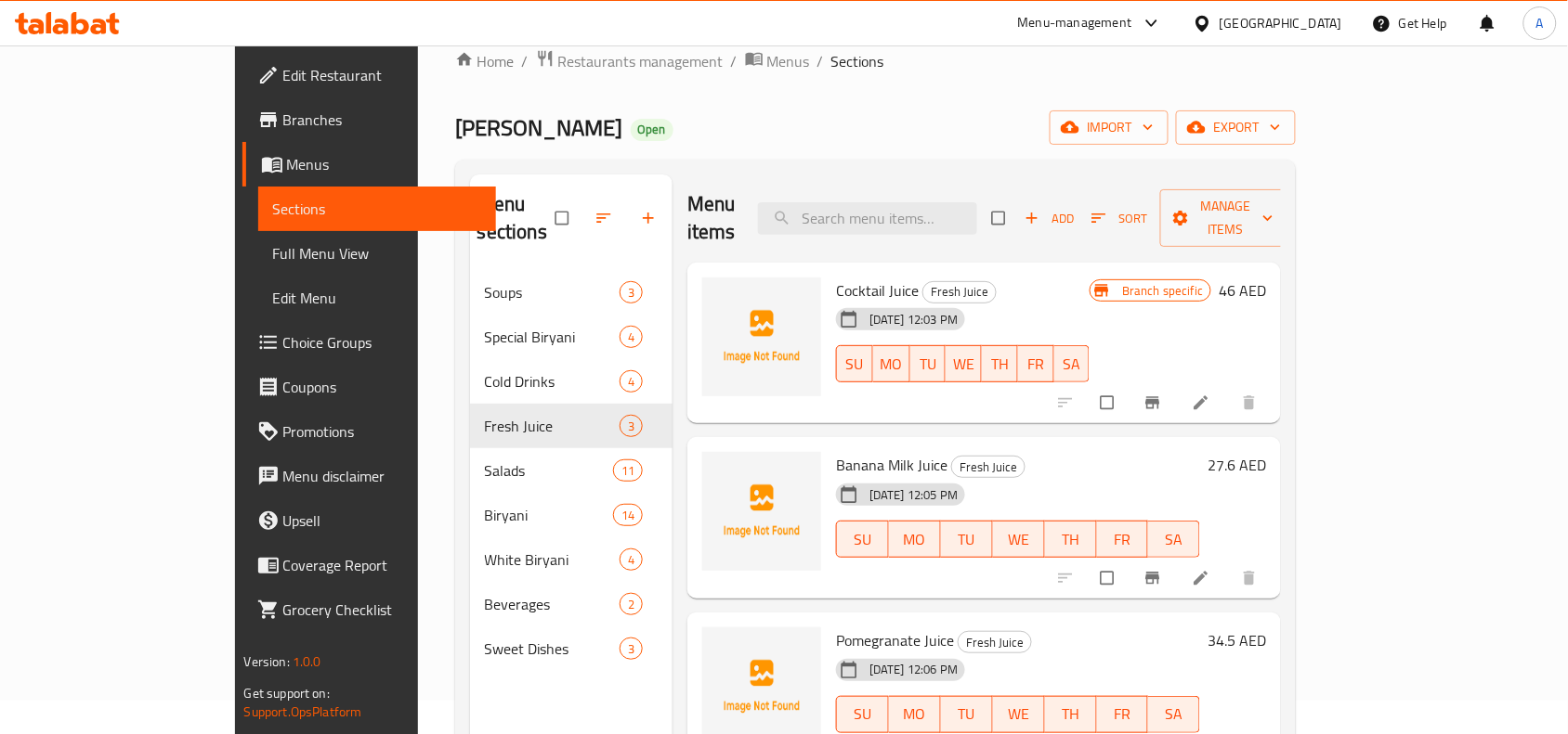
scroll to position [28, 0]
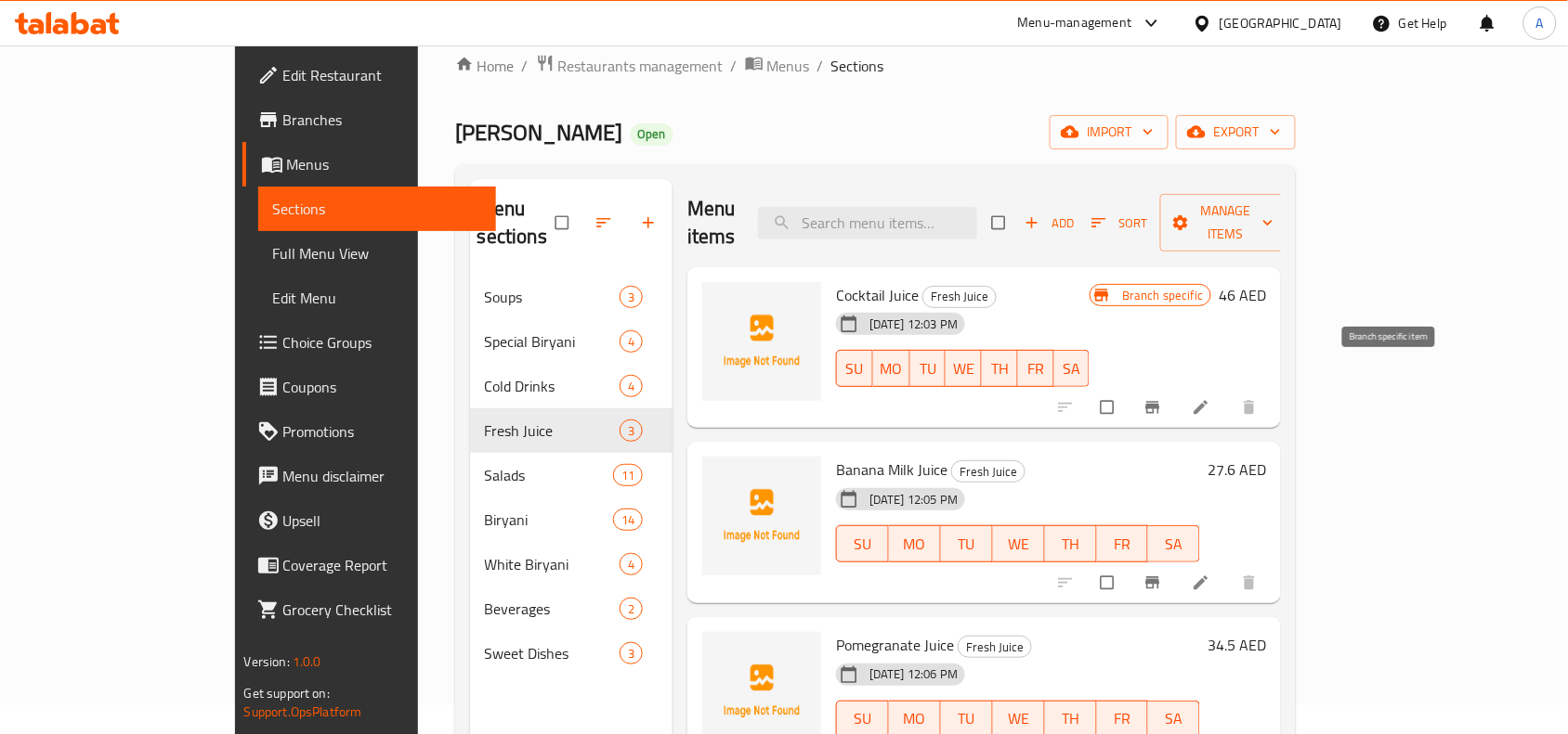
click at [1159, 402] on icon "Branch-specific-item" at bounding box center [1153, 408] width 14 height 12
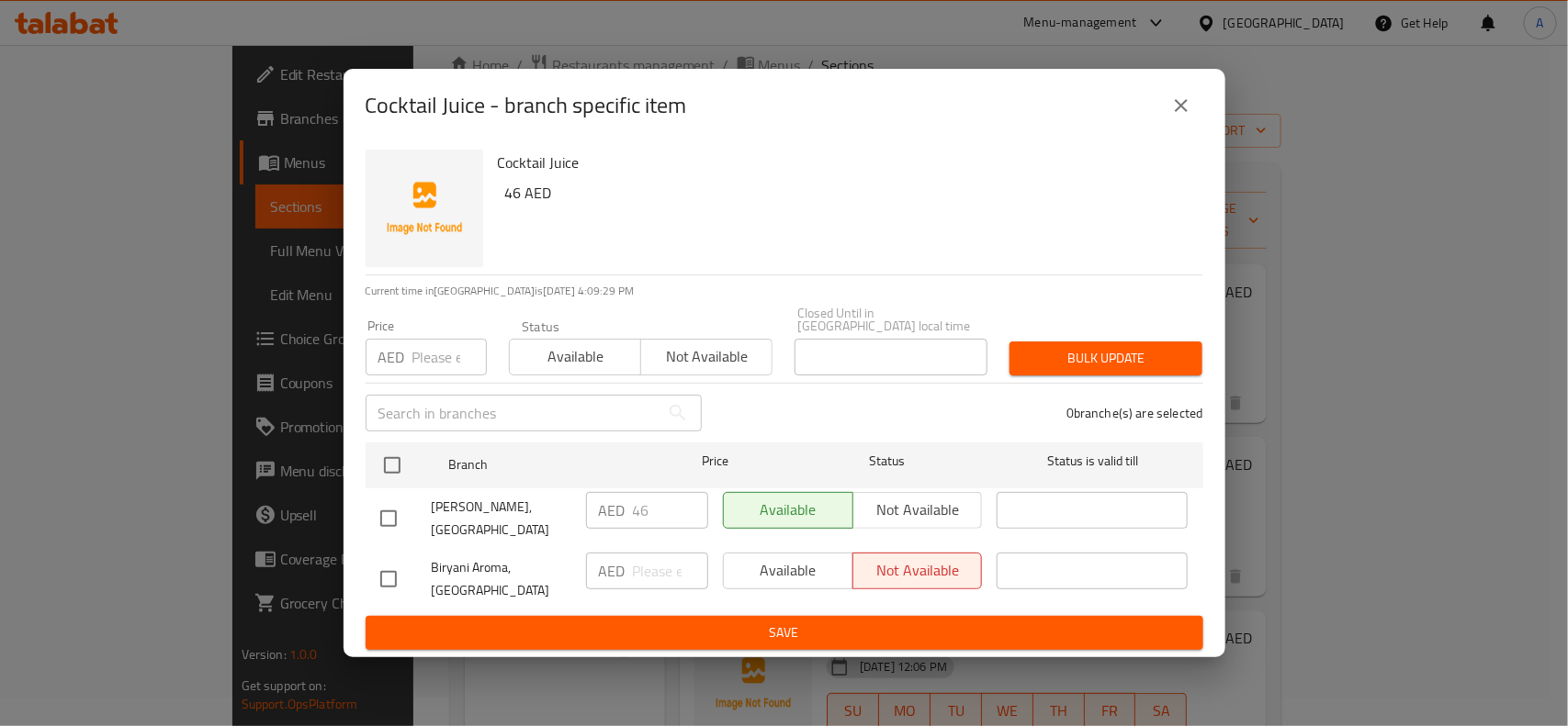
click at [1136, 363] on span "Bulk update" at bounding box center [1105, 359] width 163 height 23
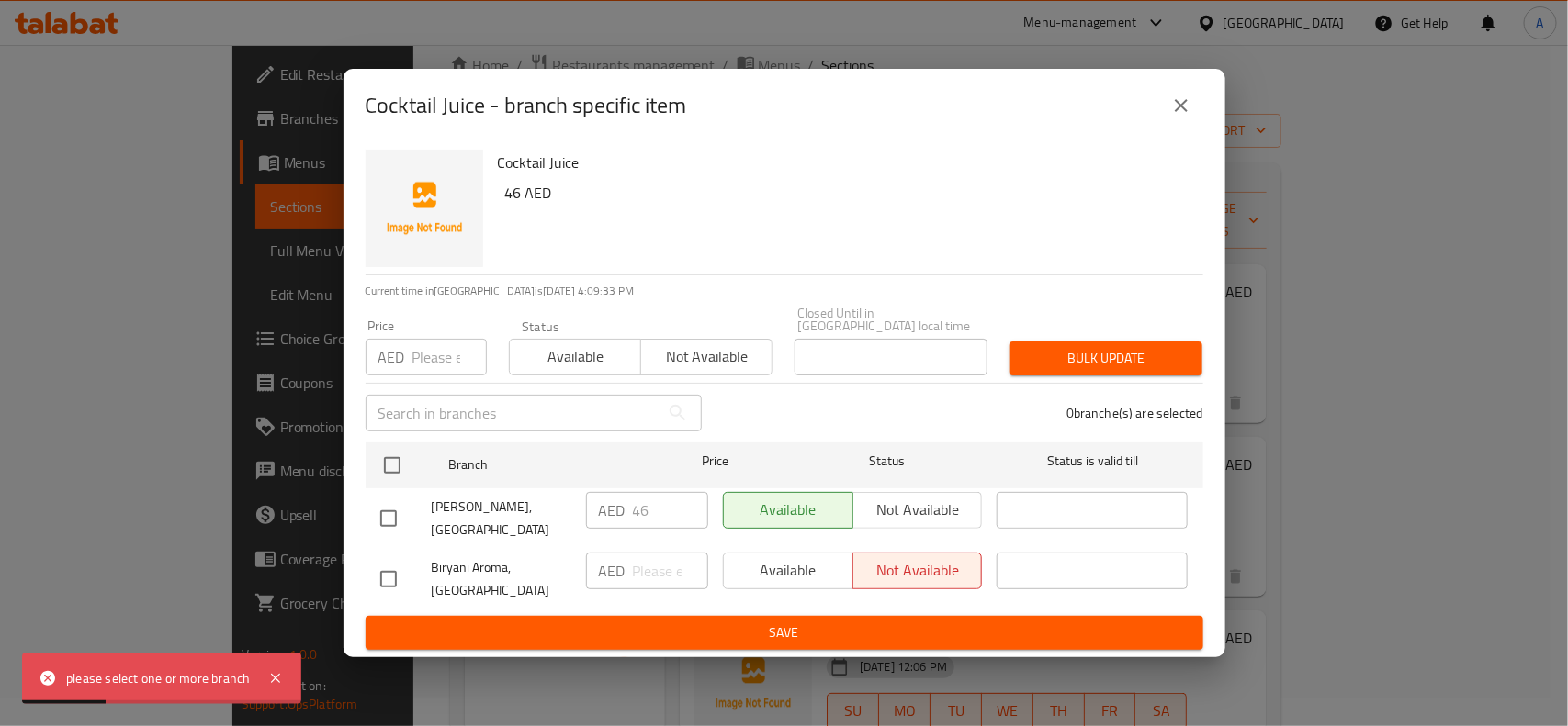
click at [1187, 102] on icon "close" at bounding box center [1180, 105] width 22 height 22
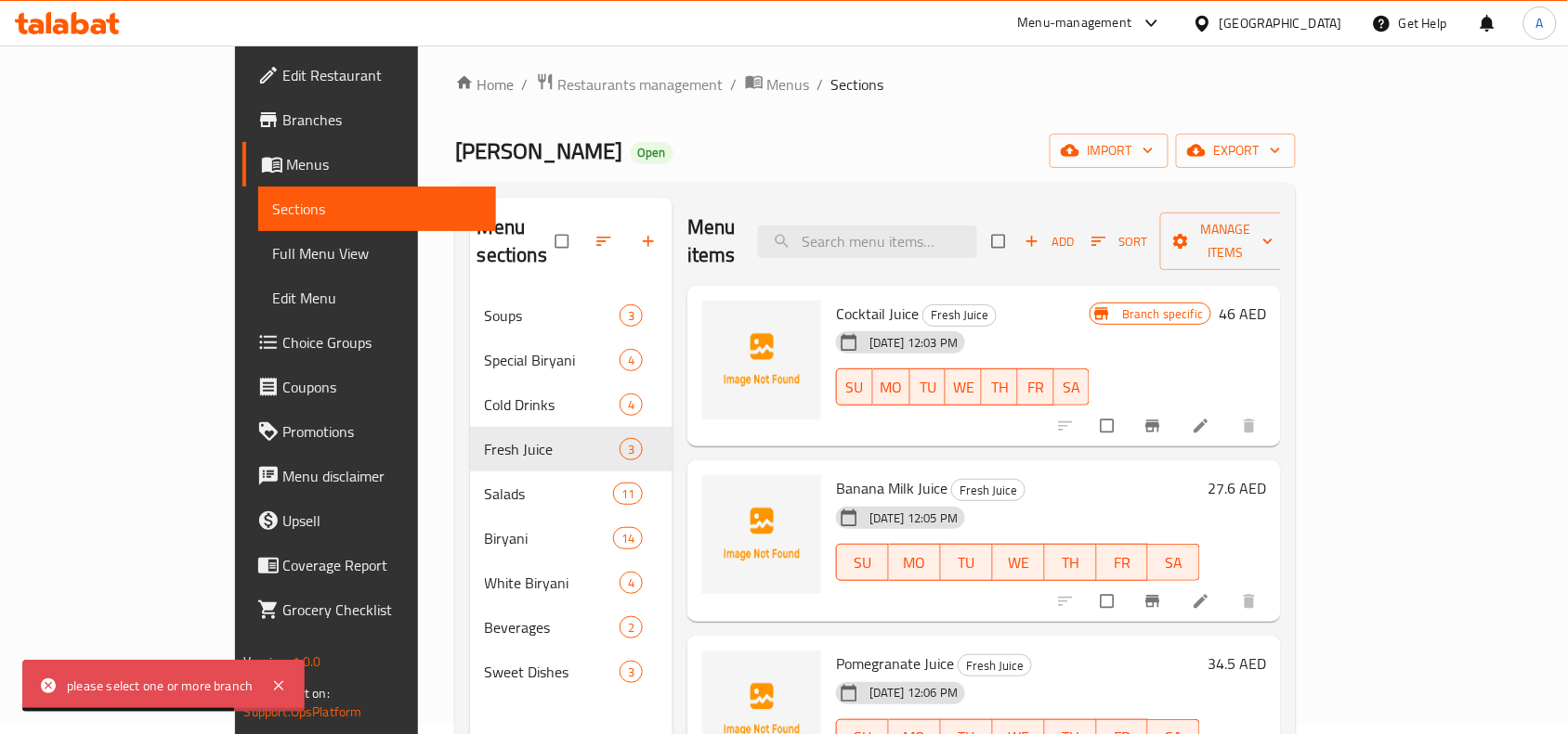
scroll to position [0, 0]
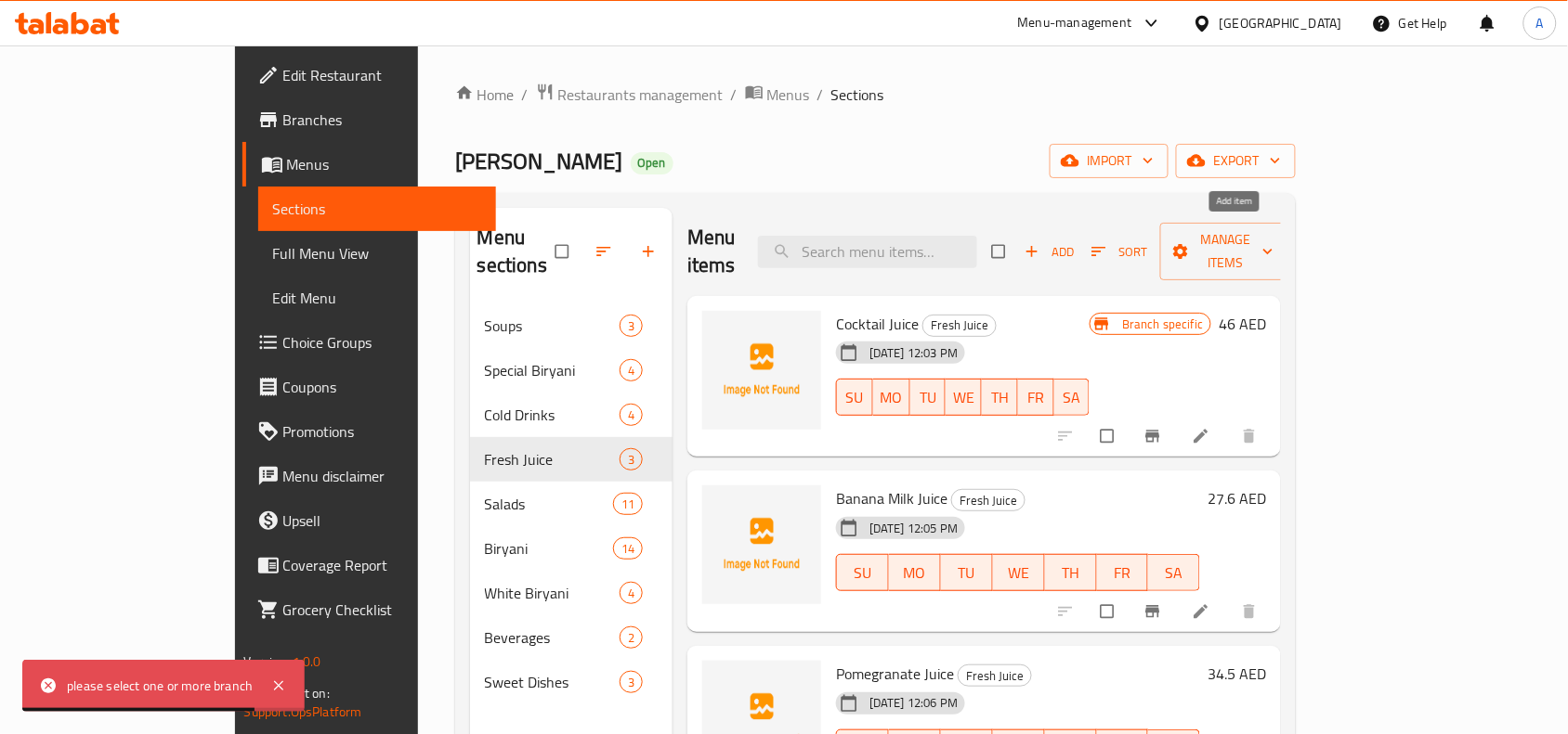
click at [1074, 241] on span "Add" at bounding box center [1049, 252] width 50 height 22
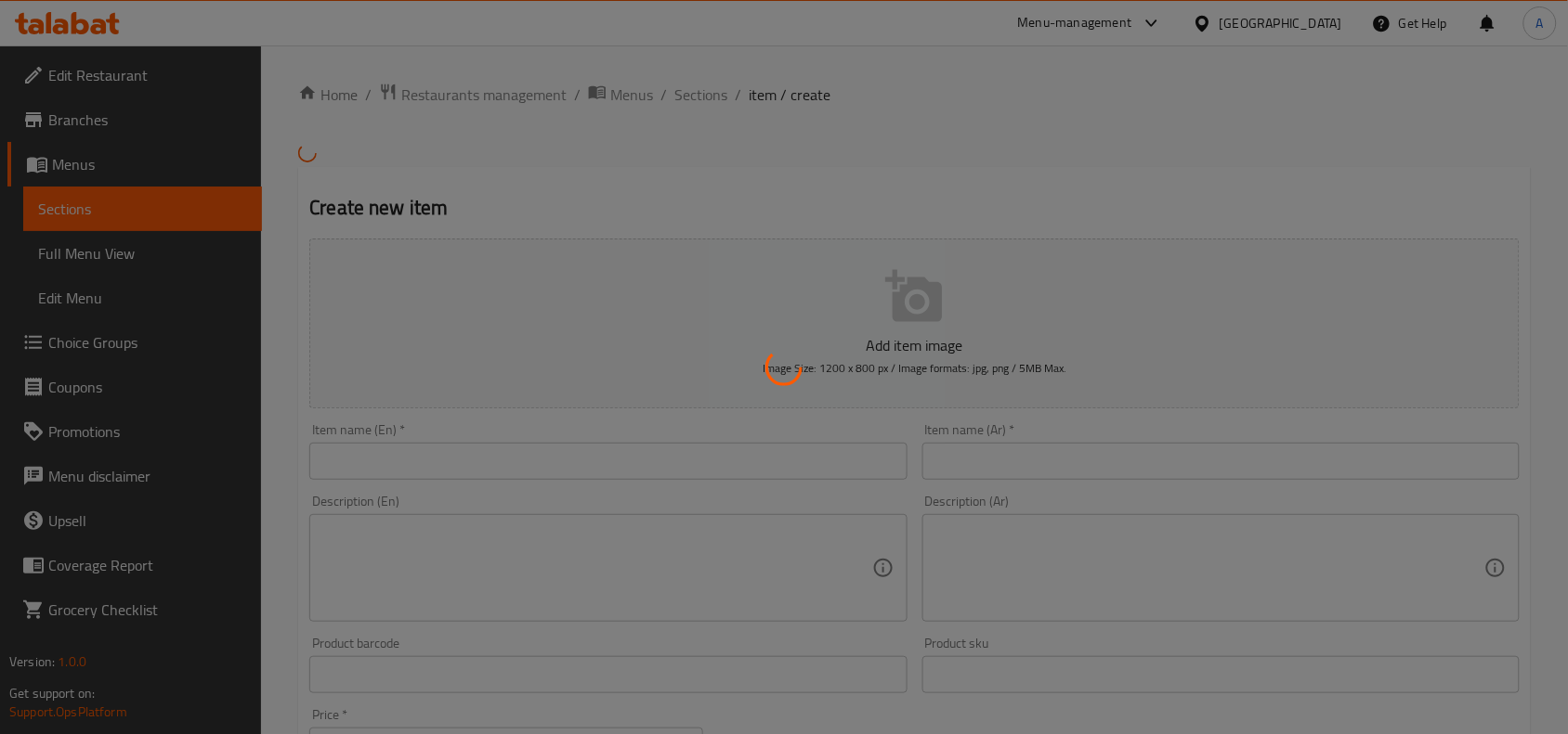
click at [509, 469] on div at bounding box center [784, 367] width 1568 height 734
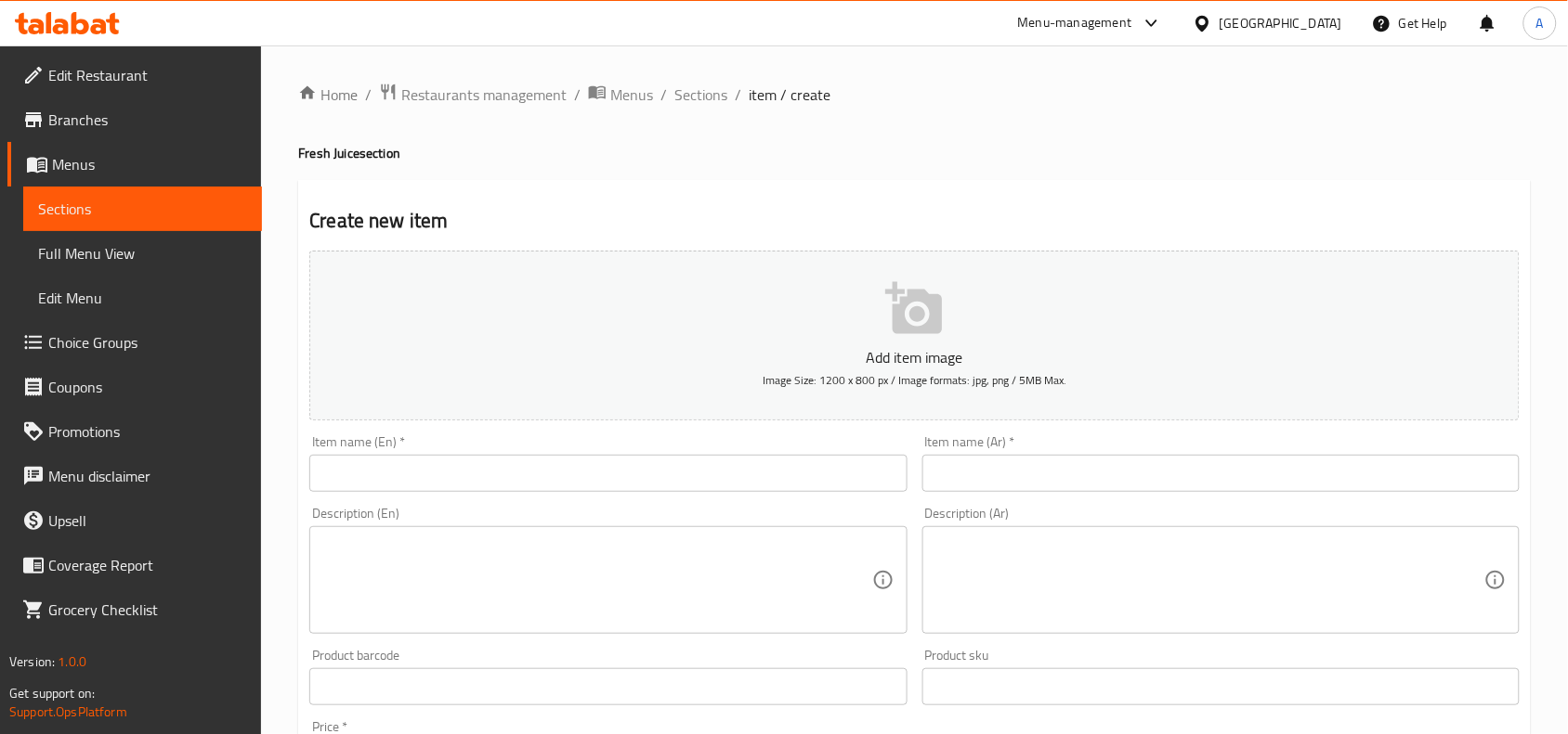
click at [509, 469] on div "Home / Restaurants management / Menus / Sections / item / create Fresh Juice se…" at bounding box center [914, 679] width 1233 height 1192
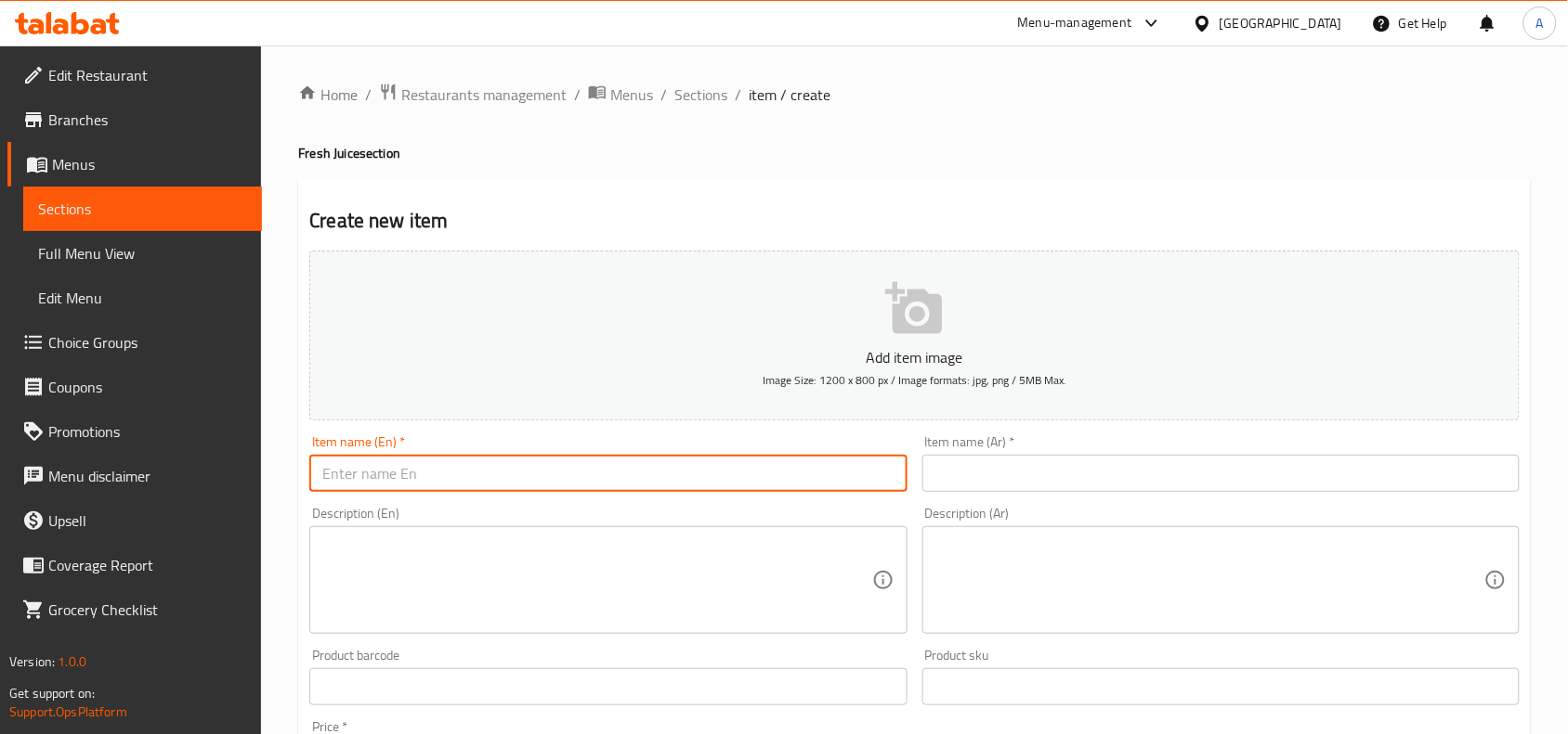
click at [509, 469] on input "text" at bounding box center [607, 473] width 597 height 37
paste input "Avocado With Honey And Nuts Juice"
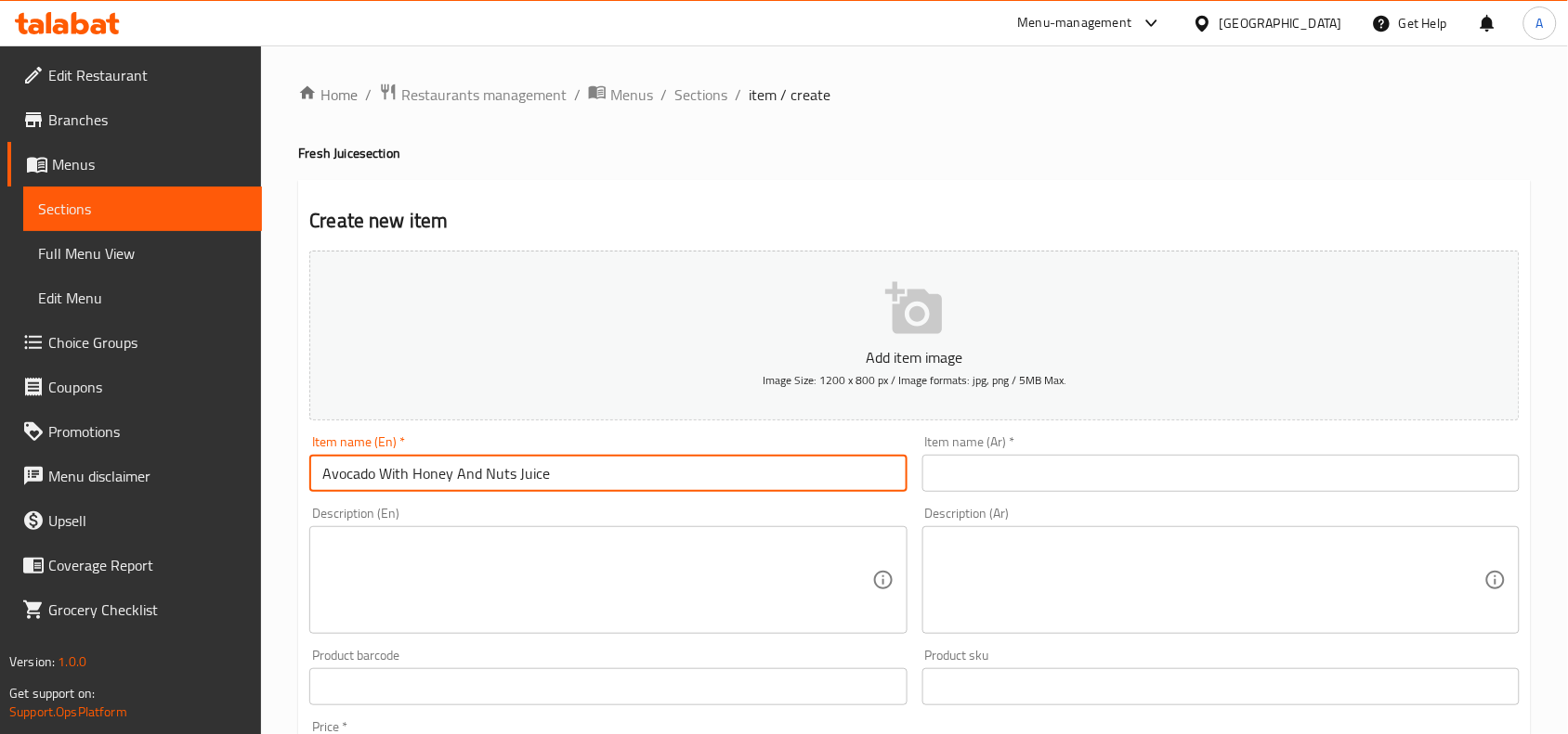
drag, startPoint x: 559, startPoint y: 471, endPoint x: 211, endPoint y: 452, distance: 348.5
click at [211, 452] on div "Edit Restaurant Branches Menus Sections Full Menu View Edit Menu Choice Groups …" at bounding box center [784, 679] width 1568 height 1267
type input "Avocado With Honey And Nuts Juice"
click at [1112, 471] on input "text" at bounding box center [1220, 473] width 597 height 37
paste input "عصير الأفوكادو مع العسل والمكسرات"
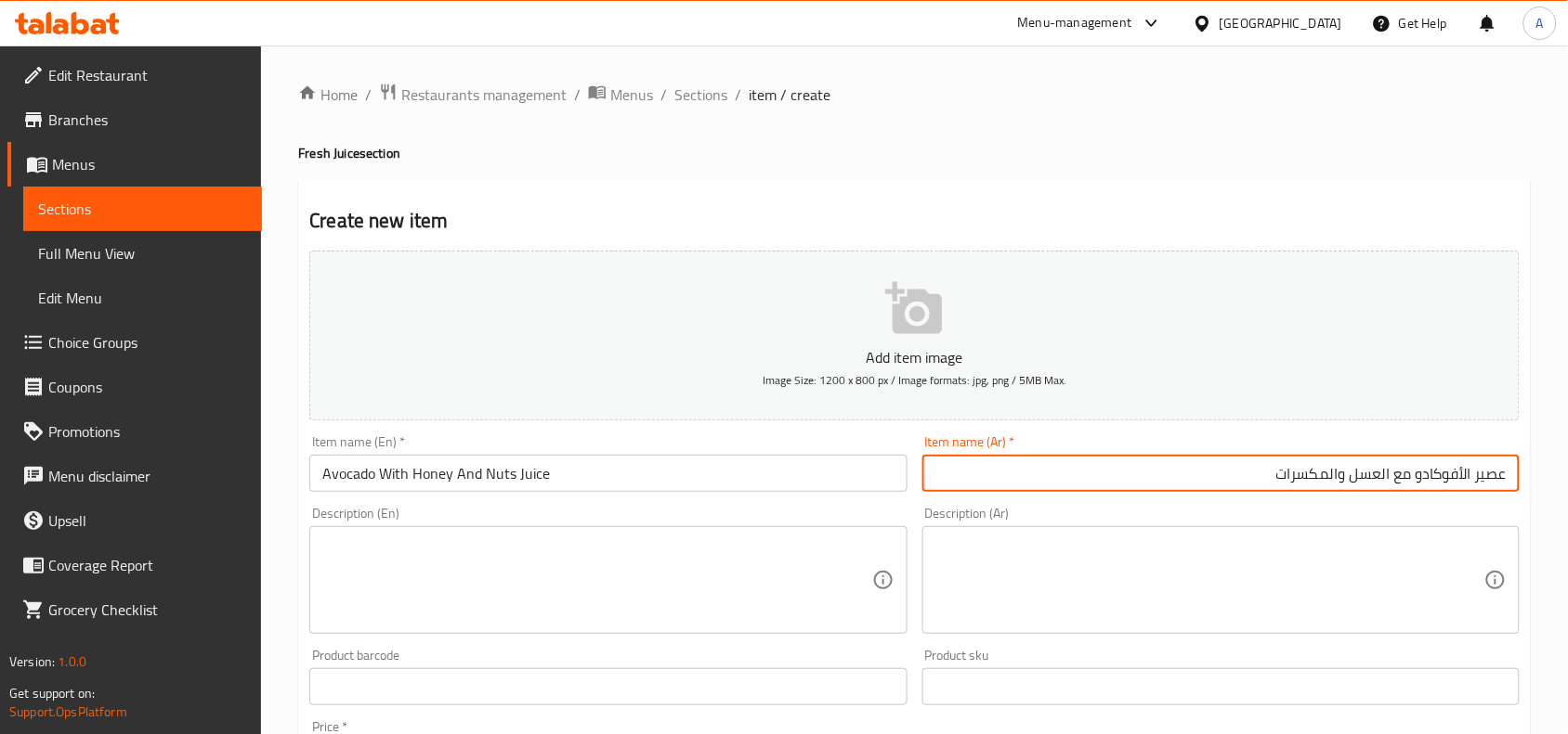
click at [1358, 168] on div "Home / Restaurants management / Menus / Sections / item / create Fresh Juice se…" at bounding box center [914, 679] width 1233 height 1192
drag, startPoint x: 1377, startPoint y: 476, endPoint x: 1389, endPoint y: 479, distance: 12.4
click at [1389, 479] on input "عصير الأفوكادو مع العسل والمكسرات" at bounding box center [1220, 473] width 597 height 37
drag, startPoint x: 1338, startPoint y: 478, endPoint x: 1347, endPoint y: 480, distance: 9.2
click at [1347, 480] on input "عصير الأفوكادو مع عسل والمكسرات" at bounding box center [1220, 473] width 597 height 37
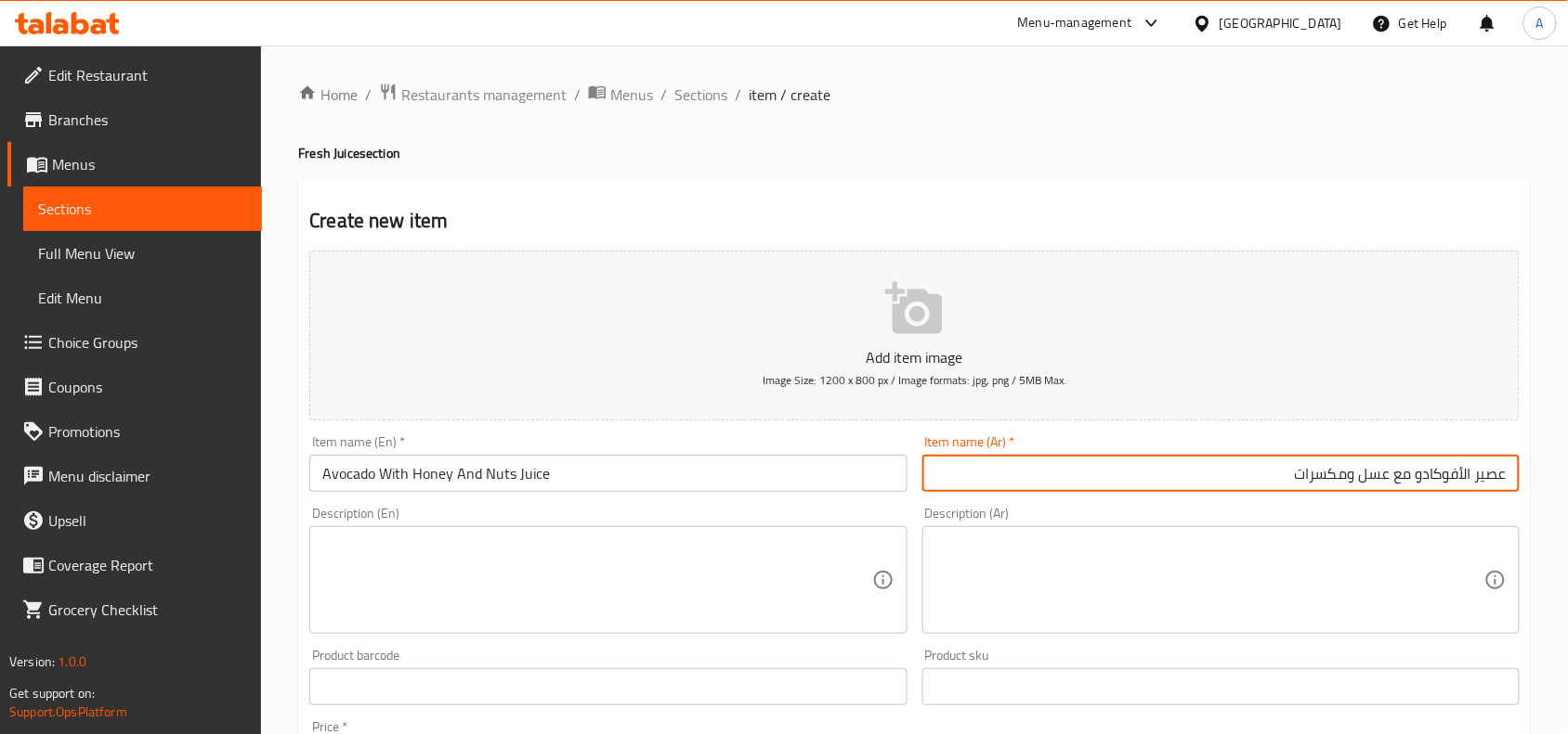
type input "عصير الأفوكادو مع عسل ومكسرات"
click at [1236, 182] on div "Create new item Add item image Image Size: 1200 x 800 px / Image formats: jpg, …" at bounding box center [914, 720] width 1233 height 1081
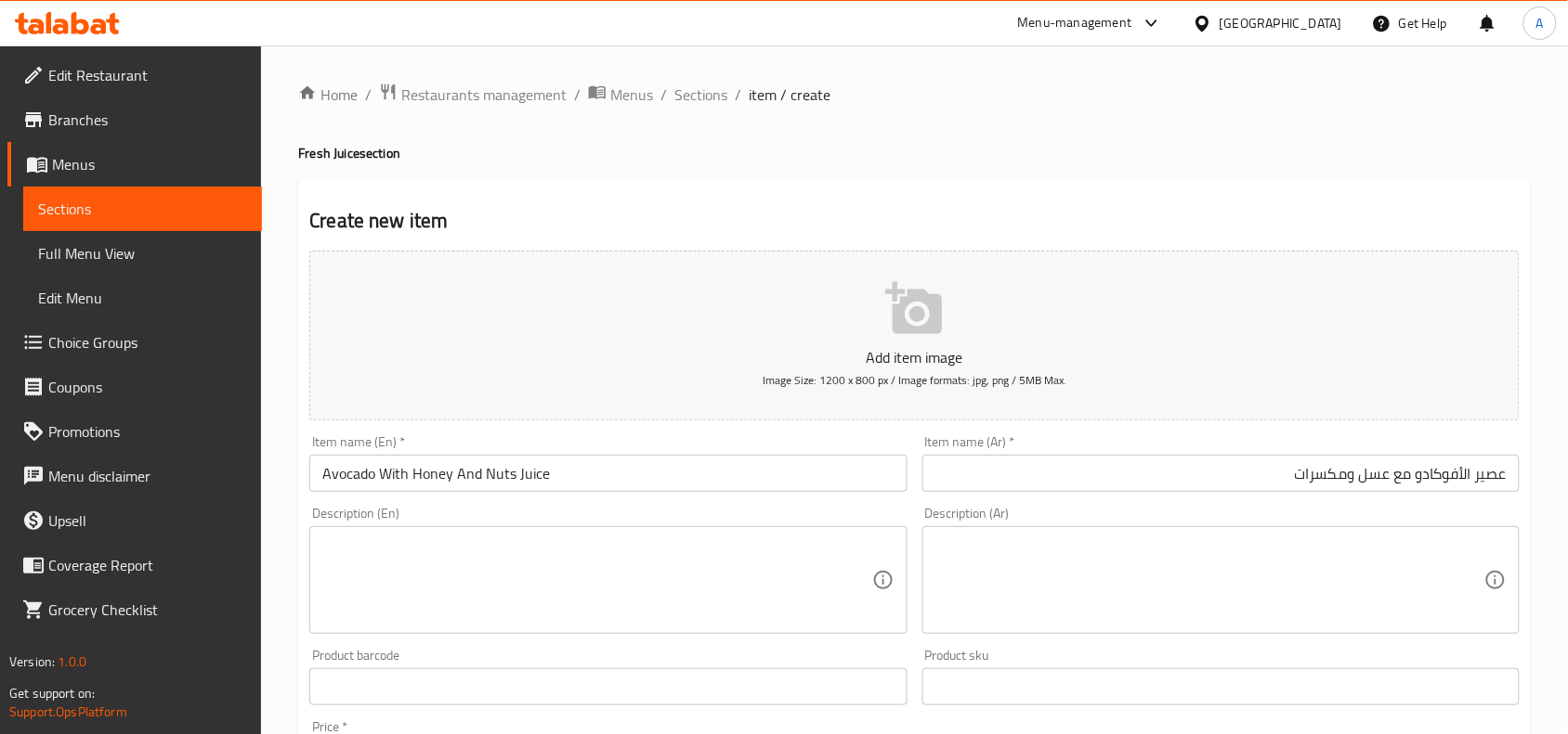
click at [407, 557] on textarea at bounding box center [596, 581] width 548 height 88
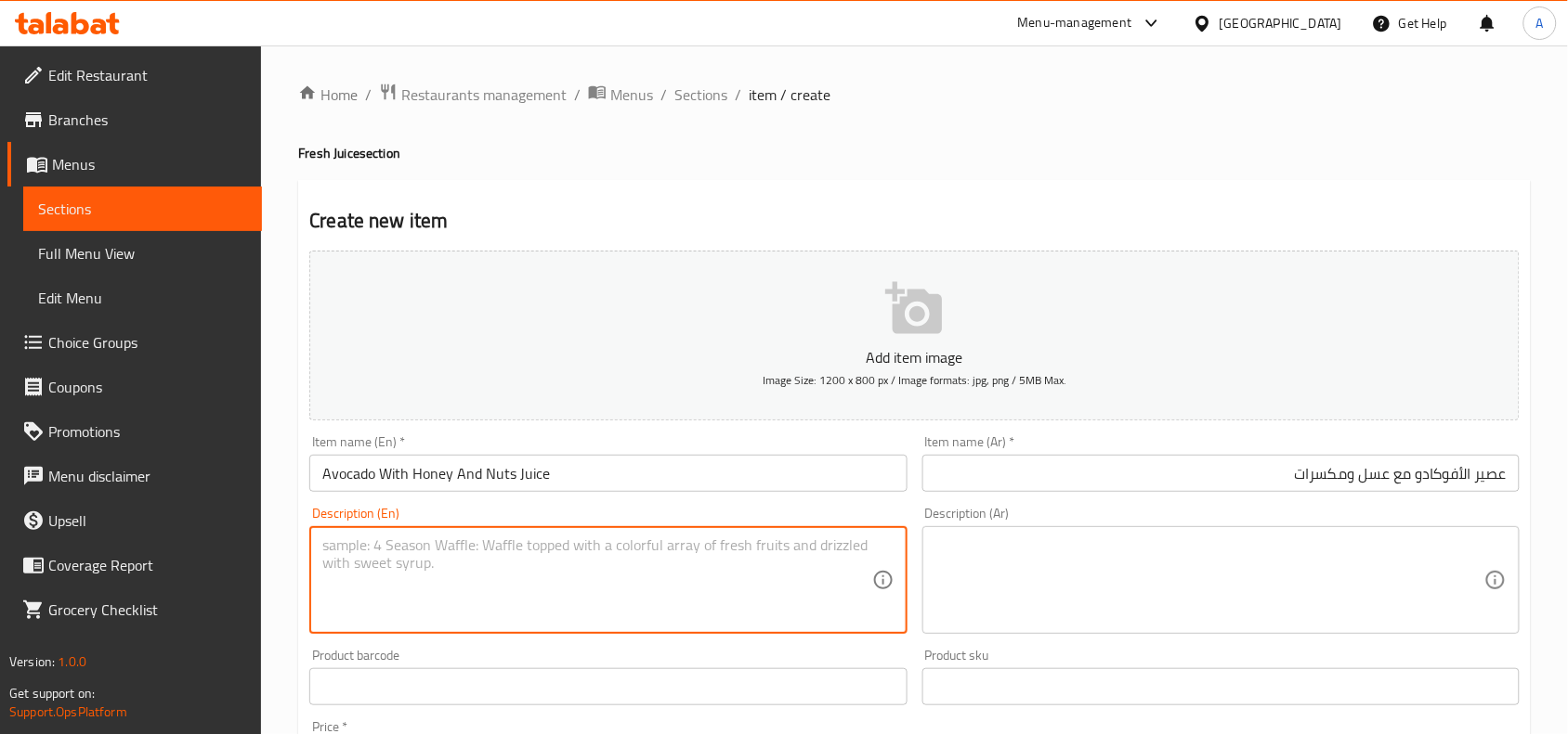
paste textarea "With cream"
drag, startPoint x: 416, startPoint y: 549, endPoint x: 306, endPoint y: 547, distance: 110.0
click at [306, 547] on div "Description (En) With cream Description (En)" at bounding box center [608, 570] width 612 height 142
type textarea "With cream"
click at [1061, 549] on textarea at bounding box center [1209, 581] width 548 height 88
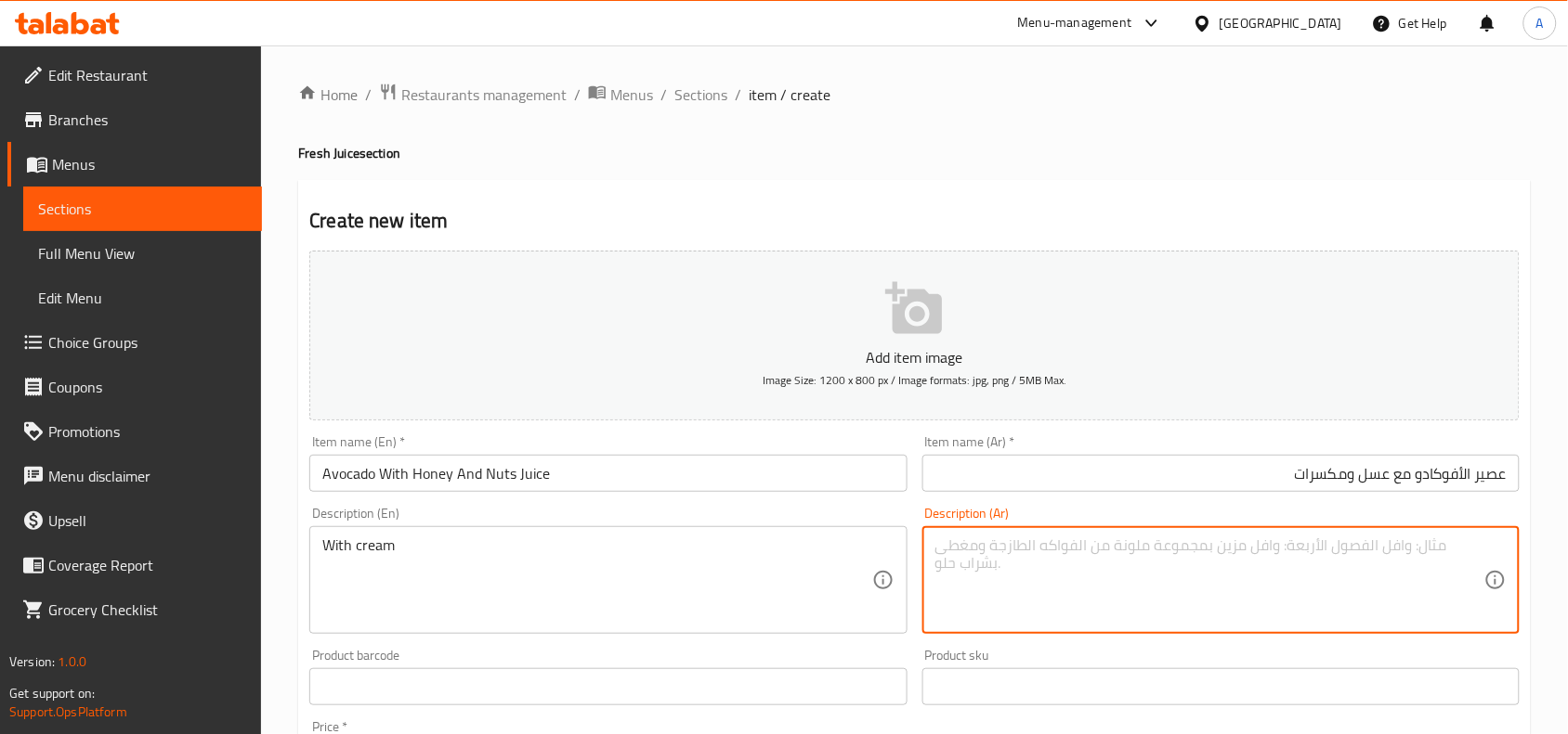
paste textarea "مع كريمة"
type textarea "مع كريمة"
click at [991, 85] on ol "Home / Restaurants management / Menus / Sections / item / create" at bounding box center [914, 95] width 1233 height 24
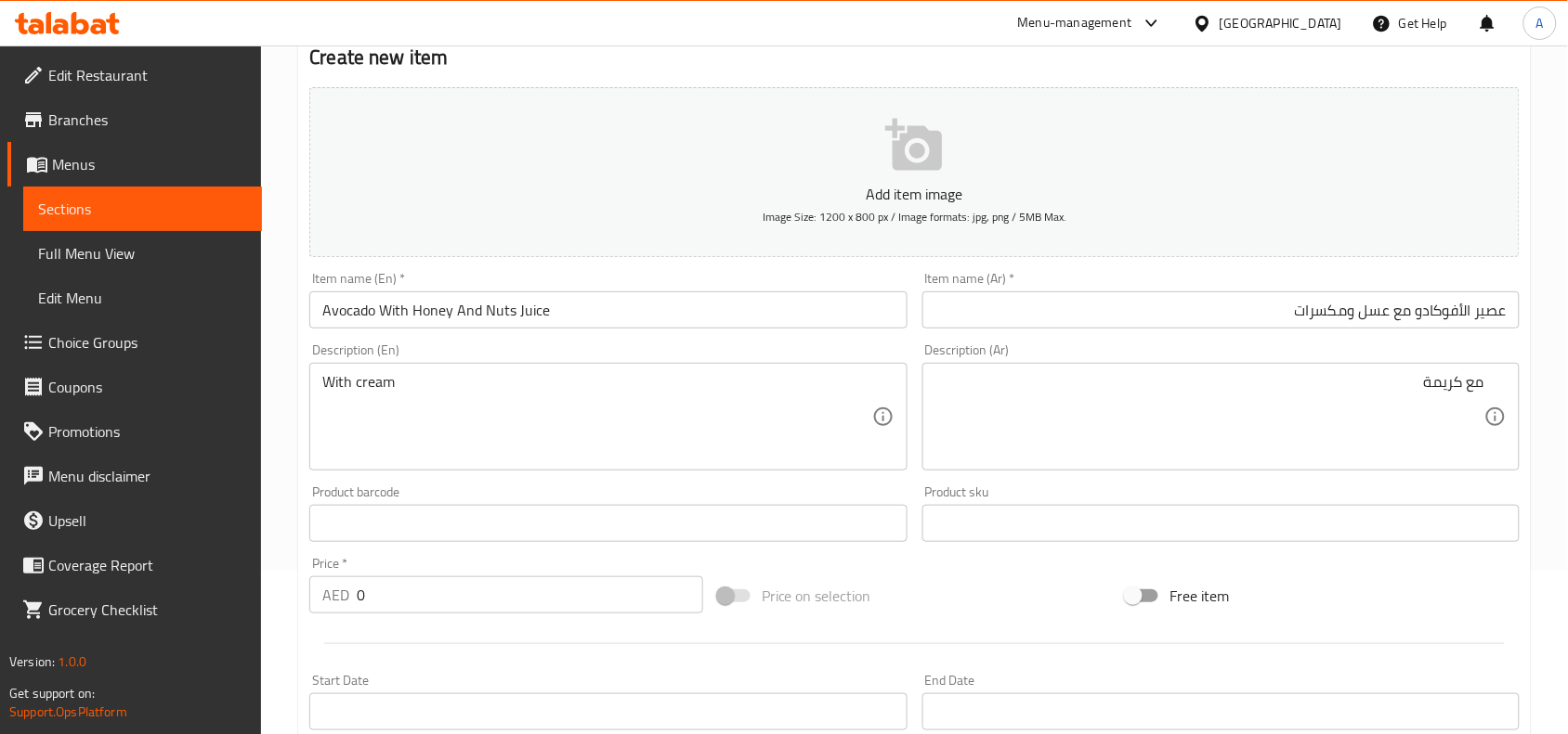
scroll to position [348, 0]
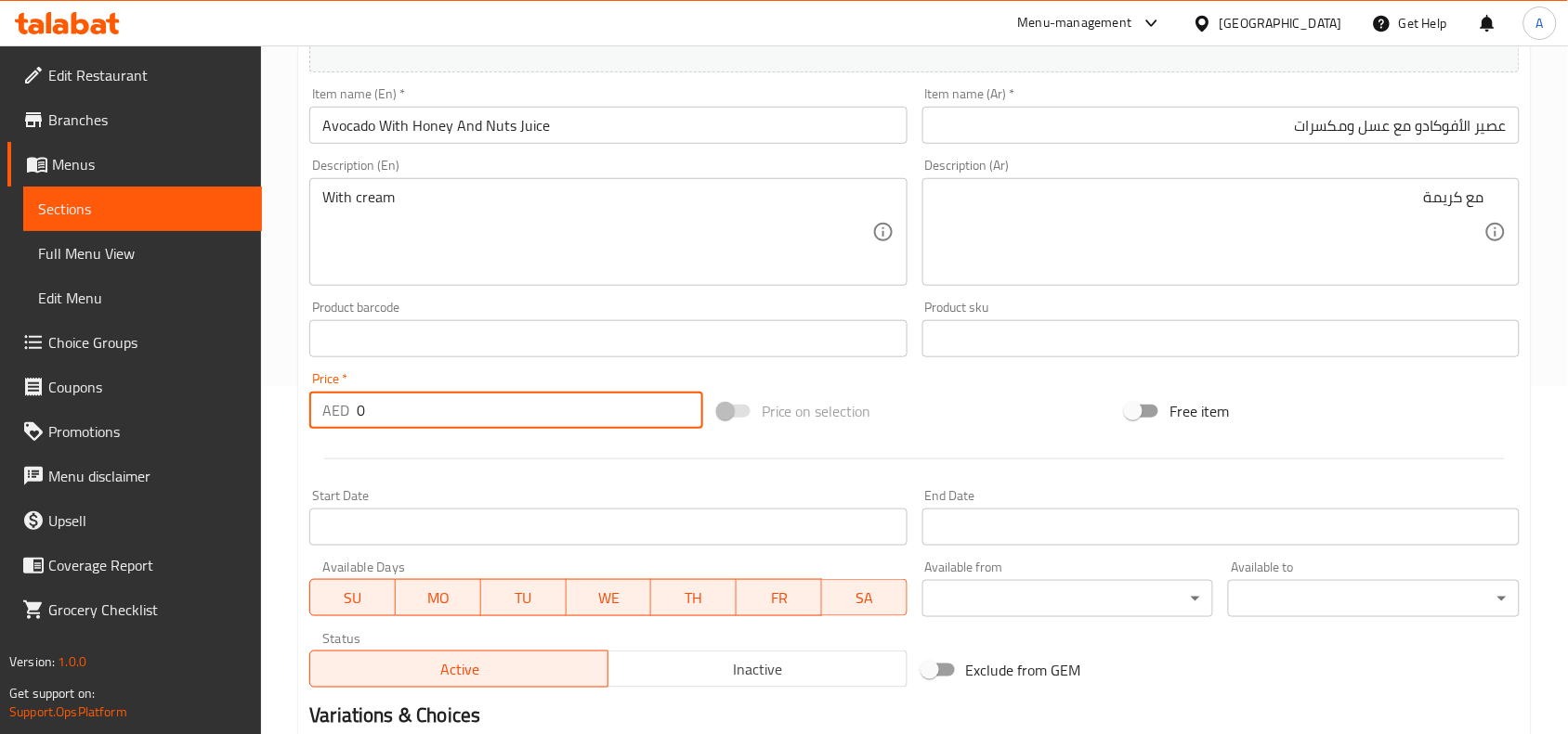
drag, startPoint x: 399, startPoint y: 415, endPoint x: 187, endPoint y: 428, distance: 212.4
click at [175, 428] on div "Edit Restaurant Branches Menus Sections Full Menu View Edit Menu Choice Groups …" at bounding box center [784, 330] width 1568 height 1267
type input "39"
click at [521, 456] on div at bounding box center [914, 458] width 1225 height 46
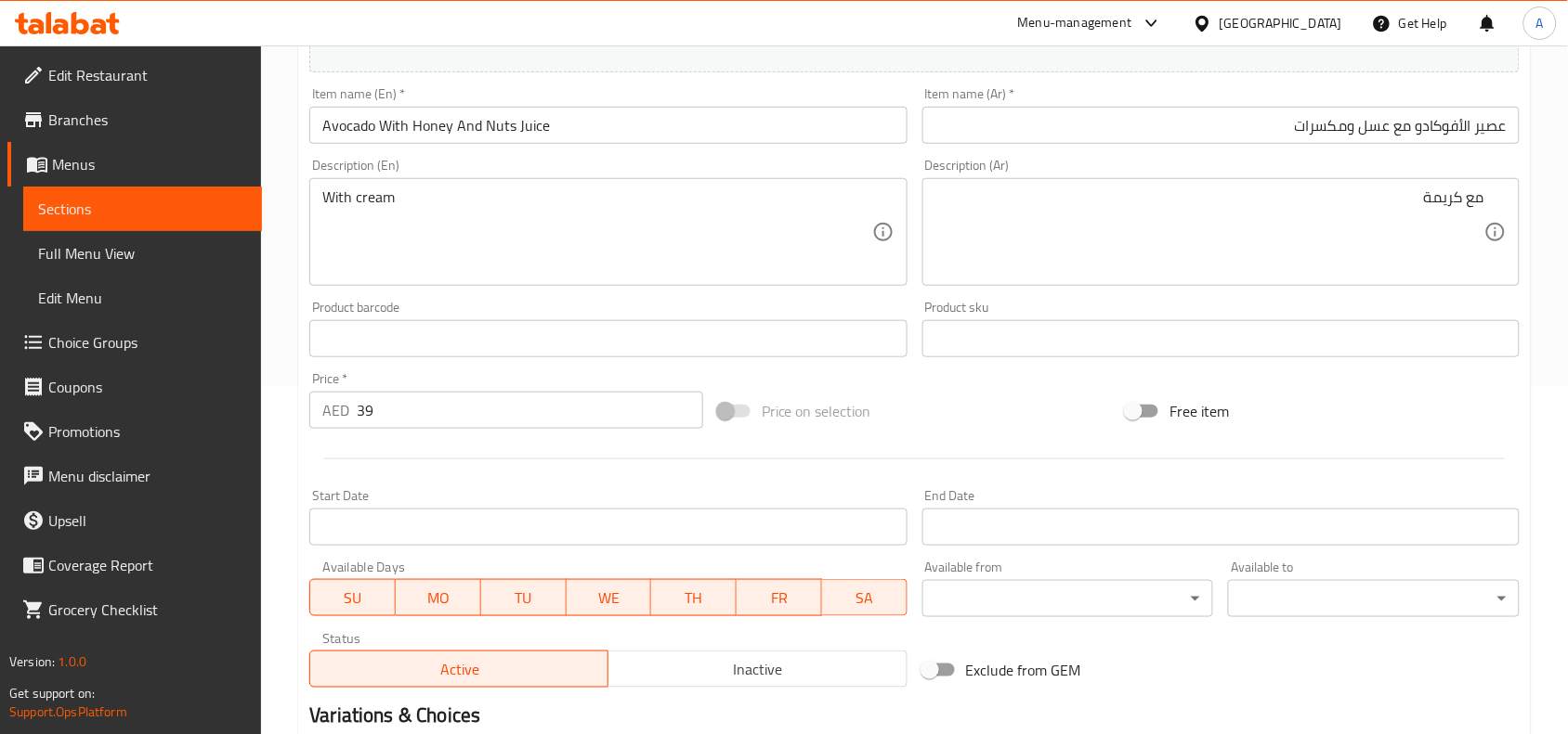
scroll to position [574, 0]
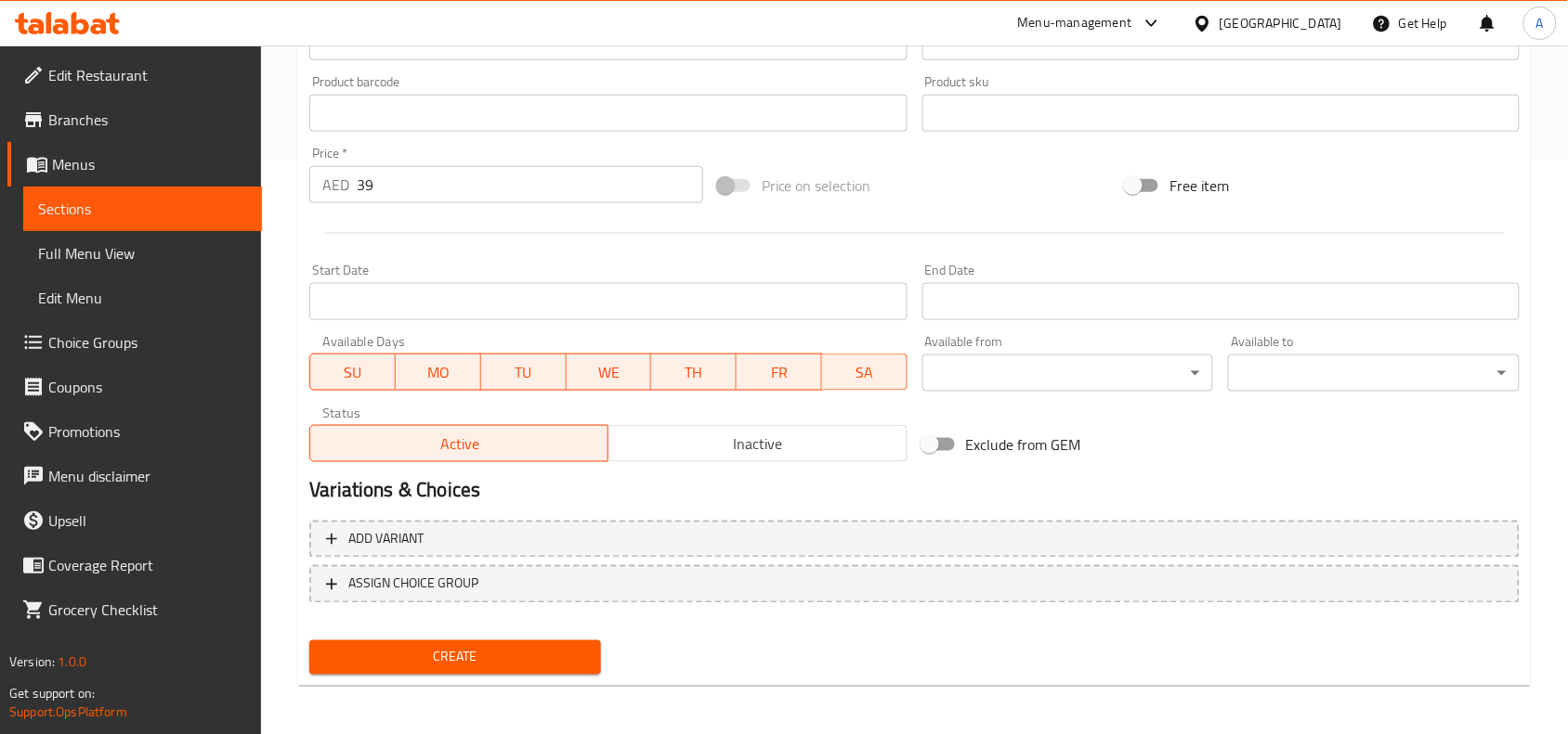
click at [473, 650] on span "Create" at bounding box center [456, 658] width 262 height 23
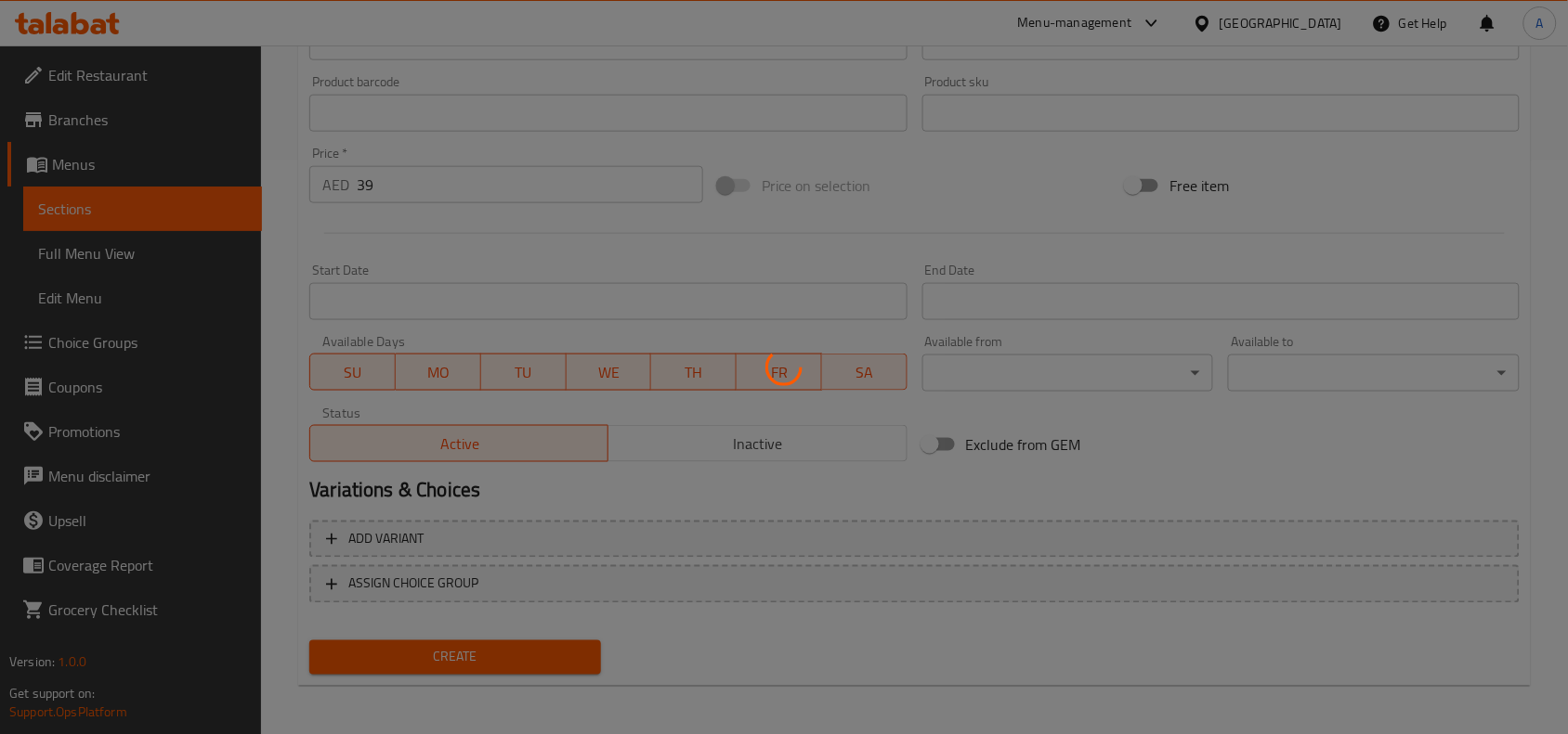
type input "0"
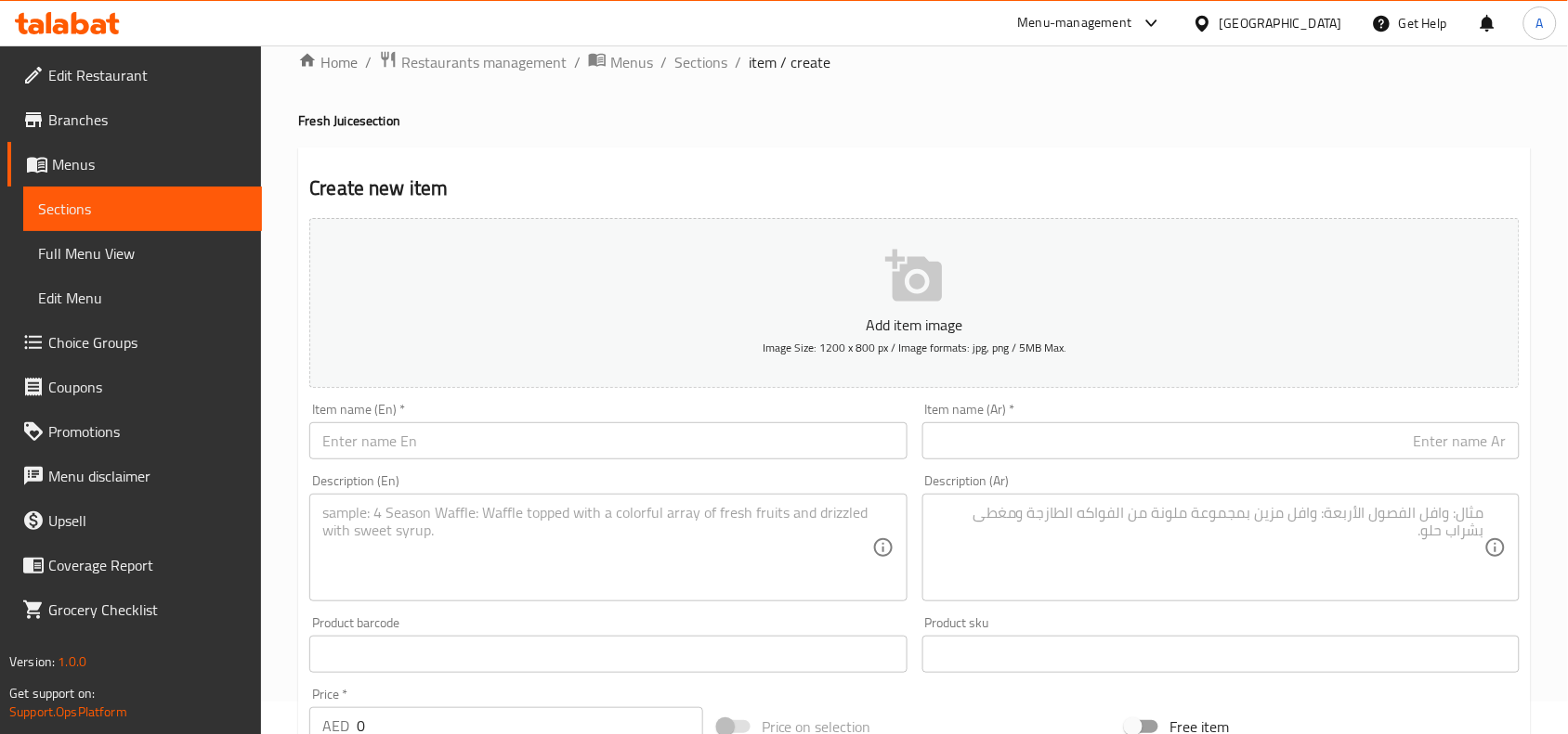
scroll to position [0, 0]
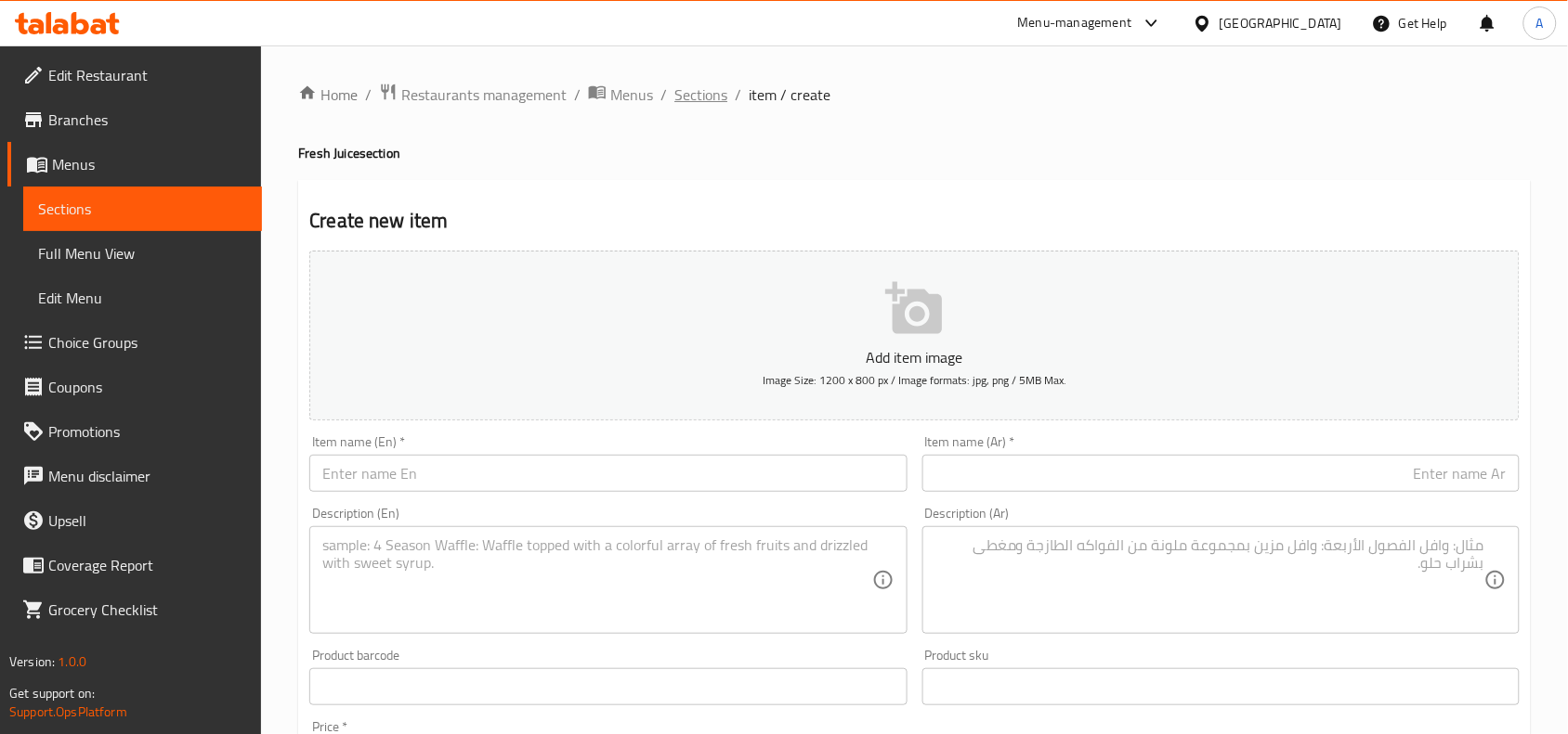
click at [687, 93] on span "Sections" at bounding box center [701, 94] width 53 height 22
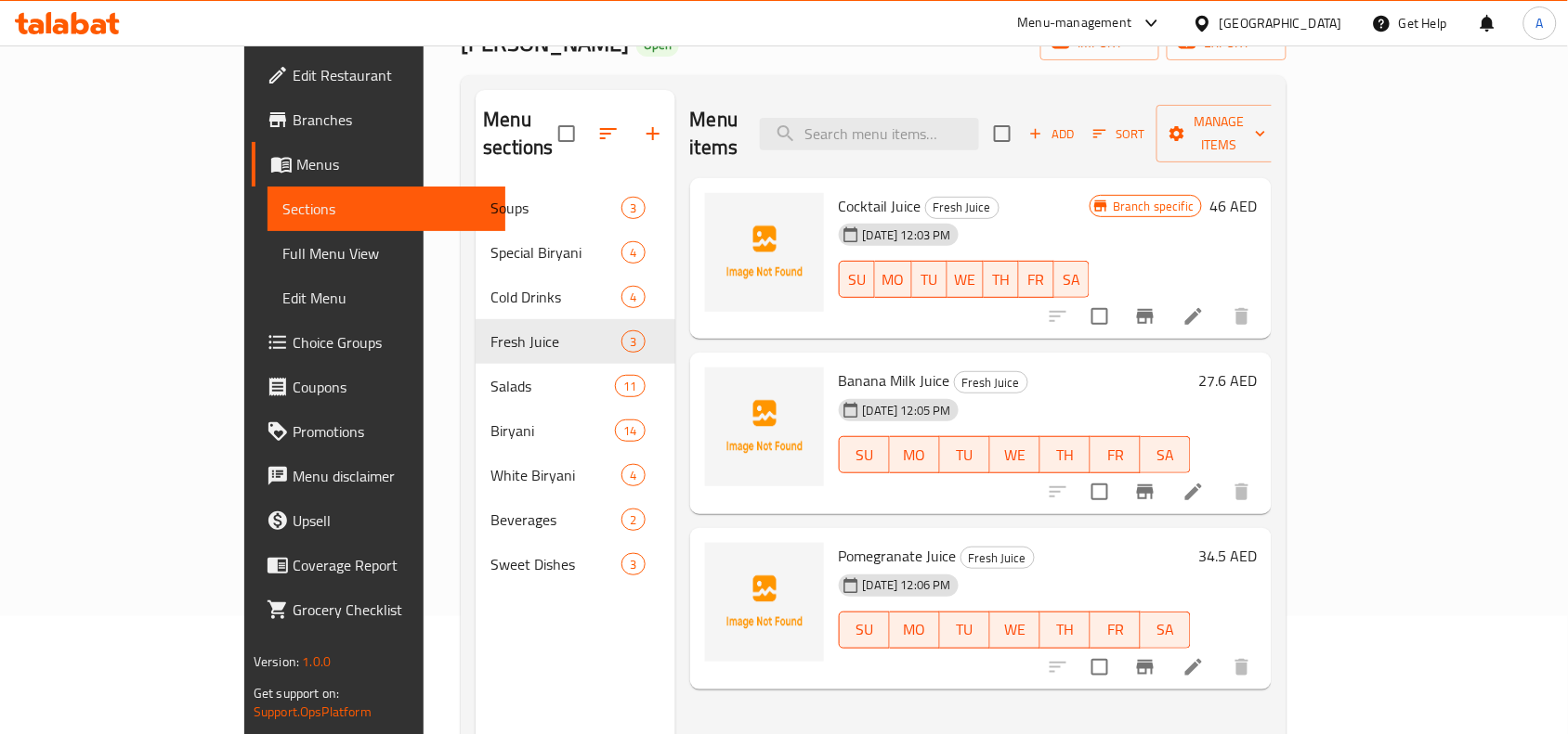
scroll to position [261, 0]
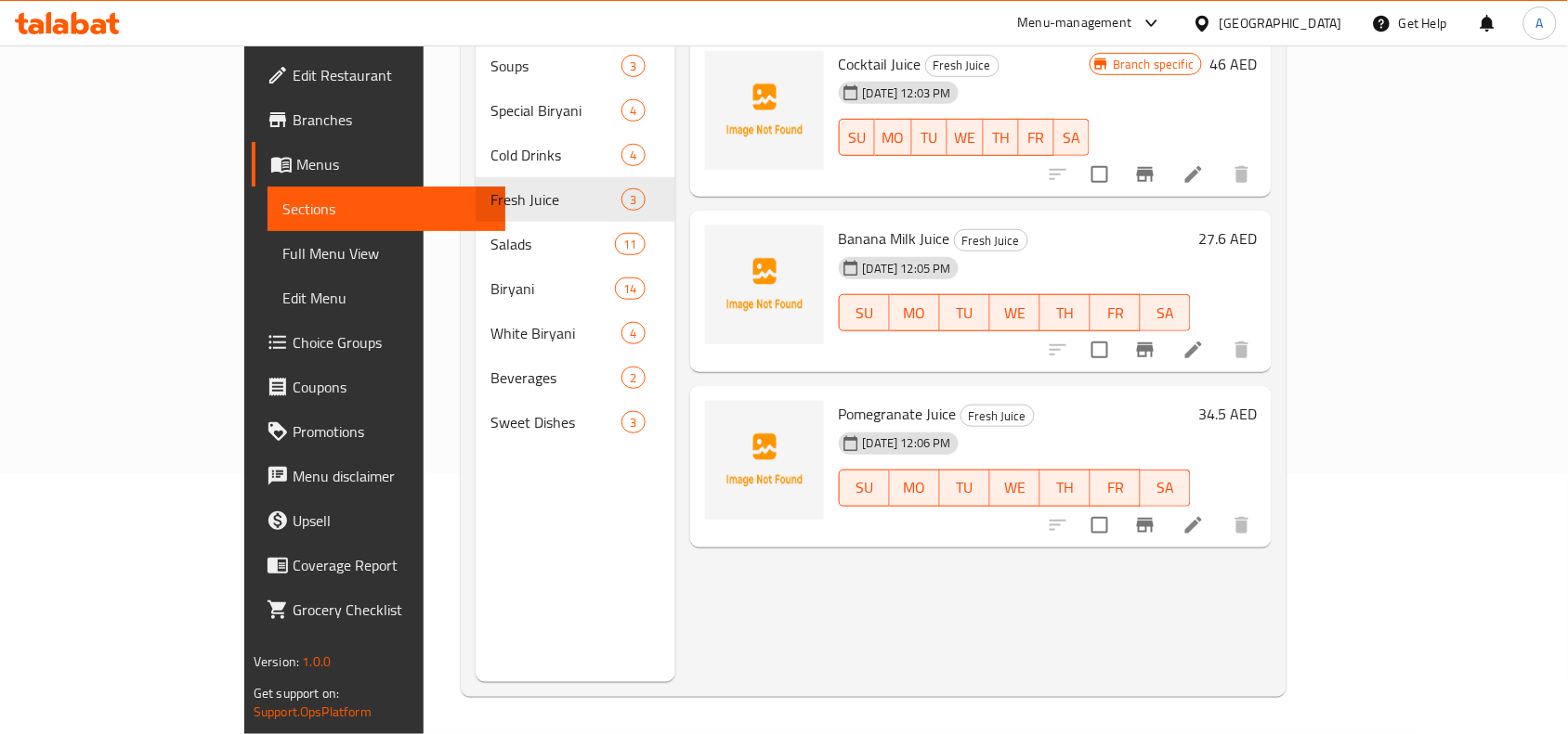
click at [1143, 576] on div "Menu items Add Sort Manage items Cocktail Juice Fresh Juice [DATE] 12:03 PM SU …" at bounding box center [974, 315] width 597 height 734
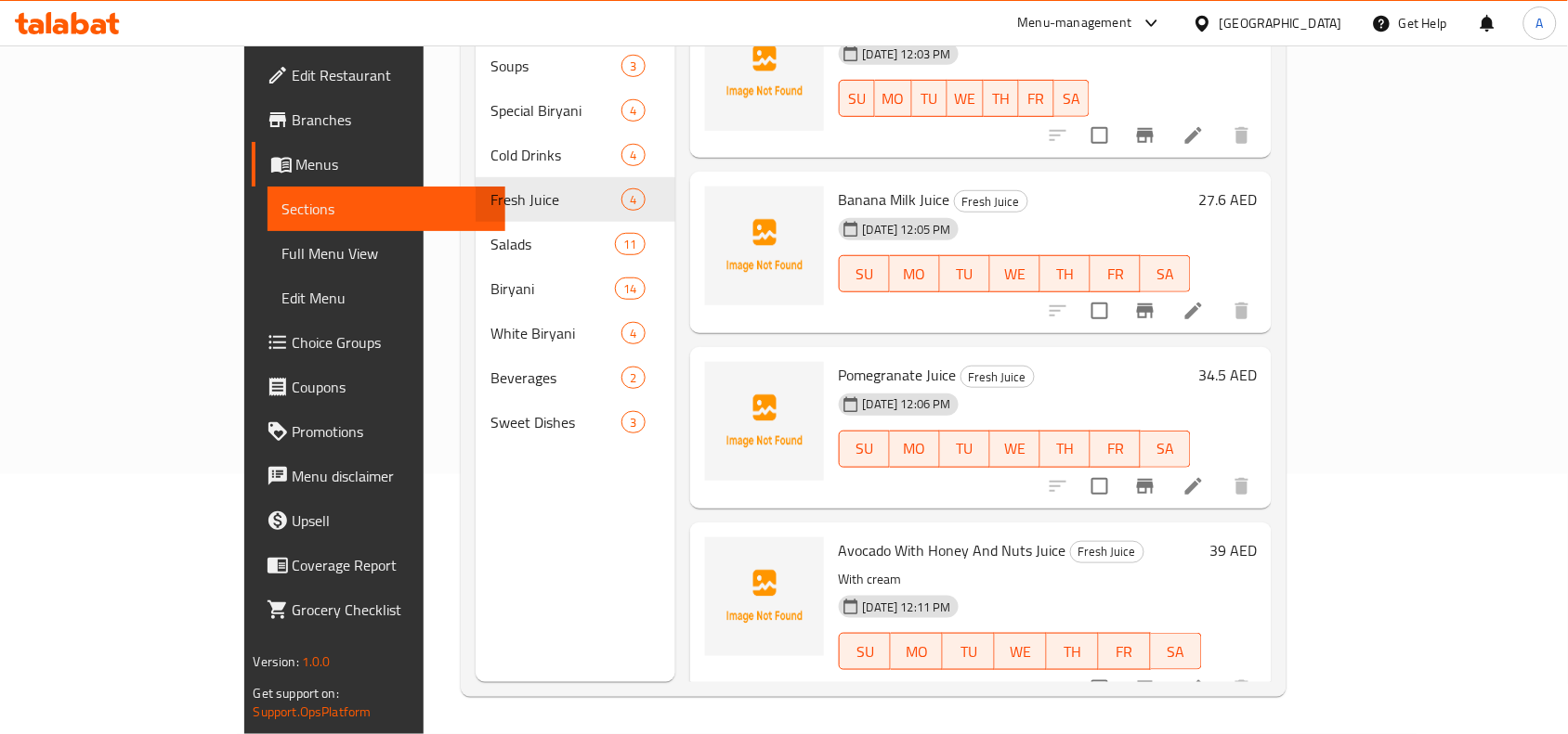
click at [1154, 681] on icon "Branch-specific-item" at bounding box center [1145, 688] width 17 height 15
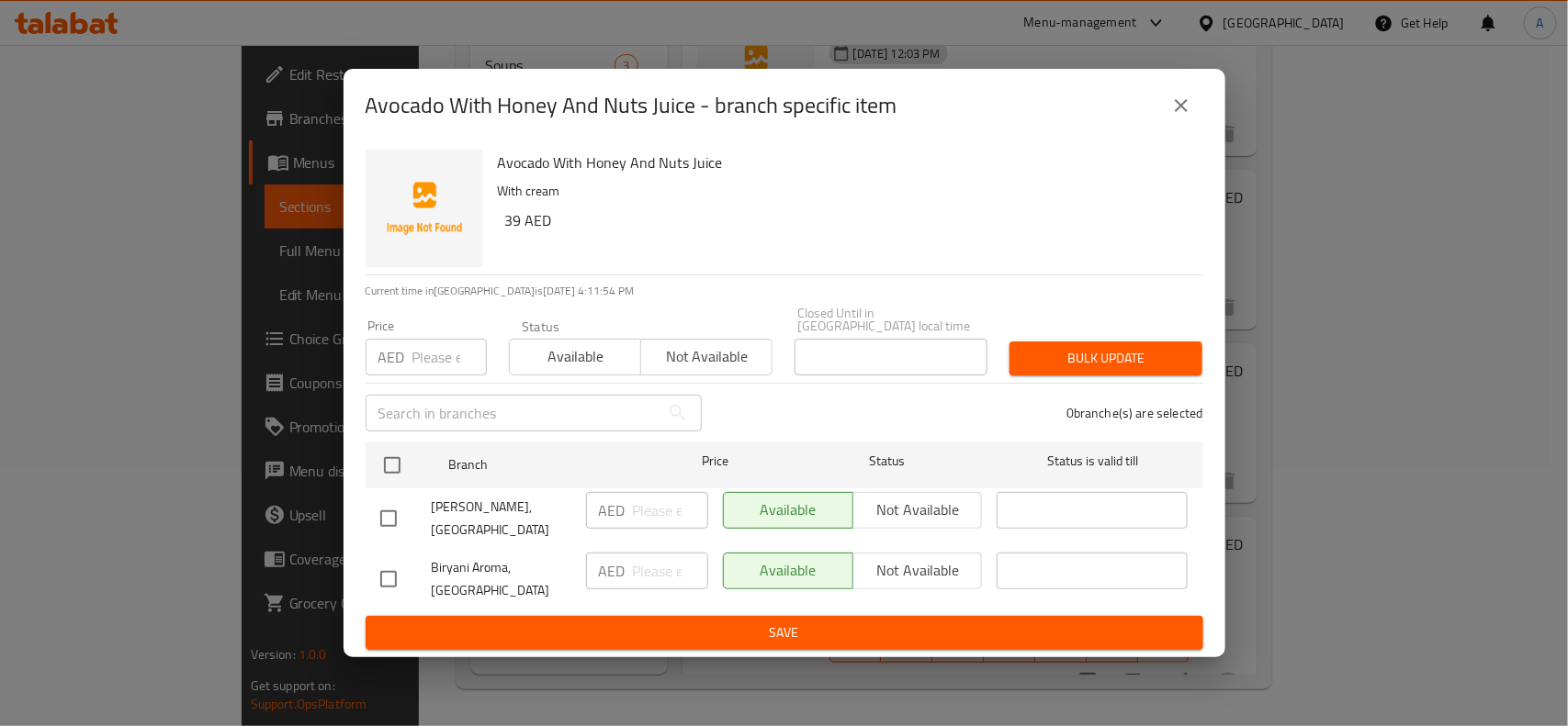
click at [392, 576] on input "checkbox" at bounding box center [389, 579] width 39 height 39
checkbox input "true"
click at [907, 567] on span "Not available" at bounding box center [917, 571] width 115 height 27
click at [767, 631] on span "Save" at bounding box center [784, 633] width 808 height 23
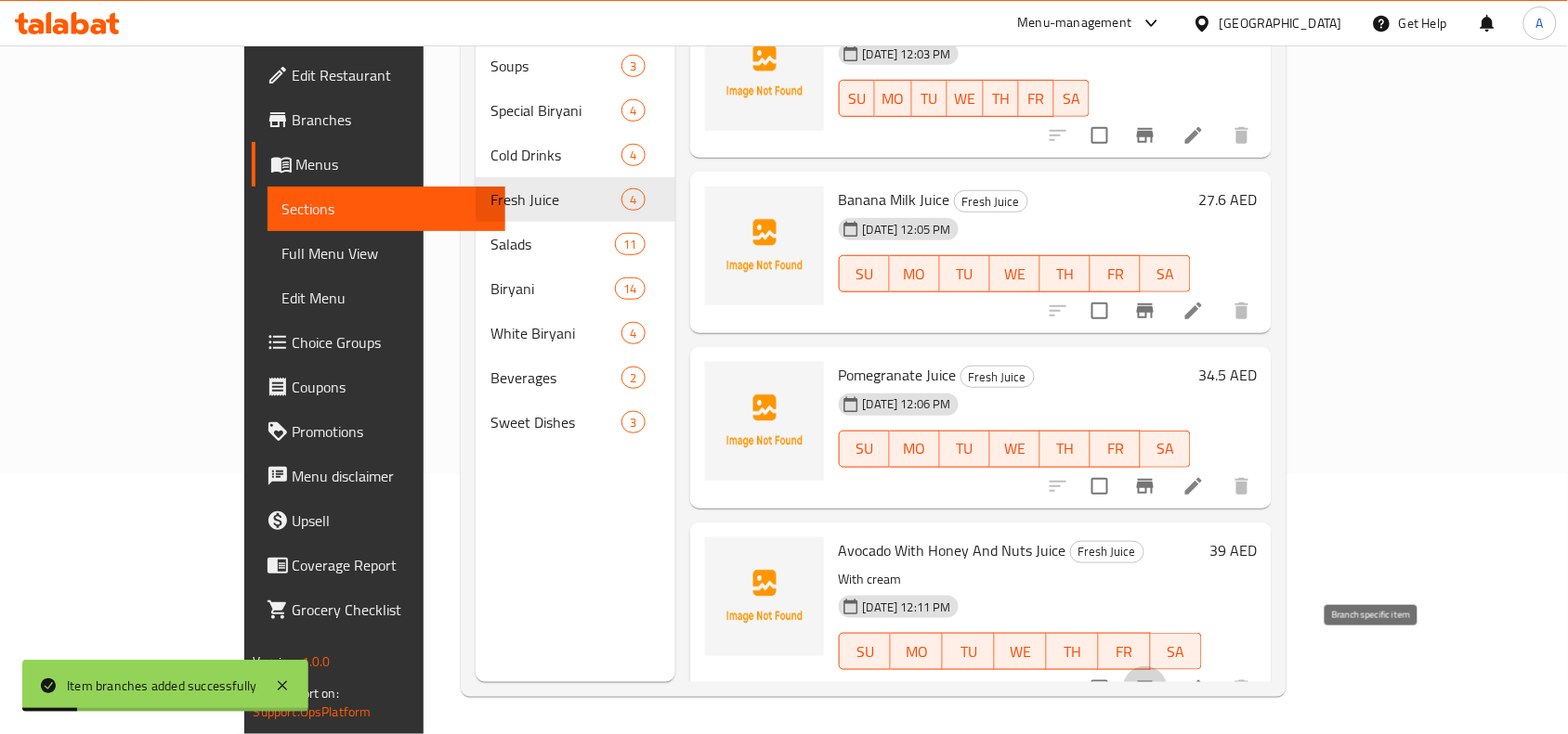
click at [1156, 677] on icon "Branch-specific-item" at bounding box center [1145, 688] width 22 height 22
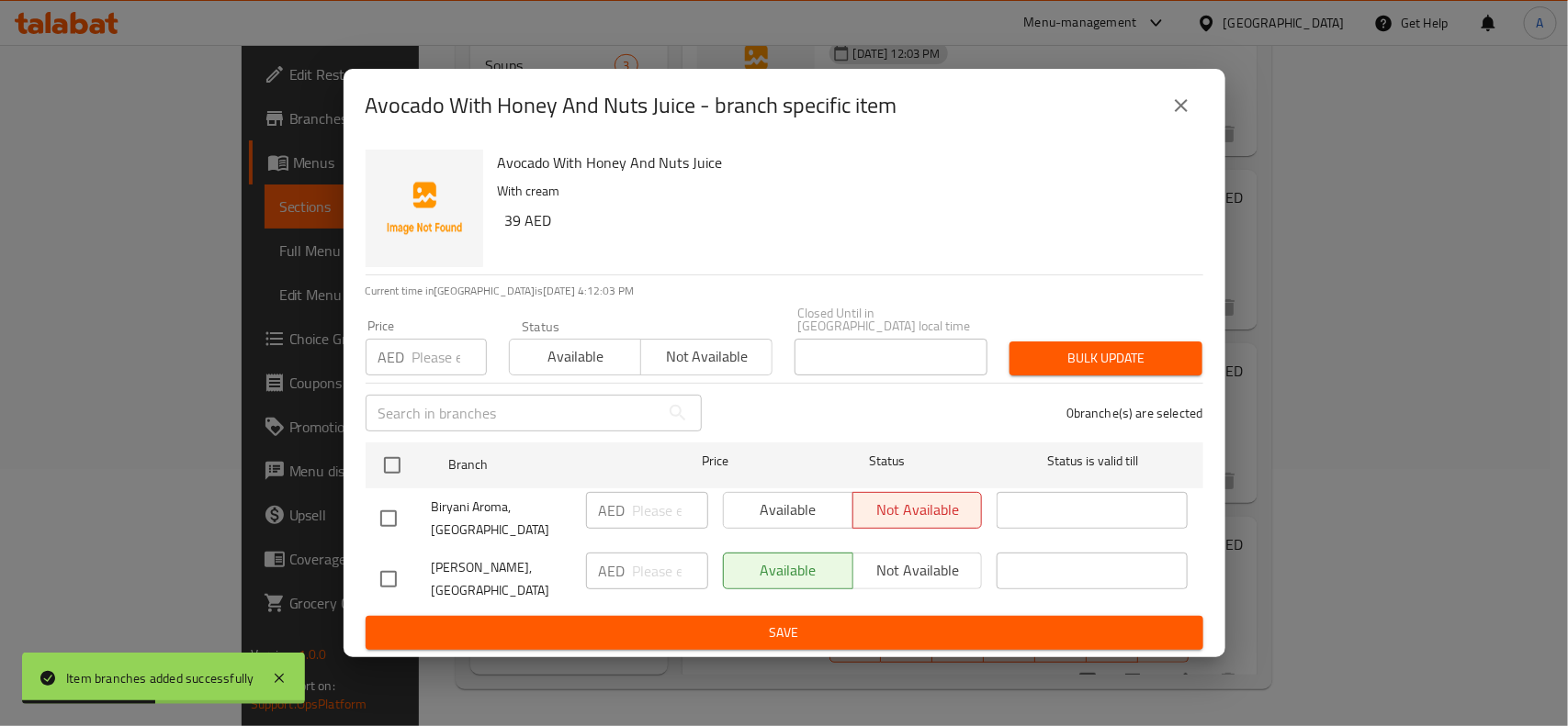
click at [384, 581] on input "checkbox" at bounding box center [389, 579] width 39 height 39
checkbox input "true"
click at [425, 359] on input "number" at bounding box center [450, 358] width 74 height 37
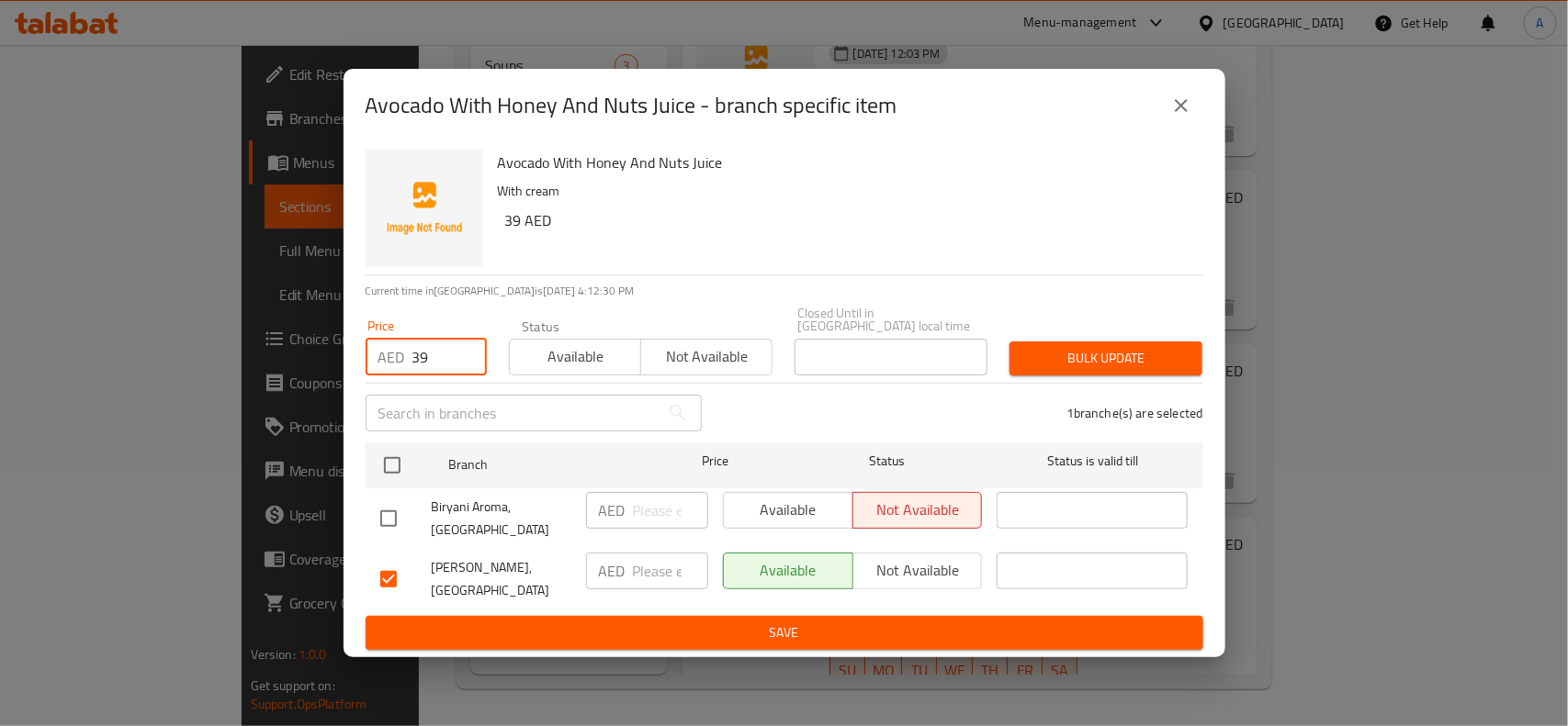
type input "39"
click at [1061, 352] on span "Bulk update" at bounding box center [1105, 359] width 163 height 23
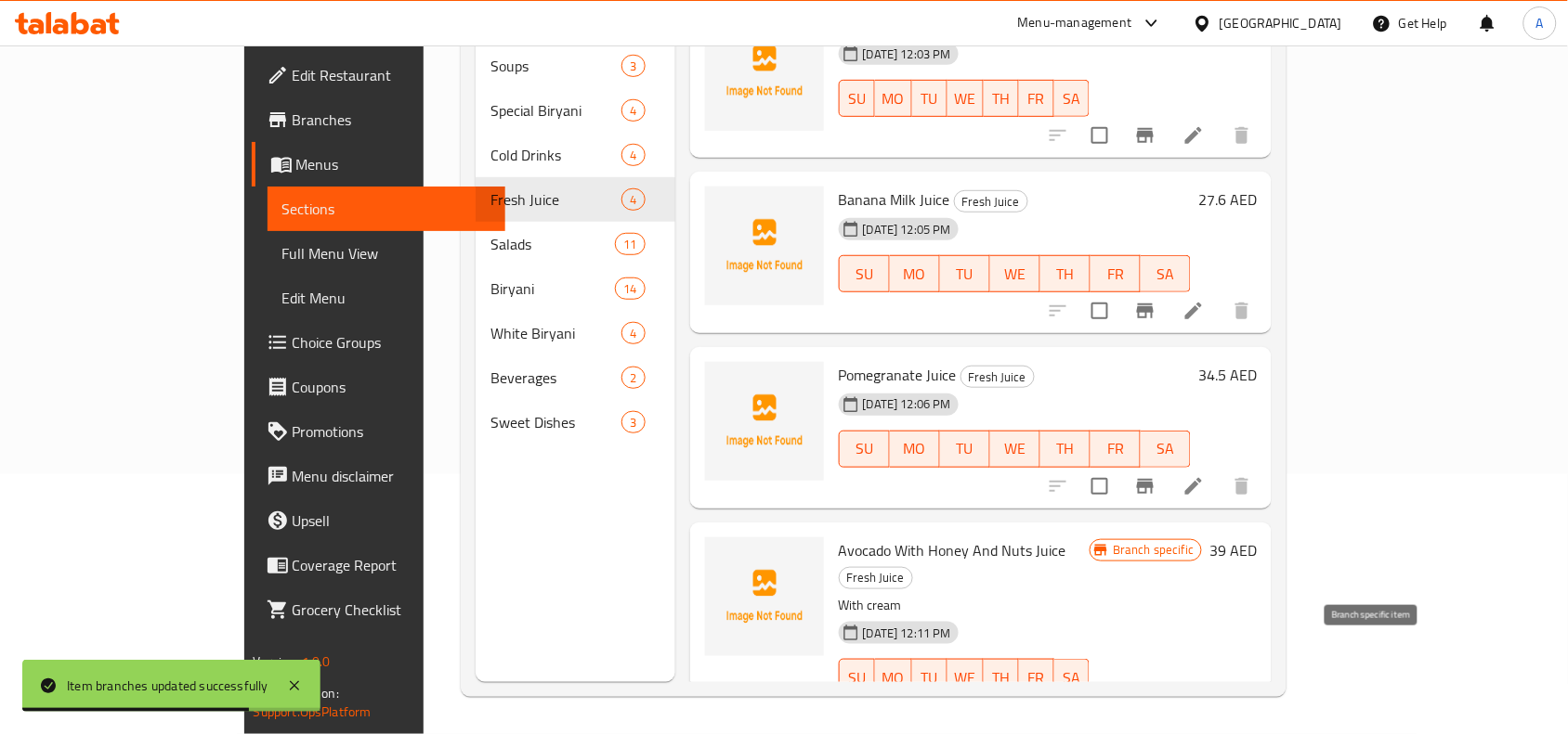
click at [1154, 708] on icon "Branch-specific-item" at bounding box center [1145, 714] width 17 height 15
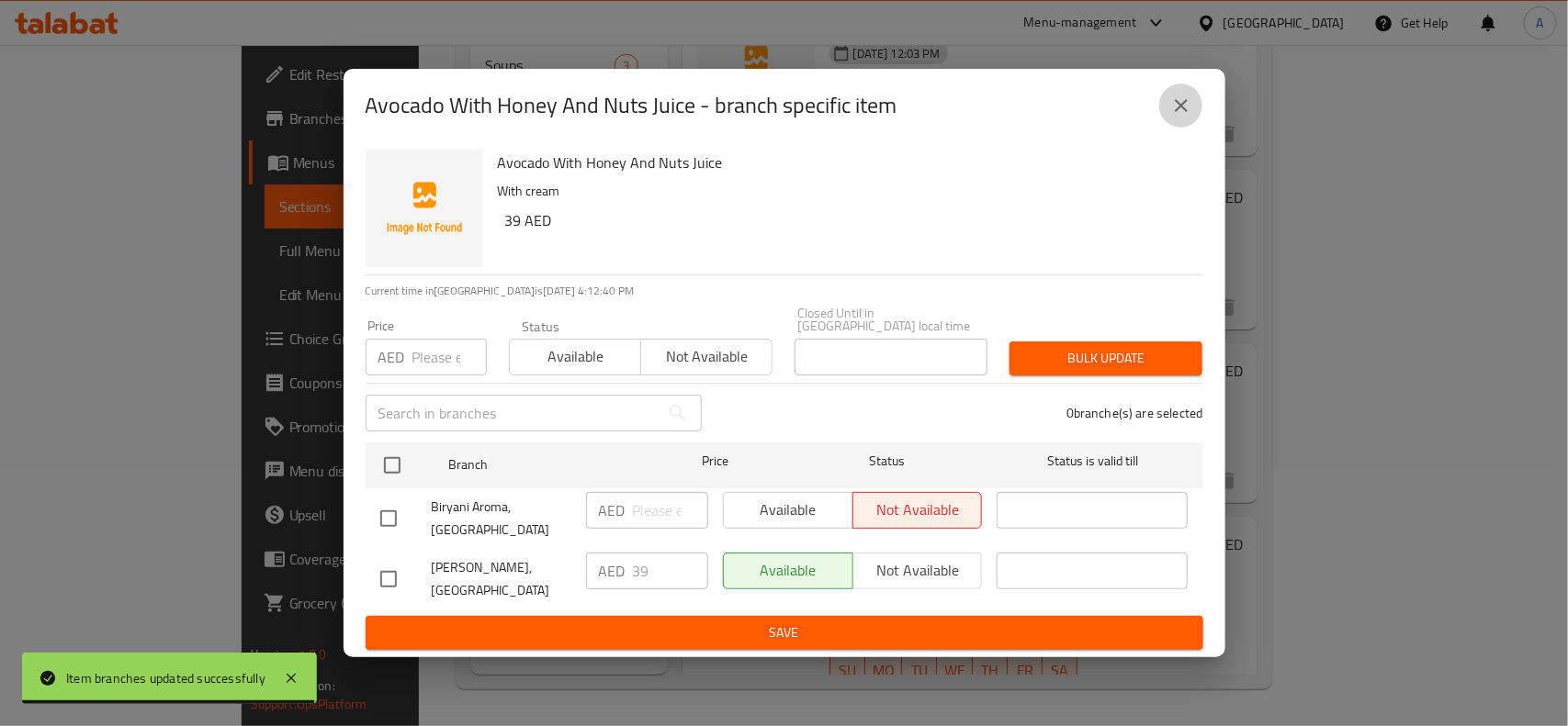
click at [1174, 103] on icon "close" at bounding box center [1180, 105] width 22 height 22
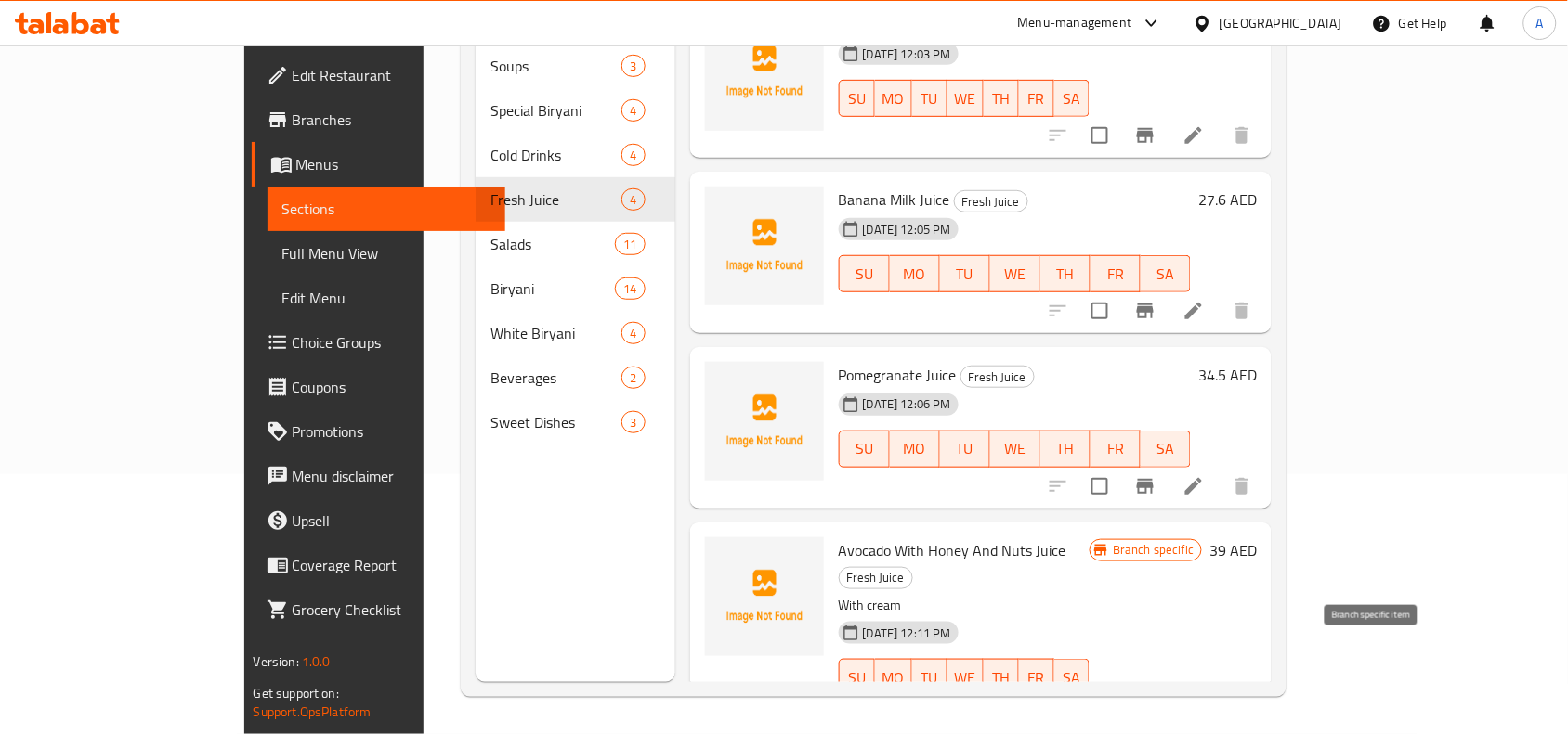
click at [1156, 704] on icon "Branch-specific-item" at bounding box center [1145, 714] width 22 height 22
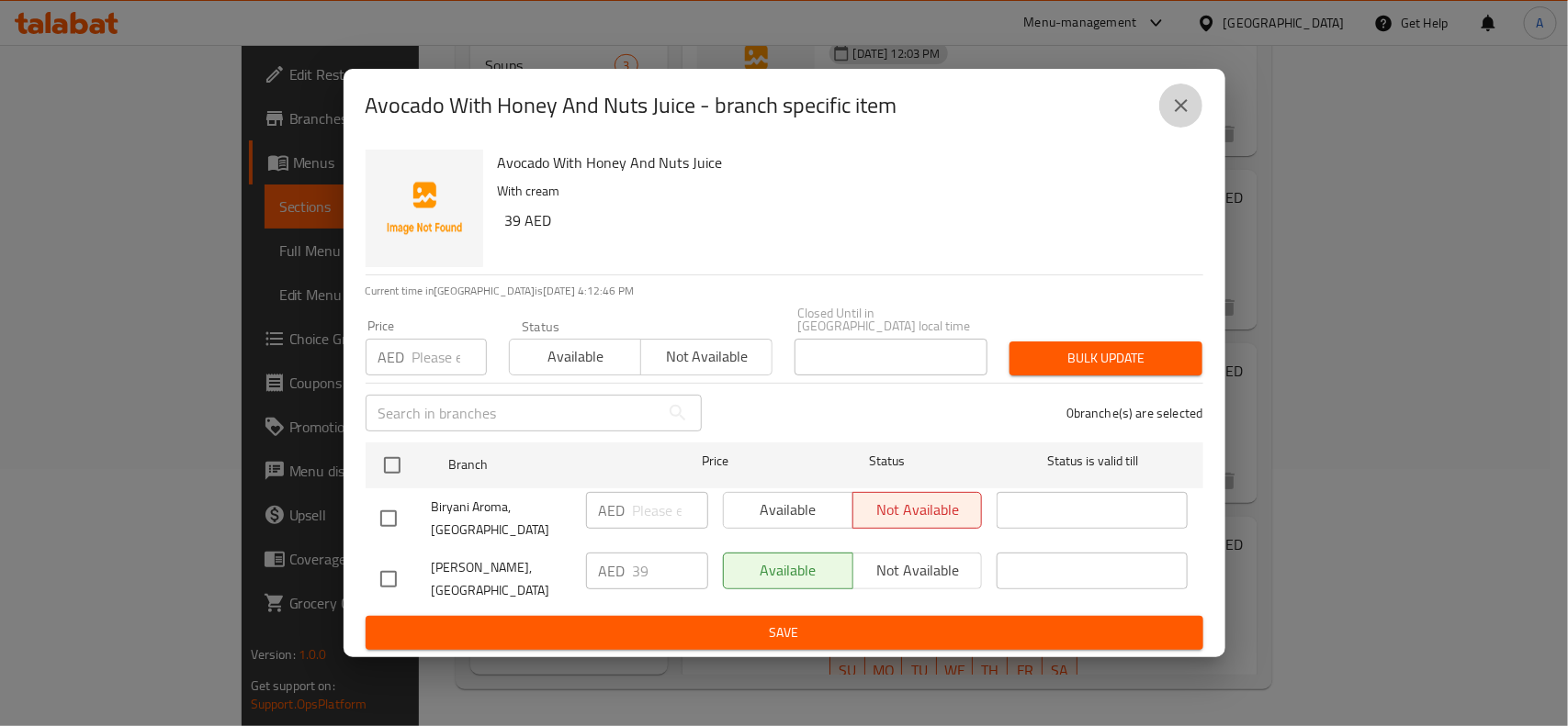
click at [1176, 99] on icon "close" at bounding box center [1180, 105] width 22 height 22
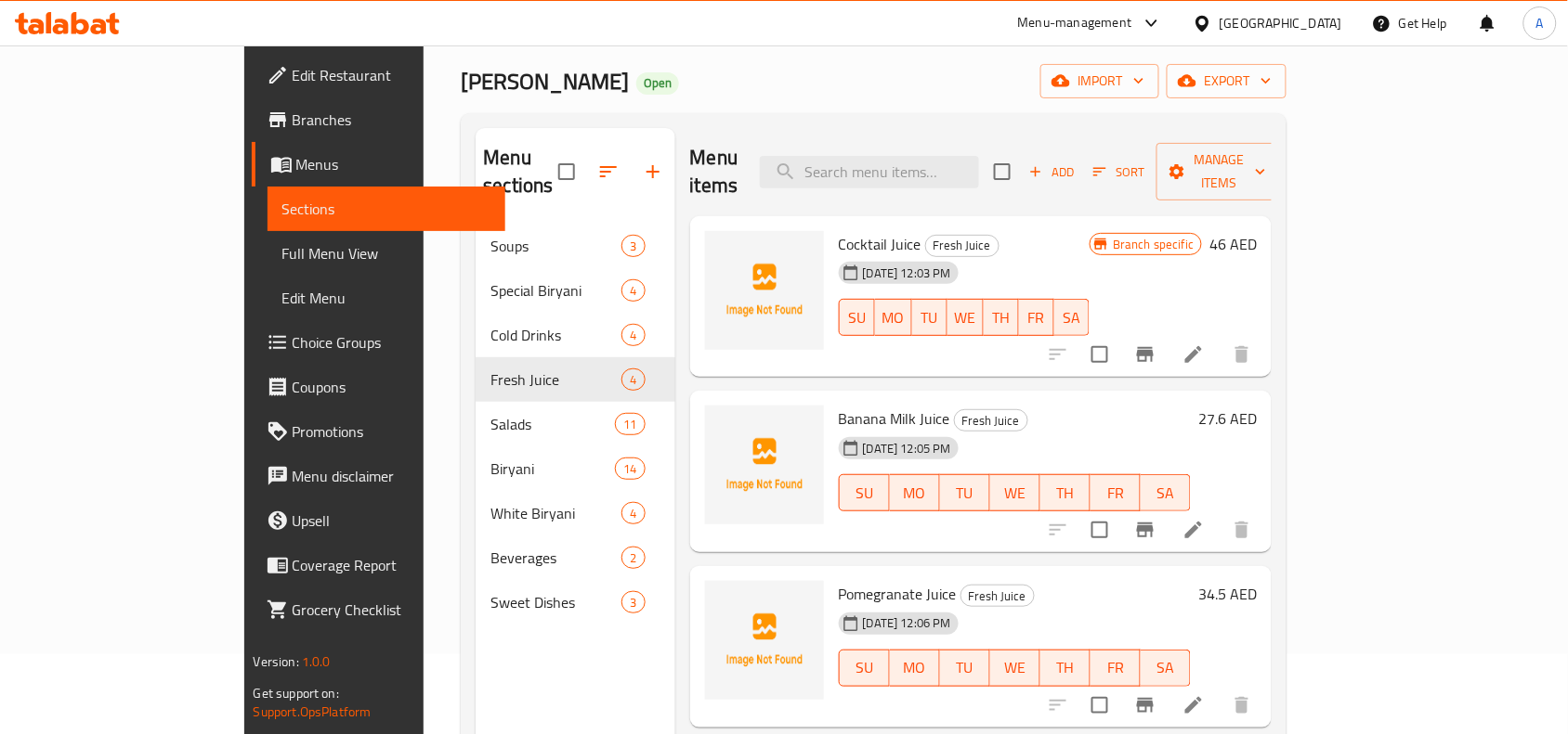
scroll to position [0, 0]
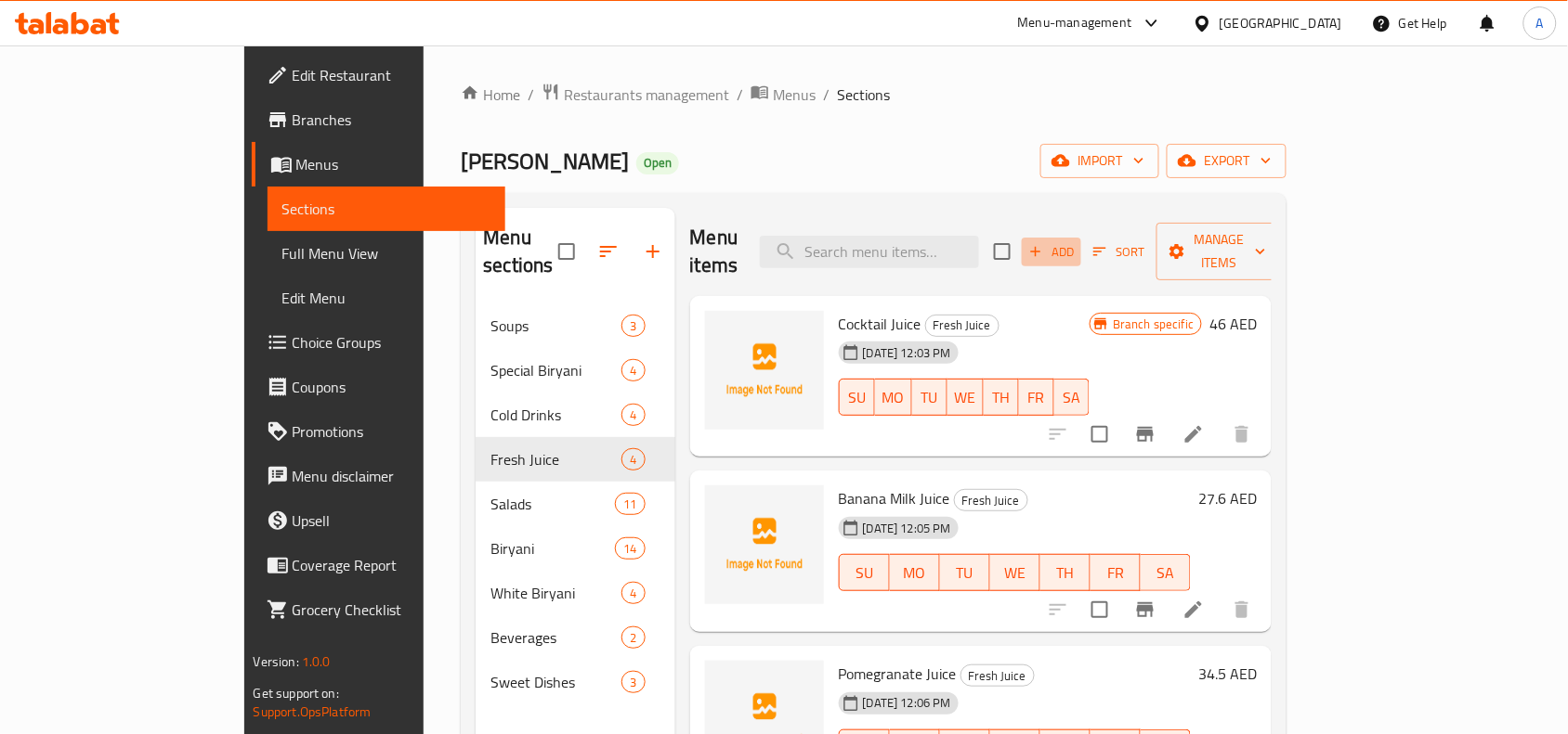
click at [1076, 241] on span "Add" at bounding box center [1051, 252] width 50 height 22
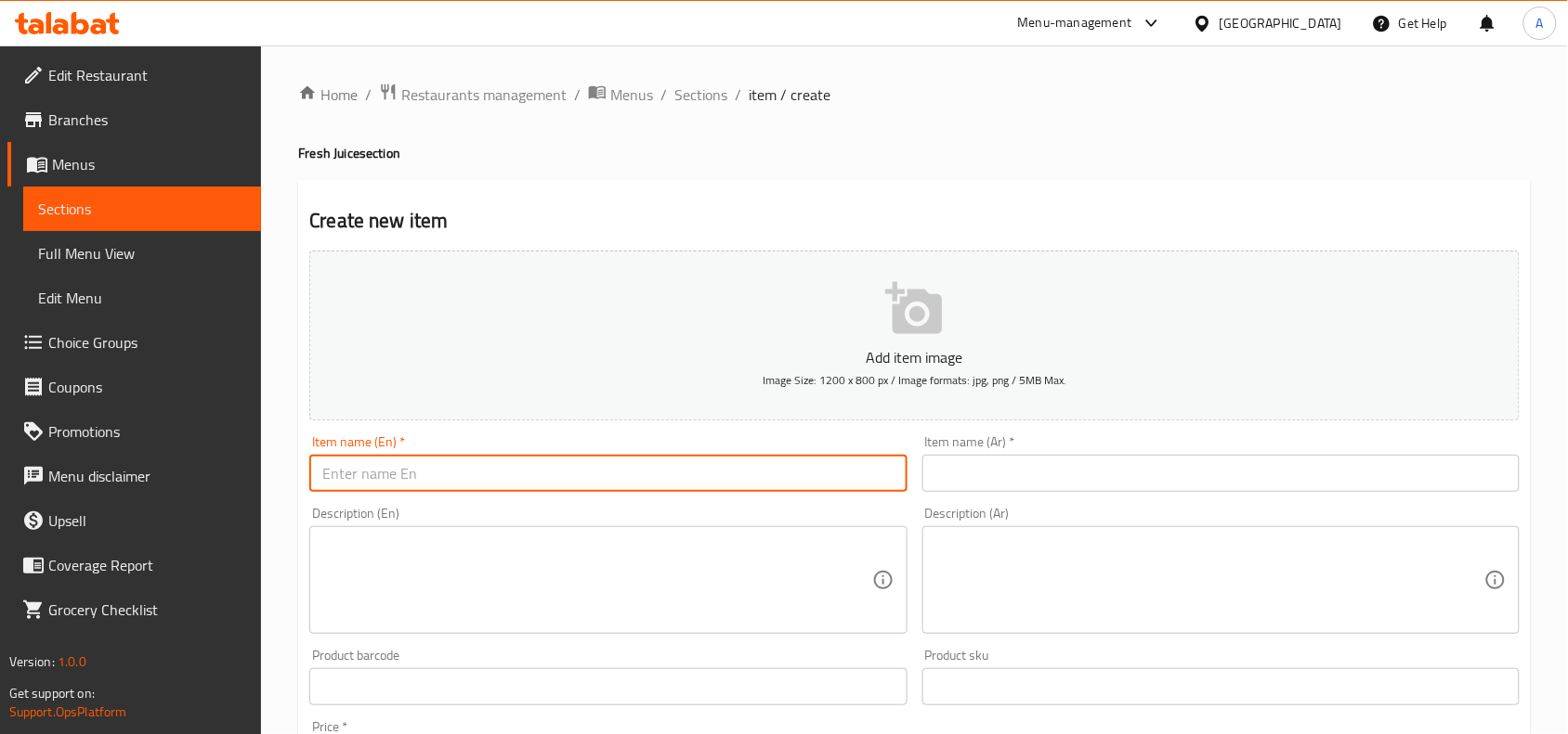
click at [417, 485] on input "text" at bounding box center [607, 473] width 597 height 37
paste input "Orange Juice"
drag, startPoint x: 441, startPoint y: 473, endPoint x: 130, endPoint y: 470, distance: 311.0
click at [130, 470] on div "Edit Restaurant Branches Menus Sections Full Menu View Edit Menu Choice Groups …" at bounding box center [784, 679] width 1568 height 1267
type input "Orange Juice"
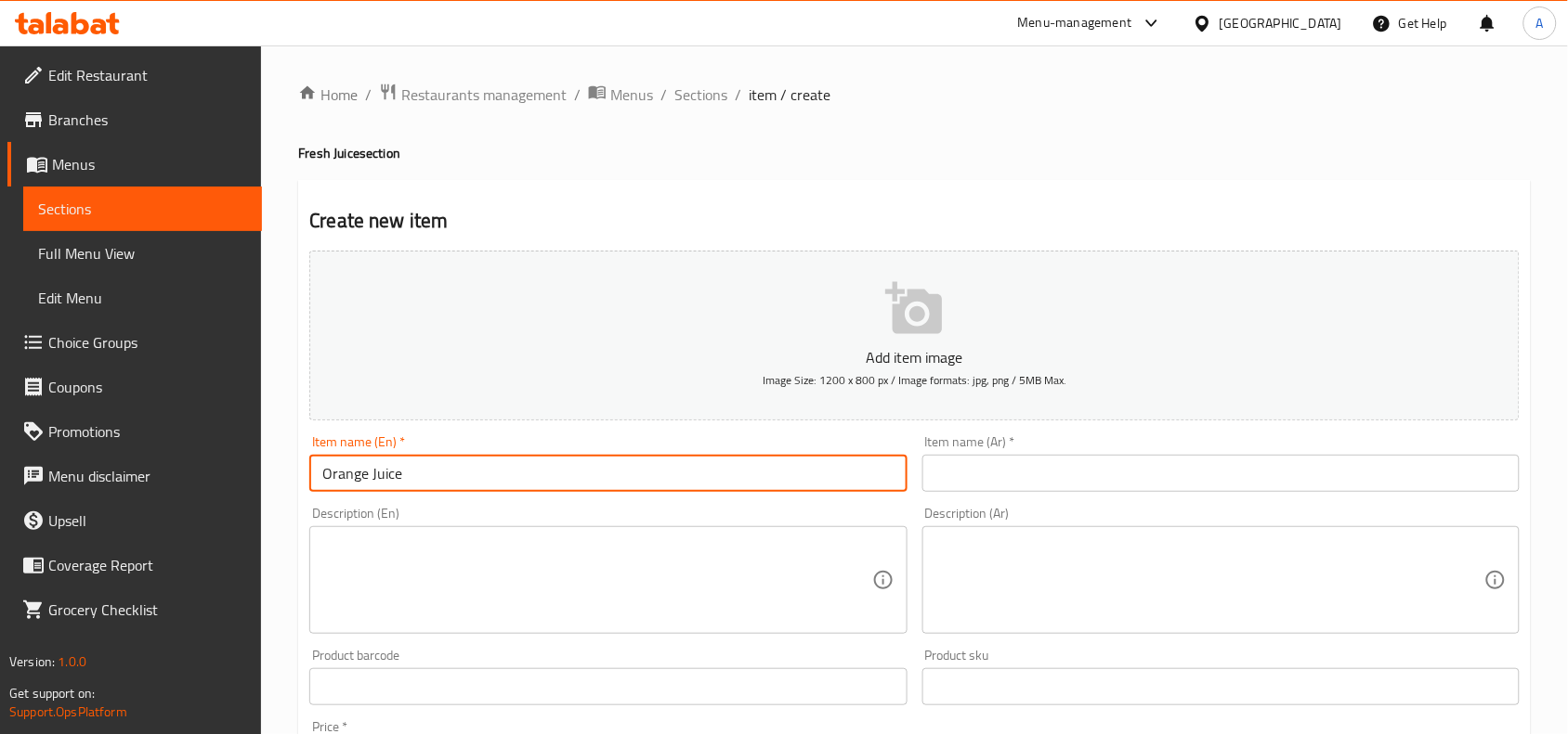
click at [974, 476] on input "text" at bounding box center [1220, 473] width 597 height 37
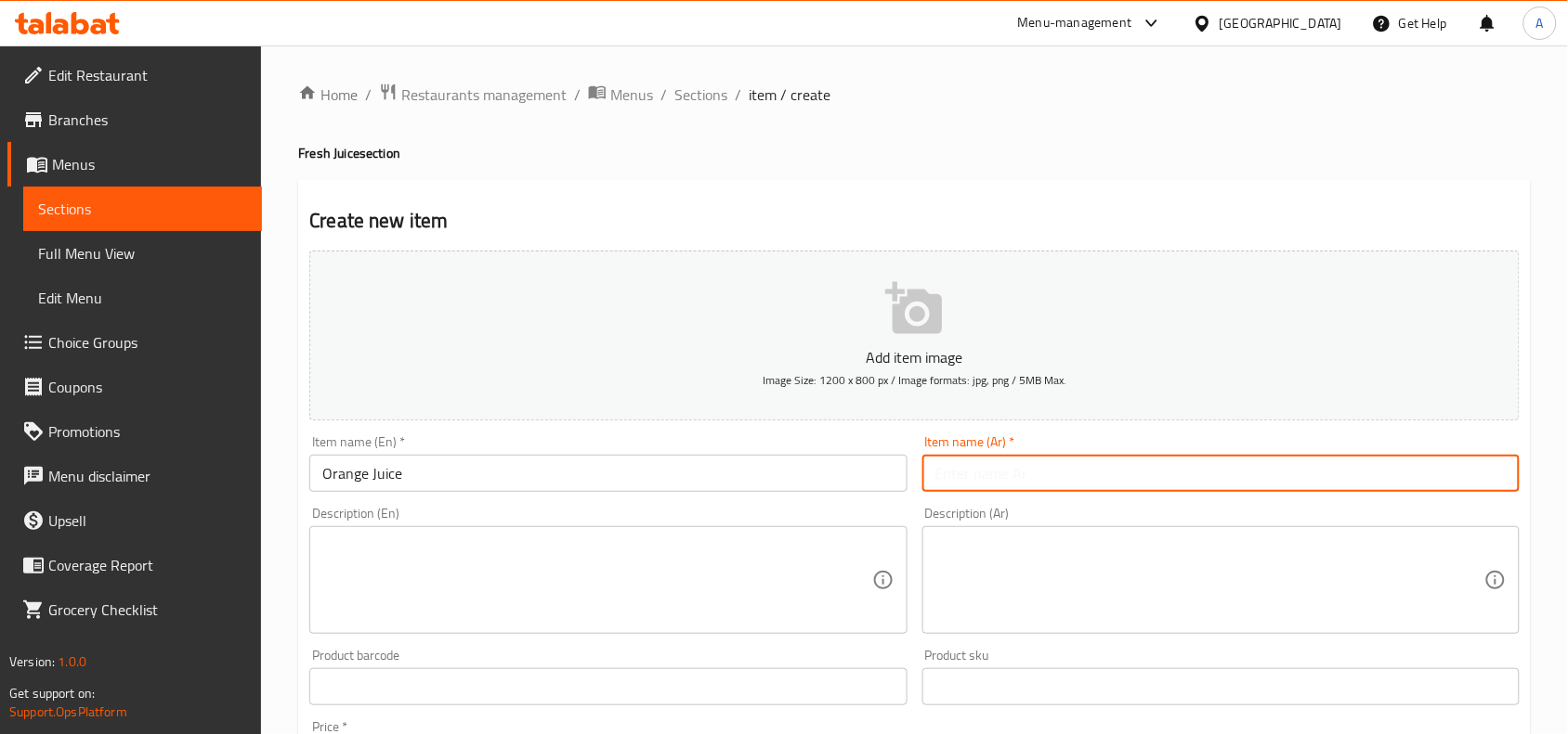
paste input "عصير البرتقال"
type input "عصير البرتقال"
click at [906, 151] on h4 "Fresh Juice section" at bounding box center [914, 152] width 1233 height 19
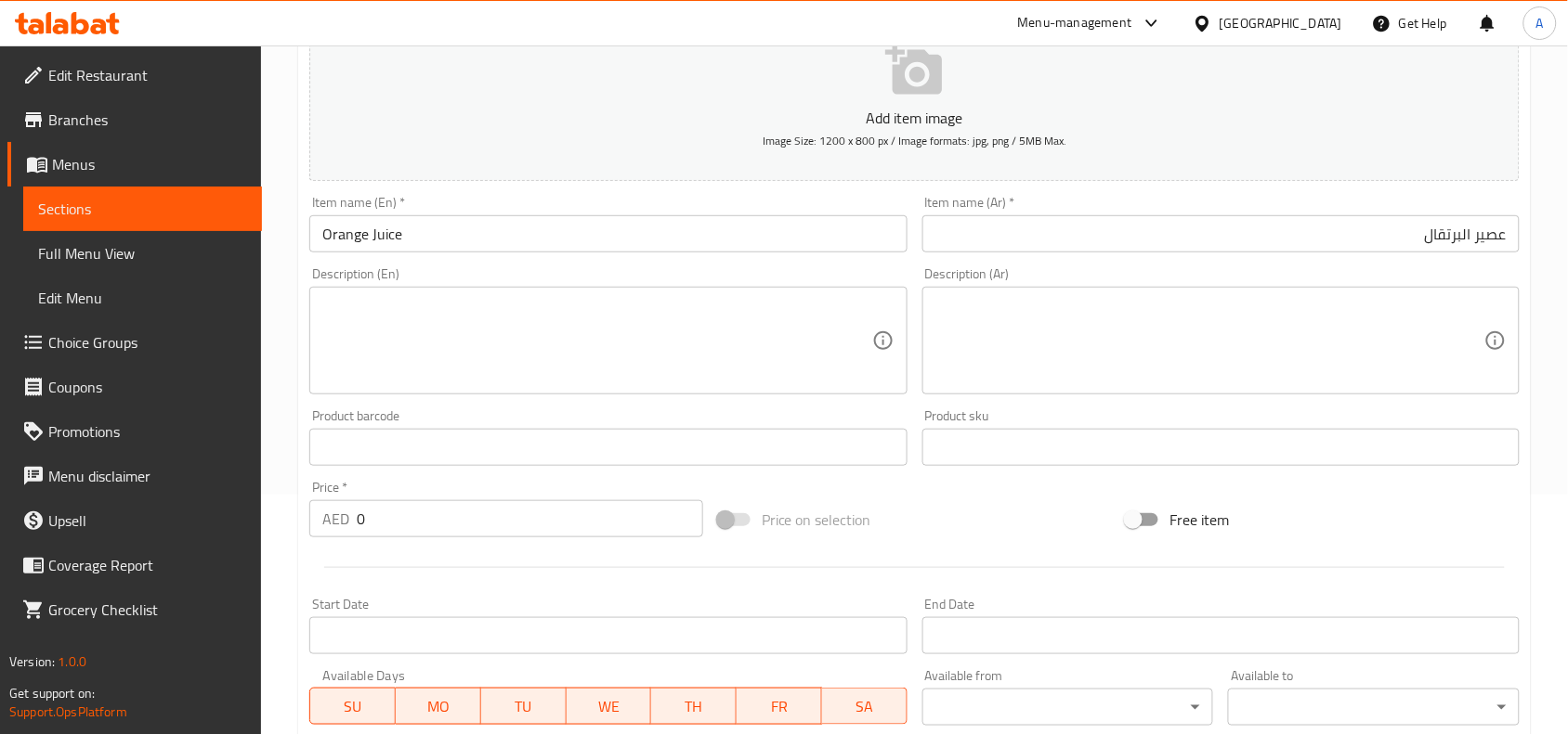
scroll to position [464, 0]
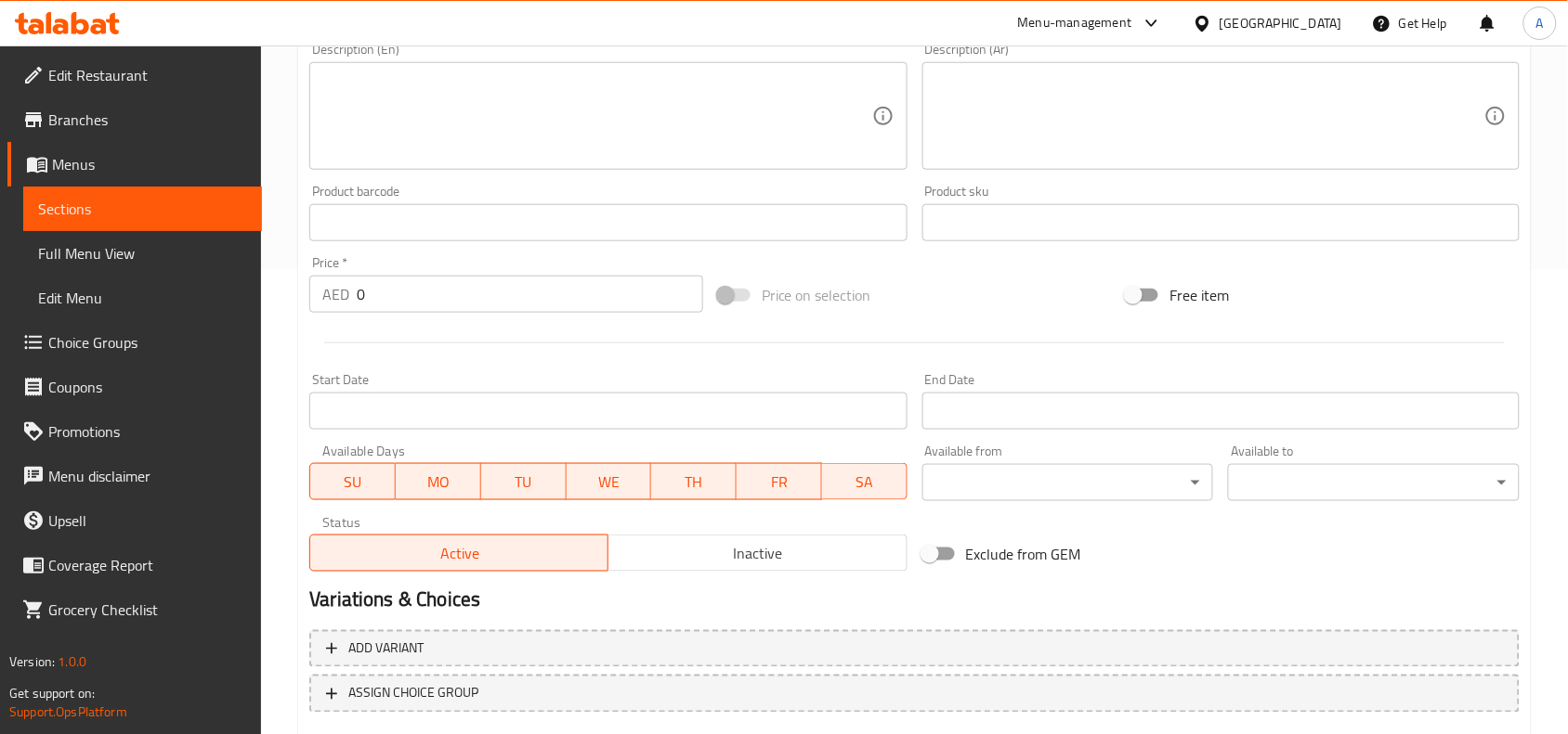
drag, startPoint x: 317, startPoint y: 299, endPoint x: 306, endPoint y: 298, distance: 11.0
click at [306, 298] on div "Price   * AED 0 Price *" at bounding box center [506, 284] width 409 height 71
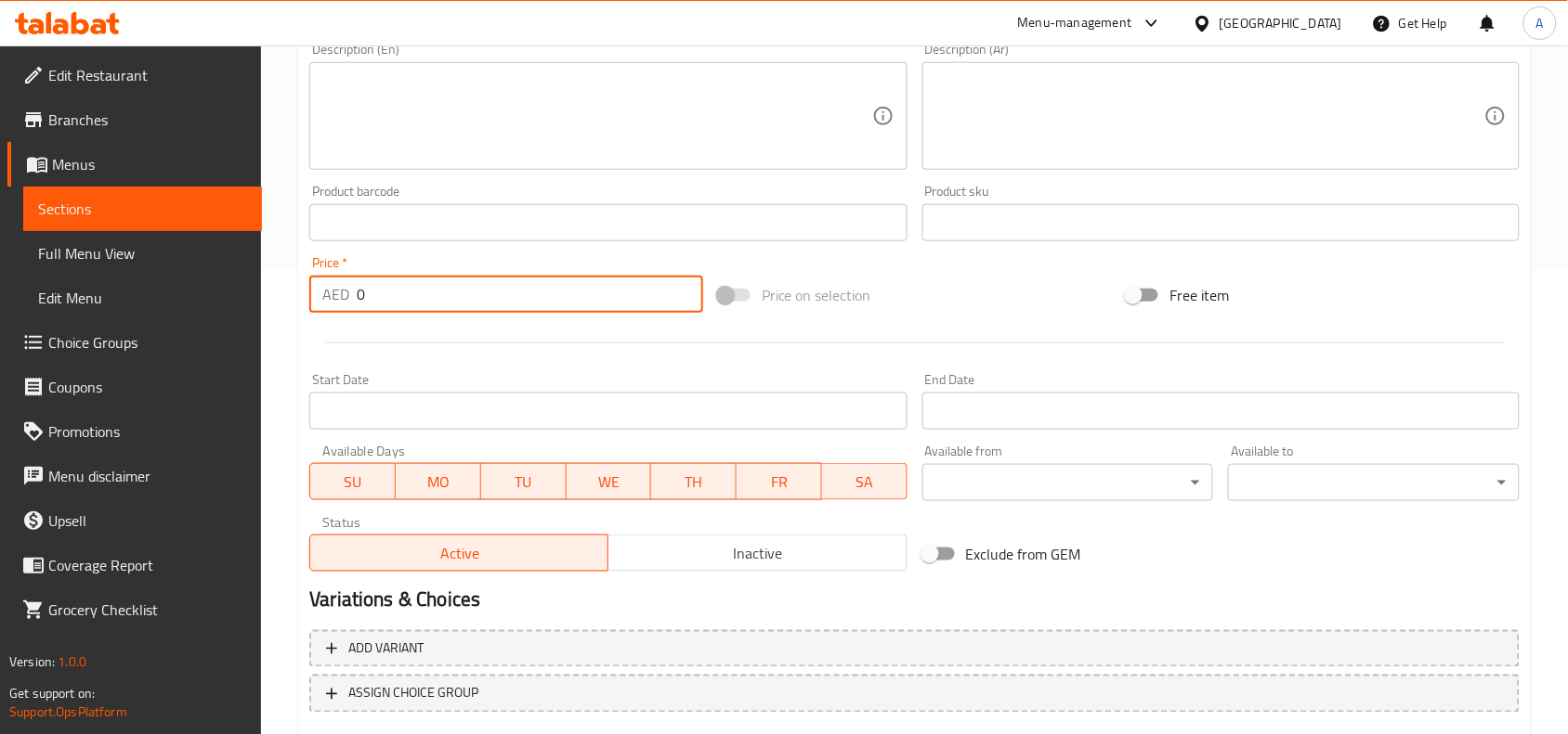
paste input "29.9"
type input "29.90"
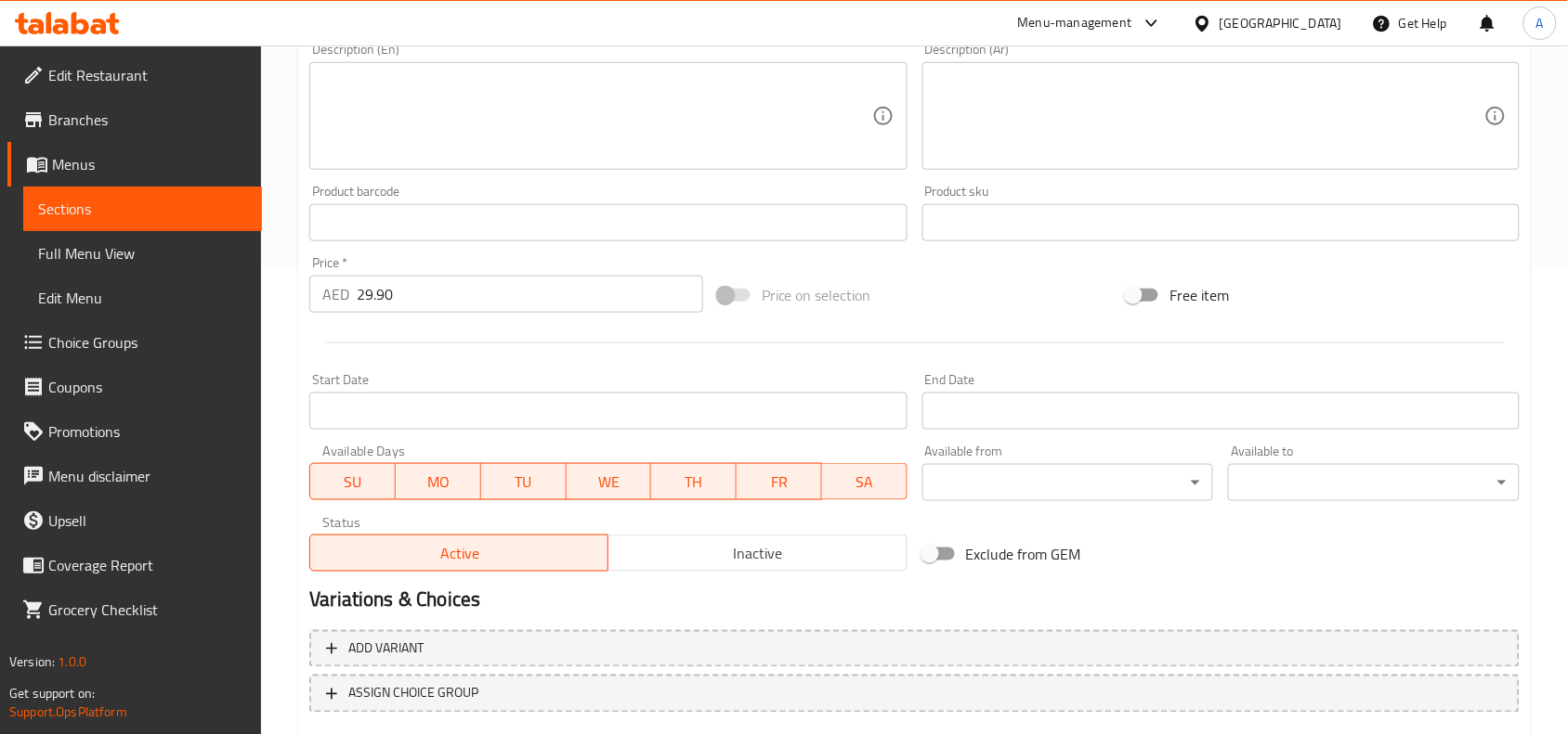
click at [380, 355] on div at bounding box center [914, 343] width 1225 height 46
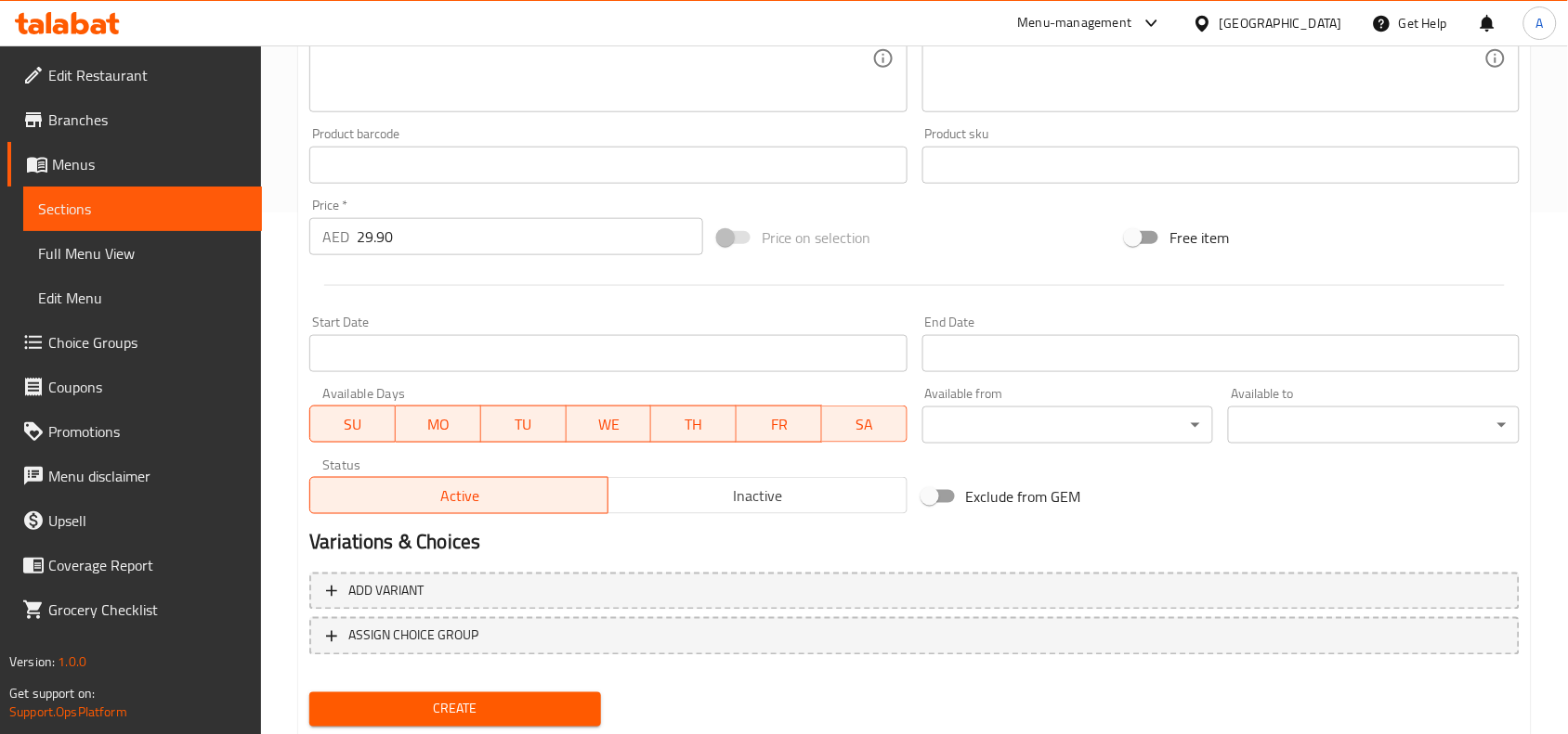
scroll to position [574, 0]
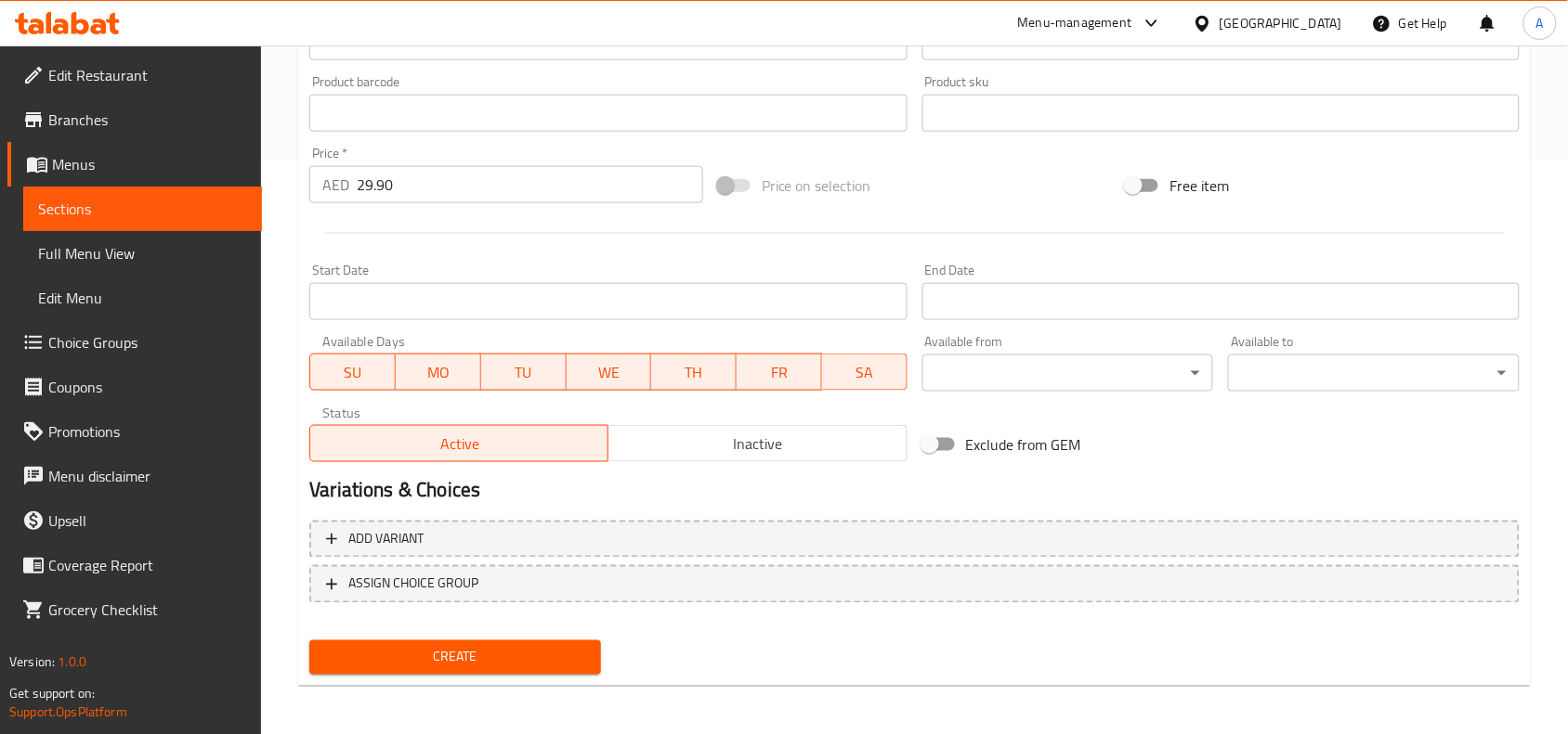
click at [470, 659] on span "Create" at bounding box center [456, 658] width 262 height 23
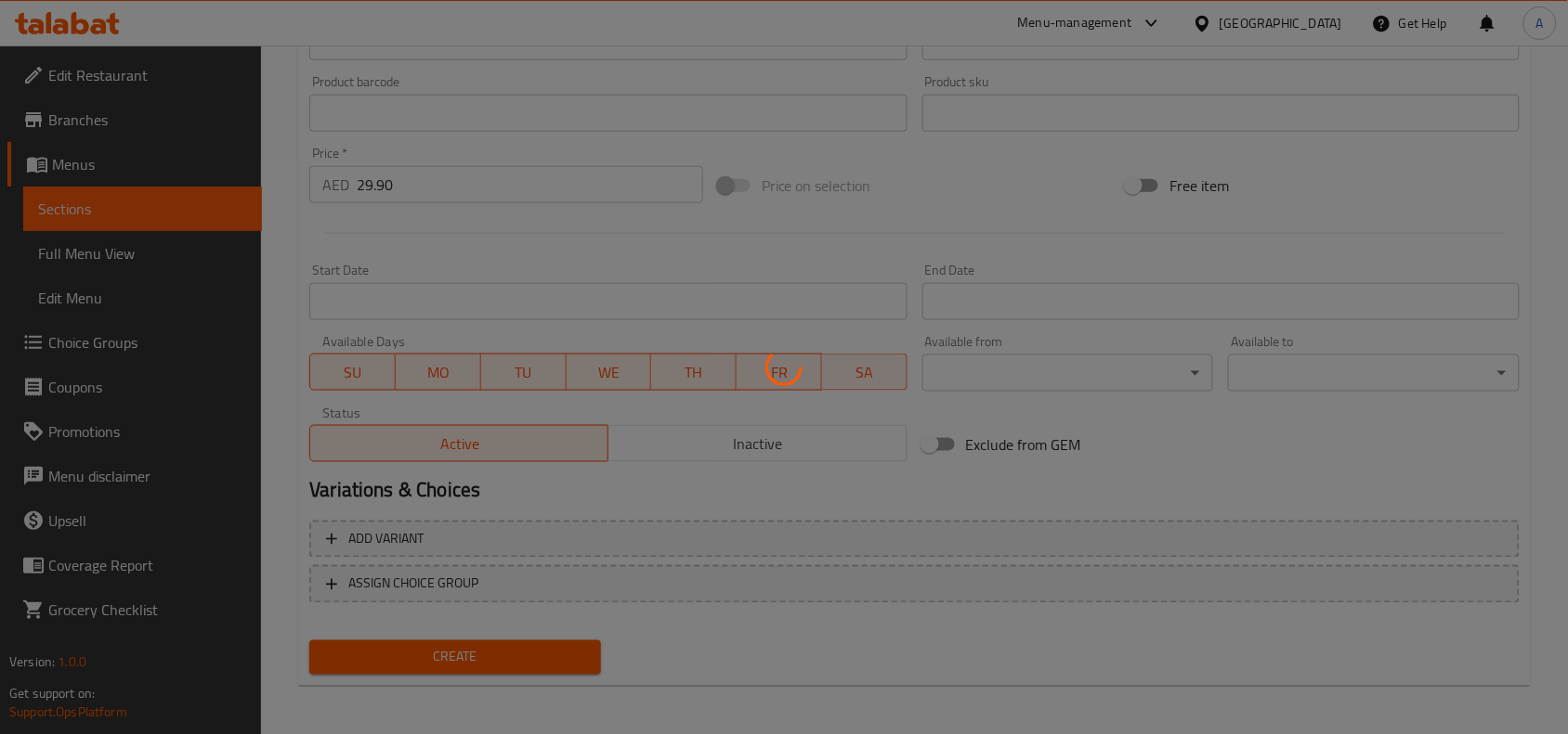
type input "0"
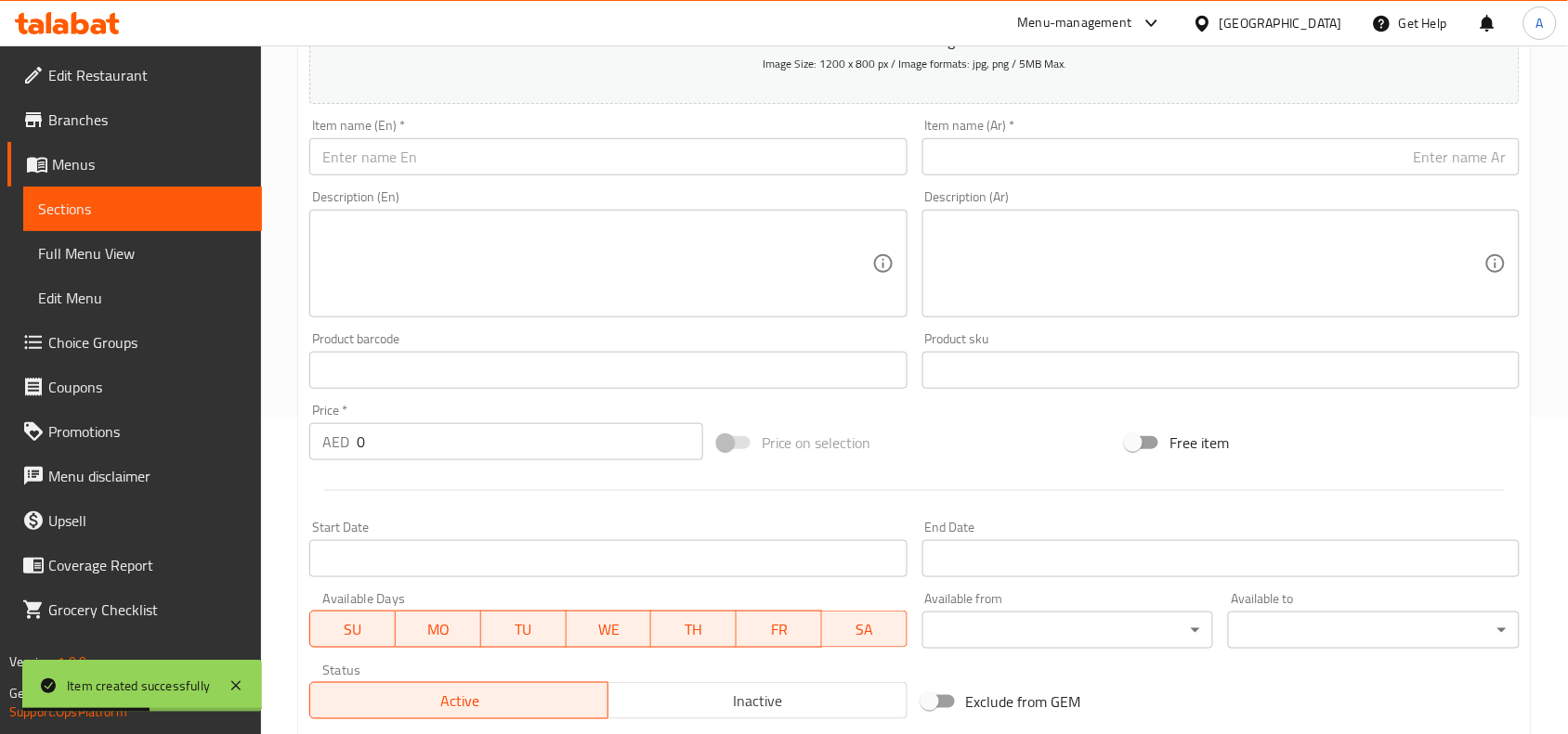
scroll to position [0, 0]
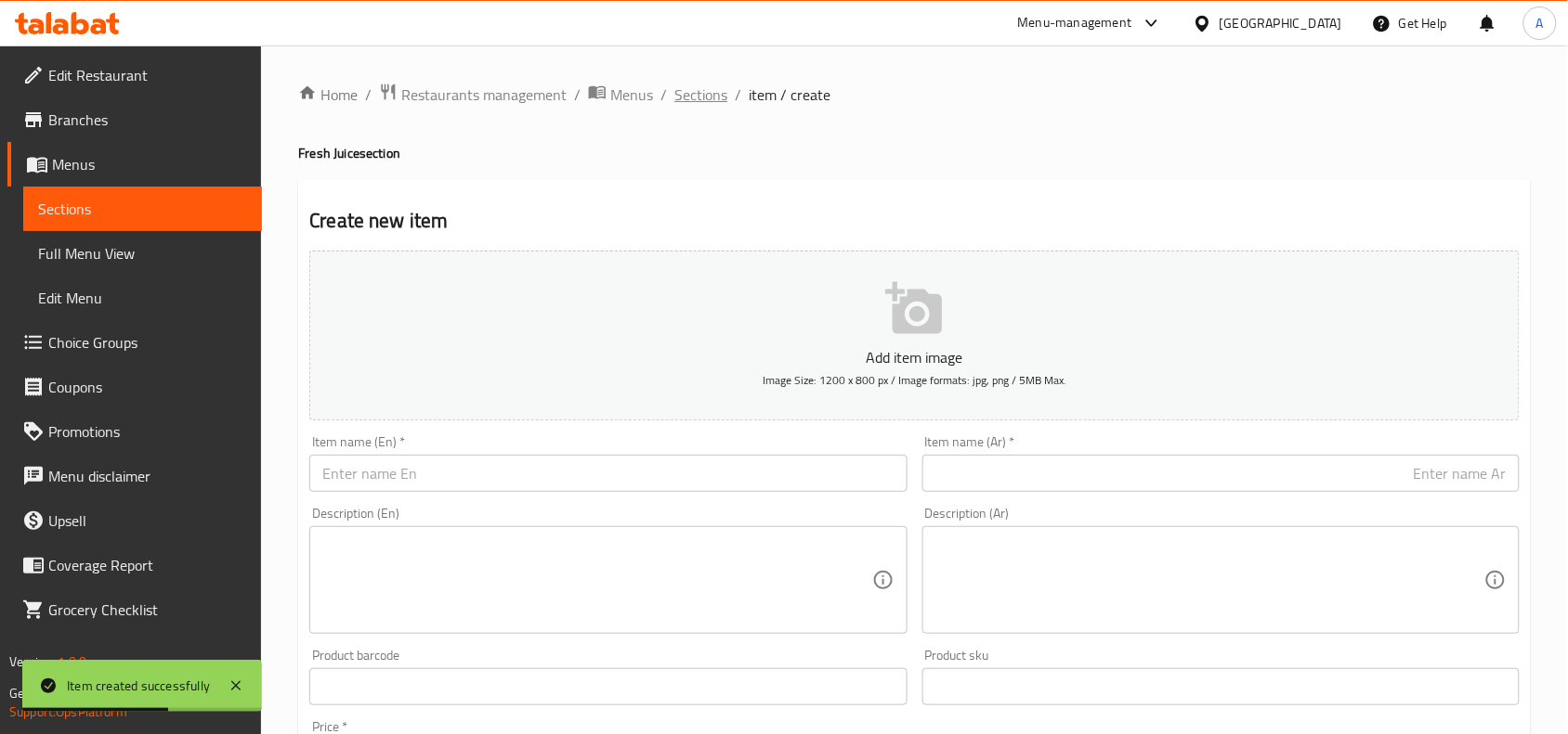
click at [695, 84] on span "Sections" at bounding box center [701, 94] width 53 height 22
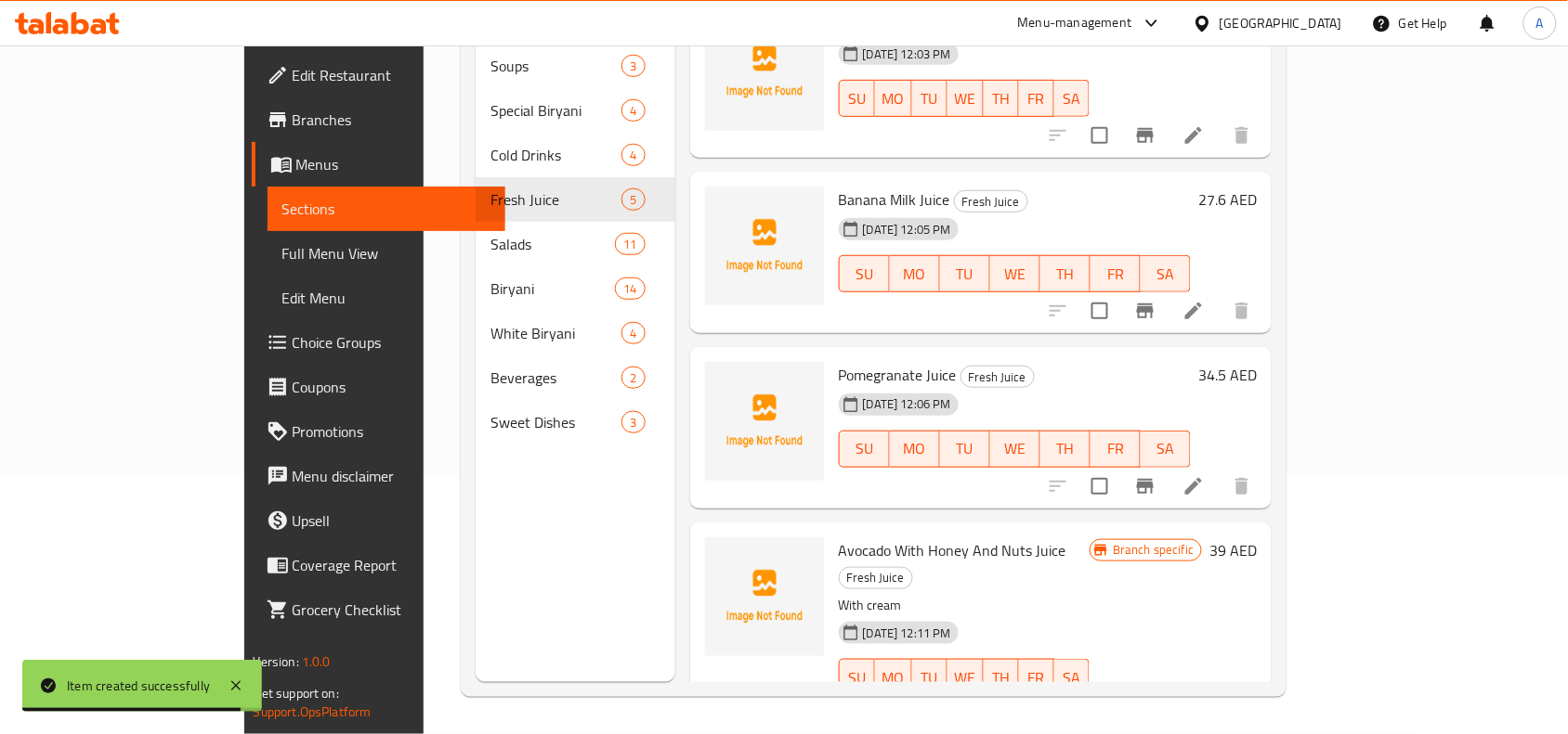
scroll to position [214, 0]
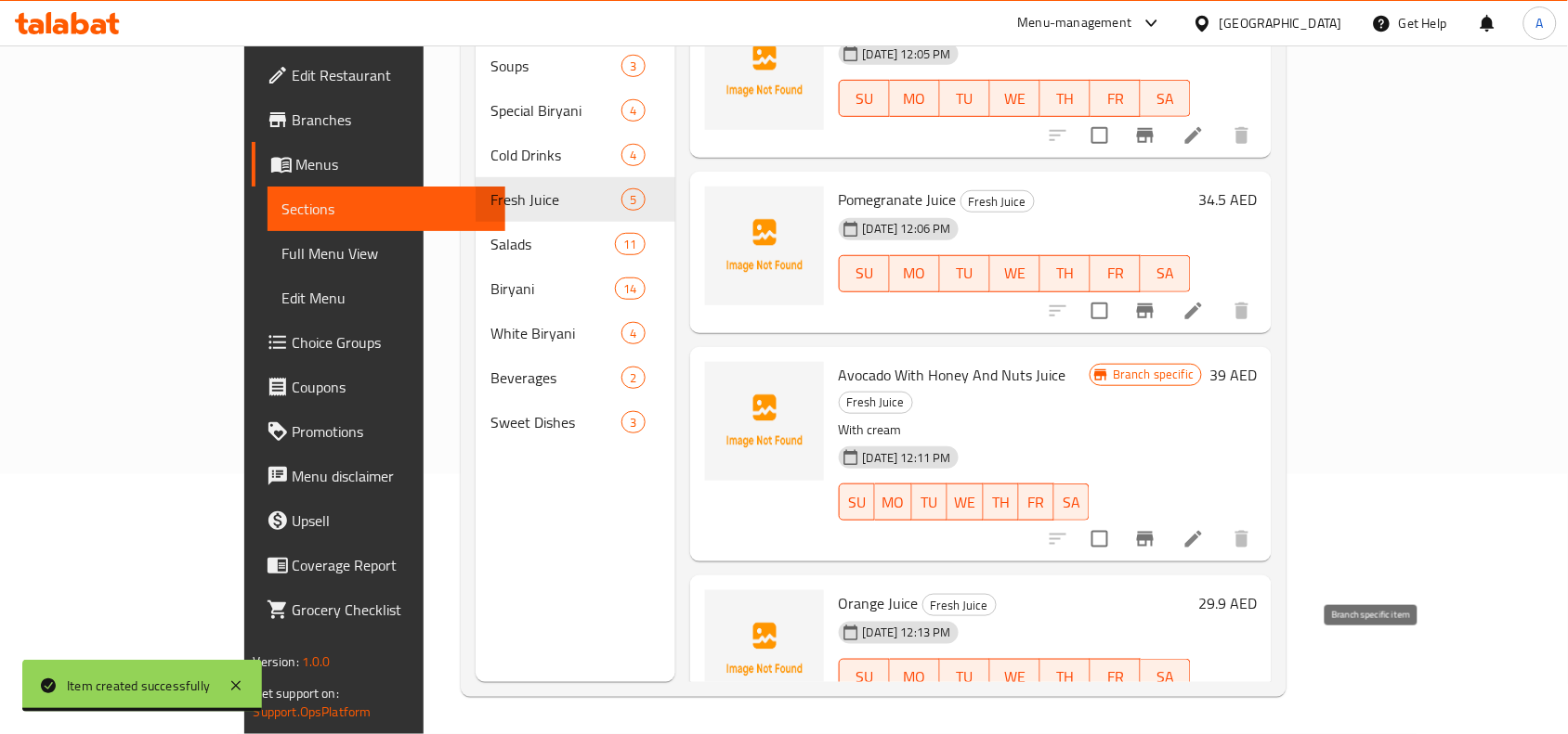
click at [1154, 708] on icon "Branch-specific-item" at bounding box center [1145, 714] width 17 height 15
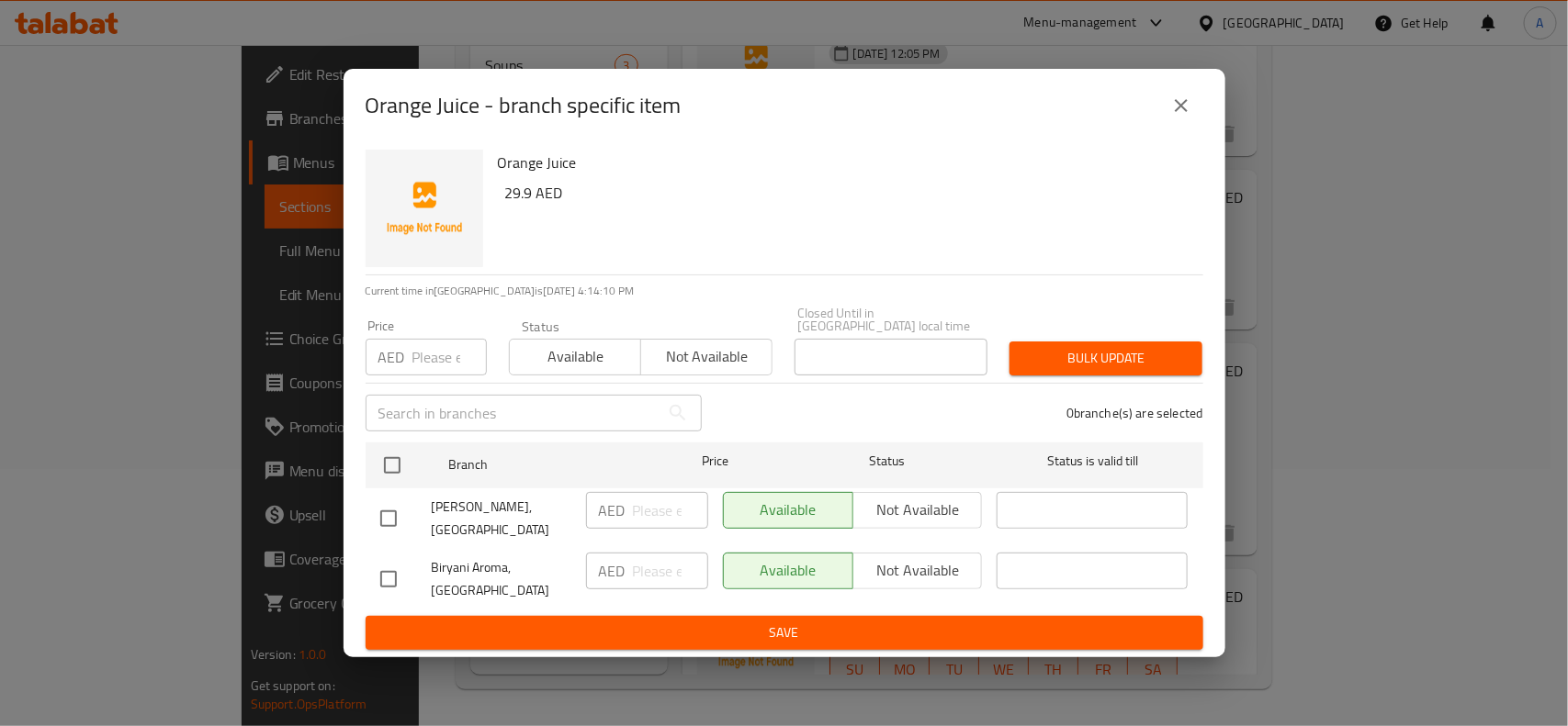
click at [391, 578] on input "checkbox" at bounding box center [389, 579] width 39 height 39
checkbox input "true"
click at [937, 554] on button "Not available" at bounding box center [917, 571] width 131 height 37
click at [780, 632] on span "Save" at bounding box center [784, 633] width 808 height 23
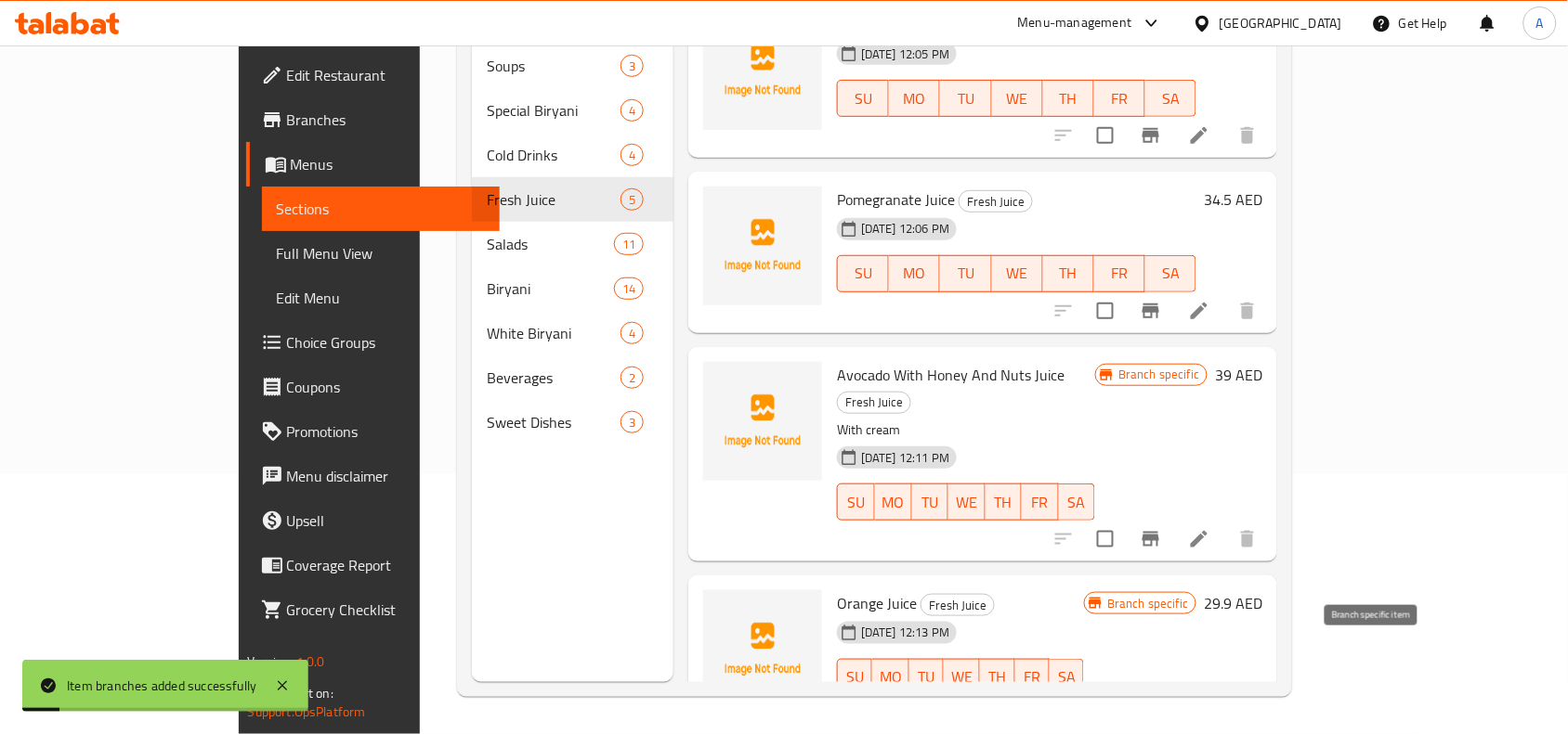
click at [1159, 708] on icon "Branch-specific-item" at bounding box center [1150, 714] width 17 height 15
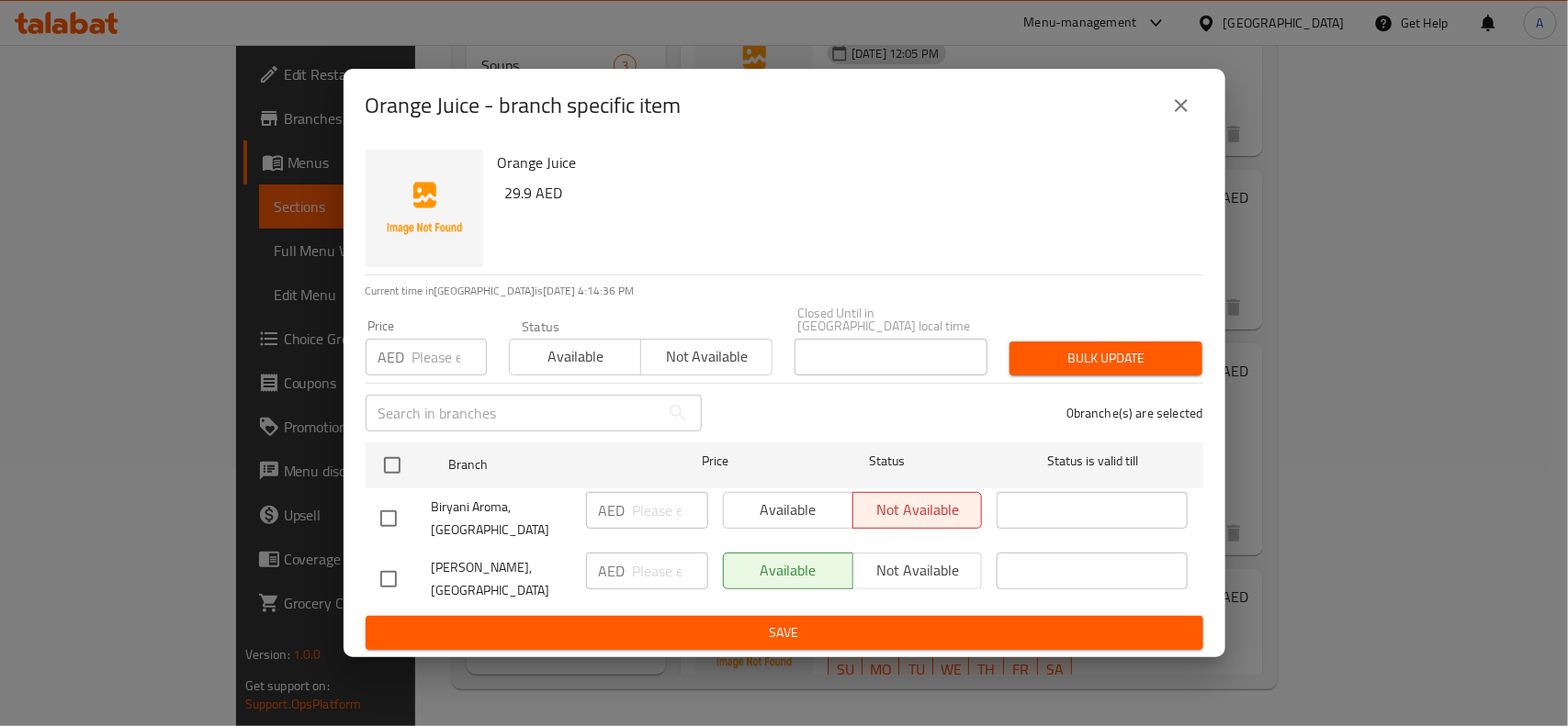
click at [392, 571] on input "checkbox" at bounding box center [389, 579] width 39 height 39
checkbox input "true"
click at [430, 355] on input "number" at bounding box center [450, 358] width 74 height 37
type input "29.9"
click at [1017, 363] on button "Bulk update" at bounding box center [1105, 358] width 192 height 34
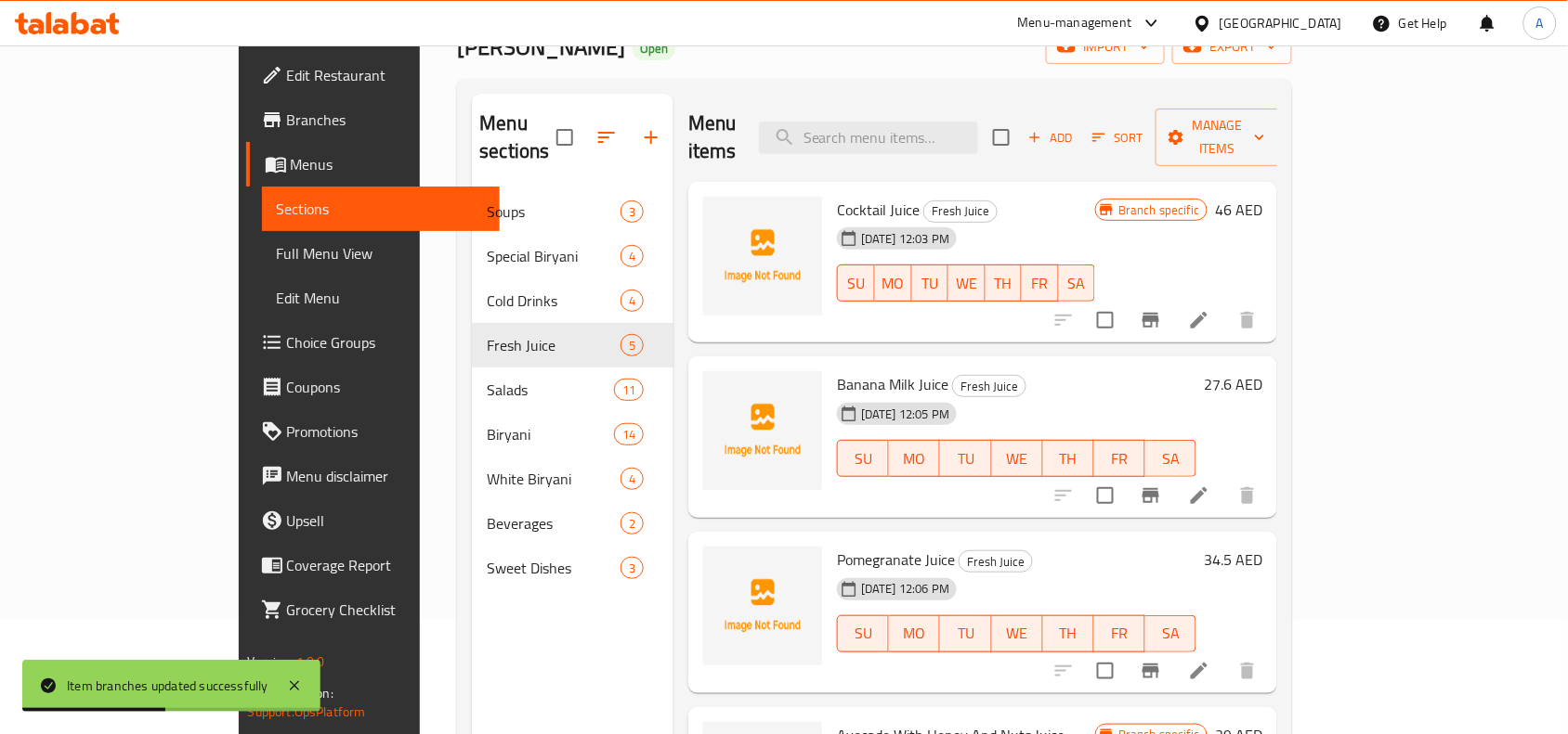
scroll to position [0, 0]
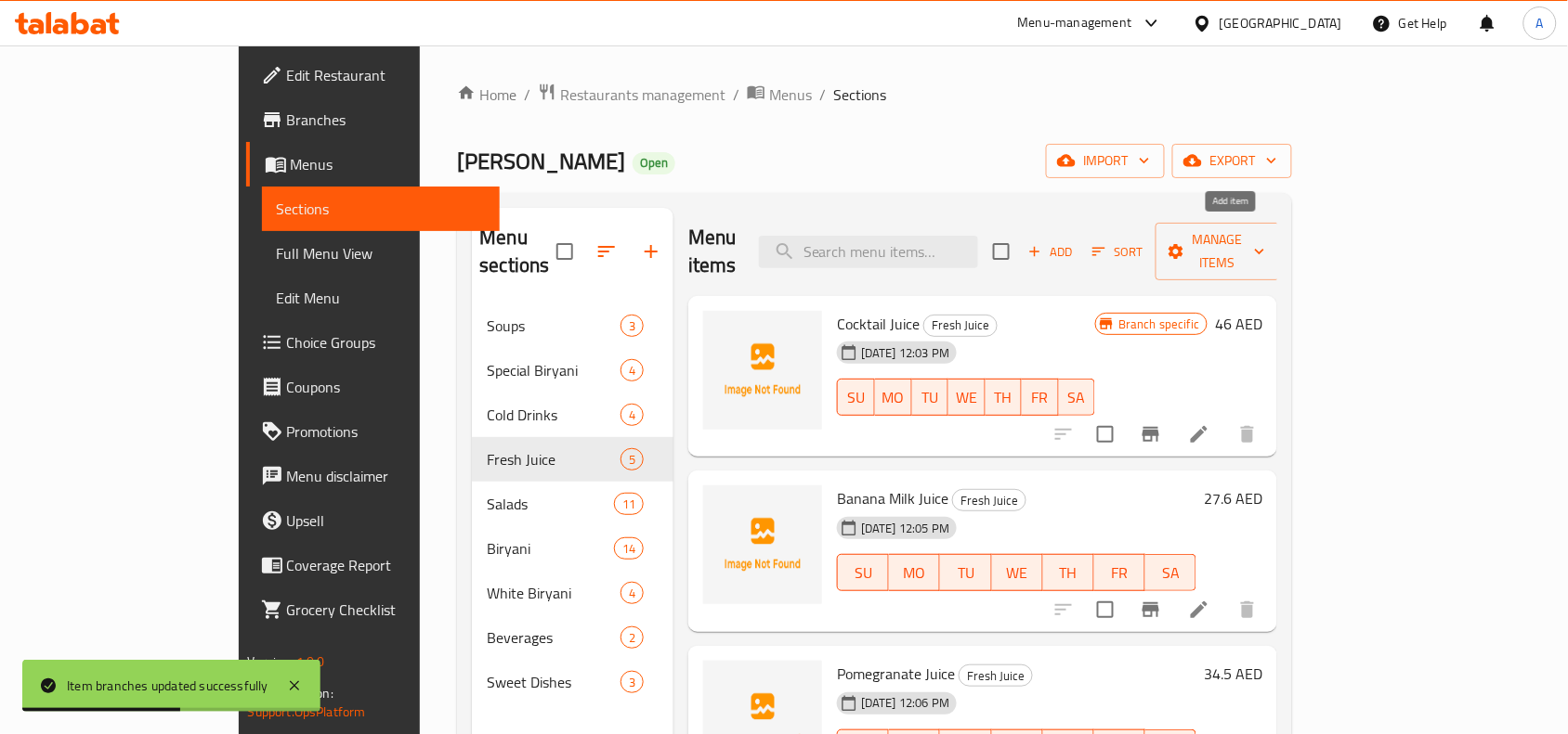
click at [1075, 241] on span "Add" at bounding box center [1050, 252] width 50 height 22
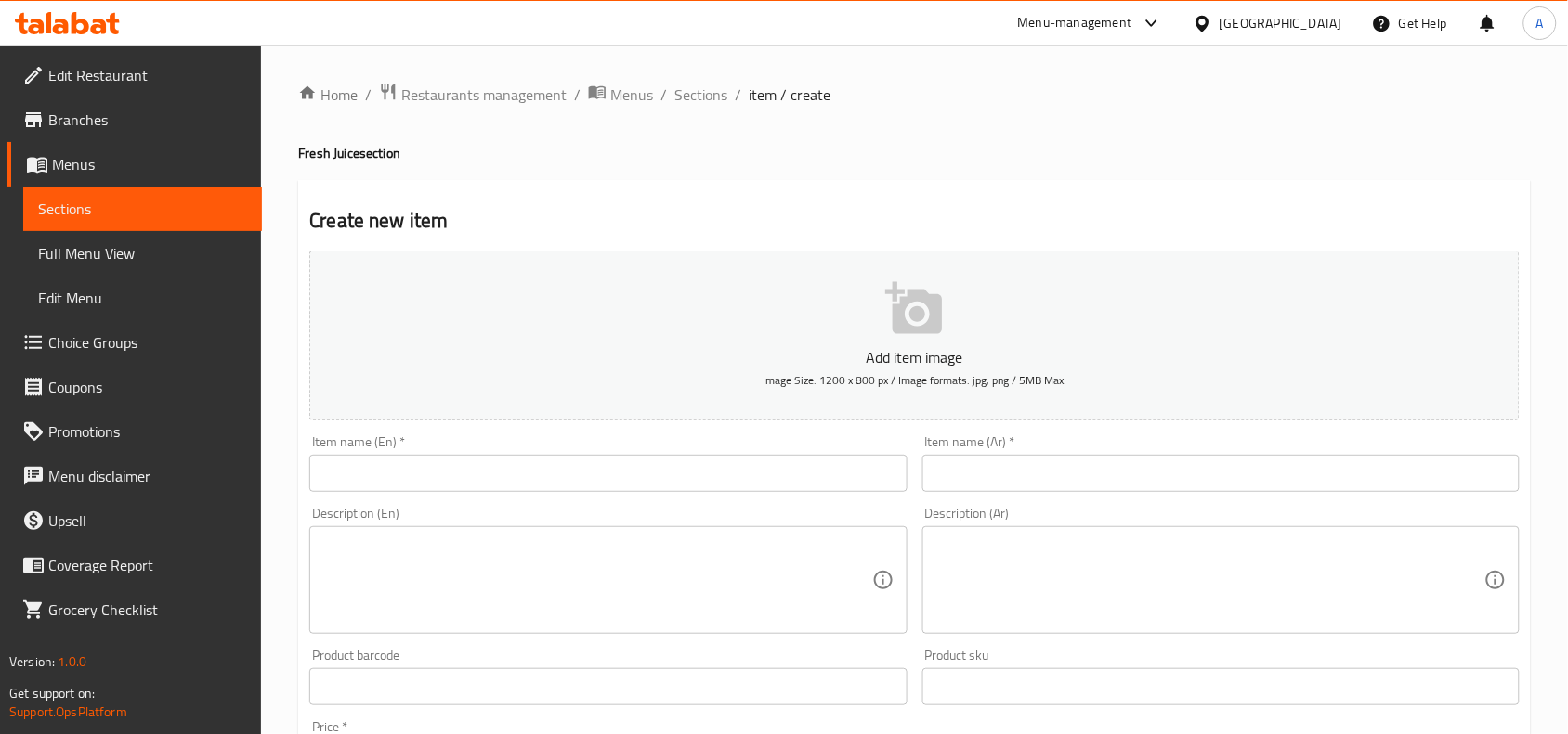
click at [590, 481] on input "text" at bounding box center [607, 473] width 597 height 37
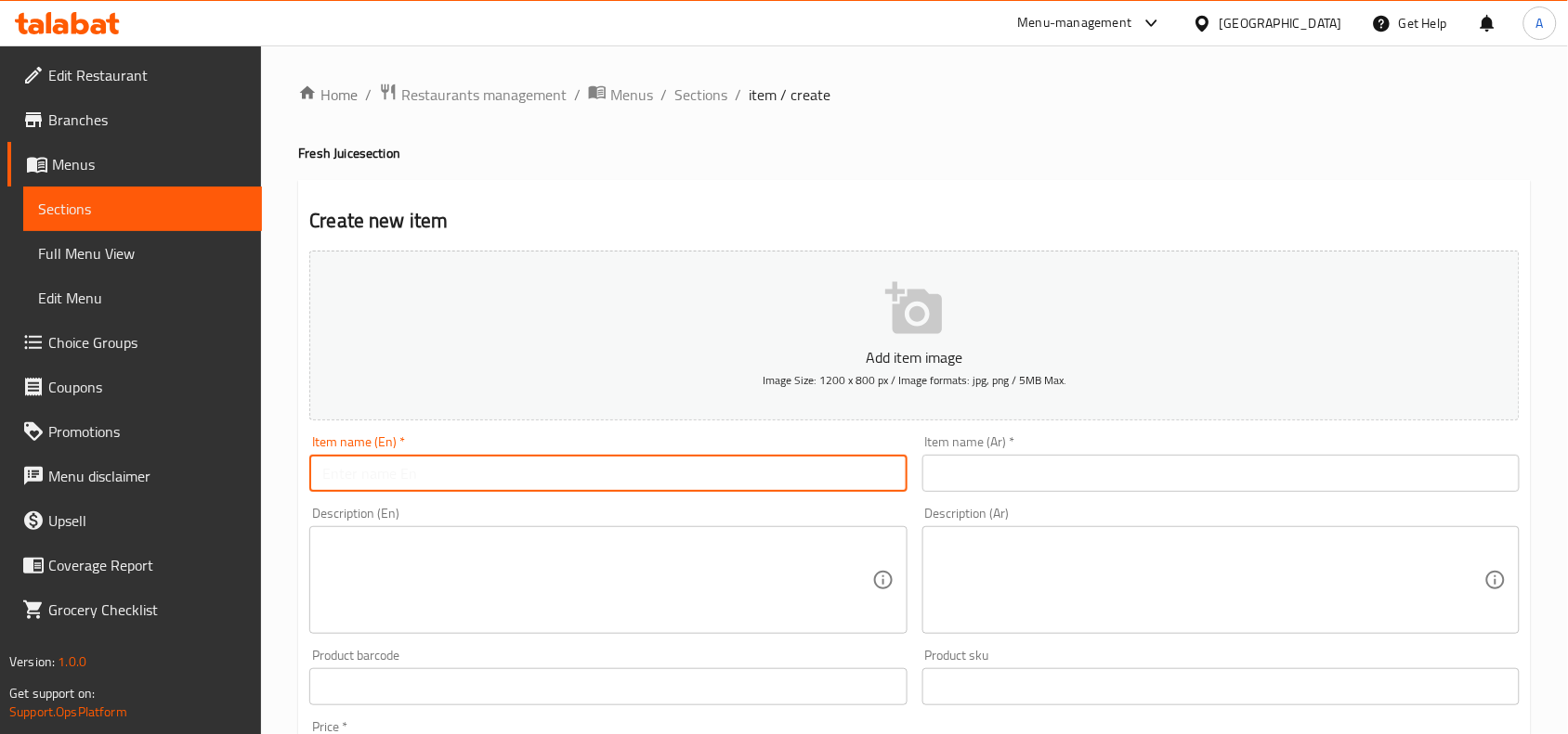
paste input "Lemon Juice"
type input "Lemon Juice"
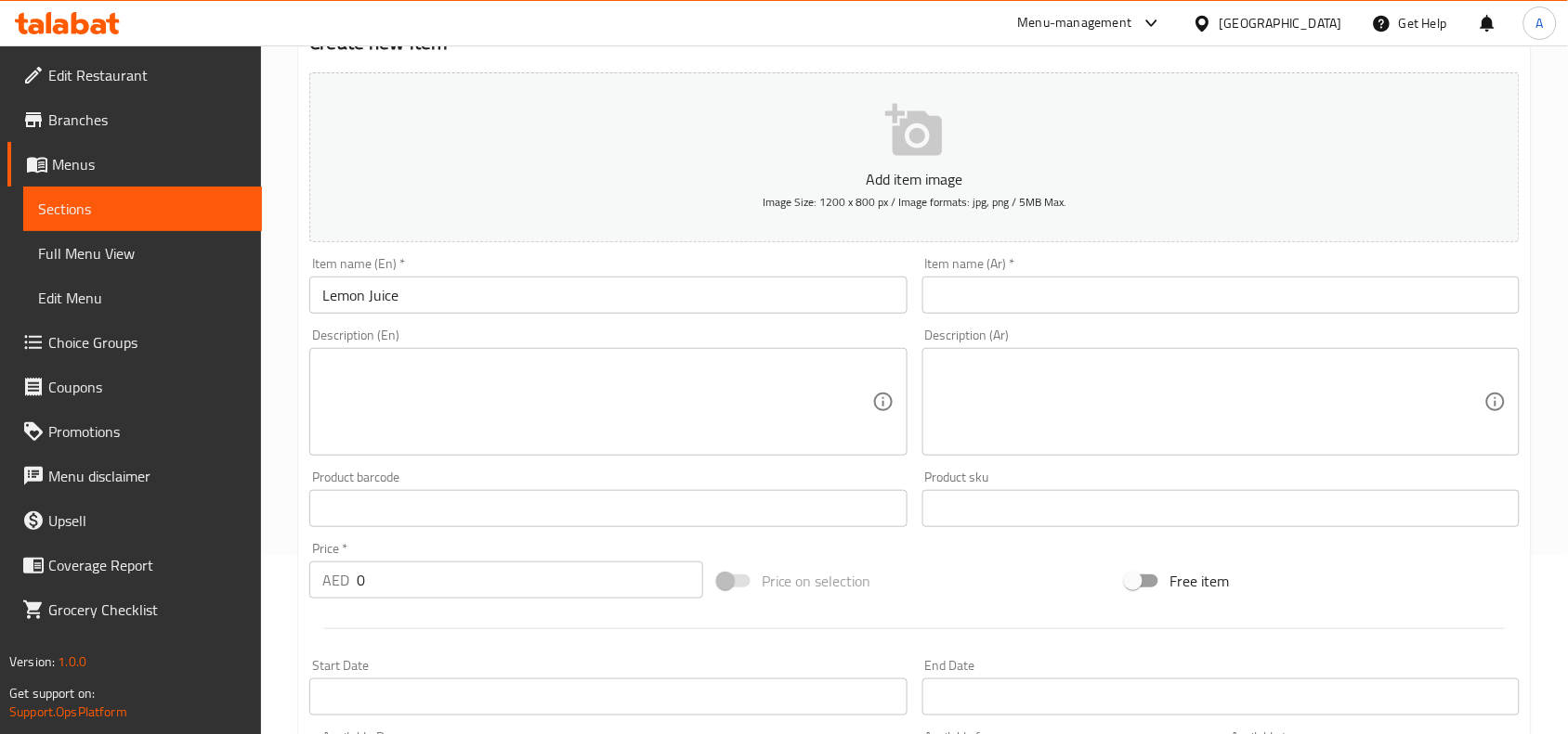
scroll to position [348, 0]
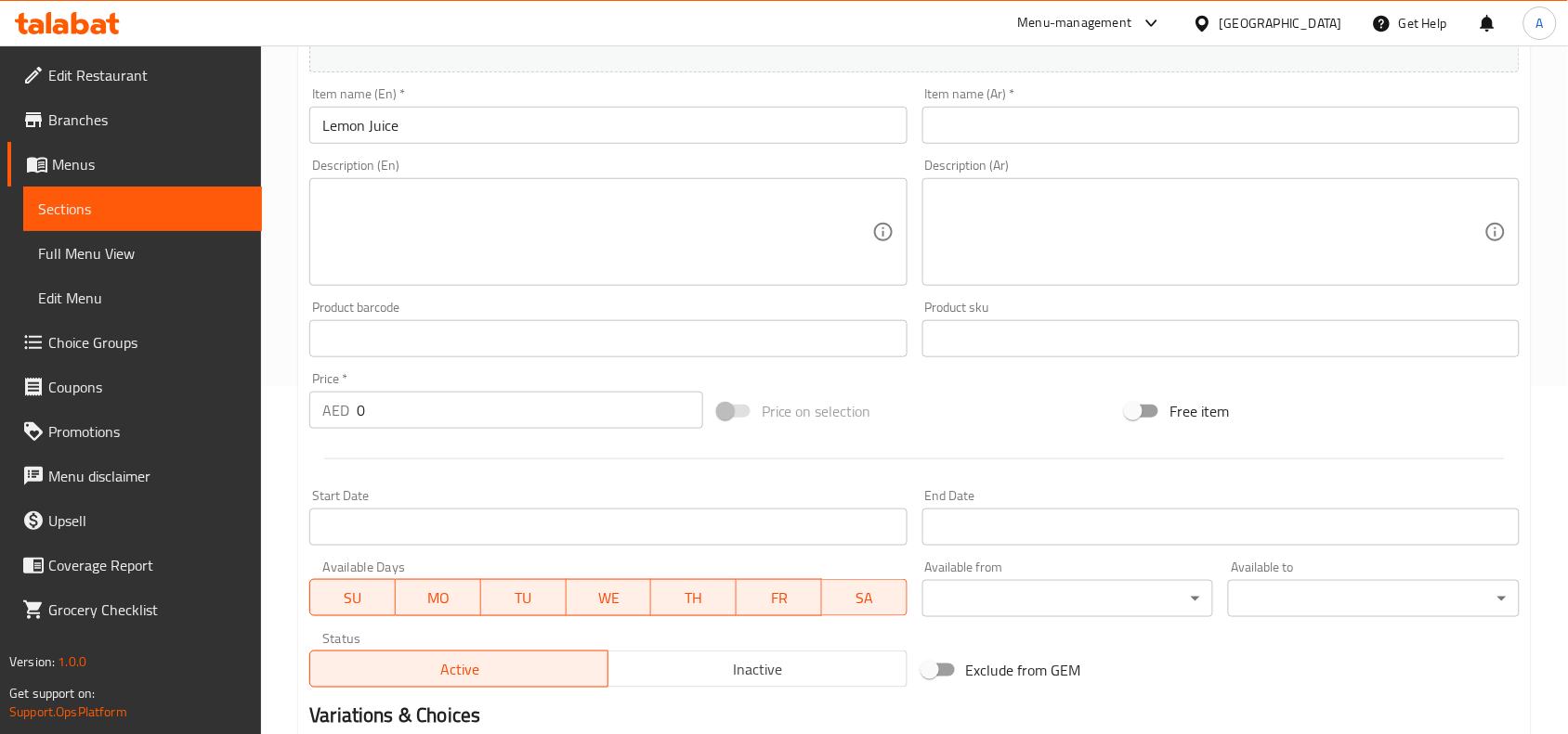
drag, startPoint x: 376, startPoint y: 410, endPoint x: 209, endPoint y: 407, distance: 167.0
click at [172, 410] on div "Edit Restaurant Branches Menus Sections Full Menu View Edit Menu Choice Groups …" at bounding box center [784, 330] width 1568 height 1267
paste input "29.9"
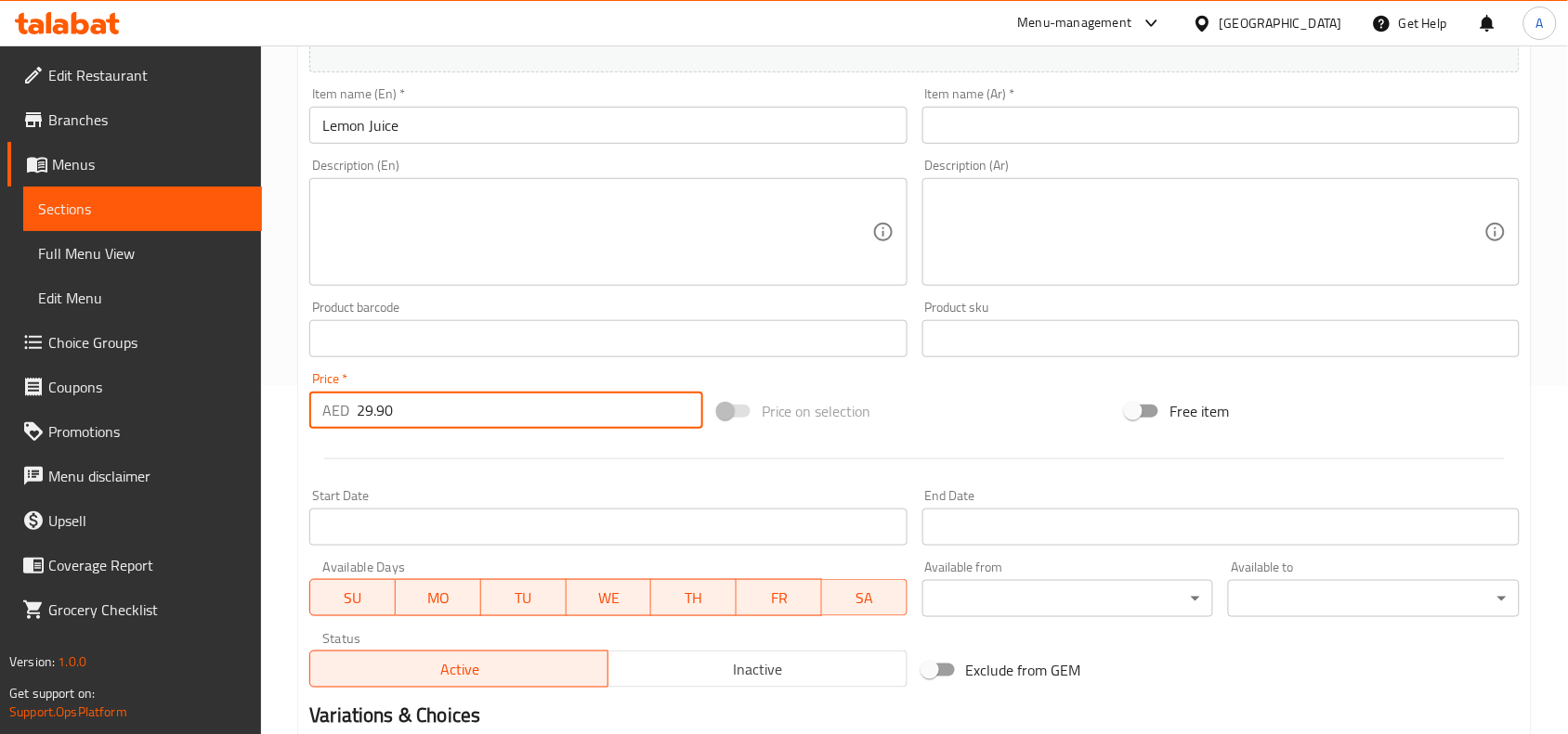
type input "29.90"
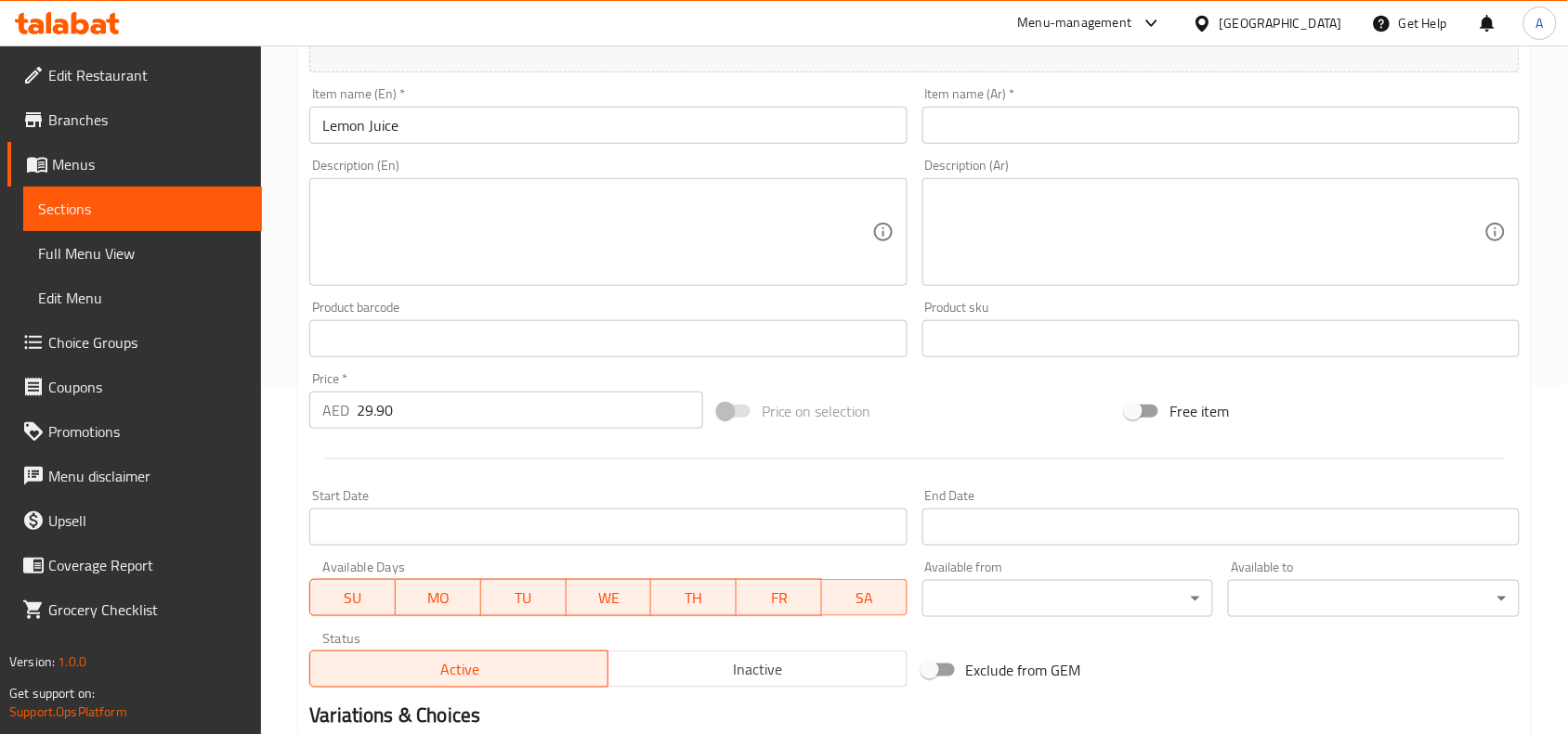
click at [356, 488] on div "Start Date Start Date" at bounding box center [608, 517] width 612 height 71
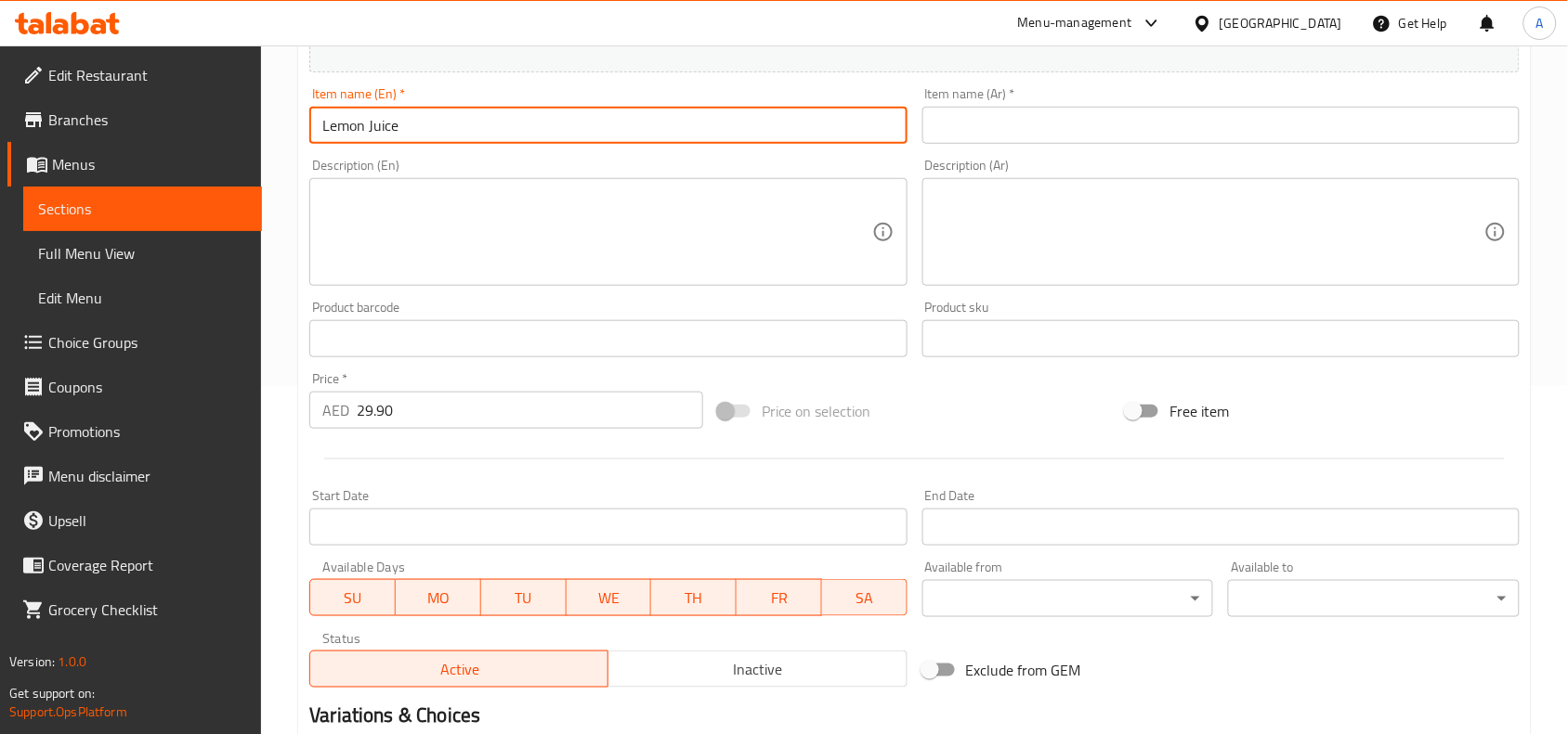
drag, startPoint x: 53, startPoint y: 132, endPoint x: 447, endPoint y: 138, distance: 394.0
click at [96, 127] on div "Edit Restaurant Branches Menus Sections Full Menu View Edit Menu Choice Groups …" at bounding box center [784, 330] width 1568 height 1267
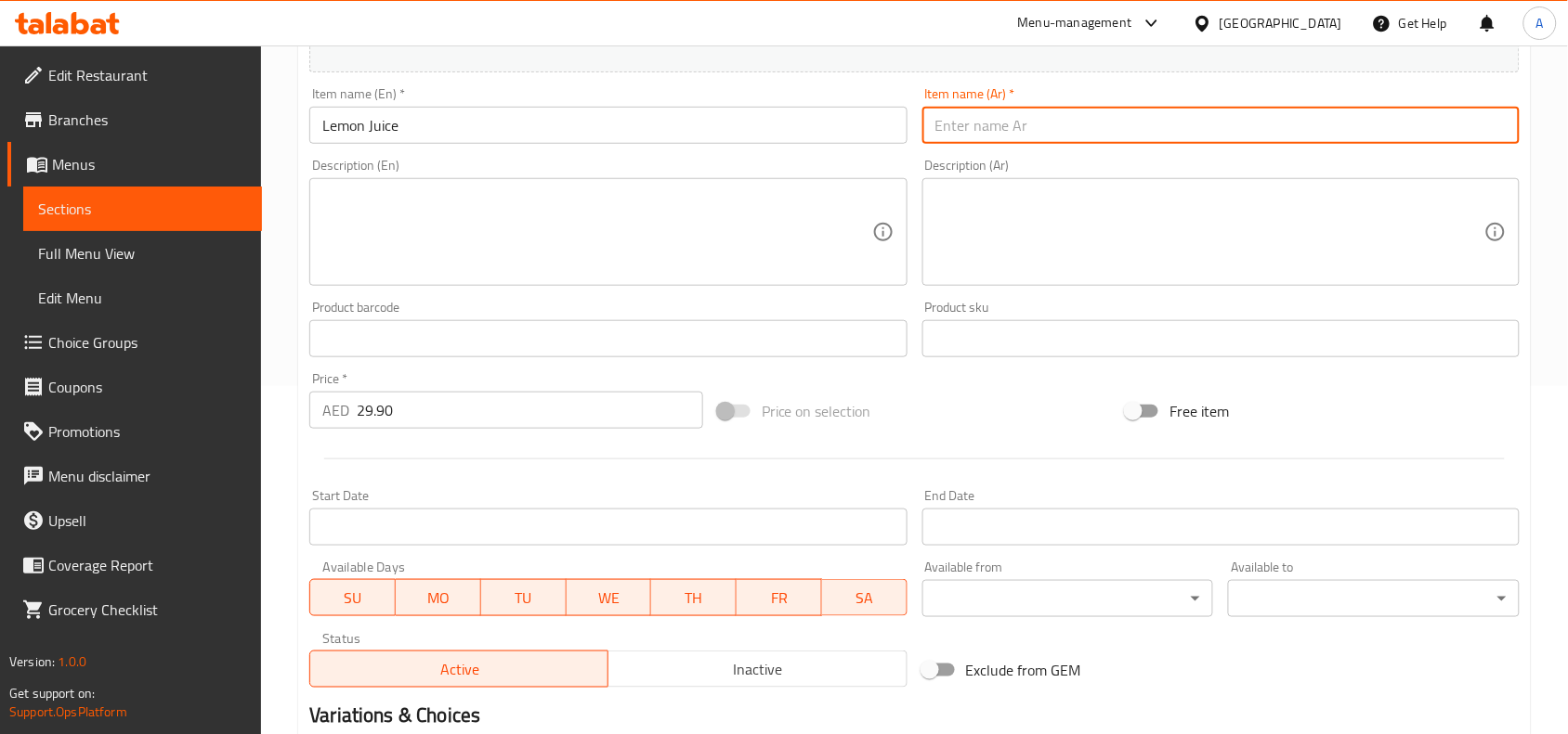
click at [1040, 130] on input "text" at bounding box center [1220, 125] width 597 height 37
paste input "عصير الليمون"
type input "عصير الليمون"
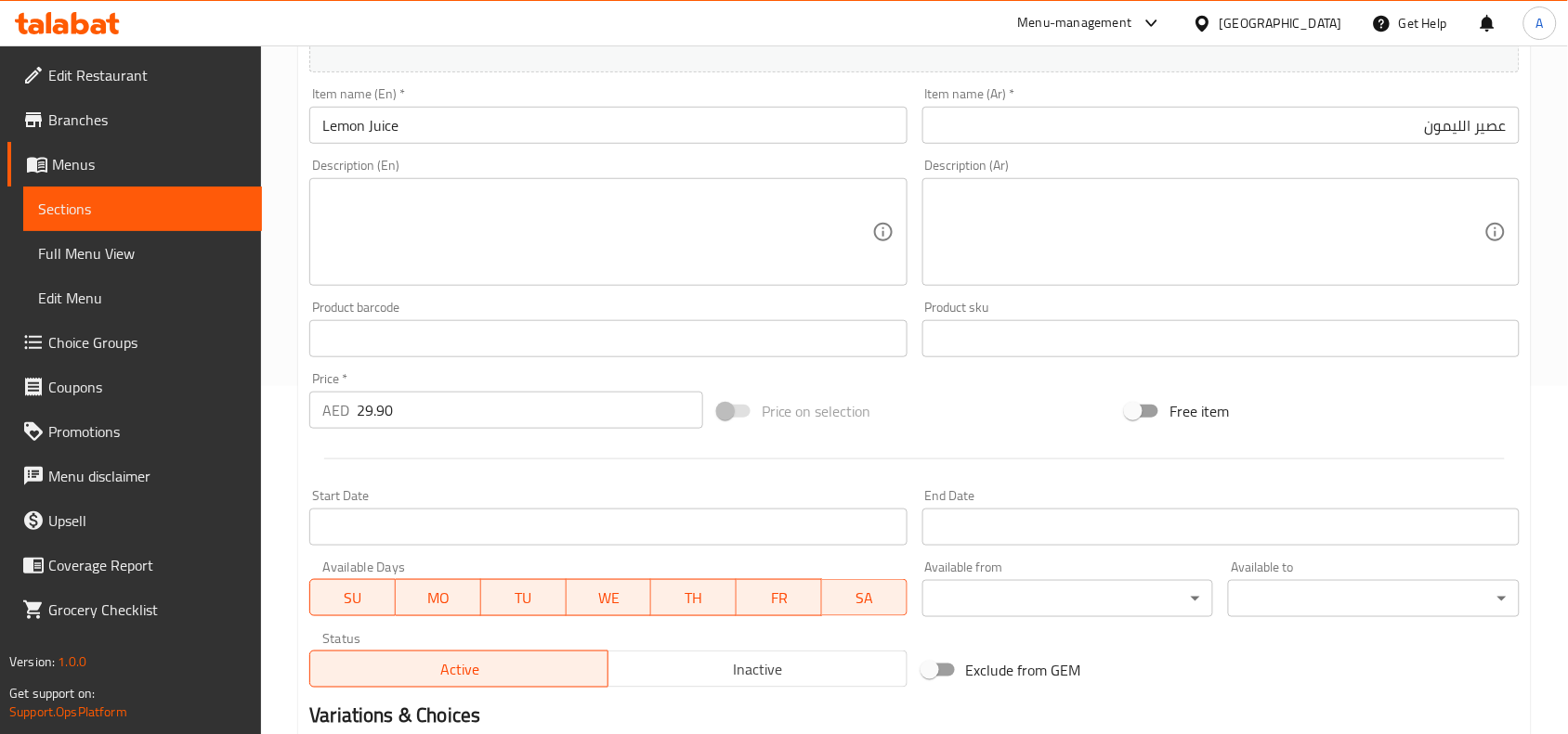
click at [1014, 433] on div "Price on selection" at bounding box center [915, 410] width 409 height 50
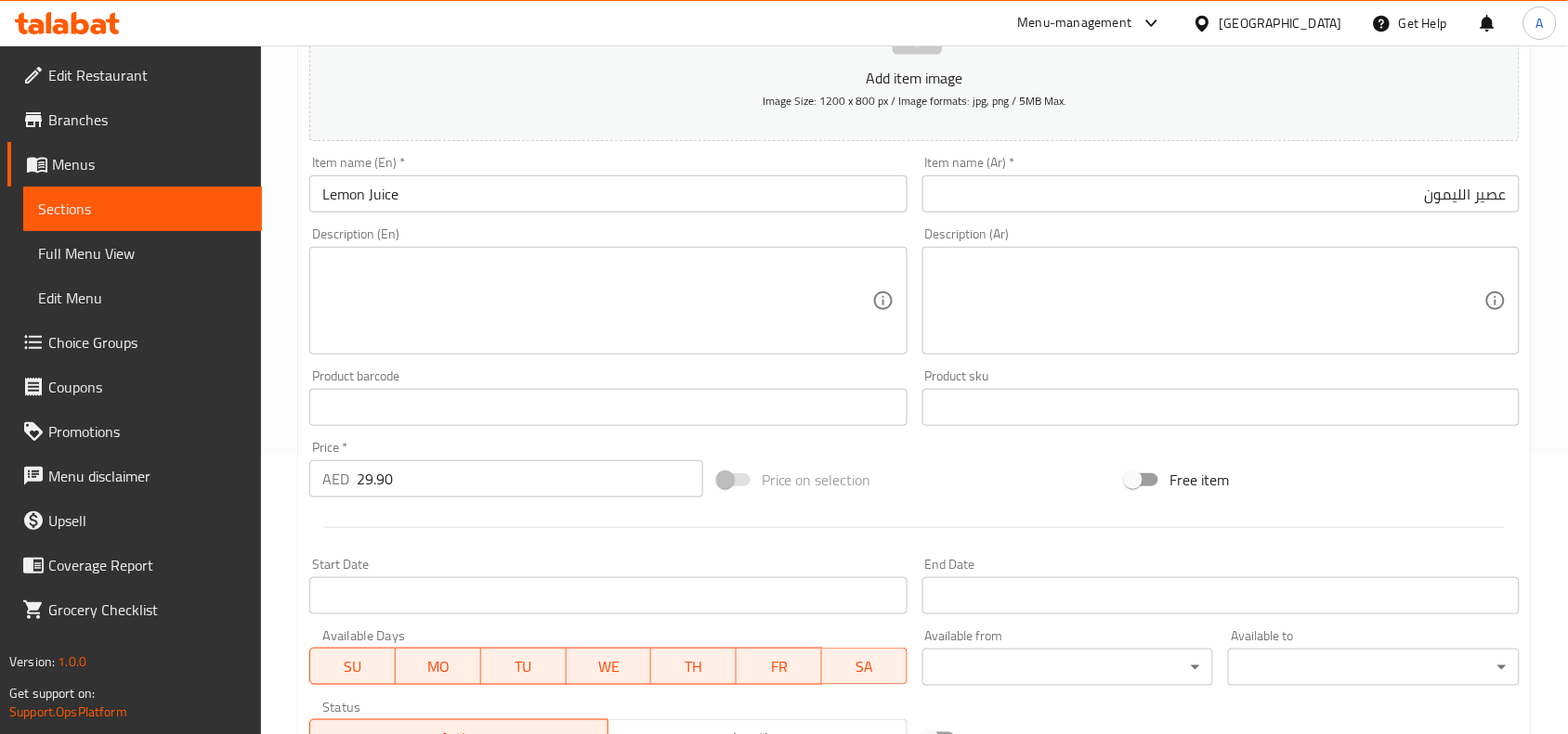
scroll to position [574, 0]
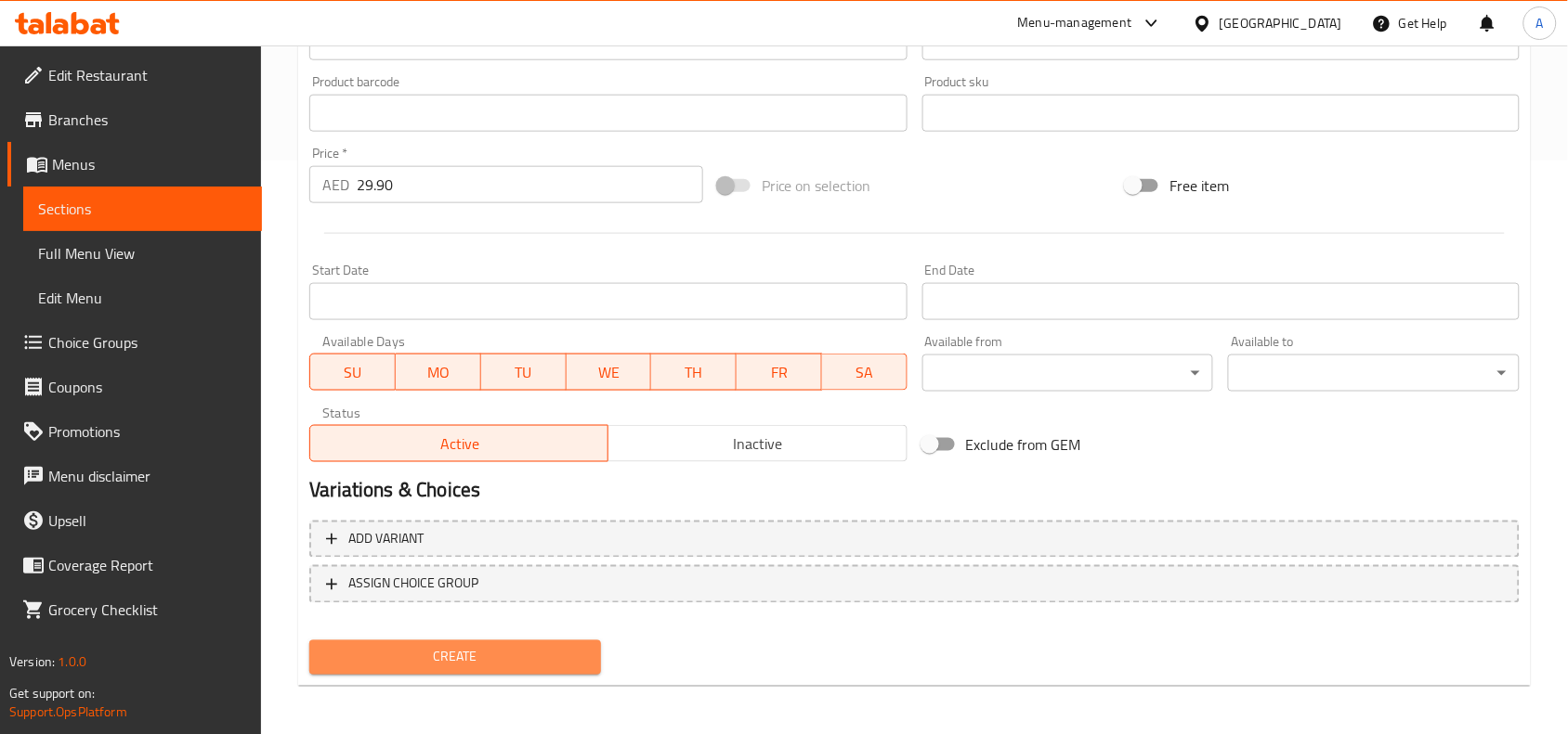
click at [455, 652] on span "Create" at bounding box center [456, 658] width 262 height 23
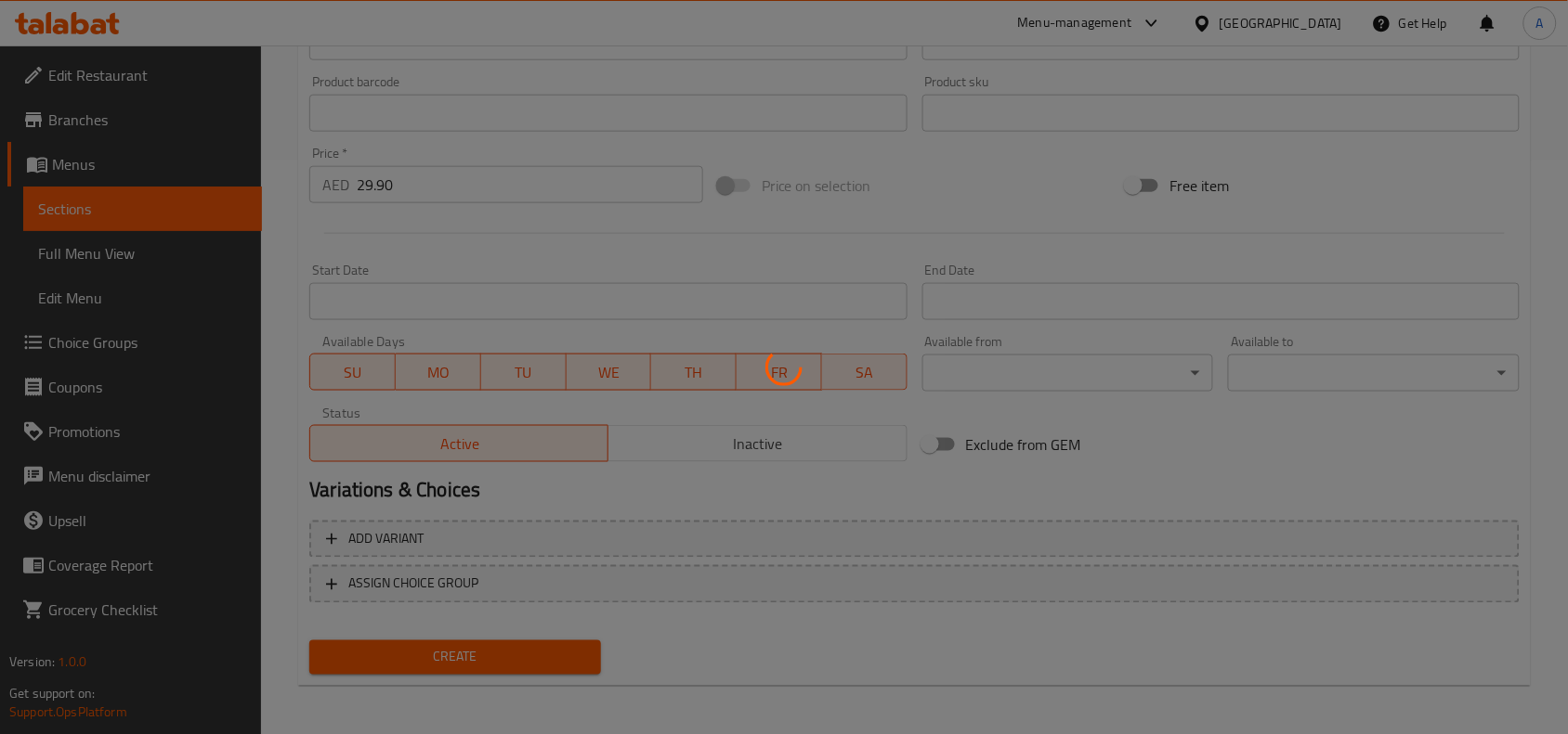
type input "0"
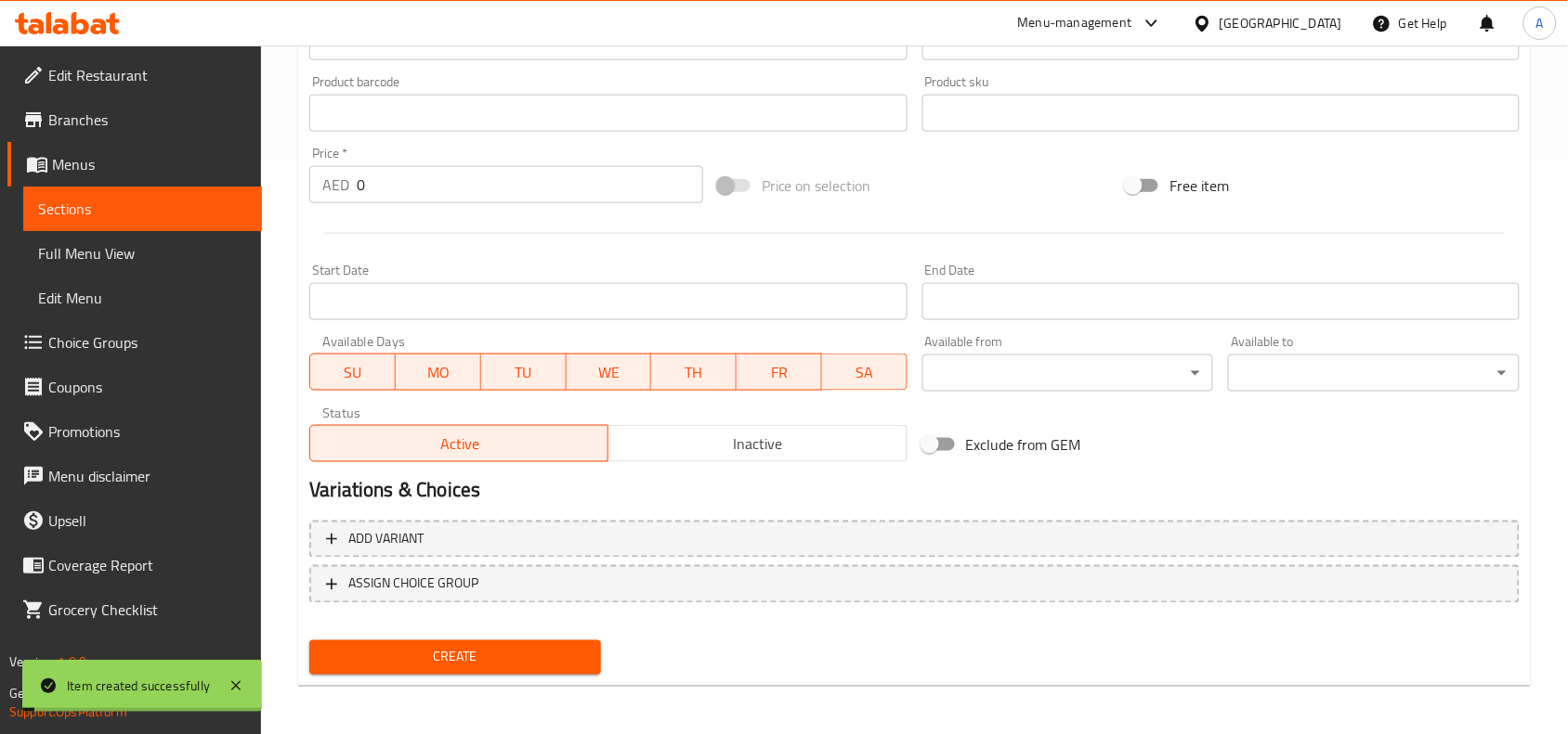
scroll to position [0, 0]
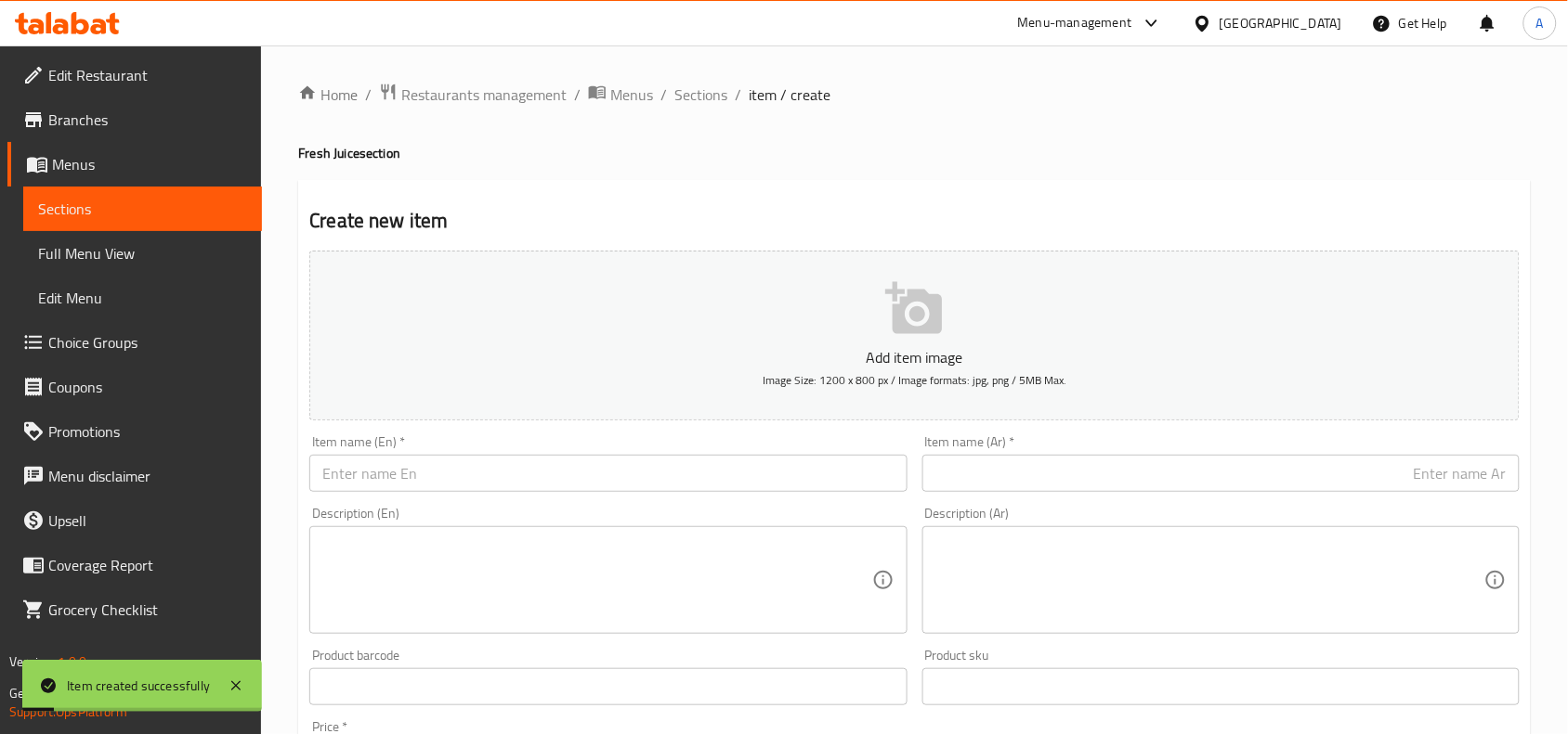
click at [707, 77] on div "Home / Restaurants management / Menus / Sections / item / create Fresh Juice se…" at bounding box center [914, 679] width 1307 height 1267
click at [707, 99] on span "Sections" at bounding box center [701, 94] width 53 height 22
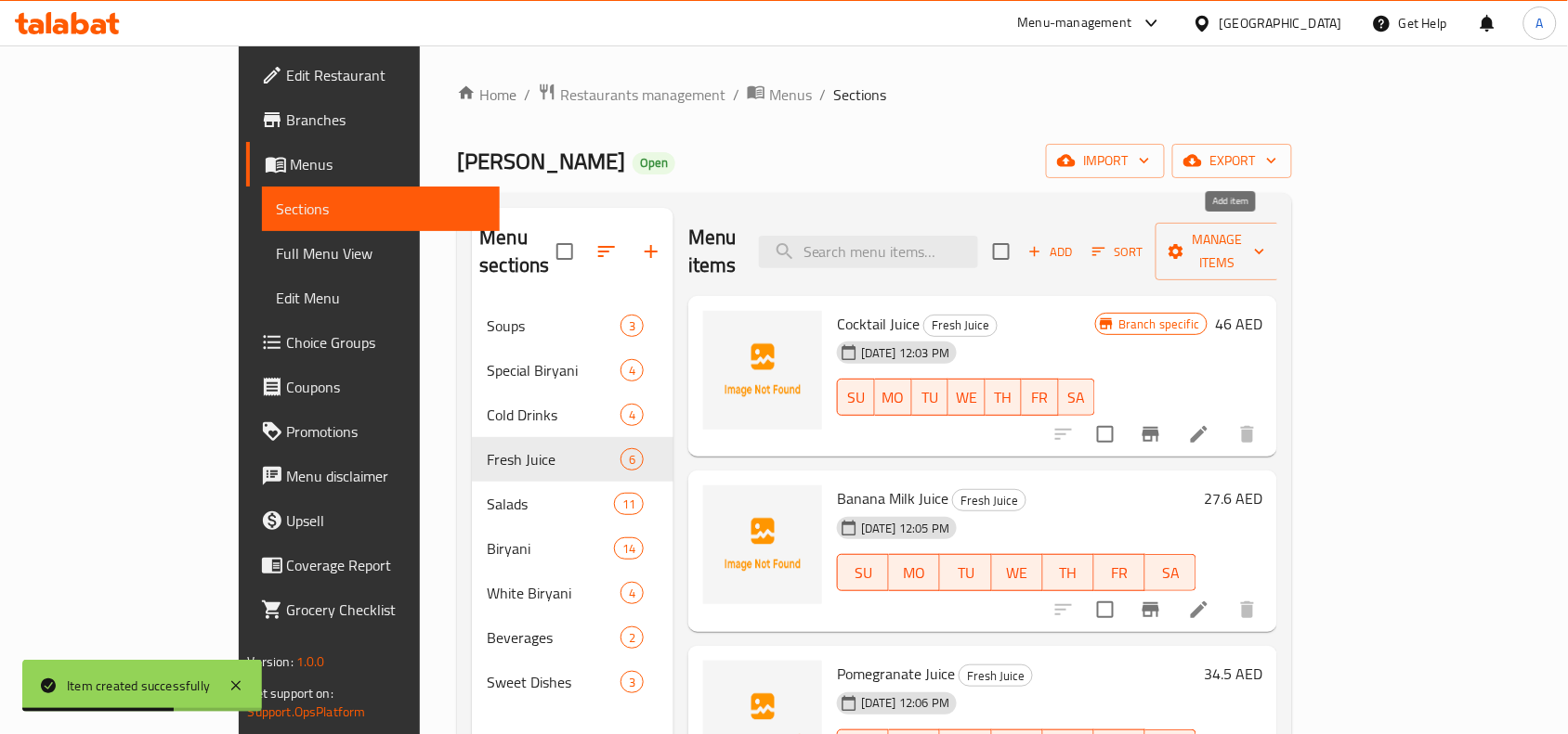
click at [1043, 243] on icon "button" at bounding box center [1034, 251] width 17 height 17
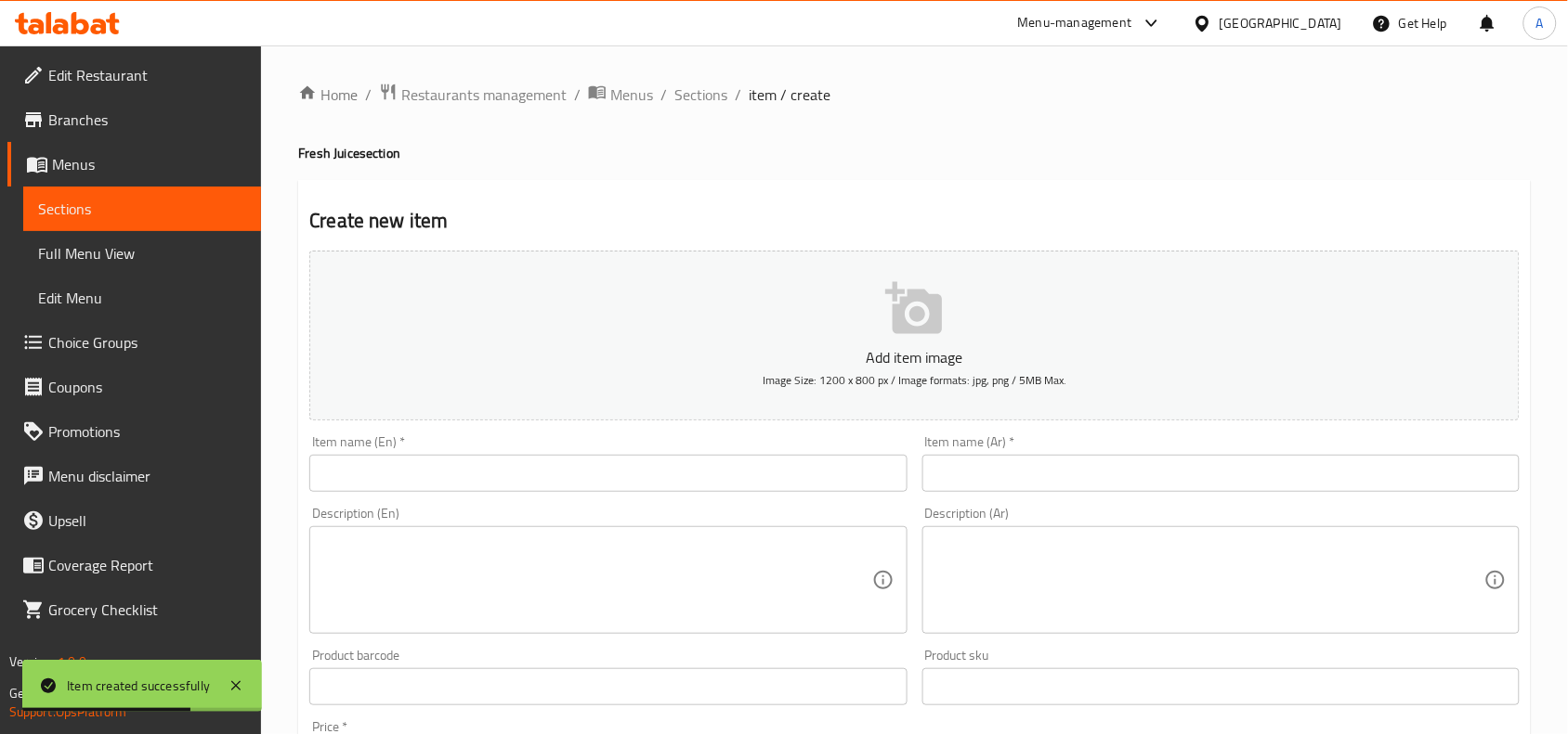
click at [414, 472] on input "text" at bounding box center [607, 473] width 597 height 37
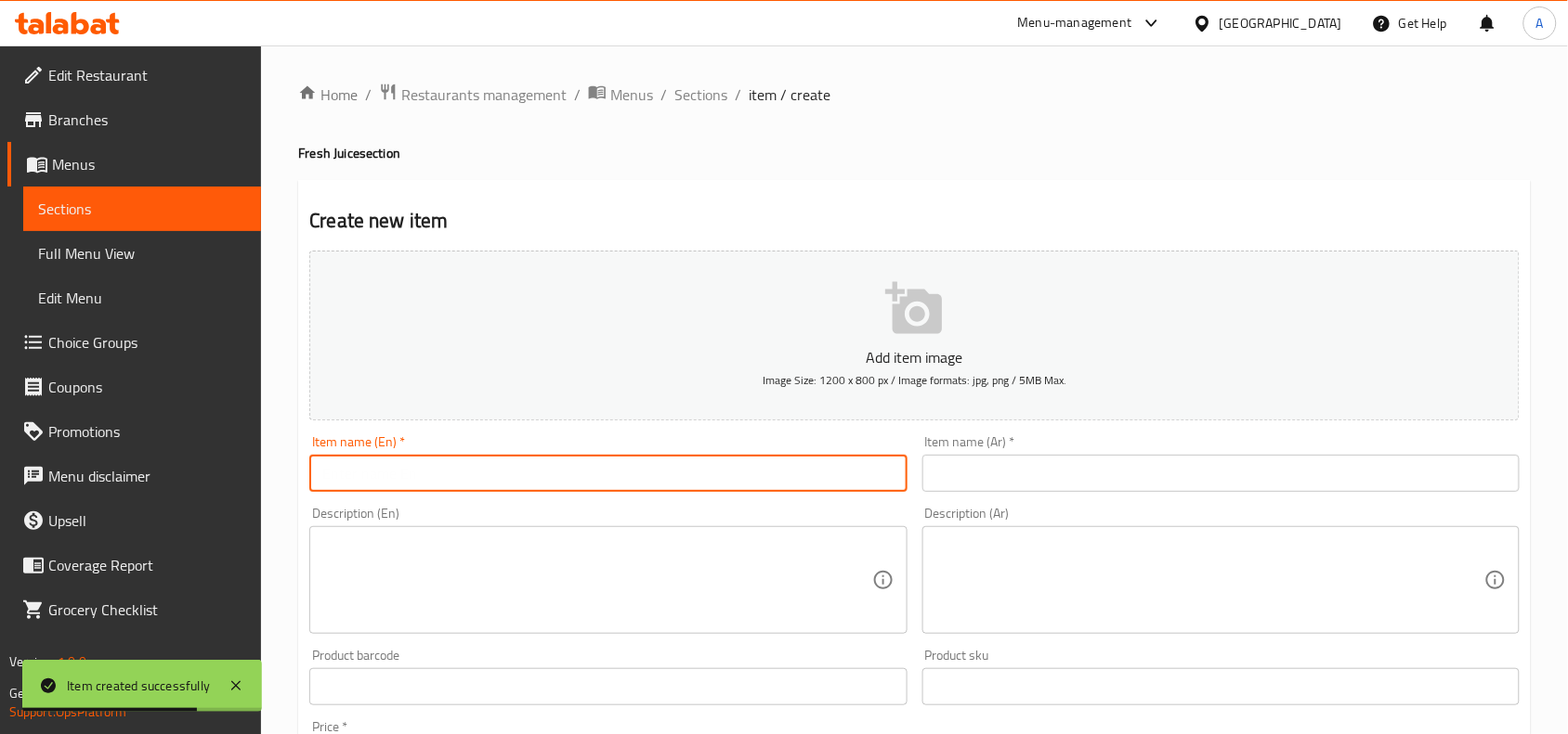
paste input "Lemon With Mint Juice"
type input "Lemon With Mint Juice"
click at [721, 90] on span "Sections" at bounding box center [701, 94] width 53 height 22
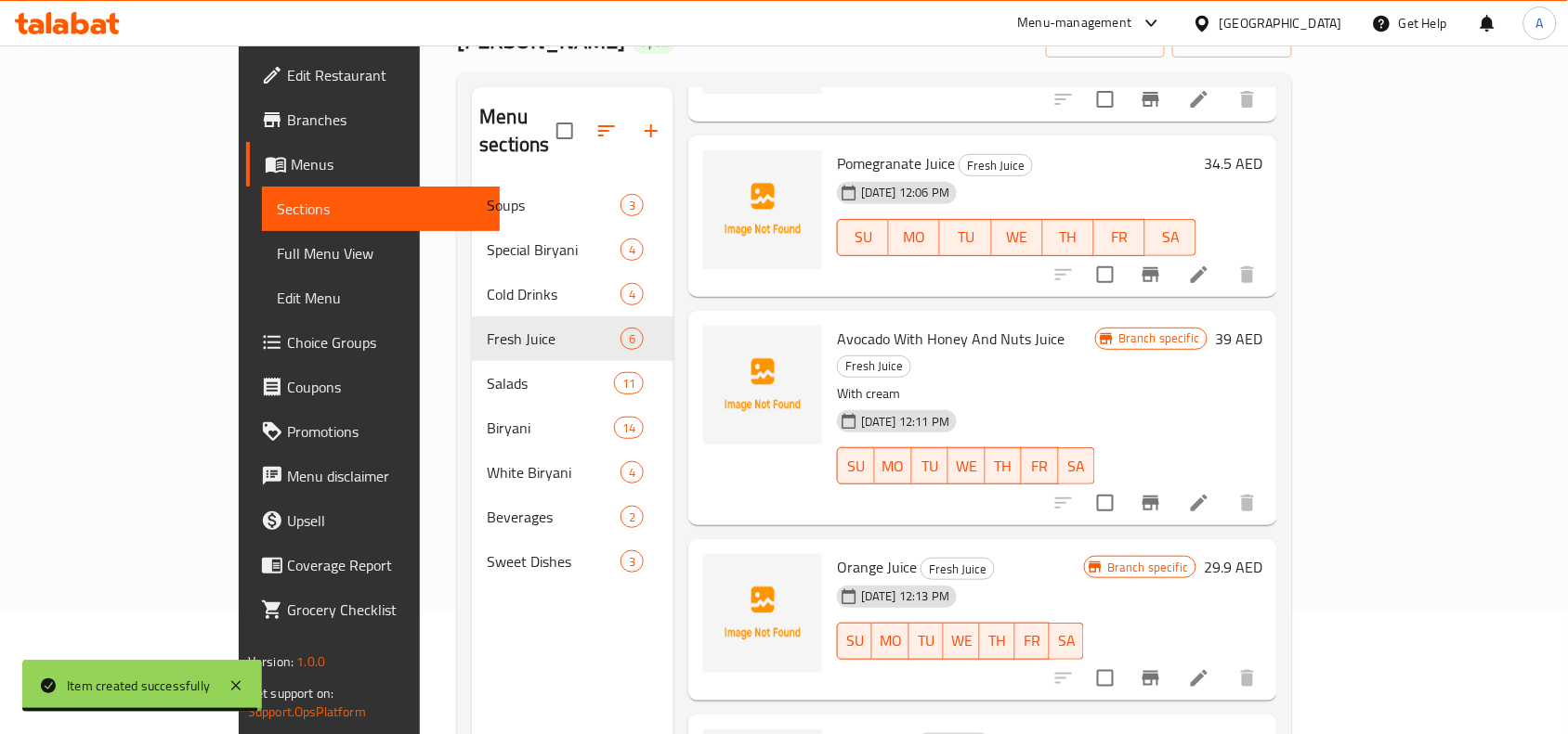
scroll to position [261, 0]
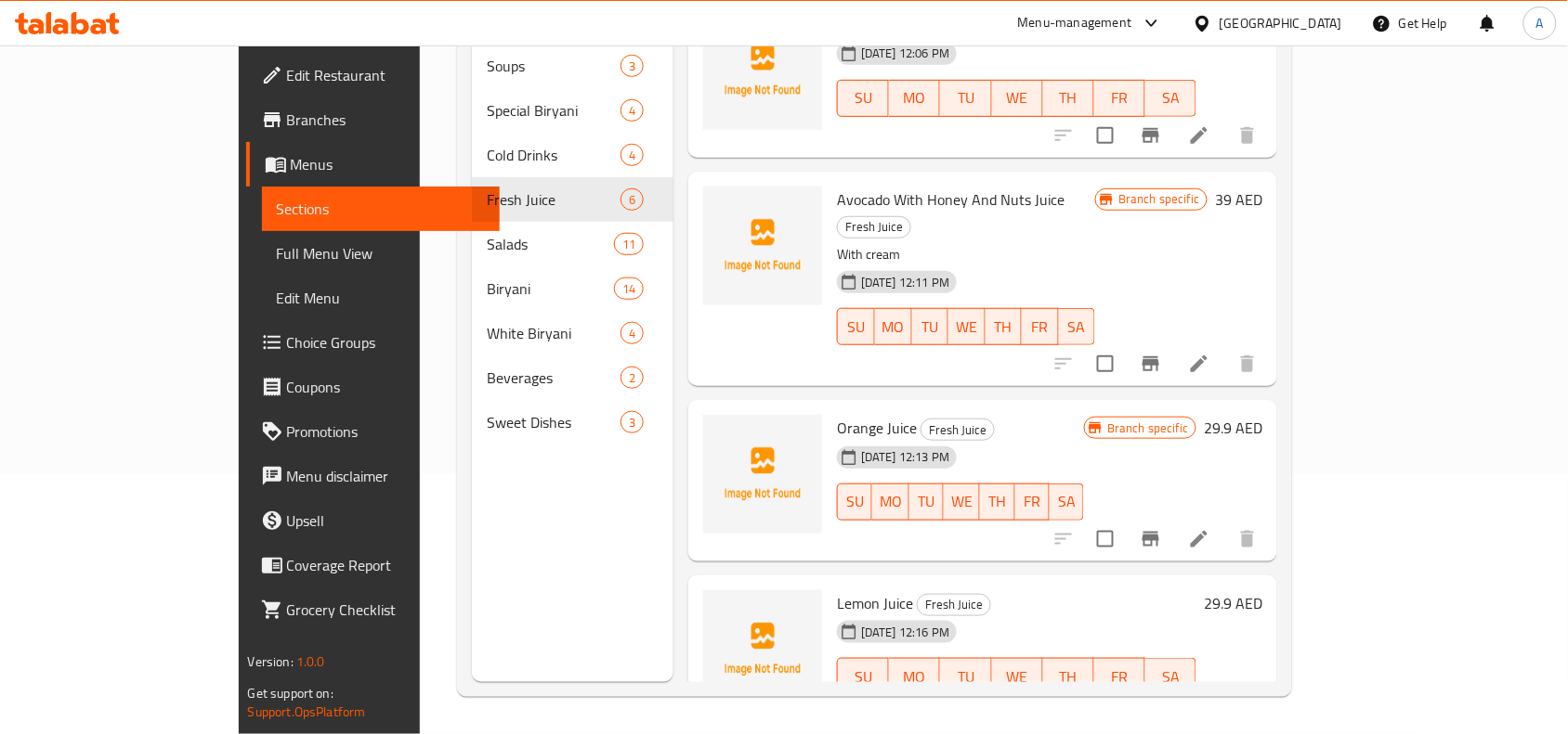
click at [1159, 707] on icon "Branch-specific-item" at bounding box center [1150, 713] width 17 height 15
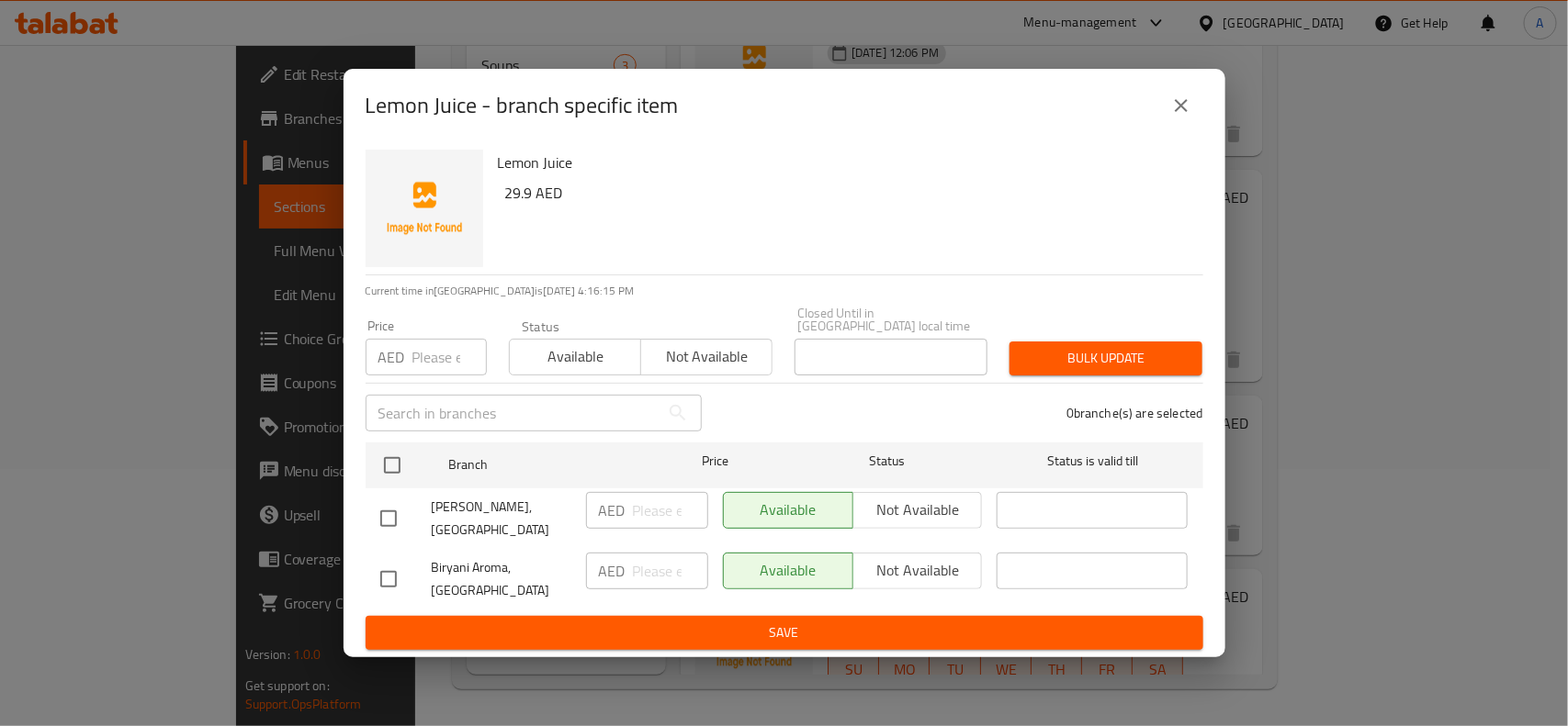
click at [394, 570] on input "checkbox" at bounding box center [389, 579] width 39 height 39
checkbox input "true"
click at [921, 578] on span "Not available" at bounding box center [917, 571] width 115 height 27
click at [773, 630] on span "Save" at bounding box center [784, 633] width 808 height 23
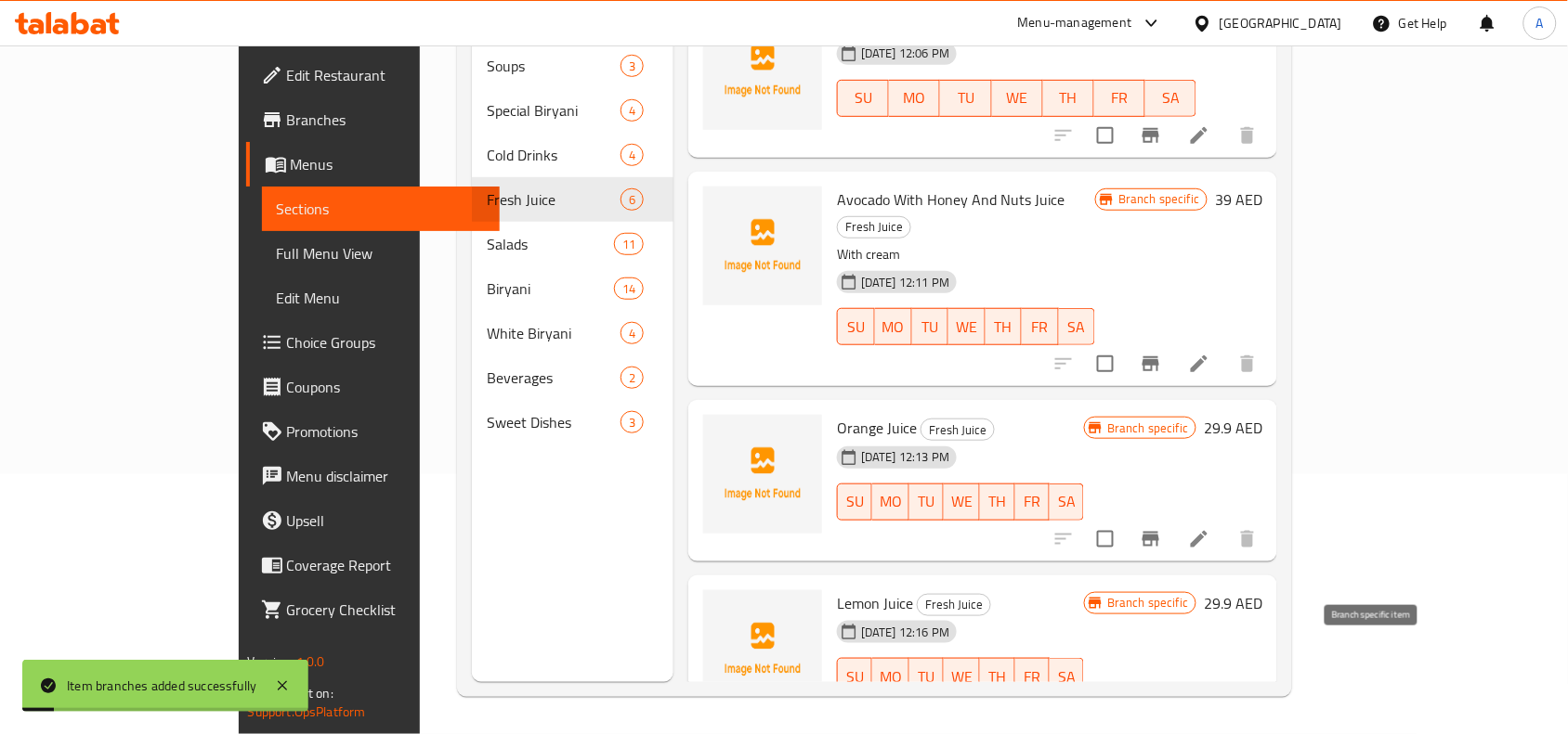
click at [1161, 703] on icon "Branch-specific-item" at bounding box center [1151, 713] width 22 height 22
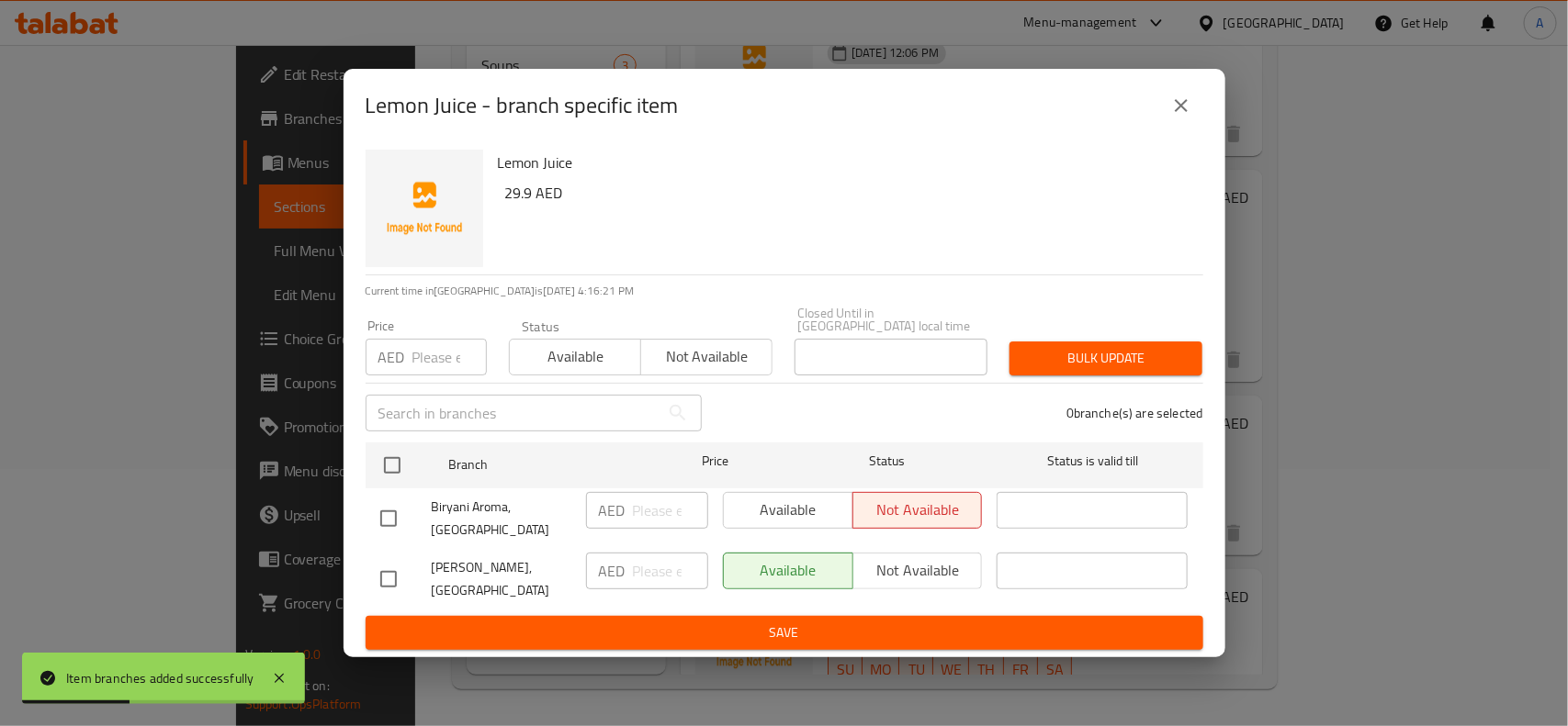
click at [384, 578] on input "checkbox" at bounding box center [389, 579] width 39 height 39
checkbox input "true"
click at [432, 363] on input "number" at bounding box center [450, 358] width 74 height 37
type input "29.9"
click at [1076, 342] on button "Bulk update" at bounding box center [1105, 358] width 192 height 34
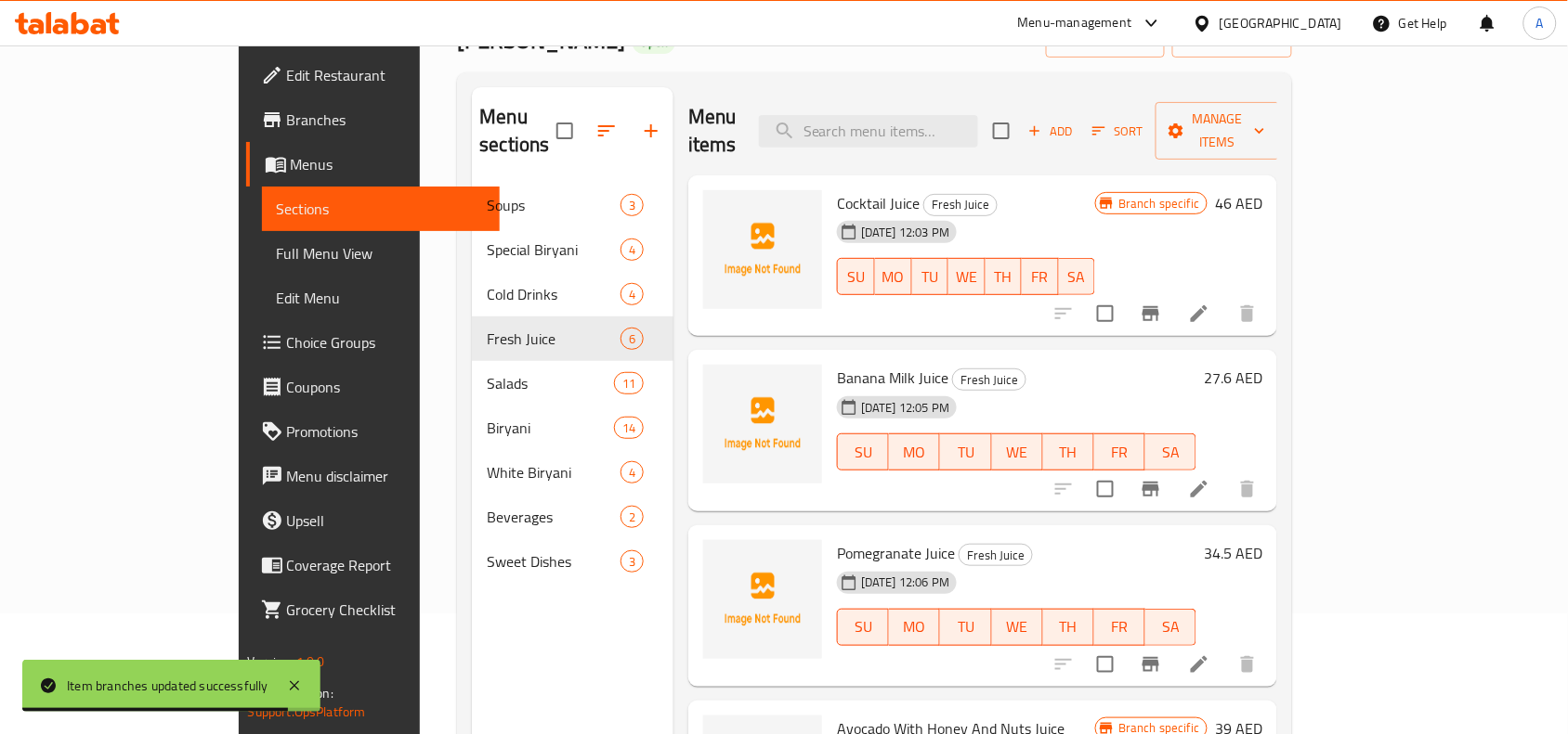
scroll to position [0, 0]
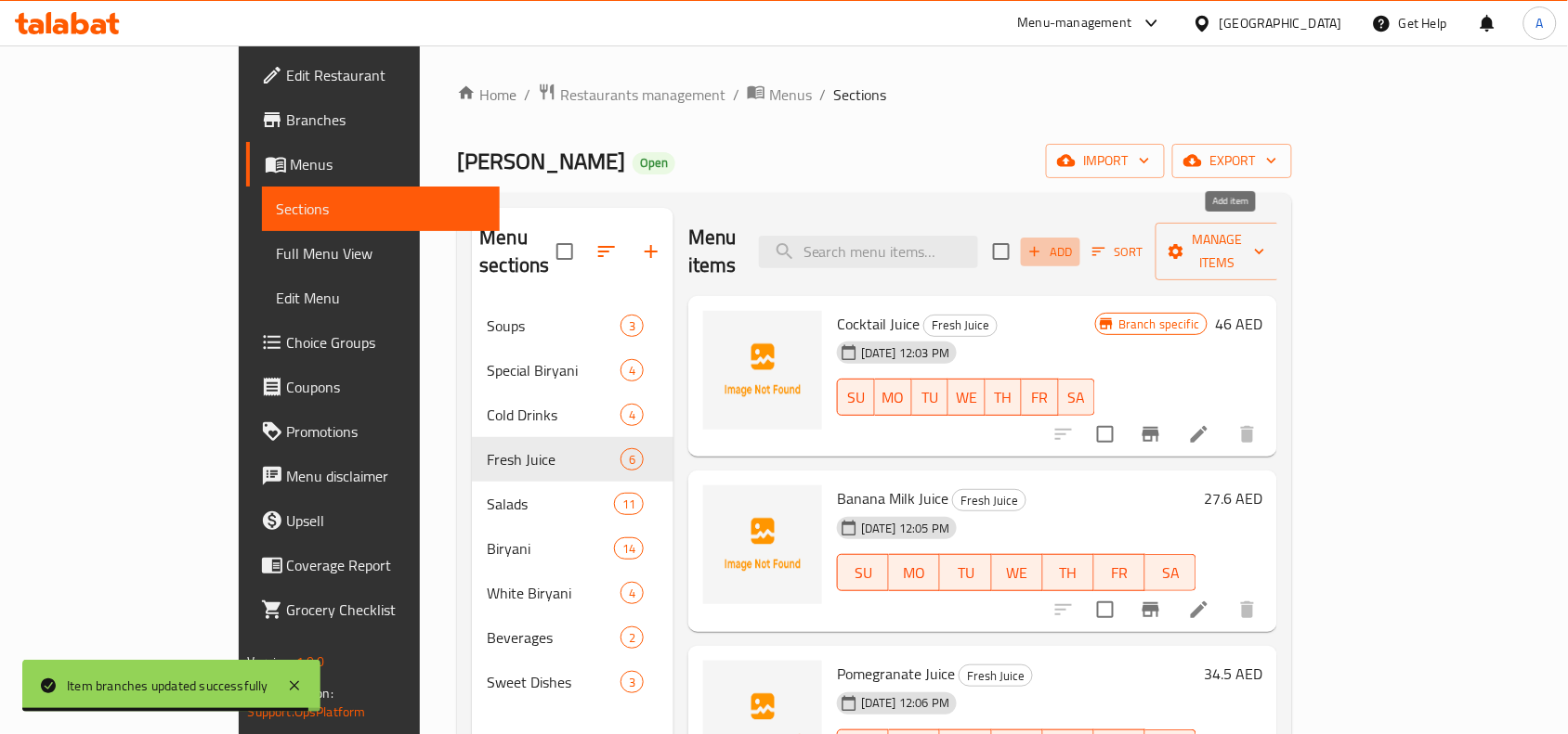
click at [1075, 241] on span "Add" at bounding box center [1050, 252] width 50 height 22
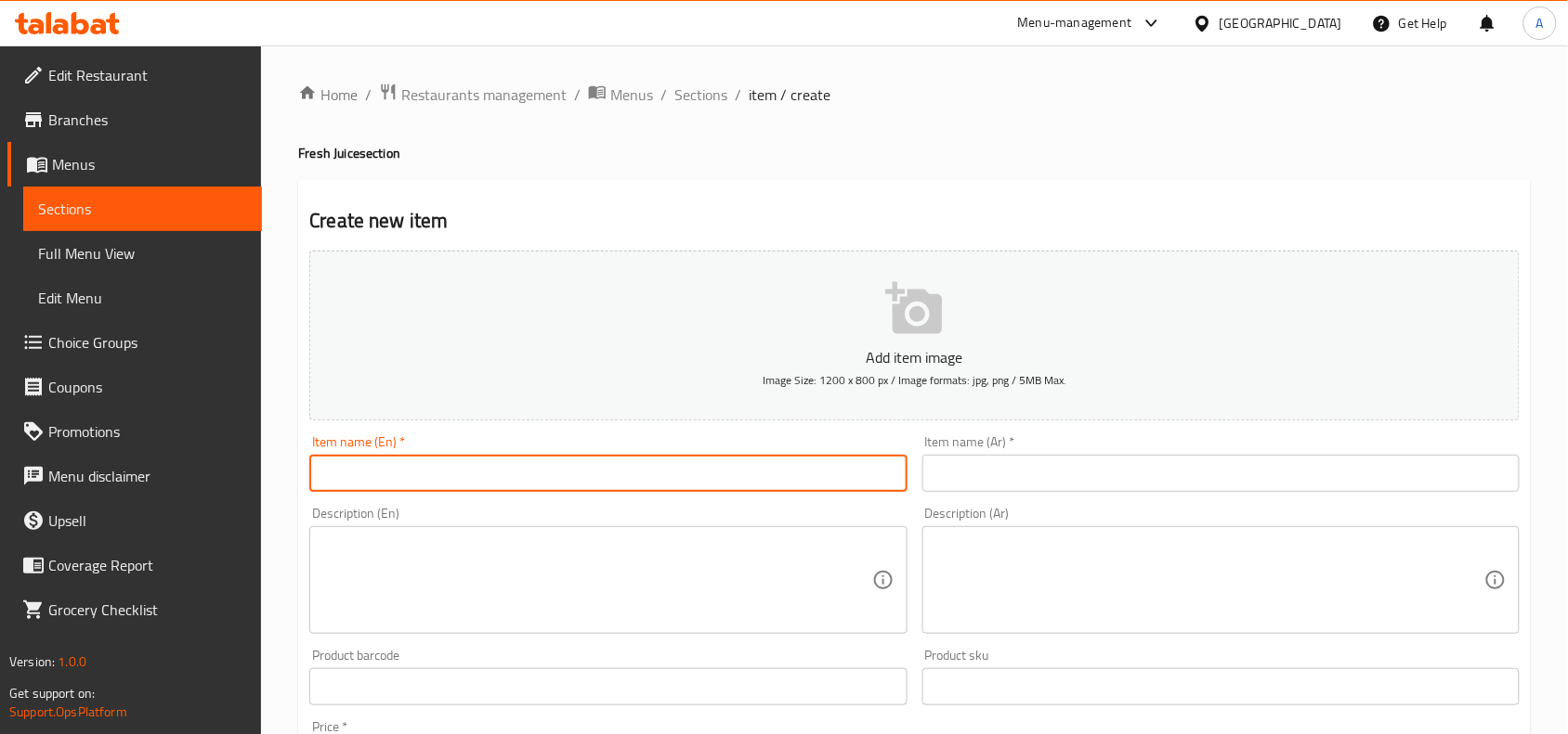
click at [680, 475] on input "text" at bounding box center [607, 473] width 597 height 37
paste input "Lemon With Mint Juice"
drag, startPoint x: 495, startPoint y: 480, endPoint x: 317, endPoint y: 480, distance: 178.0
click at [317, 480] on input "Lemon With Mint Juice" at bounding box center [607, 473] width 597 height 37
type input "Lemon With Mint Juice"
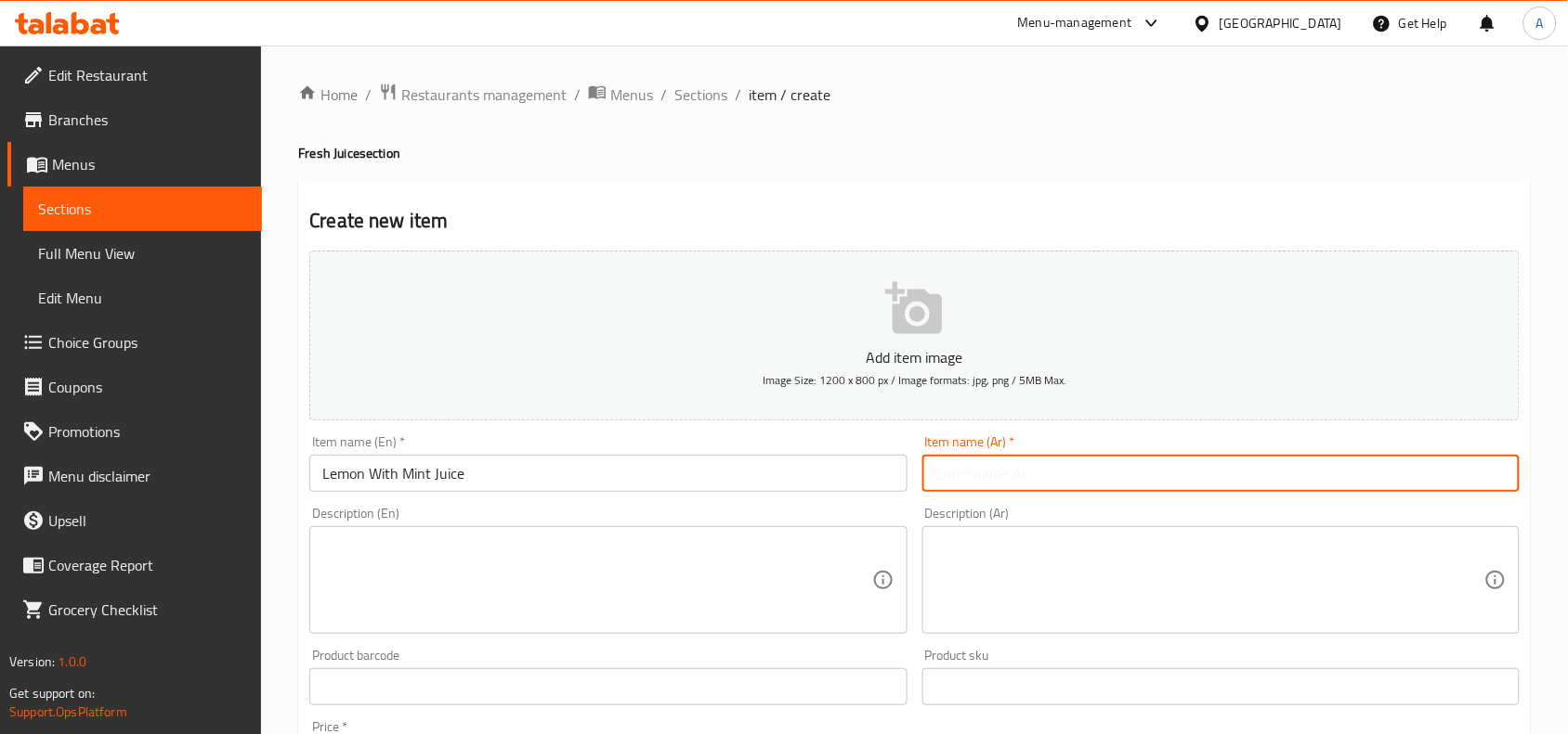
click at [1129, 475] on input "text" at bounding box center [1220, 473] width 597 height 37
paste input "عصير الليمون بالنعناع"
type input "عصير الليمون بالنعناع"
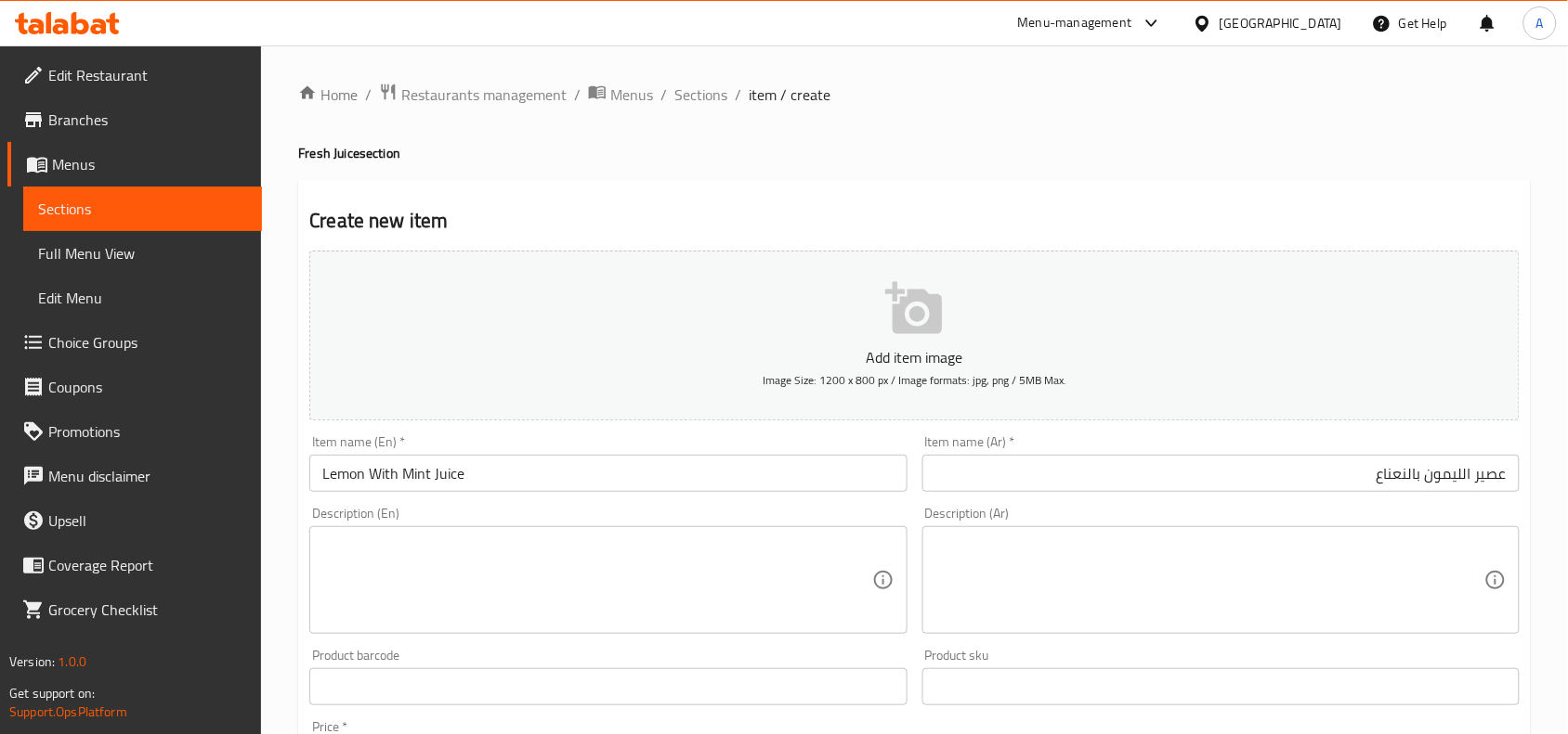
click at [1235, 517] on div "Description (Ar) Description (Ar)" at bounding box center [1220, 571] width 597 height 127
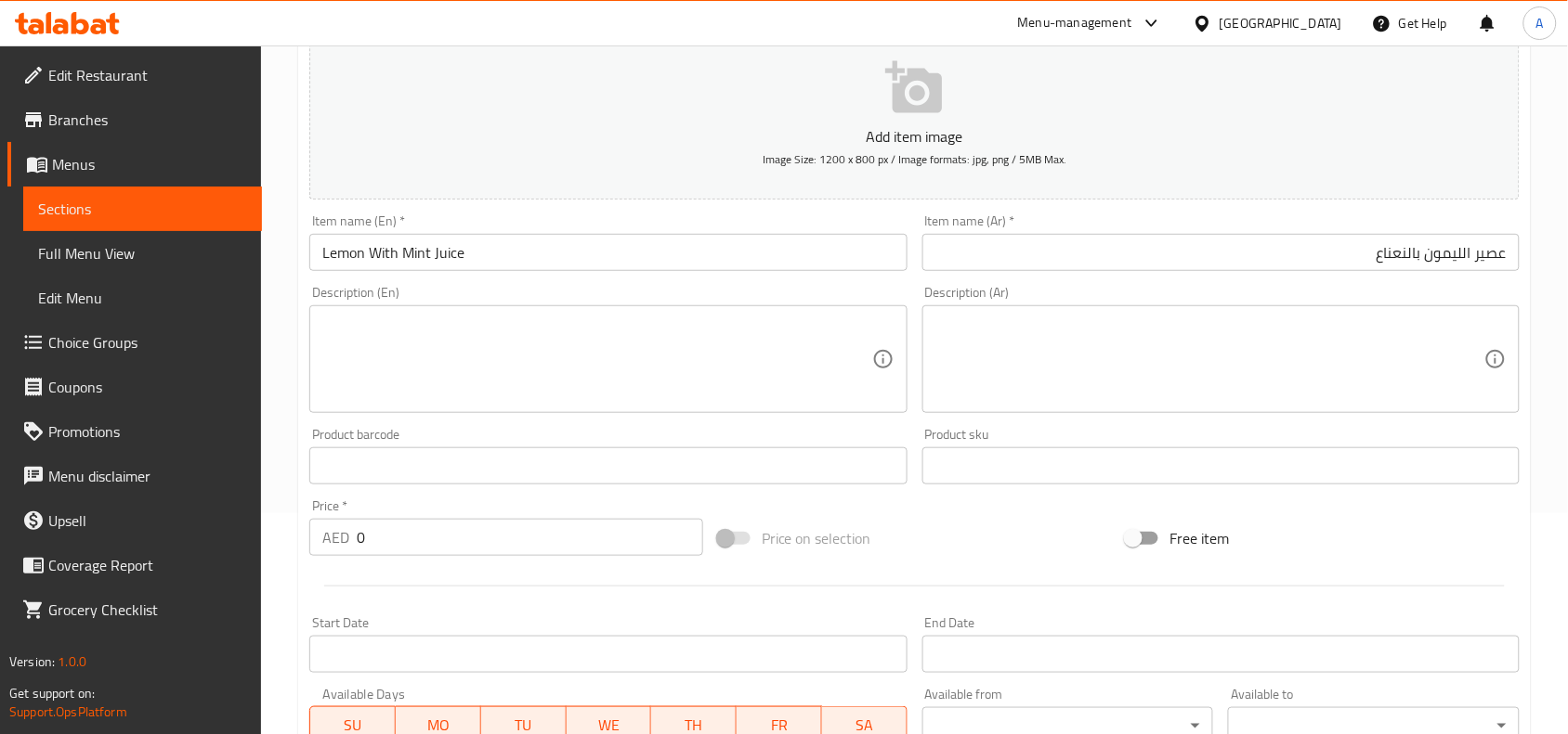
scroll to position [232, 0]
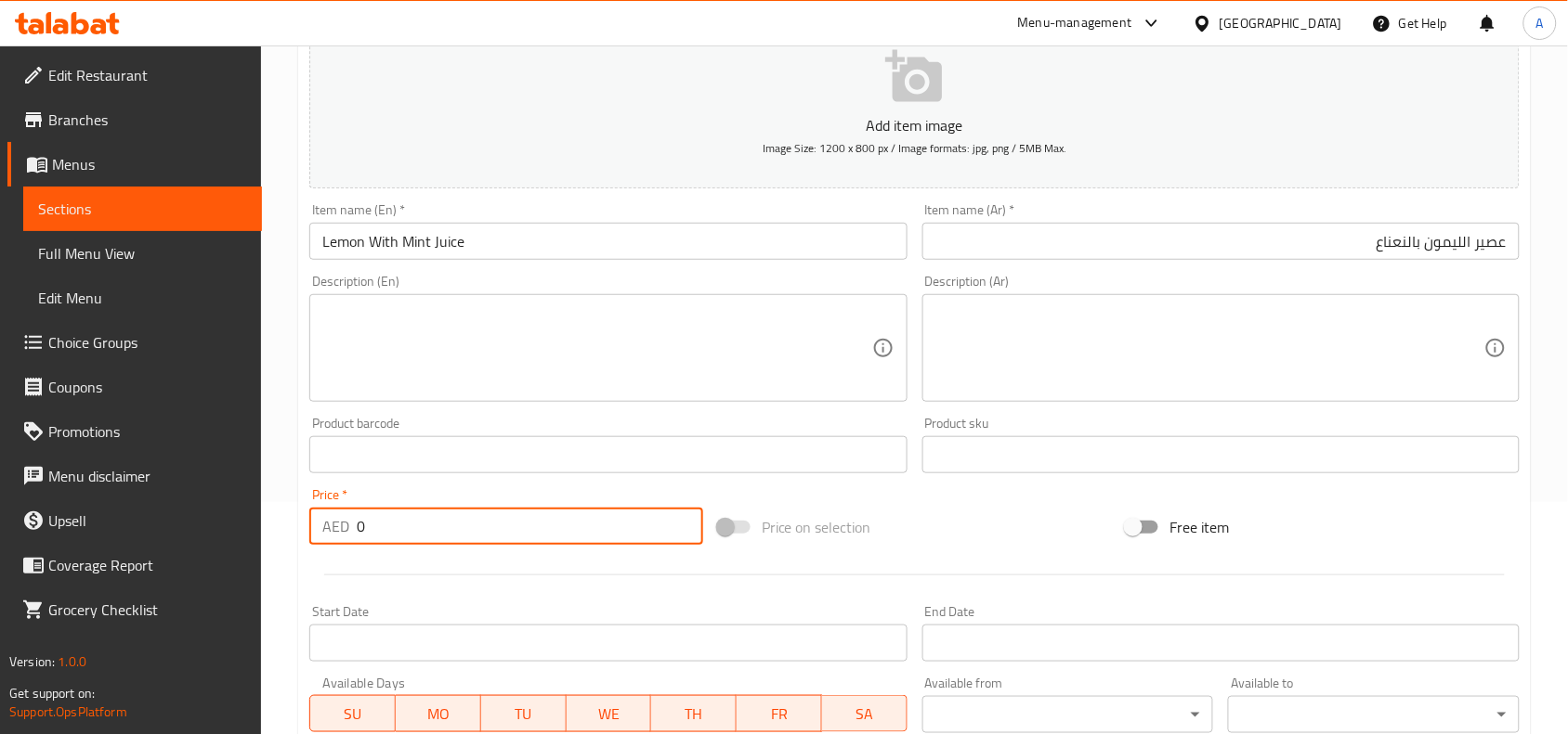
drag, startPoint x: 360, startPoint y: 526, endPoint x: 423, endPoint y: 521, distance: 63.2
click at [423, 521] on input "0" at bounding box center [530, 527] width 346 height 37
paste input "29.9"
type input "29.9"
click at [414, 589] on div at bounding box center [914, 575] width 1225 height 46
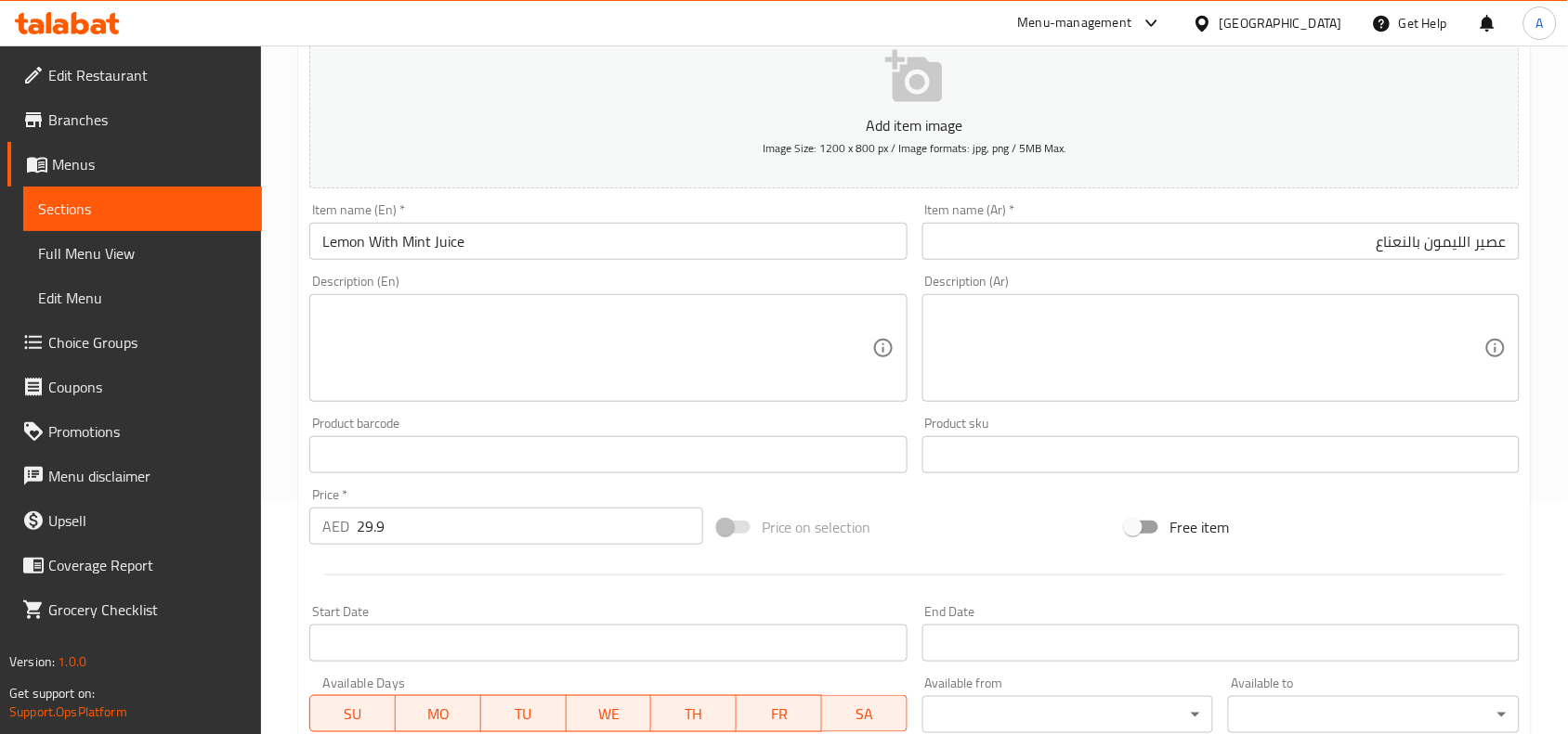
scroll to position [574, 0]
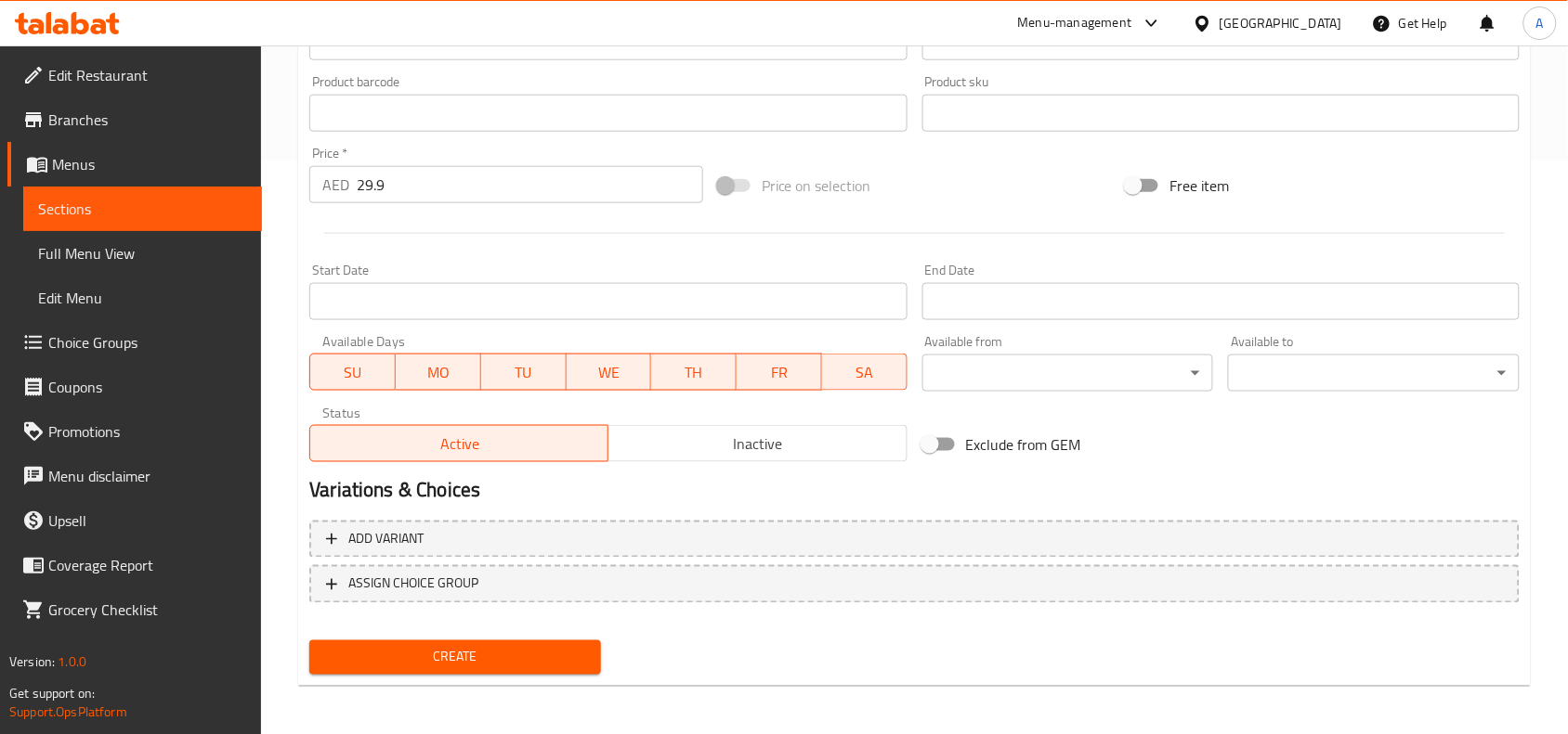
click at [465, 646] on span "Create" at bounding box center [456, 658] width 262 height 23
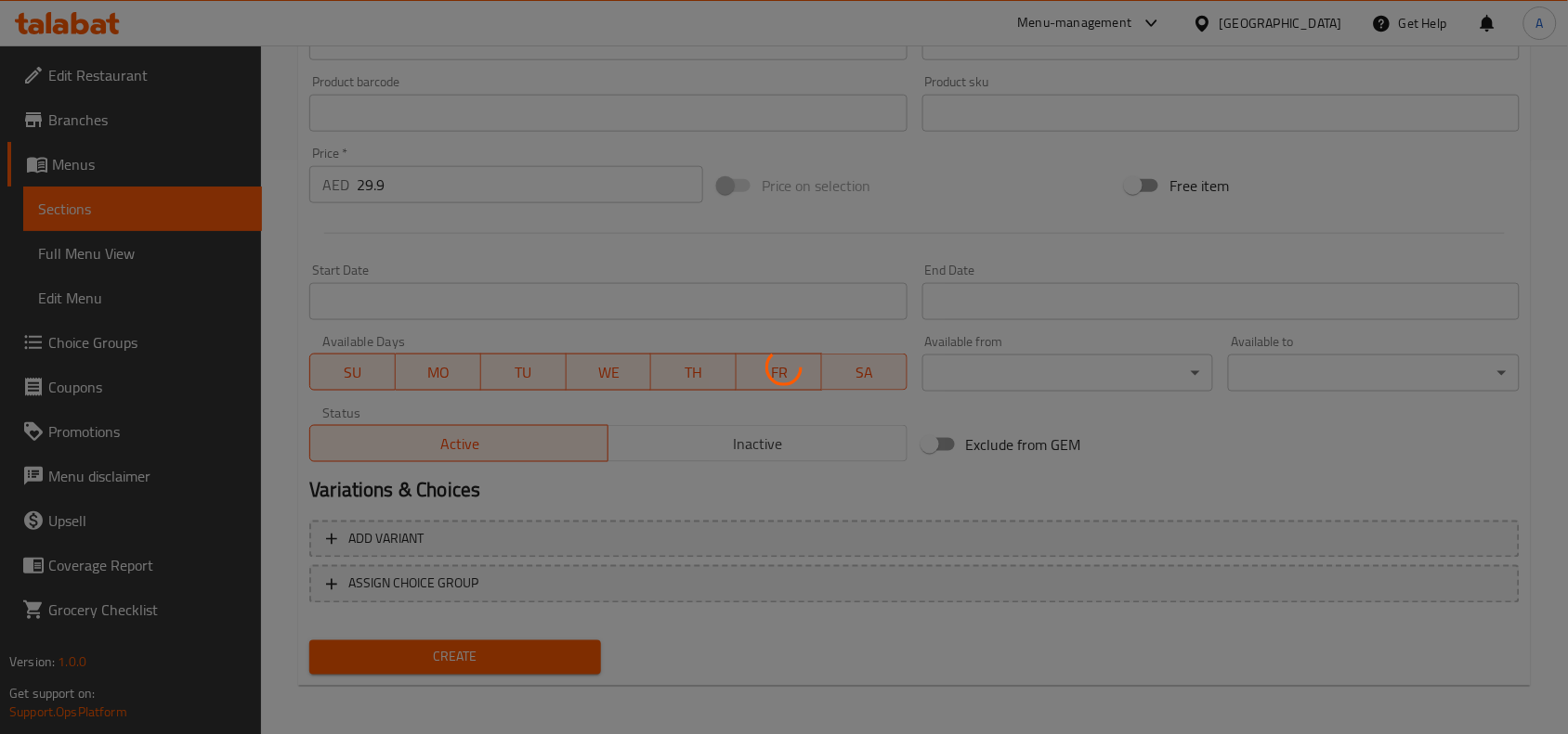
type input "0"
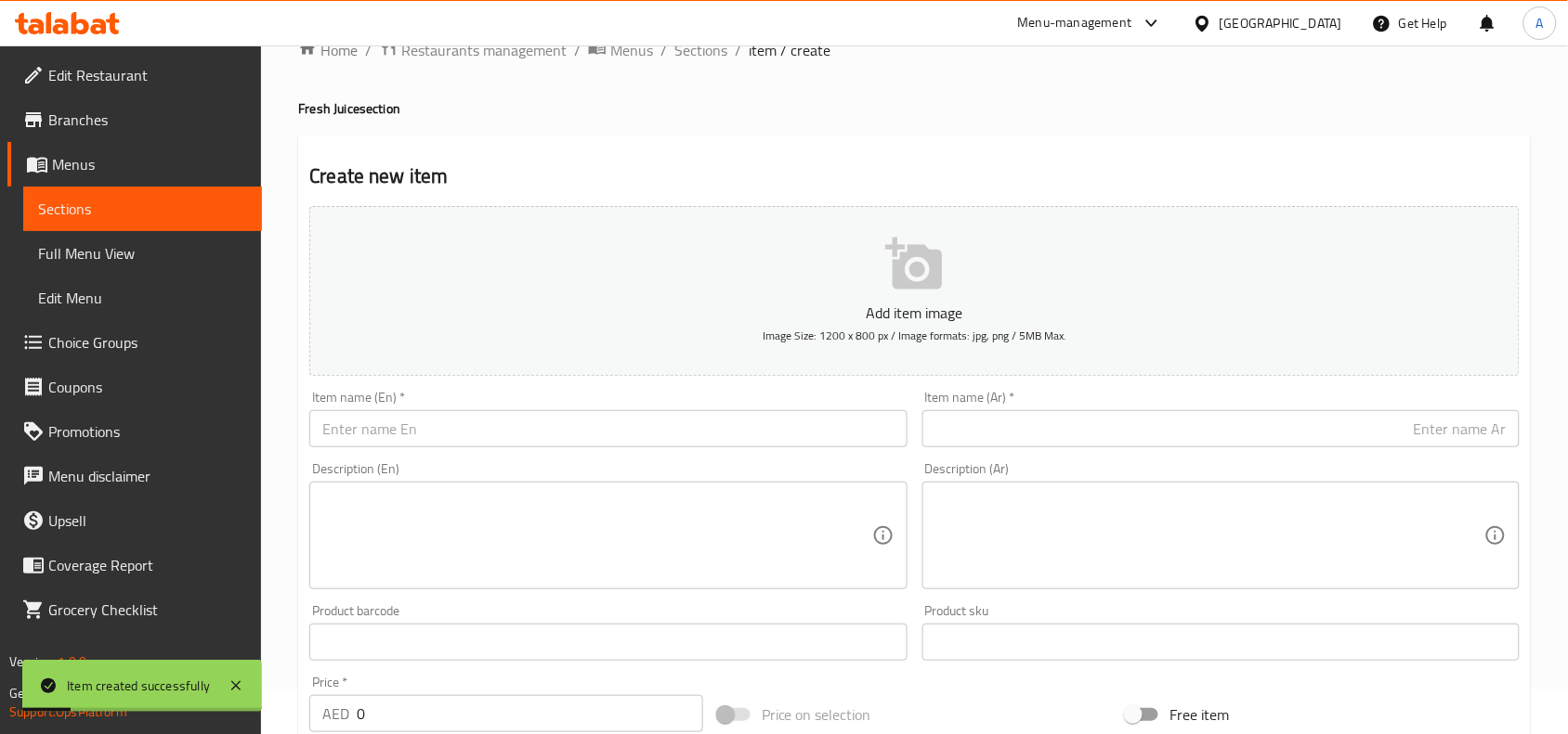
scroll to position [0, 0]
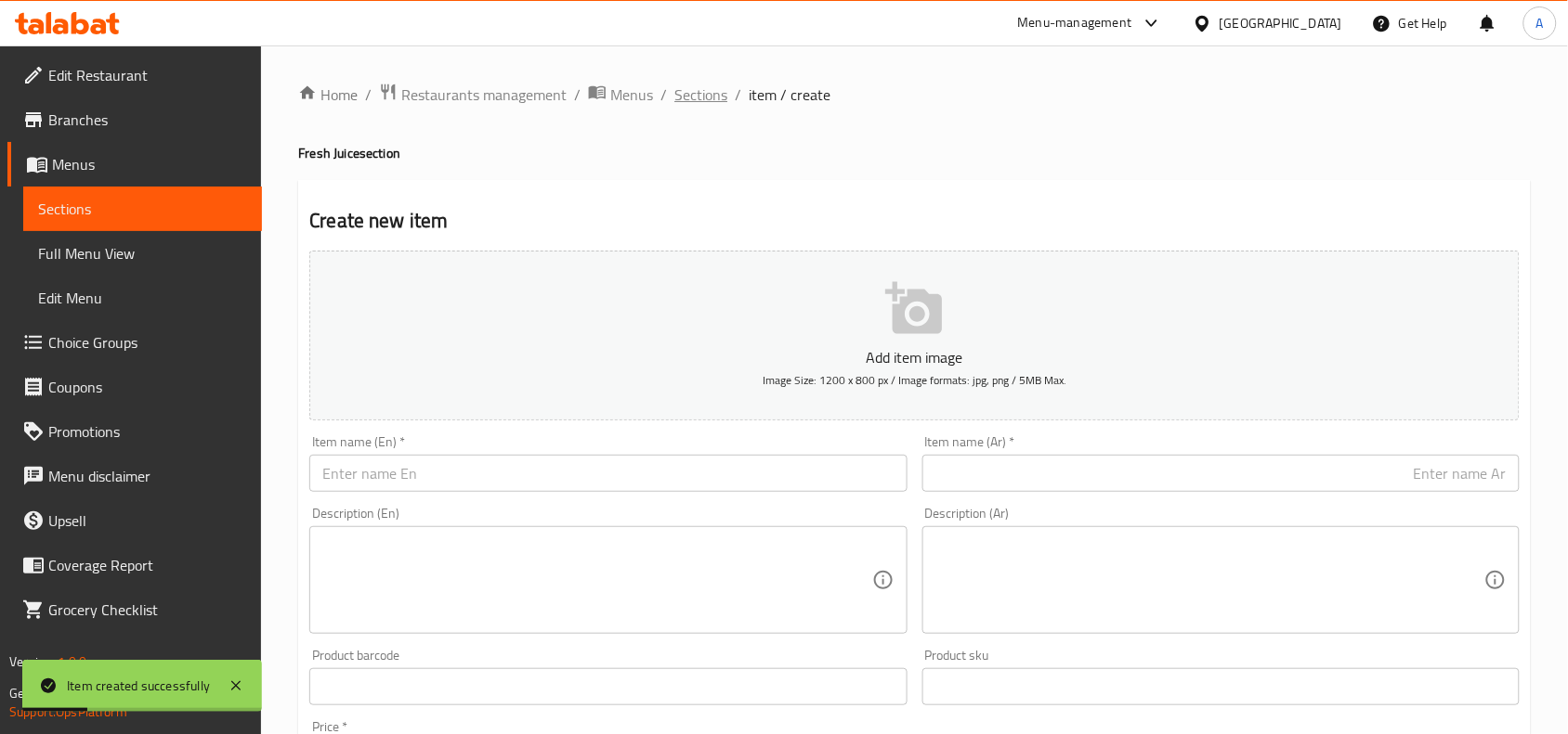
click at [680, 91] on span "Sections" at bounding box center [701, 94] width 53 height 22
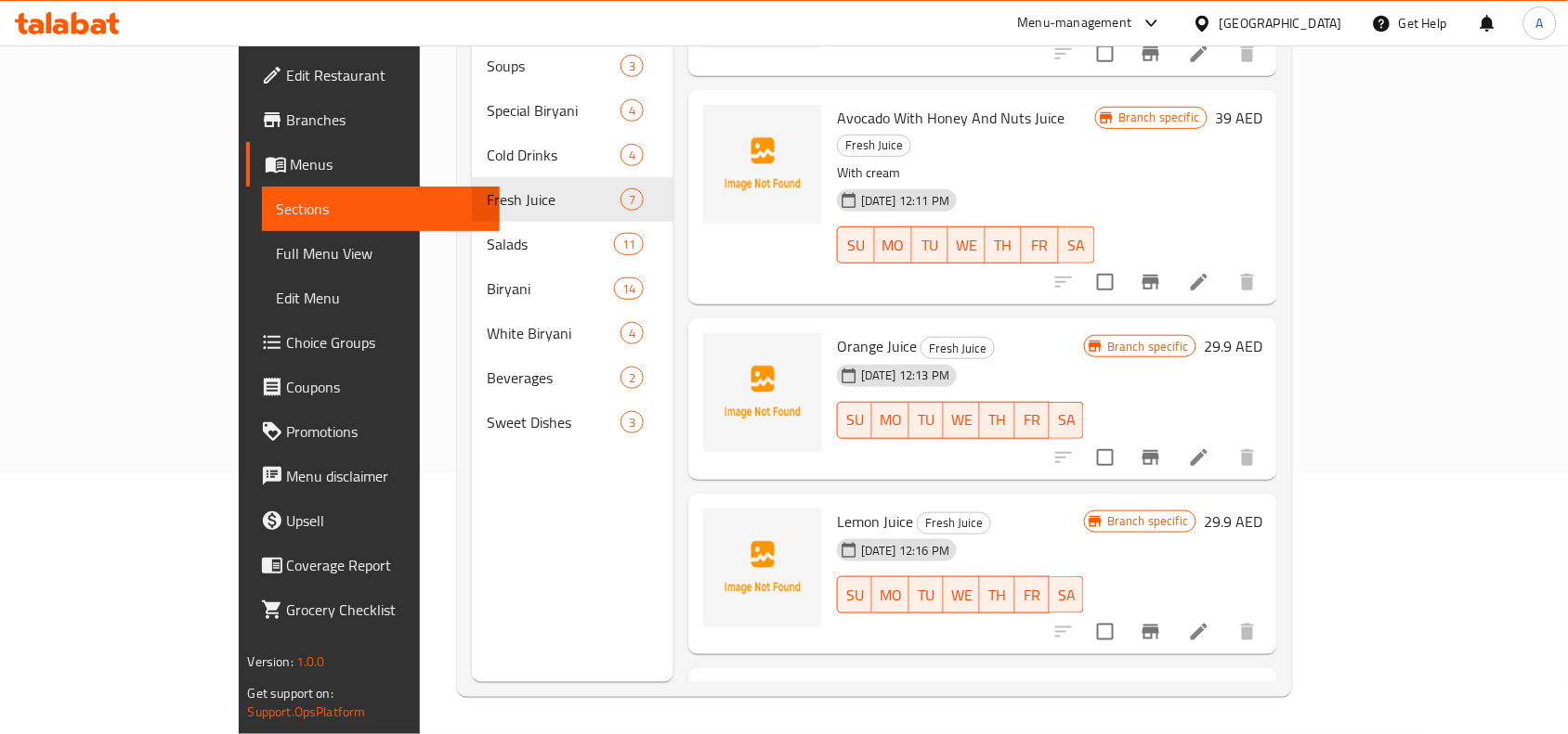
scroll to position [564, 0]
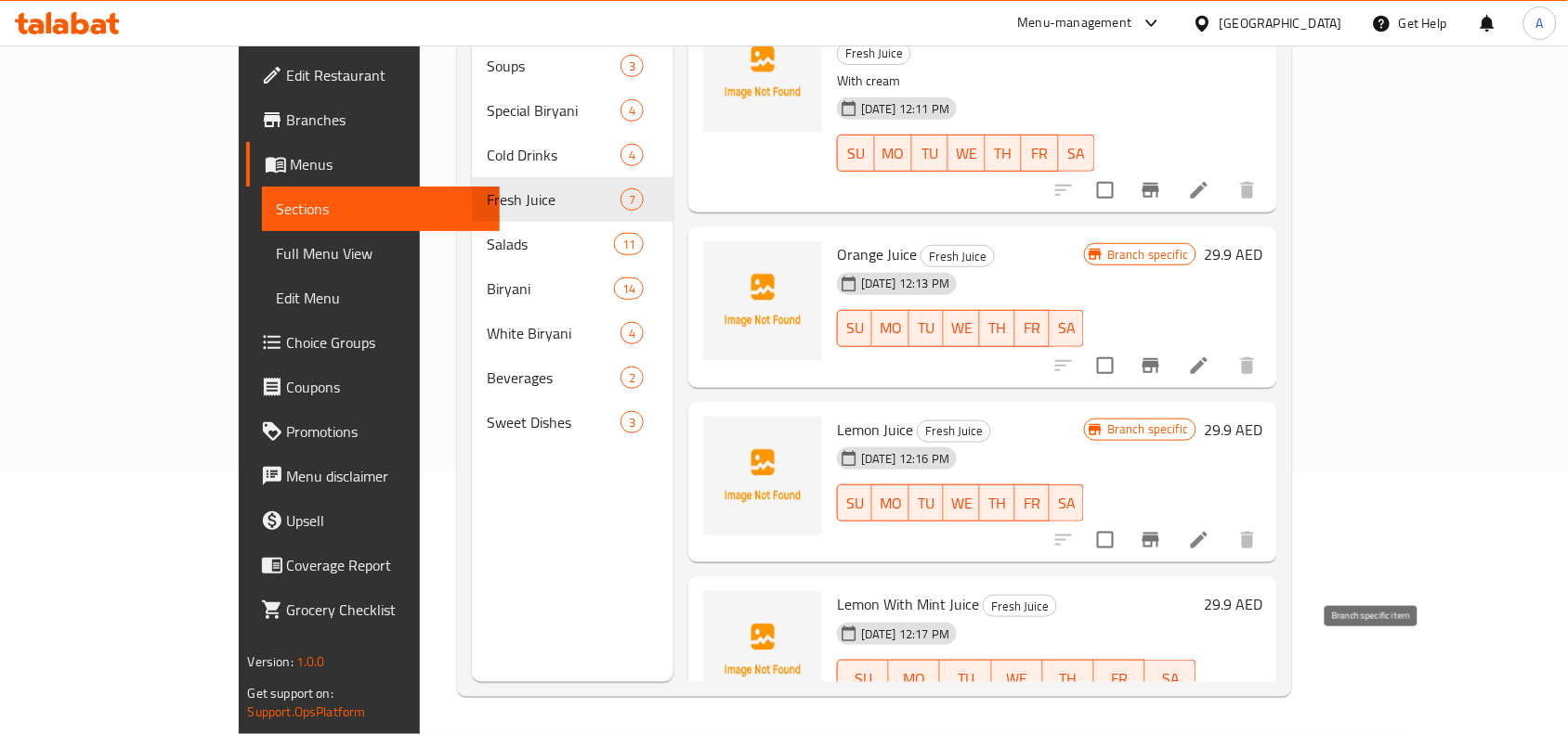
click at [1161, 705] on icon "Branch-specific-item" at bounding box center [1151, 715] width 22 height 22
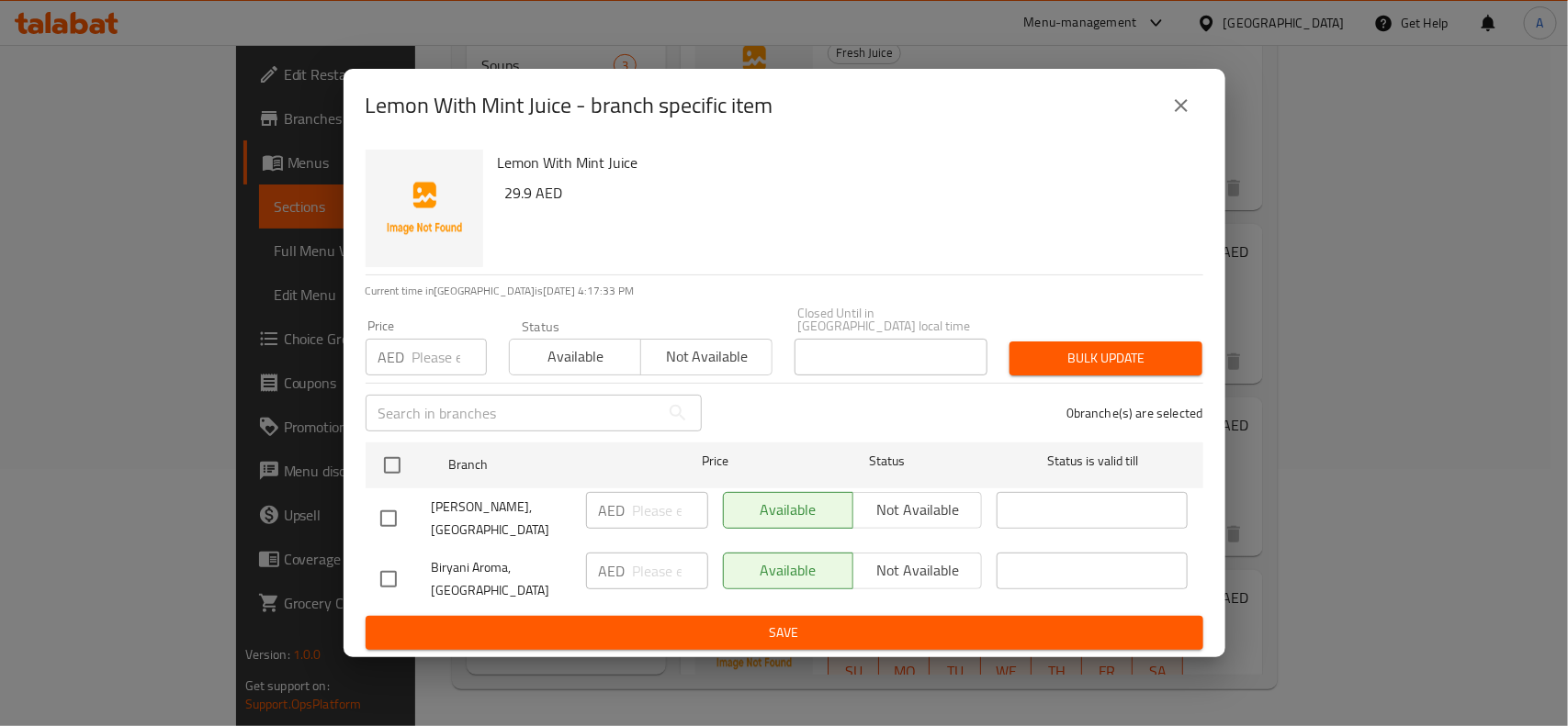
click at [389, 581] on input "checkbox" at bounding box center [389, 579] width 39 height 39
checkbox input "true"
click at [887, 563] on span "Not available" at bounding box center [917, 571] width 115 height 27
click at [803, 620] on button "Save" at bounding box center [784, 632] width 837 height 34
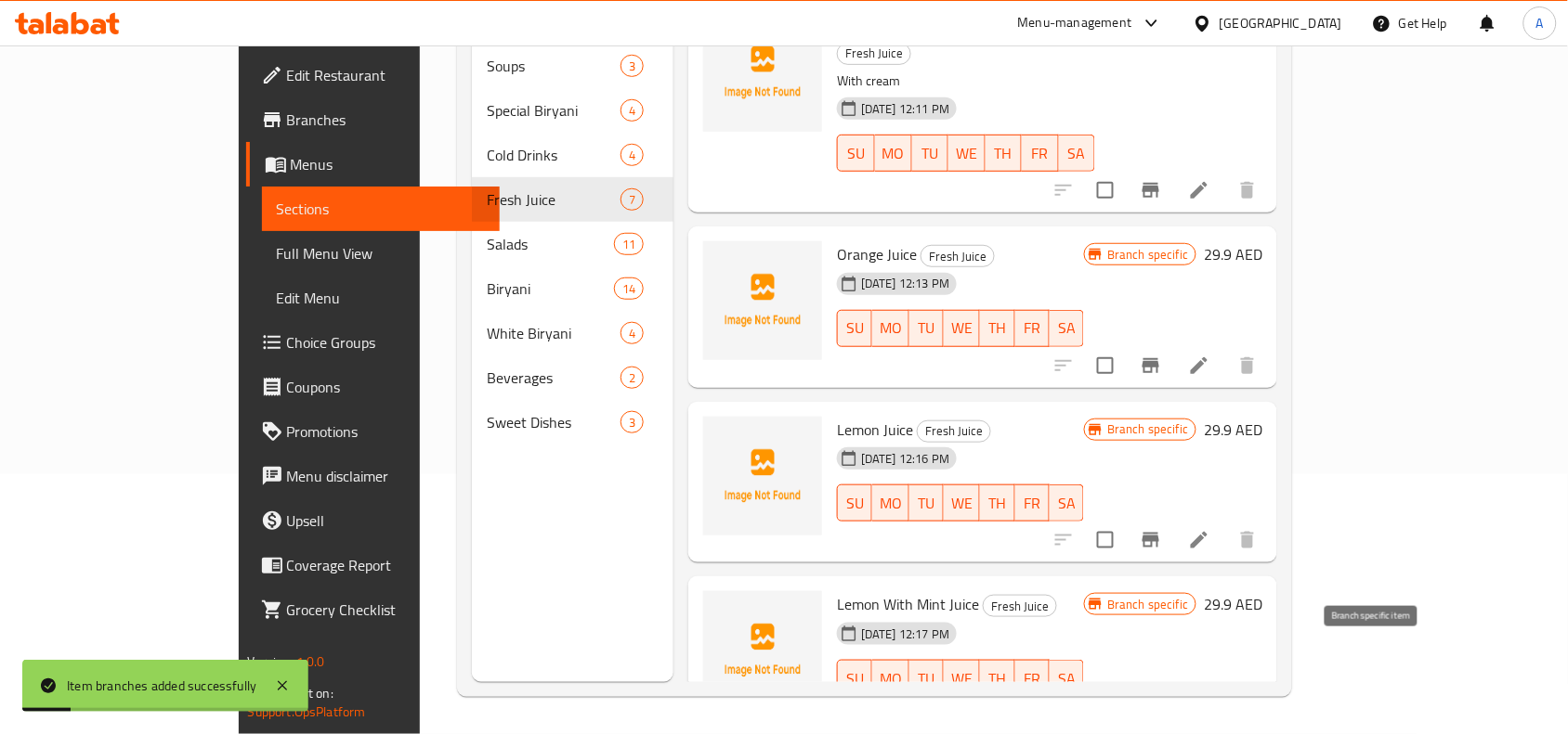
click at [1159, 709] on icon "Branch-specific-item" at bounding box center [1150, 715] width 17 height 15
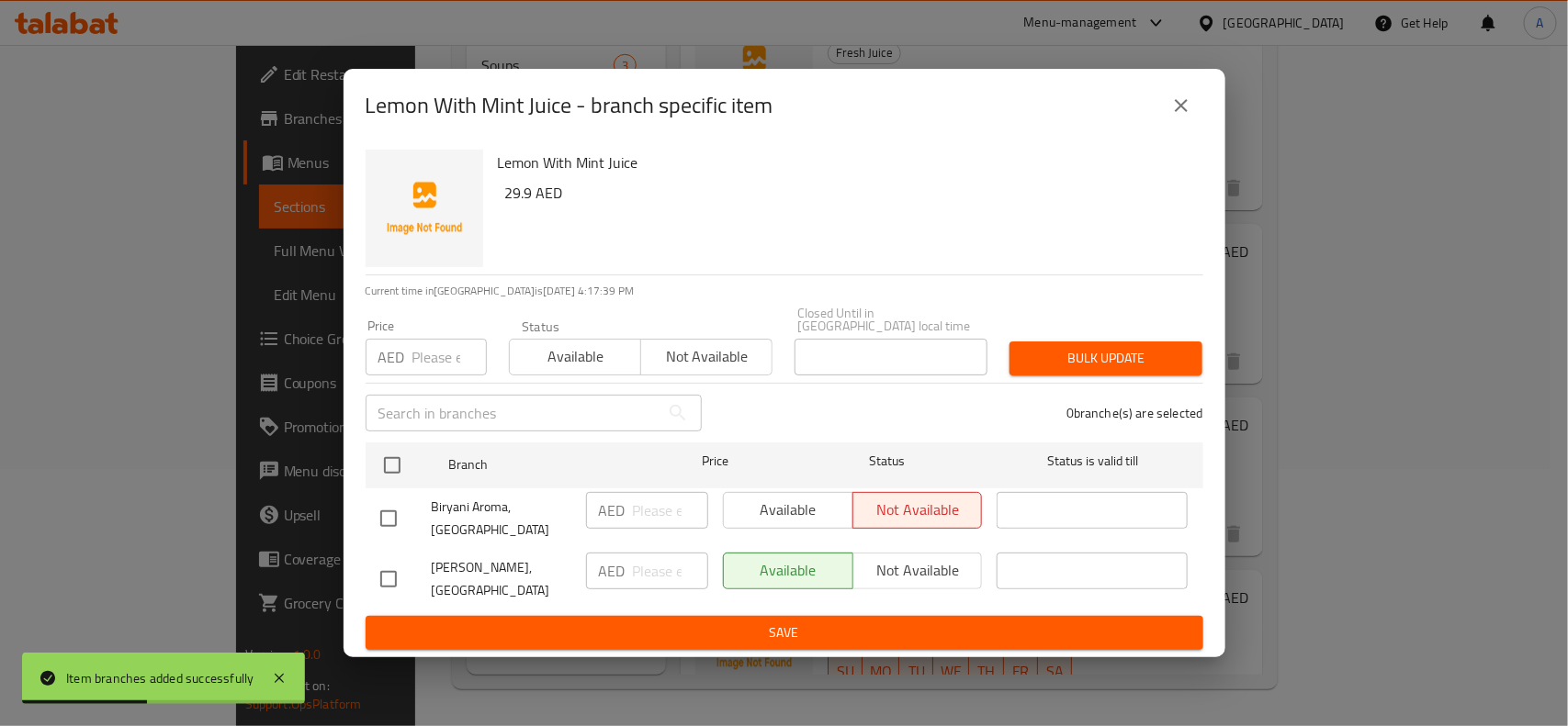
click at [388, 576] on input "checkbox" at bounding box center [389, 579] width 39 height 39
checkbox input "true"
click at [427, 363] on input "number" at bounding box center [450, 358] width 74 height 37
type input "29.9"
click at [1043, 349] on span "Bulk update" at bounding box center [1105, 359] width 163 height 23
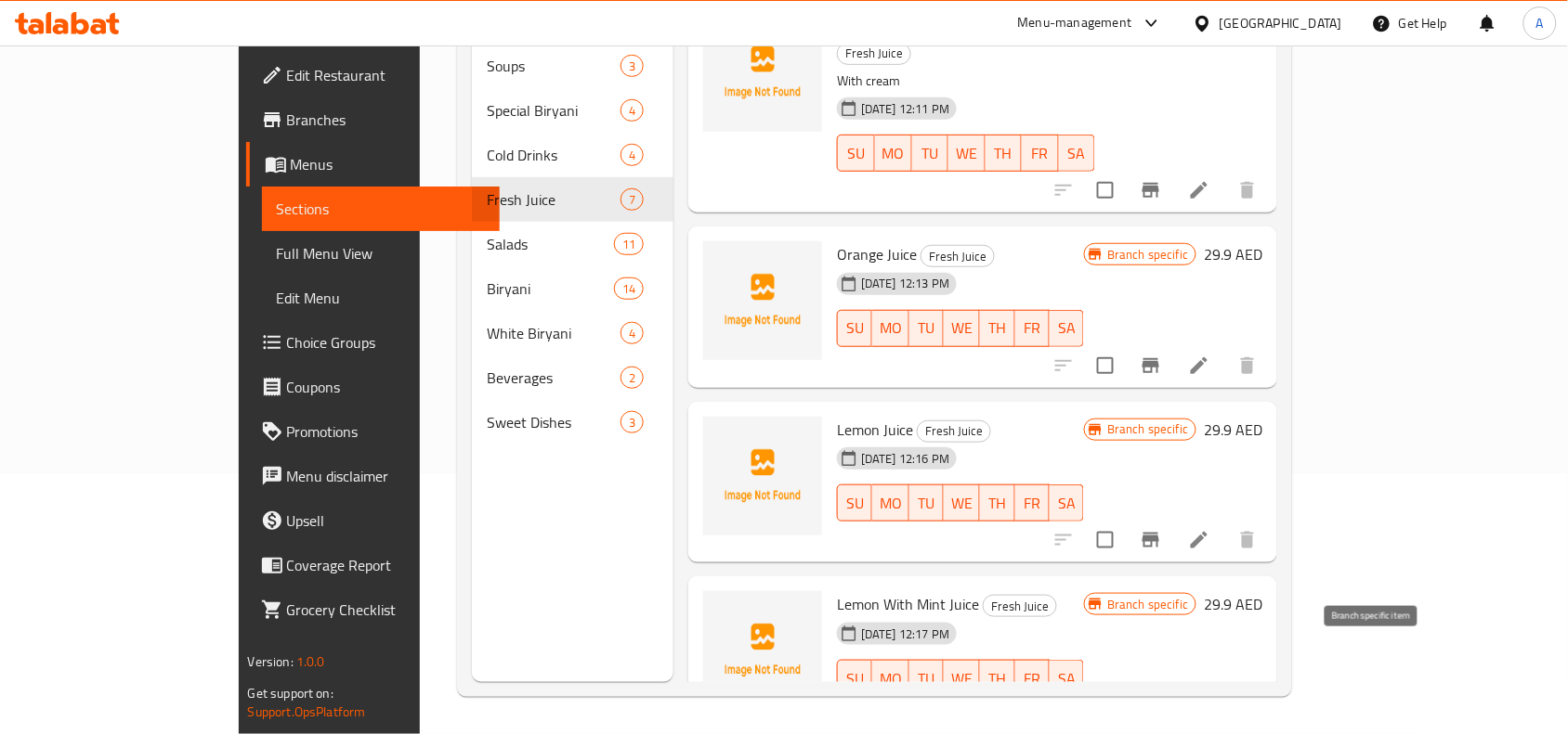
click at [1173, 694] on button "Branch-specific-item" at bounding box center [1151, 716] width 45 height 45
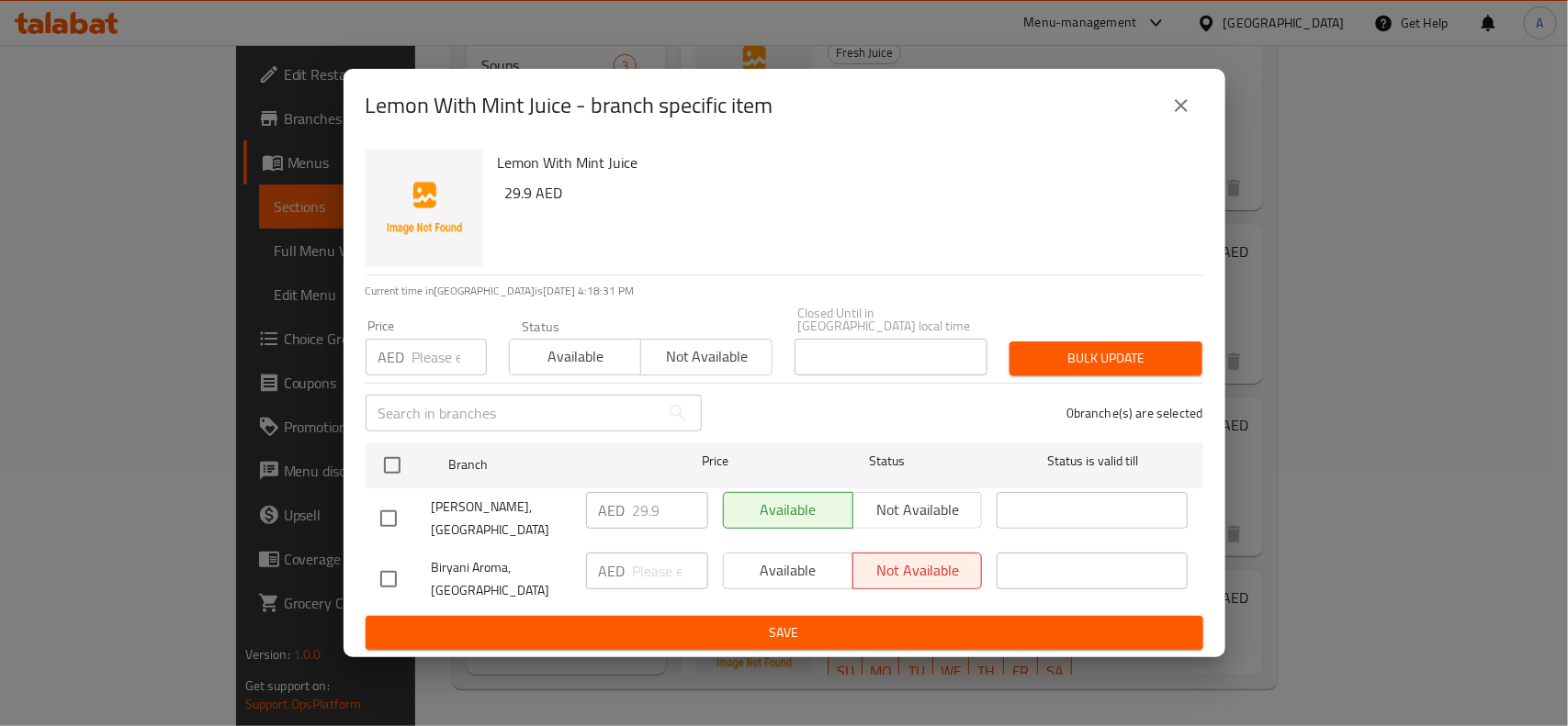
click at [1177, 105] on icon "close" at bounding box center [1180, 105] width 22 height 22
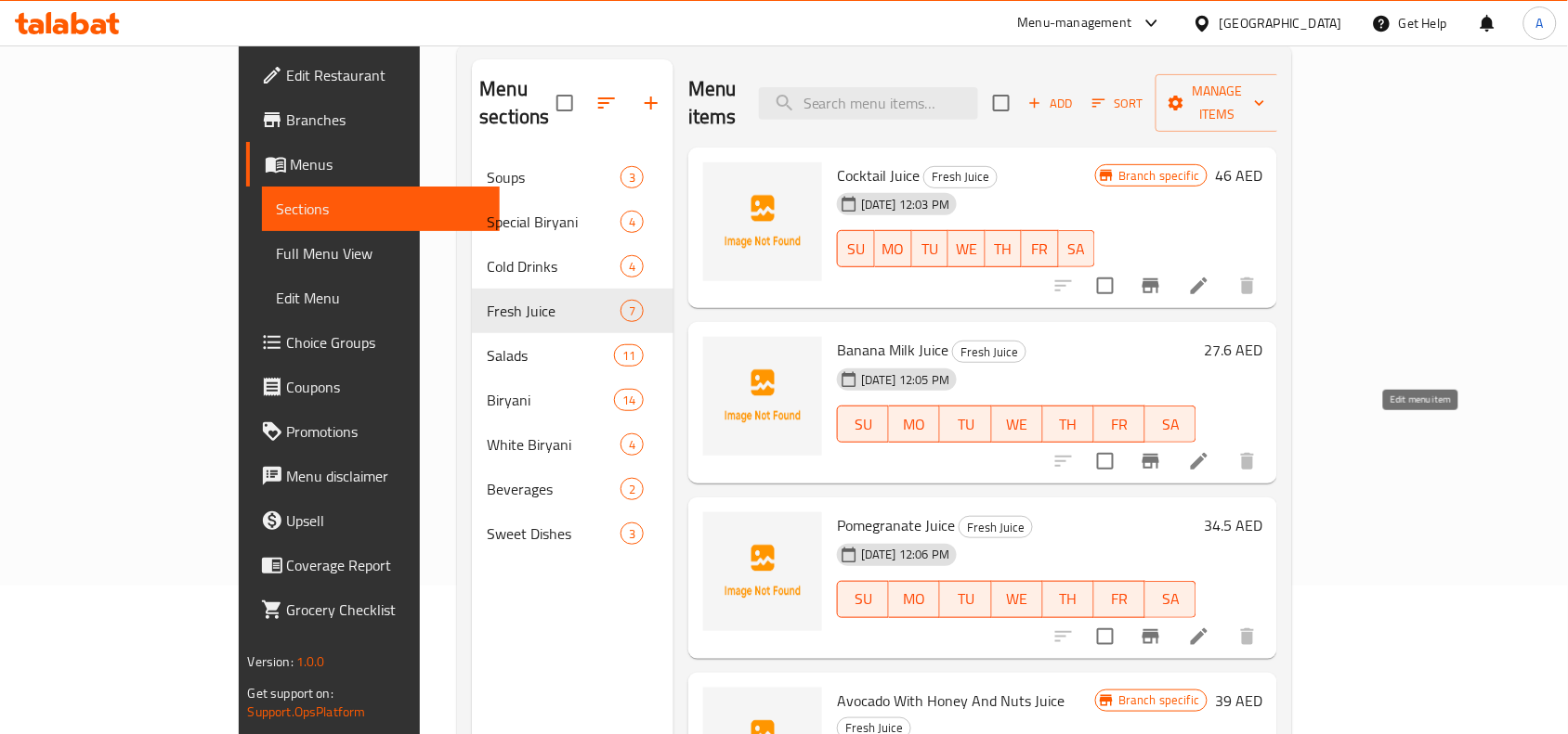
scroll to position [0, 0]
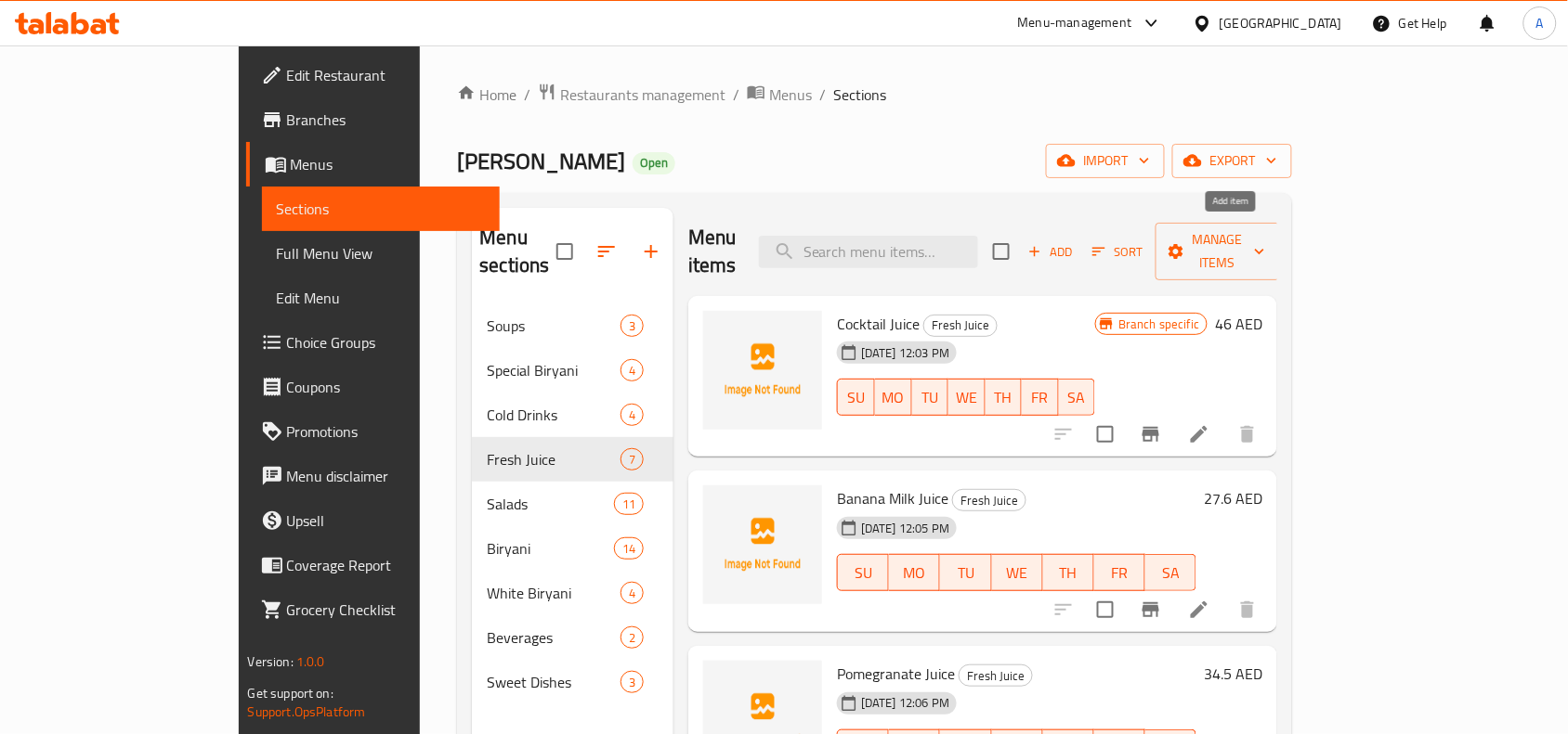
click at [1075, 241] on span "Add" at bounding box center [1050, 252] width 50 height 22
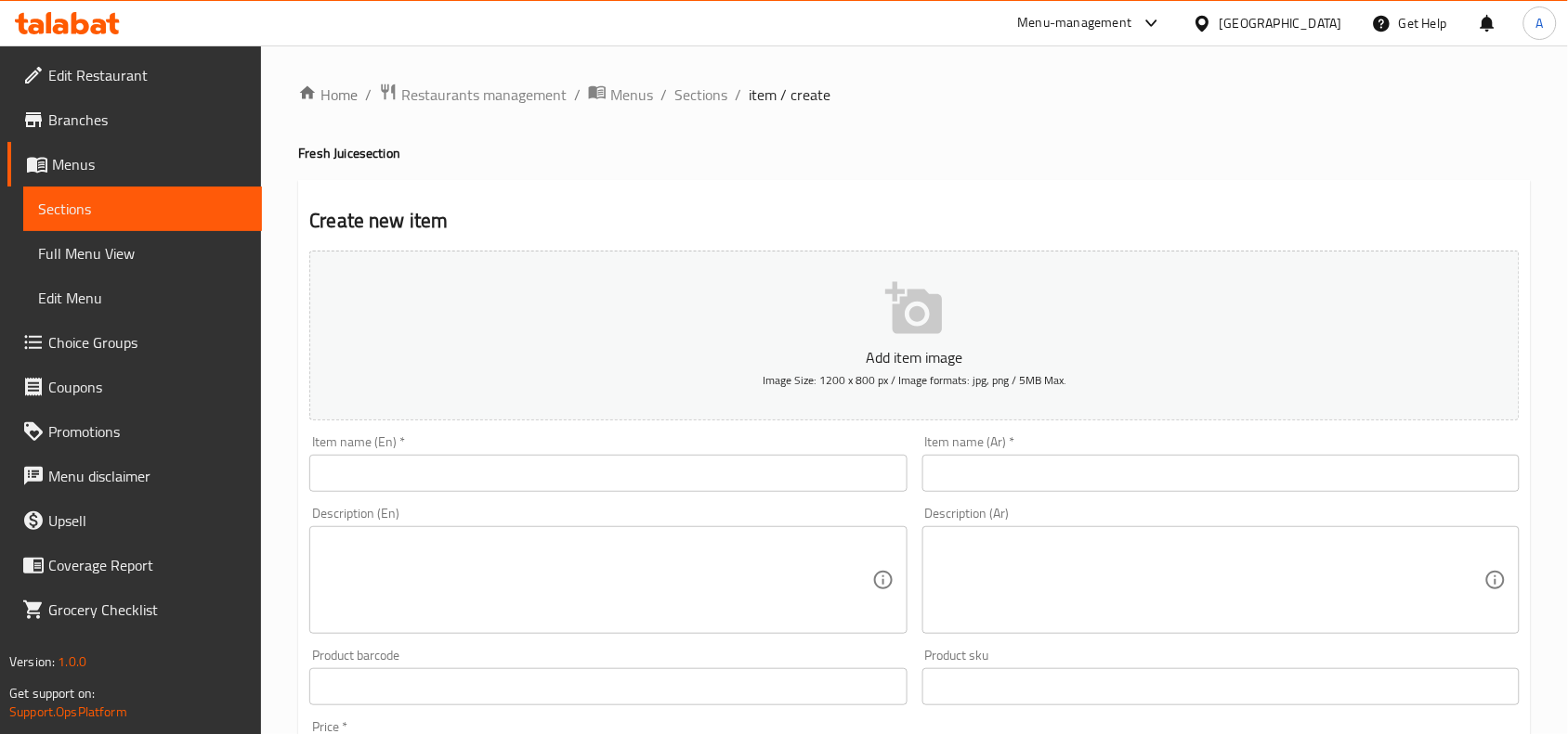
click at [516, 469] on input "text" at bounding box center [607, 473] width 597 height 37
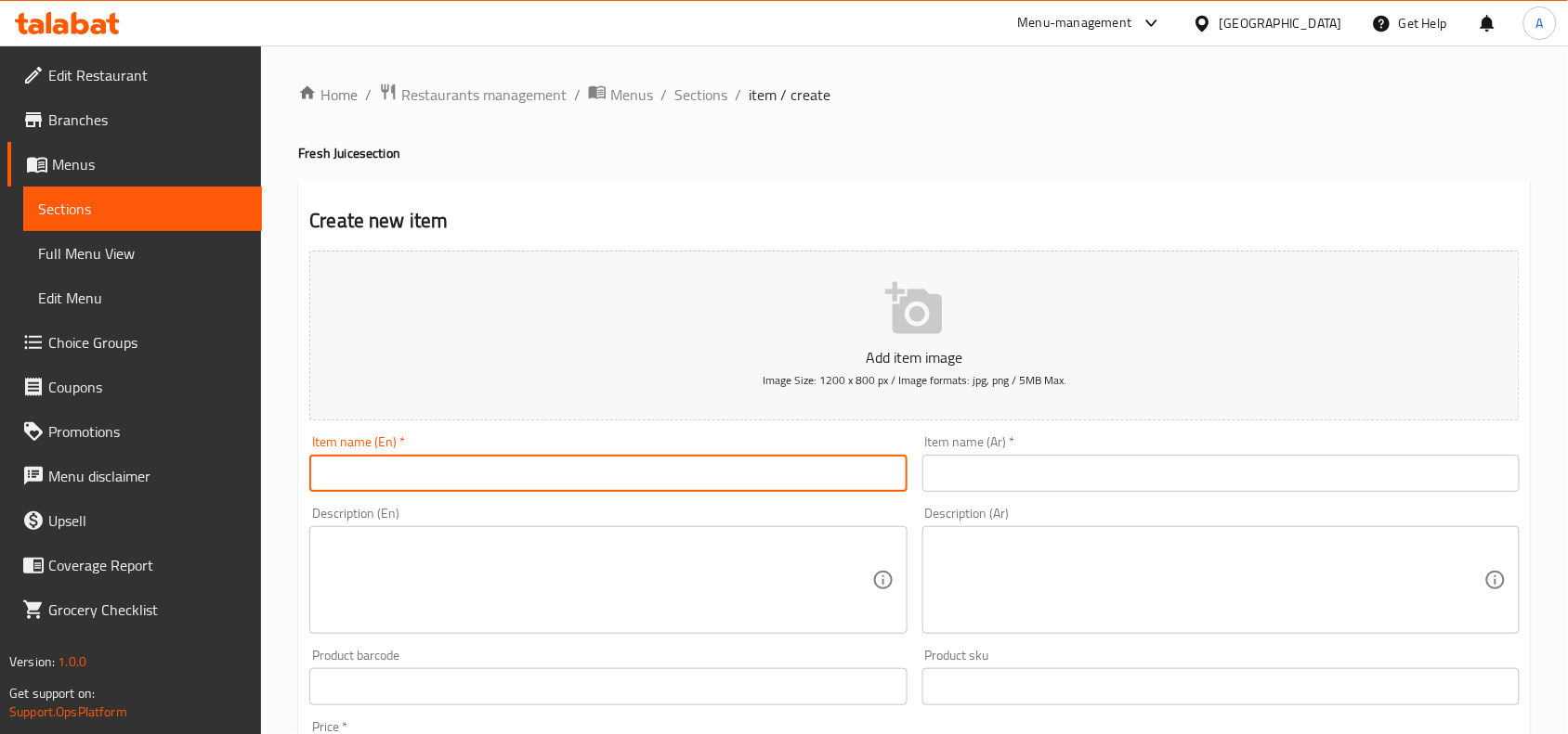
paste input "Watermelon Juice"
drag, startPoint x: 442, startPoint y: 480, endPoint x: 297, endPoint y: 481, distance: 145.0
click at [297, 481] on div "Home / Restaurants management / Menus / Sections / item / create Fresh Juice se…" at bounding box center [914, 679] width 1307 height 1267
type input "Watermelon Juice"
click at [1026, 469] on input "text" at bounding box center [1220, 473] width 597 height 37
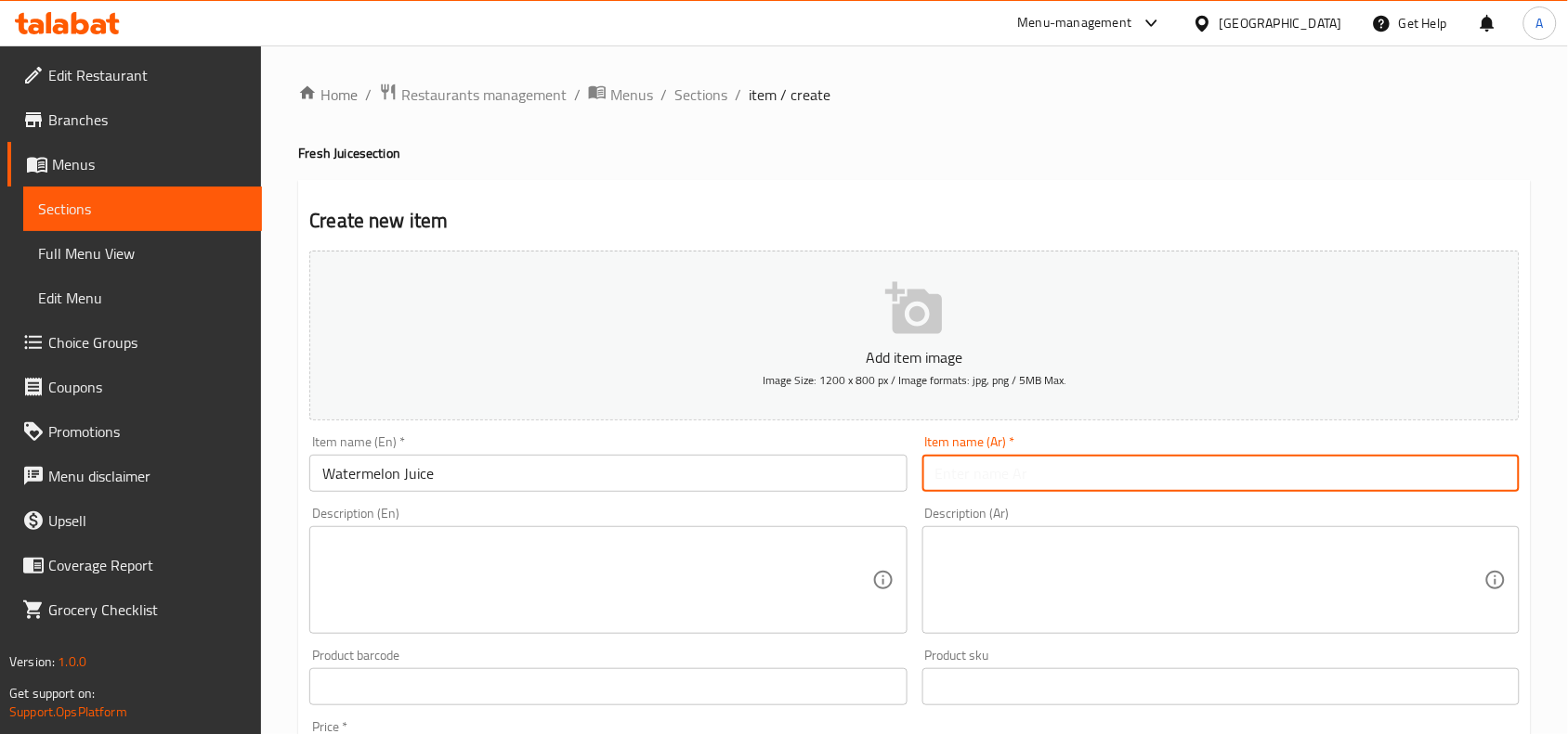
paste input "عصير البطيخ"
click at [969, 485] on input "عصير البطيخ" at bounding box center [1220, 473] width 597 height 37
click at [962, 475] on input "عصير البطيخ" at bounding box center [1220, 473] width 597 height 37
click at [969, 480] on input "عصير البطيخ" at bounding box center [1220, 473] width 597 height 37
click at [975, 483] on input "عصير البطيخ" at bounding box center [1220, 473] width 597 height 37
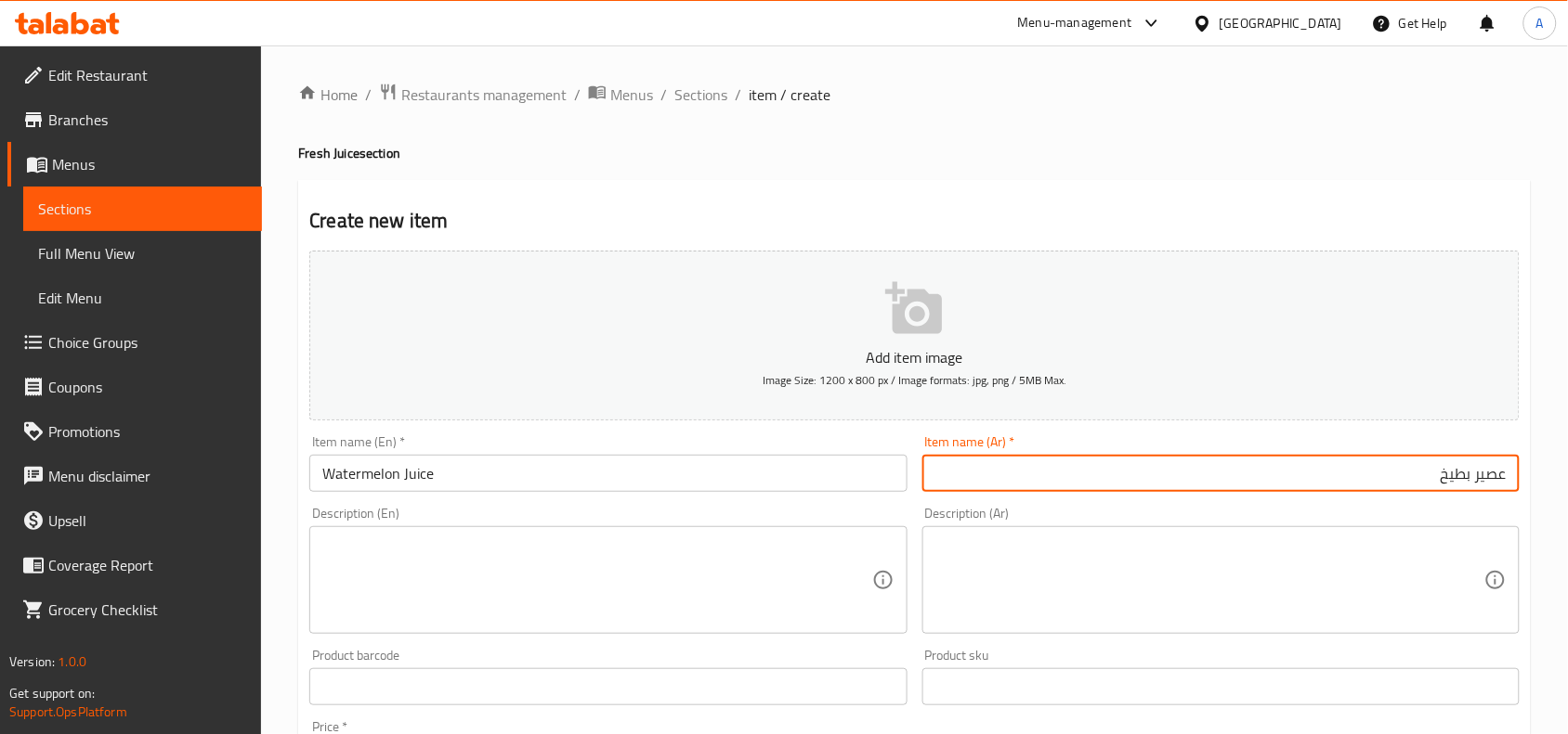
type input "عصير بطيخ"
click at [1154, 189] on div "Create new item Add item image Image Size: 1200 x 800 px / Image formats: jpg, …" at bounding box center [914, 720] width 1233 height 1081
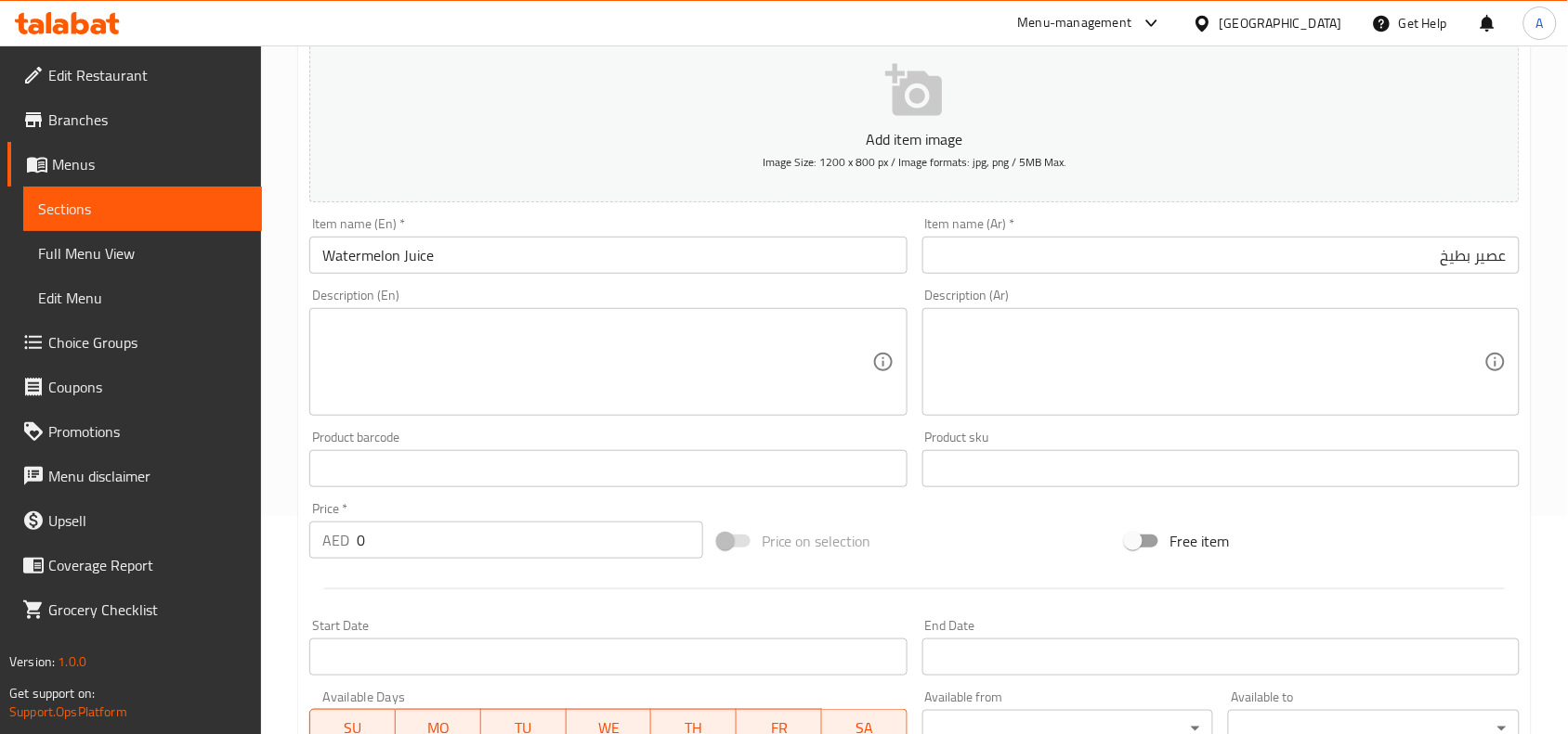
scroll to position [232, 0]
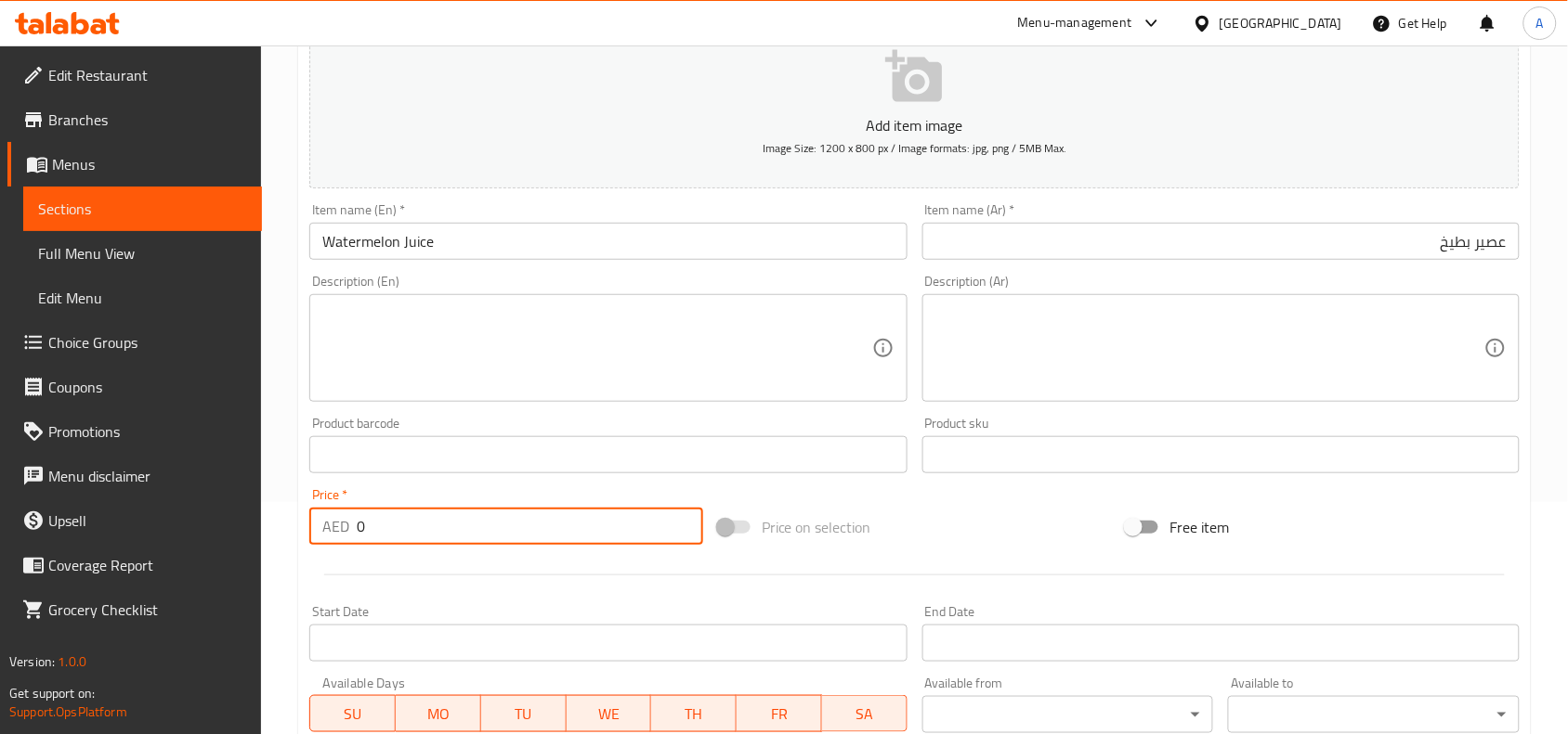
drag, startPoint x: 371, startPoint y: 523, endPoint x: 270, endPoint y: 553, distance: 105.4
click at [270, 553] on div "Home / Restaurants management / Menus / Sections / item / create Fresh Juice se…" at bounding box center [914, 447] width 1307 height 1267
type input "29.9"
click at [378, 583] on div at bounding box center [914, 575] width 1225 height 46
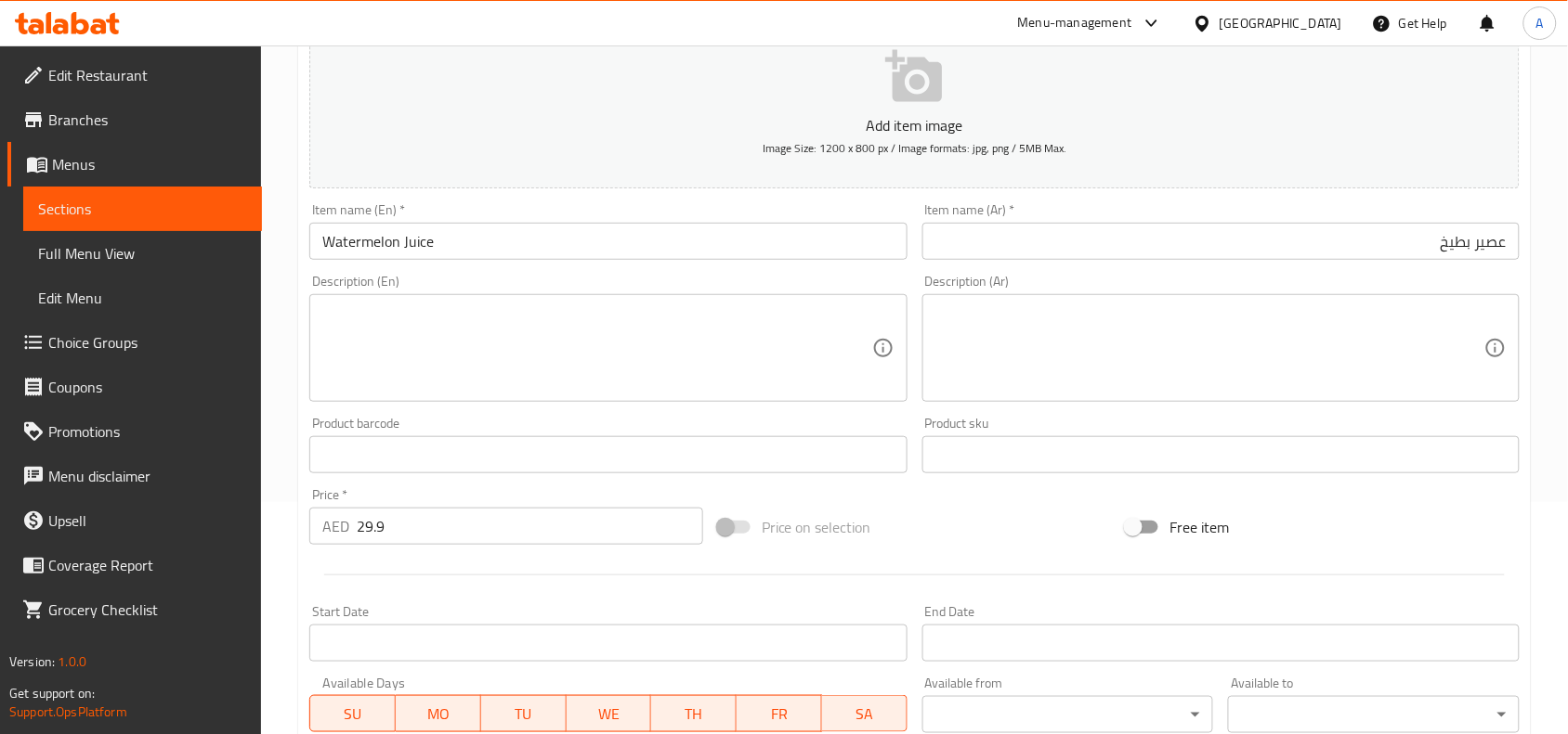
scroll to position [574, 0]
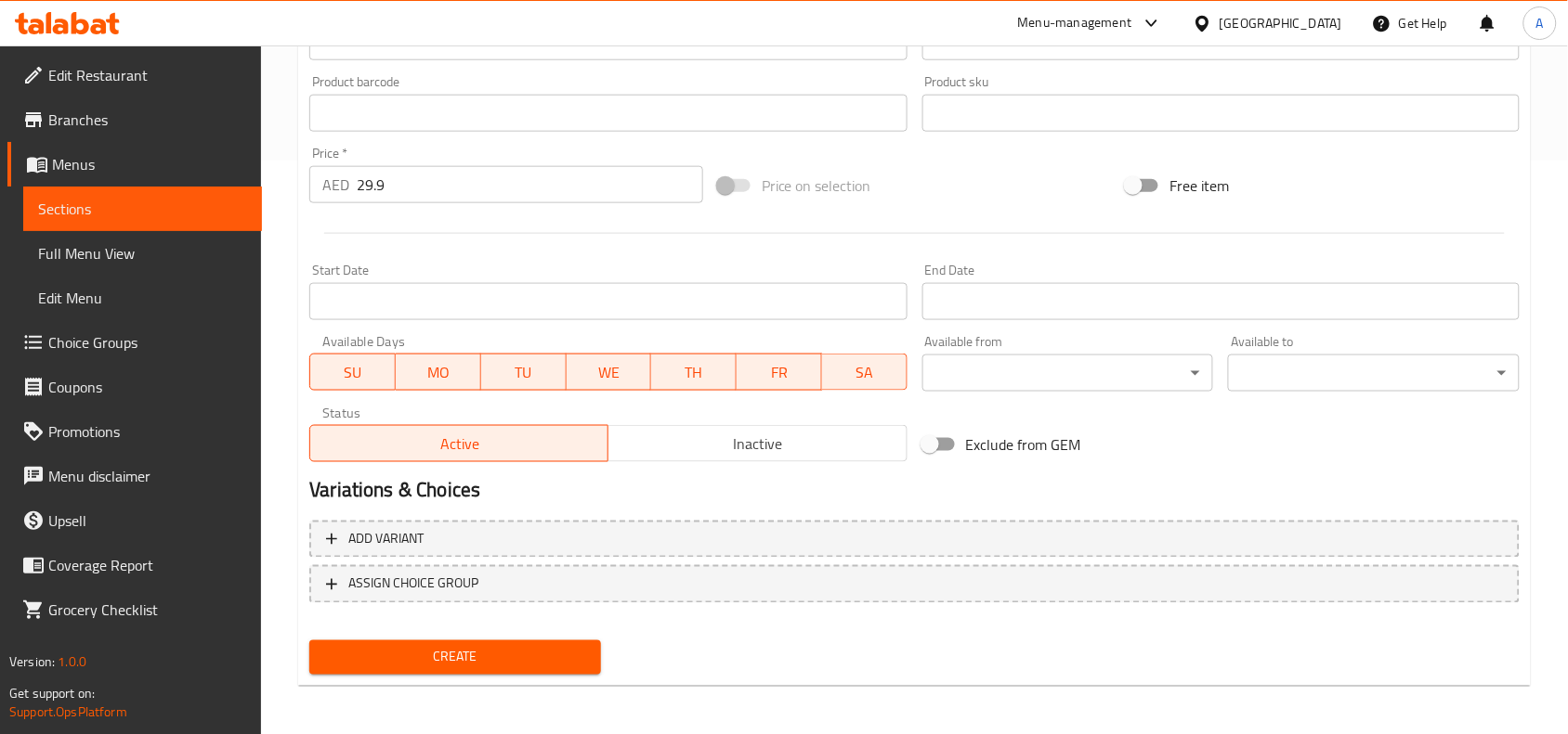
click at [486, 660] on span "Create" at bounding box center [456, 658] width 262 height 23
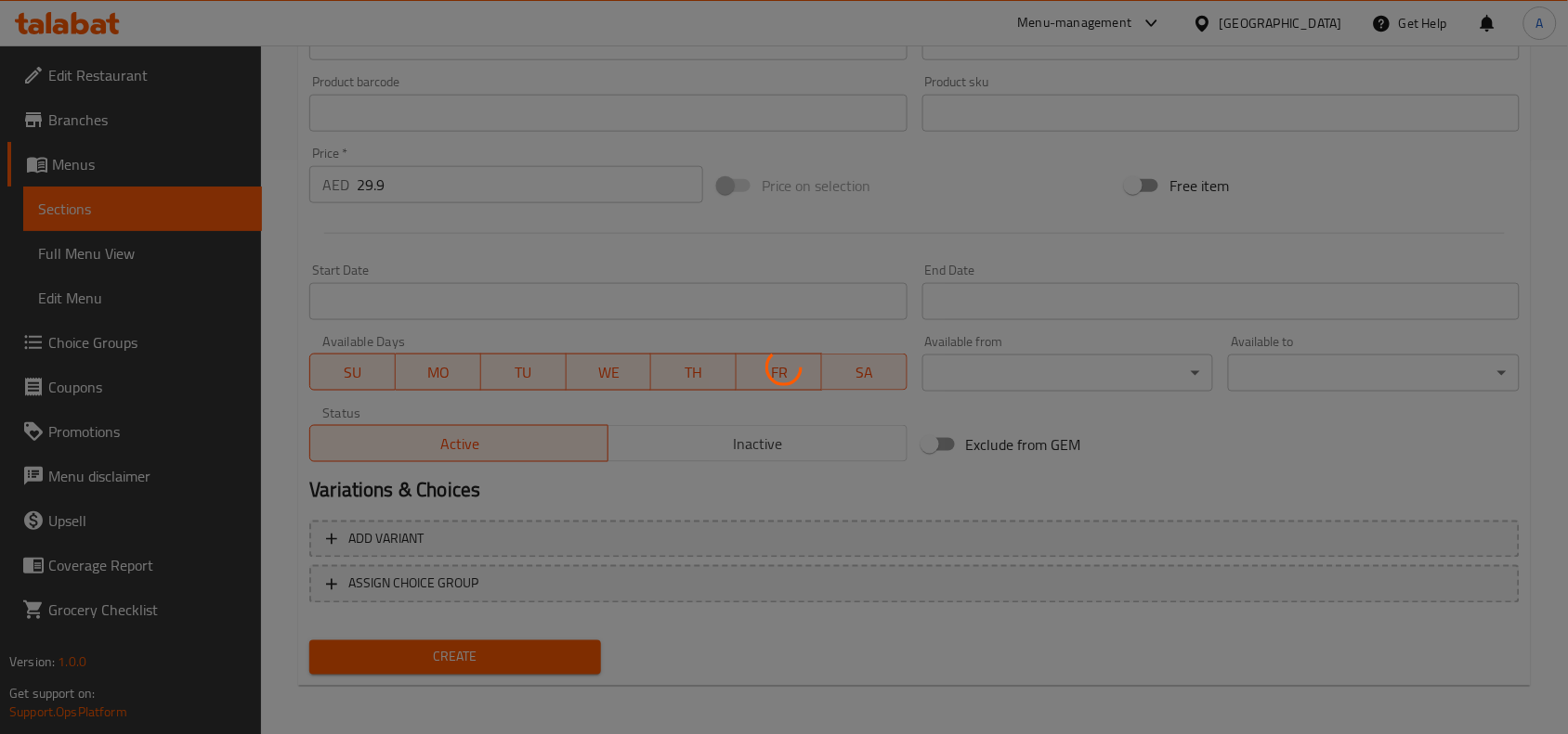
type input "0"
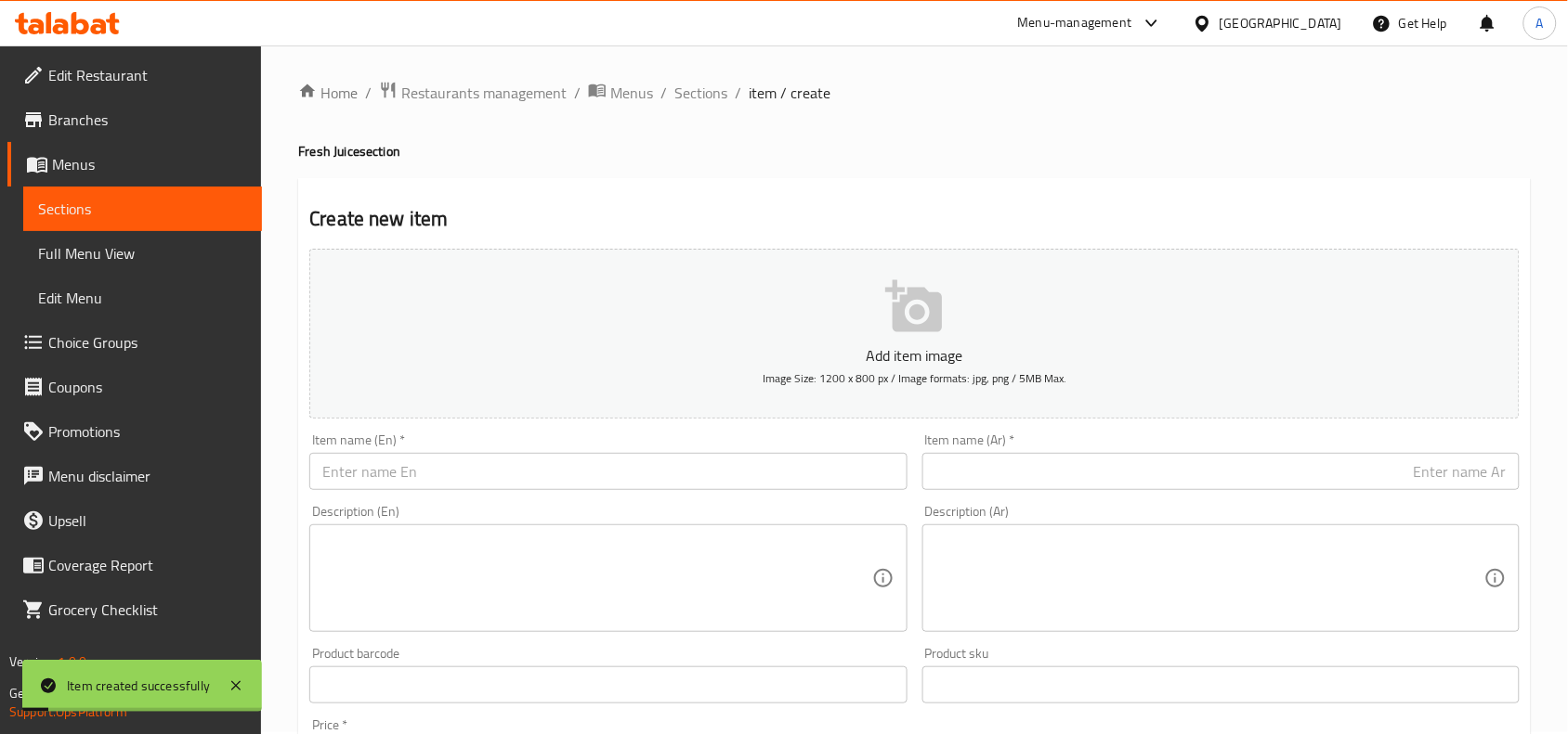
scroll to position [0, 0]
click at [709, 102] on span "Sections" at bounding box center [701, 94] width 53 height 22
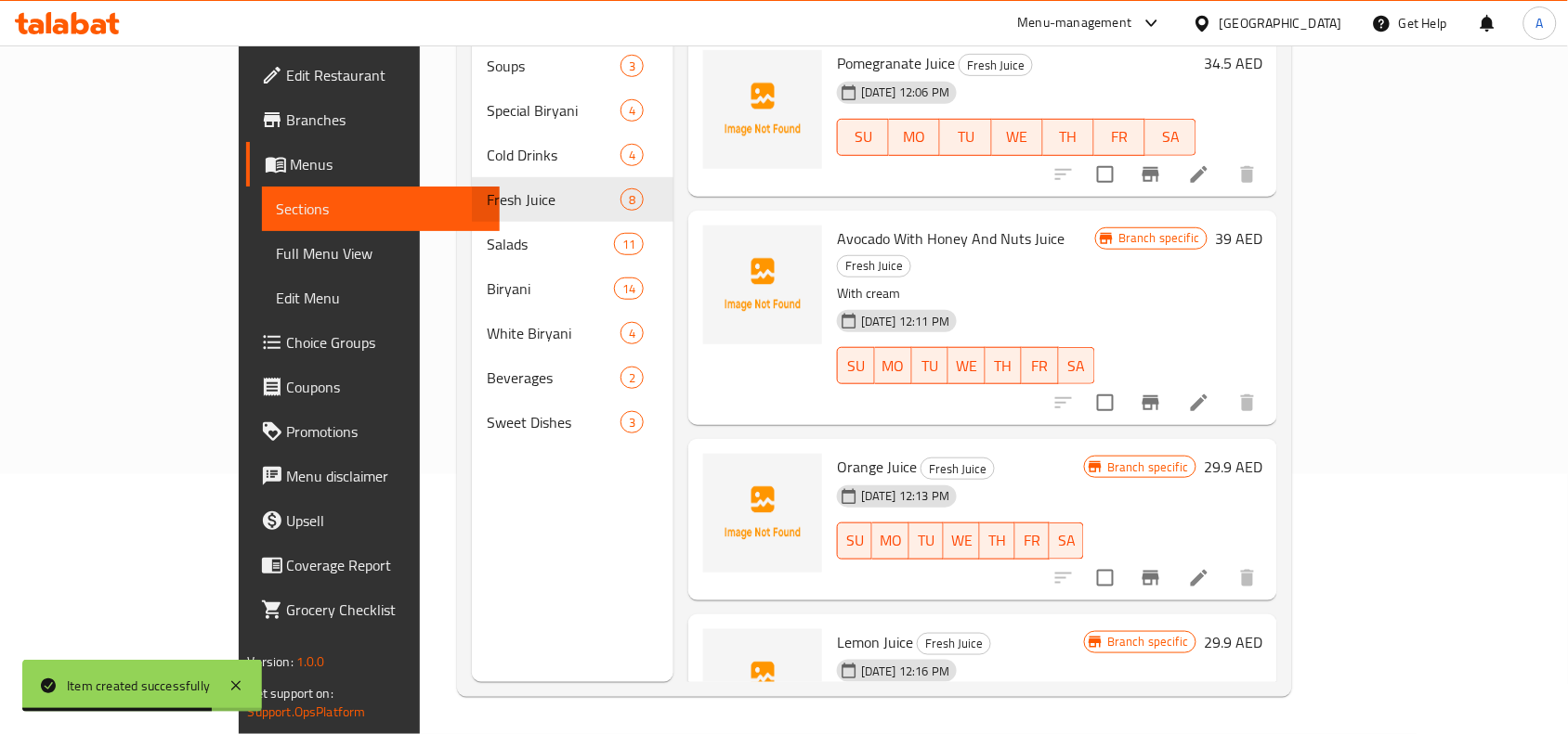
scroll to position [739, 0]
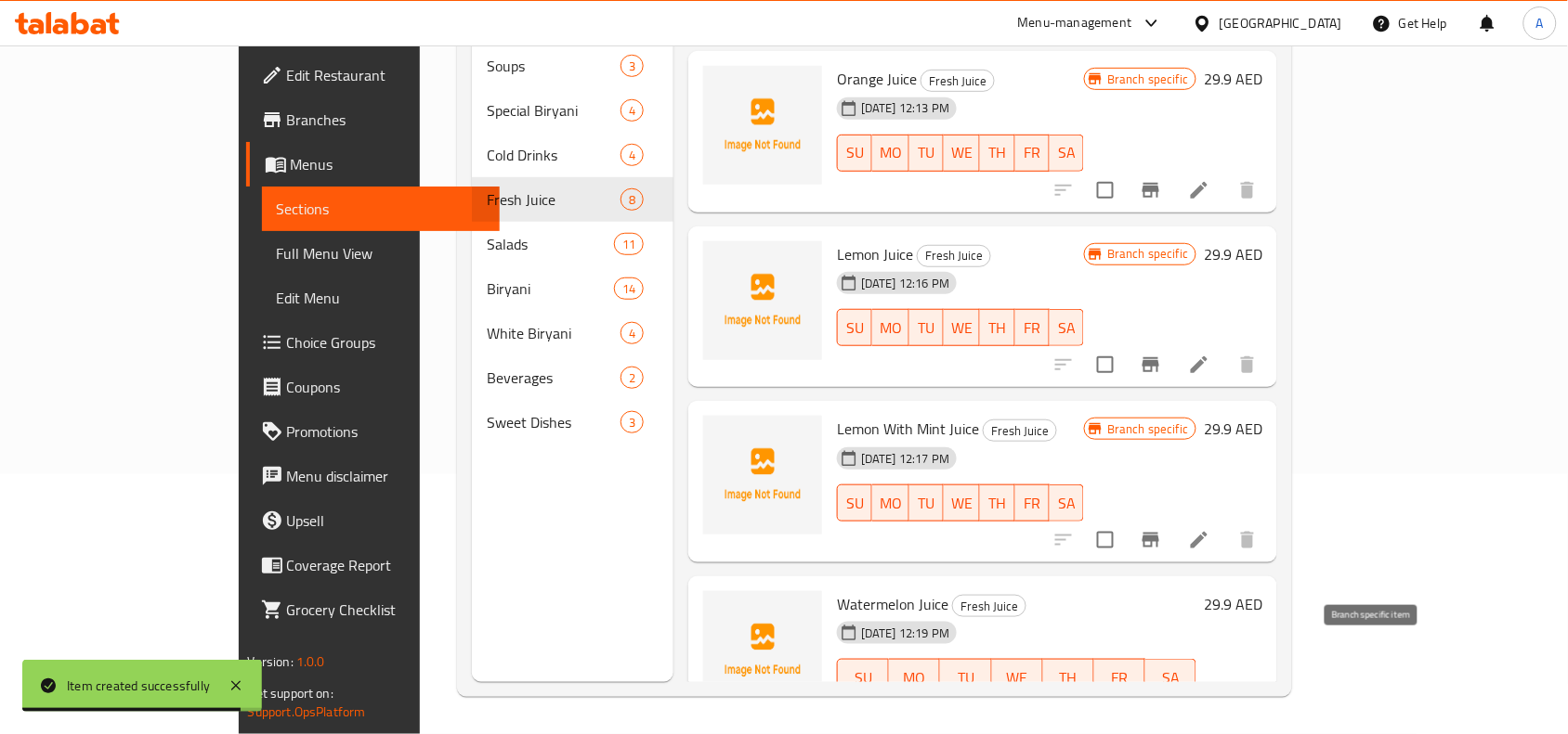
click at [1159, 708] on icon "Branch-specific-item" at bounding box center [1150, 714] width 17 height 15
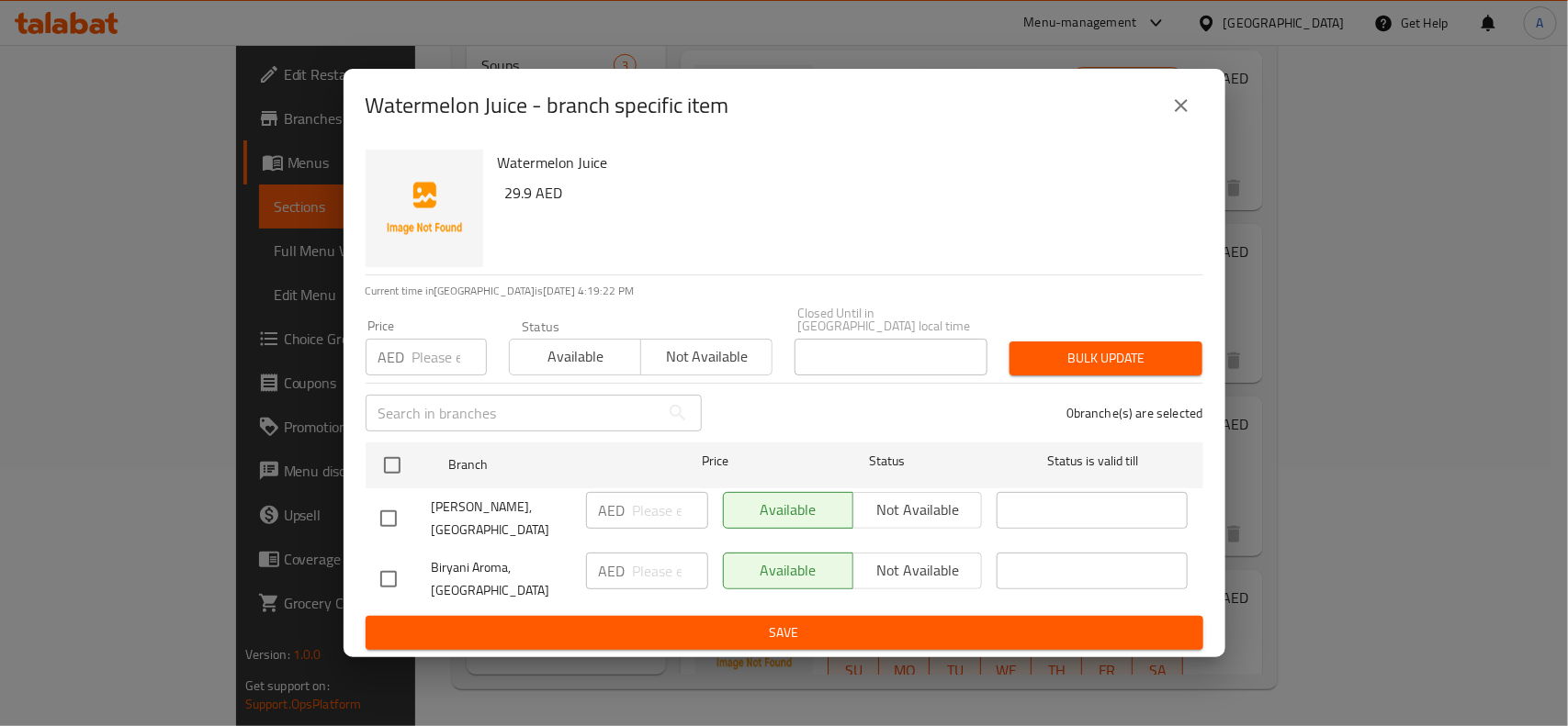
click at [386, 575] on input "checkbox" at bounding box center [389, 579] width 39 height 39
click at [388, 580] on input "checkbox" at bounding box center [389, 579] width 39 height 39
checkbox input "false"
click at [392, 516] on input "checkbox" at bounding box center [389, 519] width 39 height 39
checkbox input "true"
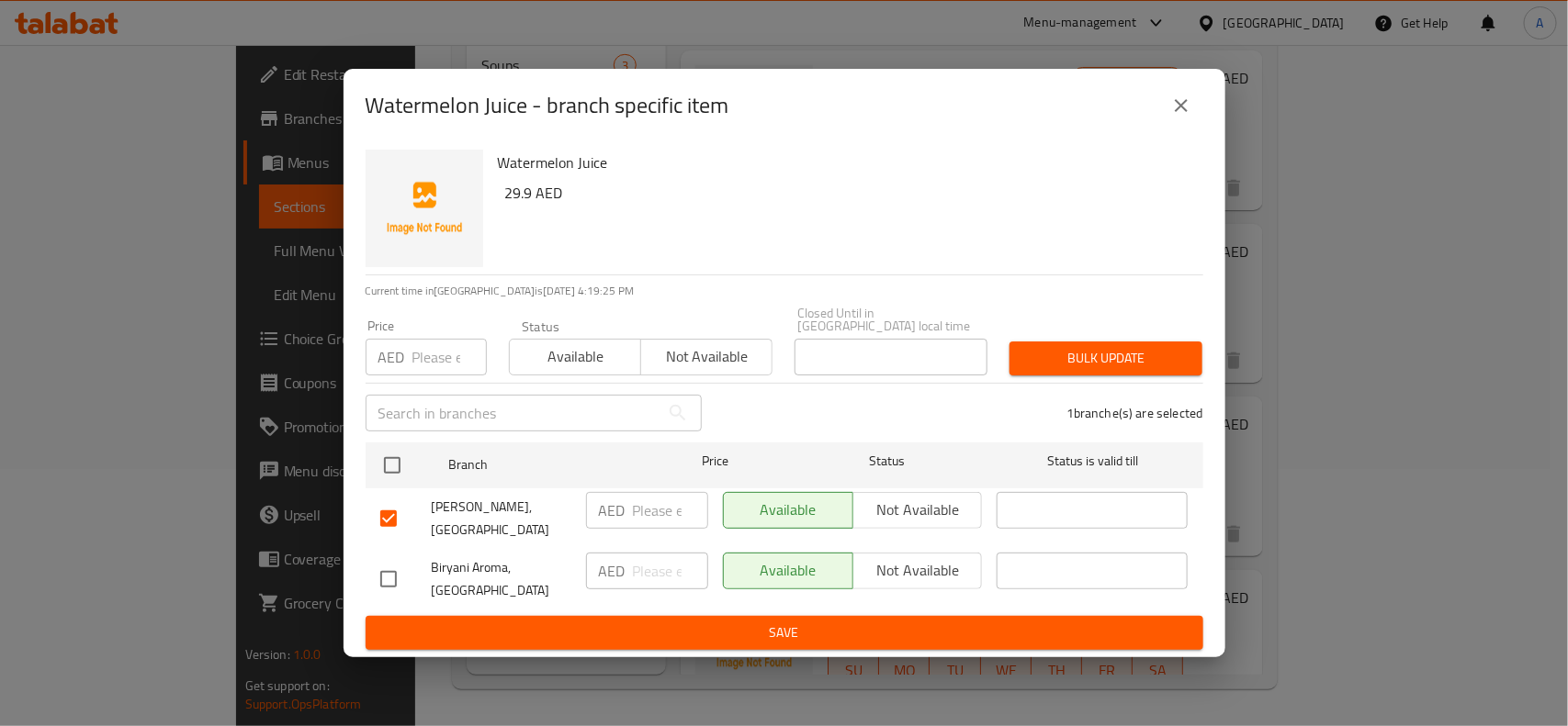
click at [912, 514] on span "Not available" at bounding box center [917, 510] width 115 height 27
click at [381, 570] on input "checkbox" at bounding box center [389, 579] width 39 height 39
checkbox input "true"
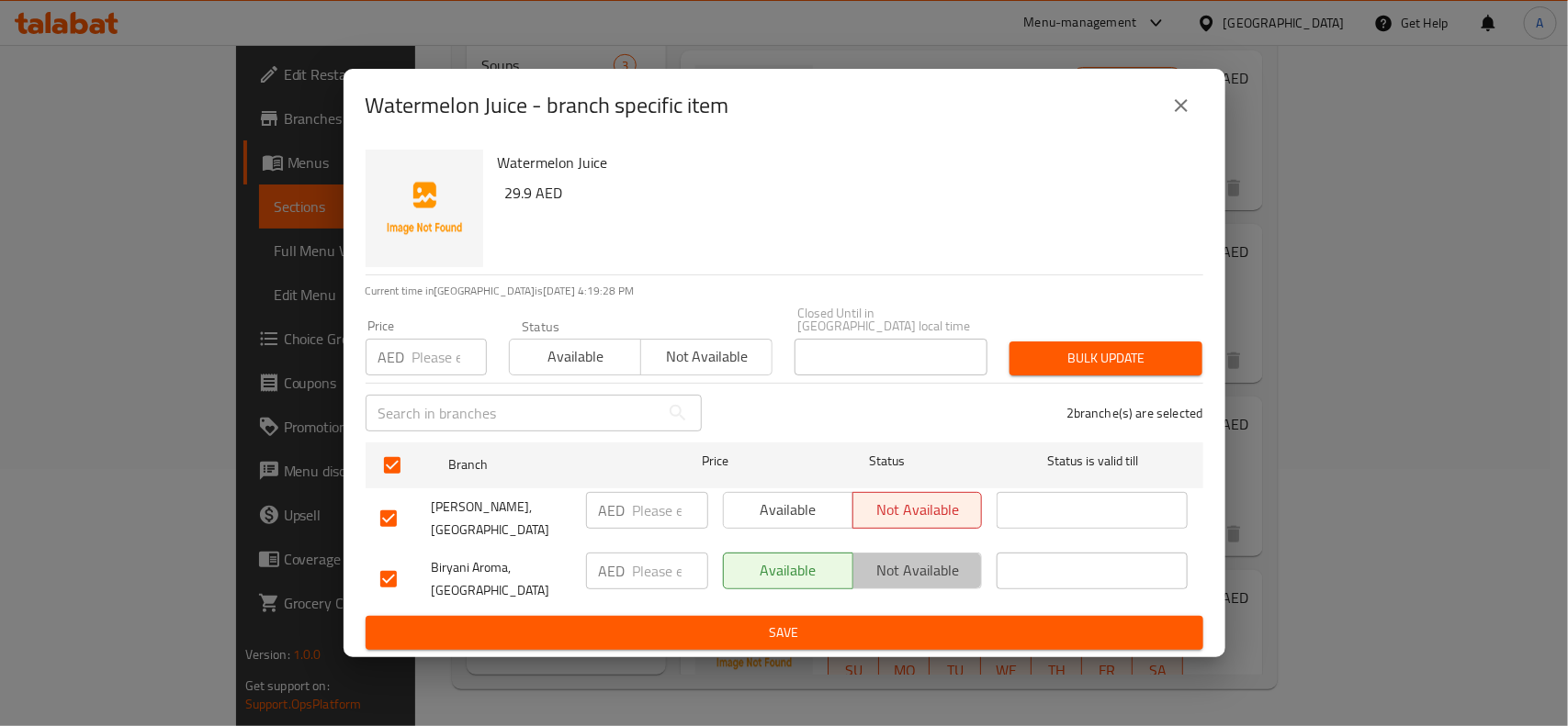
click at [907, 563] on span "Not available" at bounding box center [917, 571] width 115 height 27
click at [800, 502] on span "Available" at bounding box center [788, 510] width 115 height 27
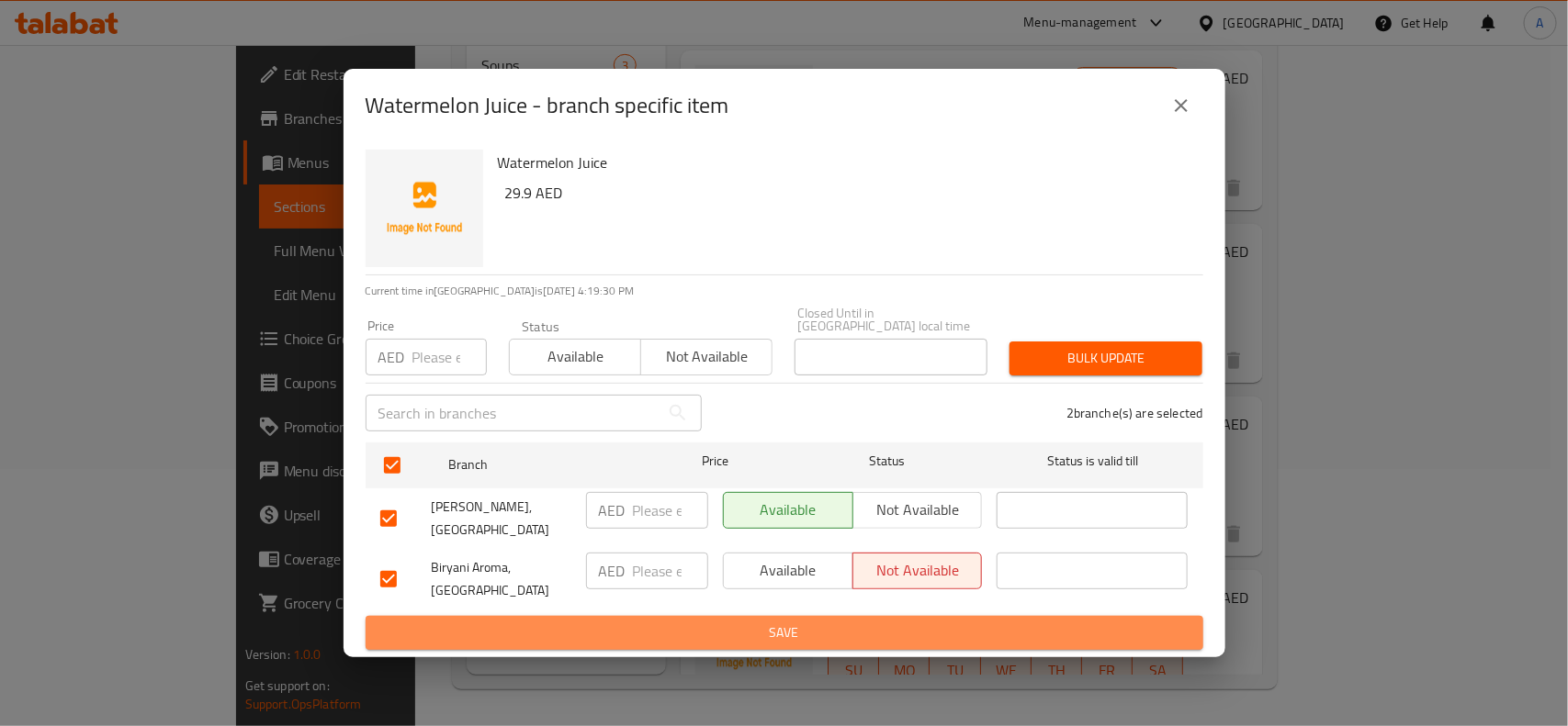
click at [786, 626] on span "Save" at bounding box center [784, 633] width 808 height 23
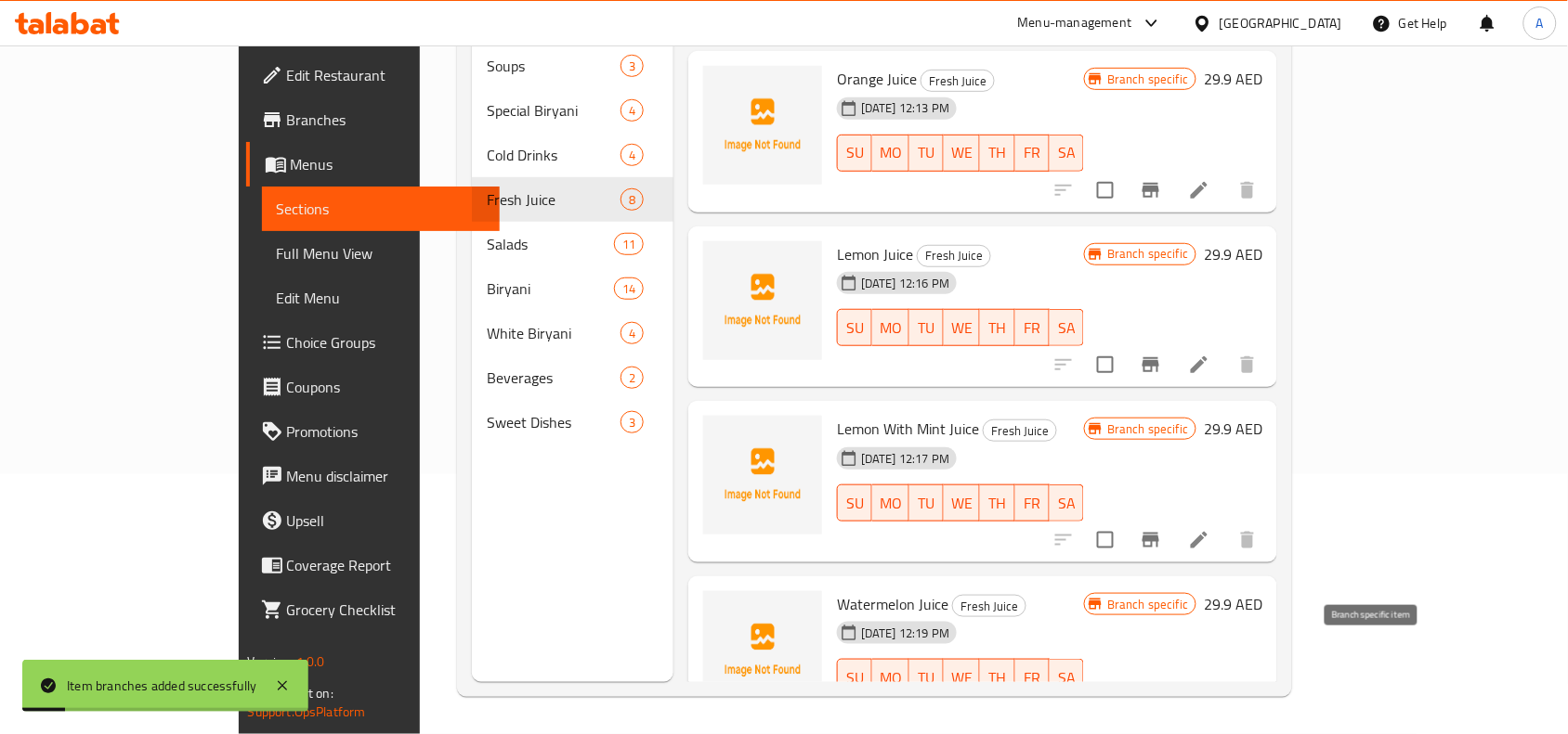
click at [1159, 708] on icon "Branch-specific-item" at bounding box center [1150, 714] width 17 height 15
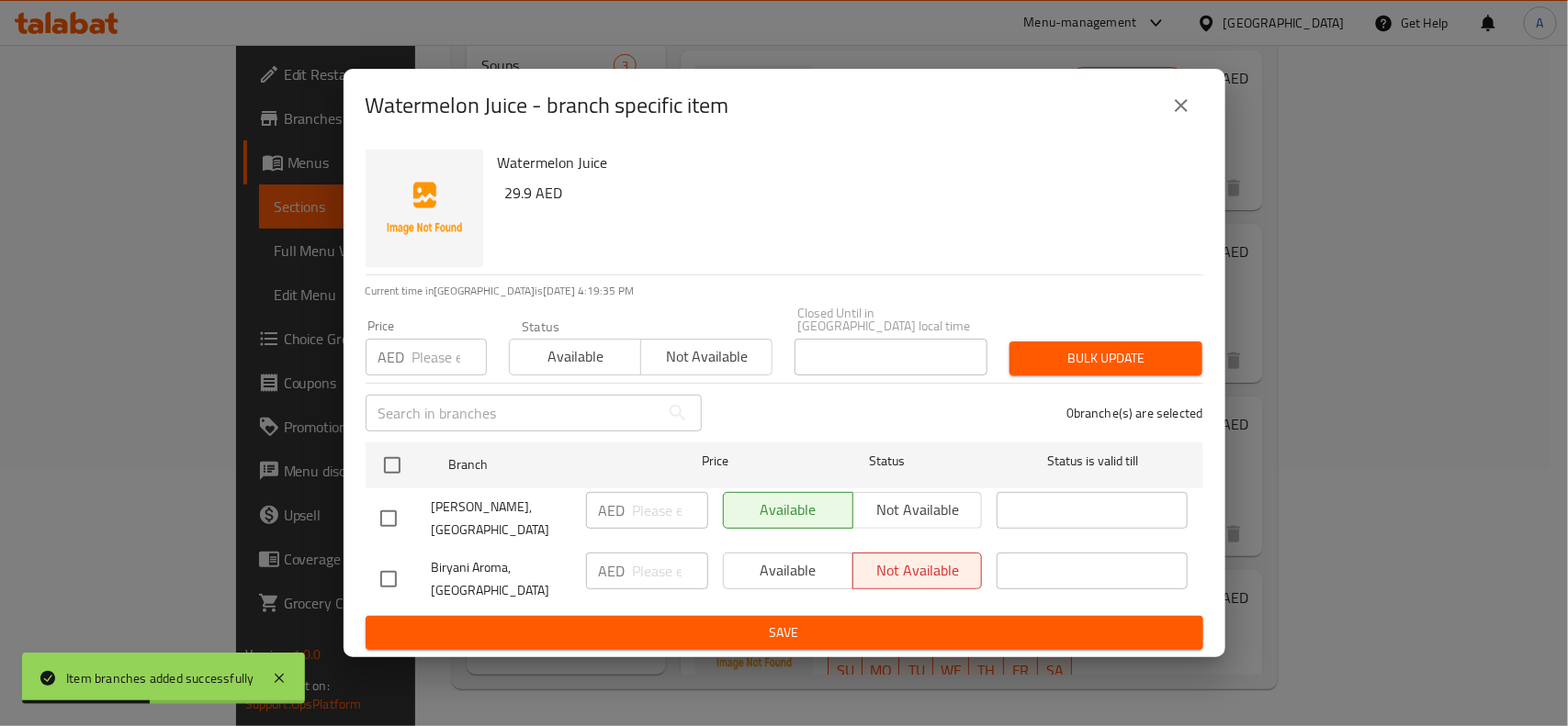
click at [377, 517] on input "checkbox" at bounding box center [389, 519] width 39 height 39
checkbox input "true"
click at [424, 363] on input "number" at bounding box center [450, 358] width 74 height 37
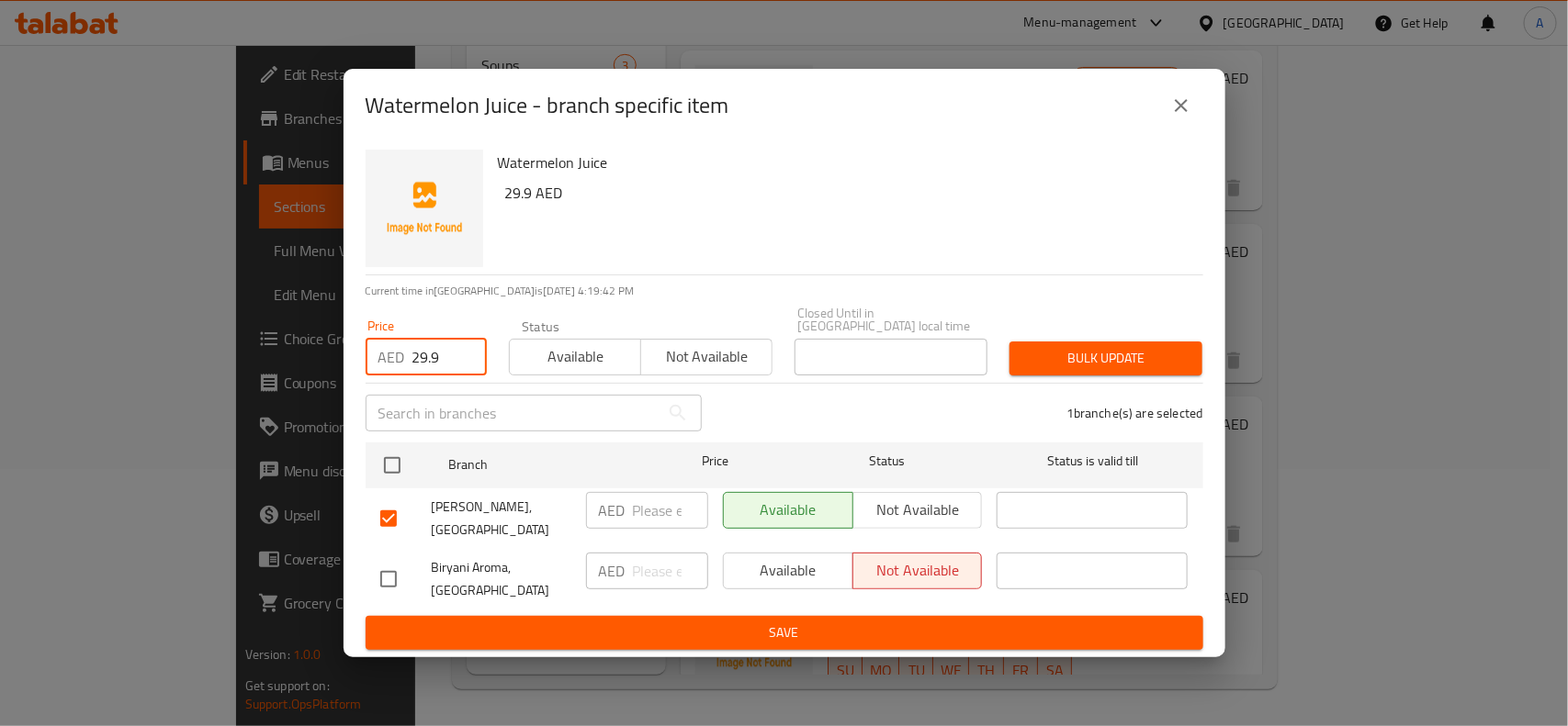
type input "29.9"
click at [1120, 347] on span "Bulk update" at bounding box center [1105, 359] width 163 height 23
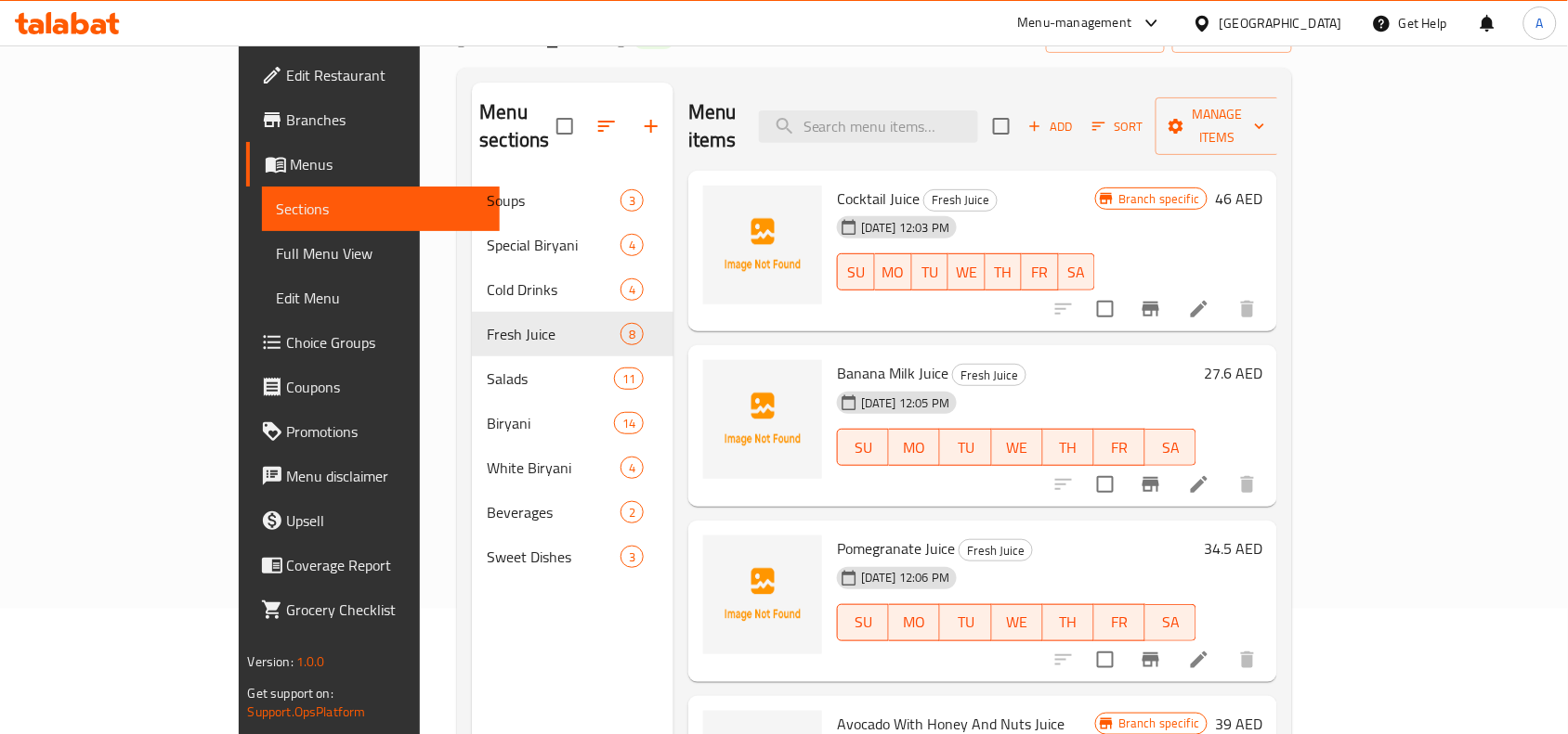
scroll to position [0, 0]
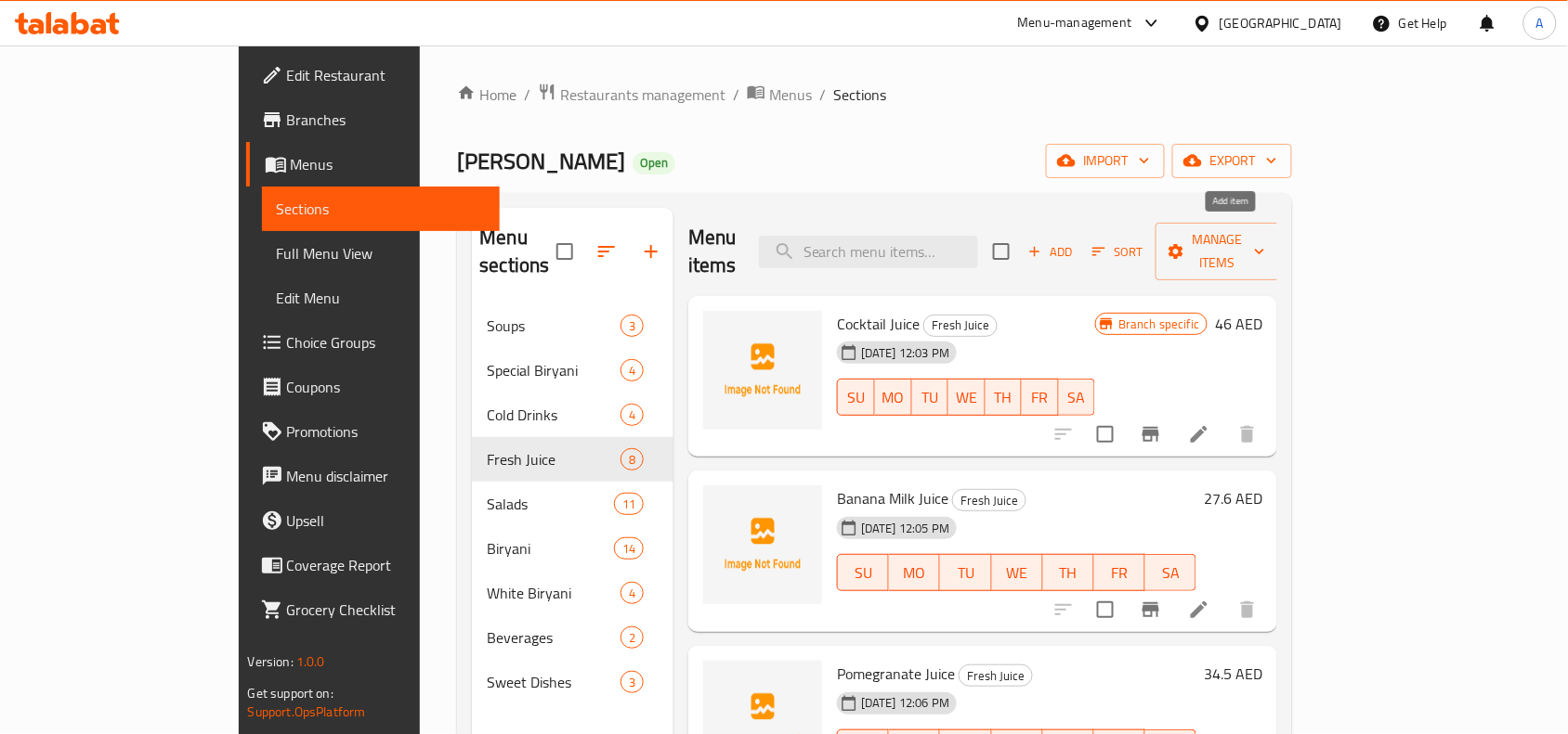
click at [1075, 241] on span "Add" at bounding box center [1050, 252] width 50 height 22
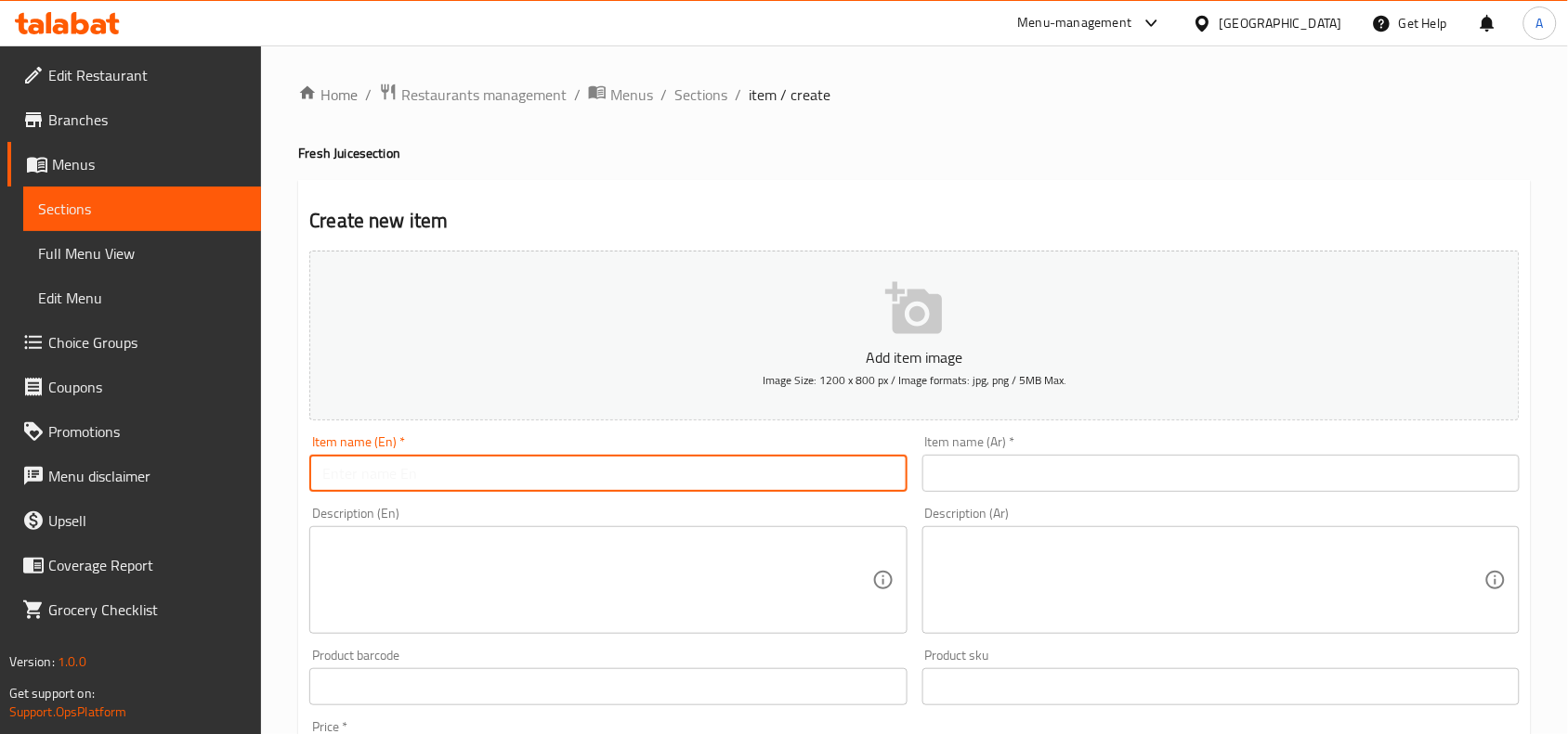
click at [418, 478] on input "text" at bounding box center [607, 473] width 597 height 37
paste input "Pineapple Juice"
drag, startPoint x: 441, startPoint y: 476, endPoint x: 553, endPoint y: 434, distance: 119.6
click at [212, 489] on div "Edit Restaurant Branches Menus Sections Full Menu View Edit Menu Choice Groups …" at bounding box center [784, 679] width 1568 height 1267
type input "Pineapple Juice"
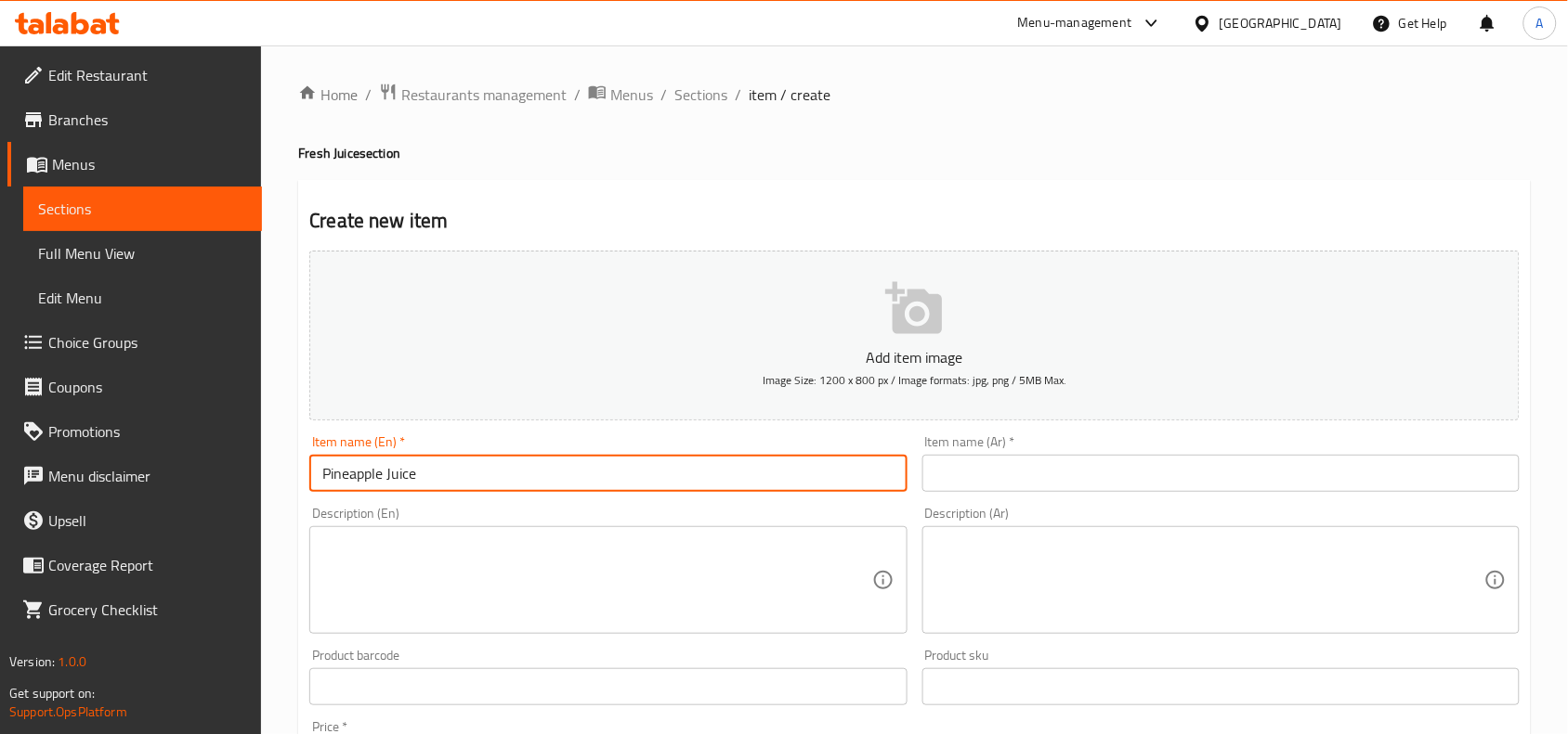
click at [1144, 474] on input "text" at bounding box center [1220, 473] width 597 height 37
paste input "عصير الأناناس"
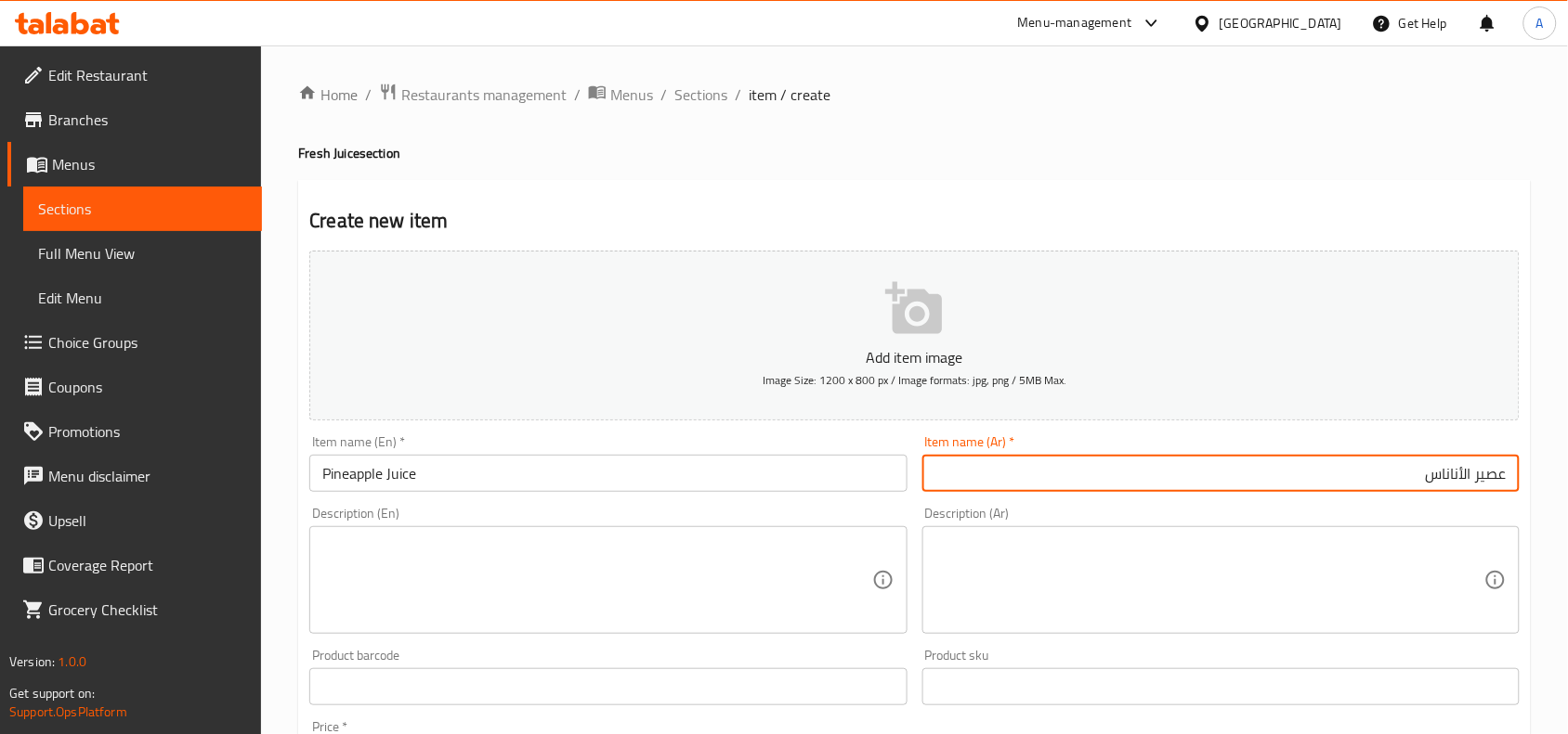
type input "عصير الأناناس"
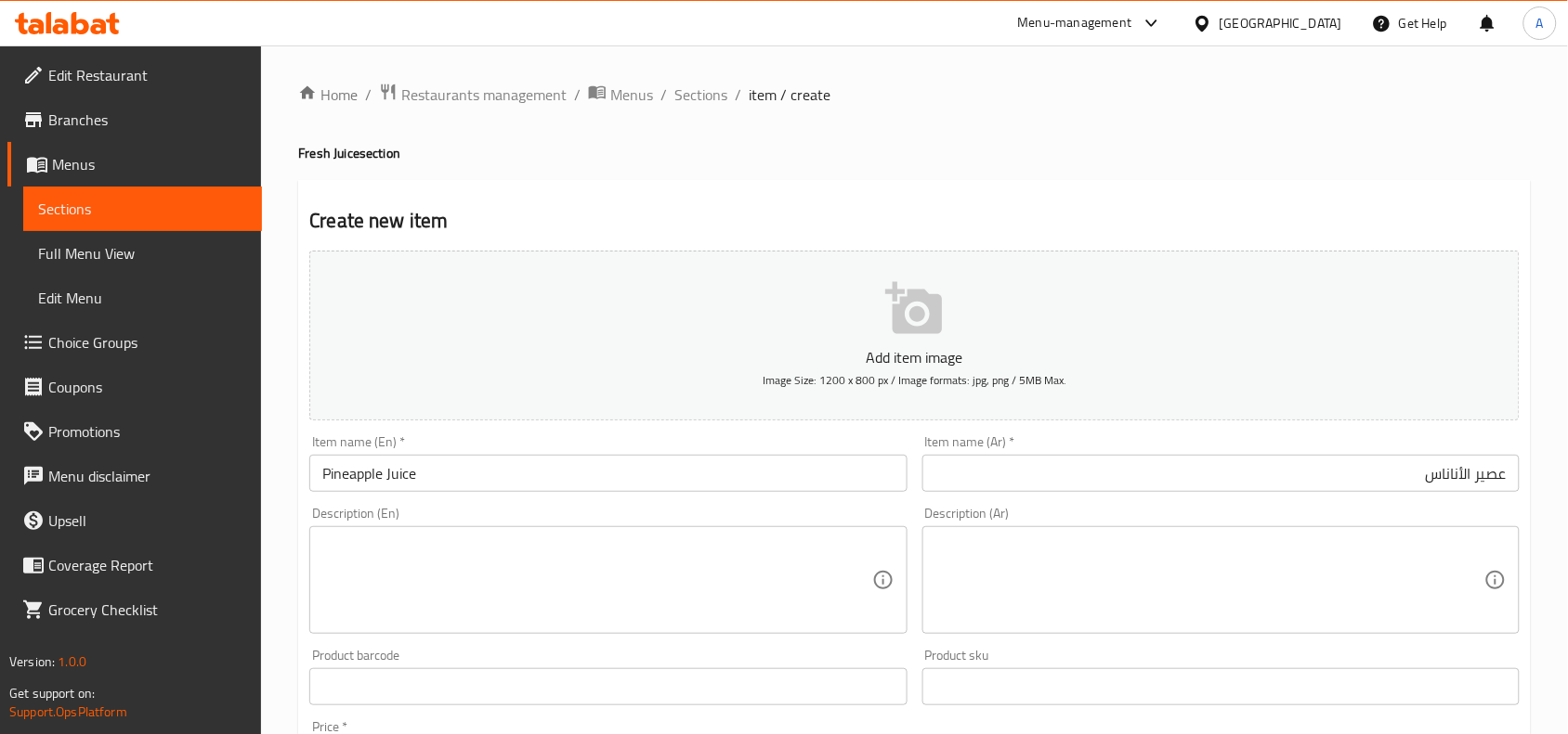
click at [1026, 154] on h4 "Fresh Juice section" at bounding box center [914, 152] width 1233 height 19
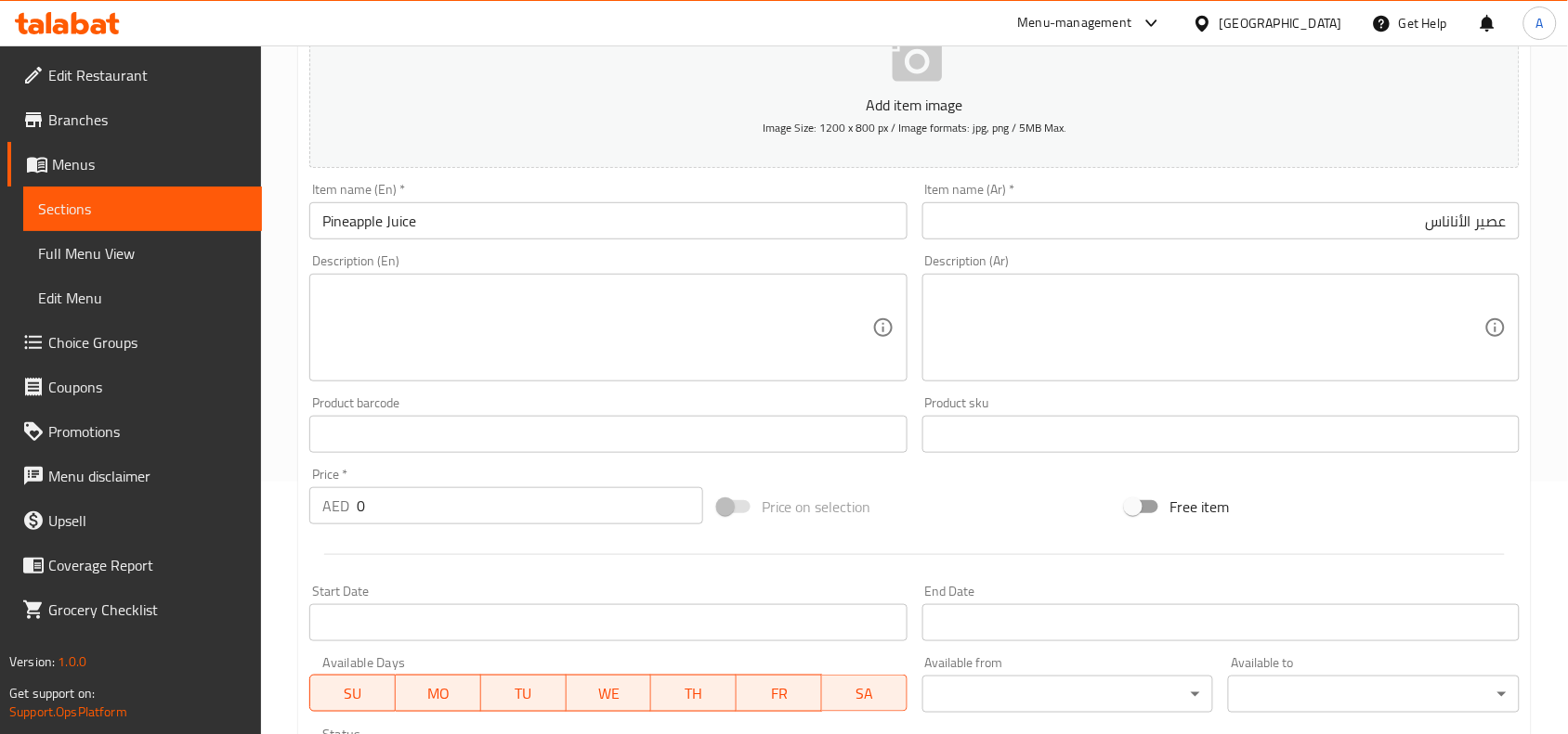
scroll to position [574, 0]
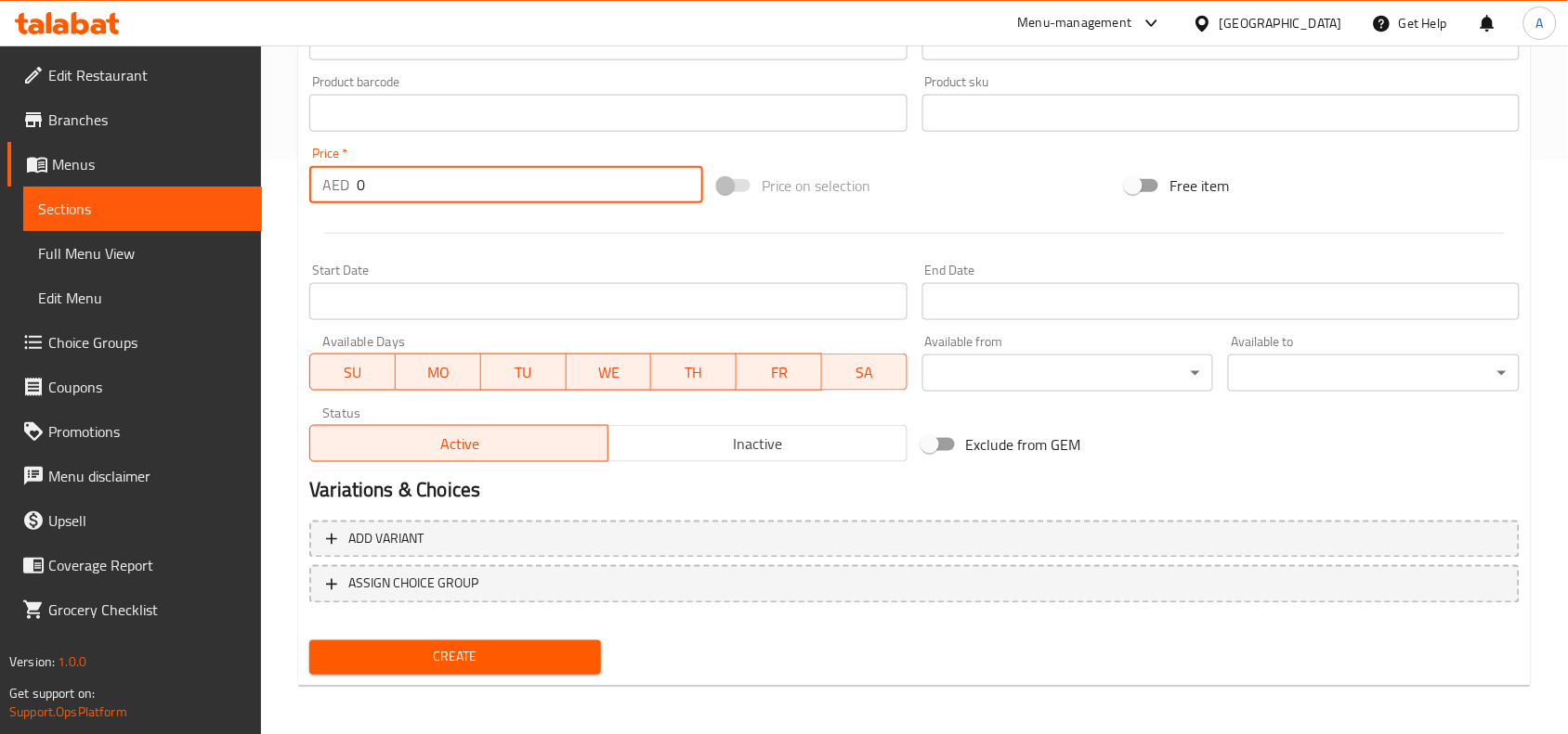
click at [221, 169] on div "Edit Restaurant Branches Menus Sections Full Menu View Edit Menu Choice Groups …" at bounding box center [784, 105] width 1568 height 1267
paste input "29.9"
type input "29.90"
click at [396, 237] on div at bounding box center [914, 234] width 1225 height 46
click at [492, 660] on span "Create" at bounding box center [456, 658] width 262 height 23
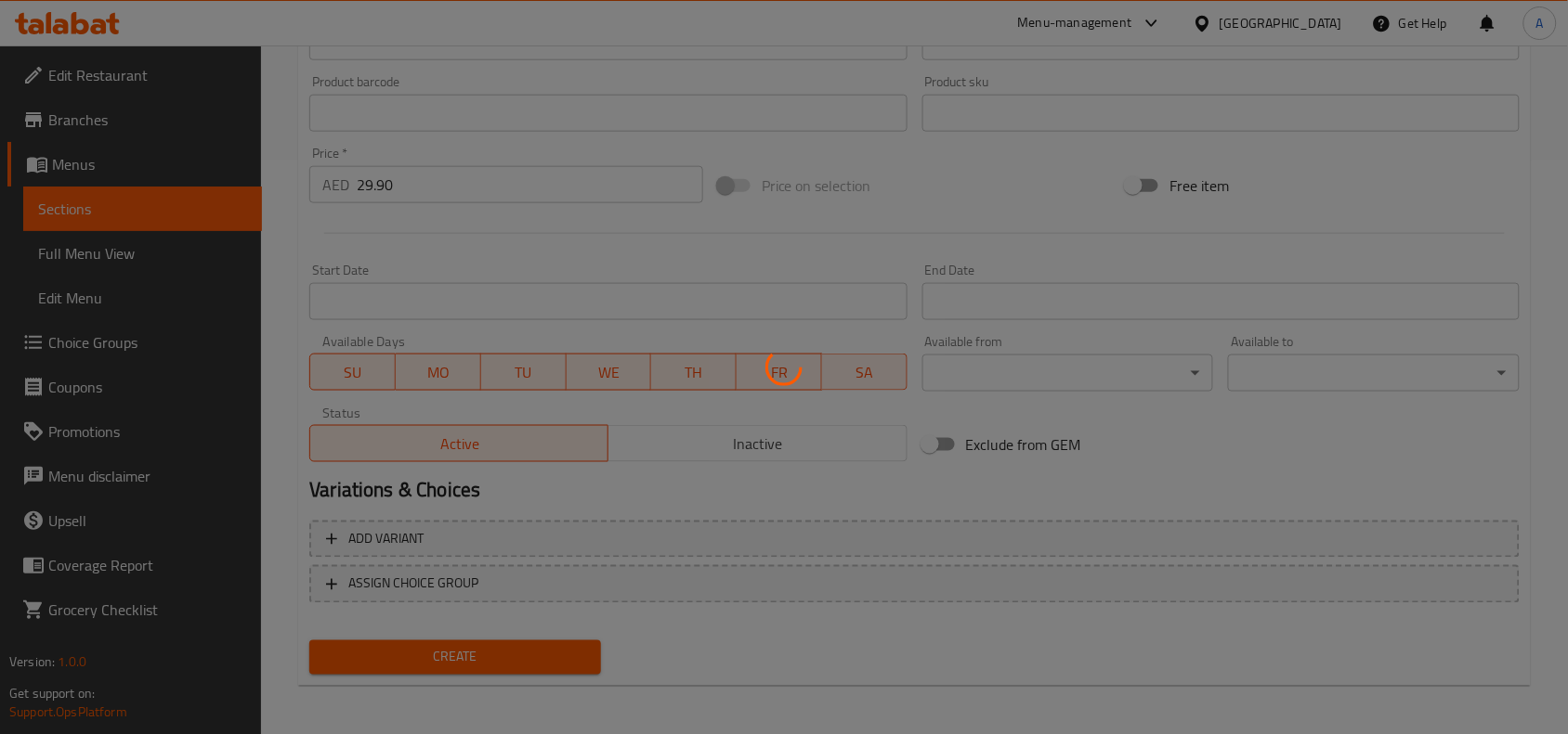
type input "0"
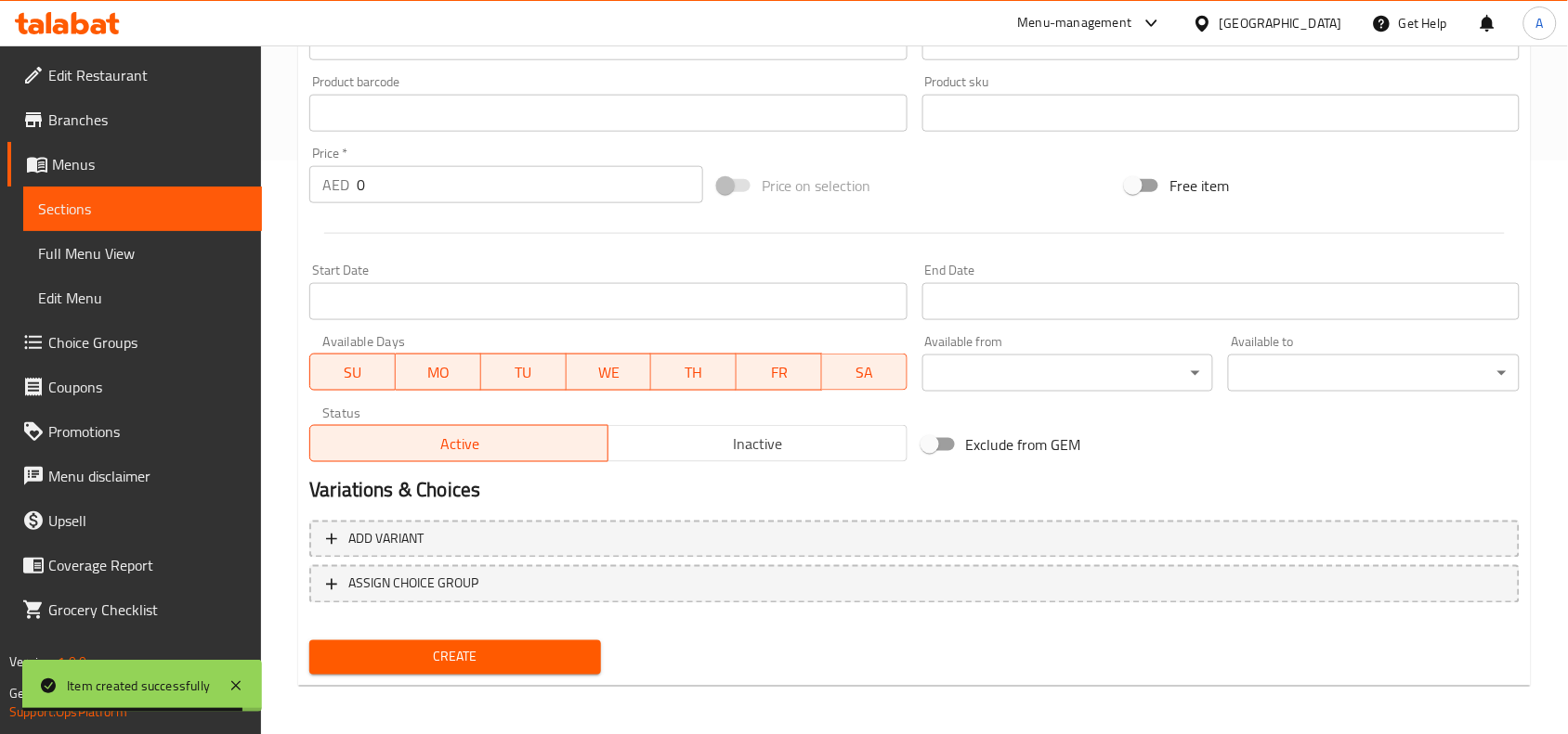
click at [1047, 657] on div "Create" at bounding box center [914, 658] width 1225 height 49
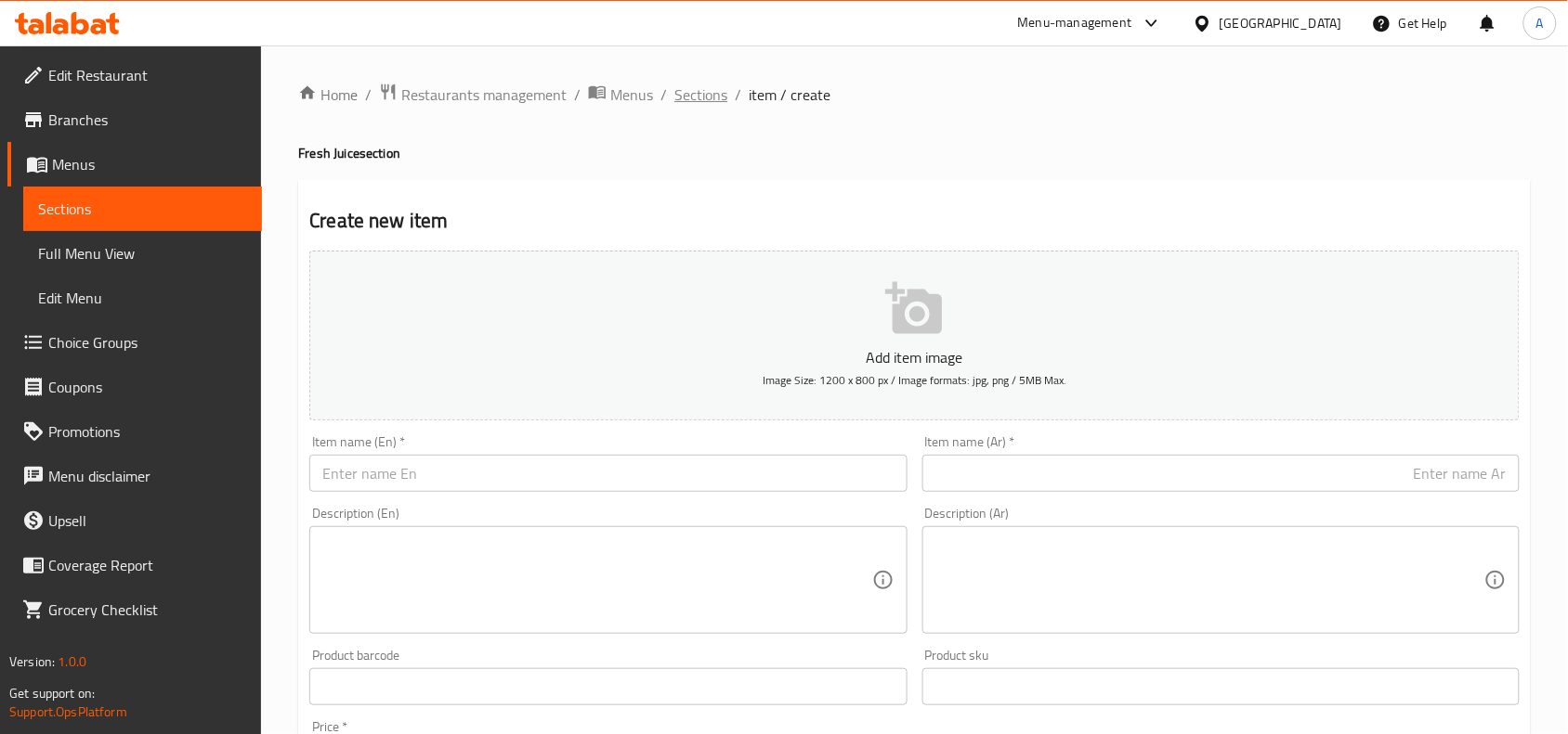
click at [688, 96] on span "Sections" at bounding box center [701, 94] width 53 height 22
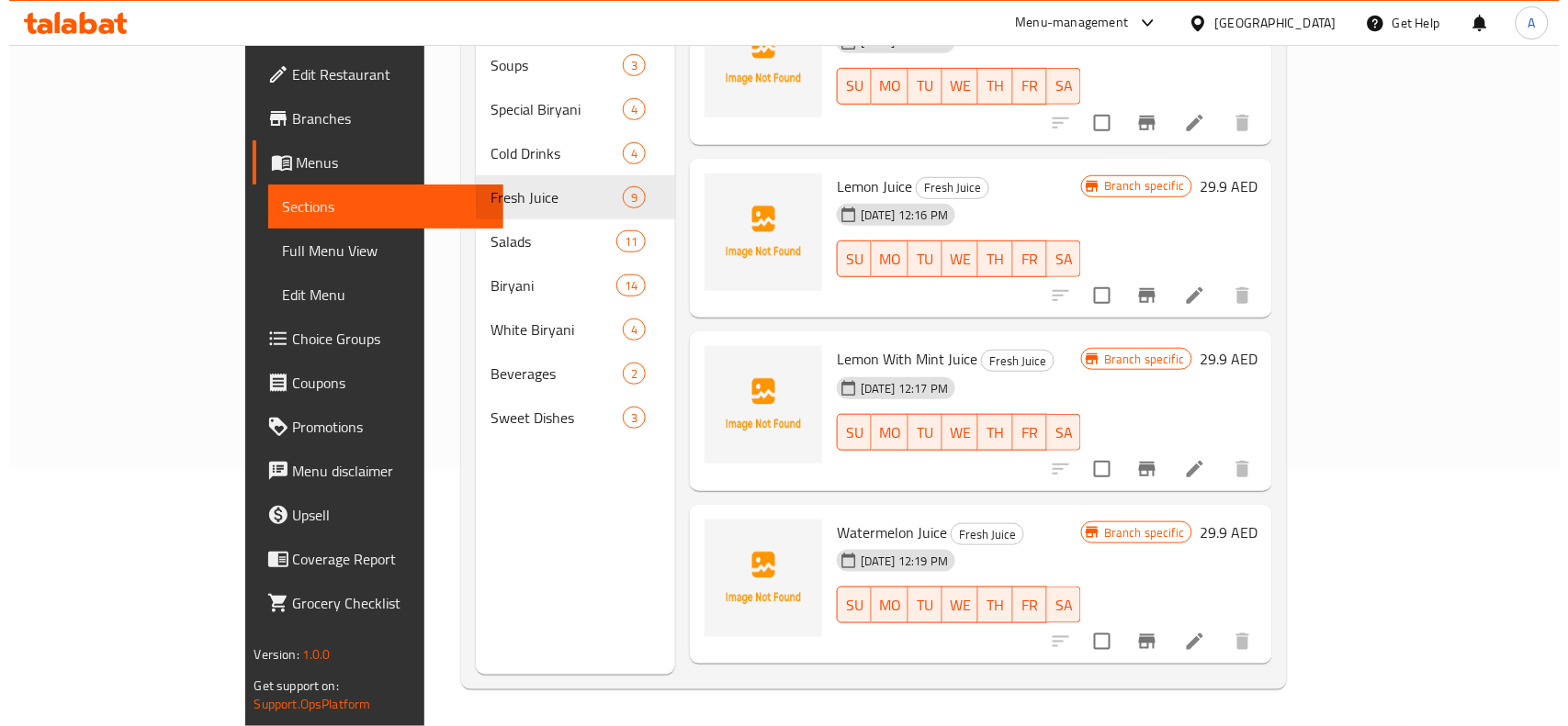
scroll to position [905, 0]
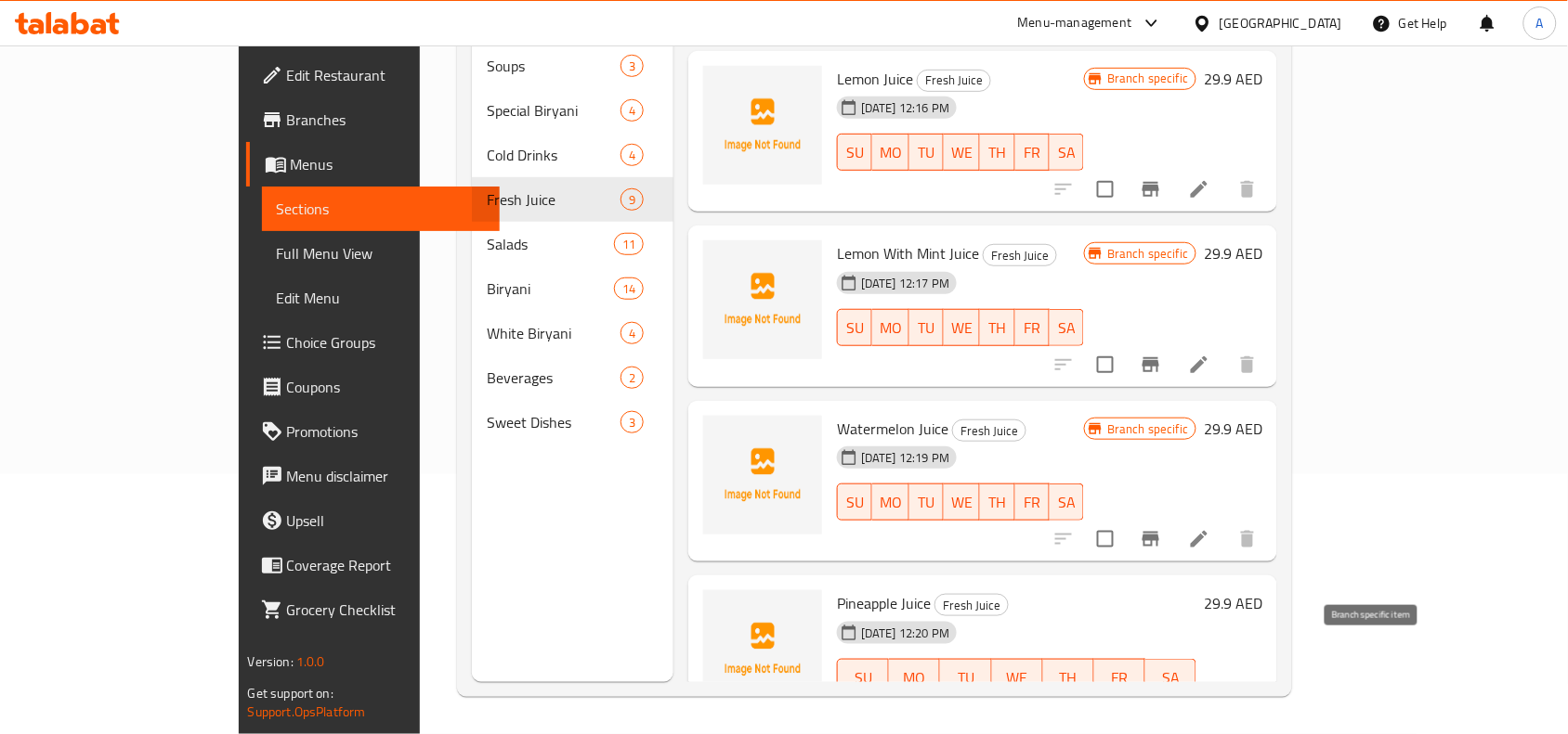
click at [1161, 704] on icon "Branch-specific-item" at bounding box center [1151, 714] width 22 height 22
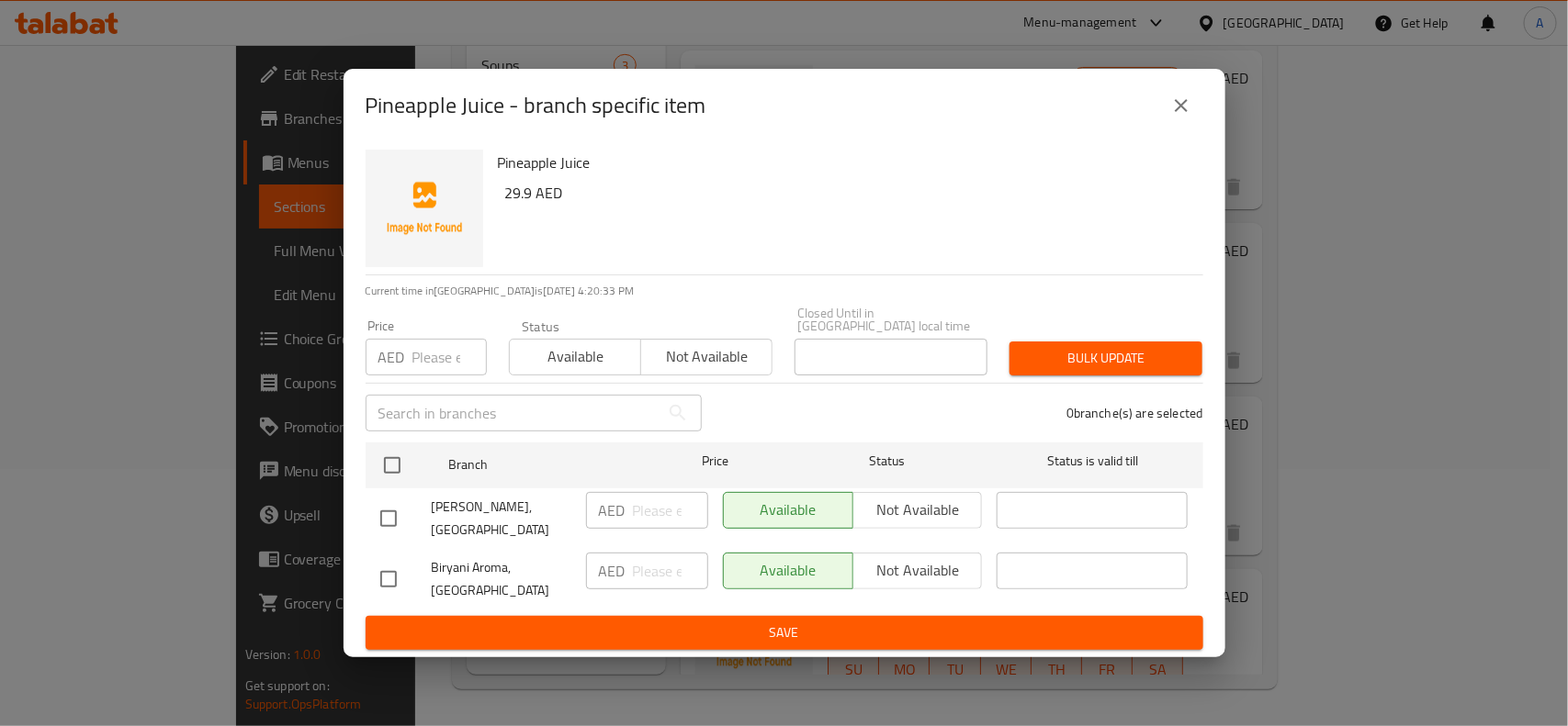
click at [384, 585] on input "checkbox" at bounding box center [389, 579] width 39 height 39
checkbox input "true"
click at [901, 561] on span "Not available" at bounding box center [917, 571] width 115 height 27
click at [809, 626] on span "Save" at bounding box center [784, 633] width 808 height 23
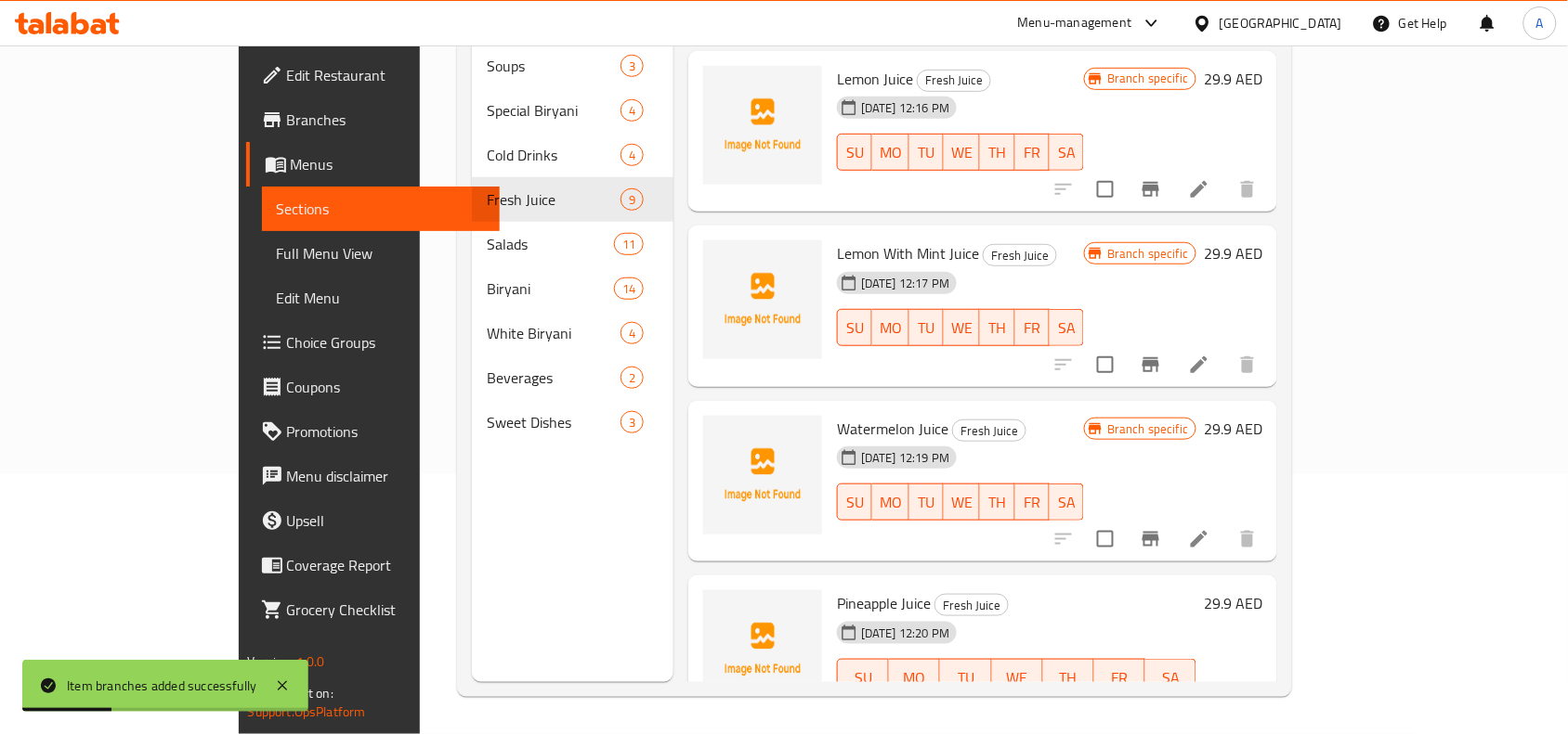
click at [1159, 708] on icon "Branch-specific-item" at bounding box center [1150, 714] width 17 height 15
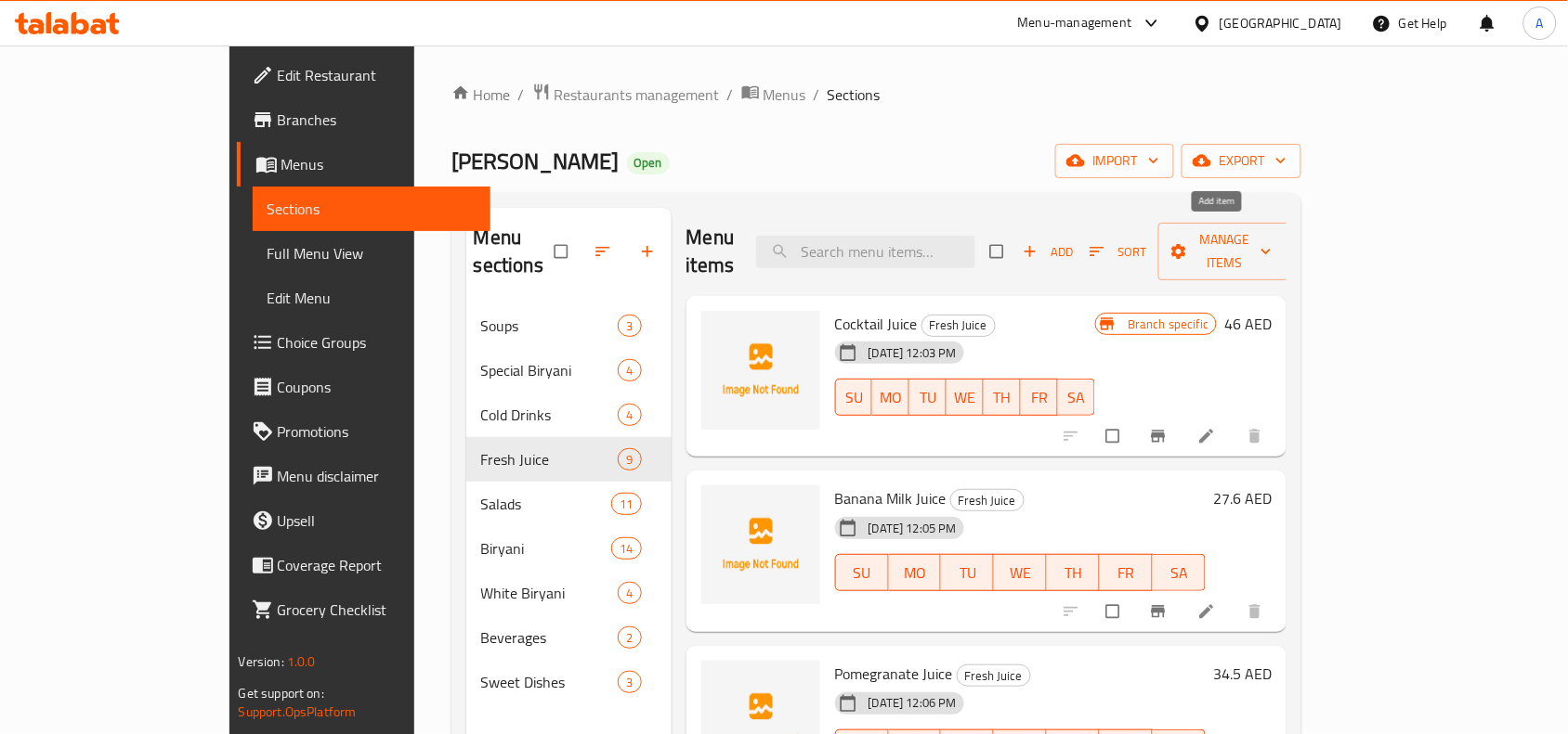
click at [1072, 246] on span "Add" at bounding box center [1047, 252] width 50 height 22
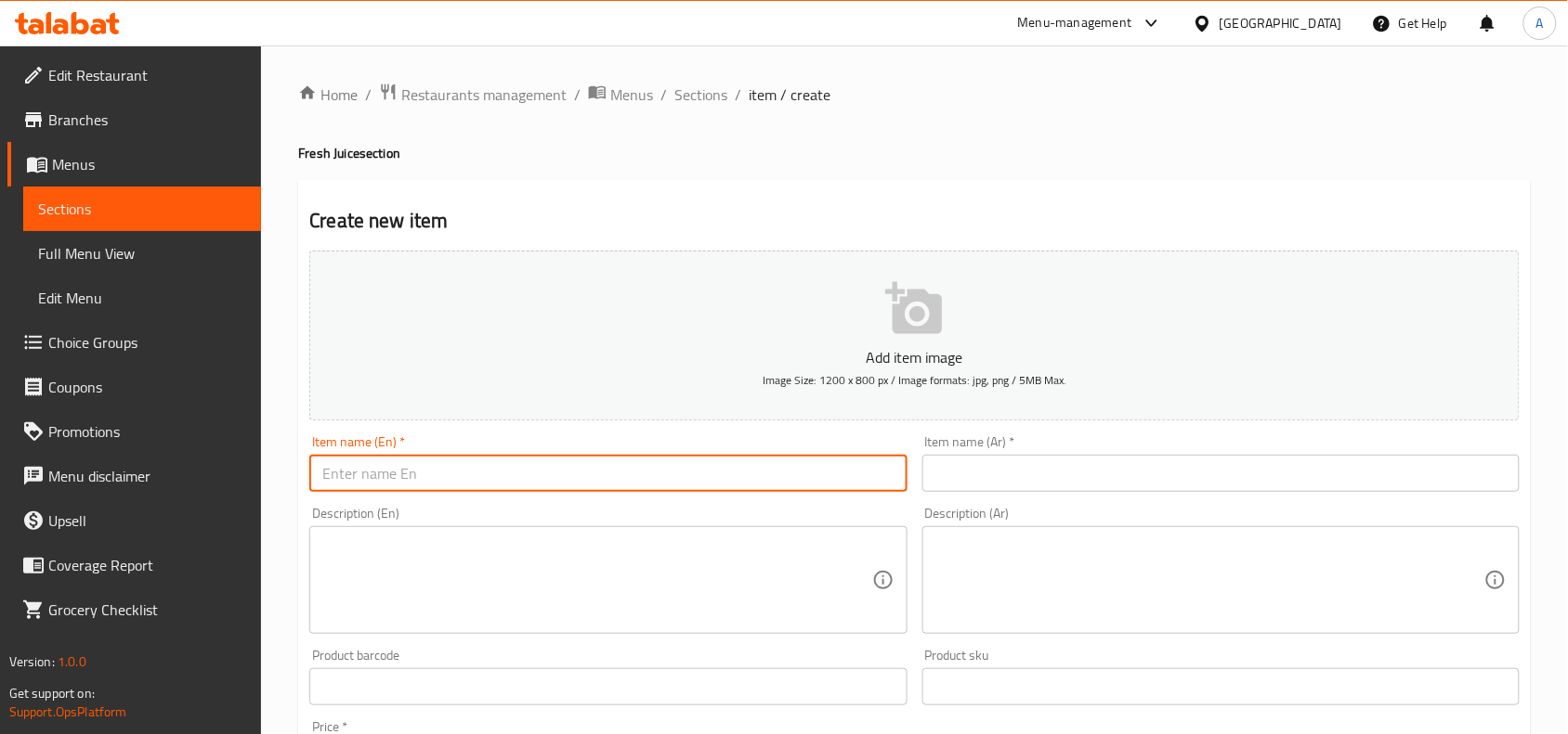
click at [484, 475] on input "text" at bounding box center [607, 473] width 597 height 37
paste input "Apple Juice"
drag, startPoint x: 454, startPoint y: 479, endPoint x: 210, endPoint y: 469, distance: 244.2
click at [146, 476] on div "Edit Restaurant Branches Menus Sections Full Menu View Edit Menu Choice Groups …" at bounding box center [784, 679] width 1568 height 1267
type input "Apple Juice"
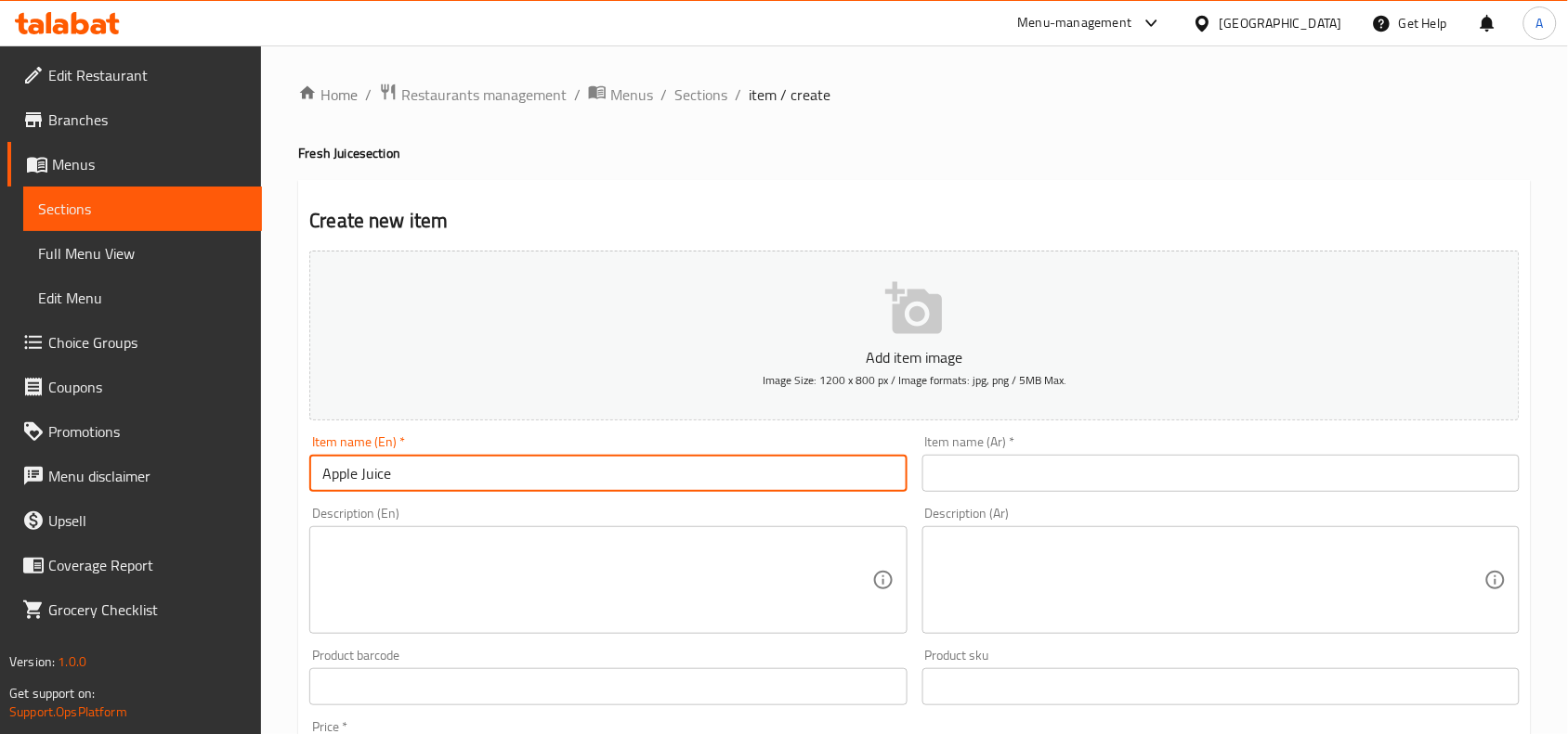
click at [1015, 469] on input "text" at bounding box center [1220, 473] width 597 height 37
paste input "عصير التفاح"
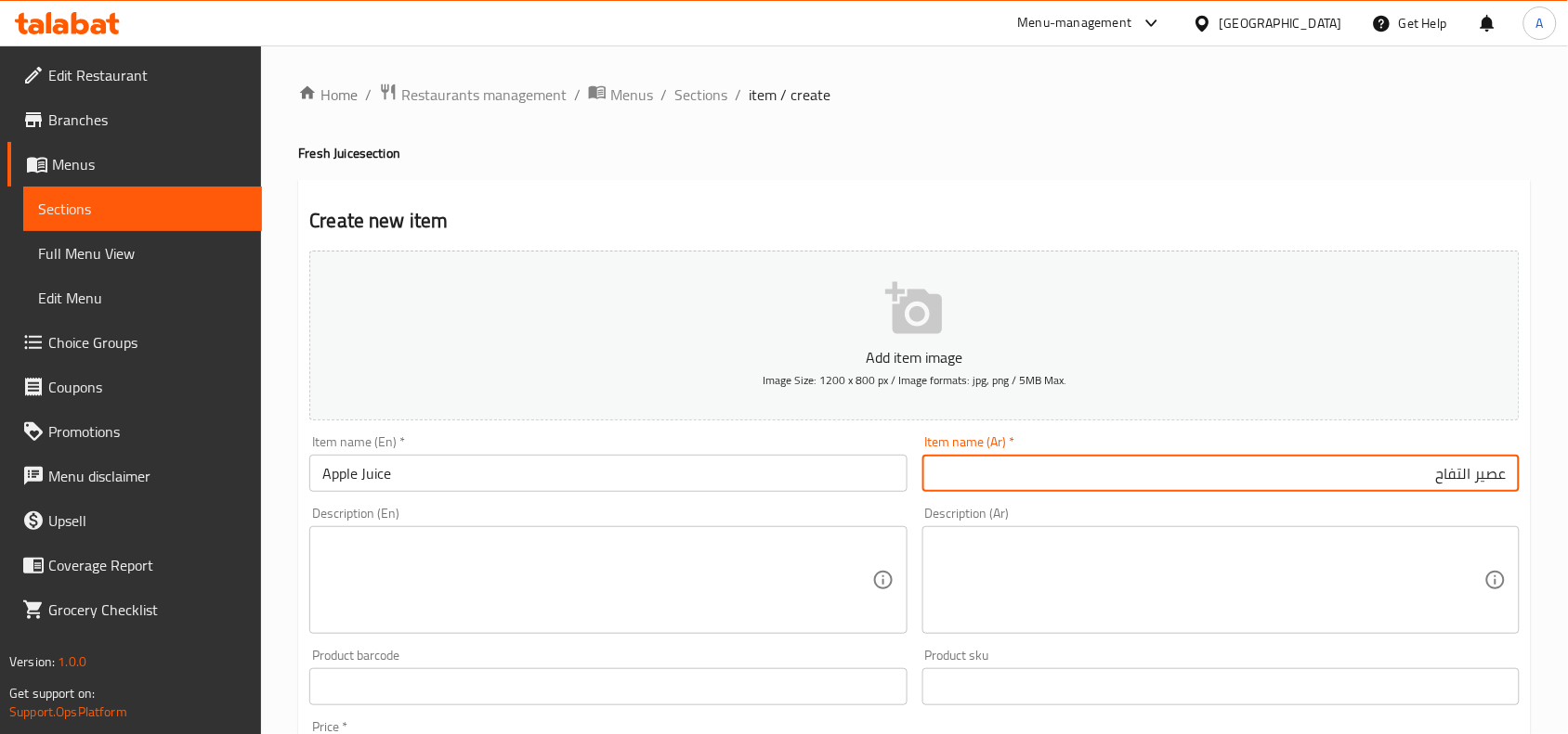
click at [1470, 480] on input "عصير التفاح" at bounding box center [1220, 473] width 597 height 37
type input "عصير تفاح"
click at [1179, 149] on h4 "Fresh Juice section" at bounding box center [914, 152] width 1233 height 19
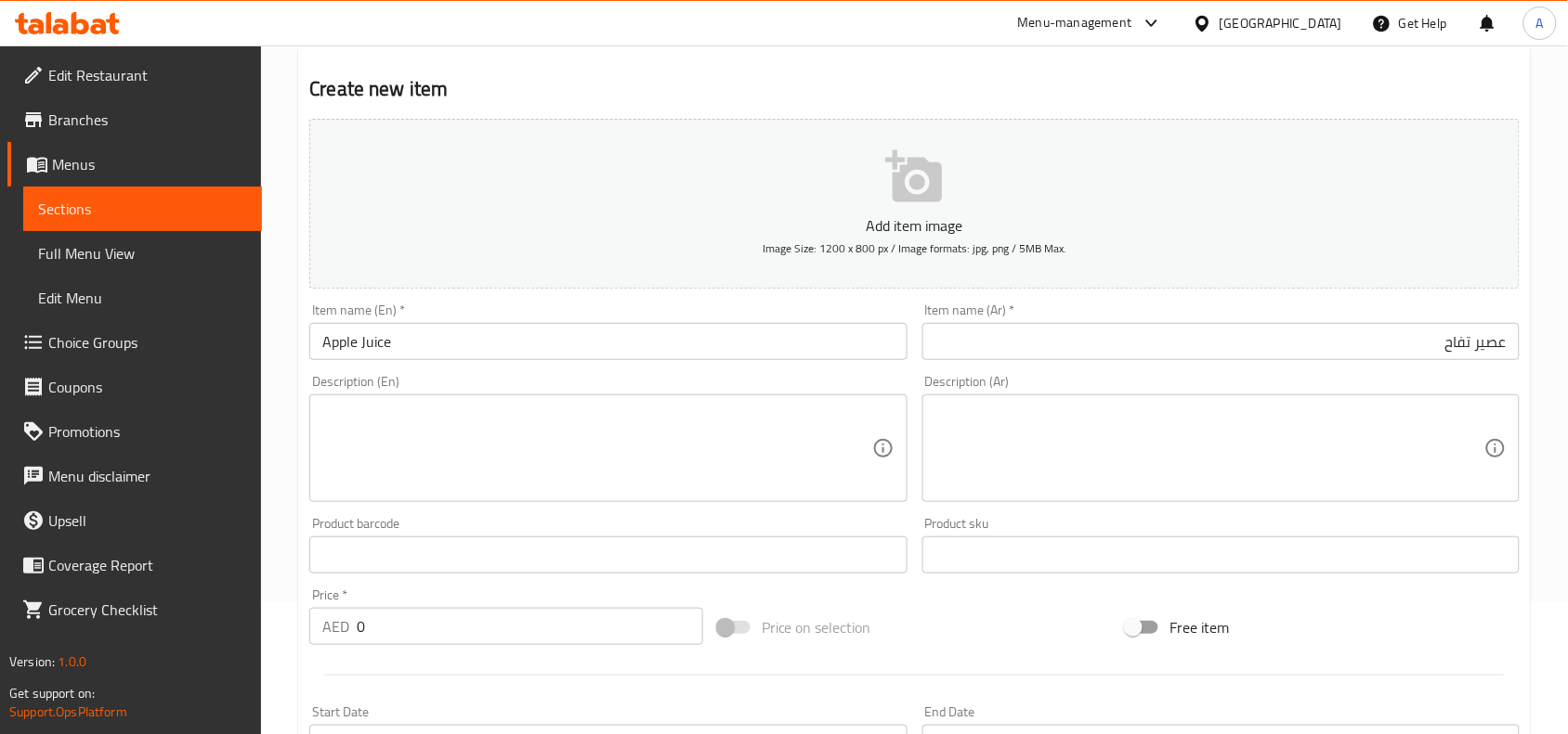
scroll to position [232, 0]
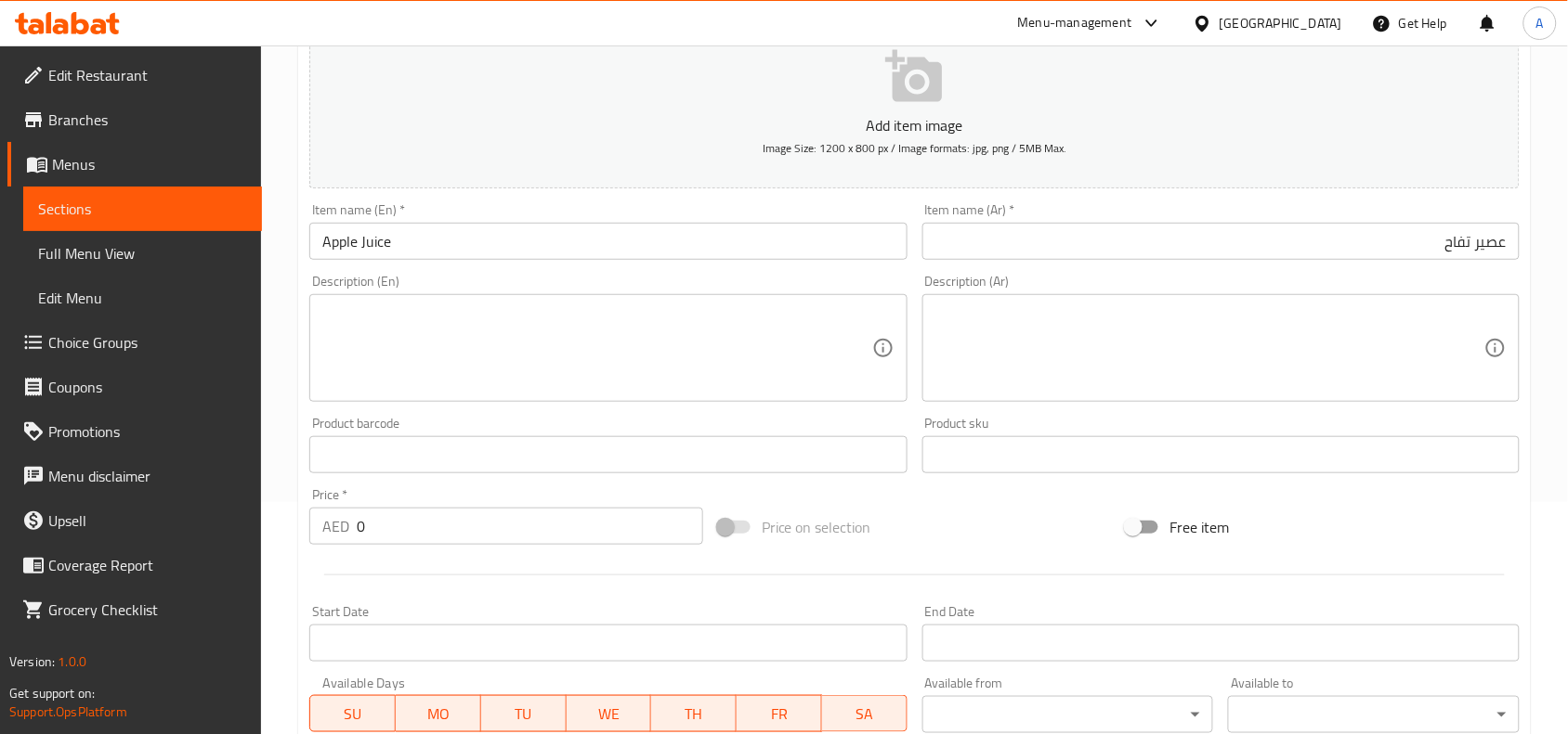
drag, startPoint x: 387, startPoint y: 531, endPoint x: 263, endPoint y: 517, distance: 124.8
click at [263, 517] on div "Home / Restaurants management / Menus / Sections / item / create Fresh Juice se…" at bounding box center [914, 447] width 1307 height 1267
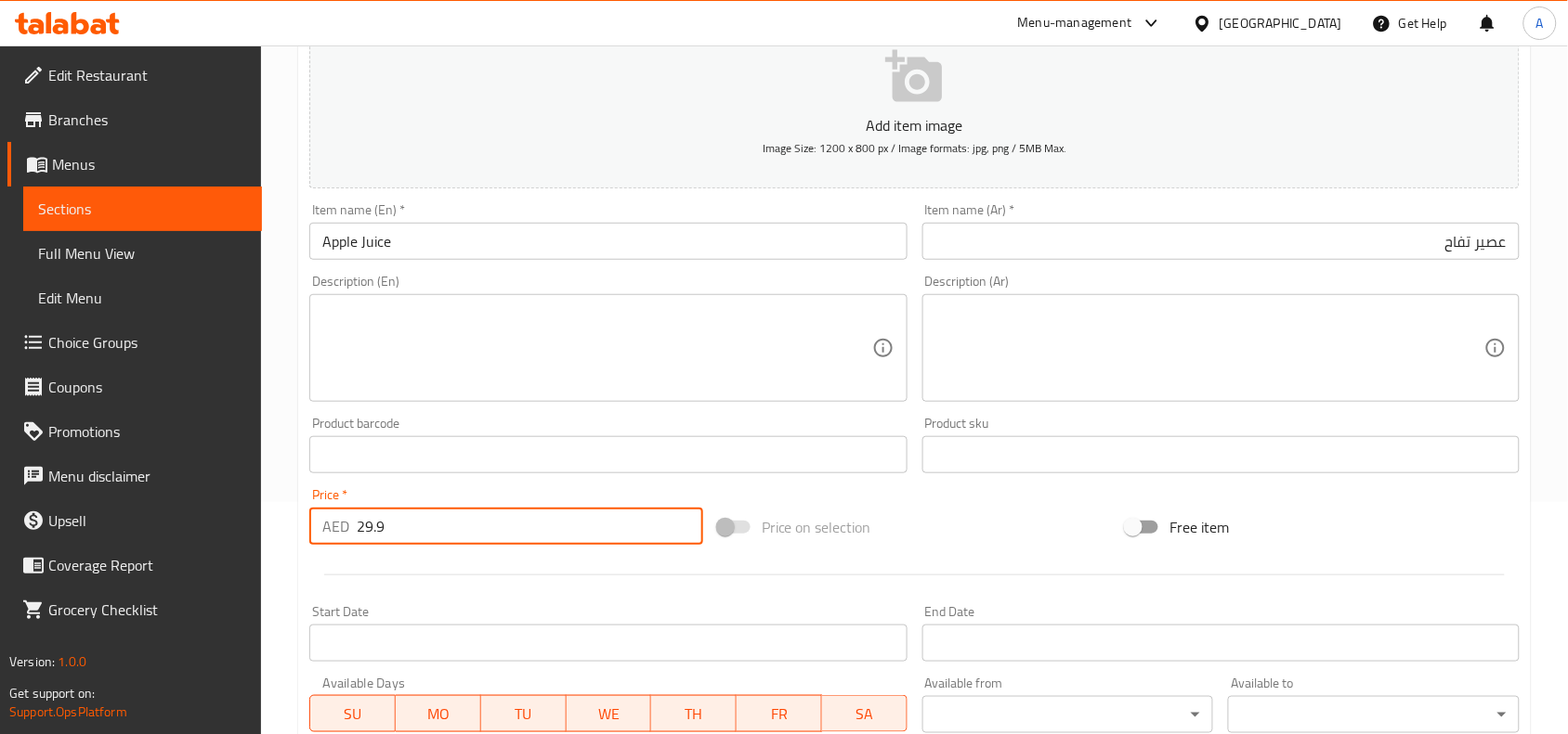
type input "29.9"
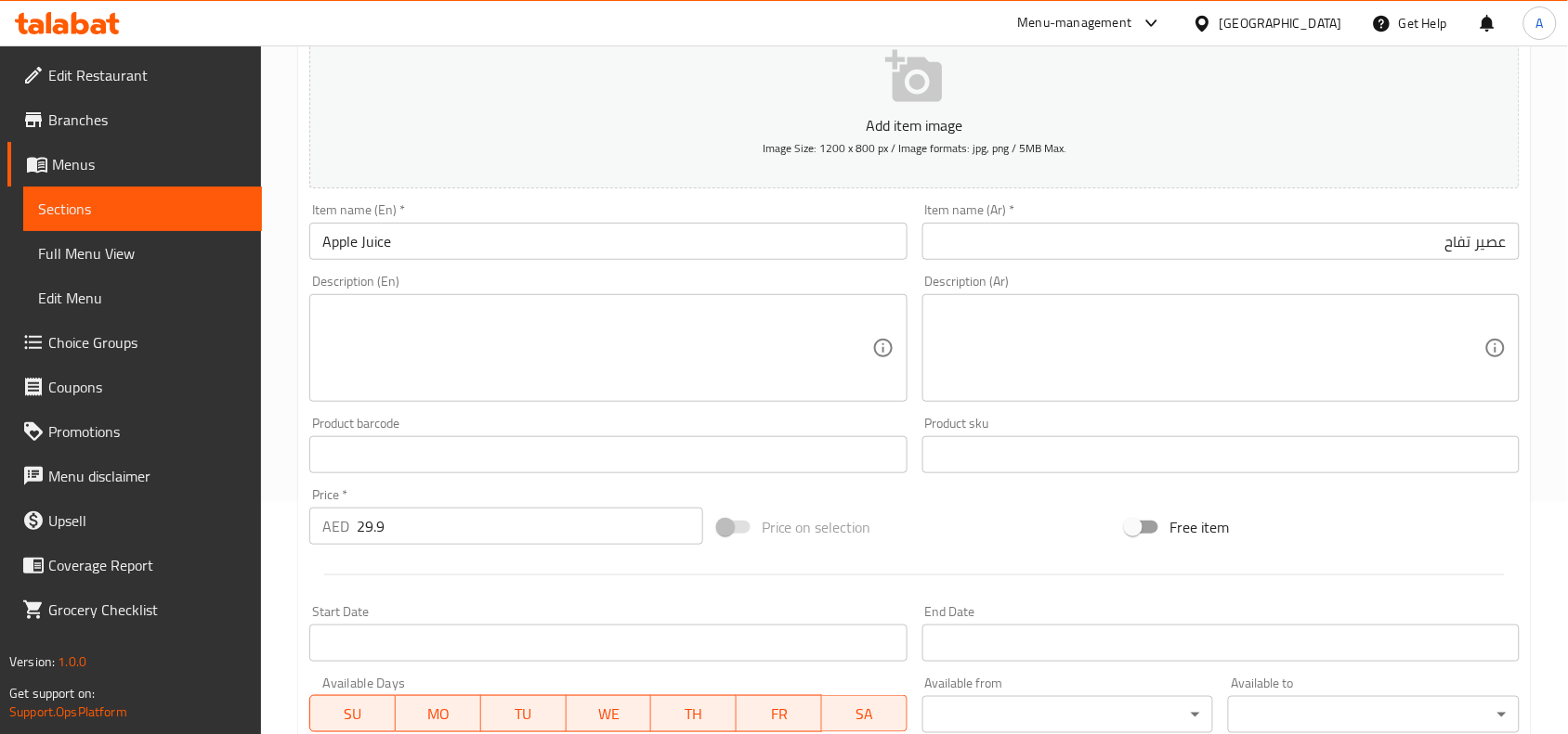
click at [459, 582] on div at bounding box center [914, 575] width 1225 height 46
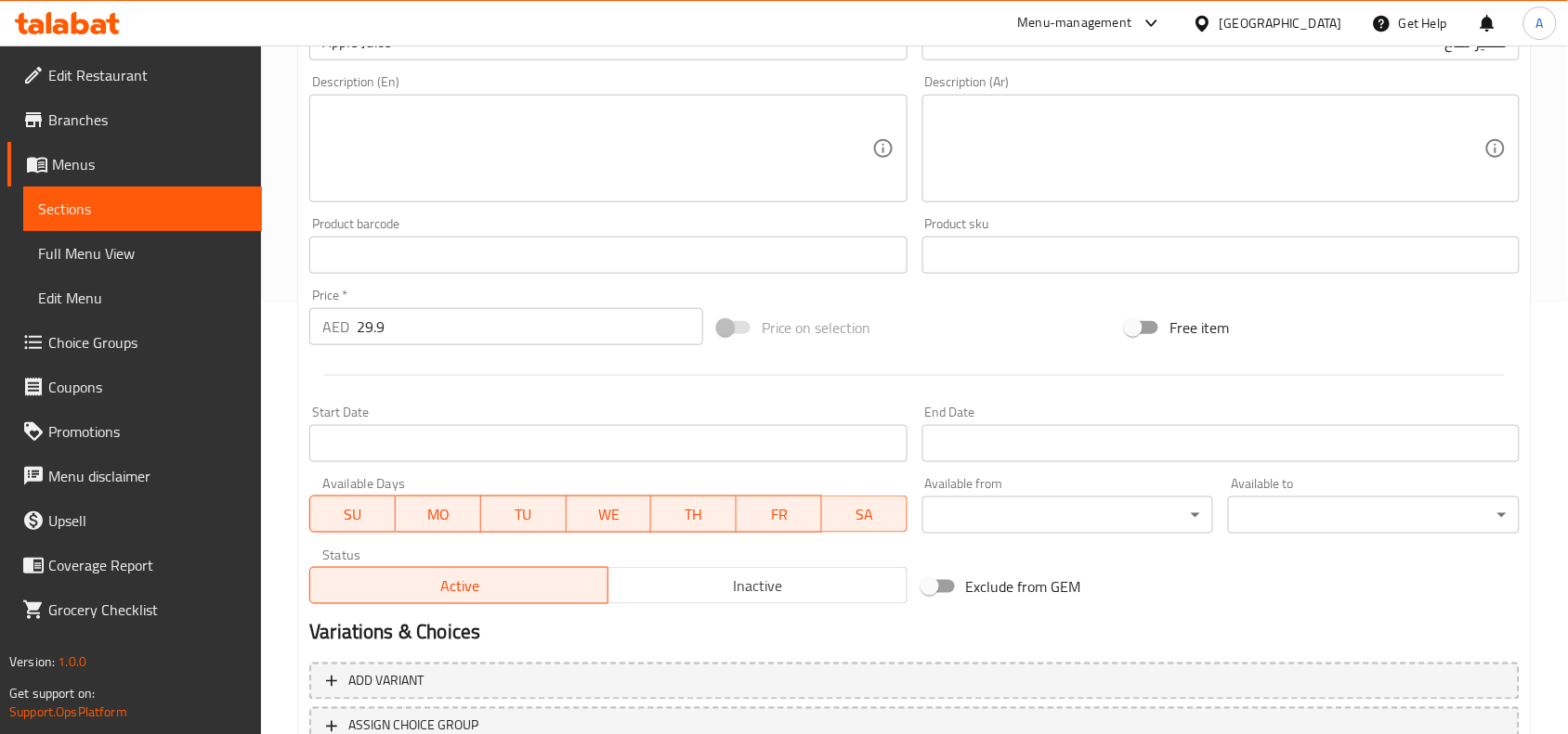
scroll to position [574, 0]
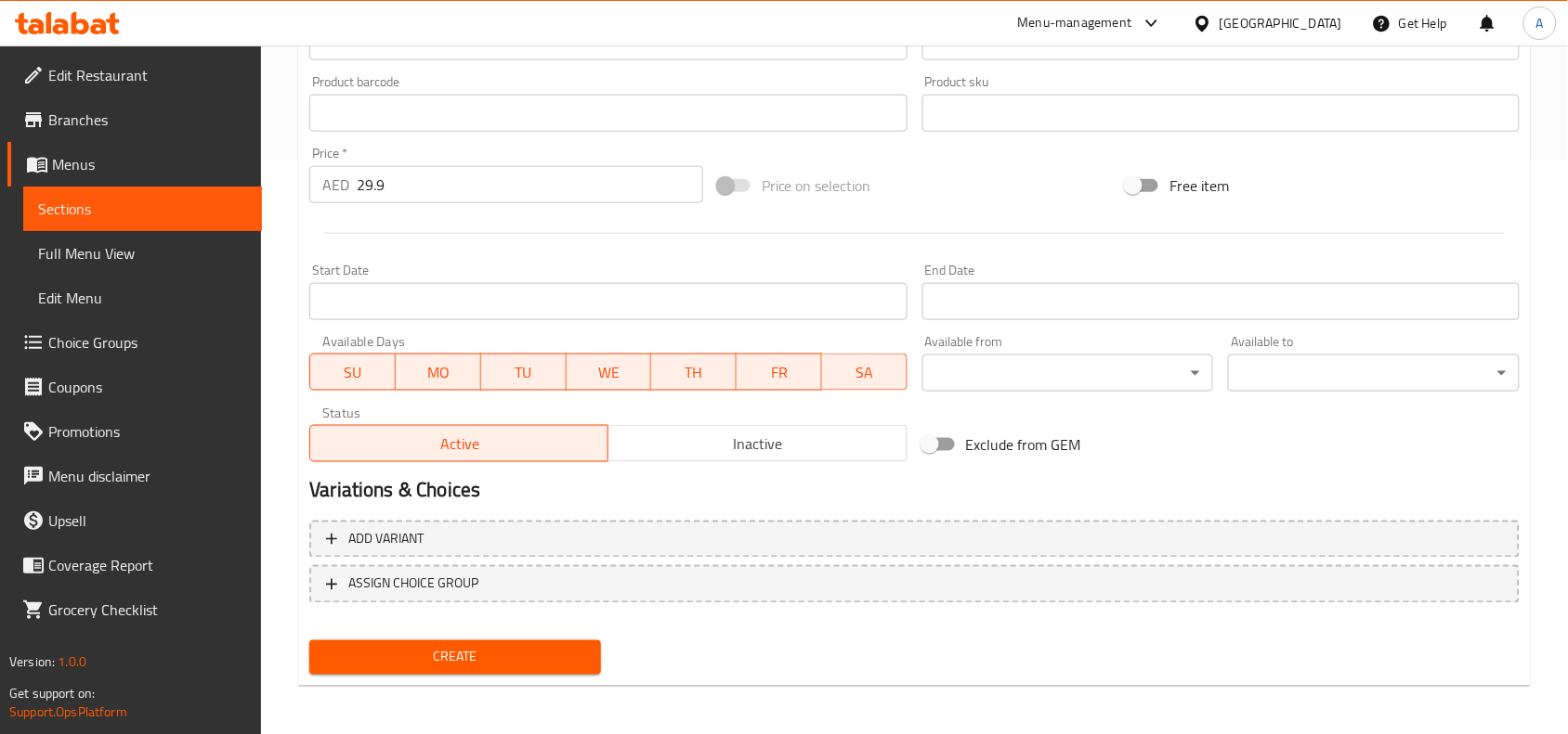
click at [470, 653] on span "Create" at bounding box center [456, 658] width 262 height 23
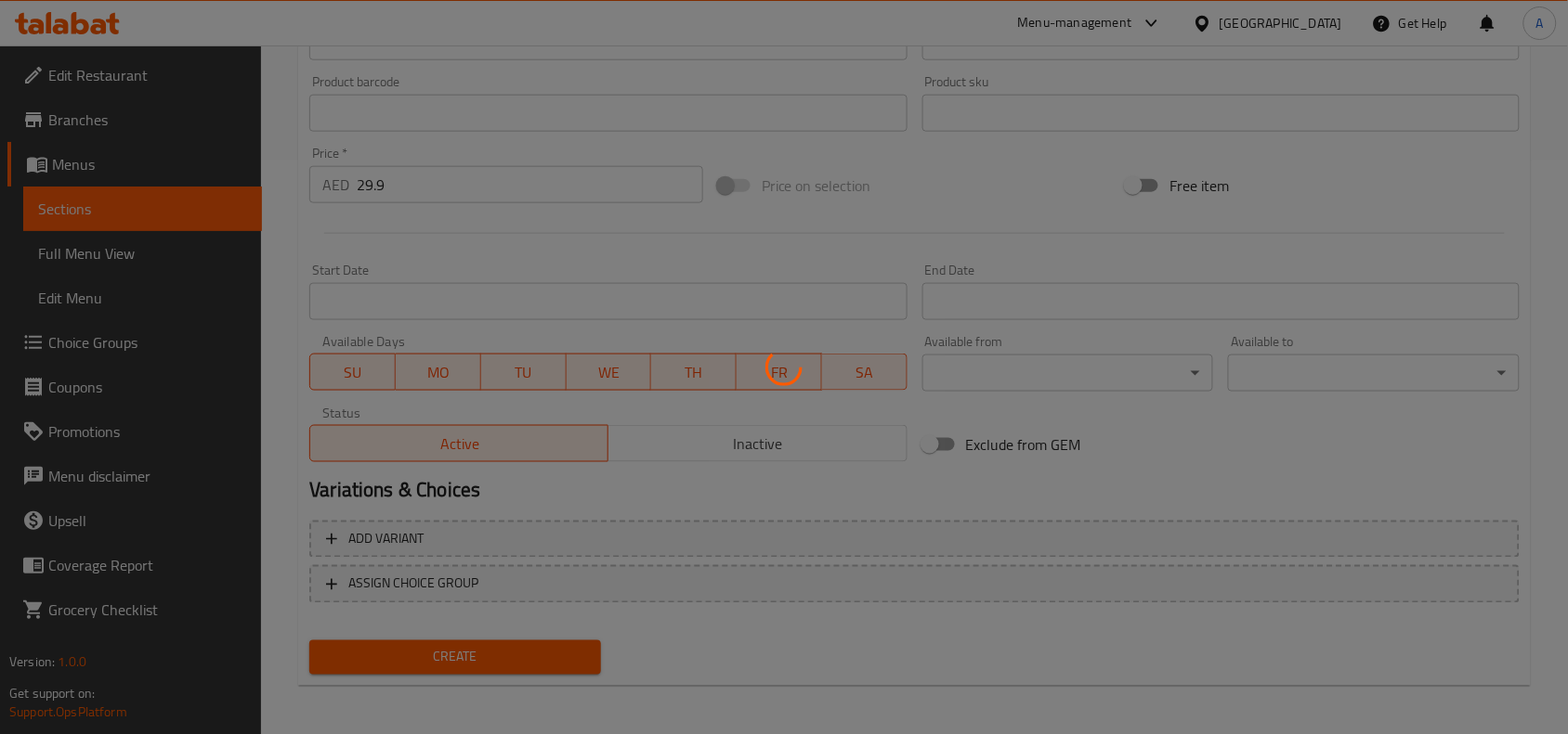
type input "0"
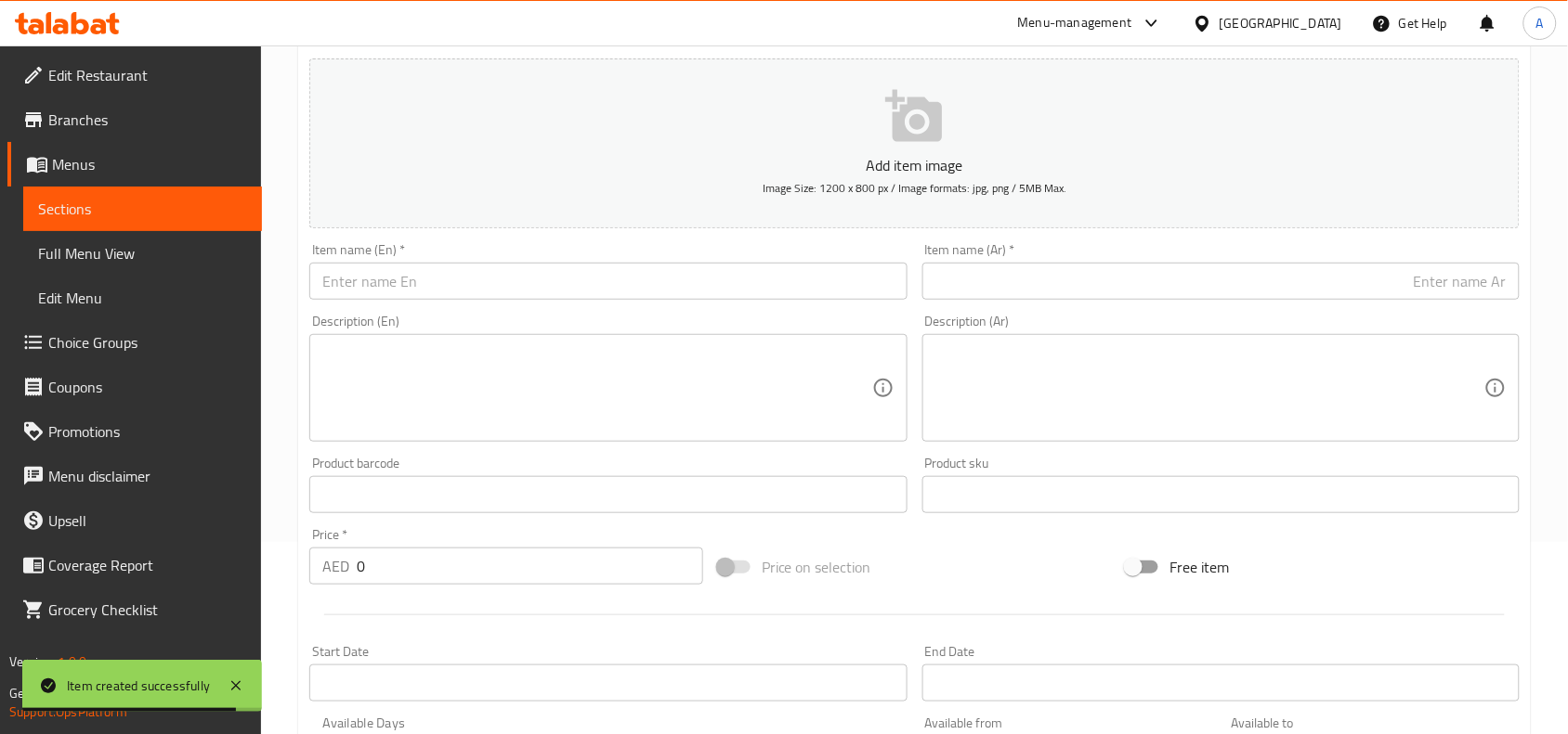
scroll to position [0, 0]
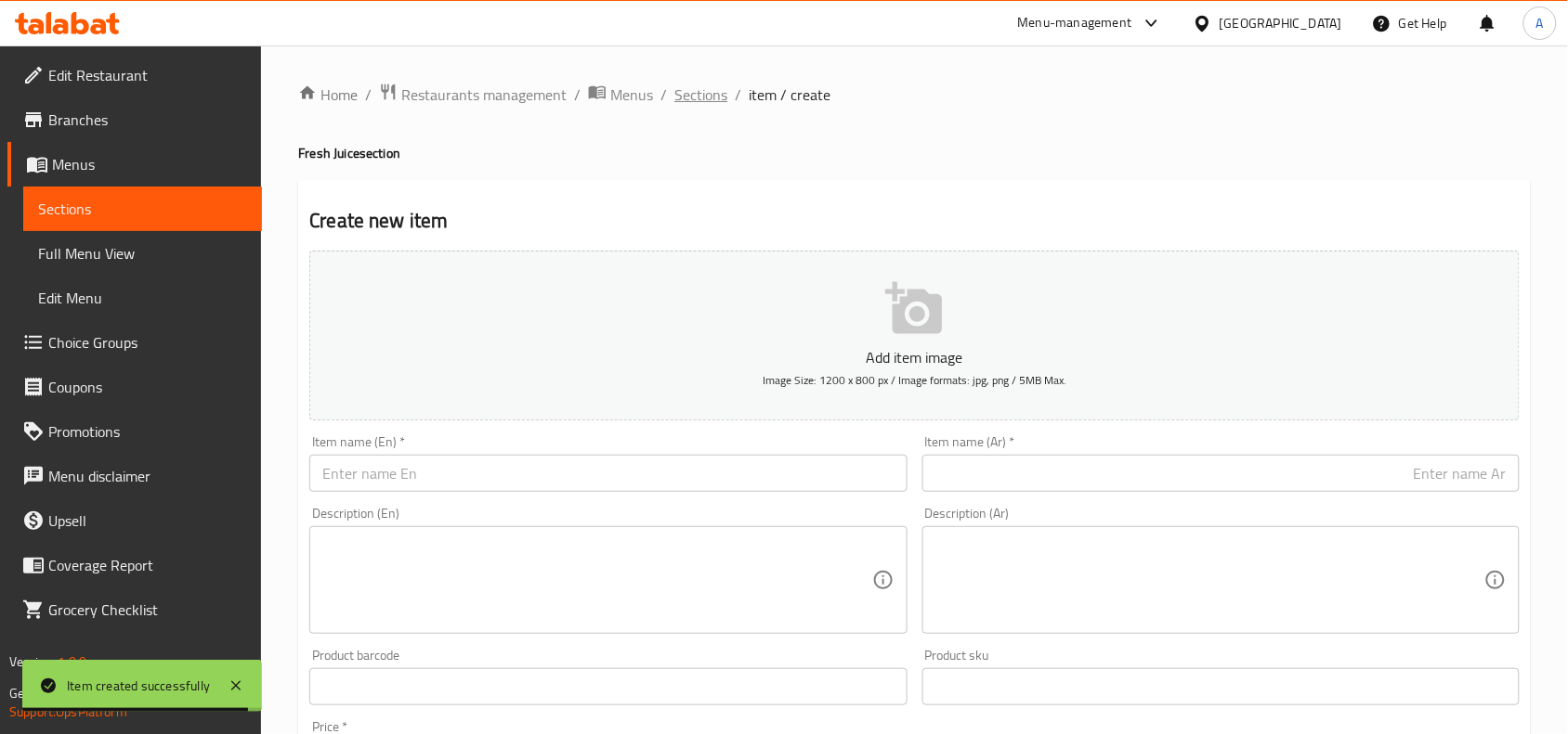
click at [693, 88] on span "Sections" at bounding box center [701, 94] width 53 height 22
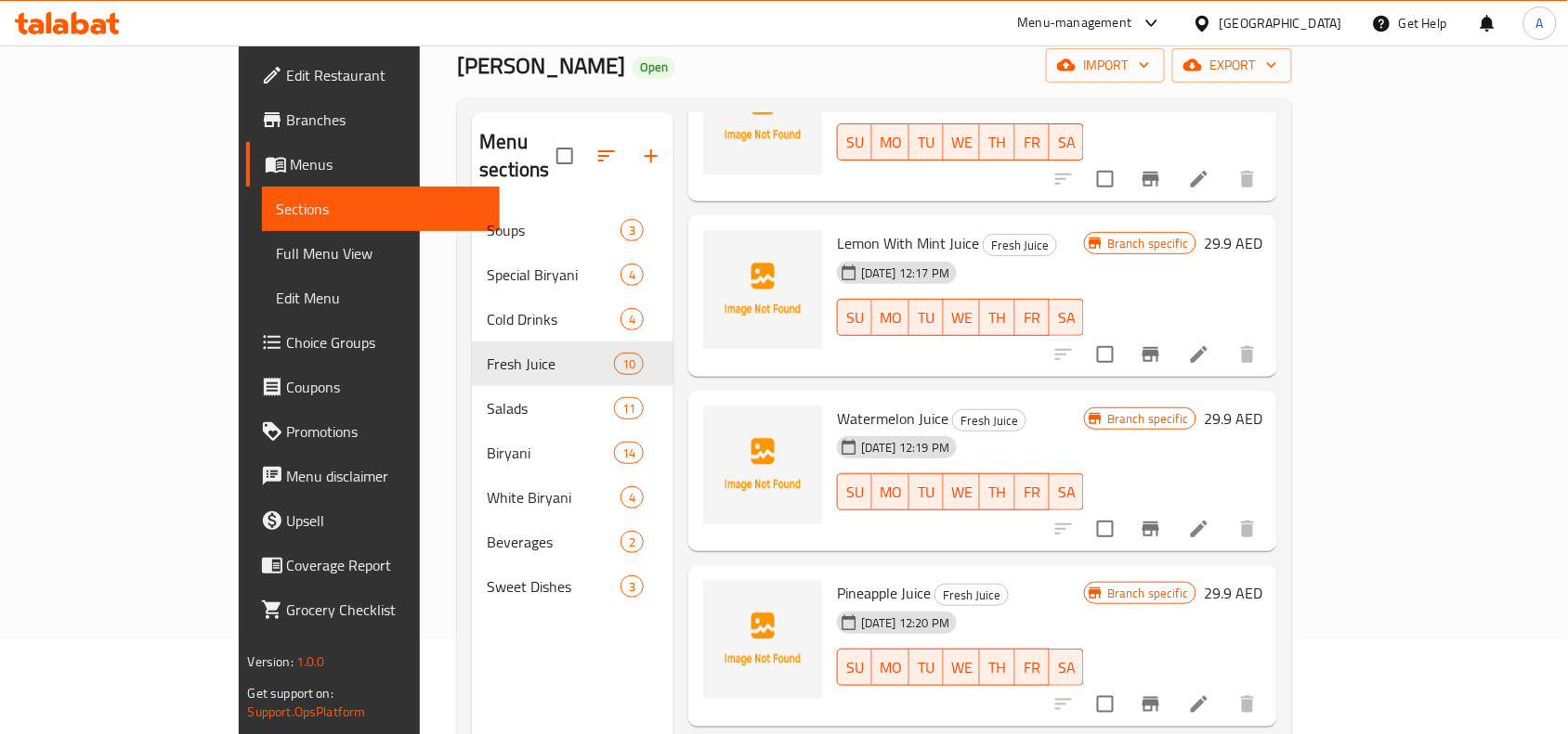
scroll to position [261, 0]
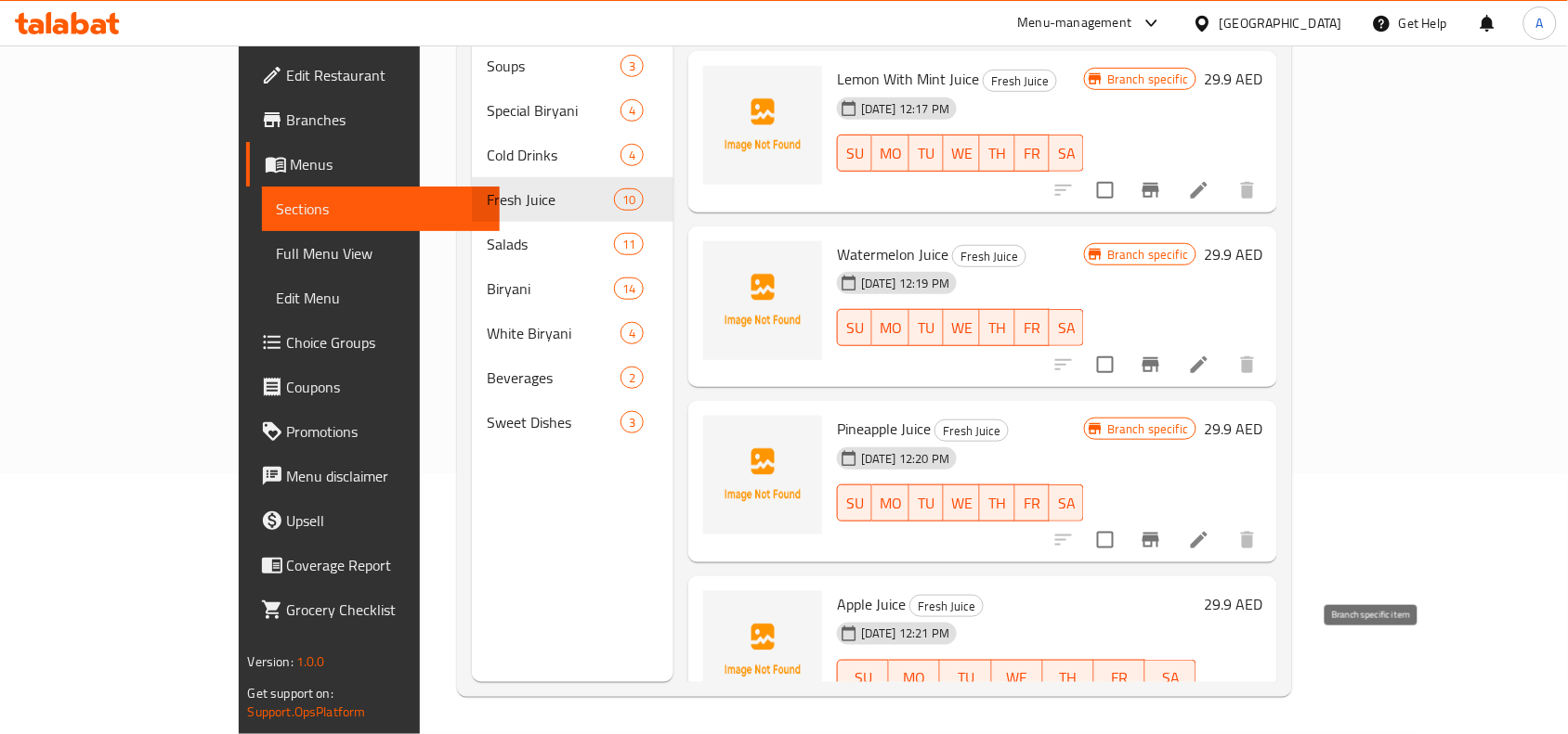
click at [1161, 705] on icon "Branch-specific-item" at bounding box center [1151, 715] width 22 height 22
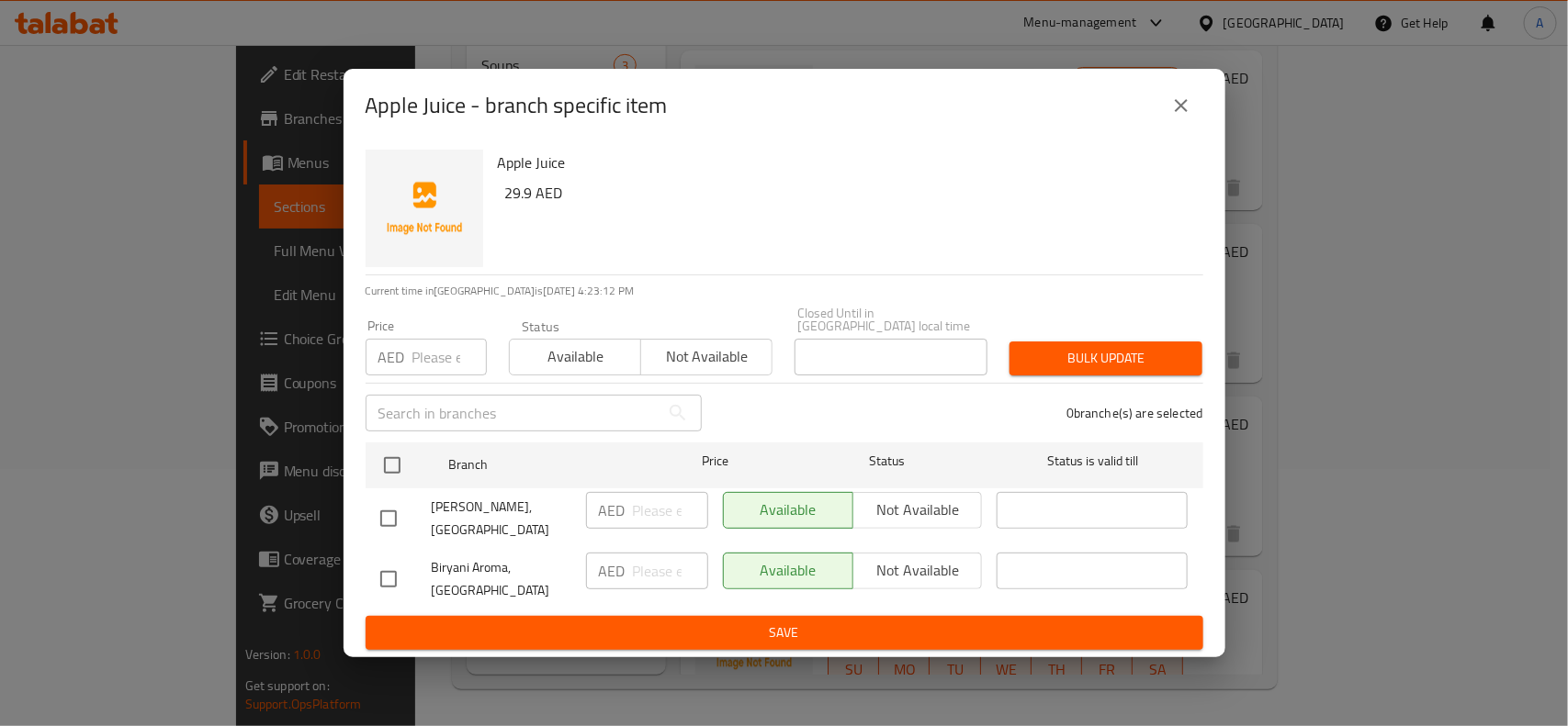
click at [392, 581] on input "checkbox" at bounding box center [389, 579] width 39 height 39
checkbox input "true"
click at [893, 561] on span "Not available" at bounding box center [917, 571] width 115 height 27
click at [829, 623] on span "Save" at bounding box center [784, 633] width 808 height 23
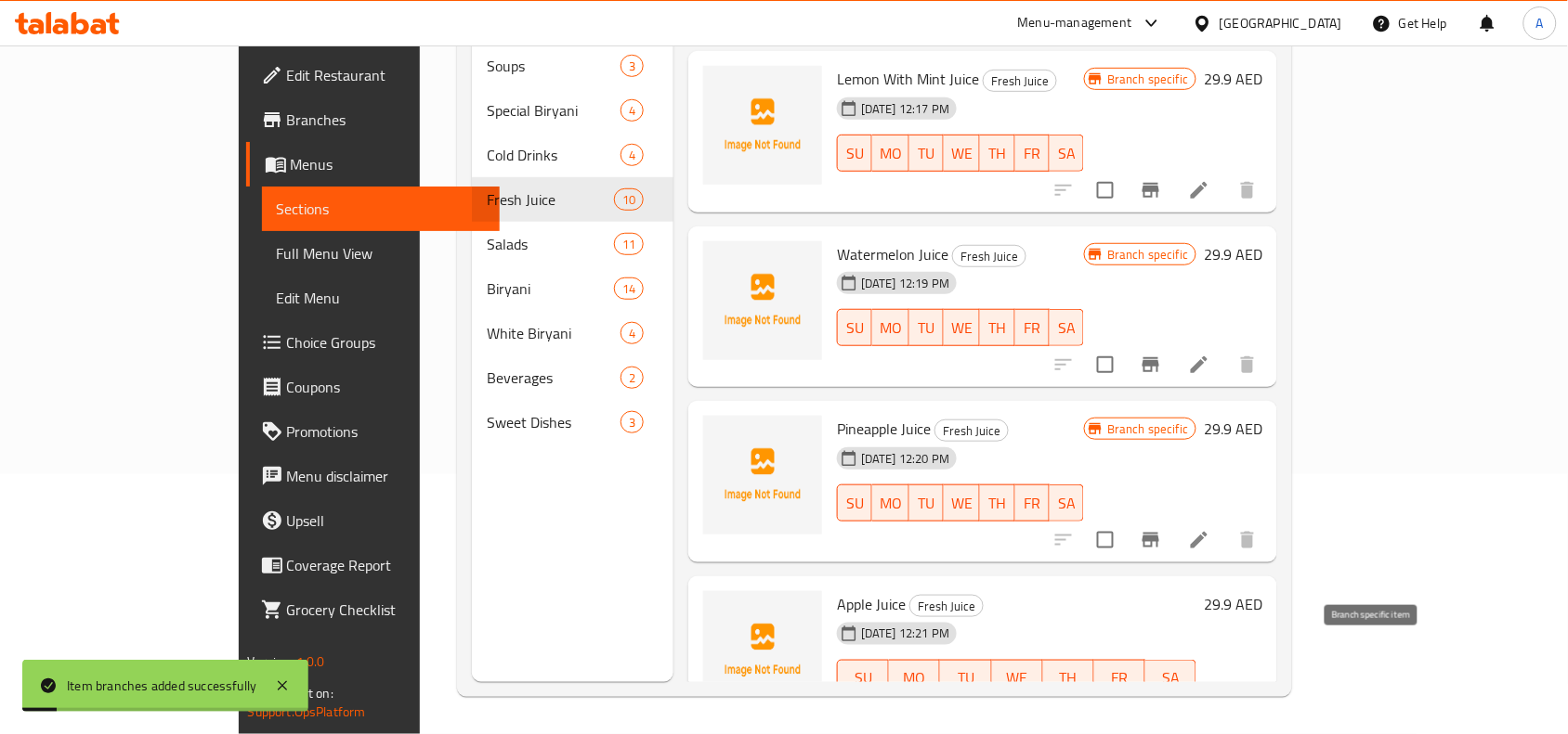
click at [1159, 709] on icon "Branch-specific-item" at bounding box center [1150, 715] width 17 height 15
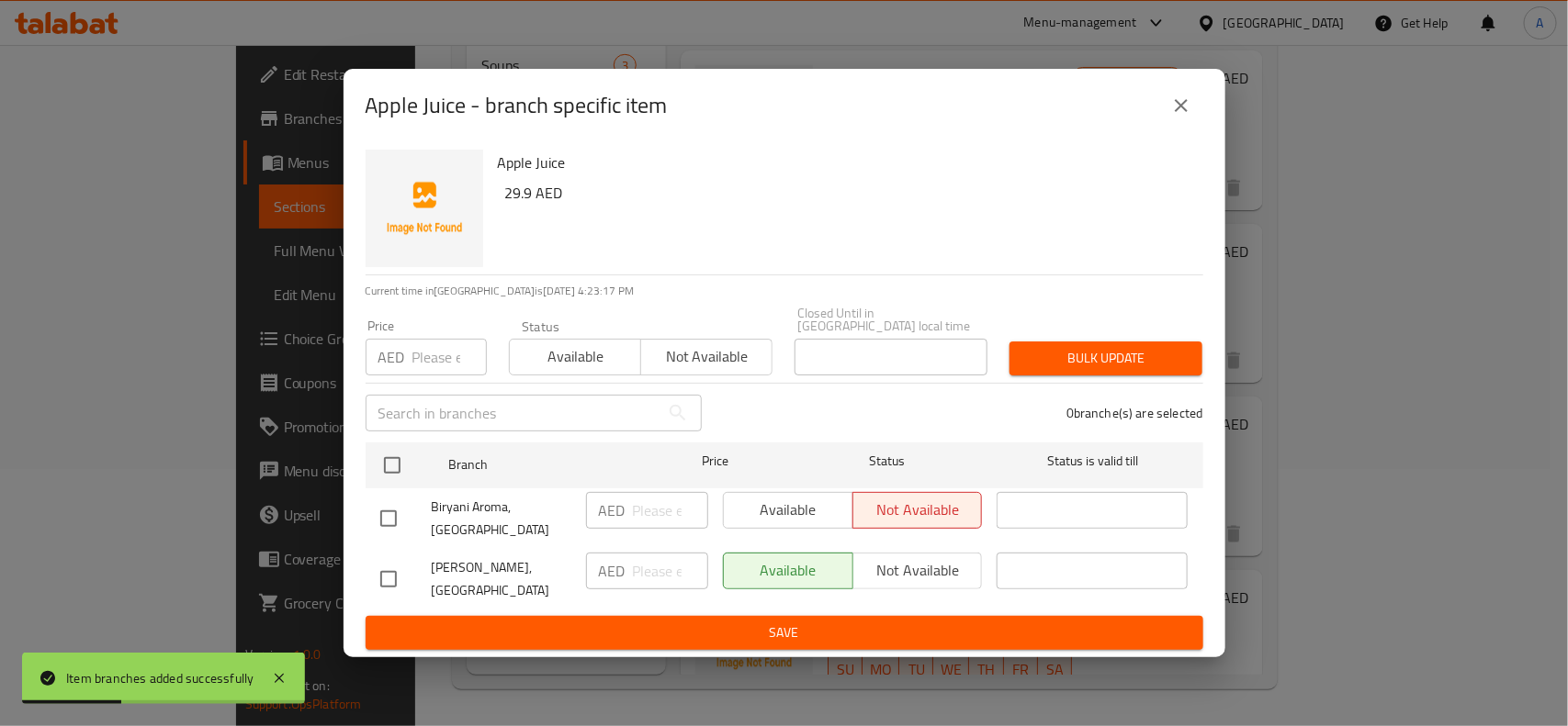
click at [379, 574] on input "checkbox" at bounding box center [389, 579] width 39 height 39
checkbox input "true"
click at [427, 352] on input "number" at bounding box center [450, 358] width 74 height 37
type input "29.9"
click at [1071, 358] on span "Bulk update" at bounding box center [1105, 359] width 163 height 23
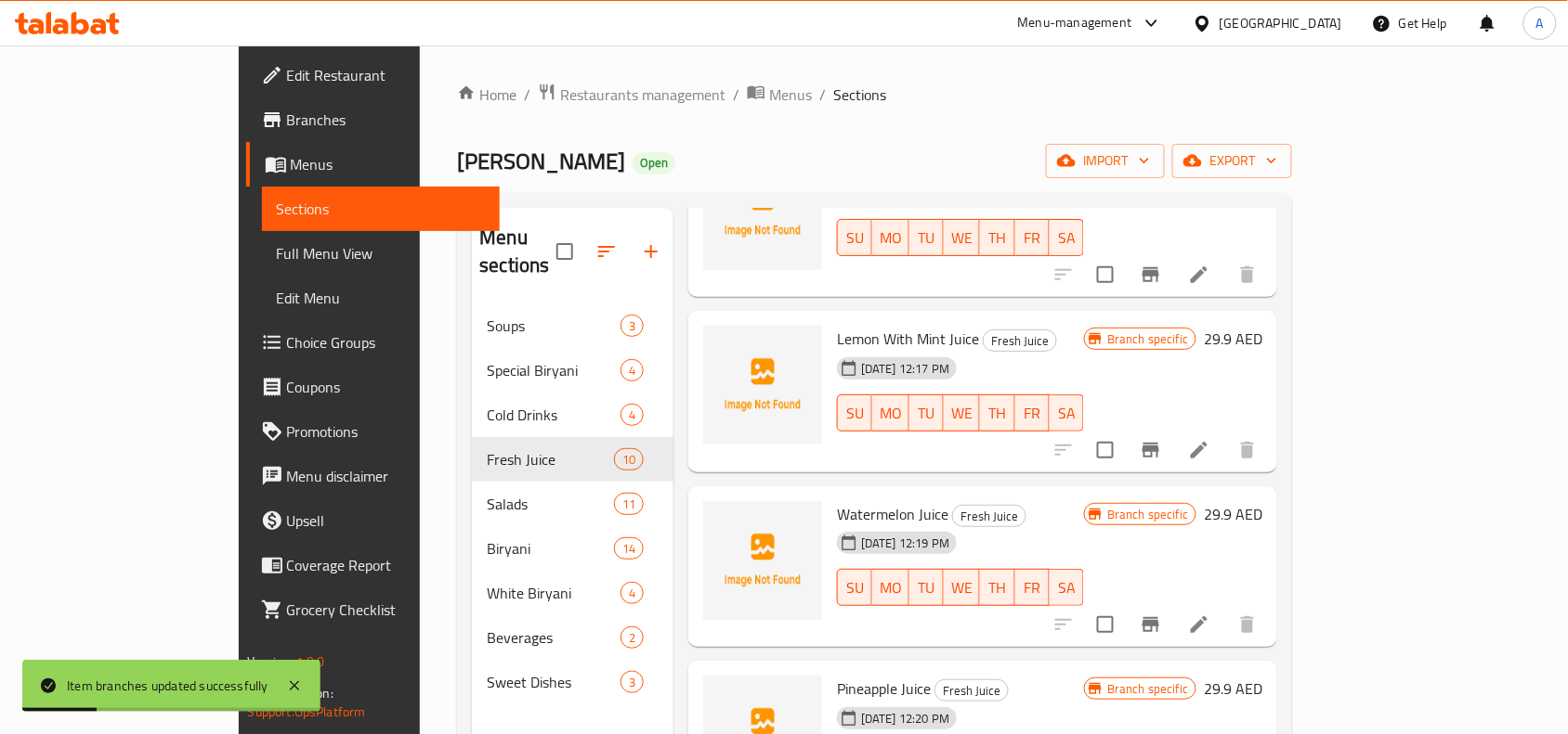
scroll to position [0, 0]
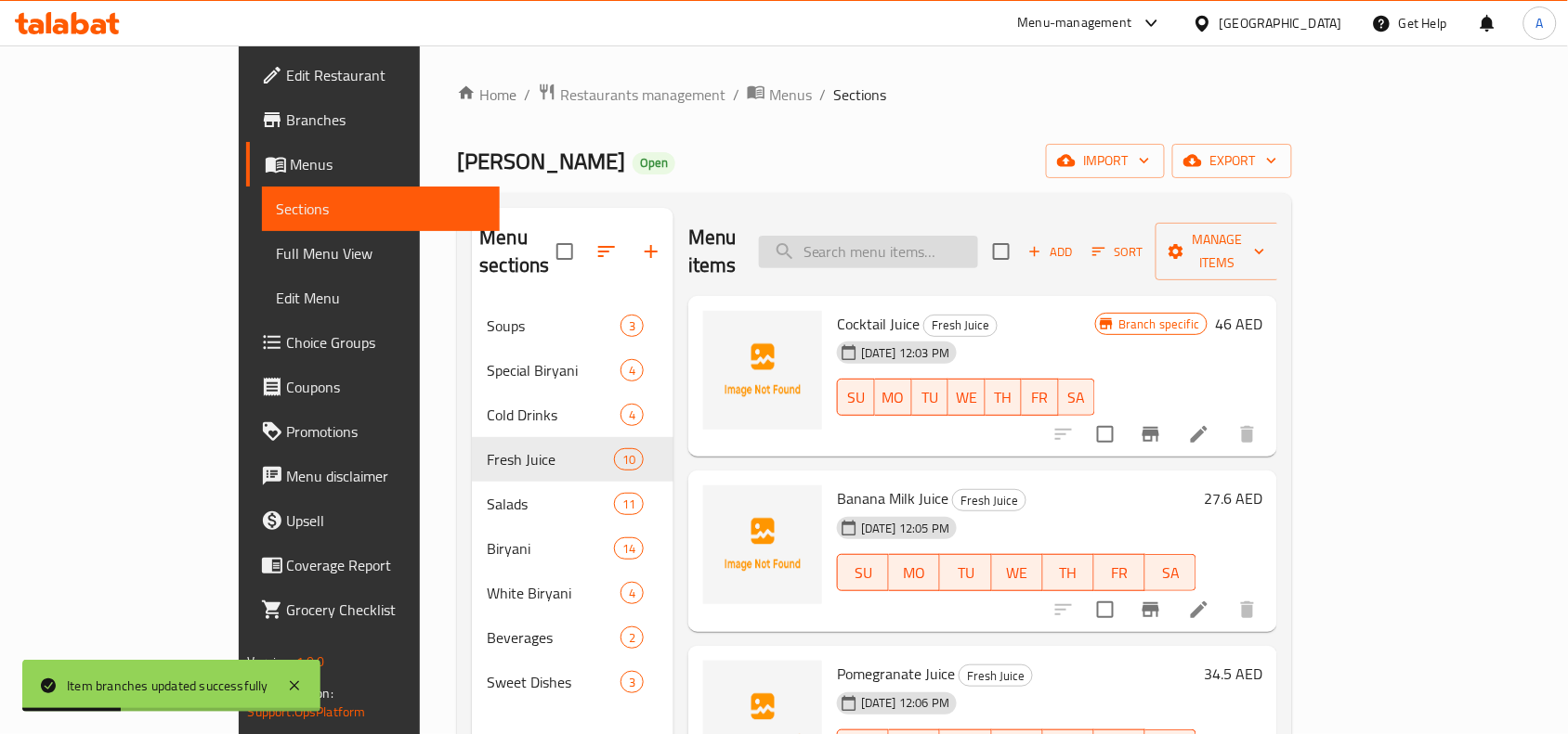
click at [943, 244] on input "search" at bounding box center [868, 251] width 219 height 32
paste input "Strawberry Juice"
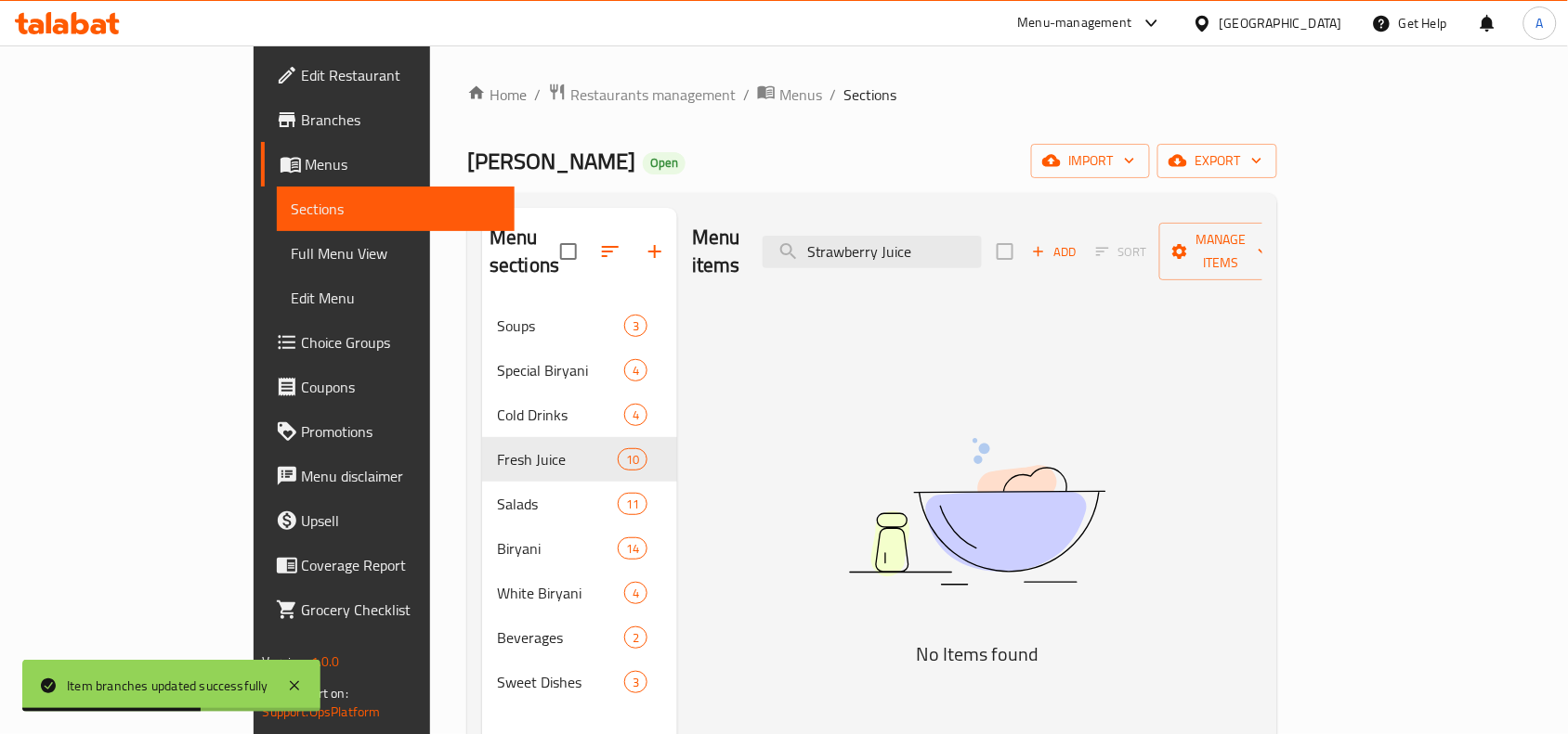
type input "Strawberry Juice"
drag, startPoint x: 1019, startPoint y: 237, endPoint x: 712, endPoint y: 251, distance: 307.3
click at [706, 255] on div "Menu items Strawberry Juice Add Sort Manage items" at bounding box center [977, 252] width 570 height 88
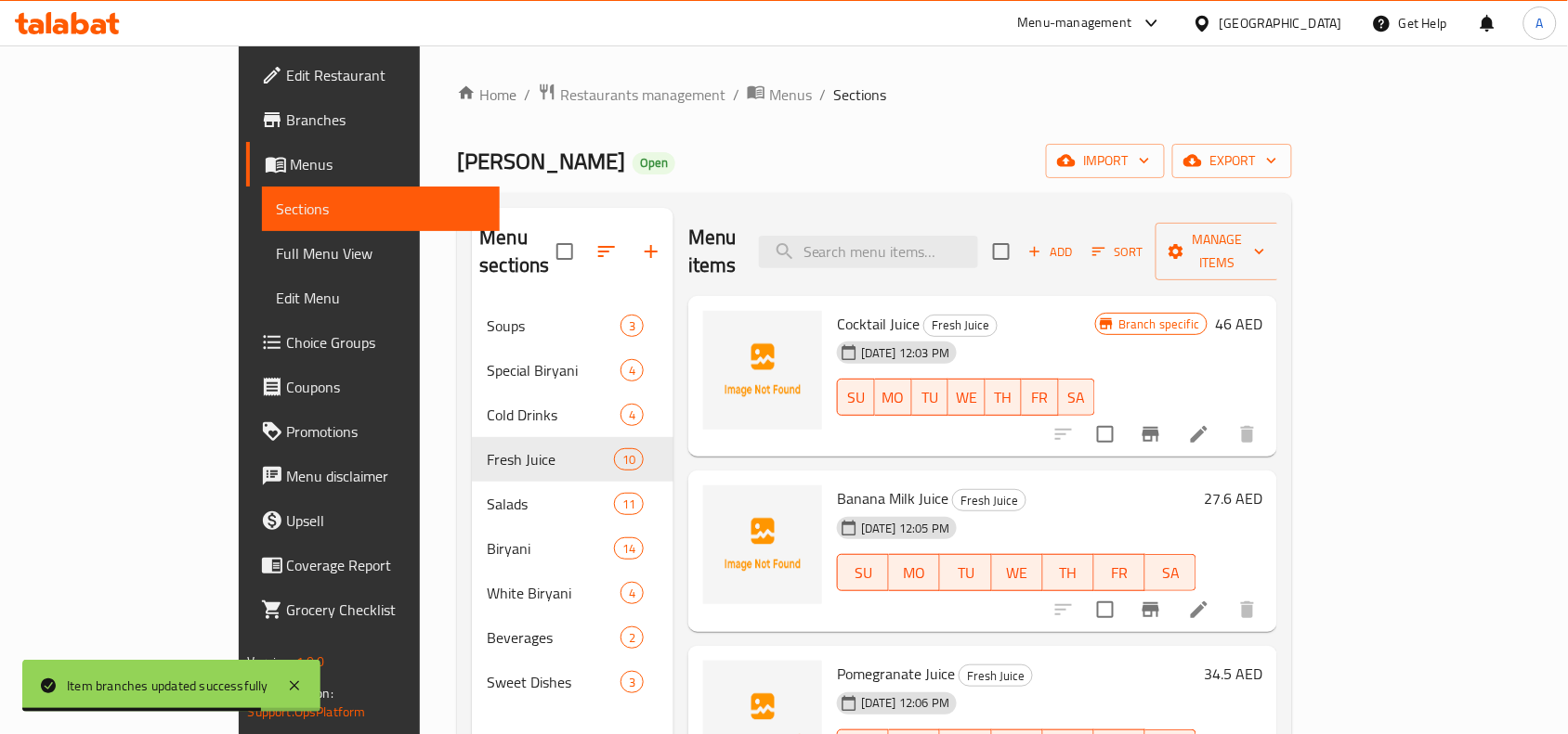
click at [1075, 247] on span "Add" at bounding box center [1050, 252] width 50 height 22
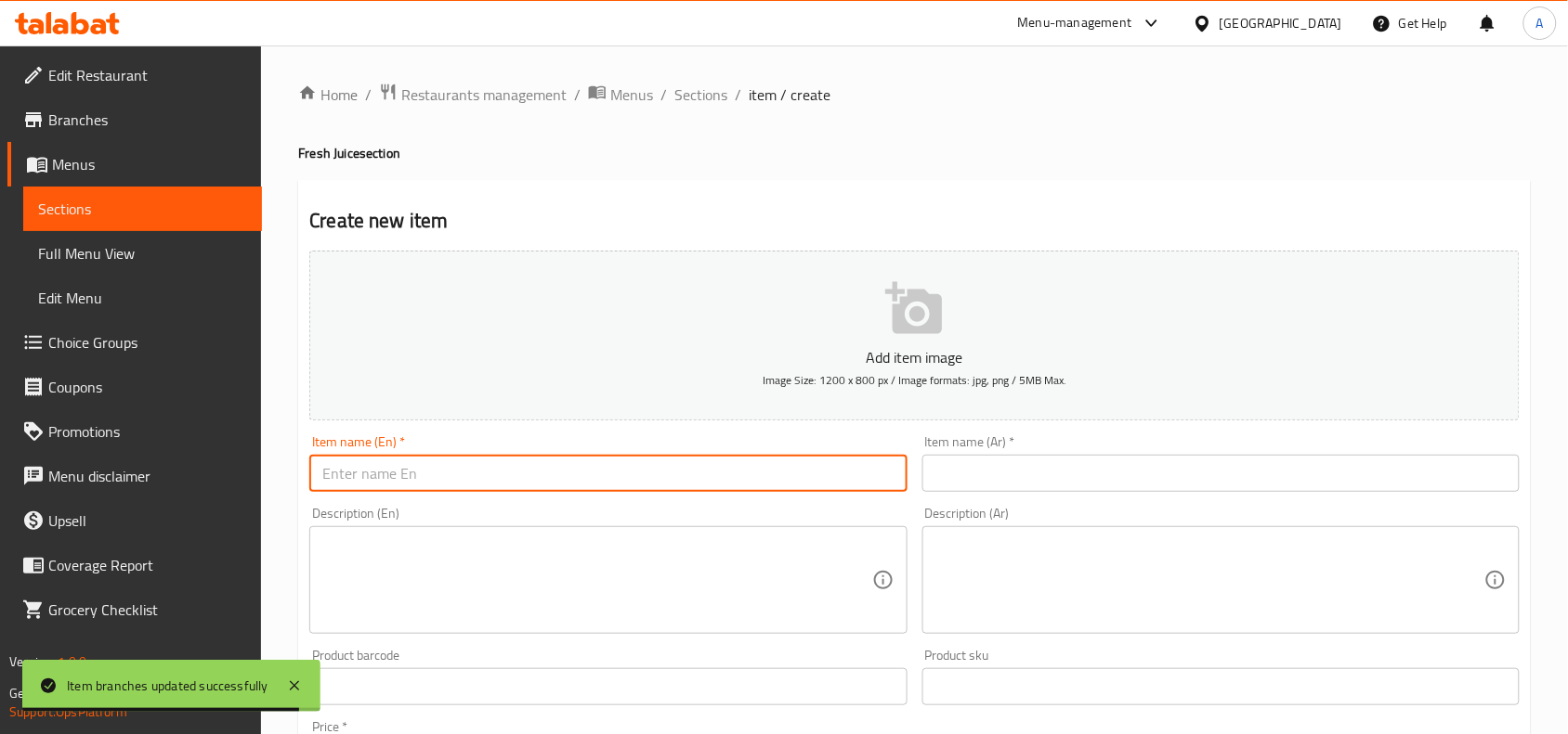
click at [483, 488] on input "text" at bounding box center [607, 473] width 597 height 37
paste input "Strawberry Juice"
drag, startPoint x: 457, startPoint y: 484, endPoint x: 282, endPoint y: 457, distance: 177.1
click at [244, 474] on div "Edit Restaurant Branches Menus Sections Full Menu View Edit Menu Choice Groups …" at bounding box center [784, 679] width 1568 height 1267
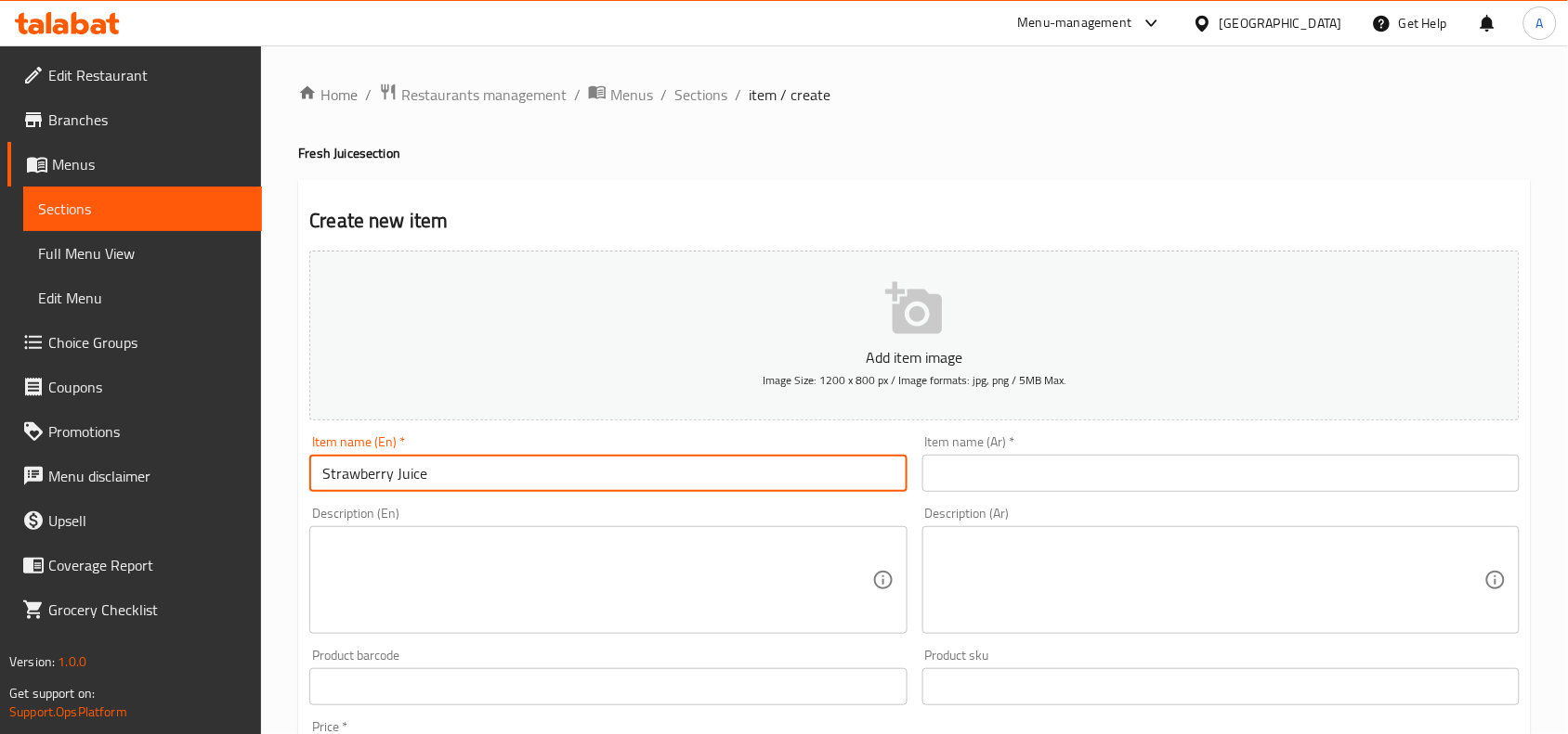
type input "Strawberry Juice"
click at [1056, 470] on input "text" at bounding box center [1220, 473] width 597 height 37
paste input "عصير الفراولة"
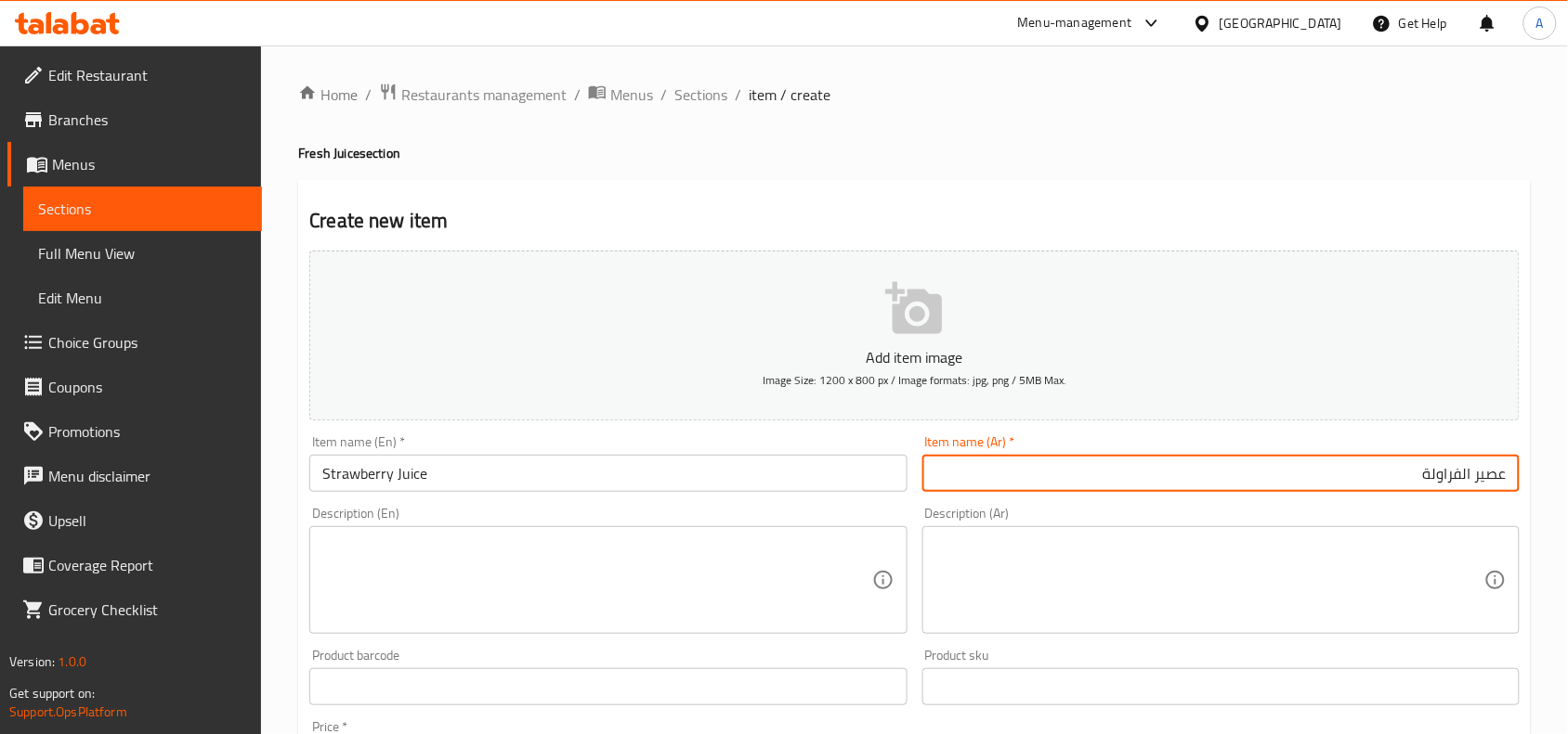
click at [1470, 481] on input "عصير الفراولة" at bounding box center [1220, 473] width 597 height 37
type input "عصير فراولة"
click at [1170, 157] on h4 "Fresh Juice section" at bounding box center [914, 152] width 1233 height 19
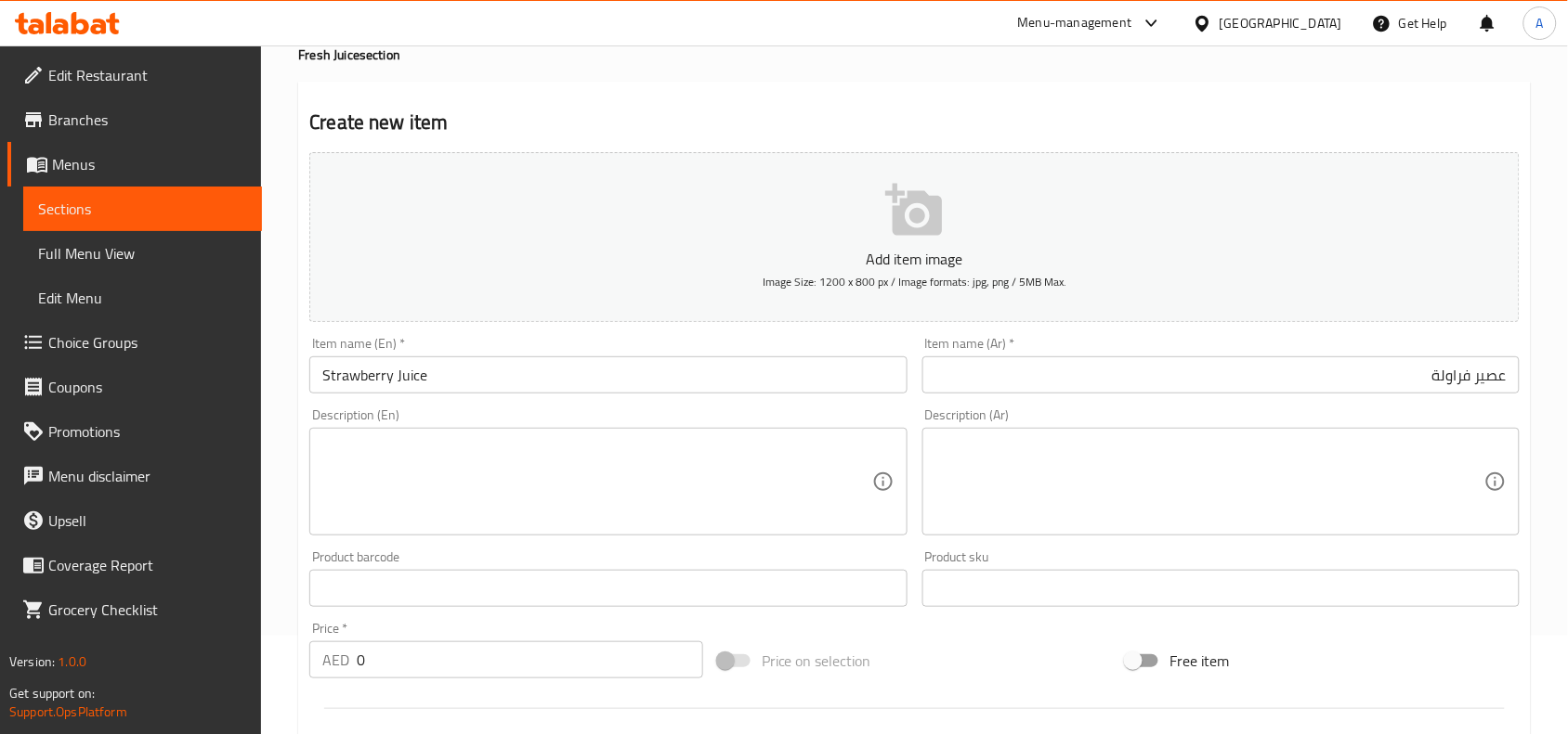
scroll to position [232, 0]
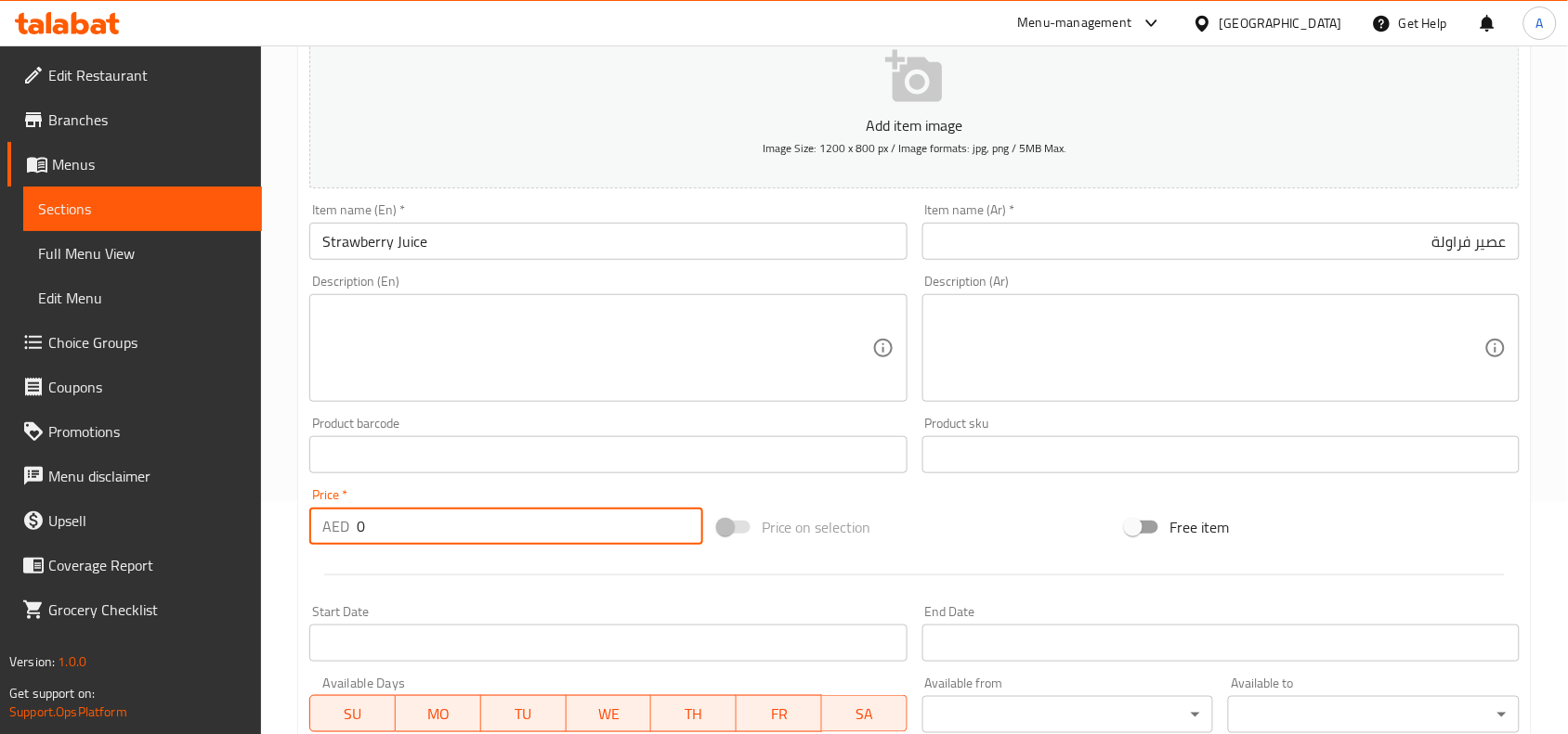
drag, startPoint x: 382, startPoint y: 531, endPoint x: 255, endPoint y: 531, distance: 127.0
click at [255, 531] on div "Edit Restaurant Branches Menus Sections Full Menu View Edit Menu Choice Groups …" at bounding box center [784, 447] width 1568 height 1267
paste input "29.9"
type input "29.9"
click at [428, 589] on div at bounding box center [914, 575] width 1225 height 46
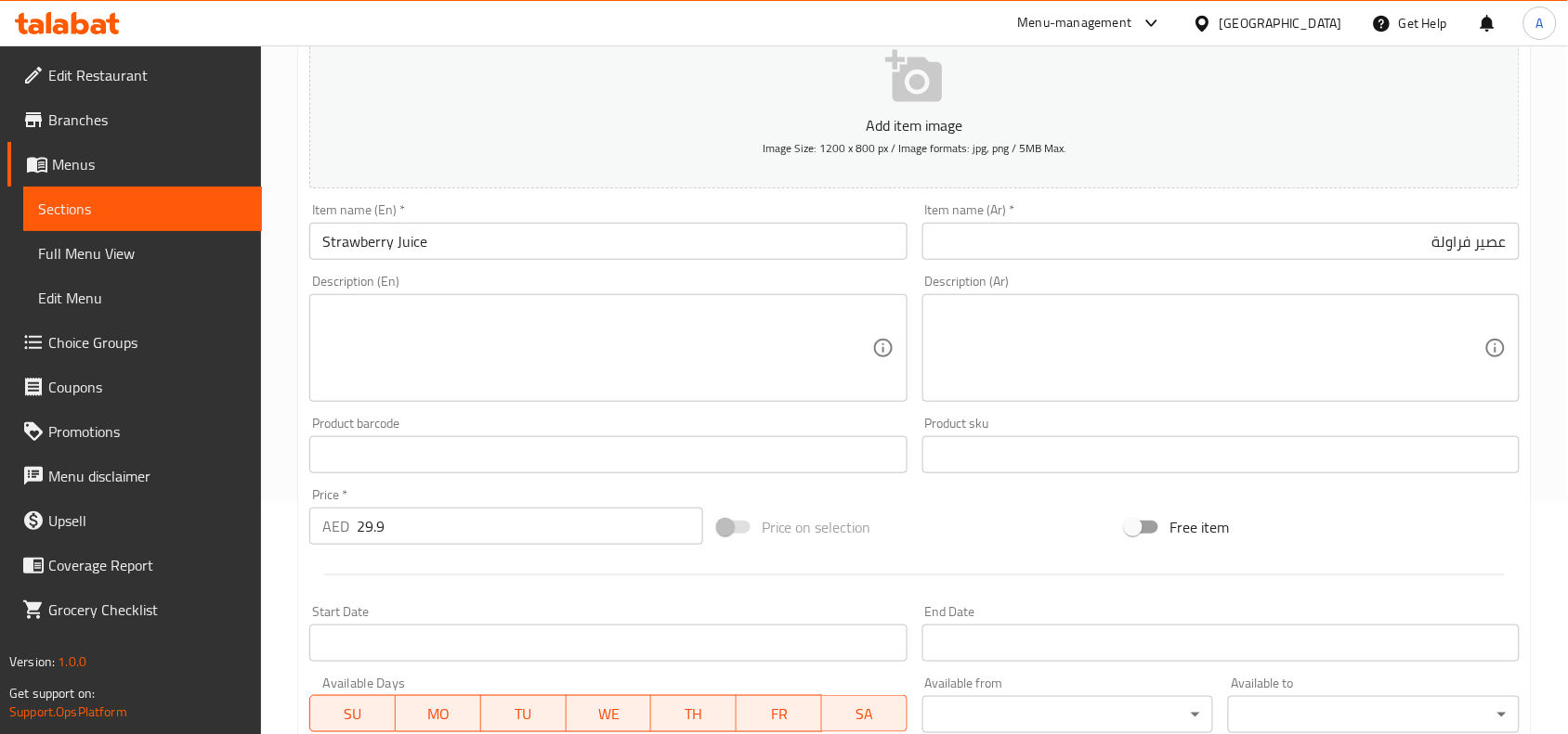
scroll to position [574, 0]
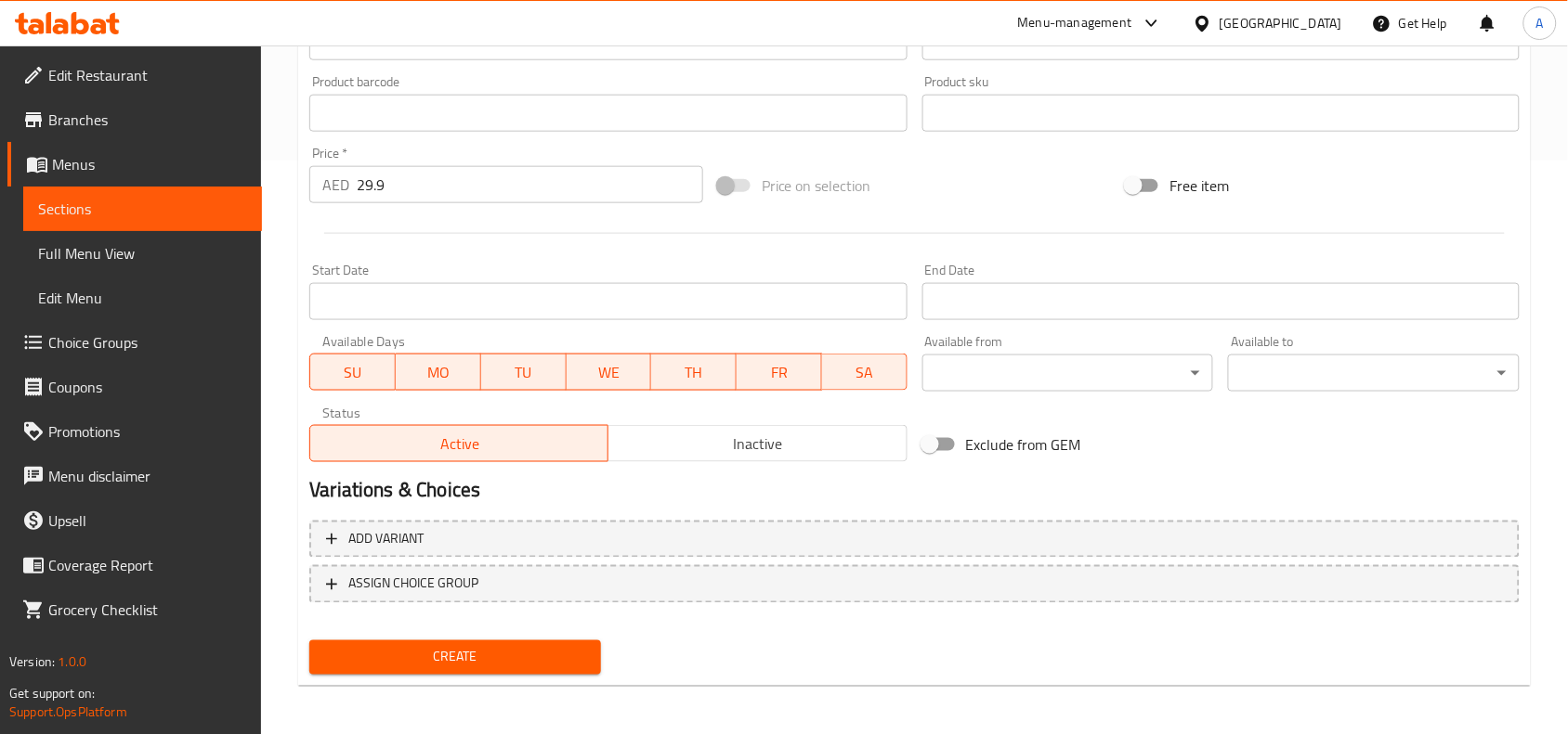
click at [503, 640] on button "Create" at bounding box center [455, 657] width 291 height 34
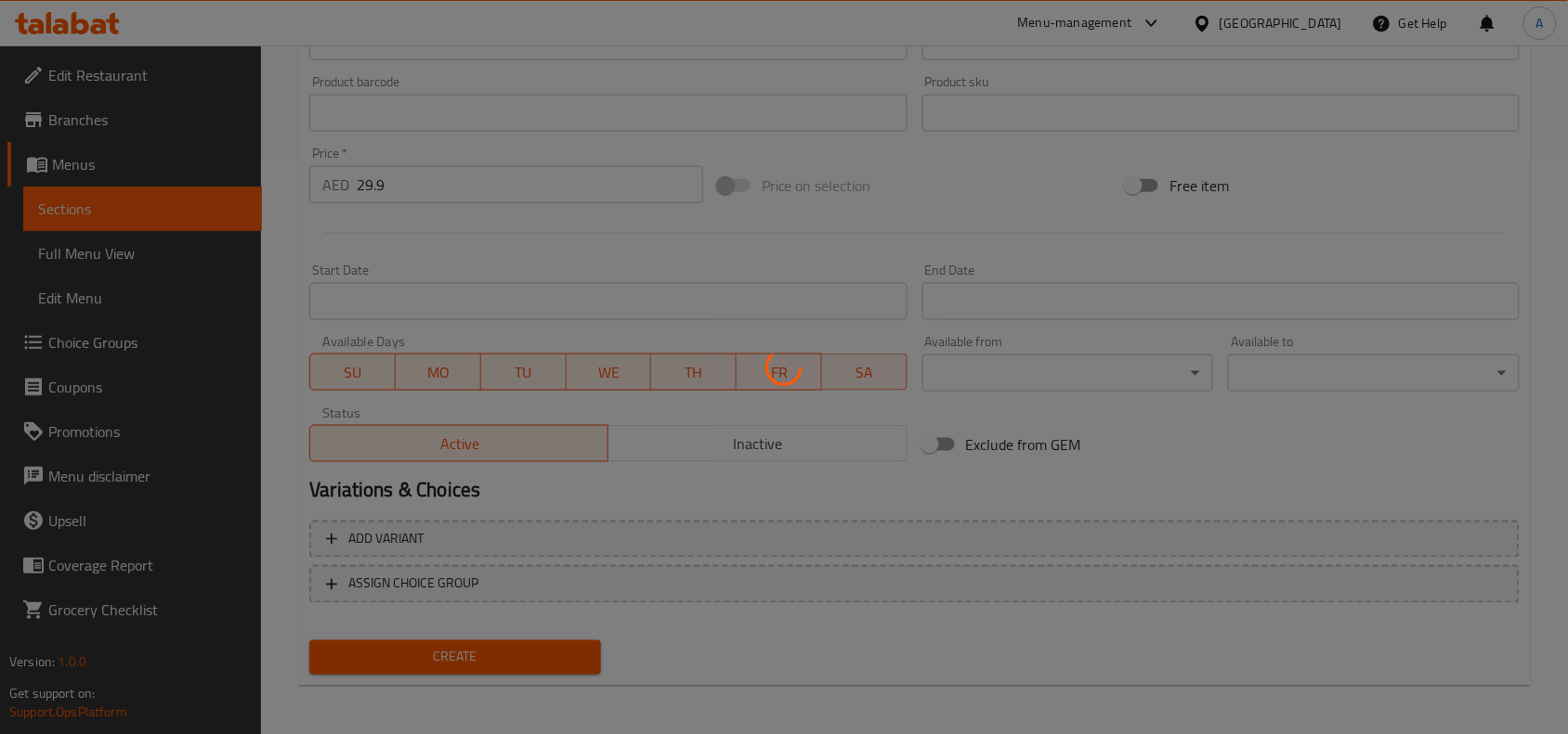
type input "0"
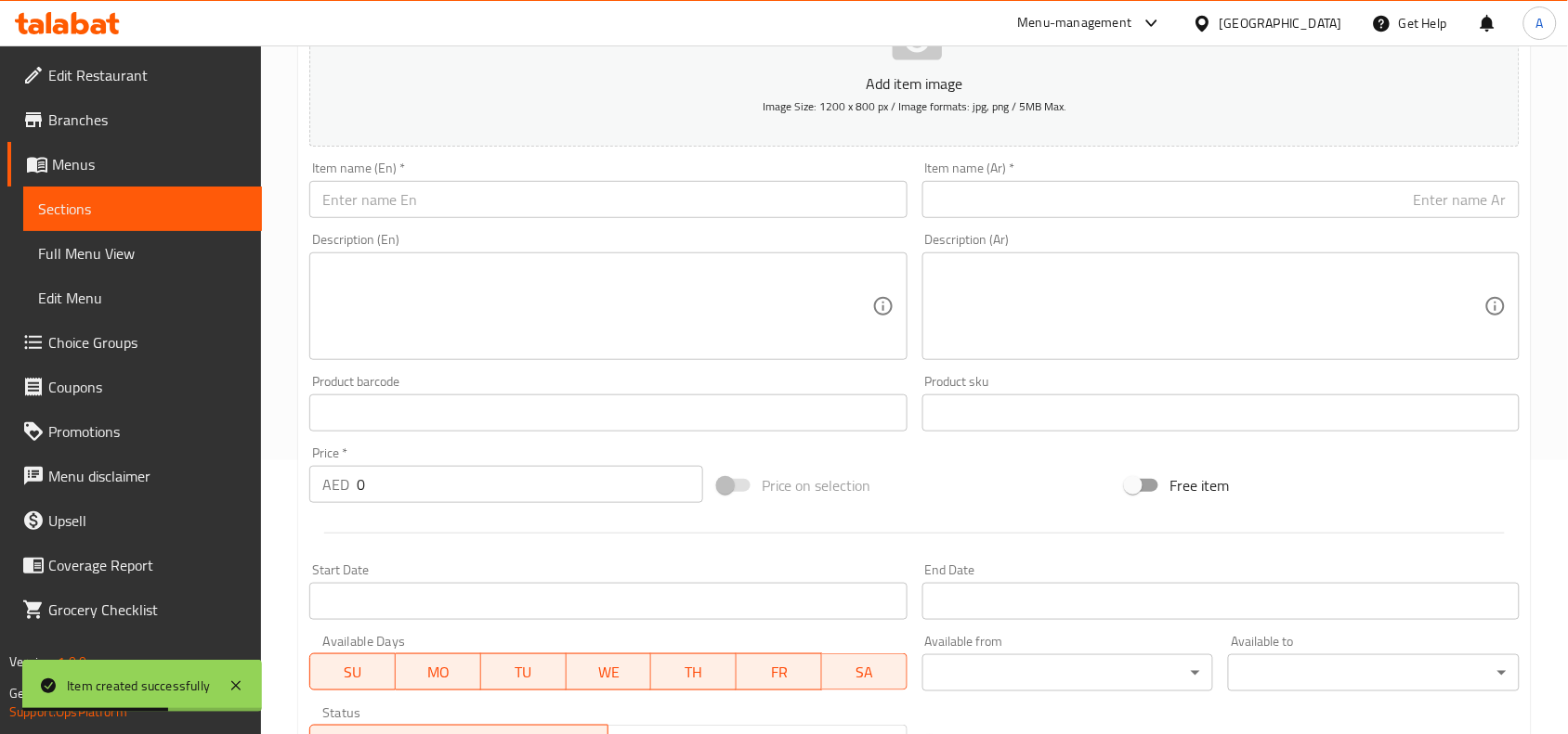
scroll to position [0, 0]
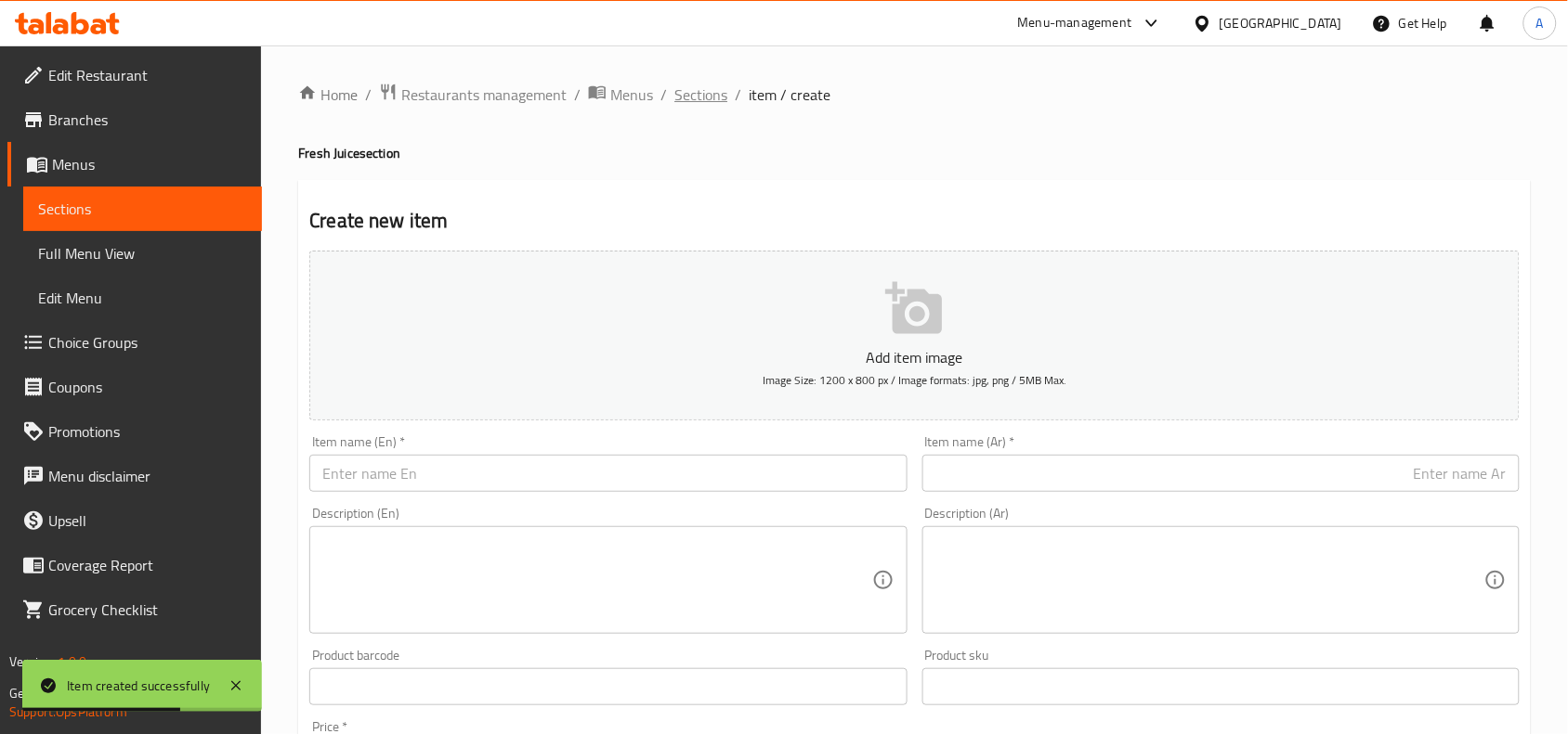
click at [693, 88] on span "Sections" at bounding box center [701, 94] width 53 height 22
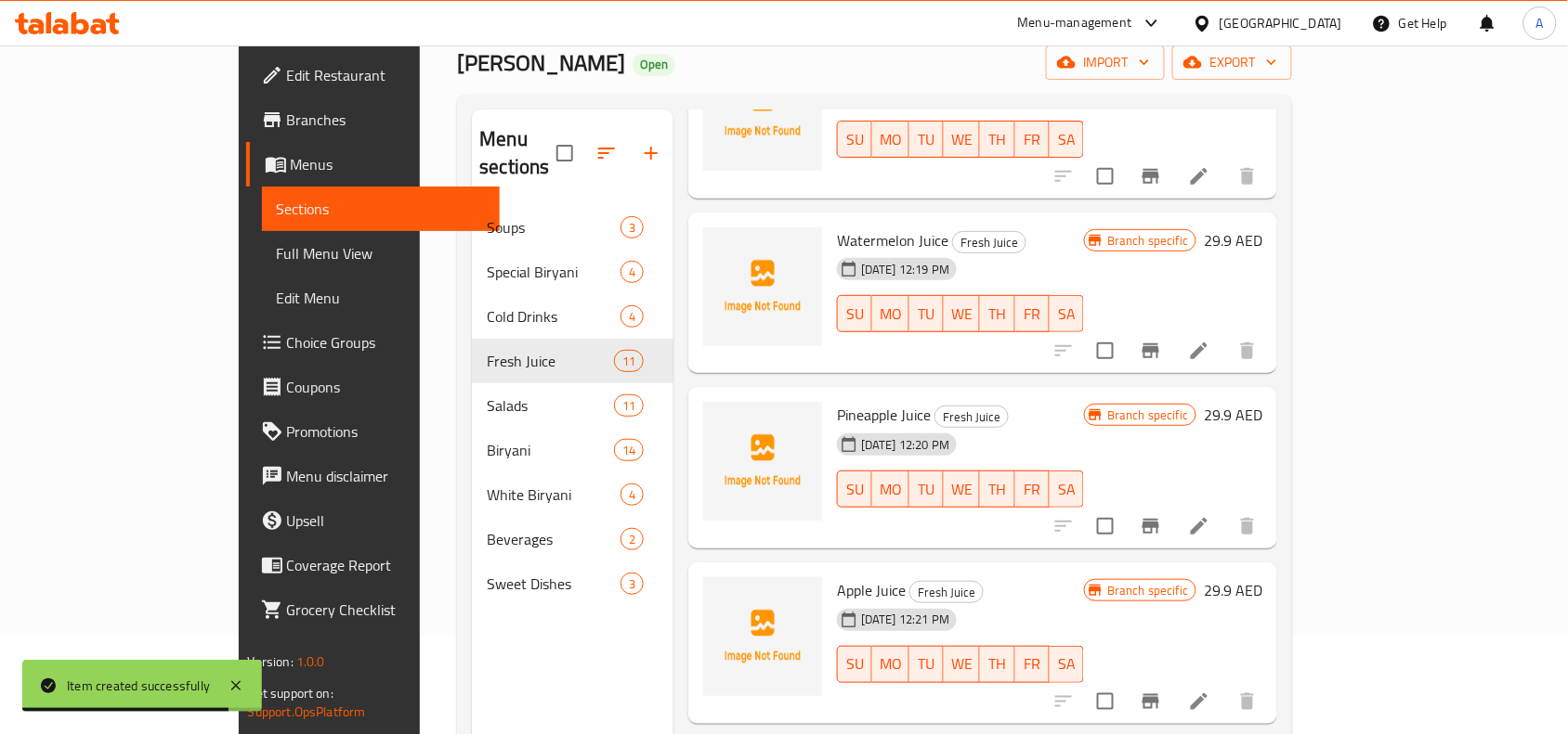
scroll to position [261, 0]
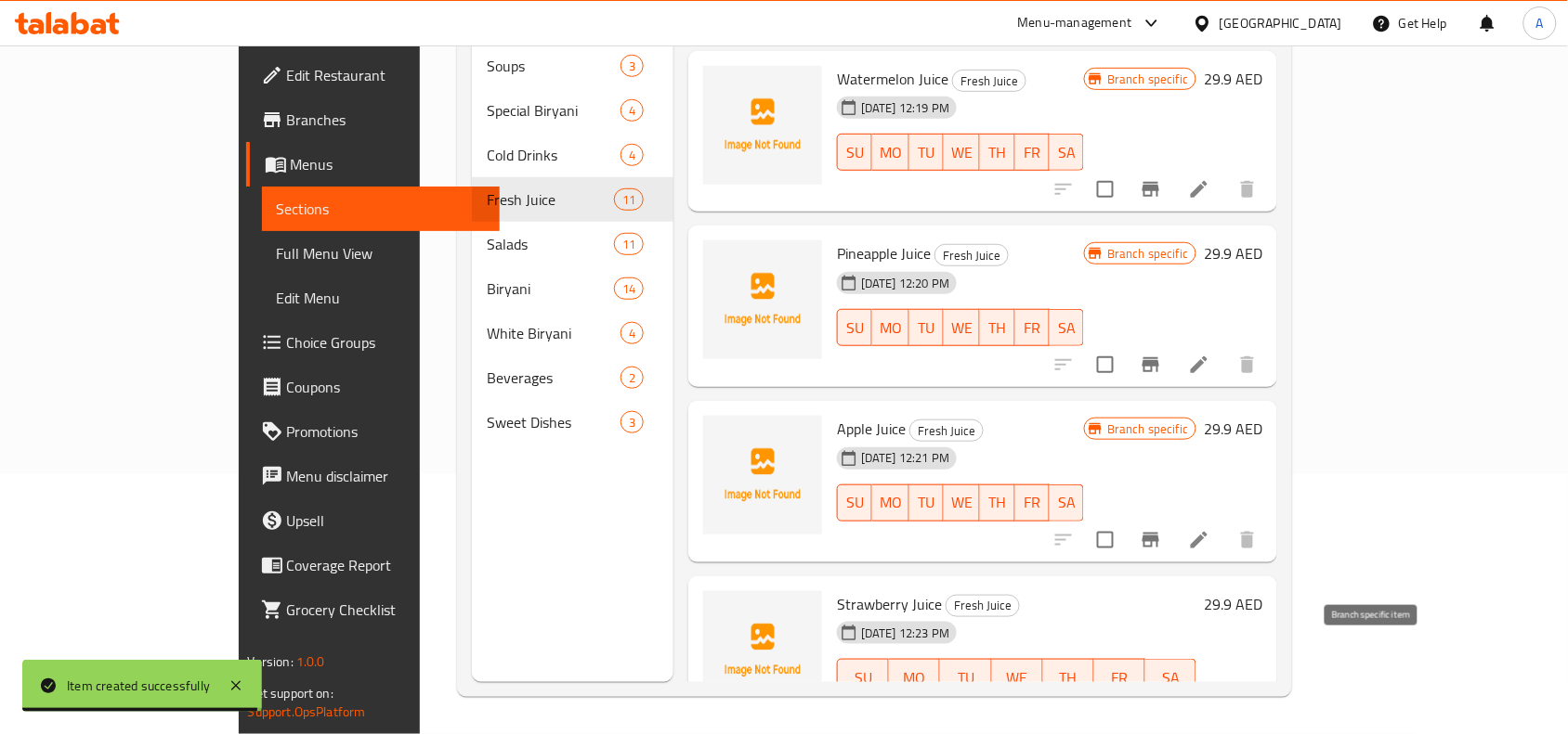
click at [1161, 704] on icon "Branch-specific-item" at bounding box center [1151, 714] width 22 height 22
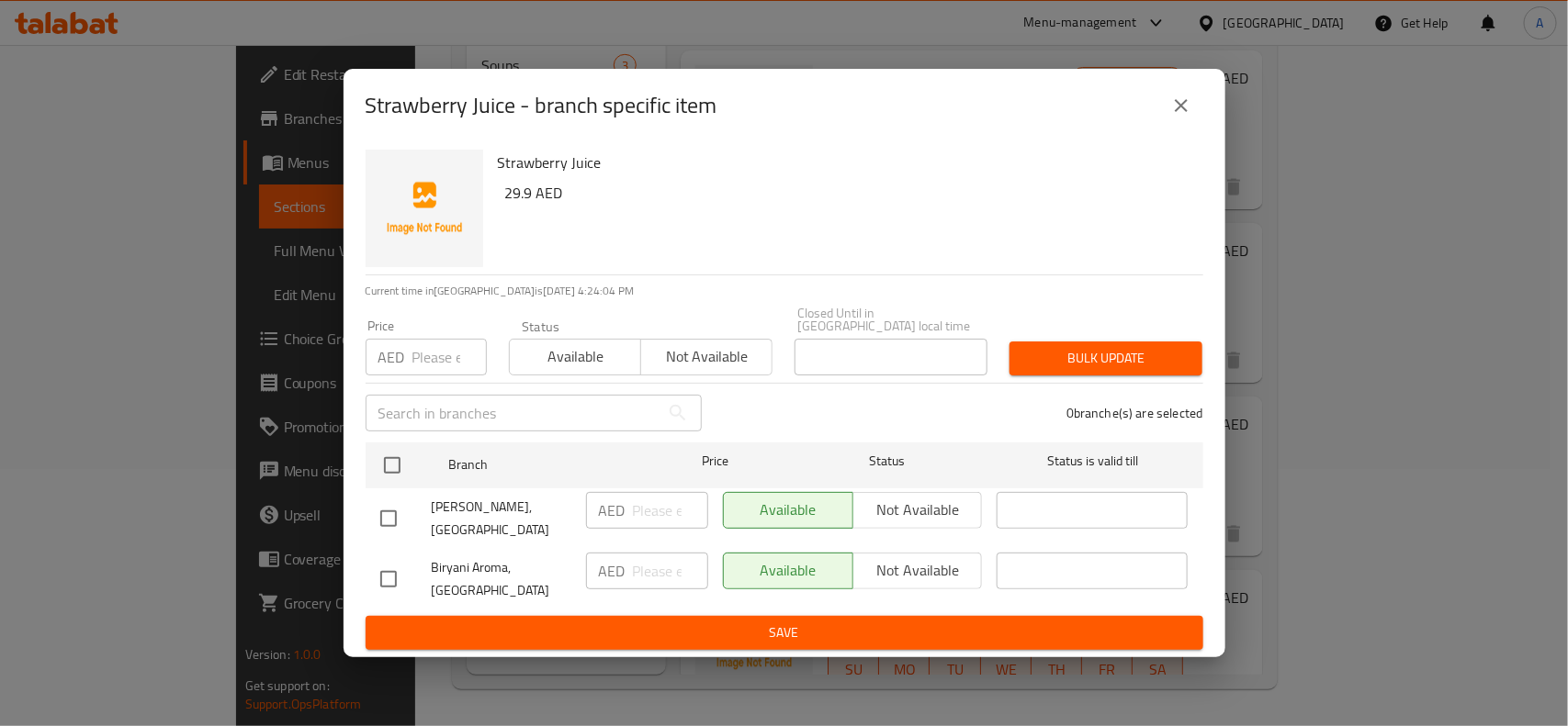
click at [387, 514] on input "checkbox" at bounding box center [389, 519] width 39 height 39
checkbox input "true"
click at [387, 574] on input "checkbox" at bounding box center [389, 579] width 39 height 39
checkbox input "true"
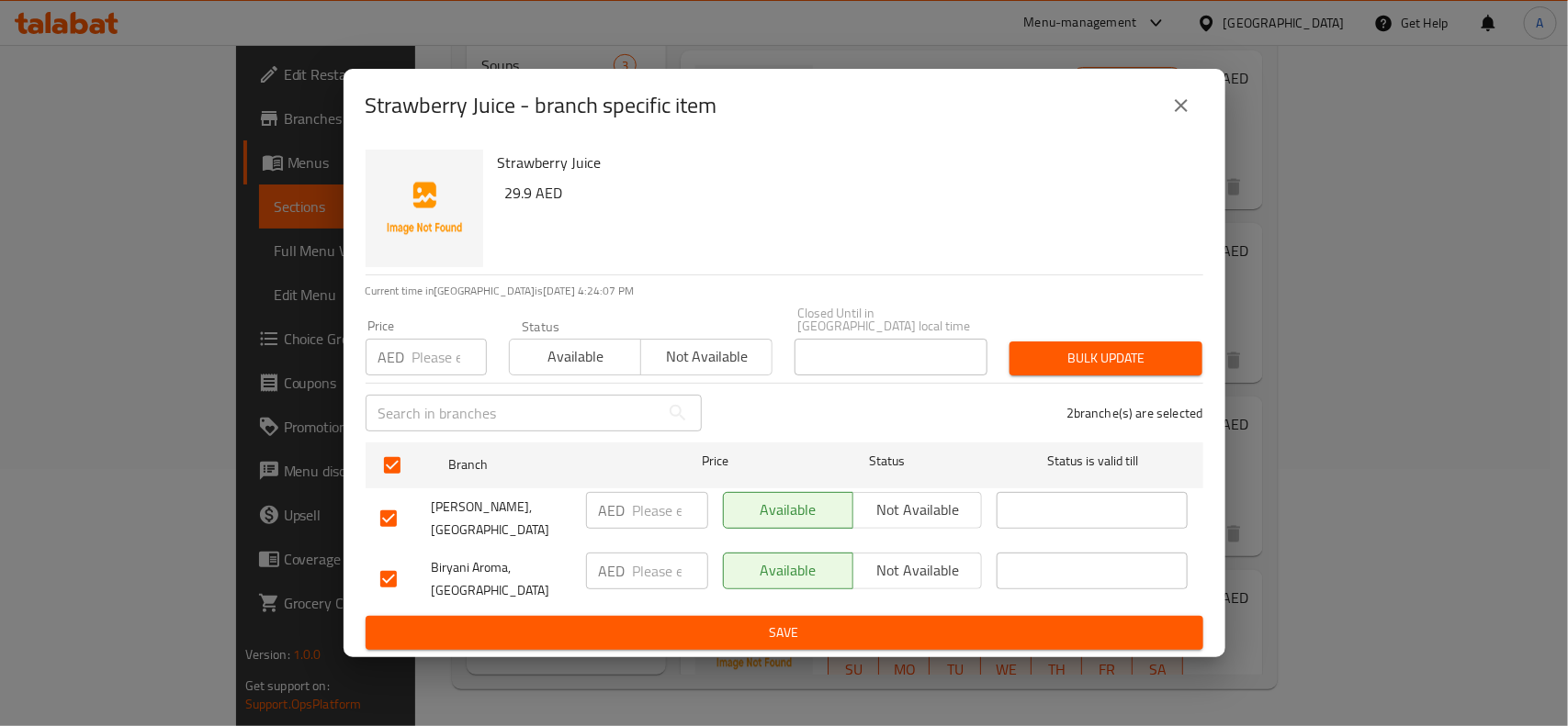
click at [901, 572] on span "Not available" at bounding box center [917, 571] width 115 height 27
click at [388, 572] on input "checkbox" at bounding box center [389, 579] width 39 height 39
checkbox input "false"
click at [684, 626] on span "Save" at bounding box center [784, 633] width 808 height 23
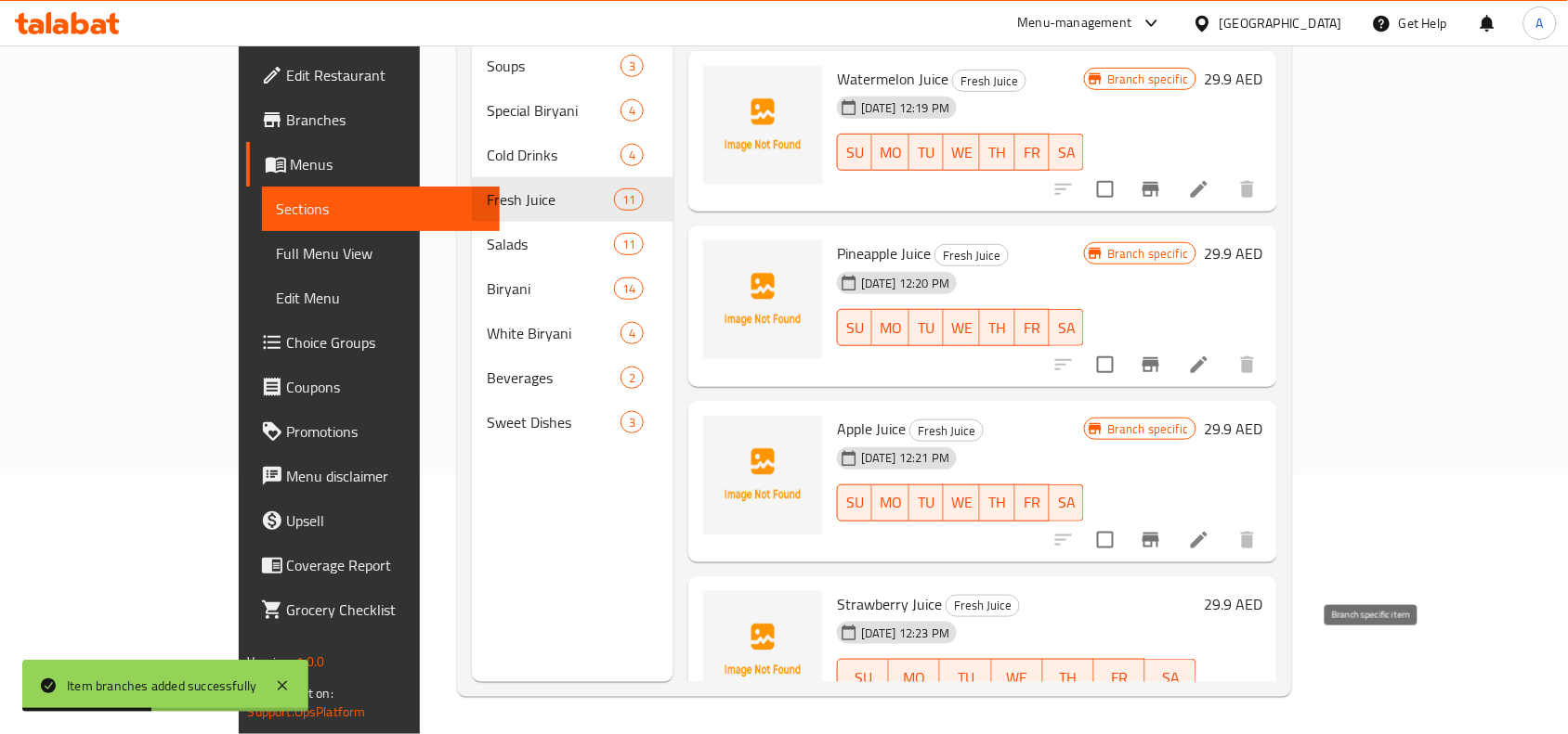
click at [1159, 708] on icon "Branch-specific-item" at bounding box center [1150, 714] width 17 height 15
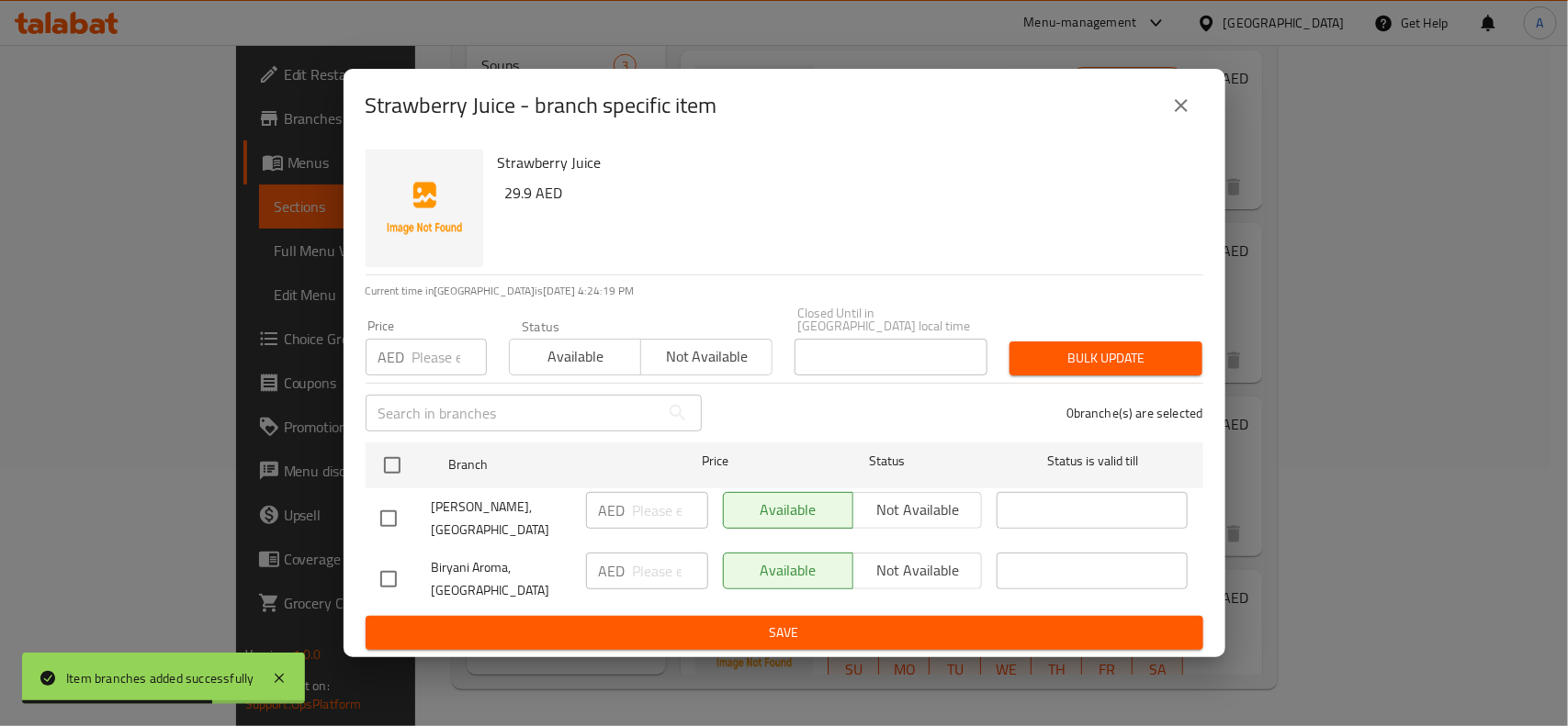
click at [392, 511] on input "checkbox" at bounding box center [389, 519] width 39 height 39
checkbox input "true"
click at [912, 522] on span "Not available" at bounding box center [917, 510] width 115 height 27
click at [792, 629] on span "Save" at bounding box center [784, 633] width 808 height 23
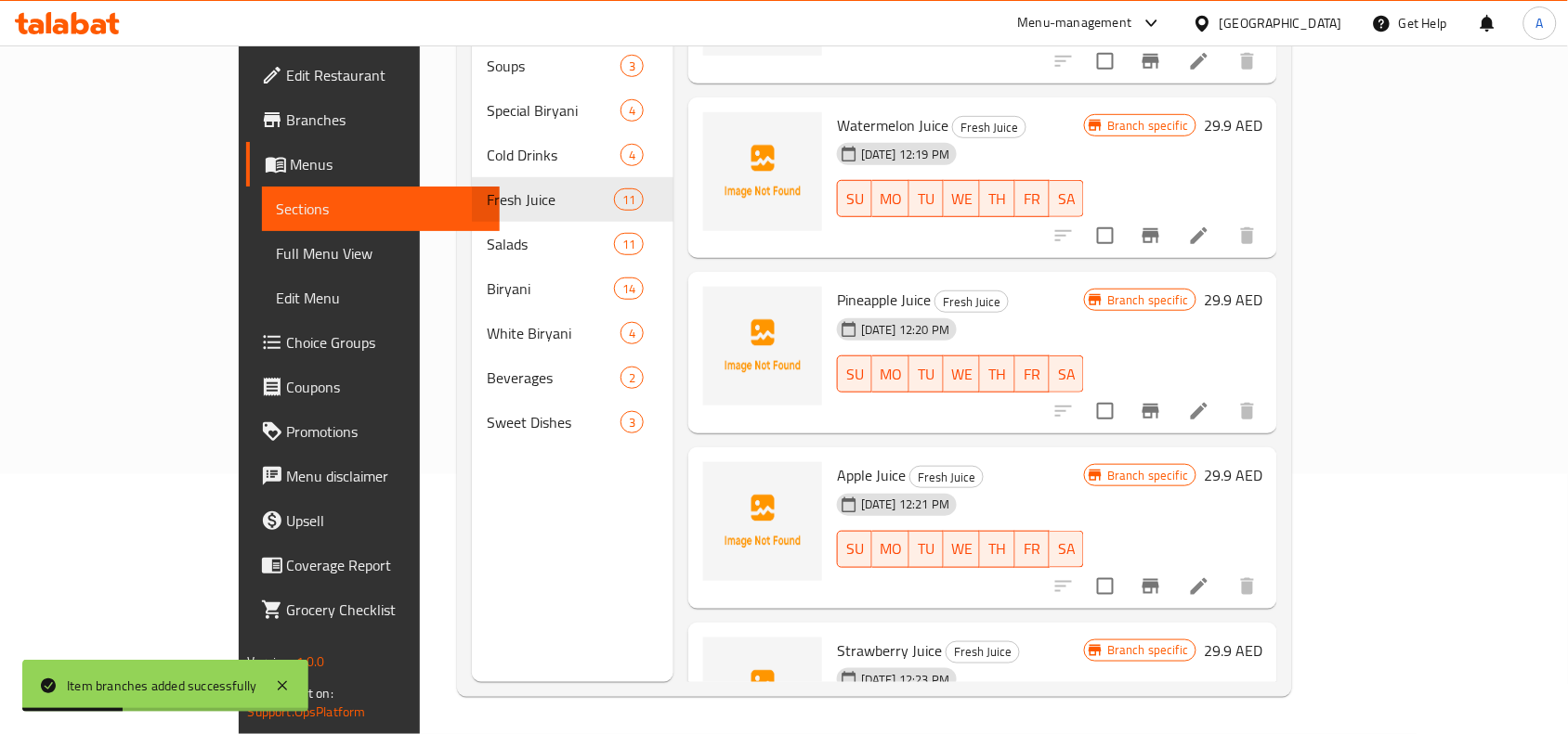
scroll to position [1265, 0]
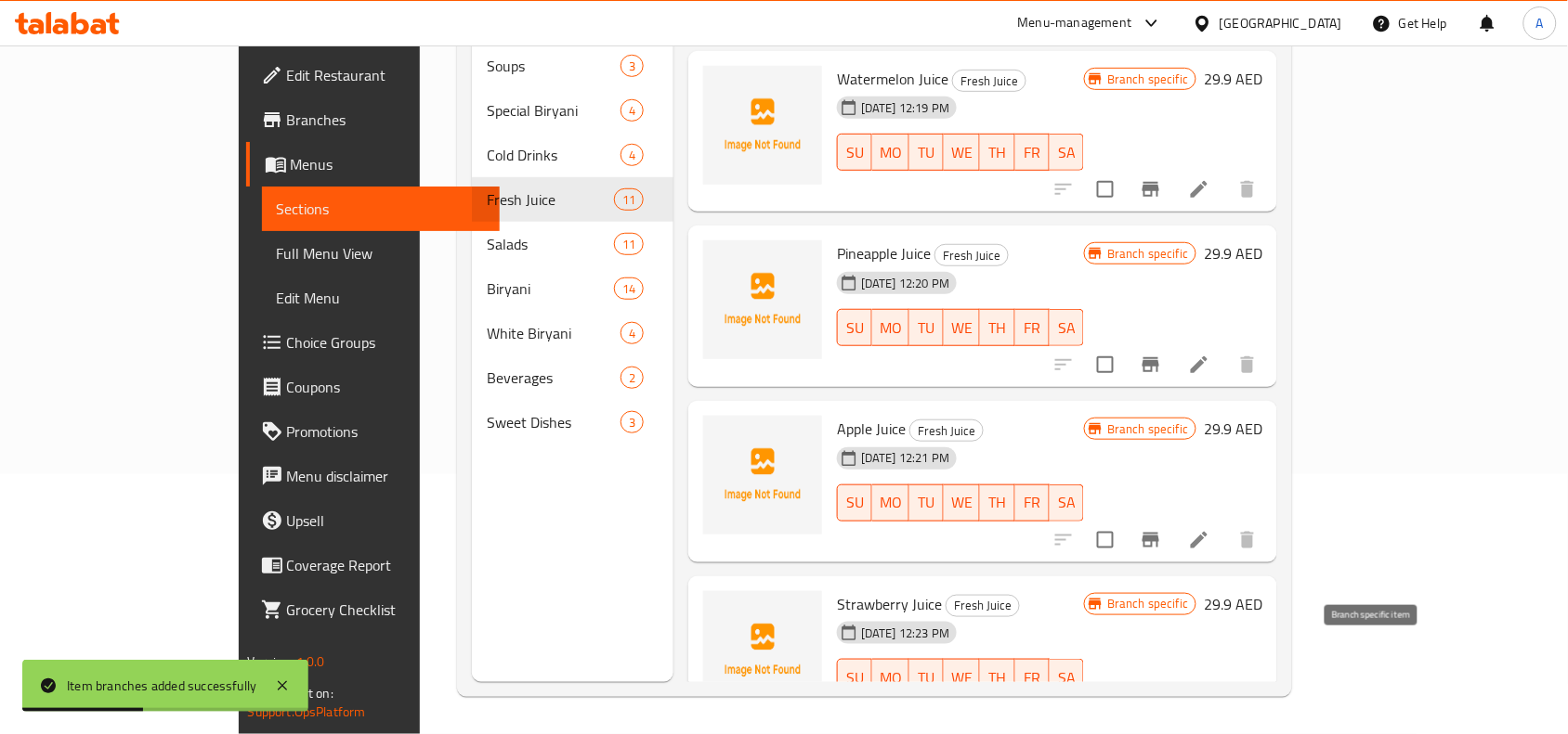
click at [1159, 708] on icon "Branch-specific-item" at bounding box center [1150, 714] width 17 height 15
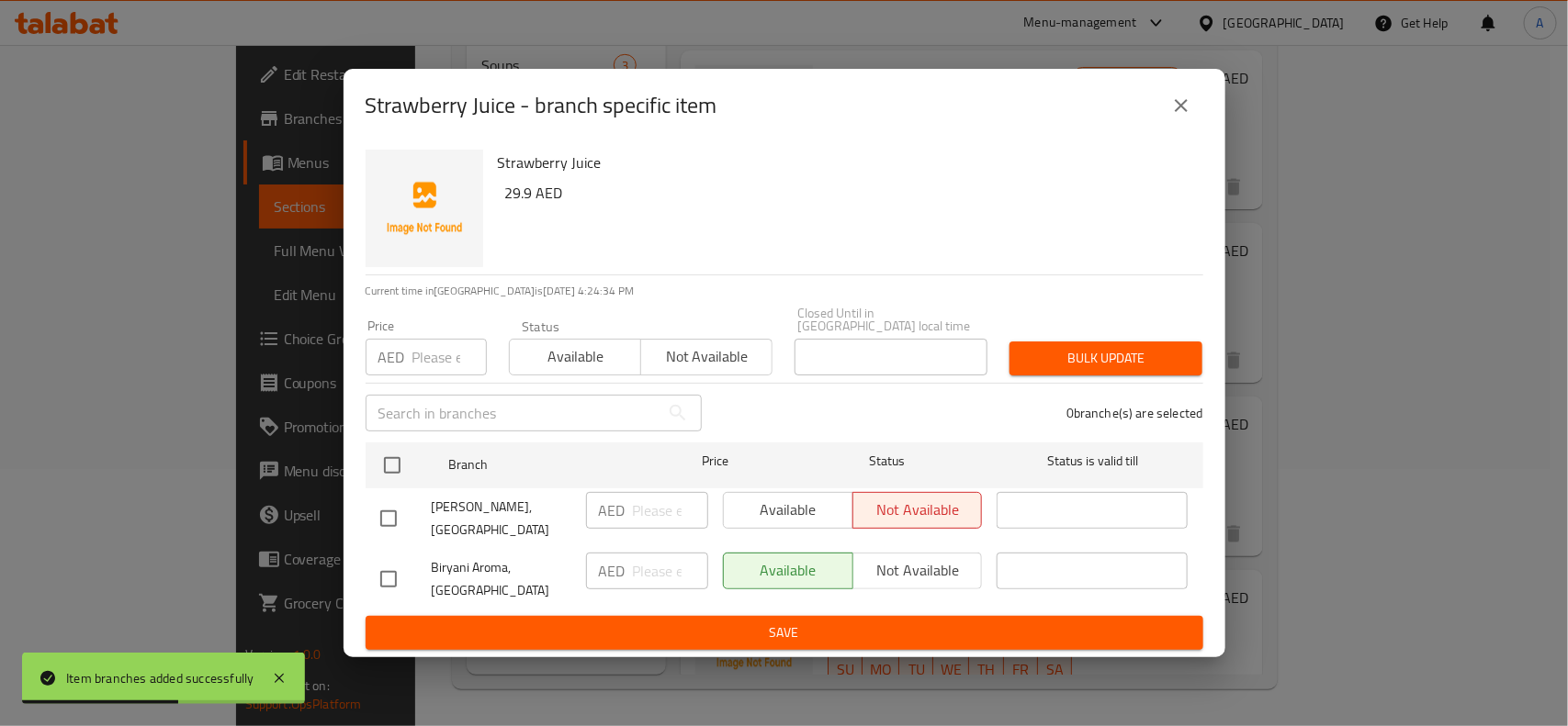
click at [392, 579] on input "checkbox" at bounding box center [389, 579] width 39 height 39
checkbox input "true"
click at [430, 352] on input "number" at bounding box center [450, 358] width 74 height 37
type input "29.9"
click at [1171, 359] on span "Bulk update" at bounding box center [1105, 359] width 163 height 23
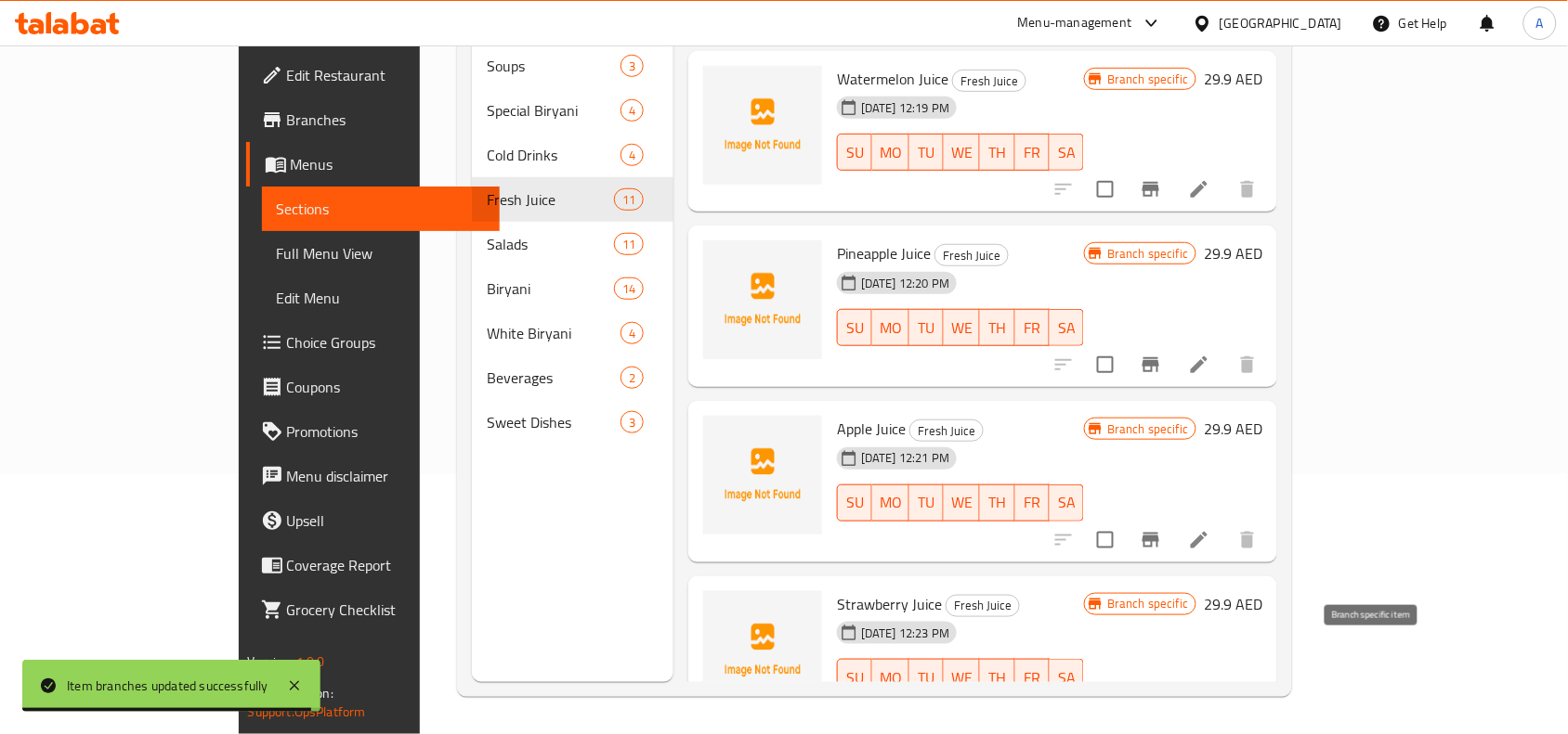
click at [1173, 693] on button "Branch-specific-item" at bounding box center [1151, 715] width 45 height 45
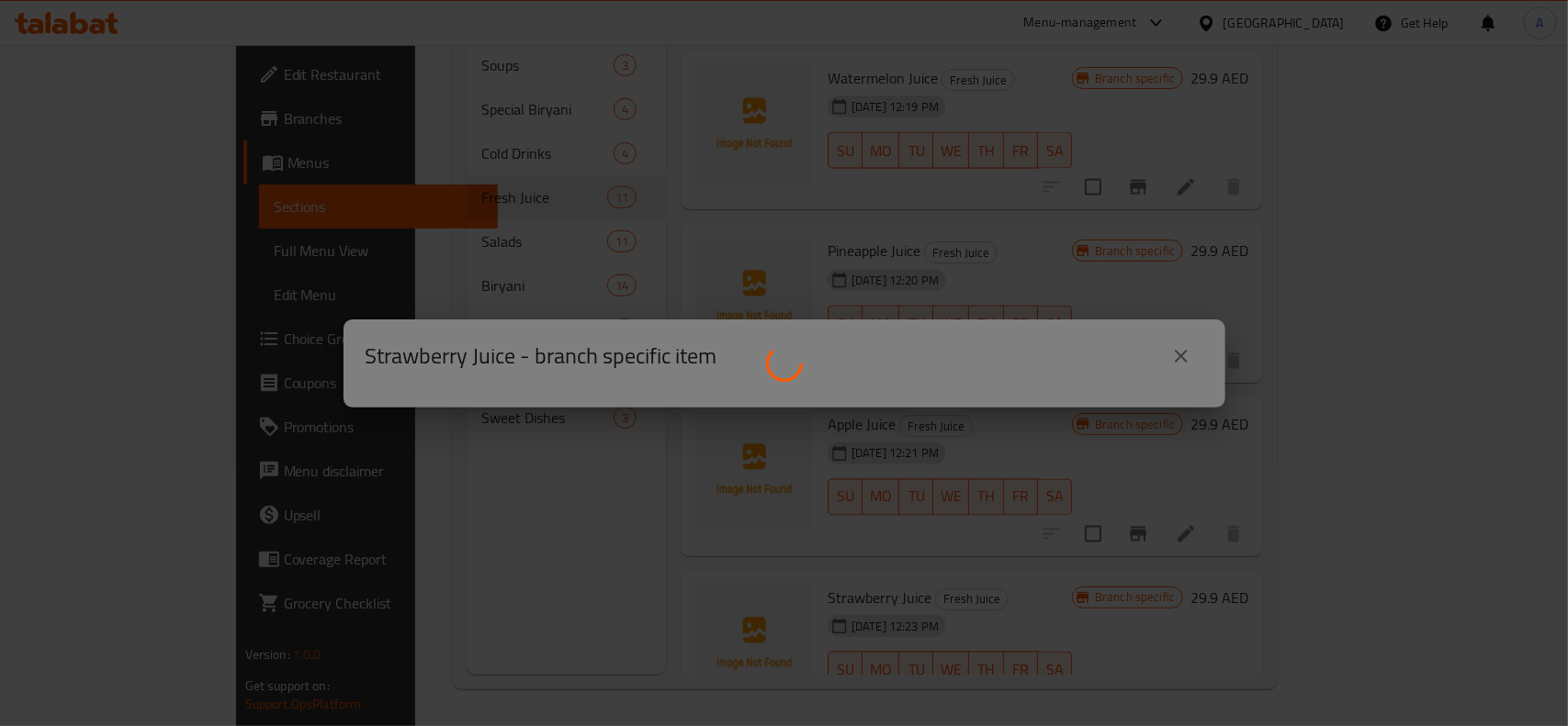
click at [499, 624] on div at bounding box center [784, 363] width 1568 height 726
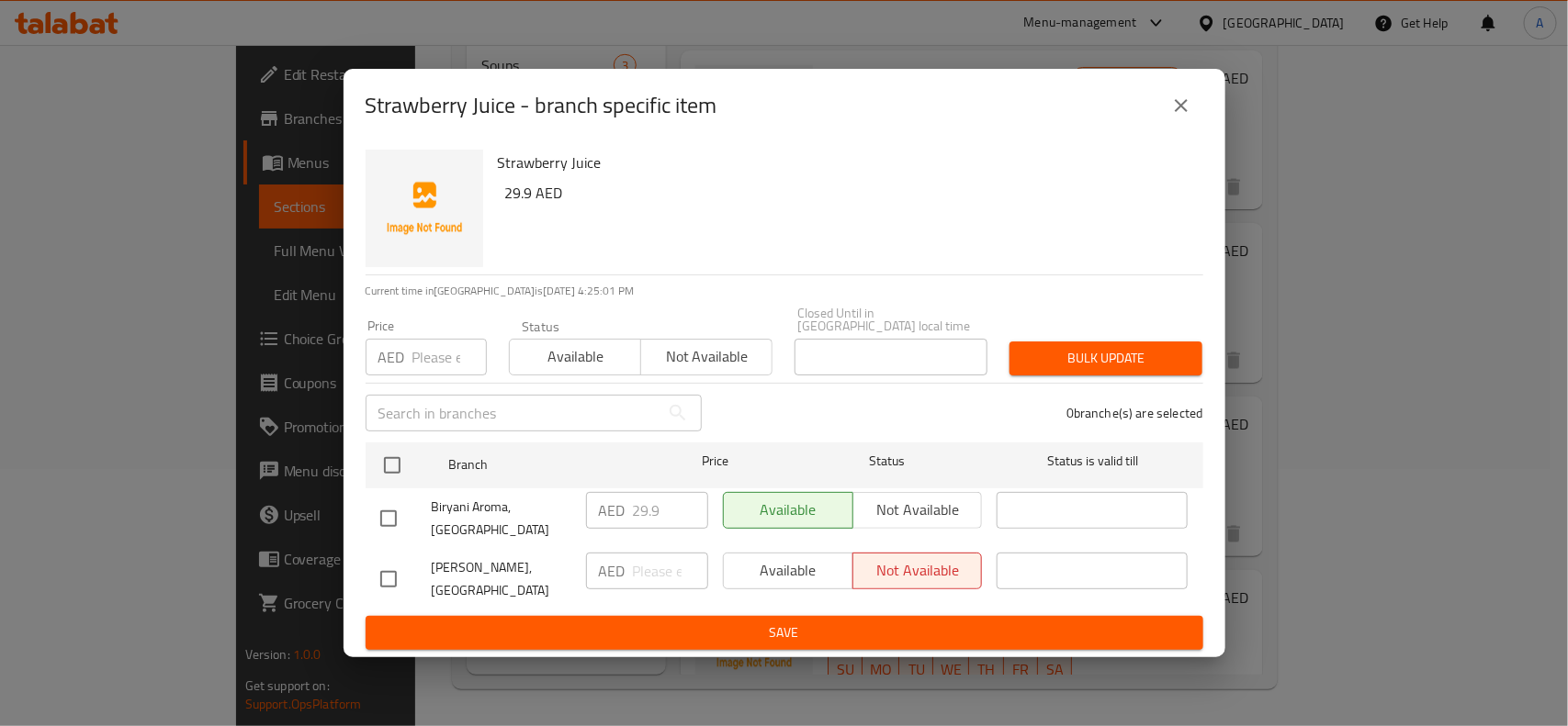
click at [538, 536] on span "Biryani Aroma, [GEOGRAPHIC_DATA]" at bounding box center [501, 518] width 139 height 45
click at [387, 511] on input "checkbox" at bounding box center [389, 519] width 39 height 39
checkbox input "true"
drag, startPoint x: 668, startPoint y: 510, endPoint x: 552, endPoint y: 522, distance: 116.6
click at [552, 522] on div "Biryani Aroma, [GEOGRAPHIC_DATA] 29.9 ​ Available Not available ​" at bounding box center [784, 519] width 823 height 68
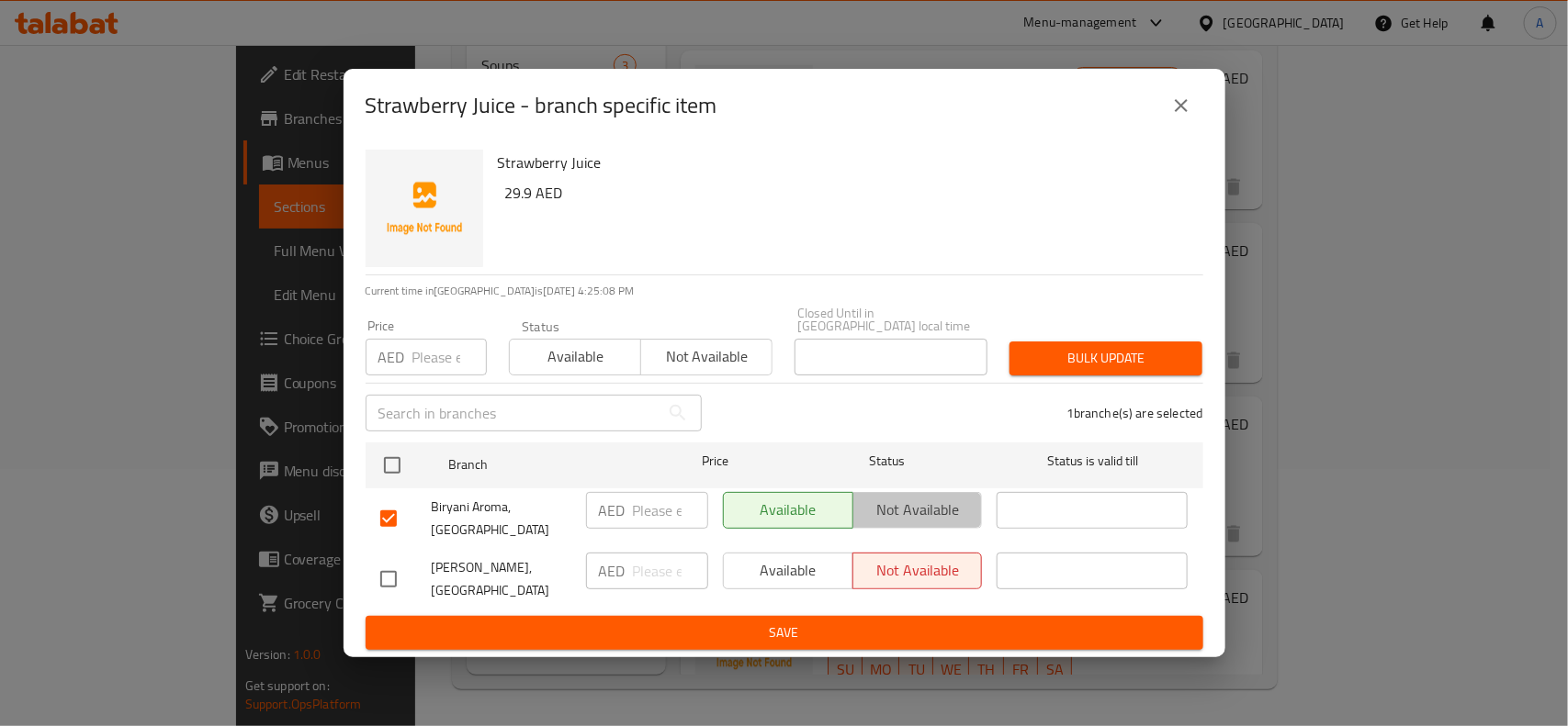
click at [981, 502] on button "Not available" at bounding box center [917, 510] width 131 height 37
click at [505, 616] on button "Save" at bounding box center [784, 632] width 837 height 34
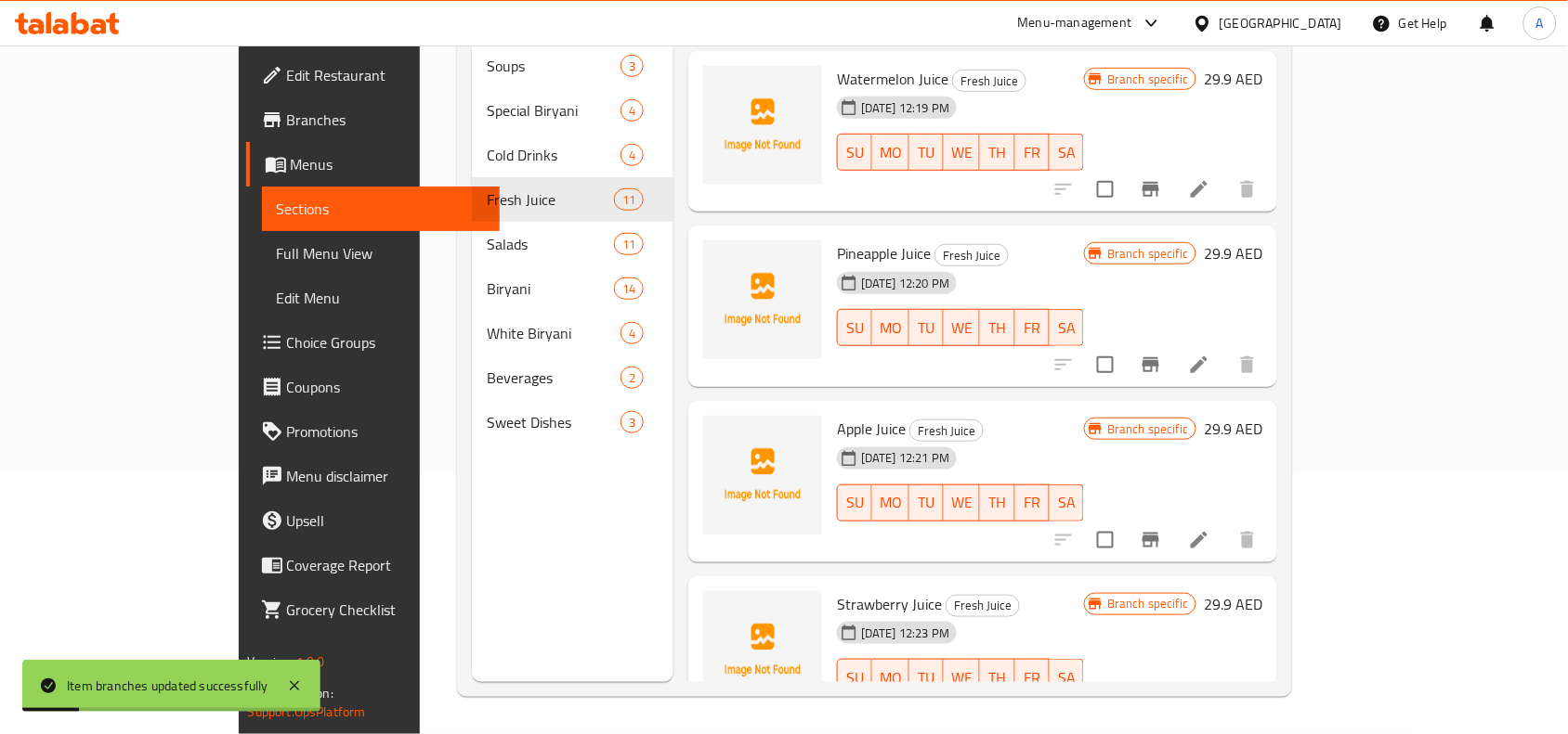
click at [1161, 704] on icon "Branch-specific-item" at bounding box center [1151, 714] width 22 height 22
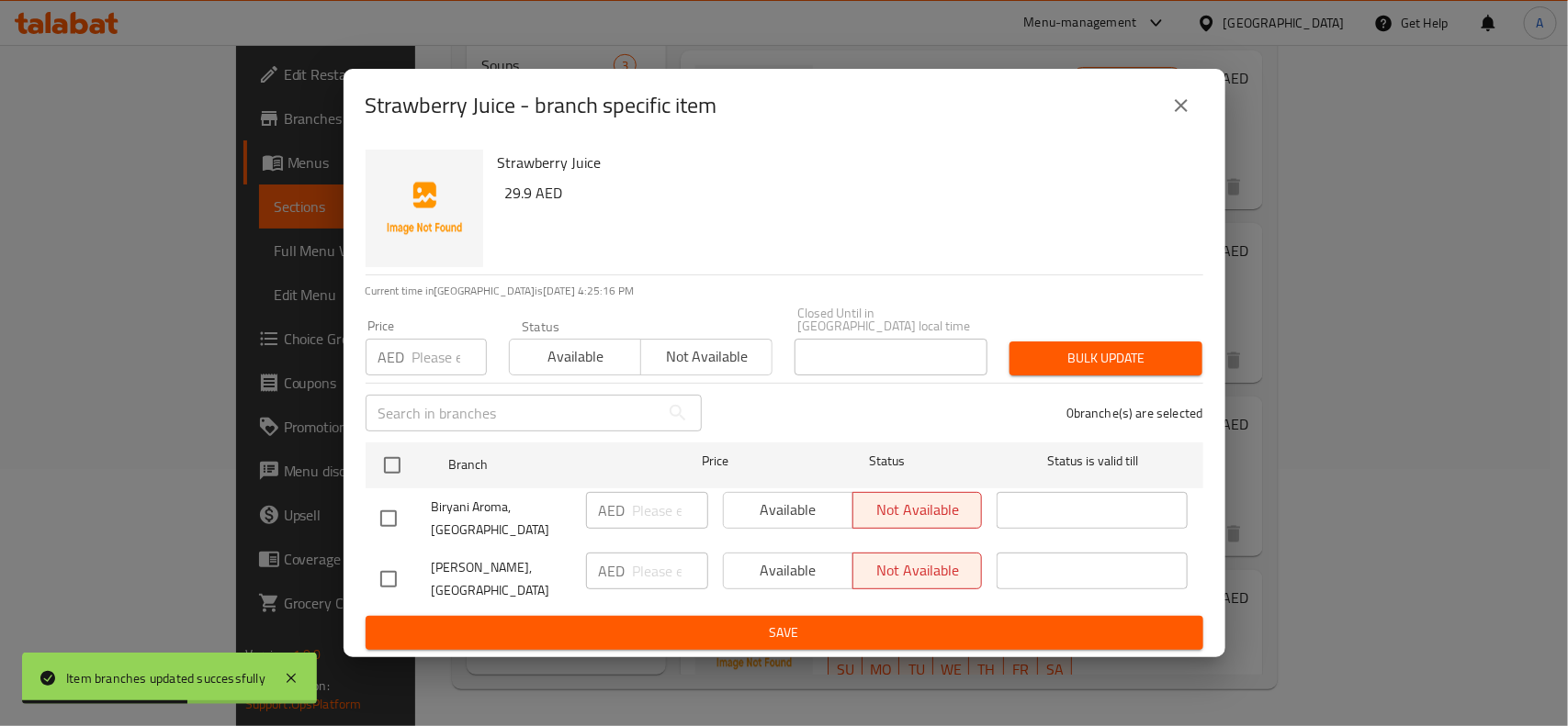
click at [379, 572] on input "checkbox" at bounding box center [389, 579] width 39 height 39
checkbox input "true"
click at [785, 574] on span "Available" at bounding box center [788, 571] width 115 height 27
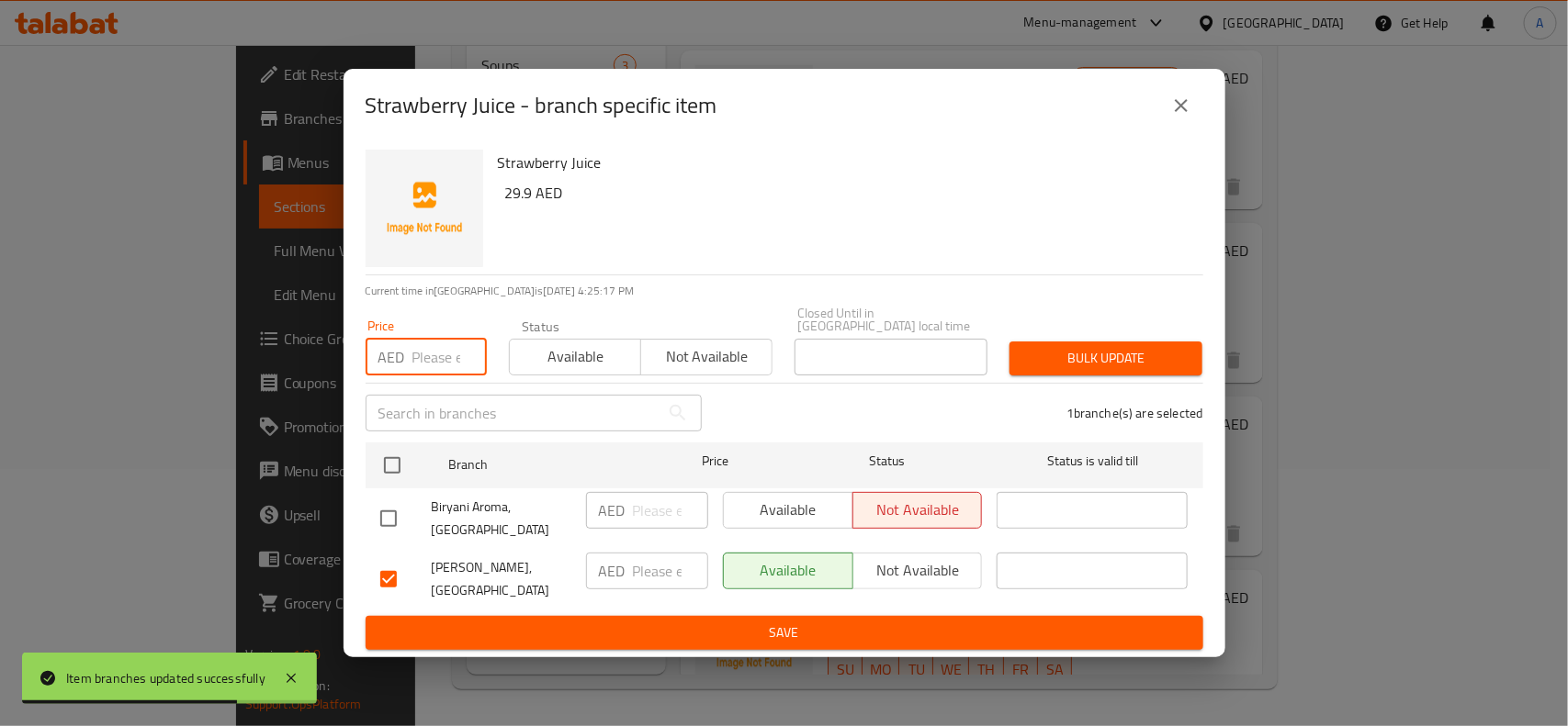
click at [425, 363] on input "number" at bounding box center [450, 358] width 74 height 37
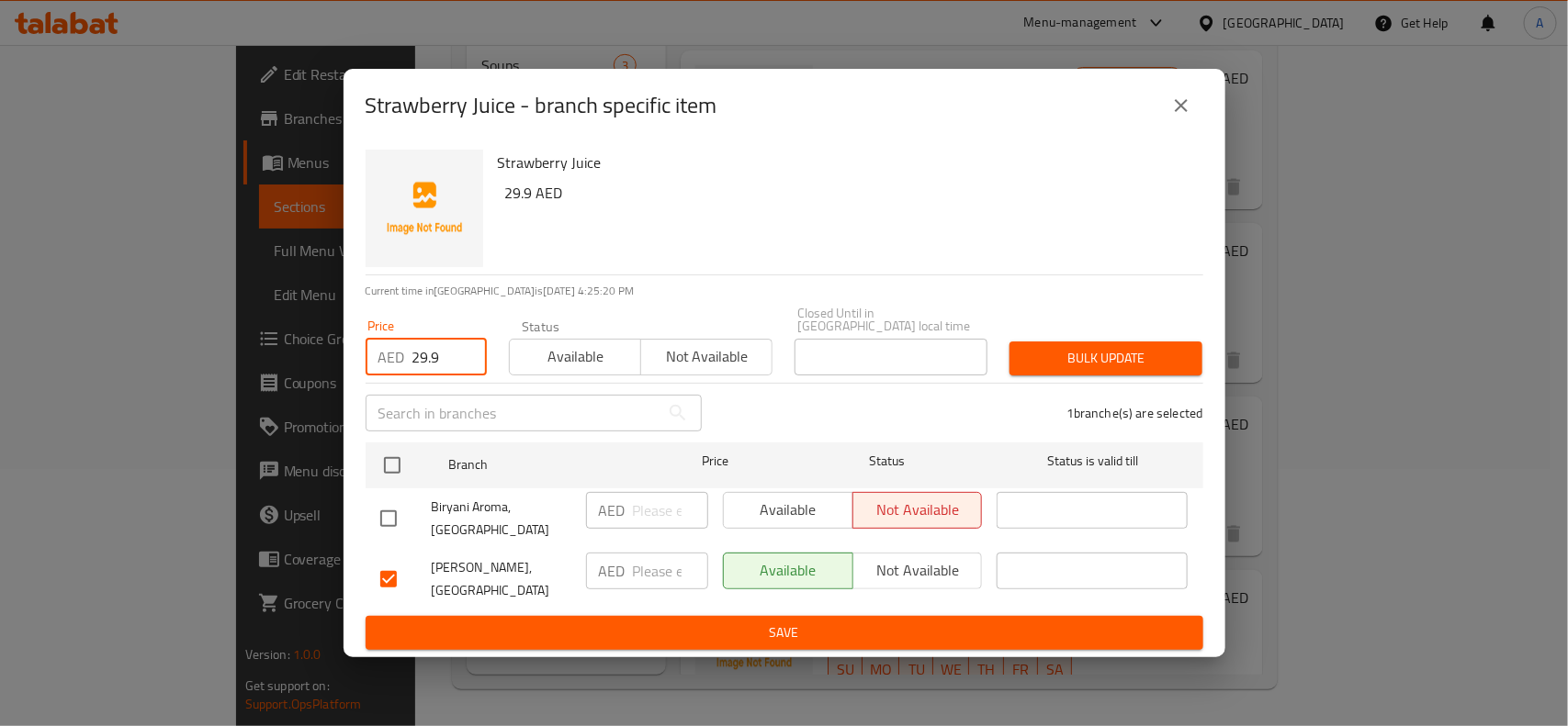
type input "29.9"
click at [1058, 357] on span "Bulk update" at bounding box center [1105, 359] width 163 height 23
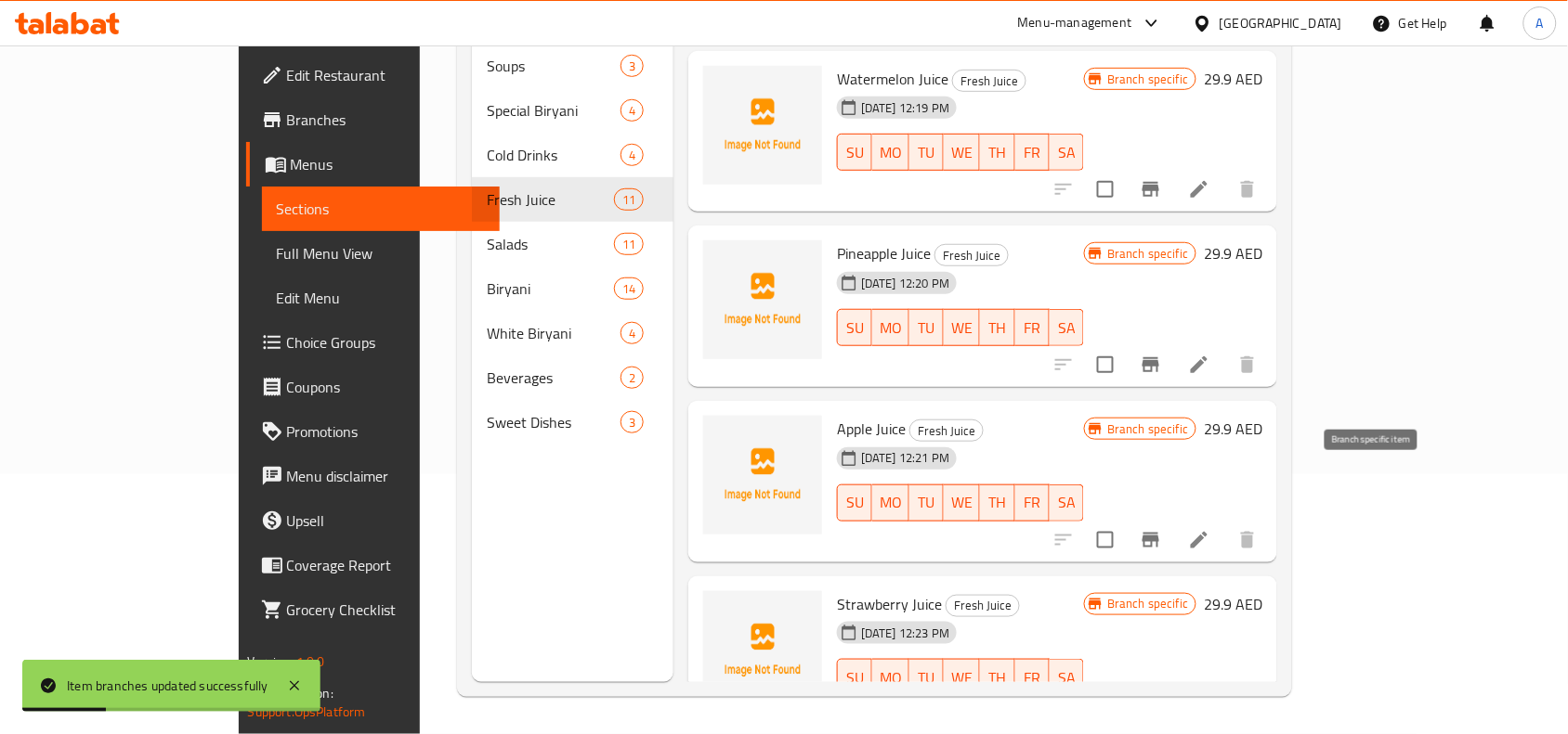
click at [1173, 518] on button "Branch-specific-item" at bounding box center [1151, 540] width 45 height 45
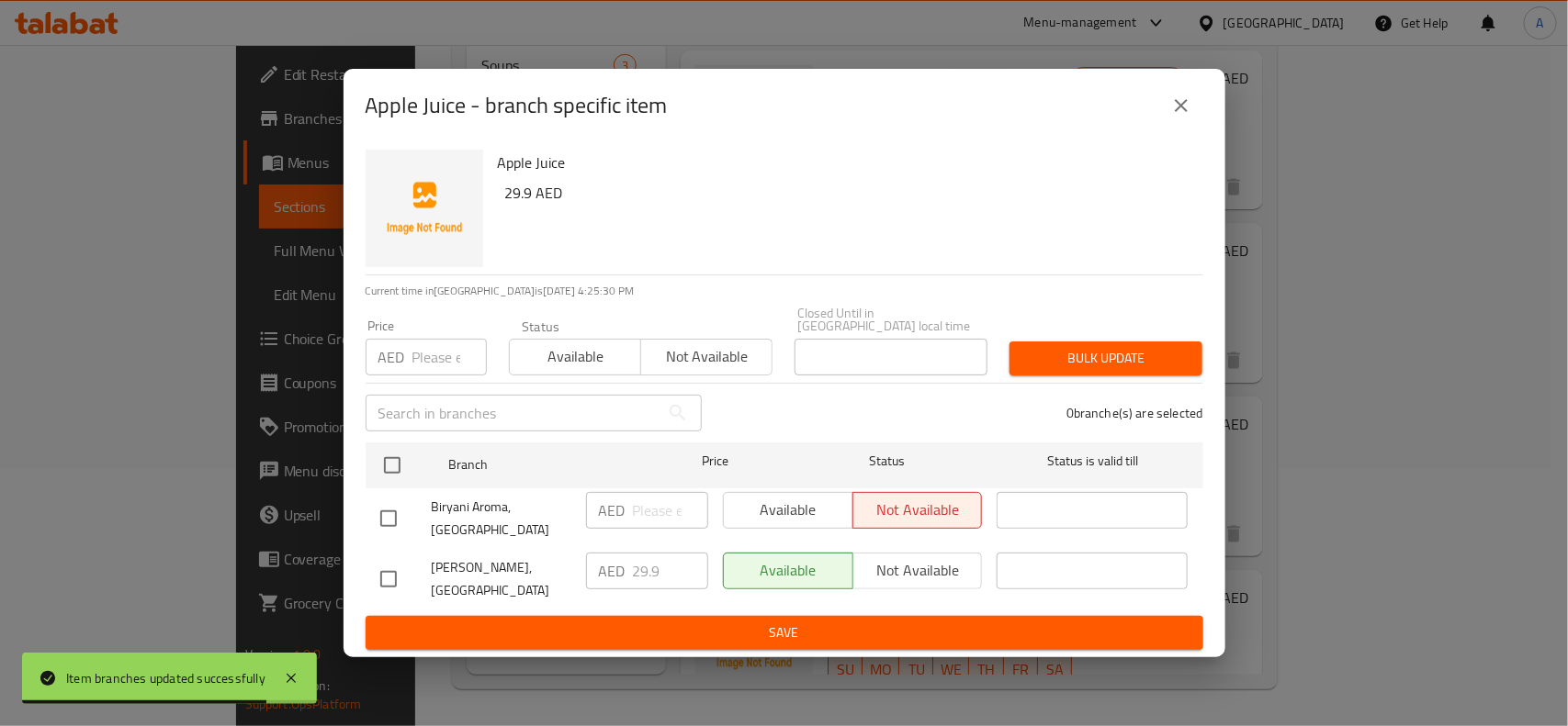
click at [1181, 100] on icon "close" at bounding box center [1180, 105] width 22 height 22
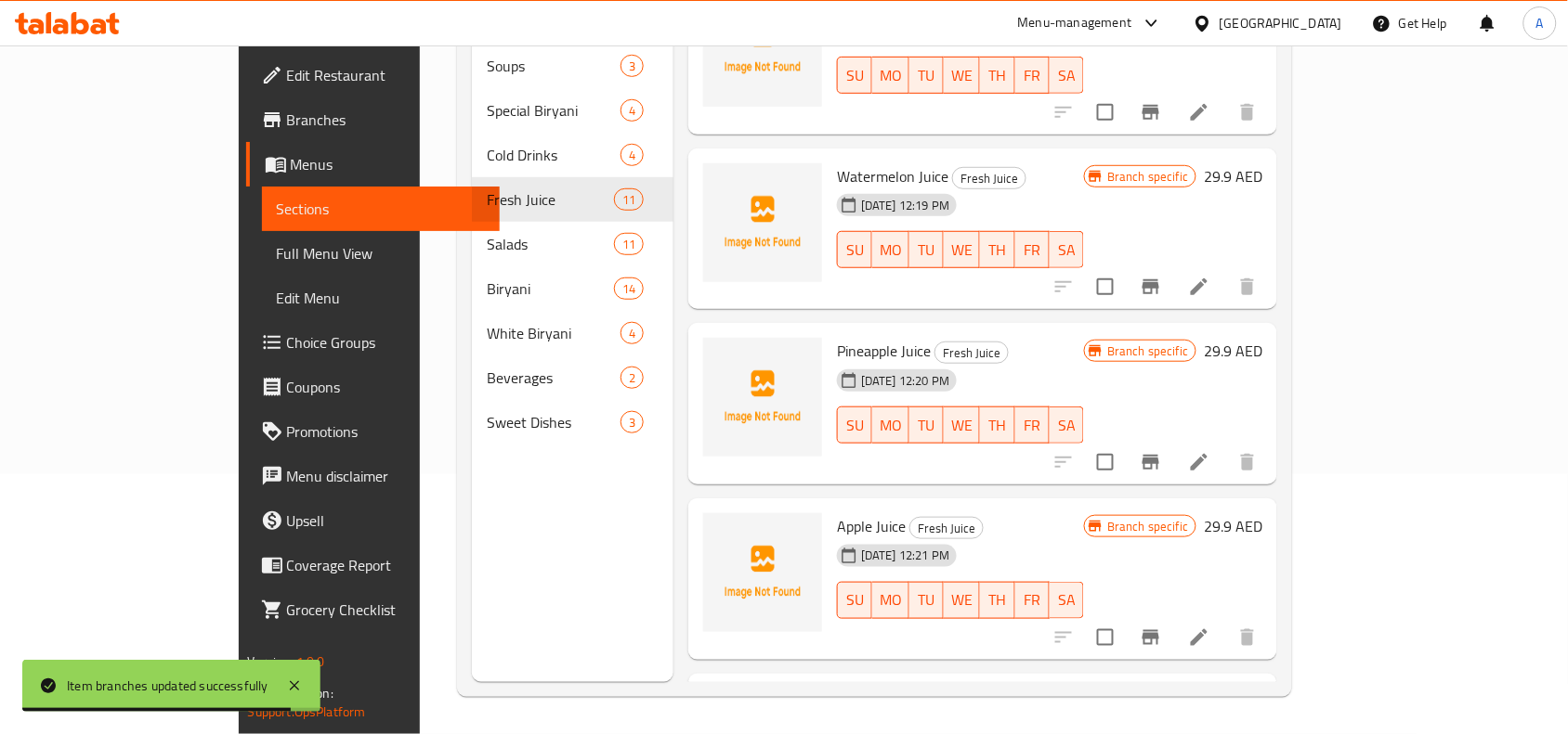
scroll to position [1032, 0]
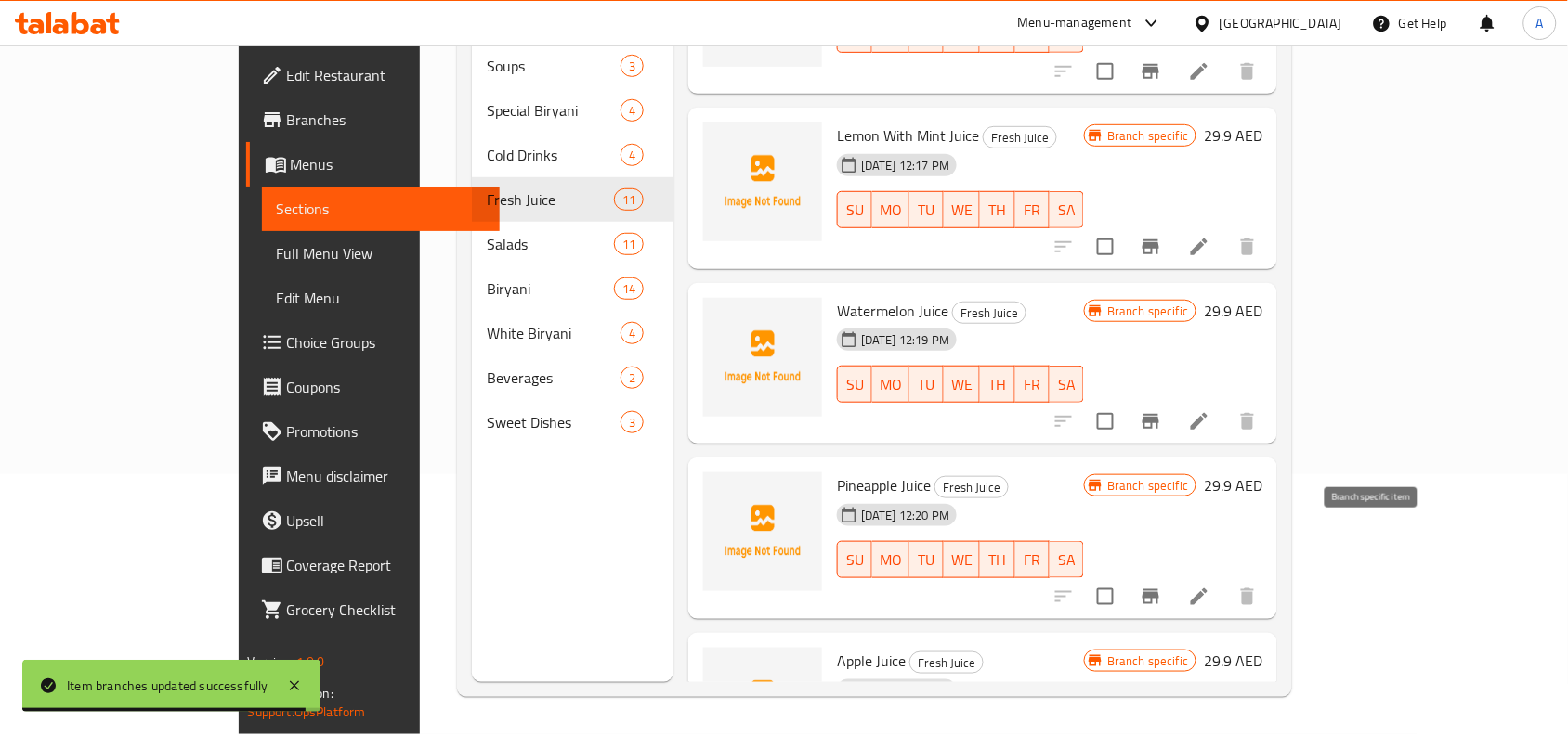
click at [1159, 589] on icon "Branch-specific-item" at bounding box center [1150, 596] width 17 height 15
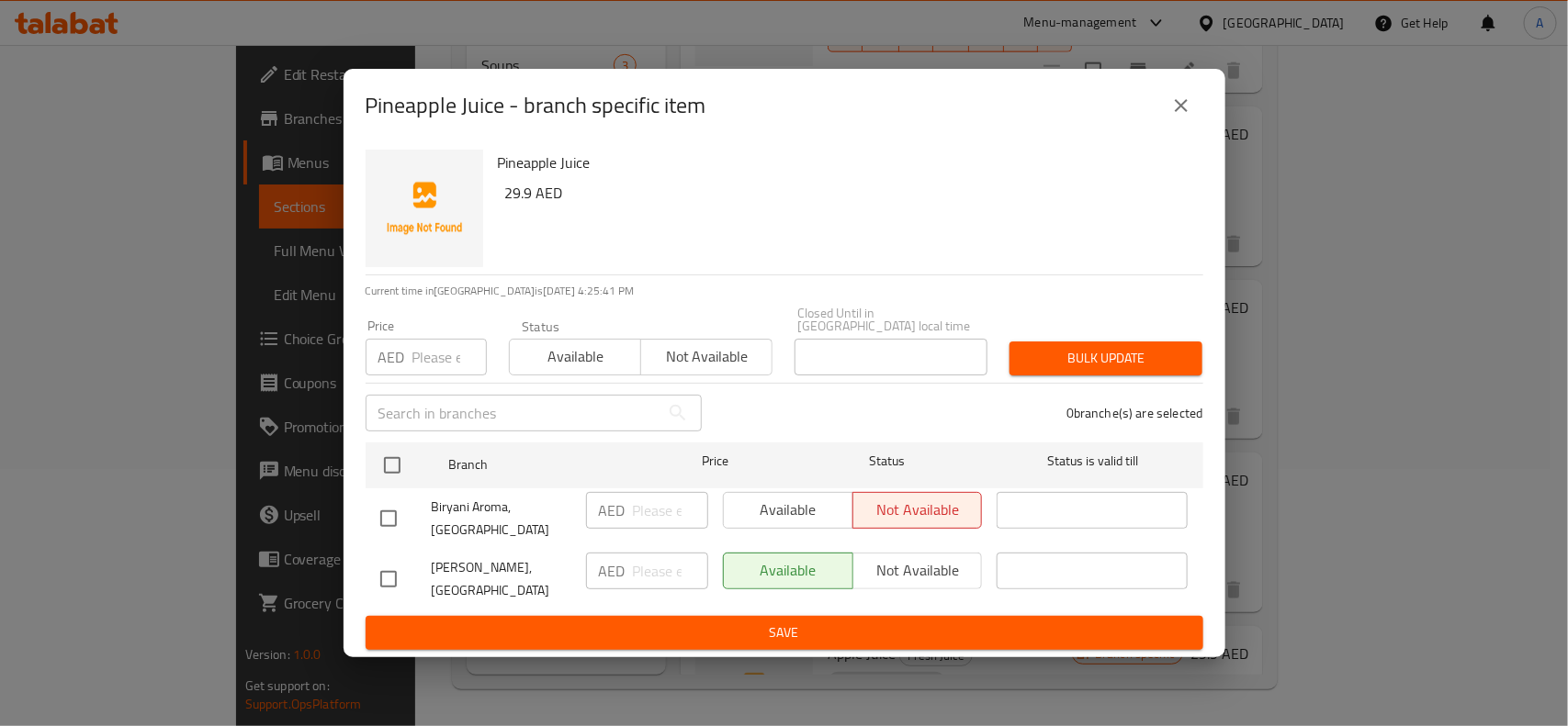
click at [383, 576] on input "checkbox" at bounding box center [389, 579] width 39 height 39
checkbox input "true"
click at [636, 581] on input "number" at bounding box center [671, 571] width 75 height 37
click at [427, 363] on input "number" at bounding box center [450, 358] width 74 height 37
type input "29.9"
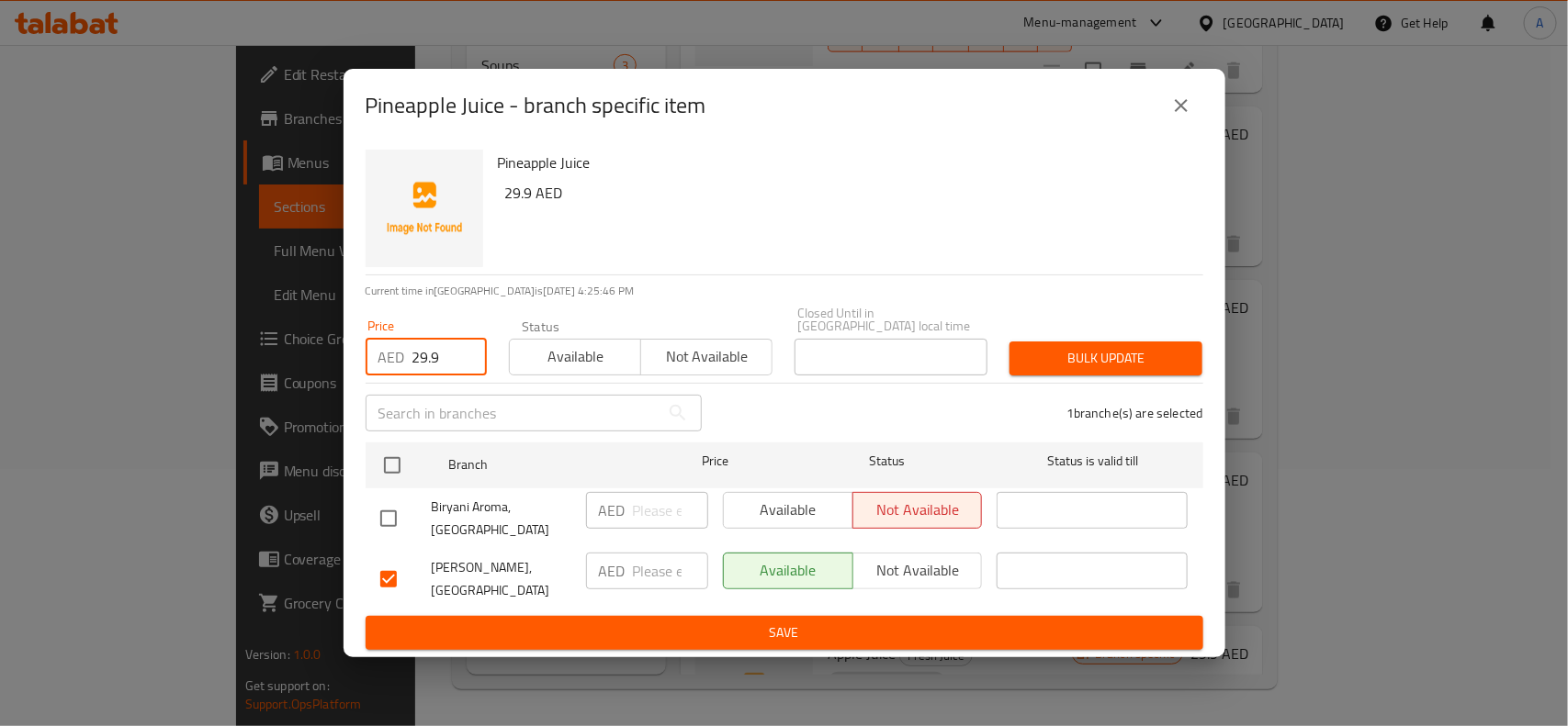
click at [1135, 350] on span "Bulk update" at bounding box center [1105, 359] width 163 height 23
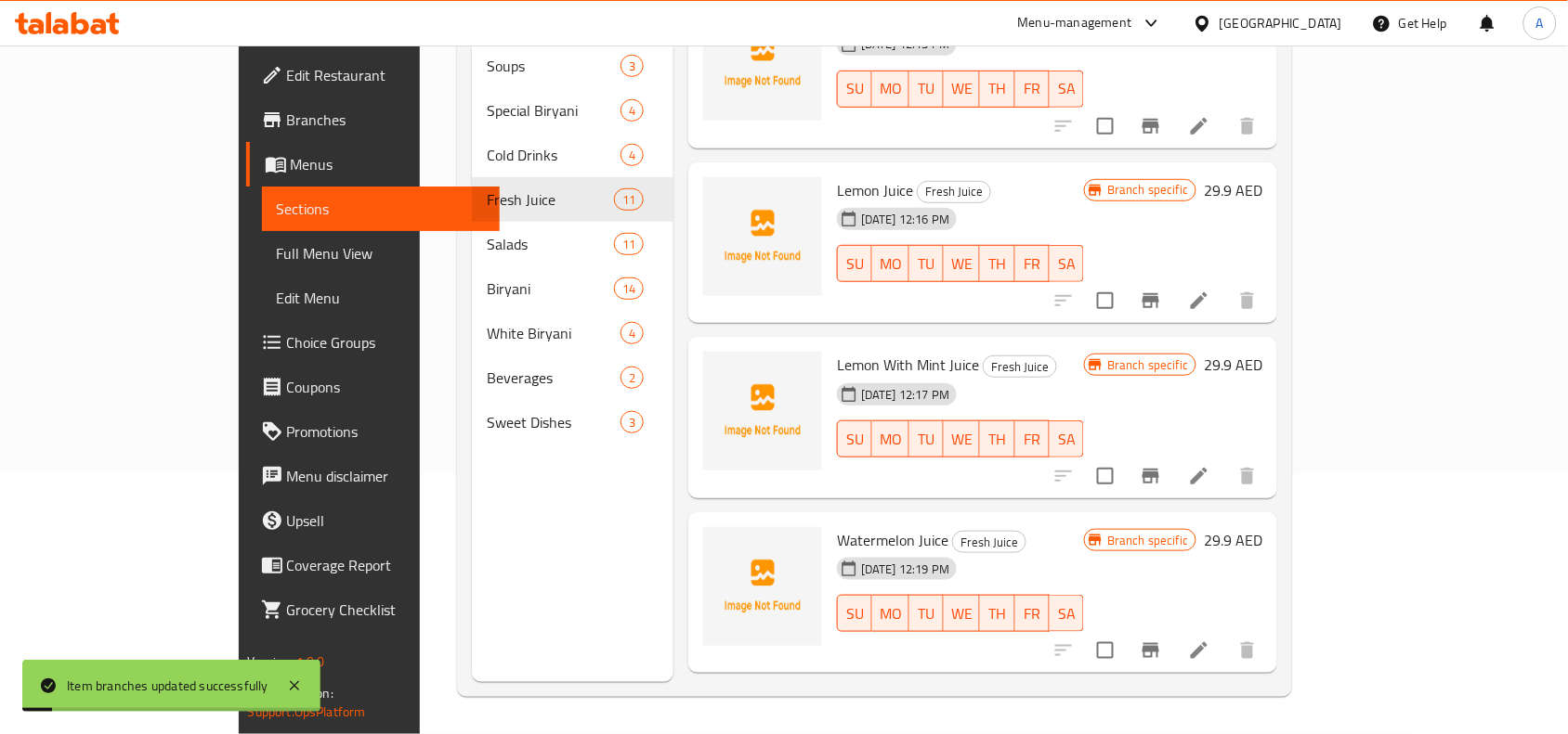
scroll to position [800, 0]
click at [1161, 642] on icon "Branch-specific-item" at bounding box center [1151, 653] width 22 height 22
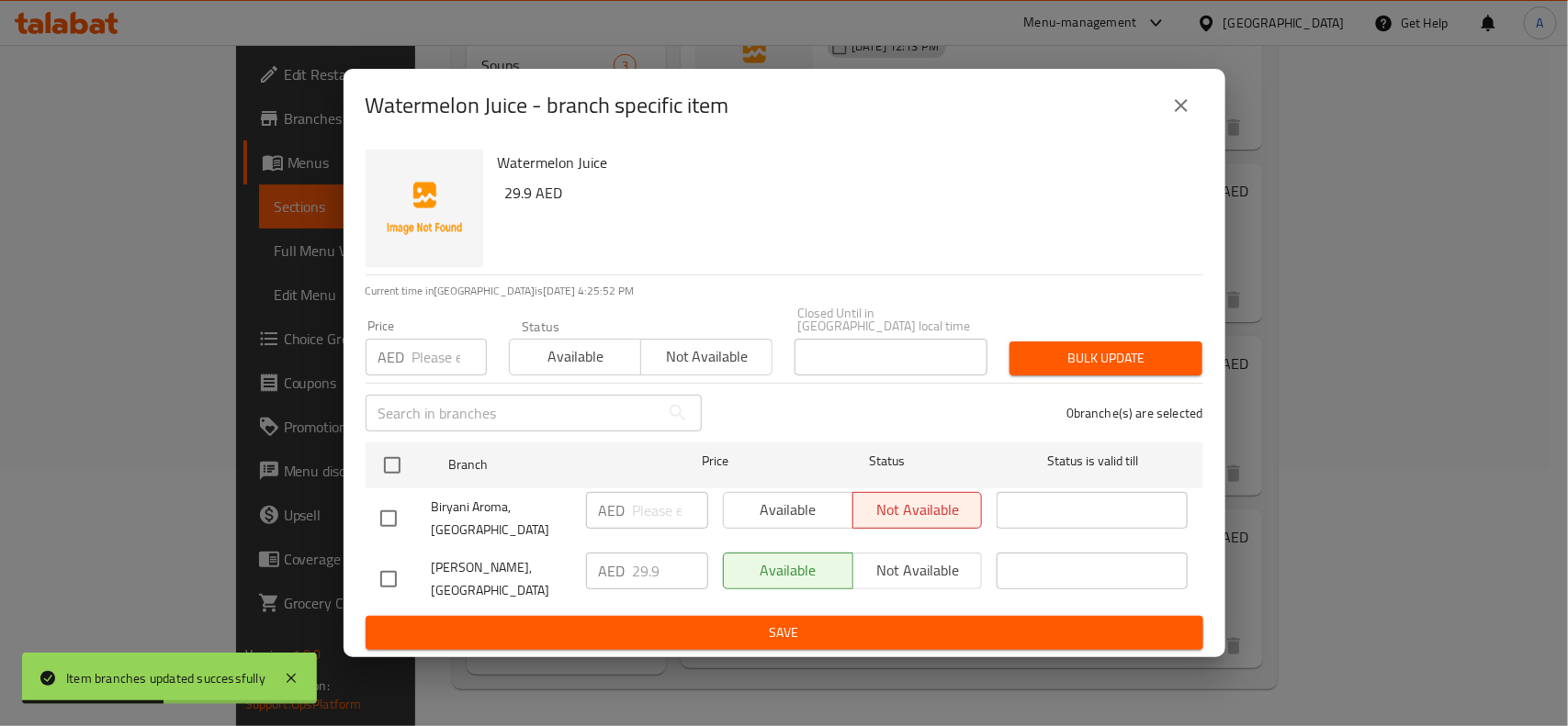
click at [1192, 108] on button "close" at bounding box center [1181, 105] width 44 height 44
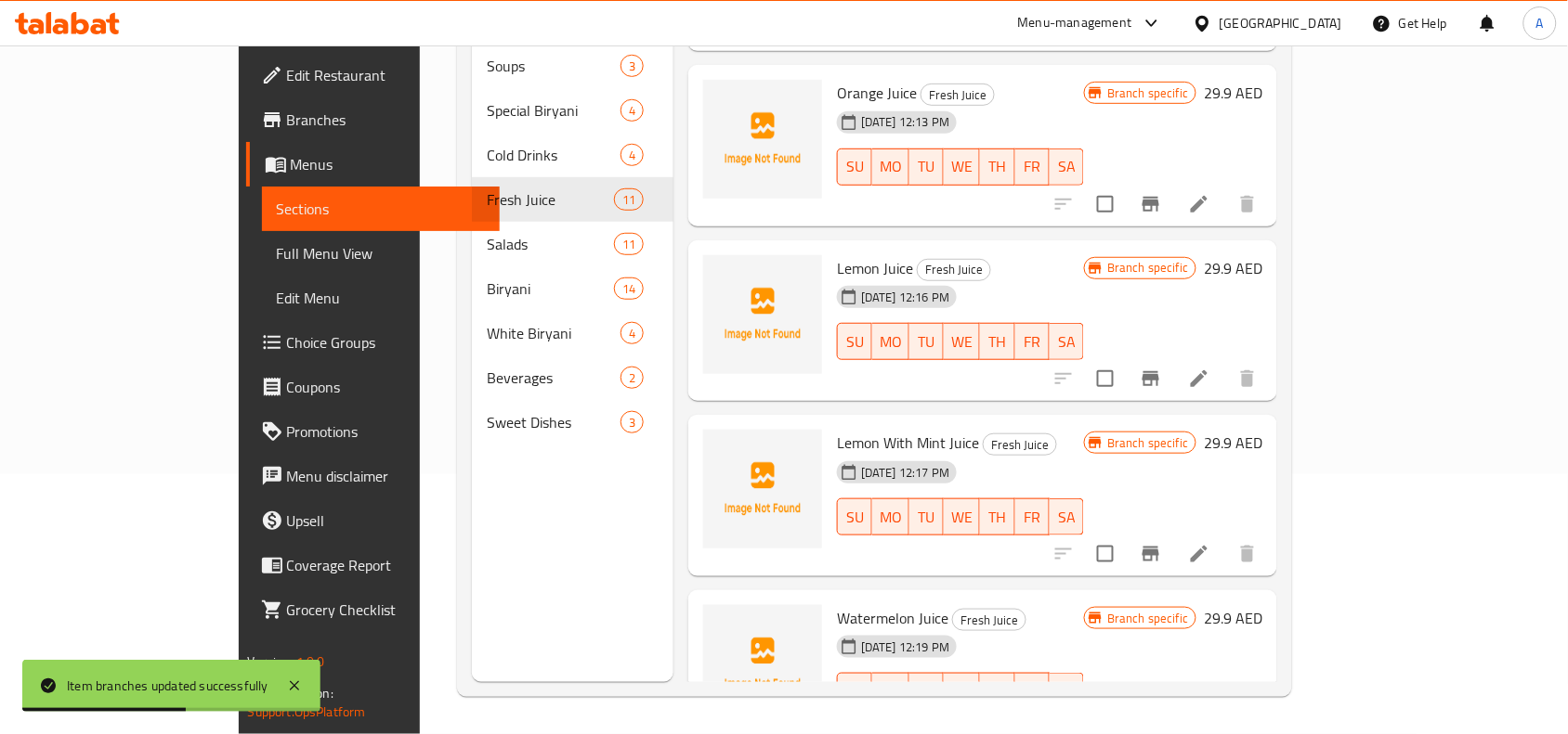
scroll to position [684, 0]
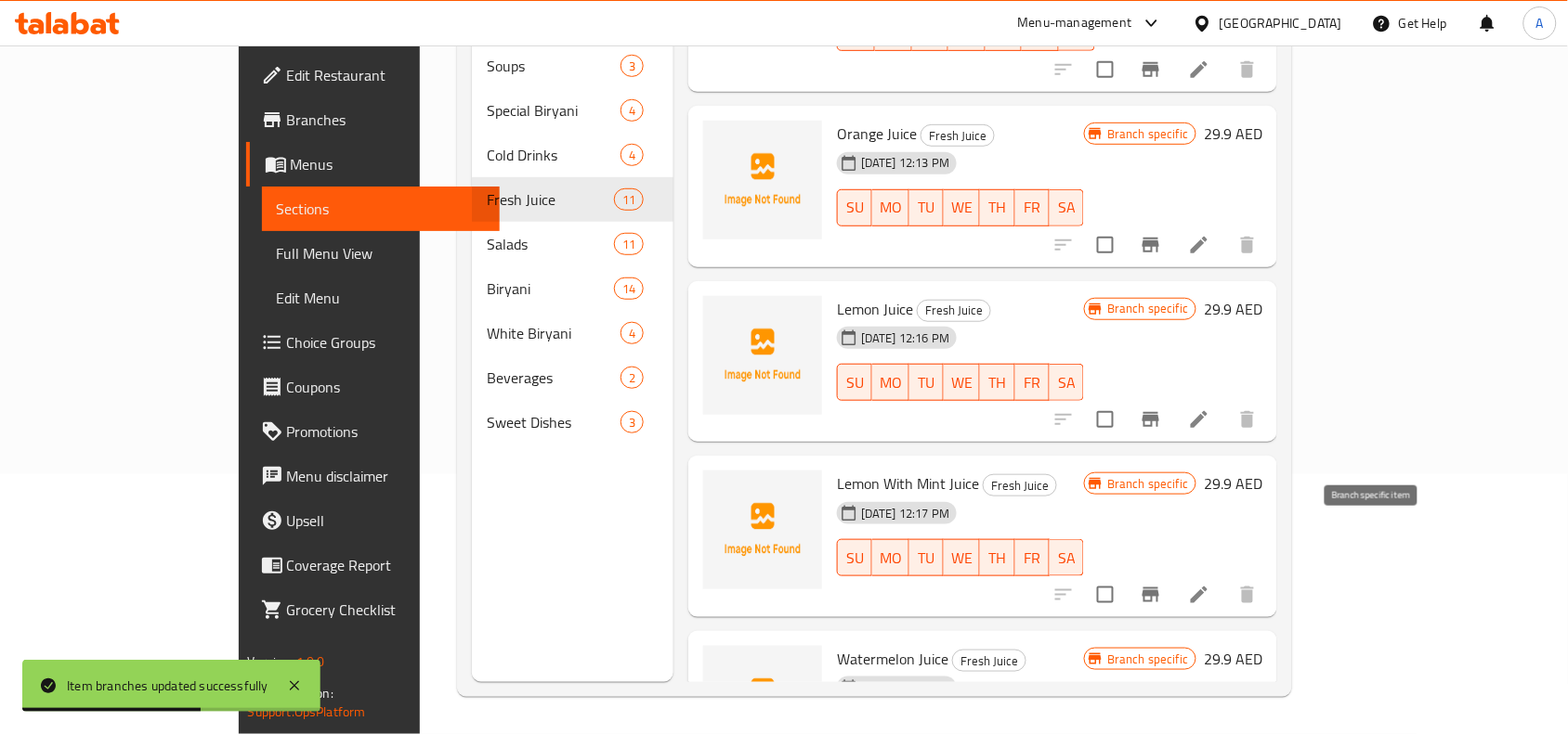
click at [1161, 584] on icon "Branch-specific-item" at bounding box center [1151, 595] width 22 height 22
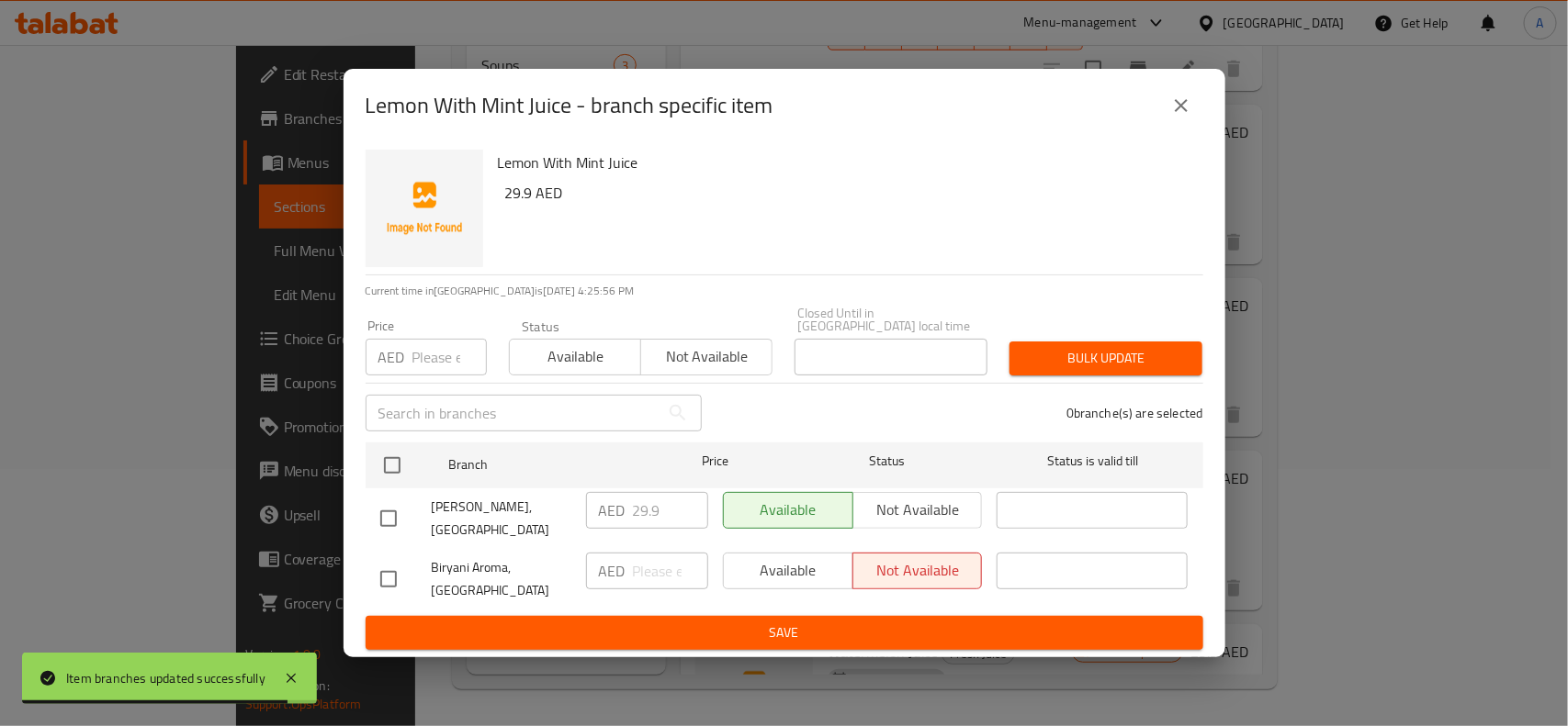
click at [1180, 97] on icon "close" at bounding box center [1180, 105] width 22 height 22
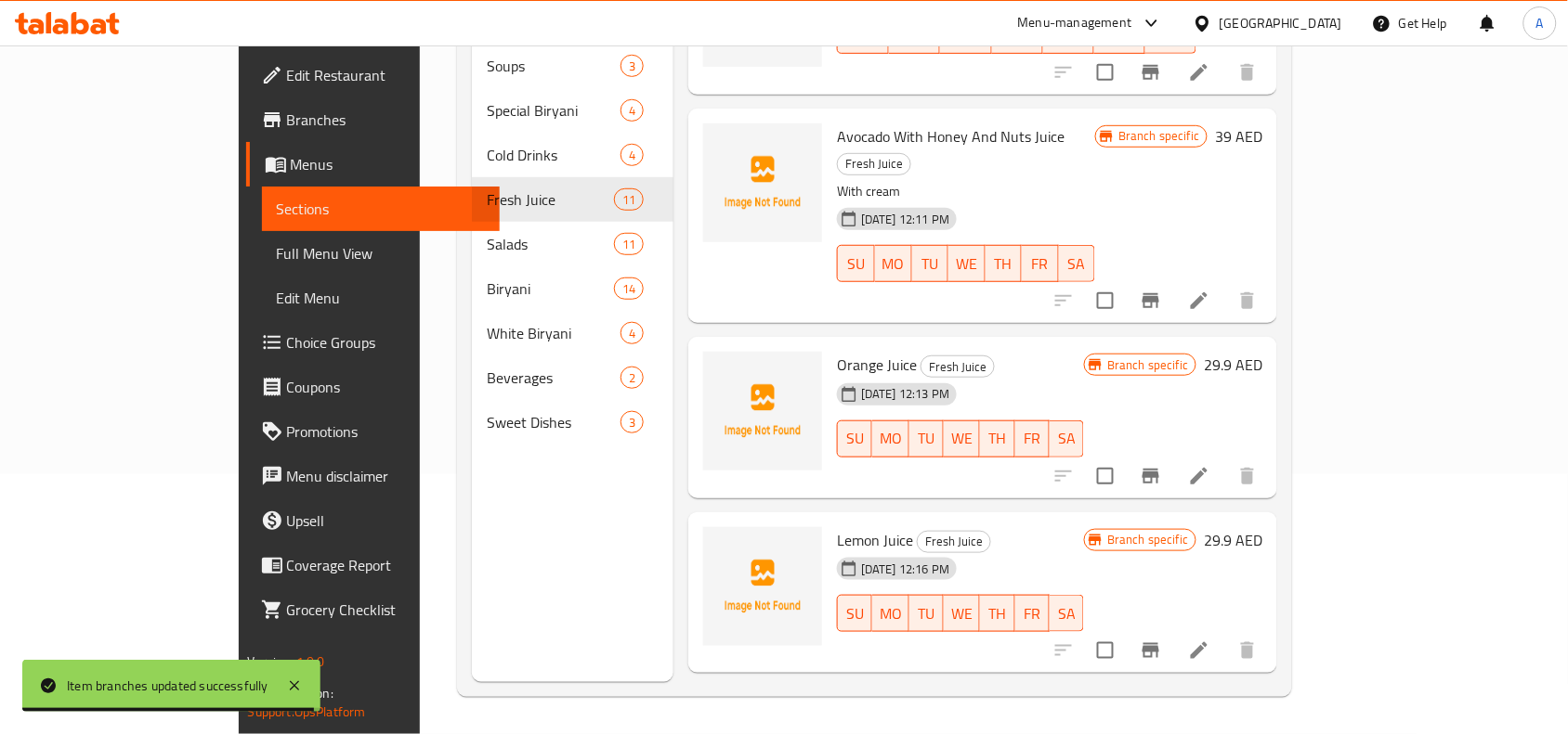
scroll to position [453, 0]
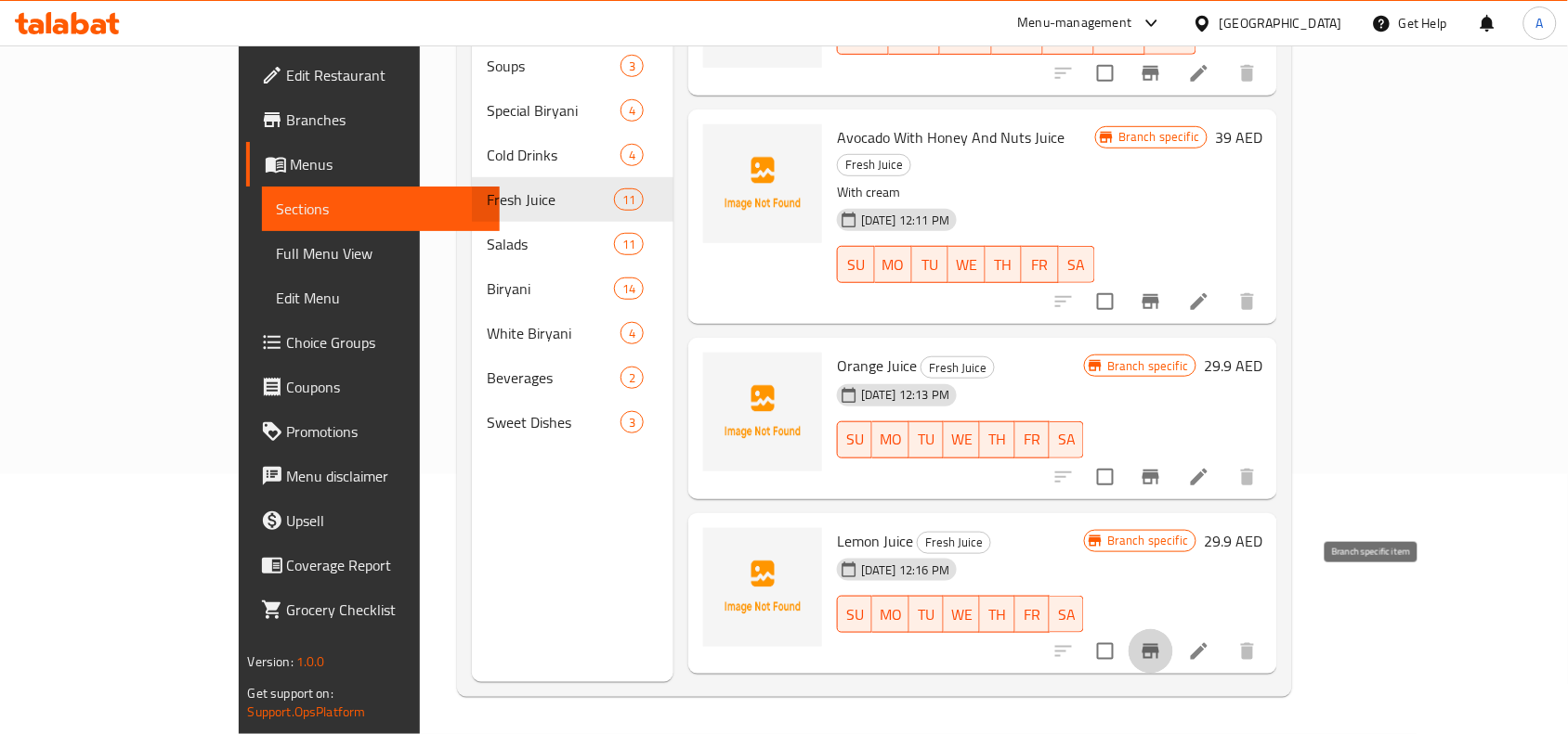
click at [1161, 640] on icon "Branch-specific-item" at bounding box center [1151, 651] width 22 height 22
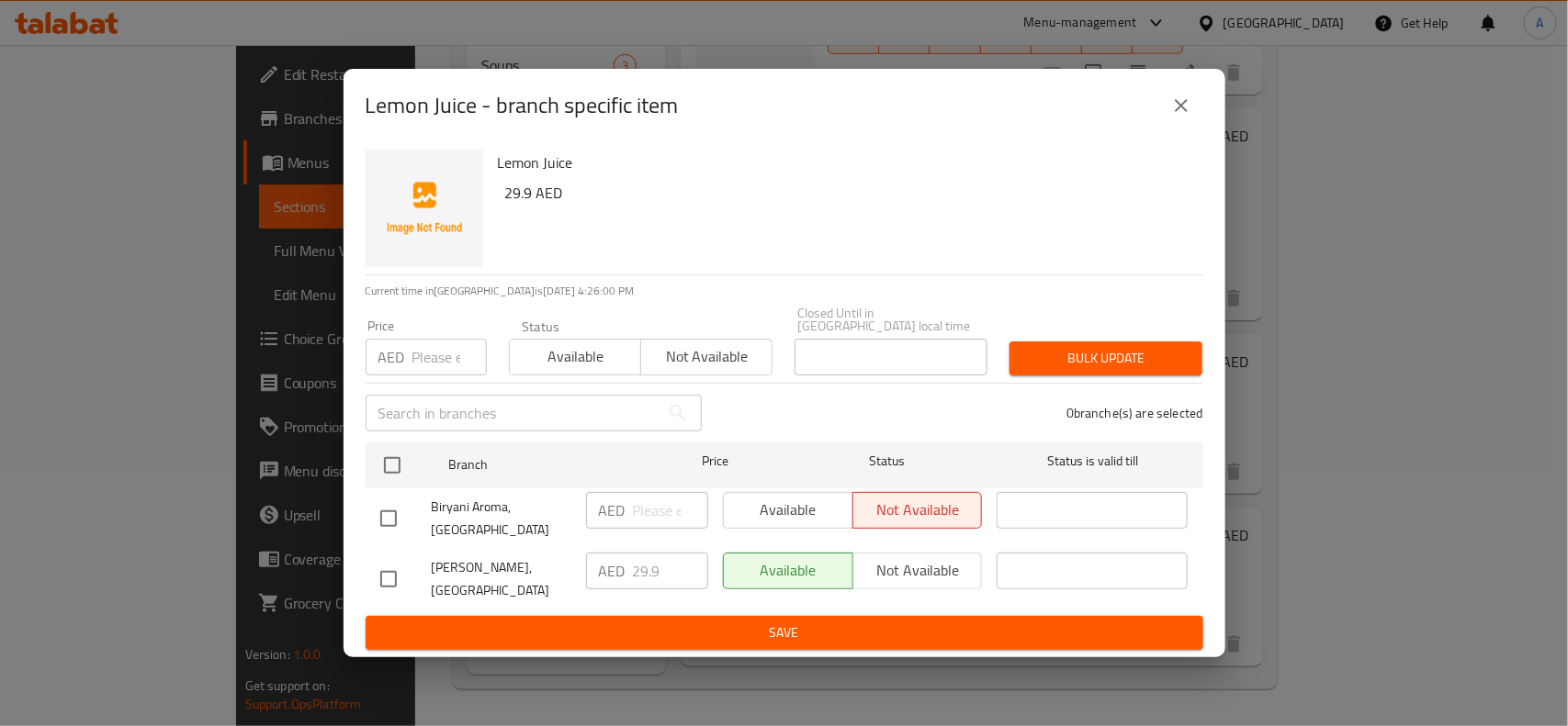
click at [1181, 110] on icon "close" at bounding box center [1180, 105] width 22 height 22
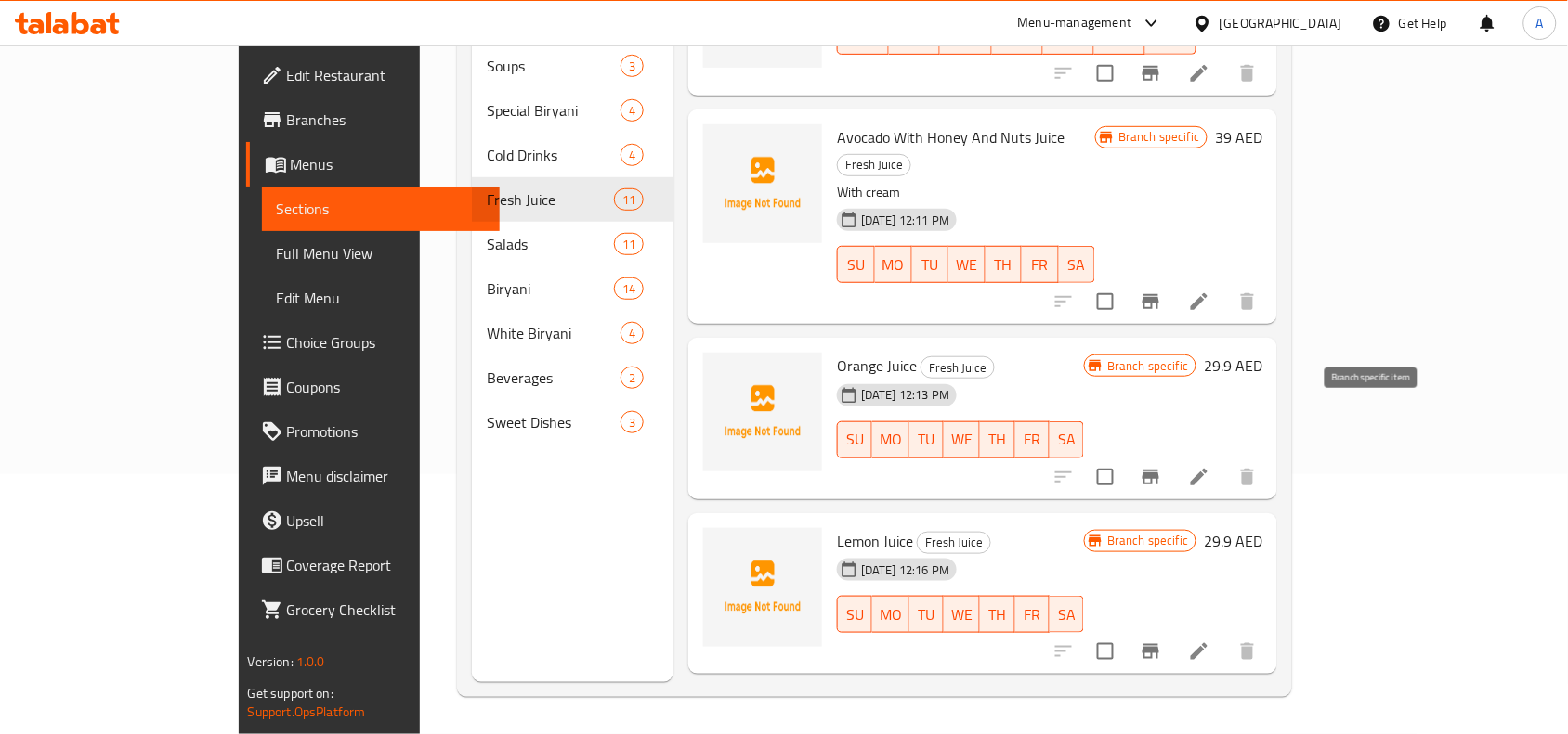
click at [1161, 466] on icon "Branch-specific-item" at bounding box center [1151, 477] width 22 height 22
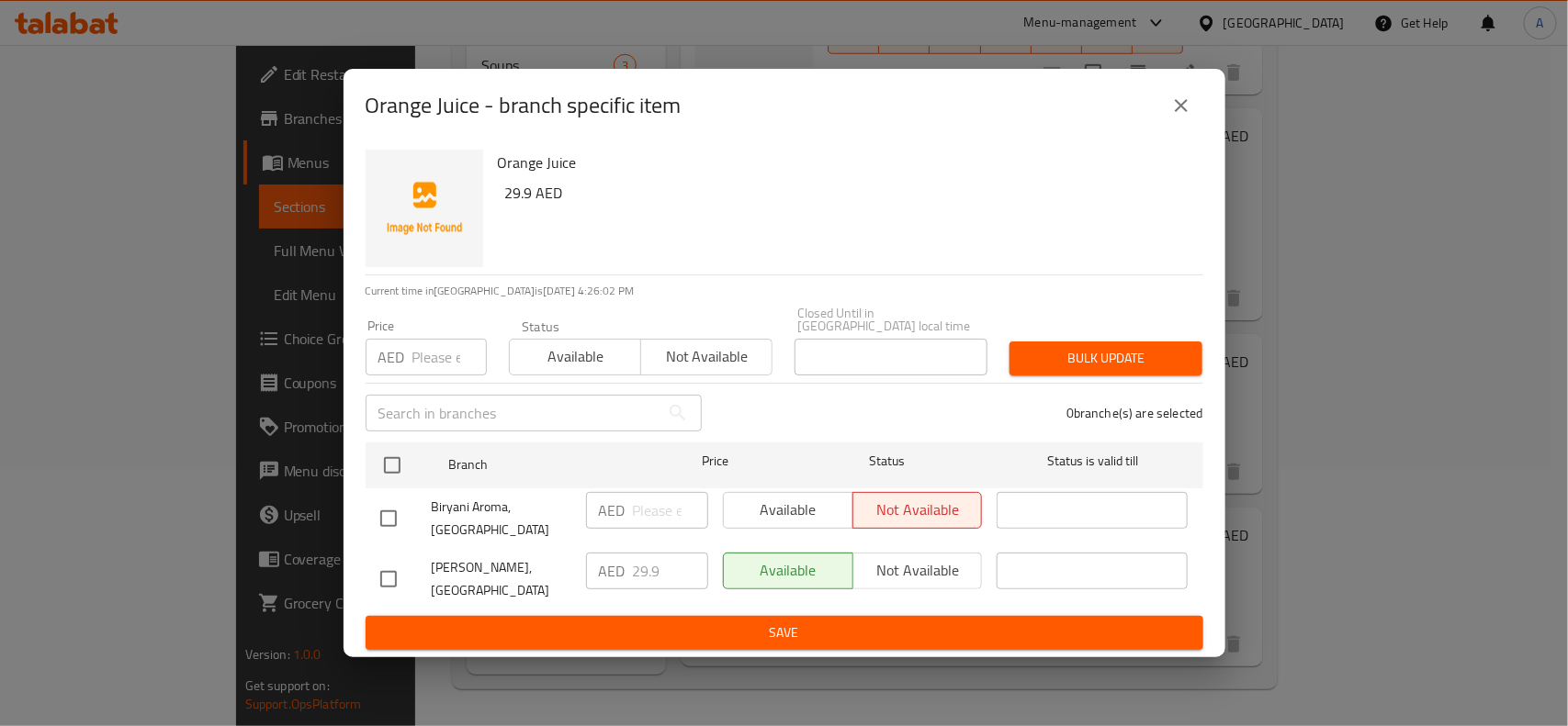
click at [1184, 98] on icon "close" at bounding box center [1180, 105] width 22 height 22
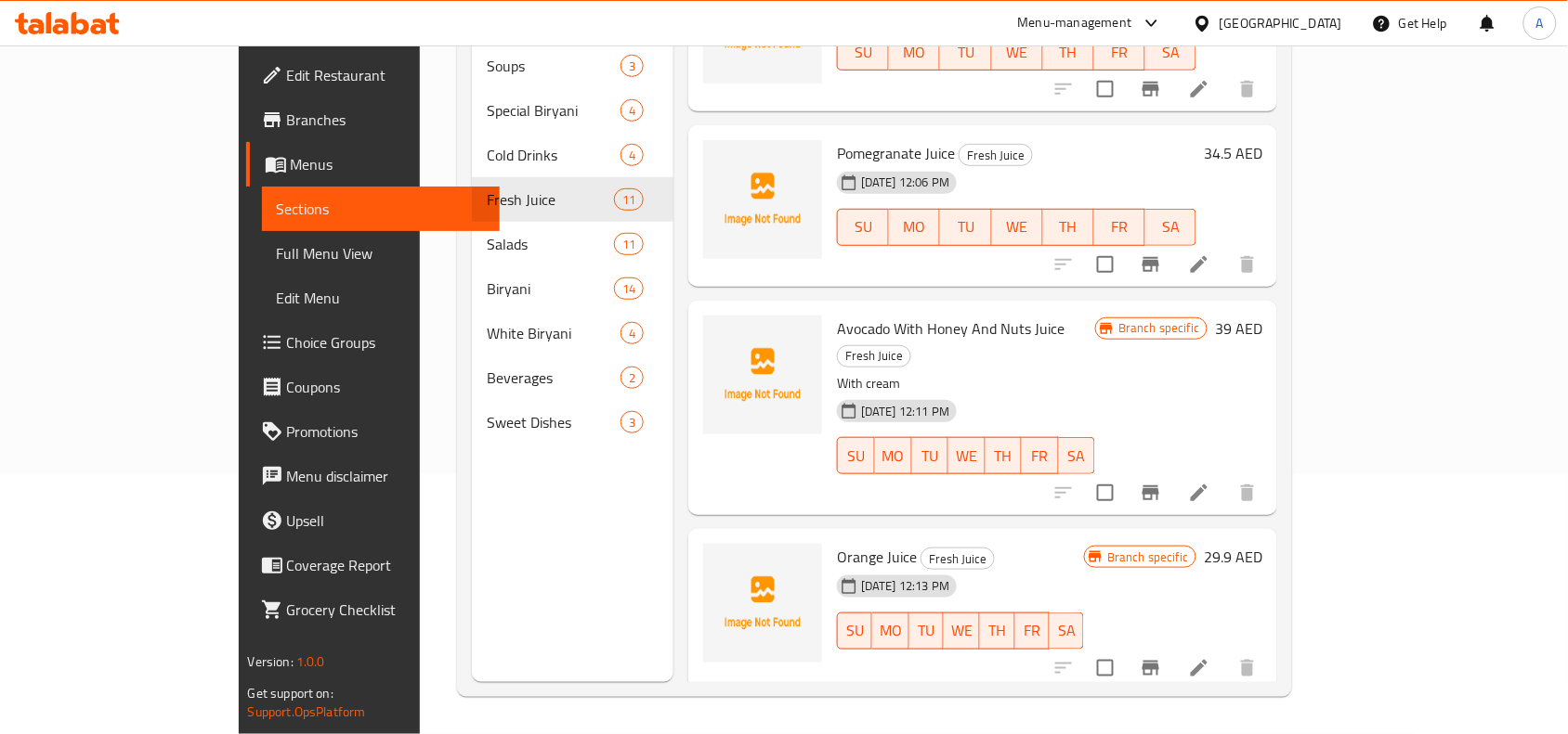
scroll to position [220, 0]
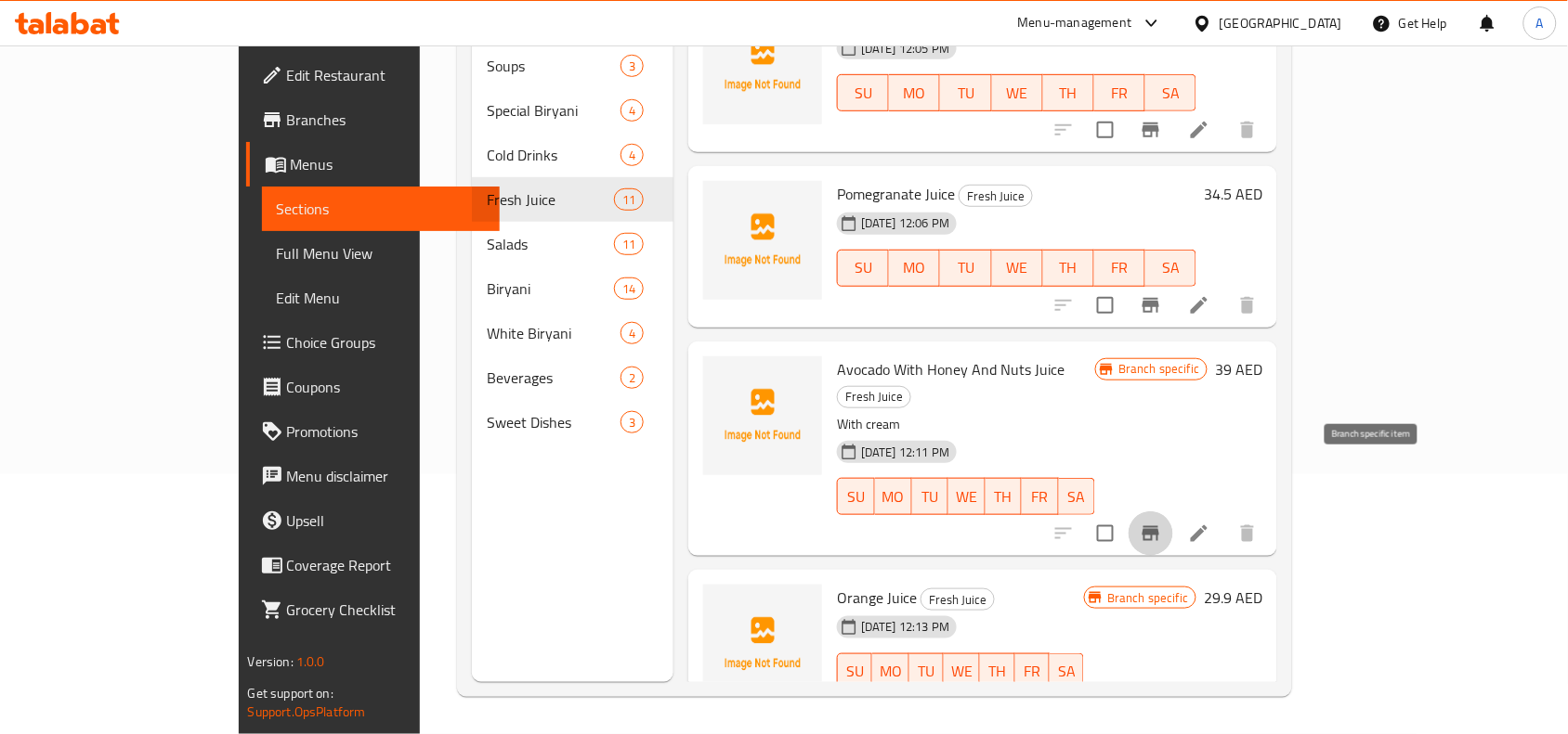
click at [1159, 527] on icon "Branch-specific-item" at bounding box center [1150, 534] width 17 height 15
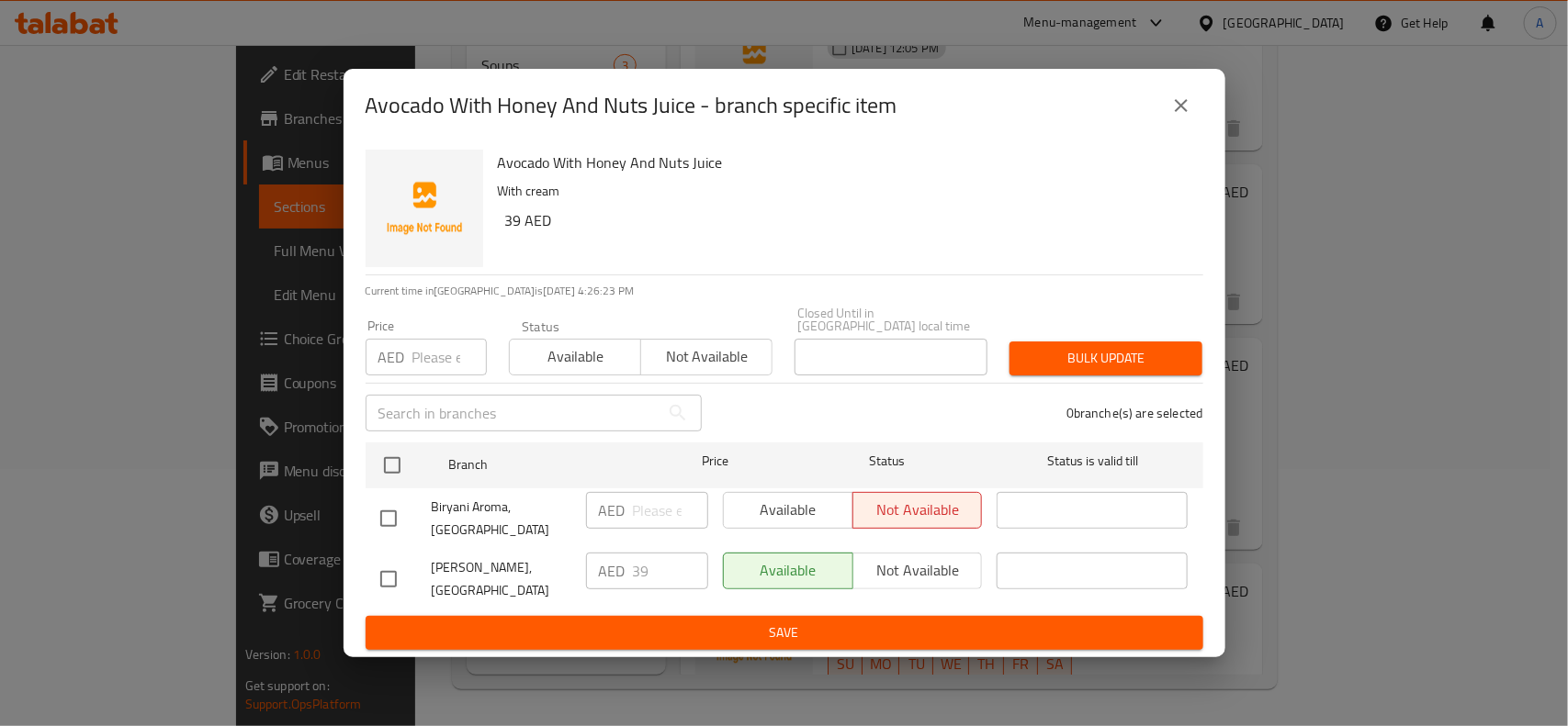
click at [1187, 108] on icon "close" at bounding box center [1180, 105] width 22 height 22
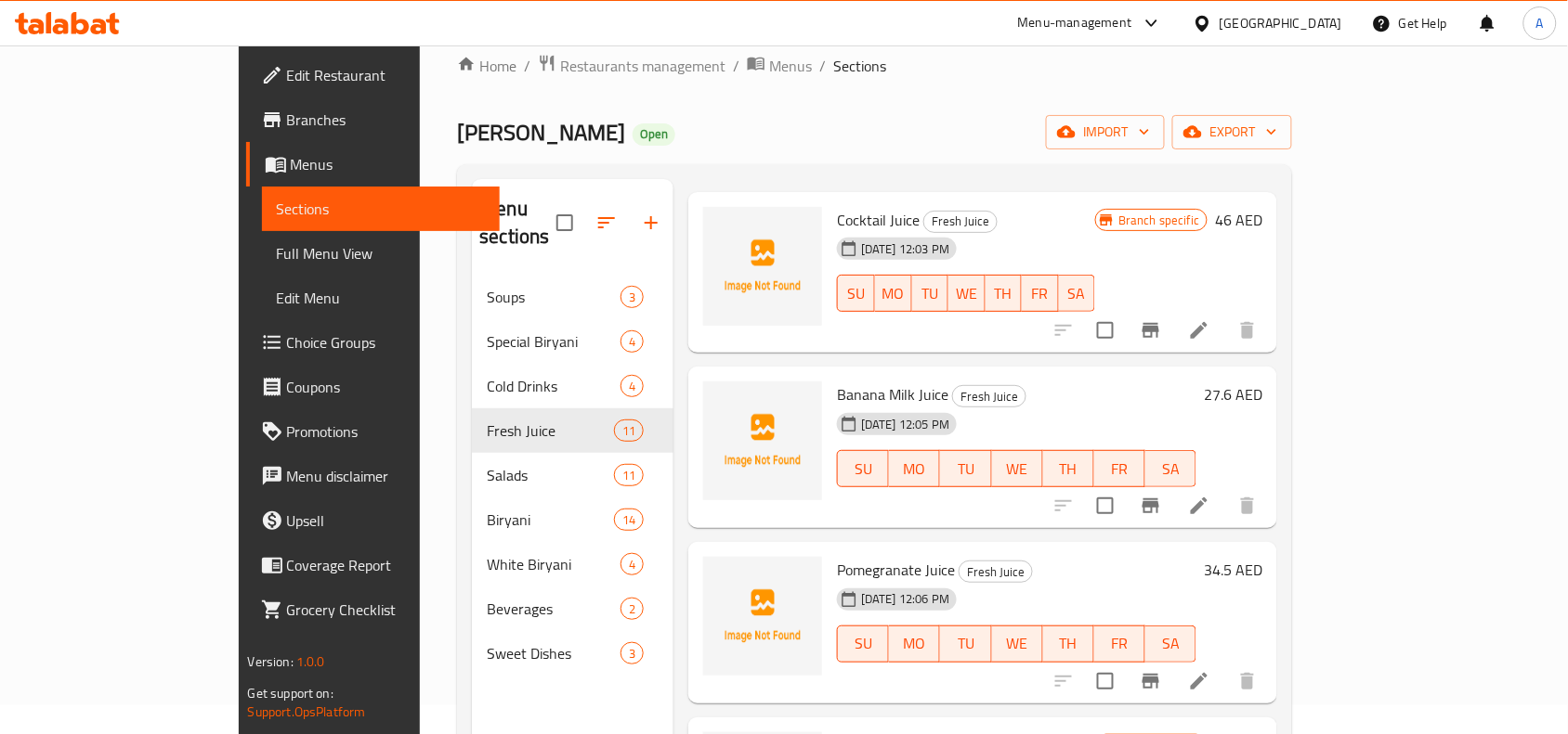
scroll to position [116, 0]
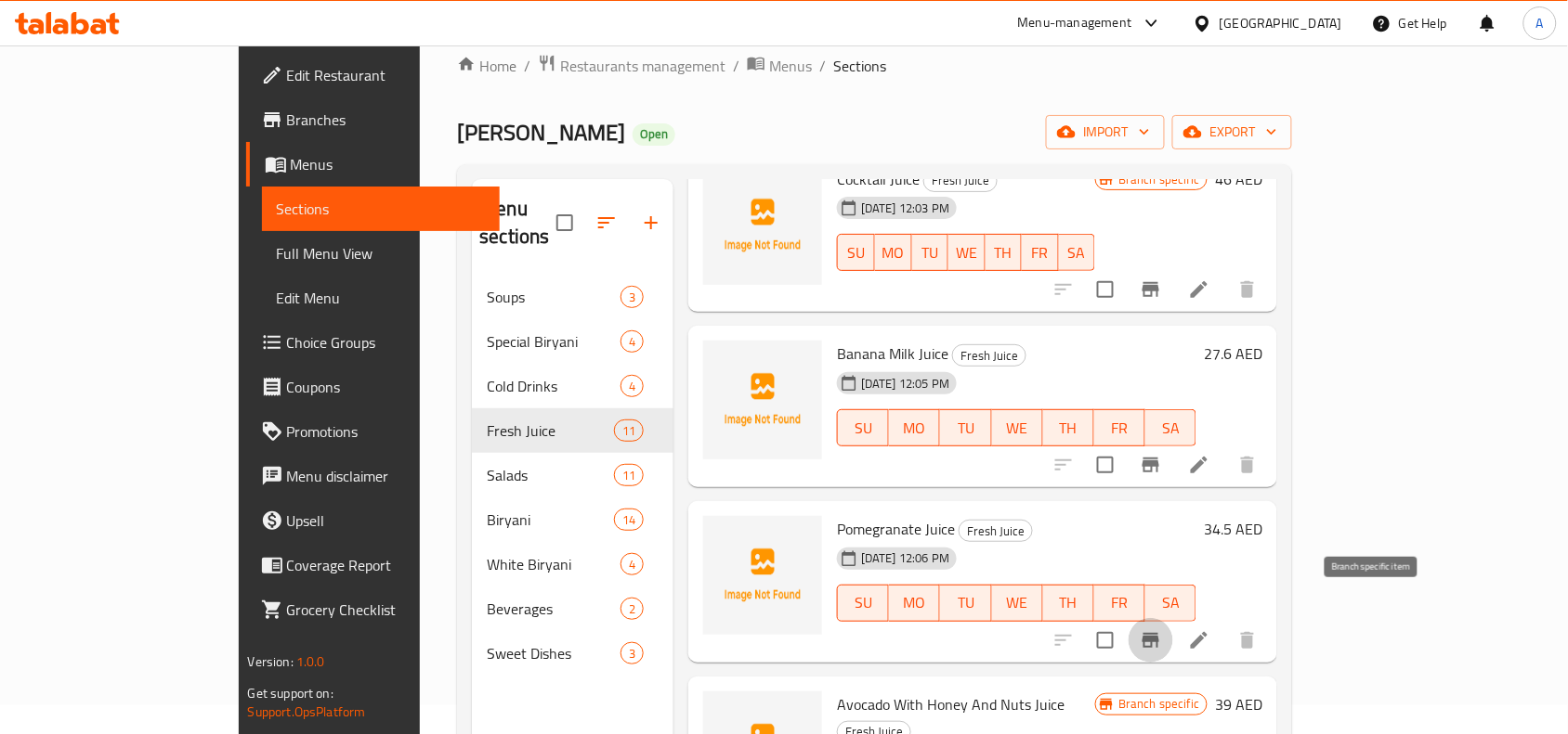
click at [1161, 629] on icon "Branch-specific-item" at bounding box center [1151, 640] width 22 height 22
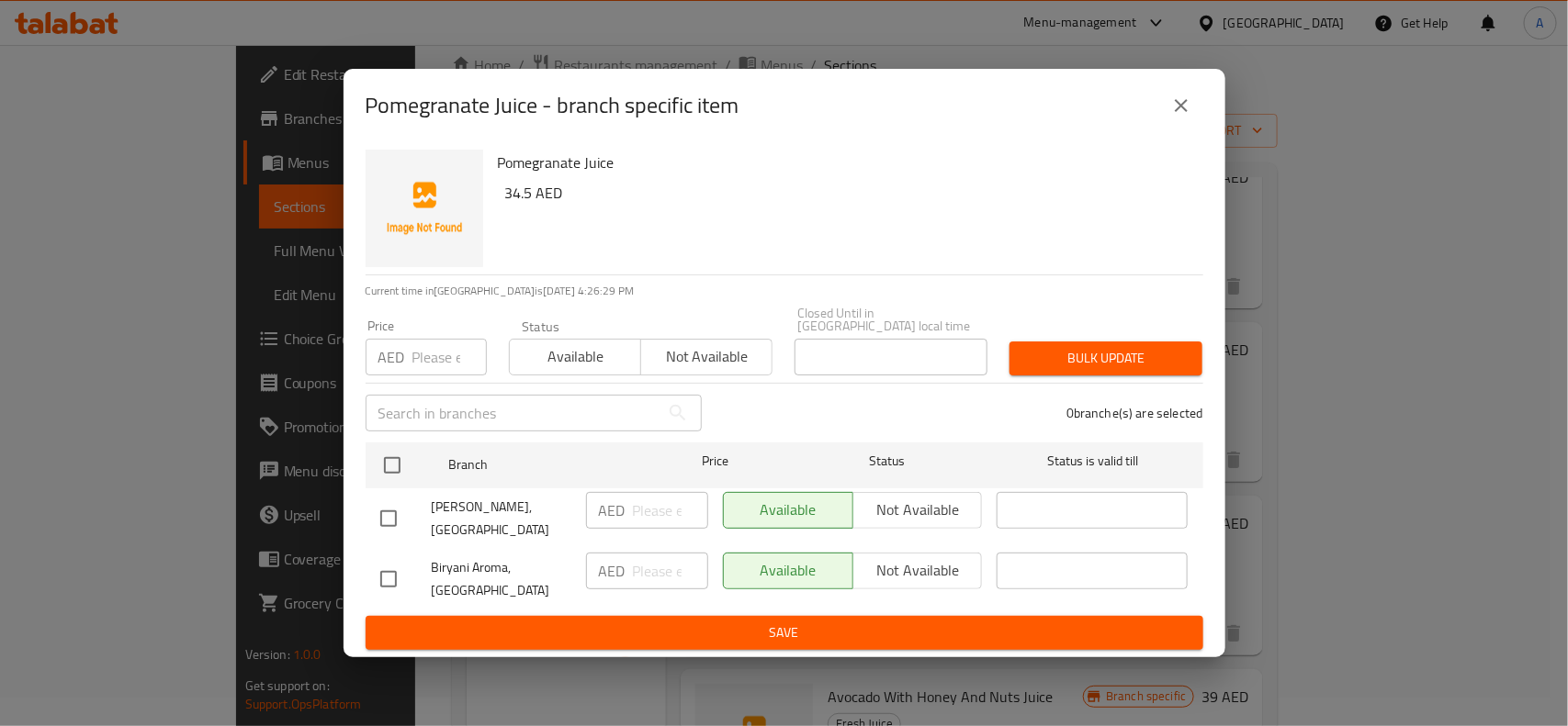
click at [391, 579] on input "checkbox" at bounding box center [389, 579] width 39 height 39
checkbox input "true"
click at [895, 566] on span "Not available" at bounding box center [917, 571] width 115 height 27
click at [786, 633] on span "Save" at bounding box center [784, 633] width 808 height 23
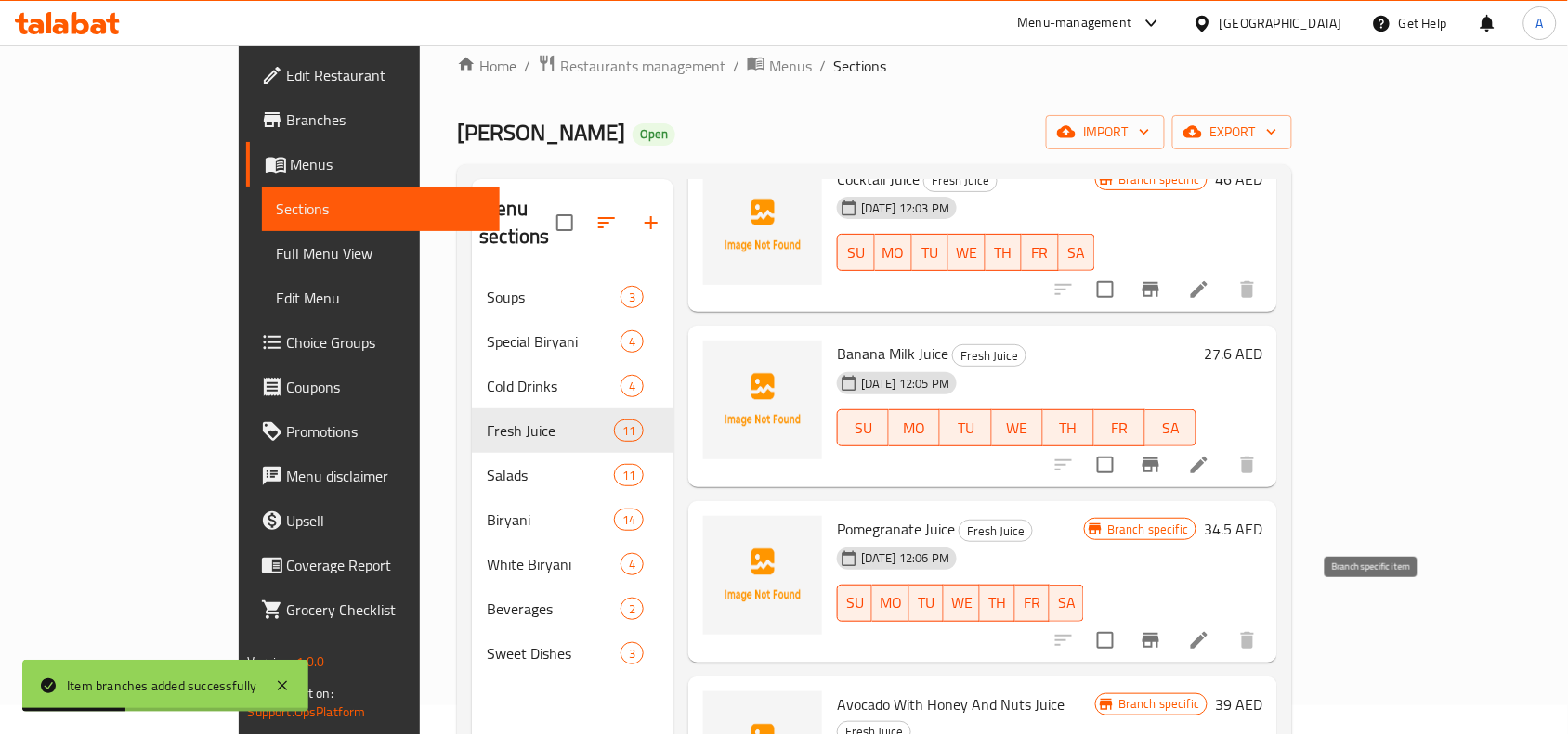
click at [1159, 633] on icon "Branch-specific-item" at bounding box center [1150, 640] width 17 height 15
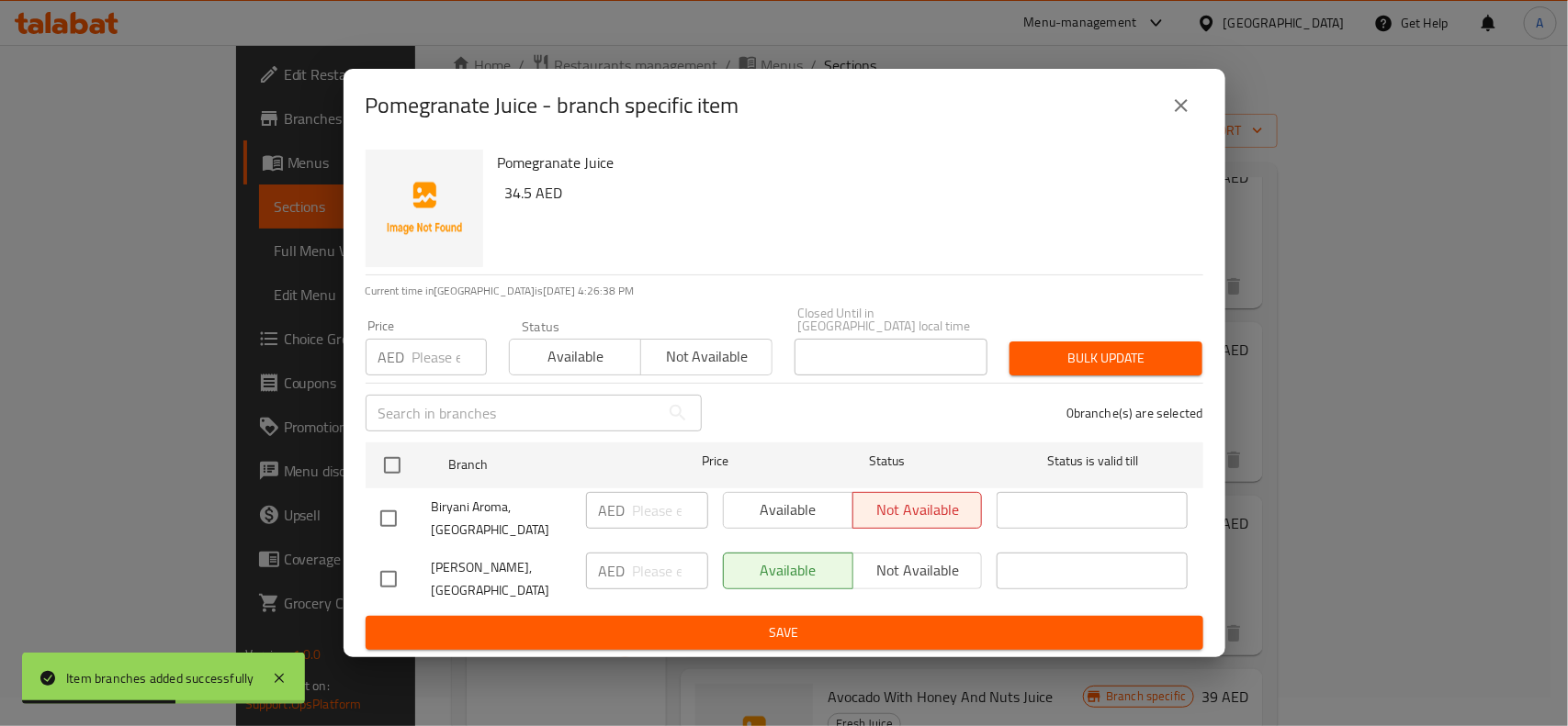
click at [381, 571] on input "checkbox" at bounding box center [389, 579] width 39 height 39
checkbox input "true"
click at [423, 345] on input "number" at bounding box center [450, 358] width 74 height 37
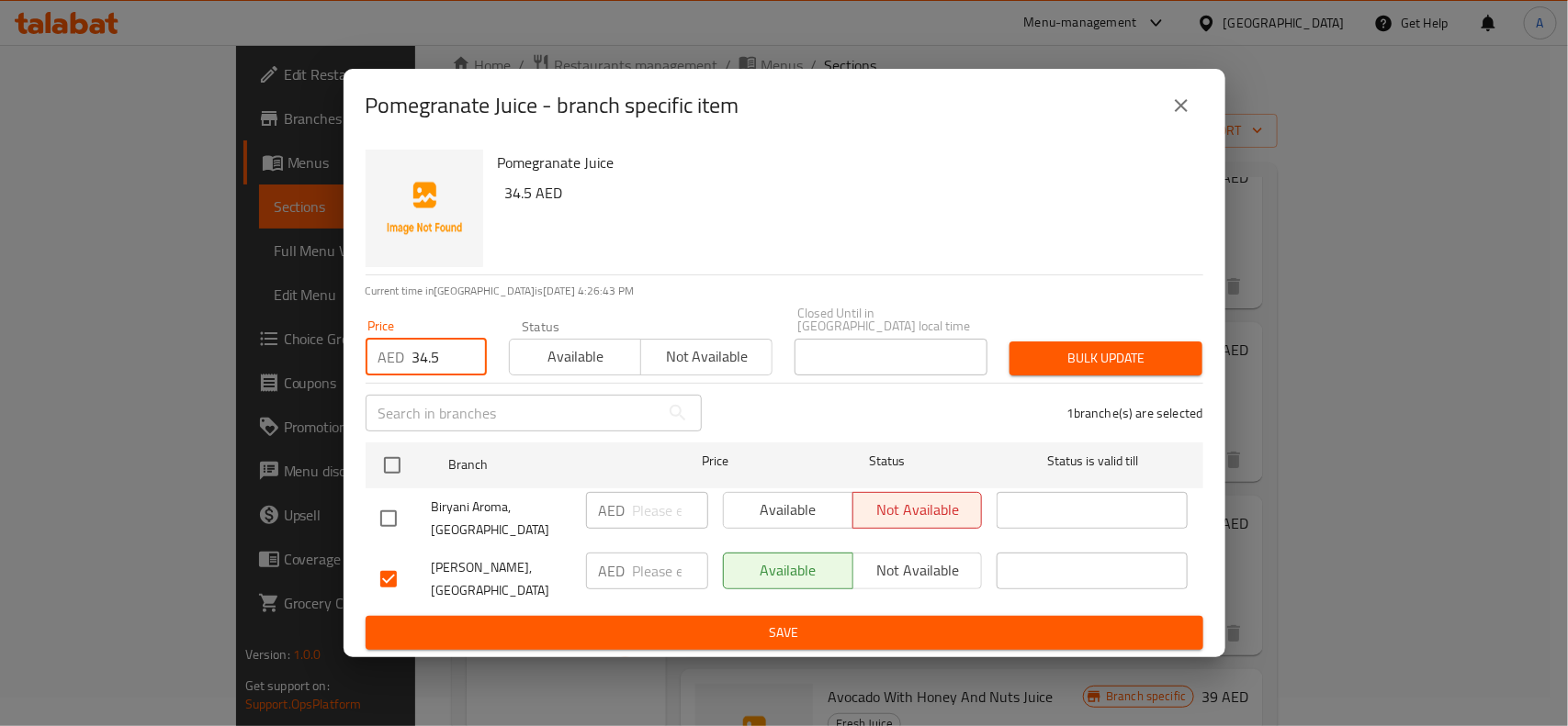
type input "34.5"
click at [1121, 347] on span "Bulk update" at bounding box center [1105, 359] width 163 height 23
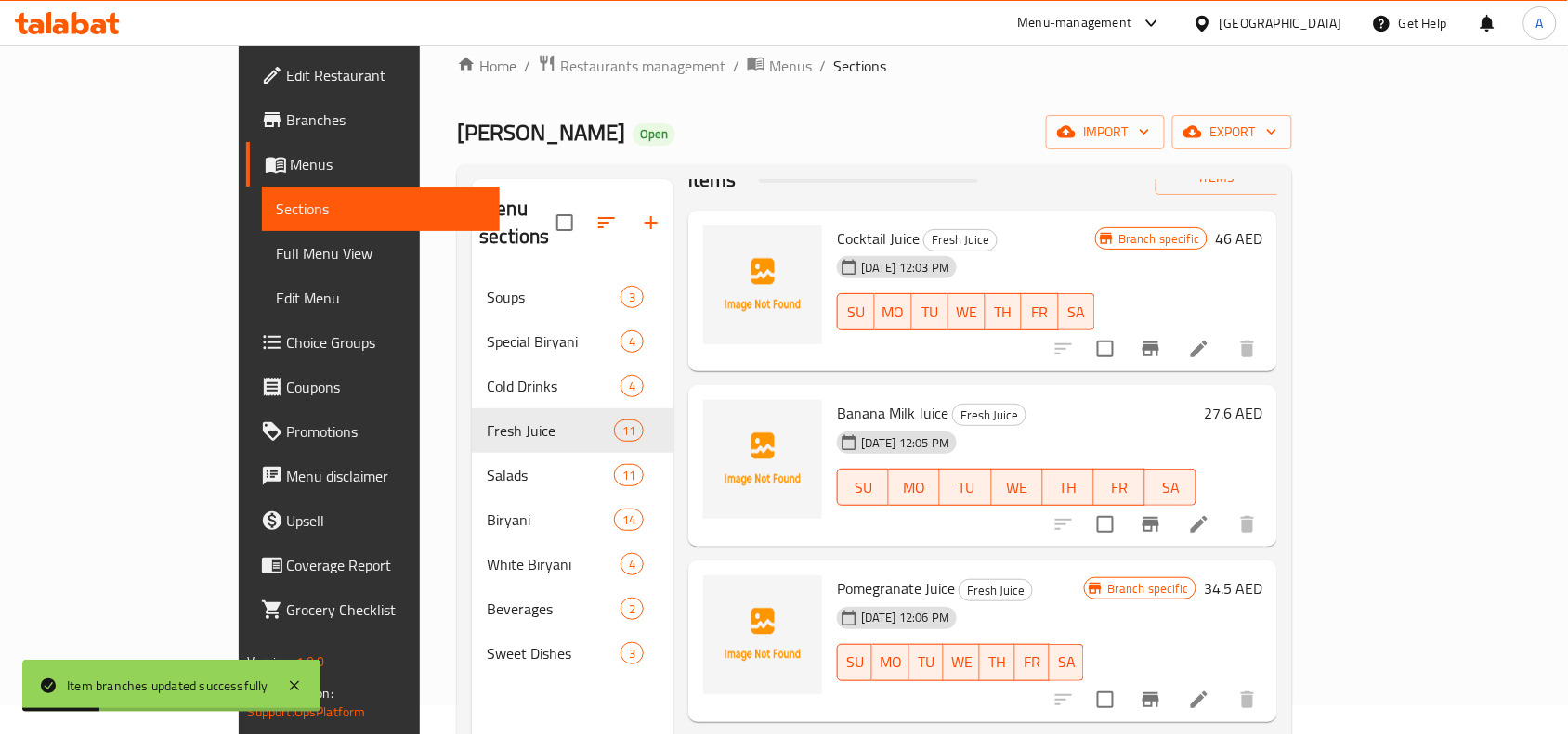
scroll to position [0, 0]
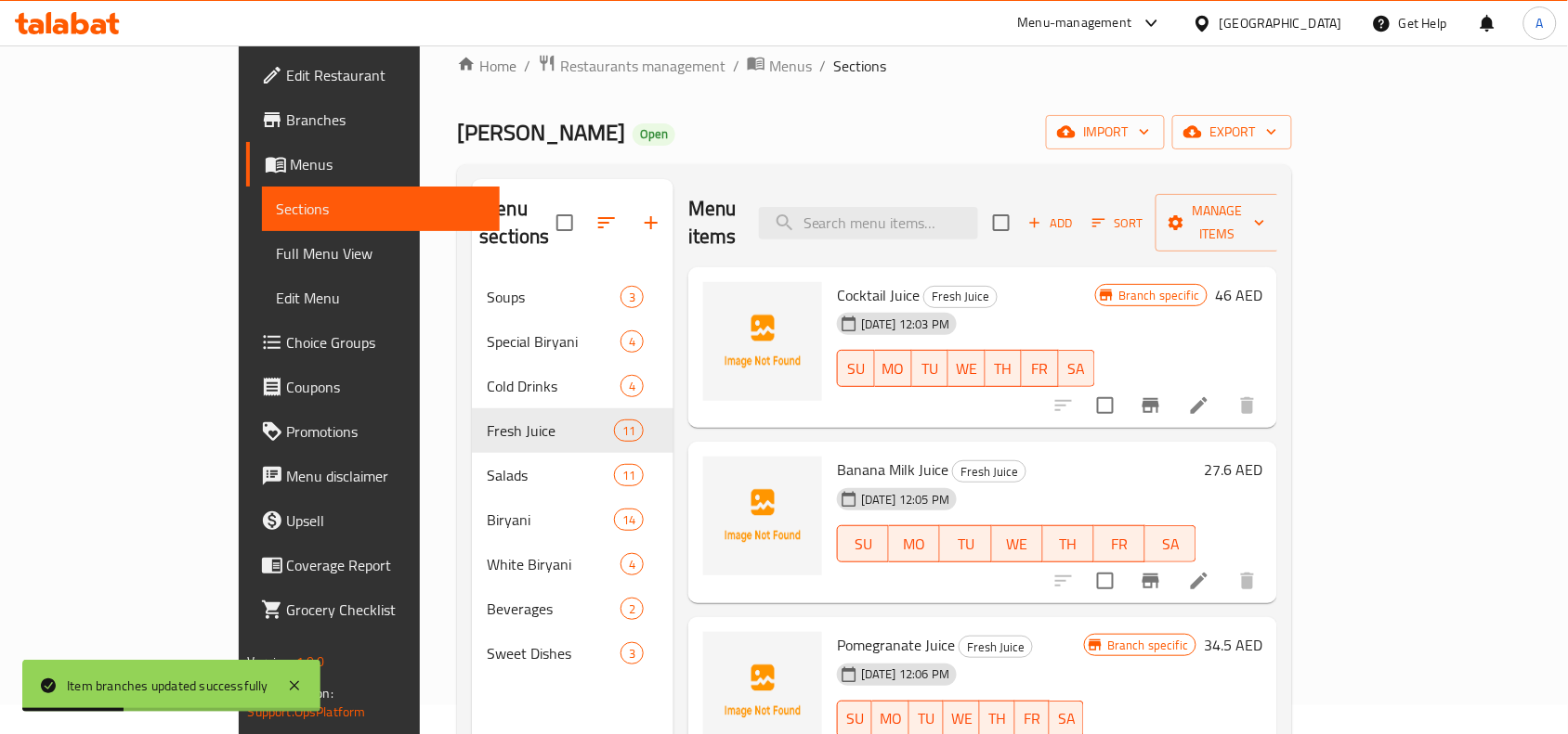
click at [1161, 570] on icon "Branch-specific-item" at bounding box center [1151, 581] width 22 height 22
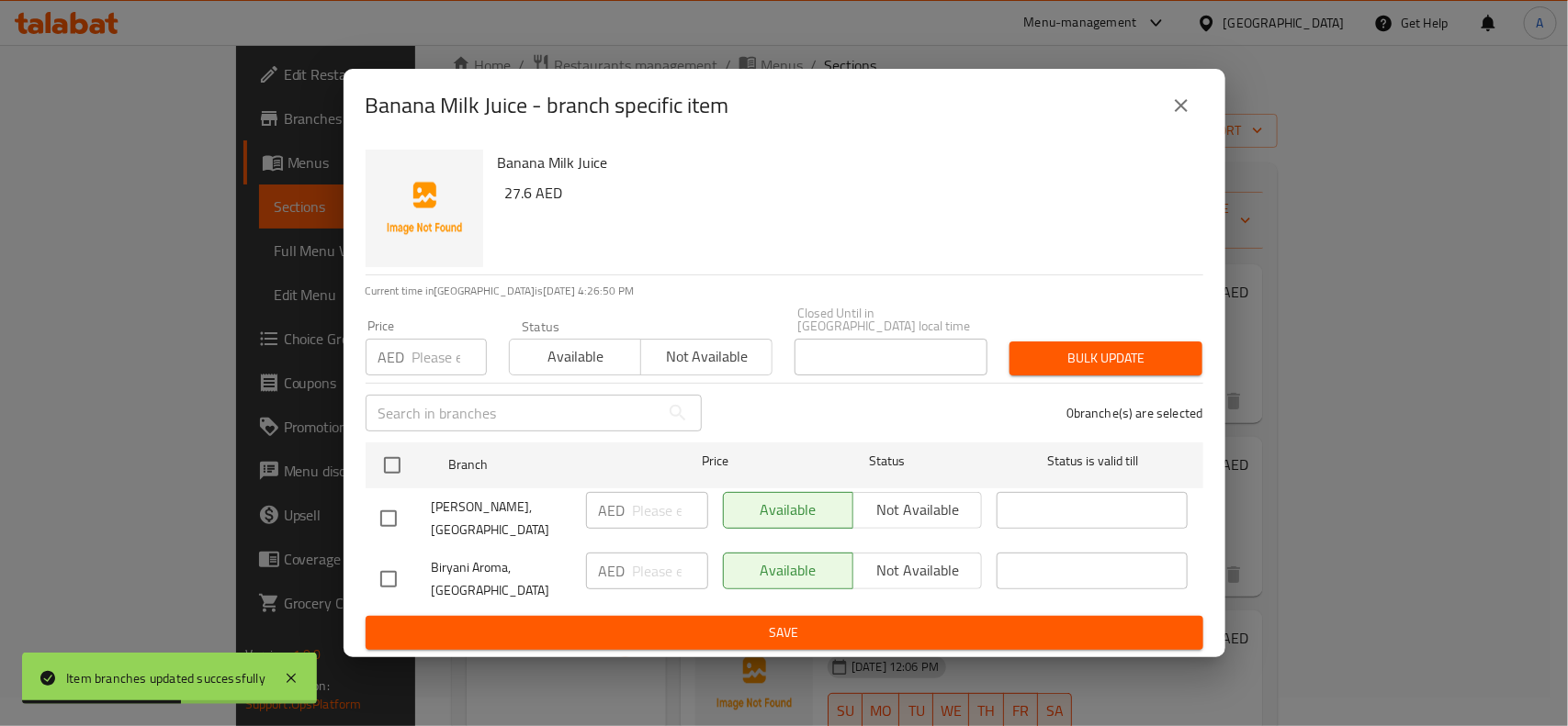
click at [392, 571] on input "checkbox" at bounding box center [389, 579] width 39 height 39
checkbox input "true"
click at [884, 558] on span "Not available" at bounding box center [917, 571] width 115 height 27
click at [818, 639] on span "Save" at bounding box center [784, 633] width 808 height 23
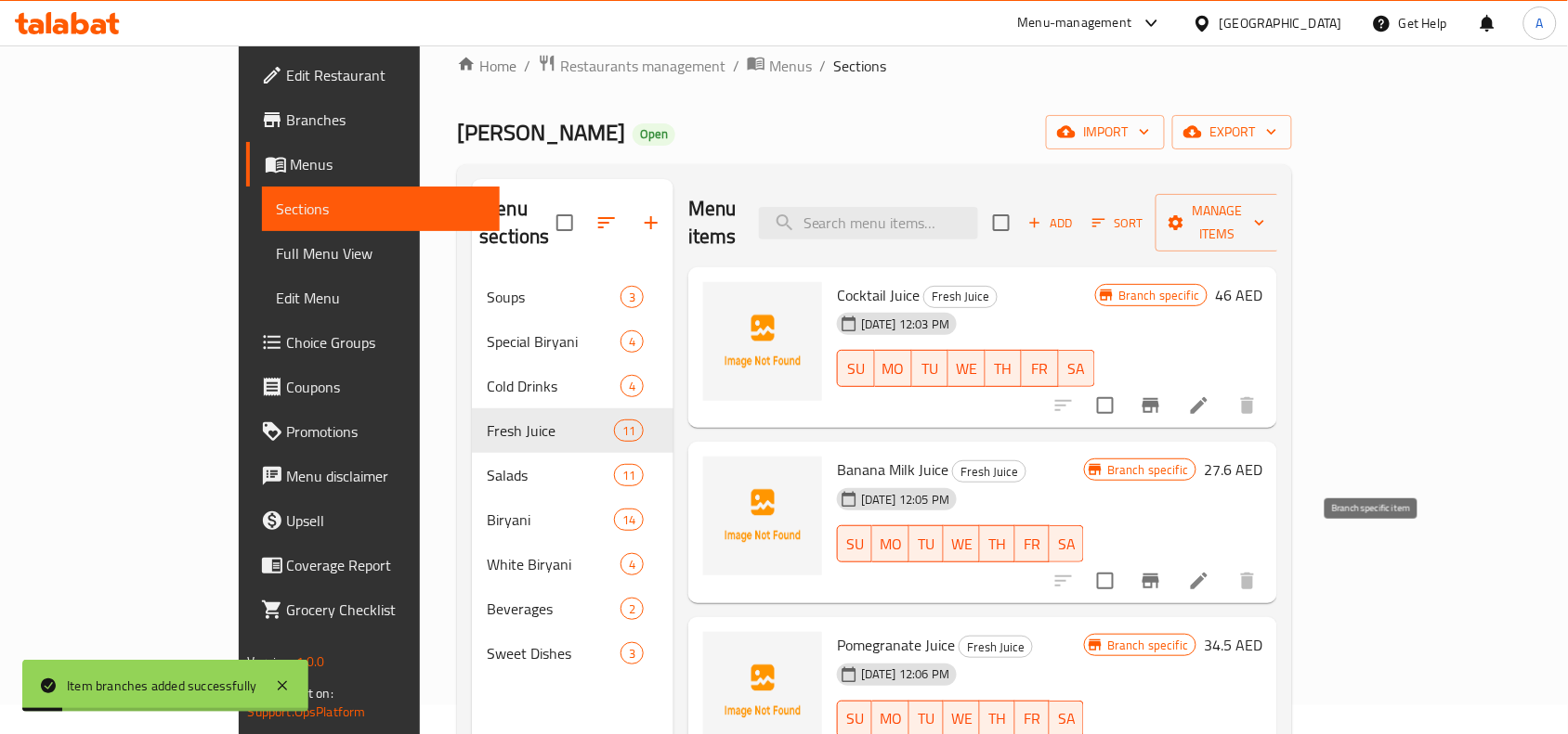
click at [1173, 559] on button "Branch-specific-item" at bounding box center [1151, 582] width 45 height 45
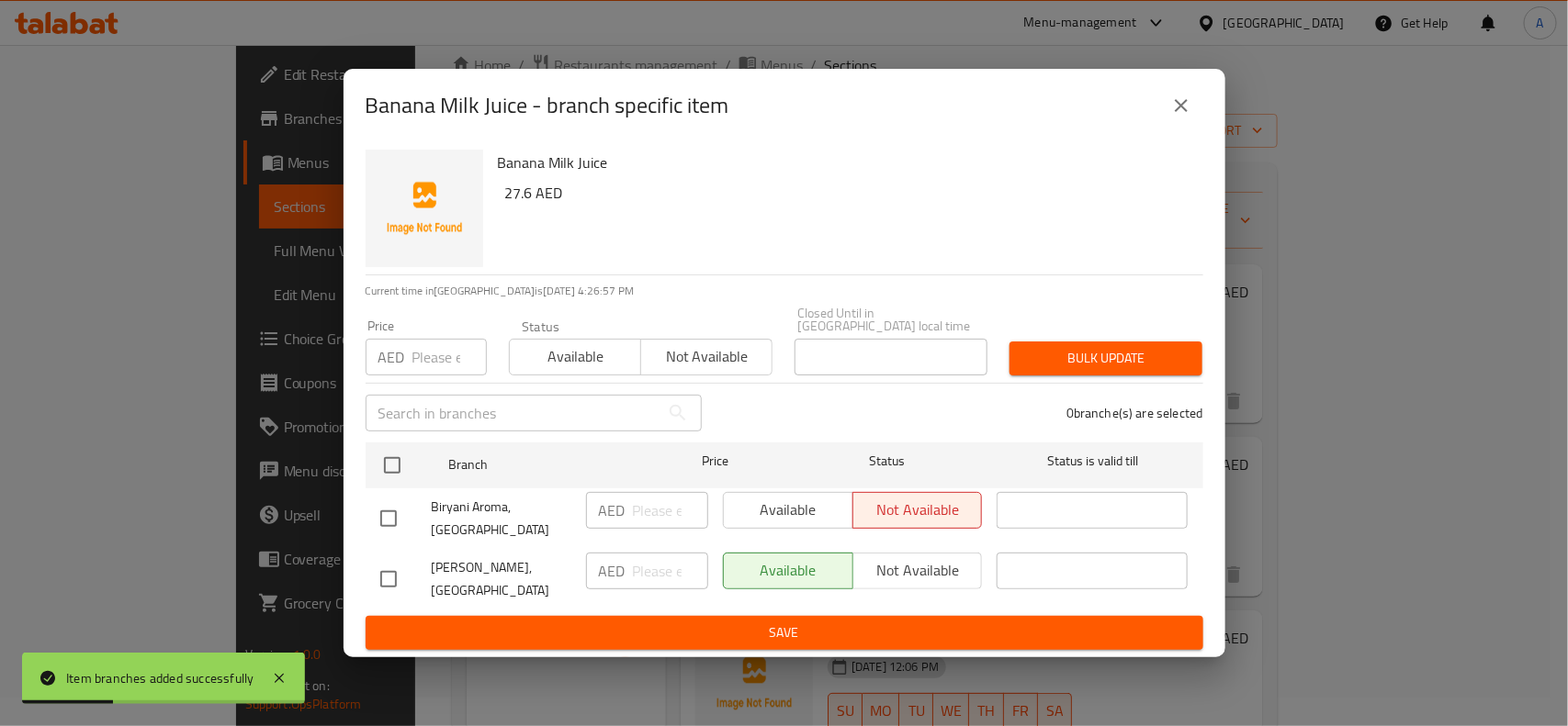
click at [381, 570] on input "checkbox" at bounding box center [389, 579] width 39 height 39
checkbox input "true"
click at [423, 349] on input "number" at bounding box center [450, 358] width 74 height 37
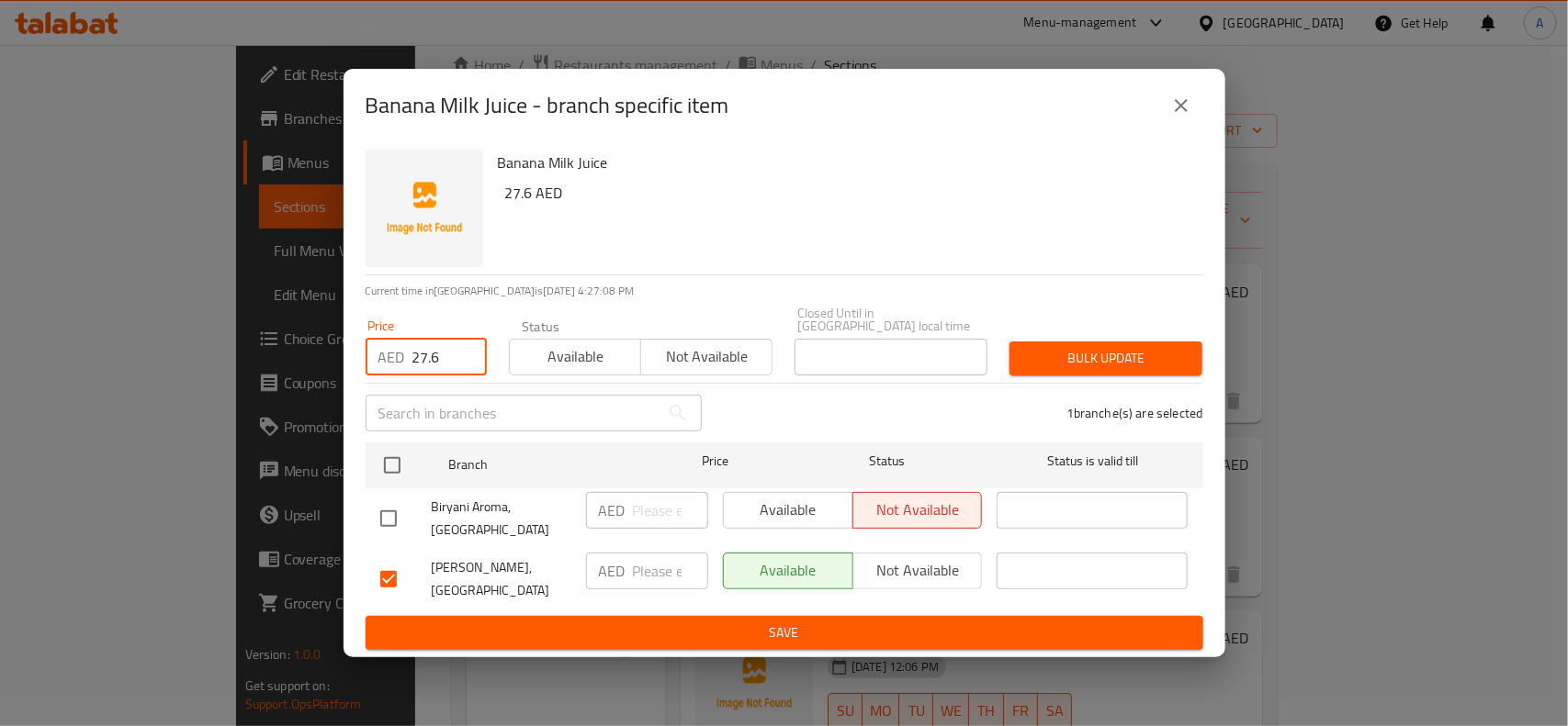
type input "27.6"
click at [1122, 342] on button "Bulk update" at bounding box center [1105, 358] width 192 height 34
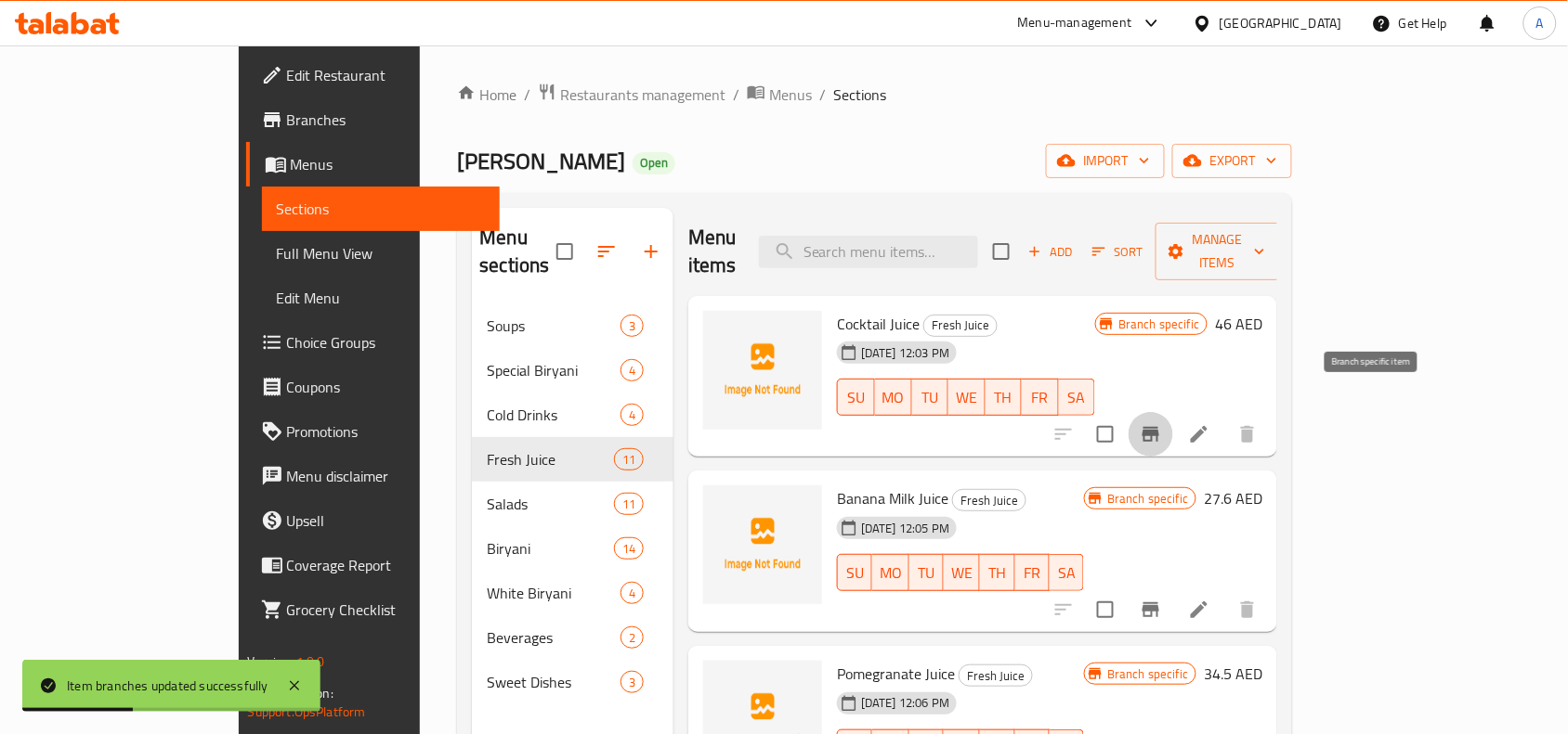
click at [1161, 423] on icon "Branch-specific-item" at bounding box center [1151, 434] width 22 height 22
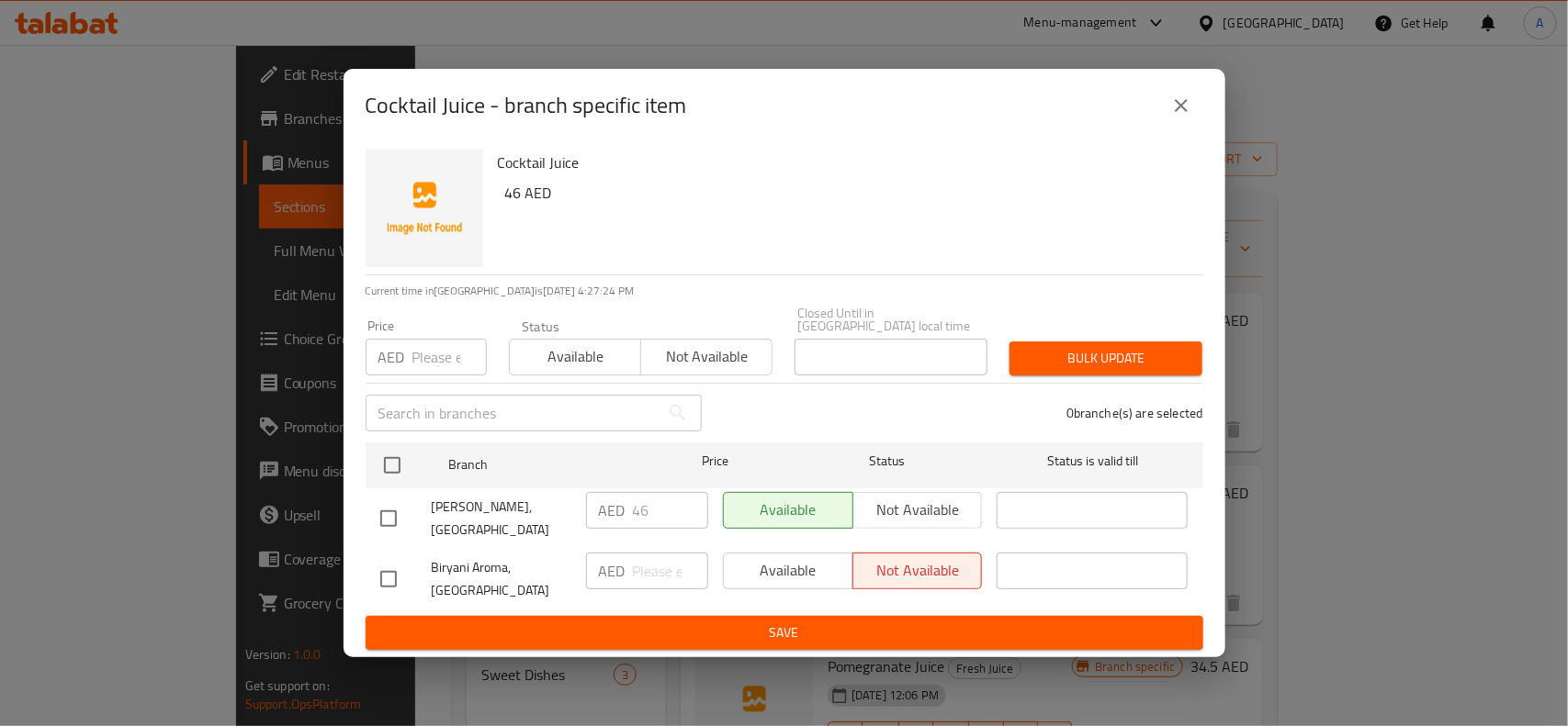
click at [1183, 105] on icon "close" at bounding box center [1180, 105] width 22 height 22
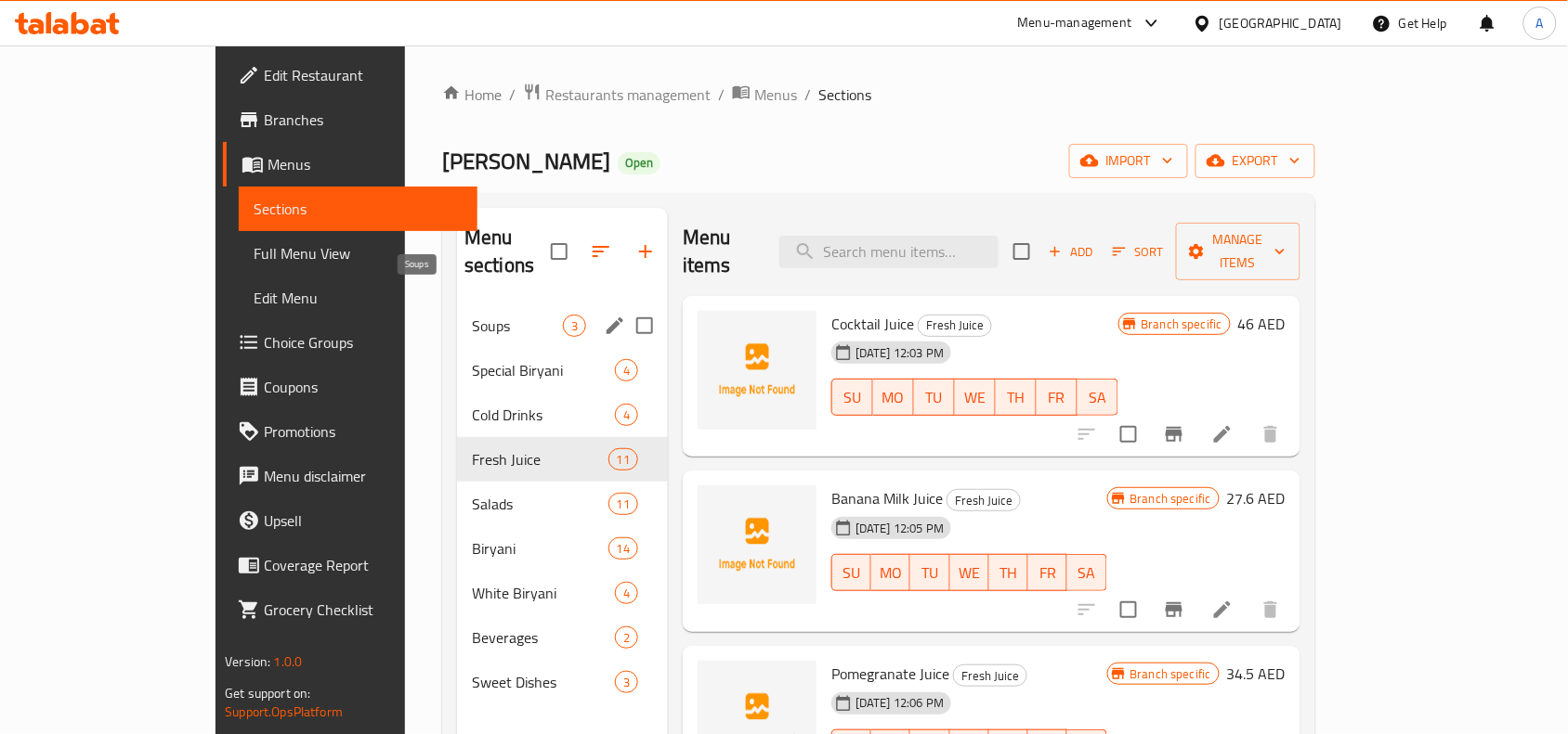
click at [472, 315] on span "Soups" at bounding box center [517, 325] width 91 height 22
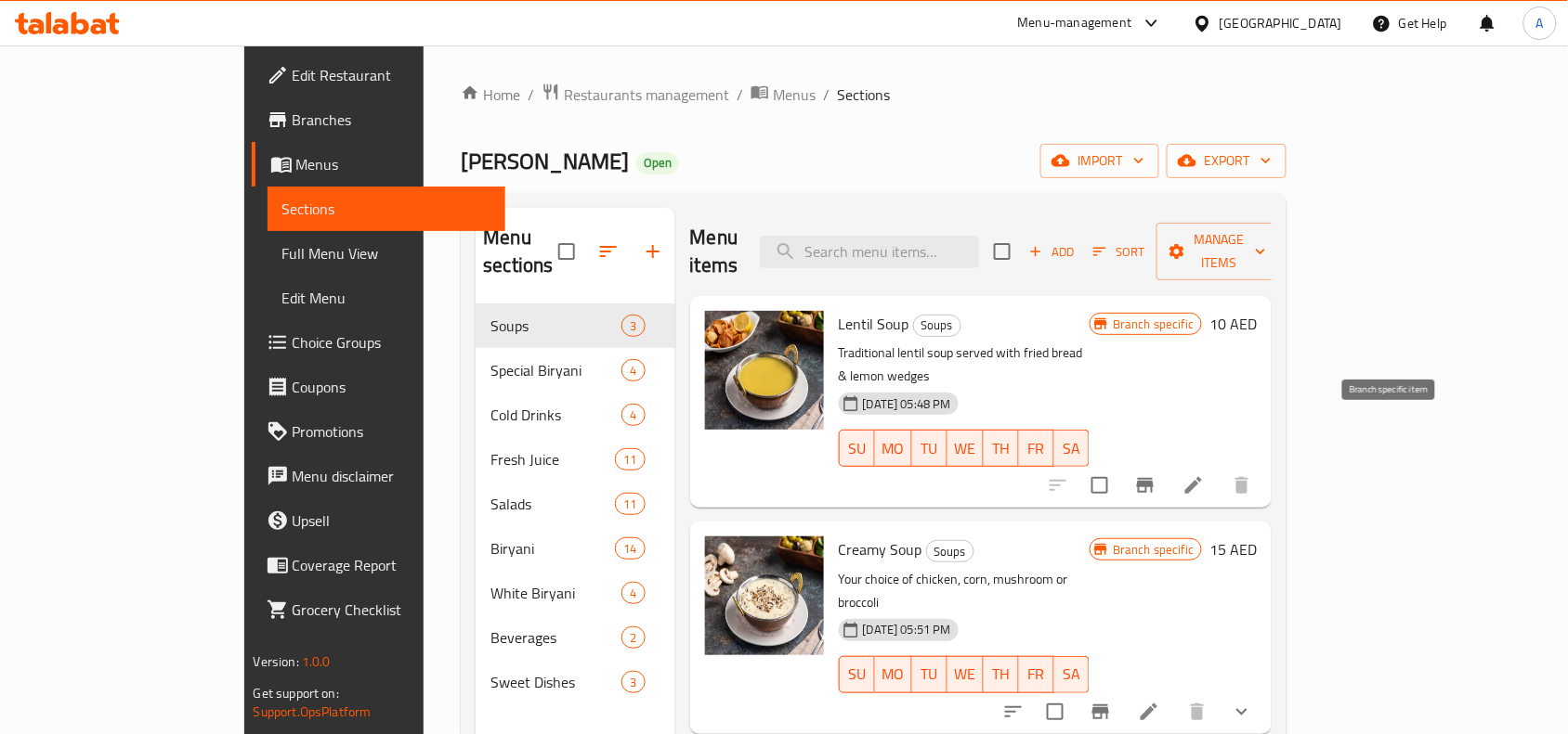
click at [1154, 478] on icon "Branch-specific-item" at bounding box center [1145, 485] width 17 height 15
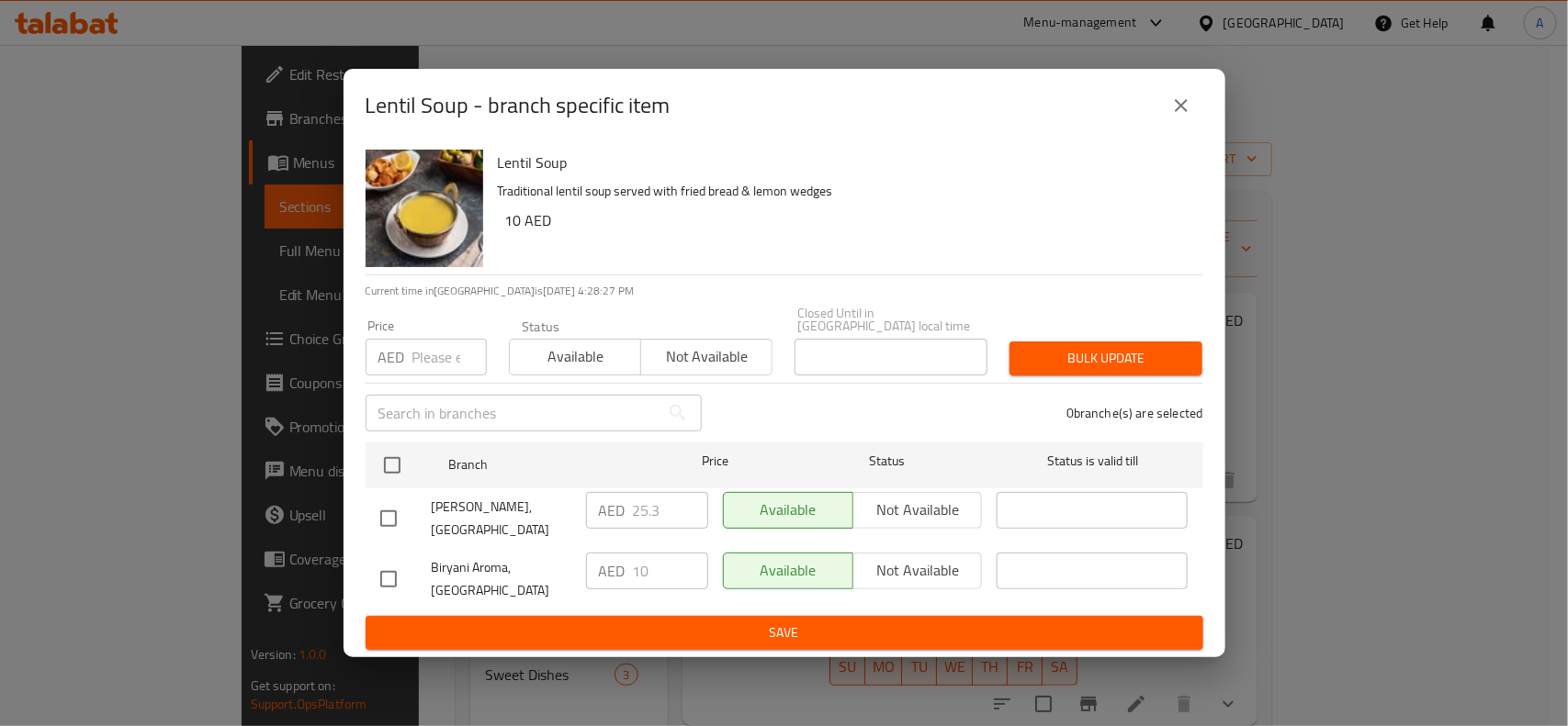
click at [1176, 97] on icon "close" at bounding box center [1180, 105] width 22 height 22
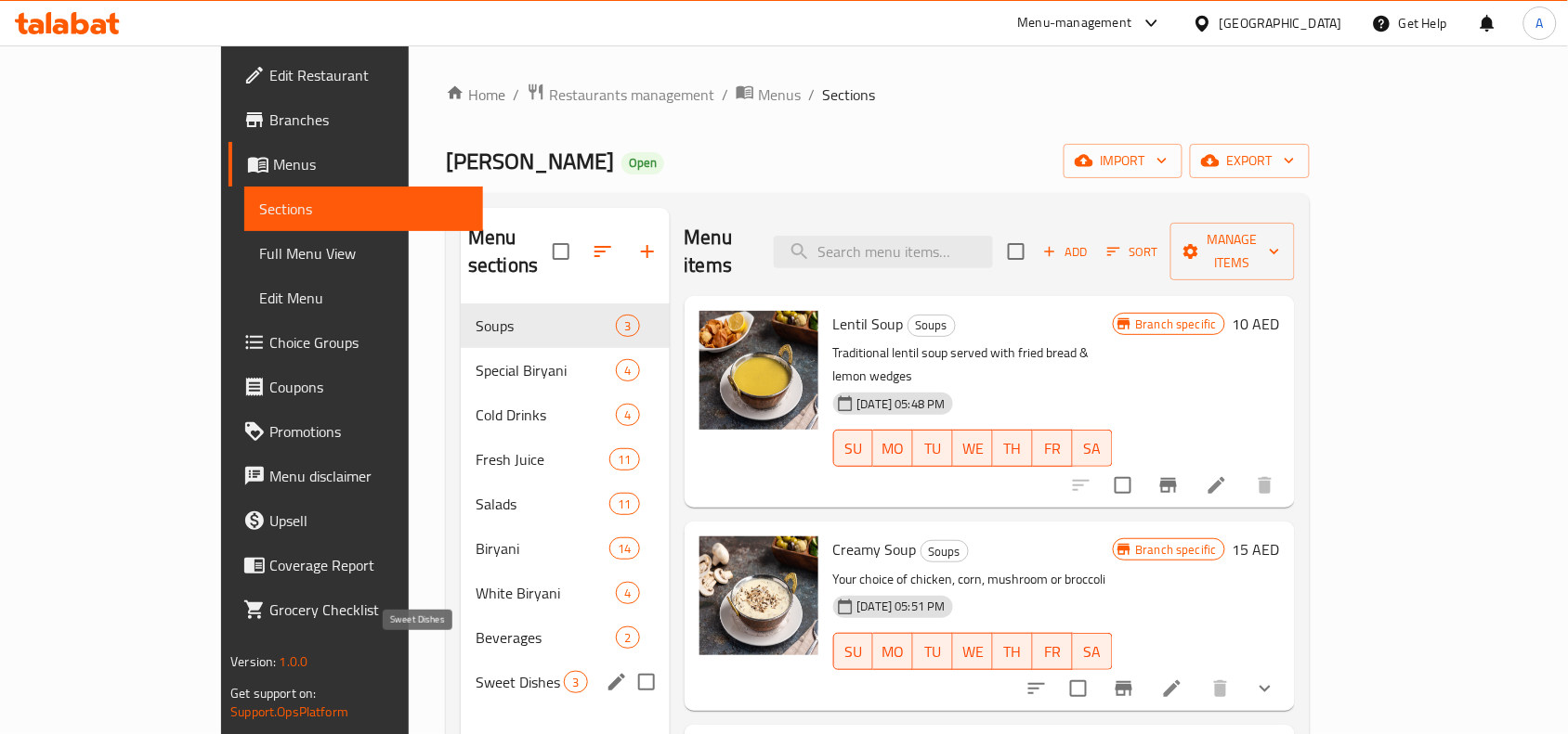
click at [475, 671] on span "Sweet Dishes" at bounding box center [519, 682] width 88 height 22
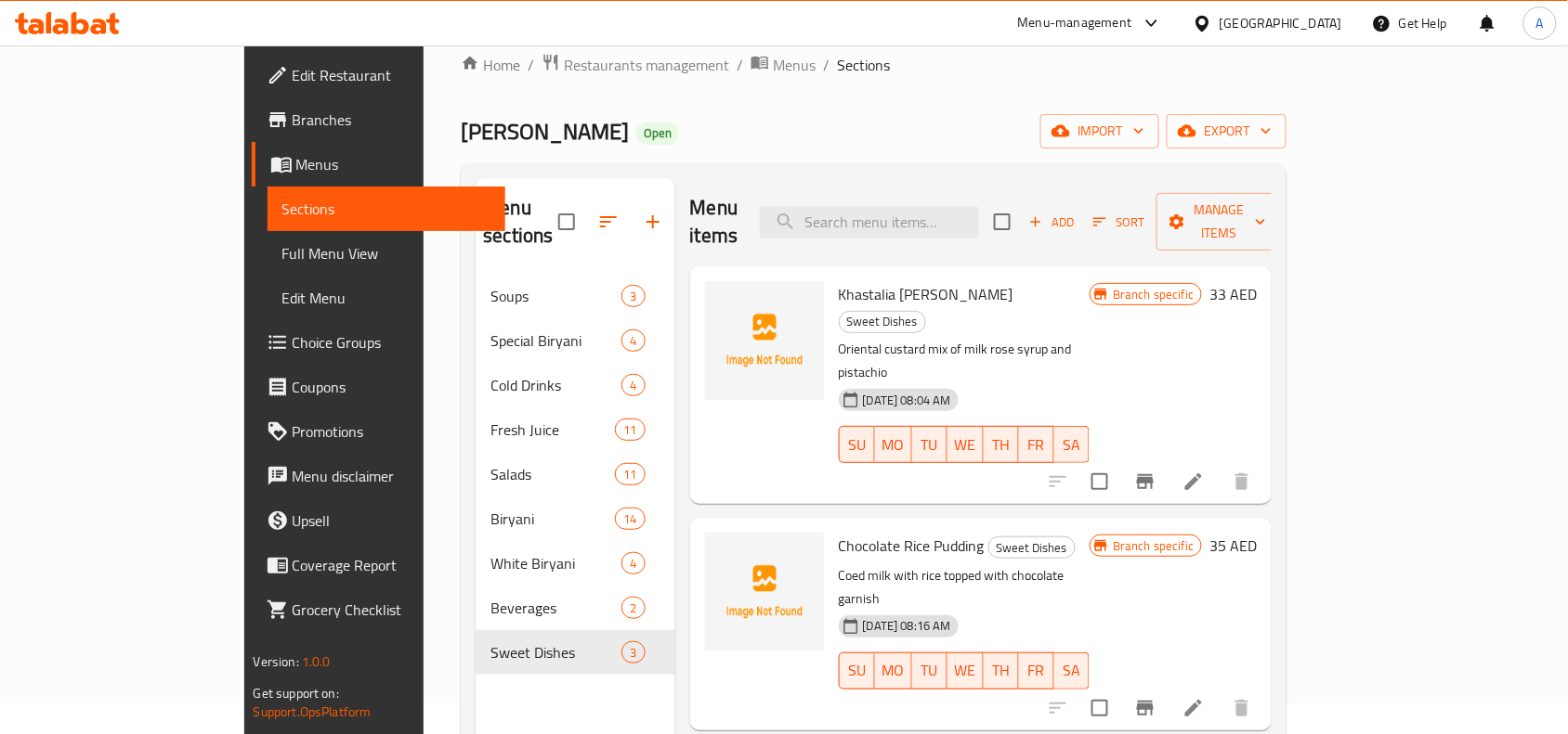
scroll to position [28, 0]
click at [1156, 472] on icon "Branch-specific-item" at bounding box center [1145, 483] width 22 height 22
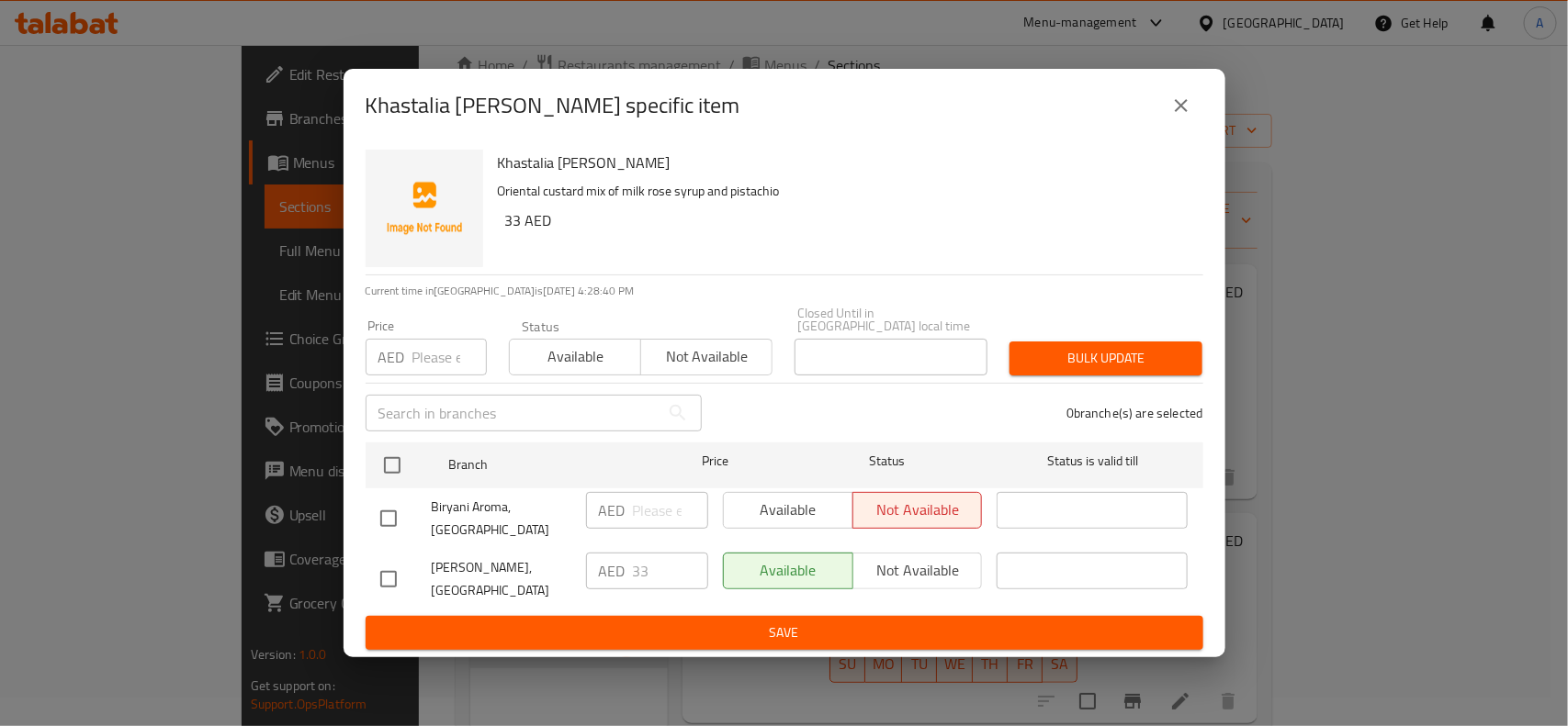
click at [1178, 119] on button "close" at bounding box center [1181, 105] width 44 height 44
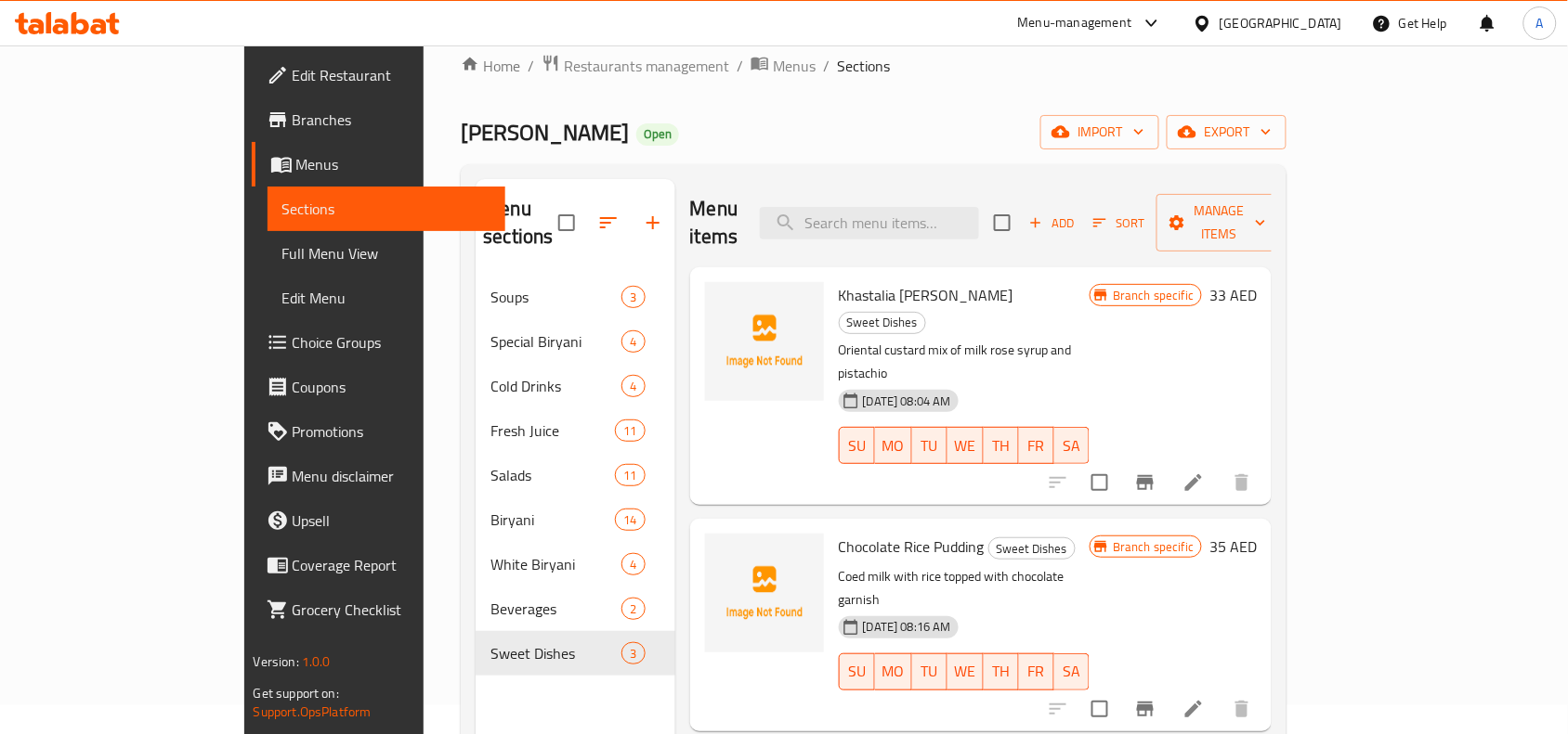
click at [1154, 702] on icon "Branch-specific-item" at bounding box center [1145, 709] width 17 height 15
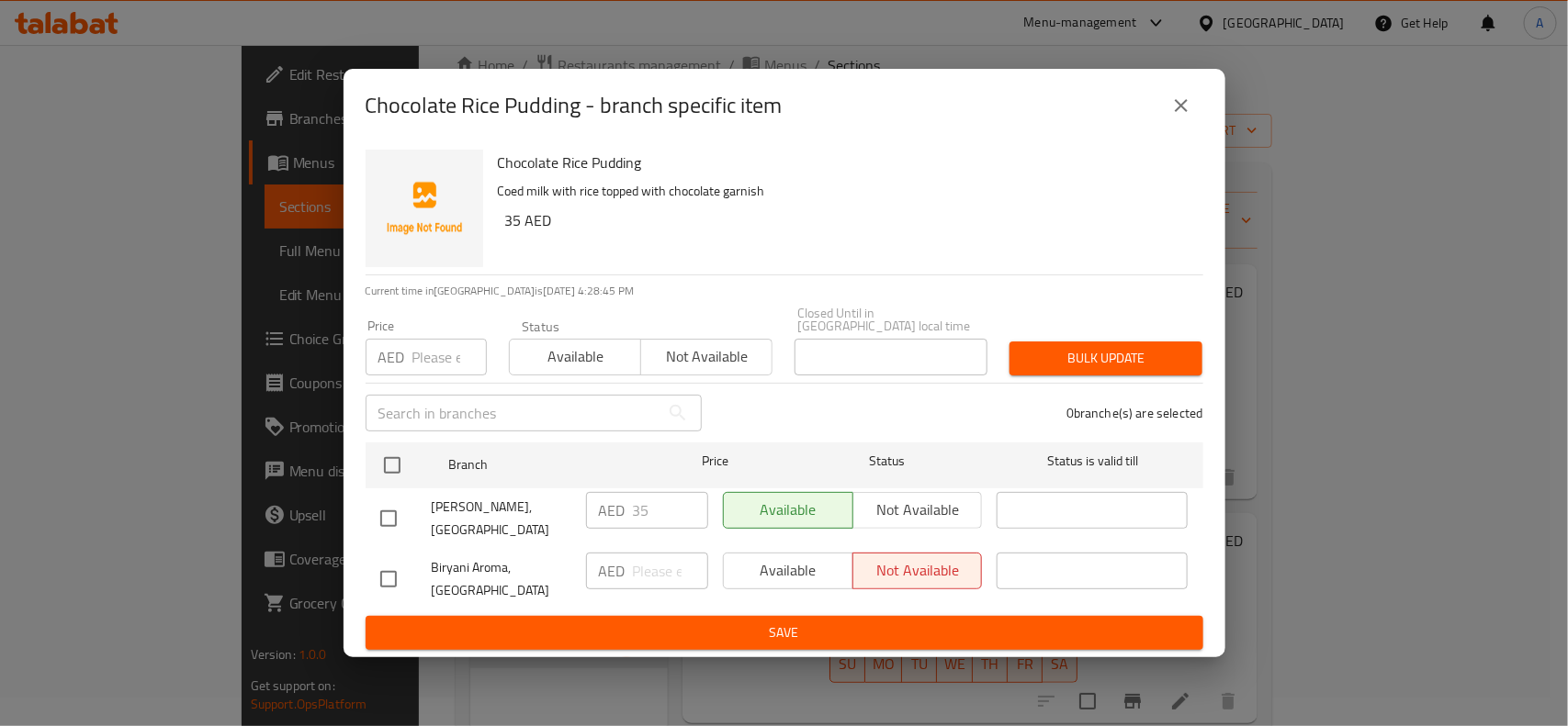
click at [1182, 105] on icon "close" at bounding box center [1180, 105] width 22 height 22
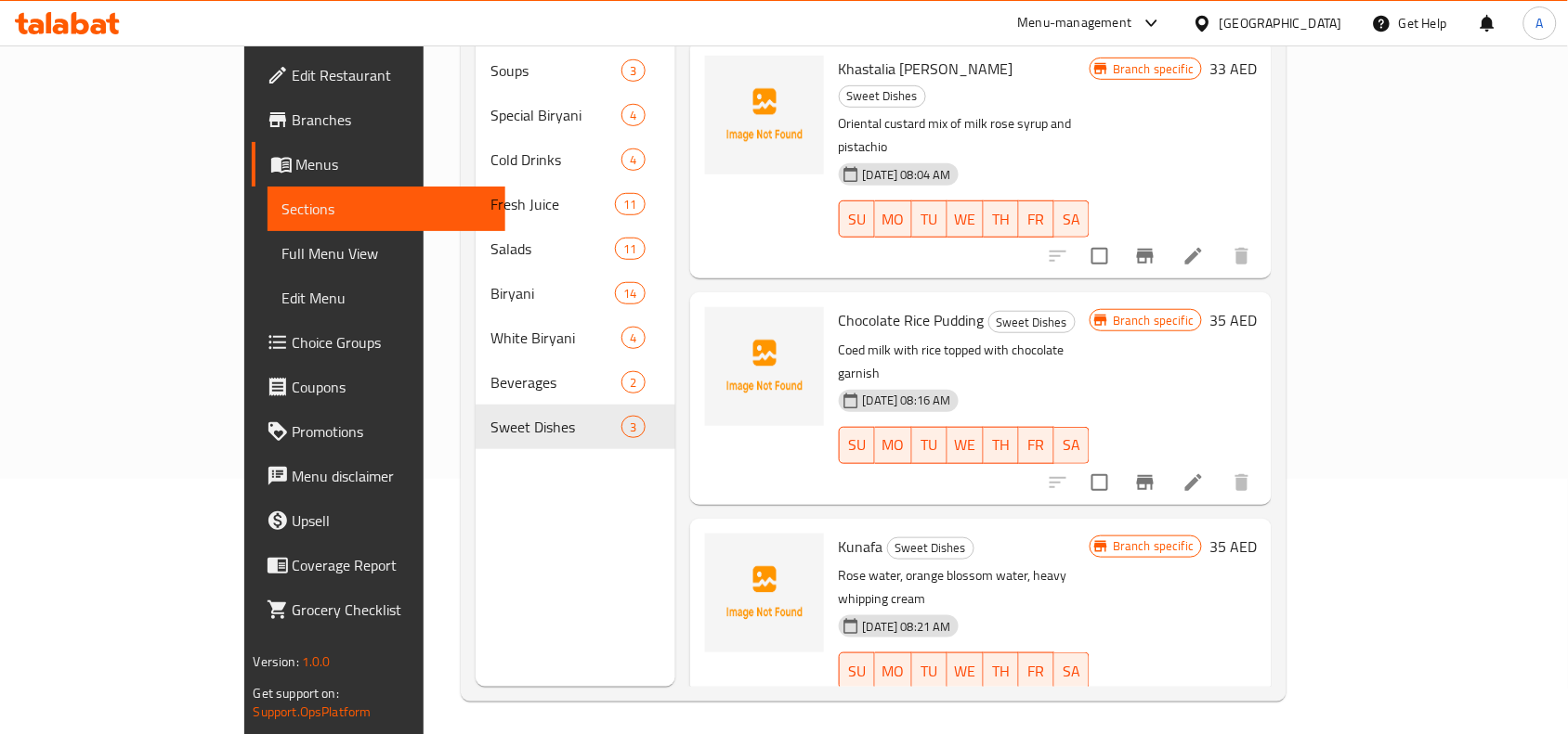
scroll to position [261, 0]
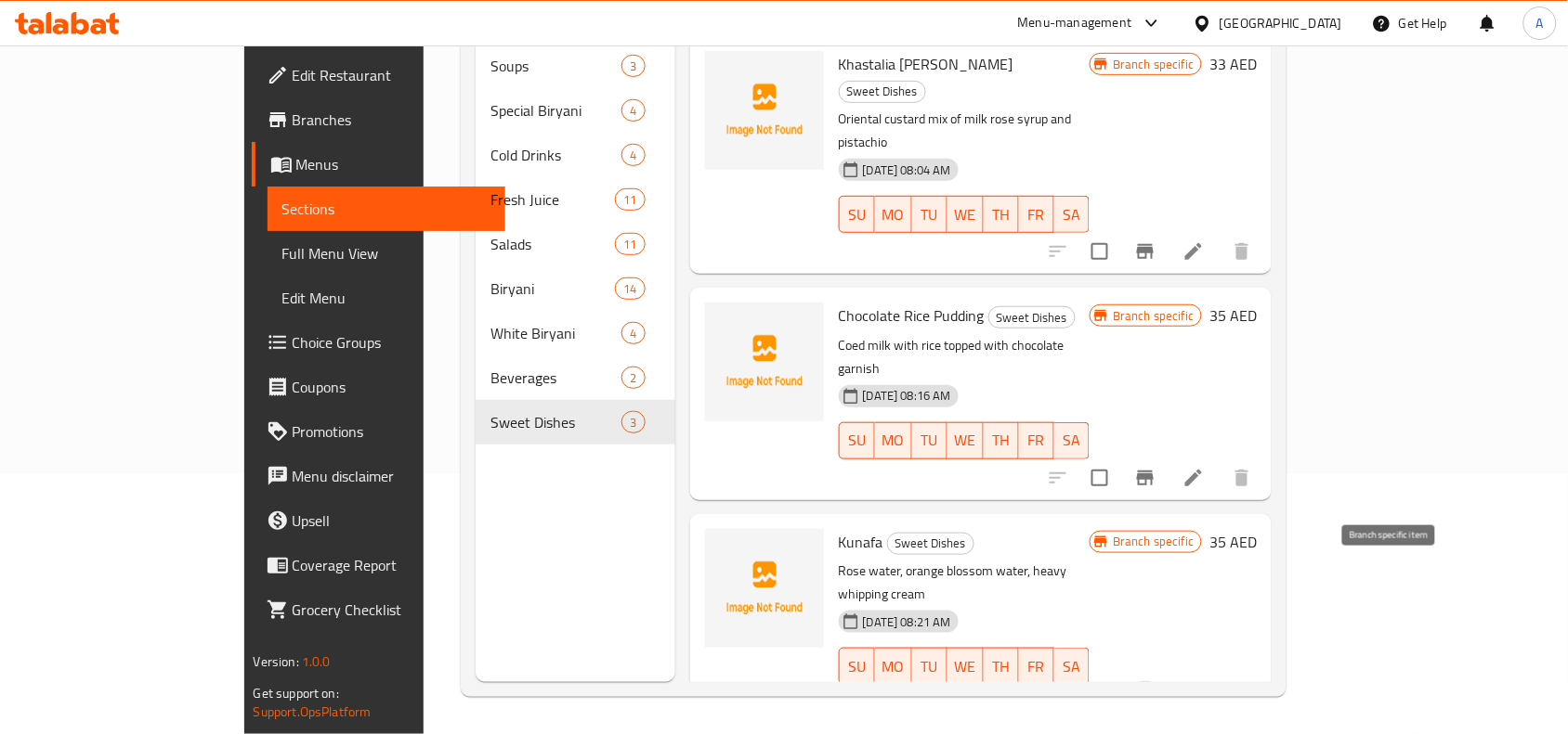
click at [1154, 696] on icon "Branch-specific-item" at bounding box center [1145, 703] width 17 height 15
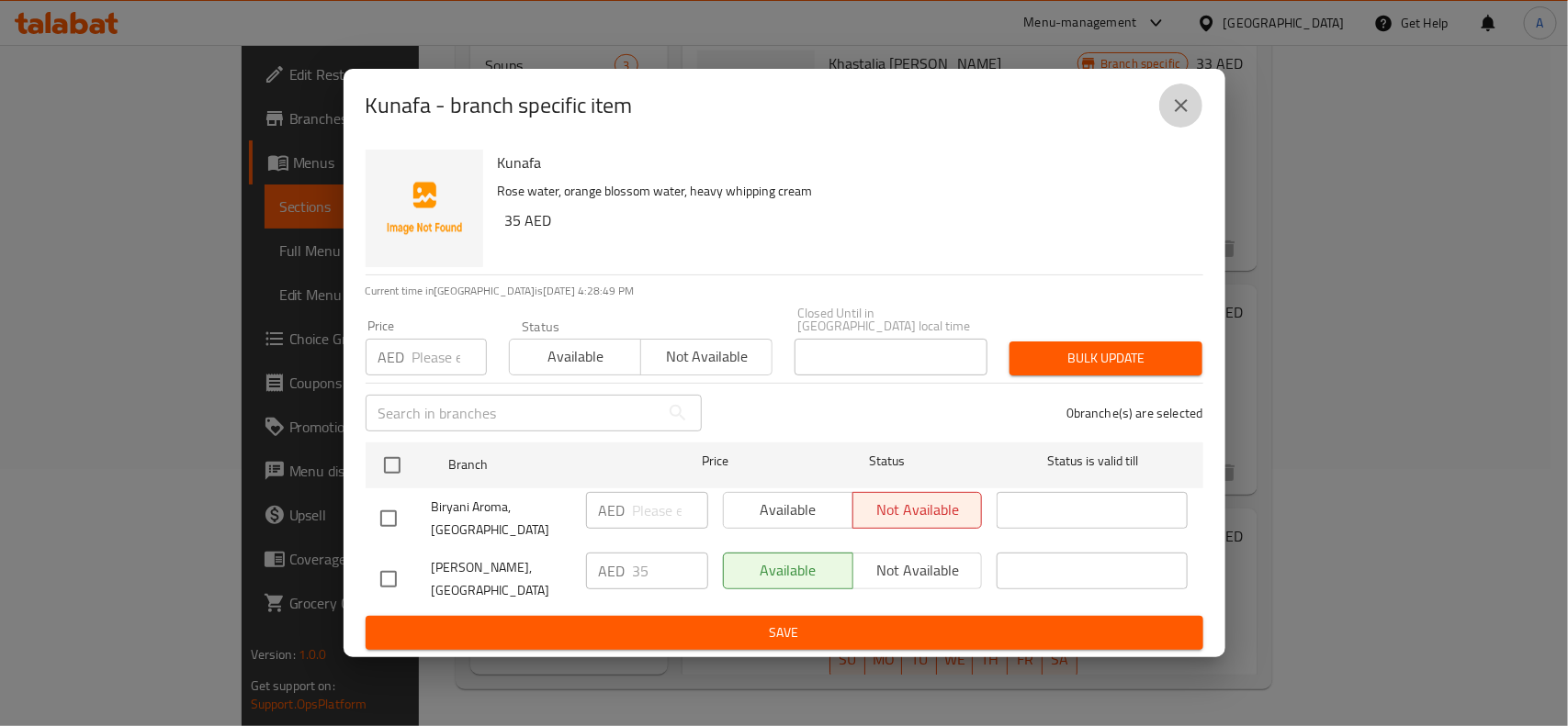
click at [1176, 103] on icon "close" at bounding box center [1180, 105] width 22 height 22
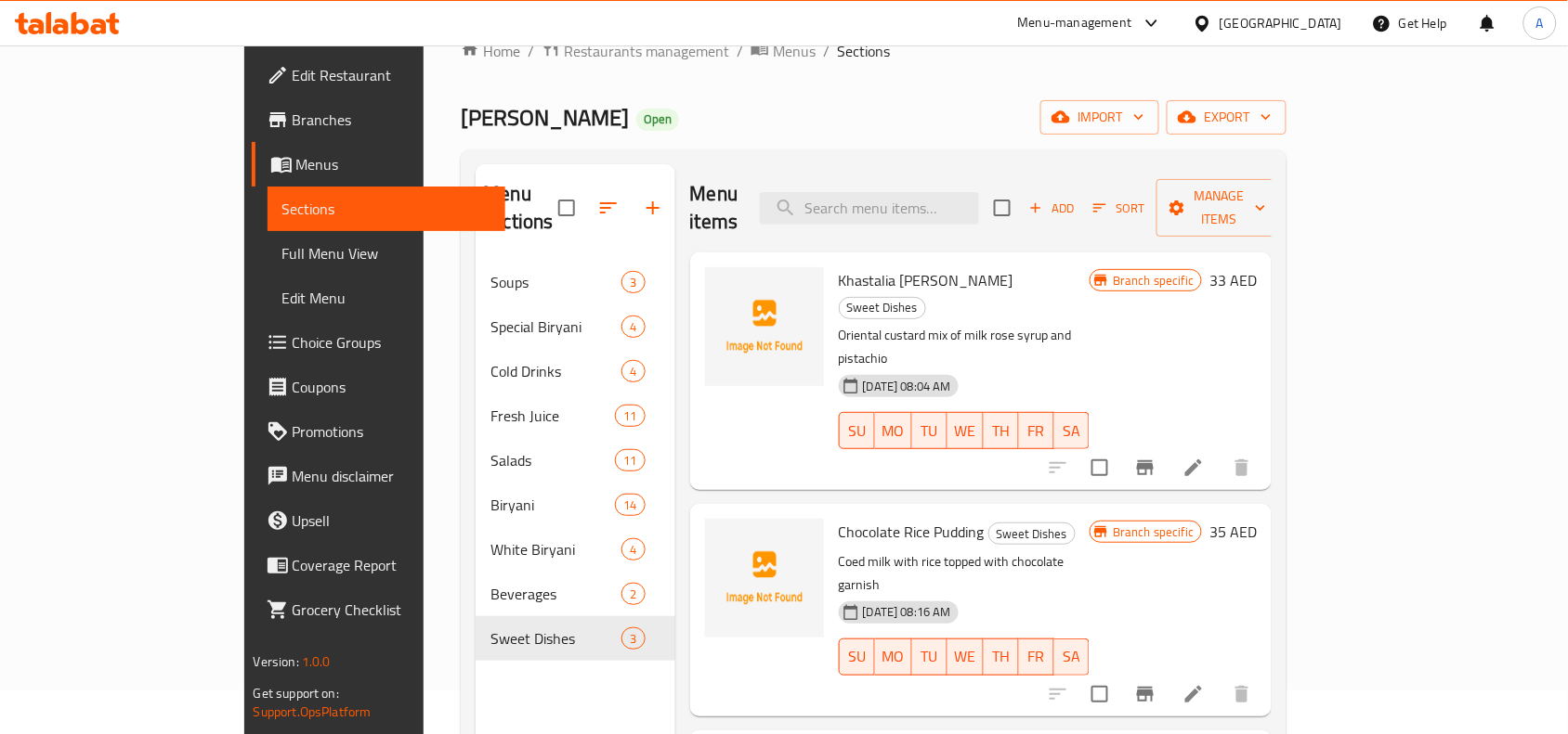
scroll to position [28, 0]
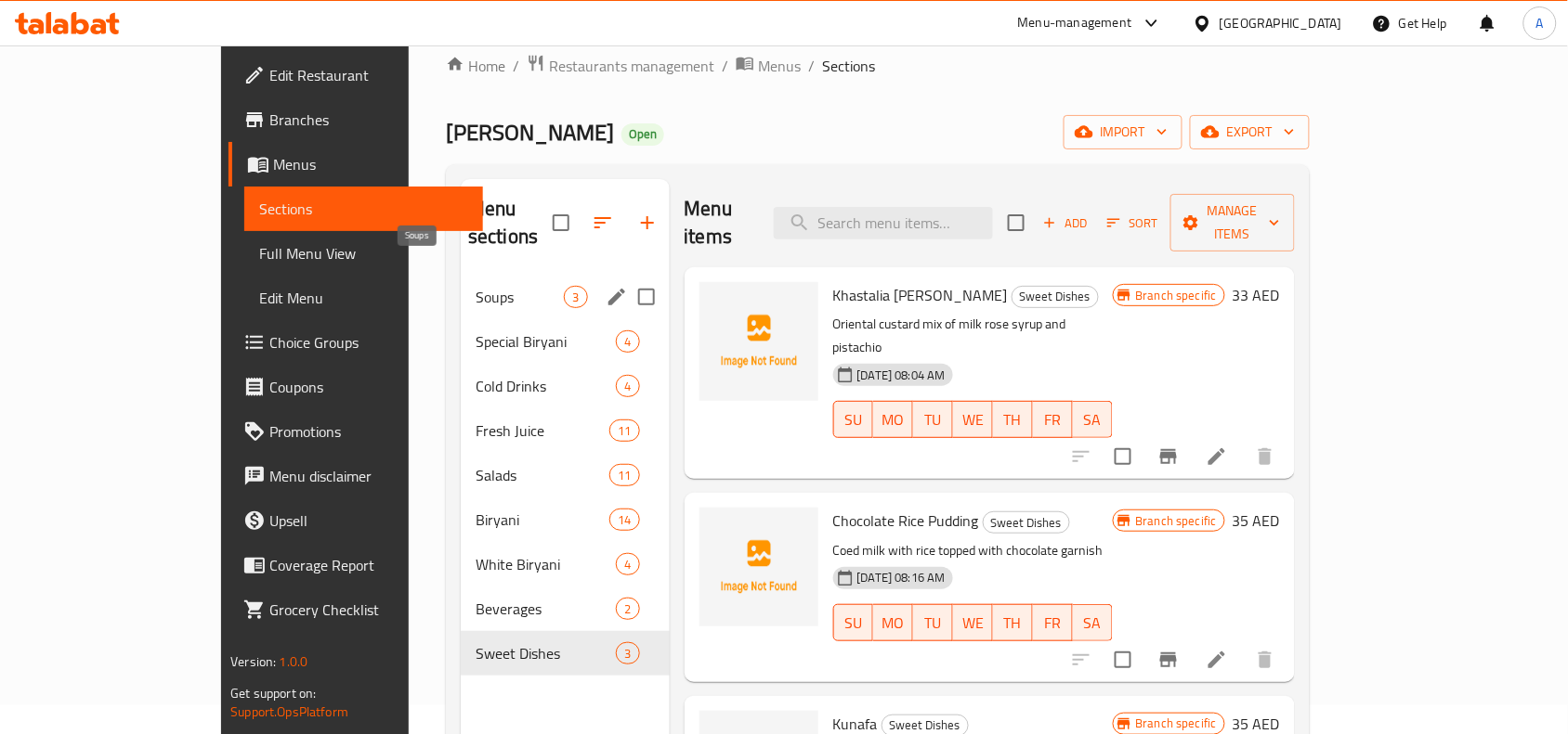
click at [475, 286] on span "Soups" at bounding box center [519, 297] width 88 height 22
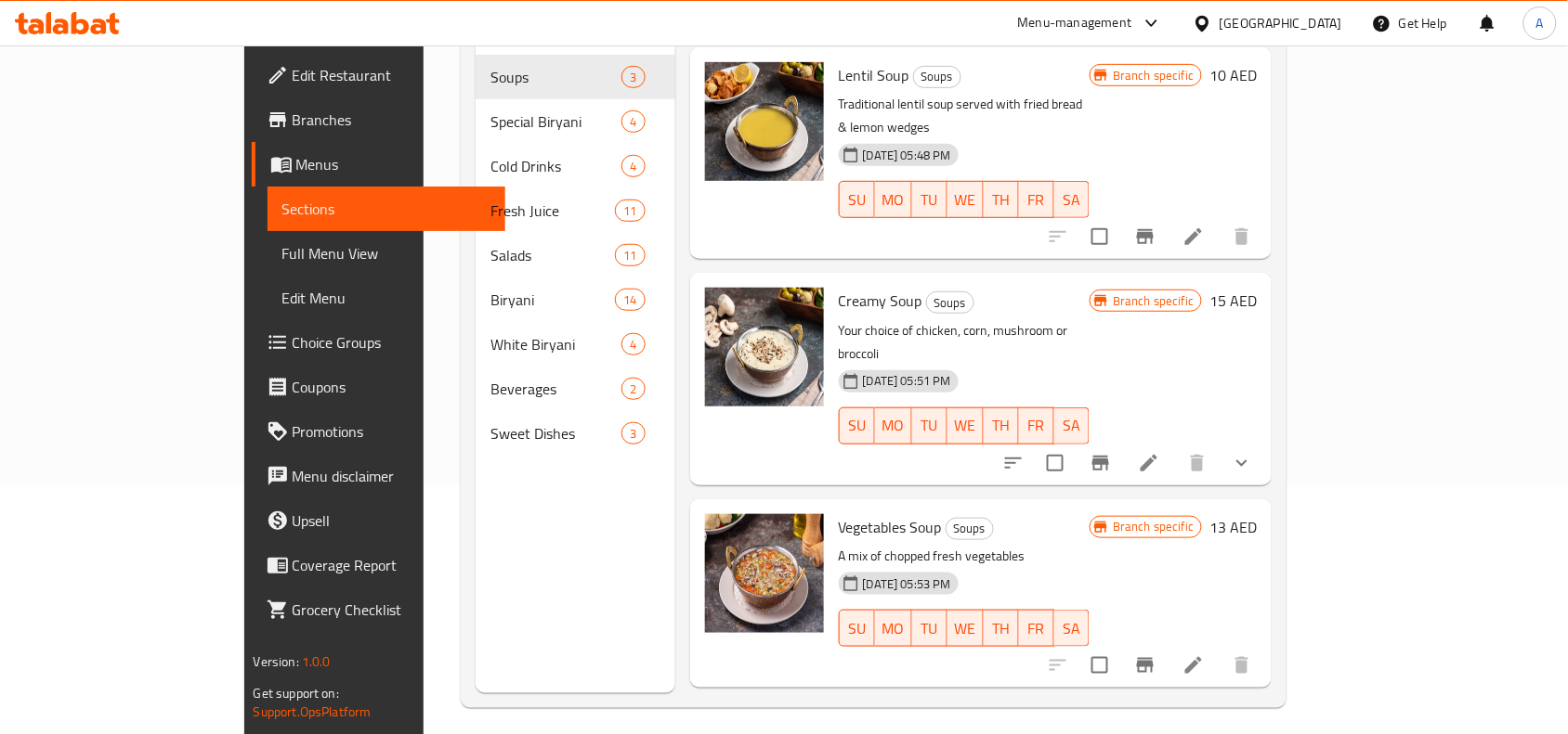
scroll to position [261, 0]
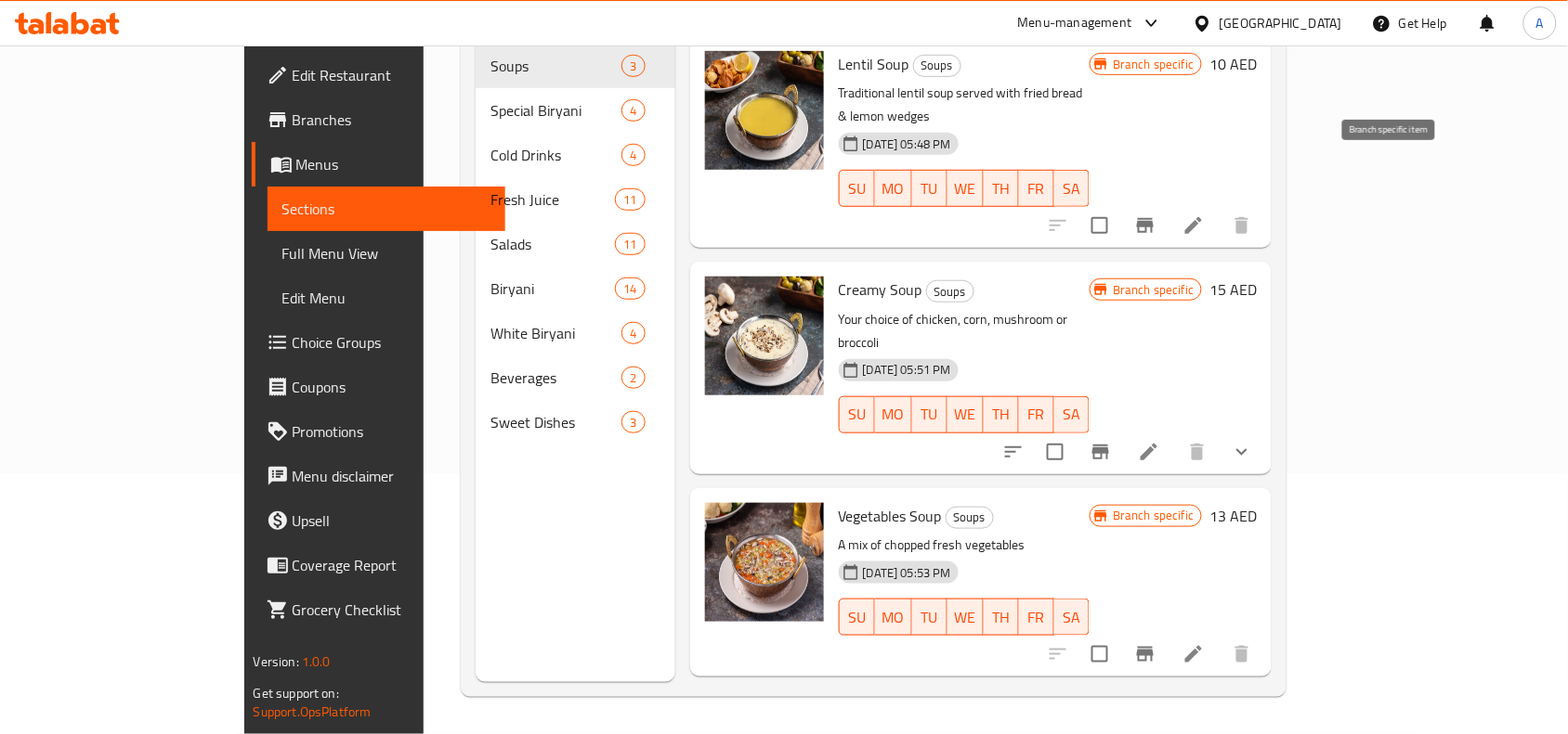
click at [1154, 218] on icon "Branch-specific-item" at bounding box center [1145, 225] width 17 height 15
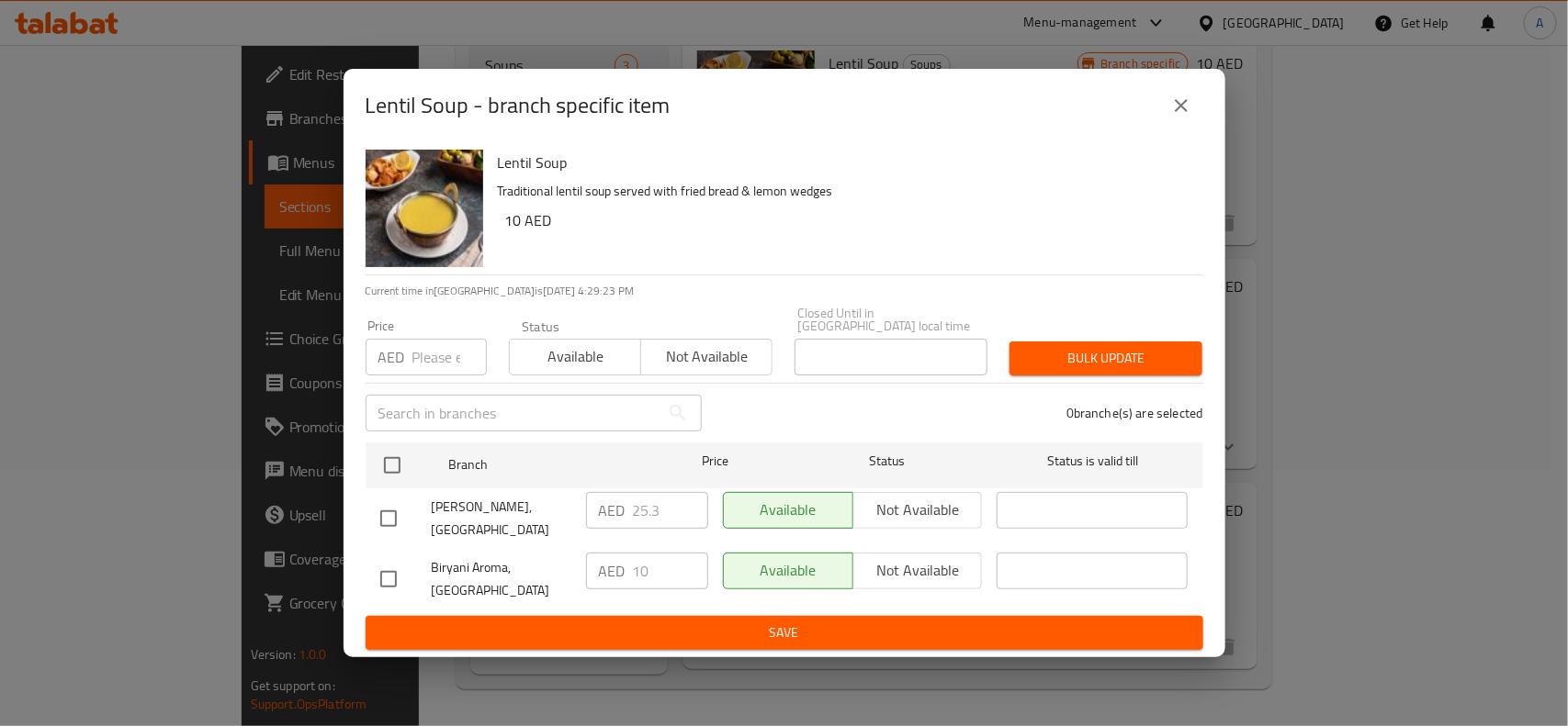
click at [1181, 108] on icon "close" at bounding box center [1180, 105] width 22 height 22
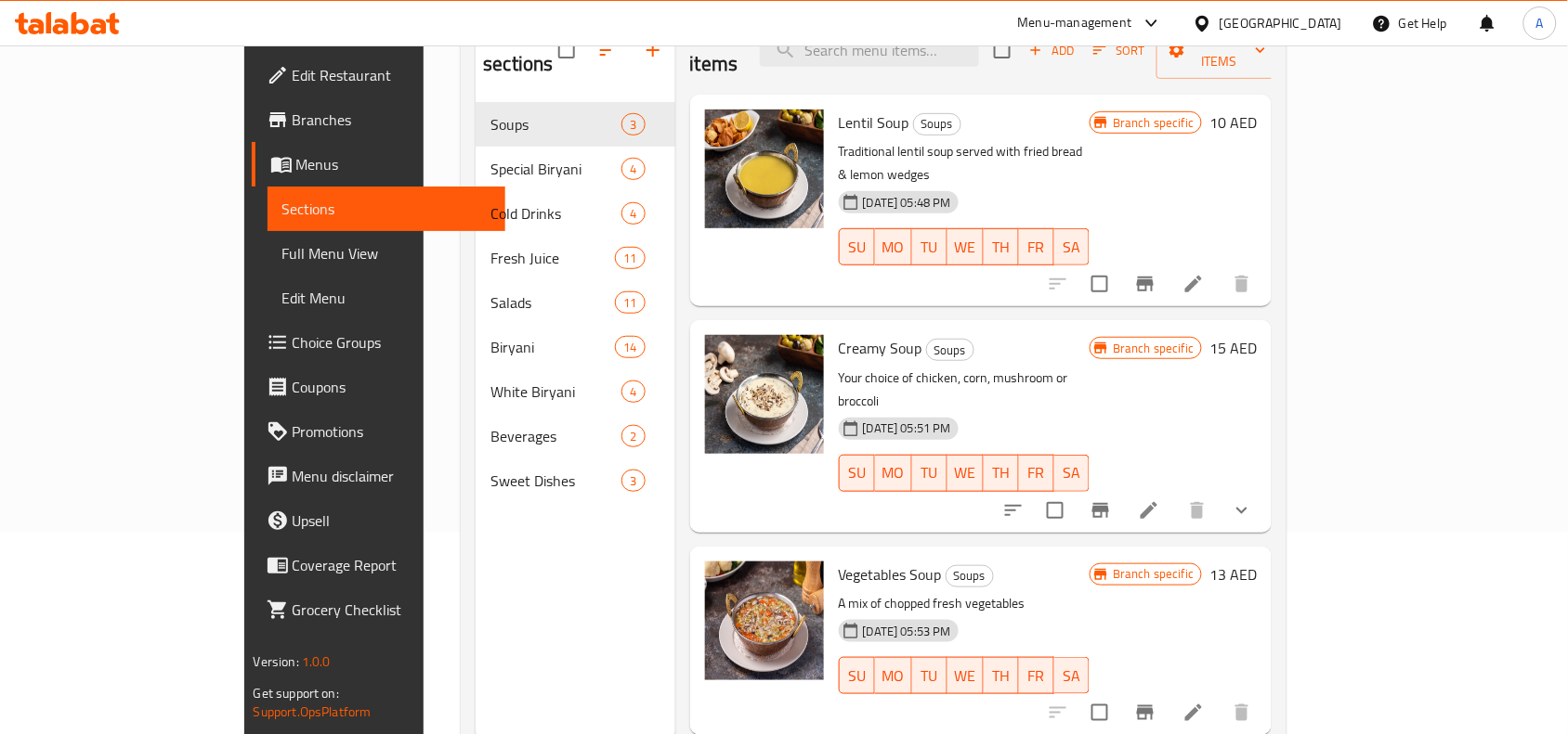
scroll to position [145, 0]
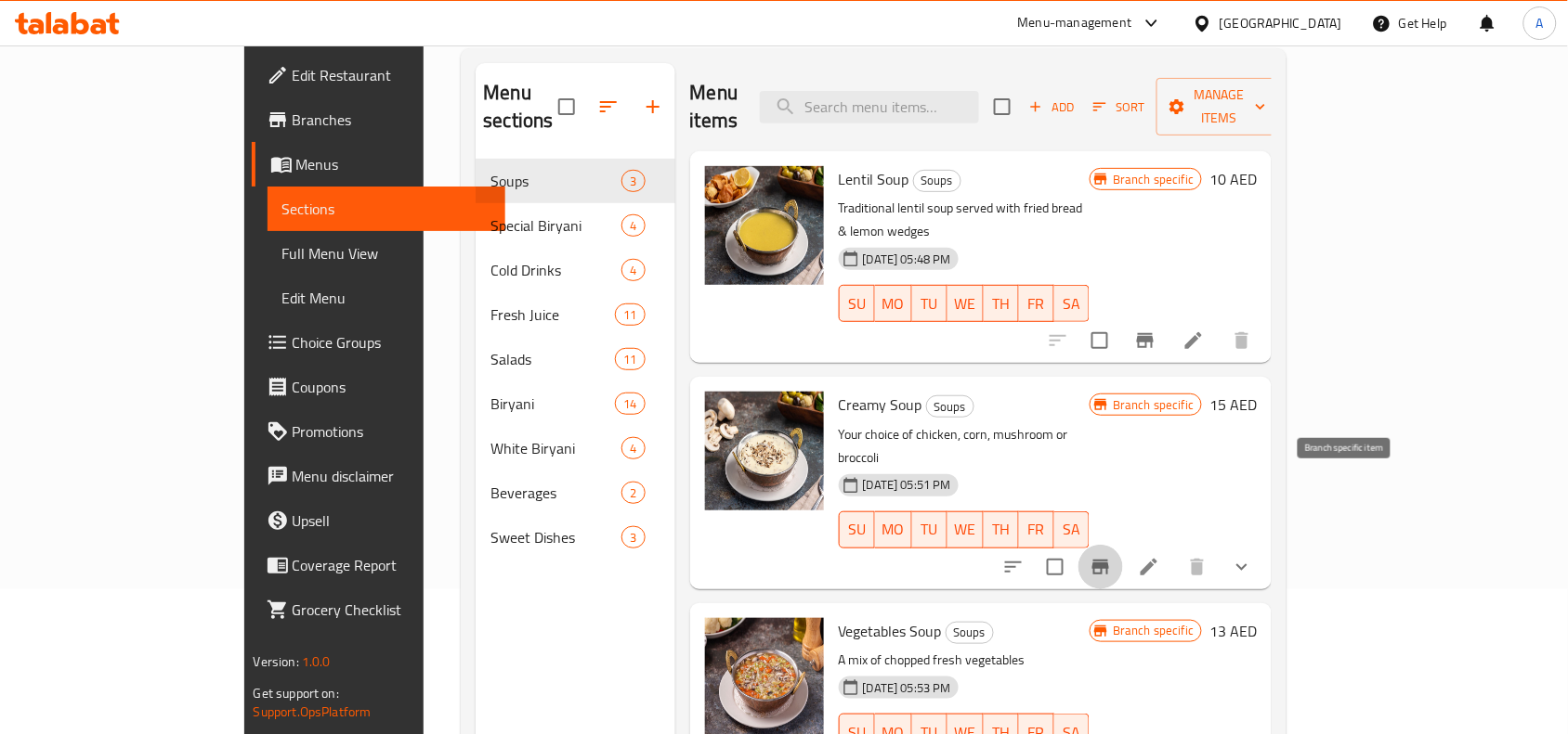
click at [1109, 560] on icon "Branch-specific-item" at bounding box center [1100, 567] width 17 height 15
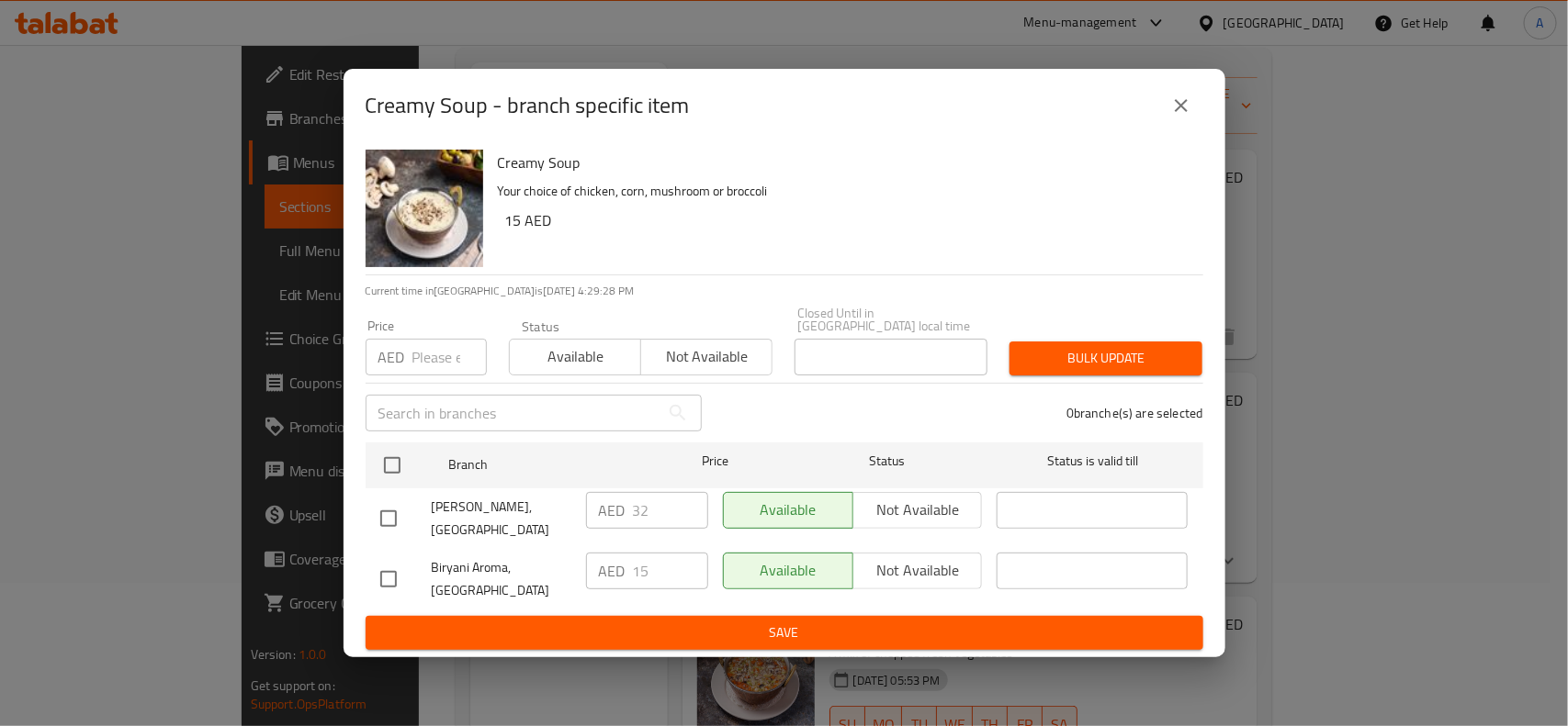
click at [1181, 105] on icon "close" at bounding box center [1180, 105] width 13 height 13
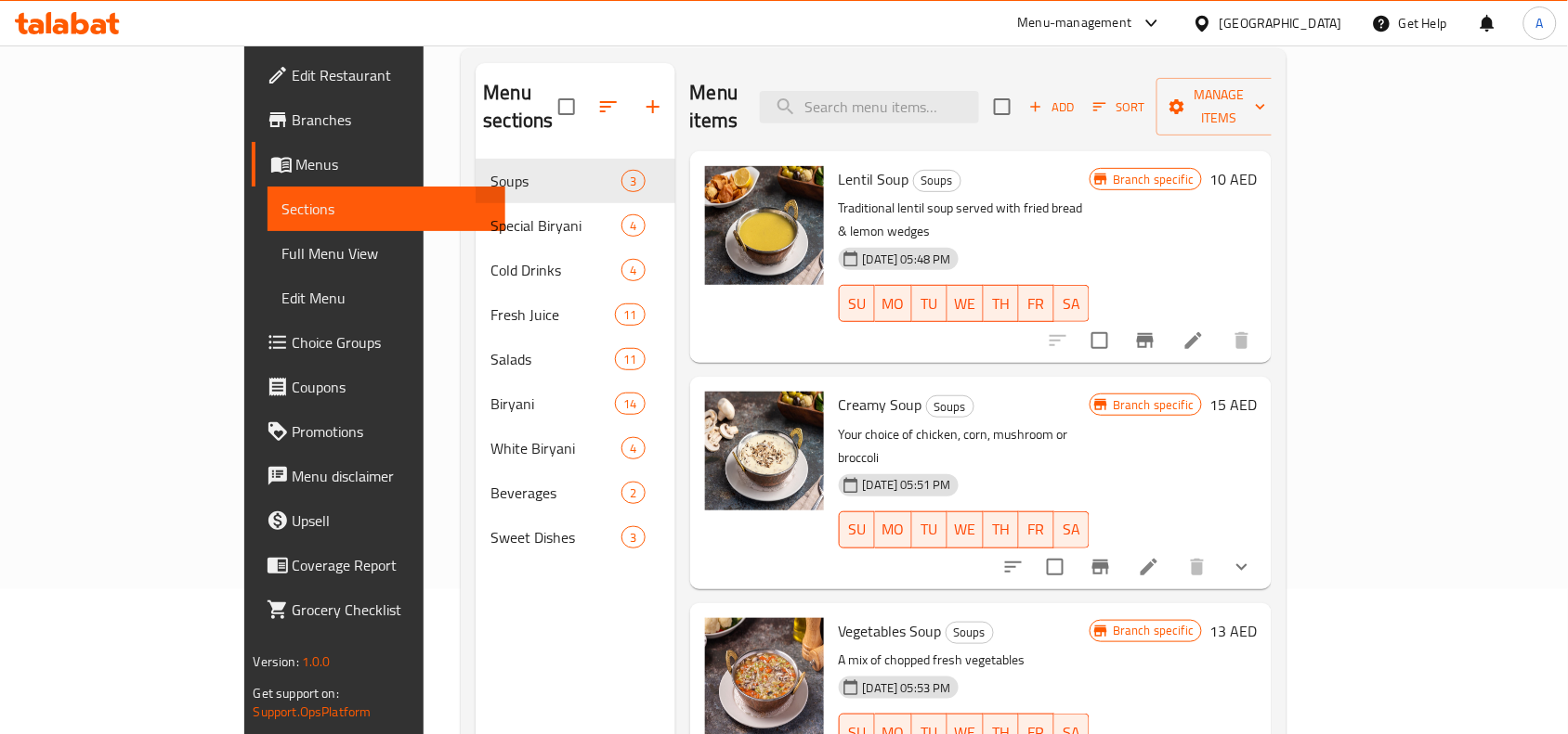
scroll to position [261, 0]
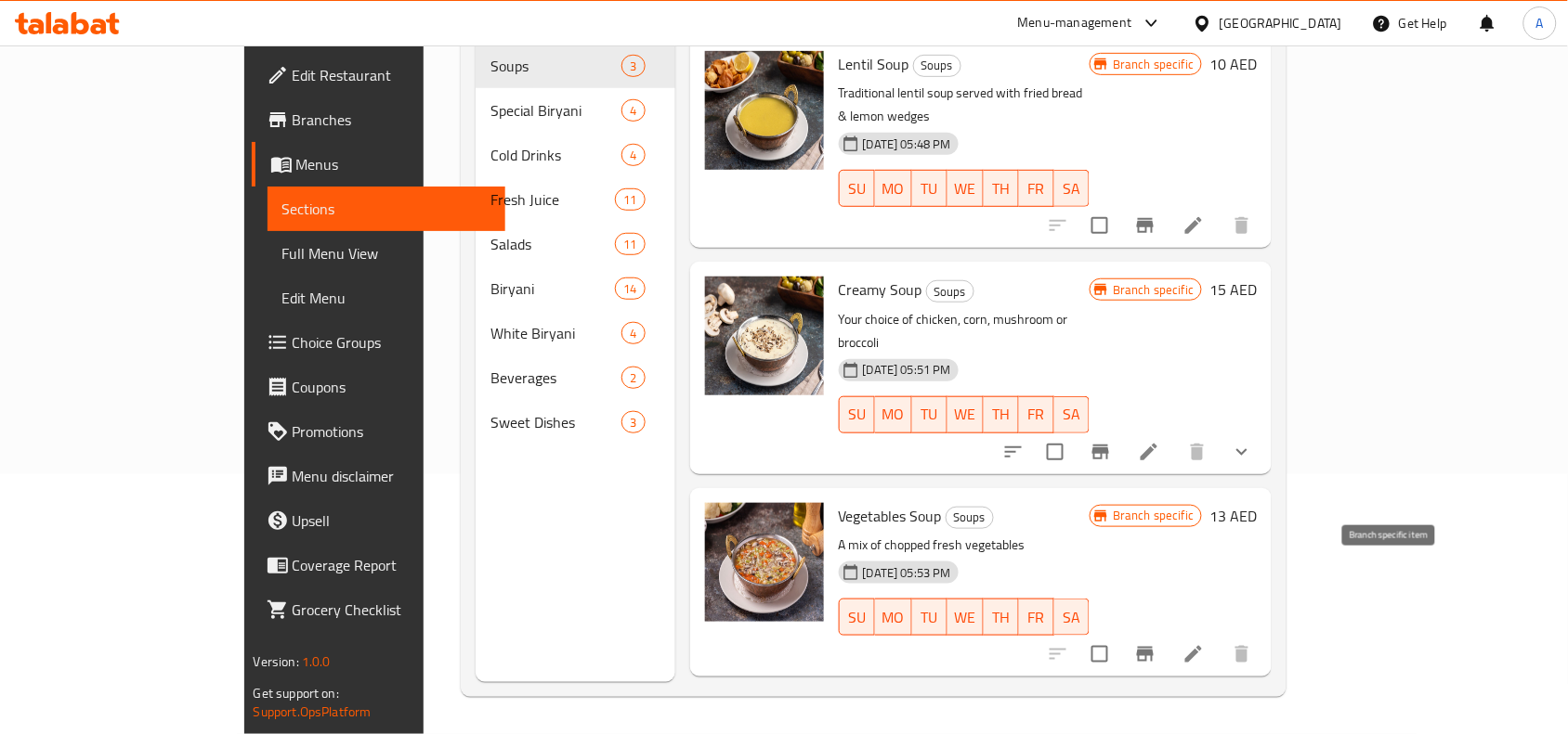
click at [1167, 632] on button "Branch-specific-item" at bounding box center [1145, 655] width 45 height 45
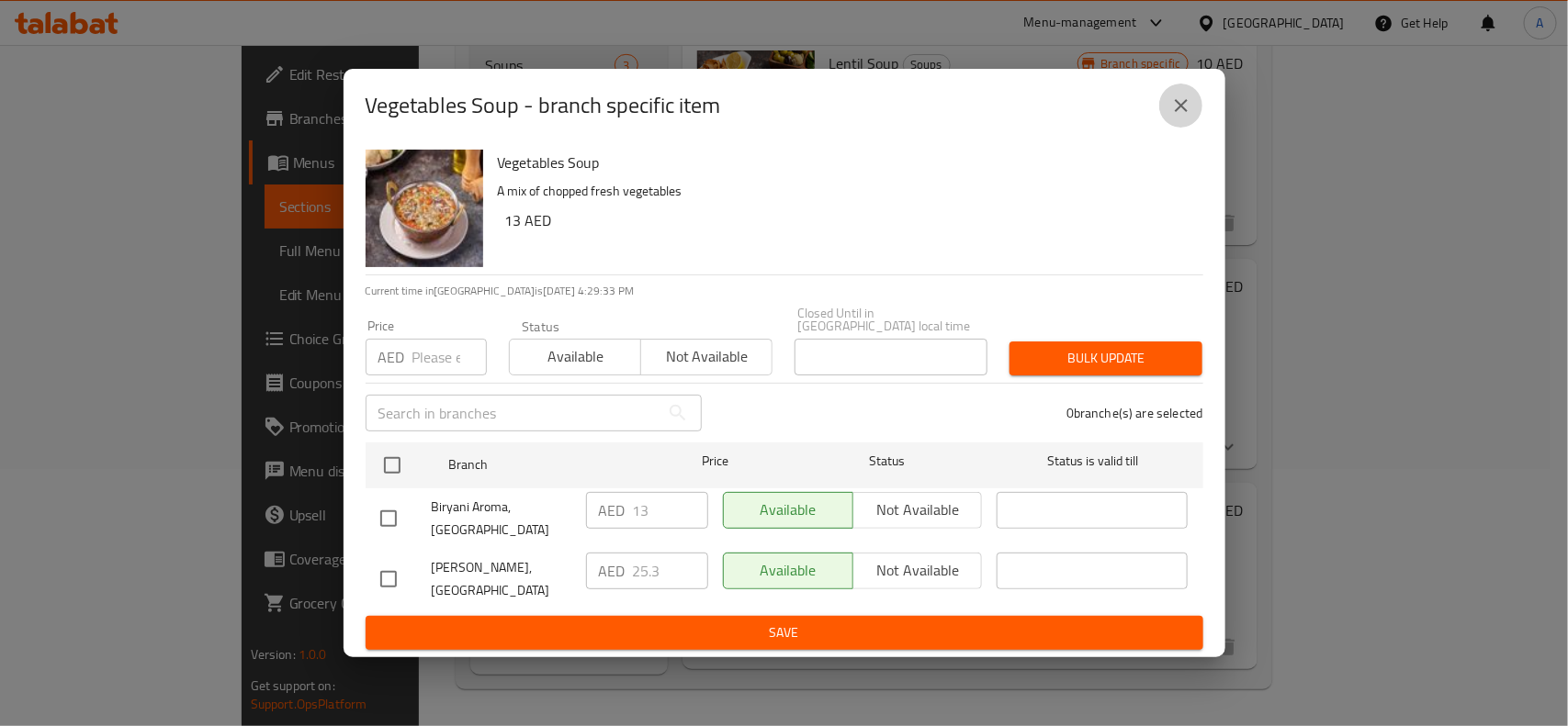
click at [1178, 106] on icon "close" at bounding box center [1180, 105] width 13 height 13
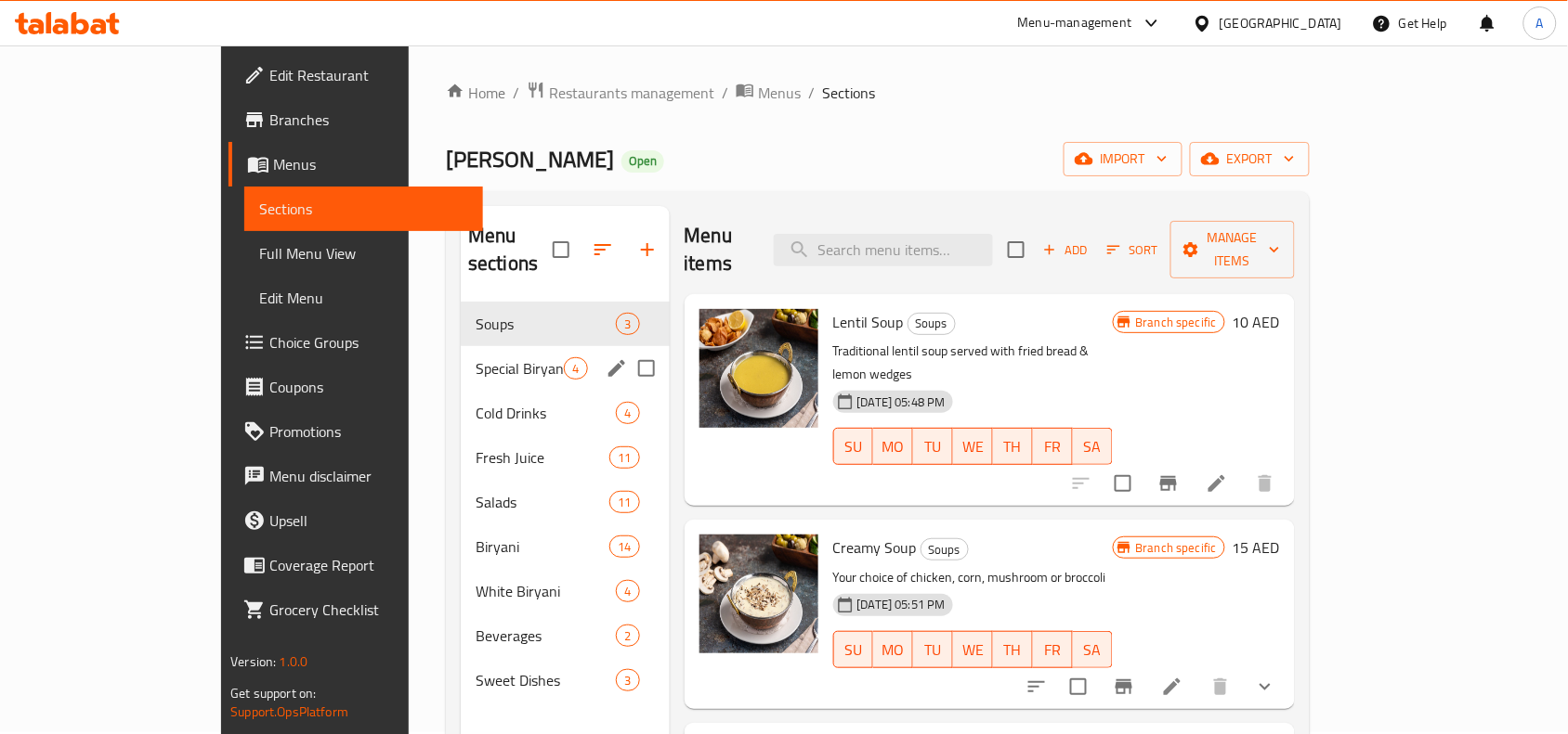
scroll to position [0, 0]
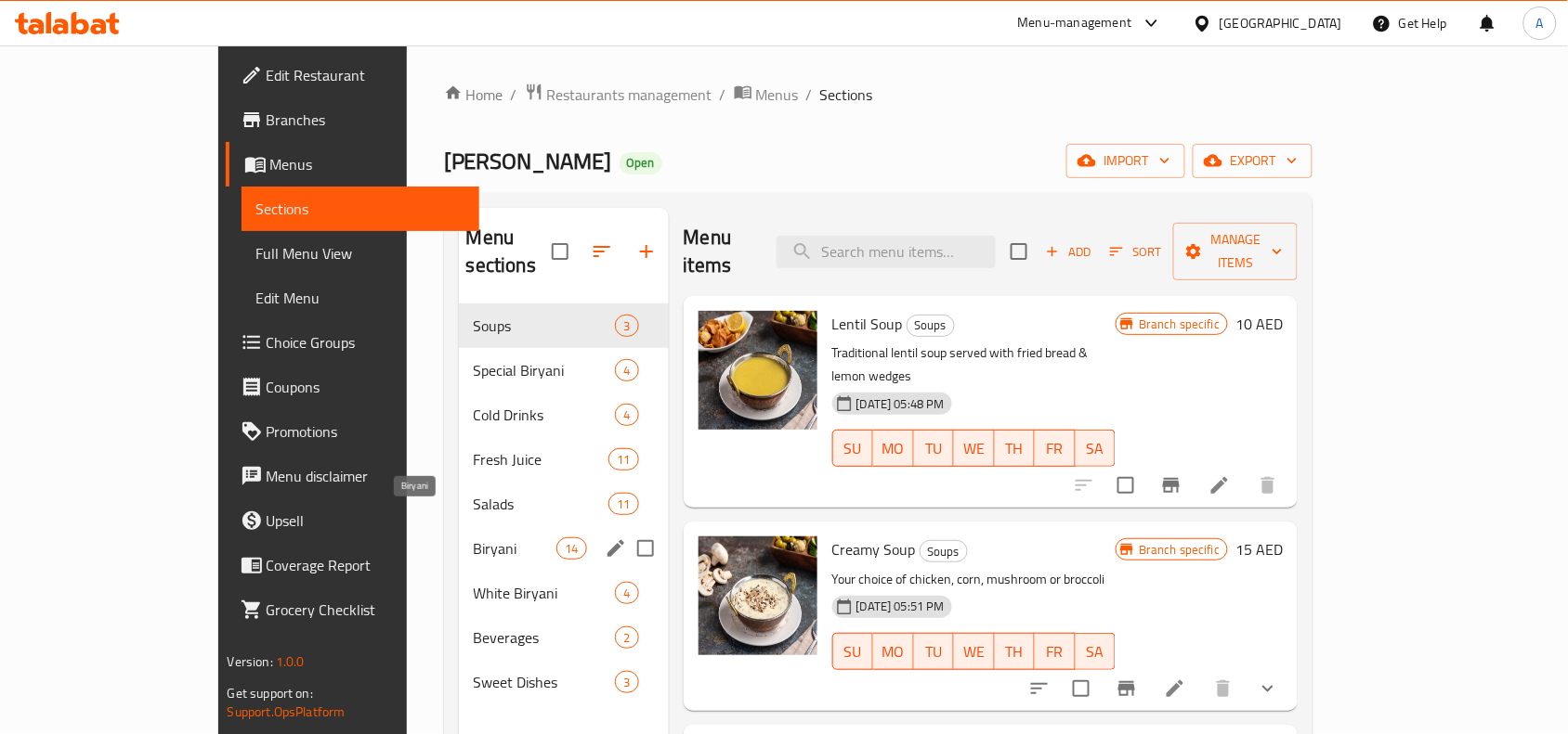
click at [473, 538] on span "Biryani" at bounding box center [514, 548] width 83 height 22
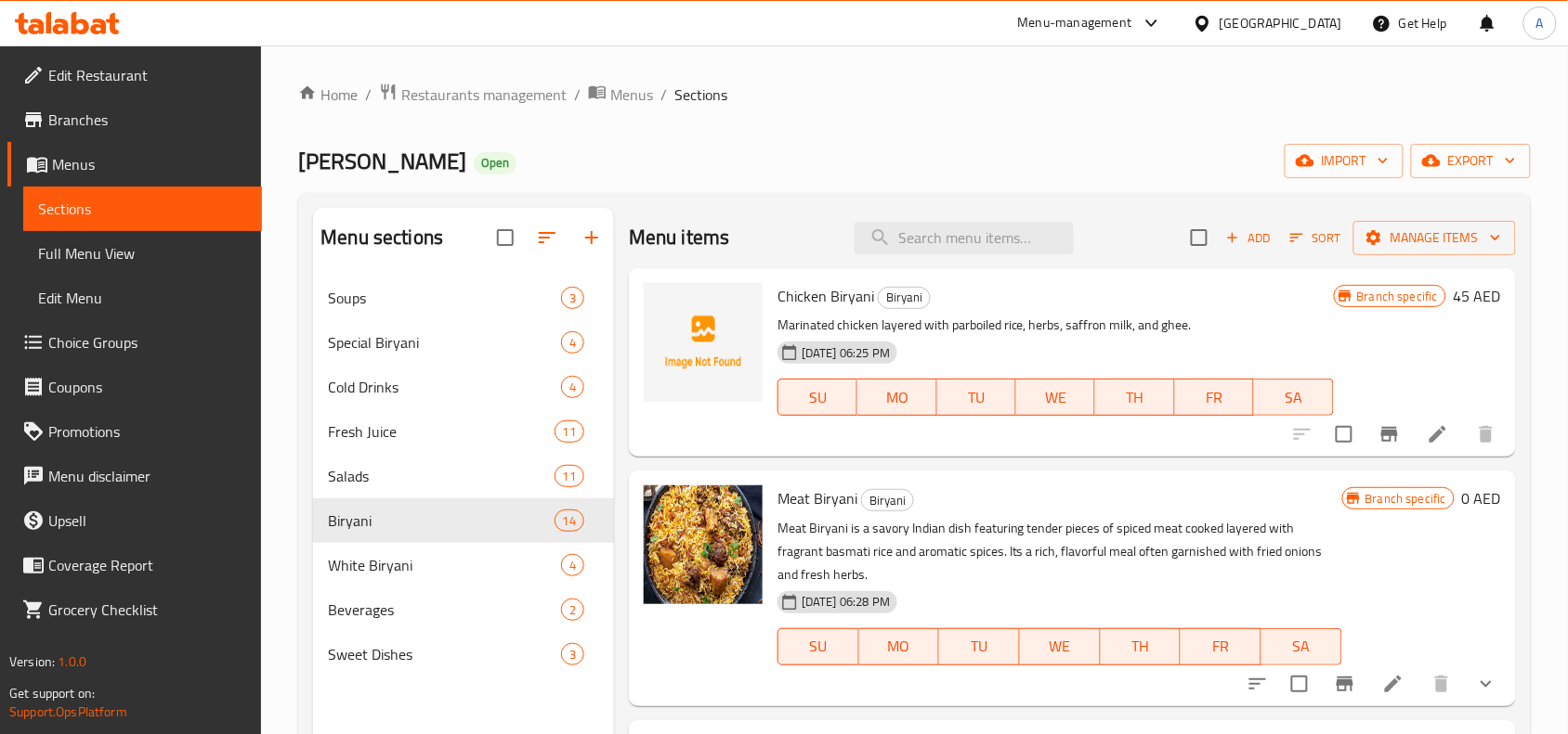
scroll to position [116, 0]
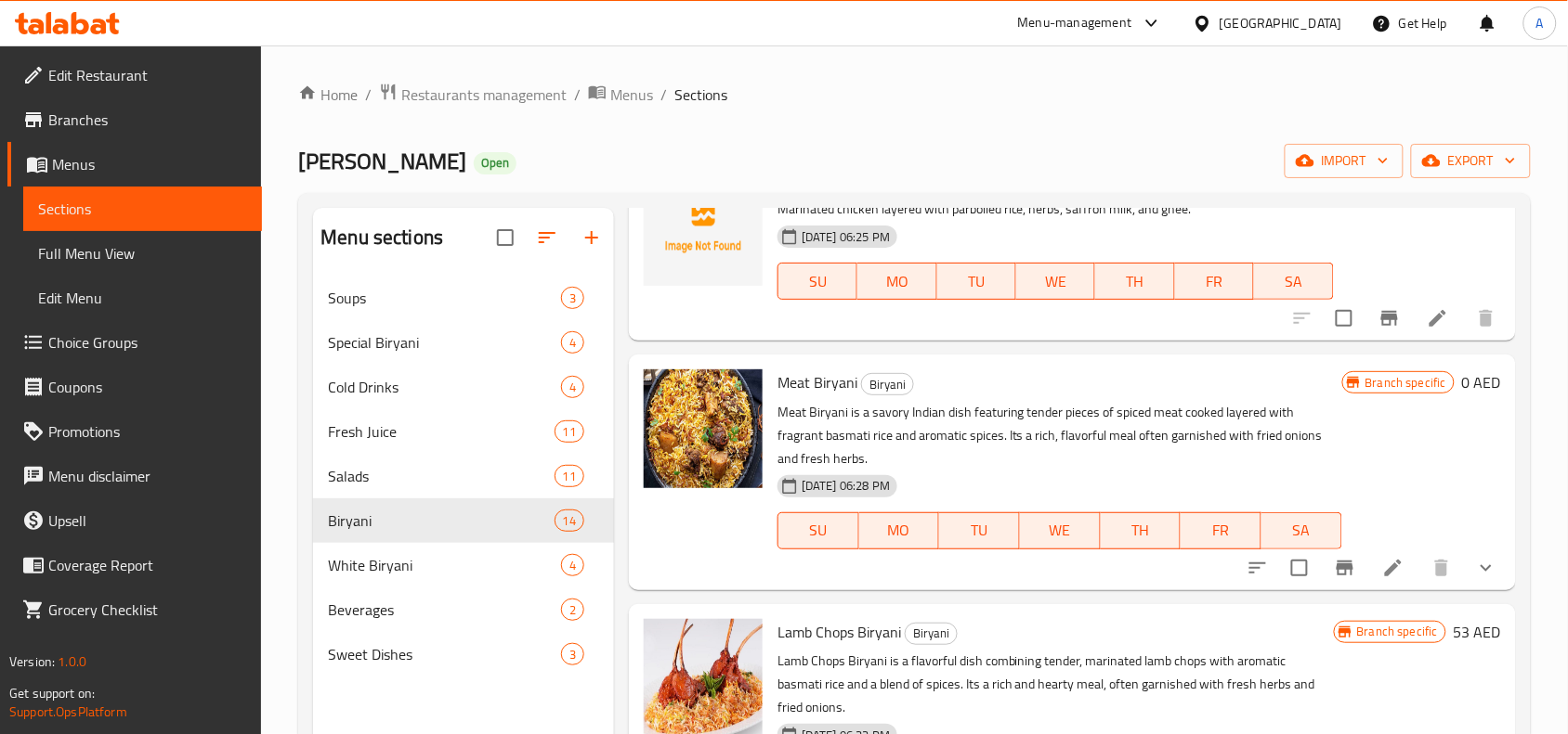
click at [1336, 563] on icon "Branch-specific-item" at bounding box center [1344, 568] width 17 height 15
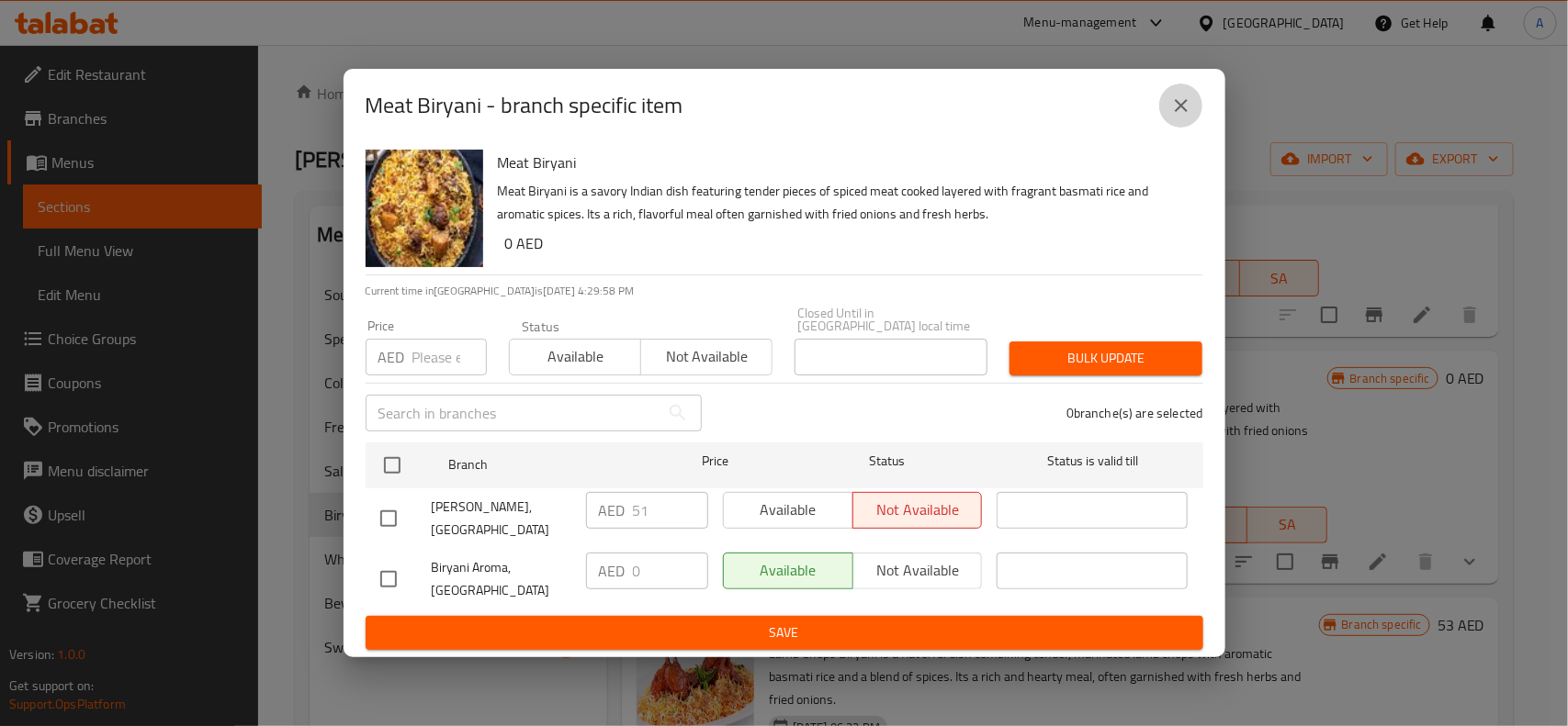
click at [1168, 112] on button "close" at bounding box center [1181, 105] width 44 height 44
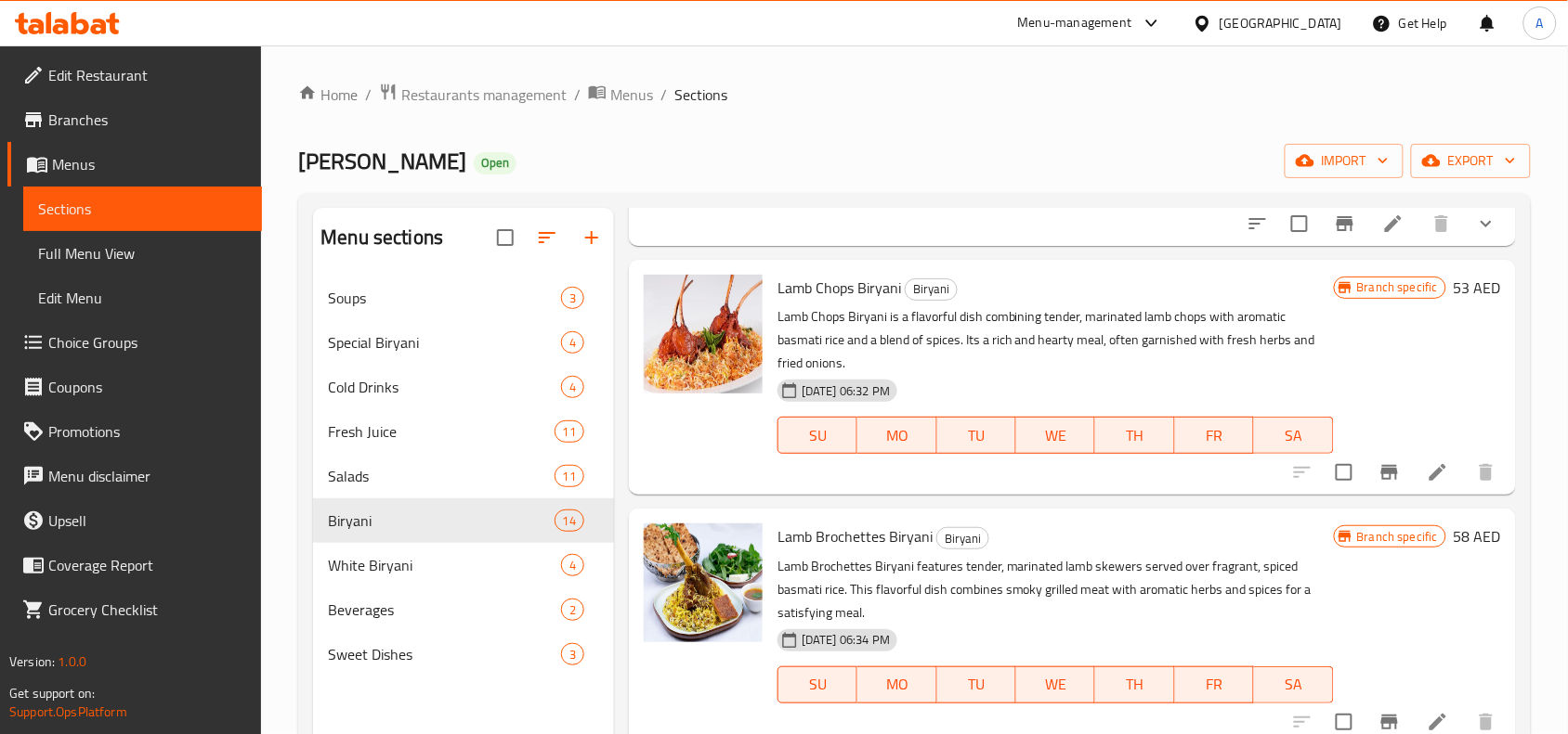
scroll to position [464, 0]
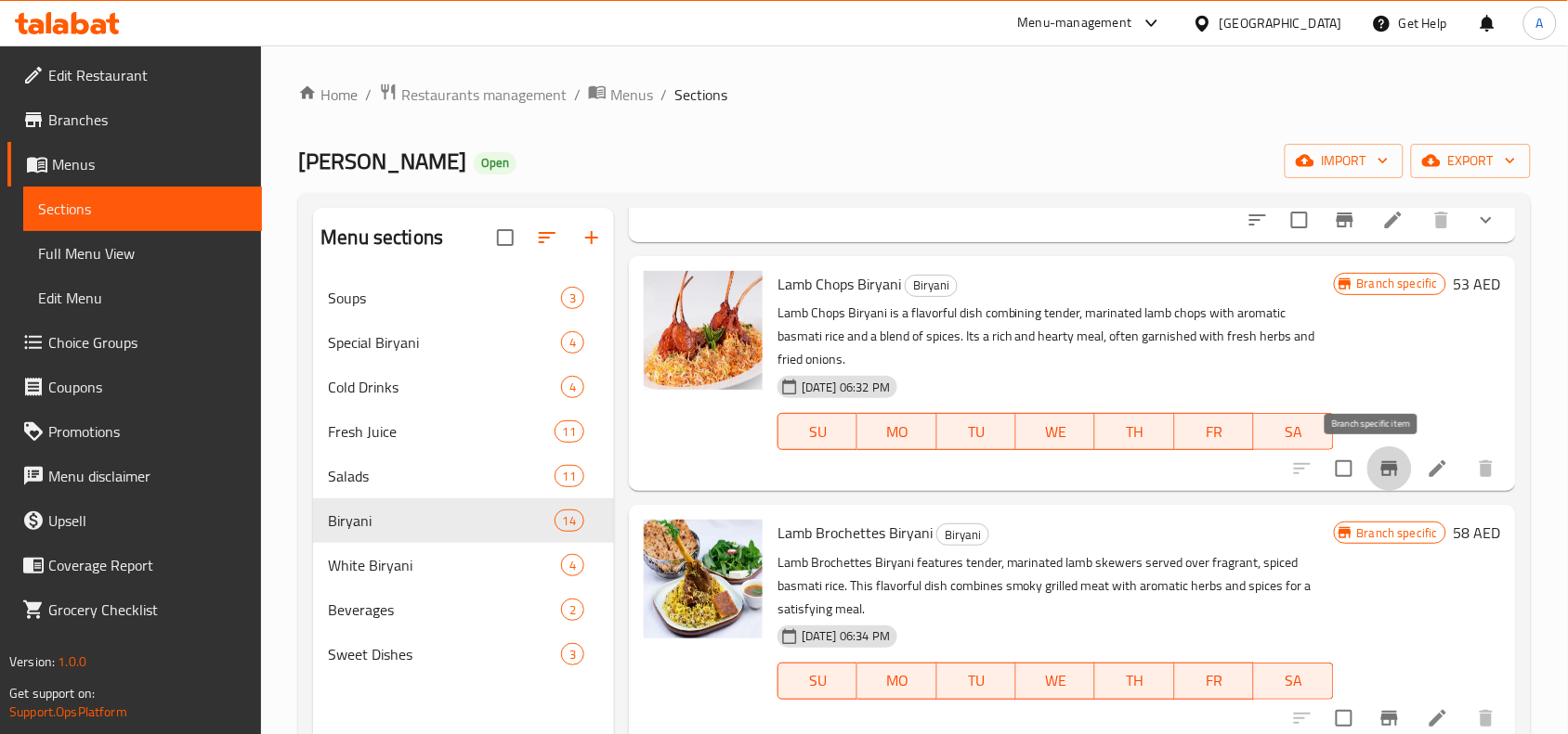
click at [1389, 466] on button "Branch-specific-item" at bounding box center [1389, 469] width 45 height 45
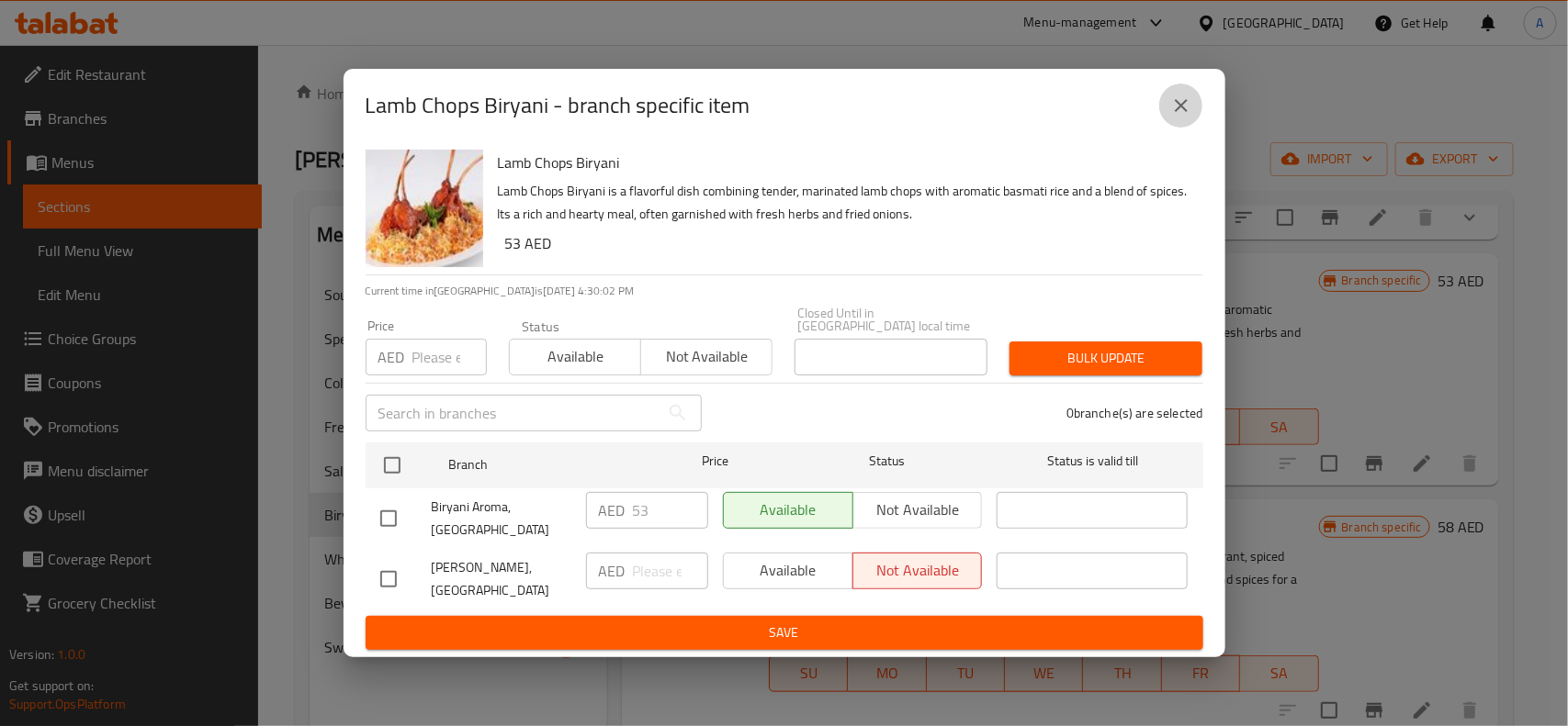
click at [1174, 112] on icon "close" at bounding box center [1180, 105] width 22 height 22
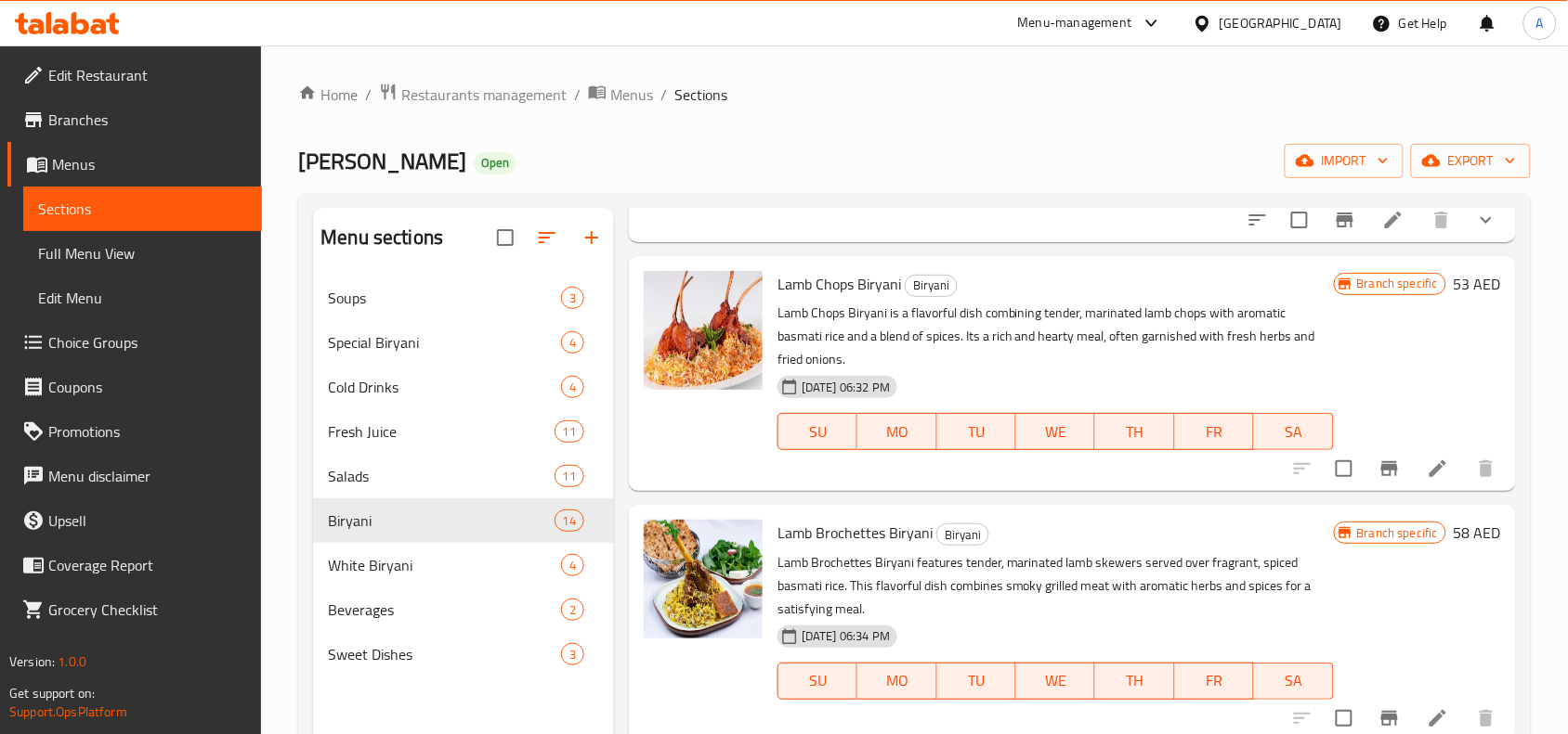
scroll to position [812, 0]
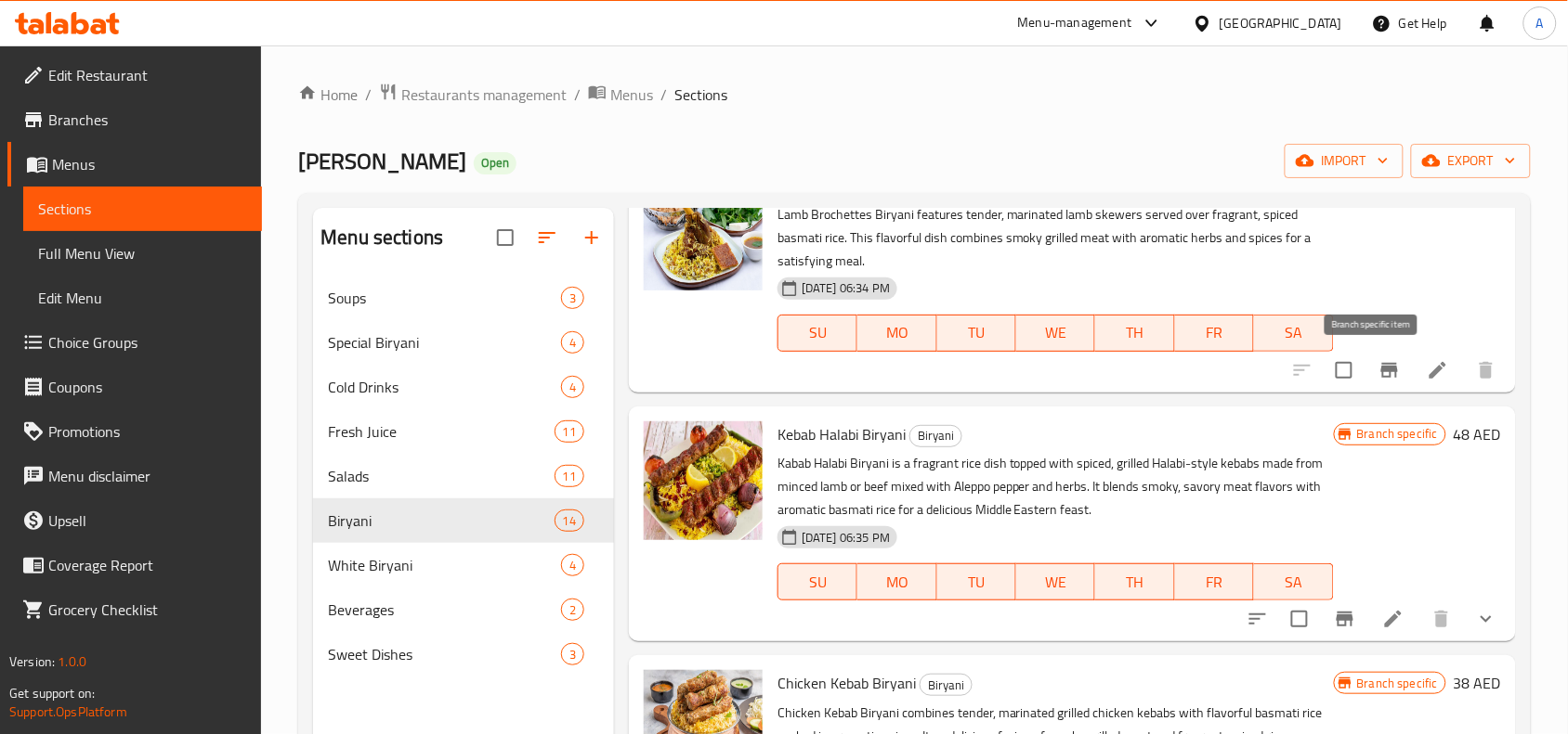
click at [1378, 365] on icon "Branch-specific-item" at bounding box center [1389, 370] width 22 height 22
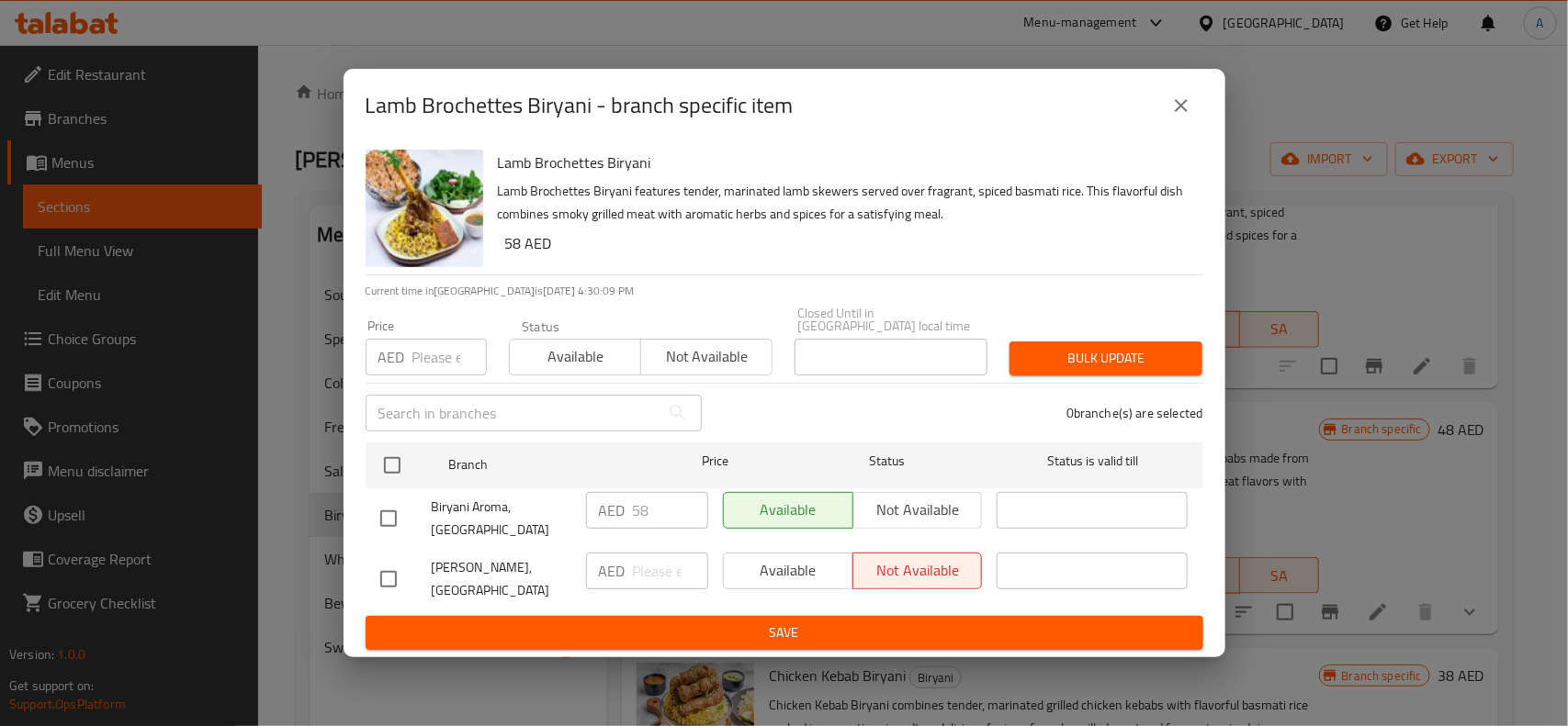
click at [1182, 111] on icon "close" at bounding box center [1180, 105] width 22 height 22
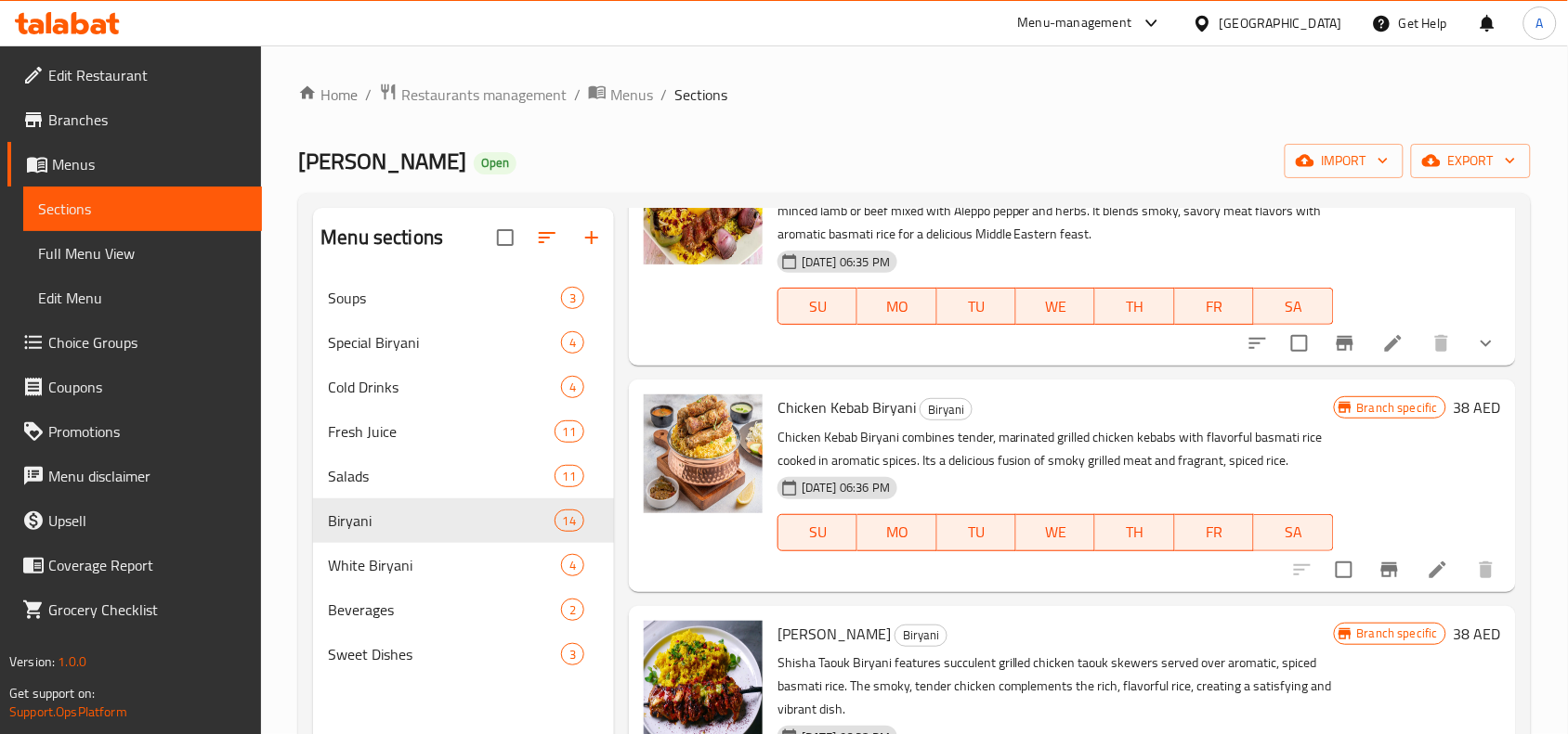
scroll to position [1160, 0]
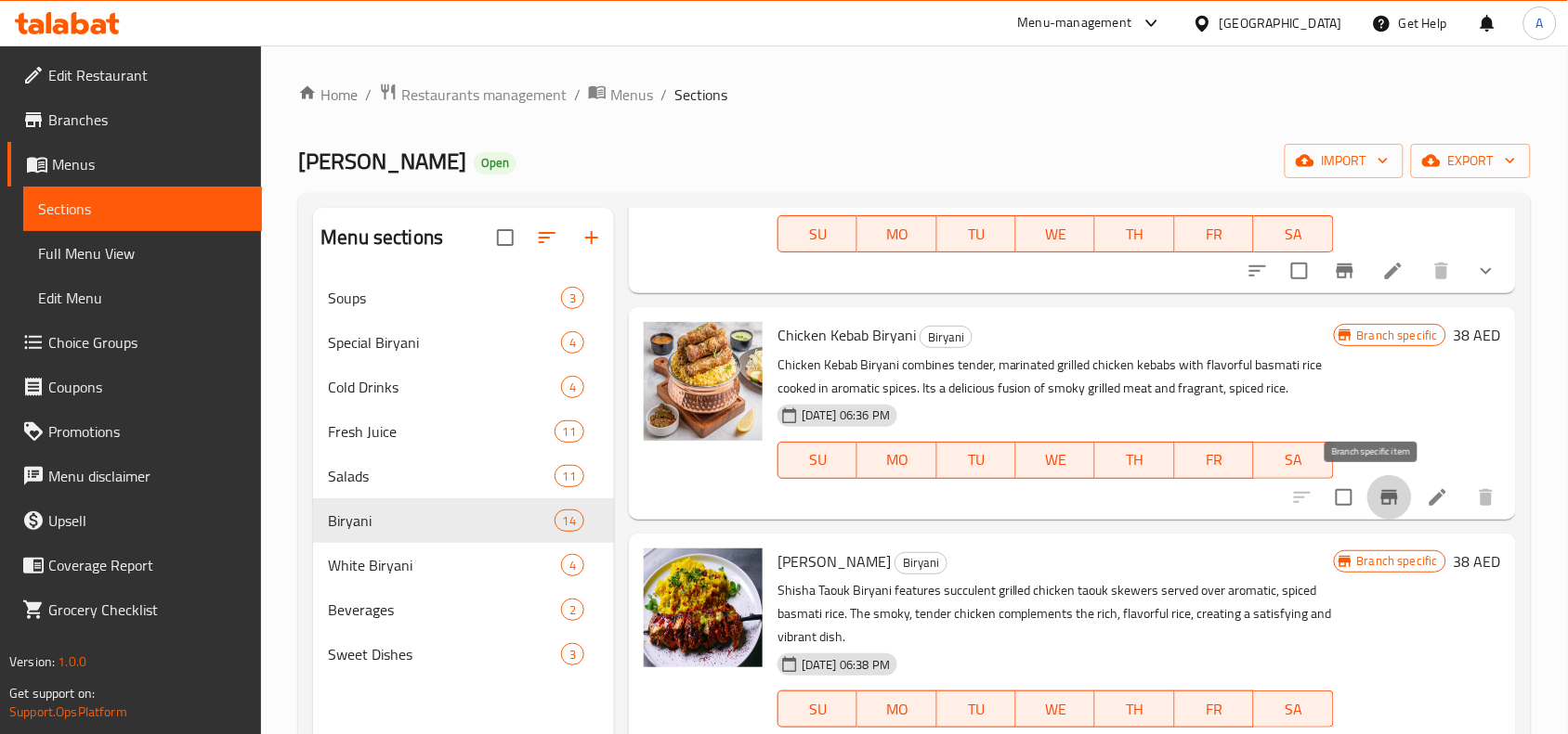
click at [1381, 498] on icon "Branch-specific-item" at bounding box center [1389, 497] width 17 height 15
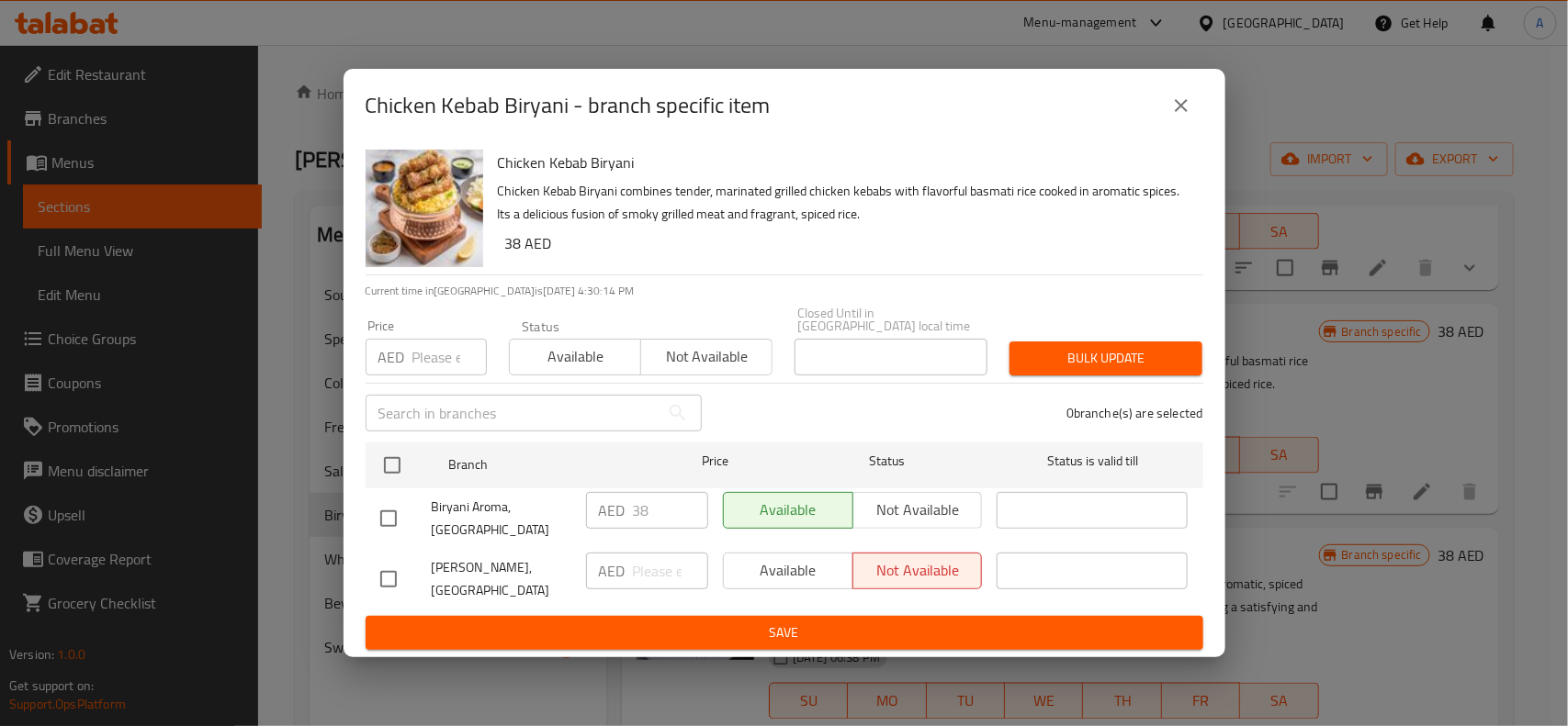
click at [1173, 113] on icon "close" at bounding box center [1180, 105] width 22 height 22
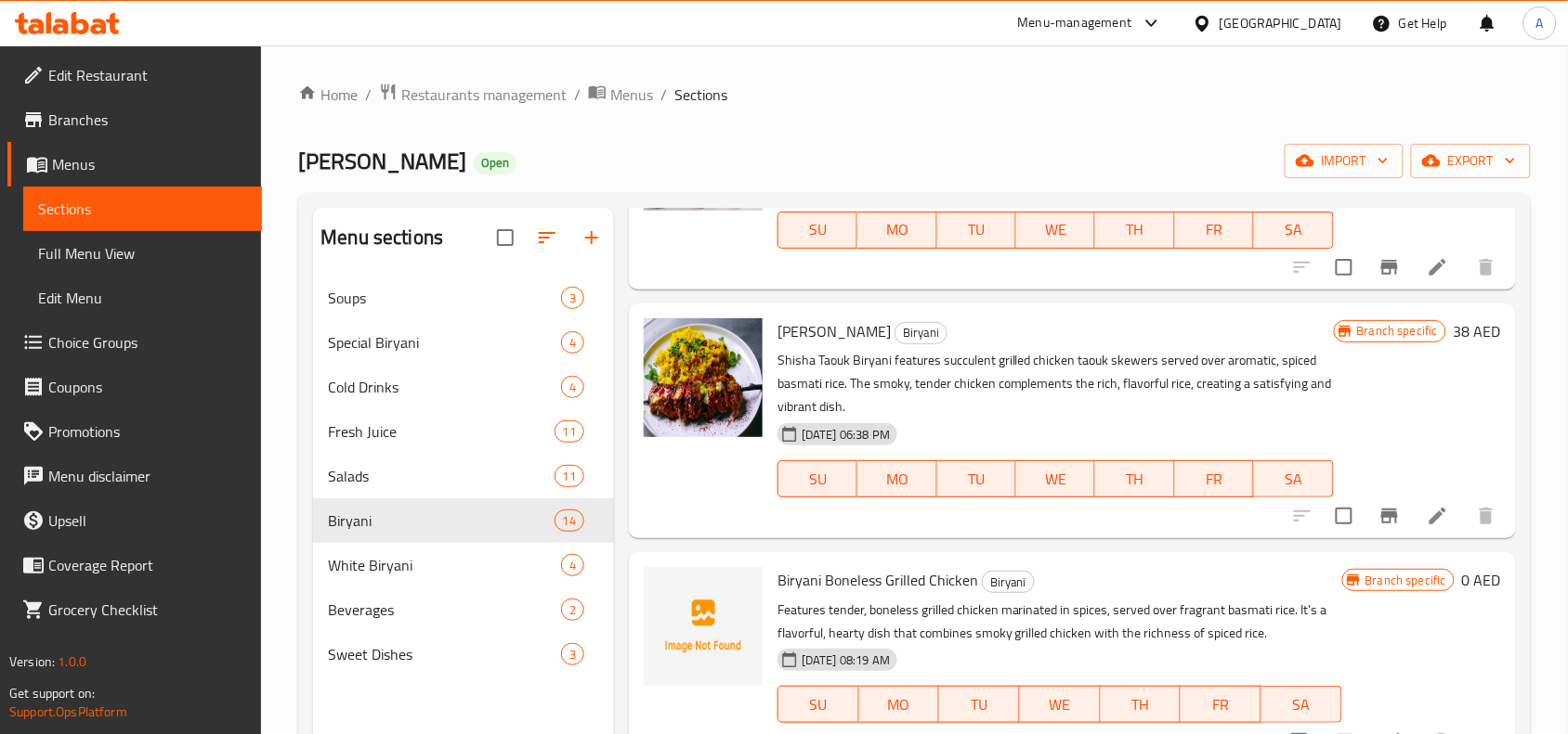
scroll to position [1393, 0]
click at [1378, 523] on icon "Branch-specific-item" at bounding box center [1389, 514] width 22 height 22
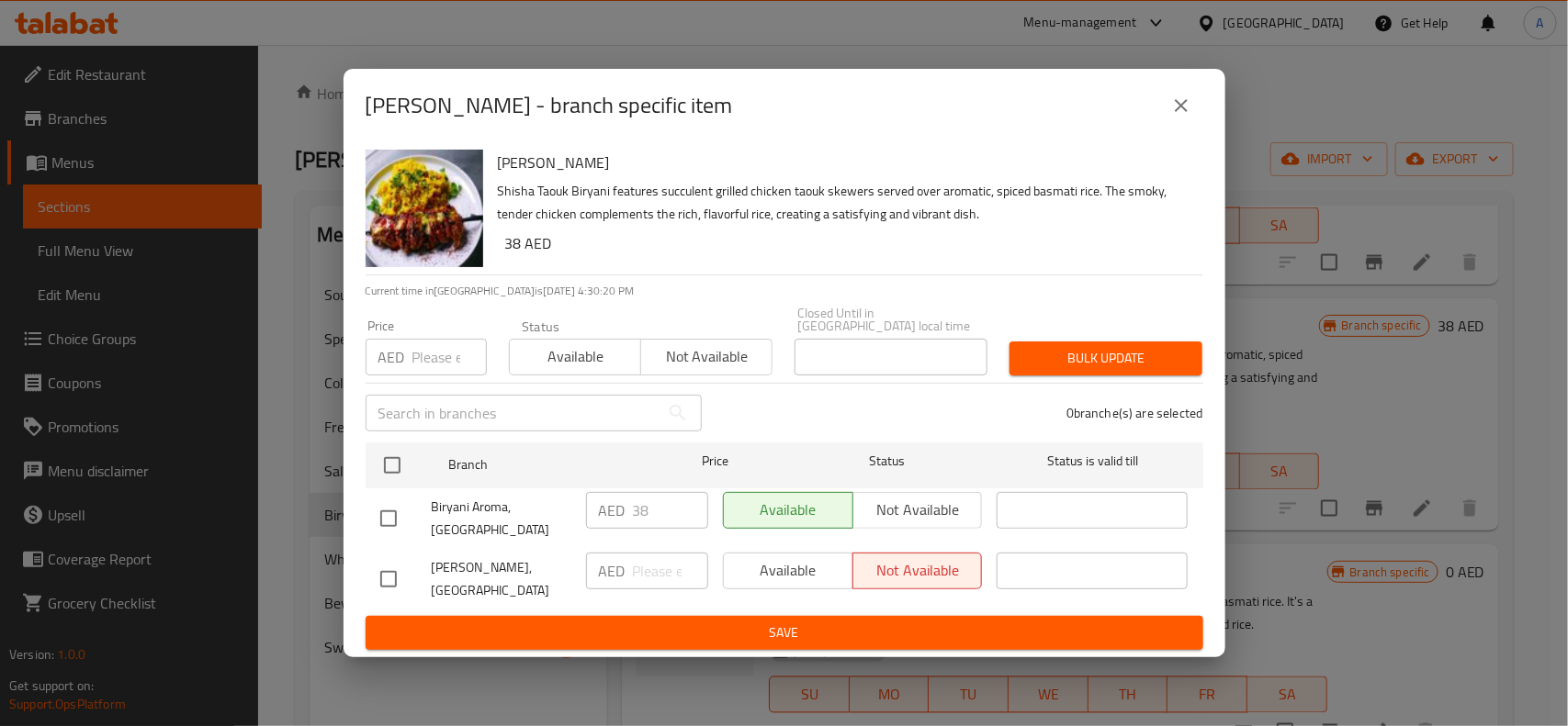
click at [1176, 111] on icon "close" at bounding box center [1180, 105] width 22 height 22
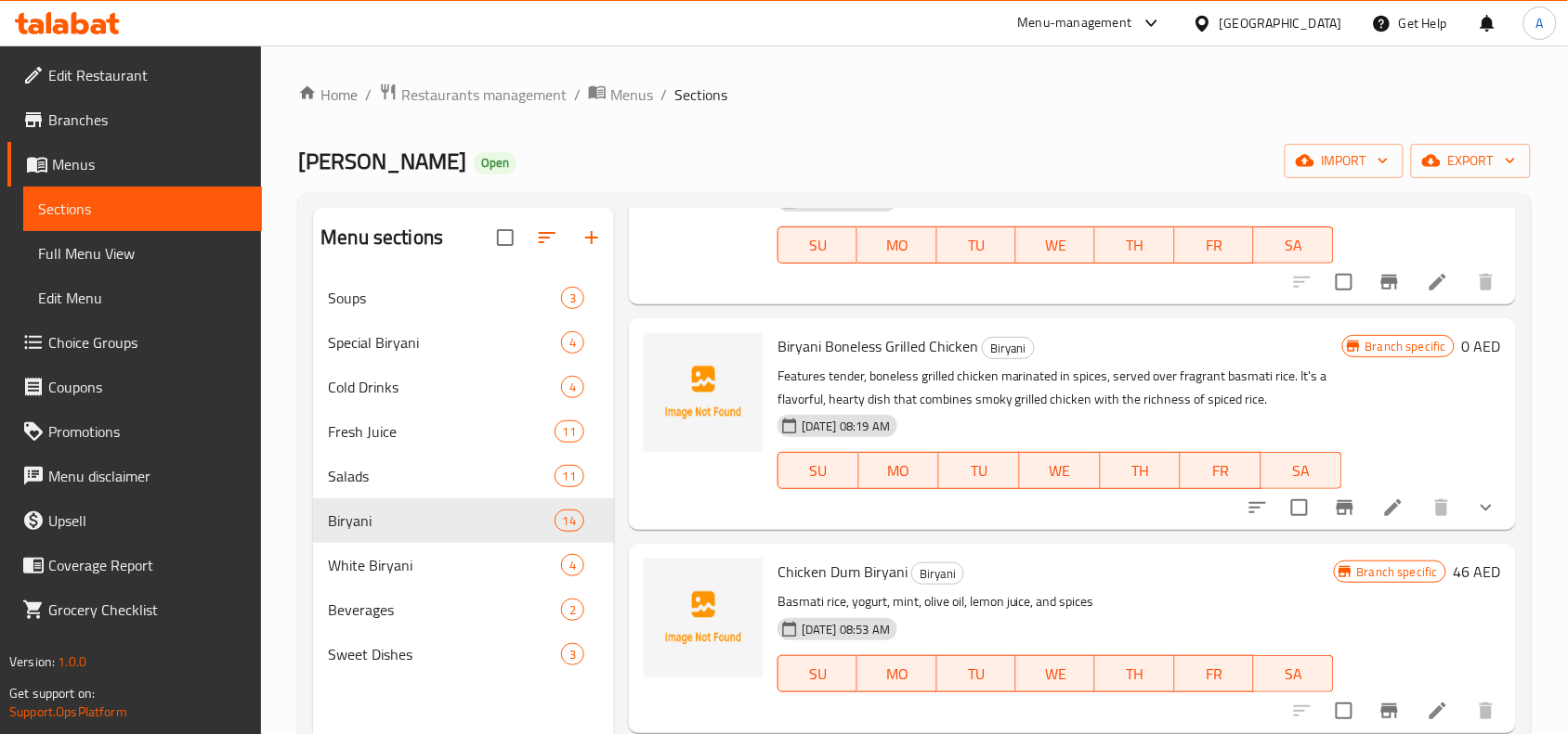
scroll to position [1741, 0]
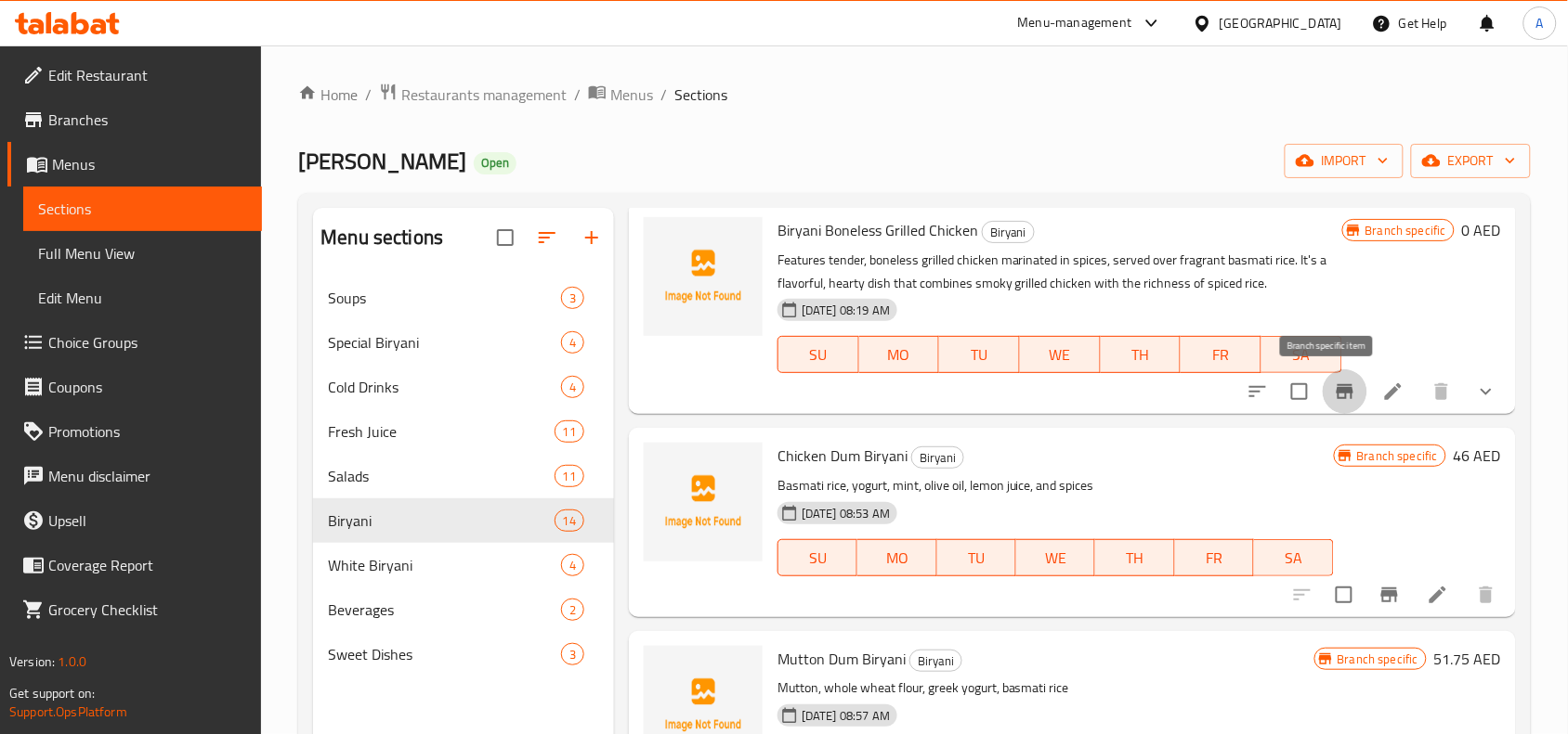
click at [1336, 385] on icon "Branch-specific-item" at bounding box center [1344, 391] width 17 height 15
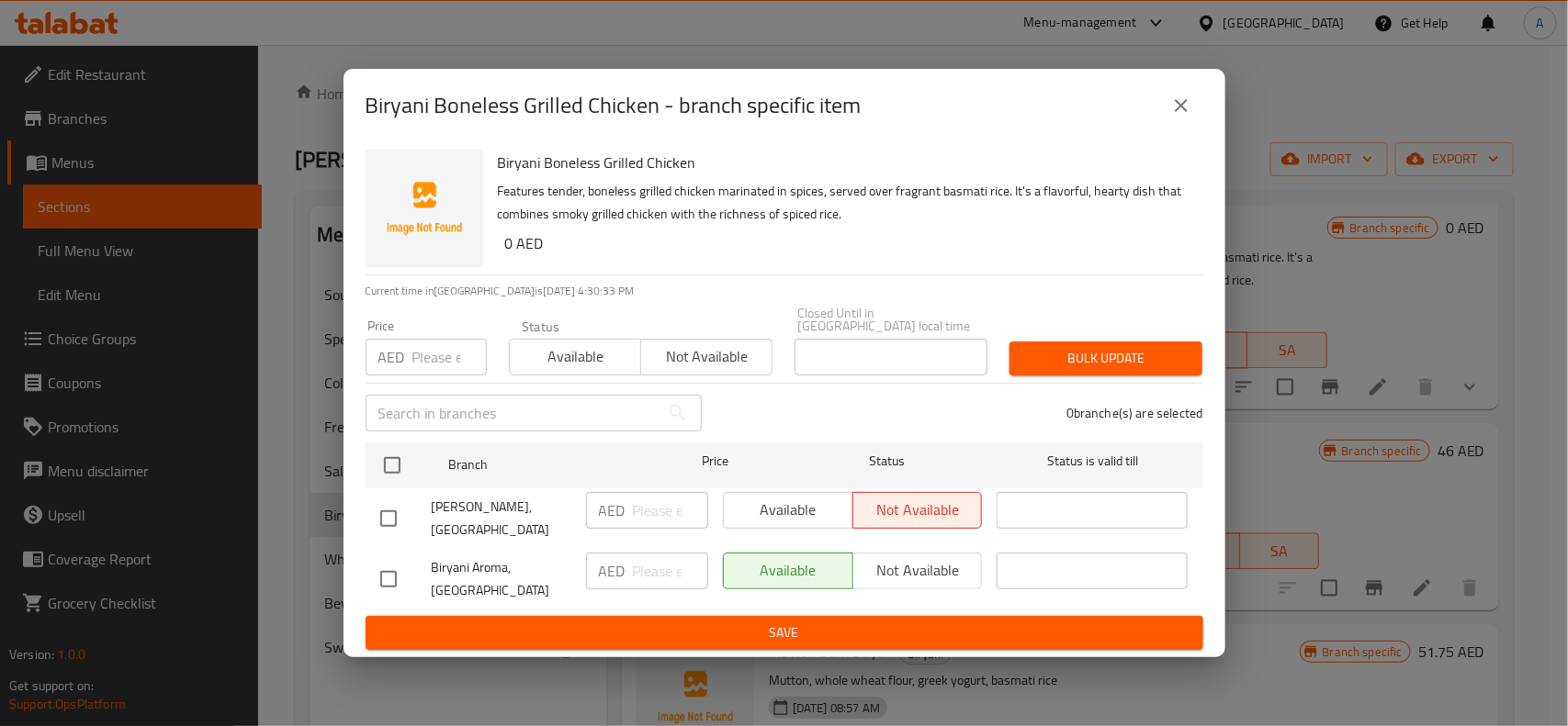
click at [1182, 106] on icon "close" at bounding box center [1180, 105] width 13 height 13
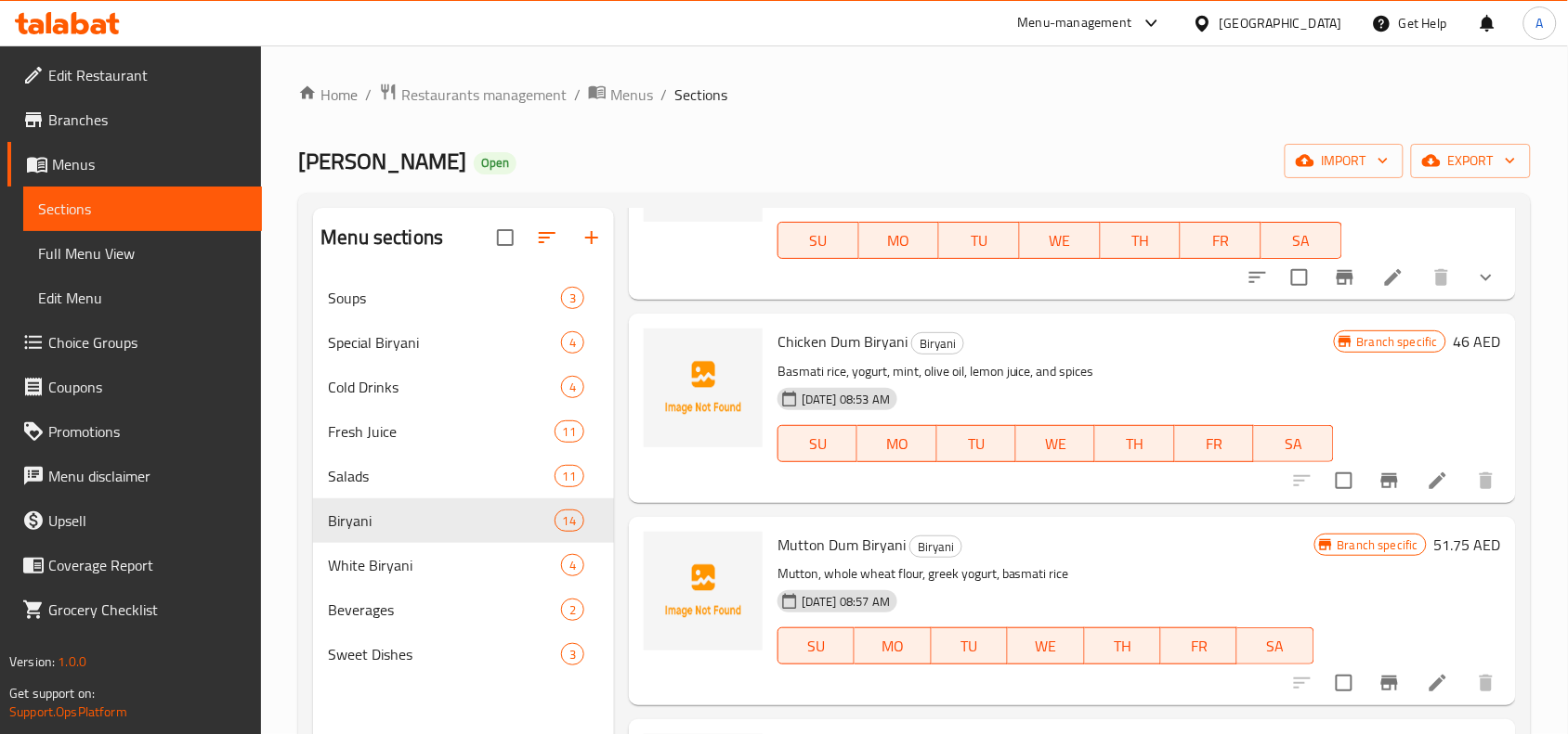
scroll to position [1857, 0]
click at [1381, 478] on icon "Branch-specific-item" at bounding box center [1389, 479] width 17 height 15
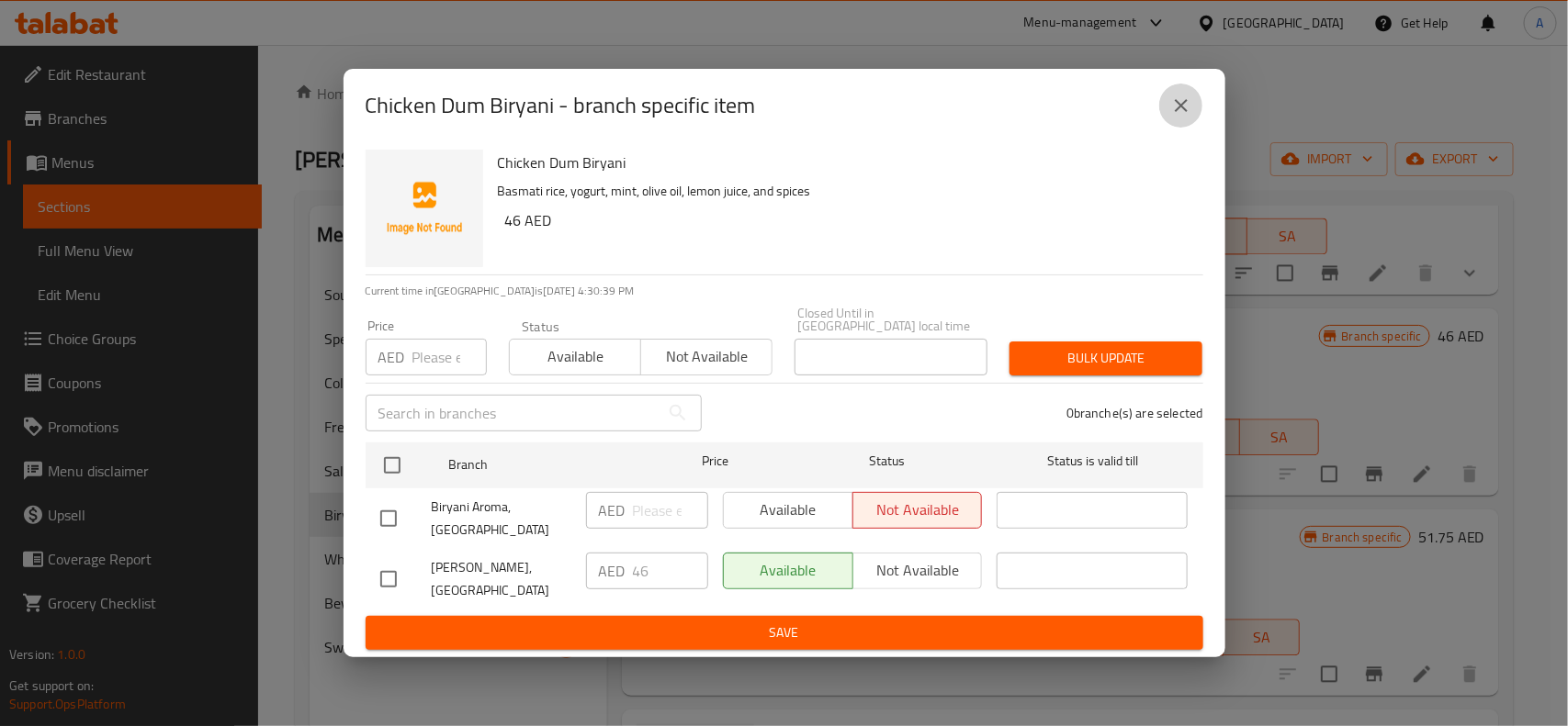
click at [1176, 95] on icon "close" at bounding box center [1180, 105] width 22 height 22
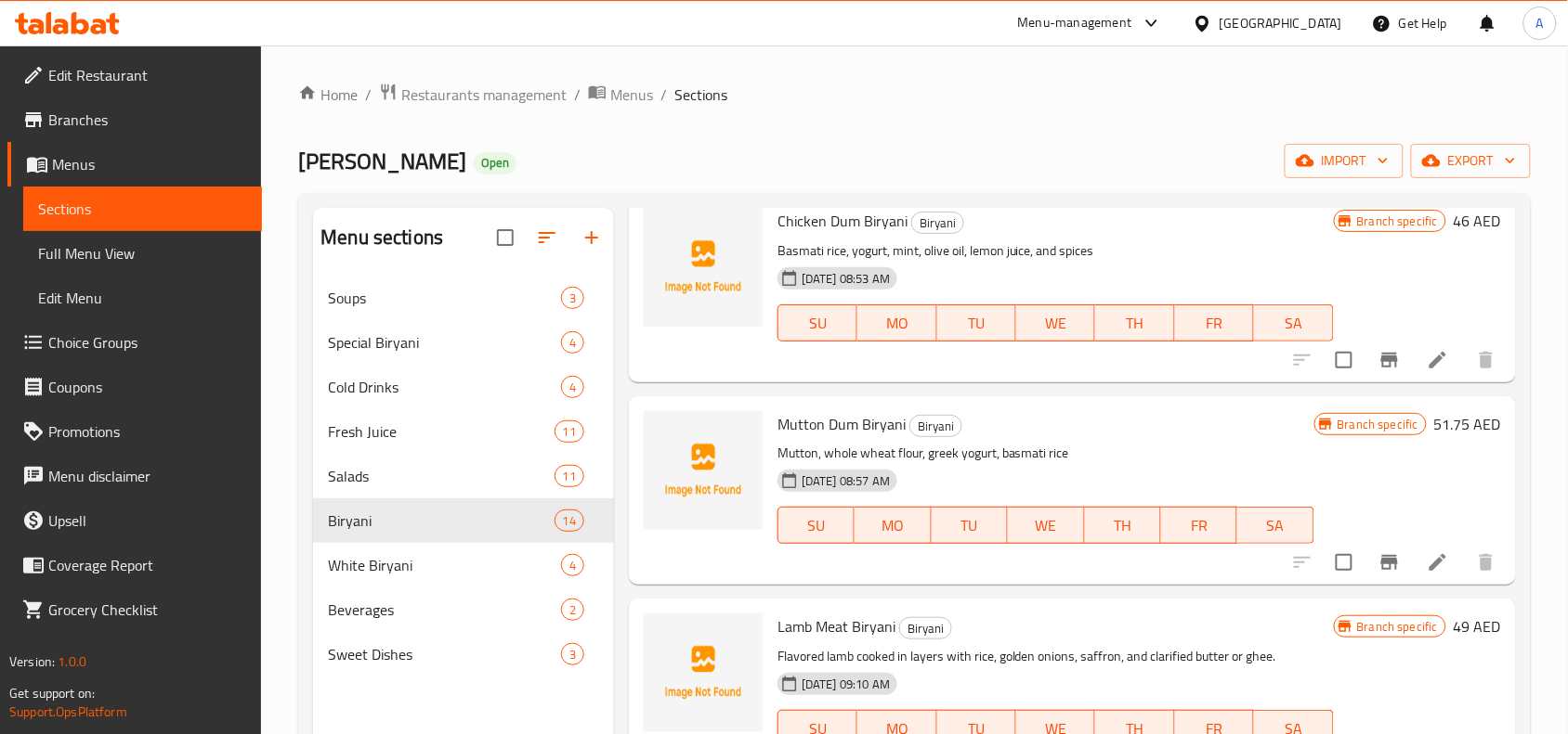
scroll to position [2089, 0]
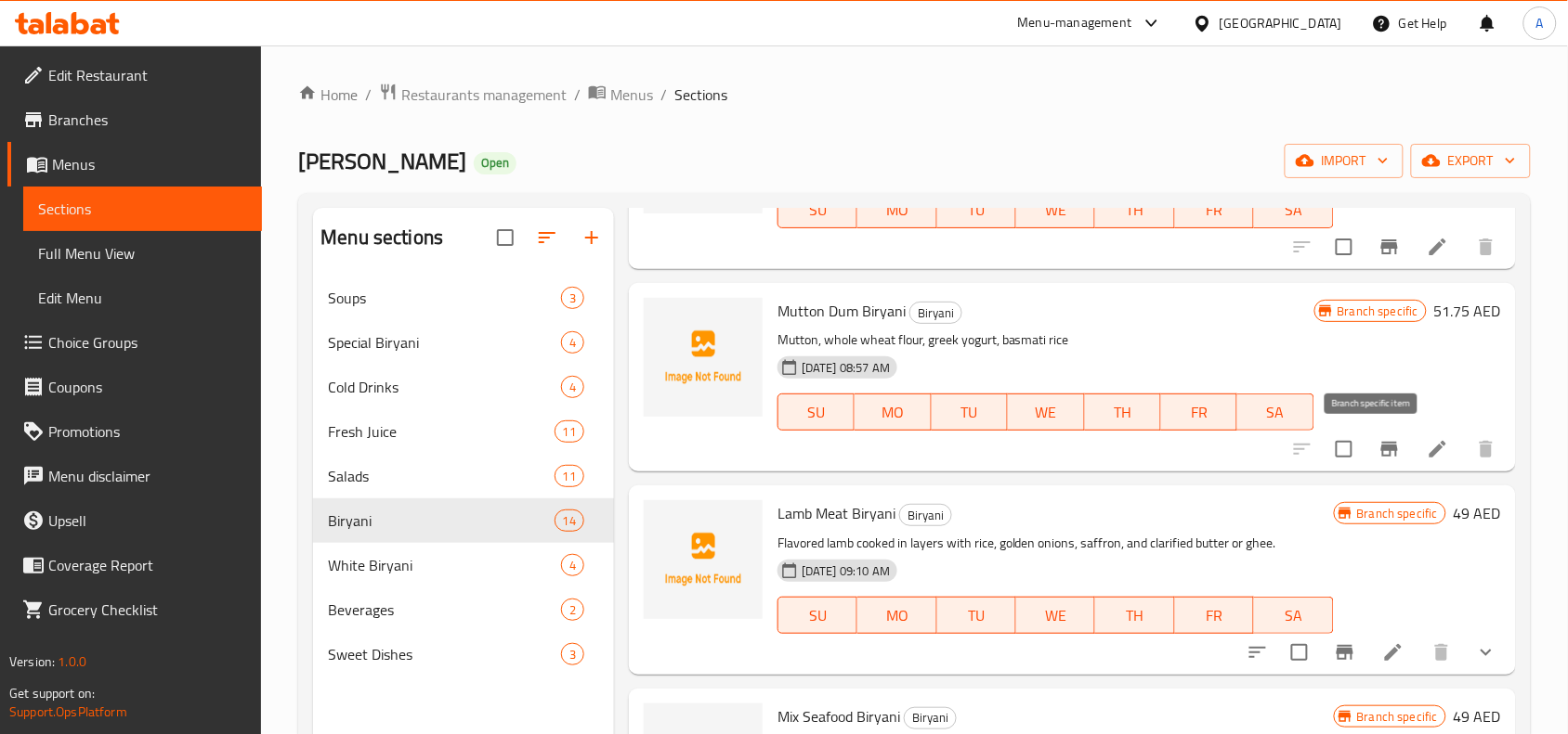
click at [1381, 451] on icon "Branch-specific-item" at bounding box center [1389, 449] width 17 height 15
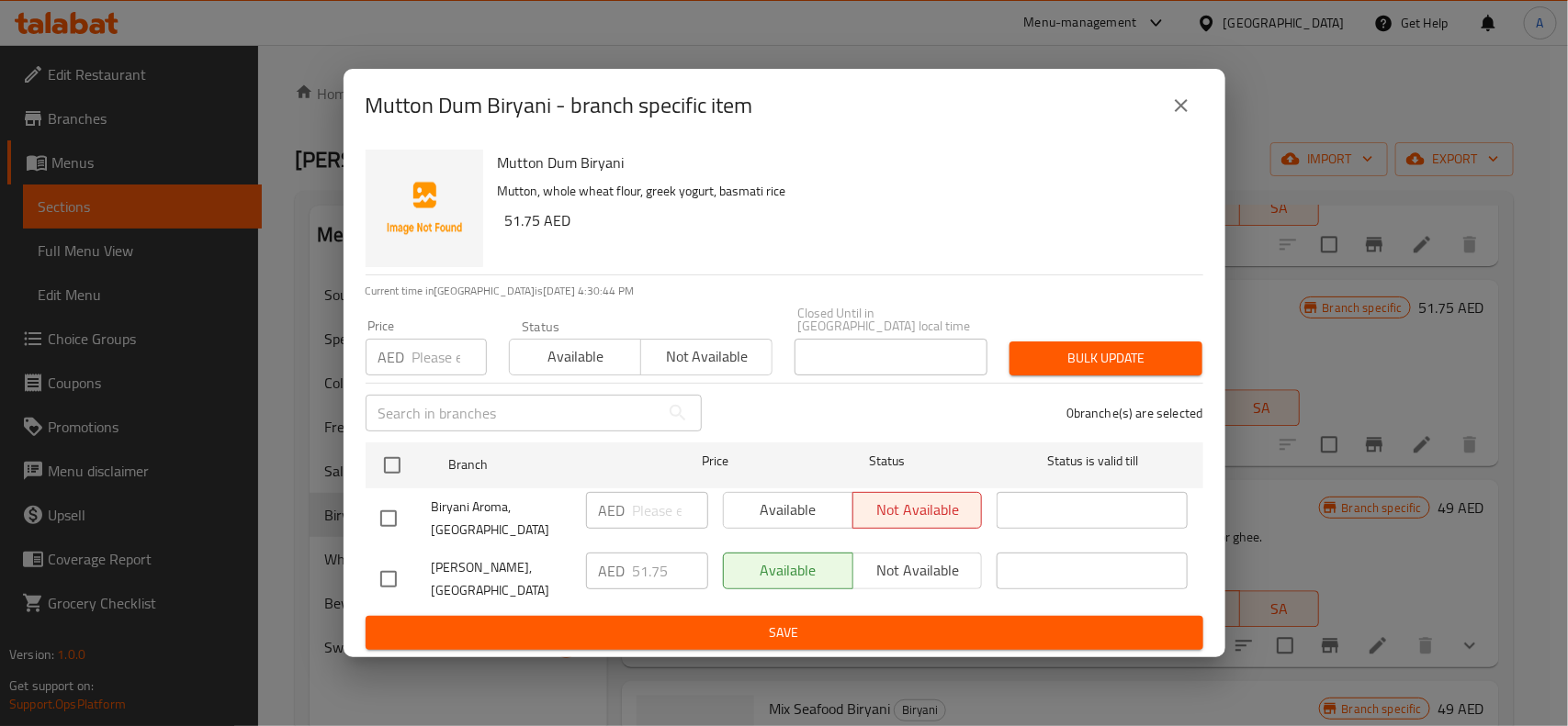
click at [1186, 108] on icon "close" at bounding box center [1180, 105] width 22 height 22
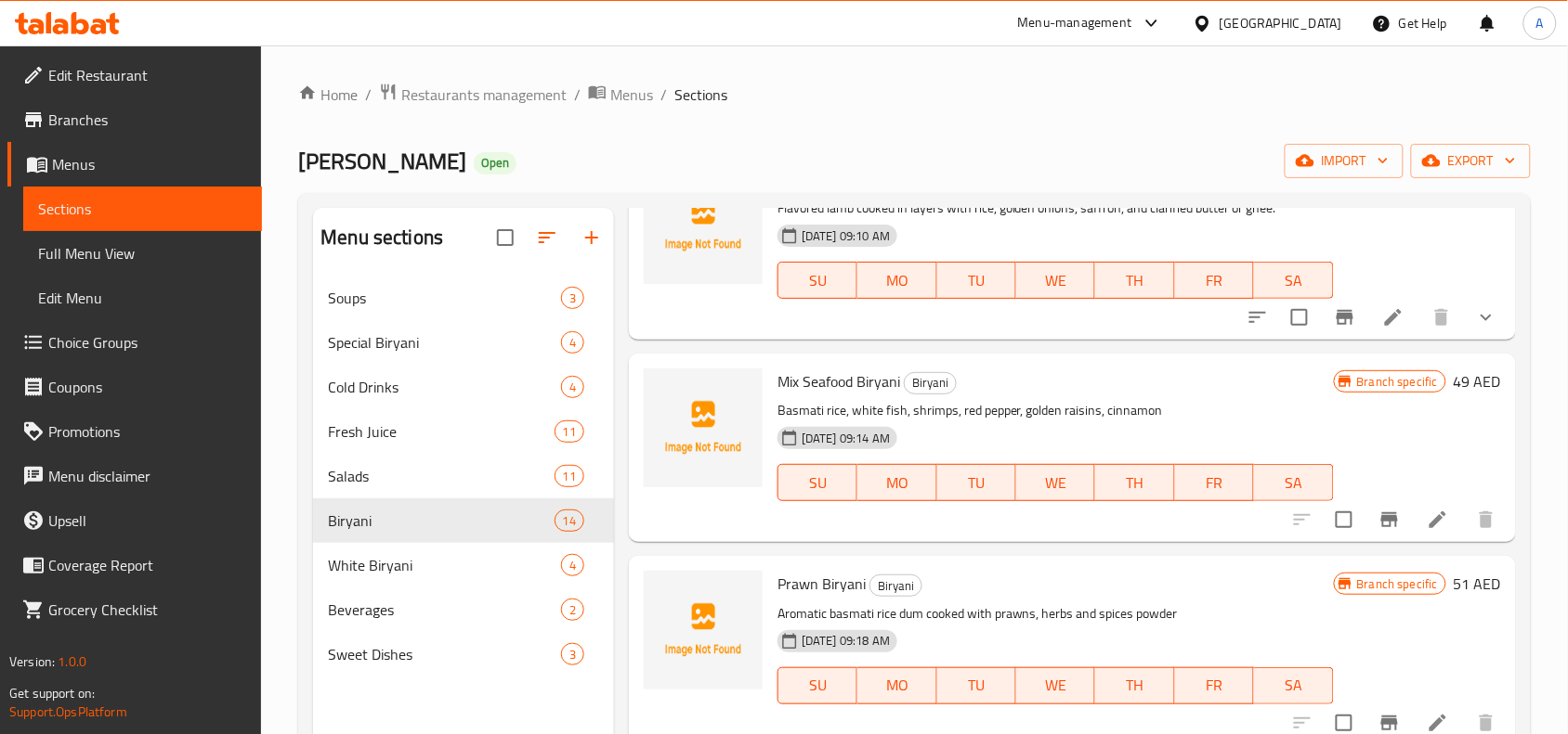
scroll to position [2428, 0]
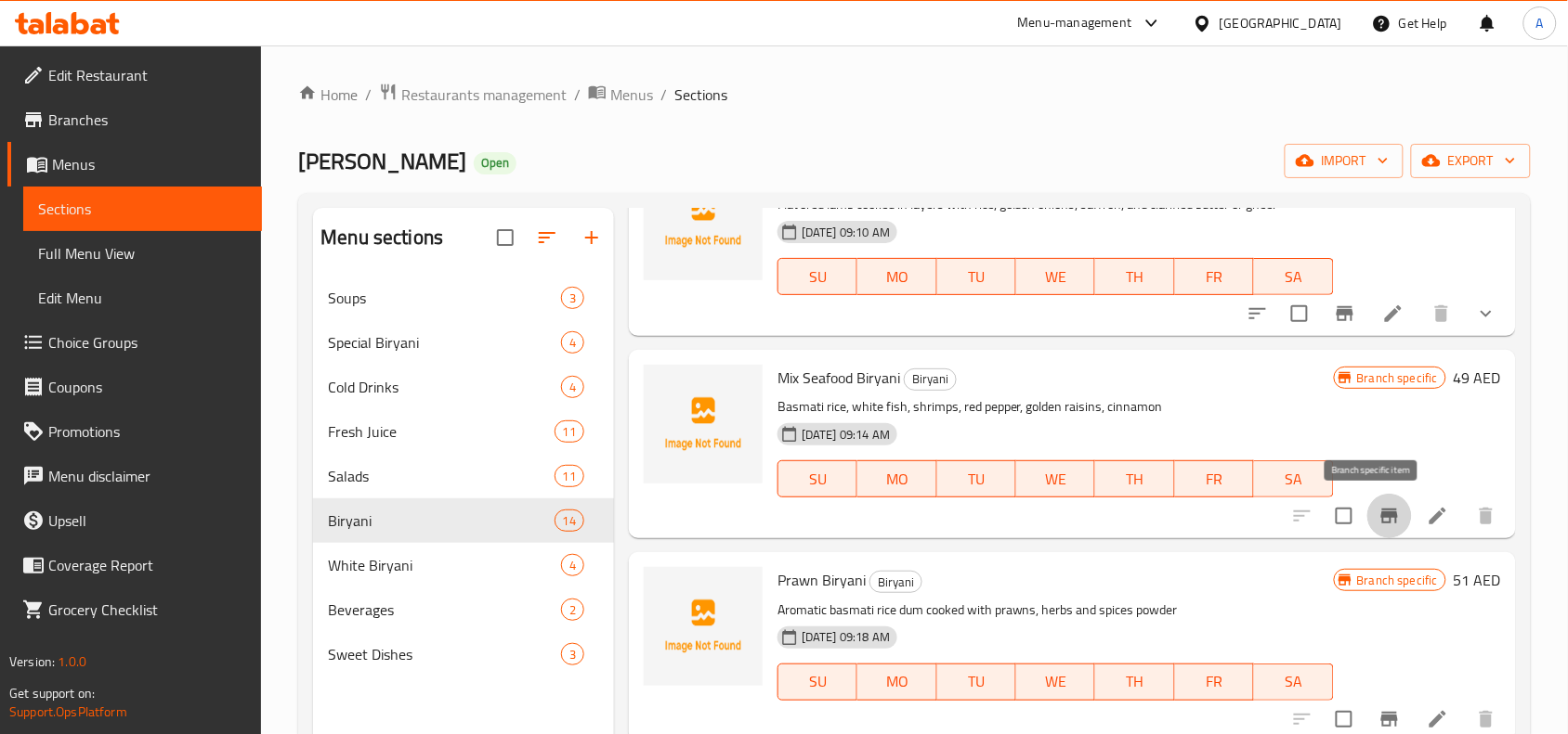
click at [1378, 505] on icon "Branch-specific-item" at bounding box center [1389, 516] width 22 height 22
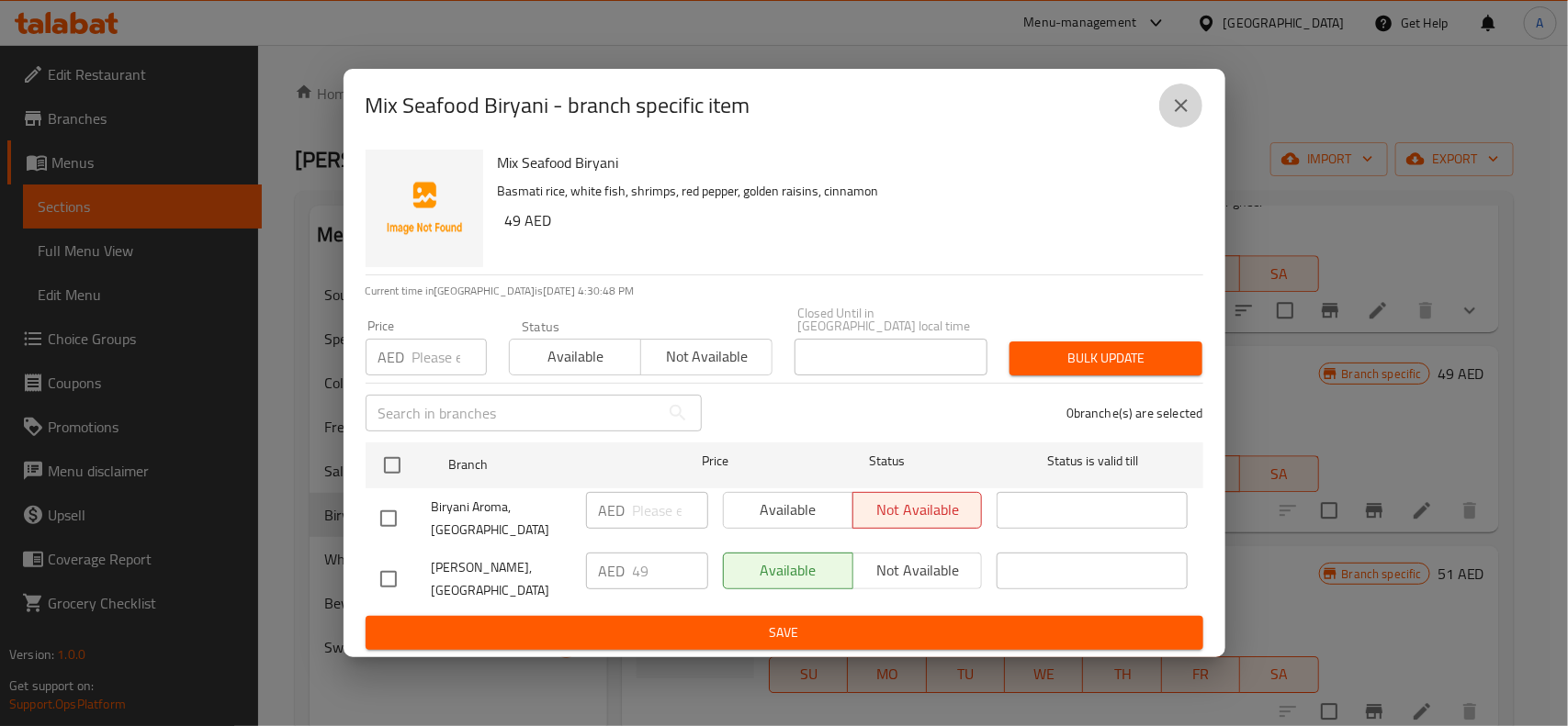
click at [1190, 116] on icon "close" at bounding box center [1180, 105] width 22 height 22
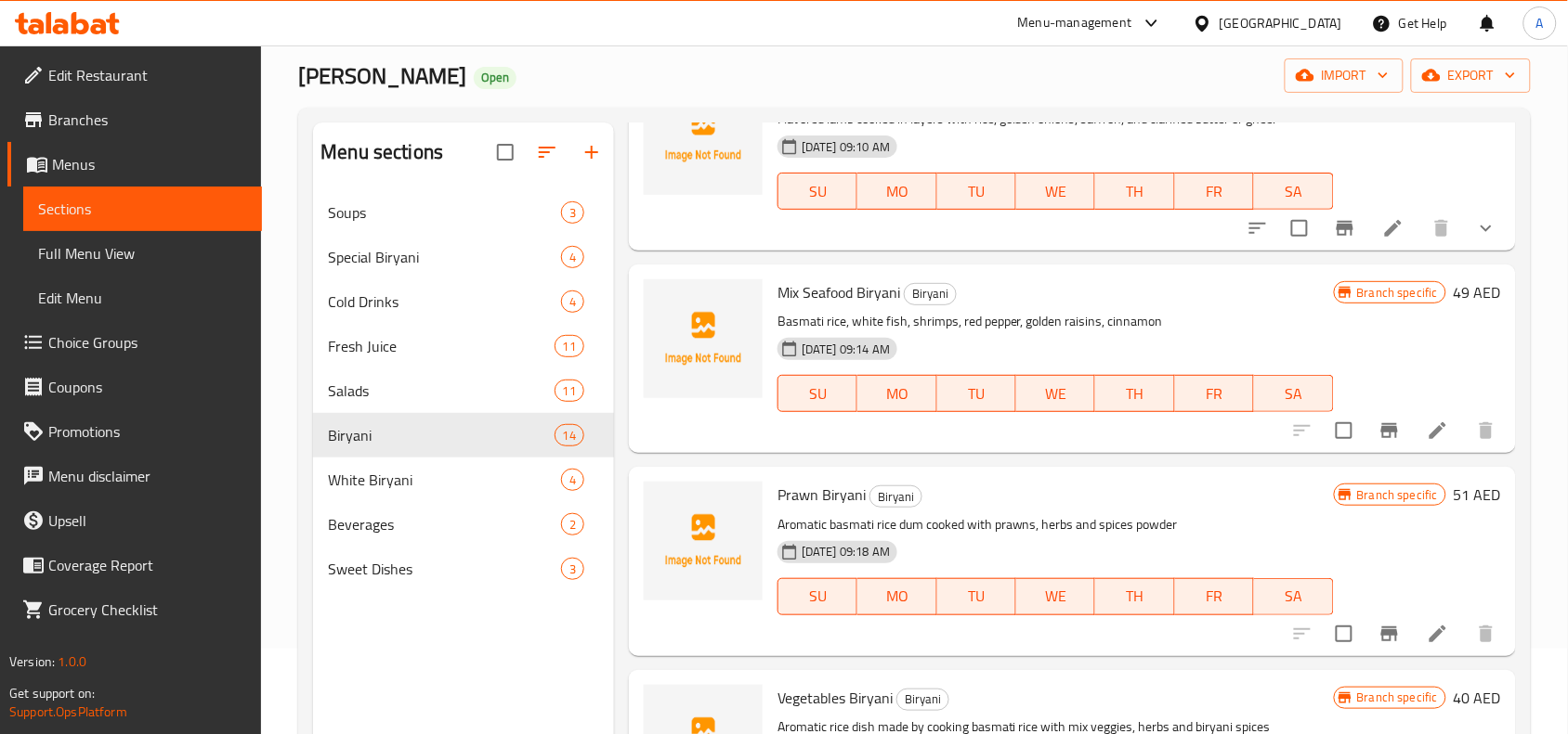
scroll to position [232, 0]
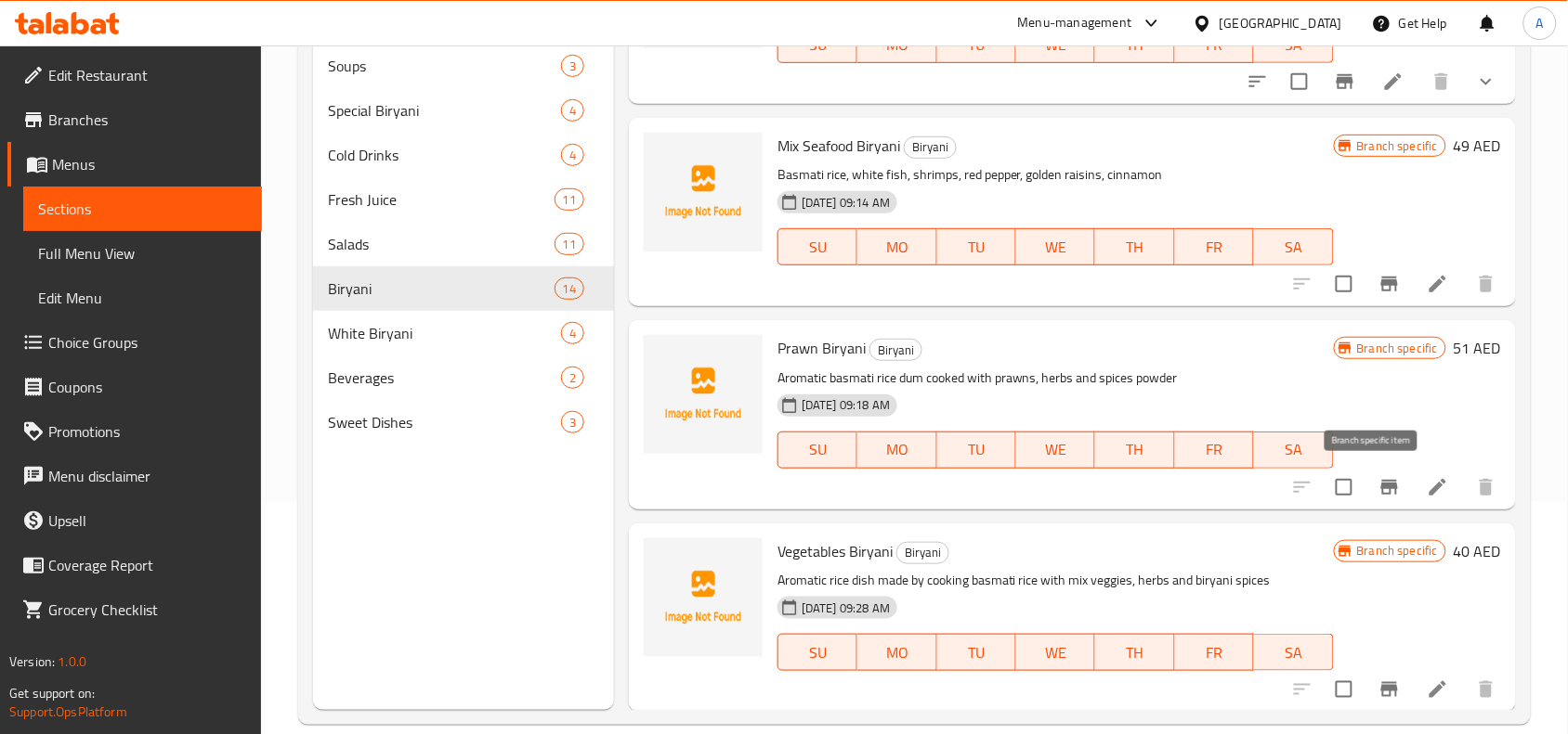
click at [1384, 481] on button "Branch-specific-item" at bounding box center [1389, 488] width 45 height 45
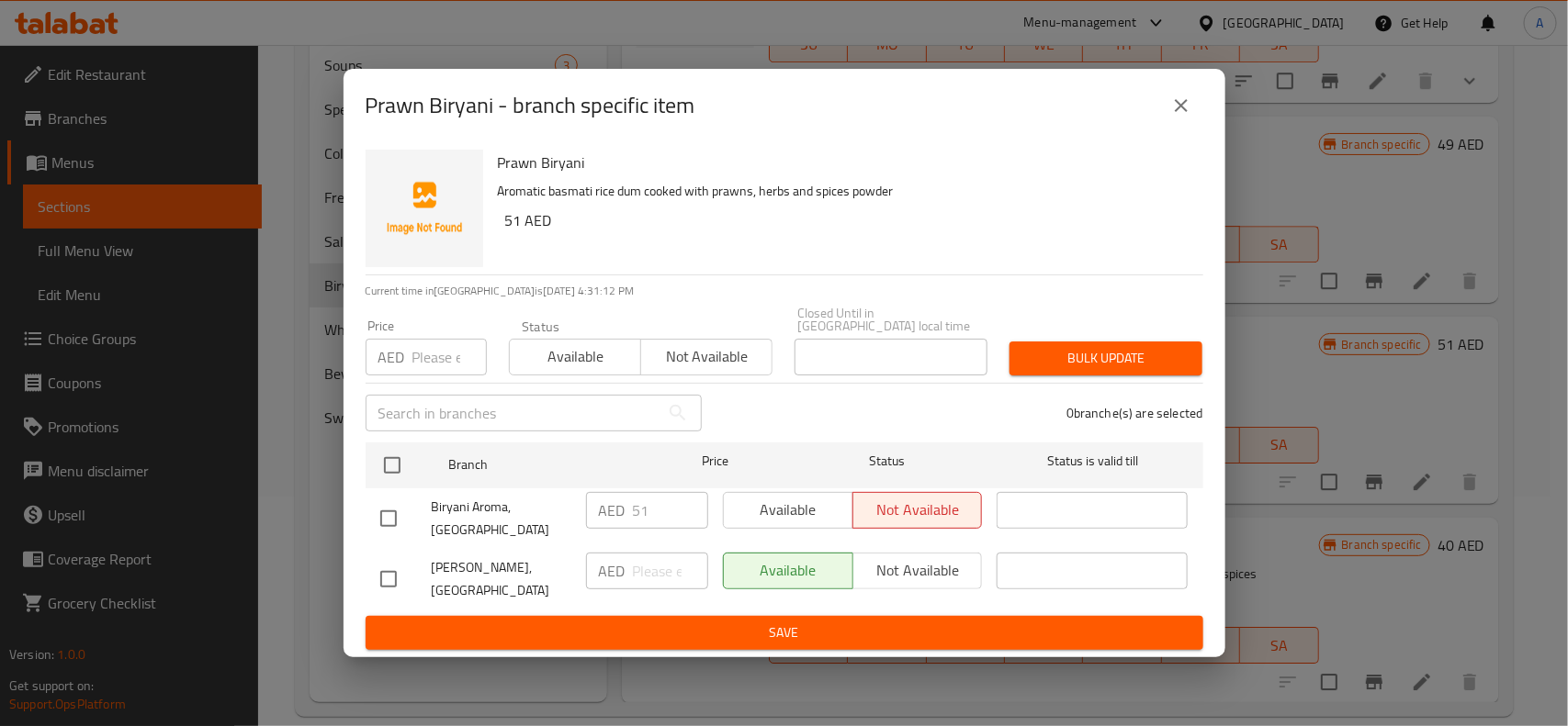
click at [1176, 110] on icon "close" at bounding box center [1180, 105] width 13 height 13
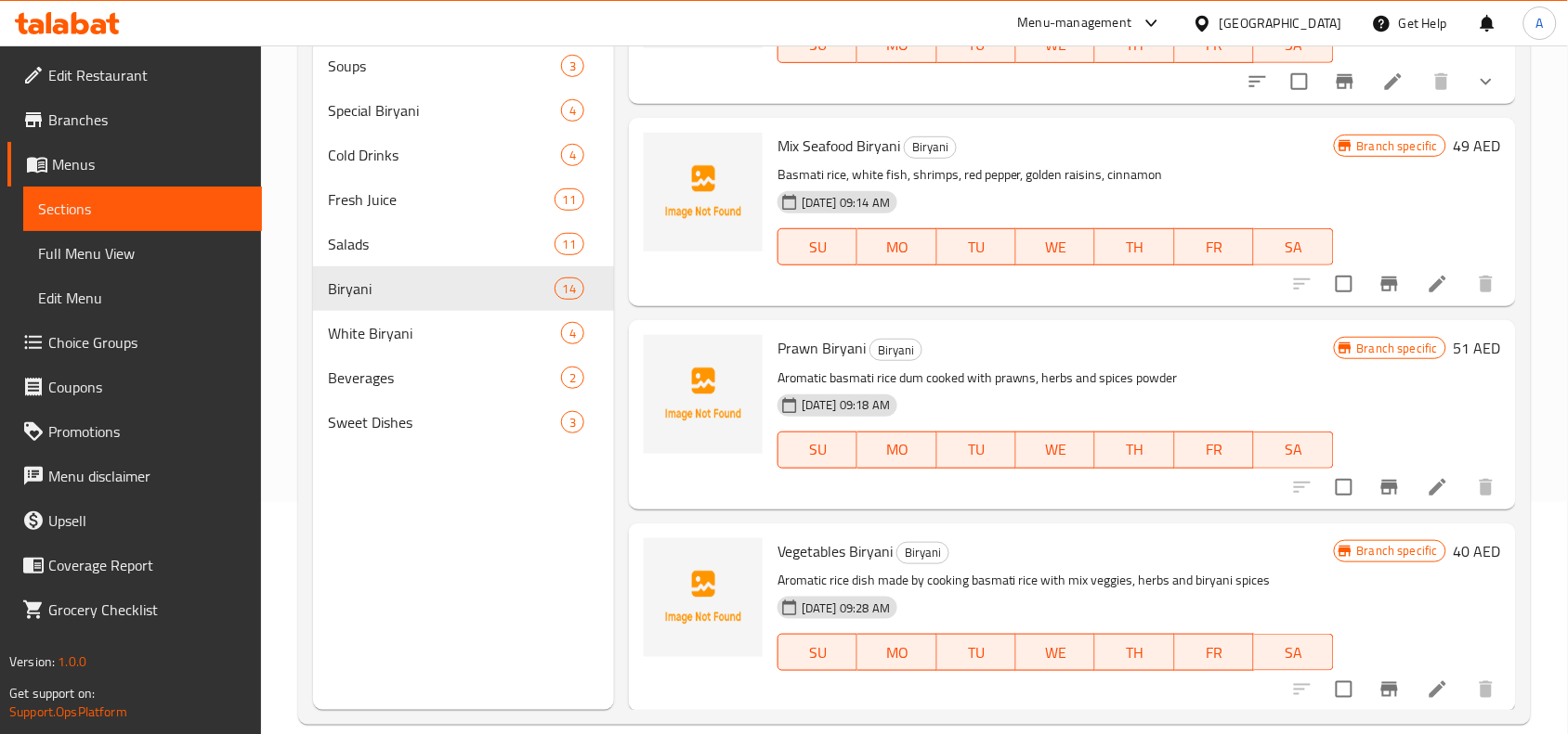
scroll to position [261, 0]
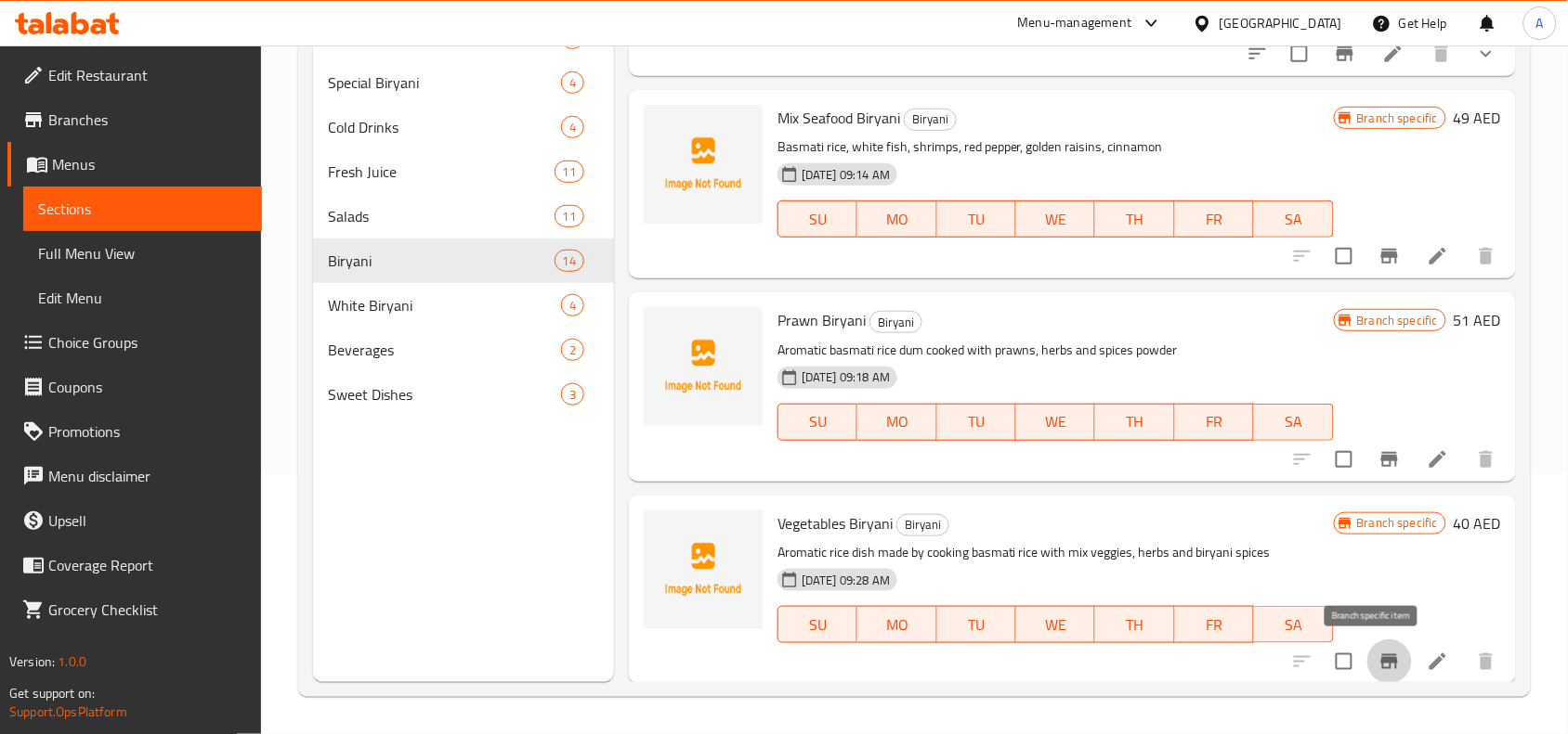
click at [1381, 666] on icon "Branch-specific-item" at bounding box center [1389, 662] width 17 height 15
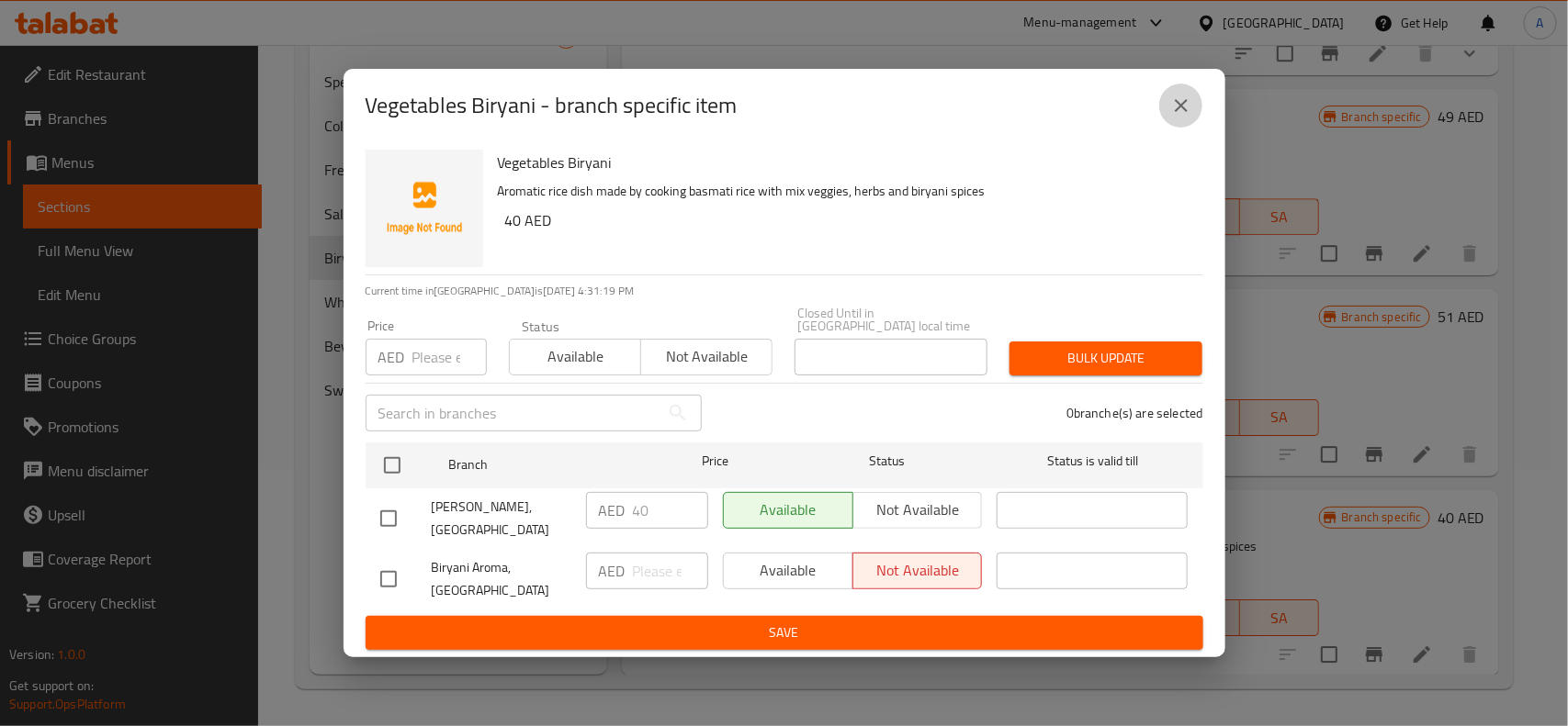
click at [1180, 102] on icon "close" at bounding box center [1180, 105] width 22 height 22
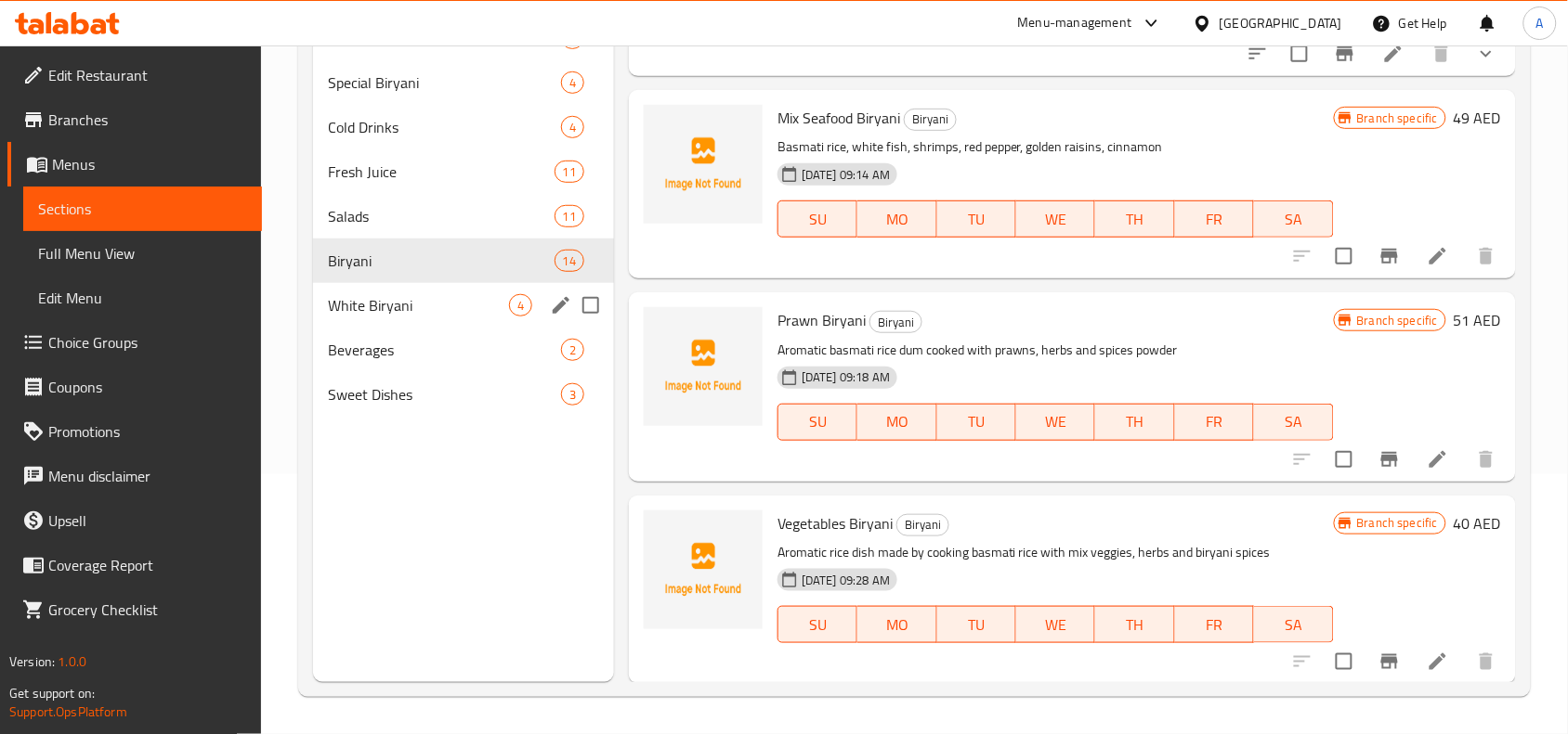
click at [454, 302] on span "White Biryani" at bounding box center [417, 305] width 181 height 22
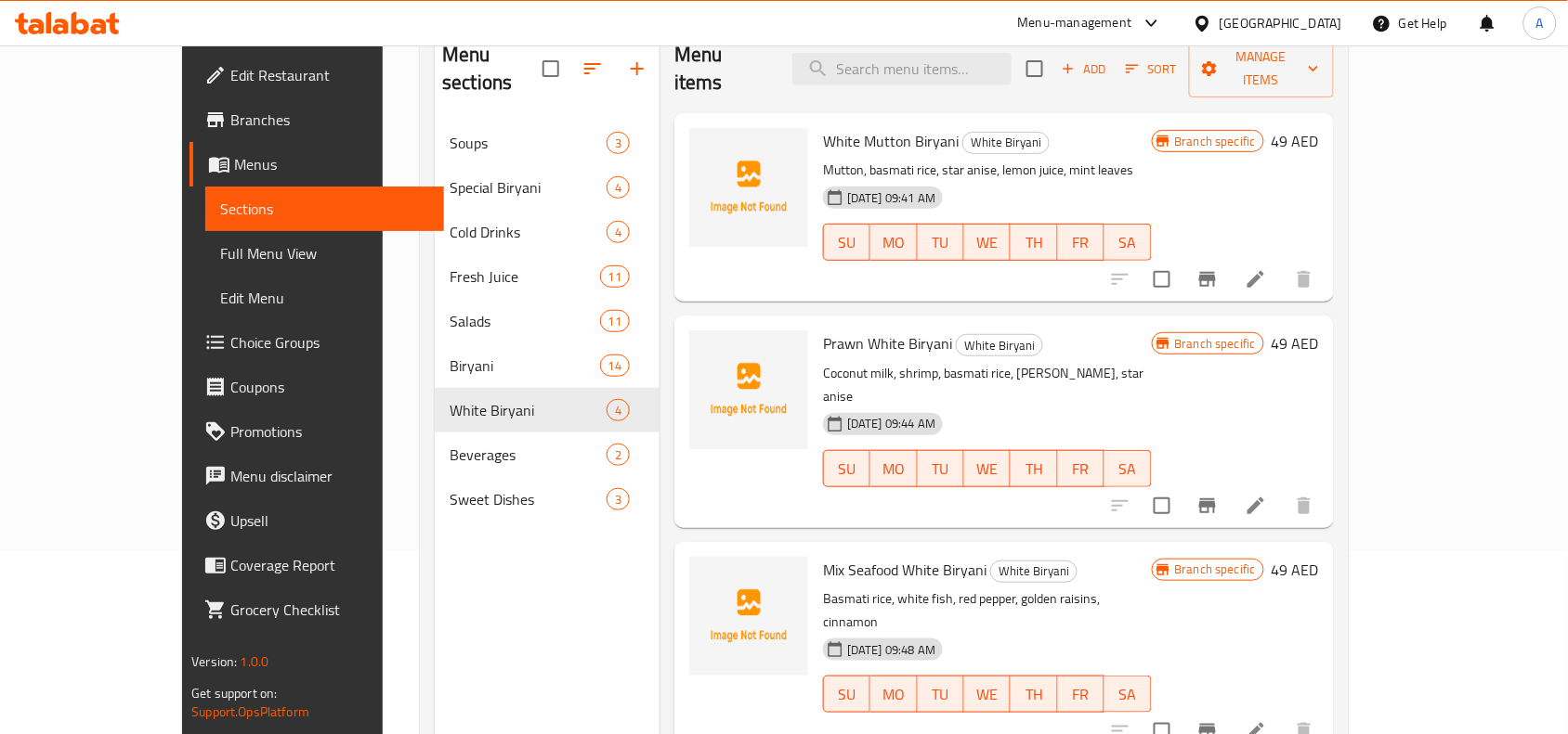
scroll to position [145, 0]
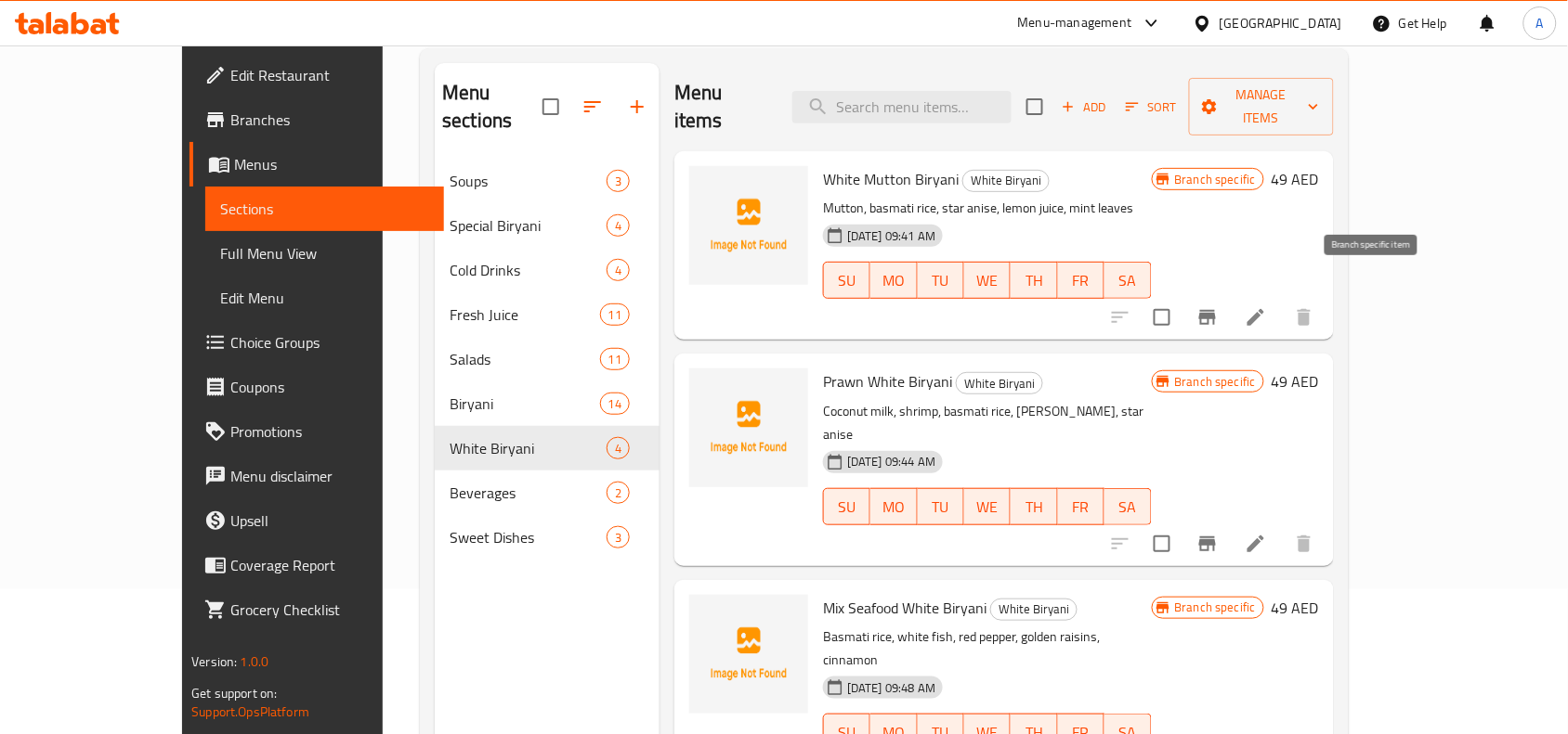
click at [1215, 310] on icon "Branch-specific-item" at bounding box center [1206, 317] width 17 height 15
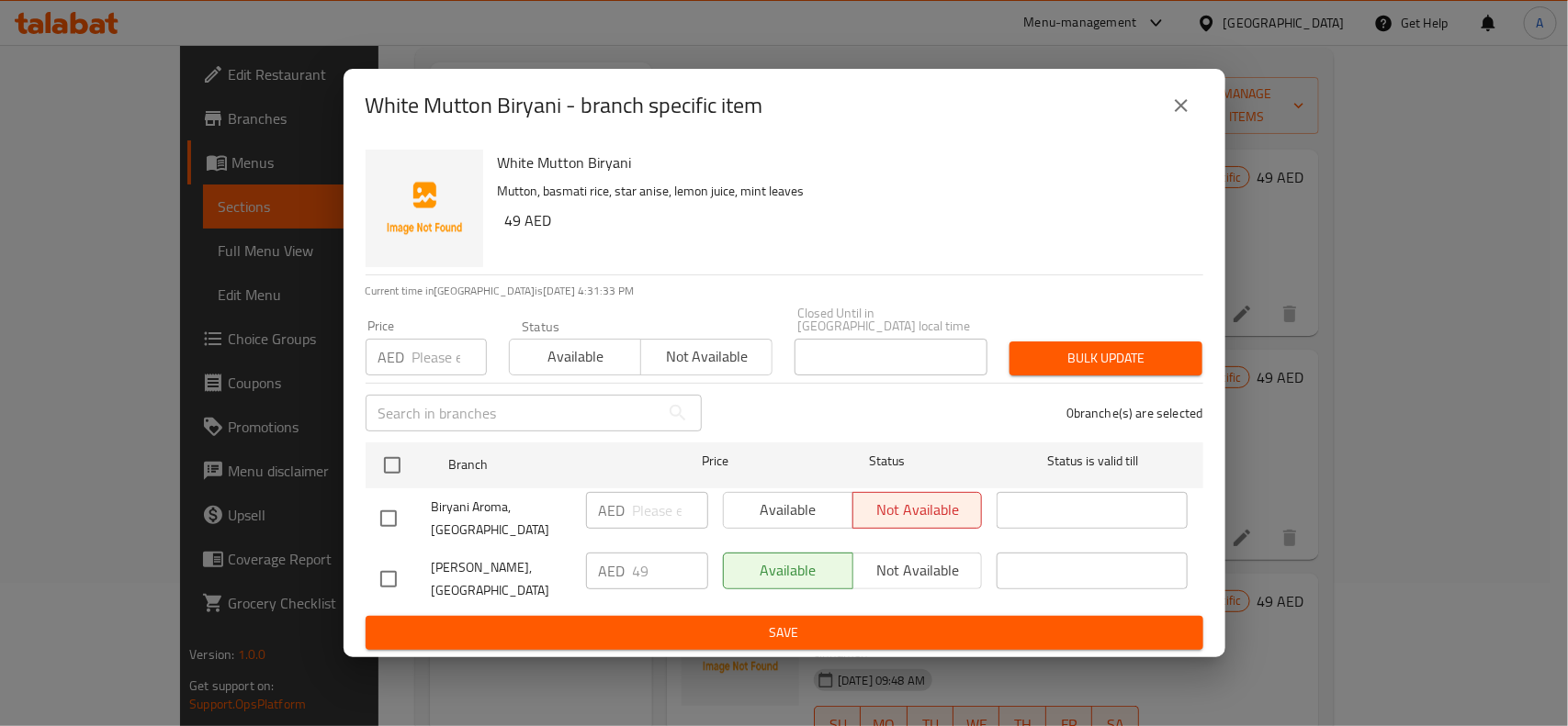
click at [1185, 113] on icon "close" at bounding box center [1180, 105] width 22 height 22
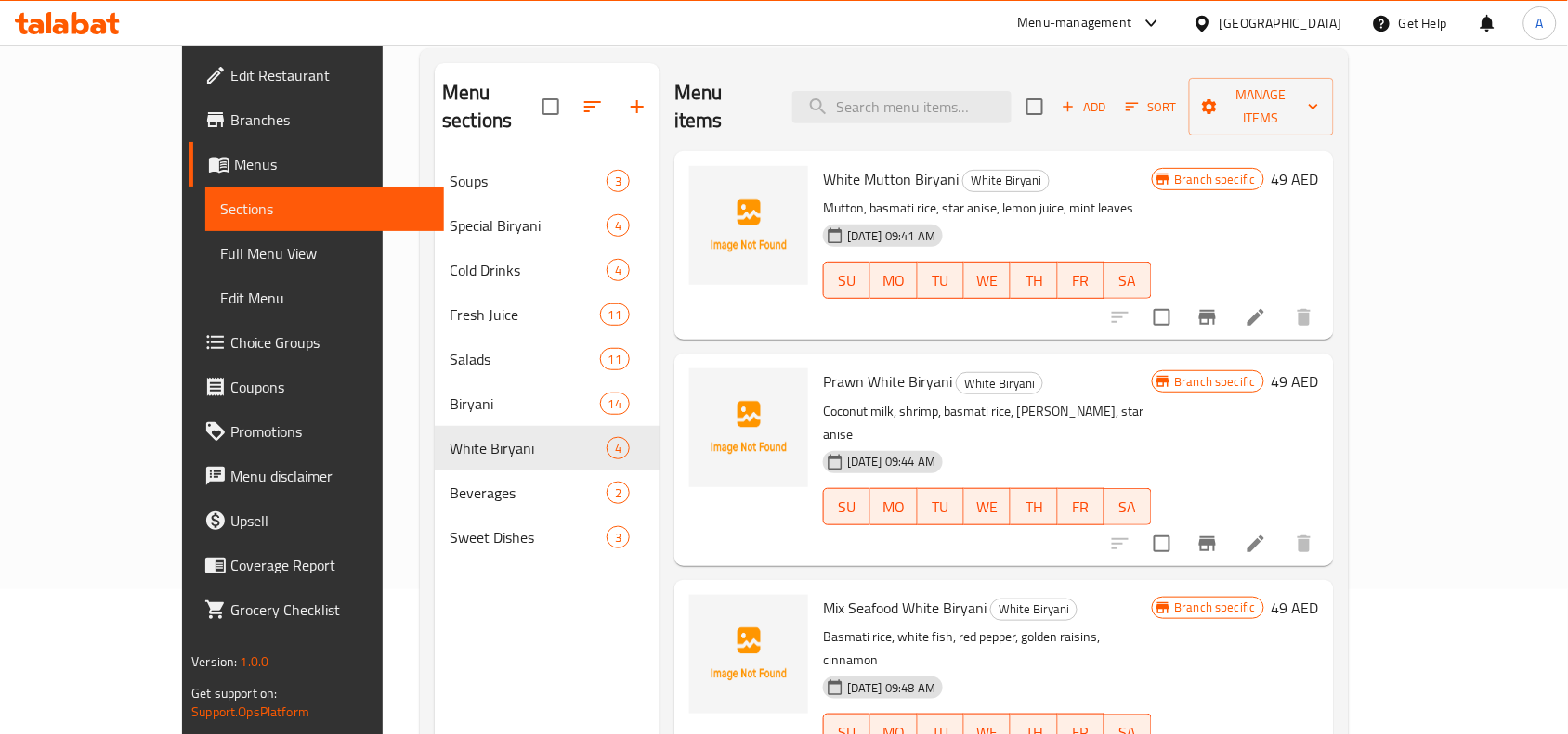
drag, startPoint x: 536, startPoint y: 697, endPoint x: 544, endPoint y: 692, distance: 9.4
click at [536, 697] on div "Menu sections Soups 3 Special Biryani 4 Cold Drinks 4 Fresh Juice 11 Salads 11 …" at bounding box center [547, 430] width 225 height 734
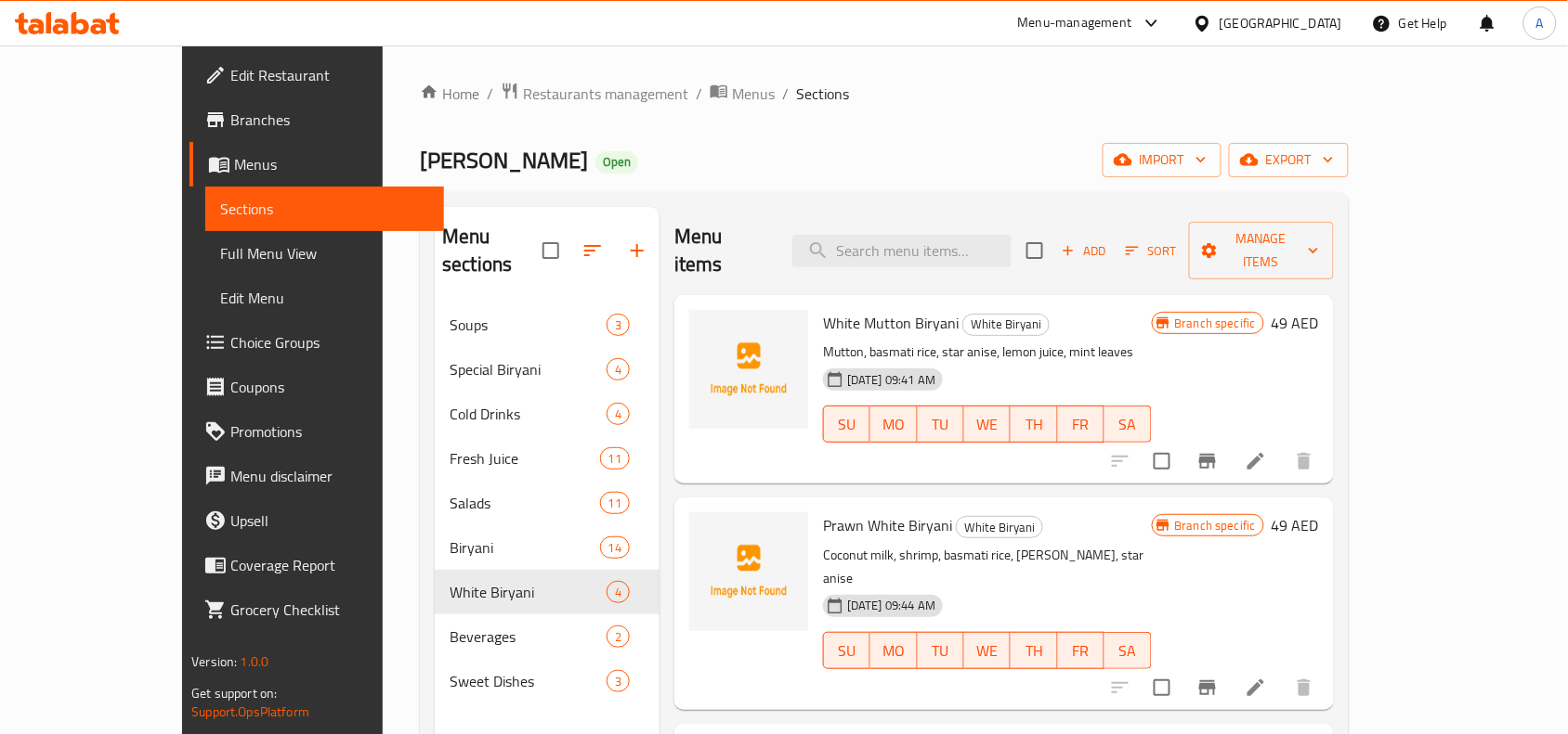
scroll to position [0, 0]
click at [1333, 151] on span "export" at bounding box center [1288, 161] width 90 height 23
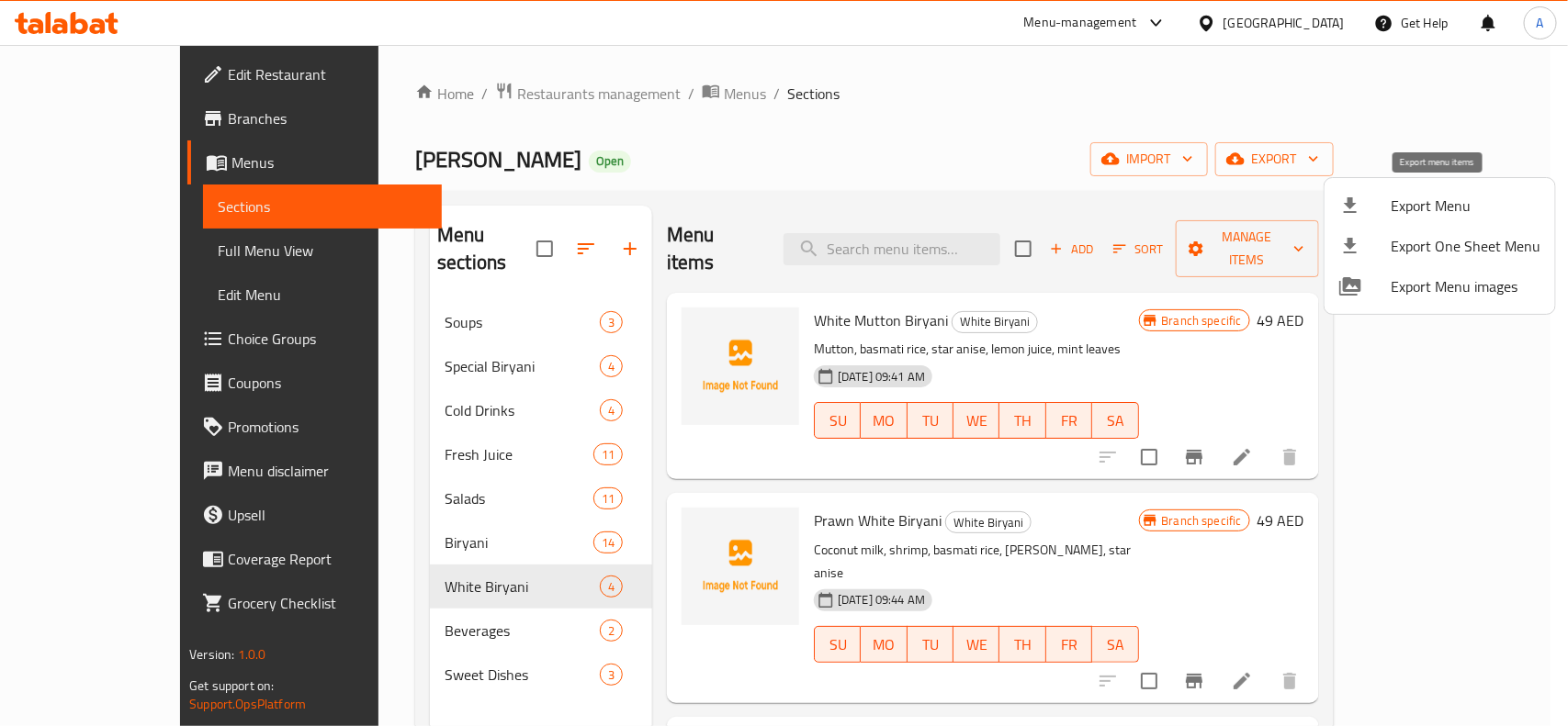
click at [1433, 194] on span "Export Menu" at bounding box center [1465, 205] width 150 height 22
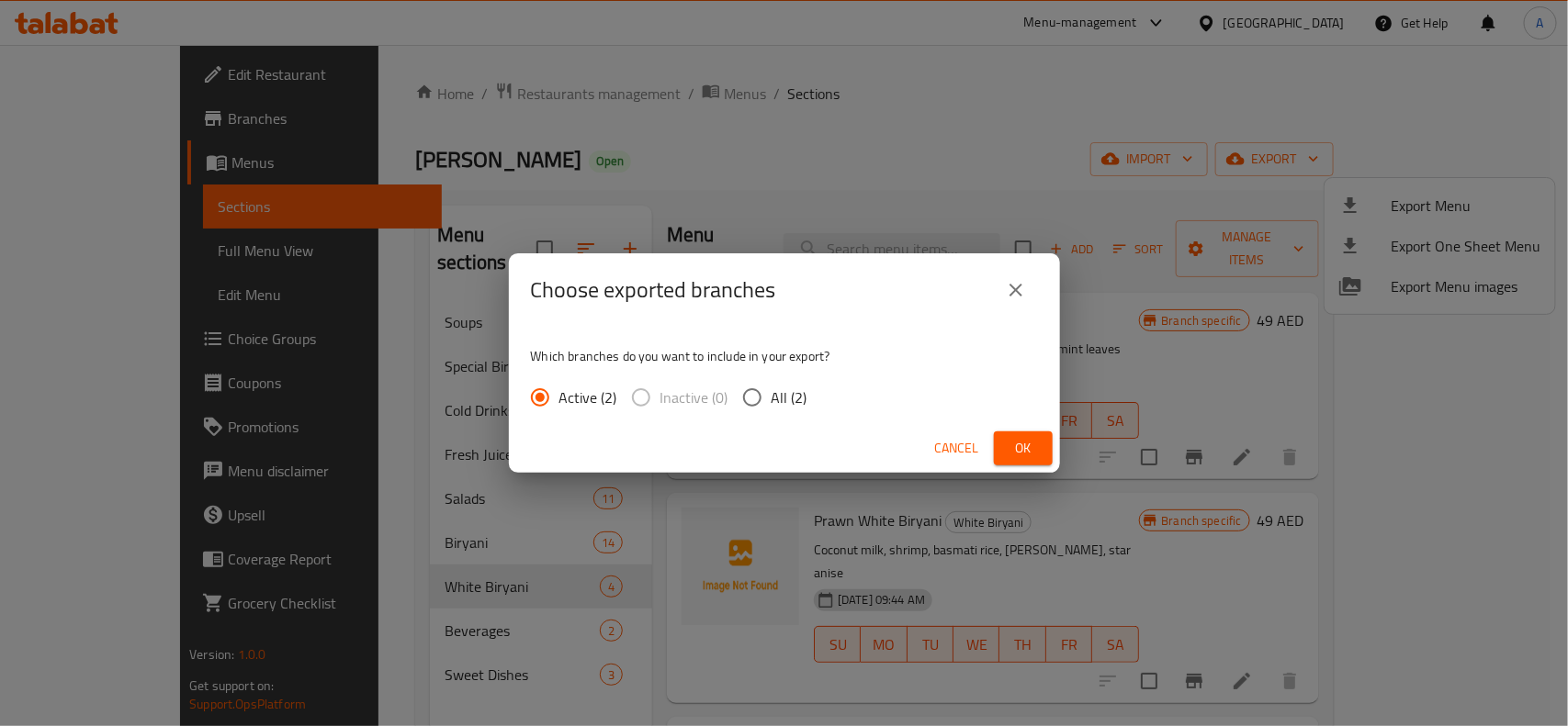
click at [769, 400] on input "All (2)" at bounding box center [752, 397] width 39 height 39
radio input "true"
click at [1031, 443] on span "Ok" at bounding box center [1023, 449] width 29 height 23
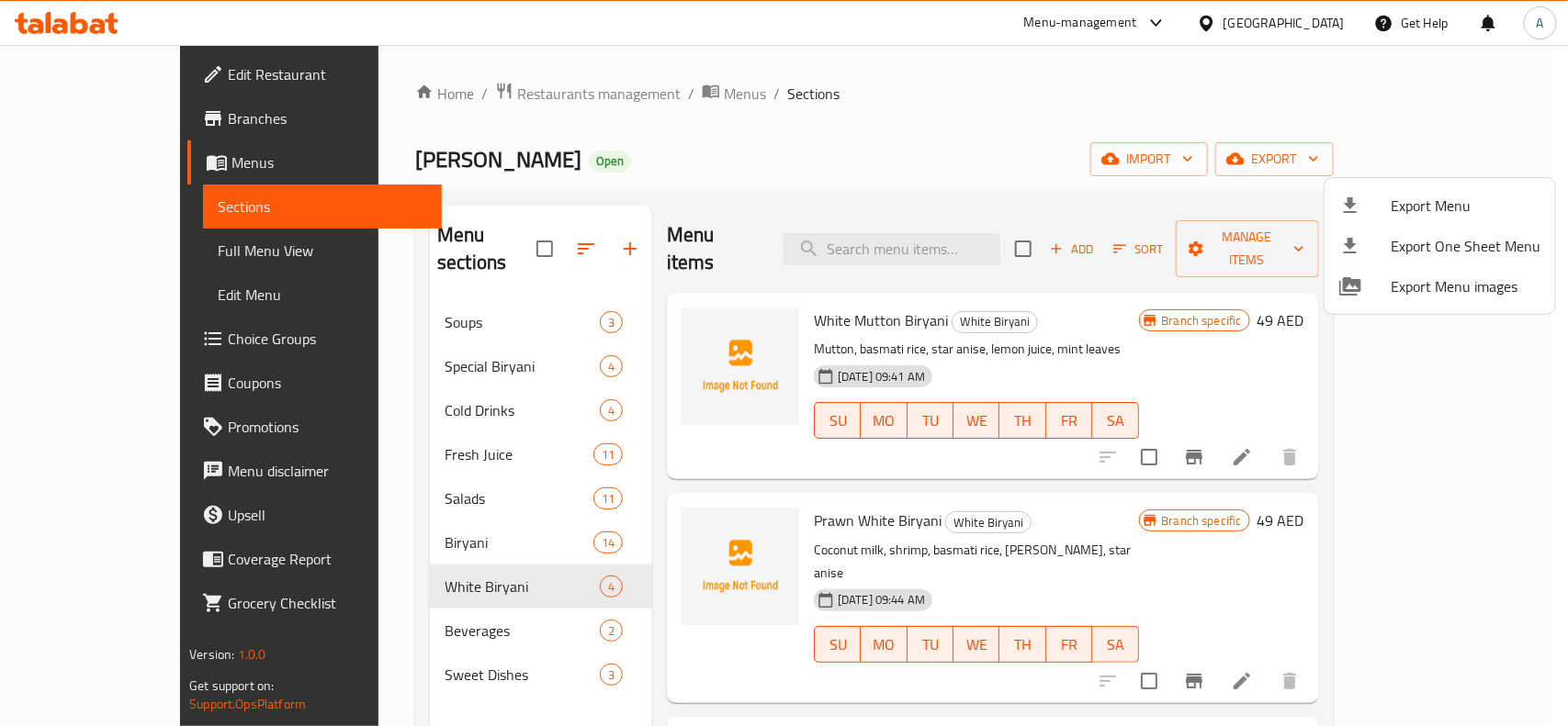
click at [630, 607] on div at bounding box center [784, 363] width 1568 height 726
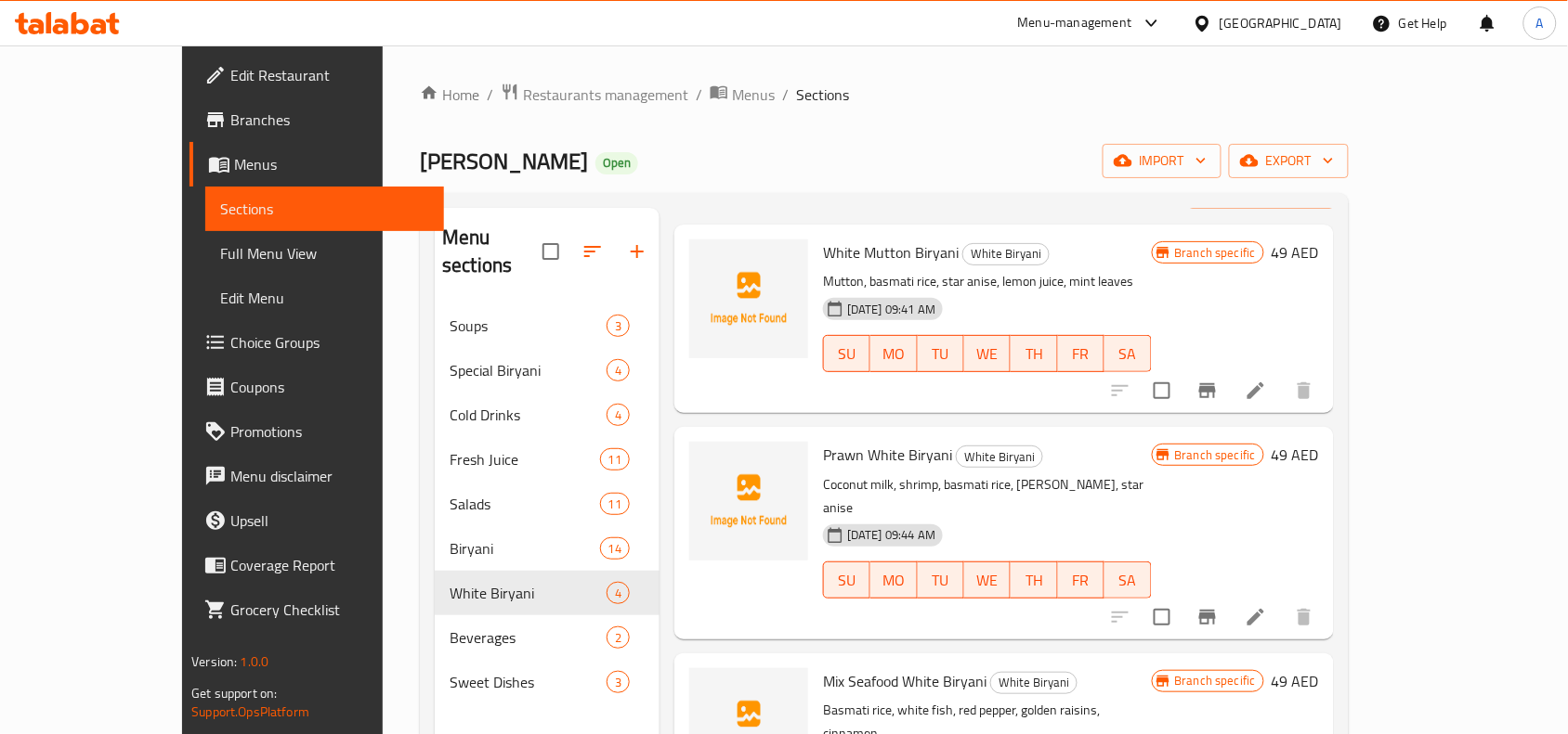
scroll to position [122, 0]
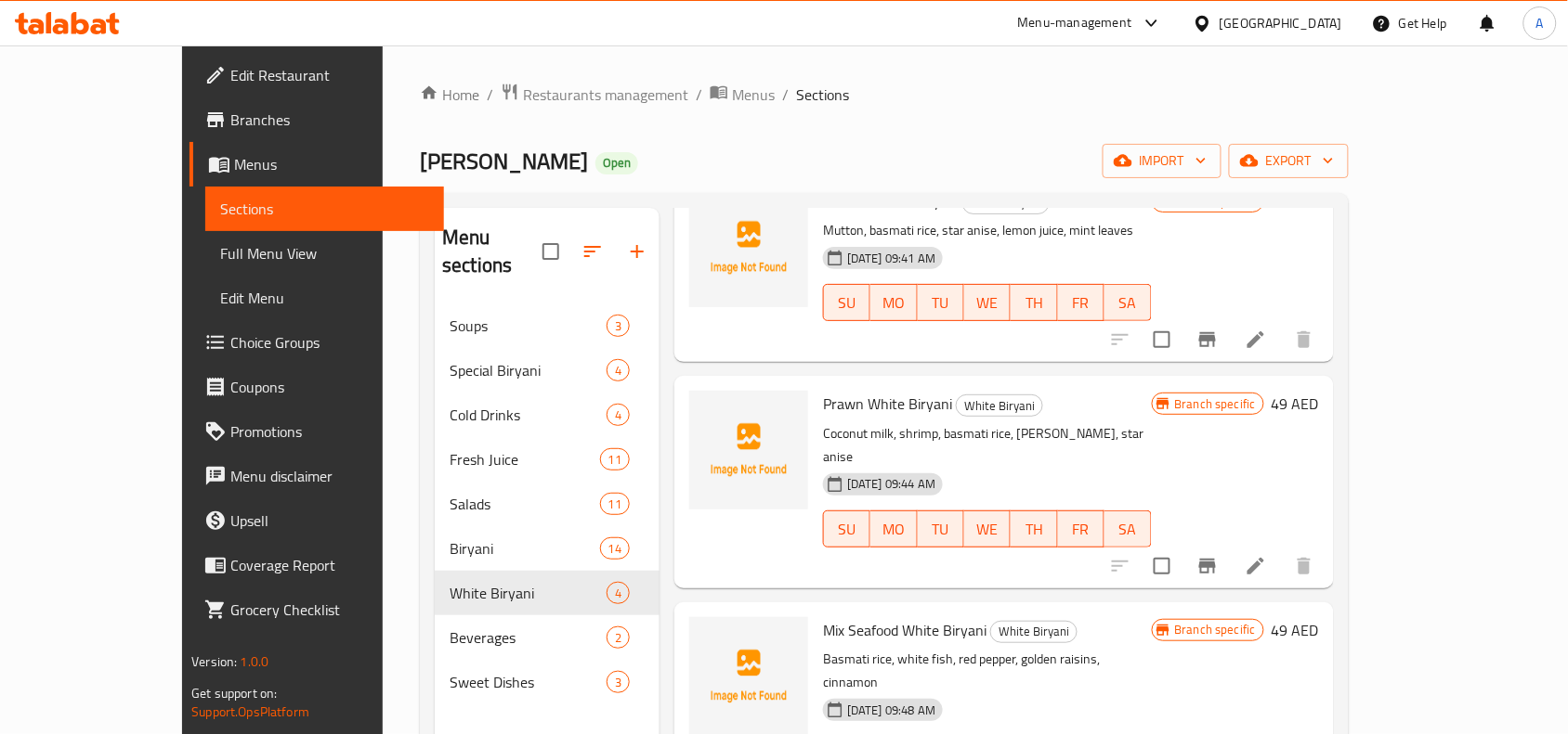
click at [1215, 559] on icon "Branch-specific-item" at bounding box center [1206, 566] width 17 height 15
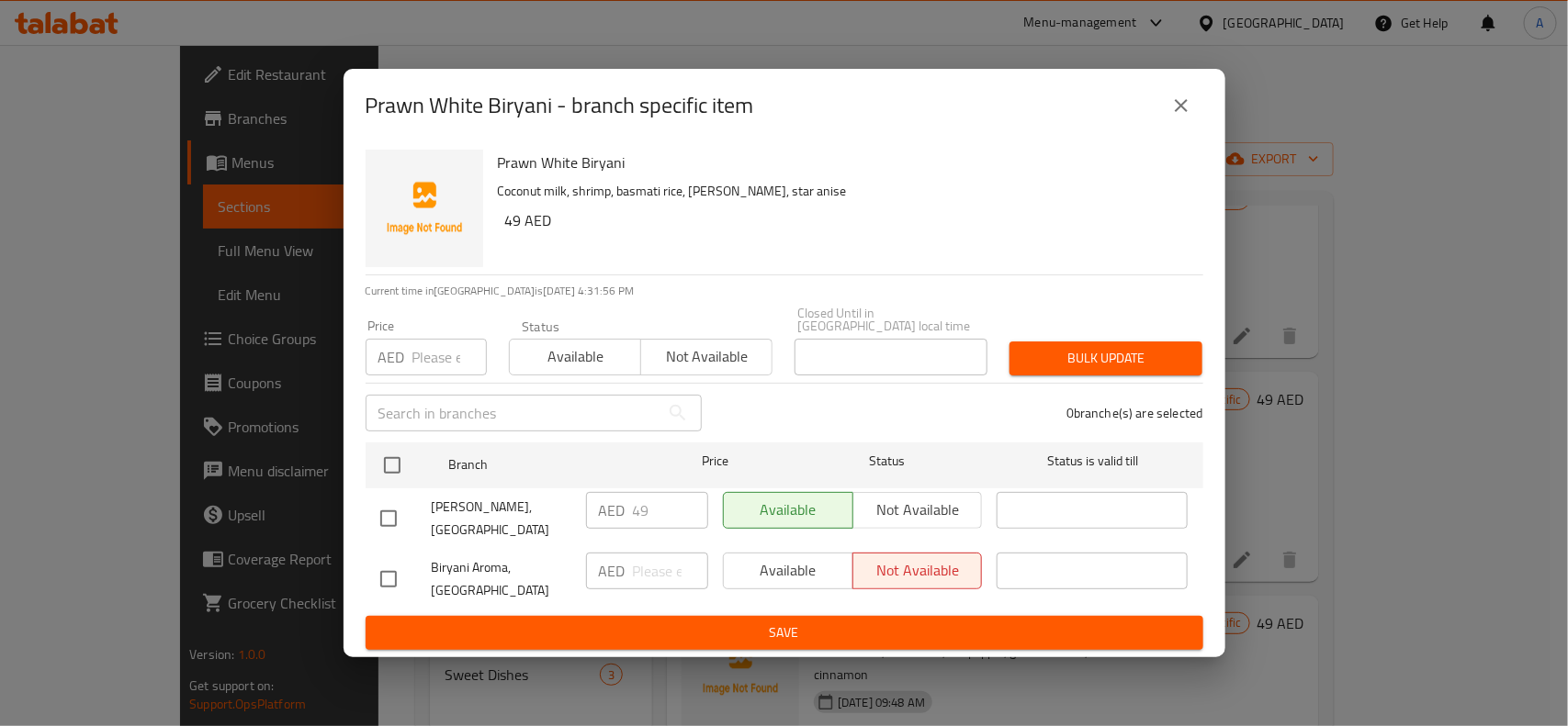
click at [1185, 99] on icon "close" at bounding box center [1180, 105] width 22 height 22
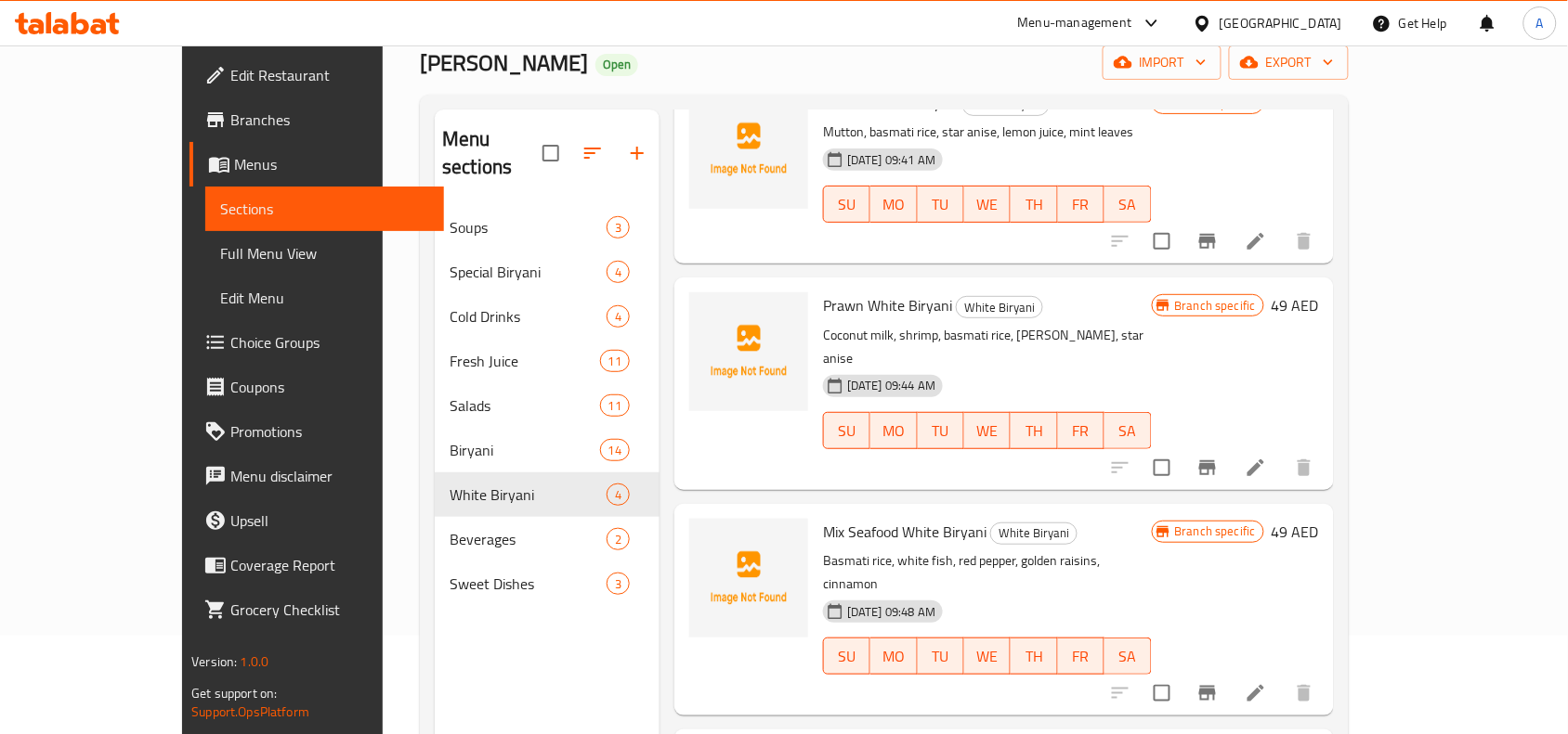
scroll to position [232, 0]
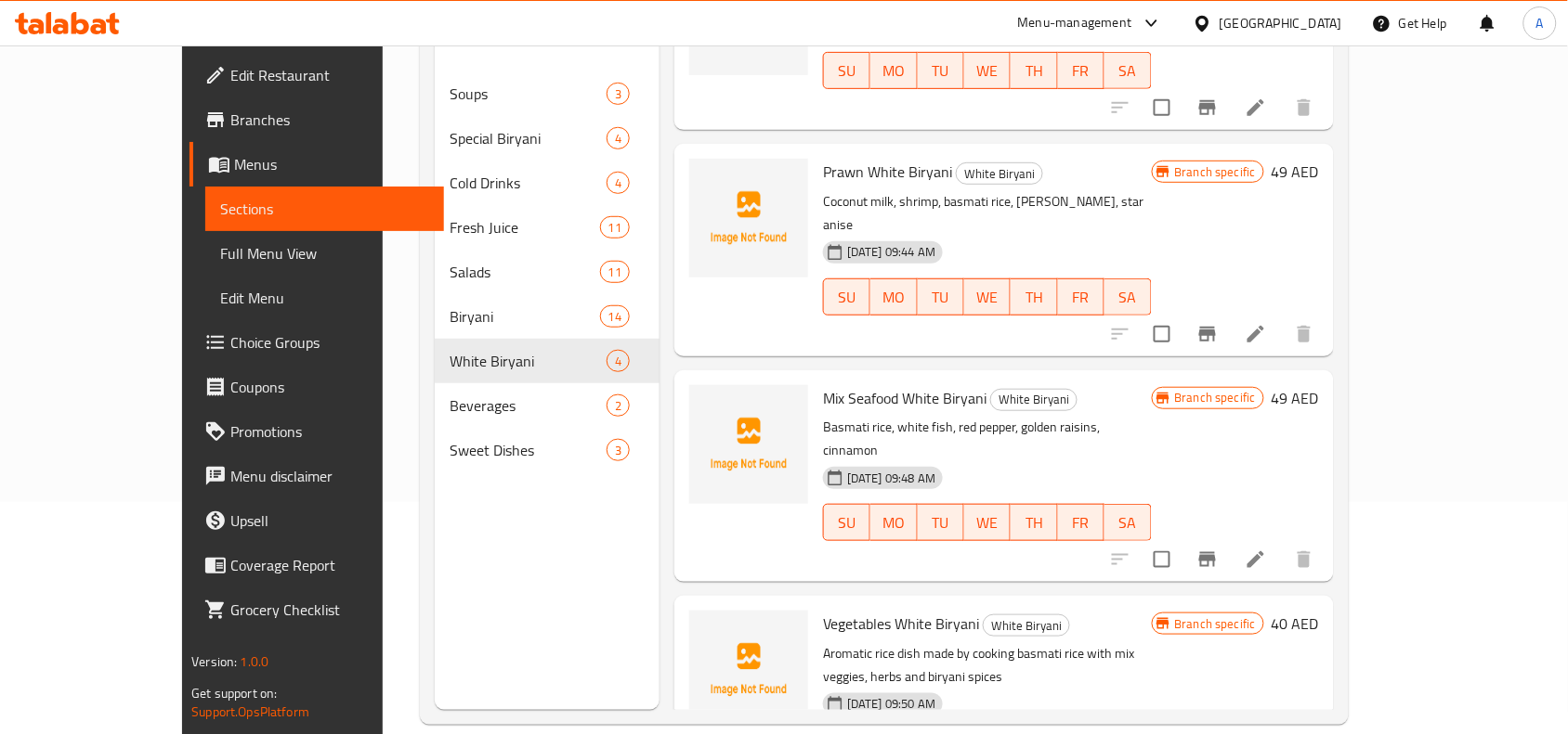
click at [1215, 552] on icon "Branch-specific-item" at bounding box center [1206, 559] width 17 height 15
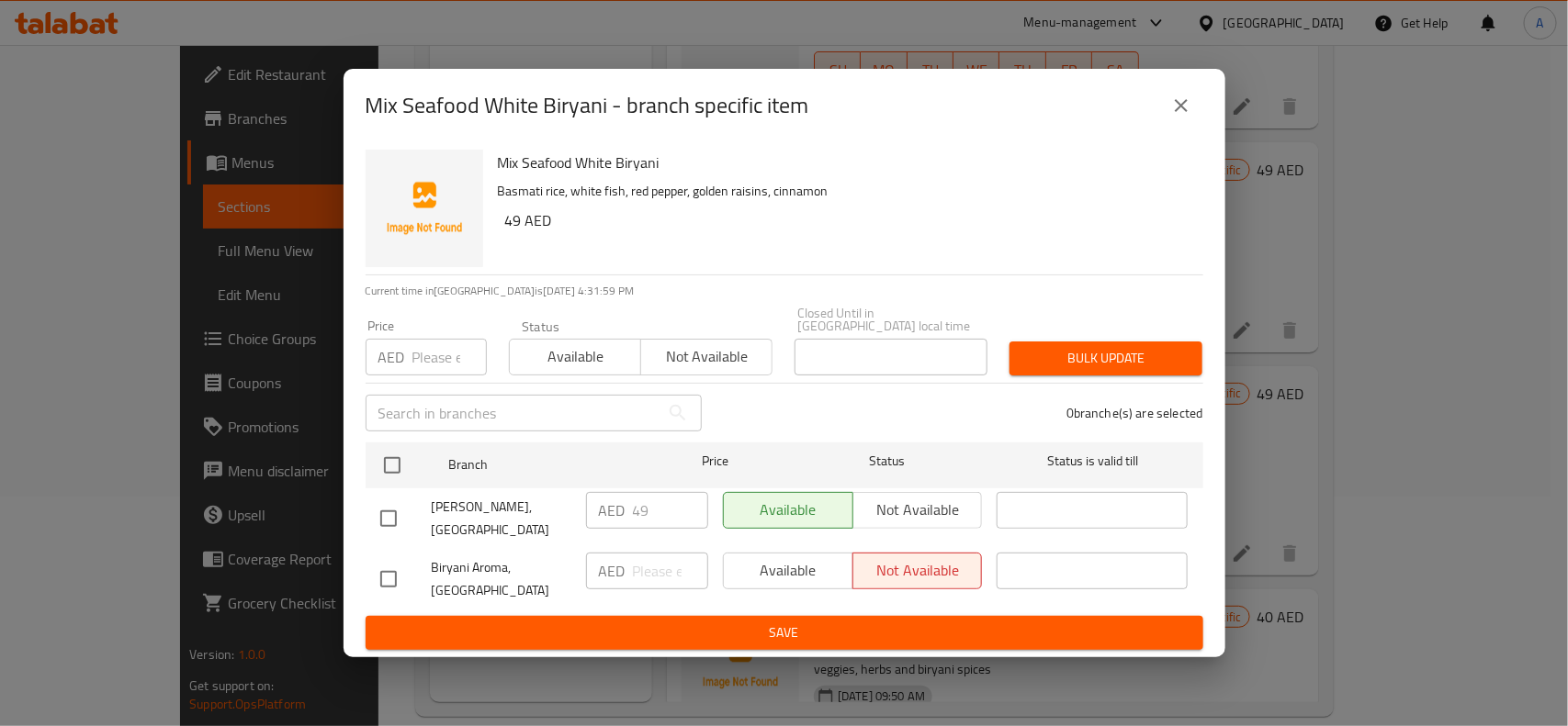
click at [1176, 115] on icon "close" at bounding box center [1180, 105] width 22 height 22
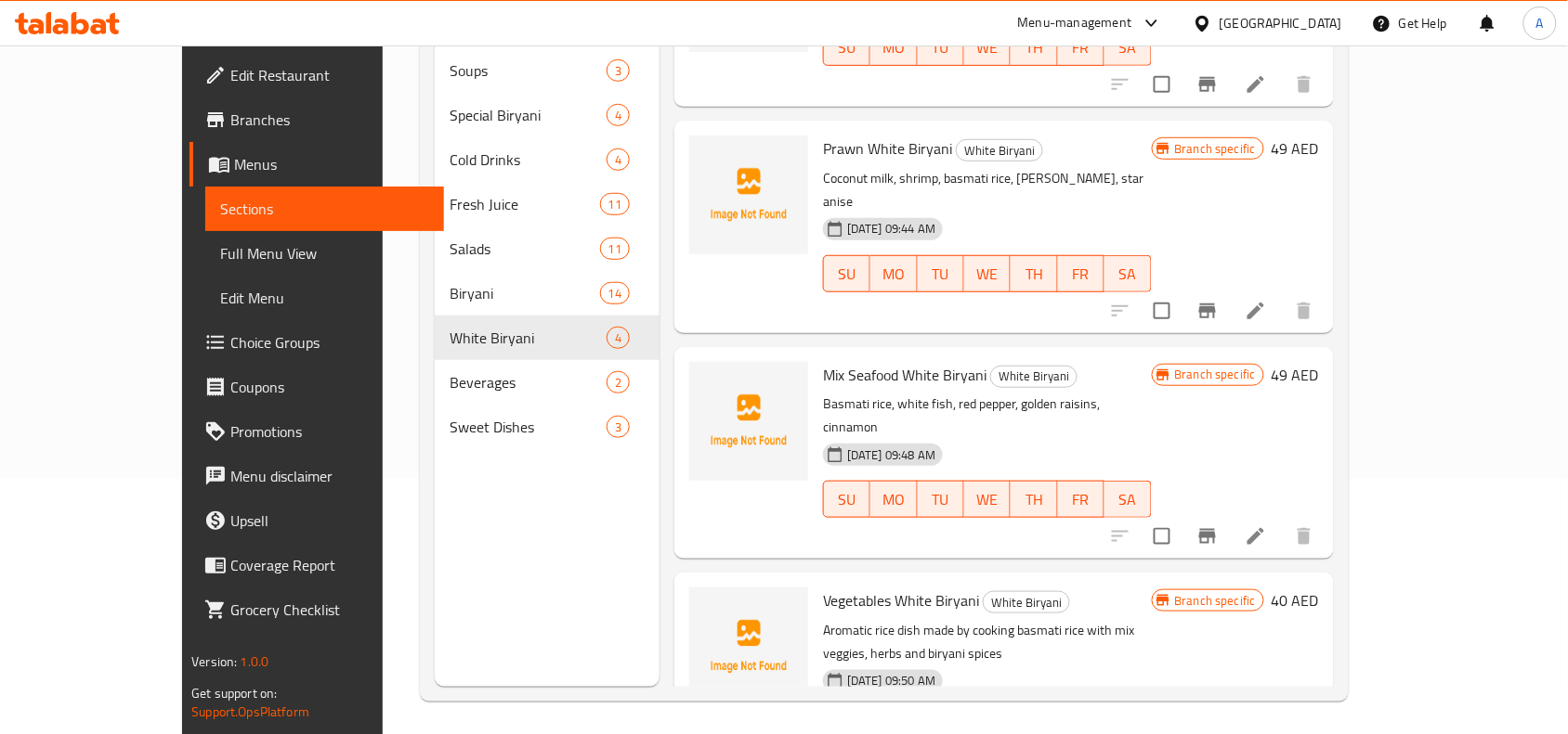
scroll to position [261, 0]
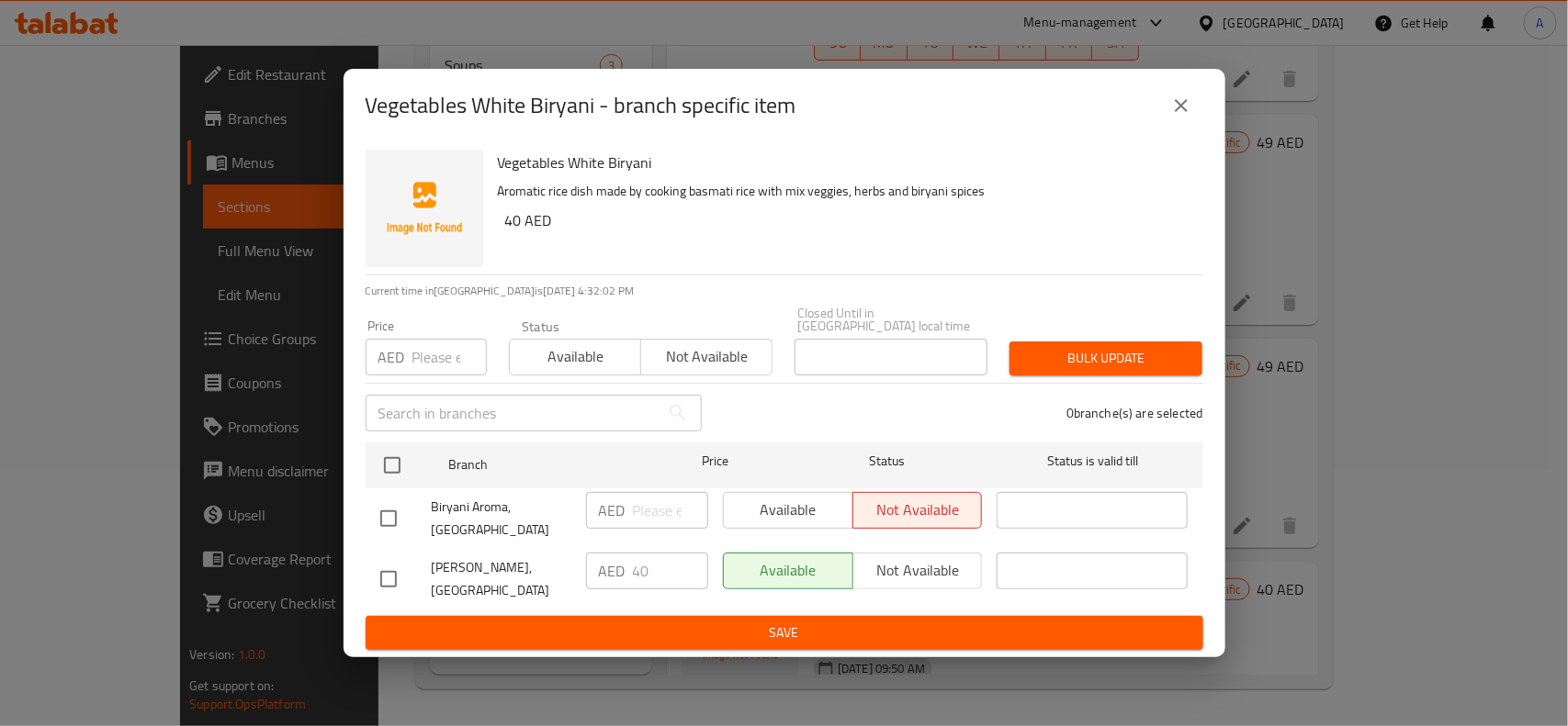
click at [1172, 97] on icon "close" at bounding box center [1180, 105] width 22 height 22
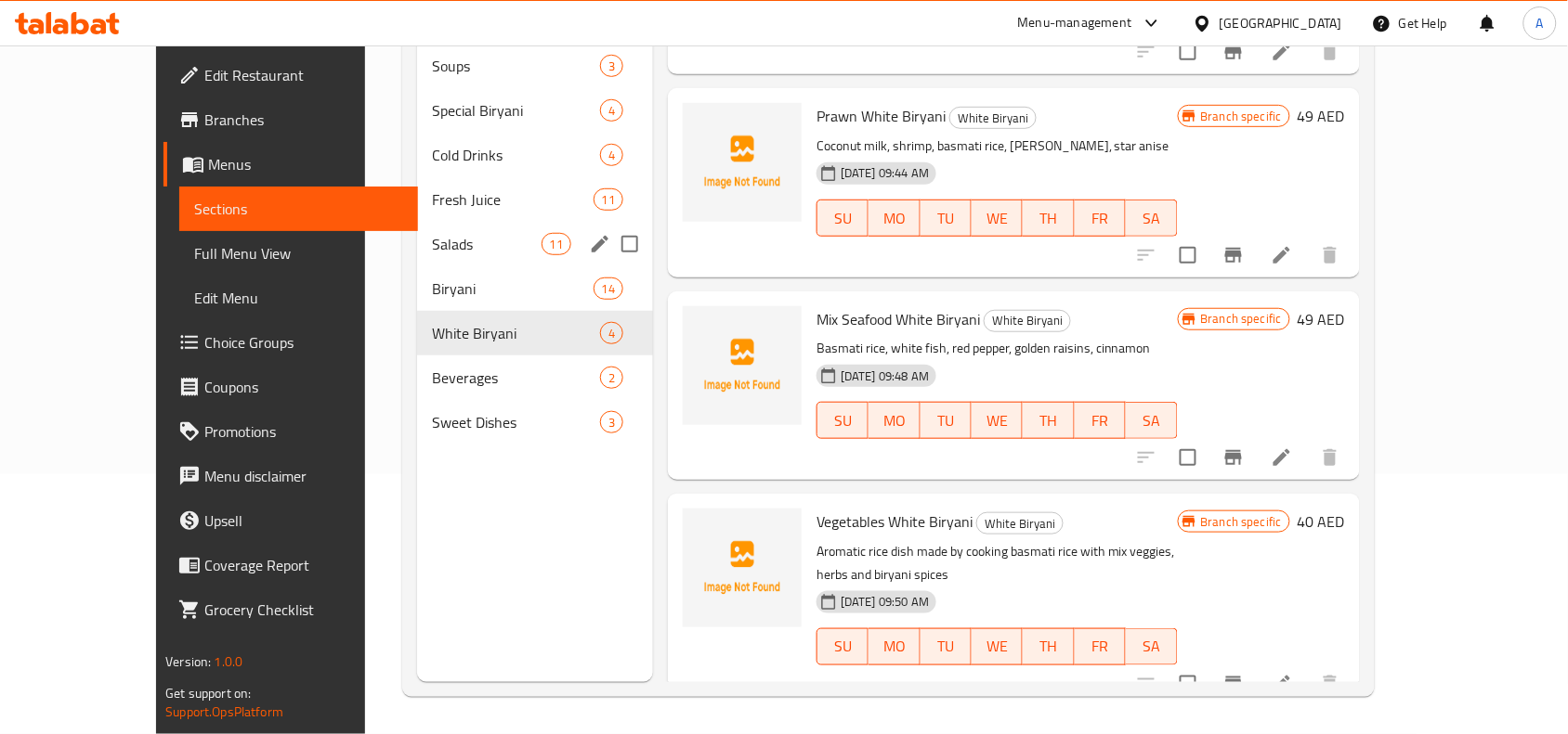
click at [417, 222] on div "Salads 11" at bounding box center [535, 244] width 236 height 45
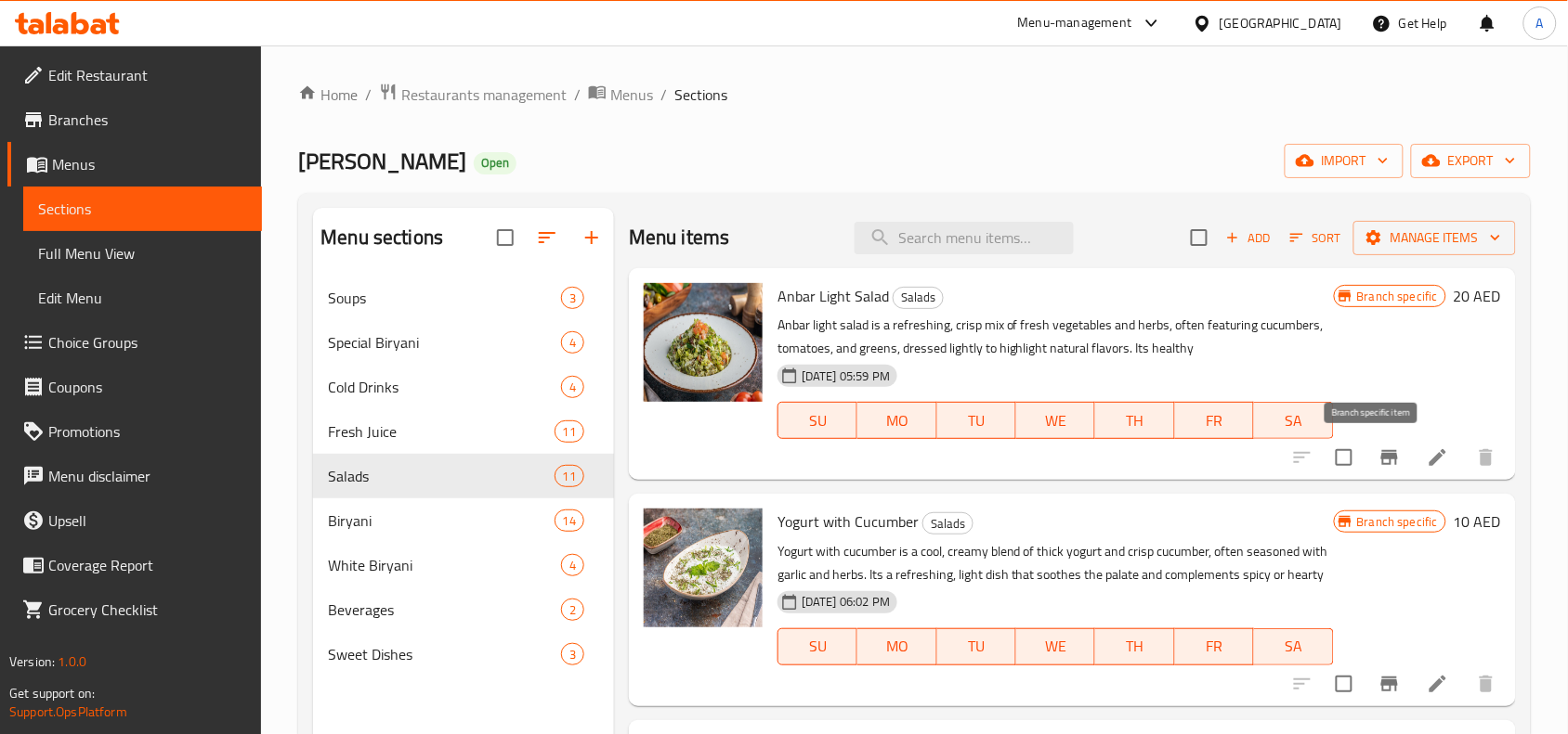
click at [1381, 454] on icon "Branch-specific-item" at bounding box center [1389, 457] width 17 height 15
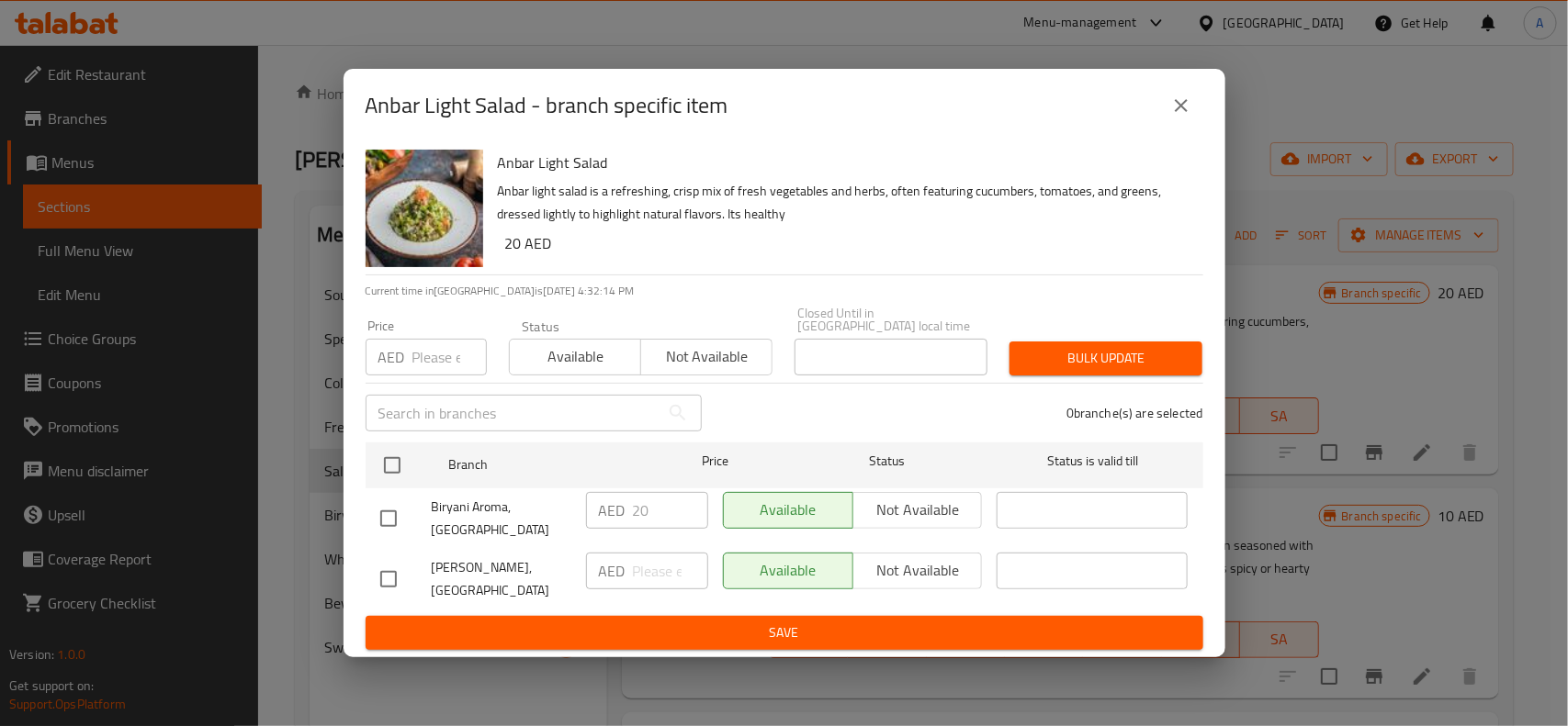
click at [911, 566] on div "Available Not available" at bounding box center [853, 571] width 260 height 37
click at [392, 575] on input "checkbox" at bounding box center [389, 579] width 39 height 39
checkbox input "true"
click at [893, 567] on span "Not available" at bounding box center [917, 571] width 115 height 27
click at [803, 620] on button "Save" at bounding box center [784, 632] width 837 height 34
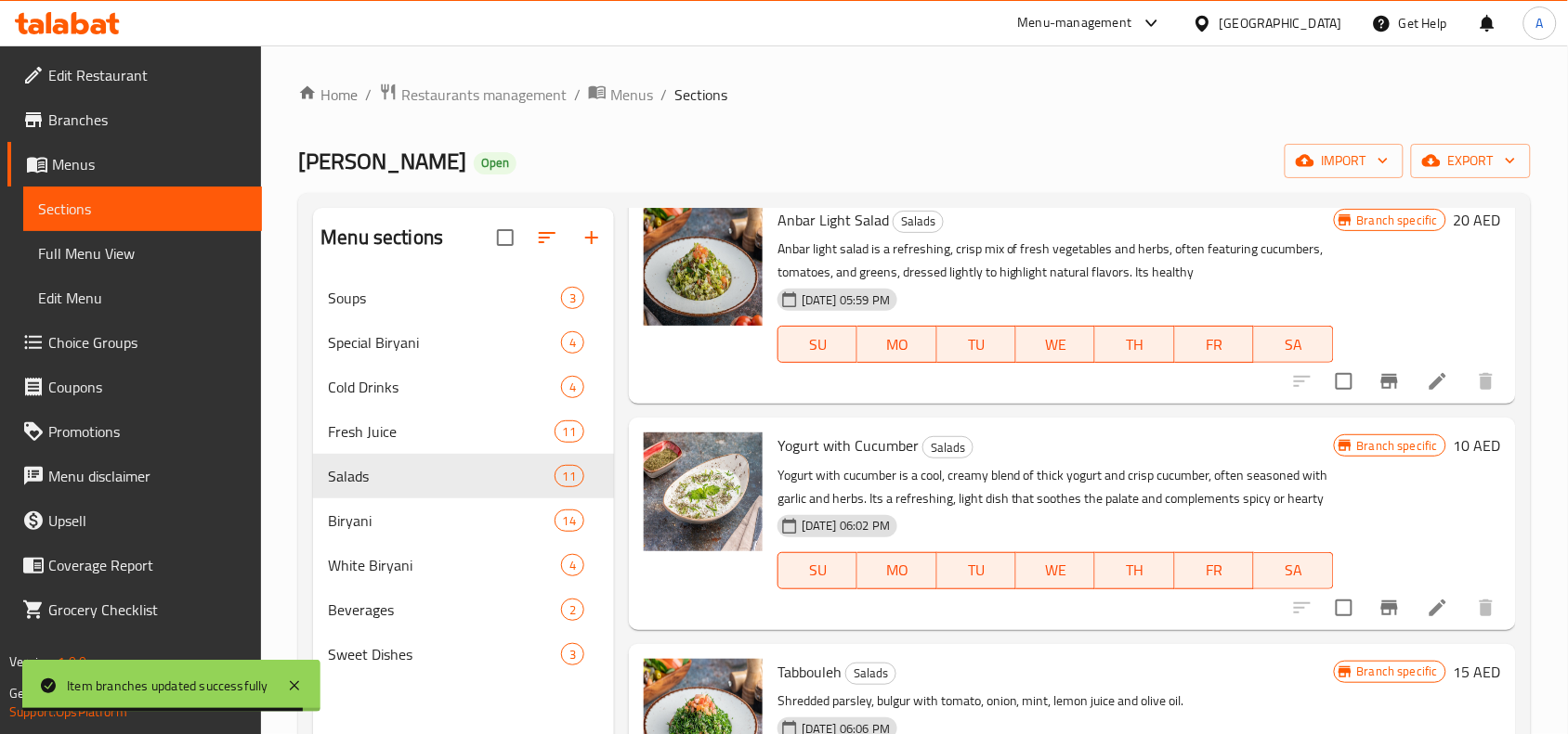
scroll to position [116, 0]
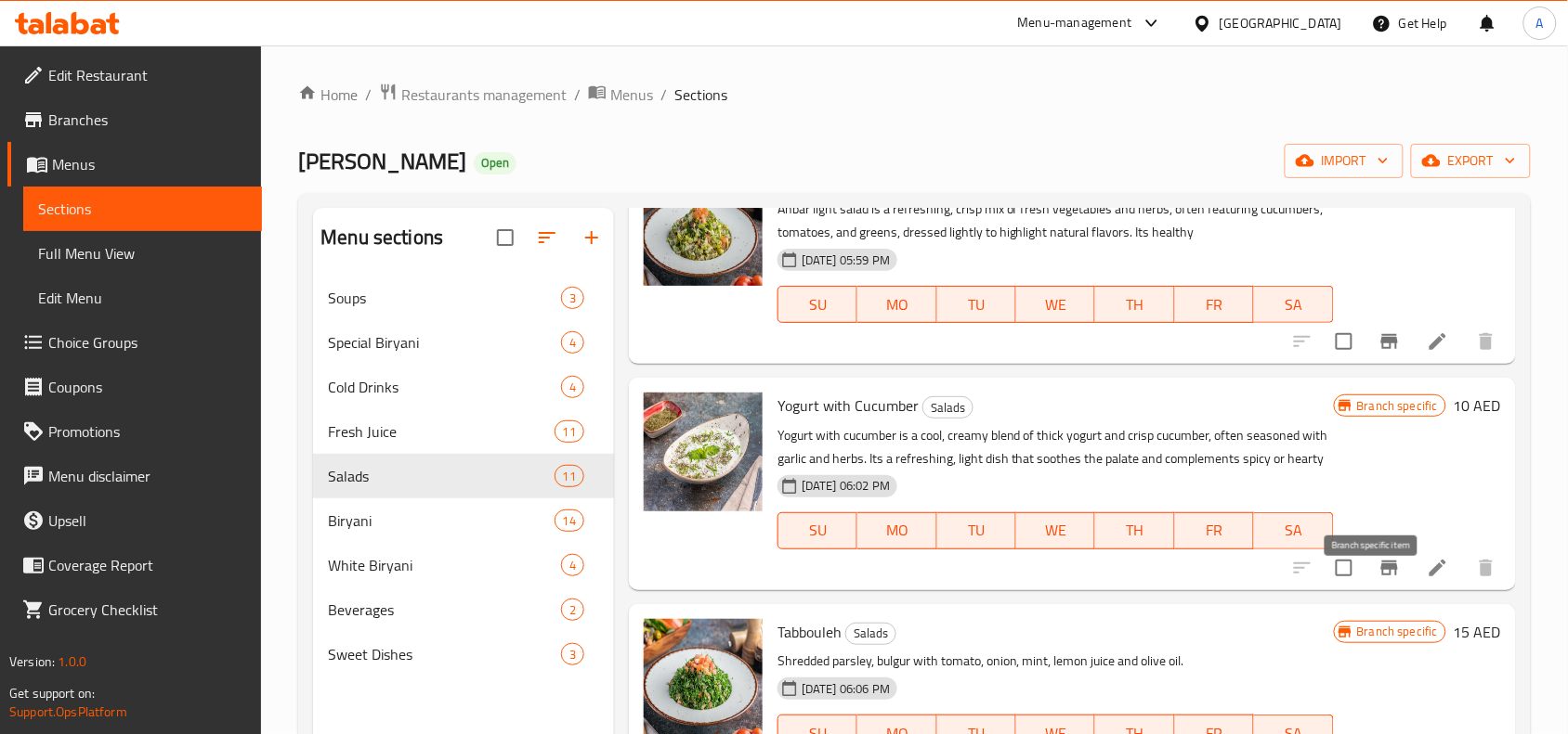
click at [1378, 580] on icon "Branch-specific-item" at bounding box center [1389, 568] width 22 height 22
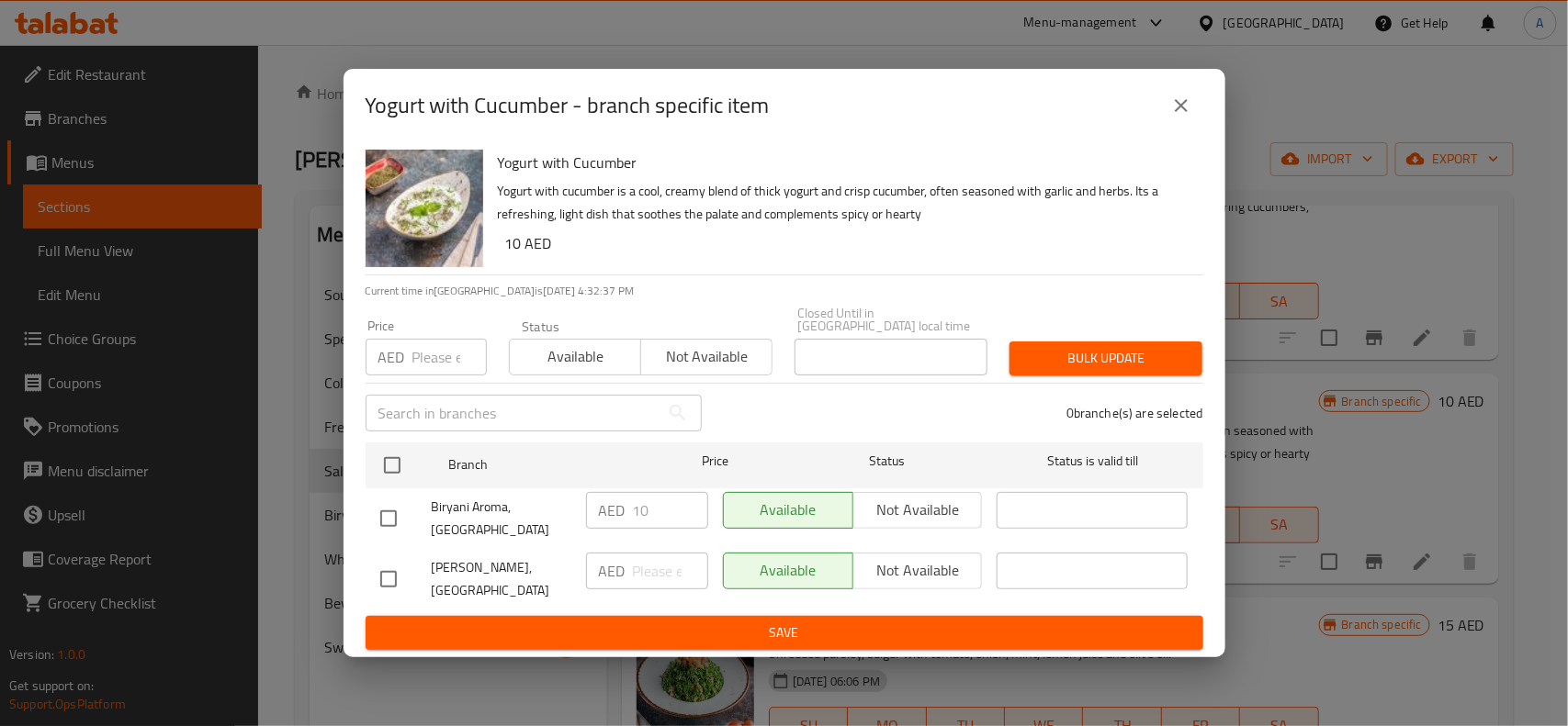
click at [389, 570] on input "checkbox" at bounding box center [389, 579] width 39 height 39
checkbox input "true"
click at [909, 559] on span "Not available" at bounding box center [917, 571] width 115 height 27
click at [817, 627] on span "Save" at bounding box center [784, 633] width 808 height 23
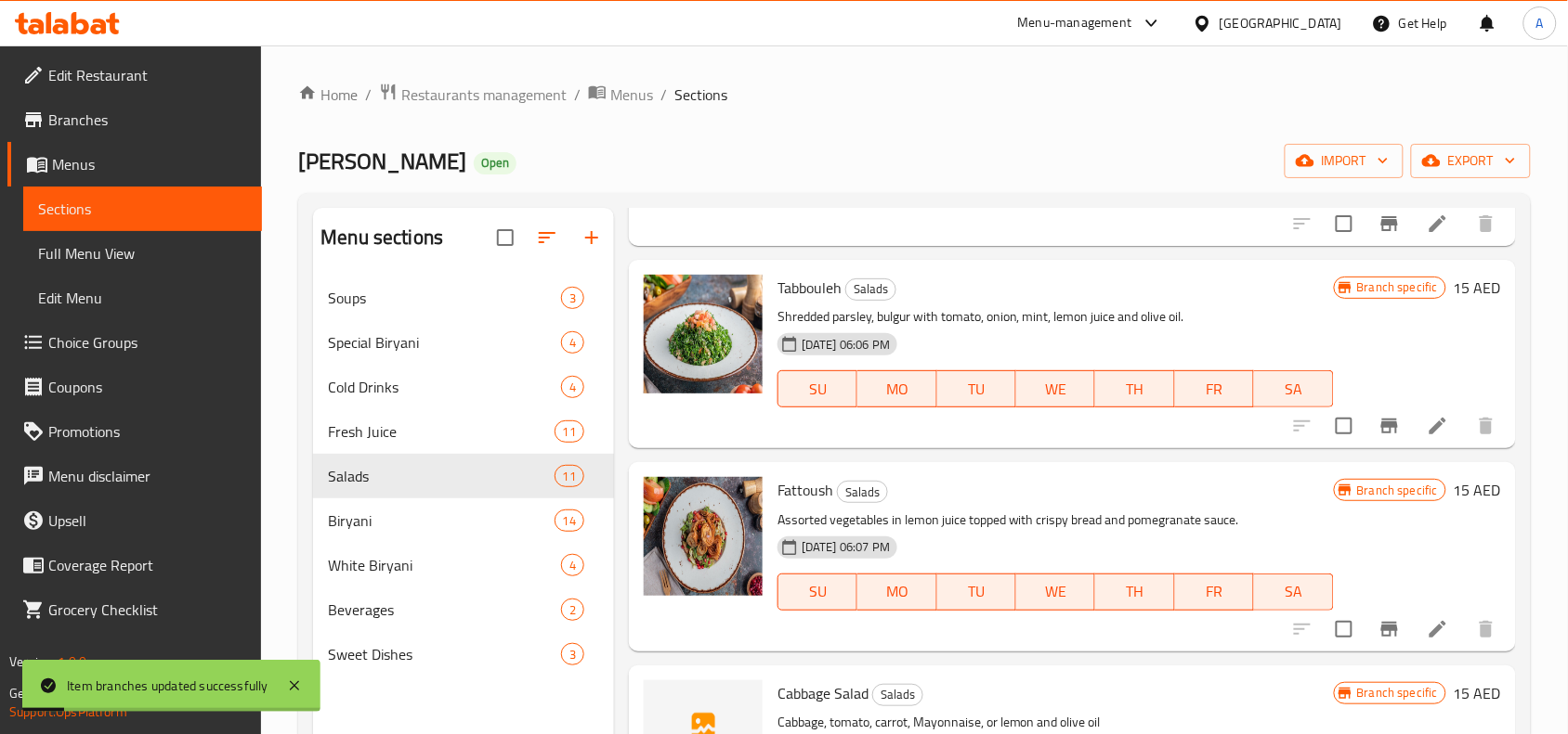
scroll to position [464, 0]
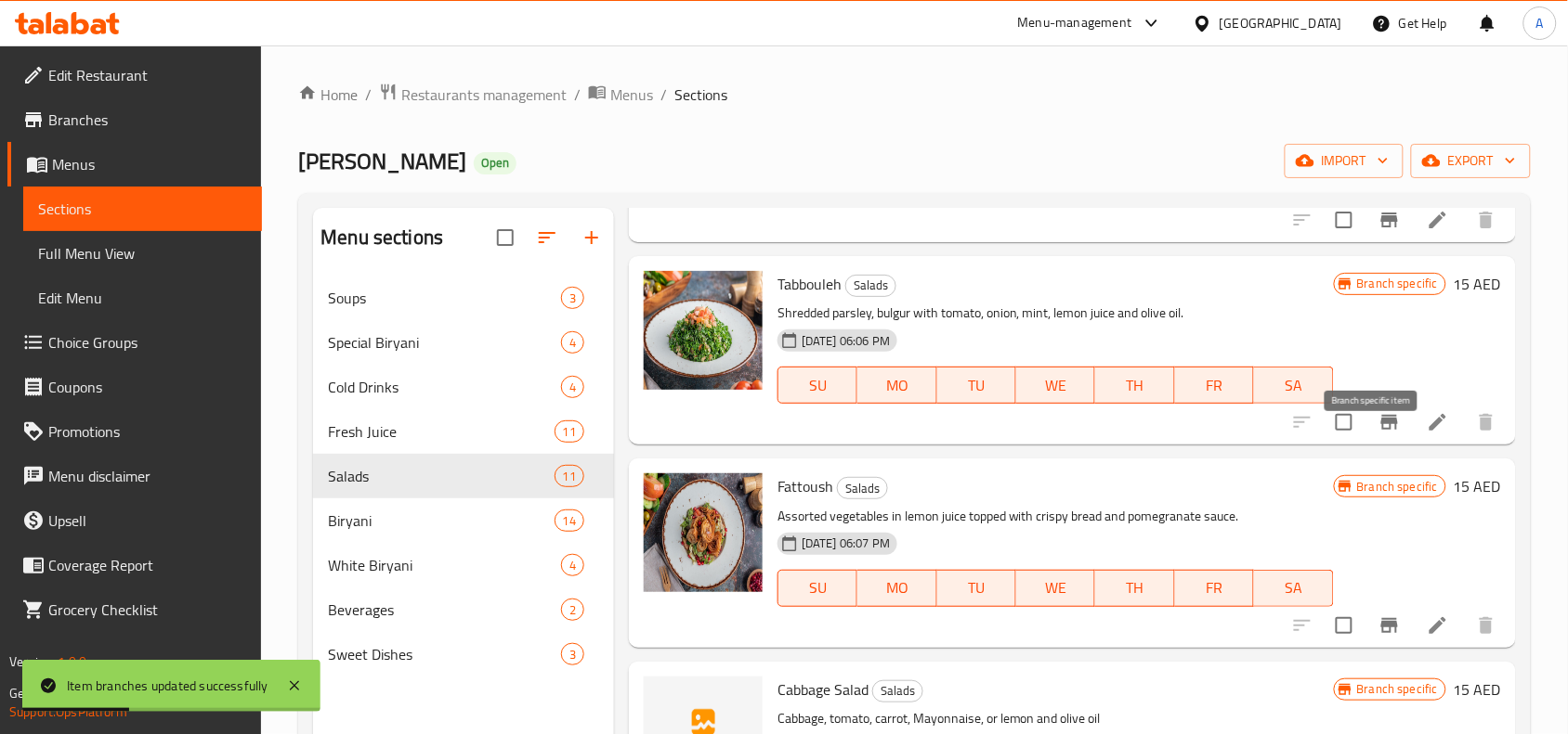
click at [1384, 445] on button "Branch-specific-item" at bounding box center [1389, 422] width 45 height 45
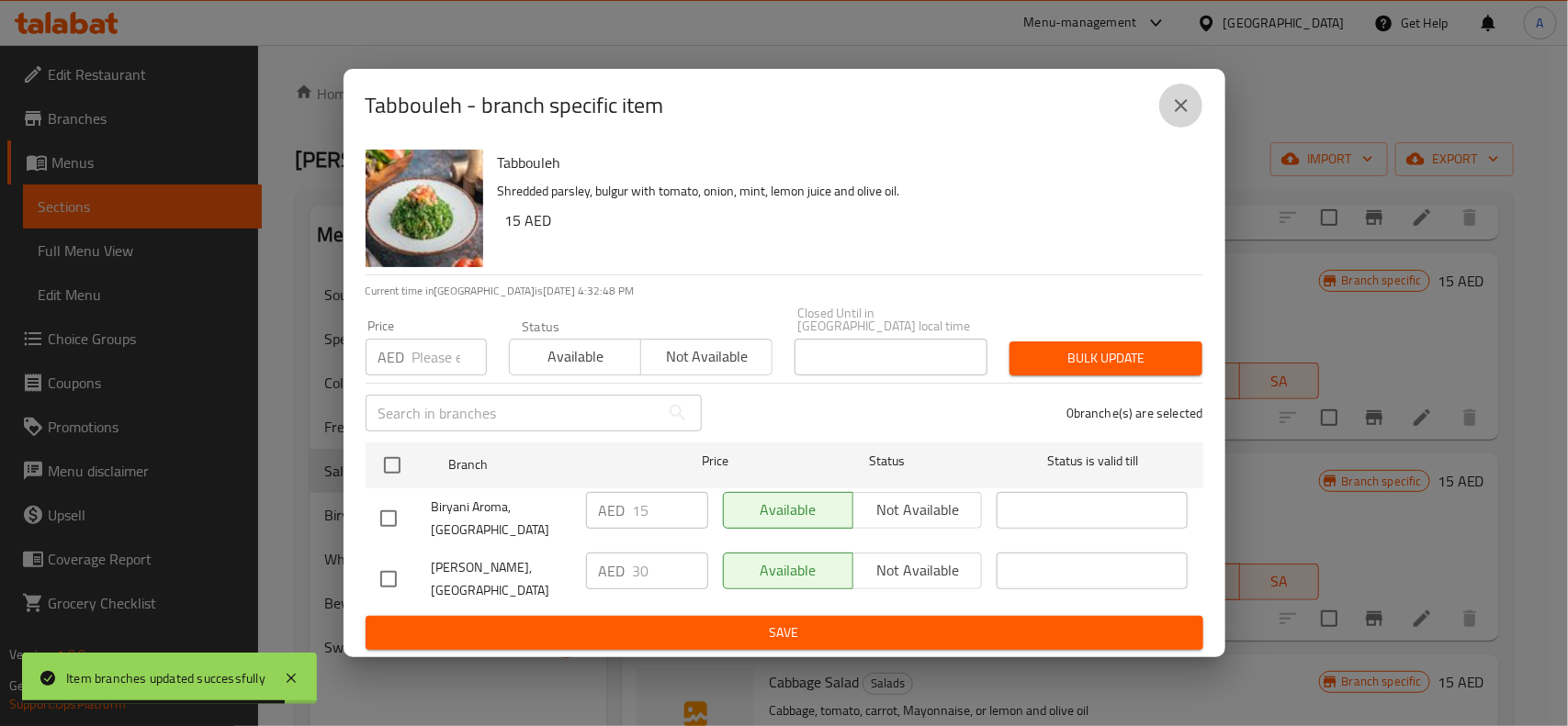
click at [1180, 98] on icon "close" at bounding box center [1180, 105] width 22 height 22
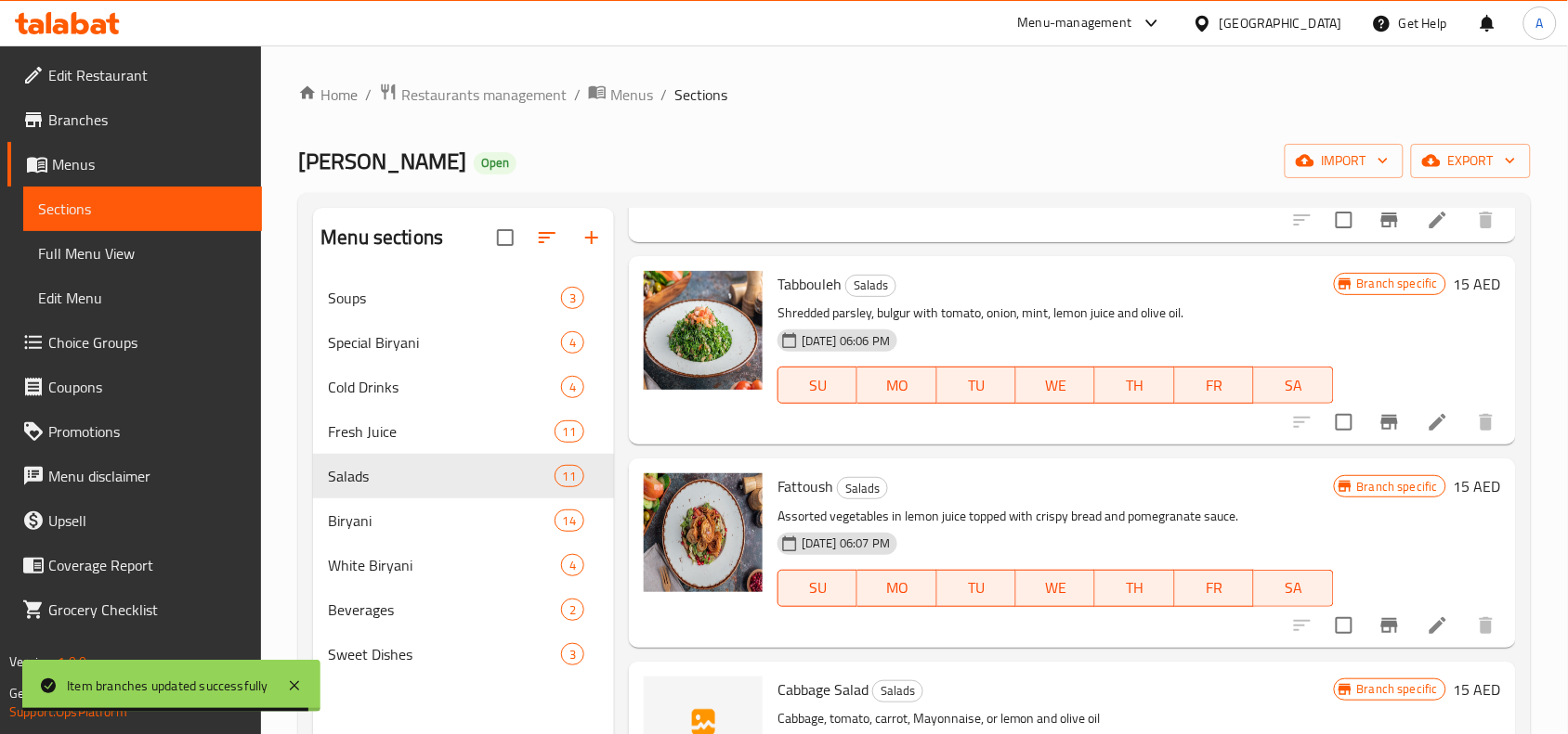
scroll to position [581, 0]
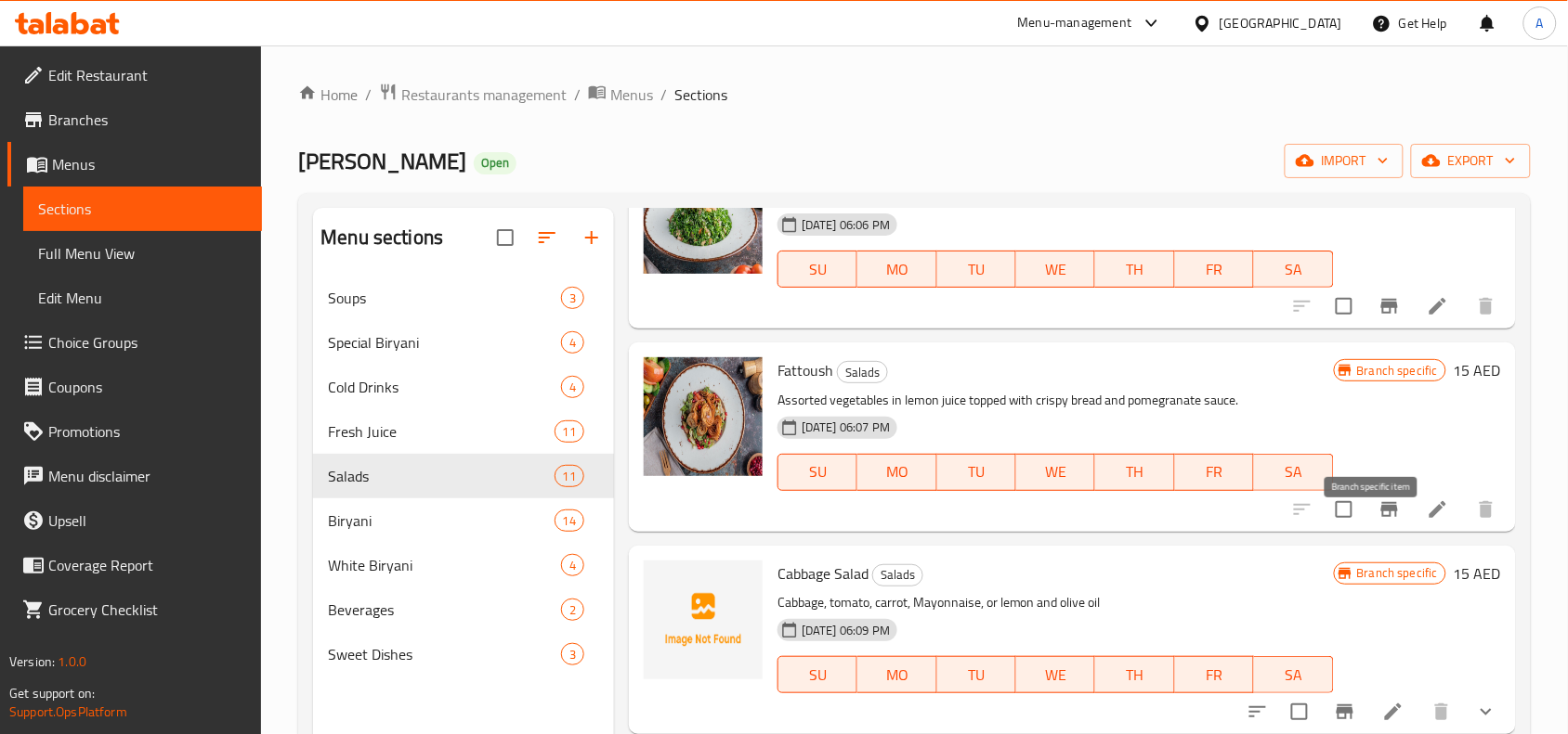
click at [1378, 521] on icon "Branch-specific-item" at bounding box center [1389, 509] width 22 height 22
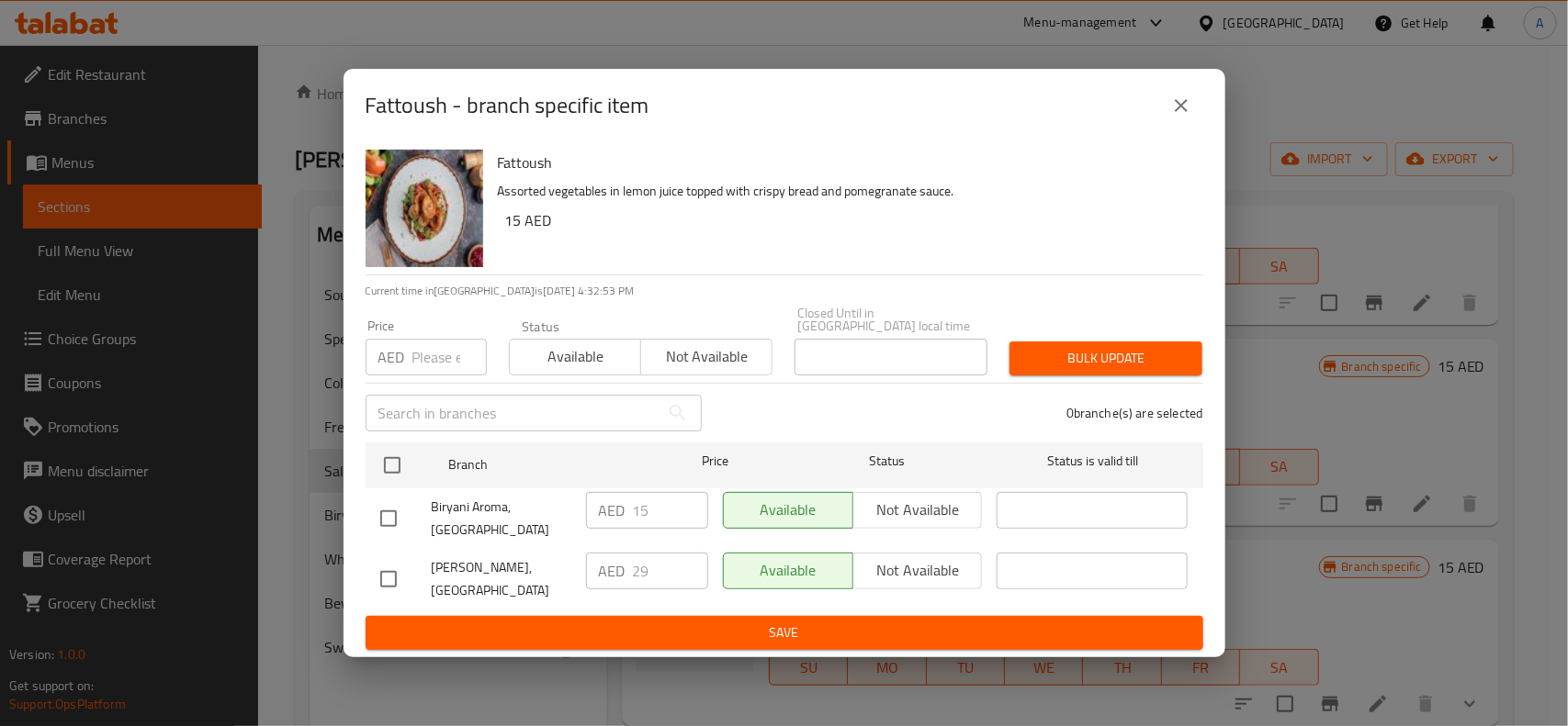
click at [1183, 108] on icon "close" at bounding box center [1180, 105] width 13 height 13
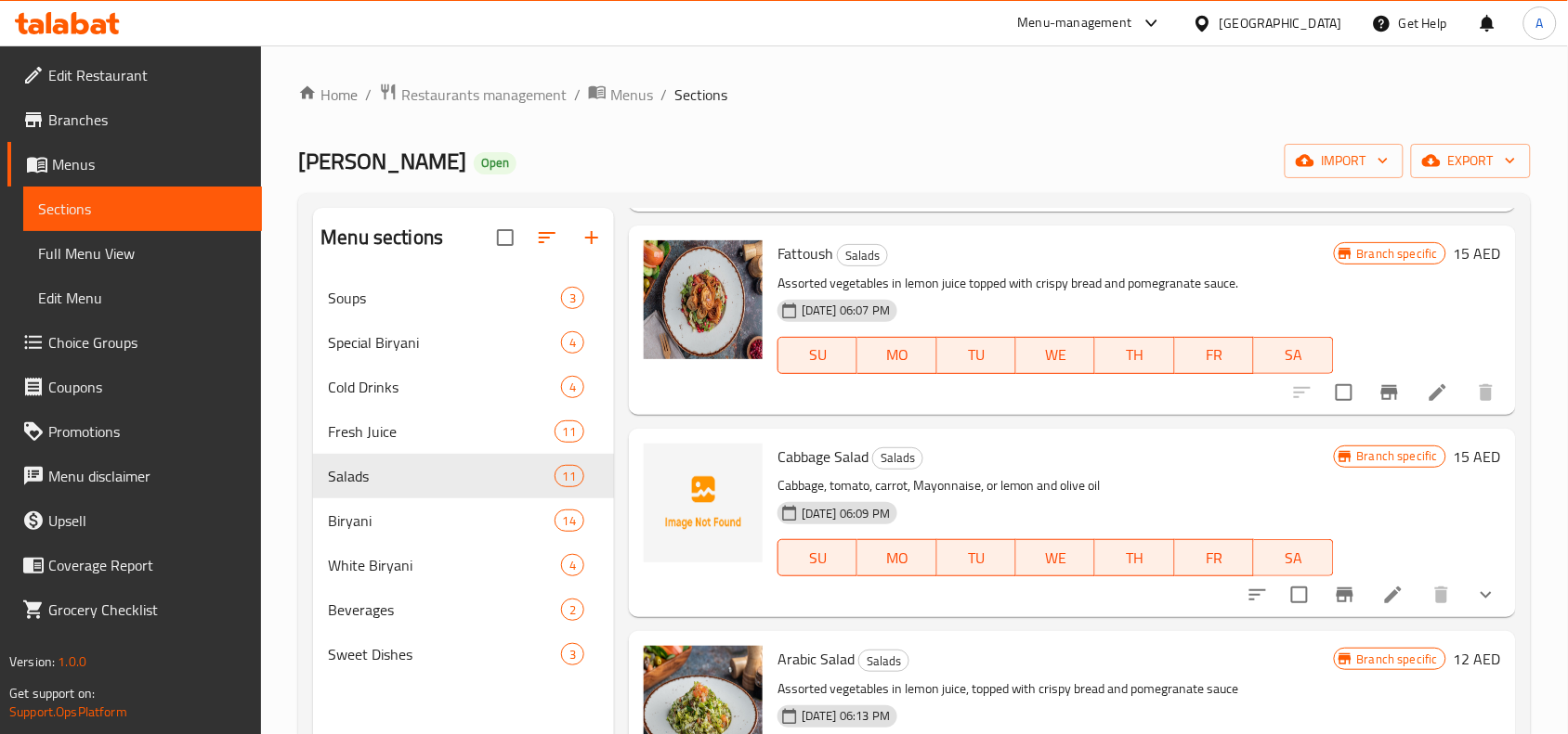
scroll to position [812, 0]
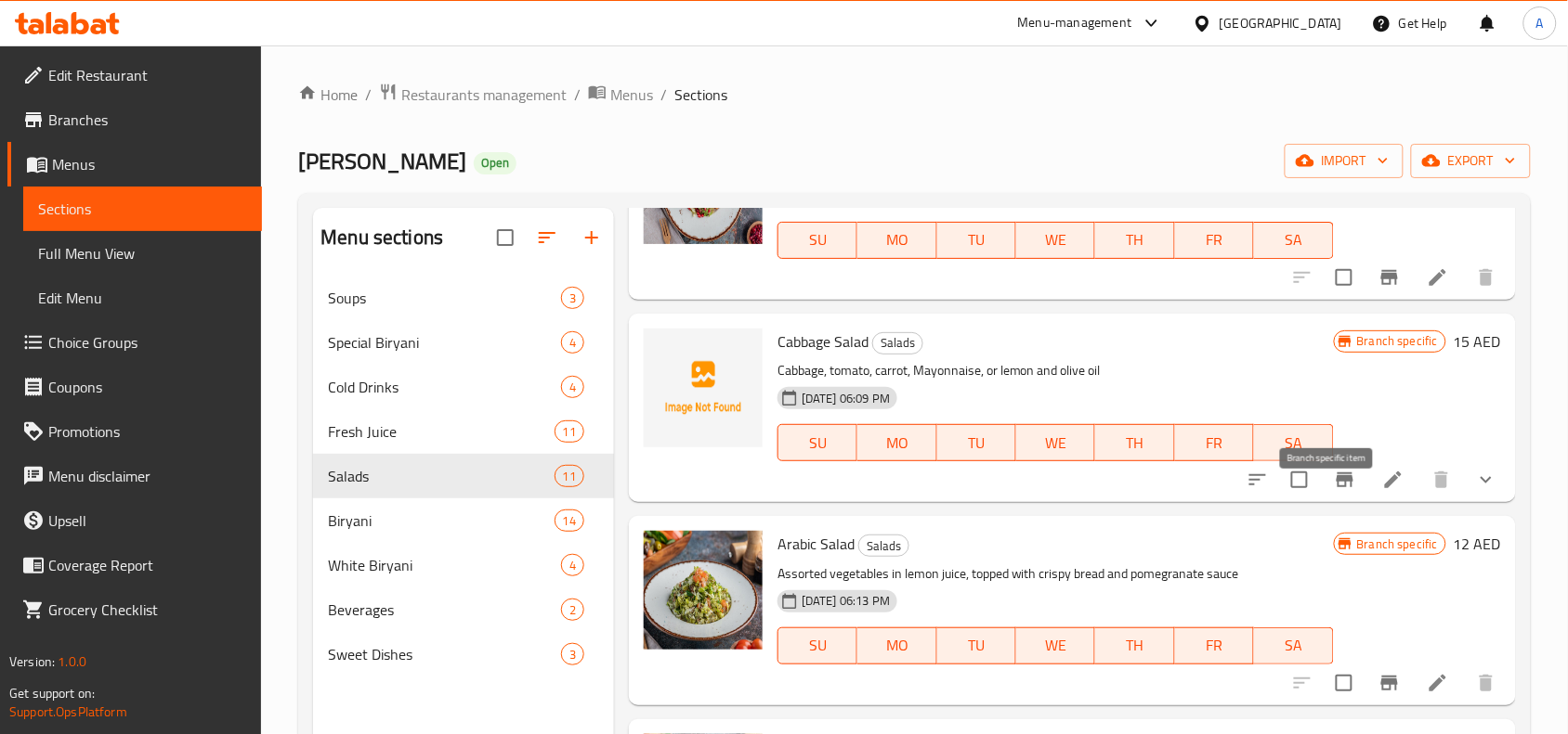
click at [1340, 501] on button "Branch-specific-item" at bounding box center [1345, 480] width 45 height 45
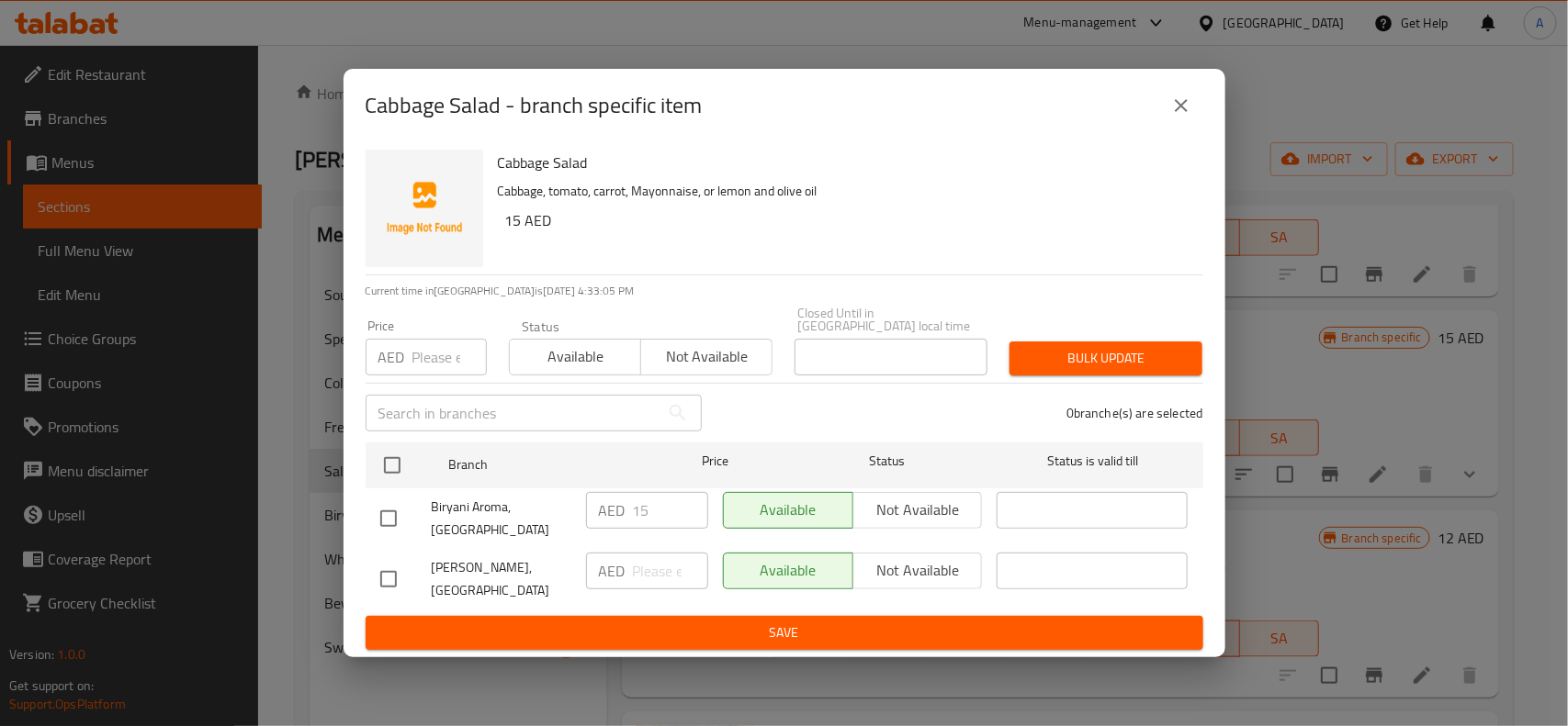
click at [1172, 102] on icon "close" at bounding box center [1180, 105] width 22 height 22
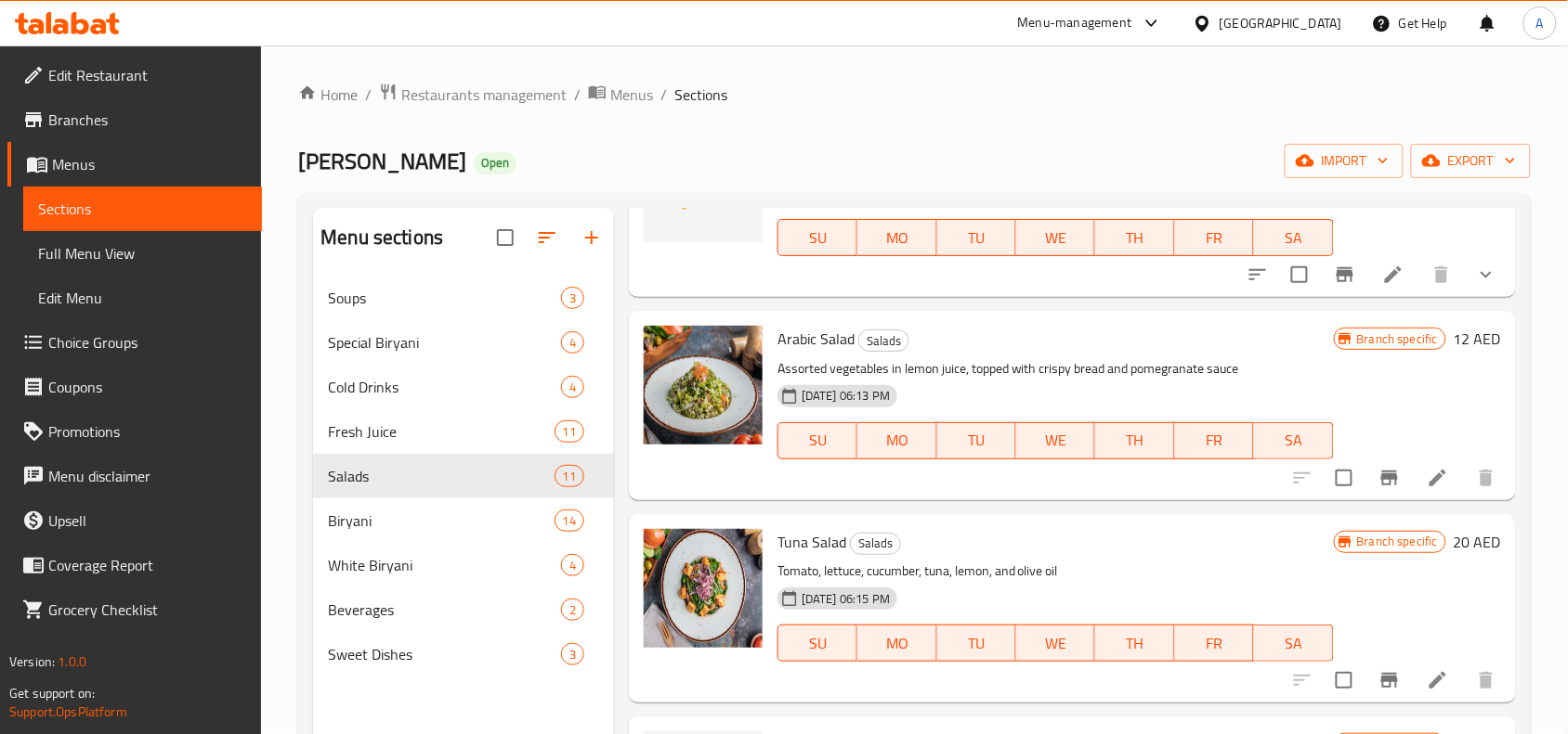
scroll to position [1045, 0]
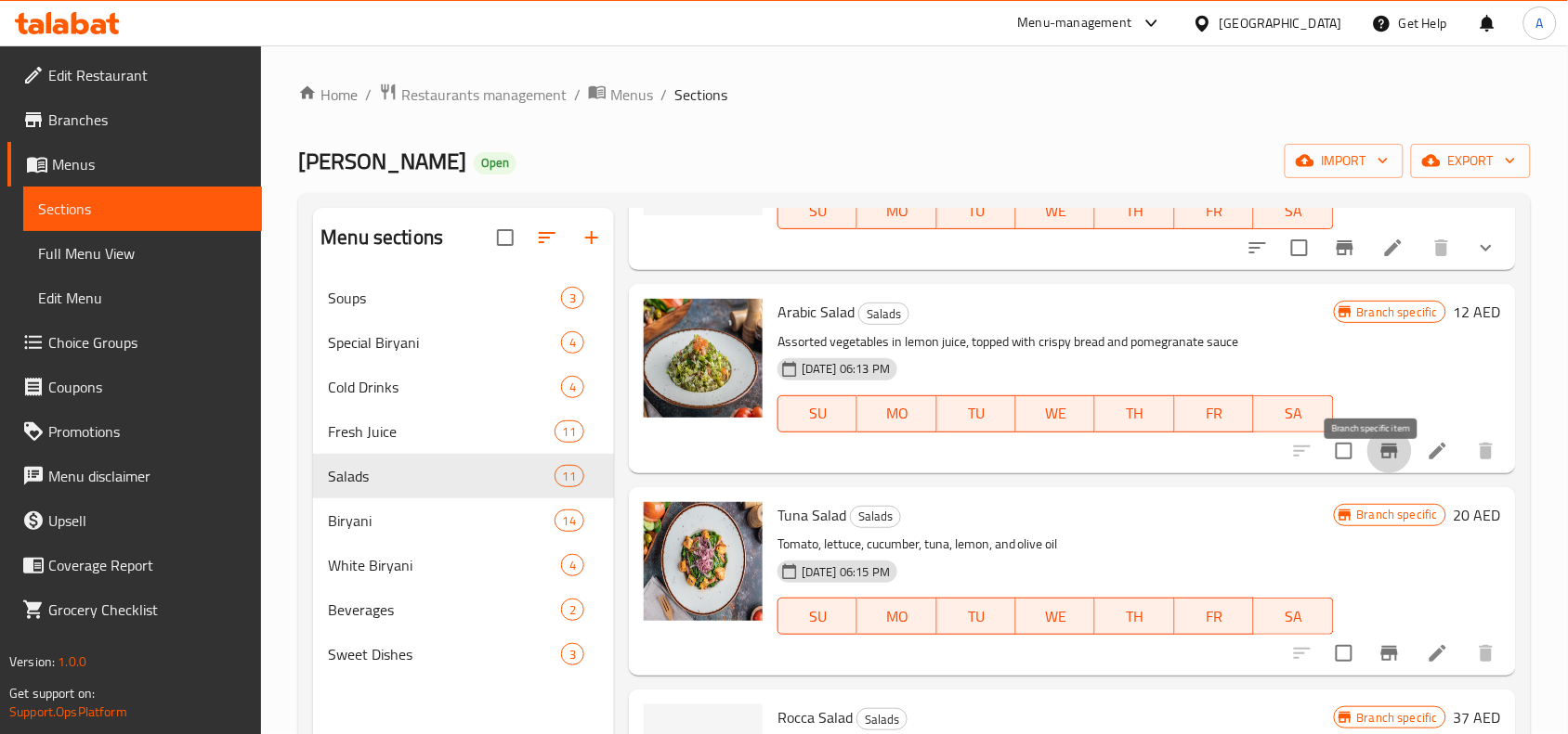
click at [1381, 458] on icon "Branch-specific-item" at bounding box center [1389, 451] width 17 height 15
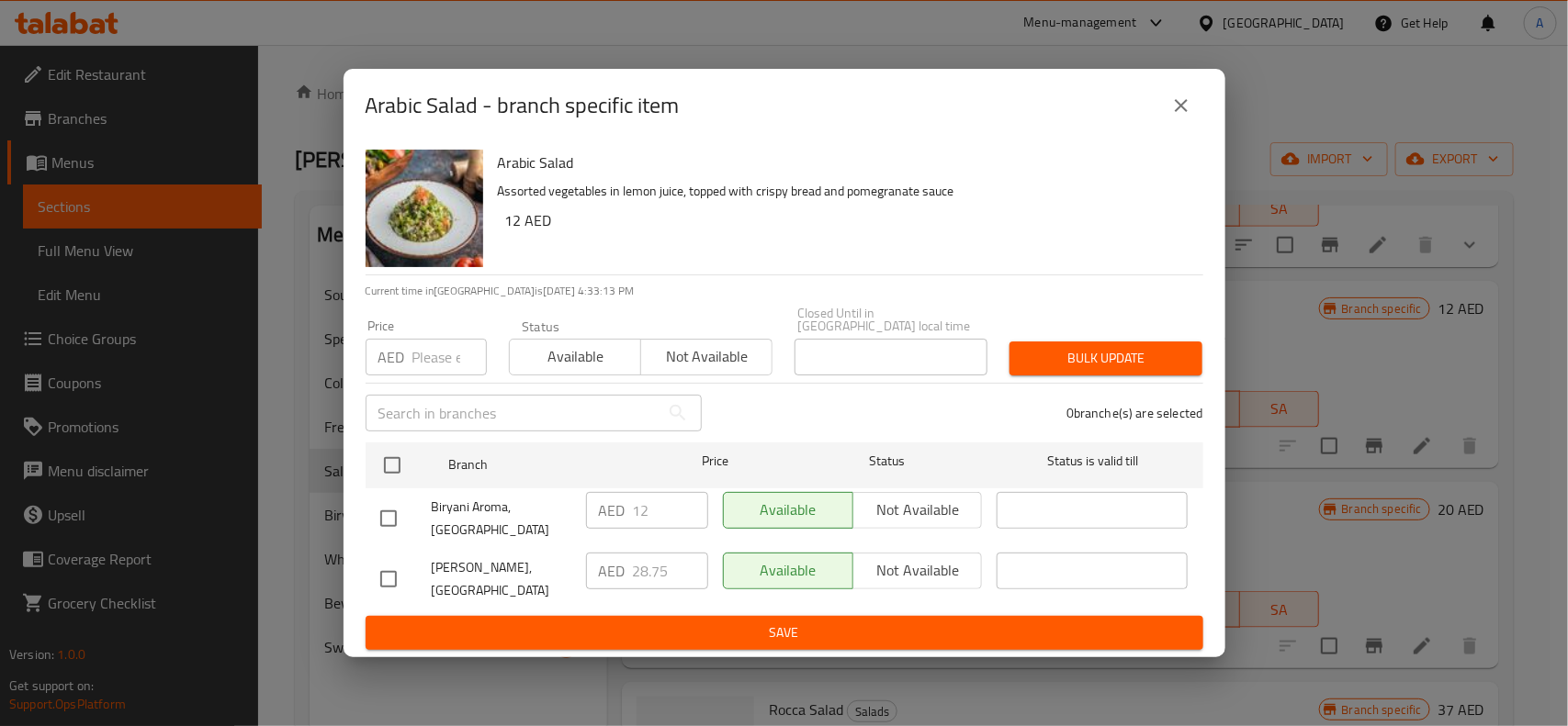
click at [1173, 112] on icon "close" at bounding box center [1180, 105] width 22 height 22
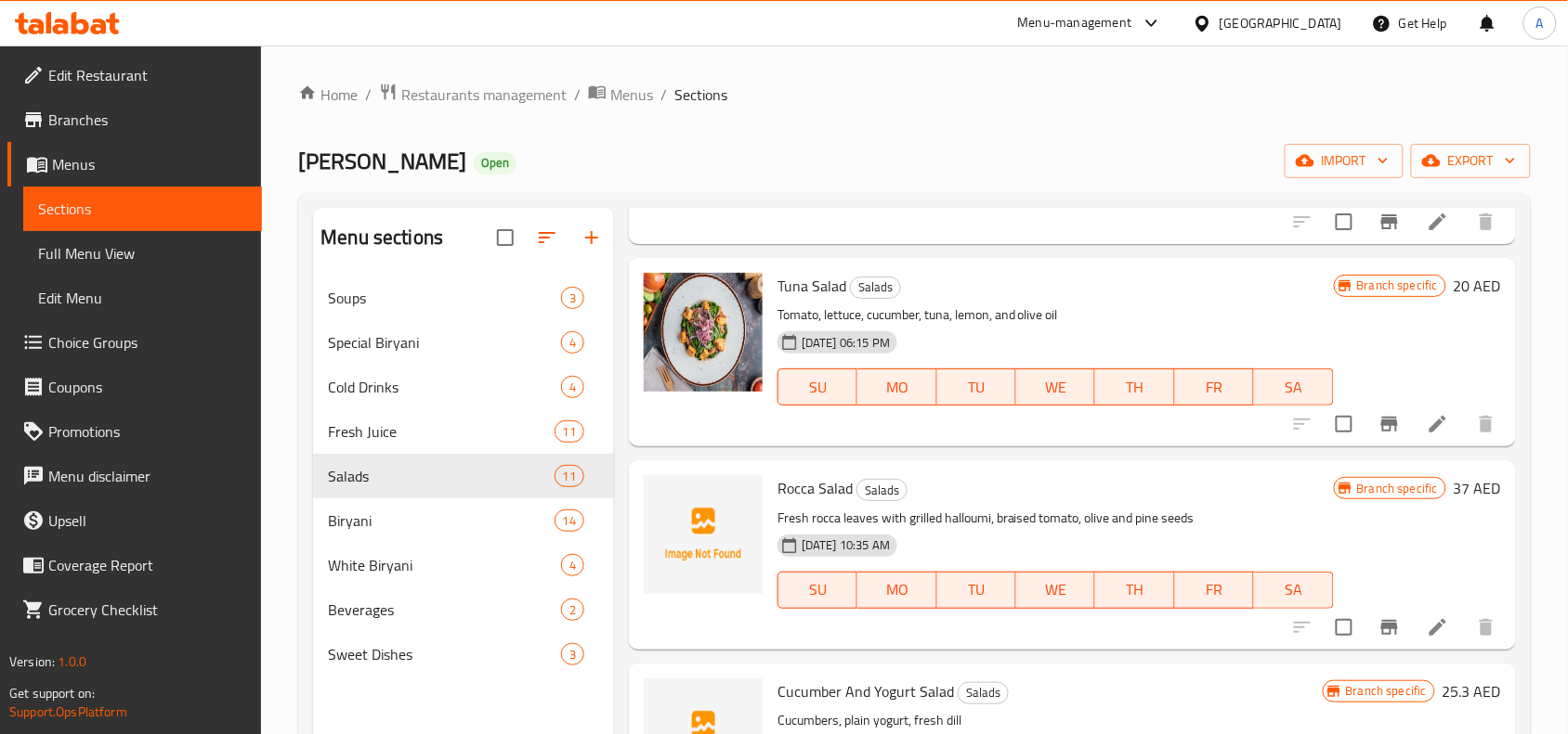
scroll to position [1276, 0]
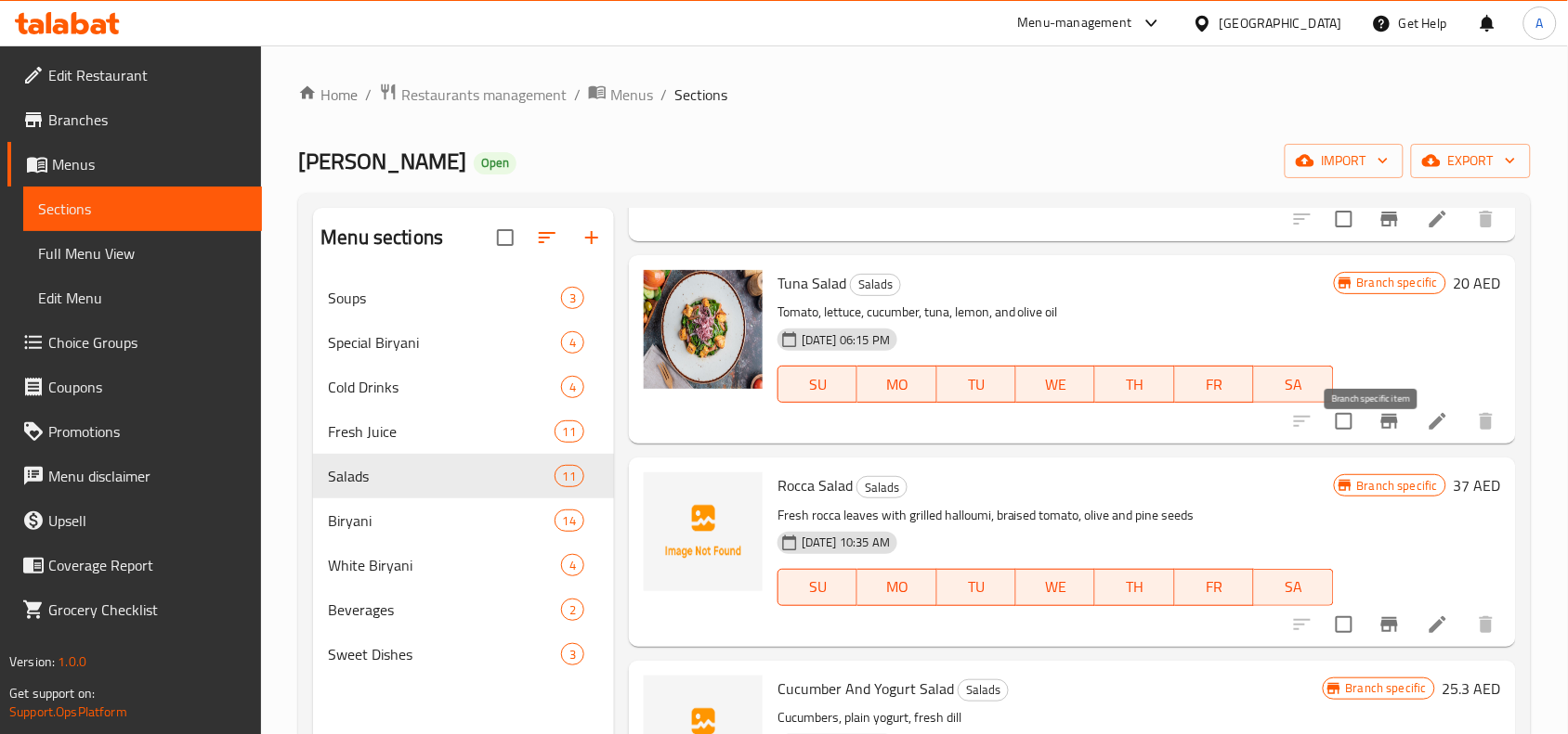
click at [1381, 429] on icon "Branch-specific-item" at bounding box center [1389, 421] width 17 height 15
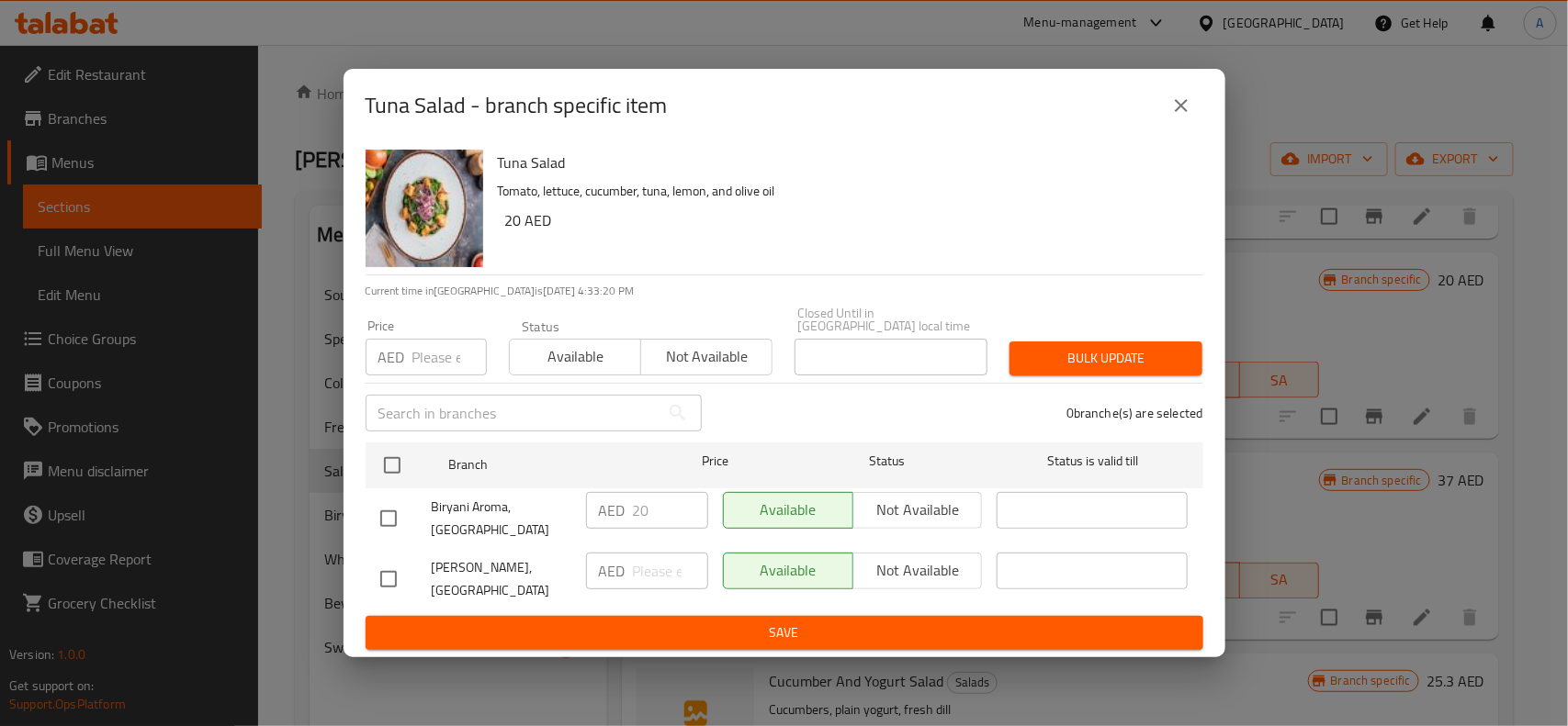
click at [376, 579] on input "checkbox" at bounding box center [389, 579] width 39 height 39
checkbox input "true"
click at [912, 546] on div "Available Not available" at bounding box center [853, 579] width 275 height 68
click at [916, 572] on span "Not available" at bounding box center [917, 571] width 115 height 27
click at [843, 624] on span "Save" at bounding box center [784, 633] width 808 height 23
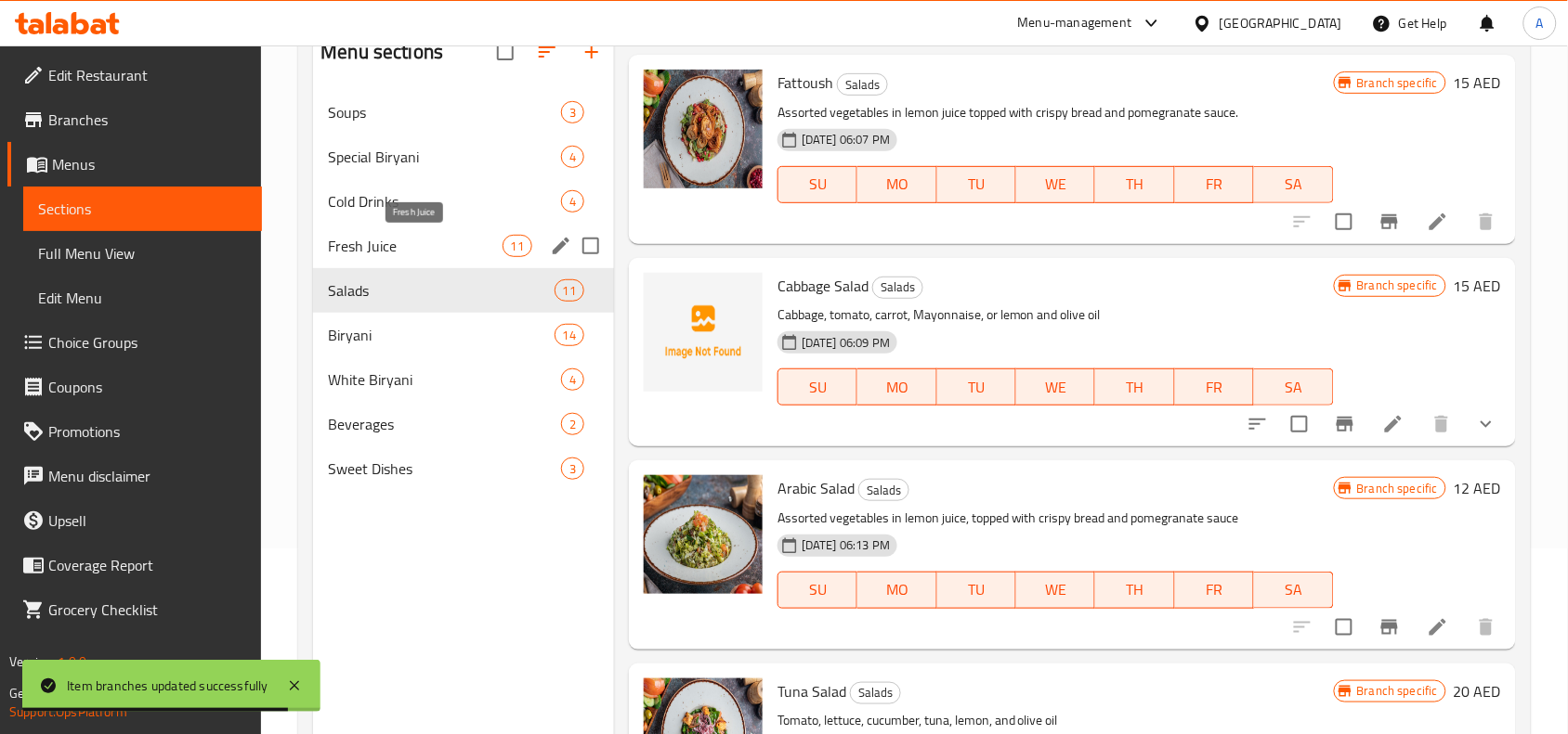
scroll to position [145, 0]
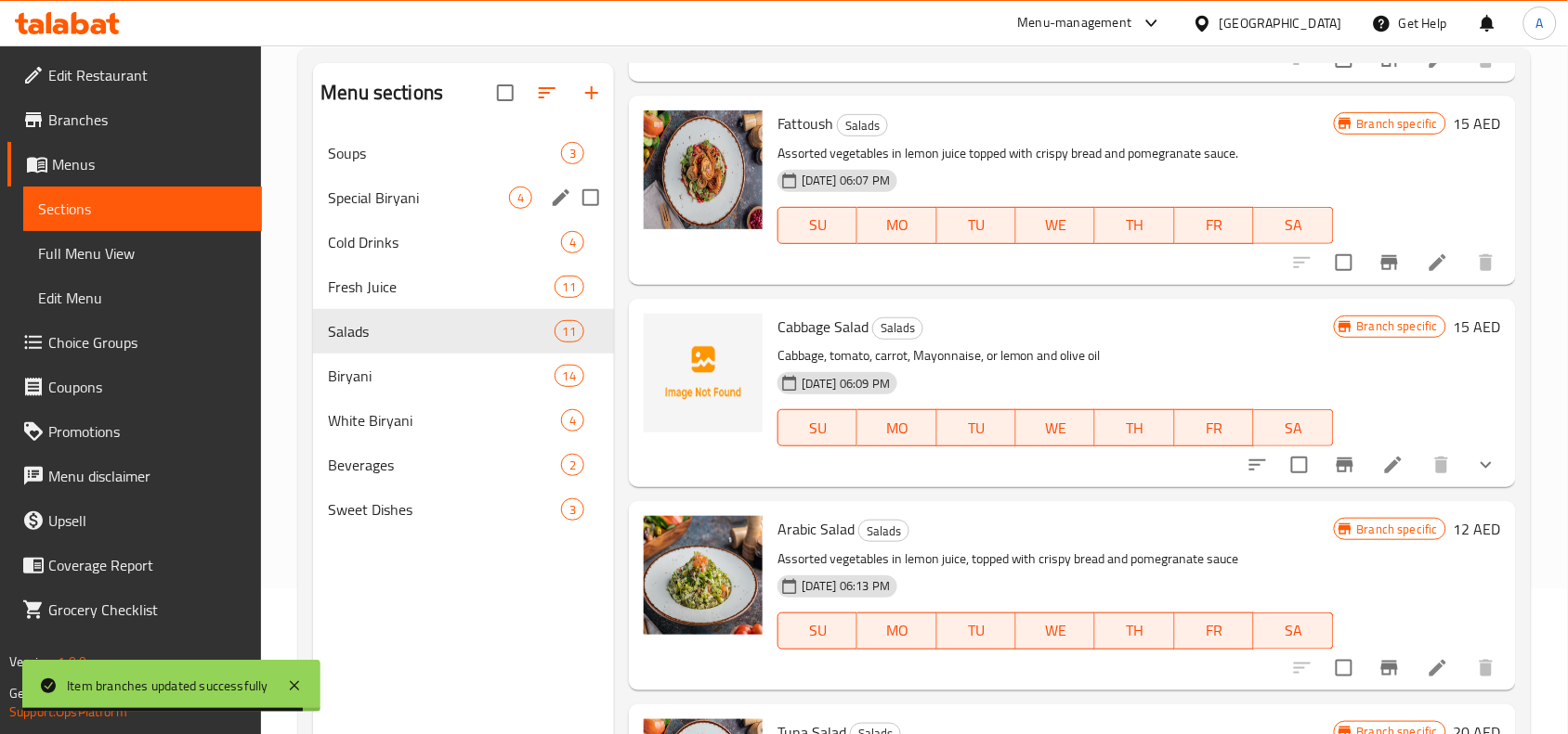
click at [466, 177] on div "Special Biryani 4" at bounding box center [463, 198] width 301 height 45
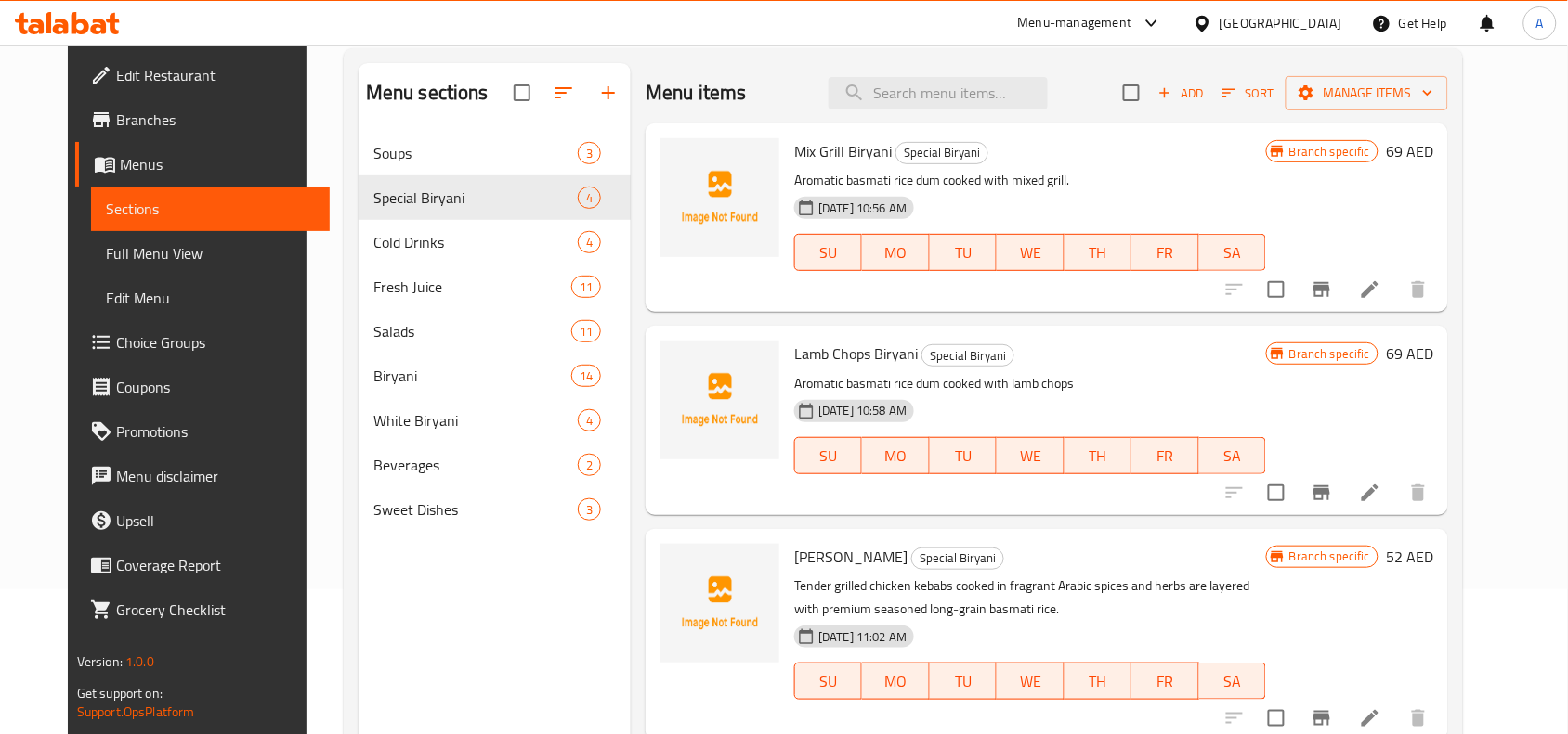
scroll to position [146, 0]
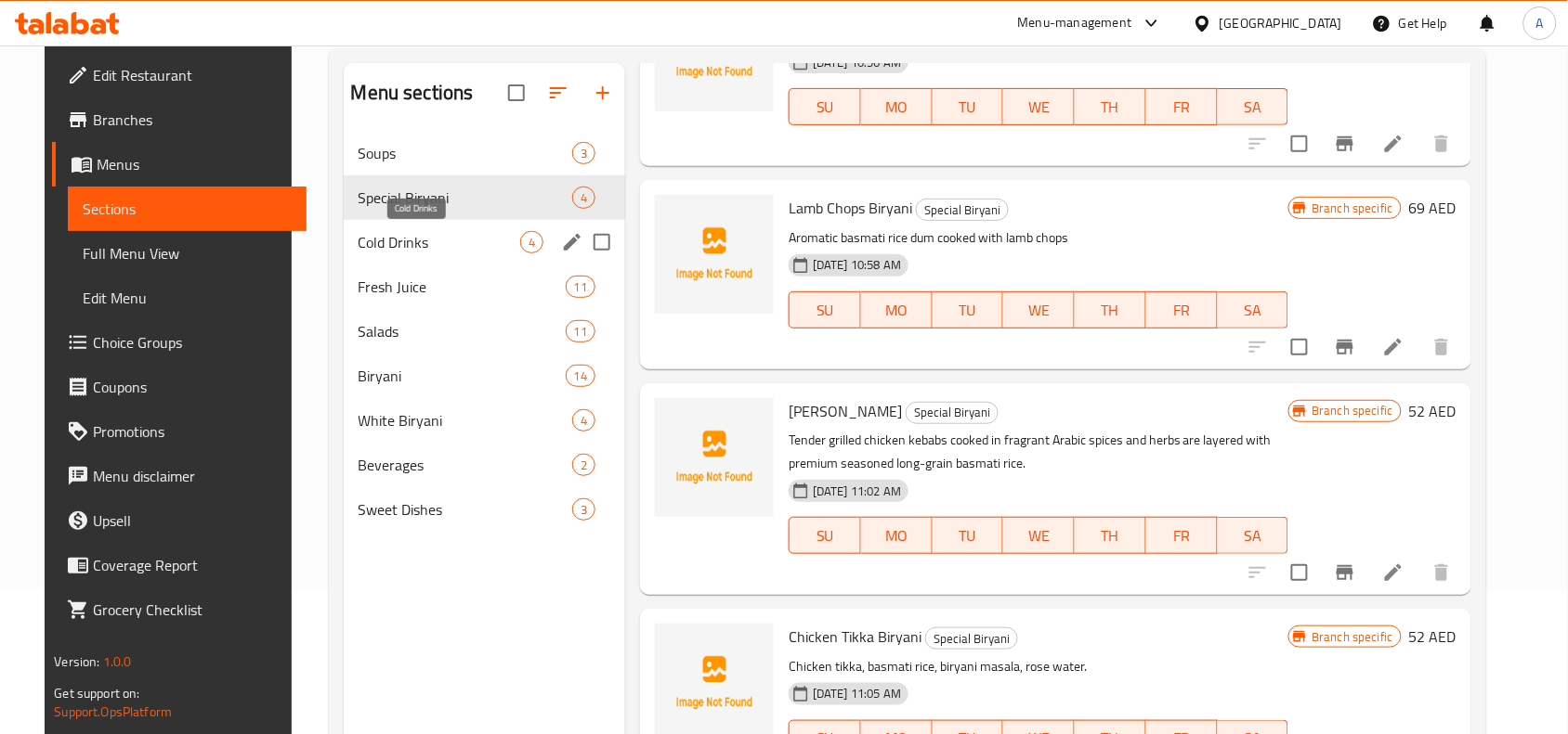
click at [455, 235] on span "Cold Drinks" at bounding box center [439, 242] width 161 height 22
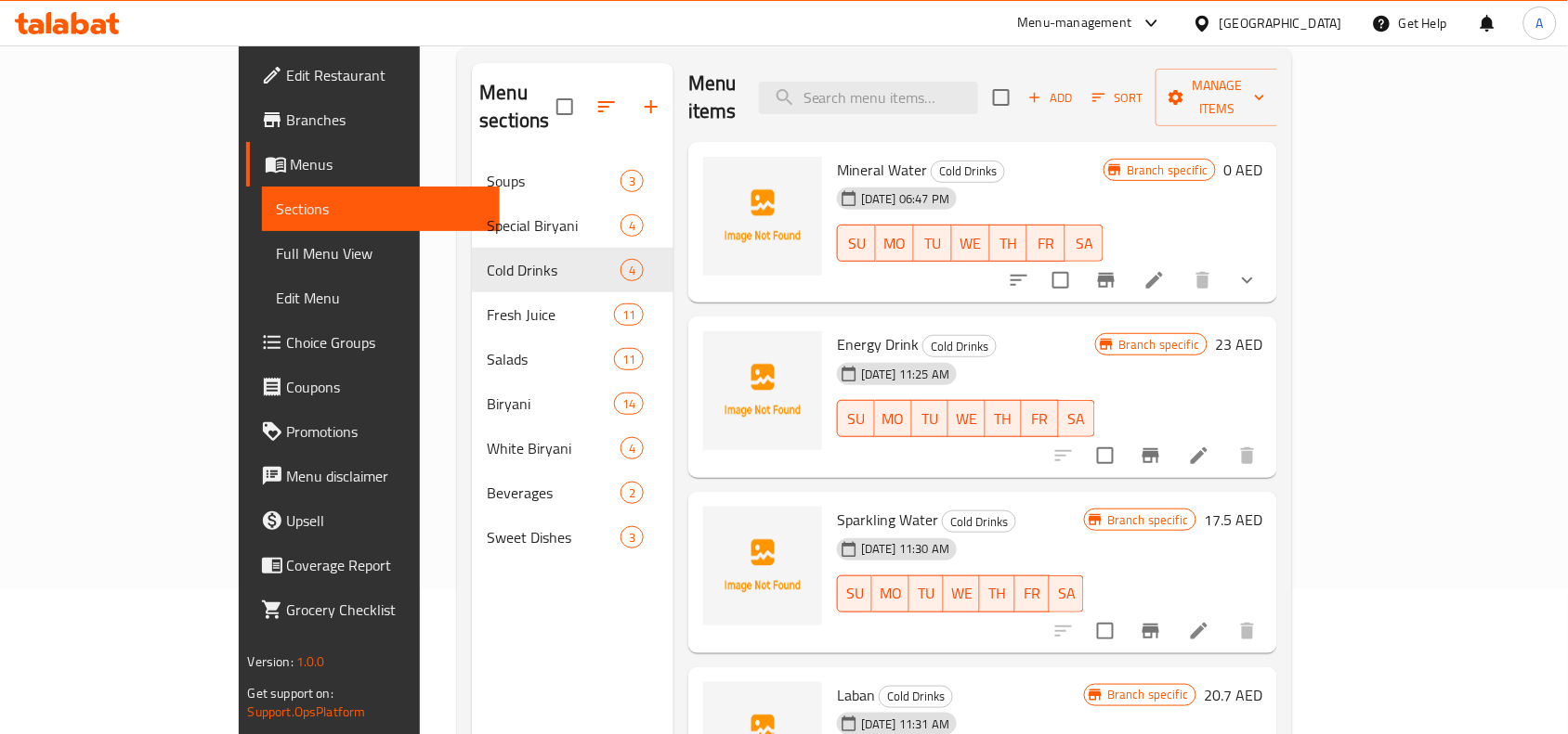
scroll to position [11, 0]
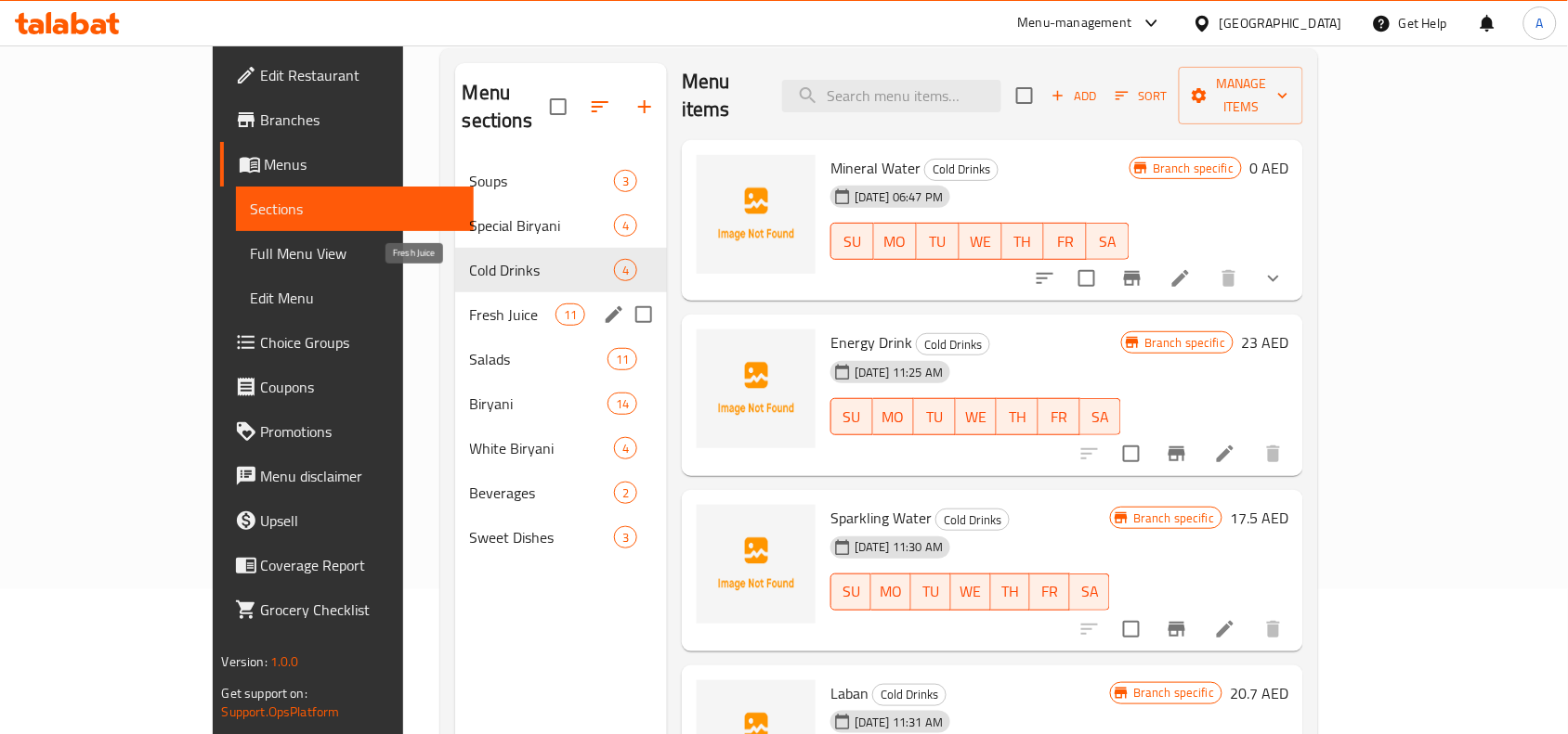
click at [470, 304] on span "Fresh Juice" at bounding box center [512, 315] width 85 height 22
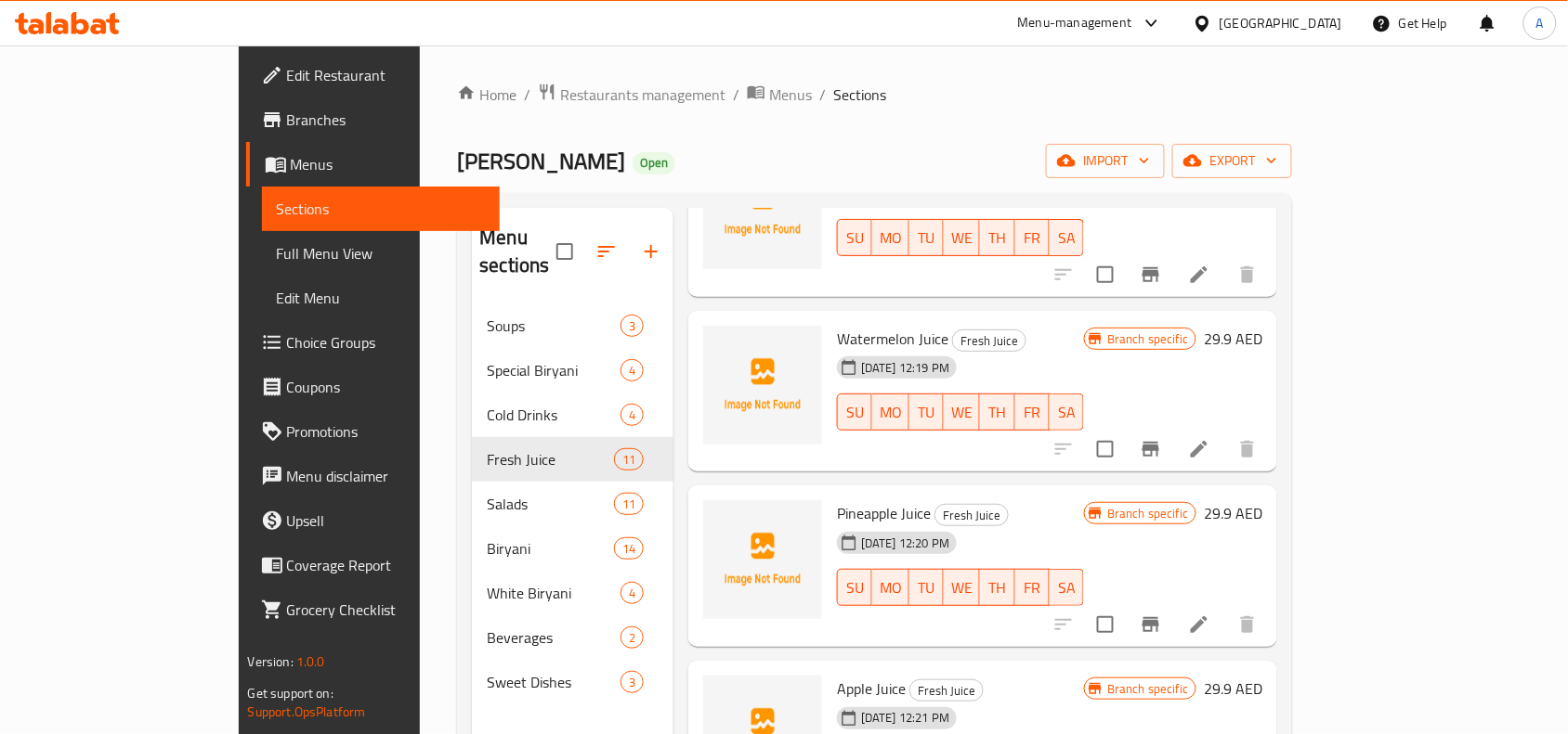
click at [1291, 100] on ol "Home / Restaurants management / Menus / Sections" at bounding box center [874, 95] width 835 height 24
click at [1277, 170] on span "export" at bounding box center [1232, 161] width 90 height 23
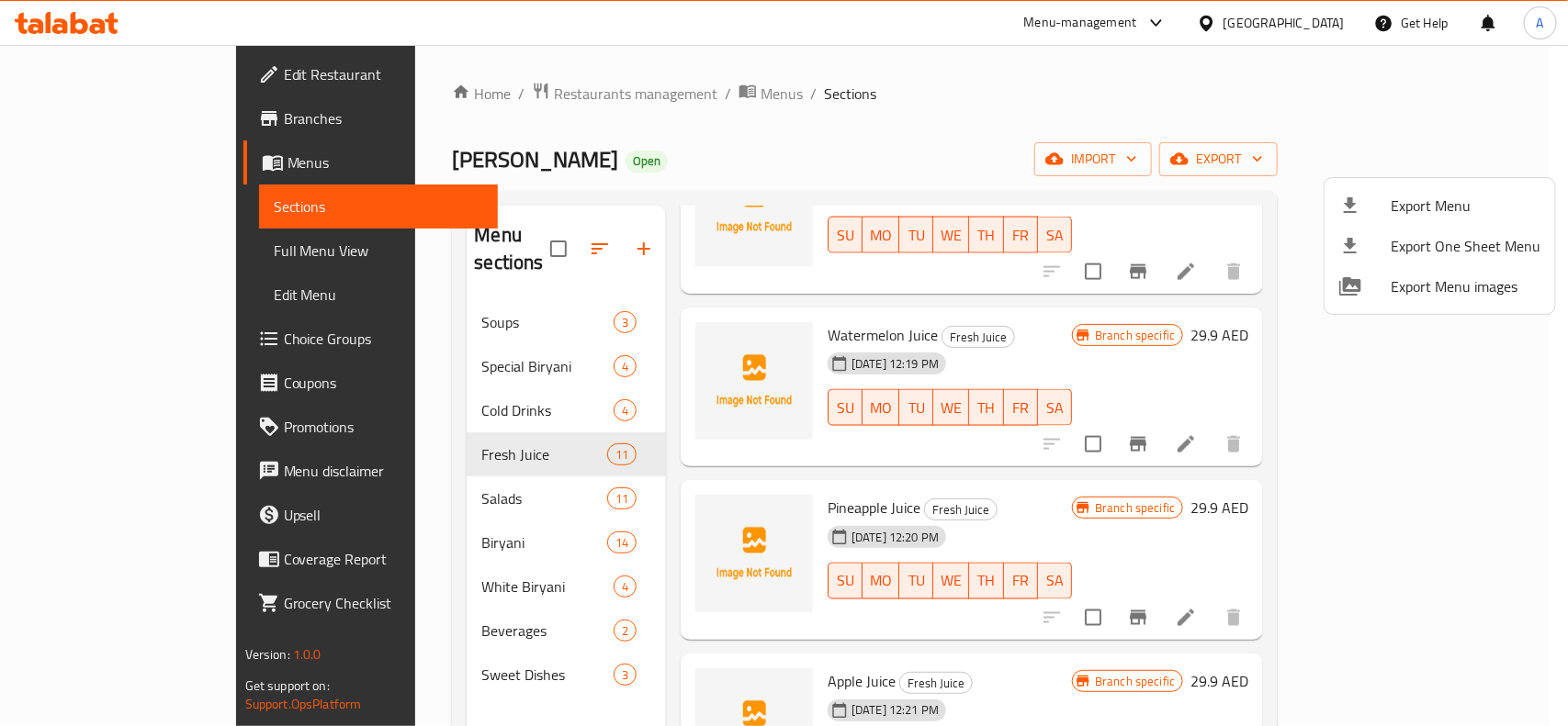
click at [1382, 208] on div at bounding box center [1364, 205] width 51 height 22
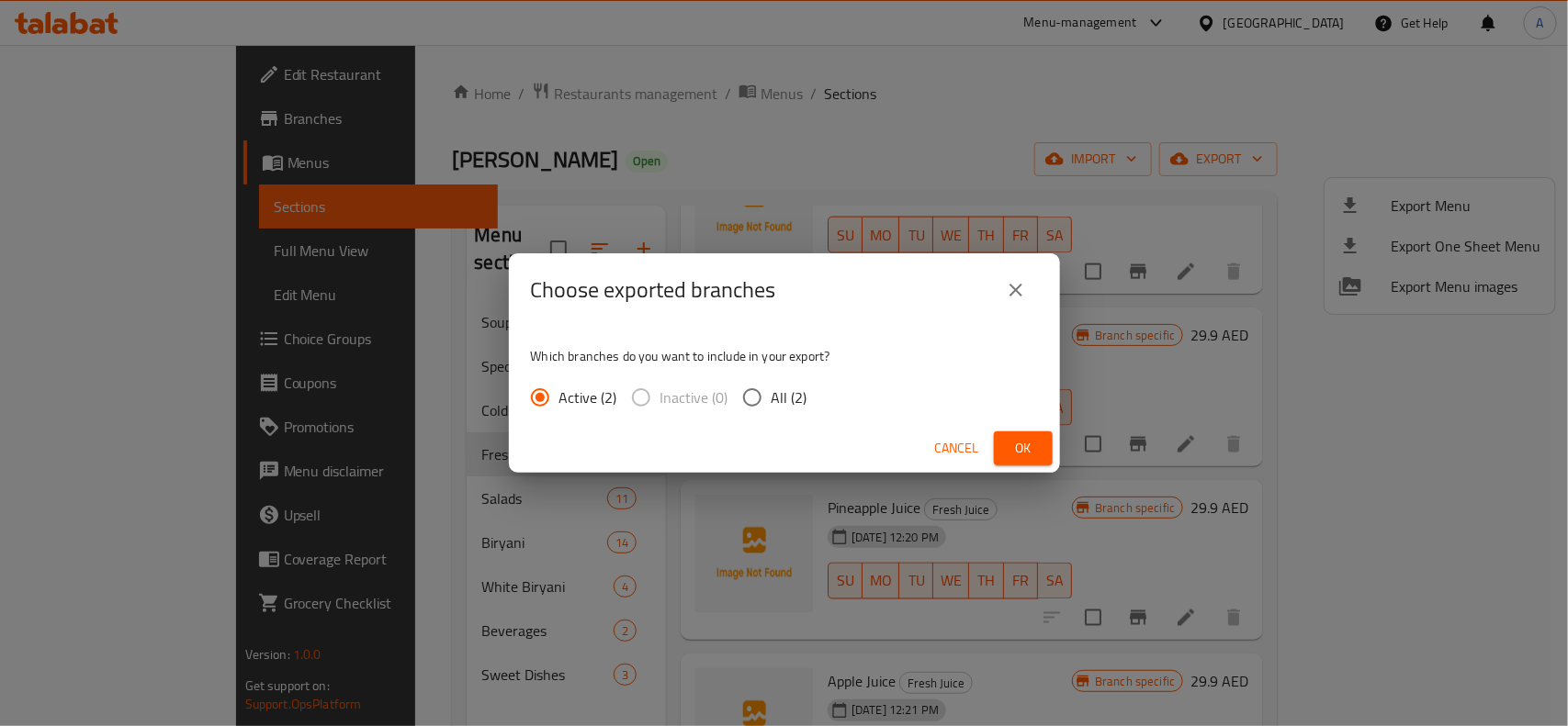
click at [790, 401] on span "All (2)" at bounding box center [789, 397] width 36 height 22
click at [771, 401] on input "All (2)" at bounding box center [752, 397] width 39 height 39
radio input "true"
click at [1043, 452] on button "Ok" at bounding box center [1023, 448] width 59 height 34
